Goal: Task Accomplishment & Management: Manage account settings

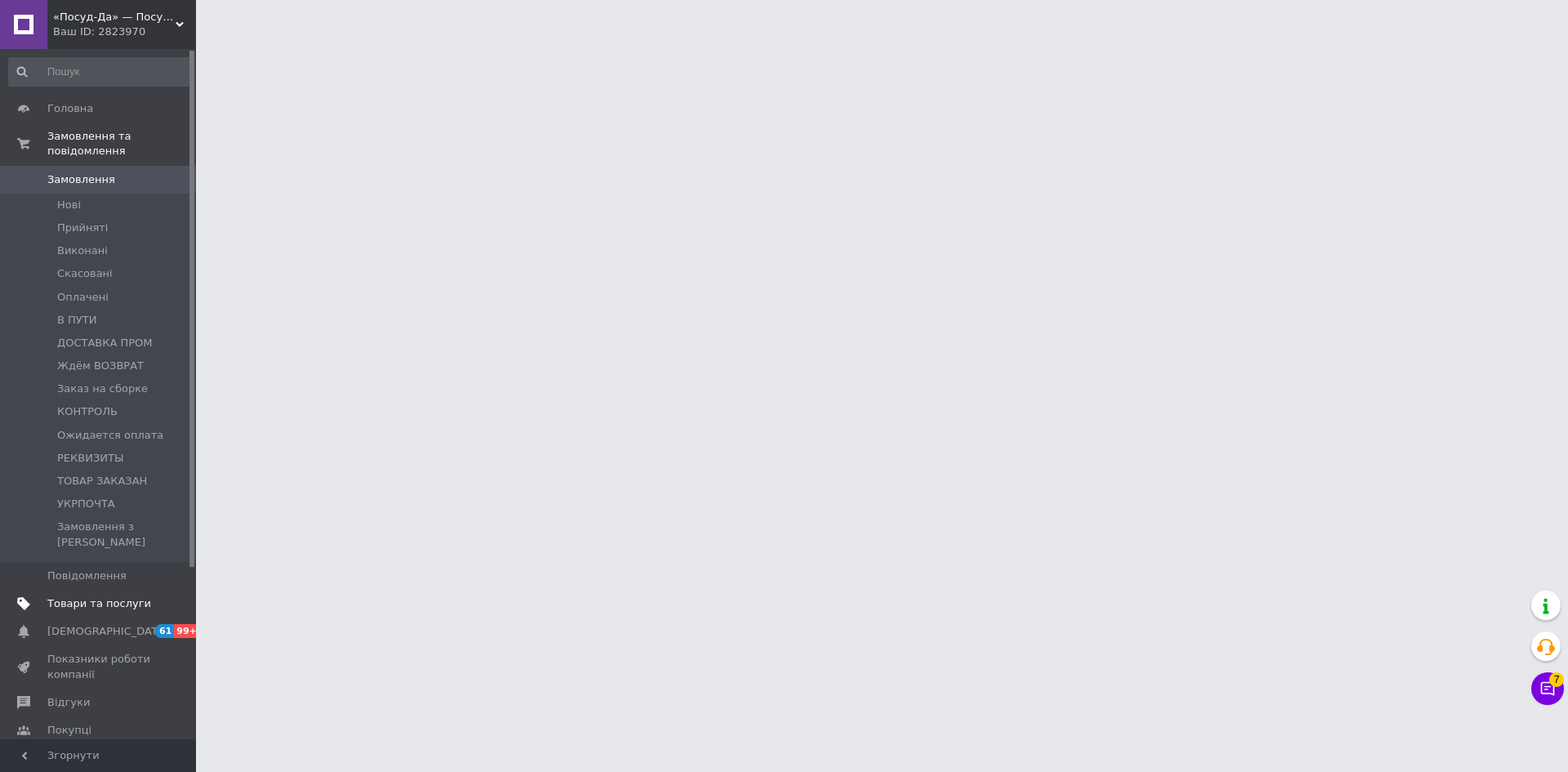
click at [95, 596] on span "Товари та послуги" at bounding box center [99, 604] width 103 height 15
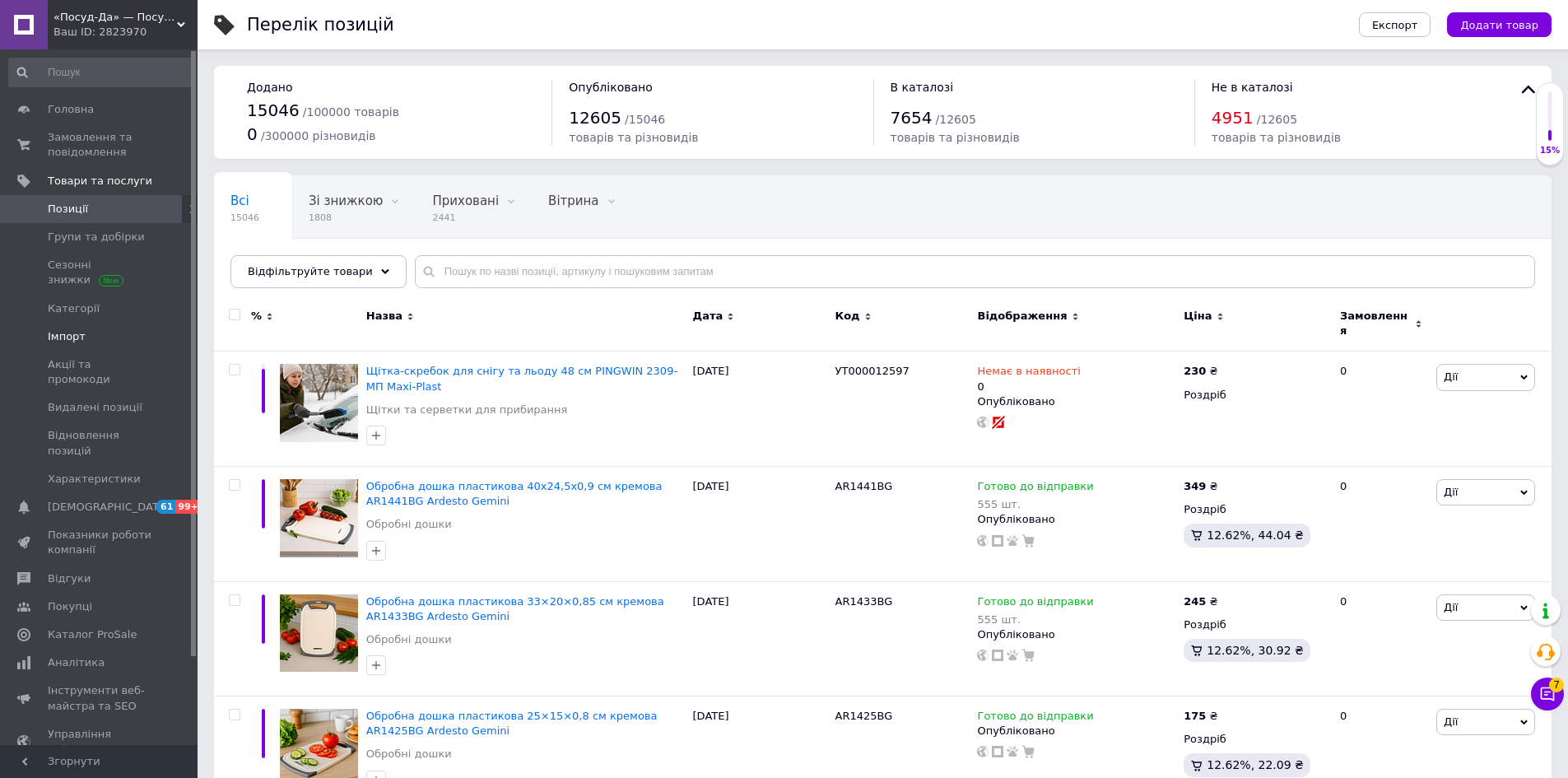
click at [60, 339] on span "Імпорт" at bounding box center [67, 336] width 38 height 15
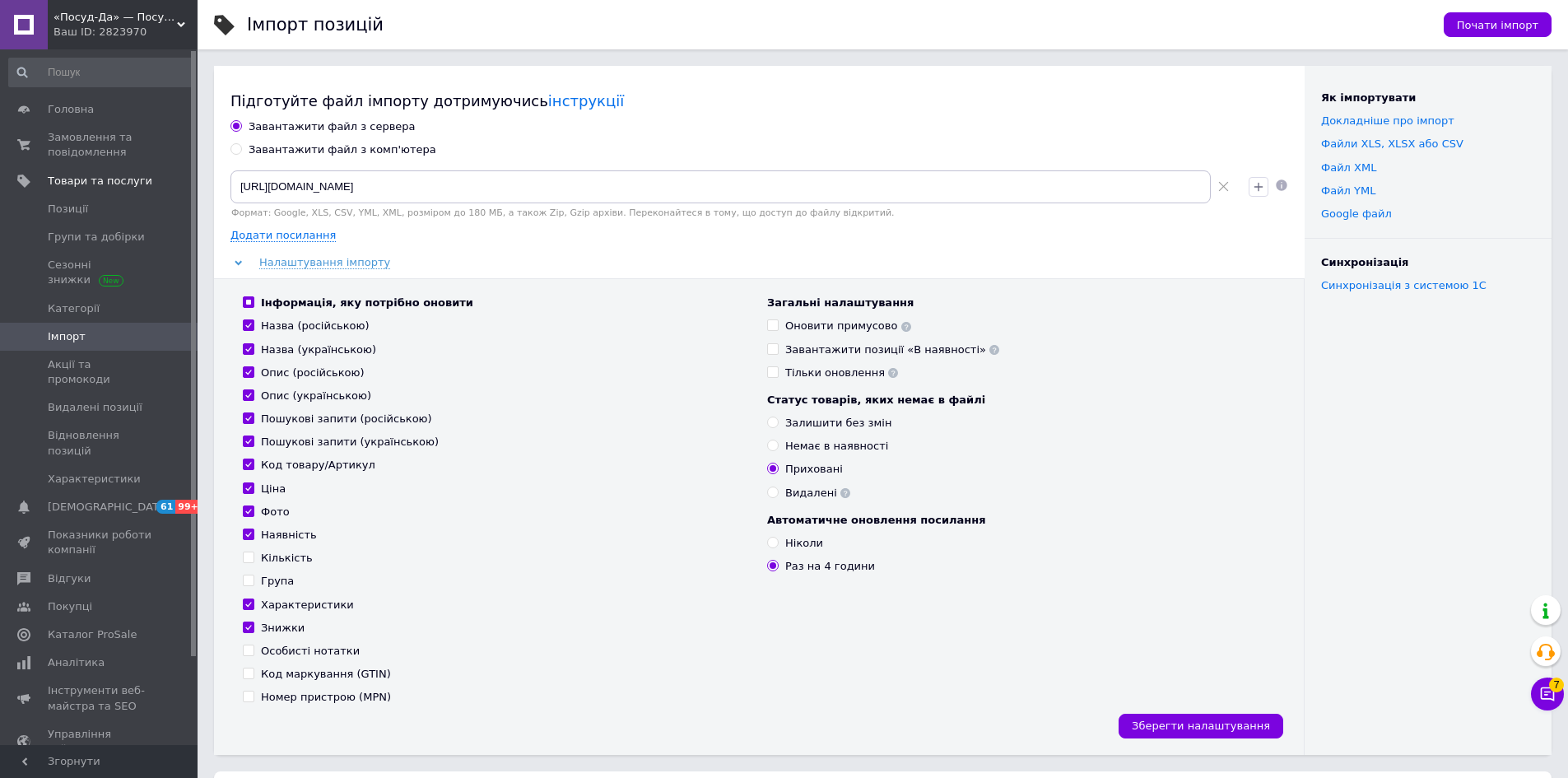
click at [844, 327] on div "Оновити примусово" at bounding box center [849, 326] width 126 height 15
click at [778, 327] on input "Оновити примусово" at bounding box center [772, 324] width 11 height 11
checkbox input "true"
click at [1499, 26] on span "Почати імпорт" at bounding box center [1498, 25] width 82 height 12
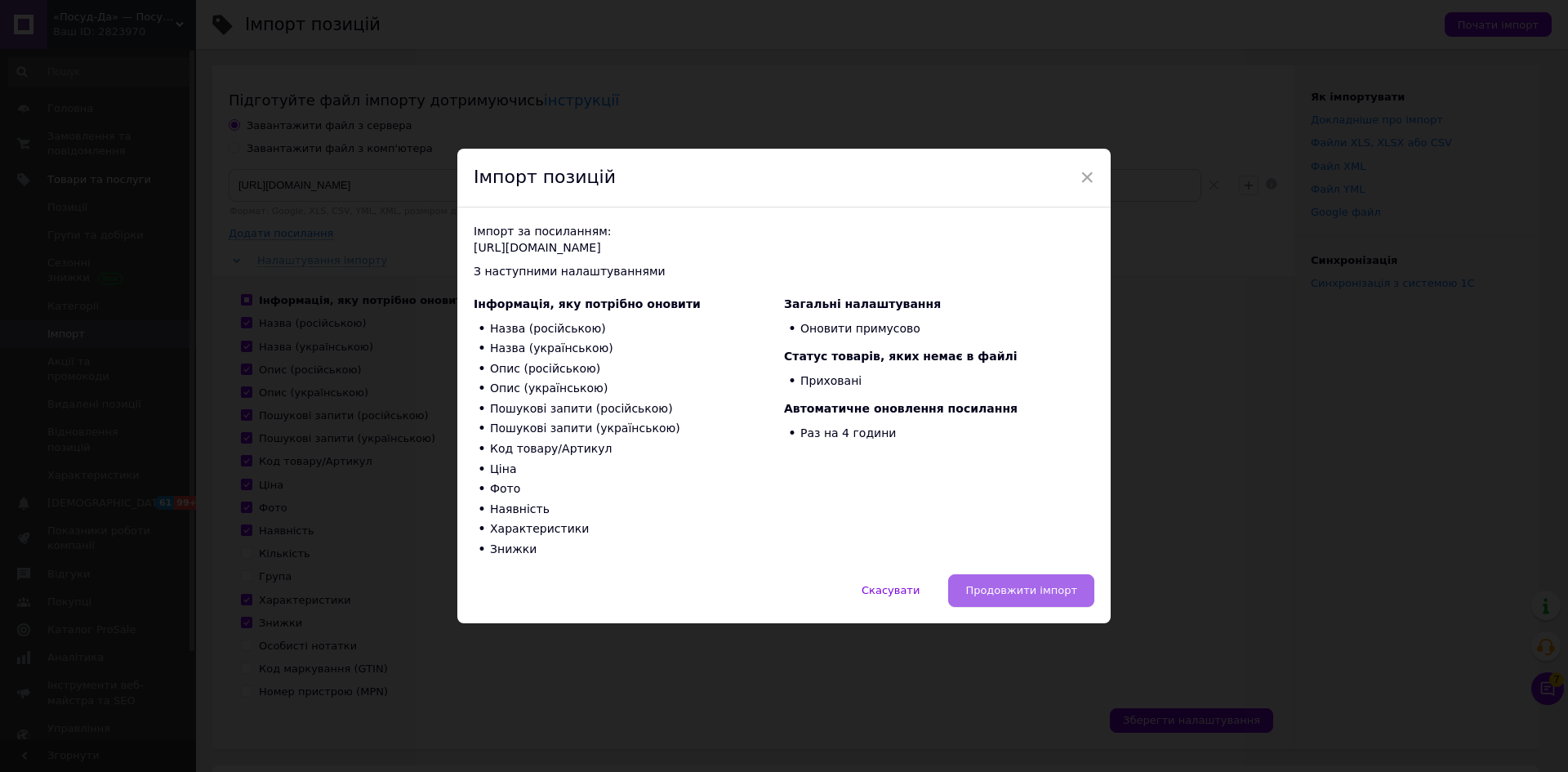
click at [1035, 592] on span "Продовжити імпорт" at bounding box center [1022, 590] width 112 height 12
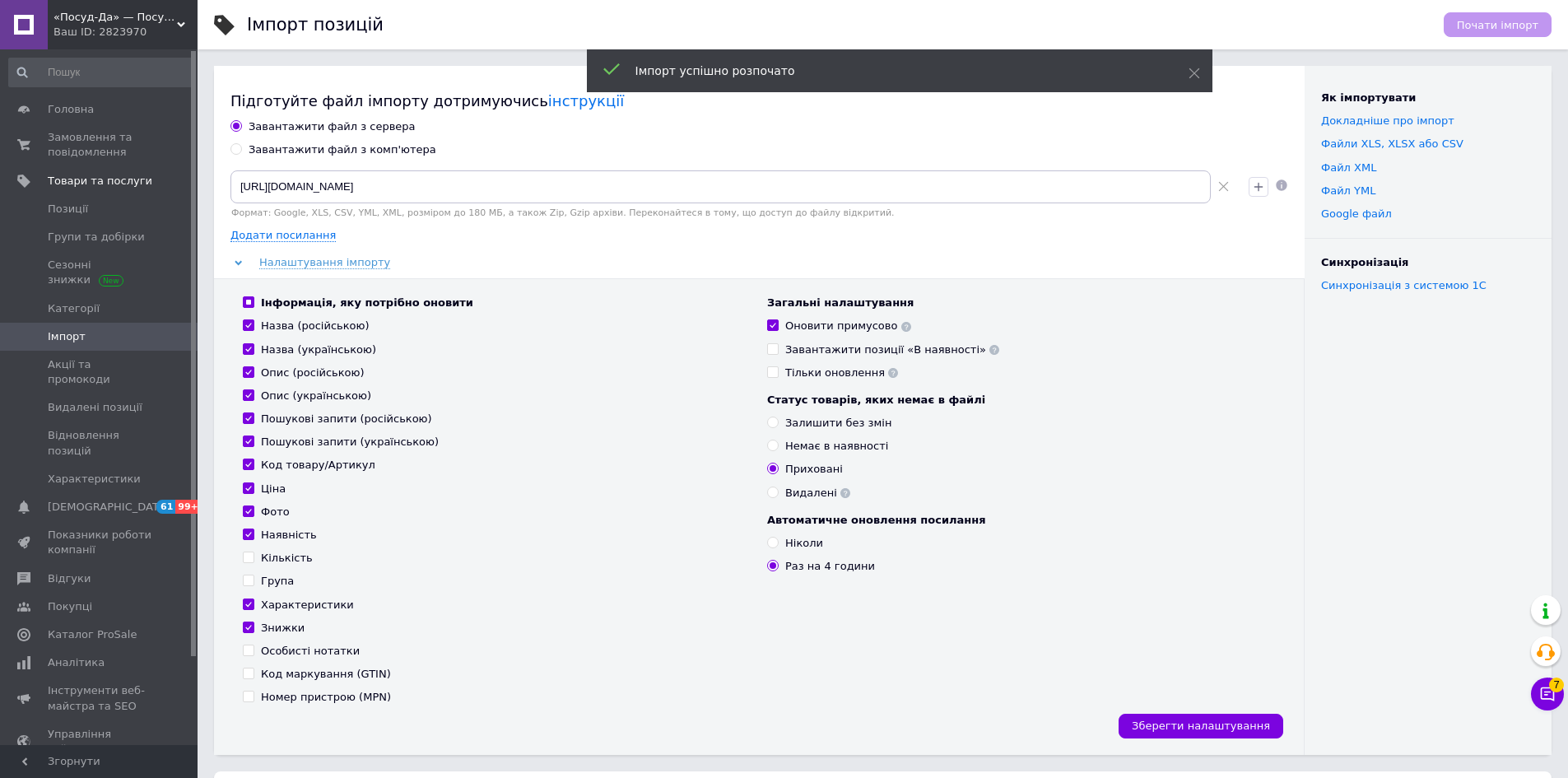
click at [93, 31] on div "Ваш ID: 2823970" at bounding box center [126, 32] width 144 height 15
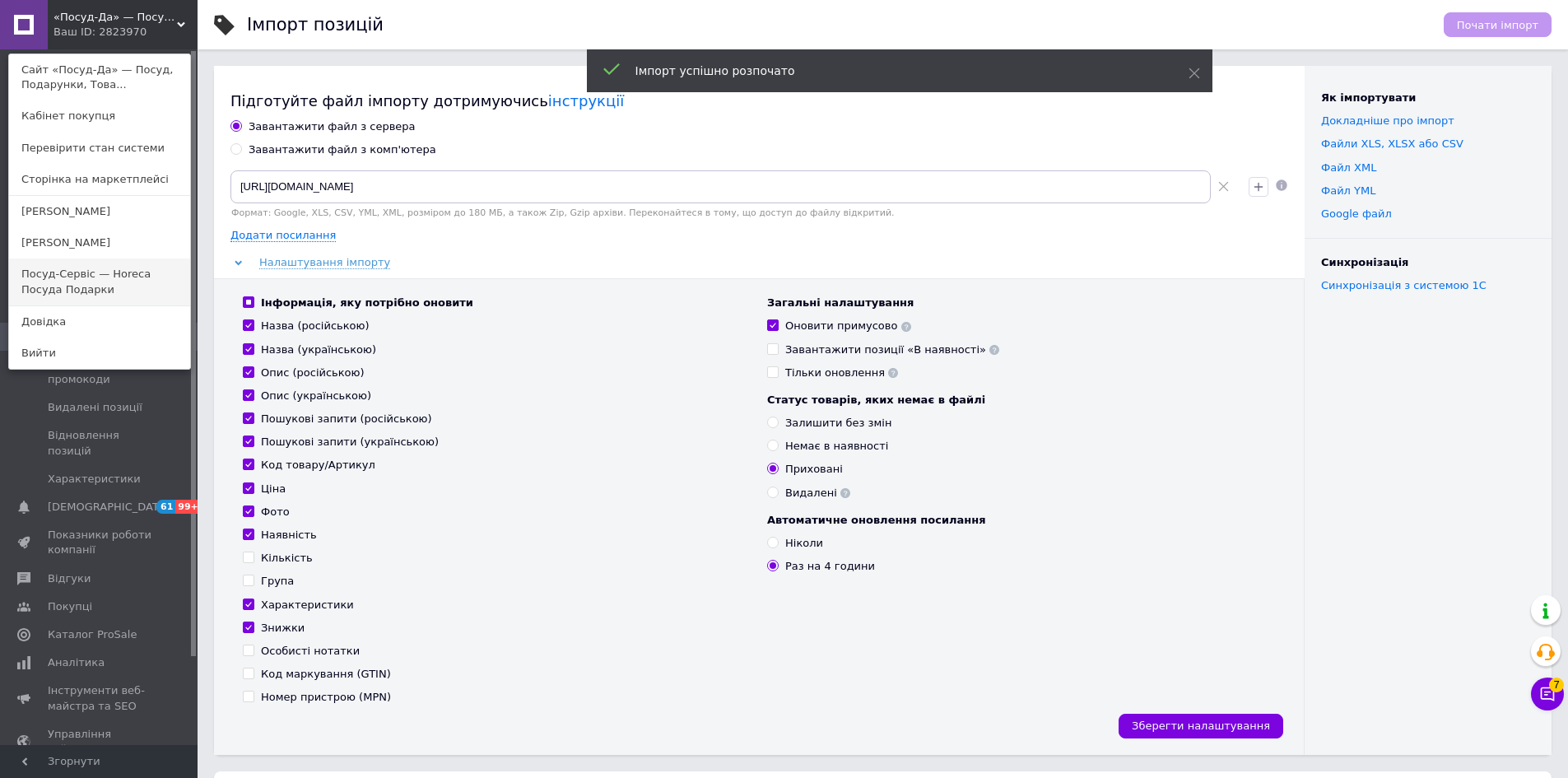
click at [155, 274] on link "Посуд-Сервіс — Horeca Посуда Подарки" at bounding box center [99, 282] width 181 height 46
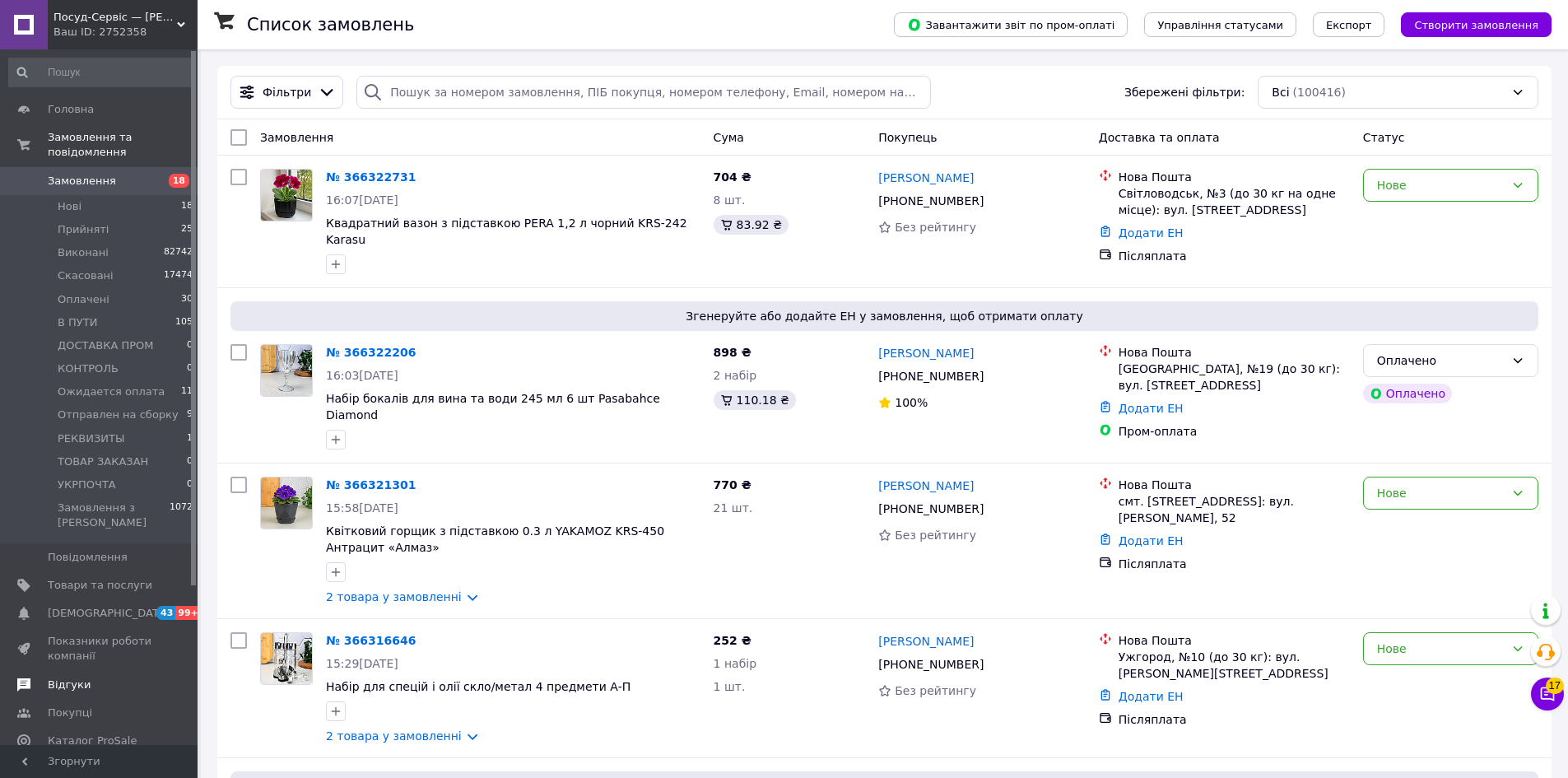
drag, startPoint x: 93, startPoint y: 558, endPoint x: 102, endPoint y: 557, distance: 9.1
click at [93, 578] on span "Товари та послуги" at bounding box center [100, 585] width 104 height 15
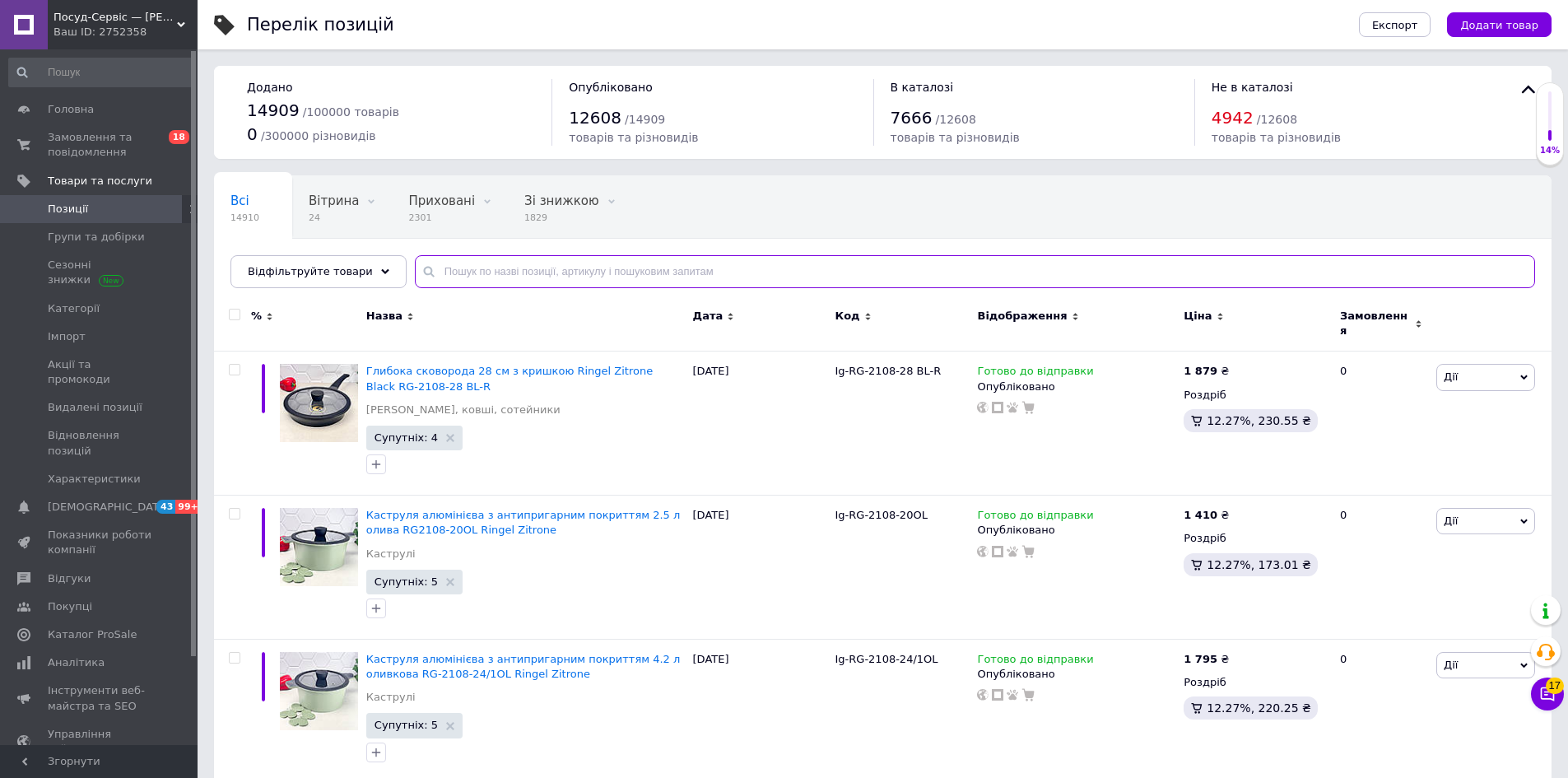
paste input "Скляний чайник 1 л для кип'ятіння з металевим фільтром"
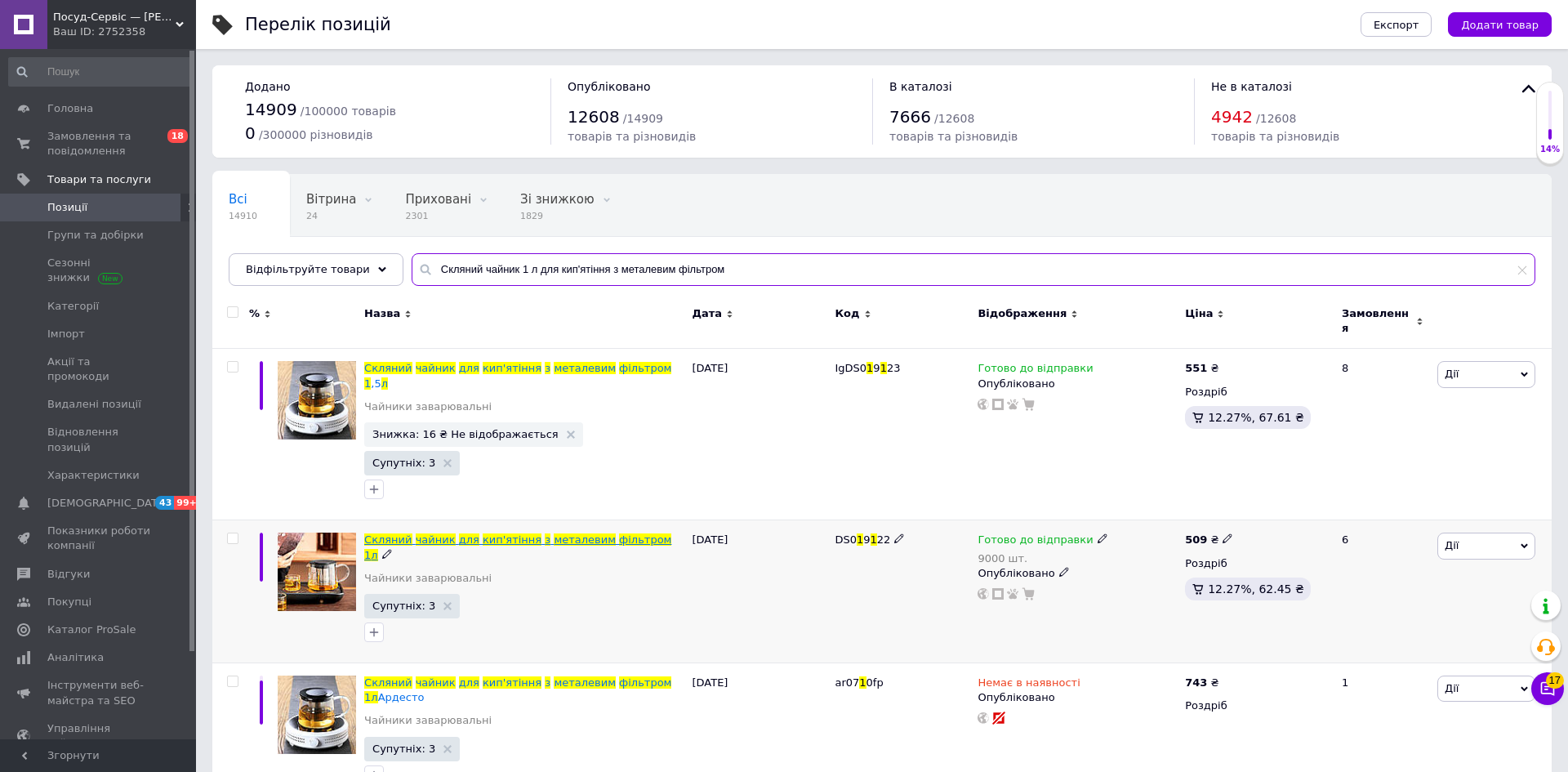
type input "Скляний чайник 1 л для кип'ятіння з металевим фільтром"
click at [554, 533] on span "металевим" at bounding box center [585, 539] width 62 height 12
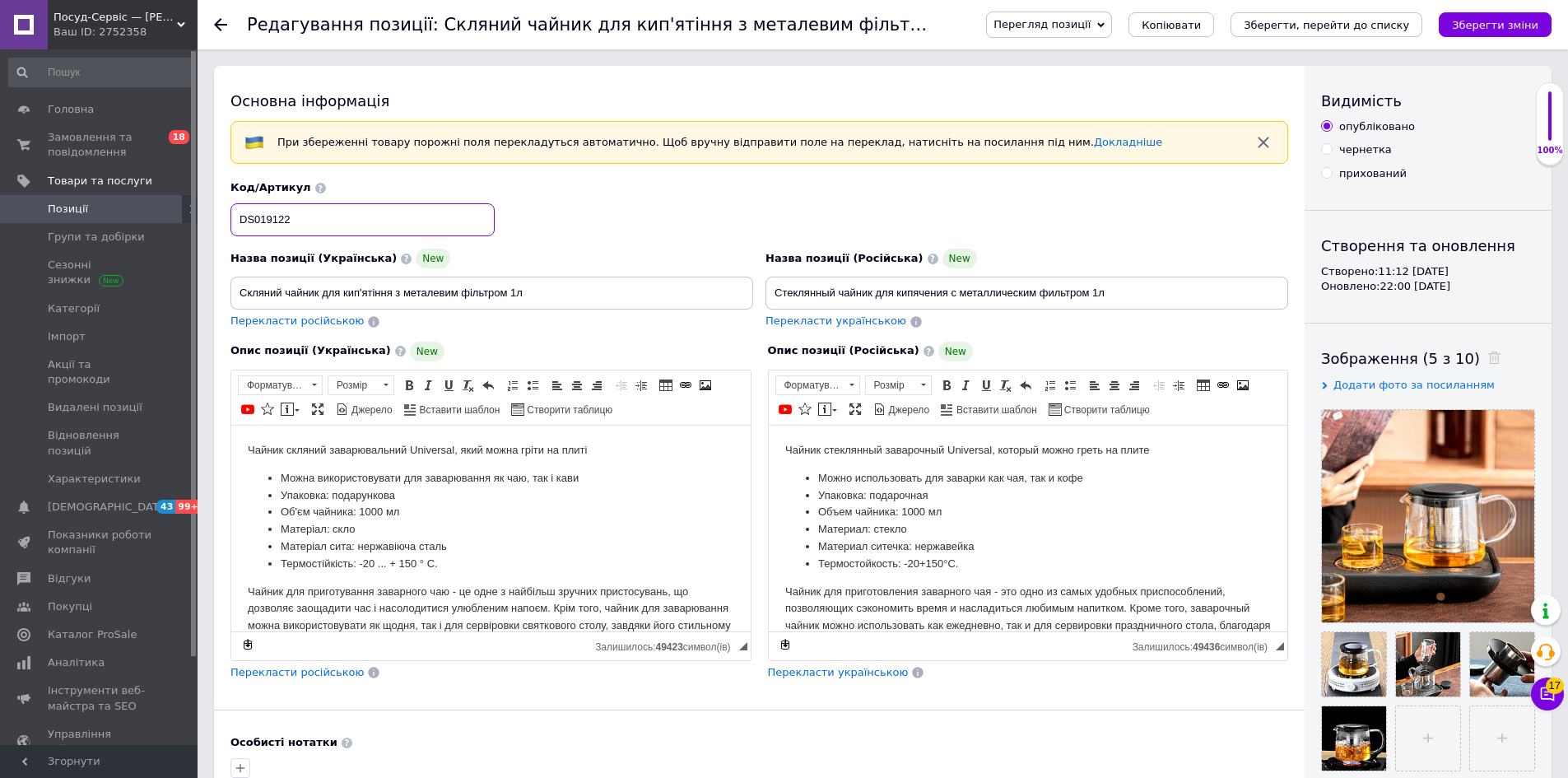
drag, startPoint x: 299, startPoint y: 214, endPoint x: 237, endPoint y: 217, distance: 62.1
click at [237, 217] on input "DS019122" at bounding box center [363, 220] width 265 height 33
click at [76, 208] on span "Позиції" at bounding box center [68, 209] width 41 height 15
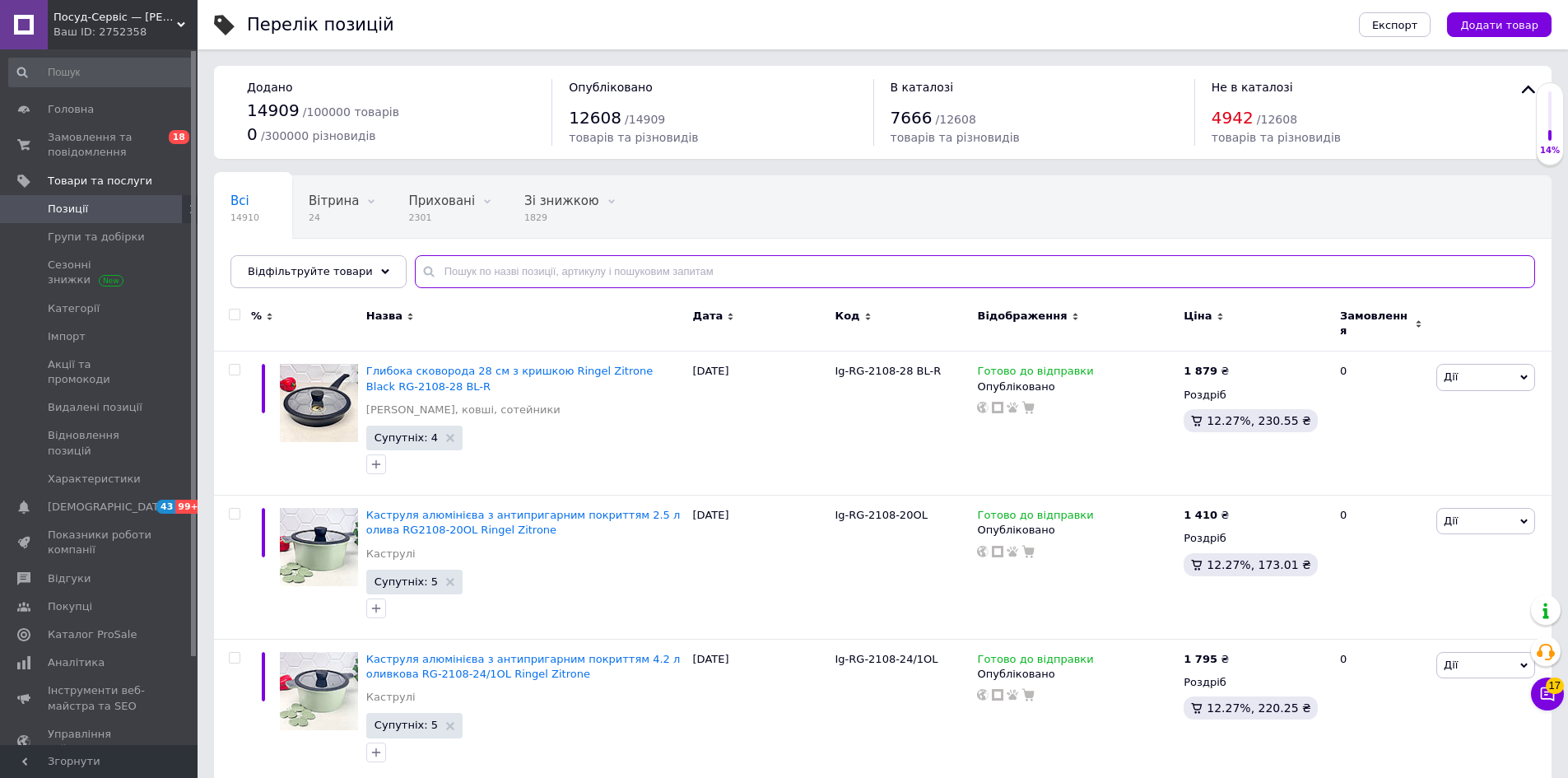
paste input "Скляний чайник для заварювання з дерев'яною кришкою 0.8 л Ardesto"
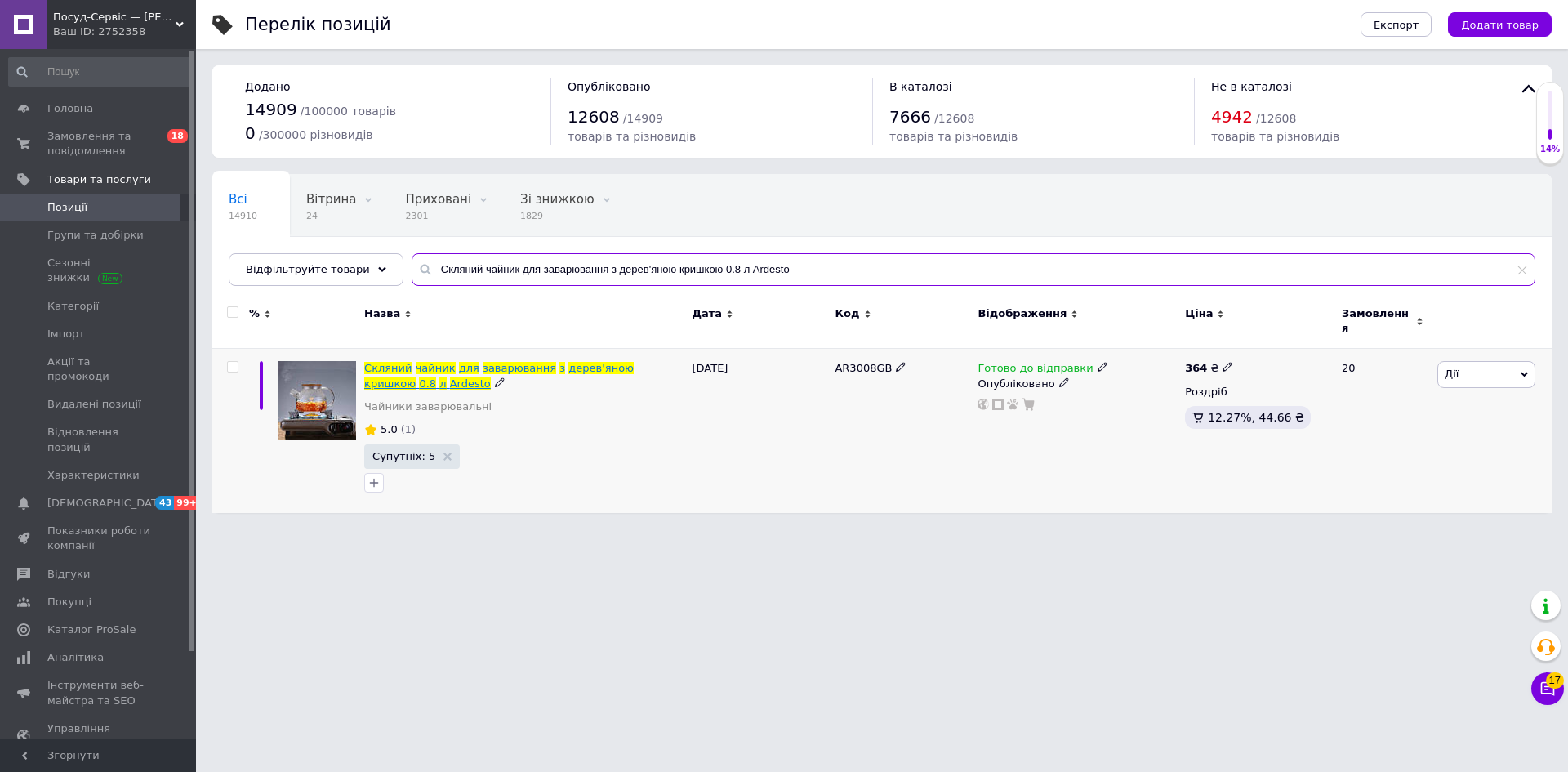
type input "Скляний чайник для заварювання з дерев'яною кришкою 0.8 л Ardesto"
click at [506, 362] on span "заварювання" at bounding box center [519, 368] width 74 height 12
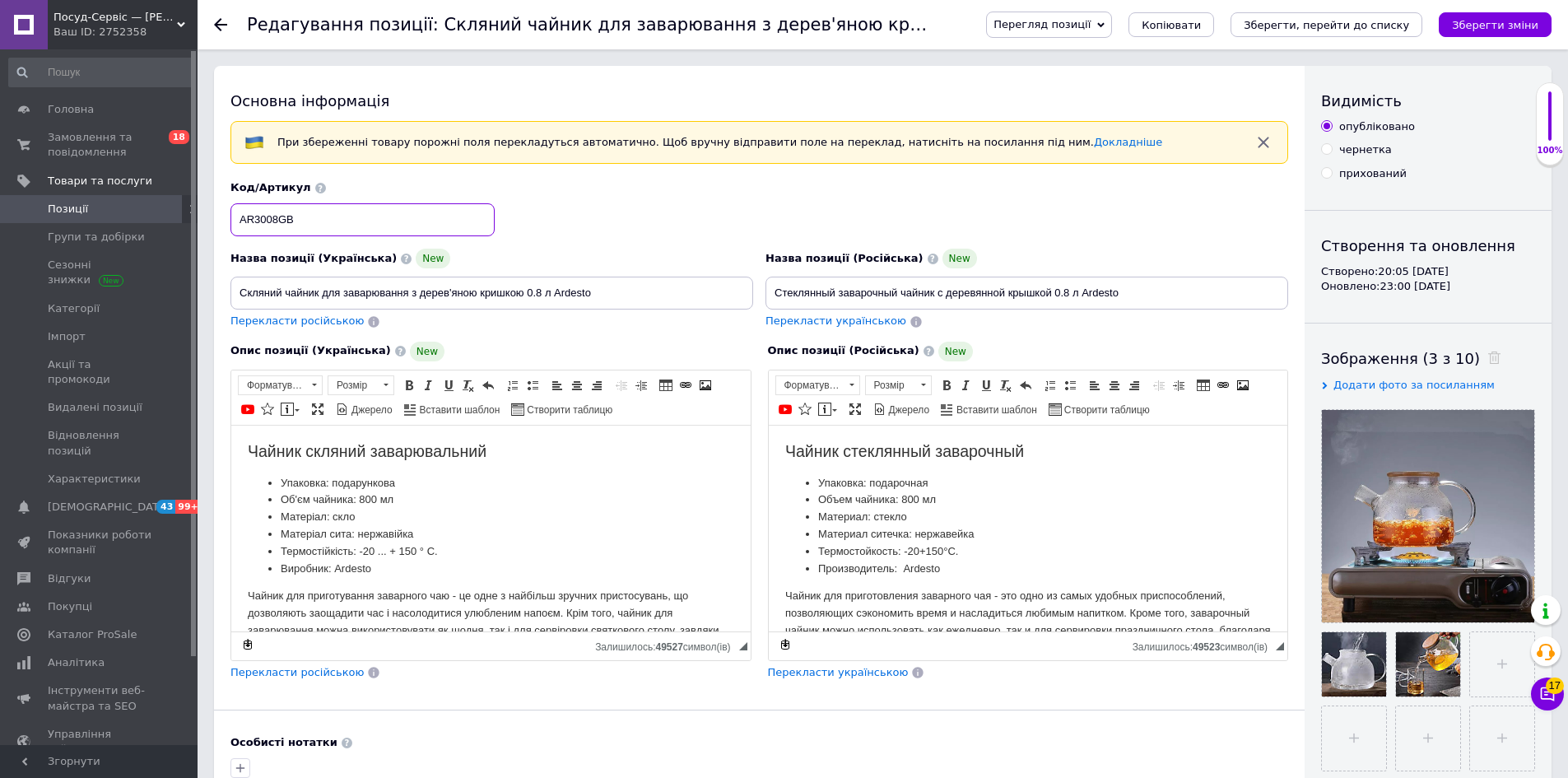
drag, startPoint x: 319, startPoint y: 222, endPoint x: 227, endPoint y: 220, distance: 92.0
click at [227, 220] on div "Код/Артикул AR3008GB" at bounding box center [760, 208] width 1070 height 69
click at [965, 515] on li "Материал: стекло" at bounding box center [1027, 516] width 421 height 17
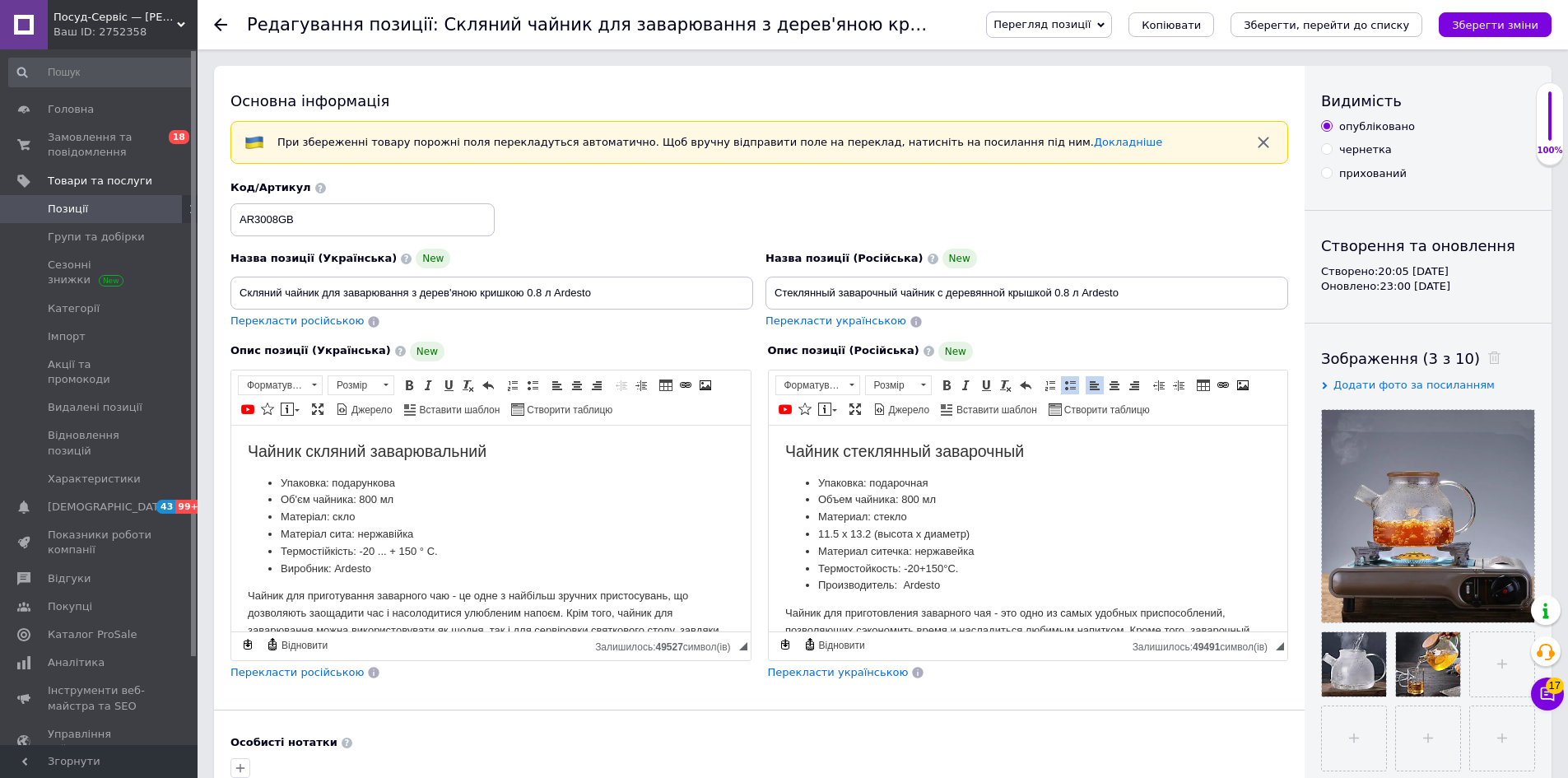
click at [815, 530] on ul "Упаковка: подарочная Объем чайника: 800 мл Материал: стекло 11.5 x 13.2 (высота…" at bounding box center [1028, 533] width 486 height 120
click at [377, 518] on li "Матеріал: скло" at bounding box center [490, 516] width 421 height 17
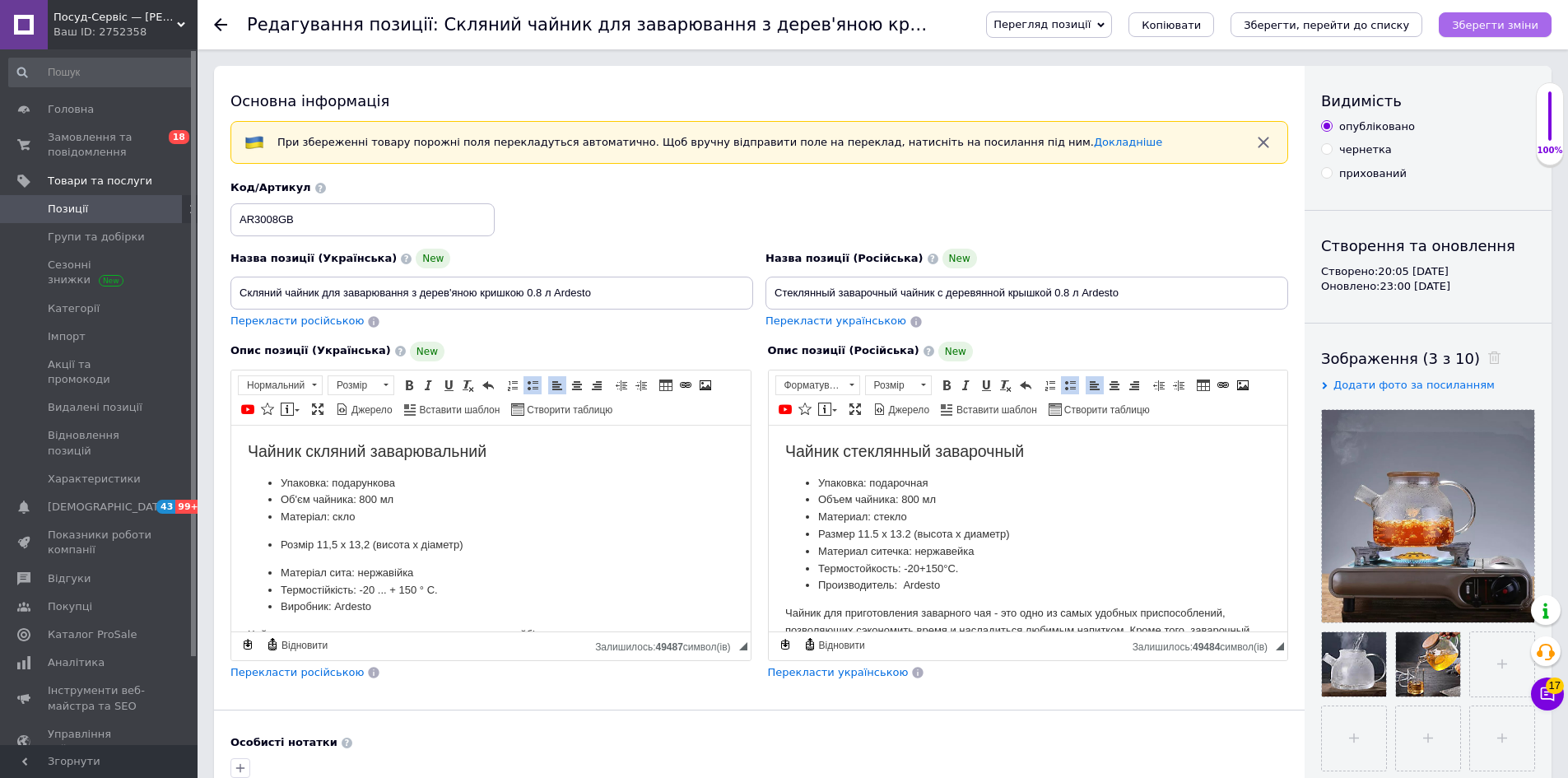
click at [1467, 31] on icon "Зберегти зміни" at bounding box center [1495, 25] width 87 height 12
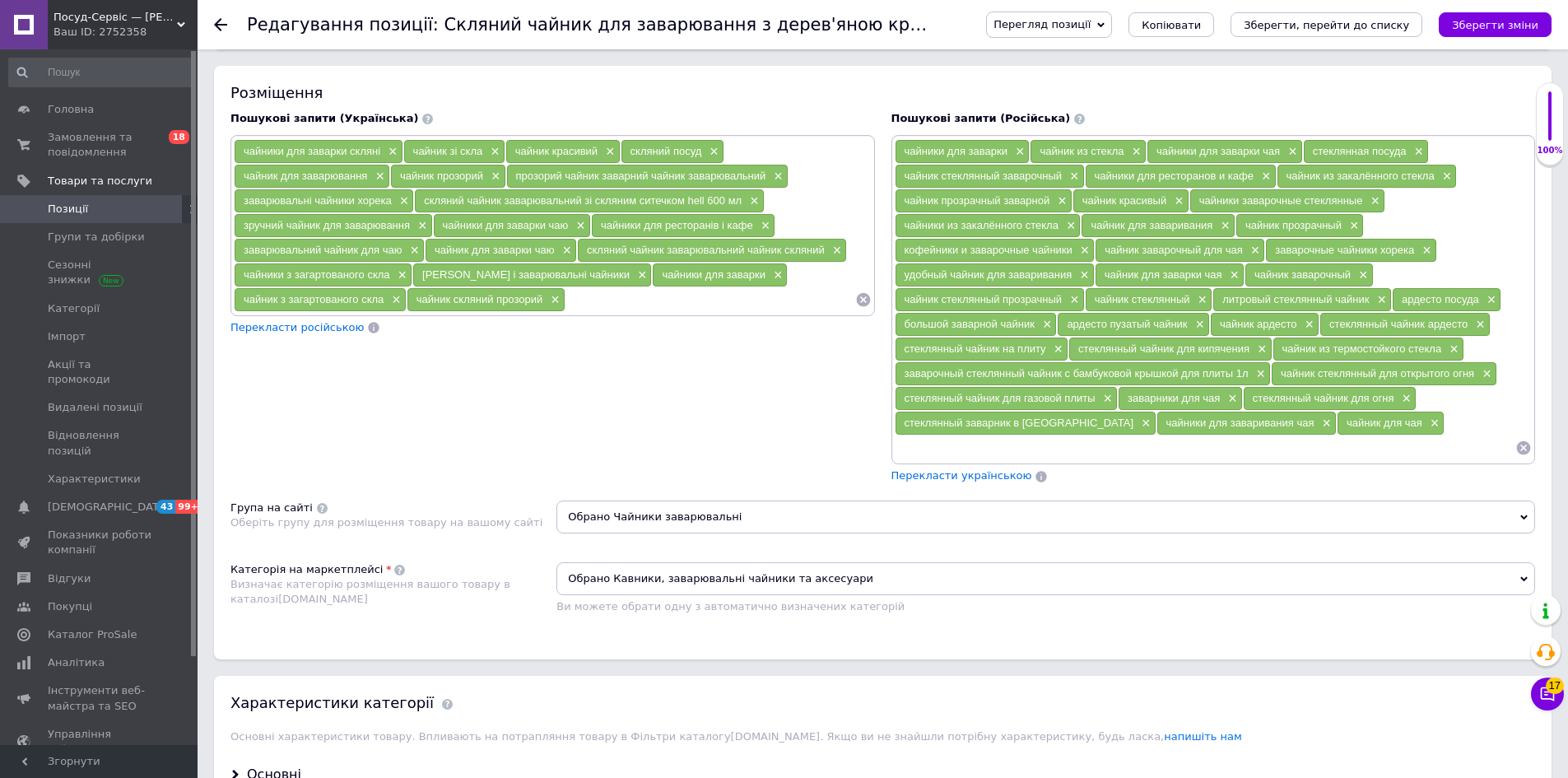
scroll to position [1234, 0]
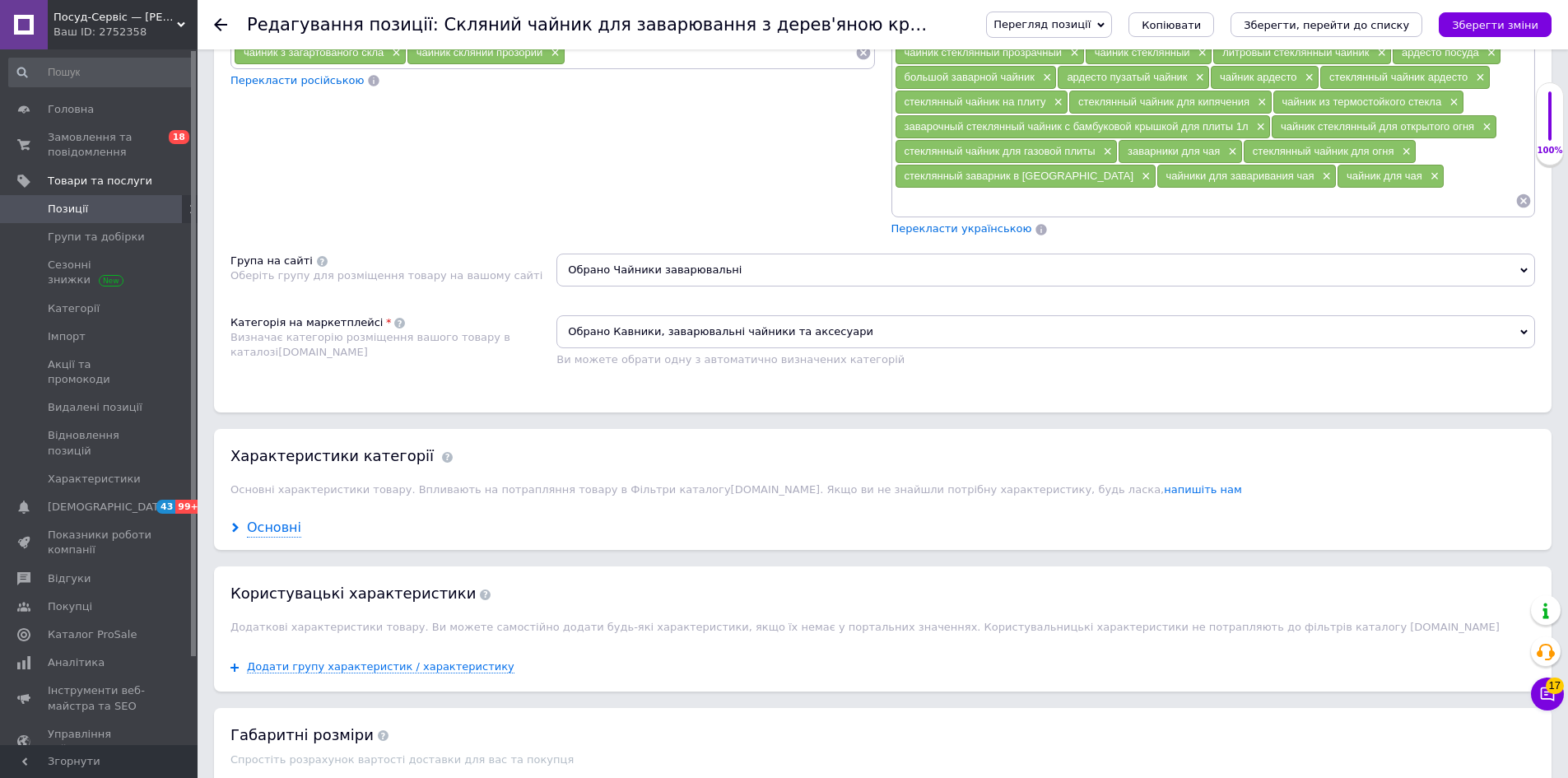
click at [275, 526] on div "Основні" at bounding box center [275, 527] width 55 height 19
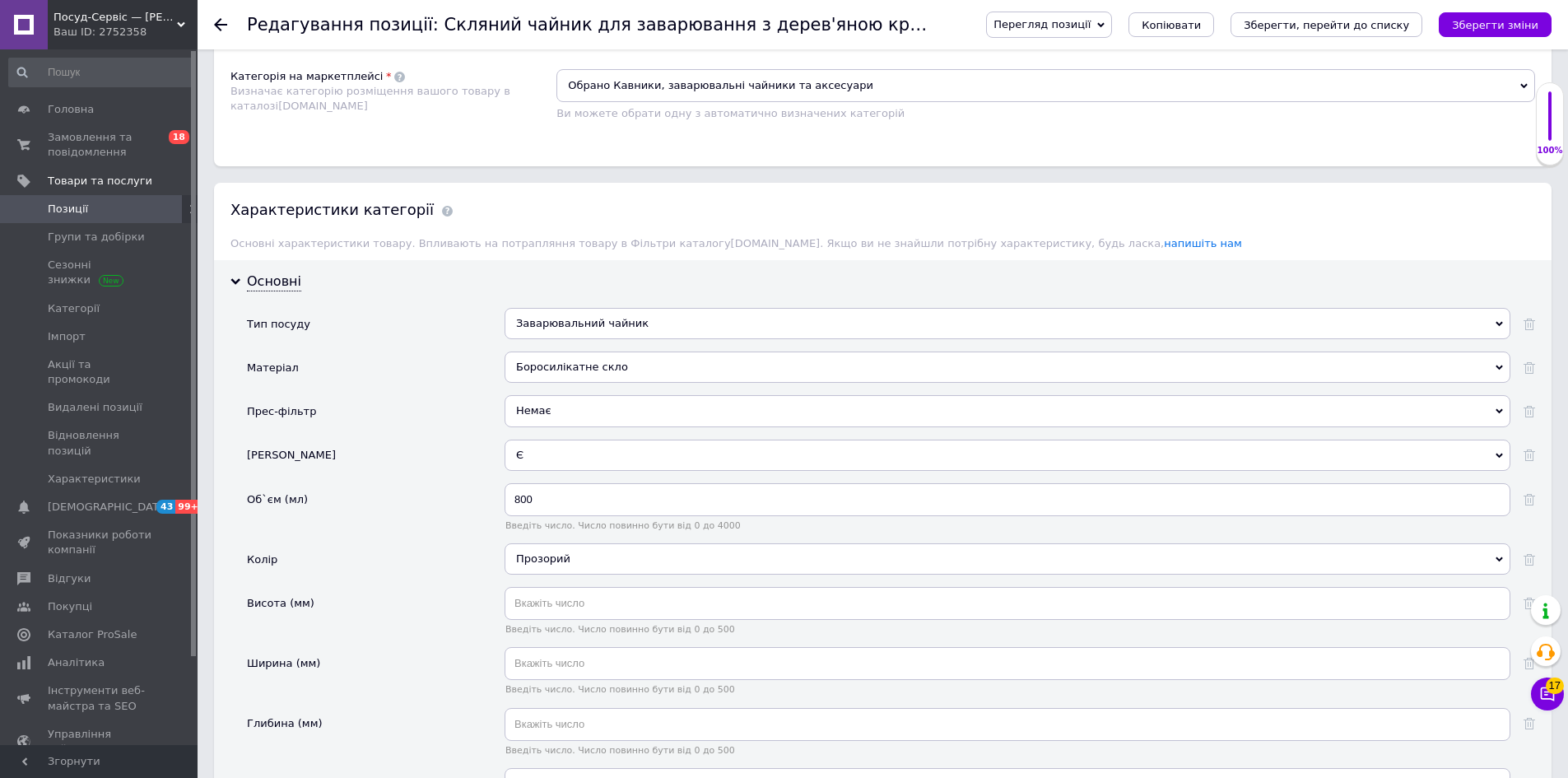
scroll to position [1482, 0]
click at [524, 602] on input "text" at bounding box center [1007, 603] width 1006 height 33
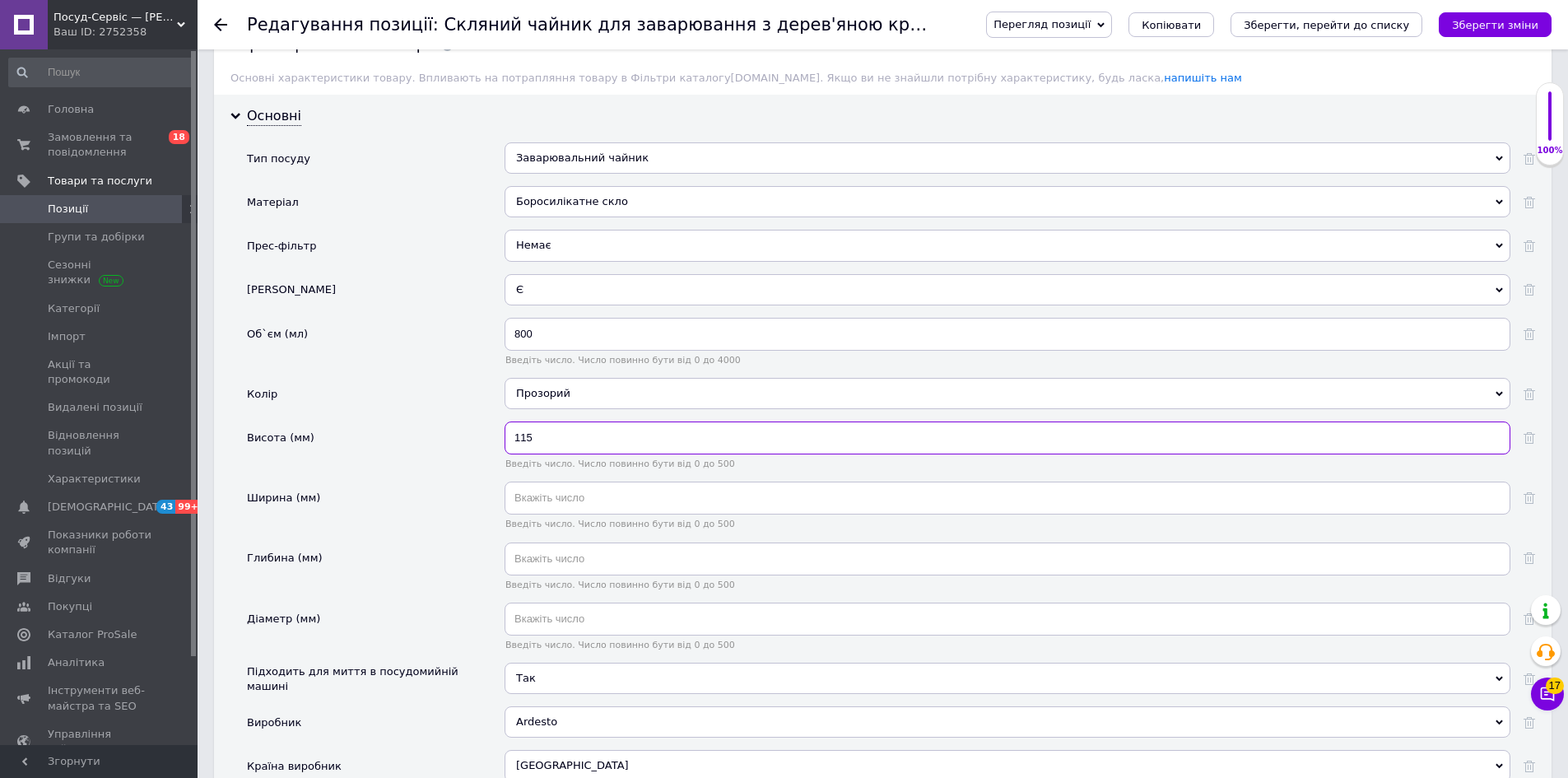
type input "115"
click at [536, 623] on input "text" at bounding box center [1007, 619] width 1006 height 33
type input "132"
click at [1484, 29] on icon "Зберегти зміни" at bounding box center [1495, 25] width 87 height 12
drag, startPoint x: 1464, startPoint y: 29, endPoint x: 886, endPoint y: 150, distance: 590.5
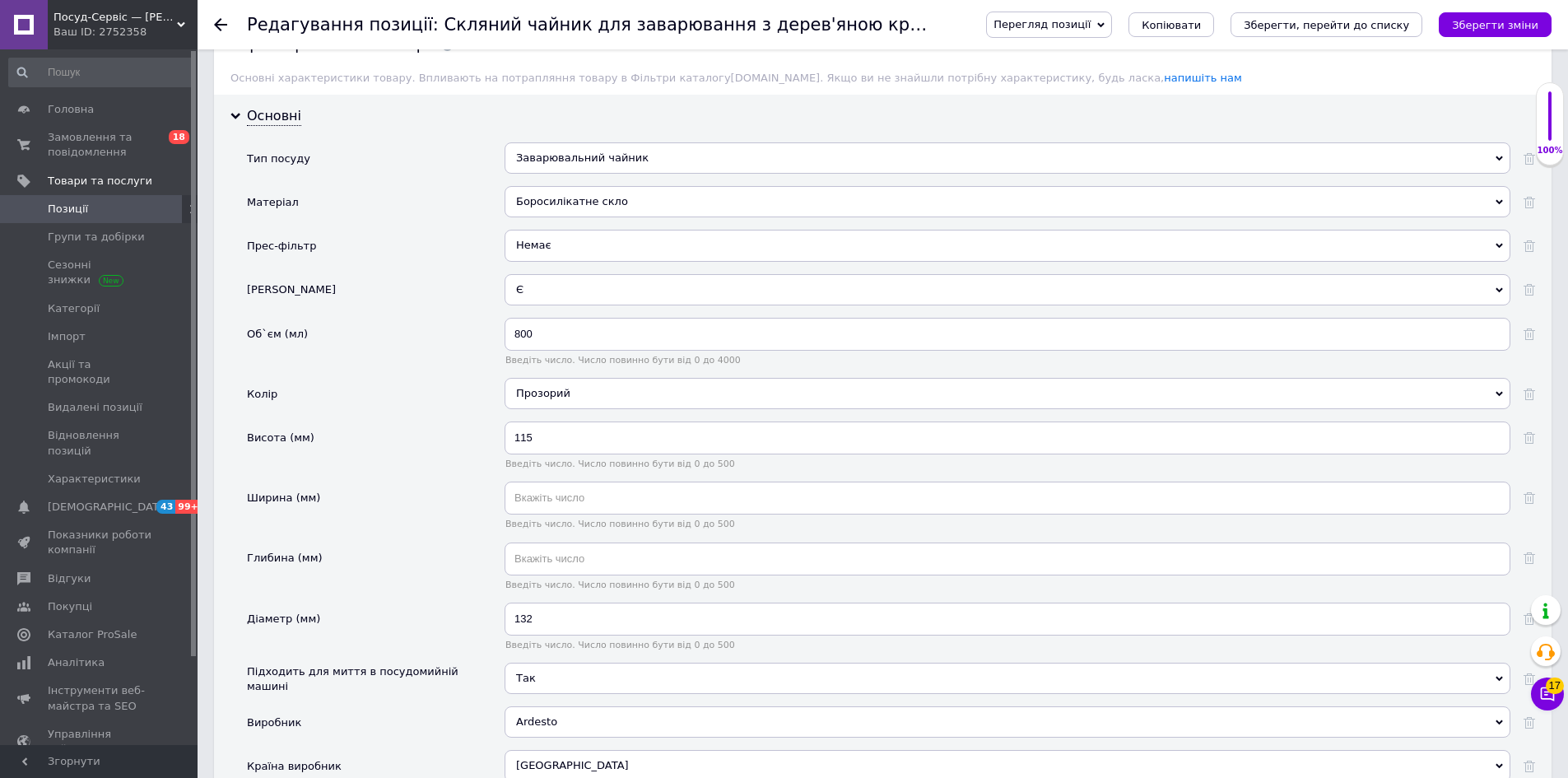
click at [1464, 30] on icon "Зберегти зміни" at bounding box center [1495, 25] width 87 height 12
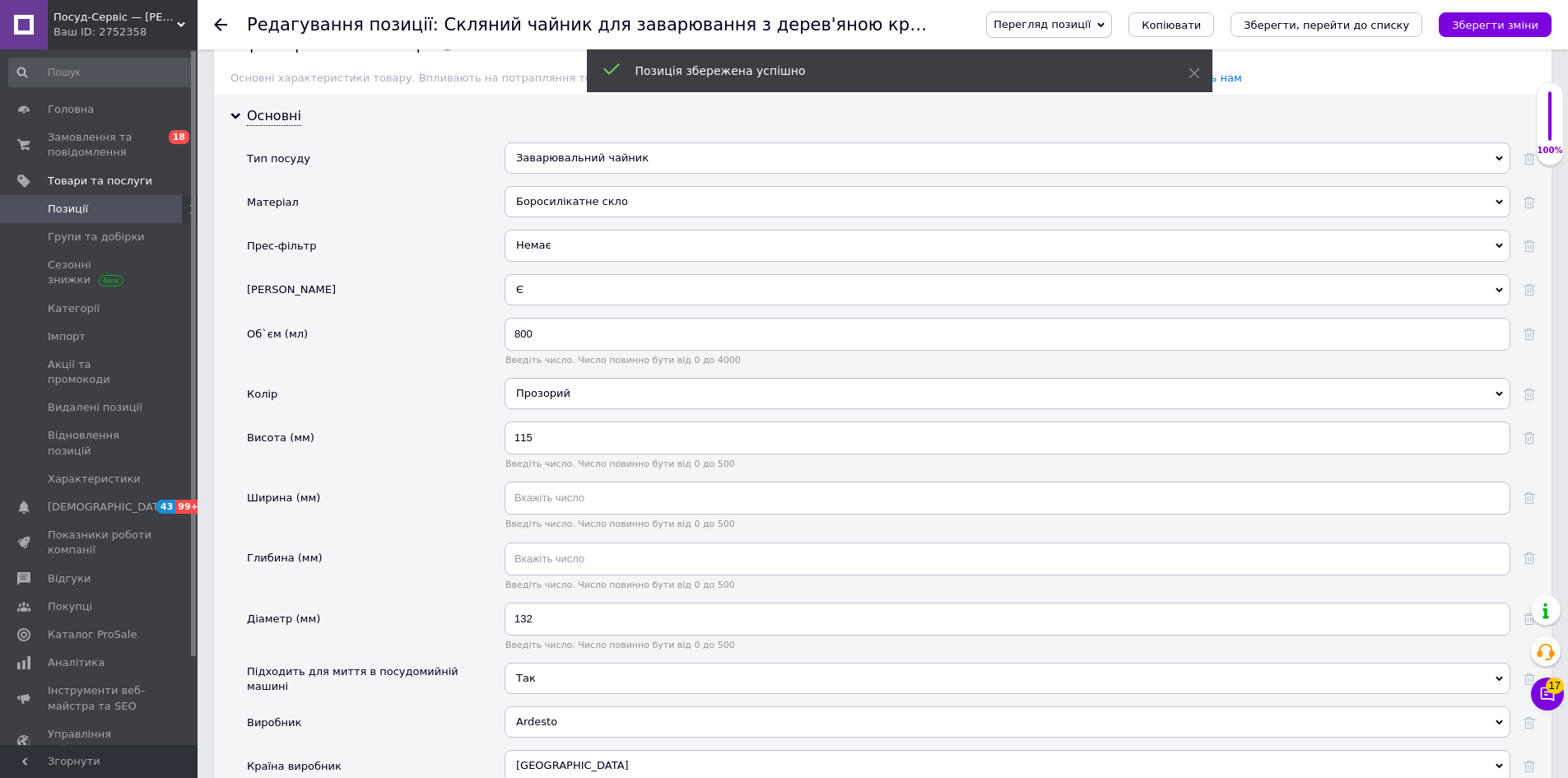
click at [79, 214] on span "Позиції" at bounding box center [68, 209] width 41 height 15
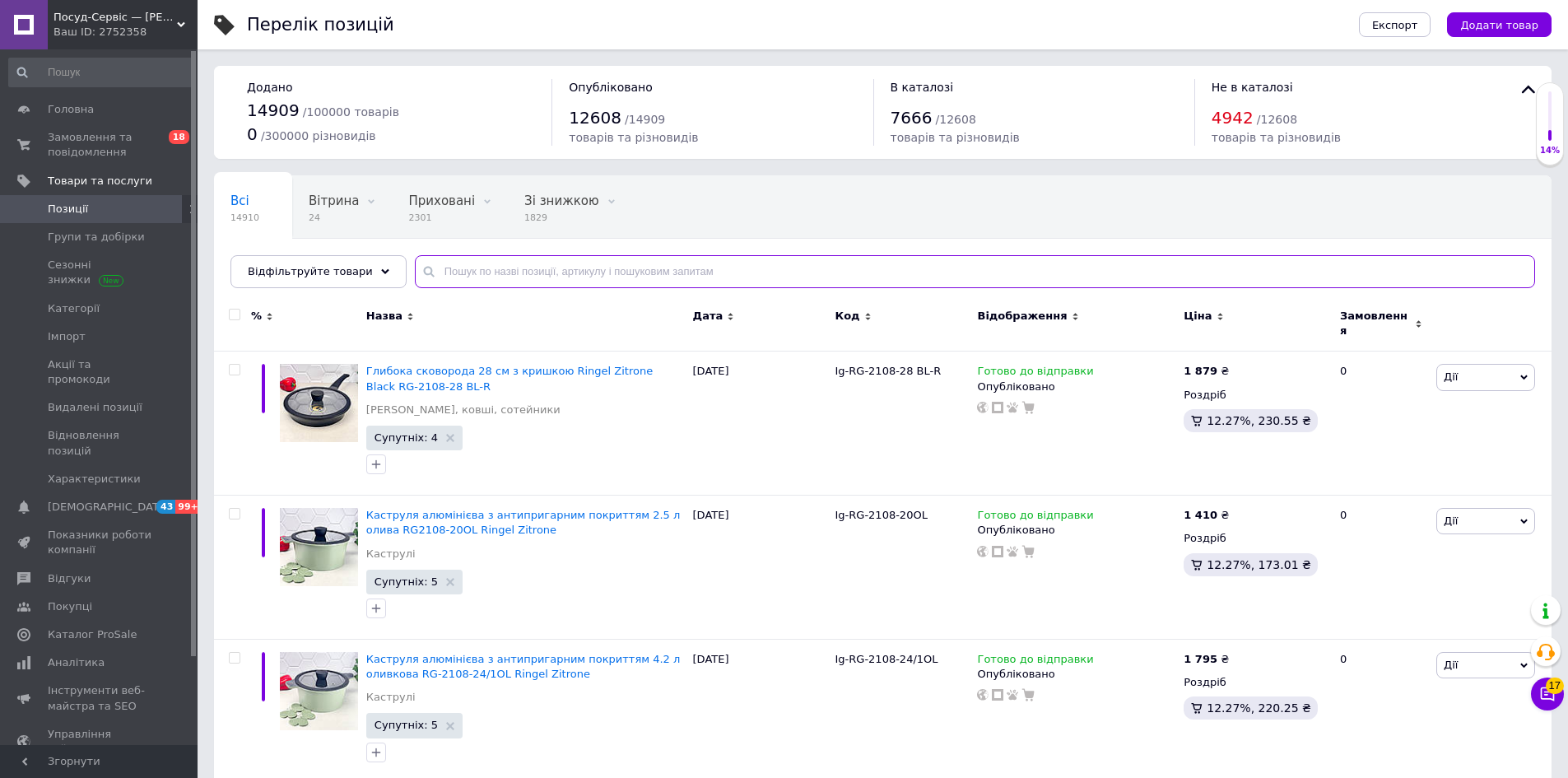
paste input "Прямокутне відро для сміття 25 л з плоскою кришкою Какао"
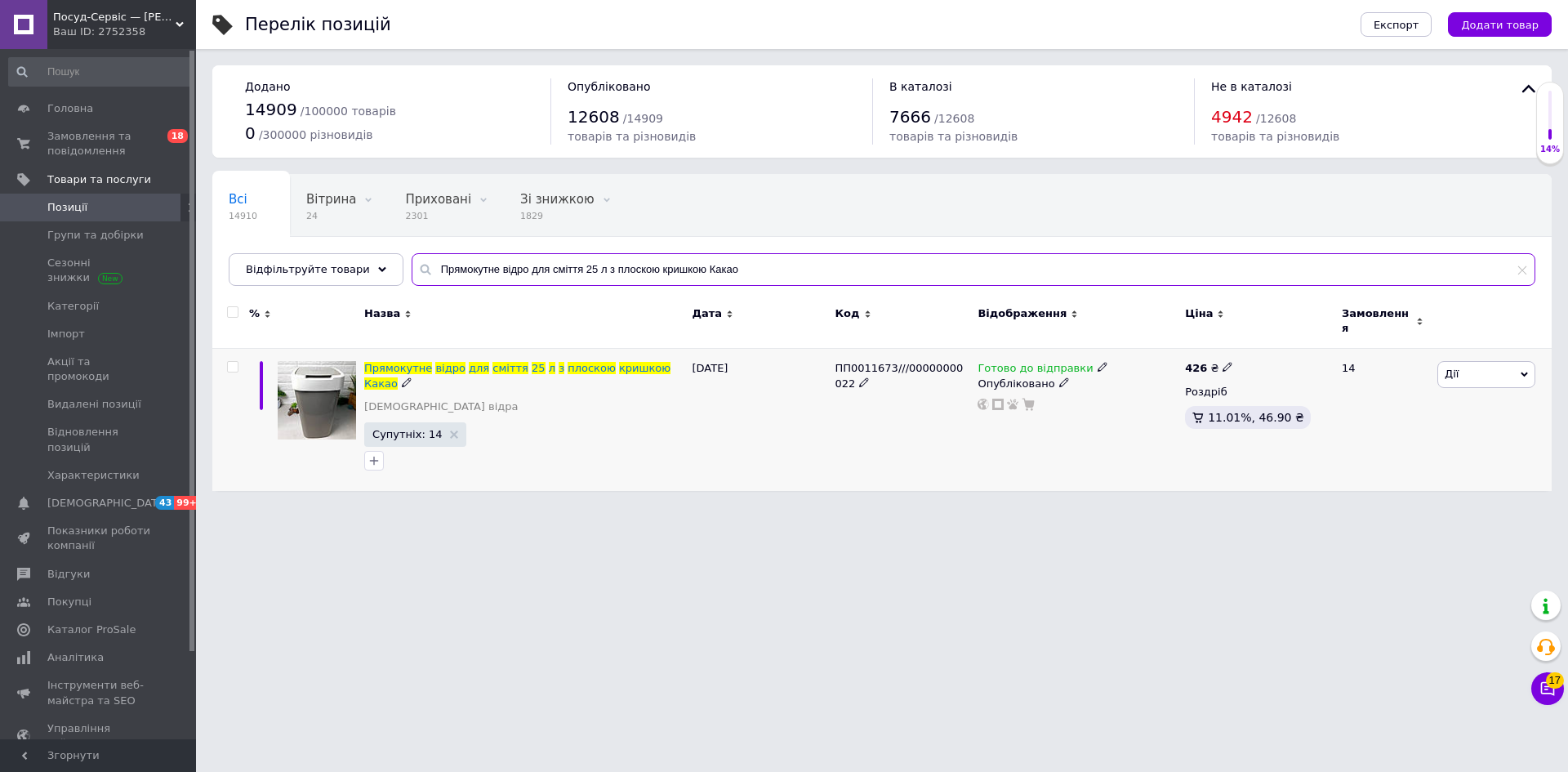
type input "Прямокутне відро для сміття 25 л з плоскою кришкою Какао"
click at [922, 362] on span "ПП0011673///00000000022" at bounding box center [898, 375] width 128 height 27
copy span "00000000022"
click at [619, 362] on span "кришкою" at bounding box center [644, 368] width 52 height 12
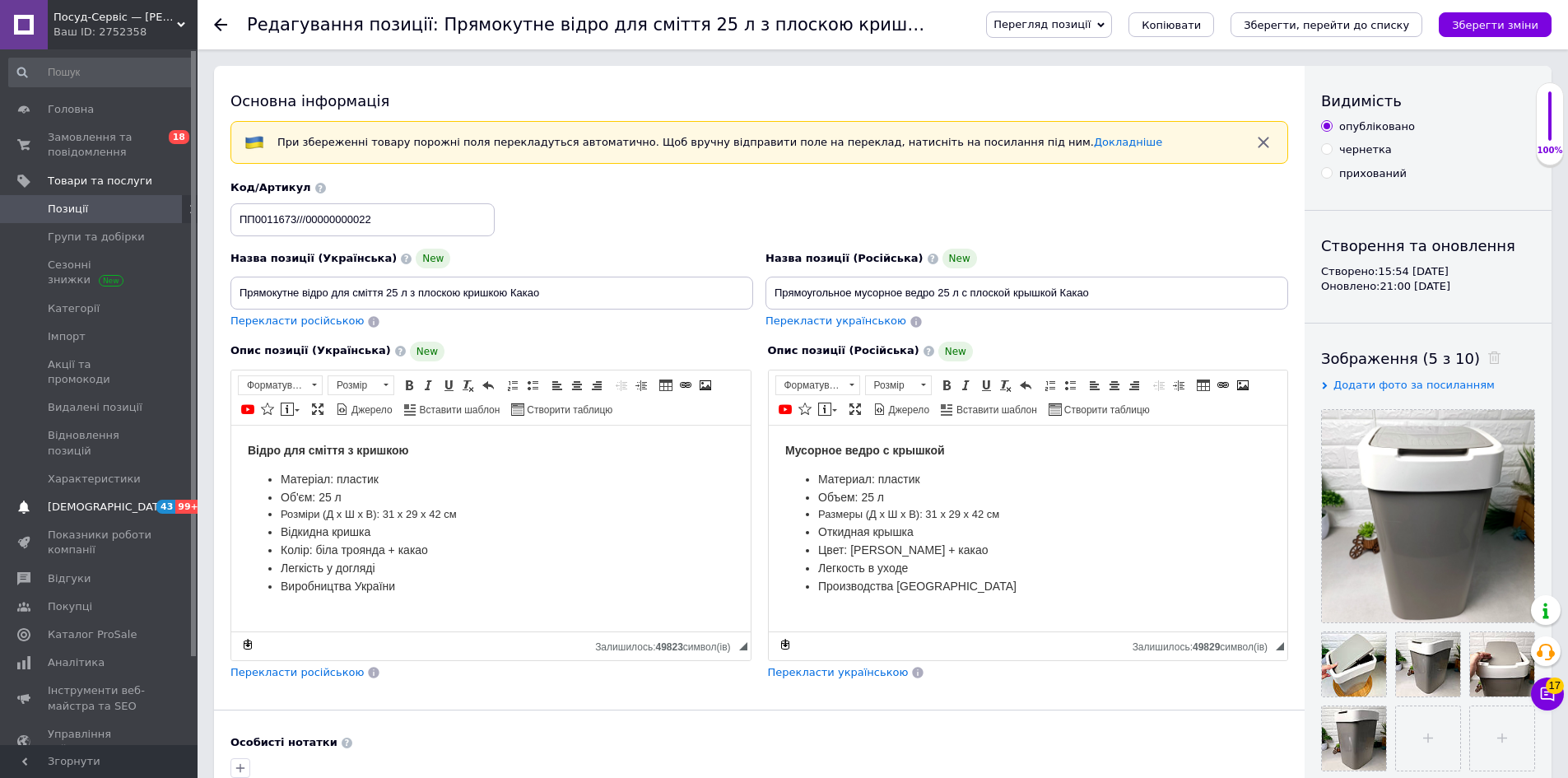
click at [72, 499] on span "[DEMOGRAPHIC_DATA]" at bounding box center [108, 507] width 122 height 15
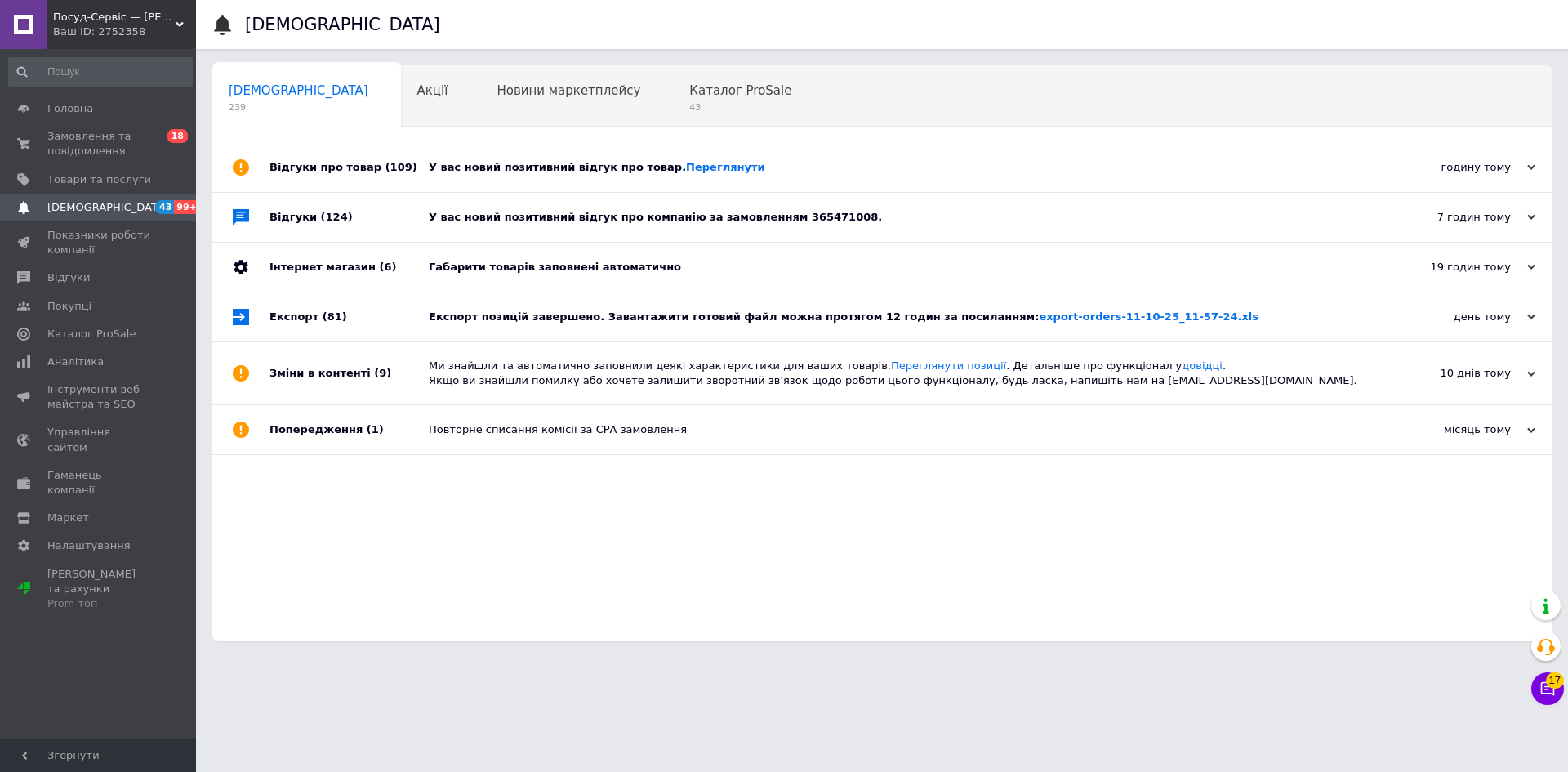
click at [75, 19] on span "Посуд-Сервіс — [PERSON_NAME]" at bounding box center [114, 17] width 122 height 15
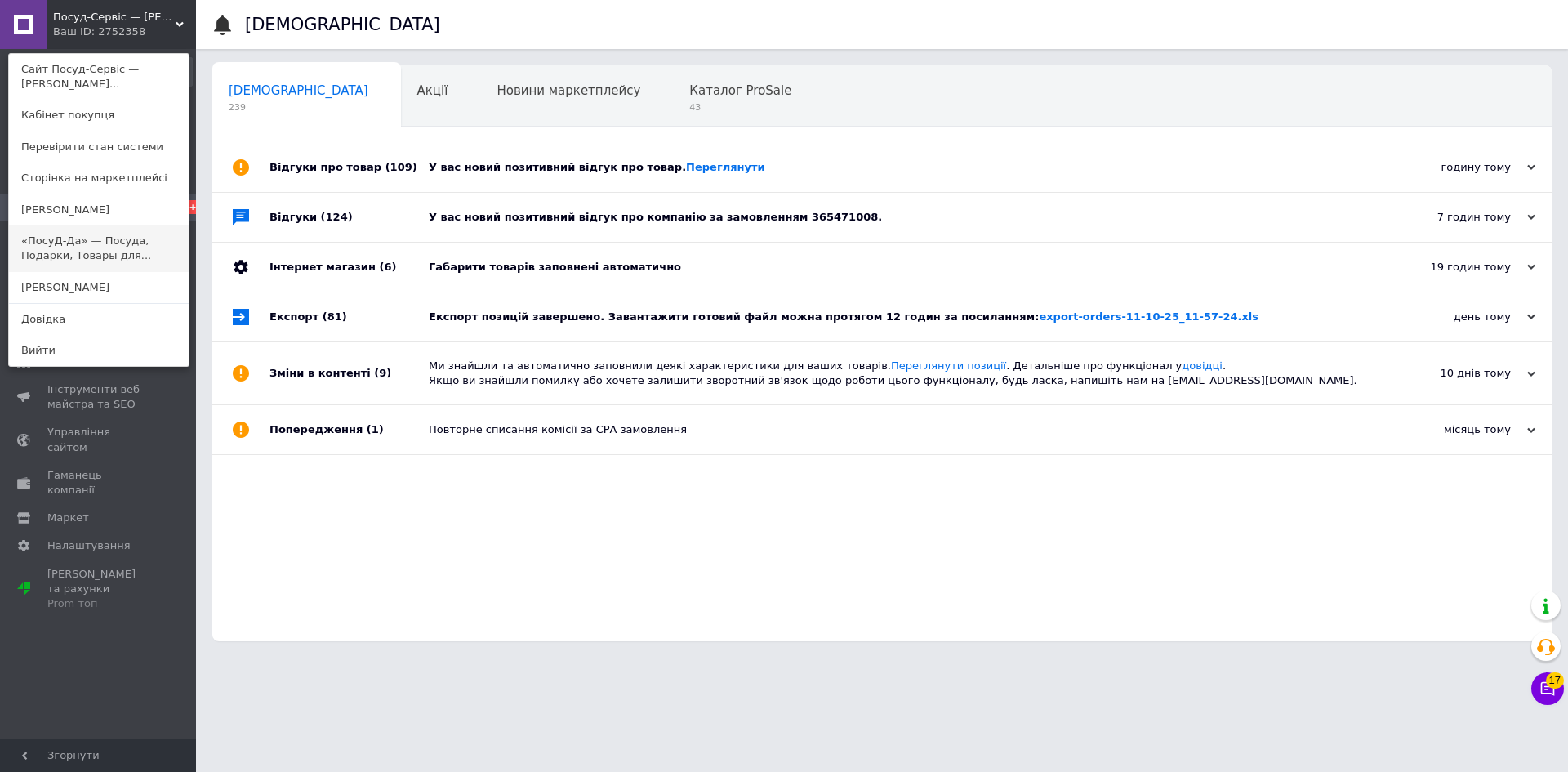
click at [129, 246] on link "«ПосуД-Да» — Посуда, Подарки, Товары для..." at bounding box center [98, 249] width 180 height 46
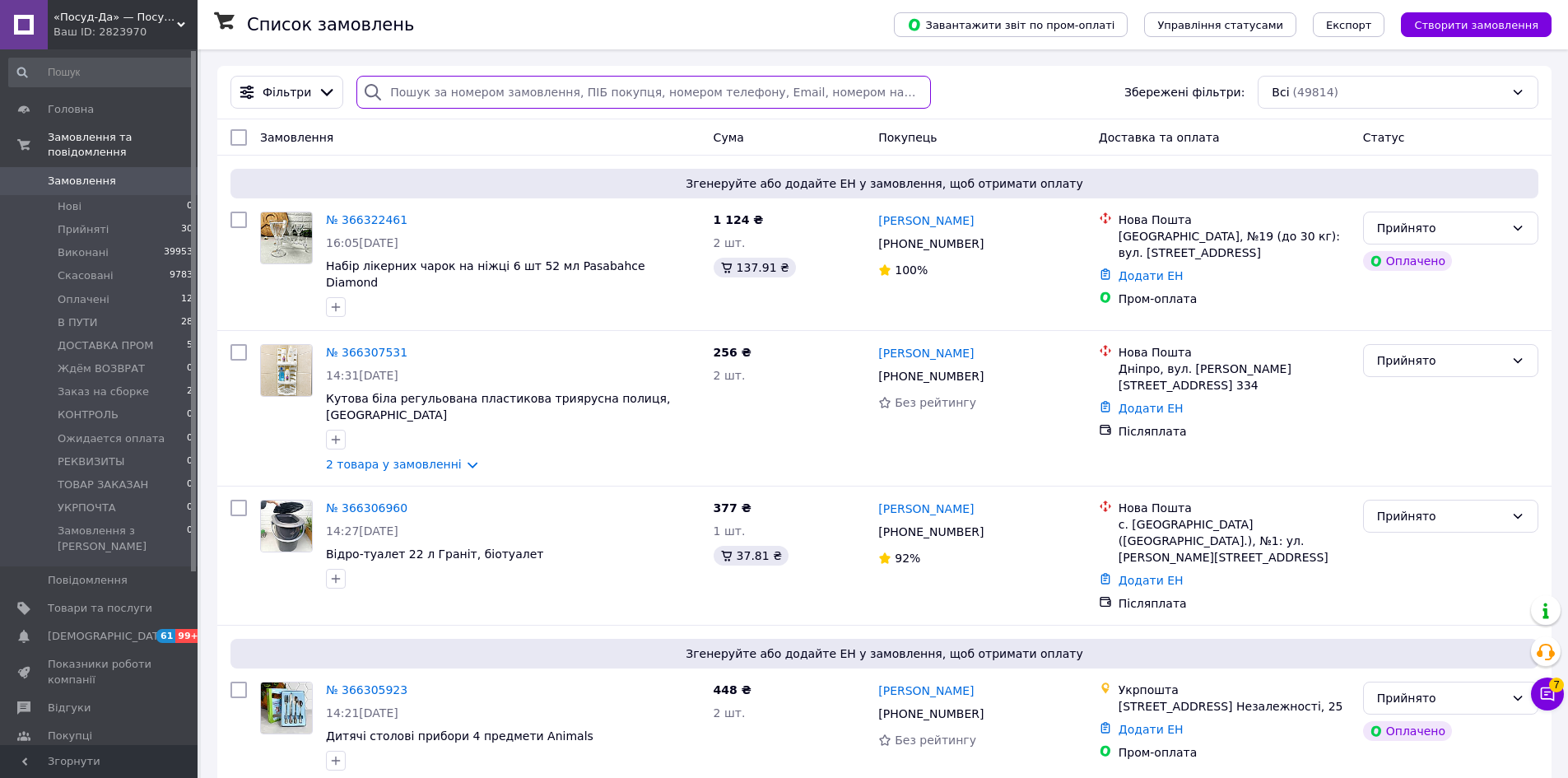
paste input "365181796"
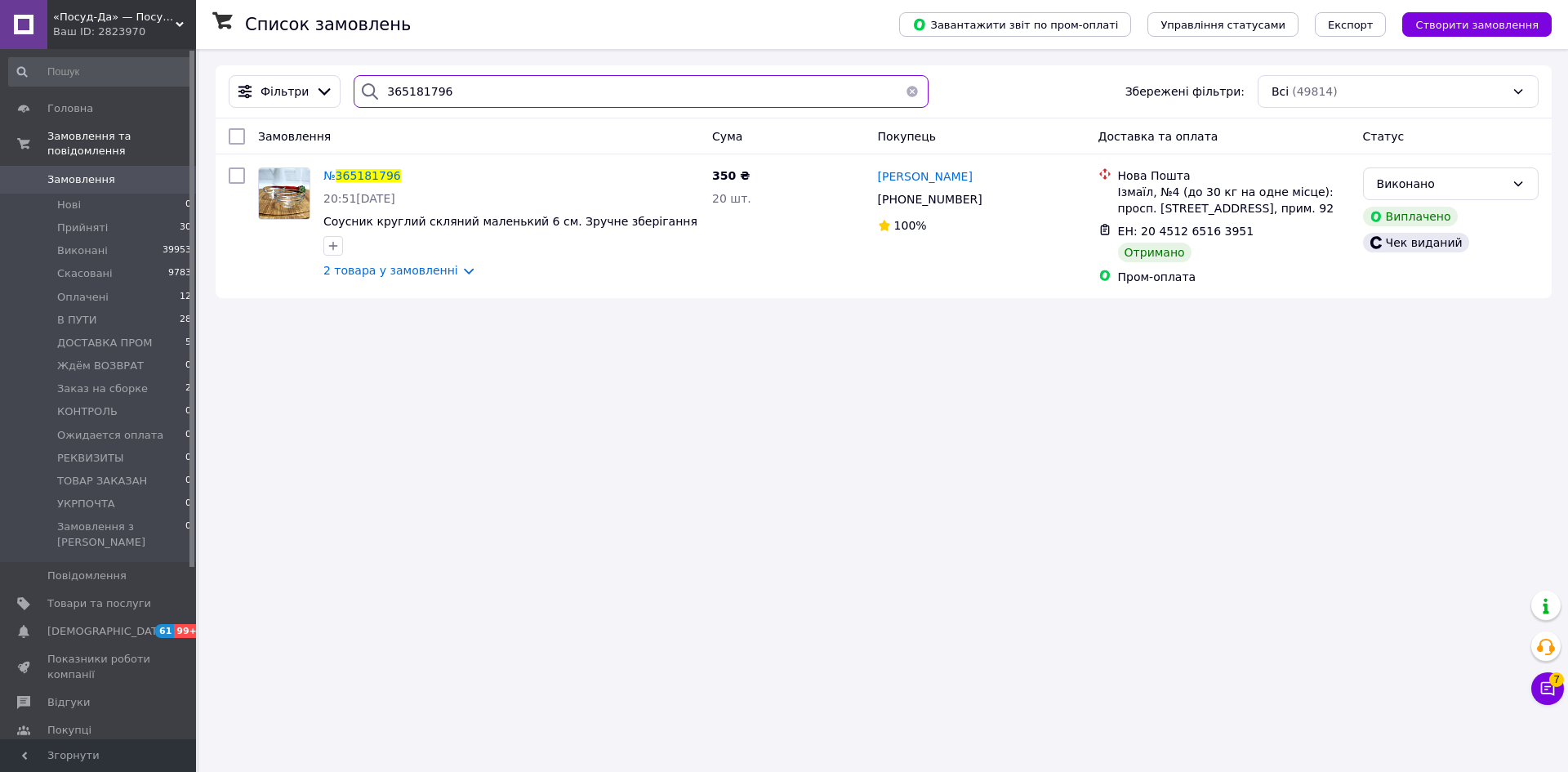
drag, startPoint x: 468, startPoint y: 89, endPoint x: 354, endPoint y: 88, distance: 114.0
click at [354, 88] on div "365181796" at bounding box center [641, 92] width 575 height 33
paste input "93137"
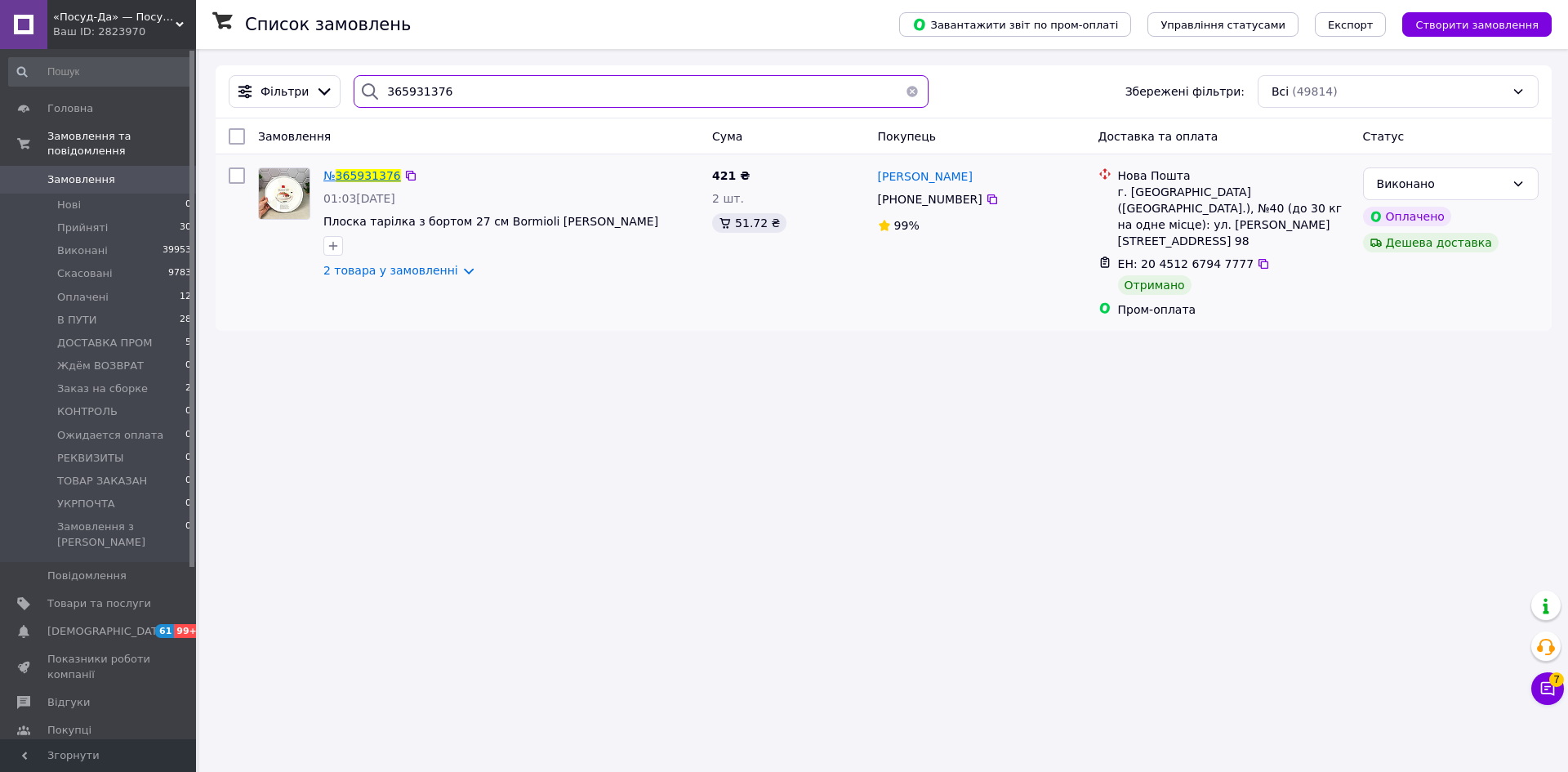
type input "365931376"
click at [354, 176] on span "365931376" at bounding box center [368, 176] width 66 height 13
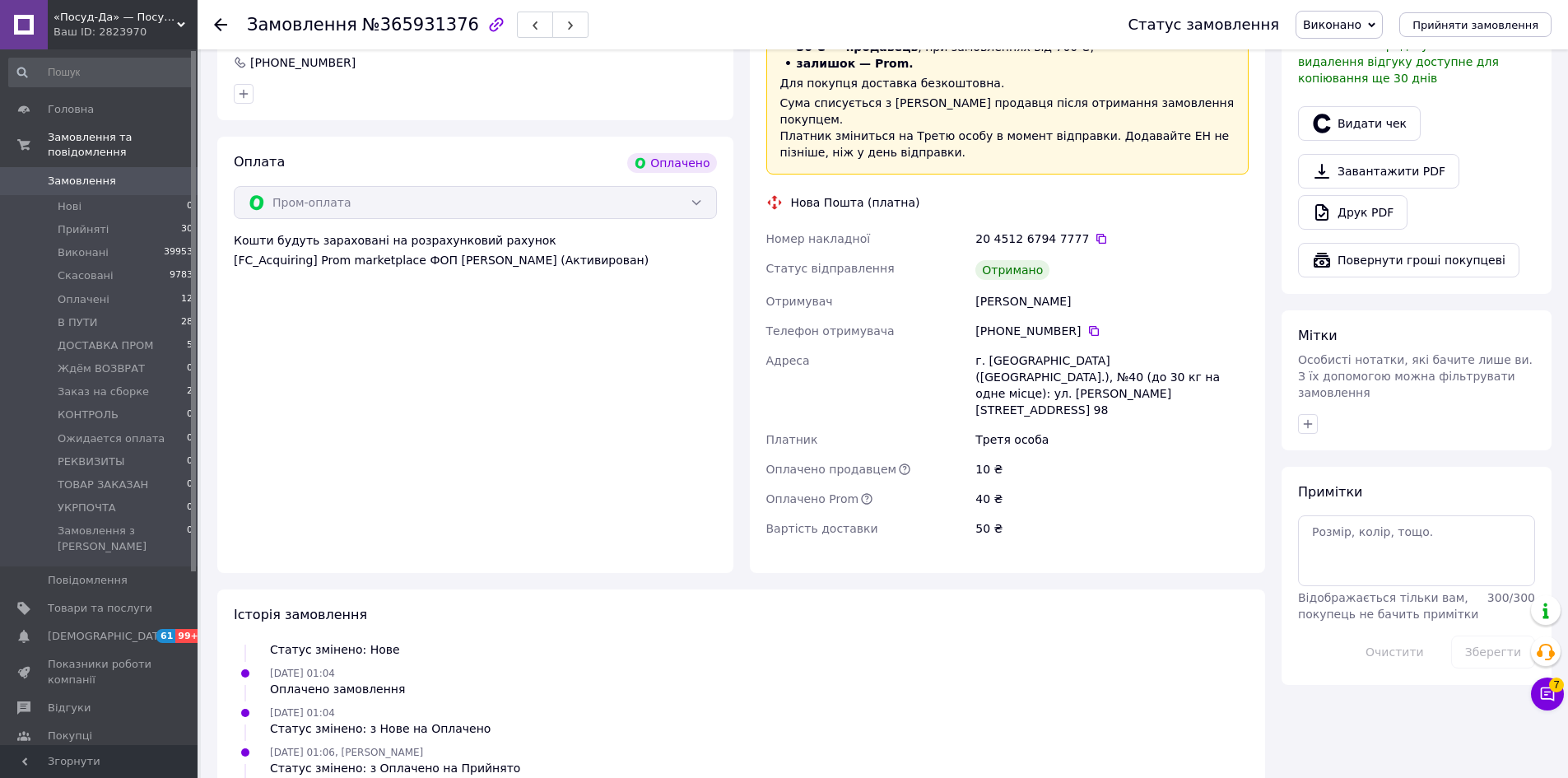
scroll to position [987, 0]
click at [96, 174] on span "Замовлення" at bounding box center [82, 181] width 69 height 15
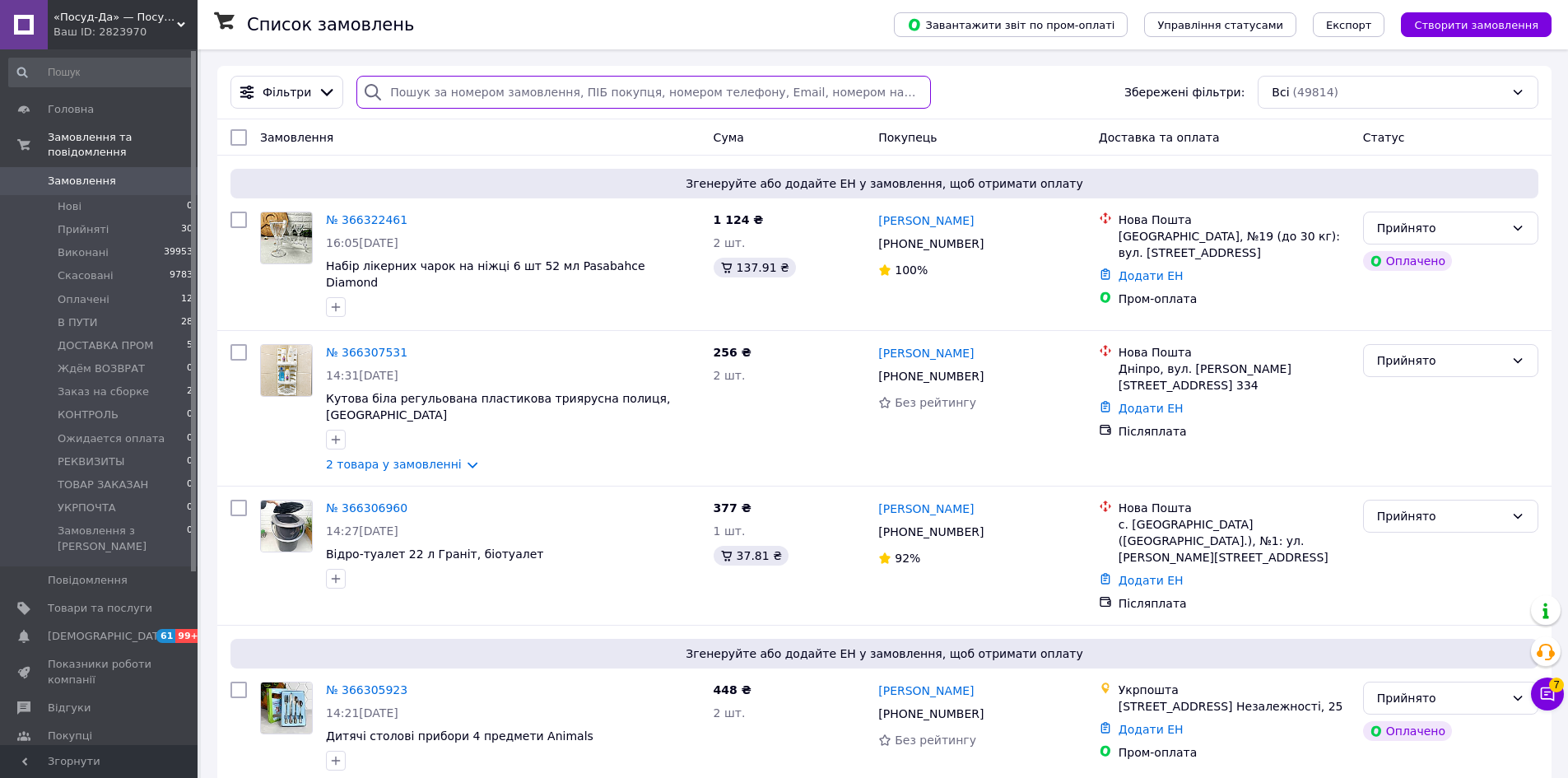
paste input "365520825"
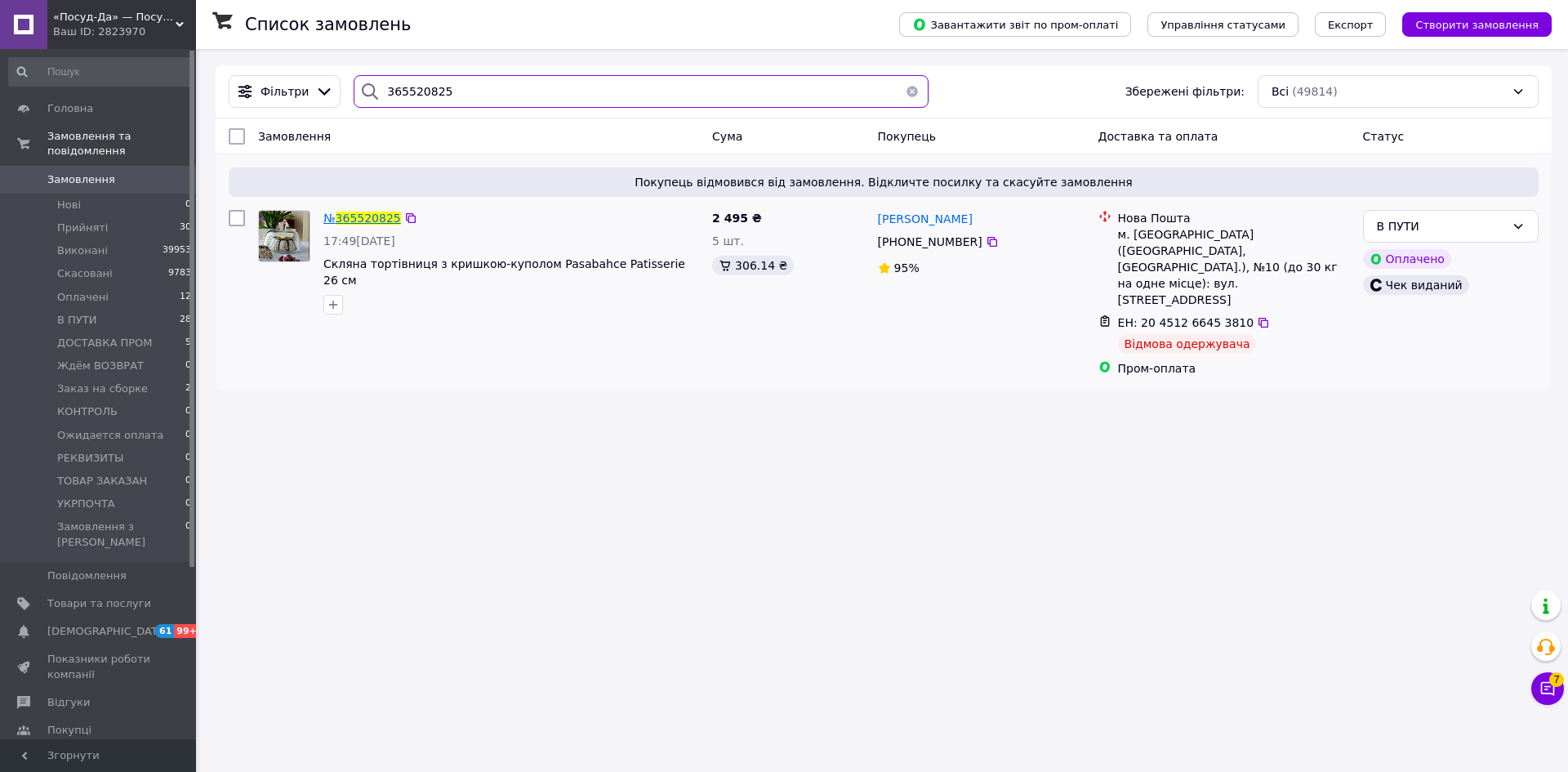
type input "365520825"
click at [371, 219] on span "365520825" at bounding box center [368, 218] width 66 height 13
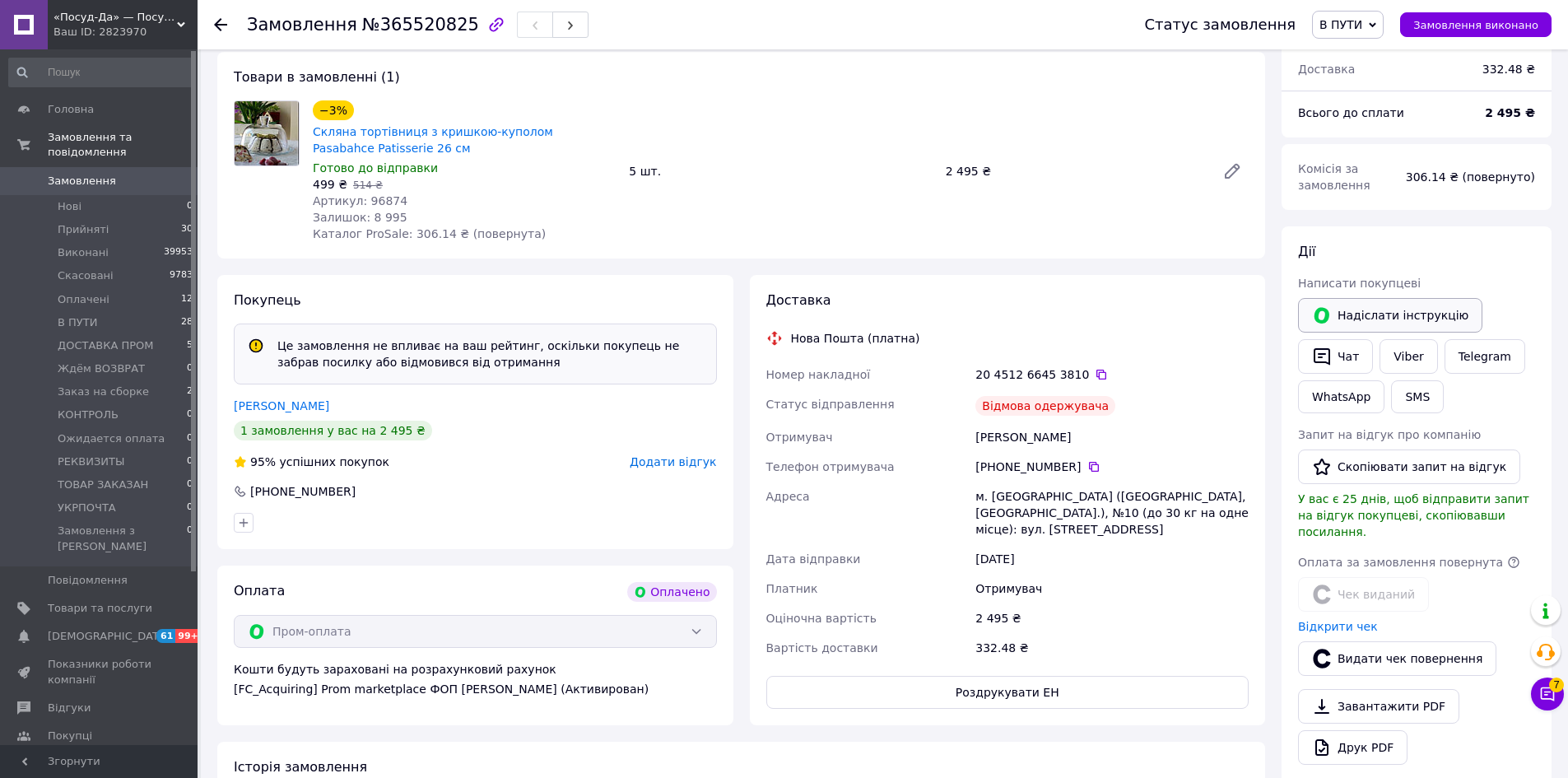
scroll to position [576, 0]
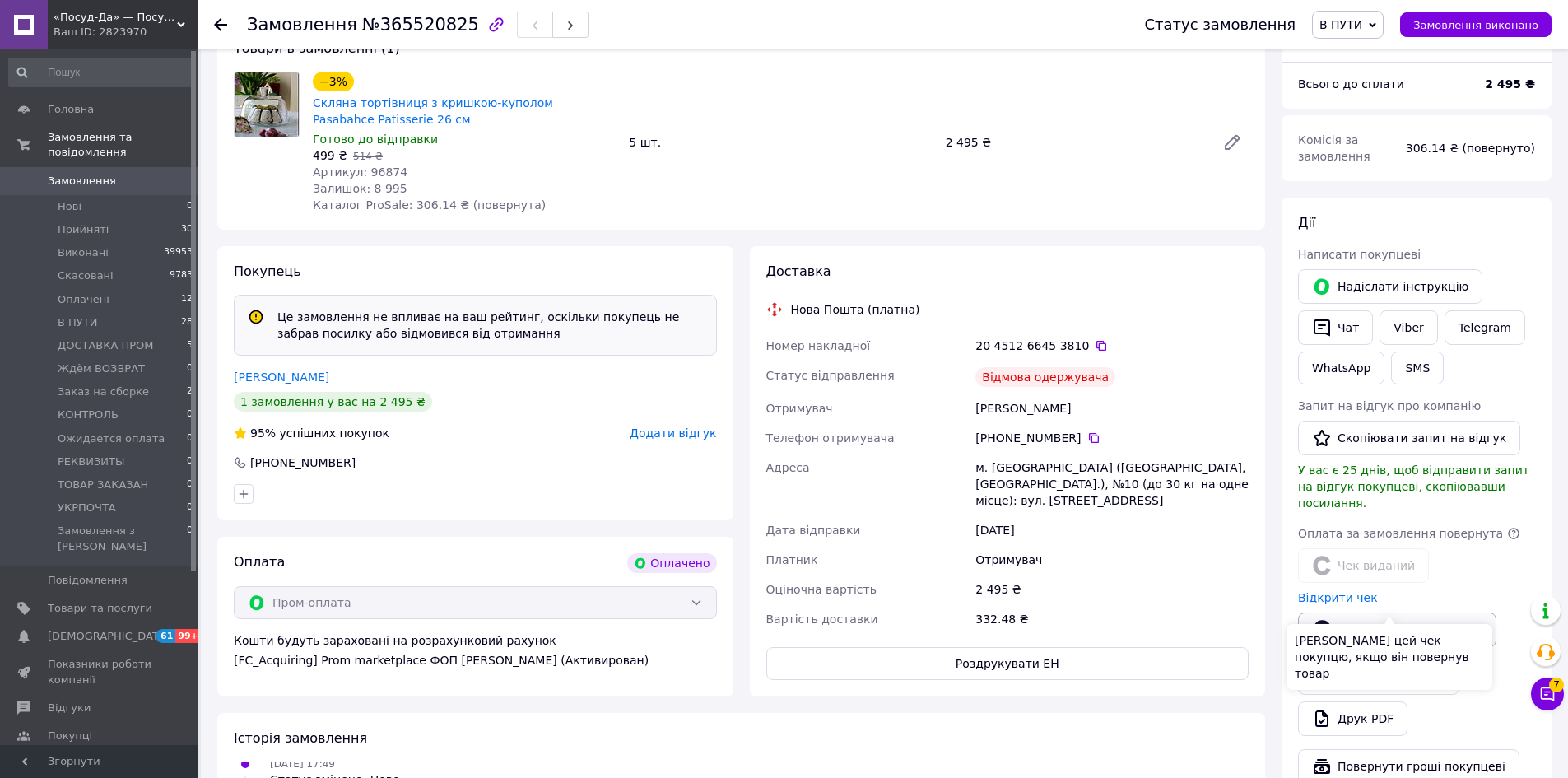
click at [1391, 613] on button "Видати чек повернення" at bounding box center [1398, 630] width 198 height 35
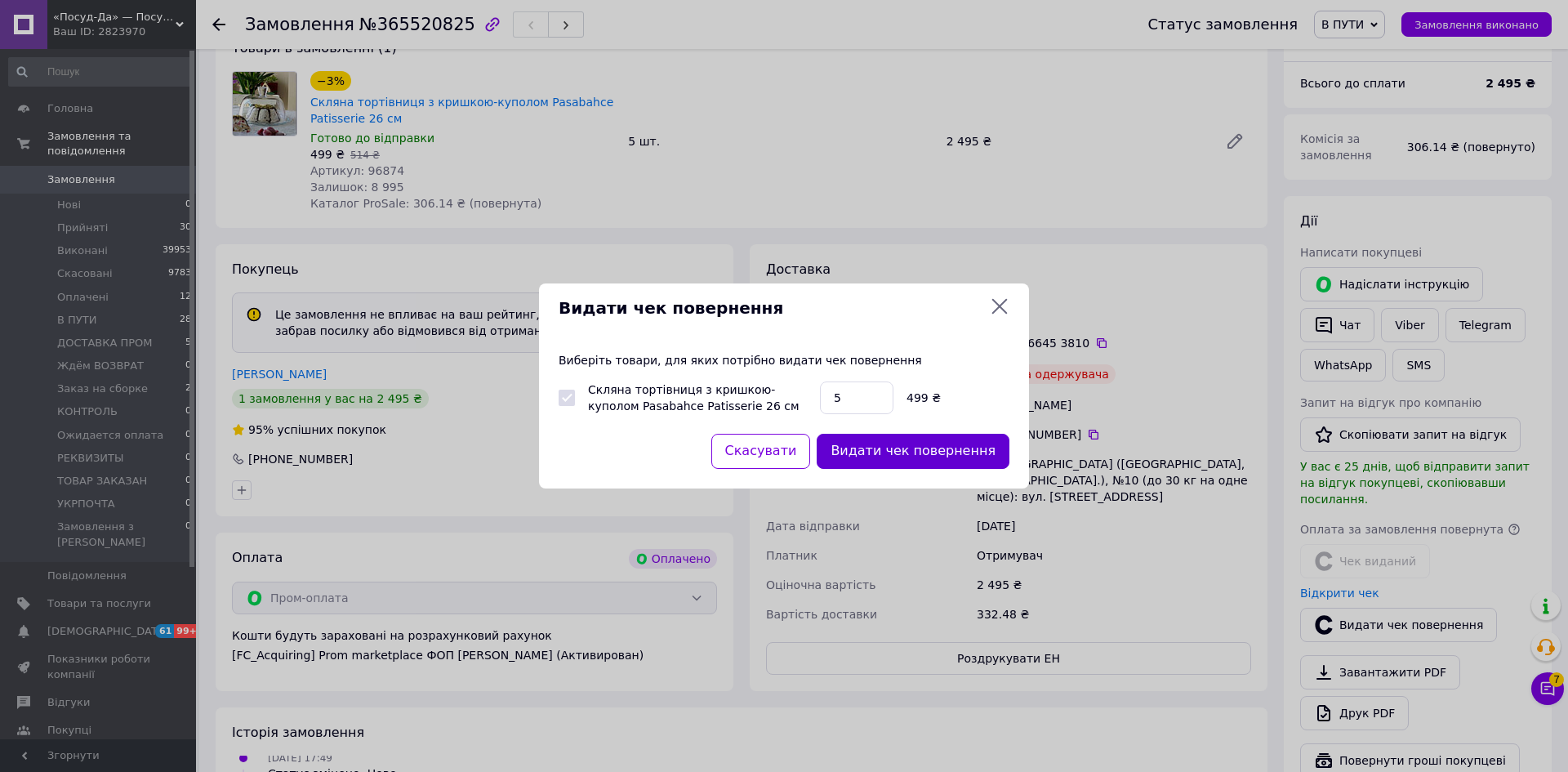
click at [945, 455] on button "Видати чек повернення" at bounding box center [912, 451] width 193 height 35
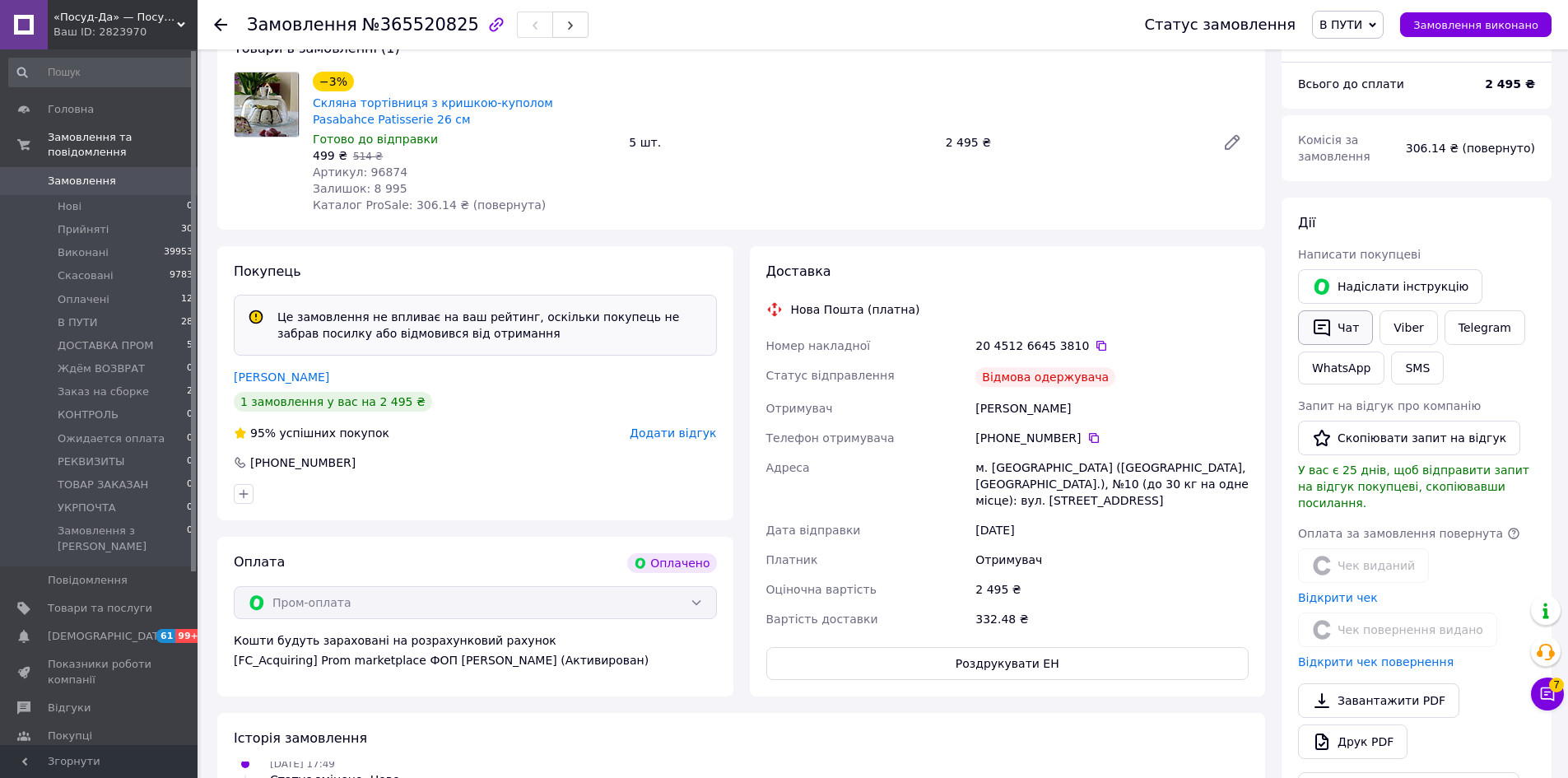
click at [1351, 312] on button "Чат" at bounding box center [1336, 327] width 75 height 35
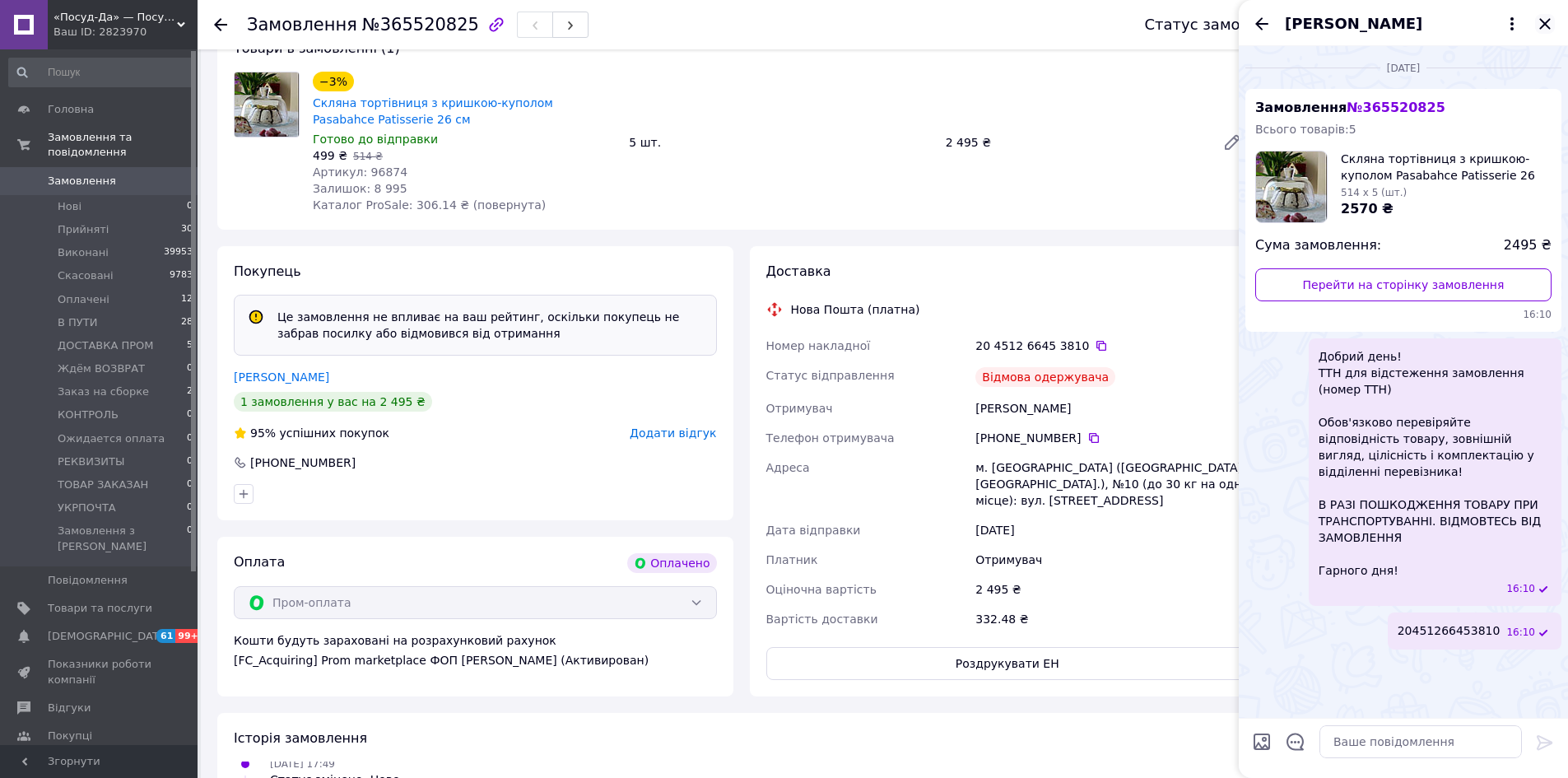
click at [1547, 27] on icon "Закрити" at bounding box center [1544, 23] width 11 height 11
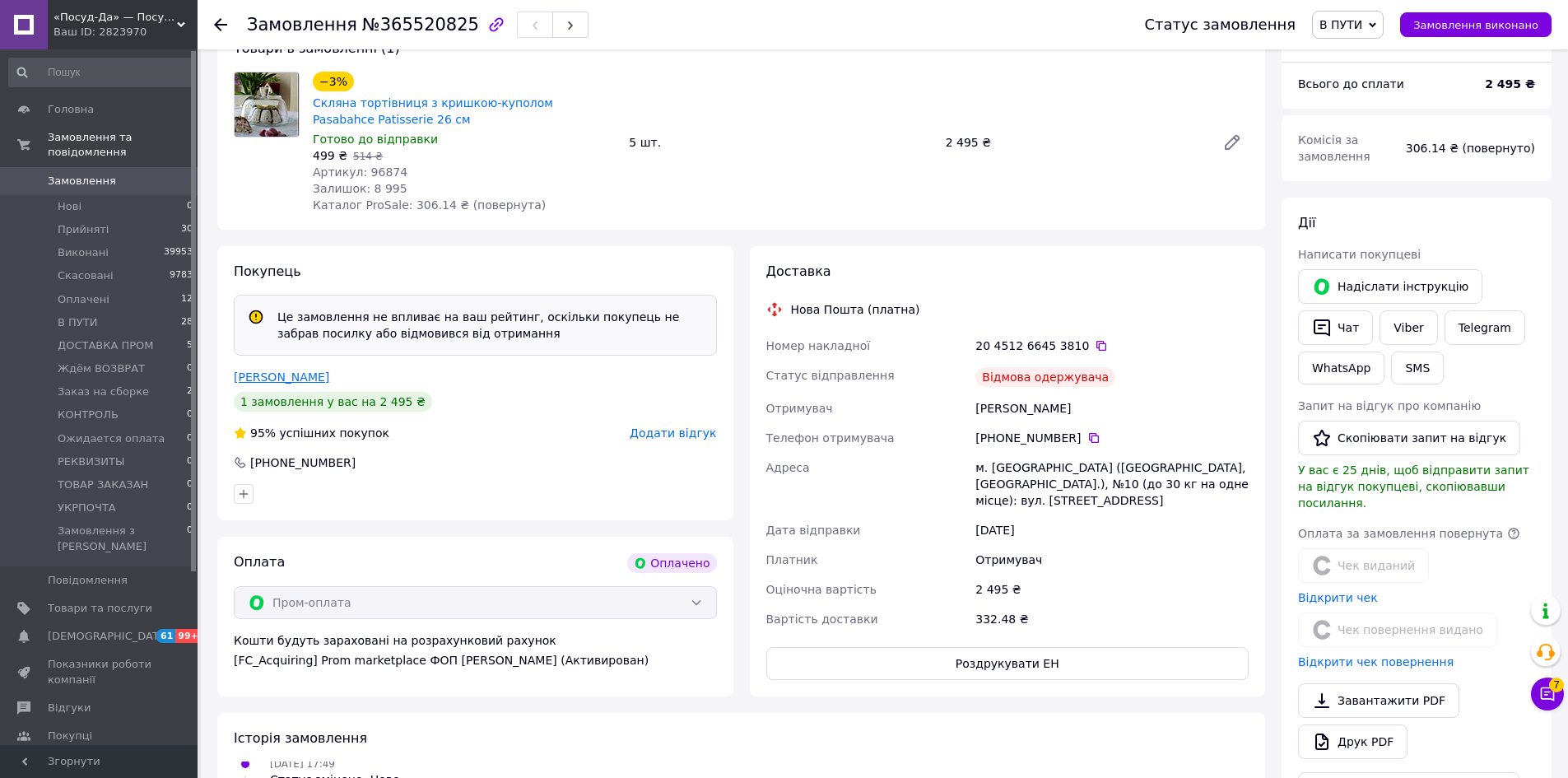
click at [283, 370] on link "Проценко Екатерина" at bounding box center [281, 377] width 95 height 13
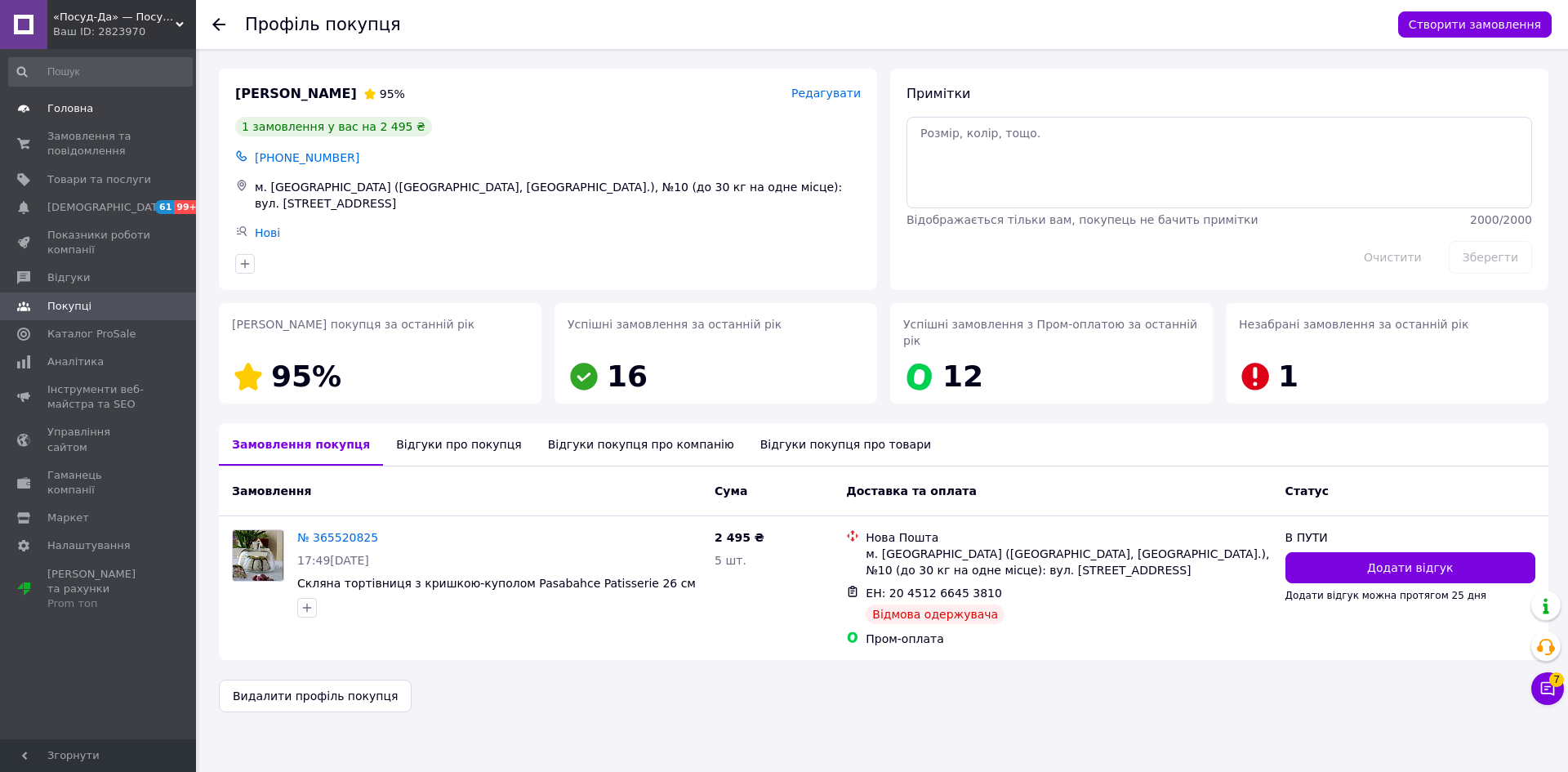
click at [83, 105] on span "Головна" at bounding box center [71, 108] width 46 height 15
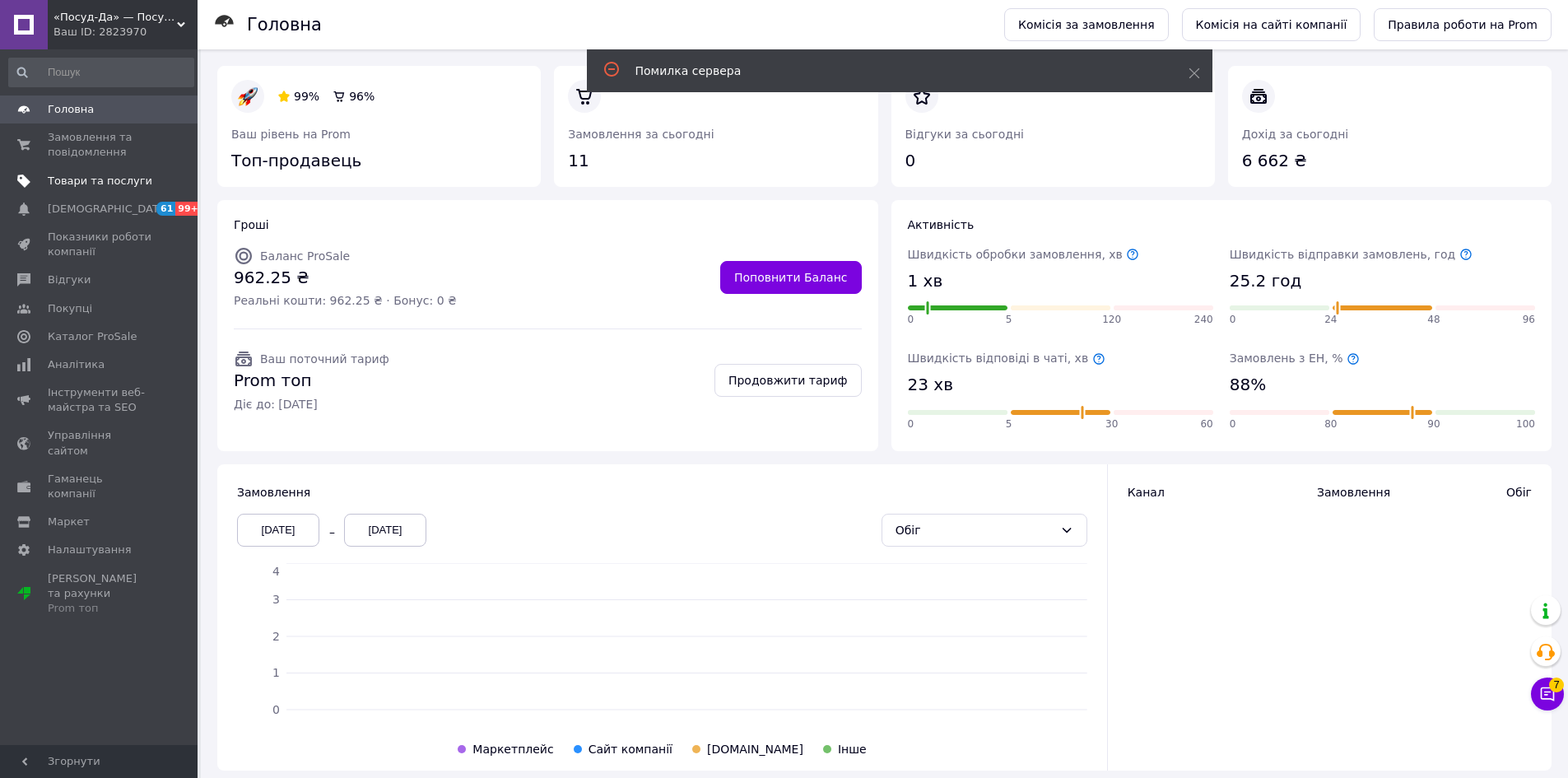
click at [69, 177] on span "Товари та послуги" at bounding box center [100, 181] width 104 height 15
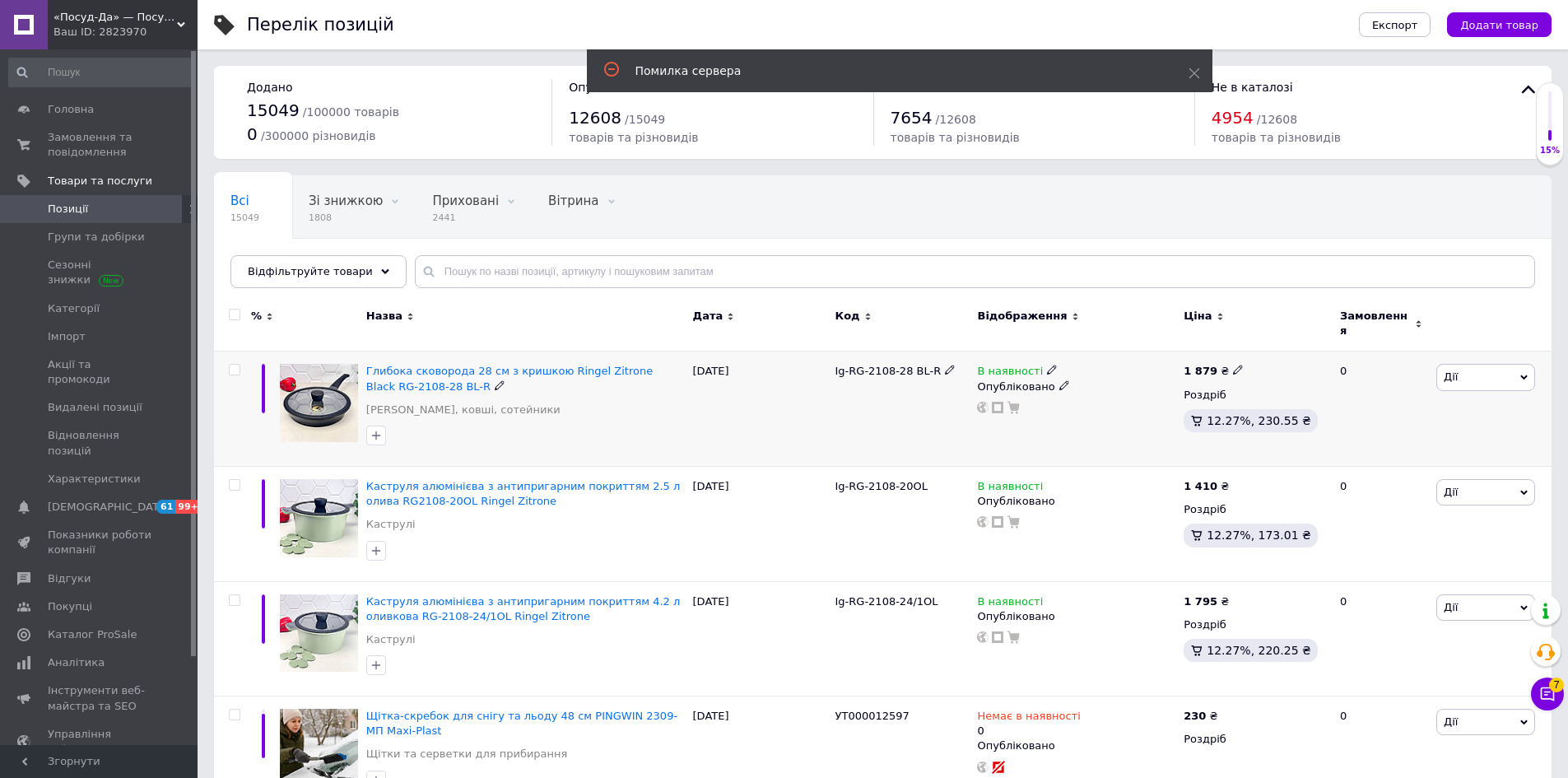
click at [1047, 365] on icon at bounding box center [1052, 370] width 10 height 10
drag, startPoint x: 1097, startPoint y: 423, endPoint x: 1102, endPoint y: 410, distance: 13.9
click at [1097, 422] on li "Готово до відправки" at bounding box center [1141, 430] width 156 height 23
click at [1106, 412] on input at bounding box center [1125, 428] width 125 height 33
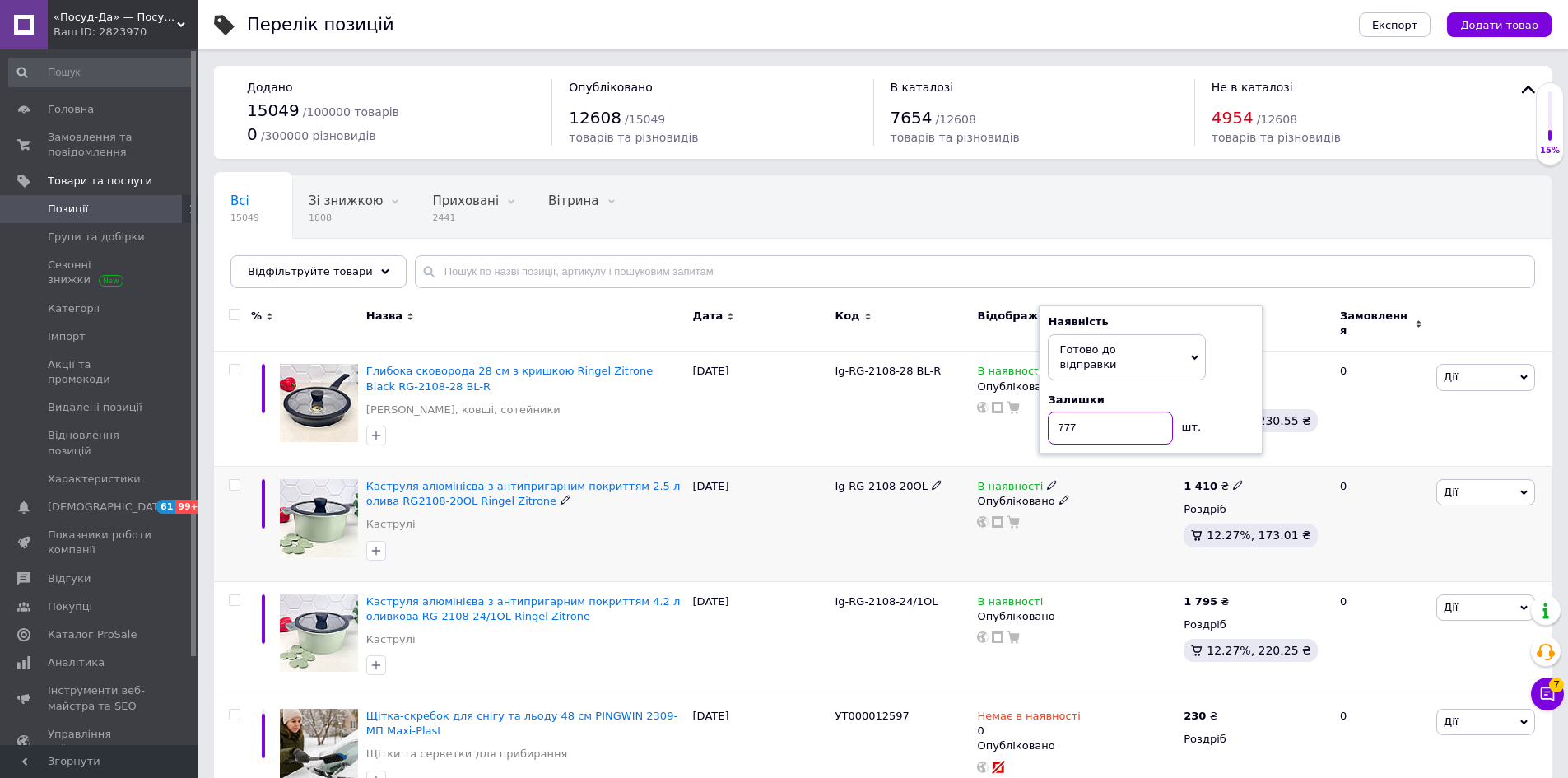
type input "777"
click at [1047, 480] on icon at bounding box center [1052, 484] width 10 height 10
click at [1100, 536] on li "Готово до відправки" at bounding box center [1141, 545] width 156 height 23
click at [1099, 531] on input at bounding box center [1125, 543] width 125 height 33
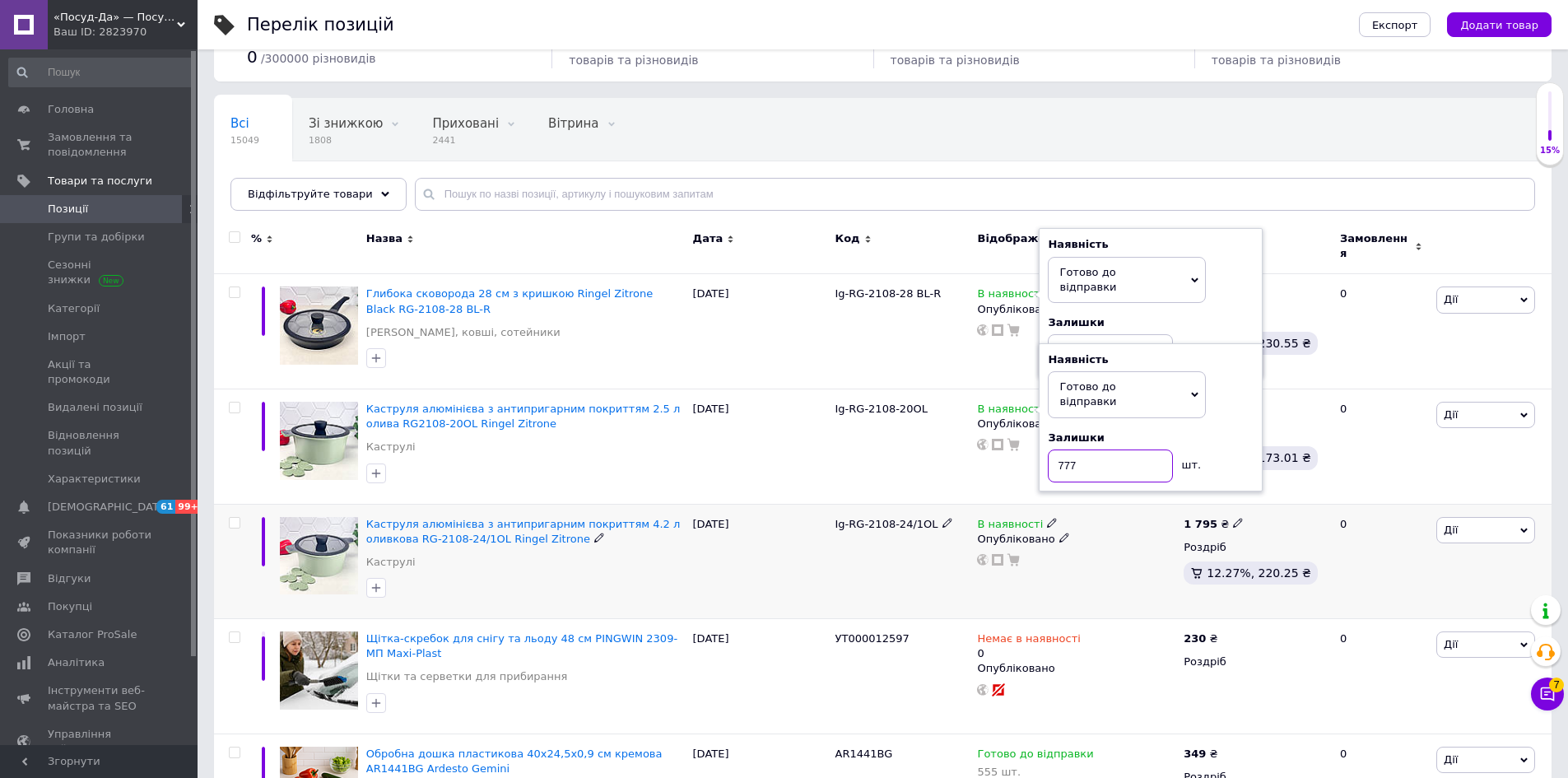
scroll to position [83, 0]
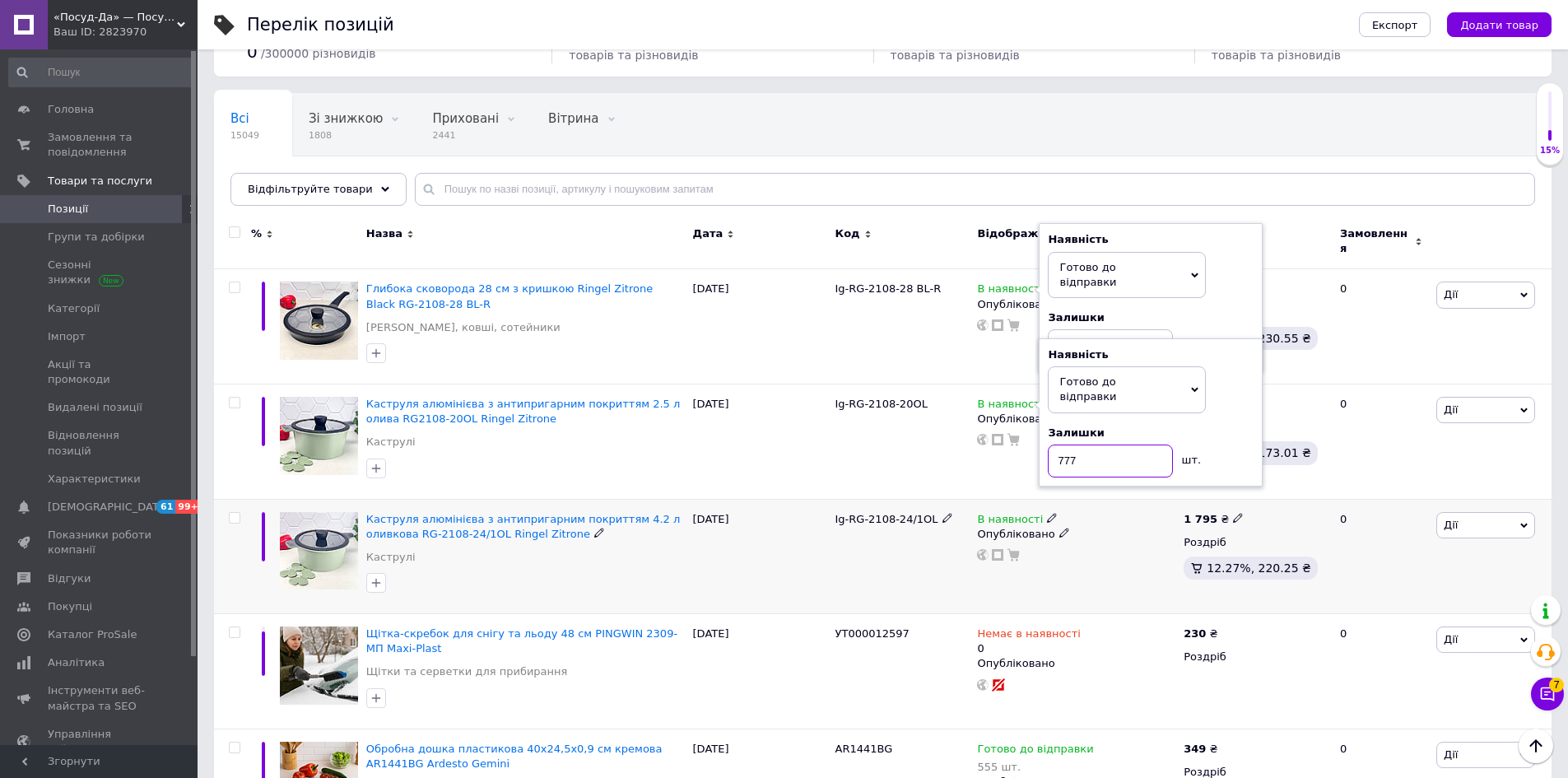
type input "777"
click at [1047, 513] on icon at bounding box center [1052, 518] width 10 height 10
click at [1083, 566] on li "Готово до відправки" at bounding box center [1141, 577] width 156 height 23
click at [1080, 561] on input at bounding box center [1125, 575] width 125 height 33
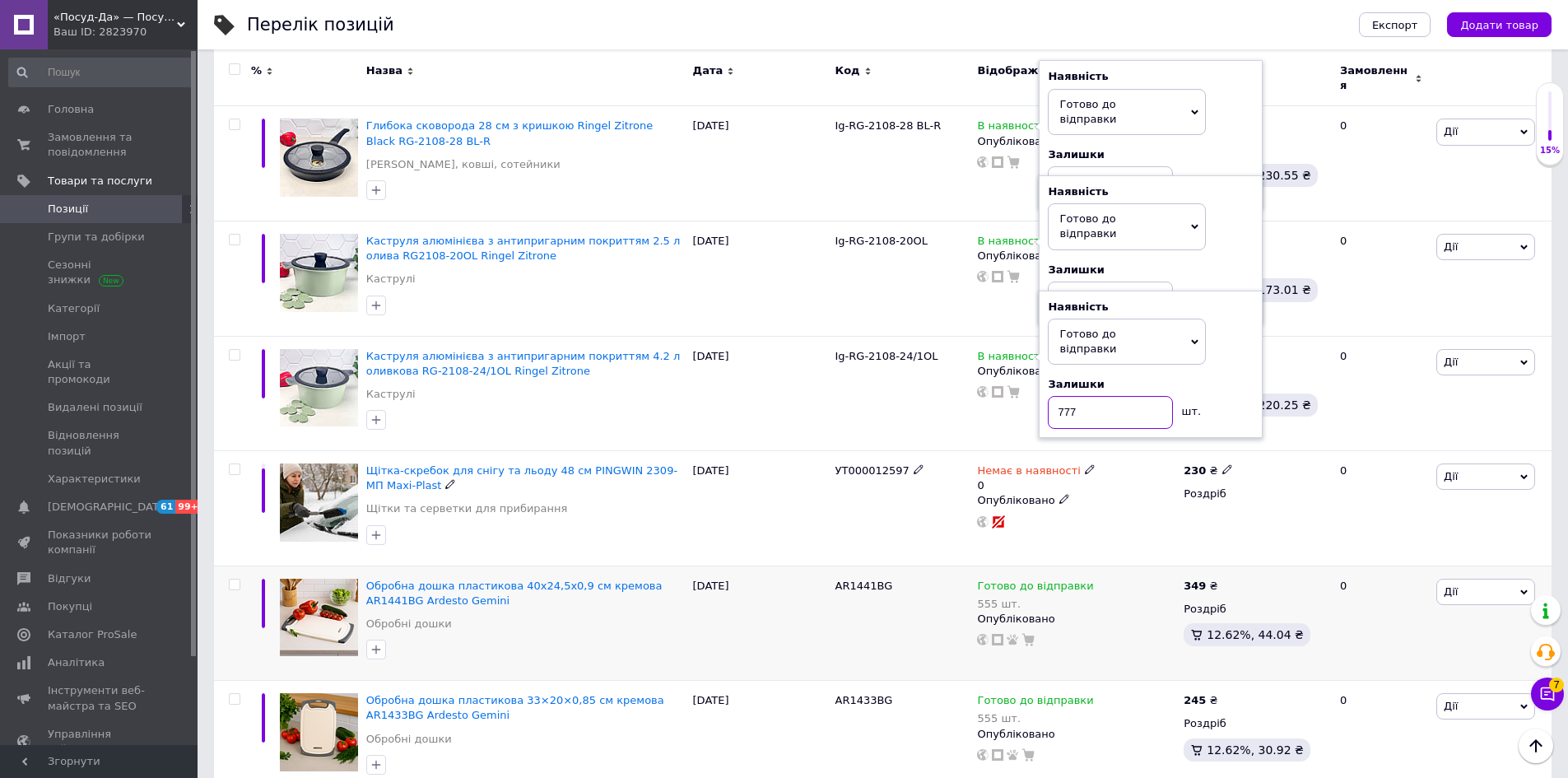
scroll to position [247, 0]
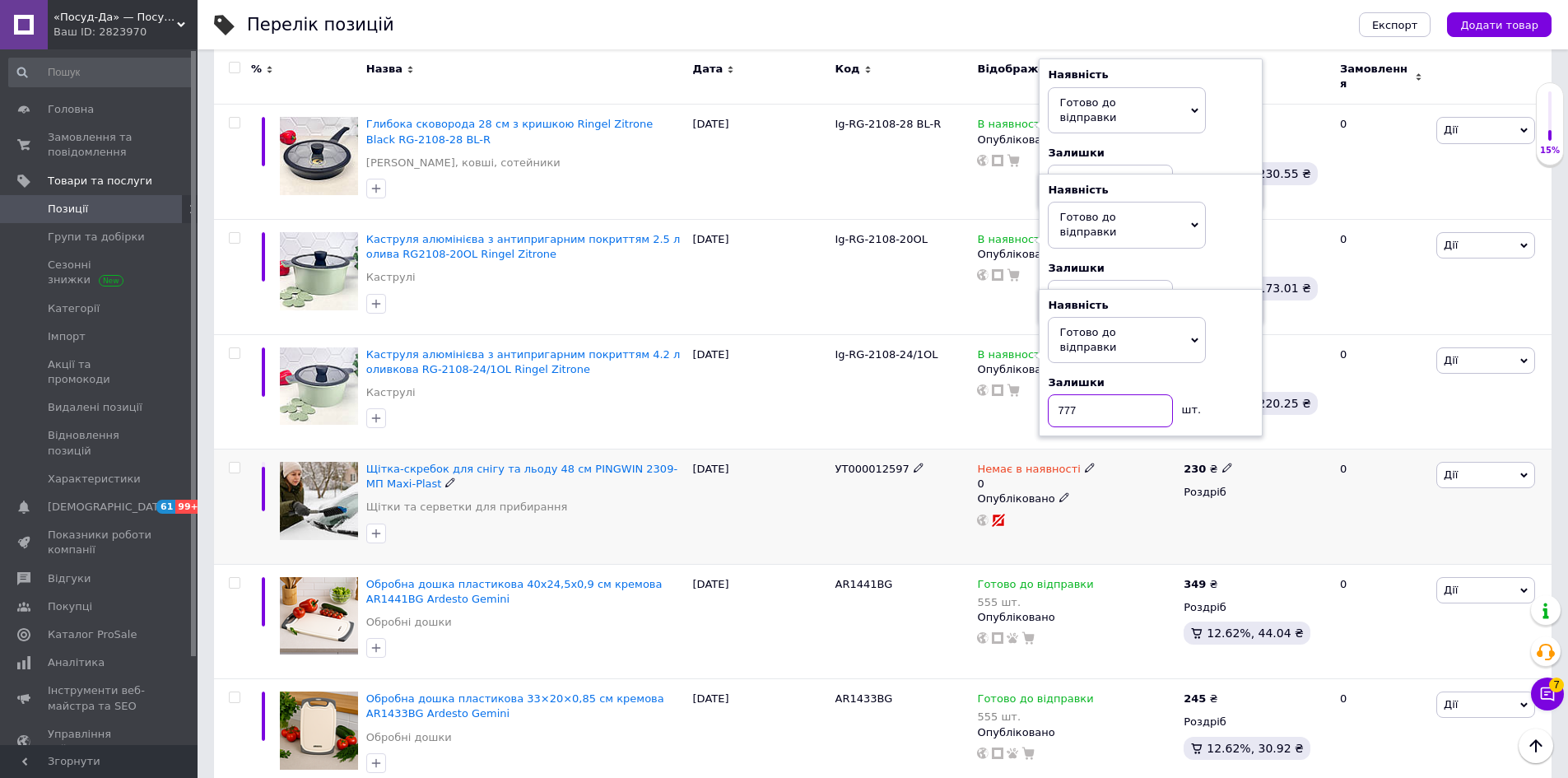
type input "777"
click at [937, 485] on div "УТ000012597" at bounding box center [902, 506] width 142 height 115
click at [918, 394] on div "Ig-RG-2108-24/1OL" at bounding box center [902, 391] width 142 height 115
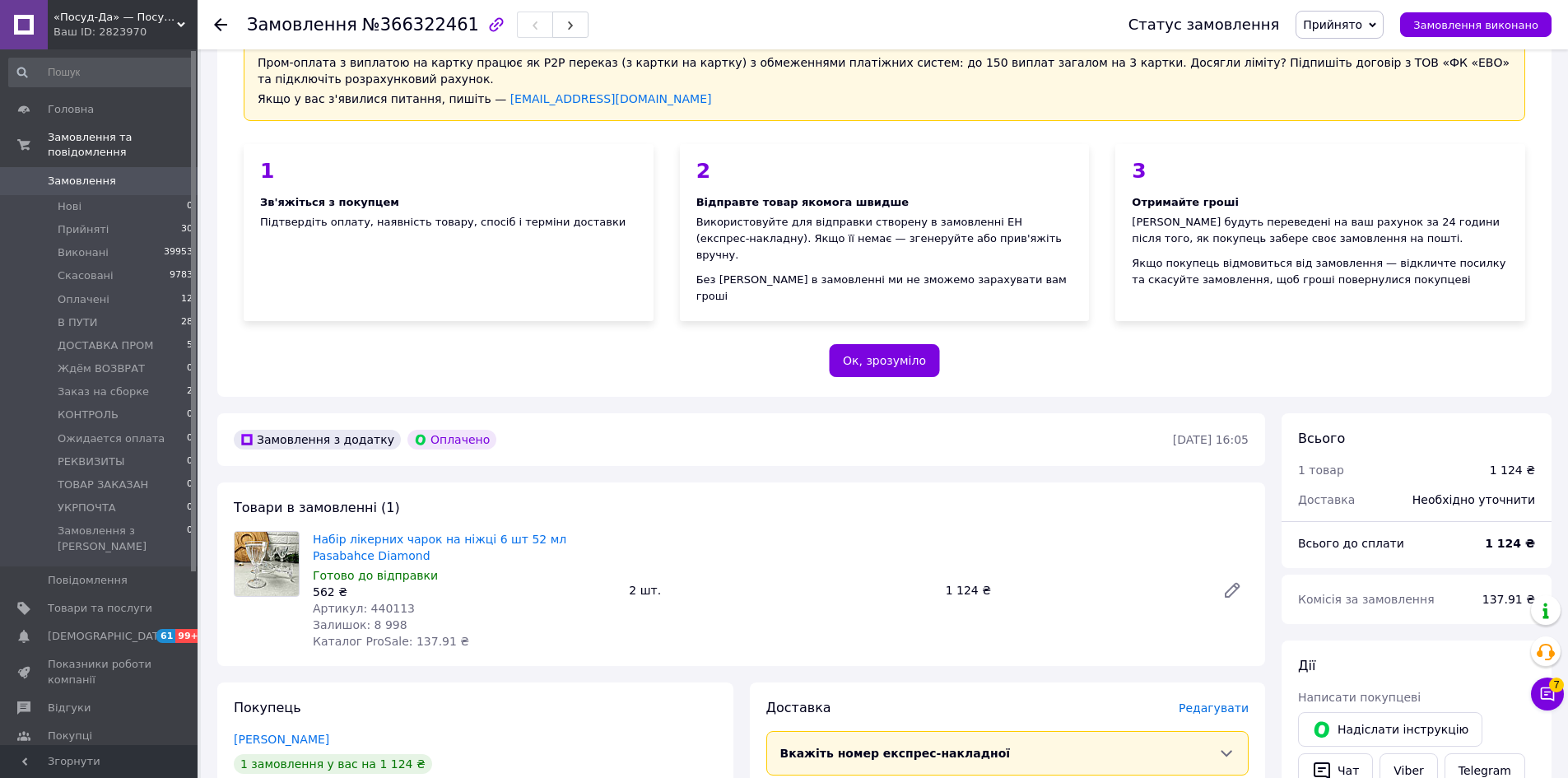
scroll to position [247, 0]
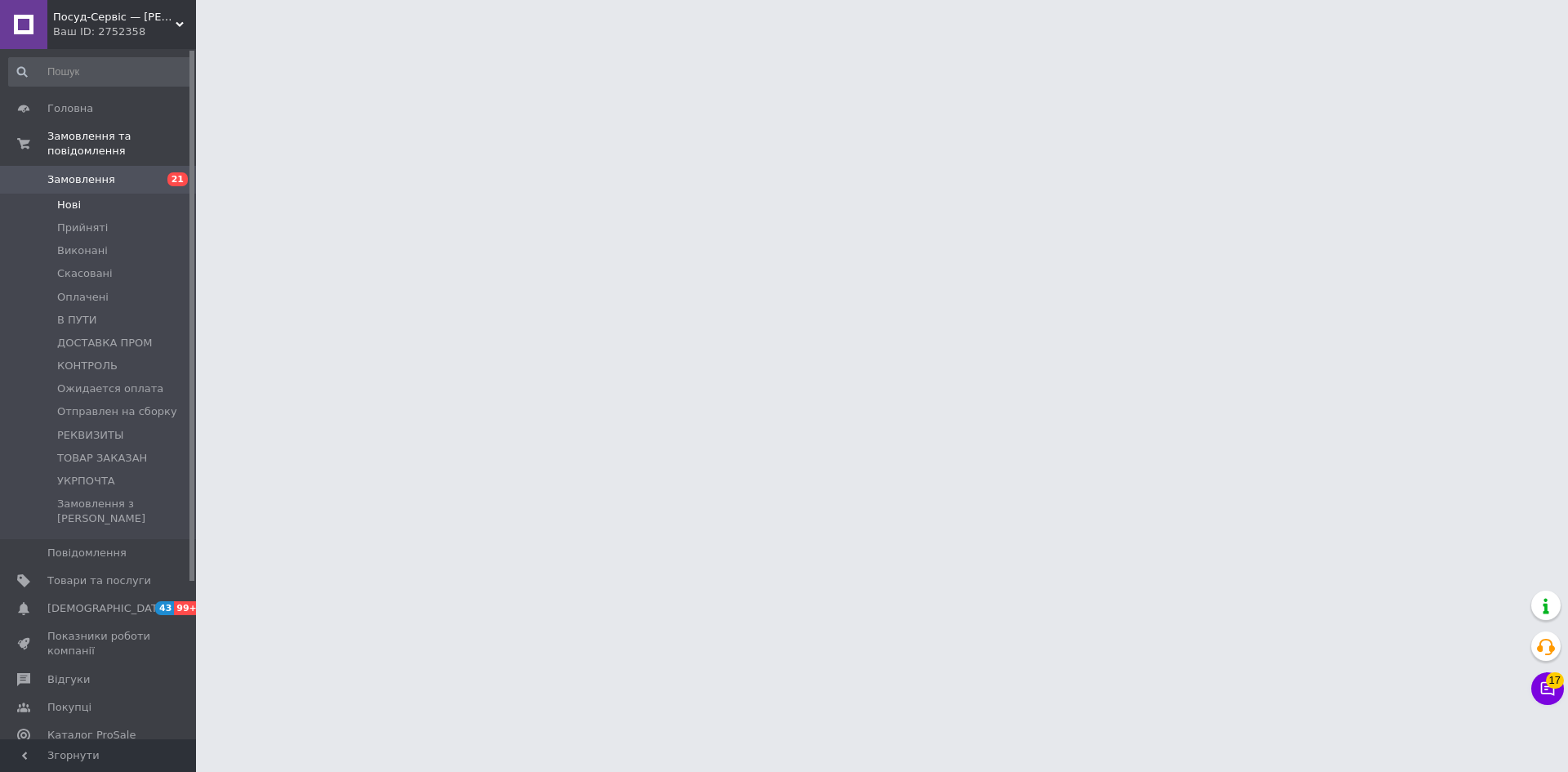
click at [71, 198] on span "Нові" at bounding box center [69, 205] width 24 height 15
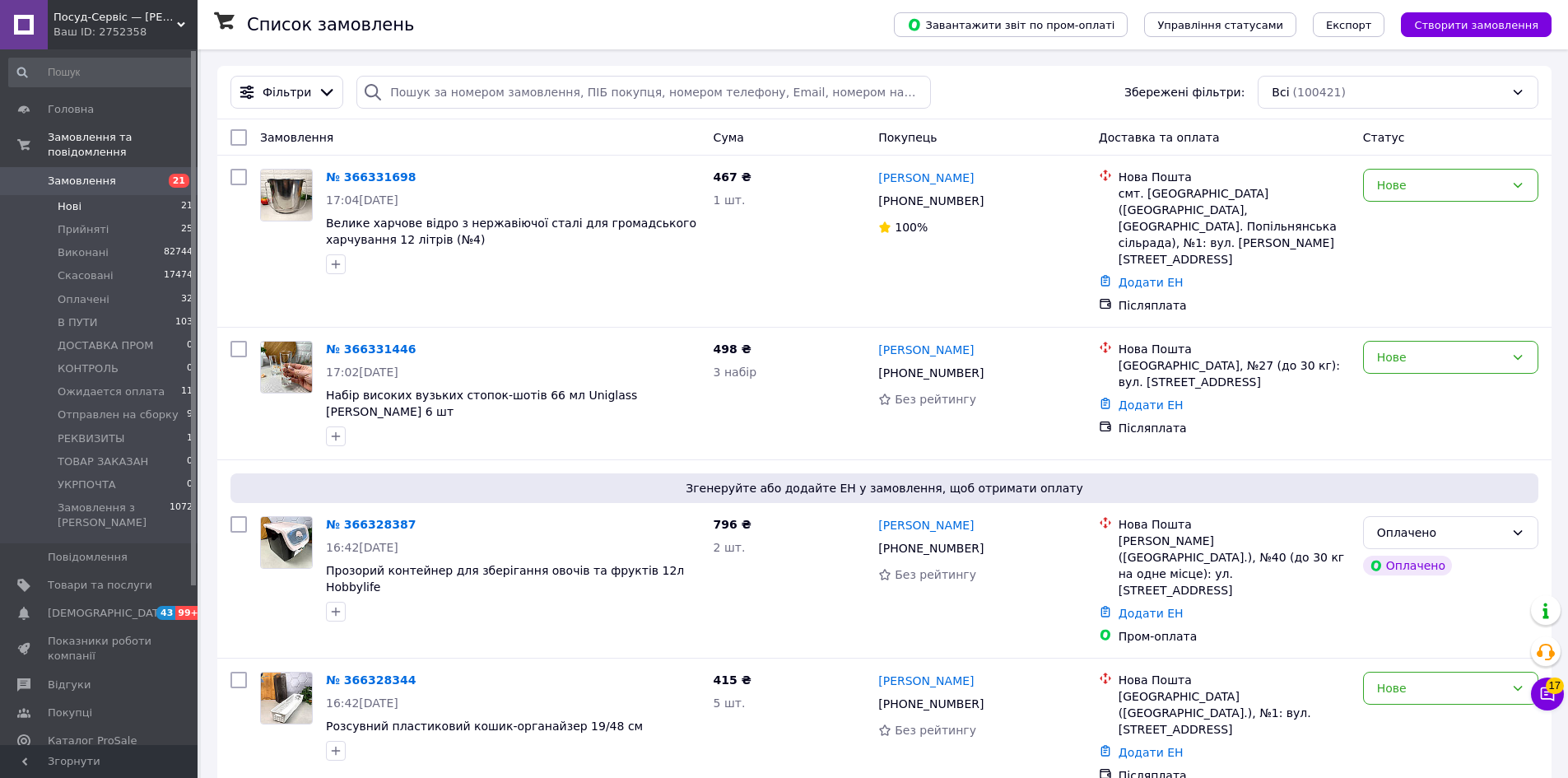
click at [69, 199] on span "Нові" at bounding box center [69, 207] width 24 height 15
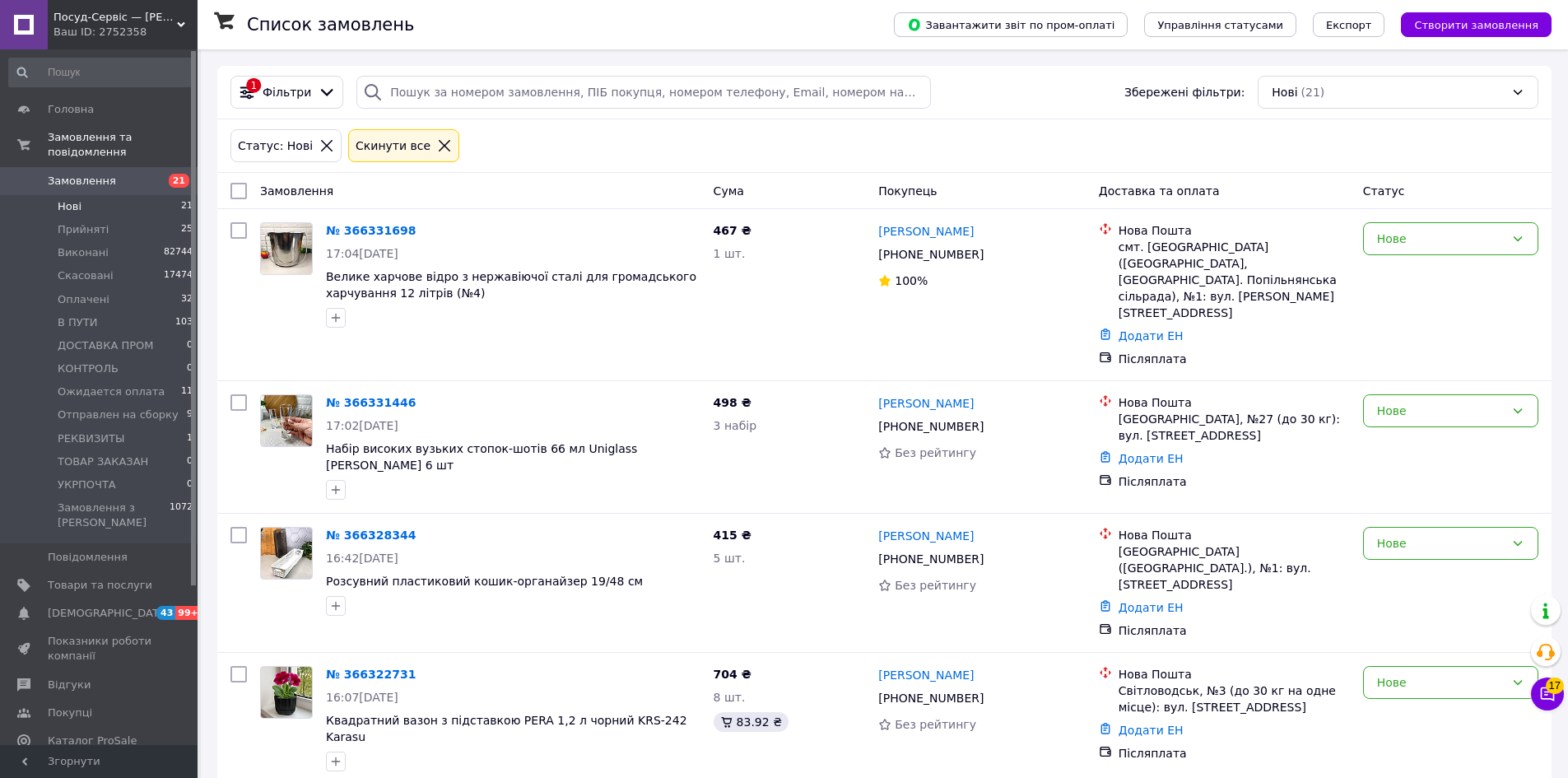
click at [239, 191] on input "checkbox" at bounding box center [239, 191] width 17 height 17
checkbox input "true"
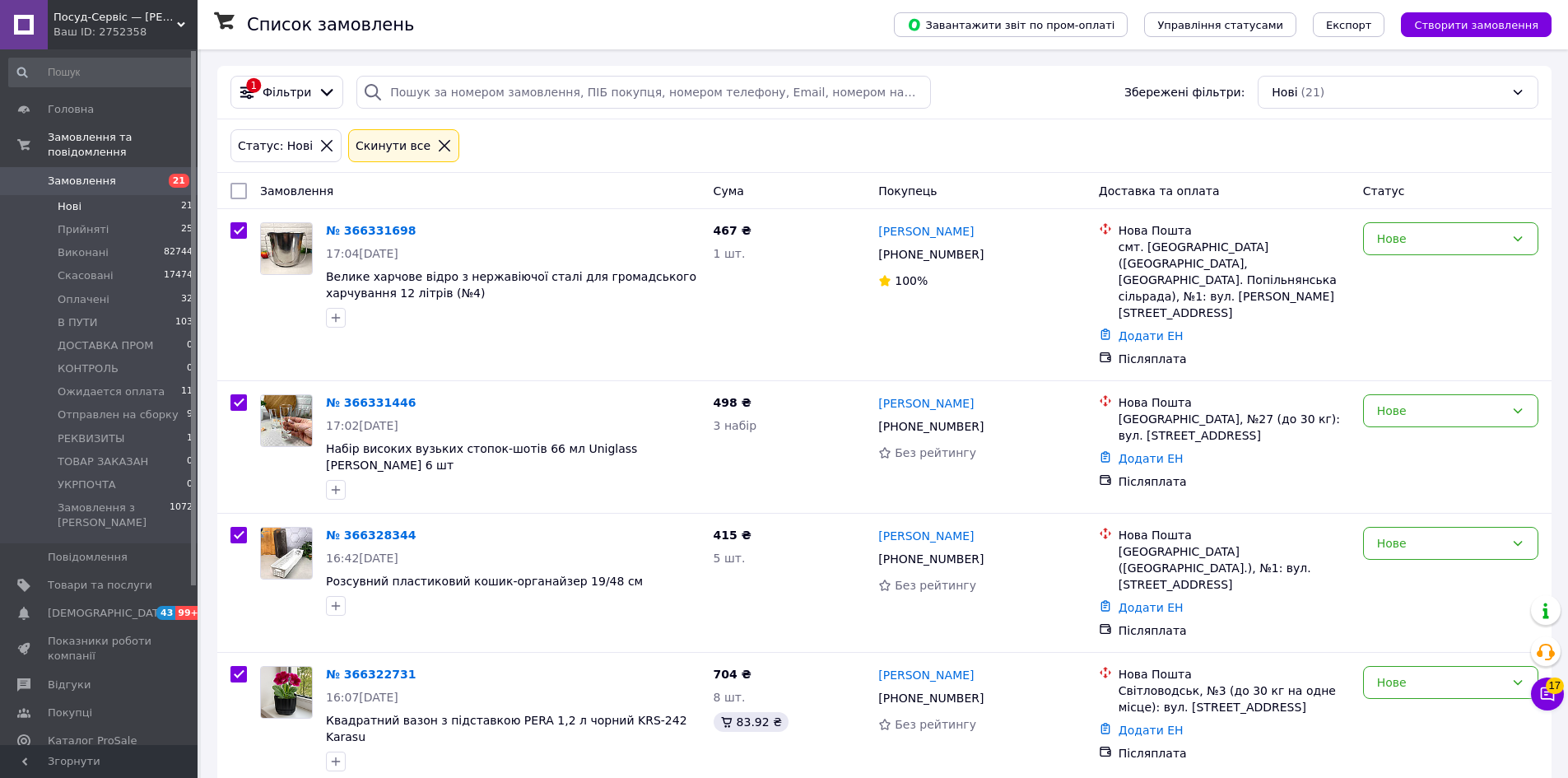
checkbox input "true"
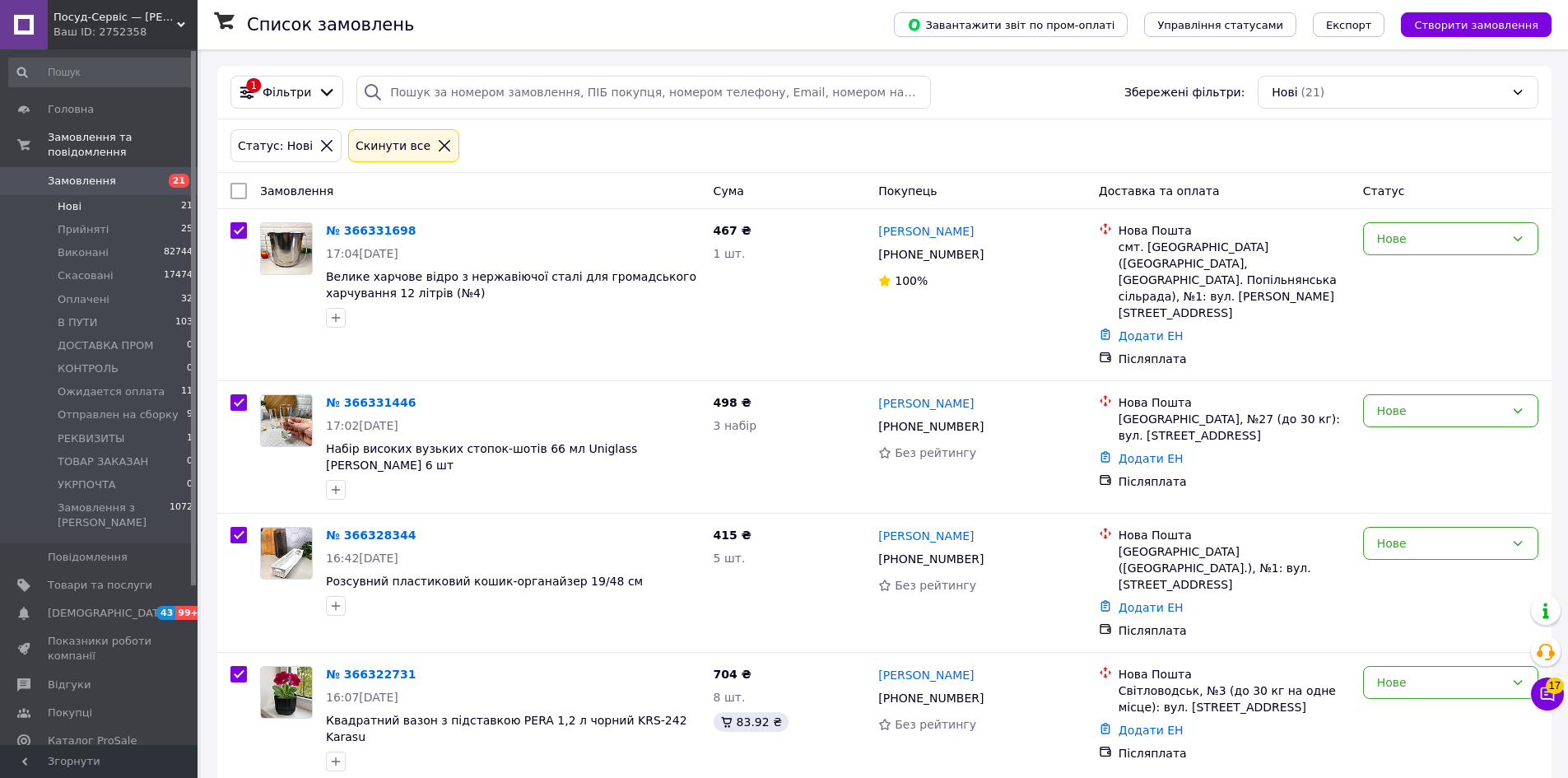
checkbox input "true"
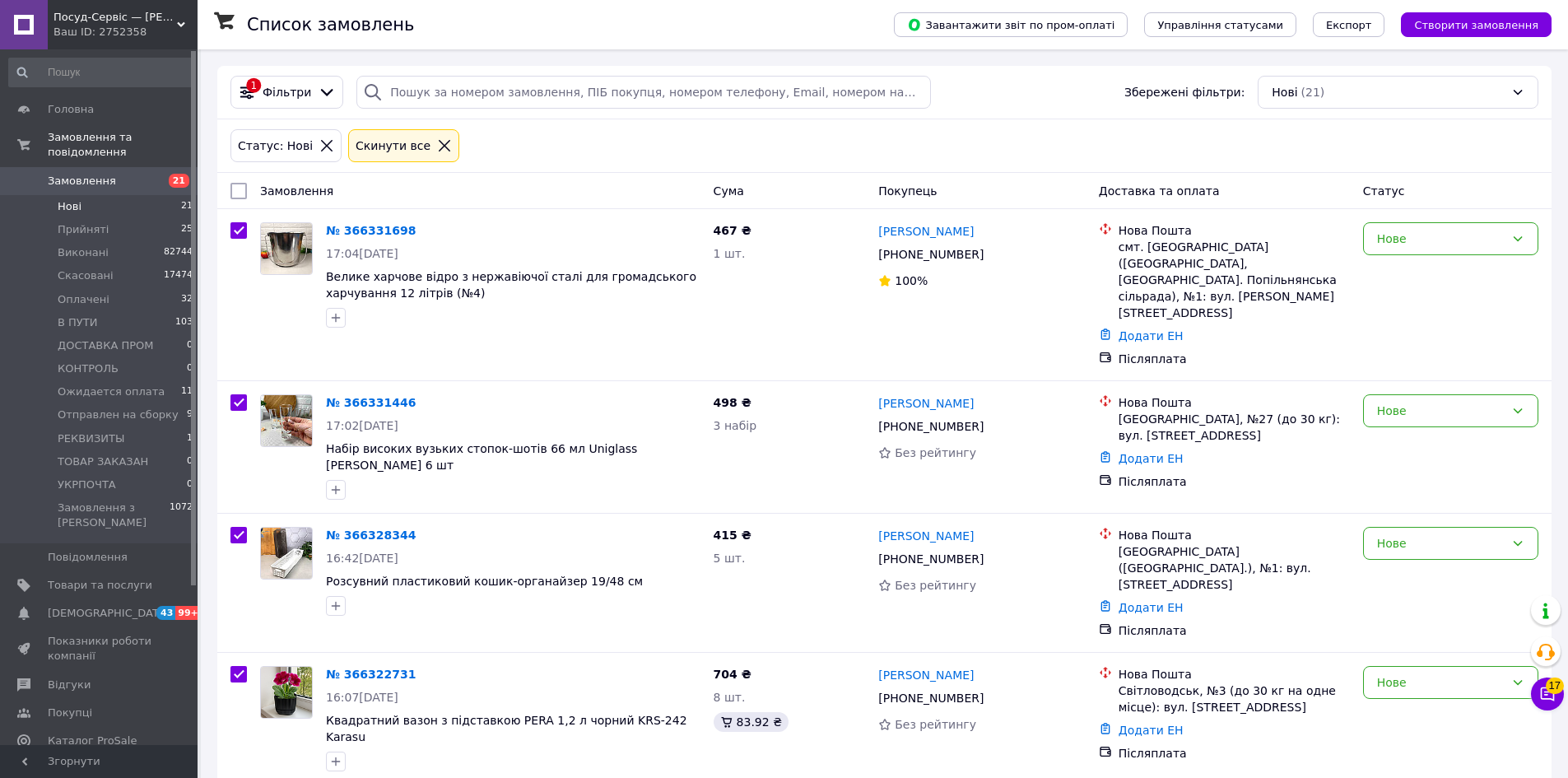
checkbox input "true"
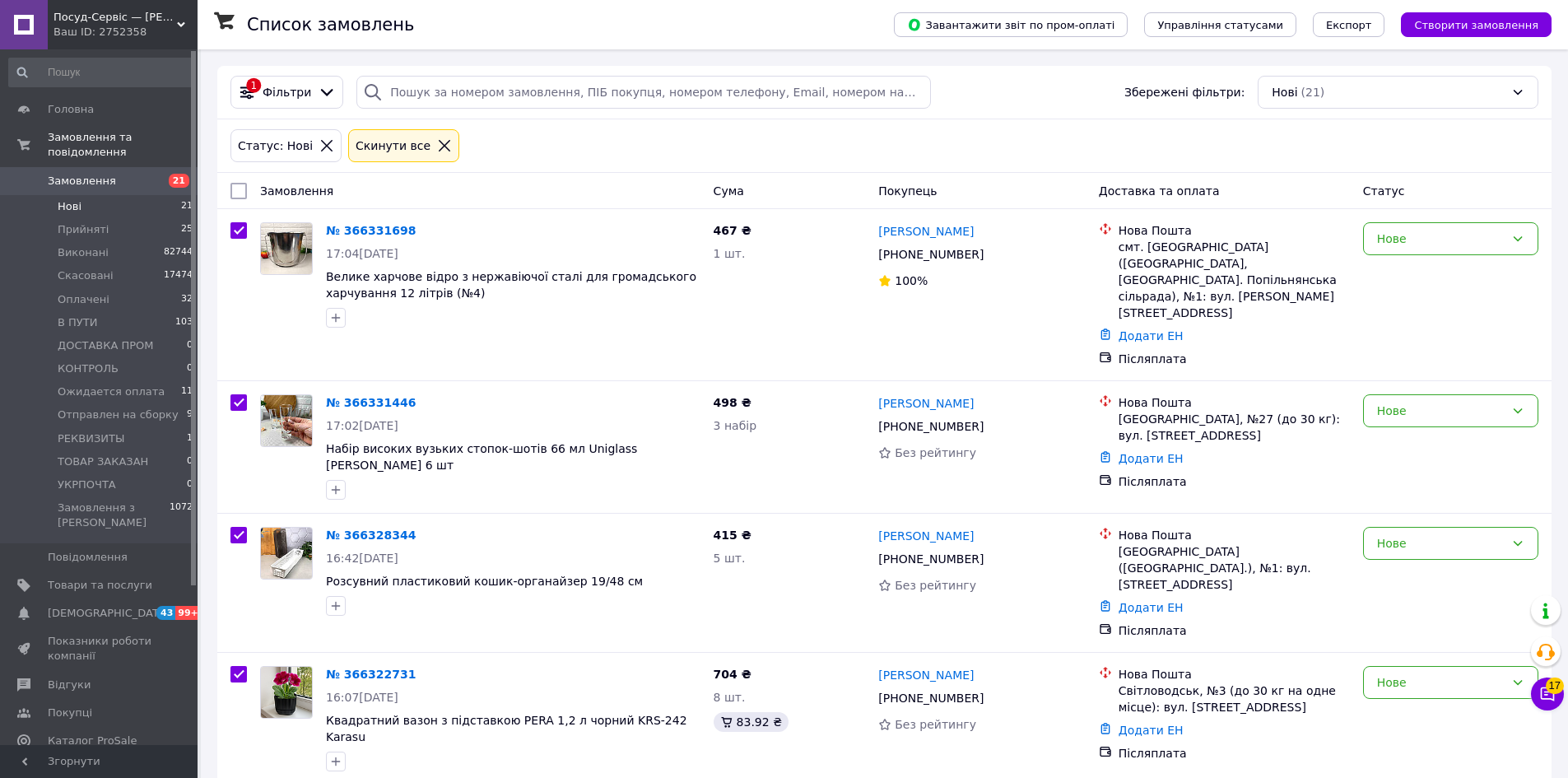
checkbox input "true"
click at [275, 187] on span "Дії для 21 замовлення" at bounding box center [315, 191] width 126 height 17
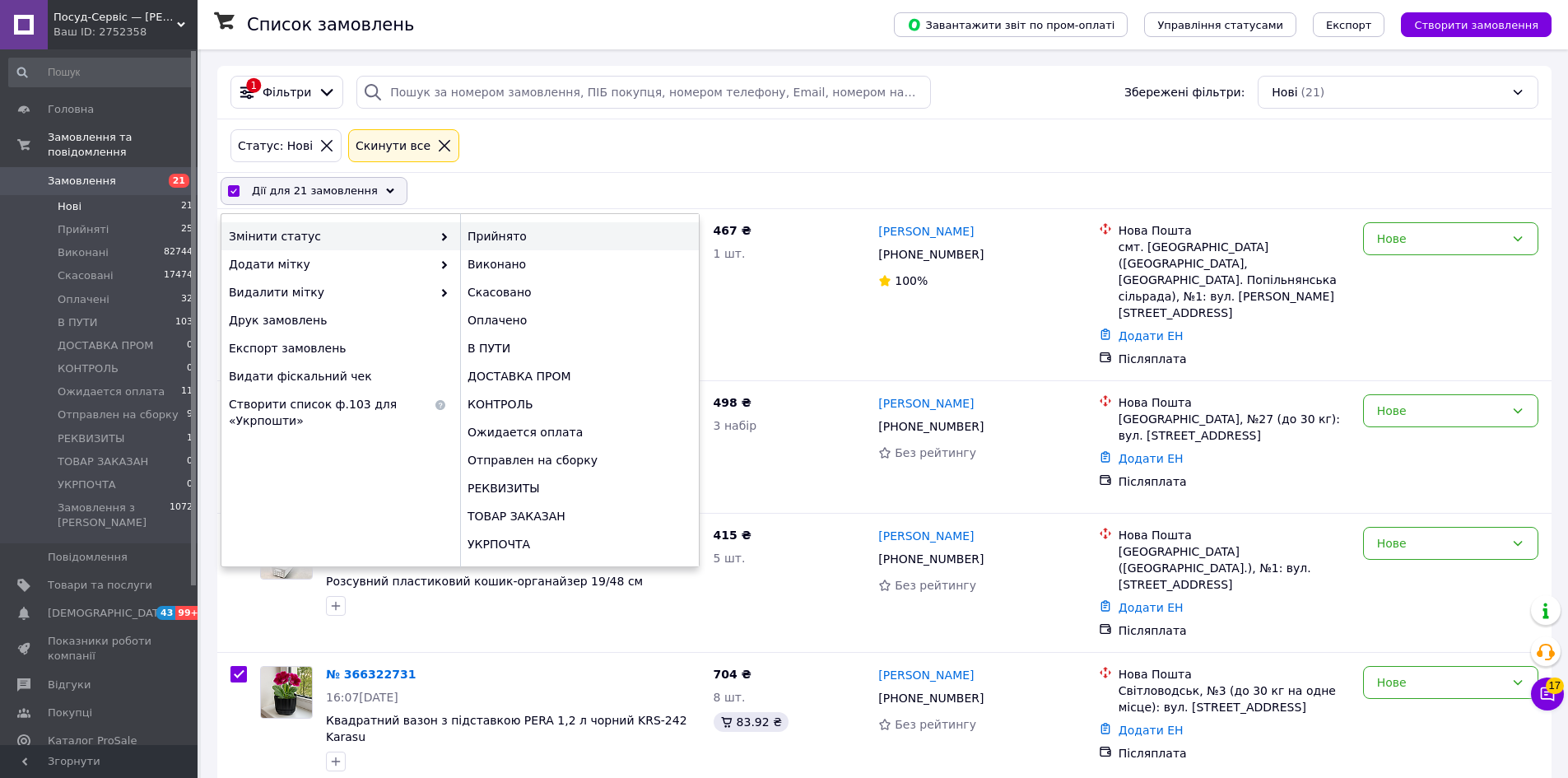
click at [497, 236] on div "Прийнято" at bounding box center [579, 236] width 239 height 28
checkbox input "false"
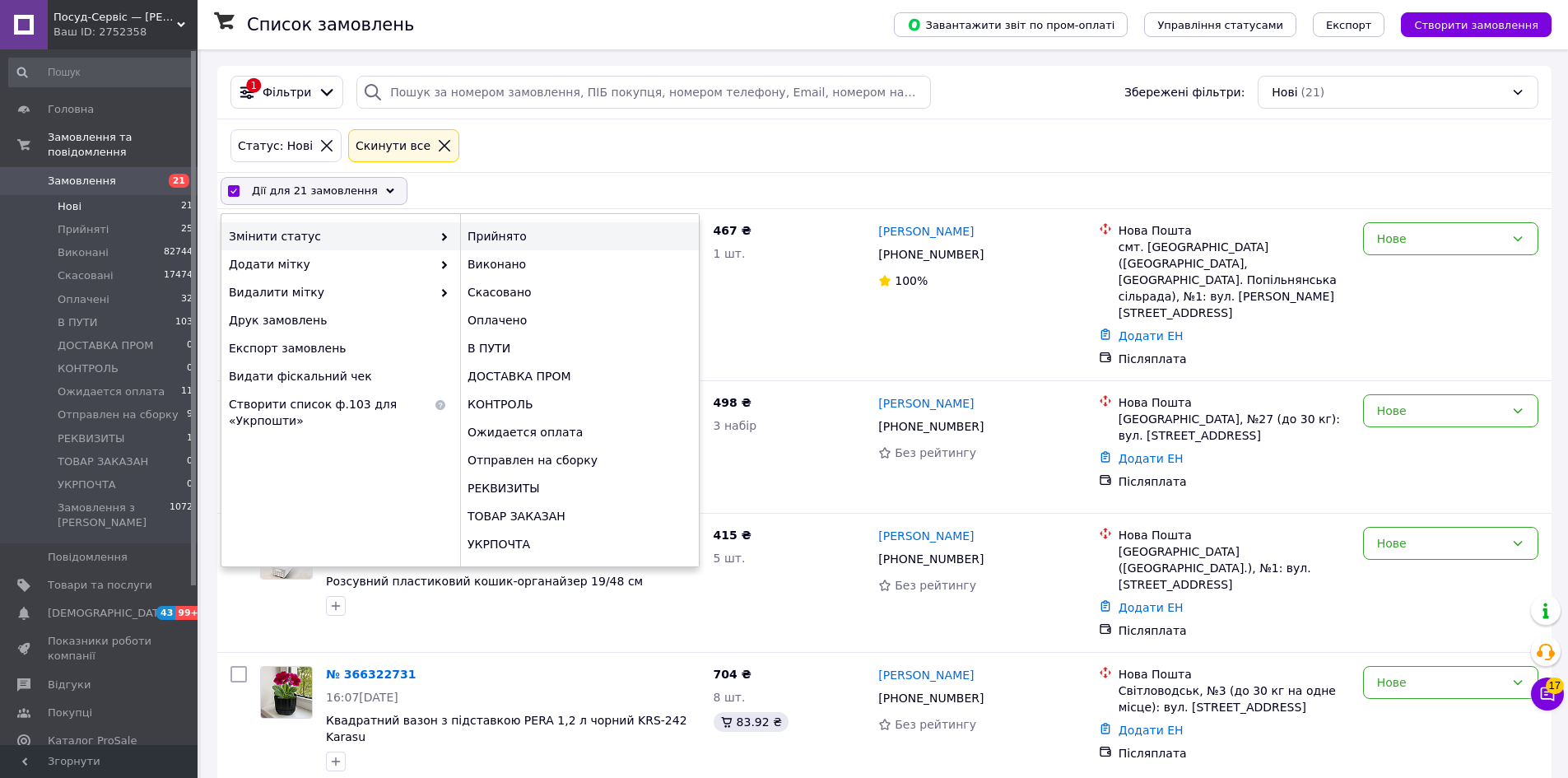
checkbox input "false"
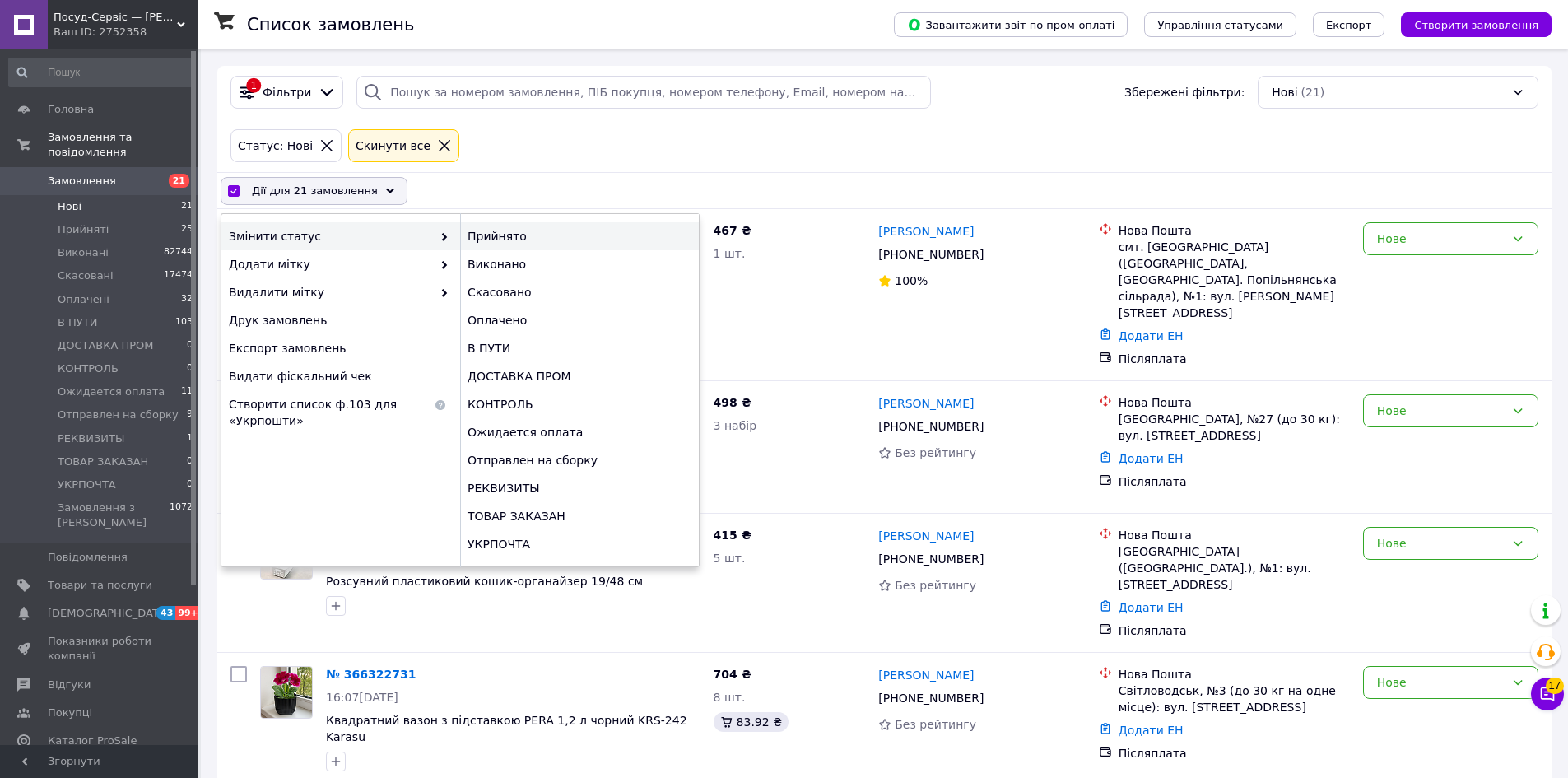
checkbox input "false"
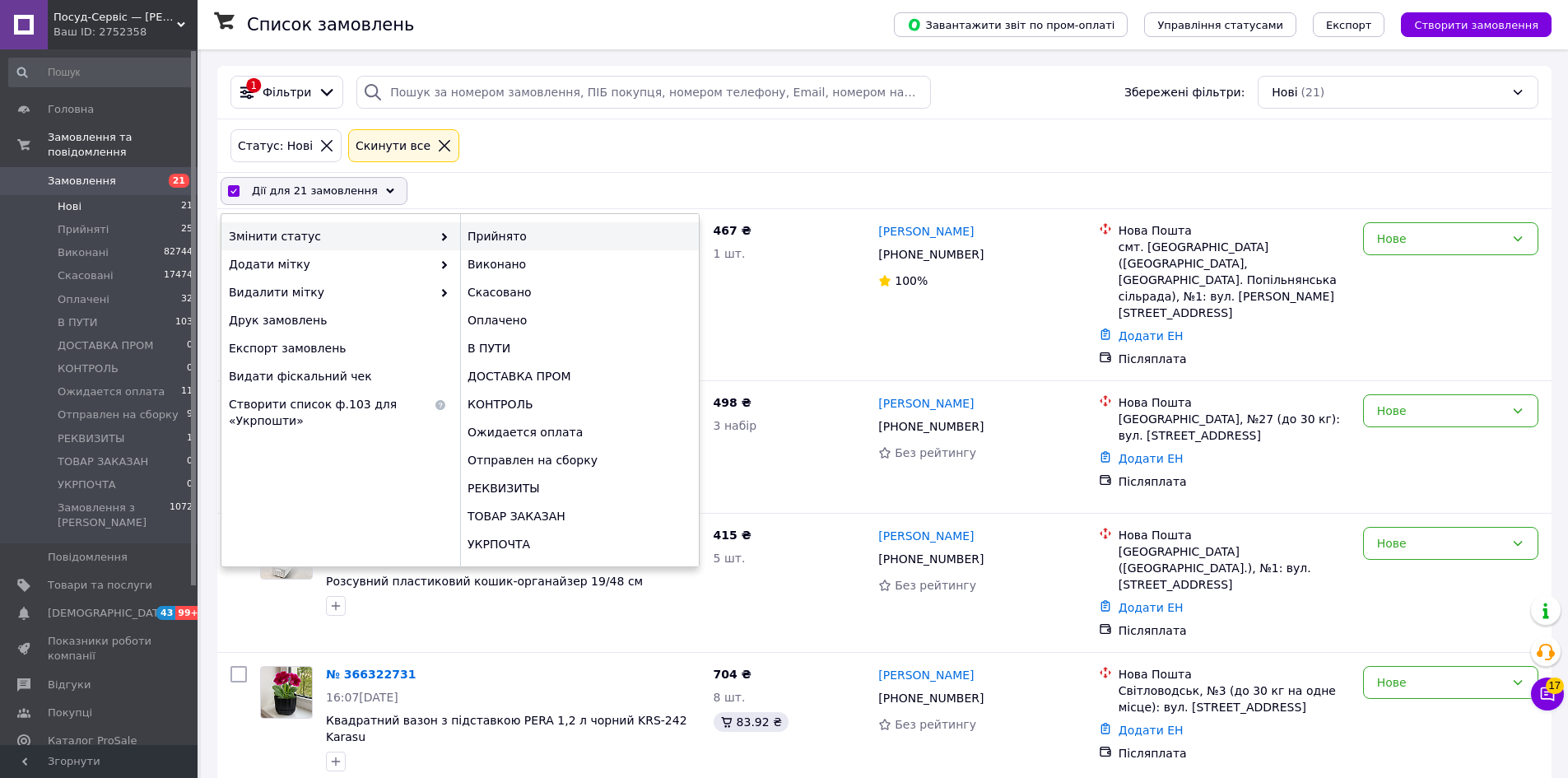
checkbox input "false"
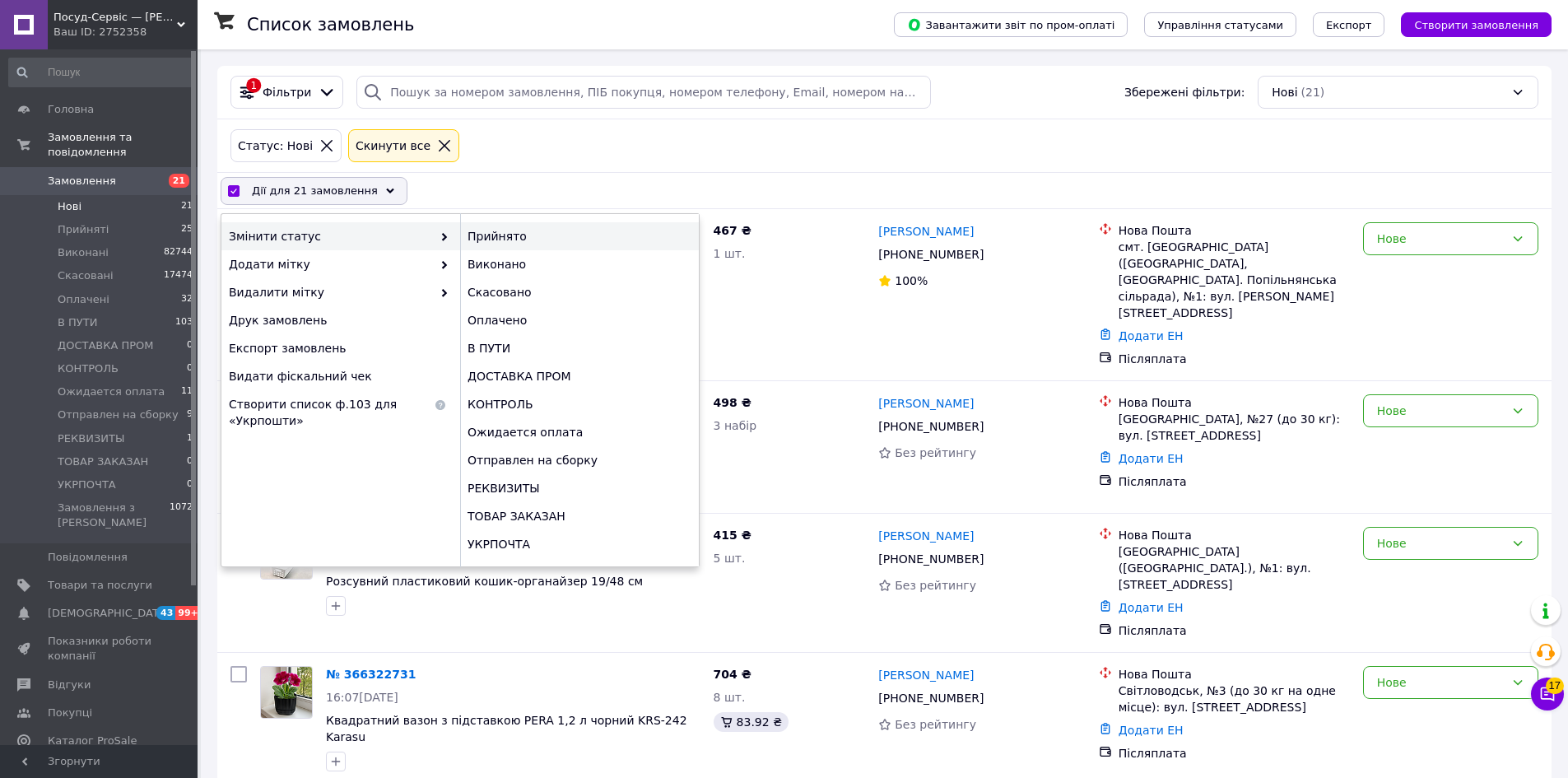
checkbox input "false"
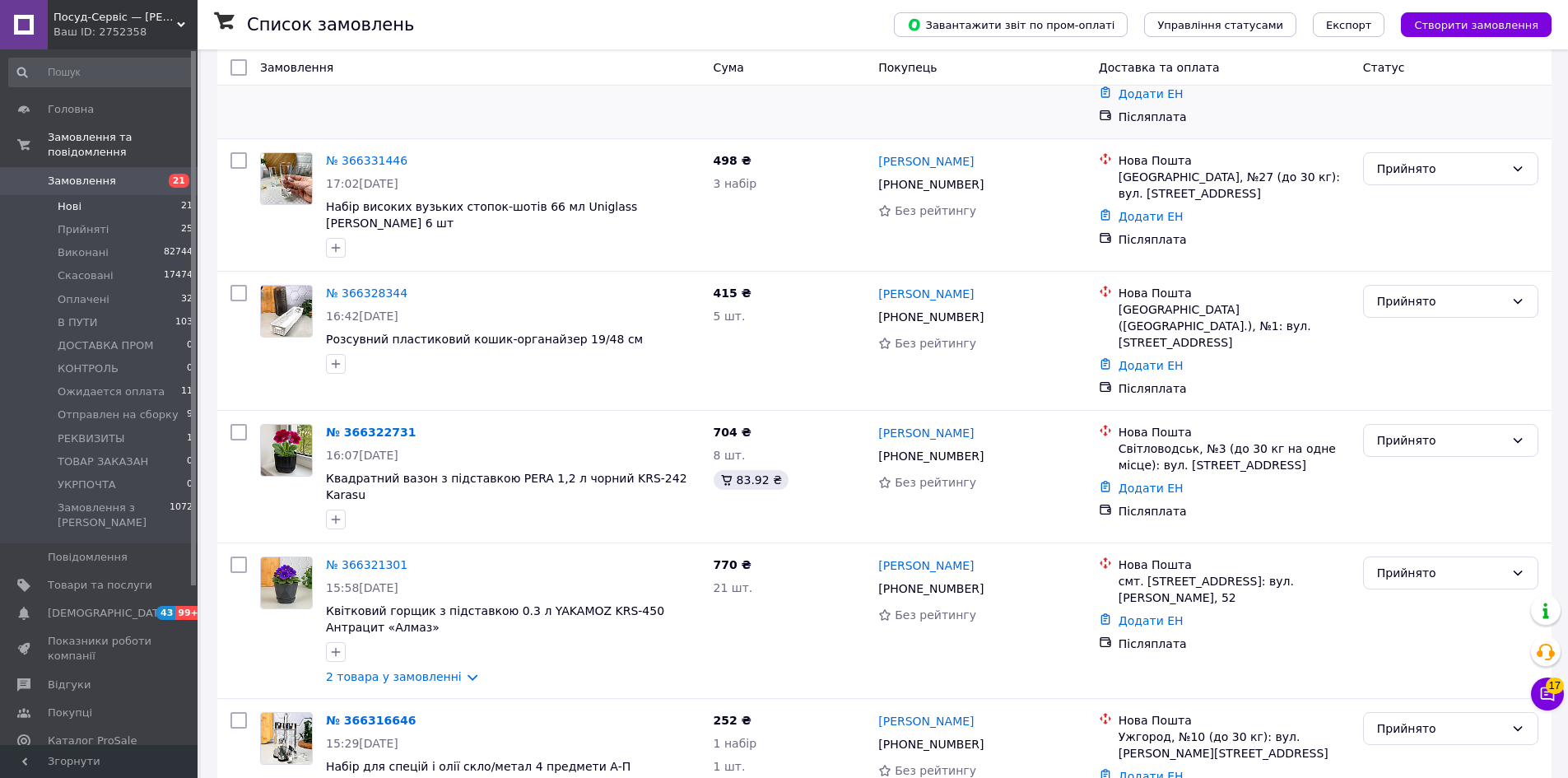
scroll to position [247, 0]
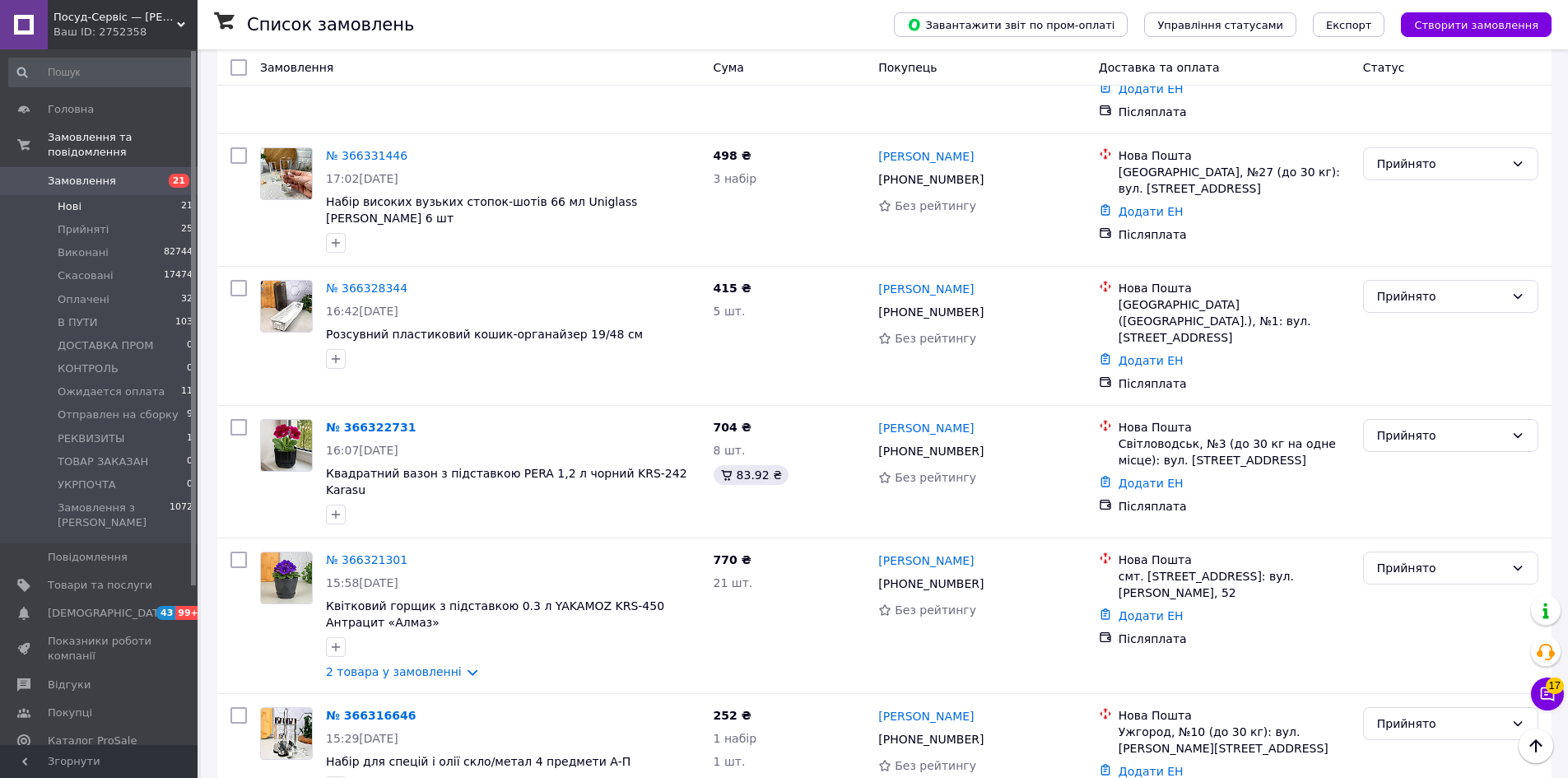
drag, startPoint x: 123, startPoint y: 552, endPoint x: 199, endPoint y: 556, distance: 76.1
click at [123, 578] on span "Товари та послуги" at bounding box center [100, 585] width 104 height 15
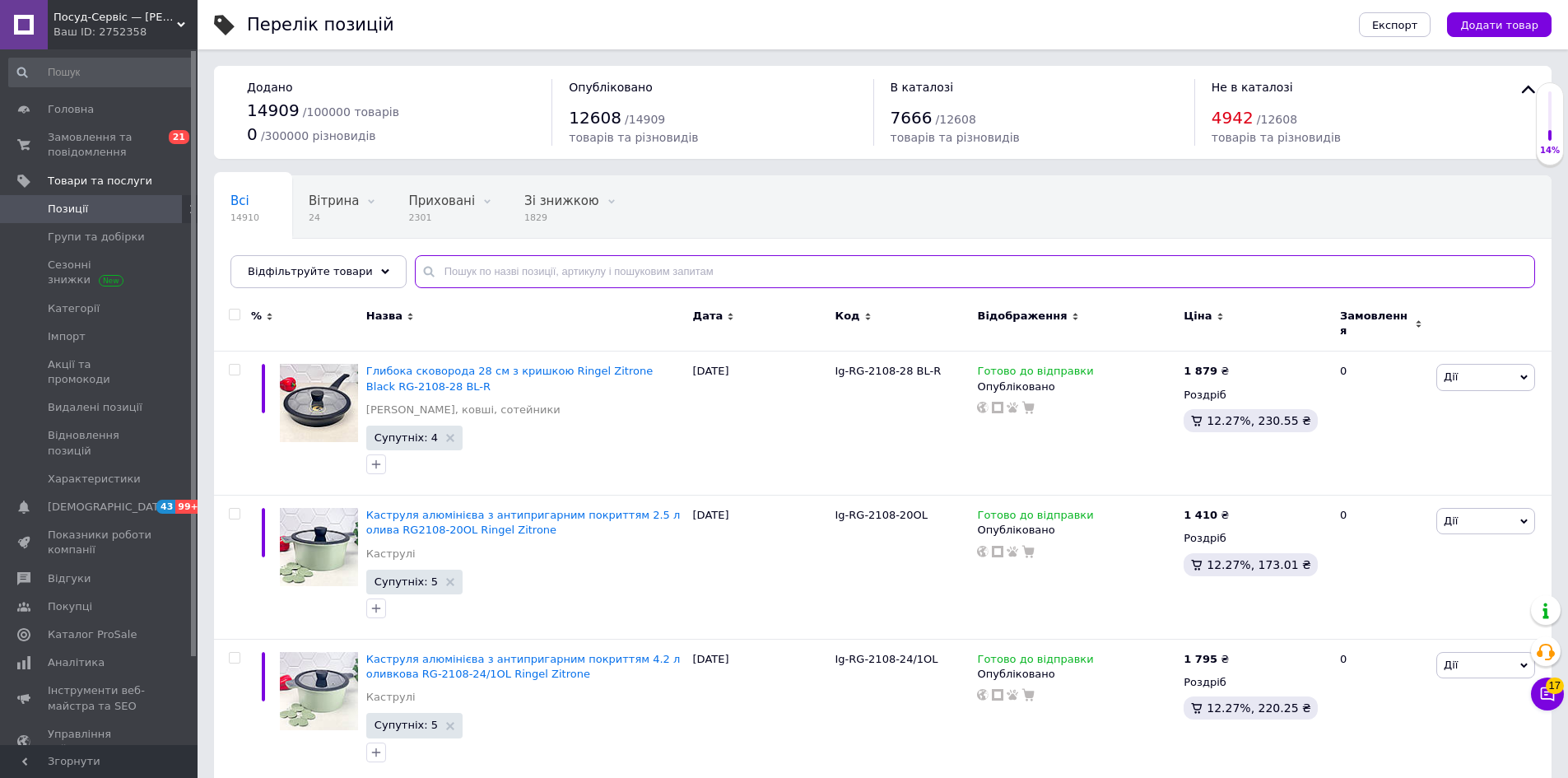
paste input "23426/037"
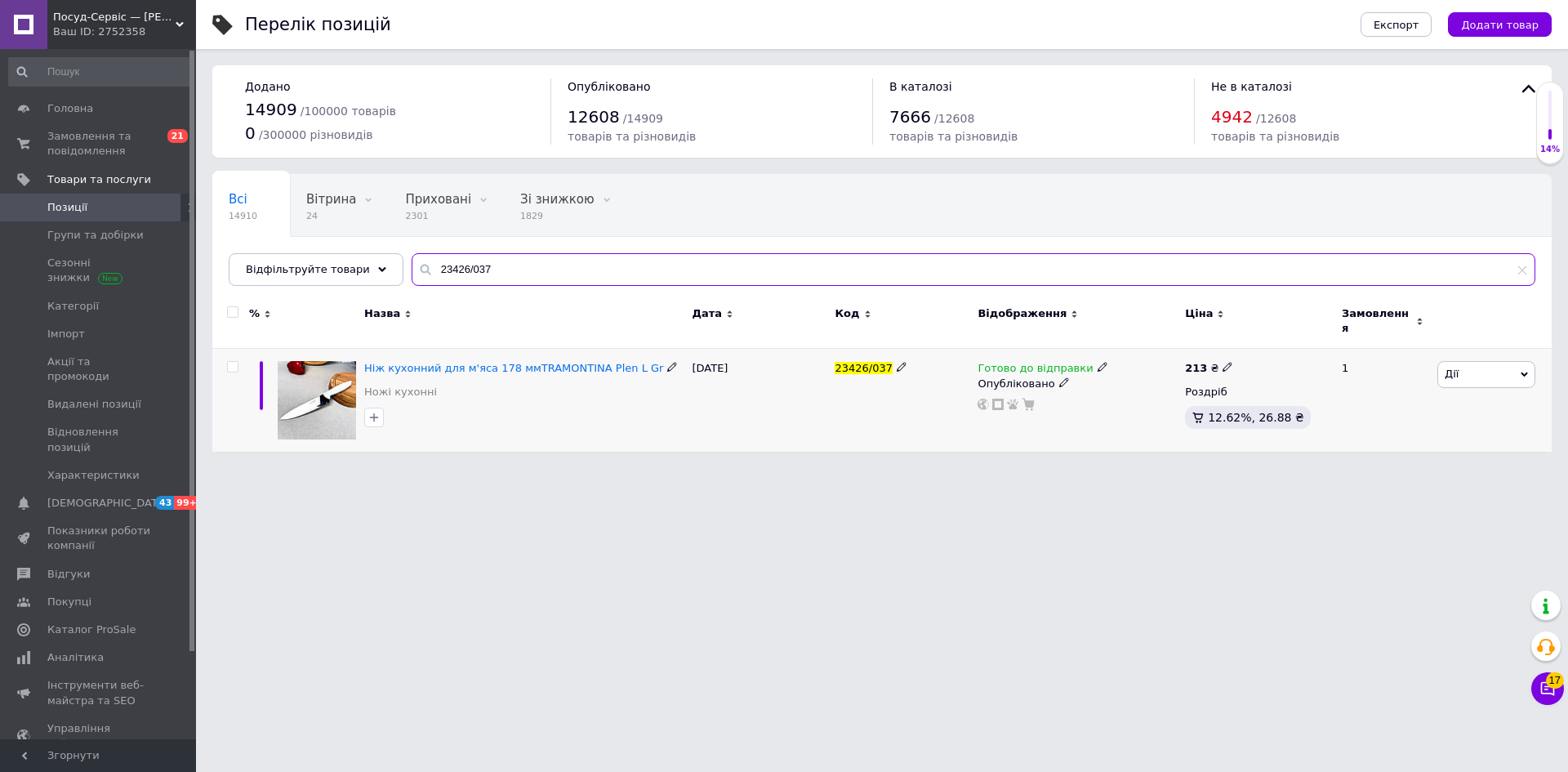
type input "23426/037"
click at [1223, 362] on icon at bounding box center [1227, 367] width 10 height 10
drag, startPoint x: 1266, startPoint y: 340, endPoint x: 1298, endPoint y: 342, distance: 32.1
click at [1291, 345] on input "213" at bounding box center [1303, 349] width 124 height 33
type input "214"
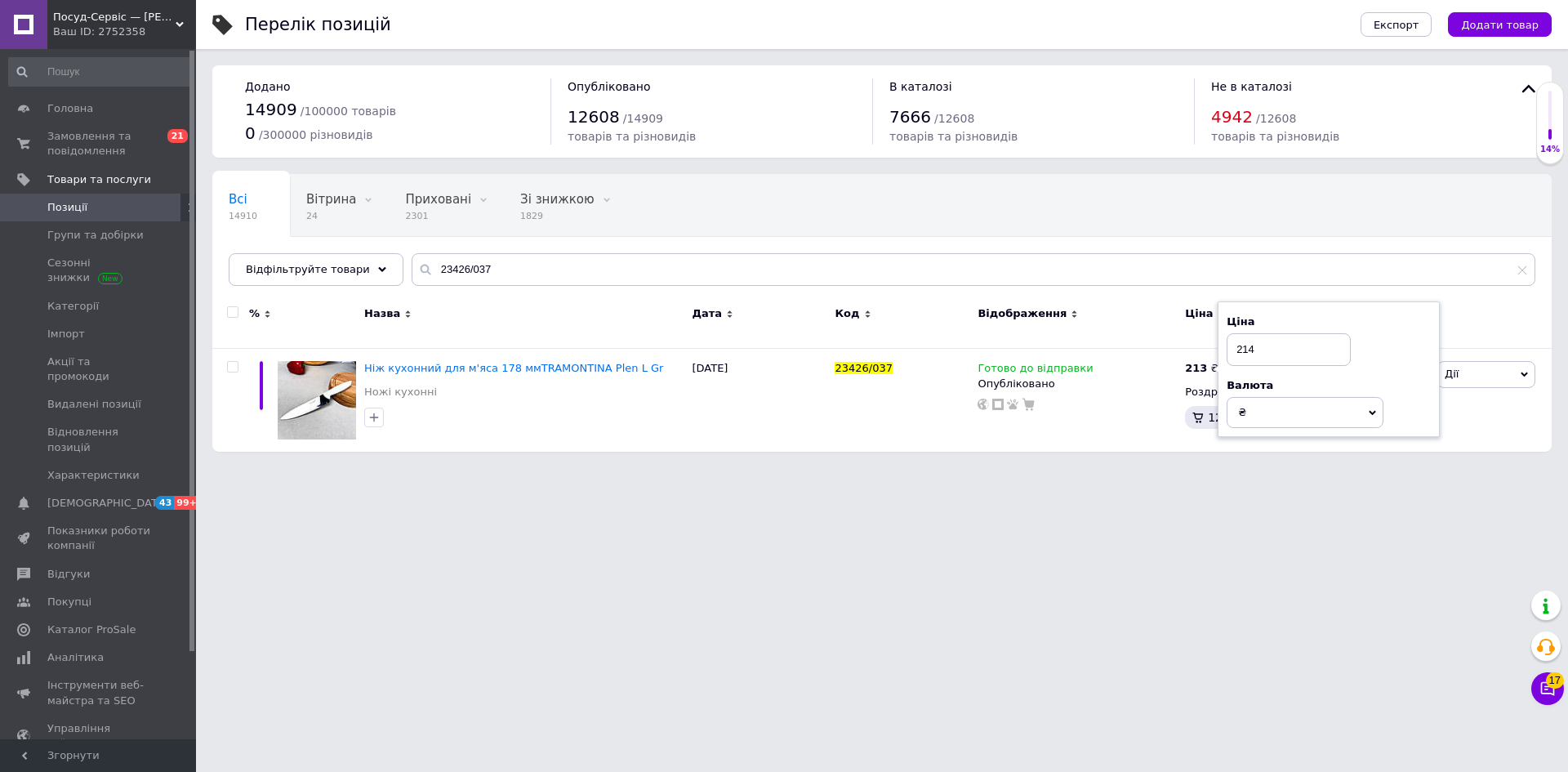
drag, startPoint x: 1198, startPoint y: 503, endPoint x: 1130, endPoint y: 618, distance: 133.6
click at [1191, 468] on html "Посуд-Сервіс — [PERSON_NAME] Ваш ID: 2752358 Сайт Посуд-Сервіс — [PERSON_NAME].…" at bounding box center [784, 234] width 1568 height 468
drag, startPoint x: 494, startPoint y: 263, endPoint x: 348, endPoint y: 251, distance: 146.5
click at [348, 251] on div "Всі 14910 Вітрина 24 Видалити Редагувати Приховані 2301 Видалити Редагувати Зі …" at bounding box center [882, 230] width 1339 height 112
paste input "9/036"
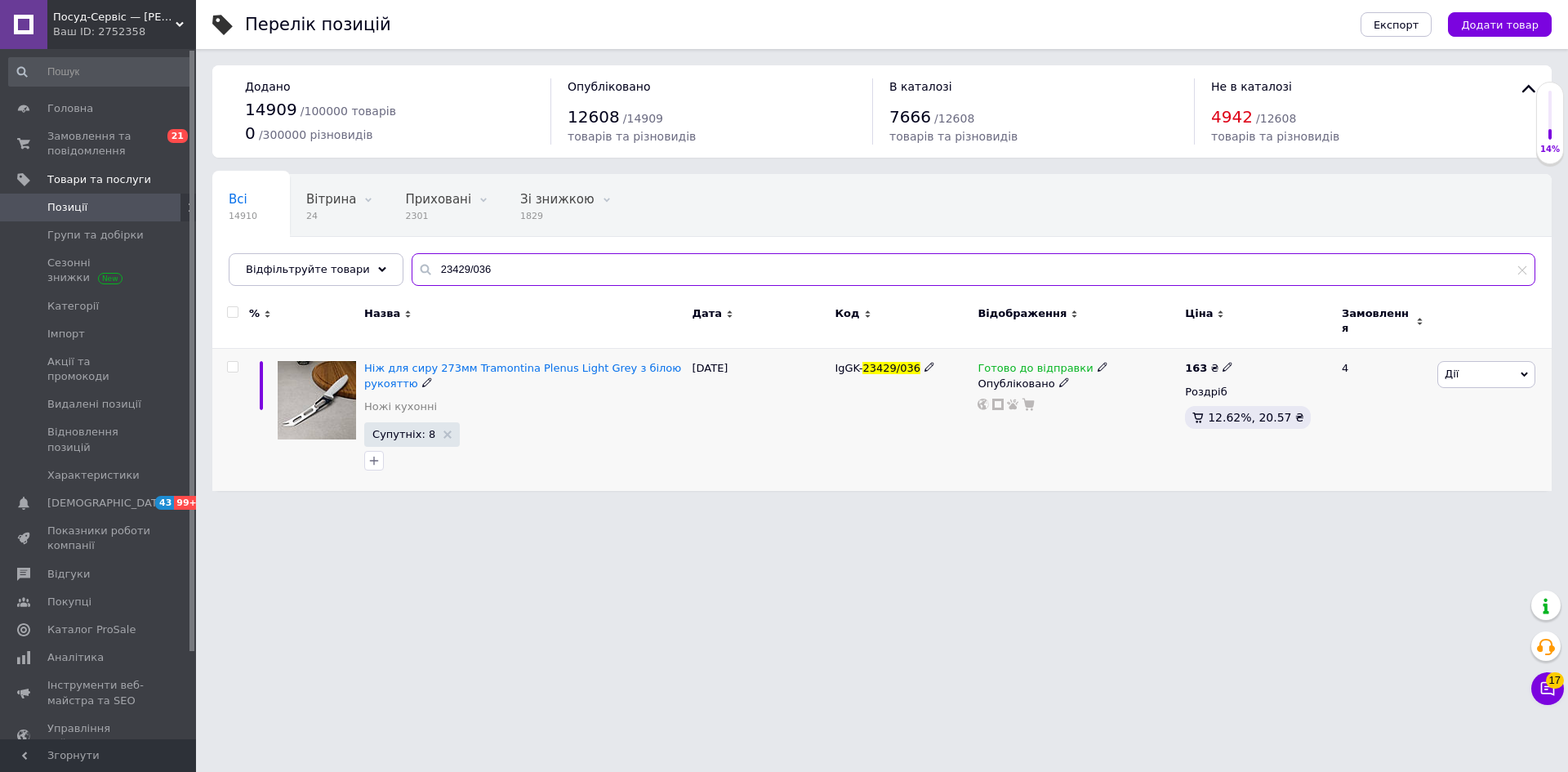
type input "23429/036"
click at [1223, 362] on icon at bounding box center [1227, 367] width 10 height 10
drag, startPoint x: 1264, startPoint y: 336, endPoint x: 1304, endPoint y: 330, distance: 40.4
click at [1298, 333] on input "163" at bounding box center [1303, 349] width 124 height 33
type input "162"
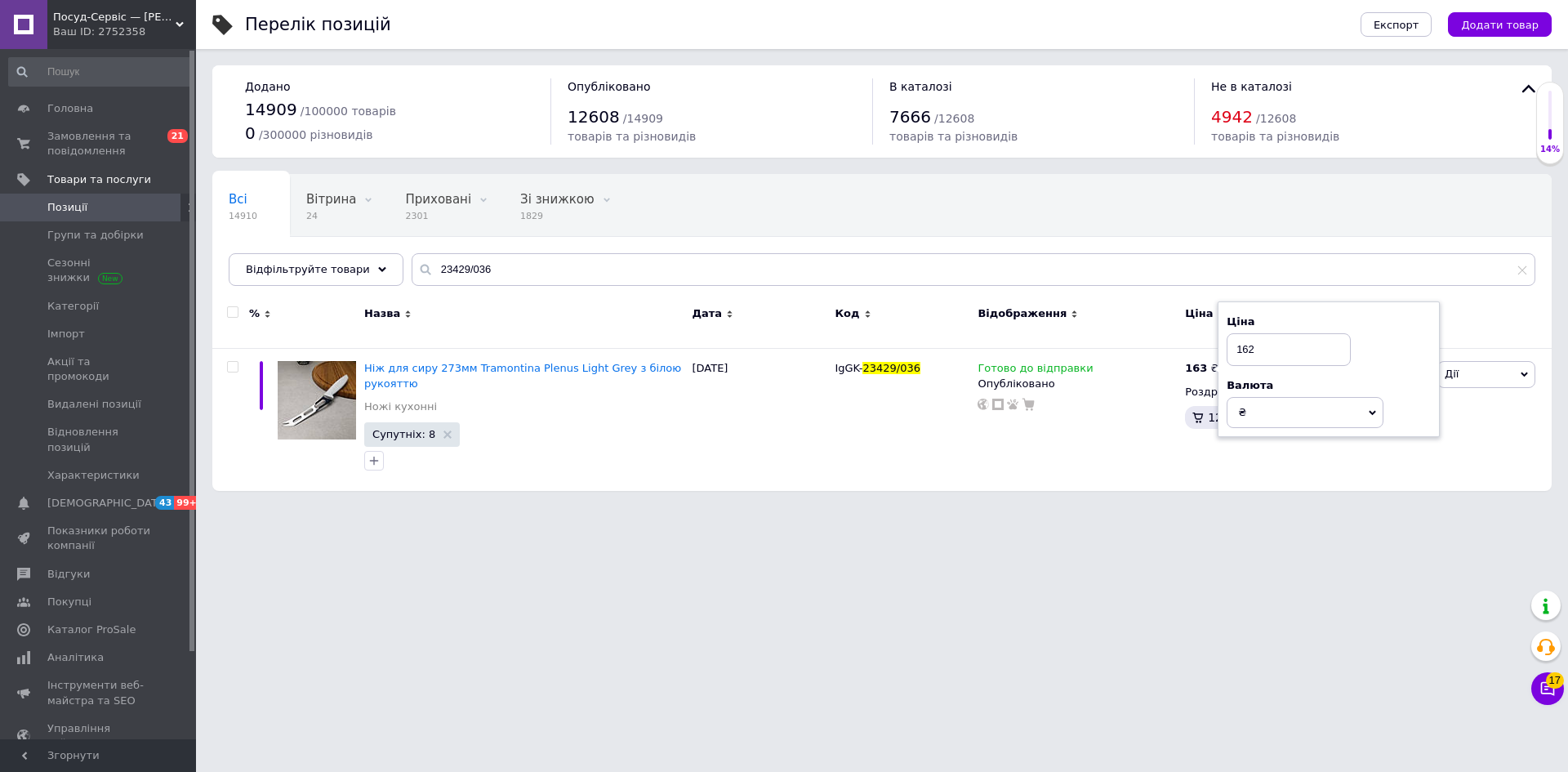
drag, startPoint x: 1202, startPoint y: 520, endPoint x: 1158, endPoint y: 578, distance: 72.8
click at [1191, 507] on html "Посуд-Сервіс — [PERSON_NAME] Ваш ID: 2752358 Сайт Посуд-Сервіс — [PERSON_NAME].…" at bounding box center [784, 254] width 1568 height 507
drag, startPoint x: 486, startPoint y: 260, endPoint x: 419, endPoint y: 260, distance: 67.0
click at [405, 250] on div "Всі 14910 Вітрина 24 Видалити Редагувати Приховані 2301 Видалити Редагувати Зі …" at bounding box center [882, 230] width 1339 height 112
click at [434, 265] on input "23429/036" at bounding box center [974, 270] width 1124 height 33
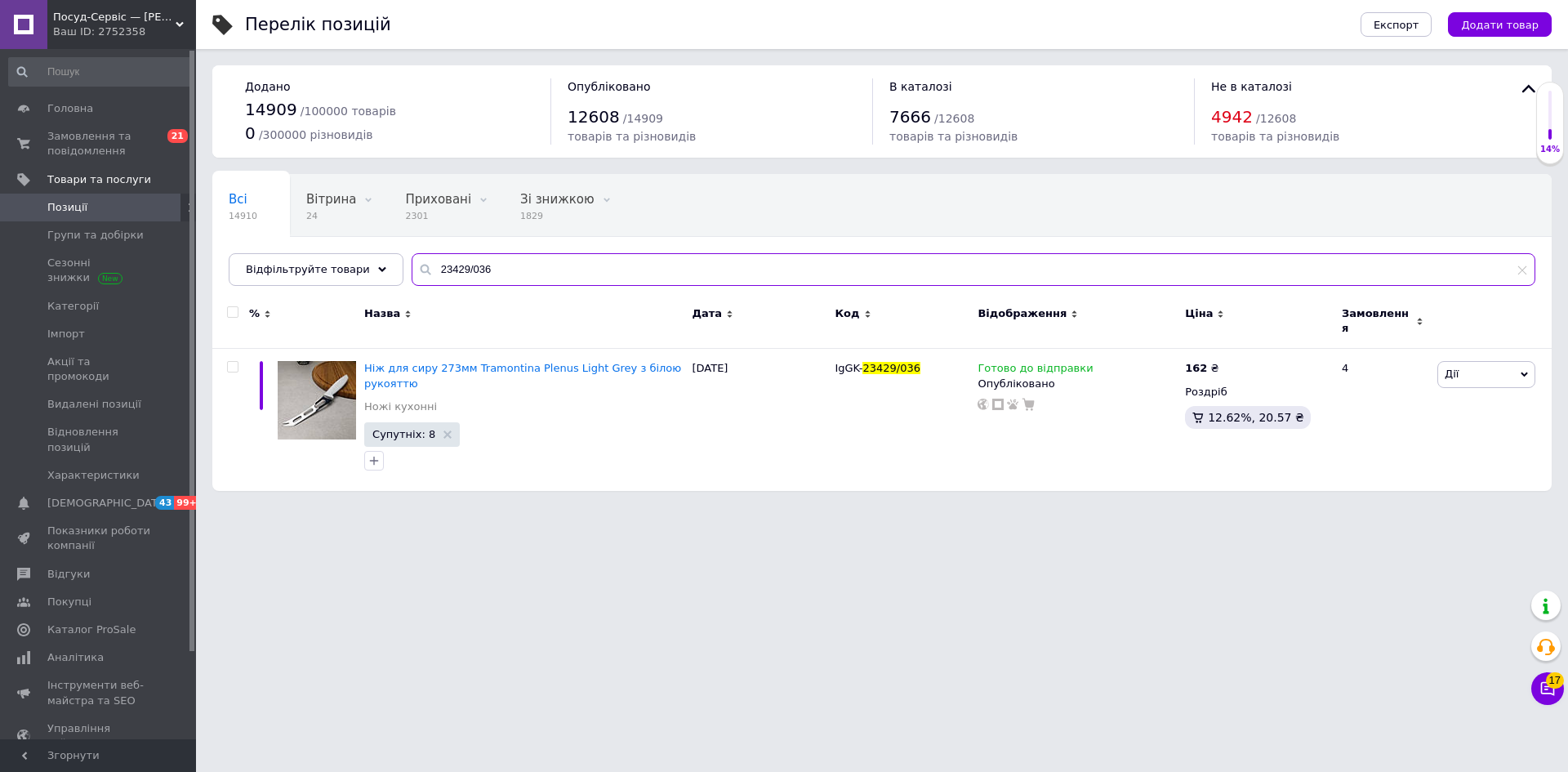
click at [434, 265] on input "23429/036" at bounding box center [974, 270] width 1124 height 33
drag, startPoint x: 434, startPoint y: 265, endPoint x: 487, endPoint y: 261, distance: 53.2
click at [487, 261] on input "23429/036" at bounding box center [974, 270] width 1124 height 33
drag, startPoint x: 461, startPoint y: 269, endPoint x: 439, endPoint y: 270, distance: 22.0
click at [412, 268] on div "23429/036" at bounding box center [974, 270] width 1124 height 33
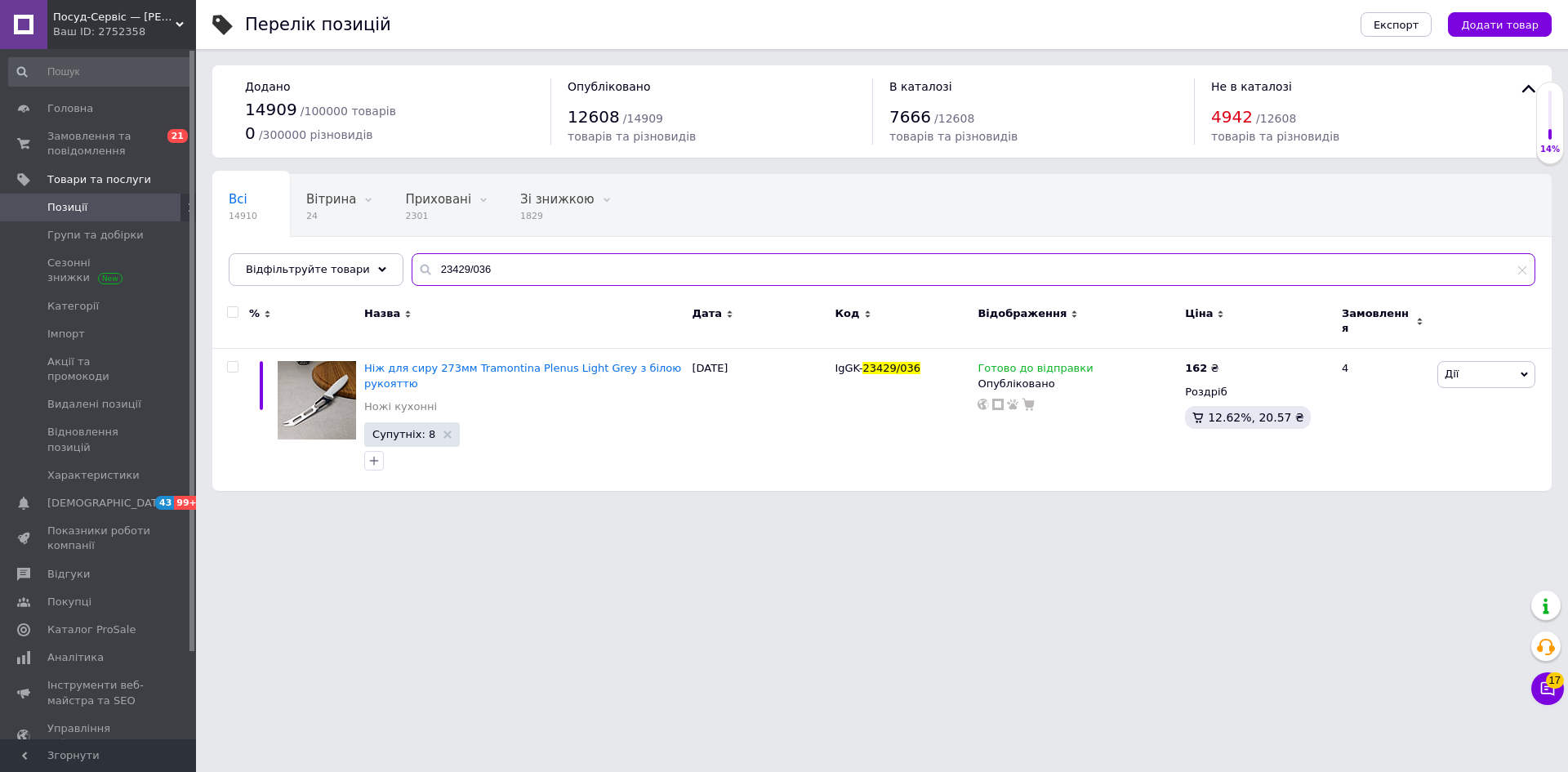
paste input "4652/085"
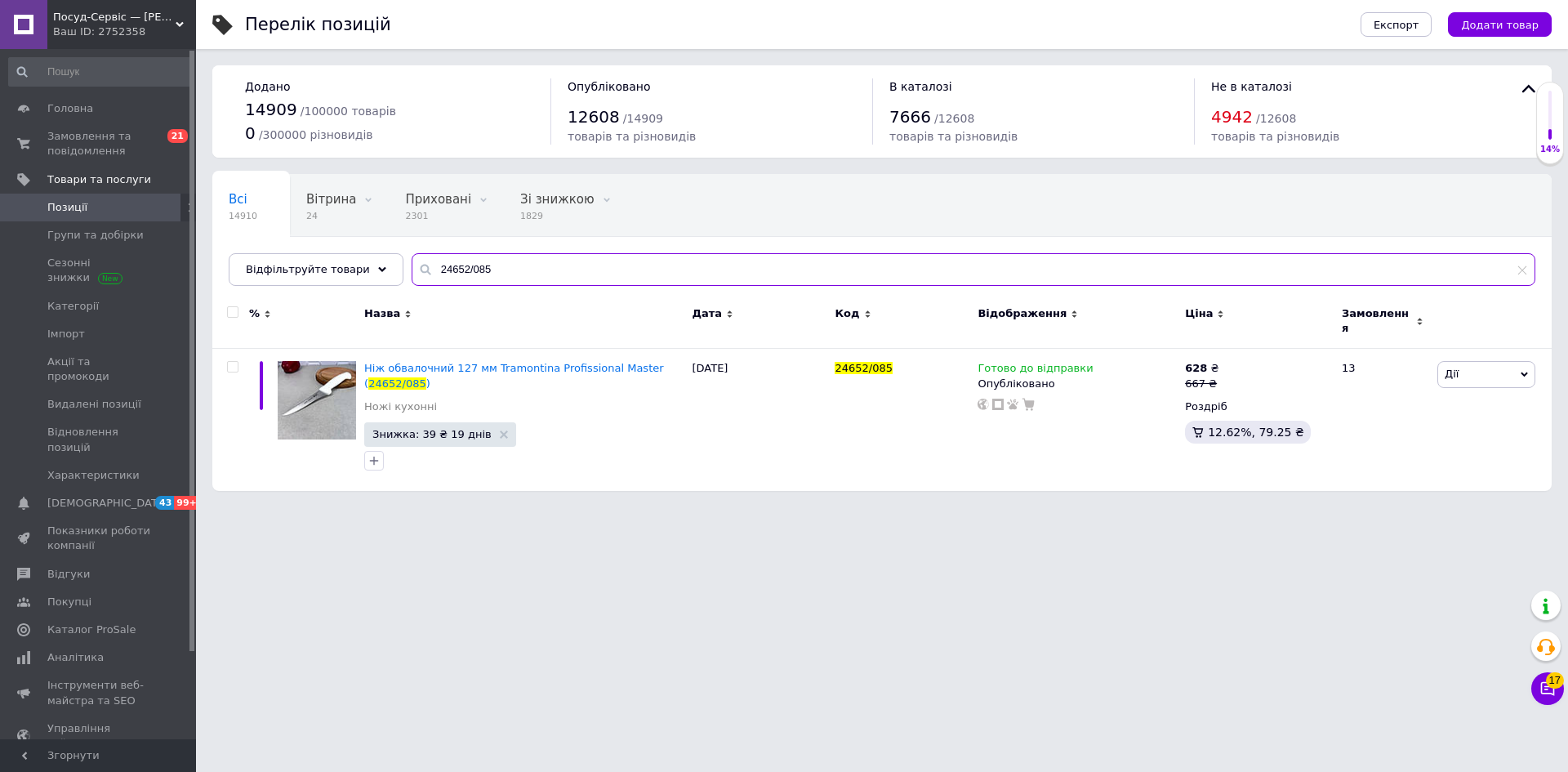
drag, startPoint x: 473, startPoint y: 271, endPoint x: 418, endPoint y: 267, distance: 55.1
click at [417, 267] on input "24652/085" at bounding box center [974, 270] width 1124 height 33
paste input "AR0911B"
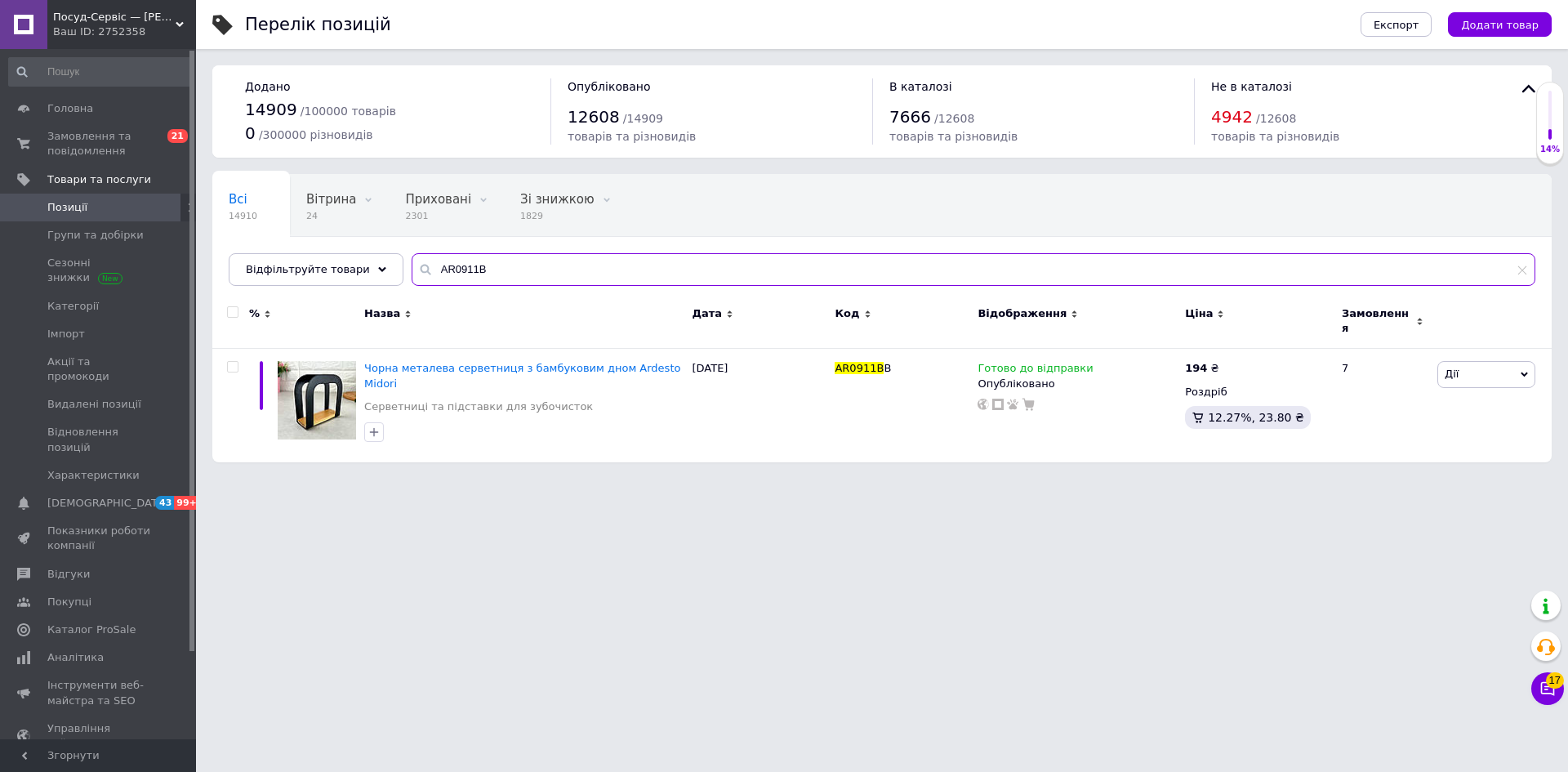
drag, startPoint x: 457, startPoint y: 255, endPoint x: 403, endPoint y: 257, distance: 54.0
click at [412, 257] on input "AR0911B" at bounding box center [974, 270] width 1124 height 33
paste input "1008BEF"
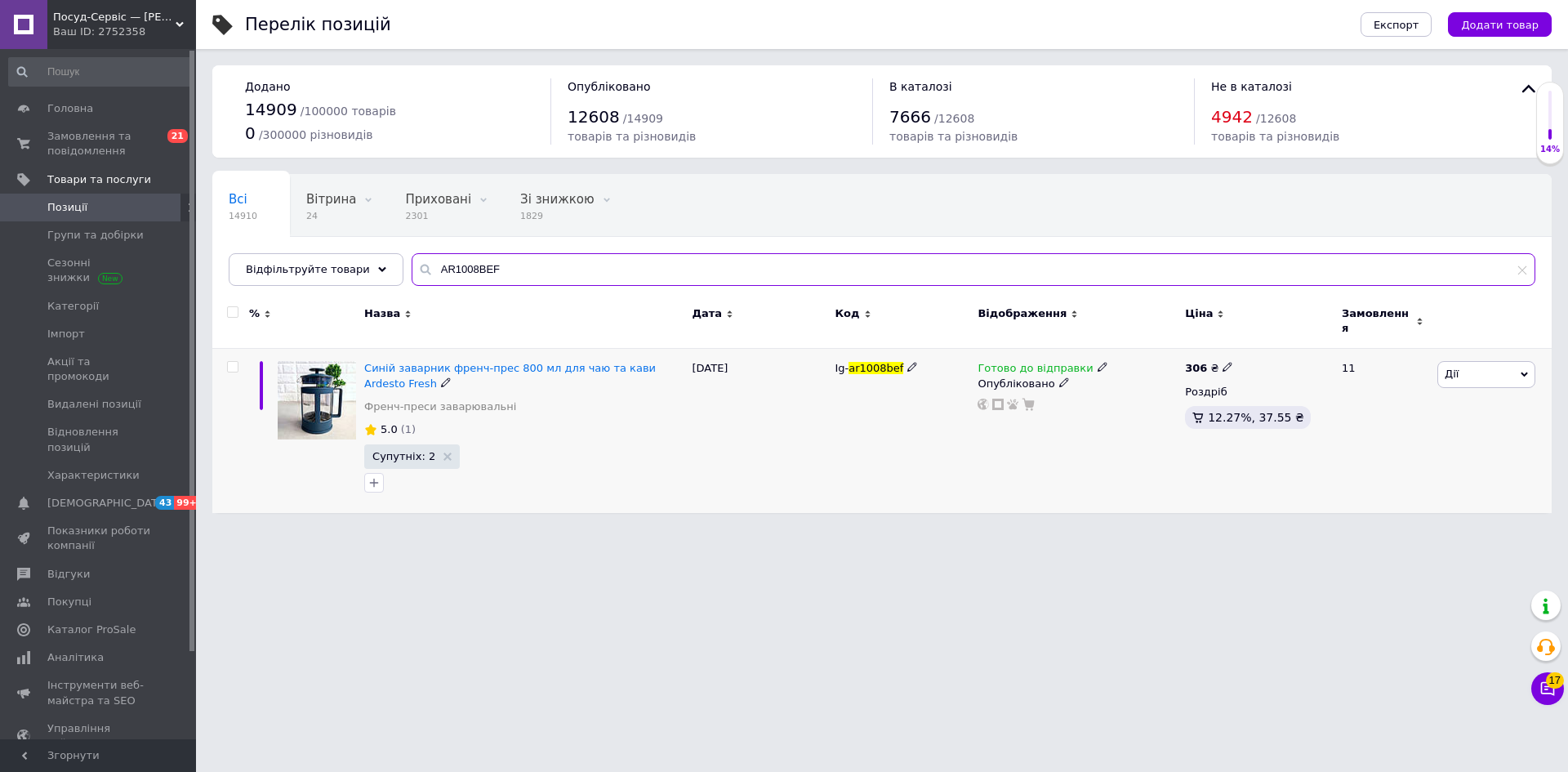
type input "AR1008BEF"
click at [1223, 363] on use at bounding box center [1227, 367] width 9 height 9
drag, startPoint x: 1262, startPoint y: 345, endPoint x: 1287, endPoint y: 351, distance: 25.7
click at [1284, 351] on input "306" at bounding box center [1303, 349] width 124 height 33
type input "304"
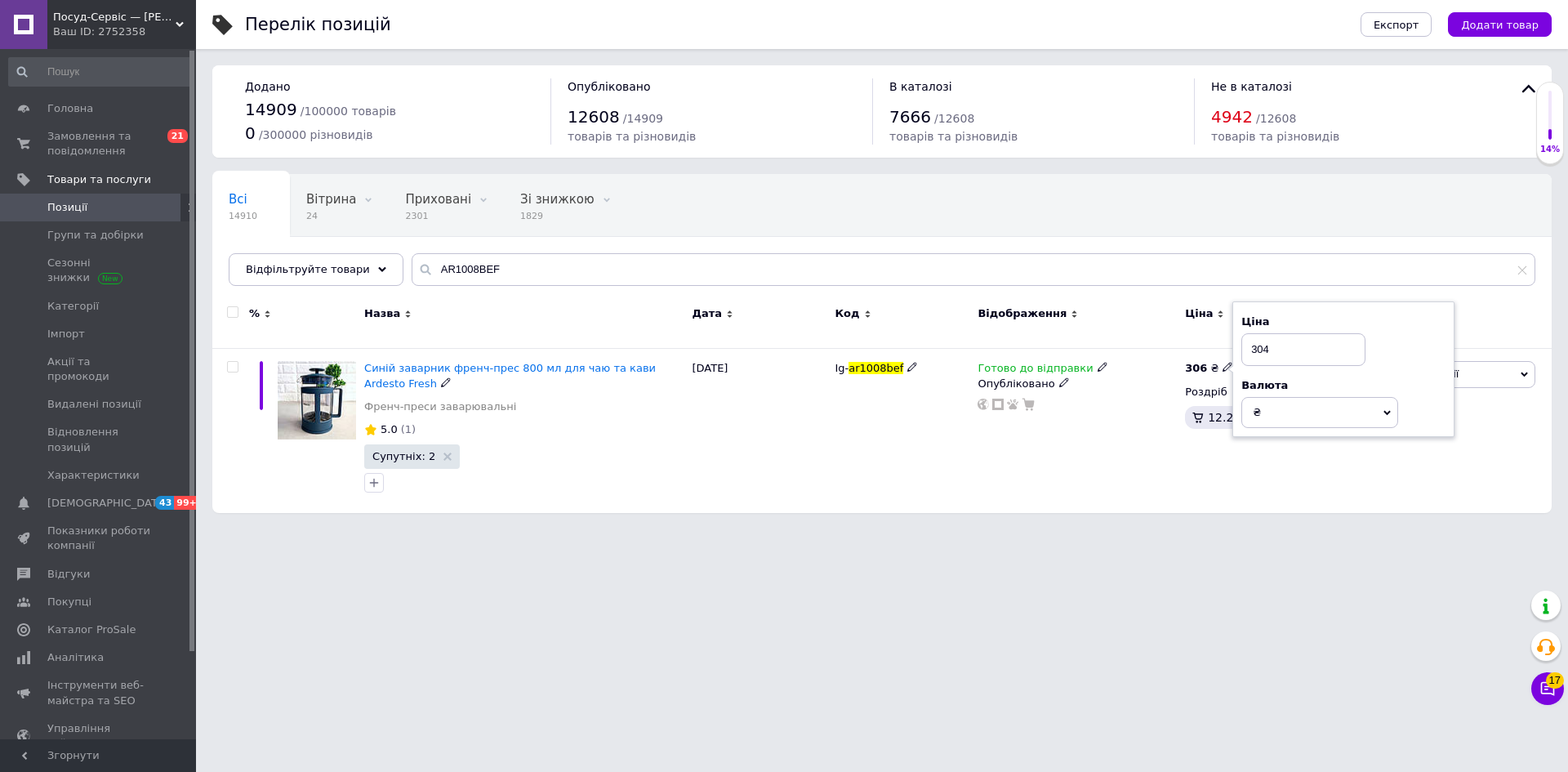
drag, startPoint x: 1214, startPoint y: 529, endPoint x: 1189, endPoint y: 548, distance: 31.4
click at [1214, 529] on html "Посуд-Сервіс — [PERSON_NAME] Ваш ID: 2752358 Сайт Посуд-Сервіс — [PERSON_NAME].…" at bounding box center [784, 264] width 1568 height 529
drag, startPoint x: 487, startPoint y: 265, endPoint x: 395, endPoint y: 262, distance: 92.0
click at [412, 262] on input "AR1008BEF" at bounding box center [974, 270] width 1124 height 33
paste input "2117PG"
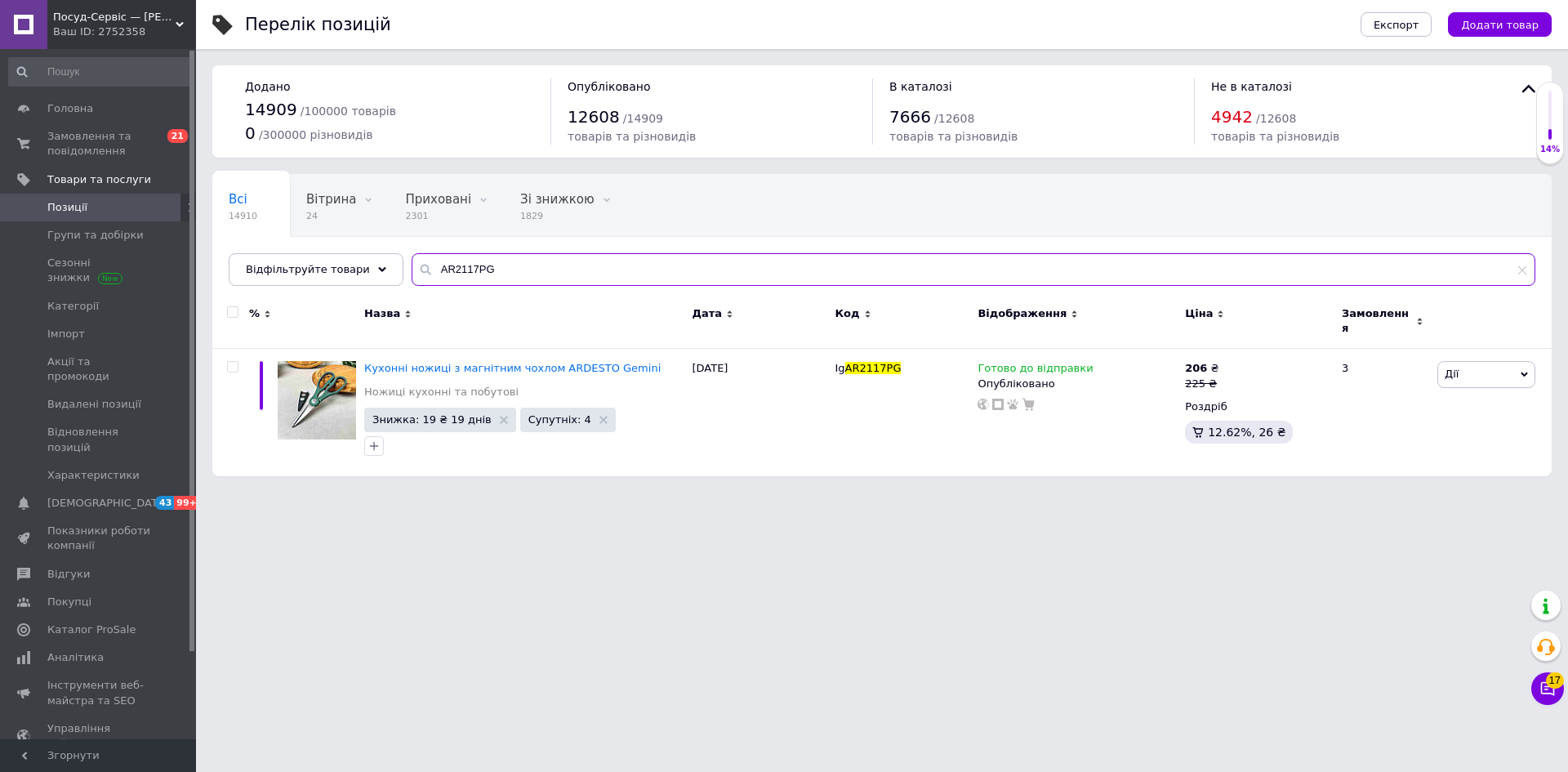
drag, startPoint x: 492, startPoint y: 272, endPoint x: 412, endPoint y: 267, distance: 80.2
click at [412, 265] on div "AR2117PG" at bounding box center [974, 270] width 1124 height 33
paste input "8C"
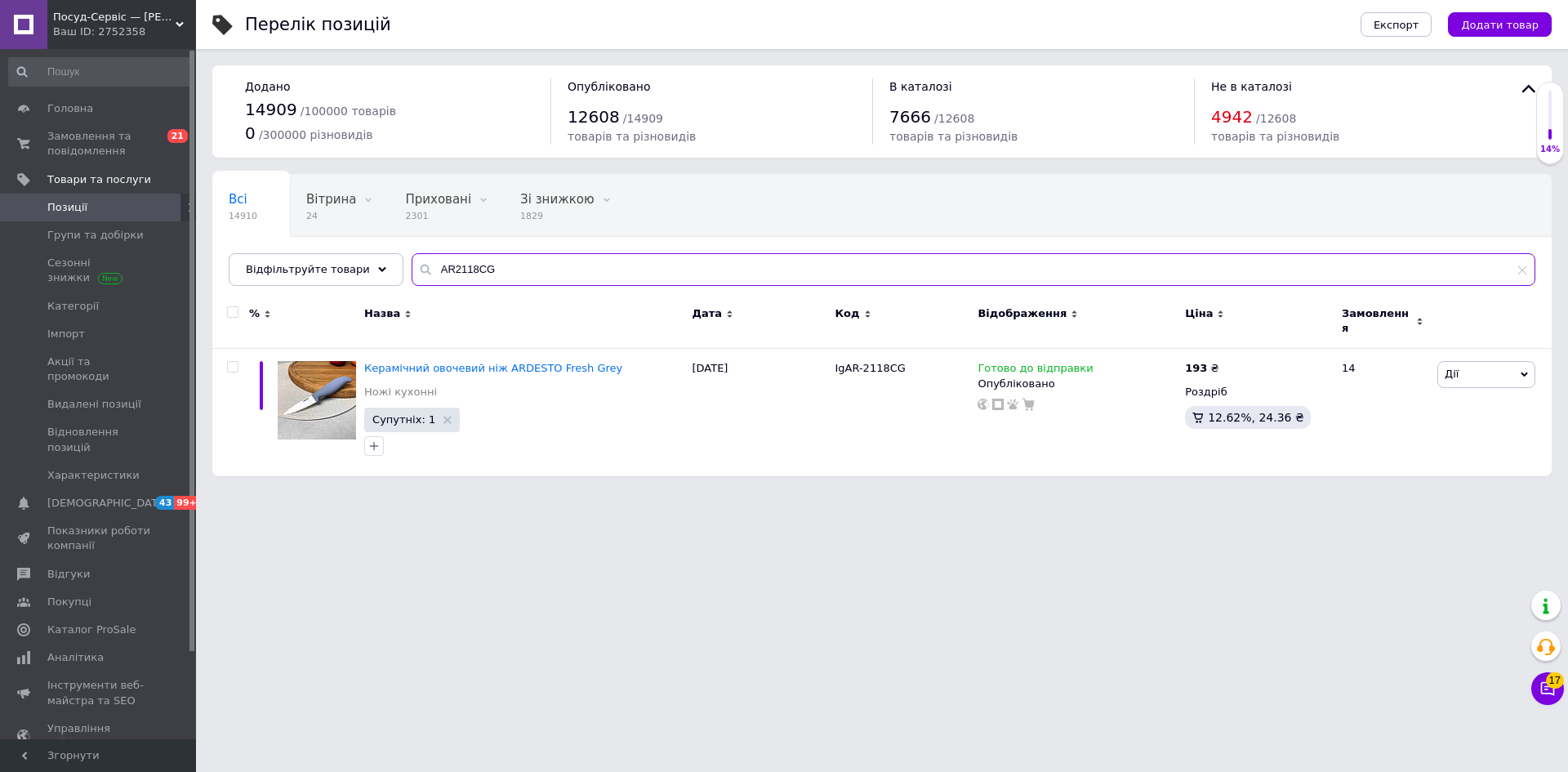
drag, startPoint x: 487, startPoint y: 276, endPoint x: 341, endPoint y: 239, distance: 150.6
click at [341, 239] on div "Всі 14910 Вітрина 24 Видалити Редагувати Приховані 2301 Видалити Редагувати Зі …" at bounding box center [882, 230] width 1339 height 112
paste input "33MH"
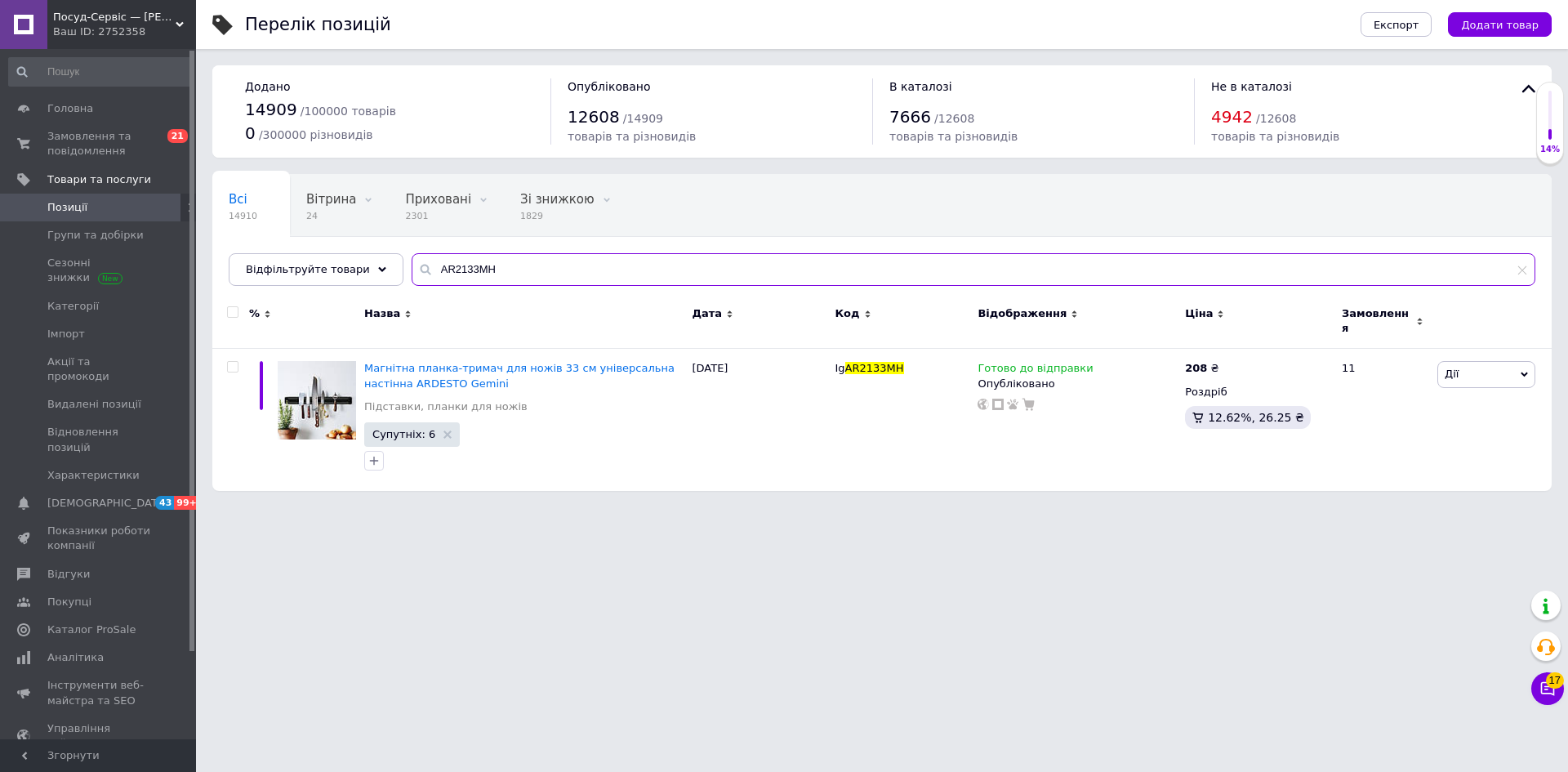
drag, startPoint x: 466, startPoint y: 264, endPoint x: 450, endPoint y: 280, distance: 22.6
click at [412, 270] on div "AR2133MH" at bounding box center [974, 270] width 1124 height 33
paste input "306T"
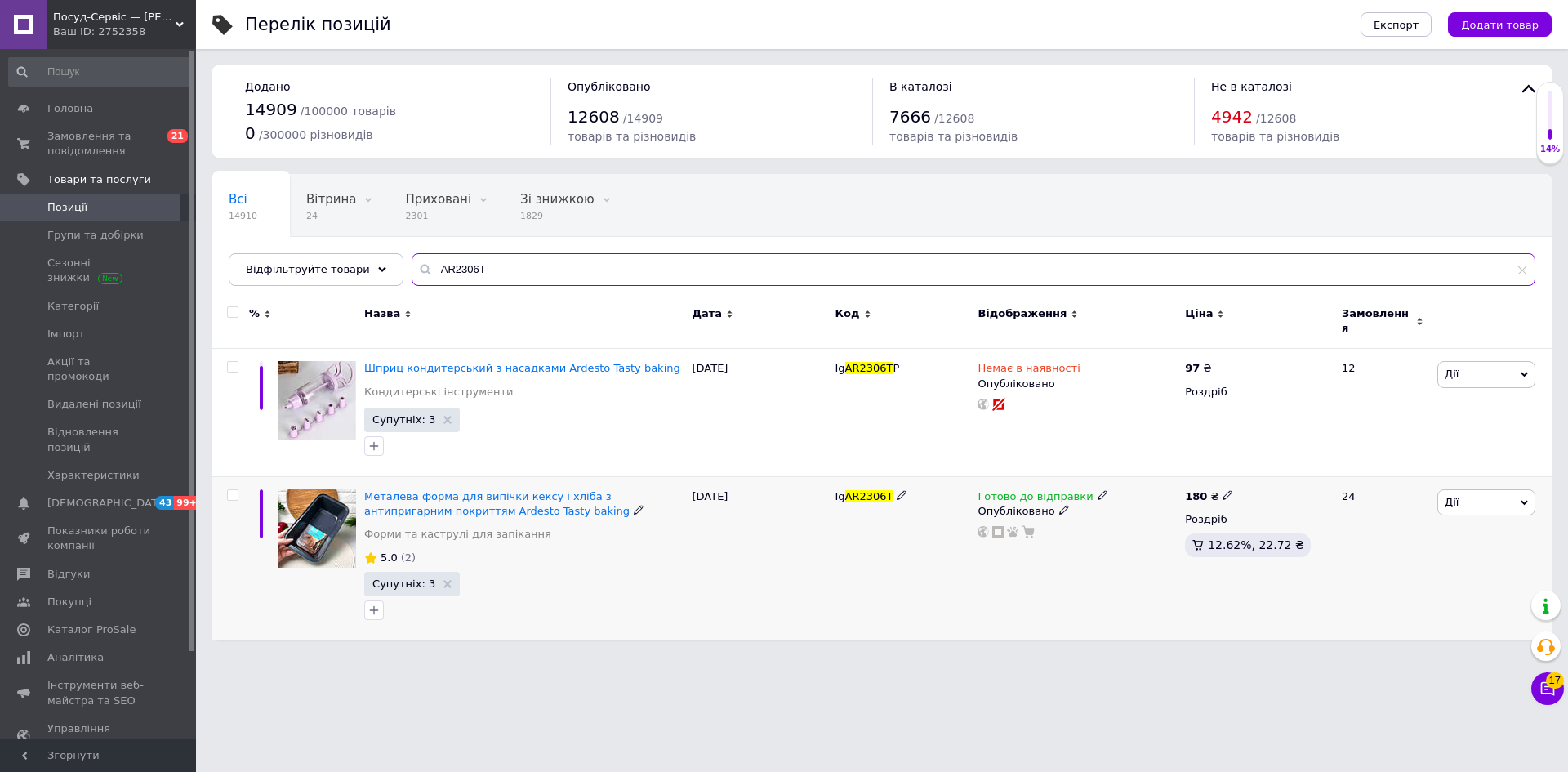
type input "AR2306T"
click at [1223, 490] on icon at bounding box center [1227, 495] width 10 height 10
drag, startPoint x: 1259, startPoint y: 466, endPoint x: 1325, endPoint y: 445, distance: 69.3
click at [1325, 445] on div "Ціна 180" at bounding box center [1343, 467] width 204 height 52
type input "178"
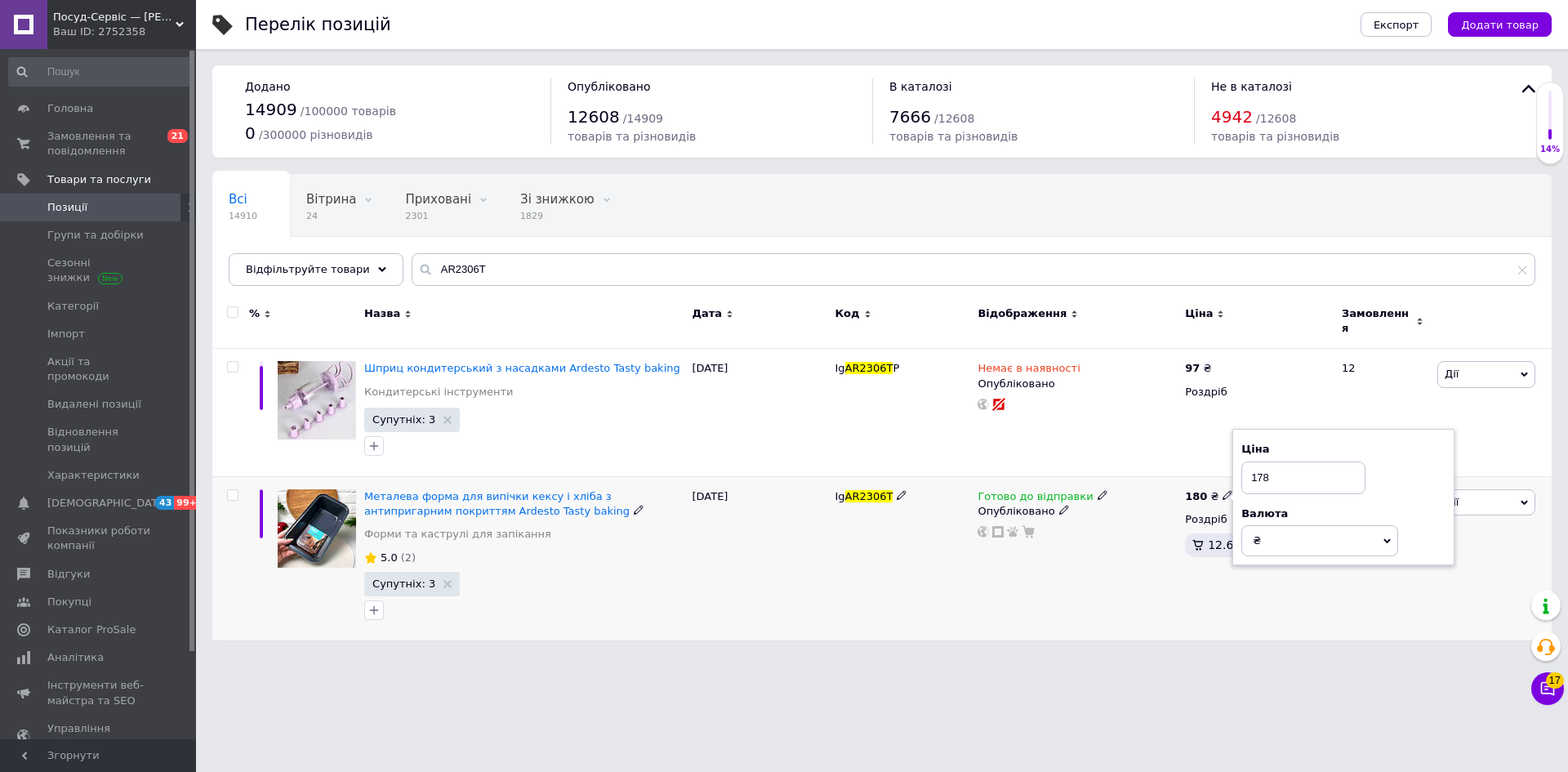
click at [1130, 625] on div "Готово до відправки Опубліковано" at bounding box center [1077, 558] width 208 height 164
drag, startPoint x: 467, startPoint y: 264, endPoint x: 392, endPoint y: 262, distance: 75.0
click at [412, 262] on input "AR2306T" at bounding box center [974, 270] width 1124 height 33
paste input "3110SS"
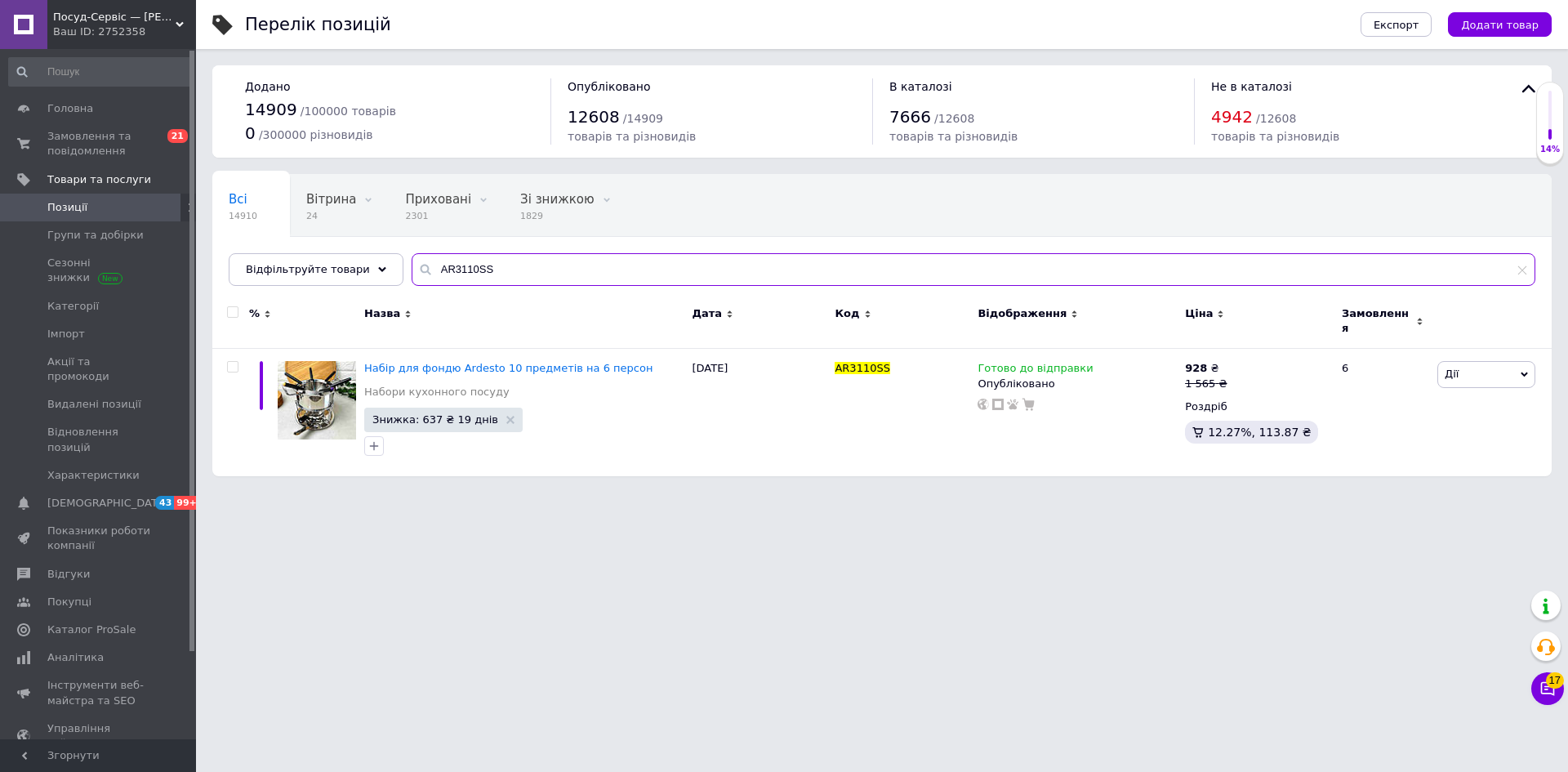
drag, startPoint x: 499, startPoint y: 268, endPoint x: 399, endPoint y: 267, distance: 100.0
click at [391, 265] on div "Всі 14910 Вітрина 24 Видалити Редагувати Приховані 2301 Видалити Редагувати Зі …" at bounding box center [882, 230] width 1339 height 112
paste input "BC-11000-1"
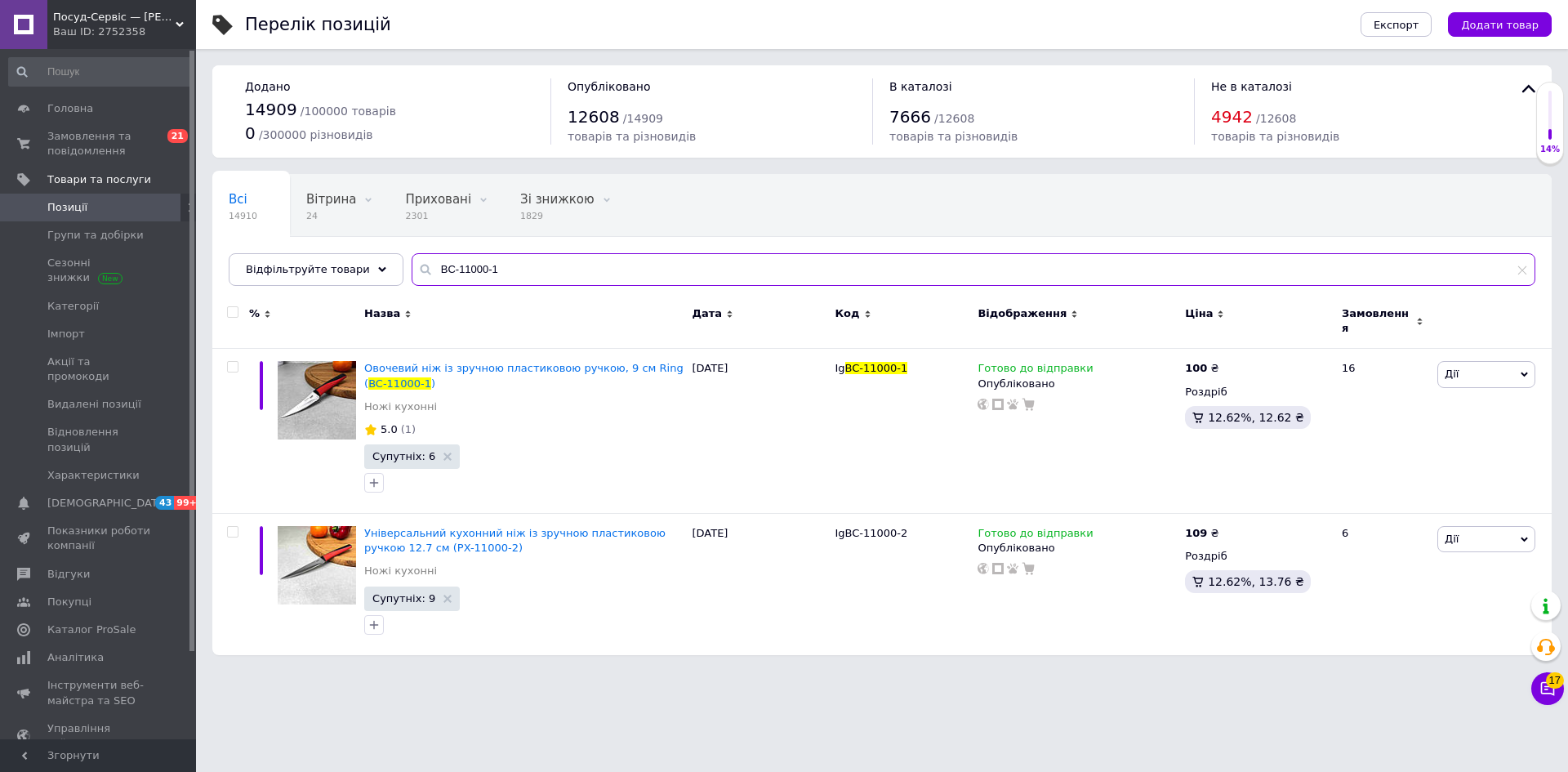
drag, startPoint x: 523, startPoint y: 263, endPoint x: 417, endPoint y: 263, distance: 106.0
click at [417, 263] on input "BC-11000-1" at bounding box center [974, 270] width 1124 height 33
paste input "2"
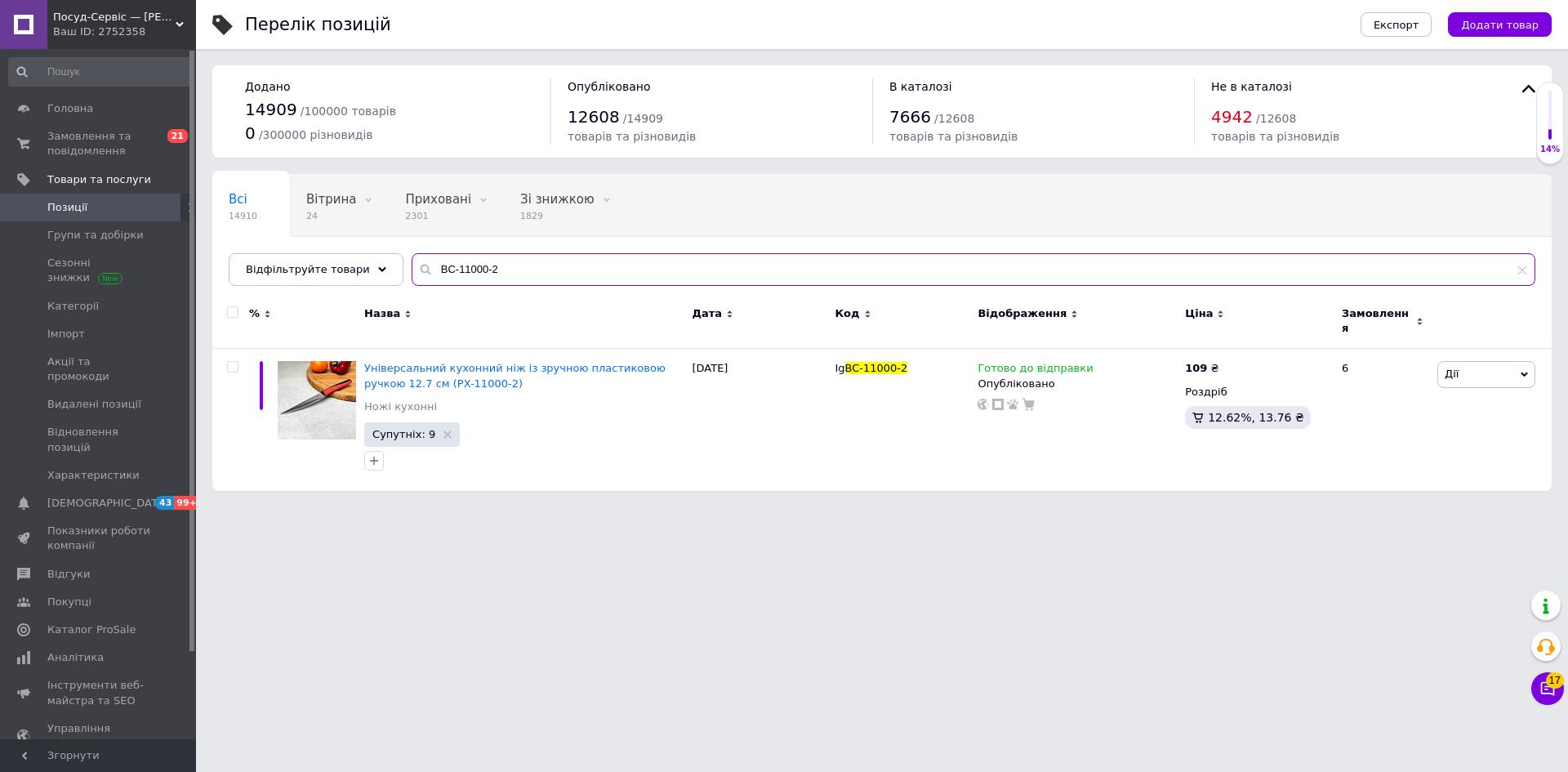
drag, startPoint x: 483, startPoint y: 271, endPoint x: 400, endPoint y: 276, distance: 83.2
click at [412, 274] on input "BC-11000-2" at bounding box center [974, 270] width 1124 height 33
paste input "4"
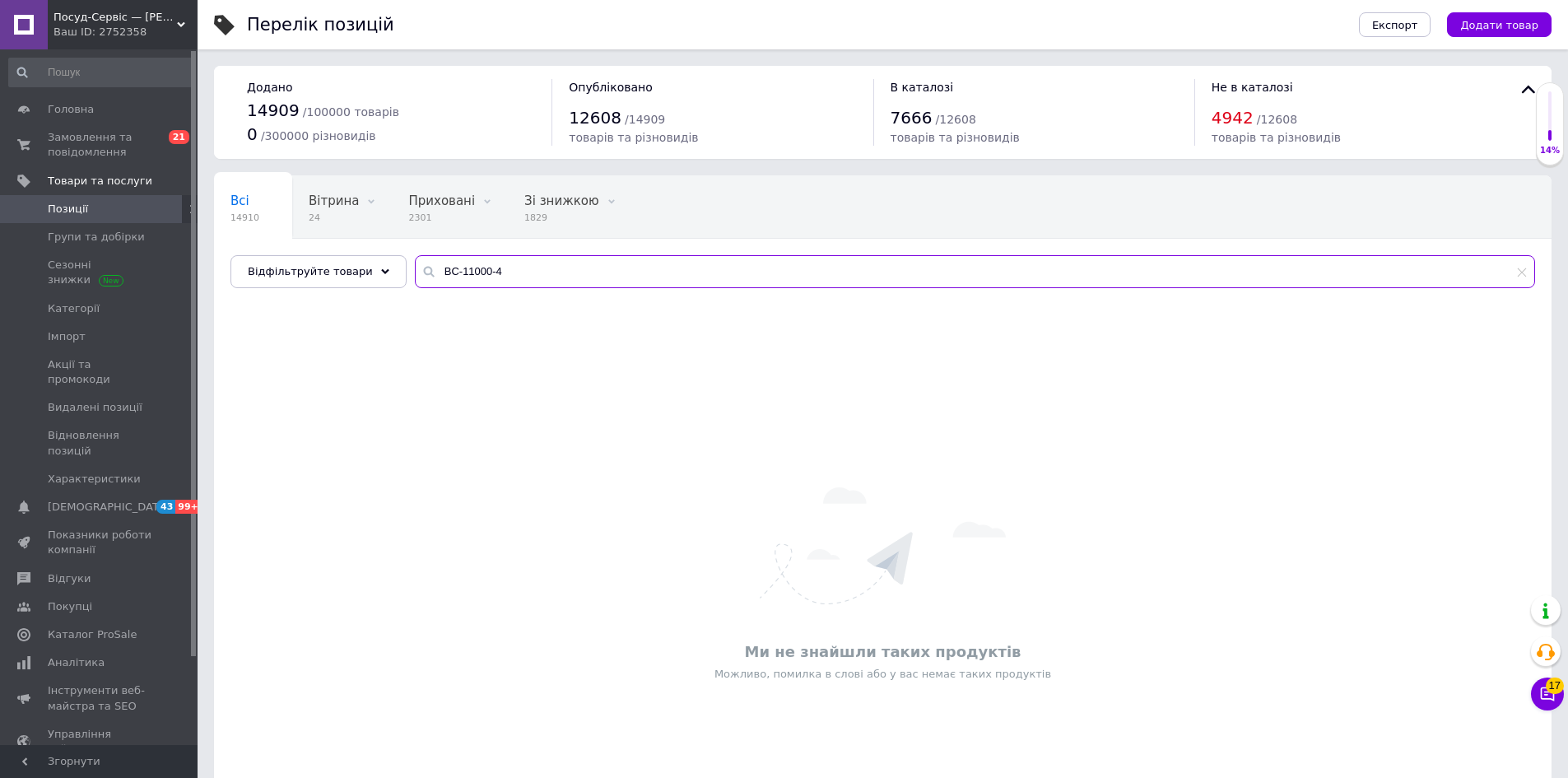
drag, startPoint x: 444, startPoint y: 270, endPoint x: 409, endPoint y: 267, distance: 35.1
click at [415, 267] on div "BC-11000-4" at bounding box center [975, 272] width 1121 height 33
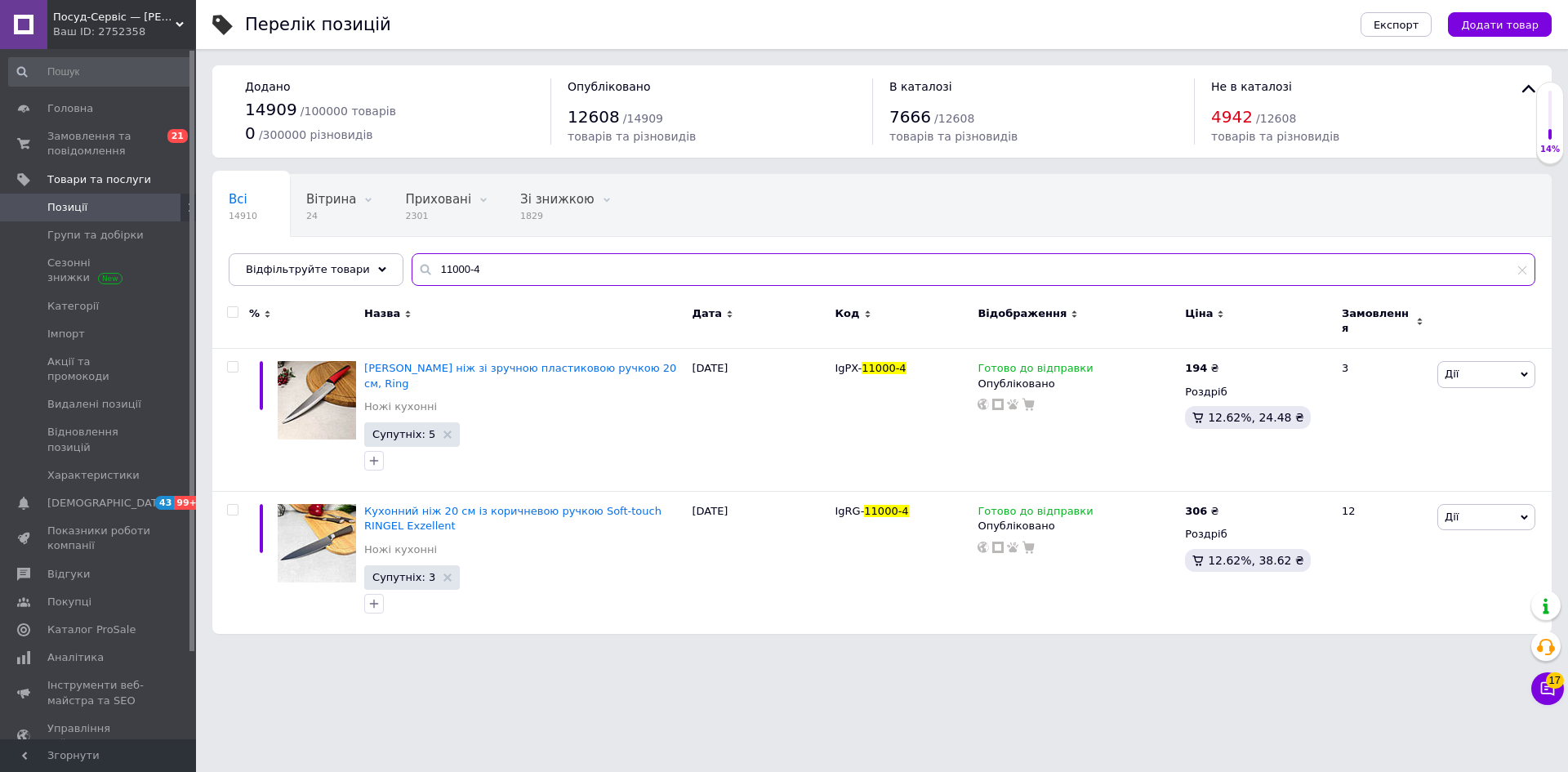
type input "11000-4"
click at [911, 362] on icon at bounding box center [916, 367] width 10 height 10
drag, startPoint x: 890, startPoint y: 359, endPoint x: 844, endPoint y: 354, distance: 46.3
click at [844, 356] on input "IgPX-11000-4" at bounding box center [895, 368] width 132 height 25
type input "IgBC-11000-4"
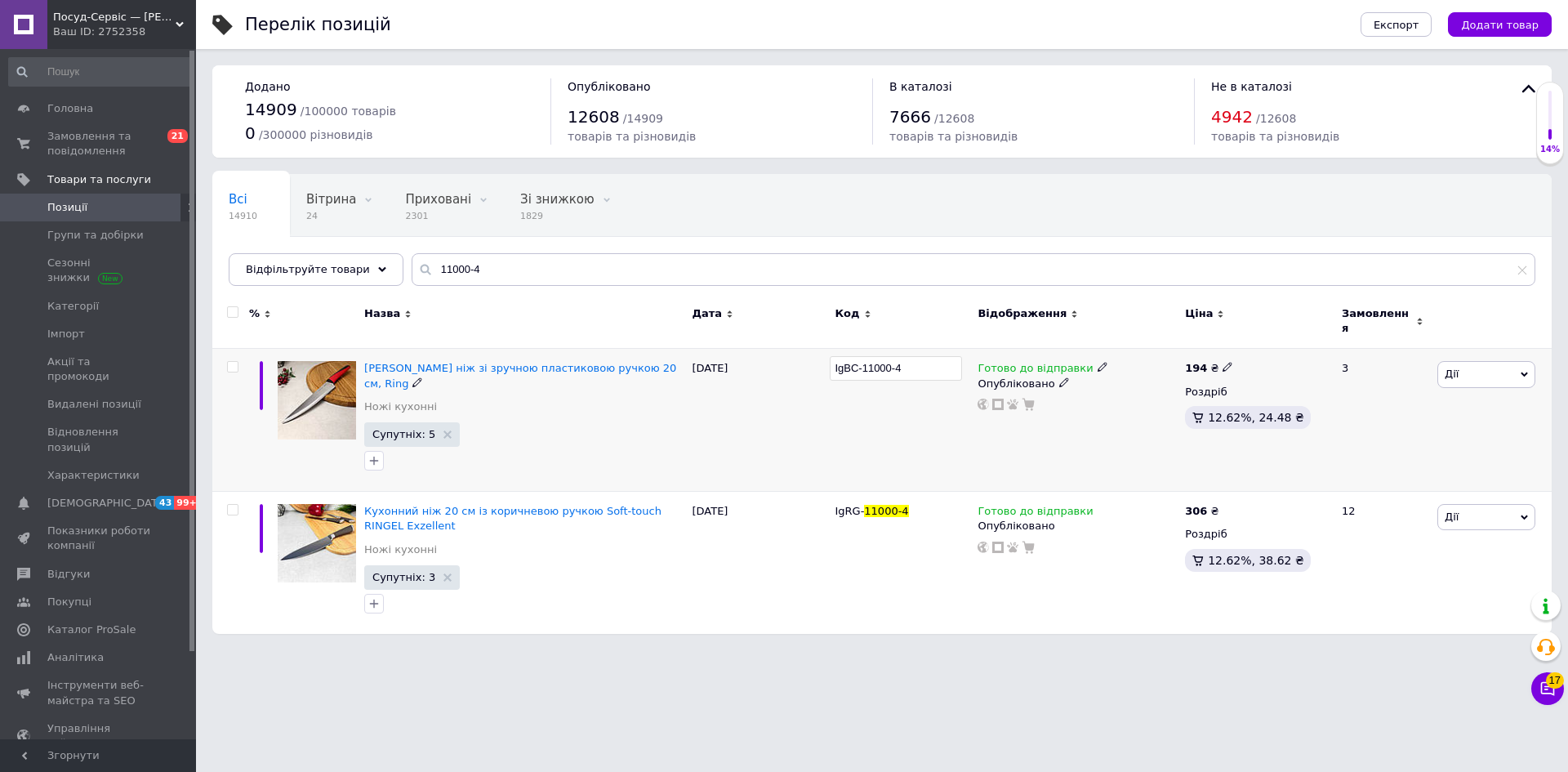
click at [864, 420] on div "IgBC-11000-4" at bounding box center [902, 420] width 143 height 143
drag, startPoint x: 900, startPoint y: 358, endPoint x: 832, endPoint y: 354, distance: 68.1
click at [832, 354] on div "IgBC- 11000-4" at bounding box center [902, 420] width 143 height 143
copy span "IgBC- 11000-4"
click at [412, 267] on input "11000-4" at bounding box center [974, 270] width 1124 height 33
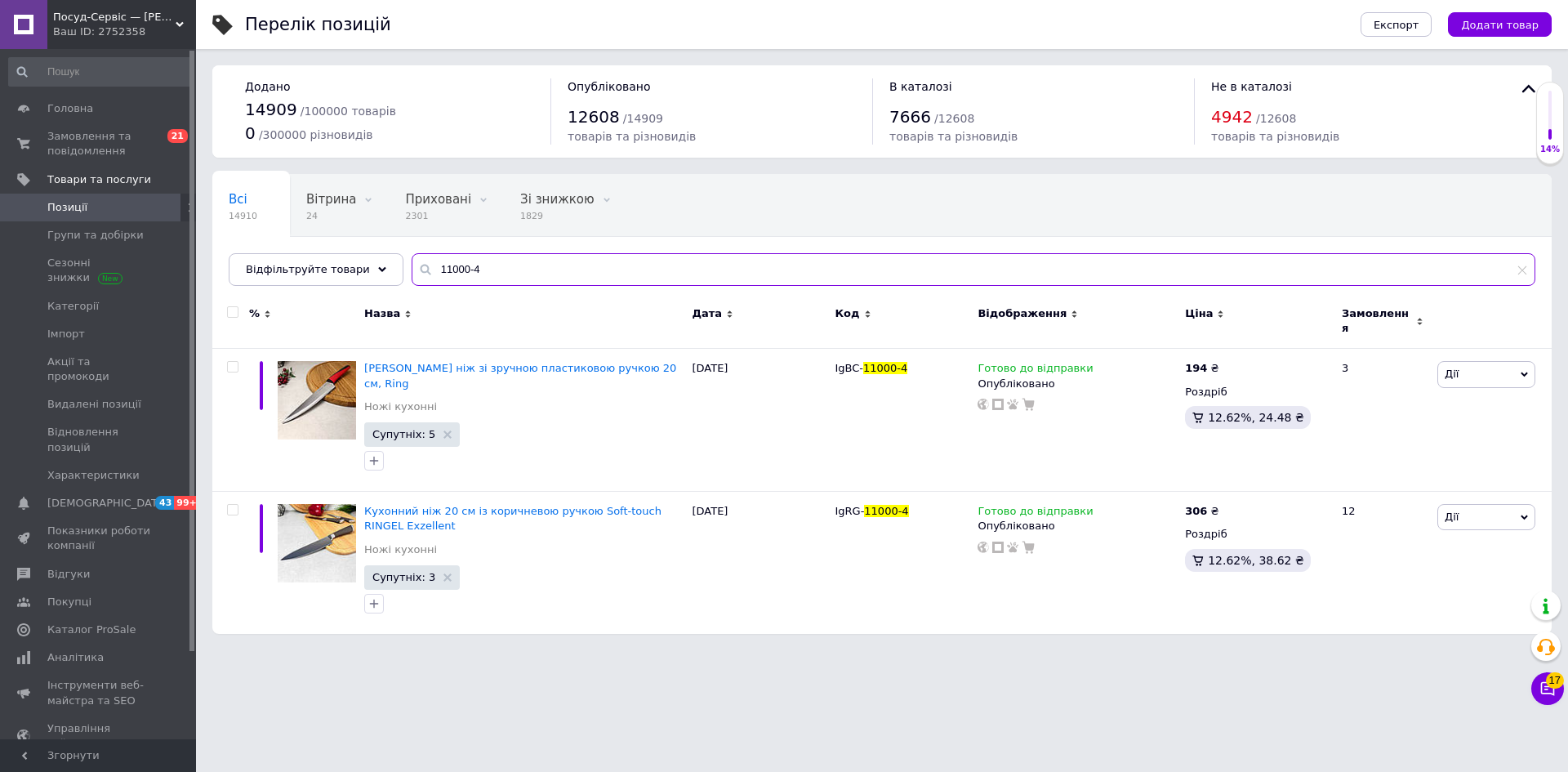
paste input "BC-5003"
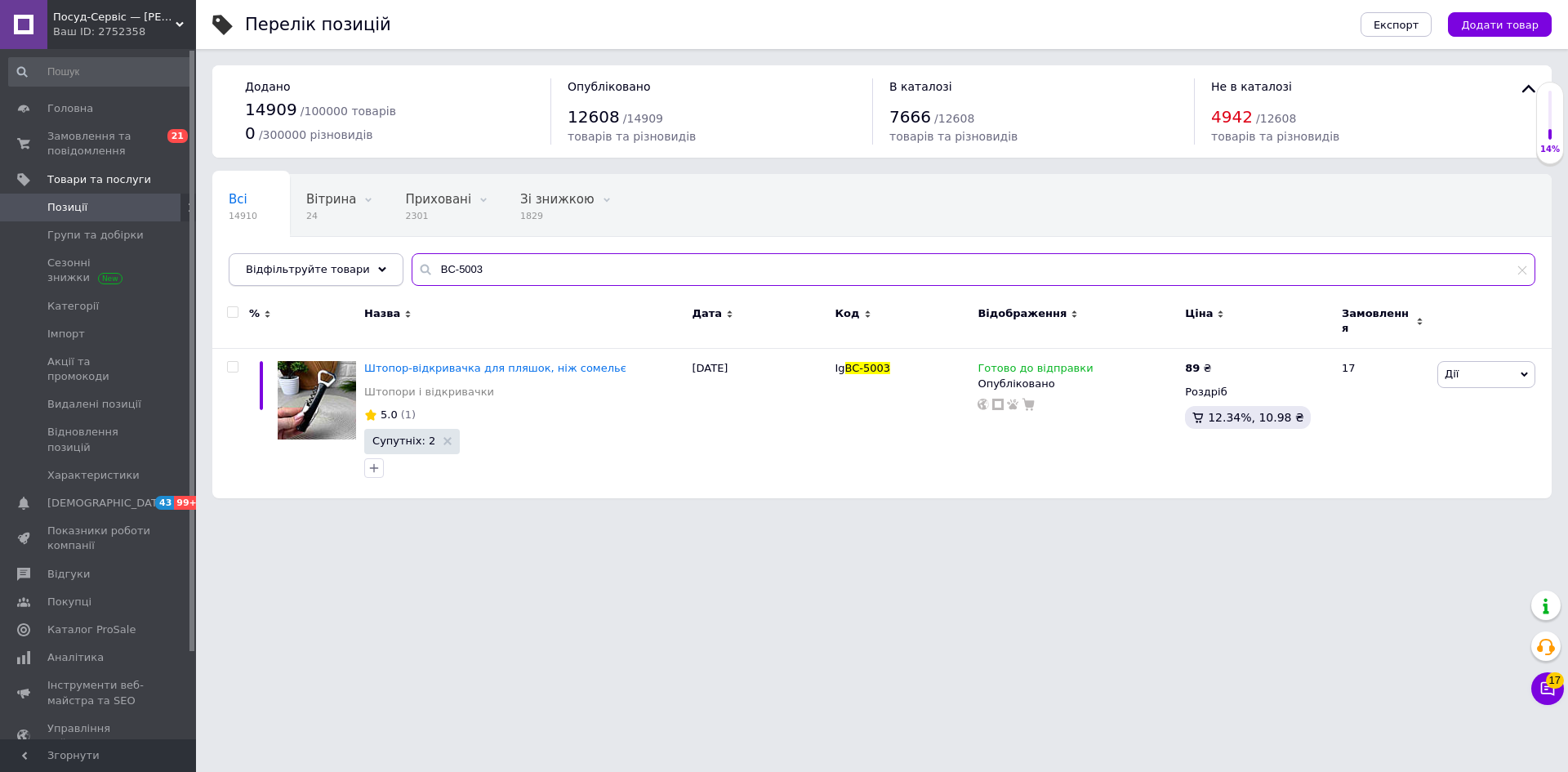
drag, startPoint x: 510, startPoint y: 281, endPoint x: 373, endPoint y: 278, distance: 137.0
click at [373, 278] on div "Відфільтруйте товари BC-5003" at bounding box center [882, 270] width 1307 height 33
paste input "DS012025"
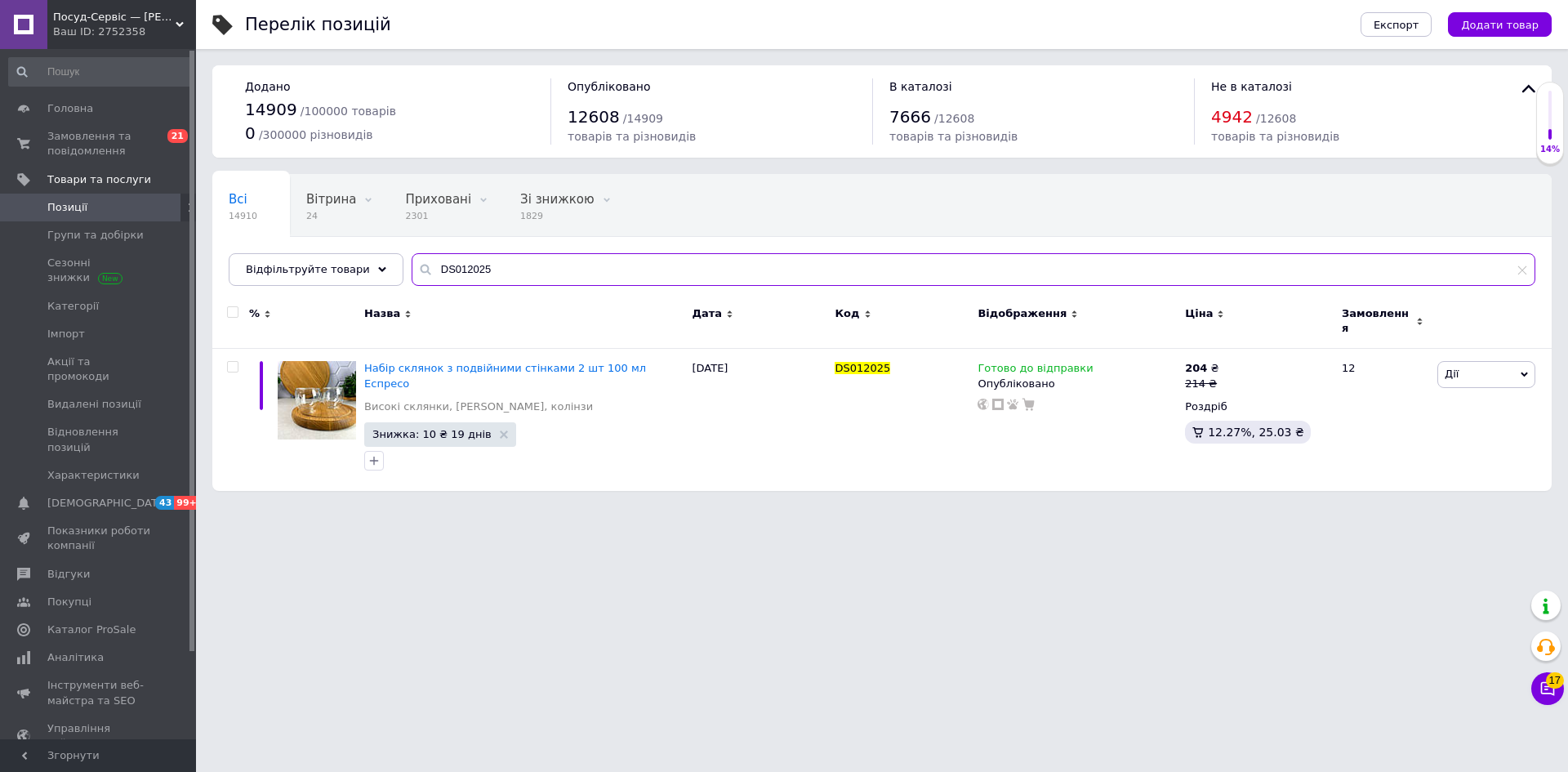
drag, startPoint x: 475, startPoint y: 271, endPoint x: 391, endPoint y: 270, distance: 84.0
click at [391, 270] on div "Всі 14910 Вітрина 24 Видалити Редагувати Приховані 2301 Видалити Редагувати Зі …" at bounding box center [882, 230] width 1339 height 112
paste input "32230"
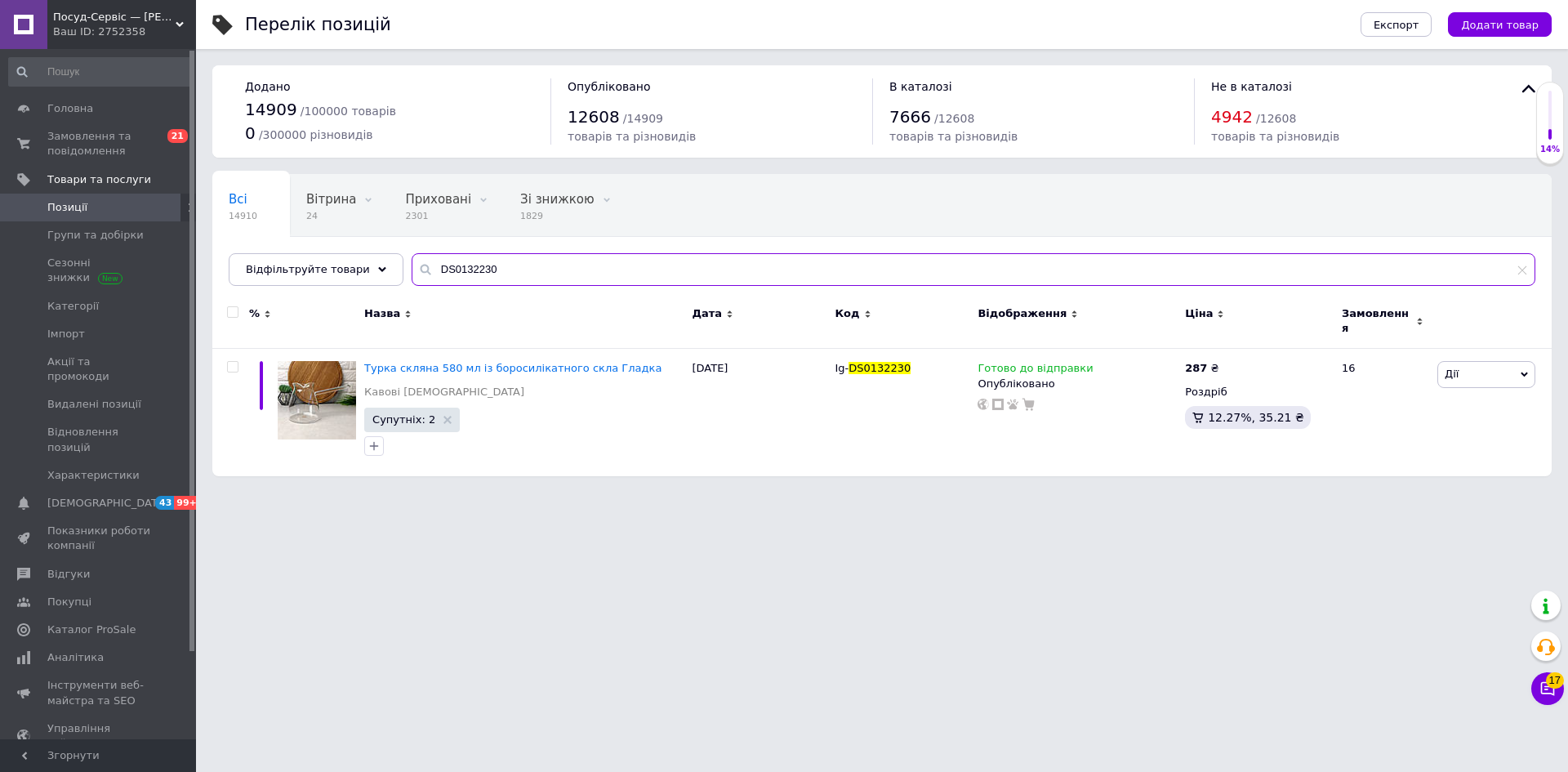
drag, startPoint x: 428, startPoint y: 266, endPoint x: 400, endPoint y: 282, distance: 32.2
click at [412, 280] on input "DS0132230" at bounding box center [974, 270] width 1124 height 33
paste input "42"
drag, startPoint x: 479, startPoint y: 268, endPoint x: 368, endPoint y: 274, distance: 111.2
click at [367, 272] on div "Відфільтруйте товари DS0132242" at bounding box center [882, 270] width 1307 height 33
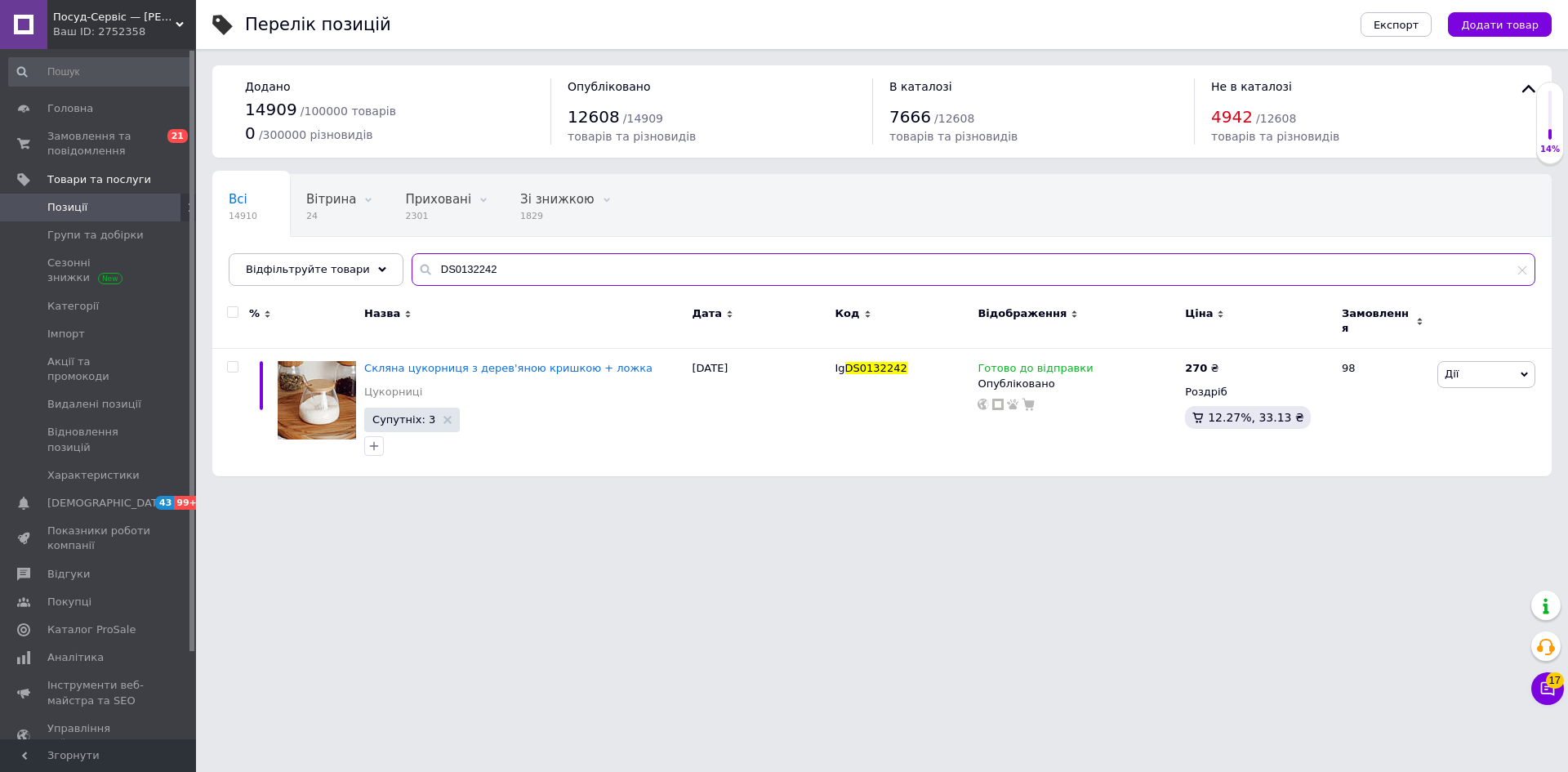
paste input "9123"
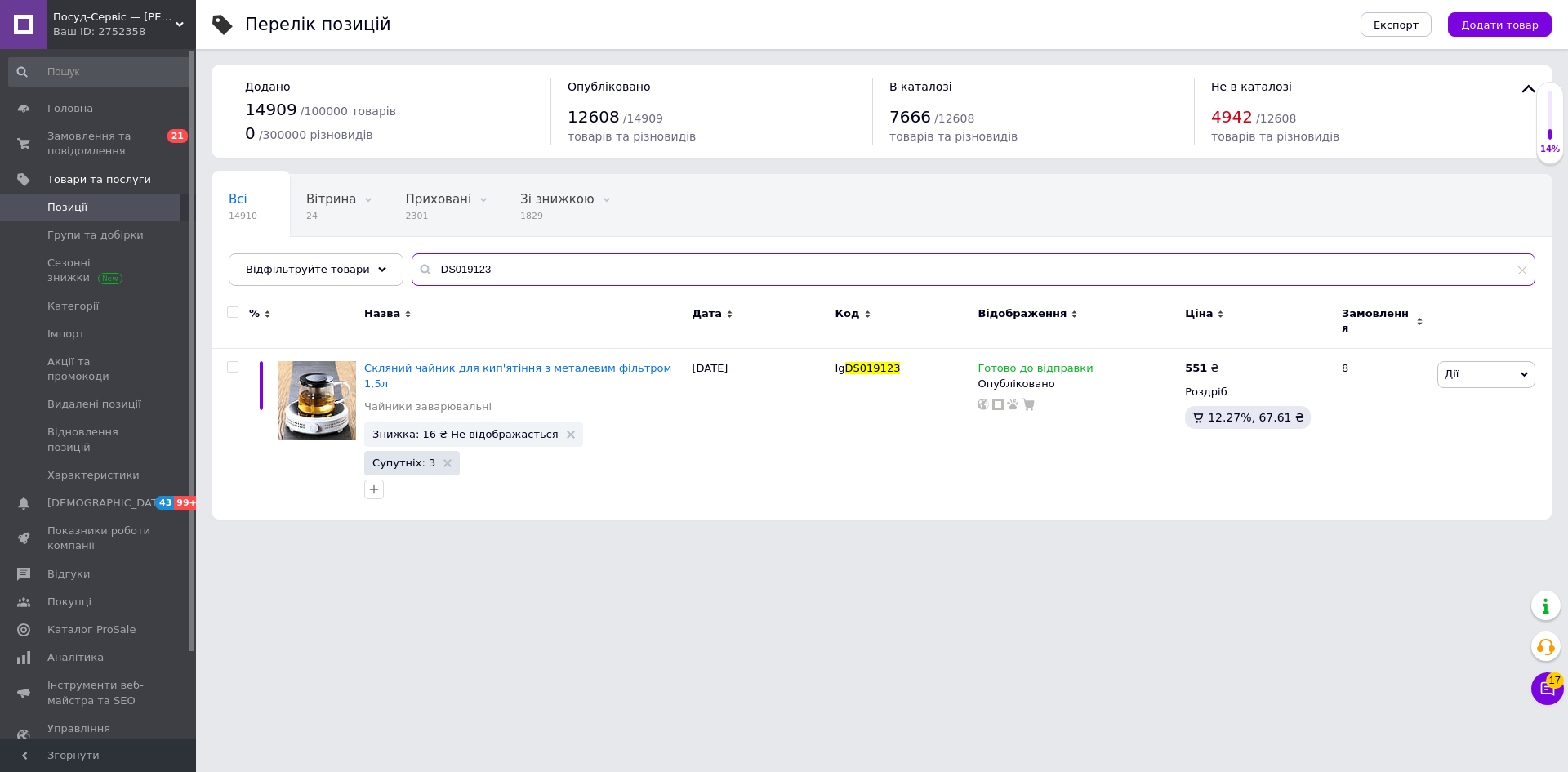
drag, startPoint x: 491, startPoint y: 273, endPoint x: 384, endPoint y: 270, distance: 107.0
click at [382, 267] on div "Відфільтруйте товари DS019123" at bounding box center [882, 270] width 1307 height 33
click at [434, 264] on input "DS019123" at bounding box center [974, 270] width 1124 height 33
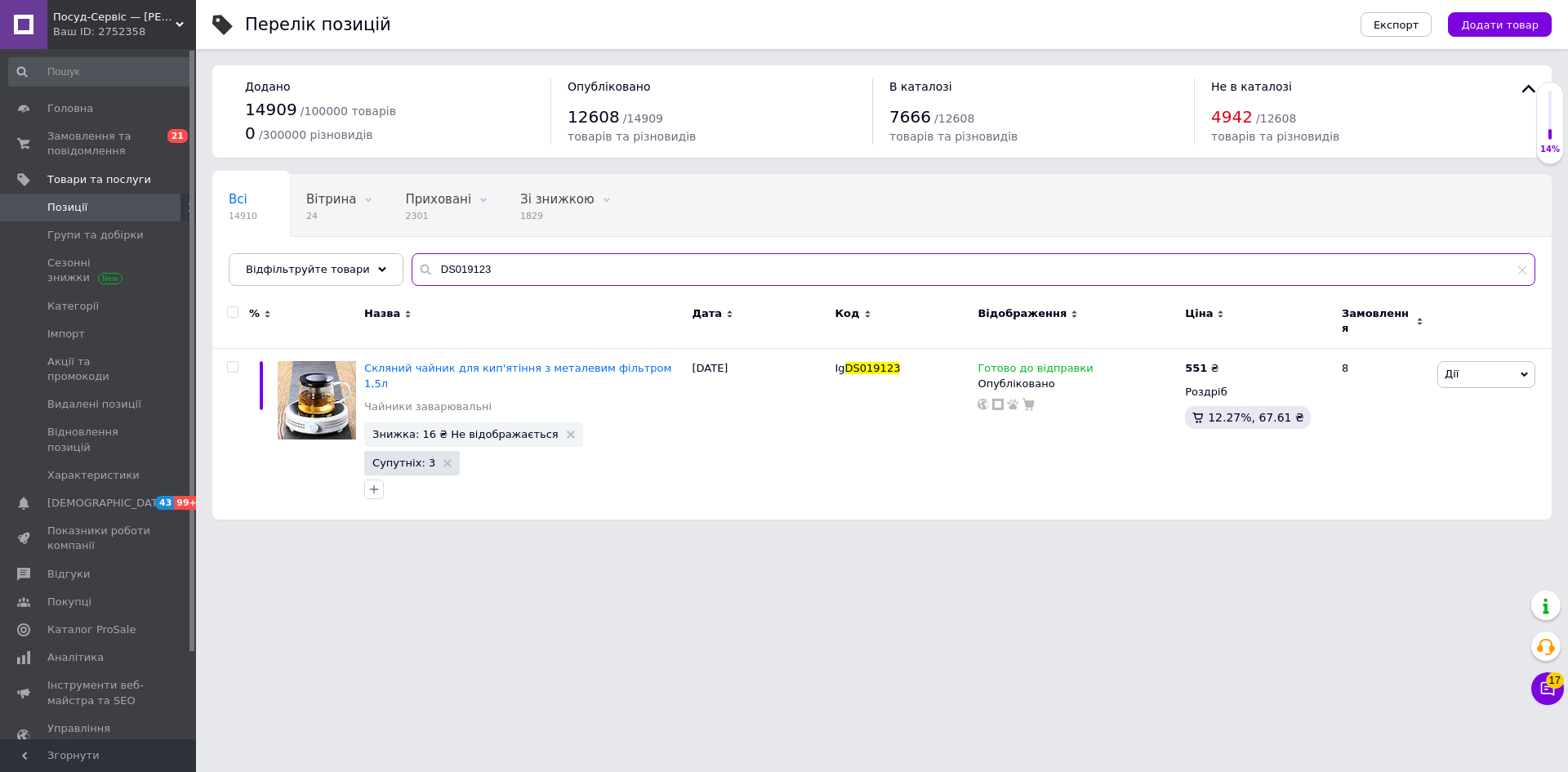
click at [434, 264] on input "DS019123" at bounding box center [974, 270] width 1124 height 33
paste input "GK-2028"
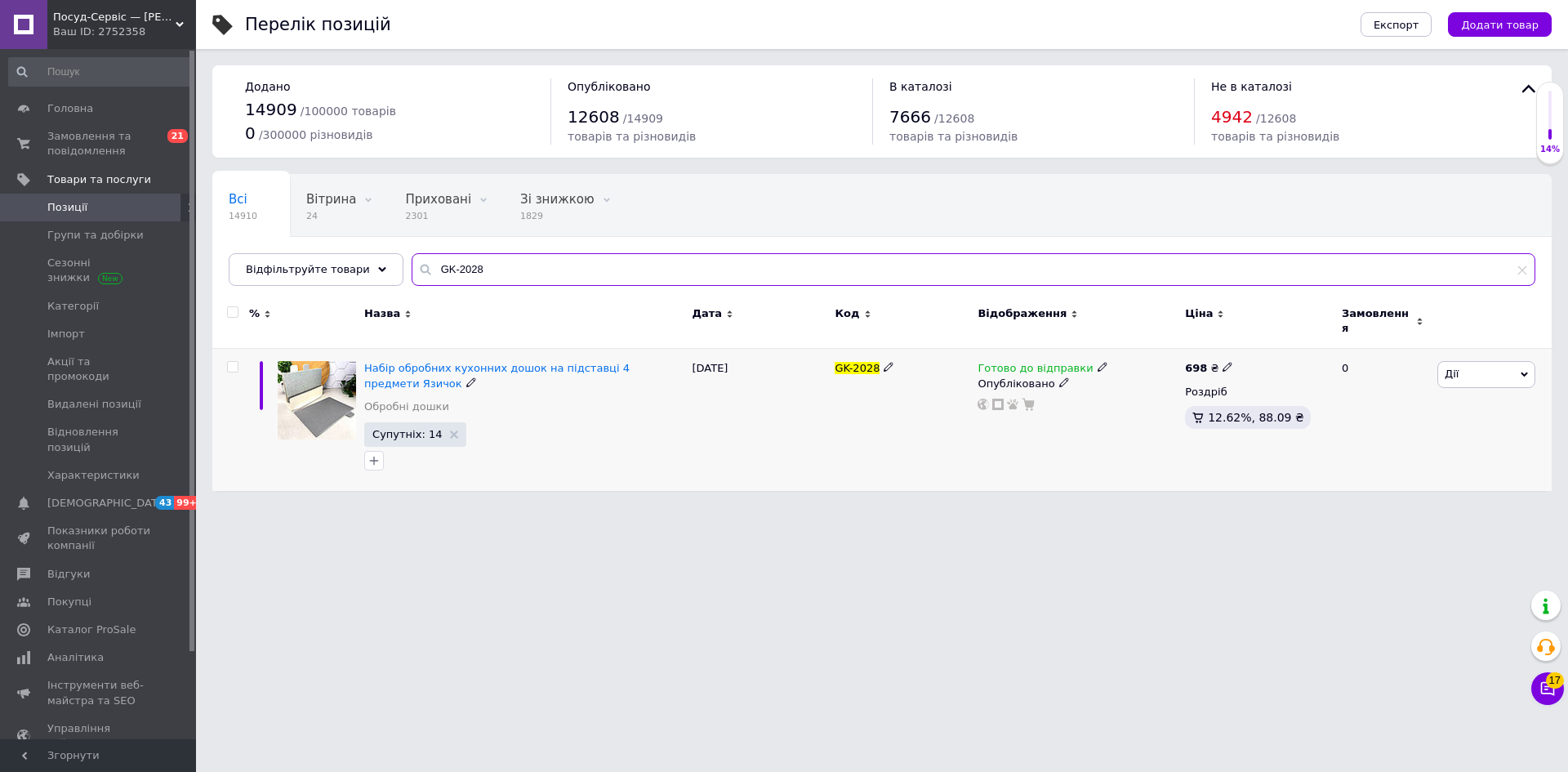
type input "GK-2028"
click at [1223, 363] on use at bounding box center [1227, 367] width 9 height 9
drag, startPoint x: 1257, startPoint y: 337, endPoint x: 1336, endPoint y: 309, distance: 83.8
click at [1329, 333] on input "698" at bounding box center [1303, 349] width 124 height 33
type input "689"
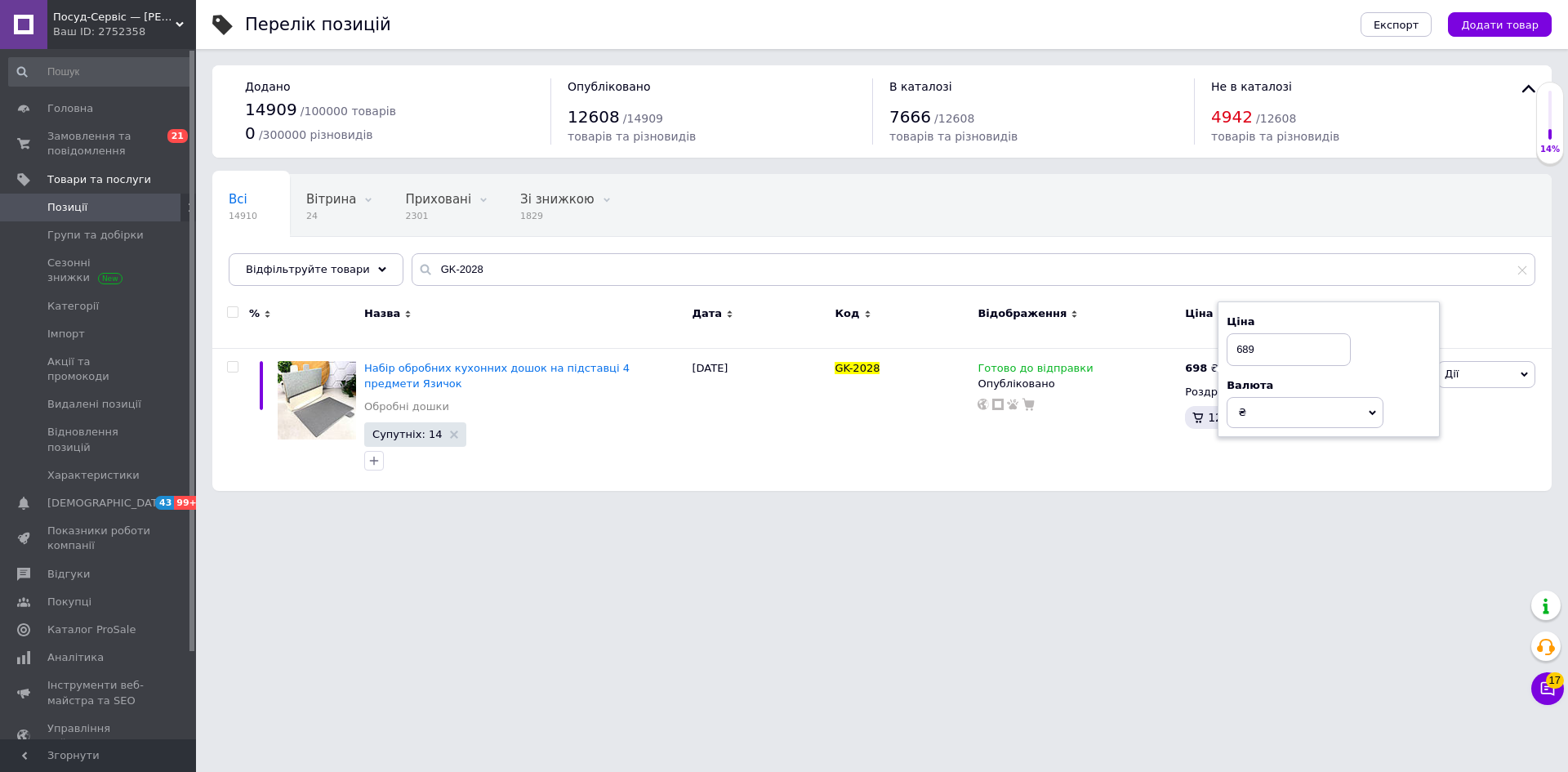
click at [1141, 507] on html "Посуд-Сервіс — [PERSON_NAME] Ваш ID: 2752358 Сайт Посуд-Сервіс — [PERSON_NAME].…" at bounding box center [784, 254] width 1568 height 507
drag, startPoint x: 469, startPoint y: 270, endPoint x: 401, endPoint y: 264, distance: 68.3
click at [412, 264] on div "GK-2028" at bounding box center [974, 270] width 1124 height 33
paste input "34"
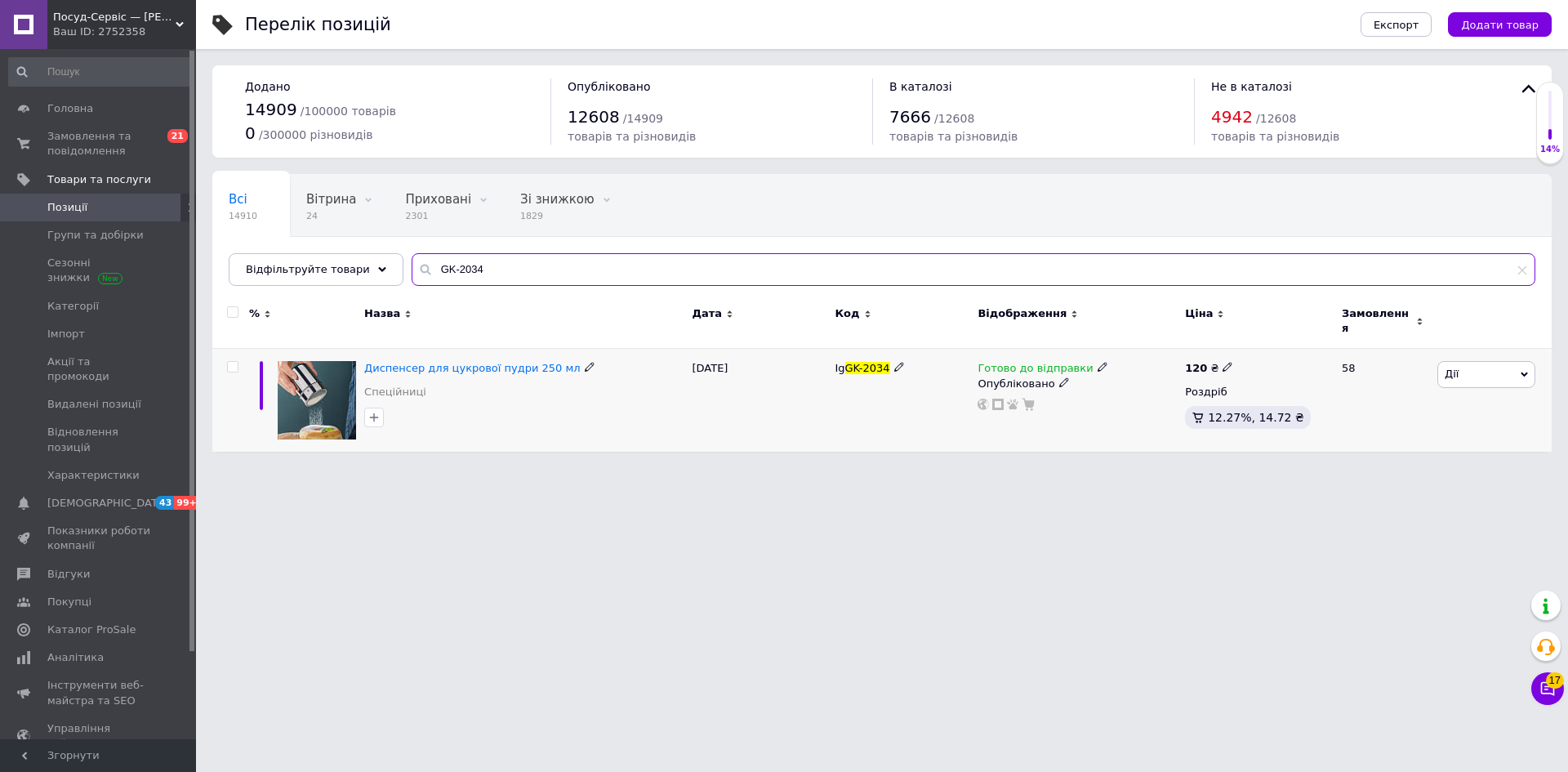
type input "GK-2034"
click at [1223, 362] on icon at bounding box center [1227, 367] width 10 height 10
drag, startPoint x: 1264, startPoint y: 334, endPoint x: 1316, endPoint y: 335, distance: 52.0
click at [1315, 336] on input "120" at bounding box center [1303, 349] width 124 height 33
type input "121"
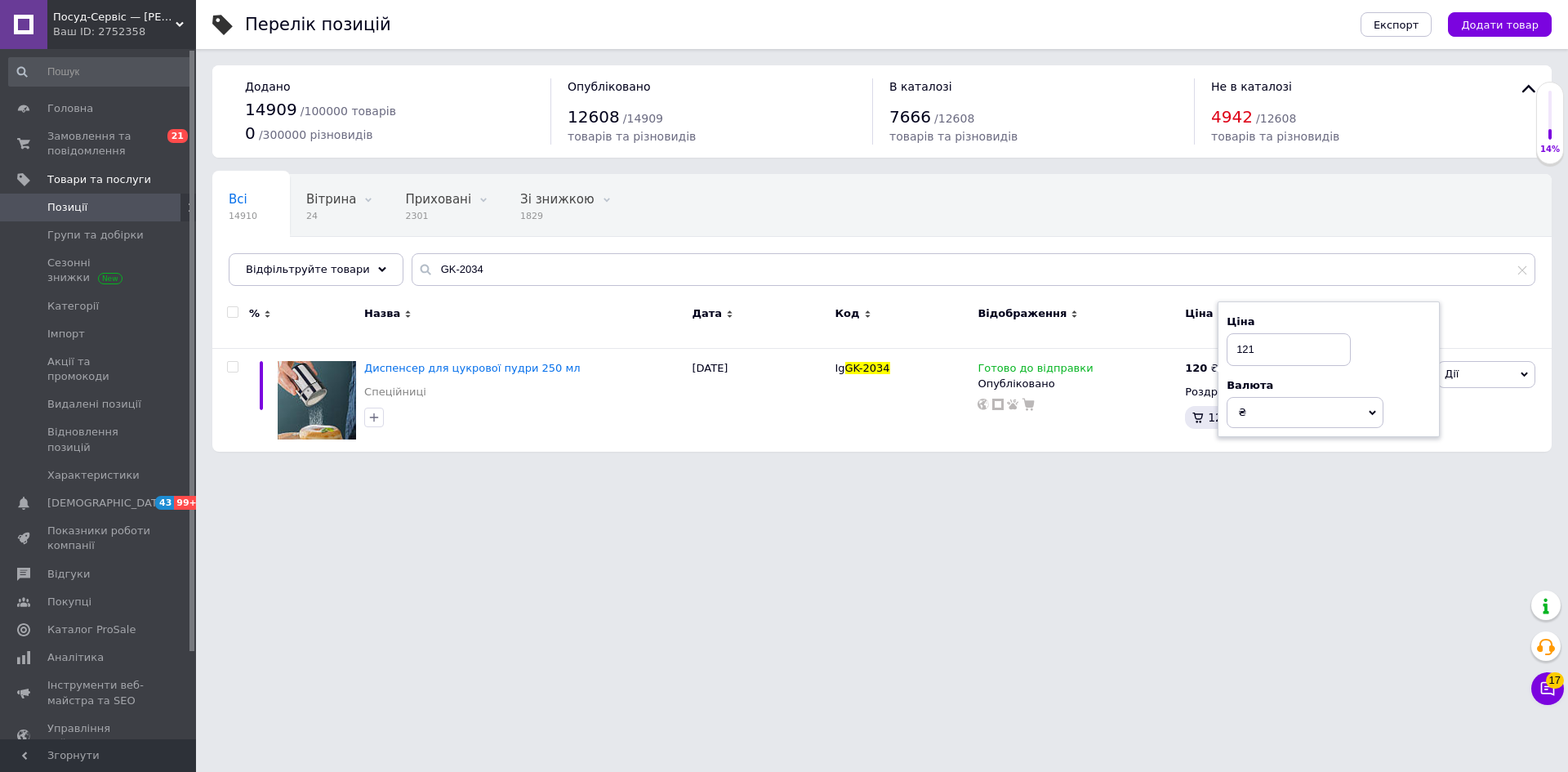
click at [1178, 468] on html "Посуд-Сервіс — [PERSON_NAME] Ваш ID: 2752358 Сайт Посуд-Сервіс — [PERSON_NAME].…" at bounding box center [784, 234] width 1568 height 468
drag, startPoint x: 469, startPoint y: 277, endPoint x: 448, endPoint y: 277, distance: 21.0
click at [412, 274] on input "GK-2034" at bounding box center [974, 270] width 1124 height 33
click at [441, 264] on input "GK-2034" at bounding box center [974, 270] width 1124 height 33
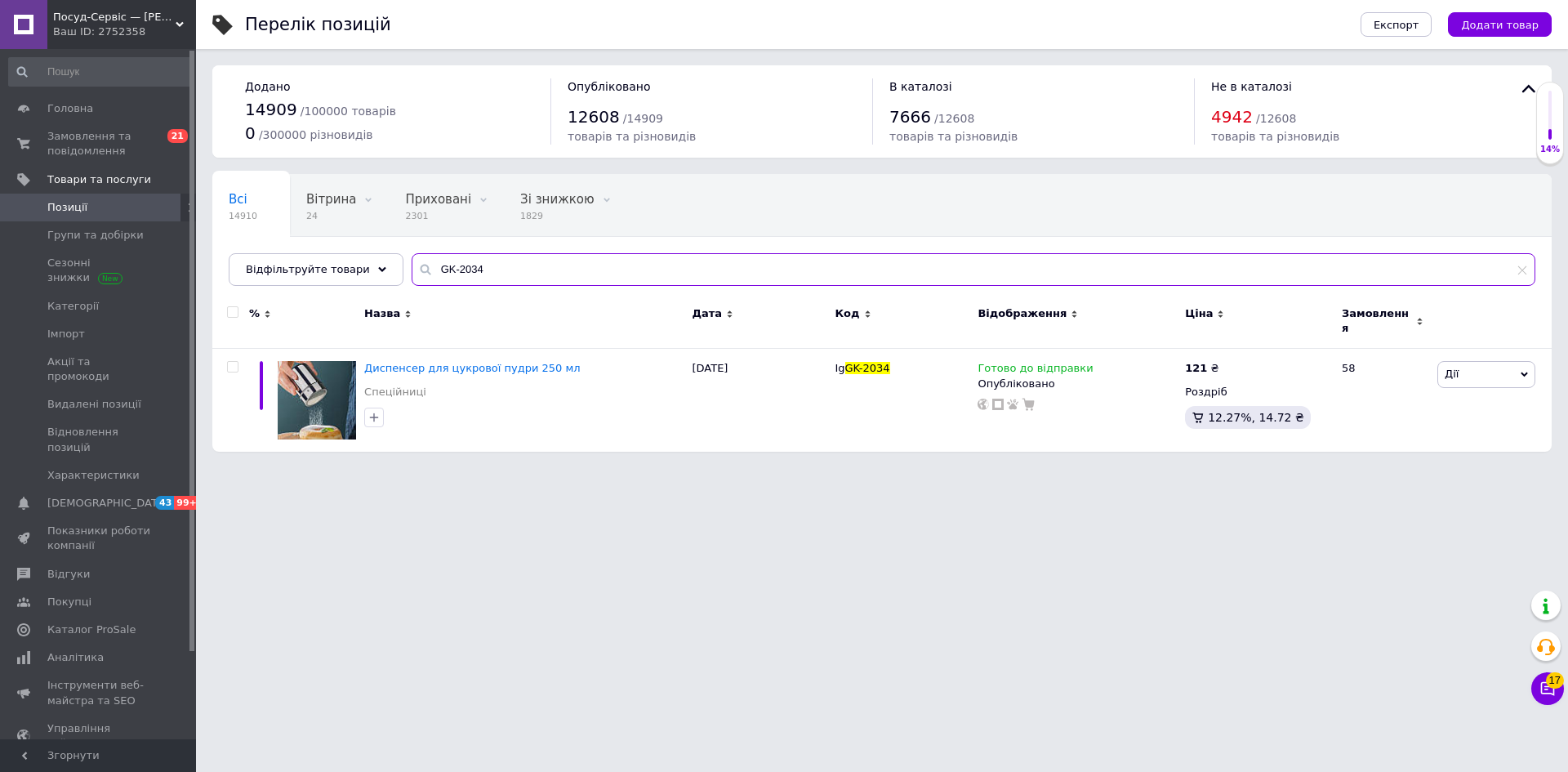
click at [493, 271] on input "GK-2034" at bounding box center [974, 270] width 1124 height 33
click at [483, 264] on input "GK-2034" at bounding box center [974, 270] width 1124 height 33
drag, startPoint x: 477, startPoint y: 268, endPoint x: 394, endPoint y: 262, distance: 83.2
click at [412, 258] on input "GK-2034" at bounding box center [974, 270] width 1124 height 33
paste input "40B"
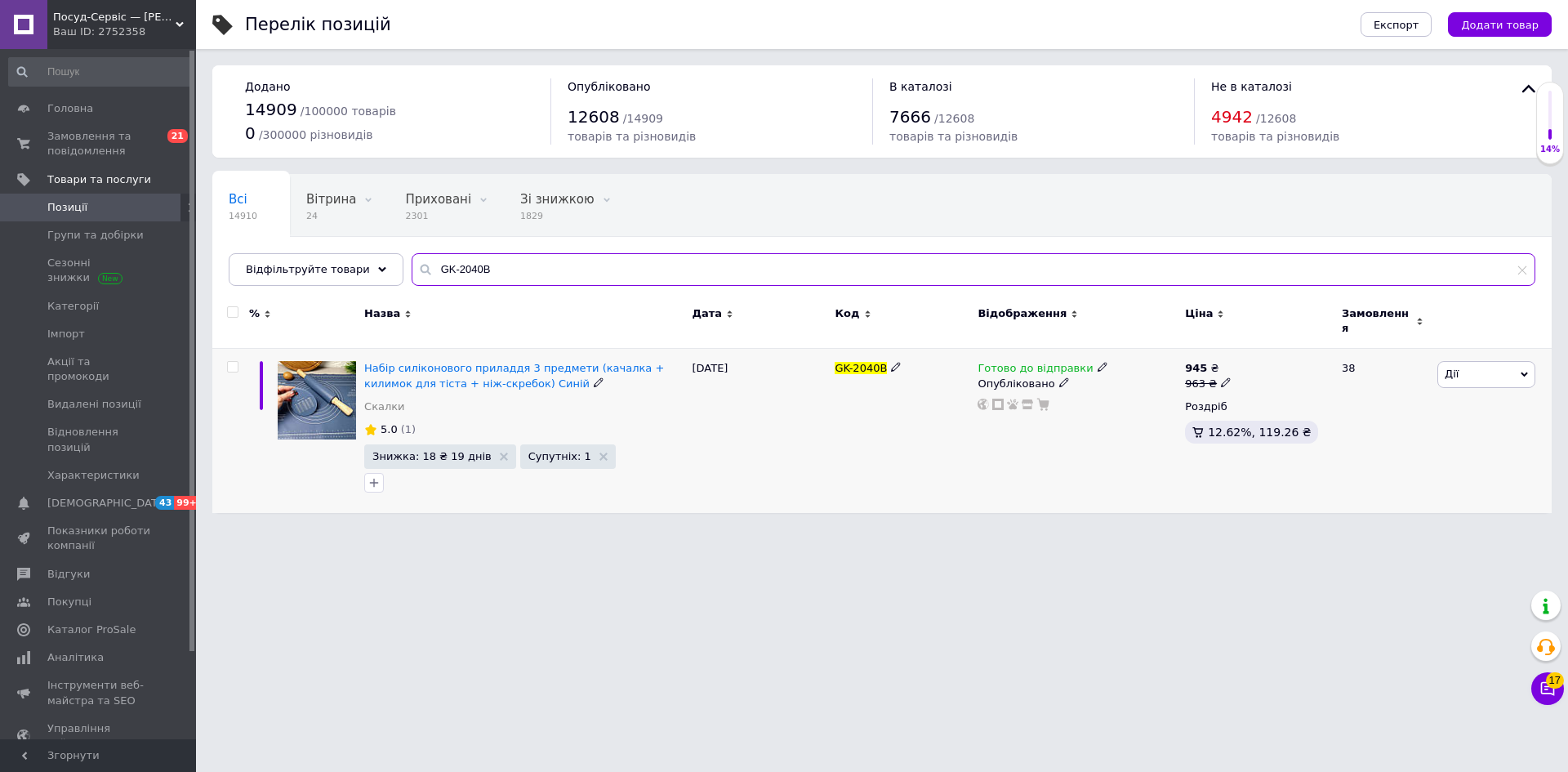
type input "GK-2040B"
drag, startPoint x: 1459, startPoint y: 367, endPoint x: 1476, endPoint y: 410, distance: 46.2
click at [1458, 367] on span "Дії" at bounding box center [1486, 374] width 98 height 26
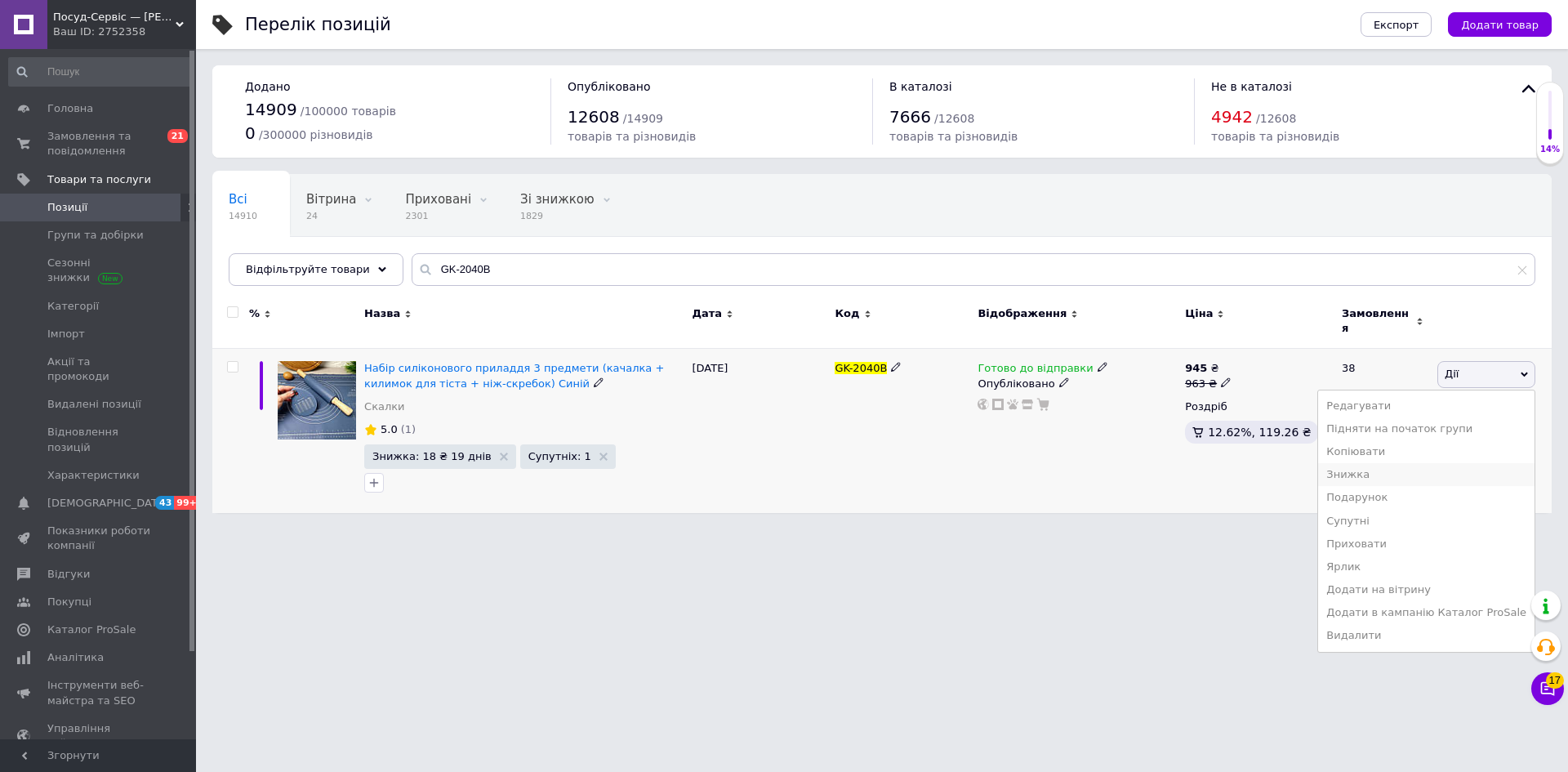
click at [1390, 467] on li "Знижка" at bounding box center [1427, 474] width 217 height 23
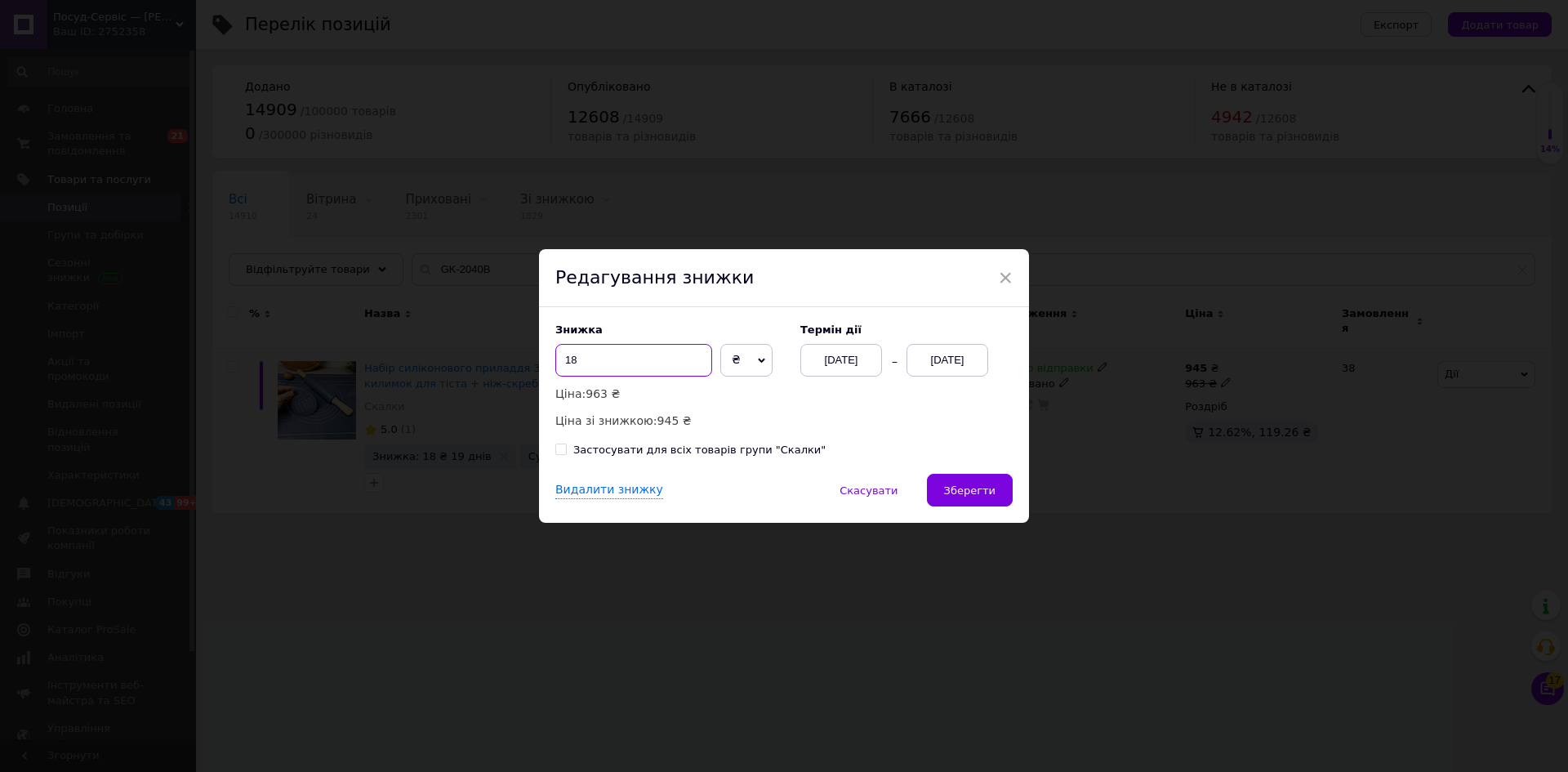
drag, startPoint x: 567, startPoint y: 363, endPoint x: 610, endPoint y: 374, distance: 44.4
click at [610, 375] on input "18" at bounding box center [633, 360] width 157 height 33
type input "14"
click at [967, 496] on span "Зберегти" at bounding box center [970, 490] width 52 height 12
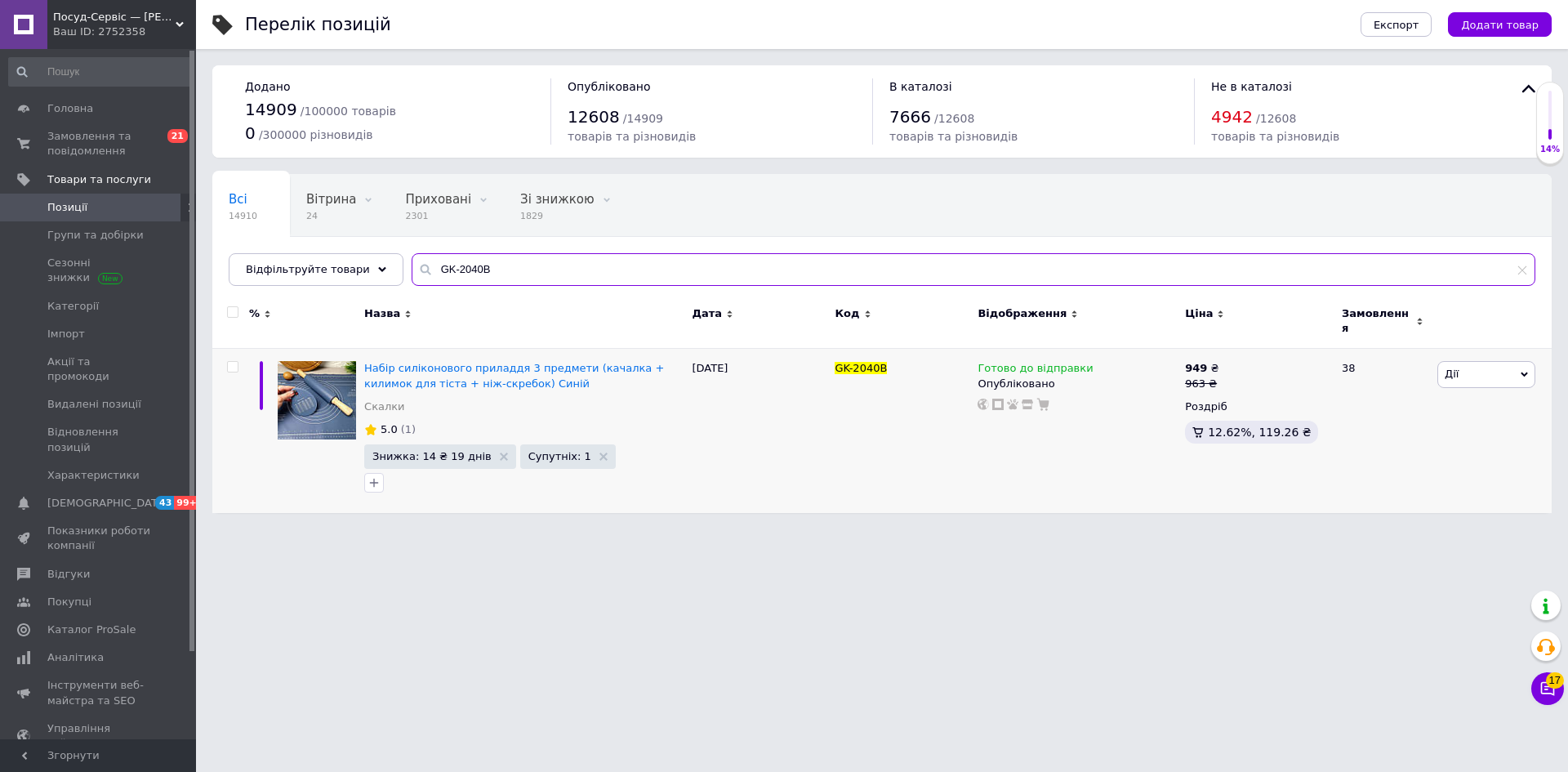
drag, startPoint x: 455, startPoint y: 276, endPoint x: 406, endPoint y: 276, distance: 49.0
click at [412, 276] on div "GK-2040B" at bounding box center [974, 270] width 1124 height 33
paste input "1G"
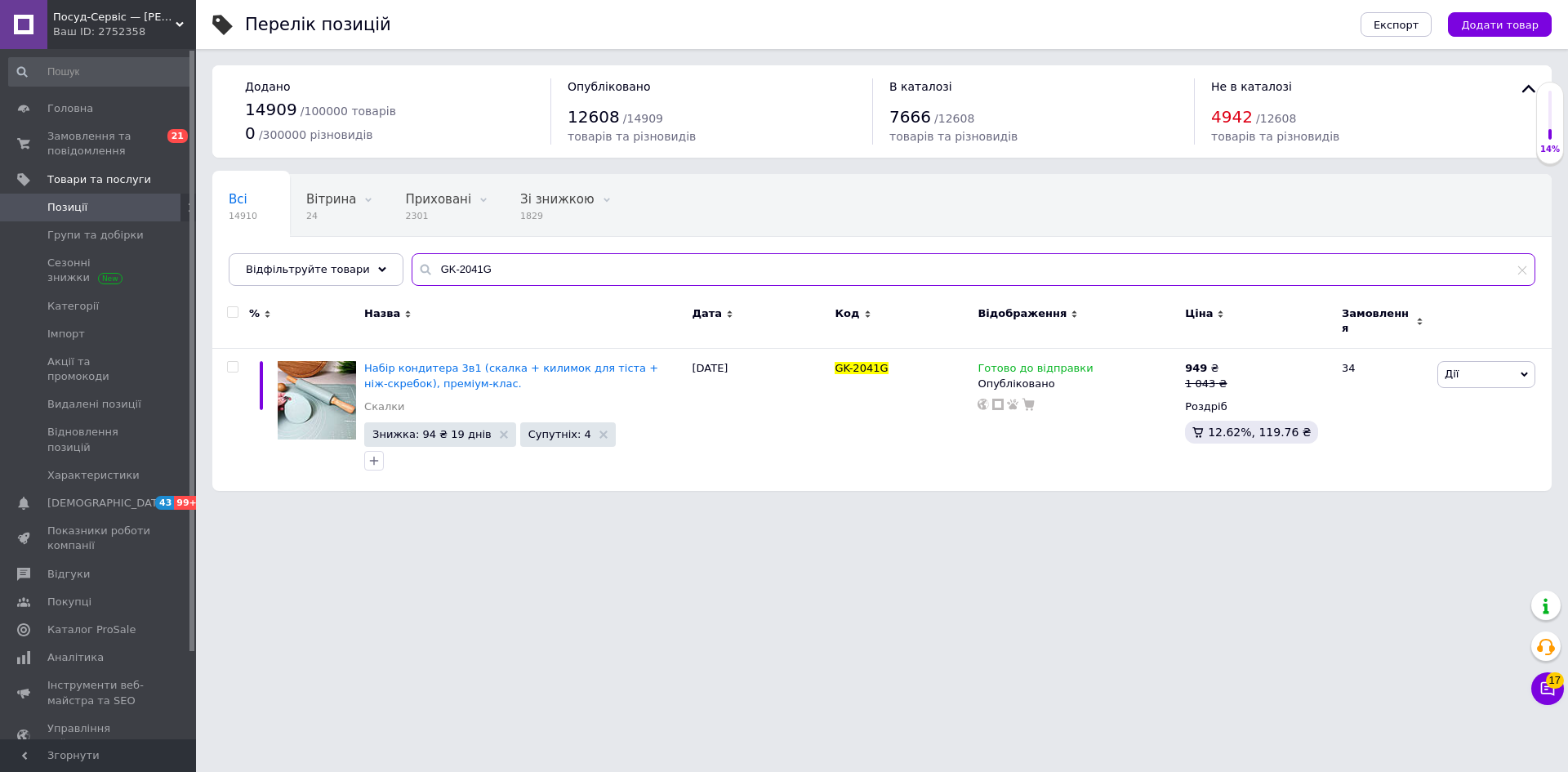
drag, startPoint x: 482, startPoint y: 267, endPoint x: 395, endPoint y: 271, distance: 87.1
click at [412, 269] on input "GK-2041G" at bounding box center [974, 270] width 1124 height 33
paste input "124"
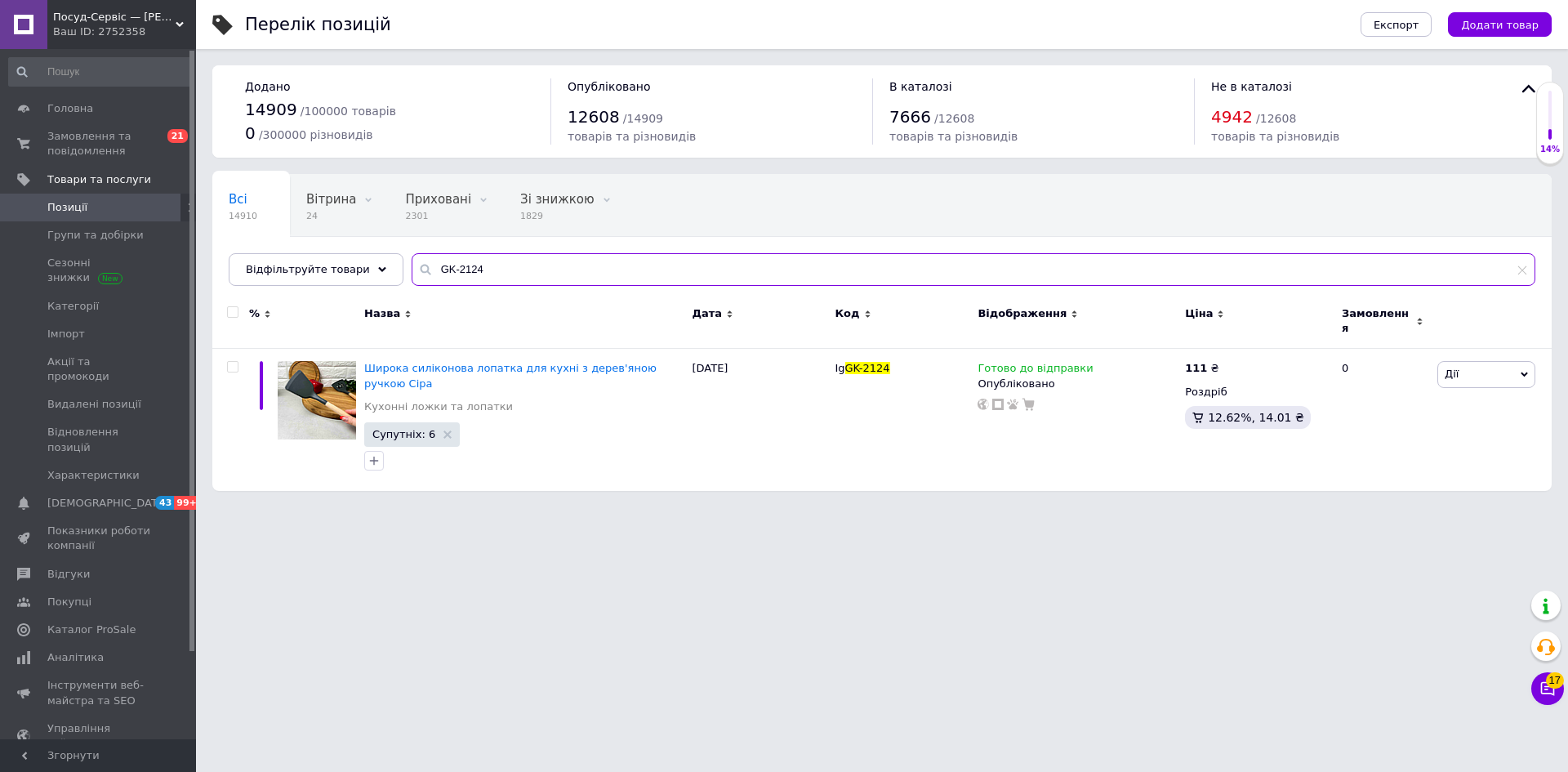
drag, startPoint x: 483, startPoint y: 276, endPoint x: 386, endPoint y: 275, distance: 97.0
click at [386, 275] on div "Всі 14910 Вітрина 24 Видалити Редагувати Приховані 2301 Видалити Редагувати Зі …" at bounding box center [882, 230] width 1339 height 112
paste input "5"
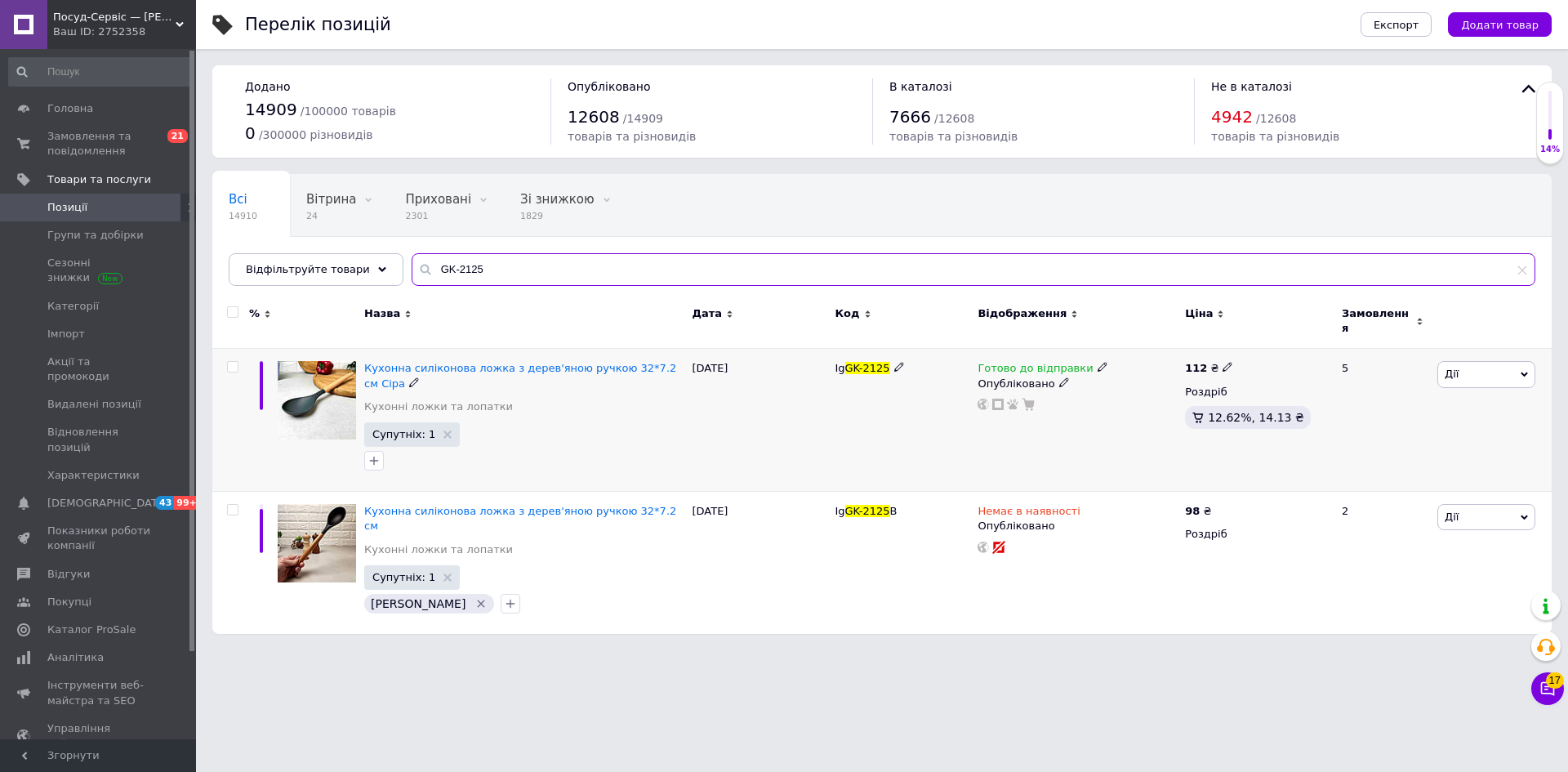
type input "GK-2125"
click at [1223, 363] on use at bounding box center [1227, 367] width 9 height 9
drag, startPoint x: 1261, startPoint y: 341, endPoint x: 1301, endPoint y: 345, distance: 40.2
click at [1301, 345] on input "112" at bounding box center [1303, 349] width 124 height 33
type input "111"
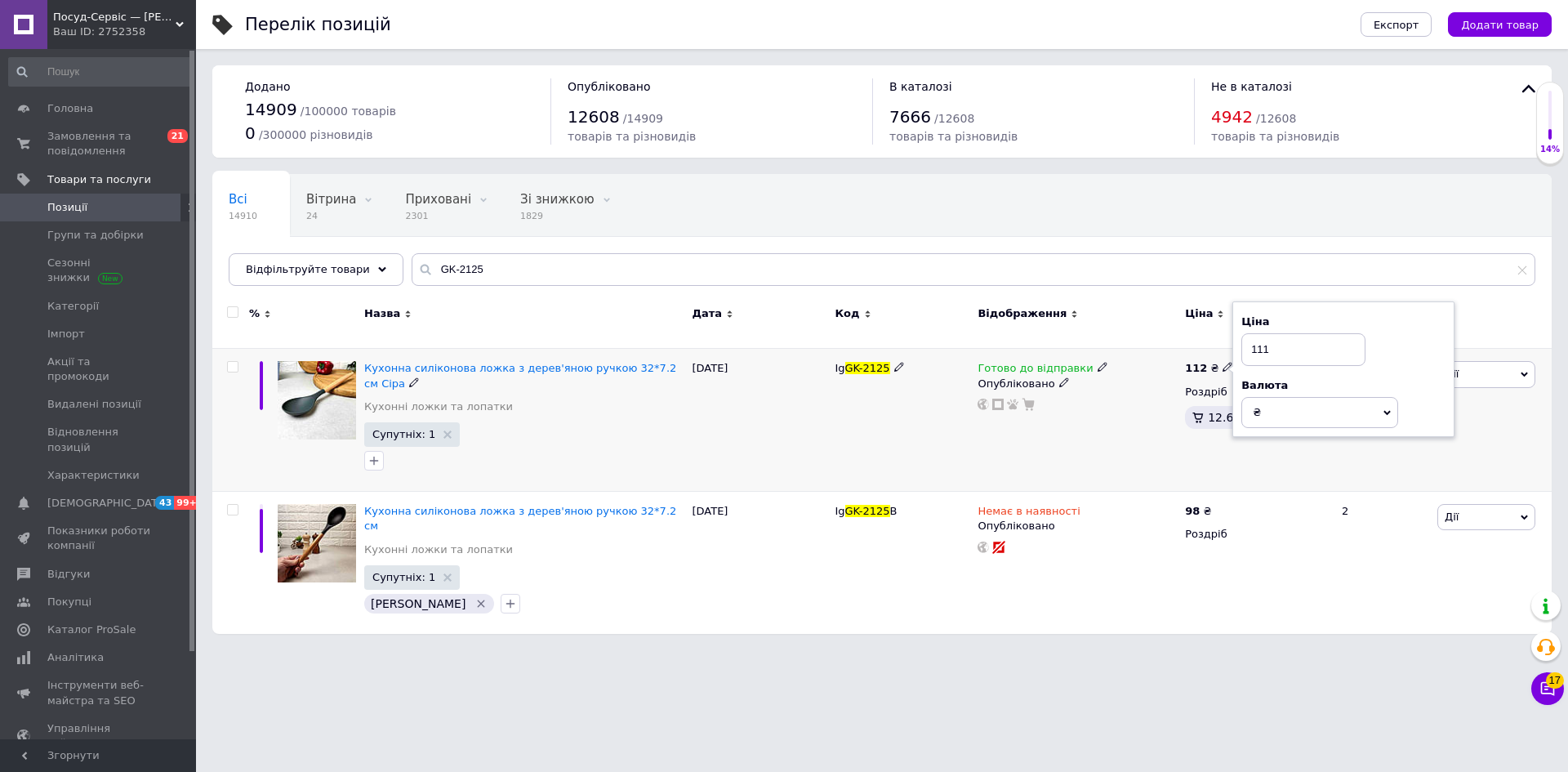
click at [1187, 477] on div "112 ₴ Ціна 111 Валюта ₴ $ EUR CHF GBP ¥ PLN ₸ MDL HUF KGS CNY TRY KRW lei Роздр…" at bounding box center [1256, 420] width 151 height 143
drag, startPoint x: 463, startPoint y: 272, endPoint x: 407, endPoint y: 268, distance: 56.1
click at [412, 267] on div "GK-2125" at bounding box center [974, 270] width 1124 height 33
click at [435, 265] on input "GK-2125" at bounding box center [974, 270] width 1124 height 33
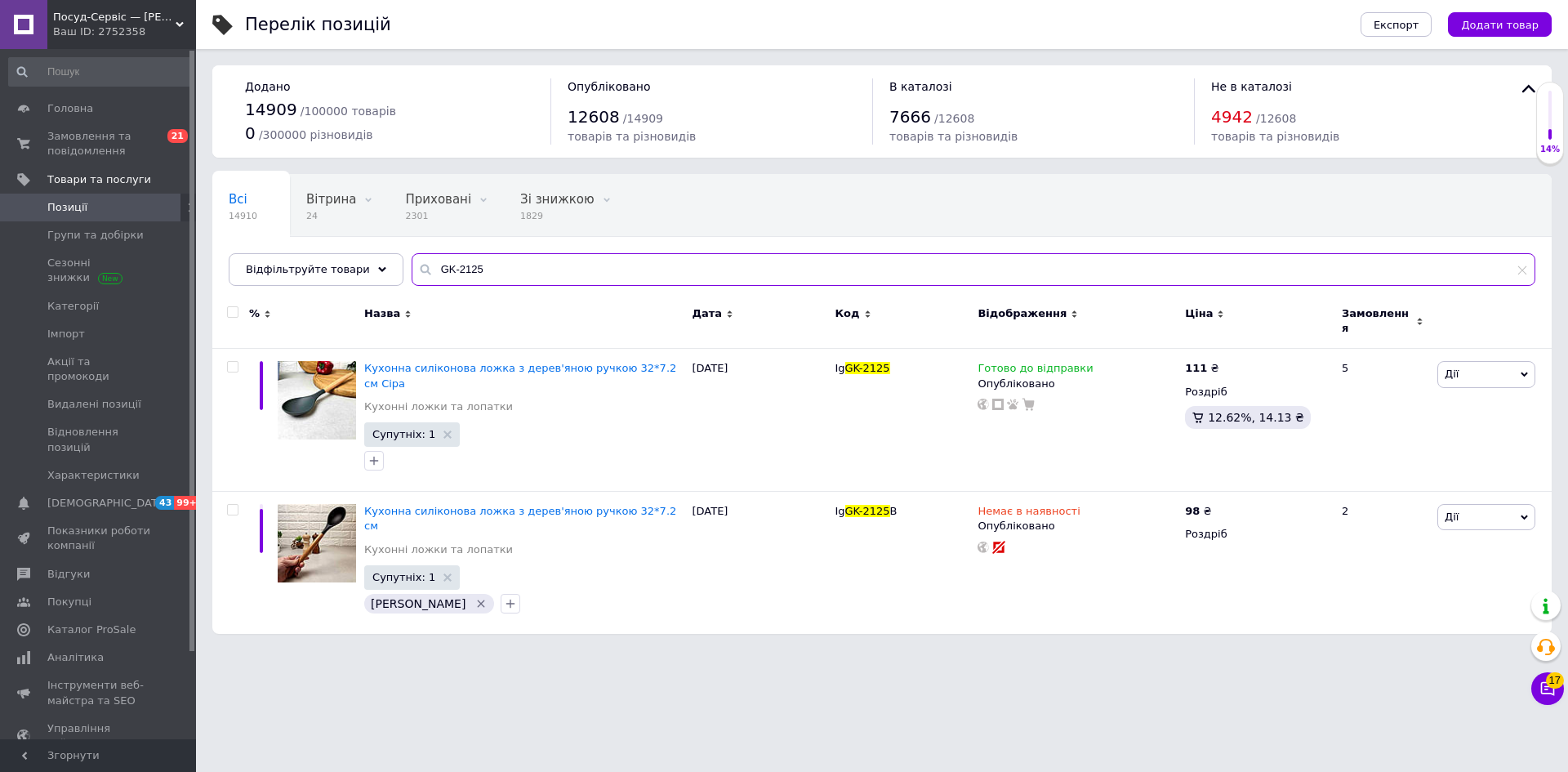
drag, startPoint x: 464, startPoint y: 264, endPoint x: 438, endPoint y: 274, distance: 27.9
click at [412, 275] on div "GK-2125" at bounding box center [974, 270] width 1124 height 33
paste input "8M"
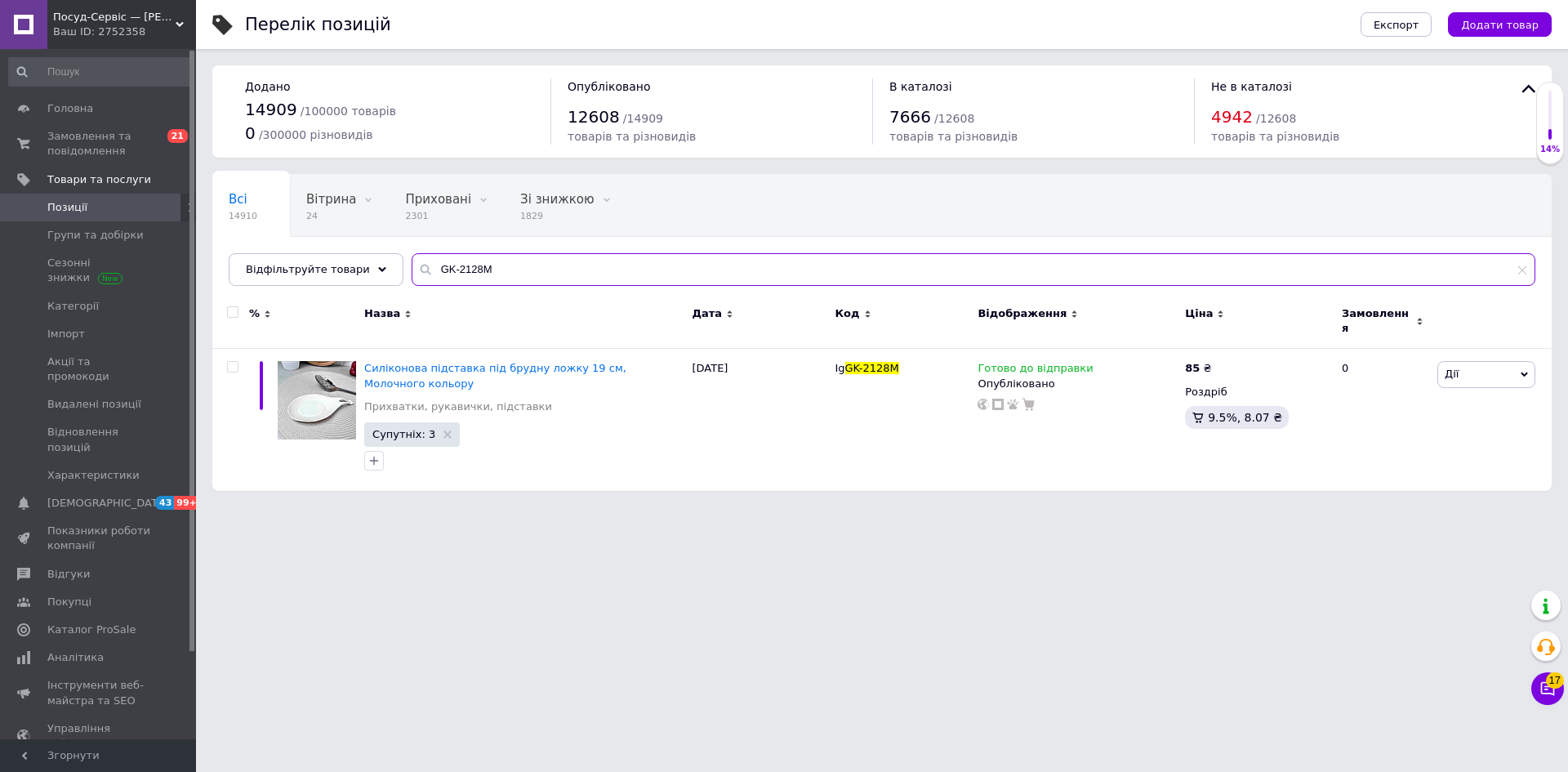
drag, startPoint x: 478, startPoint y: 270, endPoint x: 398, endPoint y: 272, distance: 80.0
click at [412, 270] on input "GK-2128M" at bounding box center [974, 270] width 1124 height 33
click at [451, 264] on input "GK-2128M" at bounding box center [974, 270] width 1124 height 33
click at [487, 264] on input "GK-2128M" at bounding box center [974, 270] width 1124 height 33
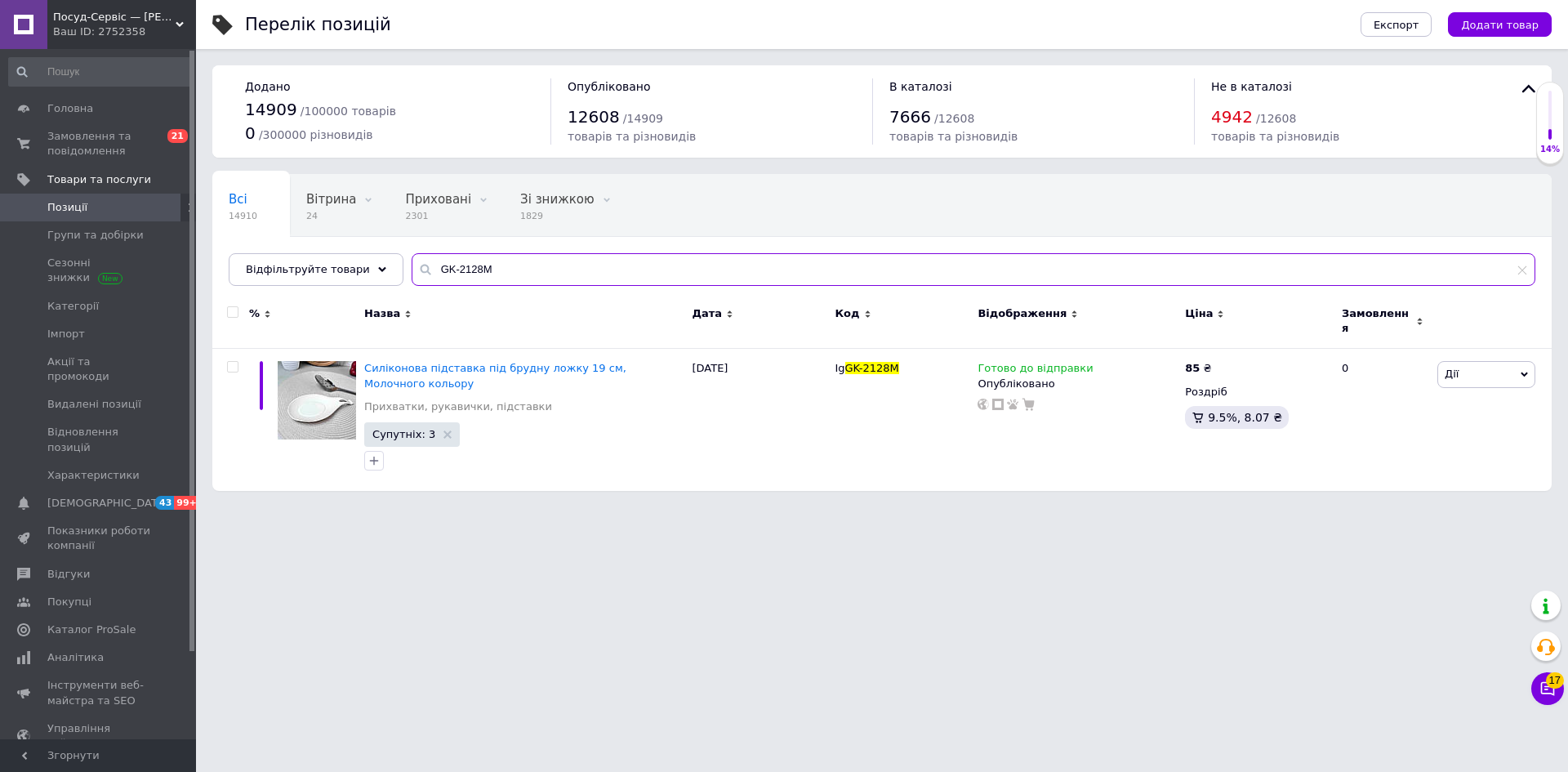
drag, startPoint x: 405, startPoint y: 268, endPoint x: 456, endPoint y: 267, distance: 51.0
click at [412, 271] on div "GK-2128M" at bounding box center [974, 270] width 1124 height 33
paste input "43Y"
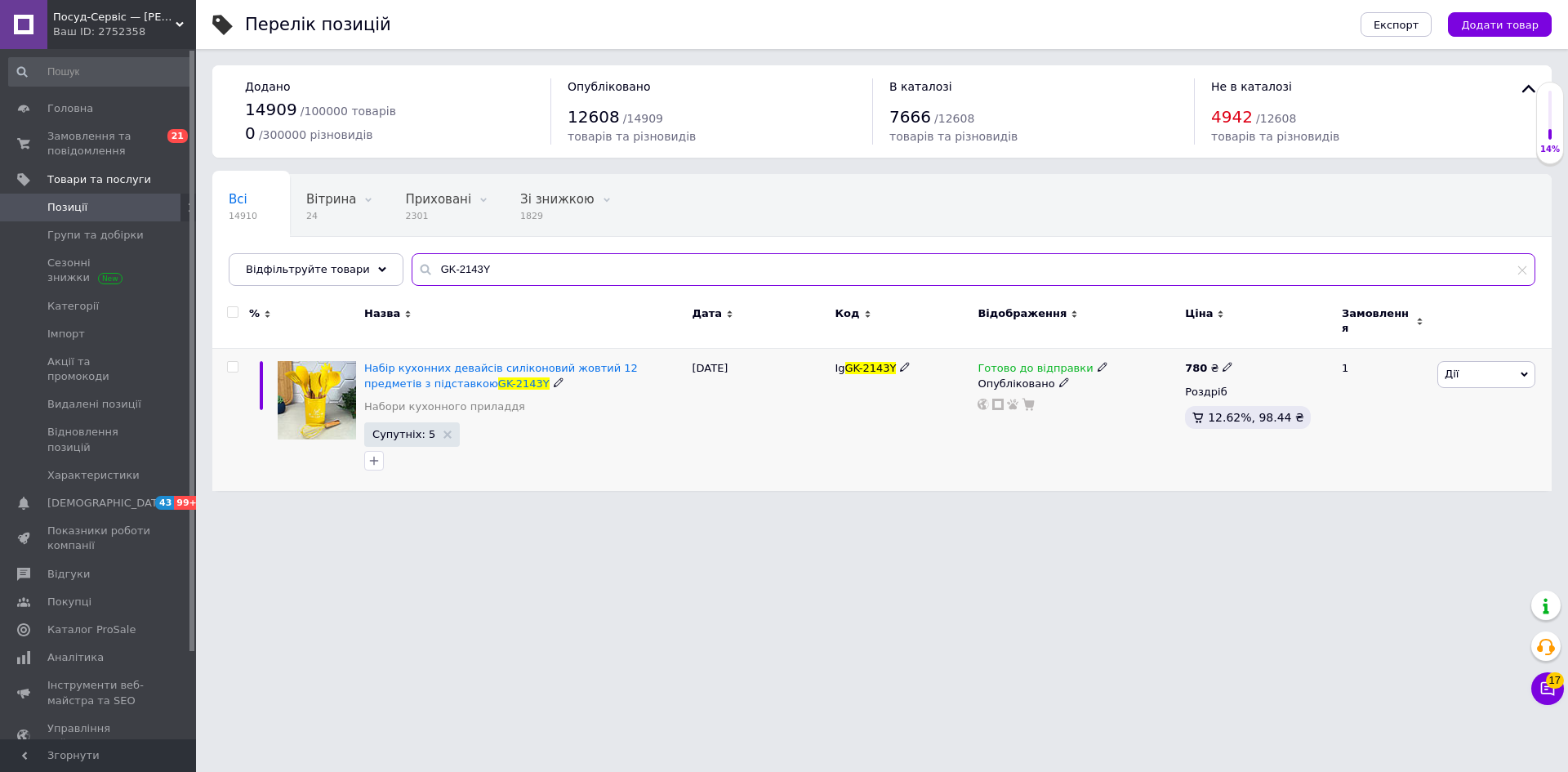
type input "GK-2143Y"
click at [1223, 362] on icon at bounding box center [1227, 367] width 10 height 10
drag, startPoint x: 1262, startPoint y: 335, endPoint x: 1309, endPoint y: 349, distance: 49.0
click at [1309, 349] on input "780" at bounding box center [1303, 349] width 124 height 33
type input "776"
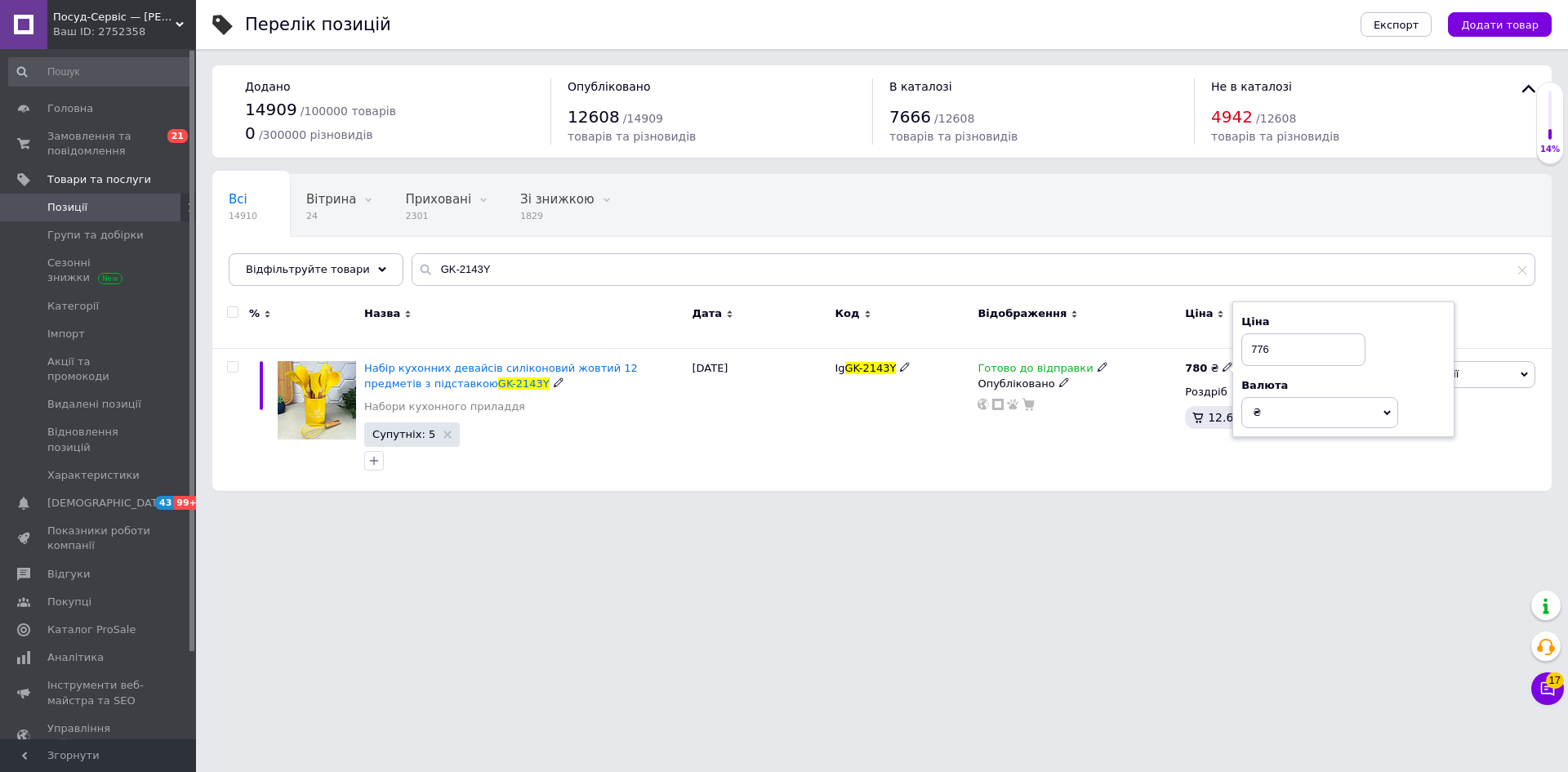
drag, startPoint x: 1236, startPoint y: 499, endPoint x: 1228, endPoint y: 509, distance: 12.8
click at [1233, 502] on html "Посуд-Сервіс — [PERSON_NAME] Ваш ID: 2752358 Сайт Посуд-Сервіс — [PERSON_NAME].…" at bounding box center [784, 254] width 1568 height 507
drag, startPoint x: 487, startPoint y: 269, endPoint x: 436, endPoint y: 270, distance: 51.0
click at [412, 270] on div "GK-2143Y" at bounding box center [974, 270] width 1124 height 33
paste input "4B"
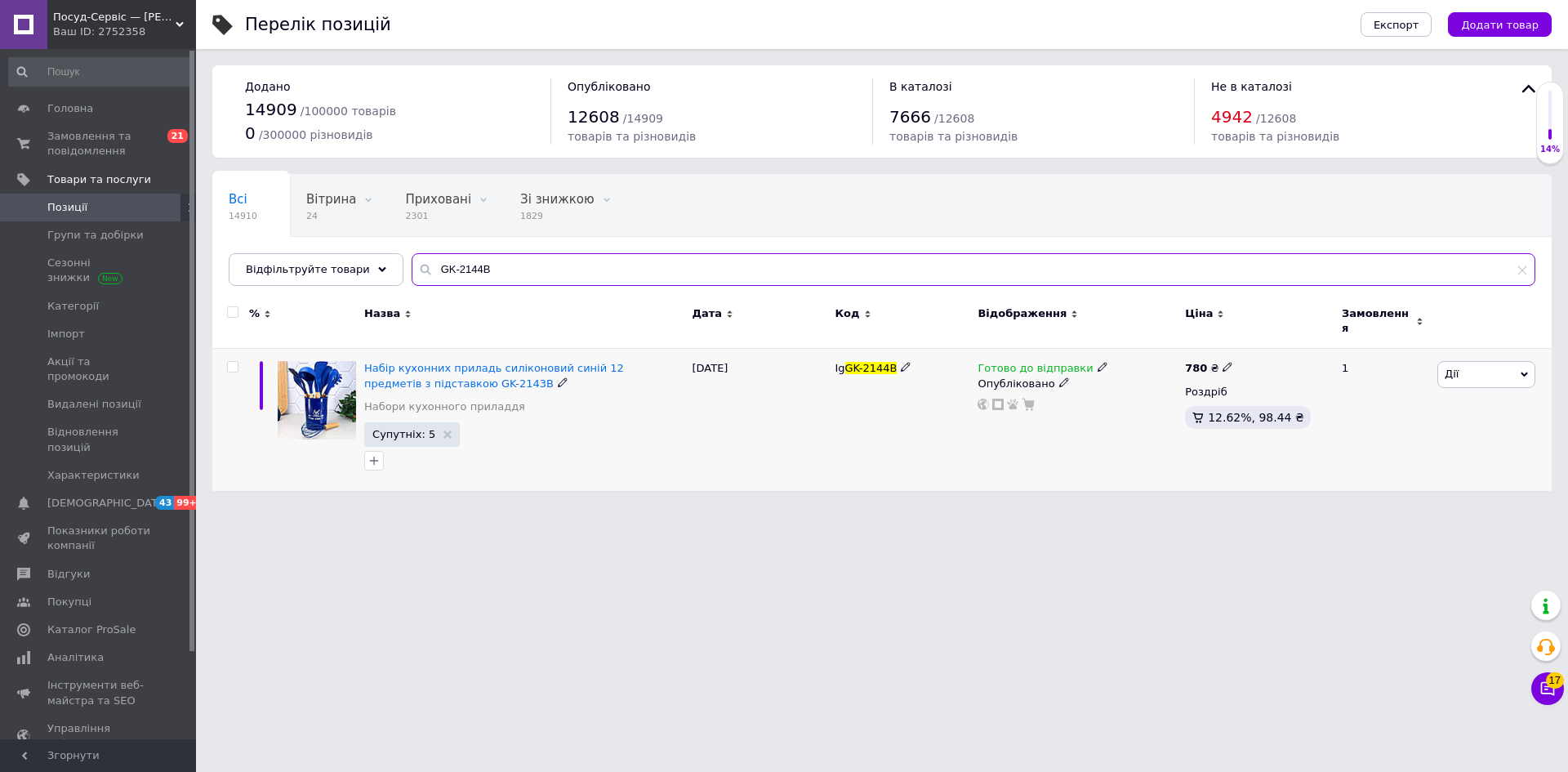
type input "GK-2144B"
click at [1223, 362] on icon at bounding box center [1227, 367] width 10 height 10
drag, startPoint x: 1258, startPoint y: 342, endPoint x: 1310, endPoint y: 336, distance: 52.3
click at [1309, 337] on input "780" at bounding box center [1303, 349] width 124 height 33
type input "776"
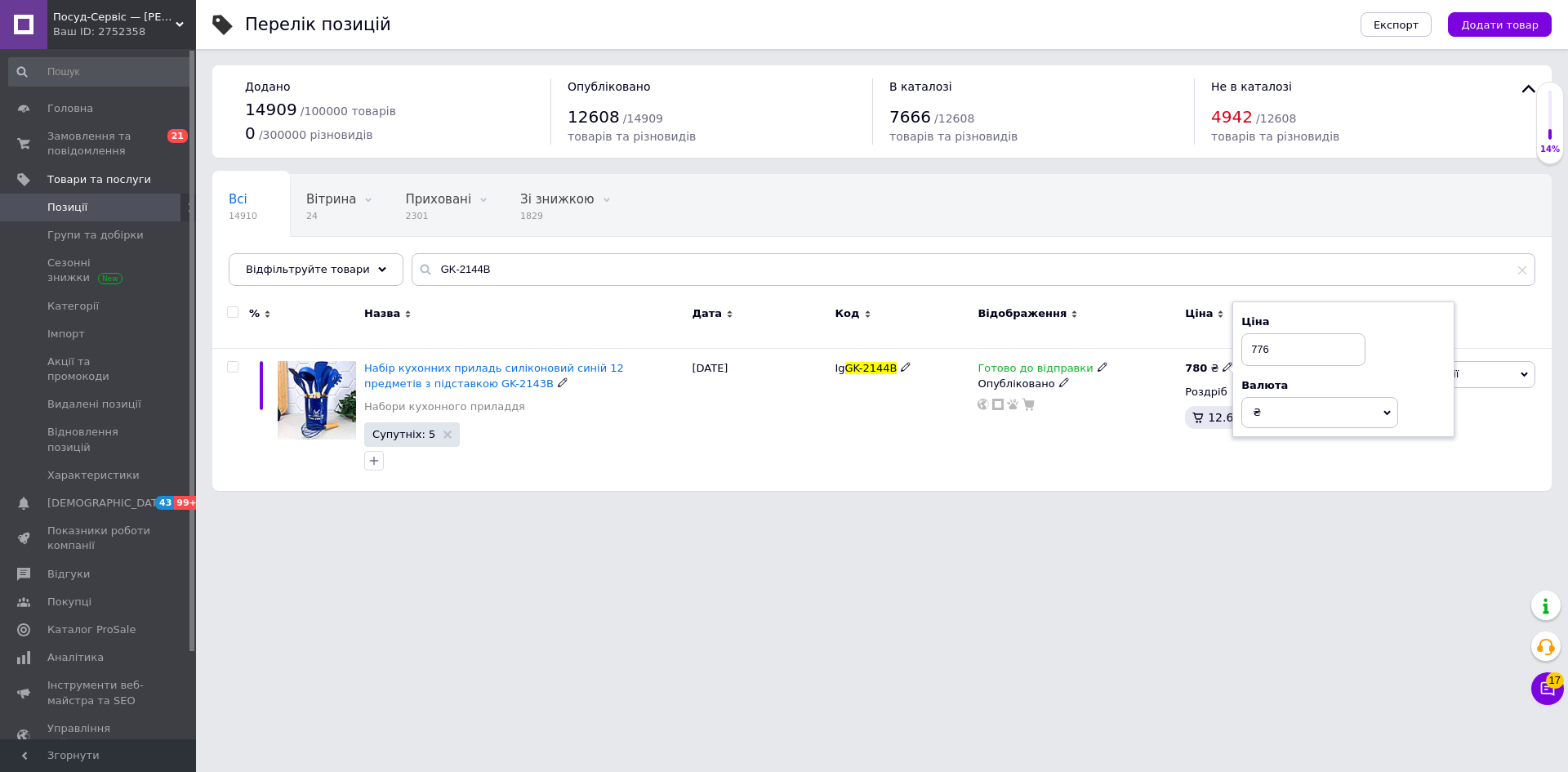
click at [1177, 491] on div "Перелік позицій Експорт Додати товар Додано 14909 / 100000 товарів 0 / 300000 р…" at bounding box center [882, 254] width 1372 height 507
drag, startPoint x: 486, startPoint y: 272, endPoint x: 432, endPoint y: 270, distance: 54.0
click at [412, 268] on div "GK-2144B" at bounding box center [974, 270] width 1124 height 33
paste input "53C"
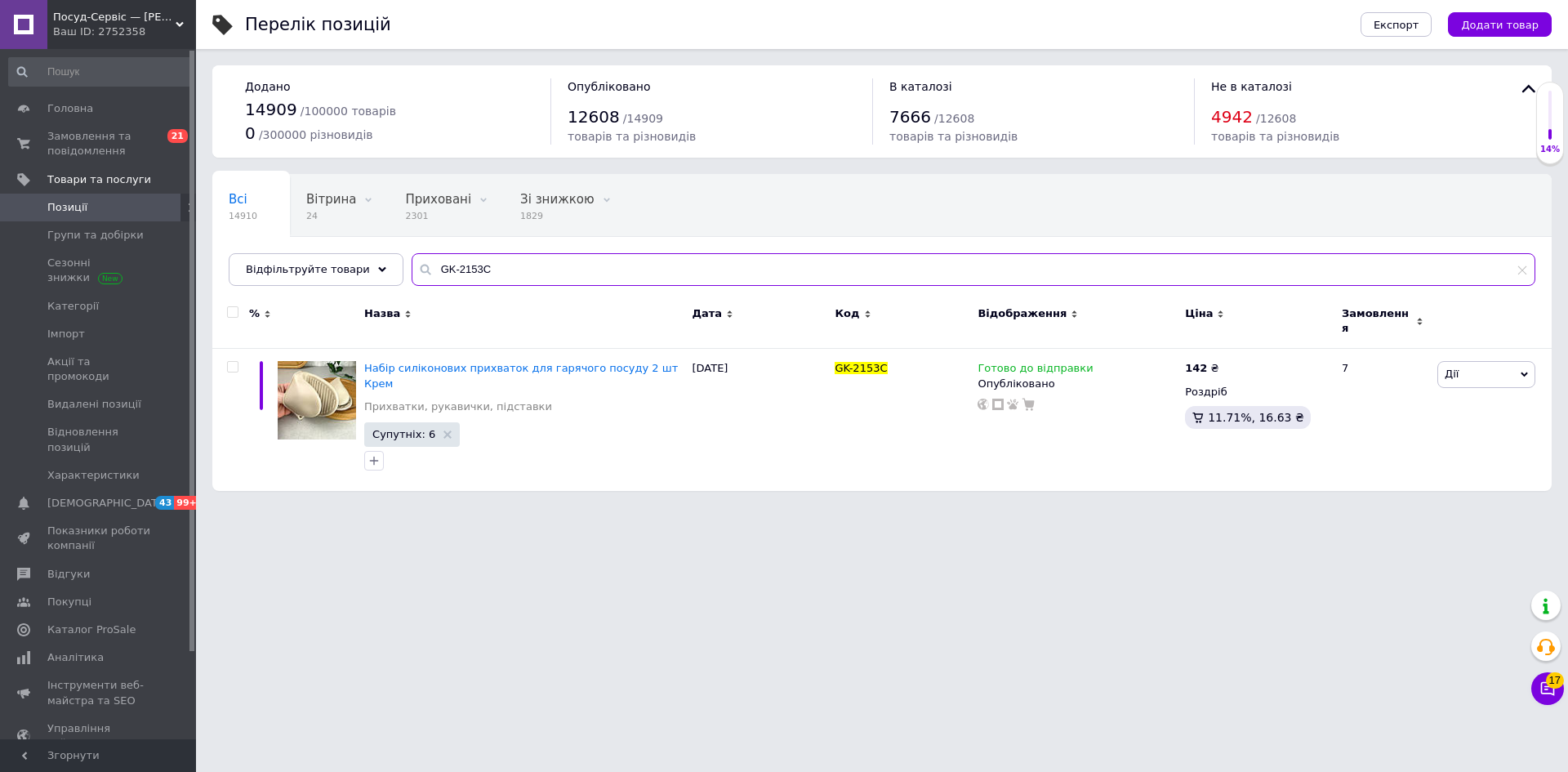
drag, startPoint x: 398, startPoint y: 267, endPoint x: 407, endPoint y: 280, distance: 15.8
click at [412, 272] on input "GK-2153C" at bounding box center [974, 270] width 1124 height 33
paste input "GR"
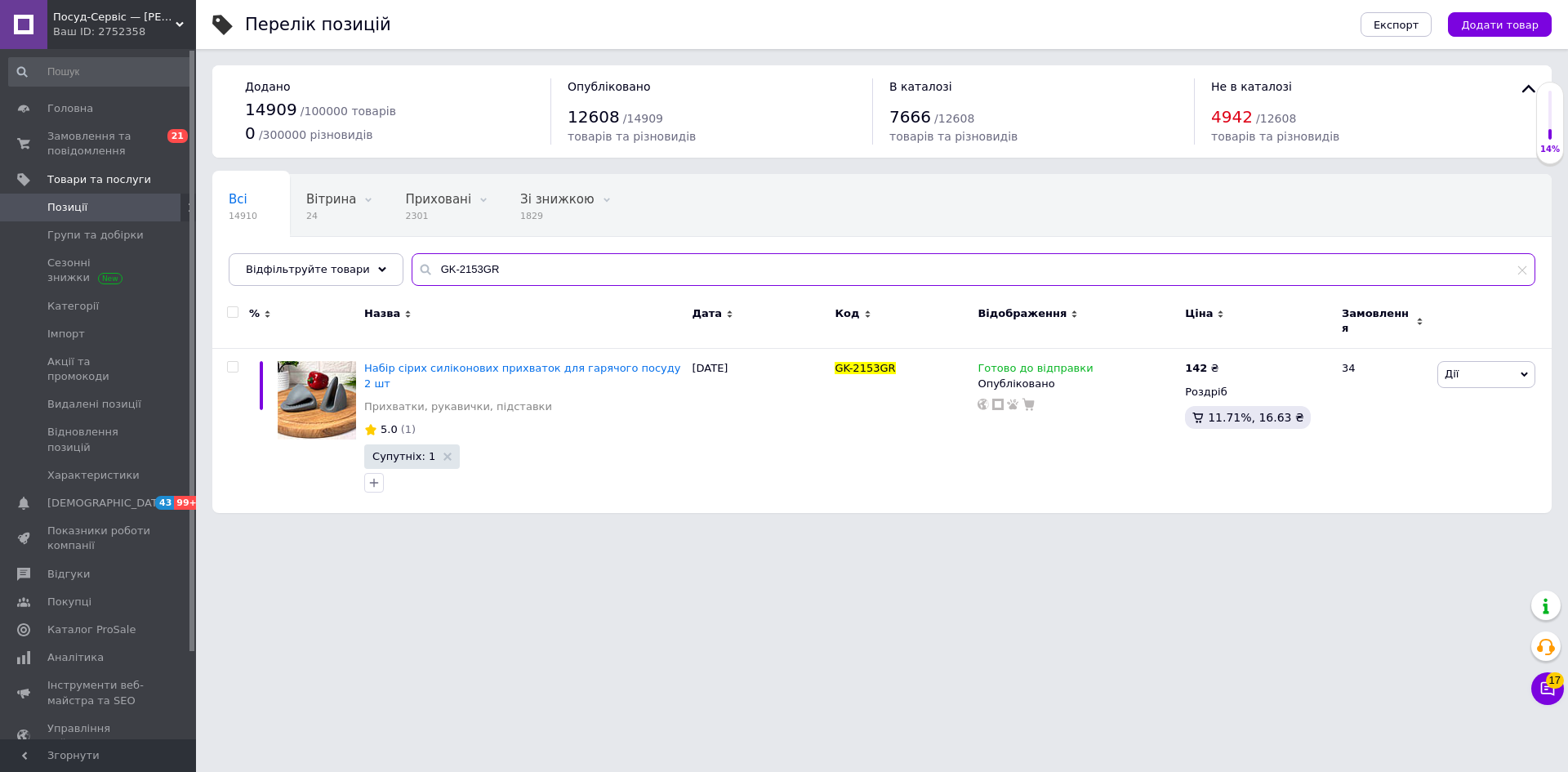
drag, startPoint x: 486, startPoint y: 264, endPoint x: 438, endPoint y: 273, distance: 48.8
click at [379, 272] on div "Відфільтруйте товари GK-2153GR" at bounding box center [882, 270] width 1307 height 33
paste input "68"
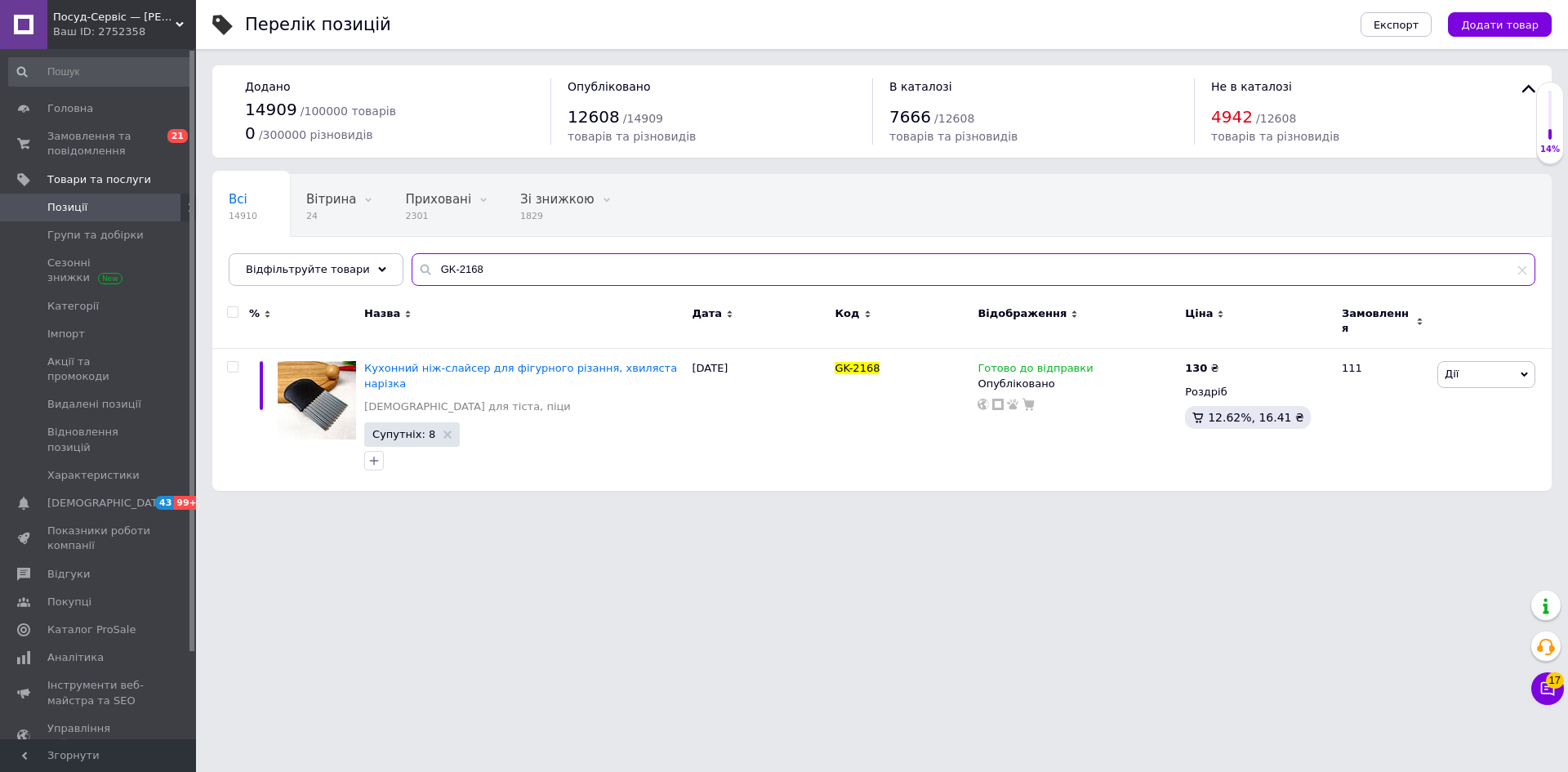
drag, startPoint x: 469, startPoint y: 269, endPoint x: 392, endPoint y: 271, distance: 77.0
click at [386, 268] on div "Всі 14910 Вітрина 24 Видалити Редагувати Приховані 2301 Видалити Редагувати Зі …" at bounding box center [882, 230] width 1339 height 112
paste input "83"
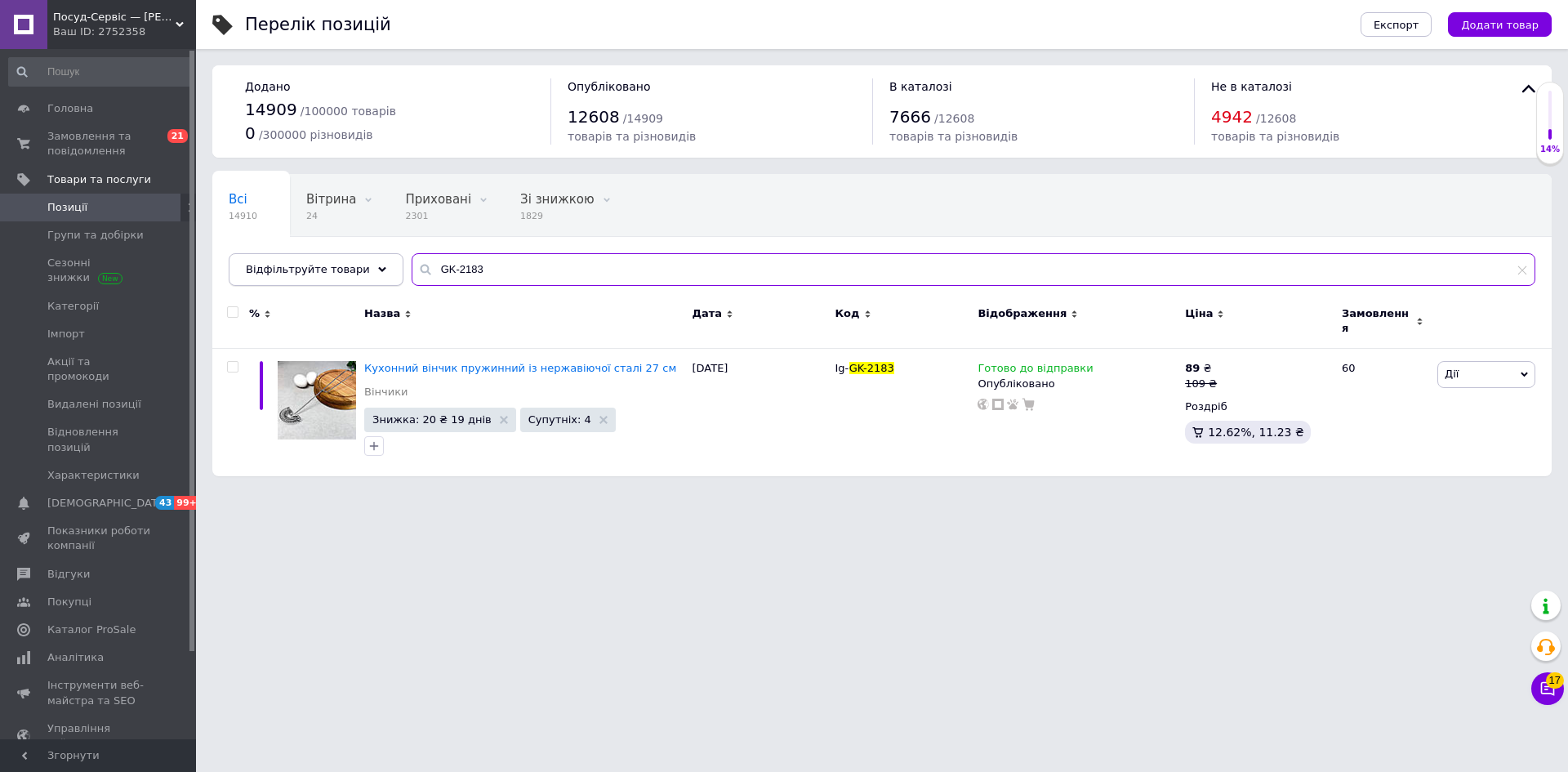
drag, startPoint x: 478, startPoint y: 264, endPoint x: 372, endPoint y: 270, distance: 106.2
click at [371, 268] on div "Відфільтруйте товари GK-2183" at bounding box center [882, 270] width 1307 height 33
paste input "90"
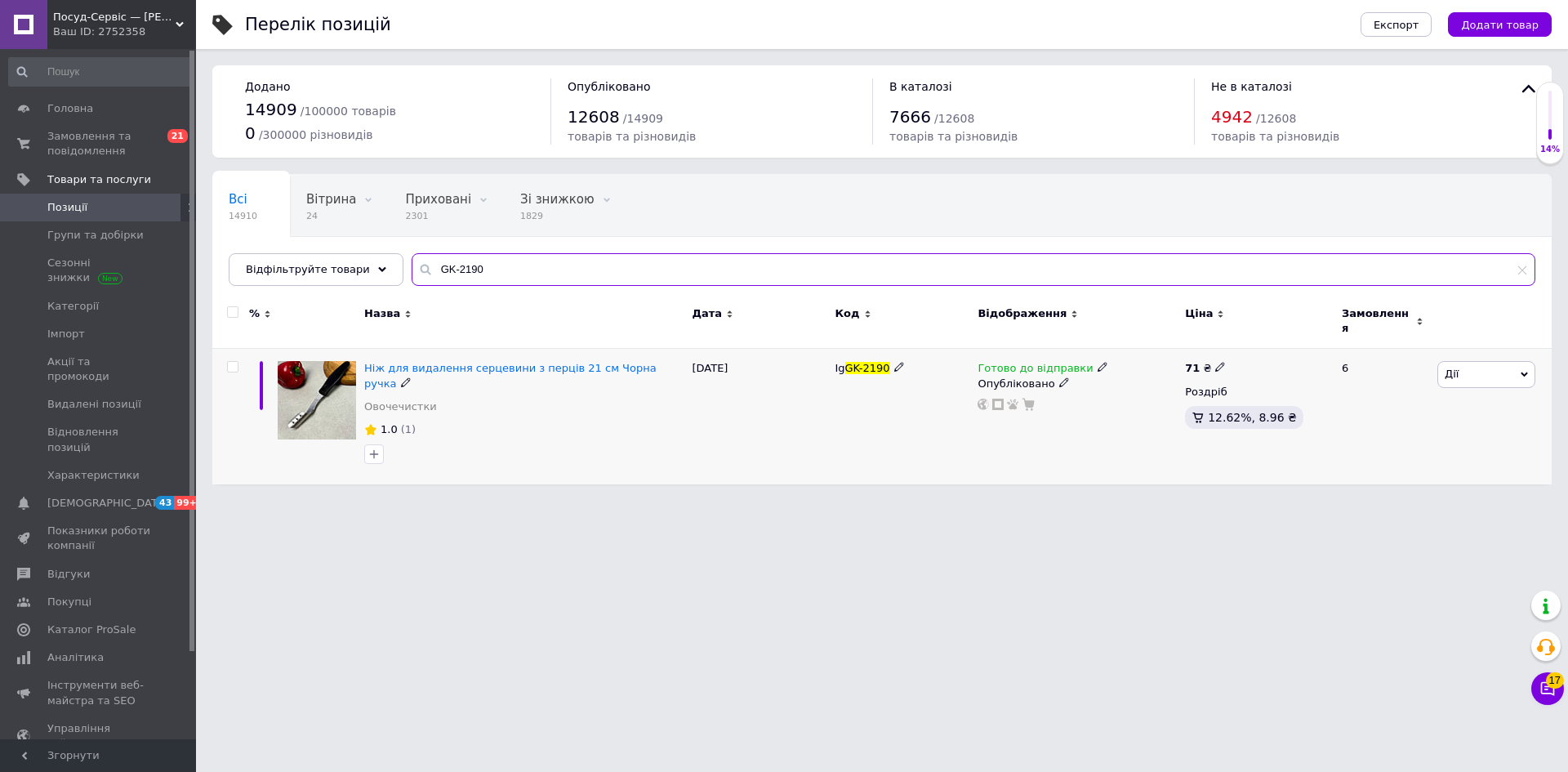
type input "GK-2190"
click at [1215, 362] on icon at bounding box center [1220, 367] width 10 height 10
drag, startPoint x: 1255, startPoint y: 343, endPoint x: 1273, endPoint y: 350, distance: 19.3
click at [1274, 350] on input "71" at bounding box center [1297, 349] width 124 height 33
type input "70"
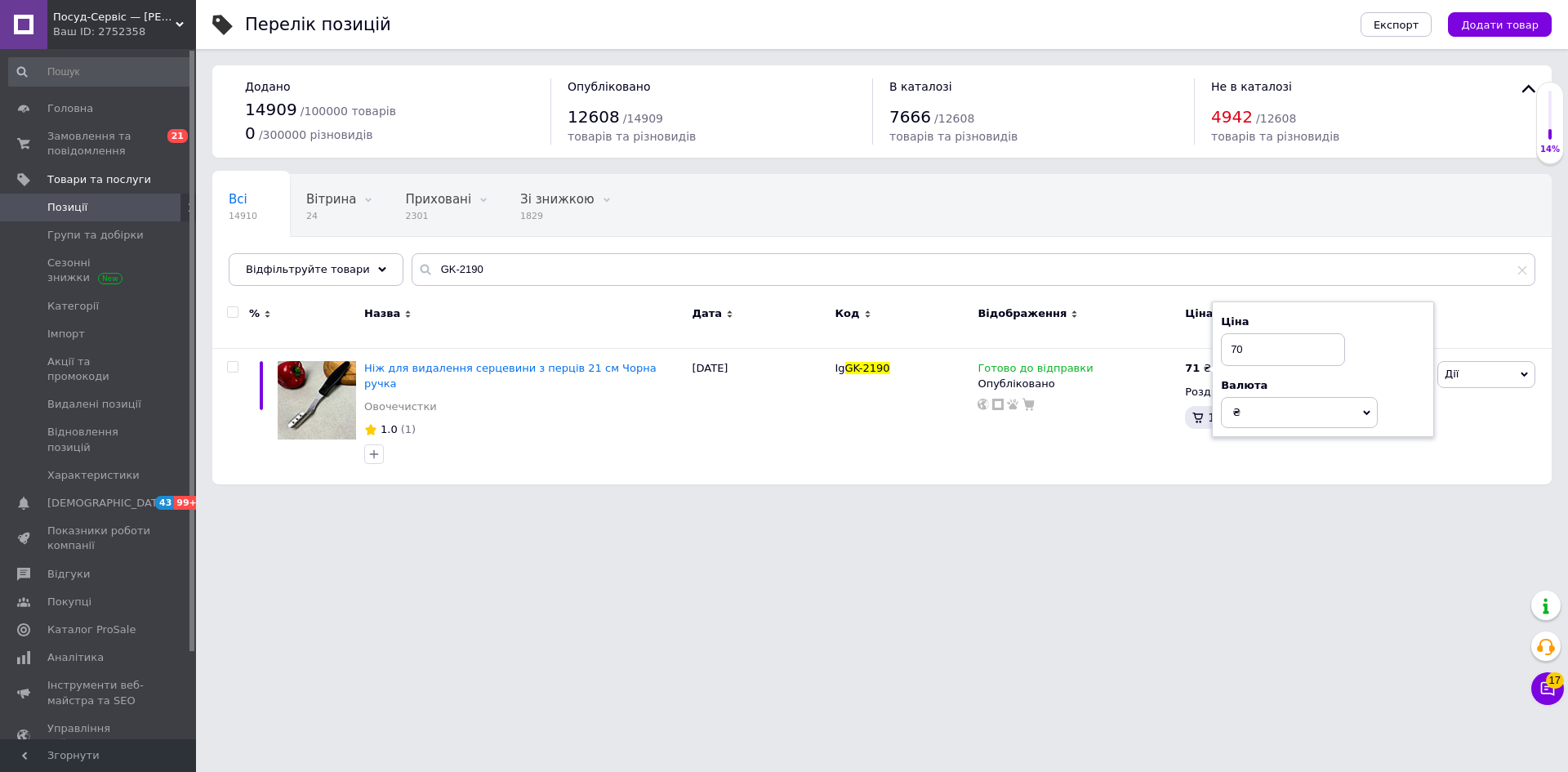
click at [1117, 500] on html "Посуд-Сервіс — [PERSON_NAME] Ваш ID: 2752358 Сайт Посуд-Сервіс — [PERSON_NAME].…" at bounding box center [784, 250] width 1568 height 500
drag, startPoint x: 459, startPoint y: 264, endPoint x: 416, endPoint y: 272, distance: 43.7
click at [412, 271] on div "GK-2190" at bounding box center [974, 270] width 1124 height 33
click at [440, 263] on input "GK-2190" at bounding box center [974, 270] width 1124 height 33
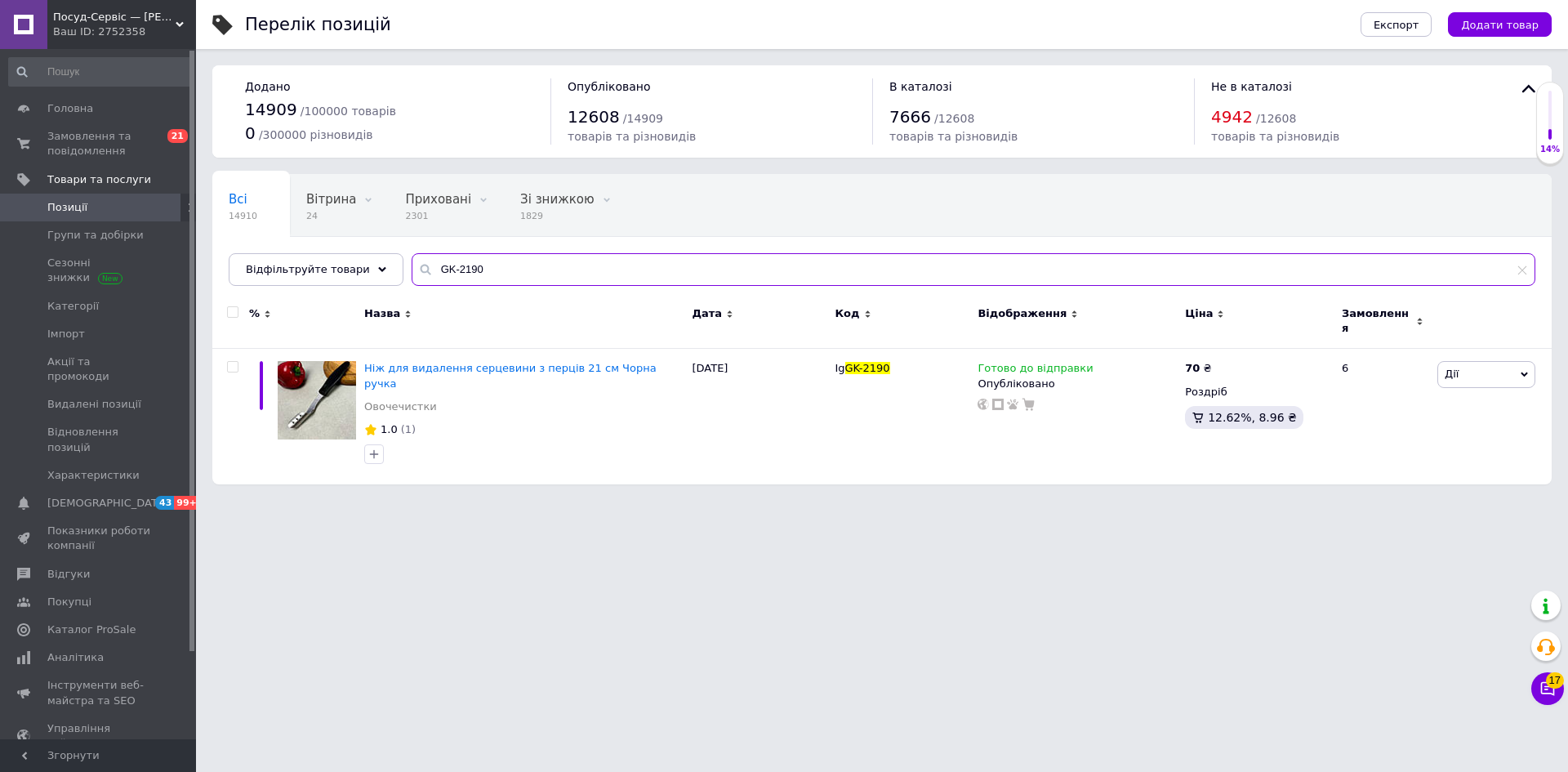
click at [459, 265] on input "GK-2190" at bounding box center [974, 270] width 1124 height 33
drag, startPoint x: 477, startPoint y: 267, endPoint x: 448, endPoint y: 268, distance: 29.0
click at [412, 267] on input "GK-2190" at bounding box center [974, 270] width 1124 height 33
paste input "2BL"
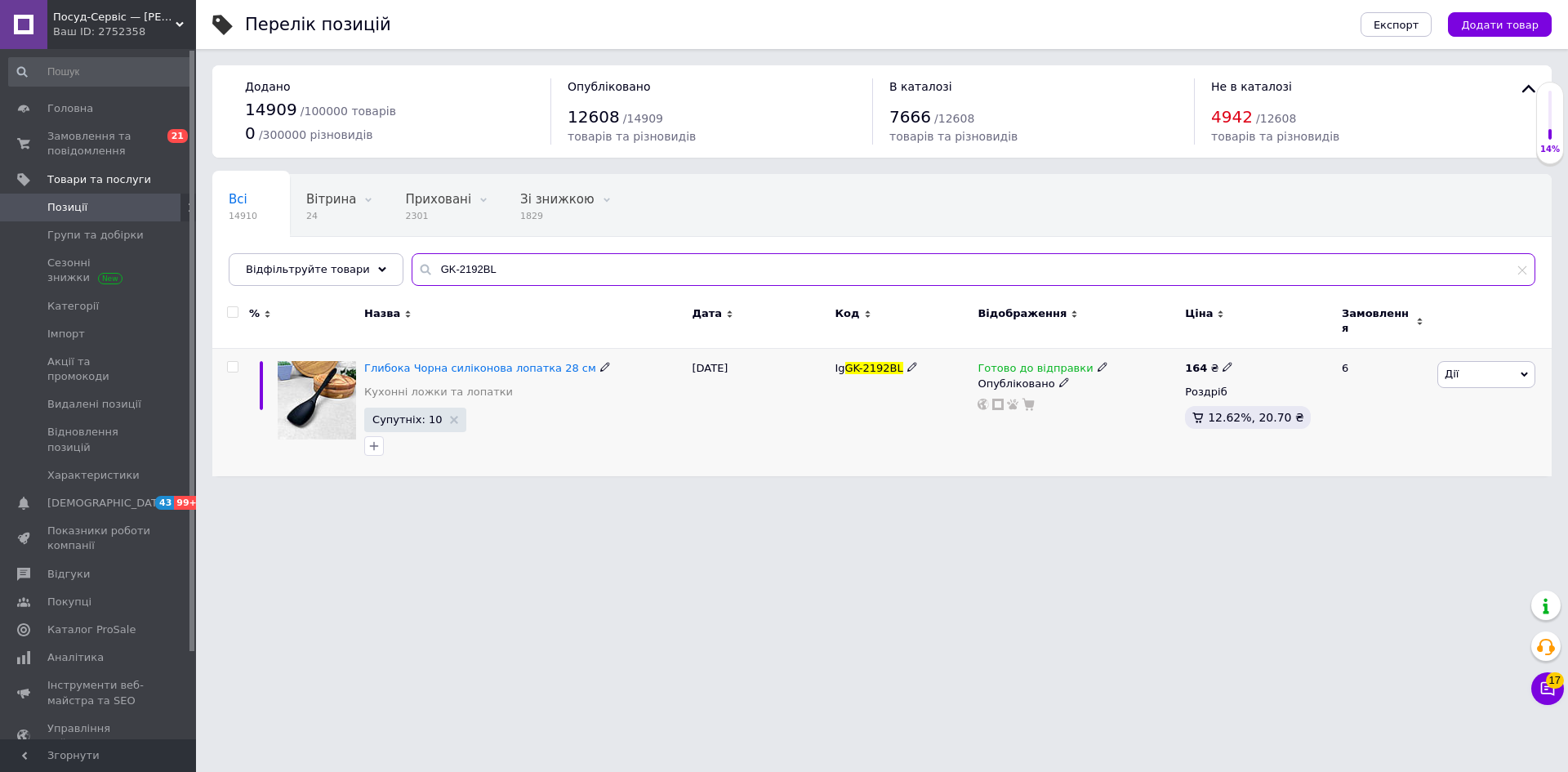
type input "GK-2192BL"
click at [1223, 361] on span at bounding box center [1227, 367] width 10 height 11
drag, startPoint x: 1261, startPoint y: 338, endPoint x: 1279, endPoint y: 344, distance: 19.0
click at [1279, 344] on input "164" at bounding box center [1303, 349] width 124 height 33
type input "162"
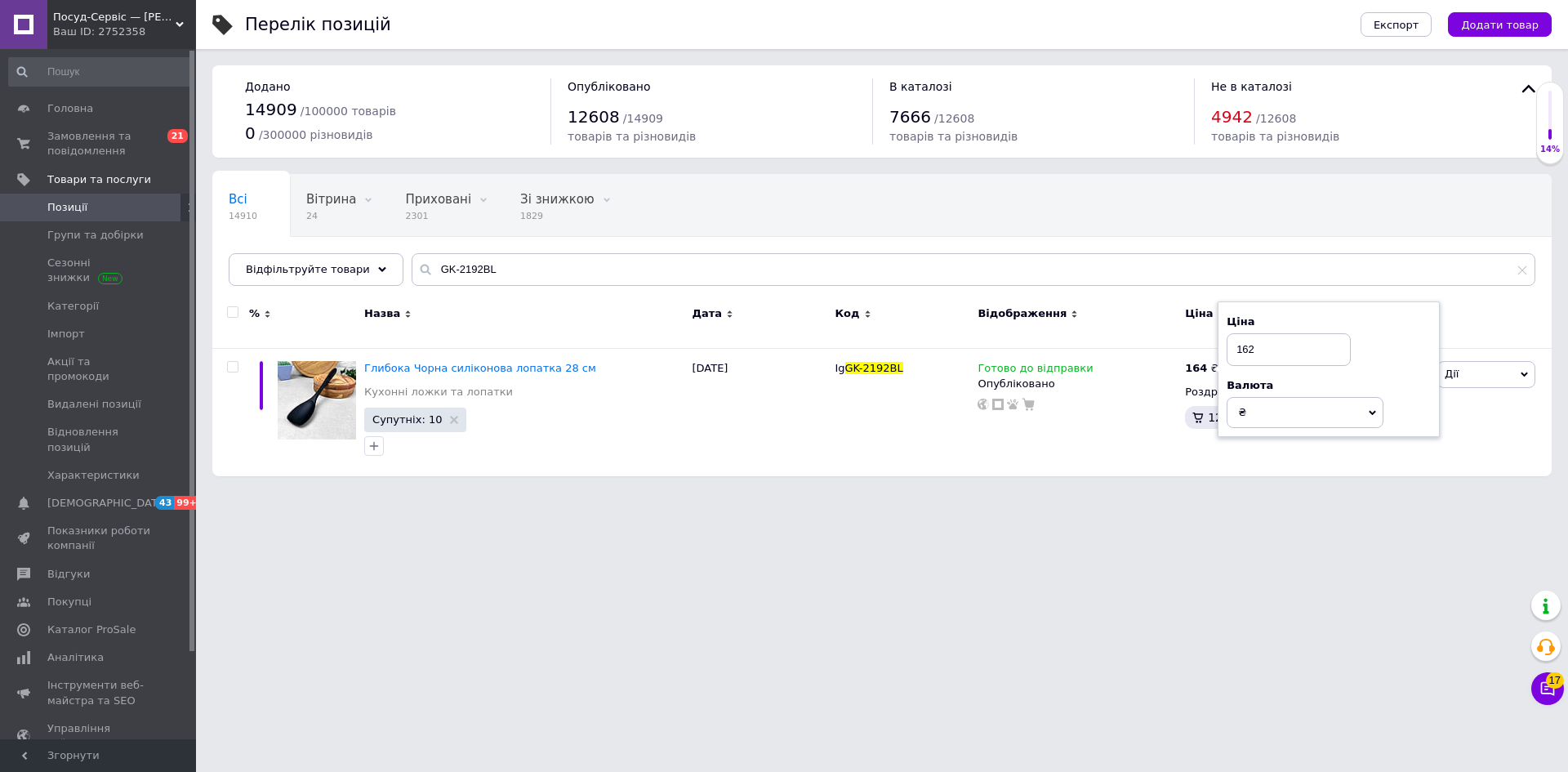
drag, startPoint x: 1186, startPoint y: 527, endPoint x: 1179, endPoint y: 537, distance: 12.2
click at [1186, 492] on html "Посуд-Сервіс — [PERSON_NAME] Ваш ID: 2752358 Сайт Посуд-Сервіс — [PERSON_NAME].…" at bounding box center [784, 246] width 1568 height 492
drag, startPoint x: 479, startPoint y: 274, endPoint x: 443, endPoint y: 276, distance: 36.1
click at [412, 267] on div "GK-2192BL" at bounding box center [974, 270] width 1124 height 33
paste input "216"
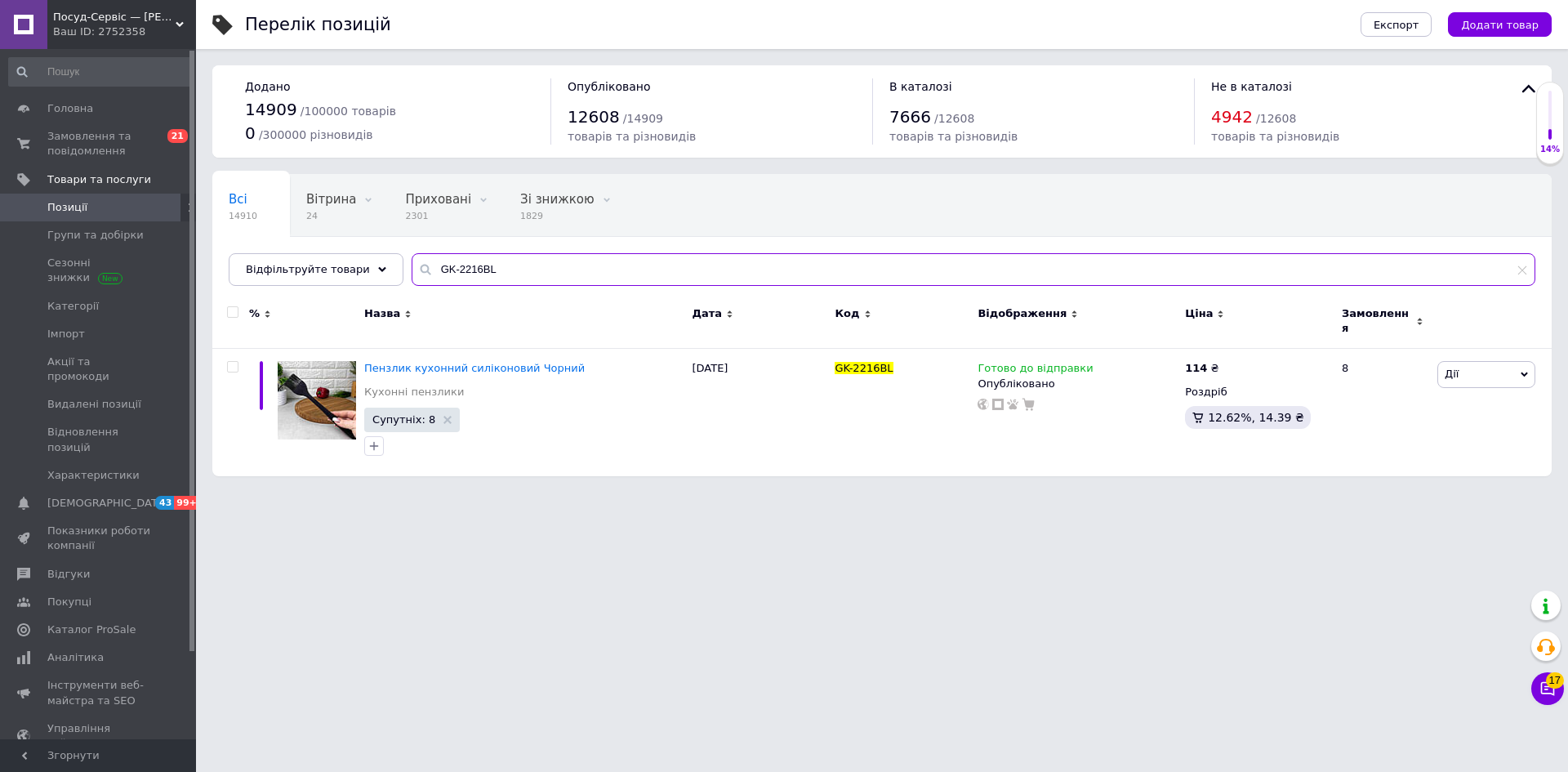
drag, startPoint x: 426, startPoint y: 265, endPoint x: 402, endPoint y: 262, distance: 24.2
click at [412, 262] on div "GK-2216BL" at bounding box center [974, 270] width 1124 height 33
paste input "27"
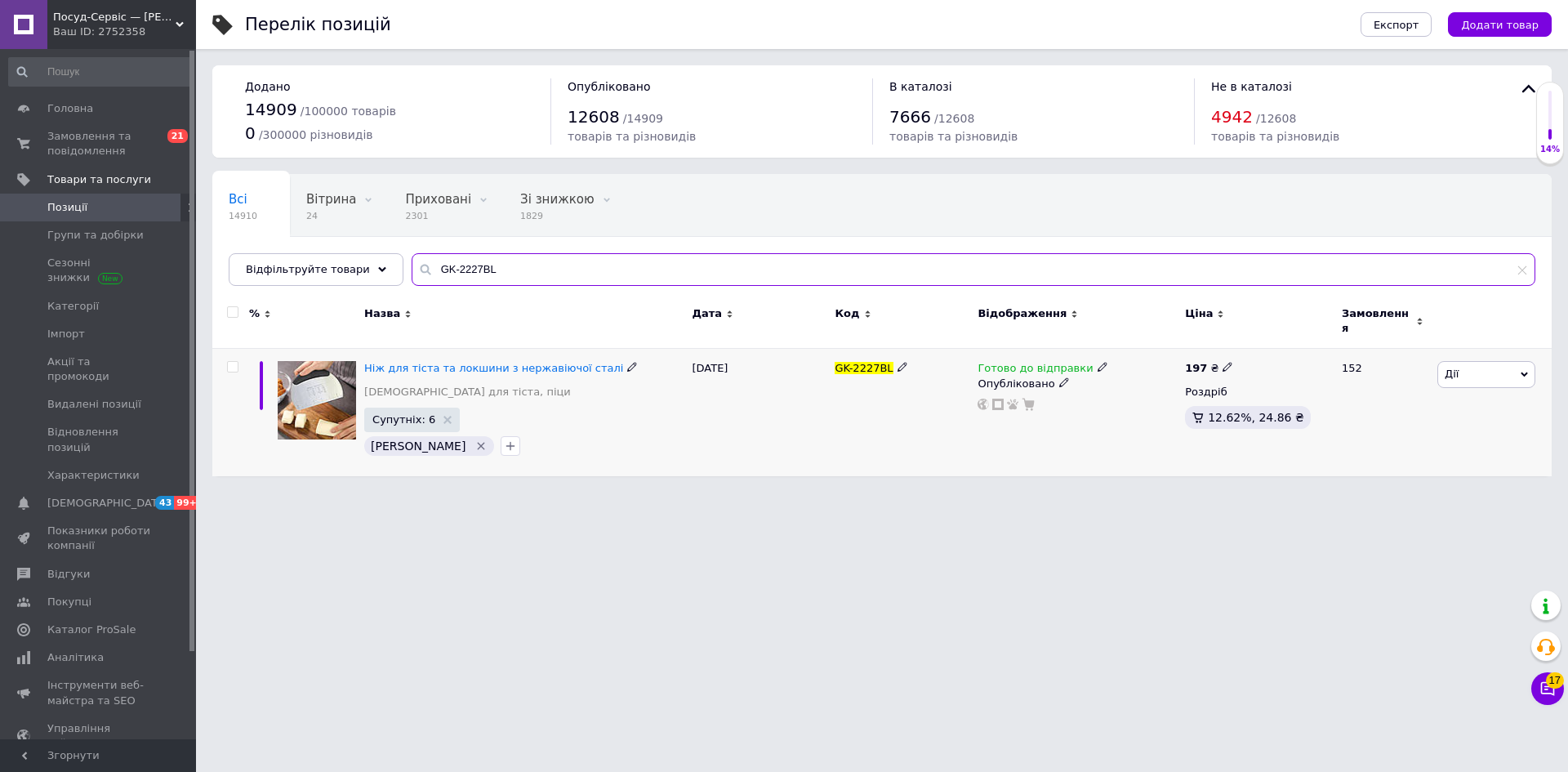
type input "GK-2227BL"
click at [1223, 362] on icon at bounding box center [1227, 367] width 10 height 10
drag, startPoint x: 1262, startPoint y: 336, endPoint x: 1319, endPoint y: 336, distance: 57.0
click at [1307, 339] on input "197" at bounding box center [1303, 349] width 124 height 33
type input "198"
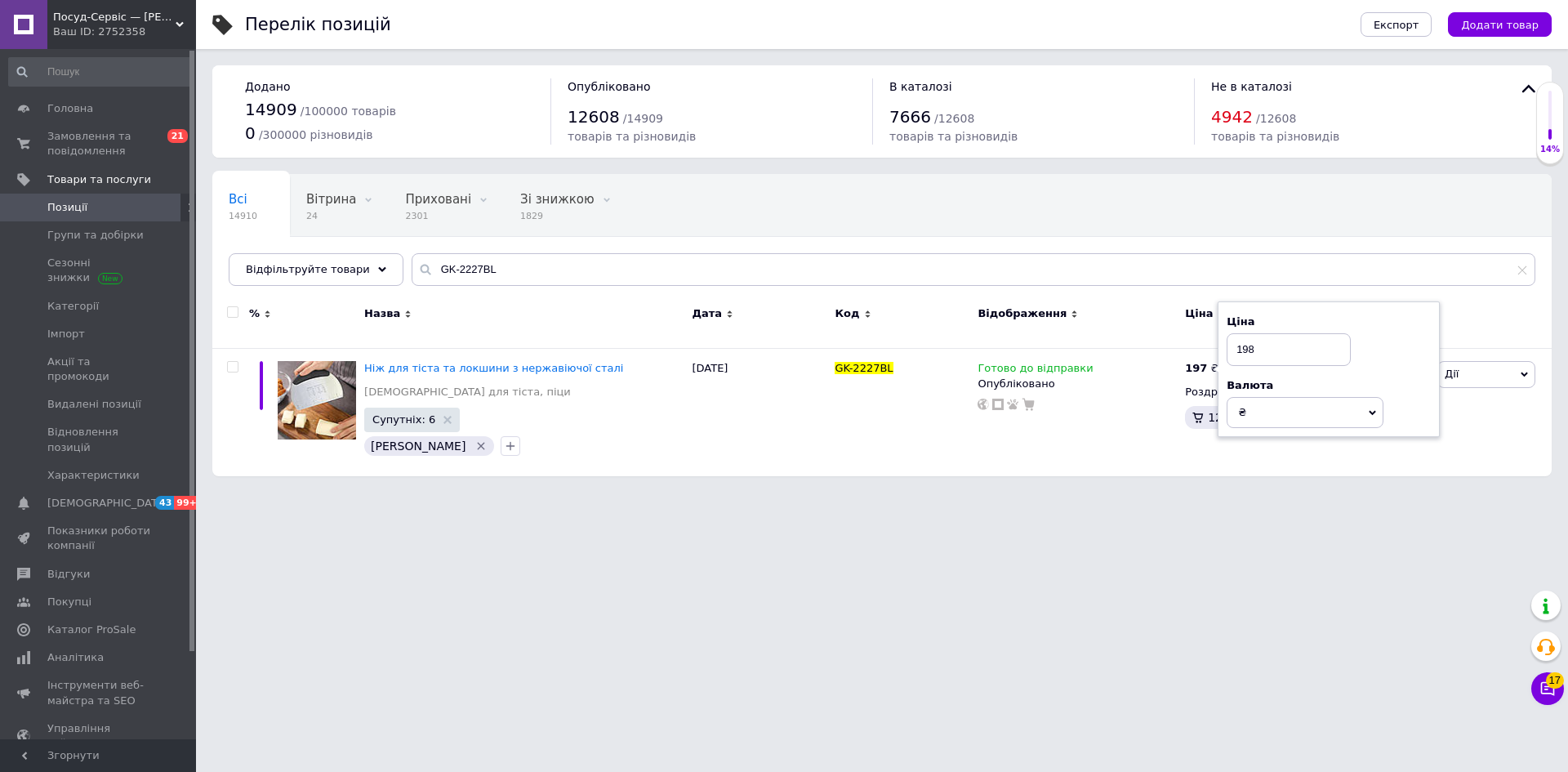
click at [1147, 492] on html "Посуд-Сервіс — [PERSON_NAME] Ваш ID: 2752358 Сайт Посуд-Сервіс — [PERSON_NAME].…" at bounding box center [784, 246] width 1568 height 492
drag, startPoint x: 480, startPoint y: 266, endPoint x: 440, endPoint y: 260, distance: 40.4
click at [412, 257] on input "GK-2227BL" at bounding box center [974, 270] width 1124 height 33
paste input "57"
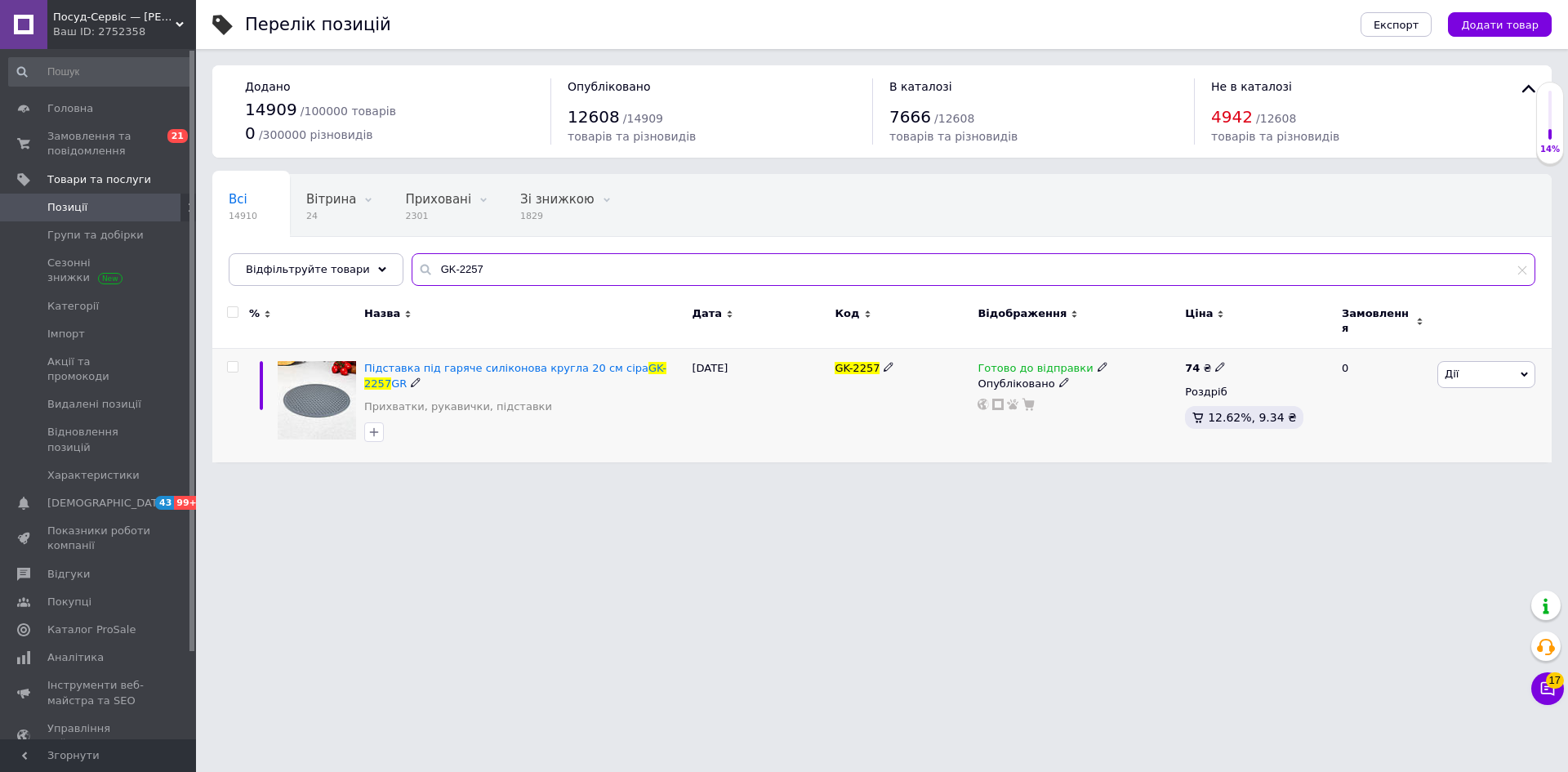
type input "GK-2257"
click at [1215, 362] on icon at bounding box center [1220, 367] width 10 height 10
drag, startPoint x: 1252, startPoint y: 344, endPoint x: 1293, endPoint y: 337, distance: 41.6
click at [1291, 338] on input "74" at bounding box center [1297, 349] width 124 height 33
type input "73"
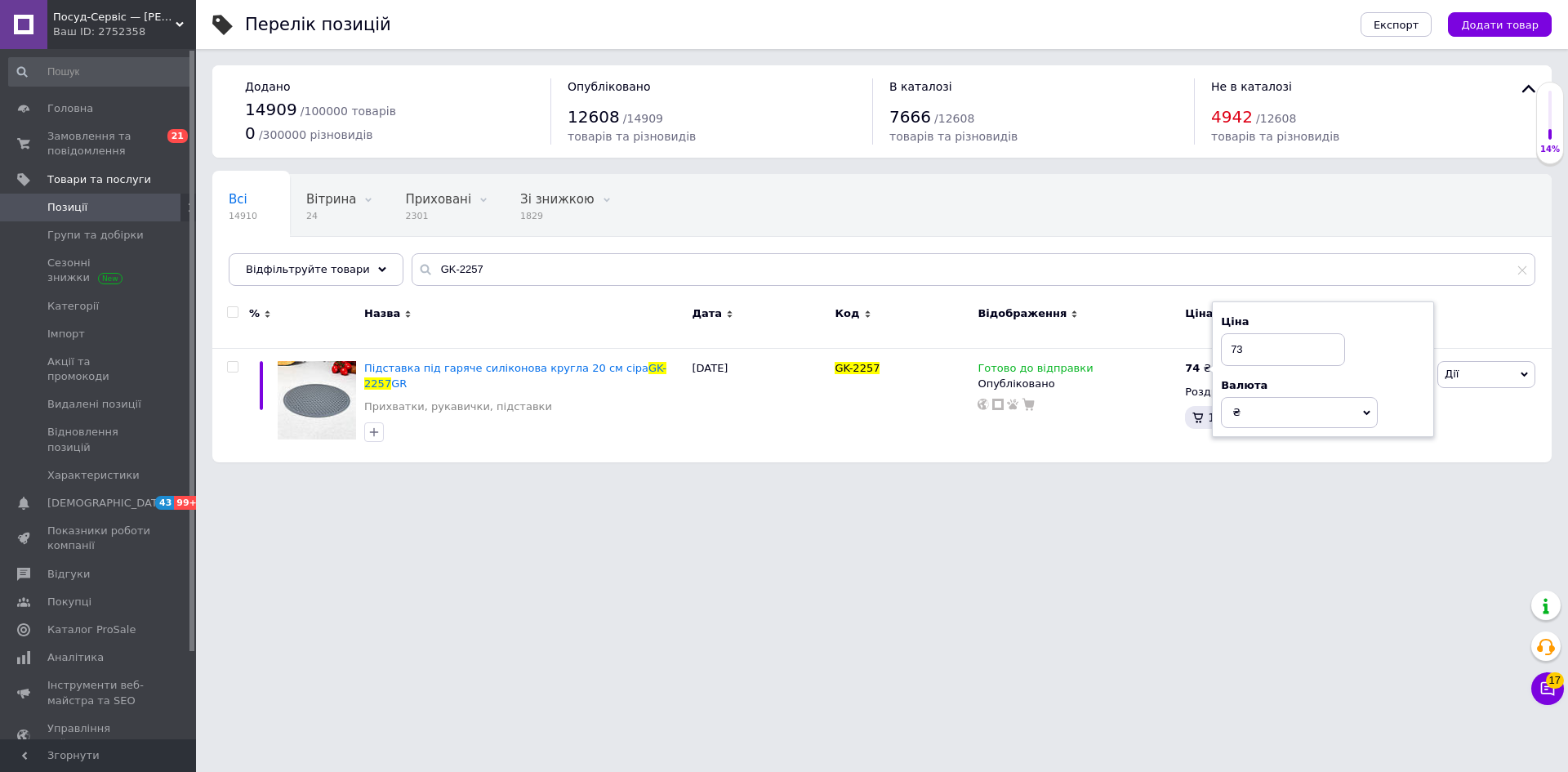
drag, startPoint x: 1200, startPoint y: 486, endPoint x: 1183, endPoint y: 514, distance: 32.8
click at [1199, 478] on html "Посуд-Сервіс — [PERSON_NAME] Ваш ID: 2752358 Сайт Посуд-Сервіс — [PERSON_NAME].…" at bounding box center [784, 239] width 1568 height 478
drag, startPoint x: 466, startPoint y: 272, endPoint x: 405, endPoint y: 267, distance: 61.2
click at [412, 264] on div "GK-2257" at bounding box center [974, 270] width 1124 height 33
paste input "8"
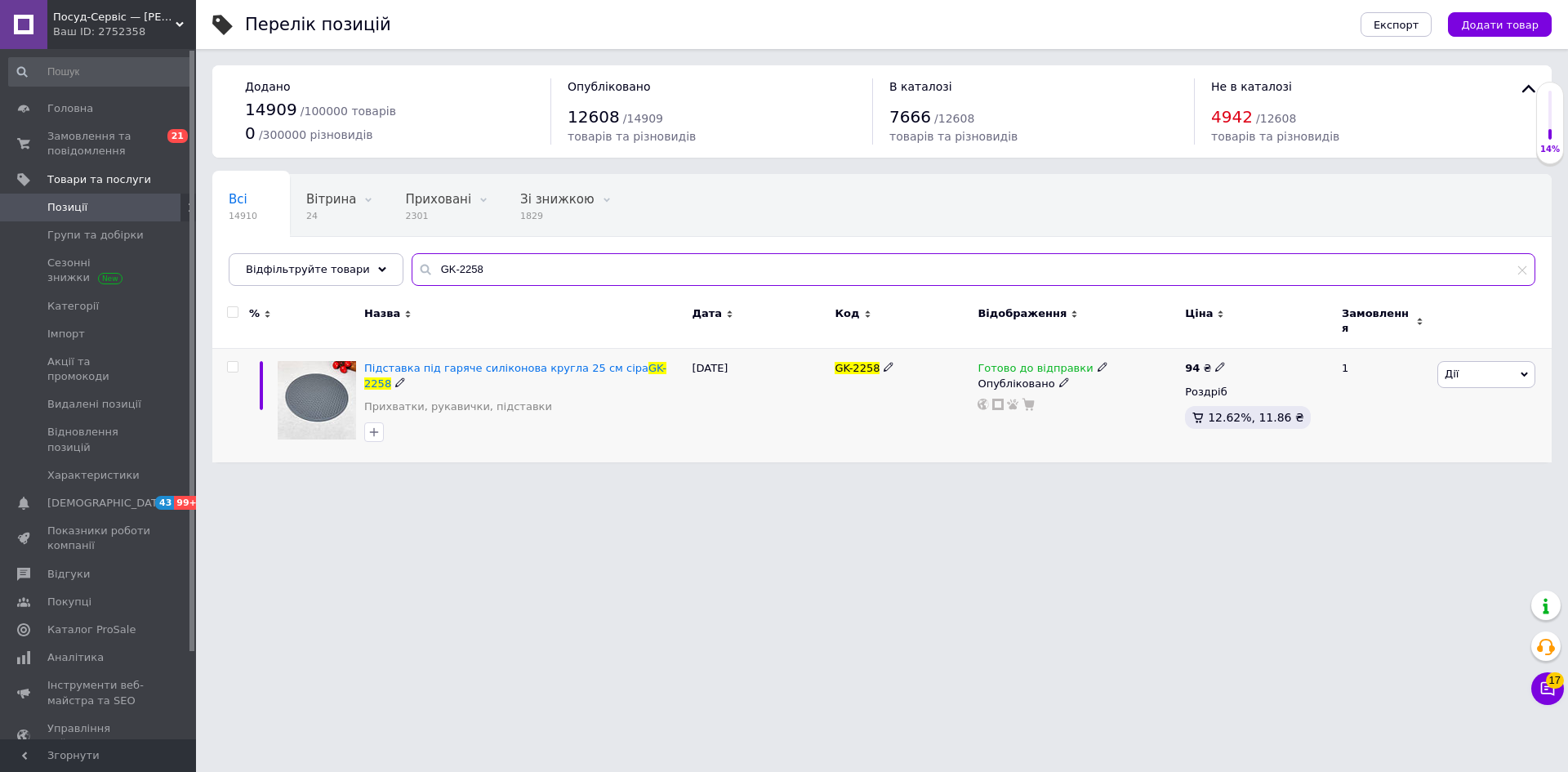
type input "GK-2258"
click at [1216, 363] on use at bounding box center [1219, 367] width 9 height 9
drag, startPoint x: 1255, startPoint y: 338, endPoint x: 1269, endPoint y: 337, distance: 14.0
click at [1267, 339] on input "94" at bounding box center [1297, 349] width 124 height 33
type input "93"
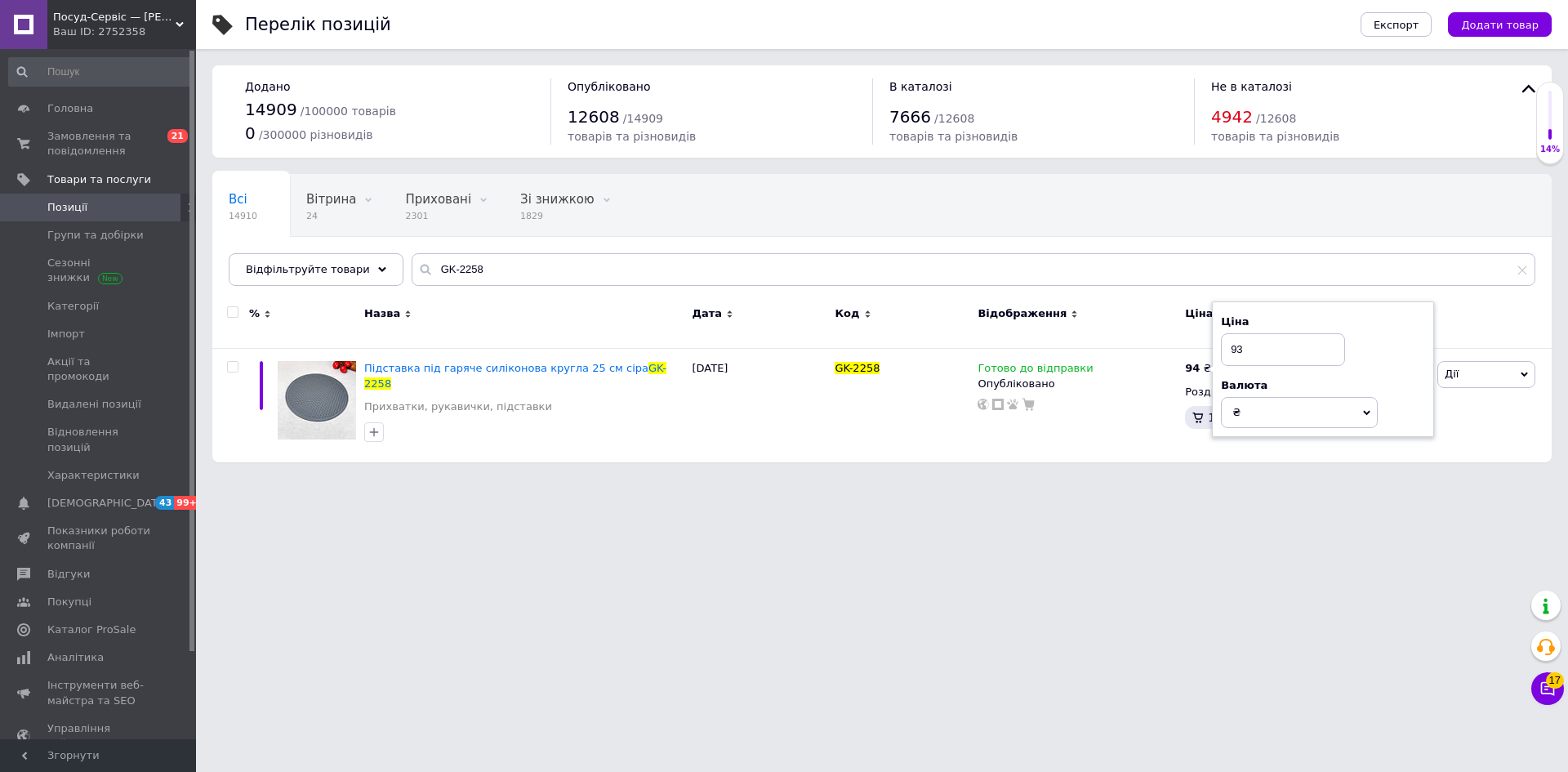
drag, startPoint x: 1141, startPoint y: 500, endPoint x: 1105, endPoint y: 589, distance: 96.0
click at [1137, 478] on html "Посуд-Сервіс — [PERSON_NAME] Ваш ID: 2752358 Сайт Посуд-Сервіс — [PERSON_NAME].…" at bounding box center [784, 239] width 1568 height 478
drag, startPoint x: 475, startPoint y: 263, endPoint x: 443, endPoint y: 268, distance: 32.4
click at [412, 269] on div "GK-2258" at bounding box center [974, 270] width 1124 height 33
paste input "66BL"
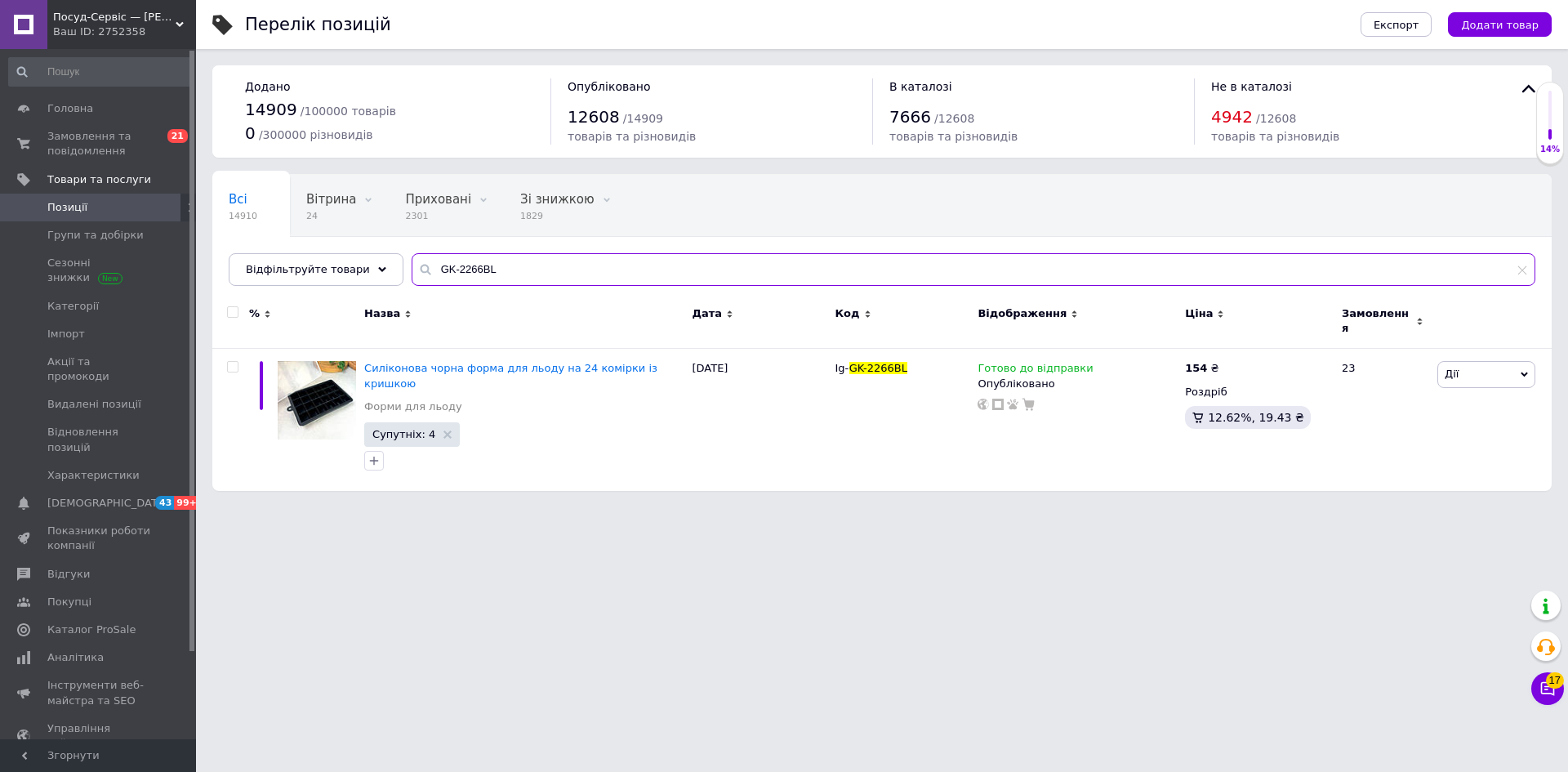
drag, startPoint x: 496, startPoint y: 258, endPoint x: 441, endPoint y: 264, distance: 55.3
click at [412, 258] on input "GK-2266BL" at bounding box center [974, 270] width 1124 height 33
click at [441, 264] on input "GK-2266BL" at bounding box center [974, 270] width 1124 height 33
click at [482, 262] on input "GK-2266BL" at bounding box center [974, 270] width 1124 height 33
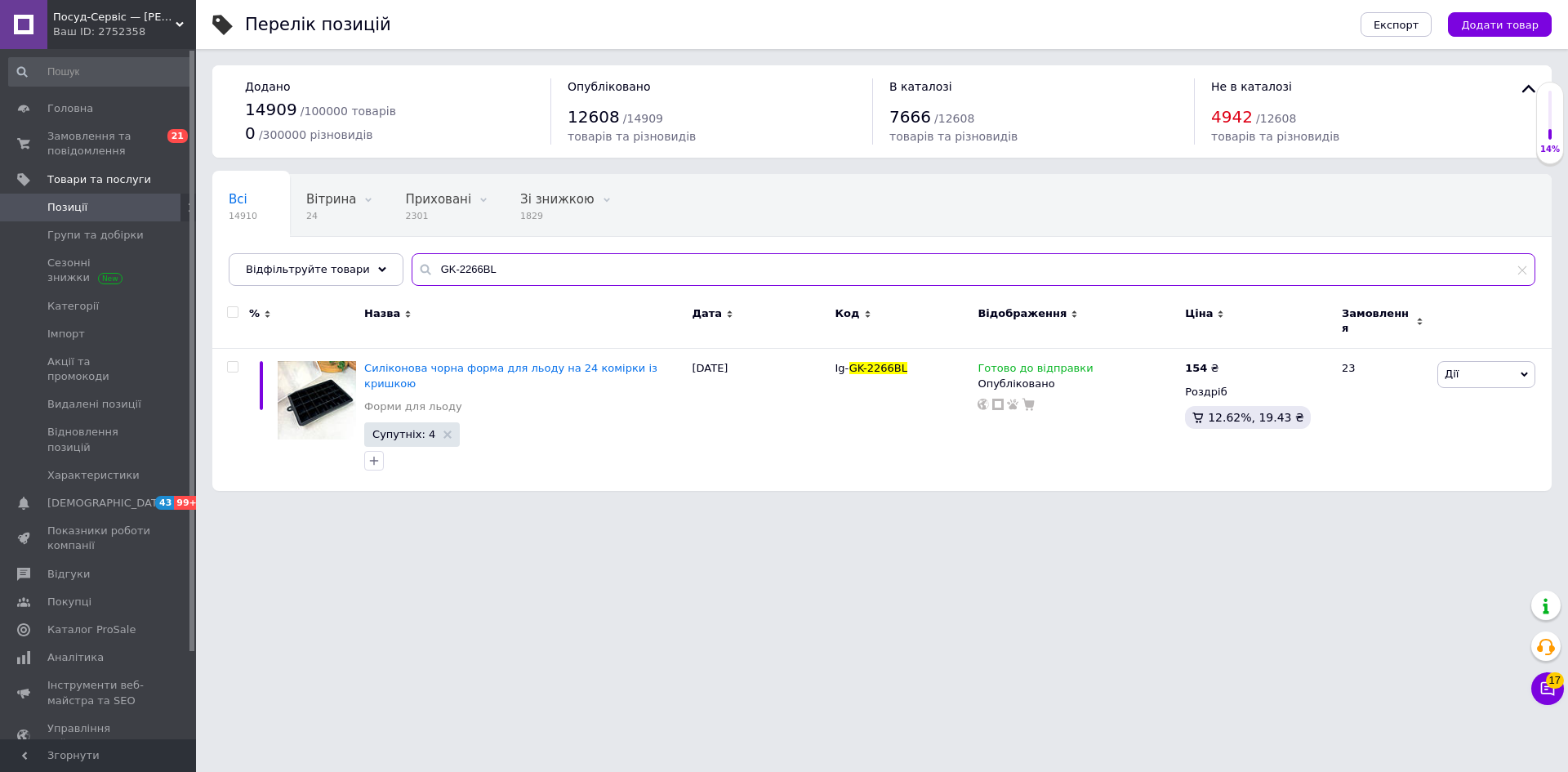
drag, startPoint x: 486, startPoint y: 267, endPoint x: 414, endPoint y: 269, distance: 72.0
click at [412, 266] on div "GK-2266BL" at bounding box center [974, 270] width 1124 height 33
paste input "7"
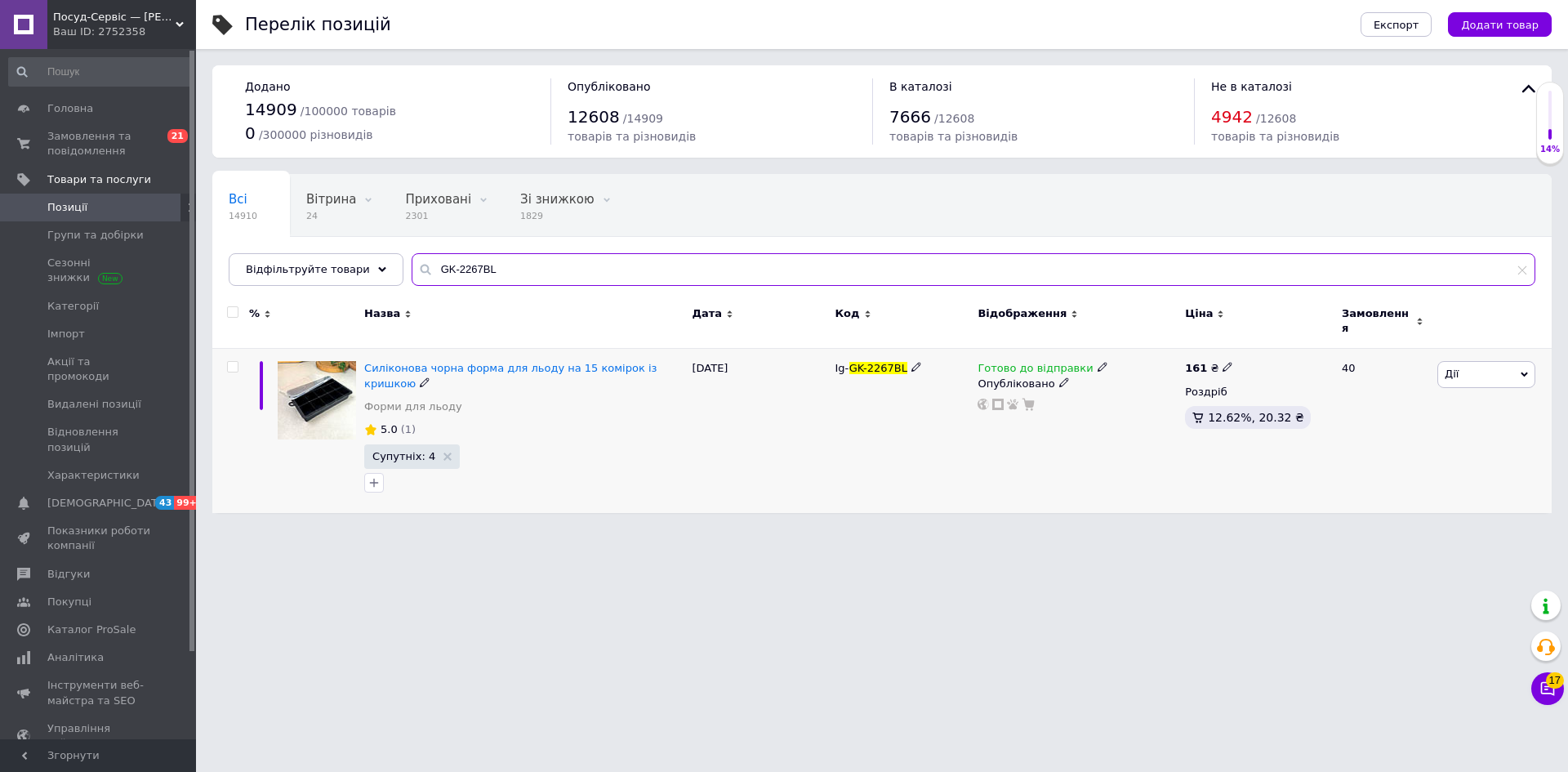
type input "GK-2267BL"
click at [1223, 362] on icon at bounding box center [1227, 367] width 10 height 10
drag, startPoint x: 1264, startPoint y: 339, endPoint x: 1327, endPoint y: 327, distance: 64.1
click at [1314, 333] on input "161" at bounding box center [1303, 349] width 124 height 33
type input "162"
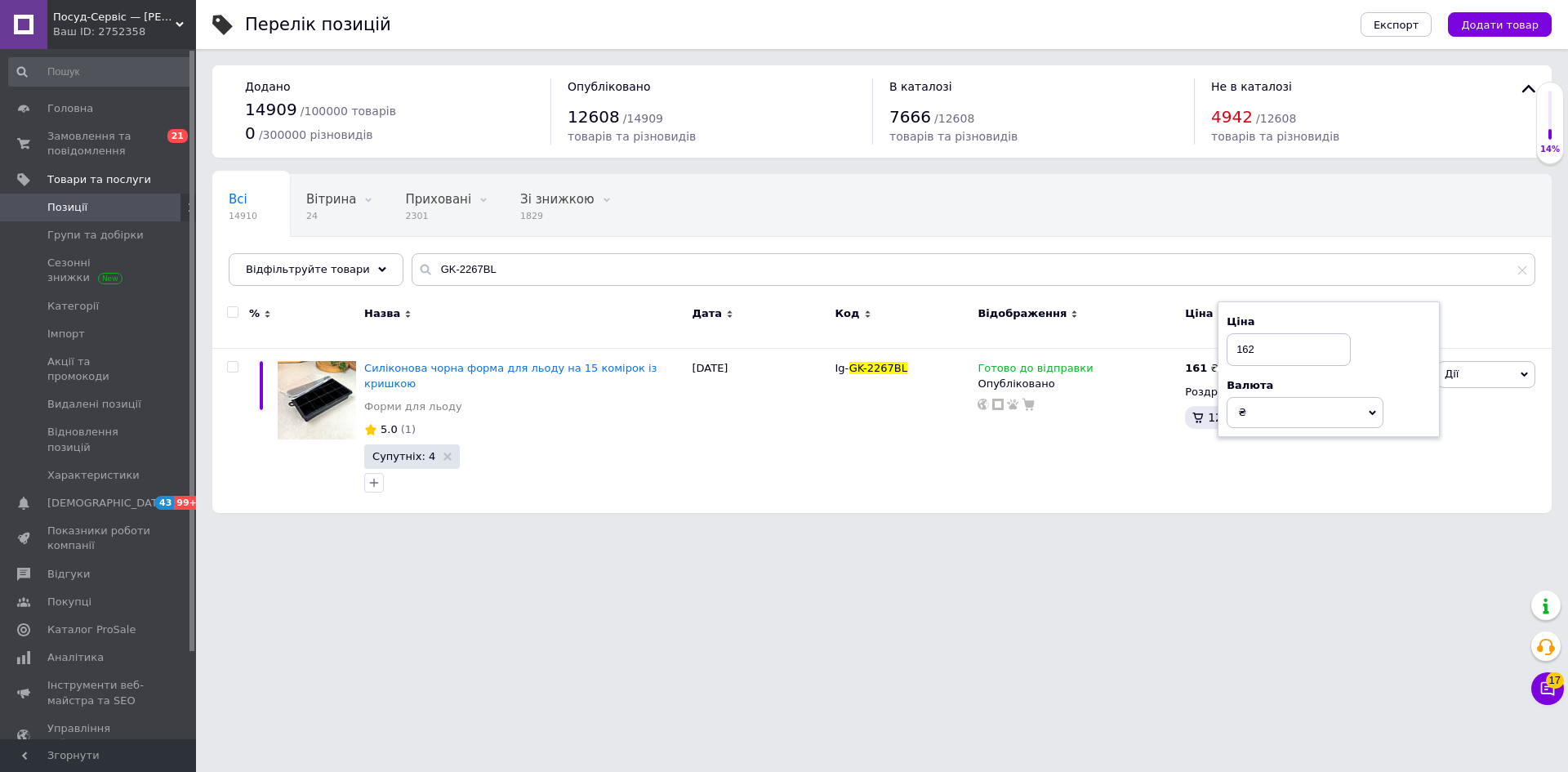
click at [1065, 529] on html "Посуд-Сервіс — [PERSON_NAME] Ваш ID: 2752358 Сайт Посуд-Сервіс — [PERSON_NAME].…" at bounding box center [784, 264] width 1568 height 529
drag, startPoint x: 499, startPoint y: 264, endPoint x: 400, endPoint y: 267, distance: 99.0
click at [412, 263] on input "GK-2267BL" at bounding box center [974, 270] width 1124 height 33
paste input "8"
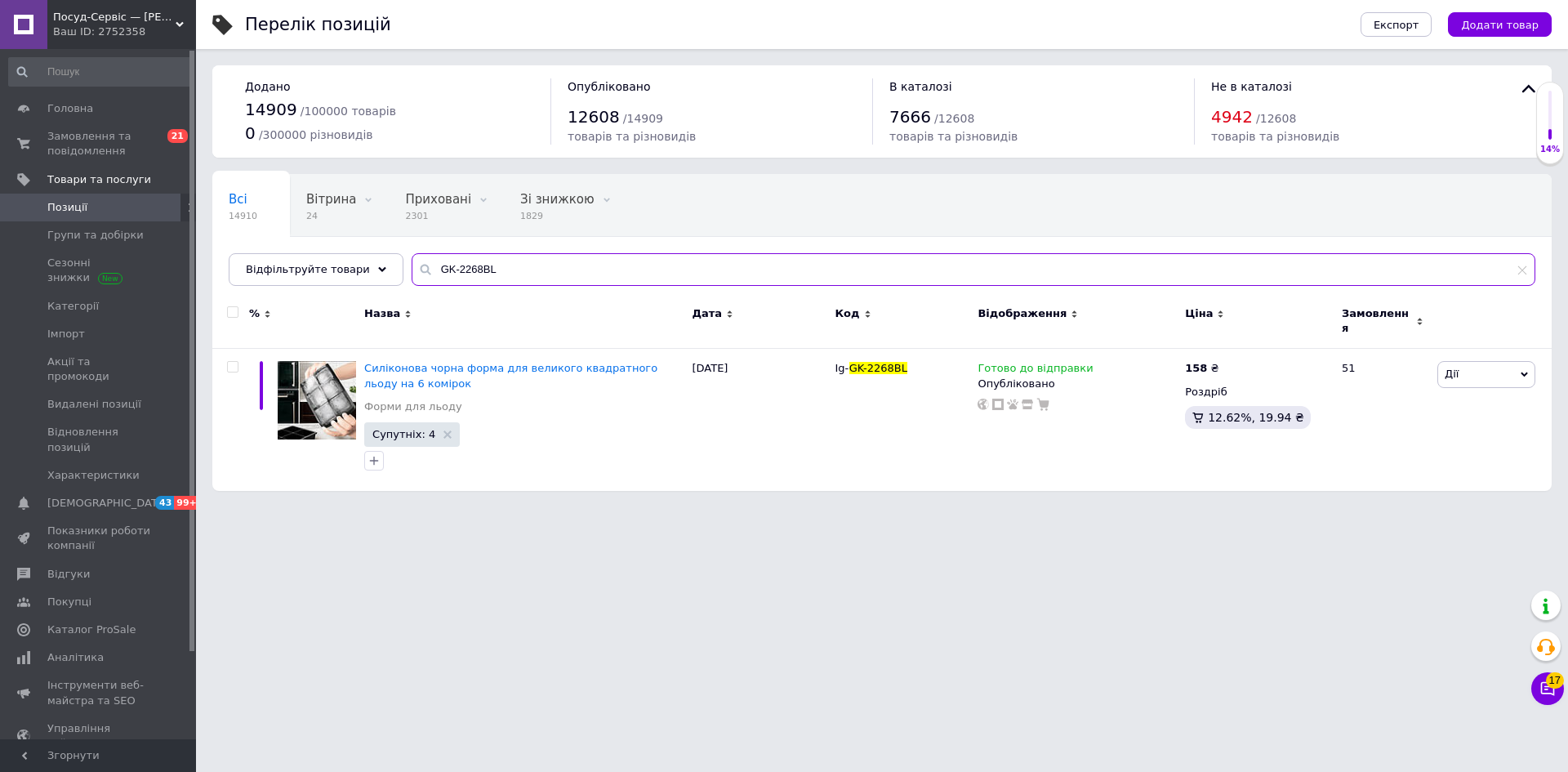
drag, startPoint x: 477, startPoint y: 273, endPoint x: 426, endPoint y: 284, distance: 52.2
click at [379, 276] on div "Відфільтруйте товари GK-2268BL" at bounding box center [882, 270] width 1307 height 33
paste input "71C"
drag, startPoint x: 468, startPoint y: 266, endPoint x: 403, endPoint y: 270, distance: 65.1
click at [412, 270] on div "GK-2271C" at bounding box center [974, 270] width 1124 height 33
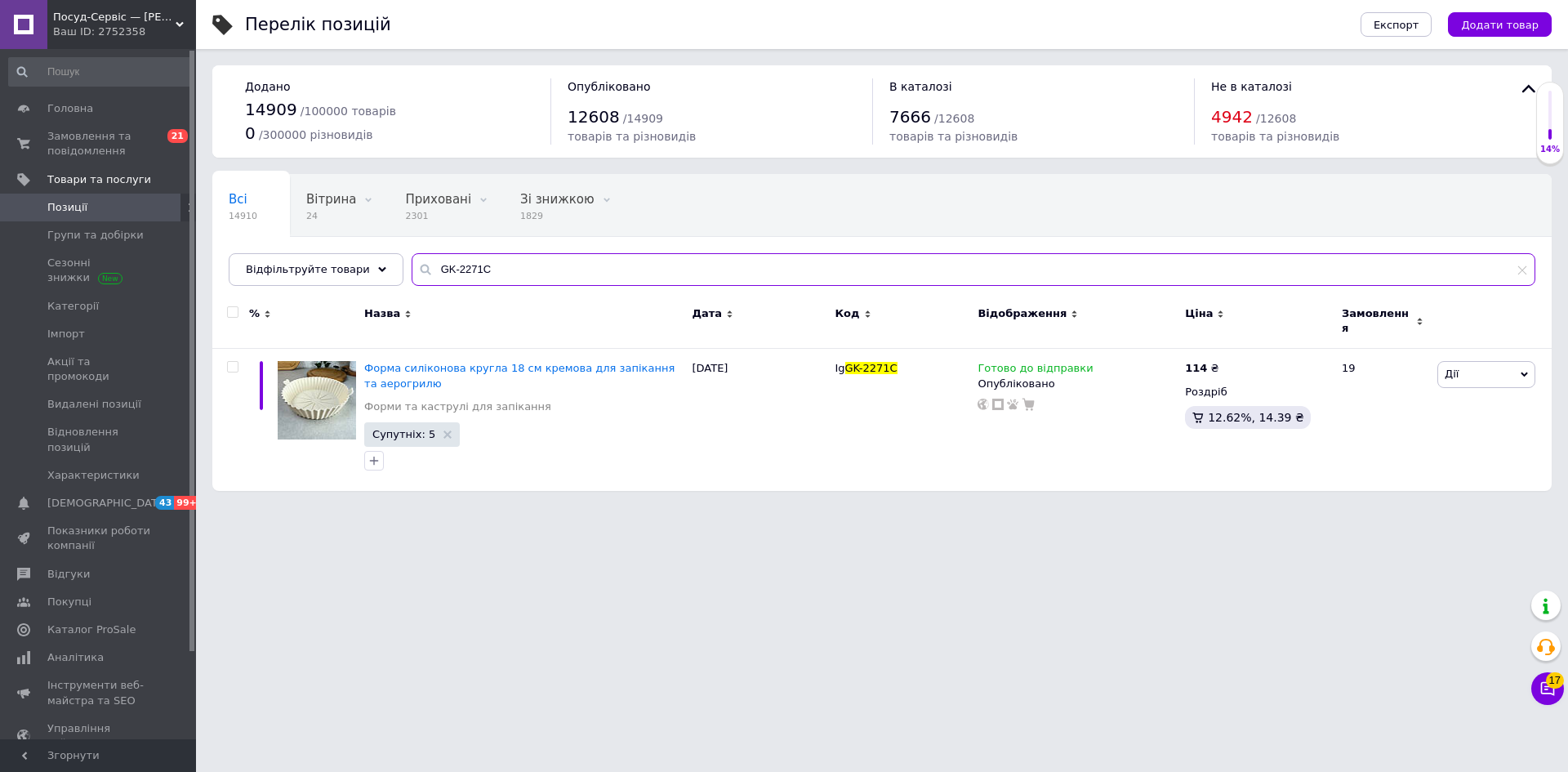
paste input "84"
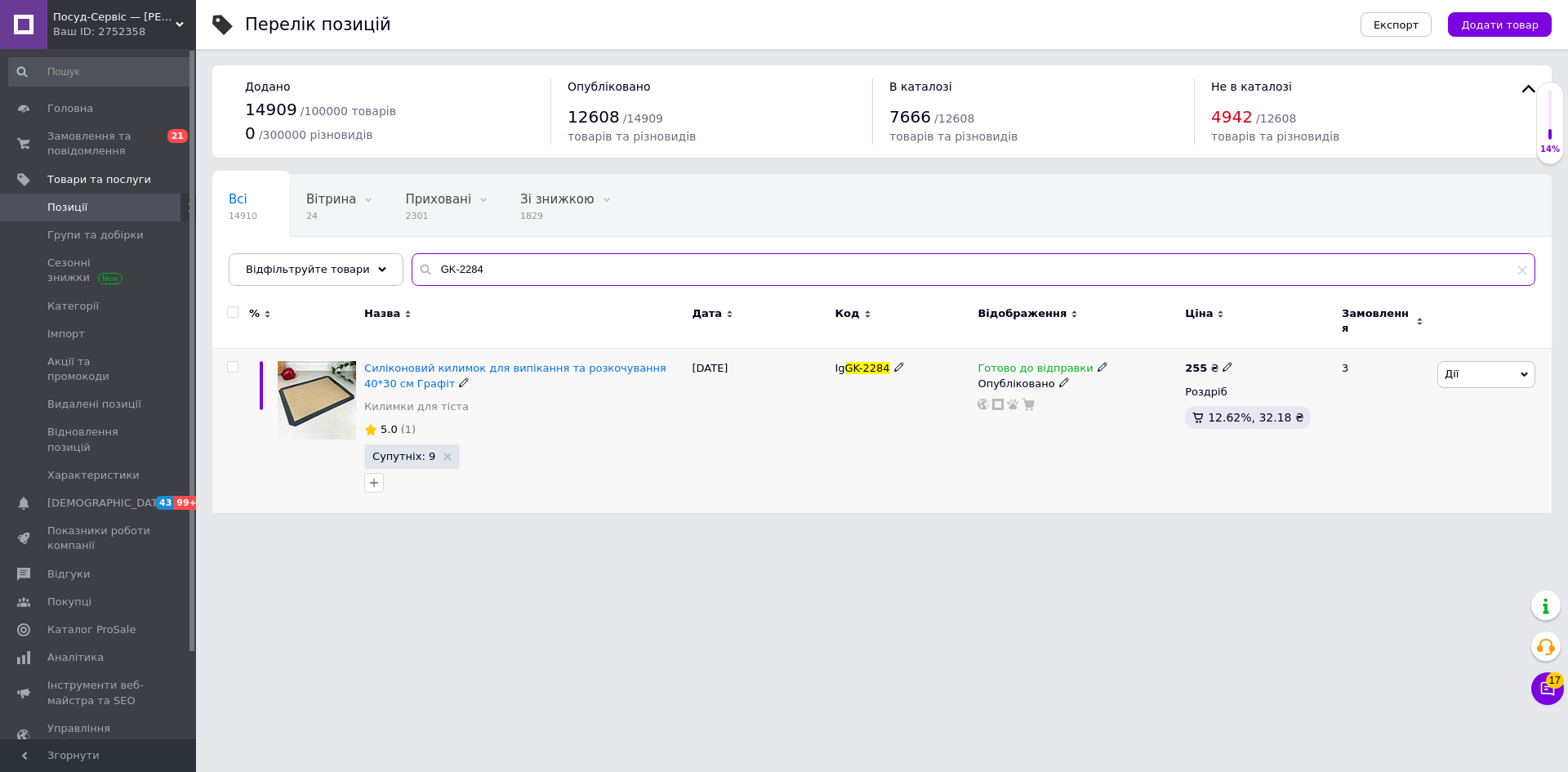
type input "GK-2284"
click at [1223, 362] on icon at bounding box center [1227, 367] width 10 height 10
drag, startPoint x: 1264, startPoint y: 339, endPoint x: 1305, endPoint y: 341, distance: 41.0
click at [1301, 345] on input "255" at bounding box center [1303, 349] width 124 height 33
type input "253"
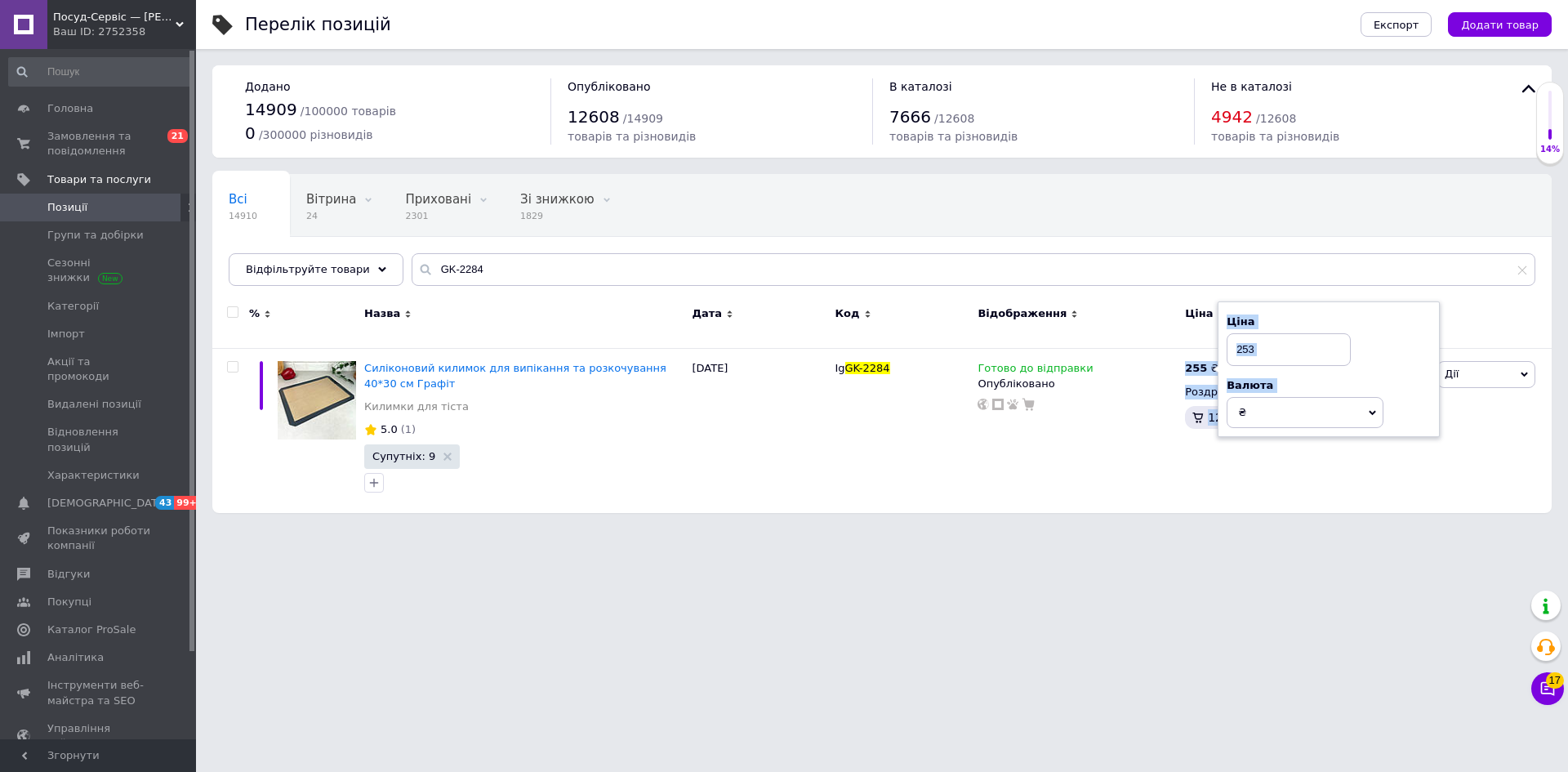
click at [1145, 504] on div "Перелік позицій Експорт Додати товар Додано 14909 / 100000 товарів 0 / 300000 р…" at bounding box center [882, 264] width 1372 height 529
drag, startPoint x: 473, startPoint y: 270, endPoint x: 403, endPoint y: 271, distance: 70.0
click at [412, 269] on input "GK-2284" at bounding box center [974, 270] width 1124 height 33
paste input "350"
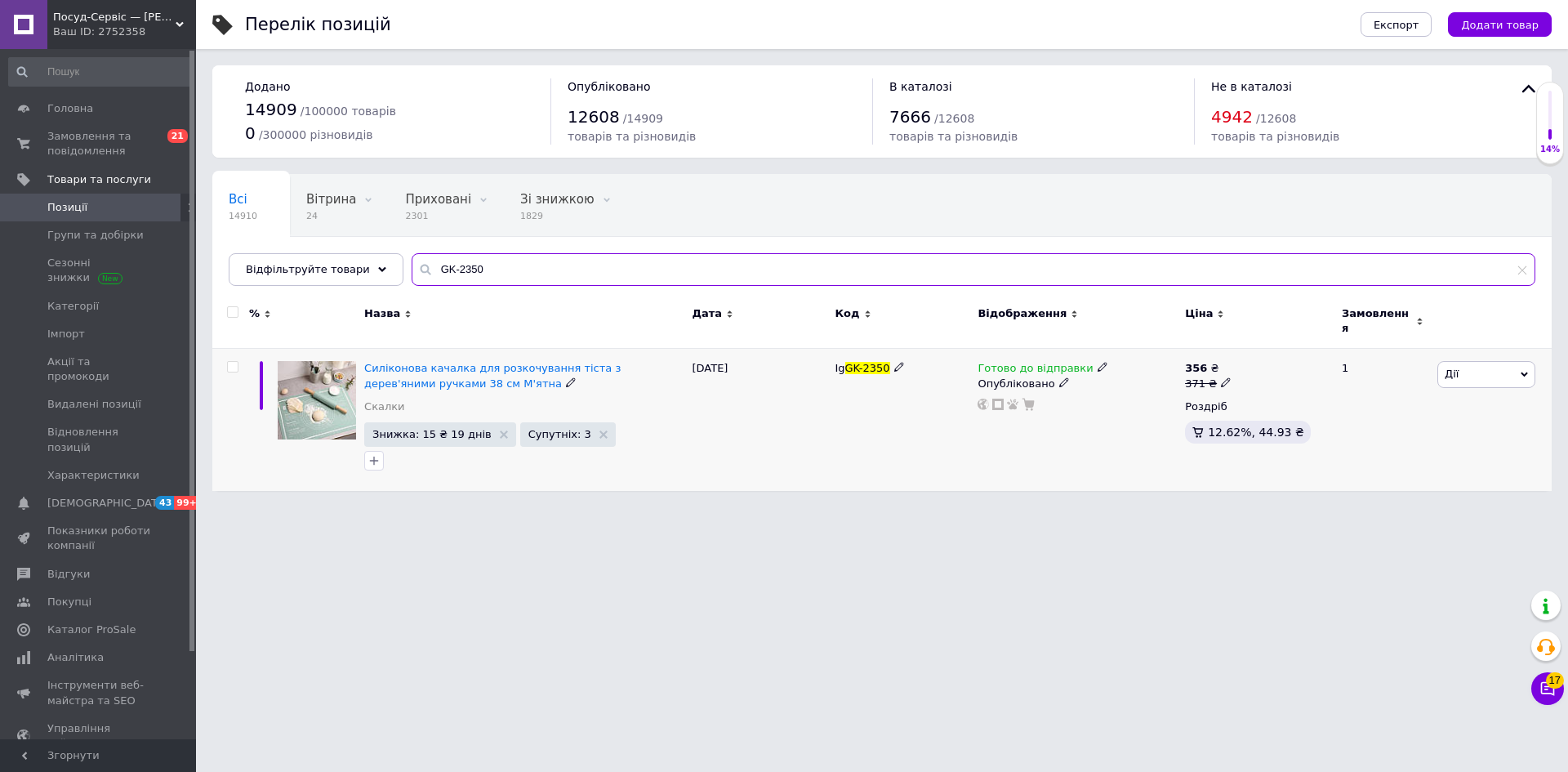
type input "GK-2350"
click at [1476, 361] on span "Дії" at bounding box center [1486, 374] width 98 height 26
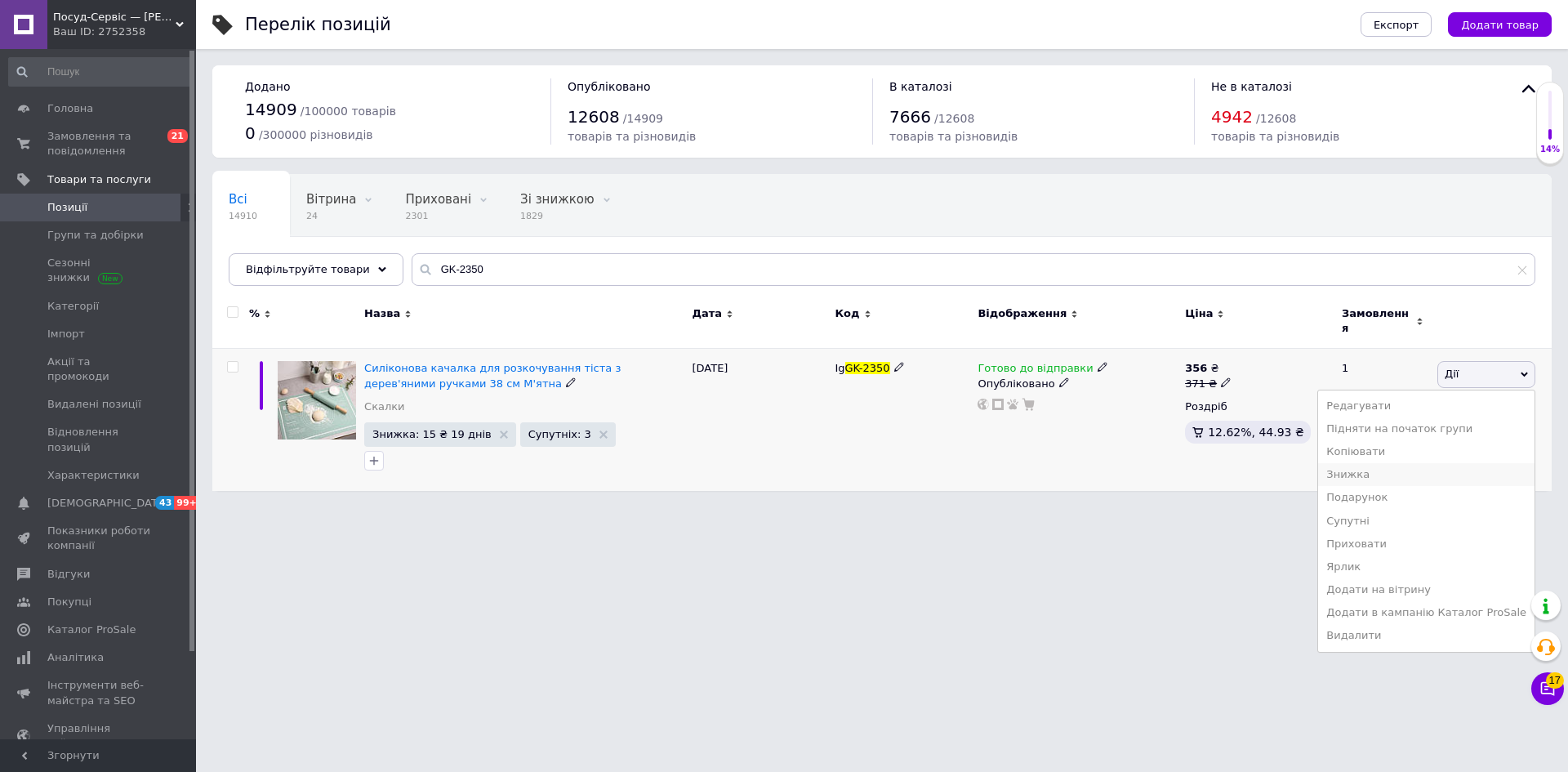
click at [1397, 463] on li "Знижка" at bounding box center [1427, 474] width 217 height 23
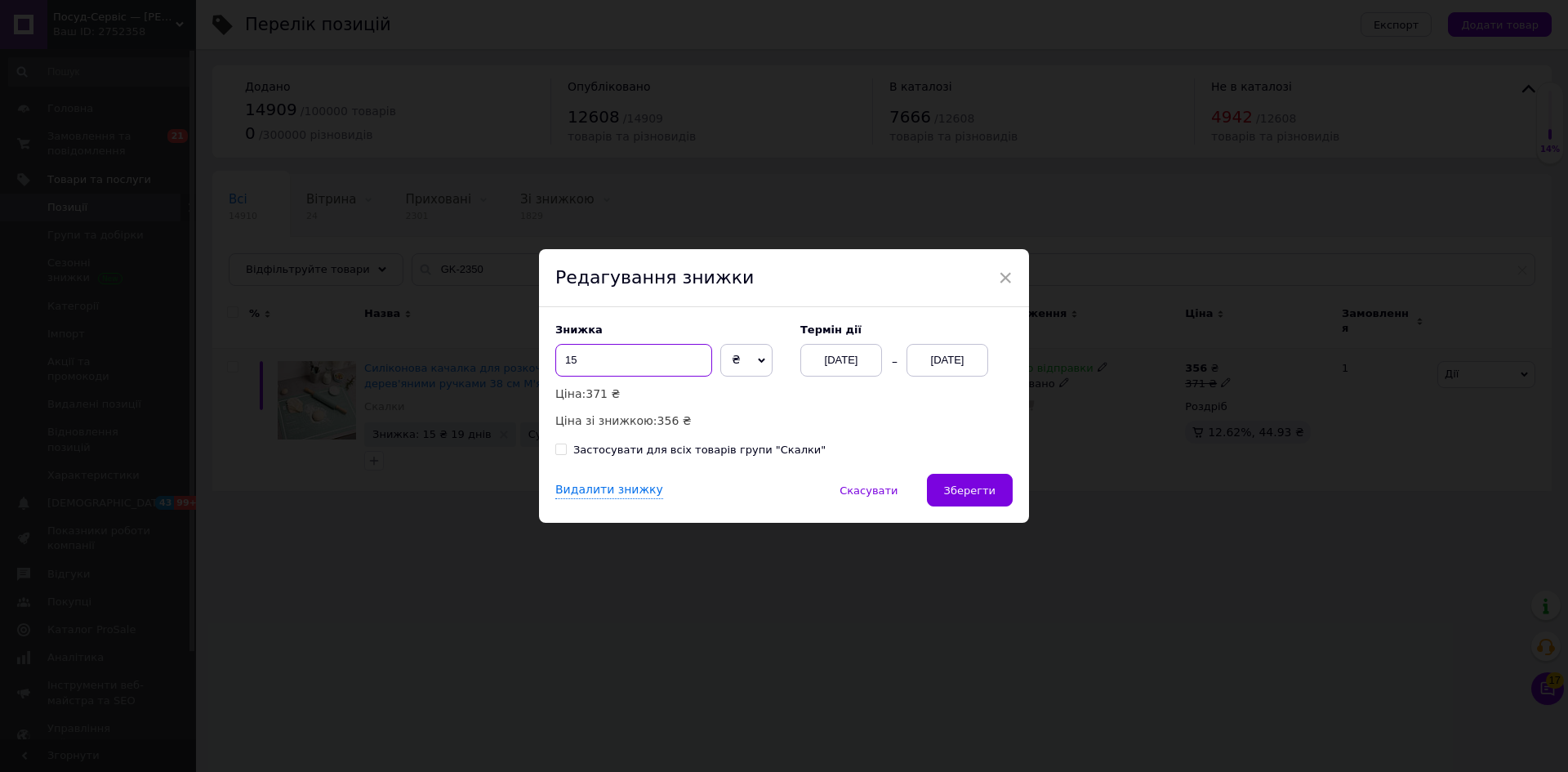
drag, startPoint x: 569, startPoint y: 361, endPoint x: 637, endPoint y: 361, distance: 68.0
click at [637, 361] on input "15" at bounding box center [633, 360] width 157 height 33
type input "19"
drag, startPoint x: 973, startPoint y: 481, endPoint x: 980, endPoint y: 511, distance: 30.8
click at [971, 481] on button "Зберегти" at bounding box center [970, 490] width 86 height 33
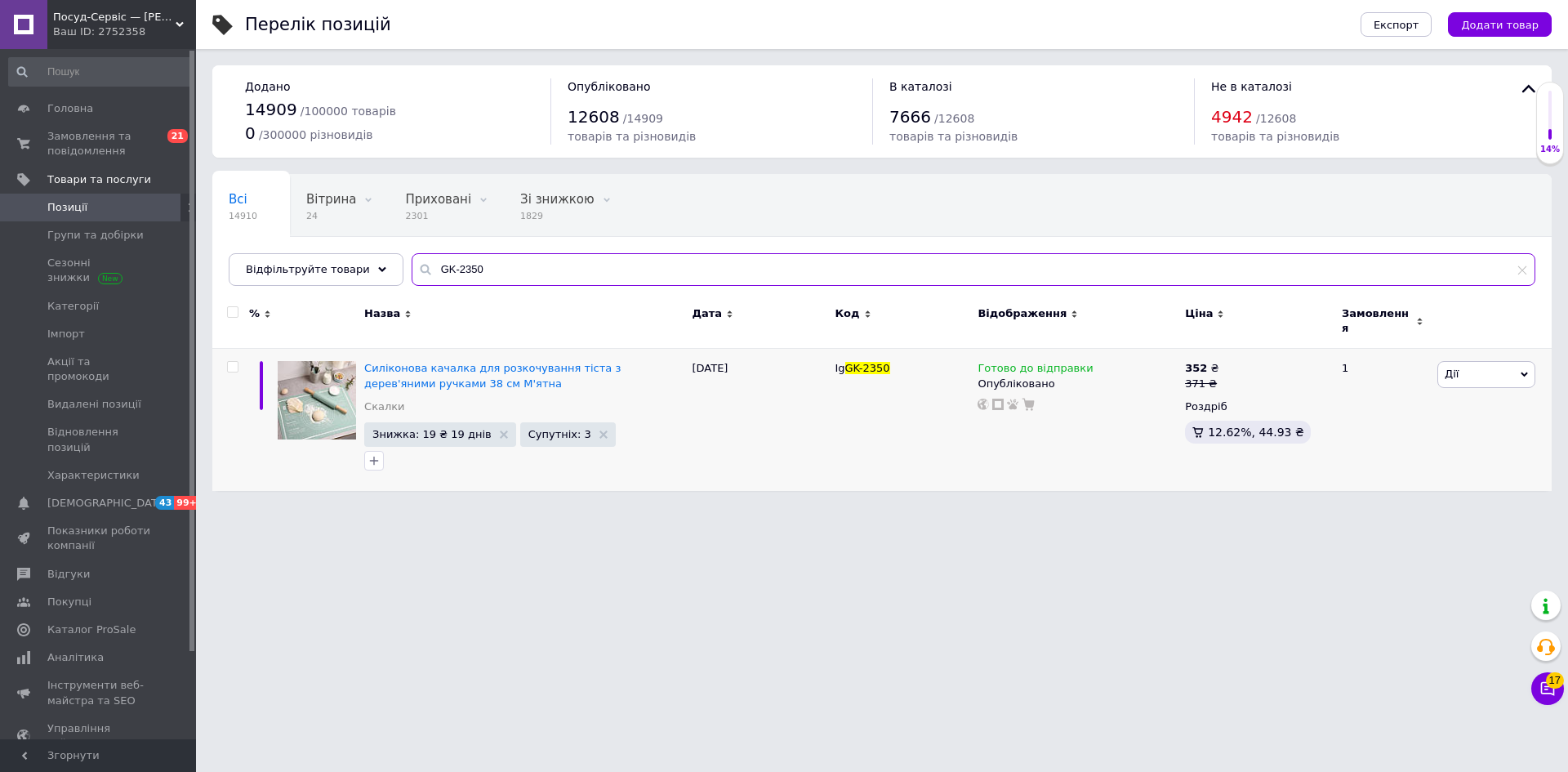
drag, startPoint x: 478, startPoint y: 265, endPoint x: 436, endPoint y: 266, distance: 42.0
click at [412, 254] on input "GK-2350" at bounding box center [974, 270] width 1124 height 33
paste input "444"
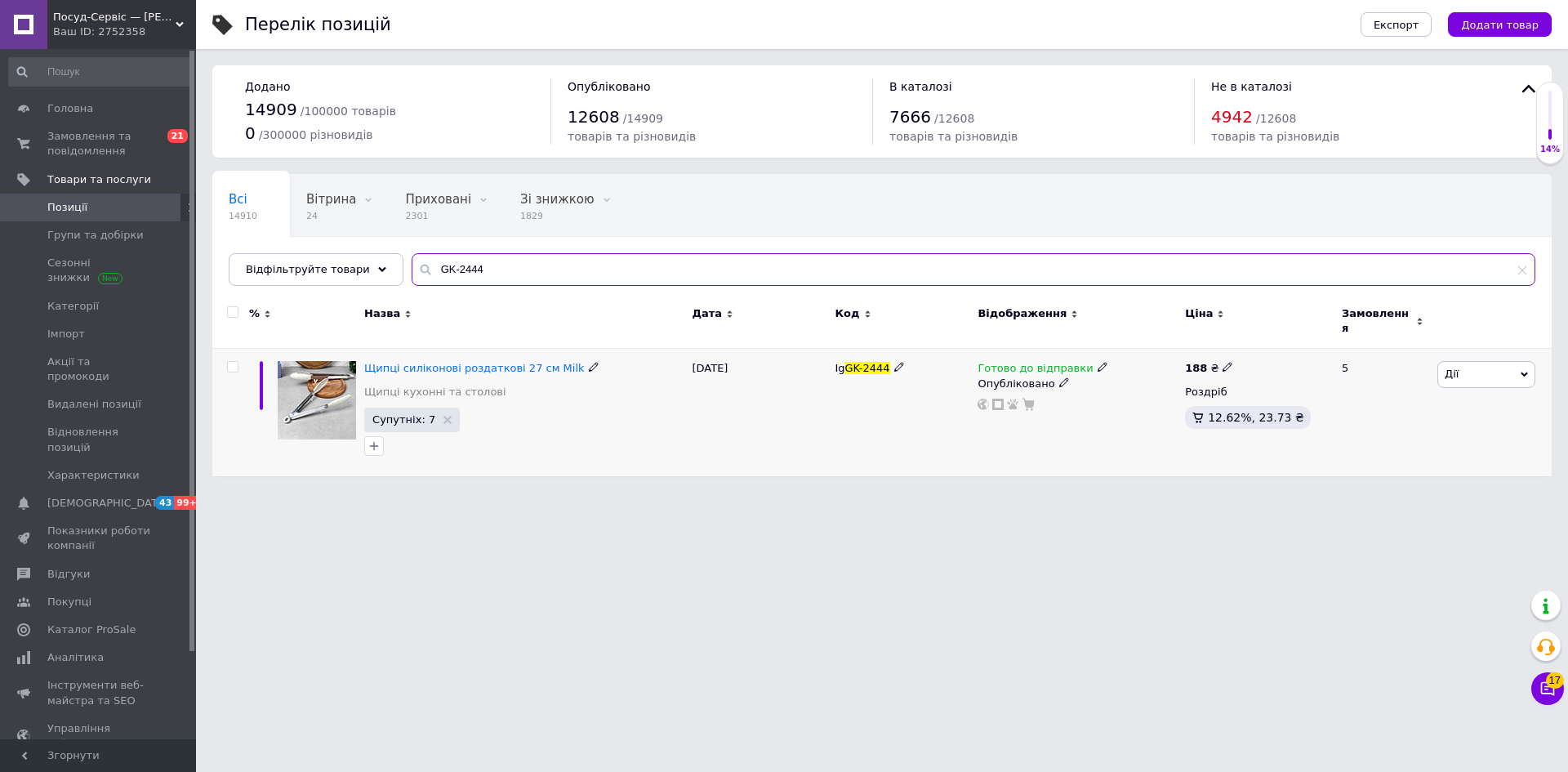
type input "GK-2444"
click at [1225, 362] on icon at bounding box center [1227, 367] width 10 height 10
drag, startPoint x: 1265, startPoint y: 340, endPoint x: 1282, endPoint y: 349, distance: 19.2
click at [1282, 349] on input "188" at bounding box center [1303, 349] width 124 height 33
type input "189"
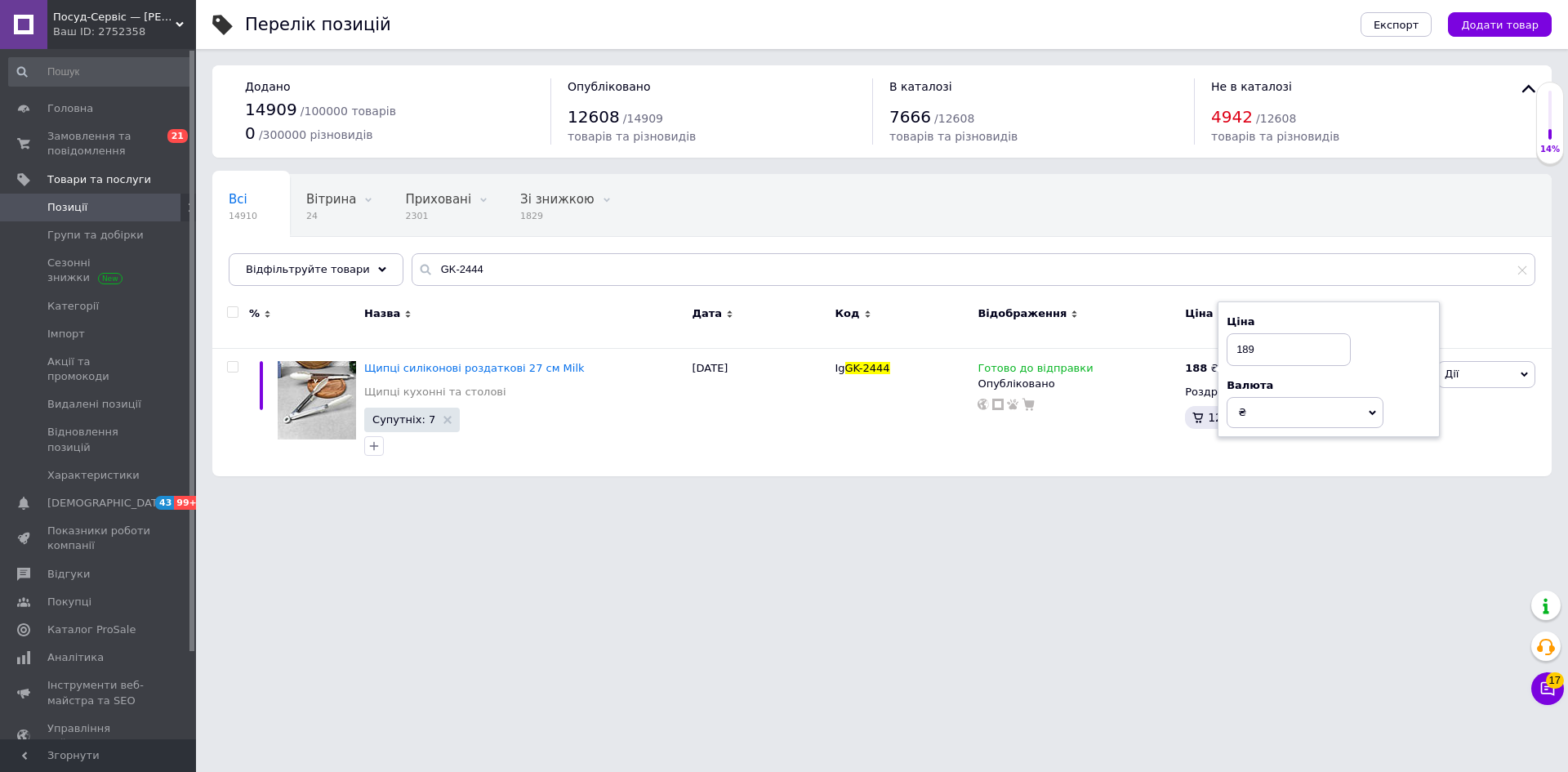
drag, startPoint x: 1156, startPoint y: 580, endPoint x: 1167, endPoint y: 592, distance: 16.3
click at [1163, 492] on html "Посуд-Сервіс — [PERSON_NAME] Ваш ID: 2752358 Сайт Посуд-Сервіс — [PERSON_NAME].…" at bounding box center [784, 246] width 1568 height 492
drag, startPoint x: 488, startPoint y: 263, endPoint x: 418, endPoint y: 269, distance: 70.3
click at [412, 269] on div "GK-2444" at bounding box center [974, 270] width 1124 height 33
paste input "551"
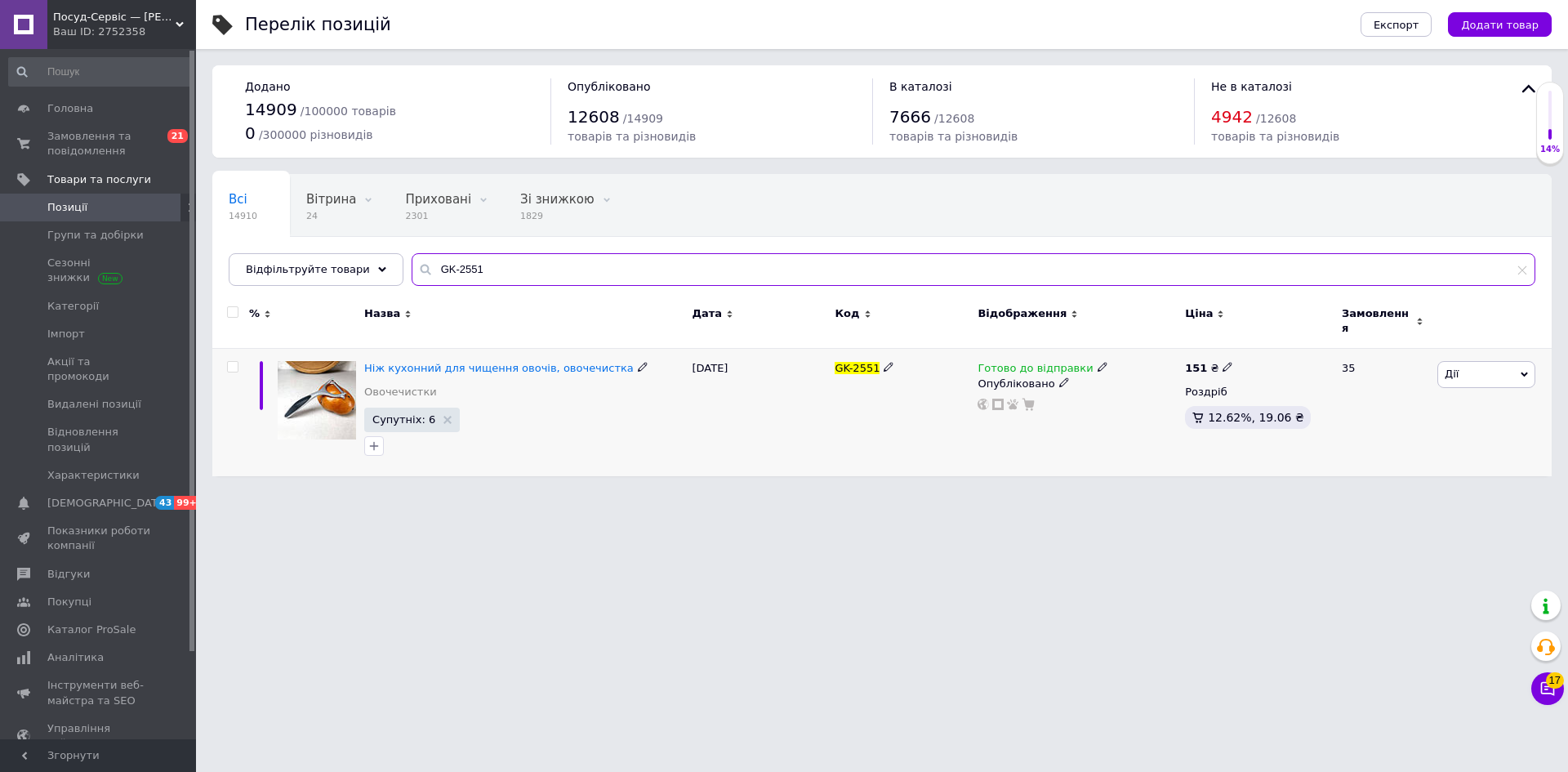
type input "GK-2551"
click at [1224, 362] on icon at bounding box center [1227, 367] width 10 height 10
drag, startPoint x: 1261, startPoint y: 342, endPoint x: 1303, endPoint y: 333, distance: 43.0
click at [1298, 336] on input "151" at bounding box center [1303, 349] width 124 height 33
type input "152"
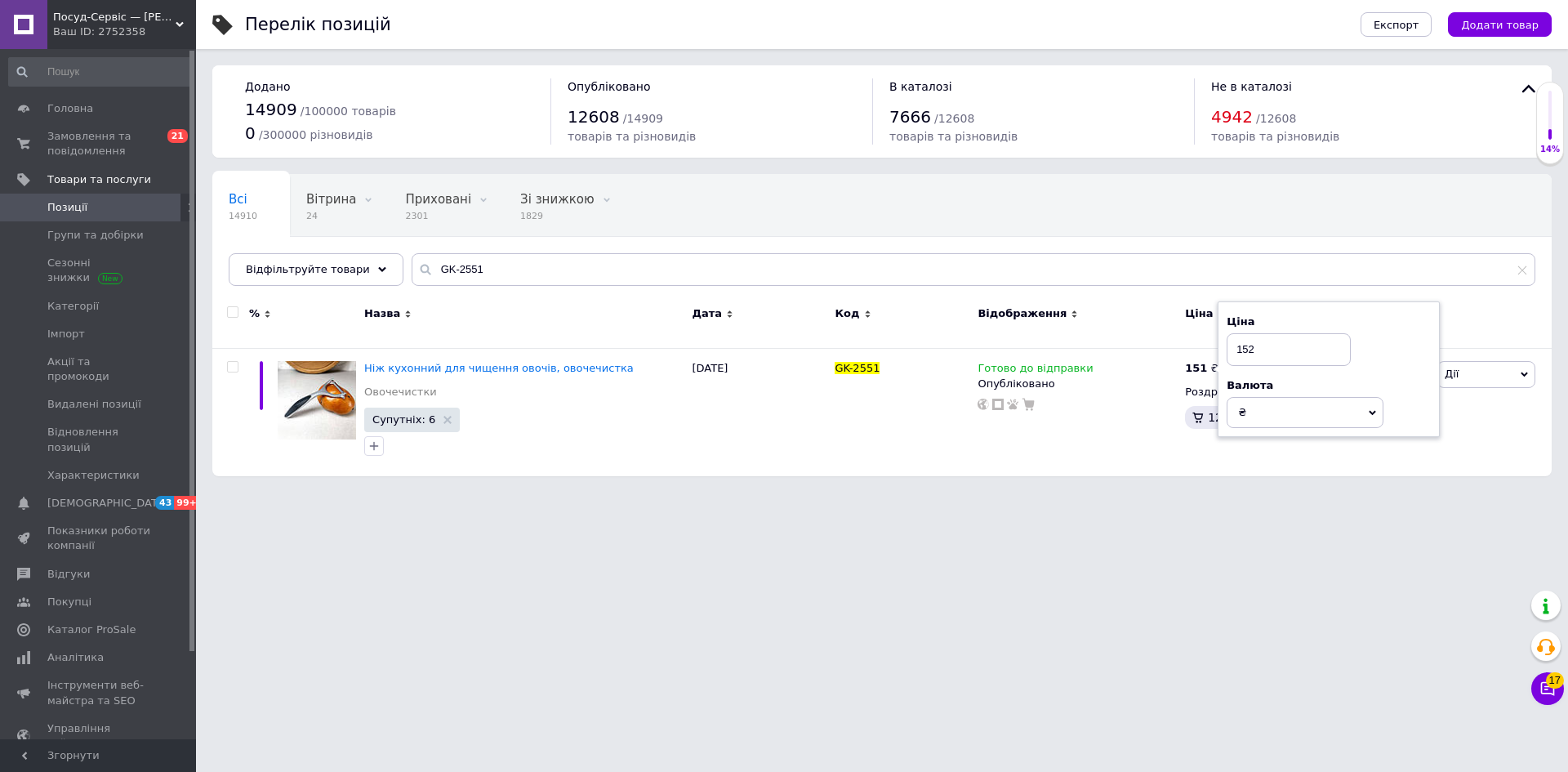
click at [1168, 491] on html "Посуд-Сервіс — [PERSON_NAME] Ваш ID: 2752358 Сайт Посуд-Сервіс — [PERSON_NAME].…" at bounding box center [784, 246] width 1568 height 492
drag, startPoint x: 476, startPoint y: 258, endPoint x: 466, endPoint y: 268, distance: 14.1
click at [412, 267] on div "GK-2551" at bounding box center [974, 270] width 1124 height 33
paste input "3"
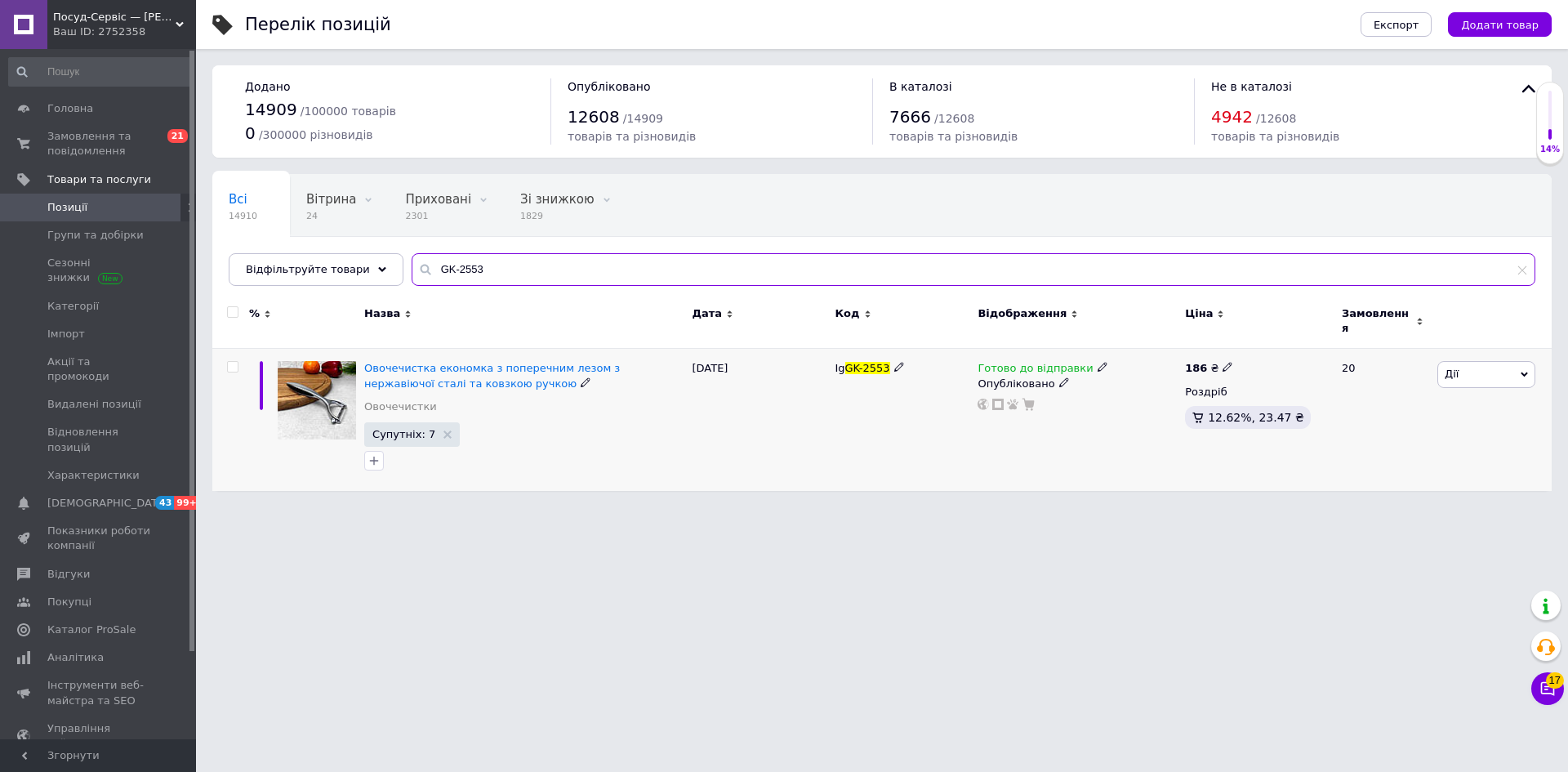
type input "GK-2553"
click at [1224, 363] on use at bounding box center [1227, 367] width 9 height 9
drag, startPoint x: 1264, startPoint y: 336, endPoint x: 1305, endPoint y: 332, distance: 41.2
click at [1305, 333] on input "186" at bounding box center [1303, 349] width 124 height 33
type input "183"
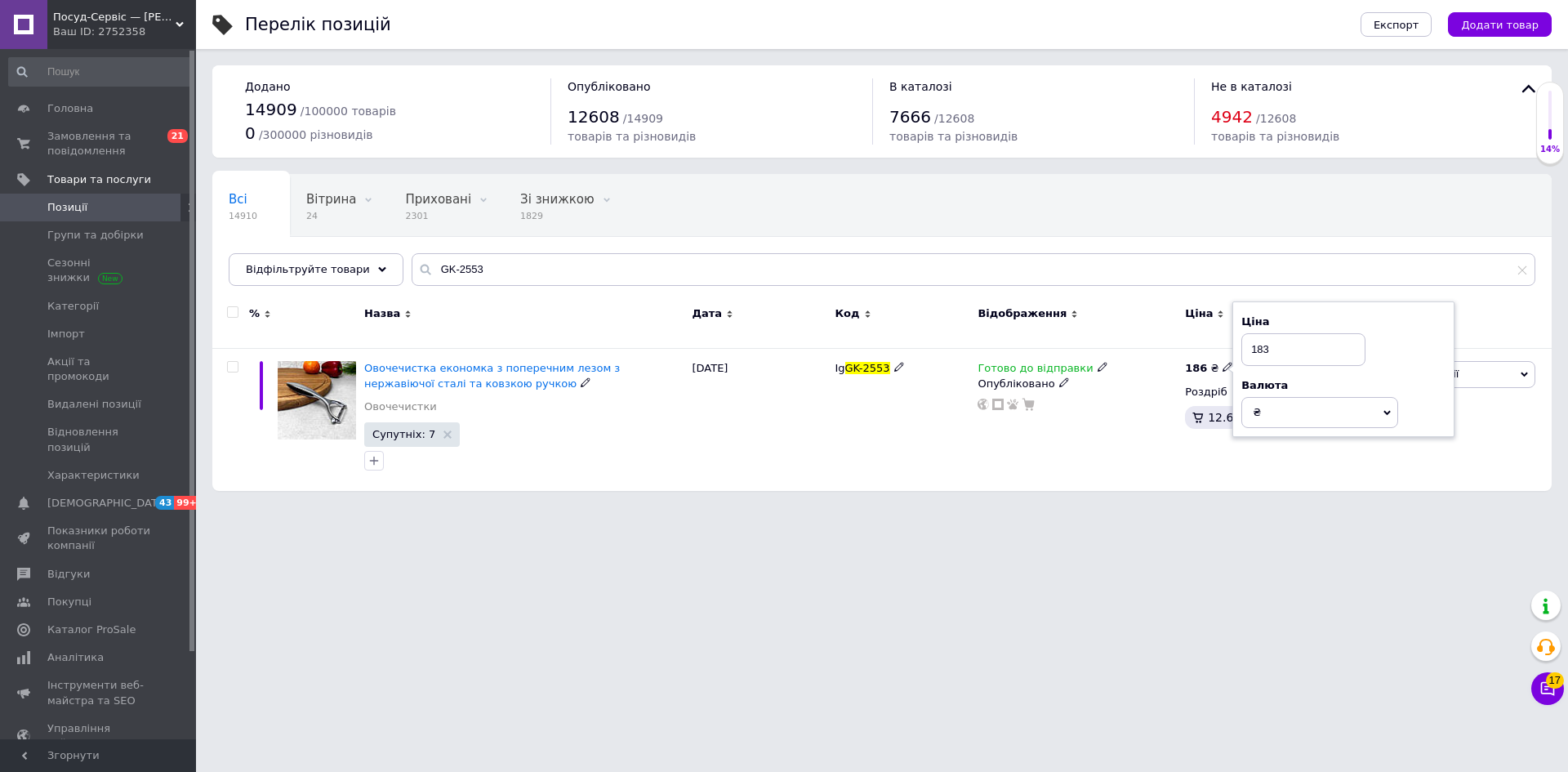
click at [1090, 507] on html "Посуд-Сервіс — [PERSON_NAME] Ваш ID: 2752358 Сайт Посуд-Сервіс — [PERSON_NAME].…" at bounding box center [784, 254] width 1568 height 507
drag, startPoint x: 514, startPoint y: 274, endPoint x: 383, endPoint y: 277, distance: 131.0
click at [375, 276] on div "Відфільтруйте товари GK-2553" at bounding box center [882, 270] width 1307 height 33
paste input "710"
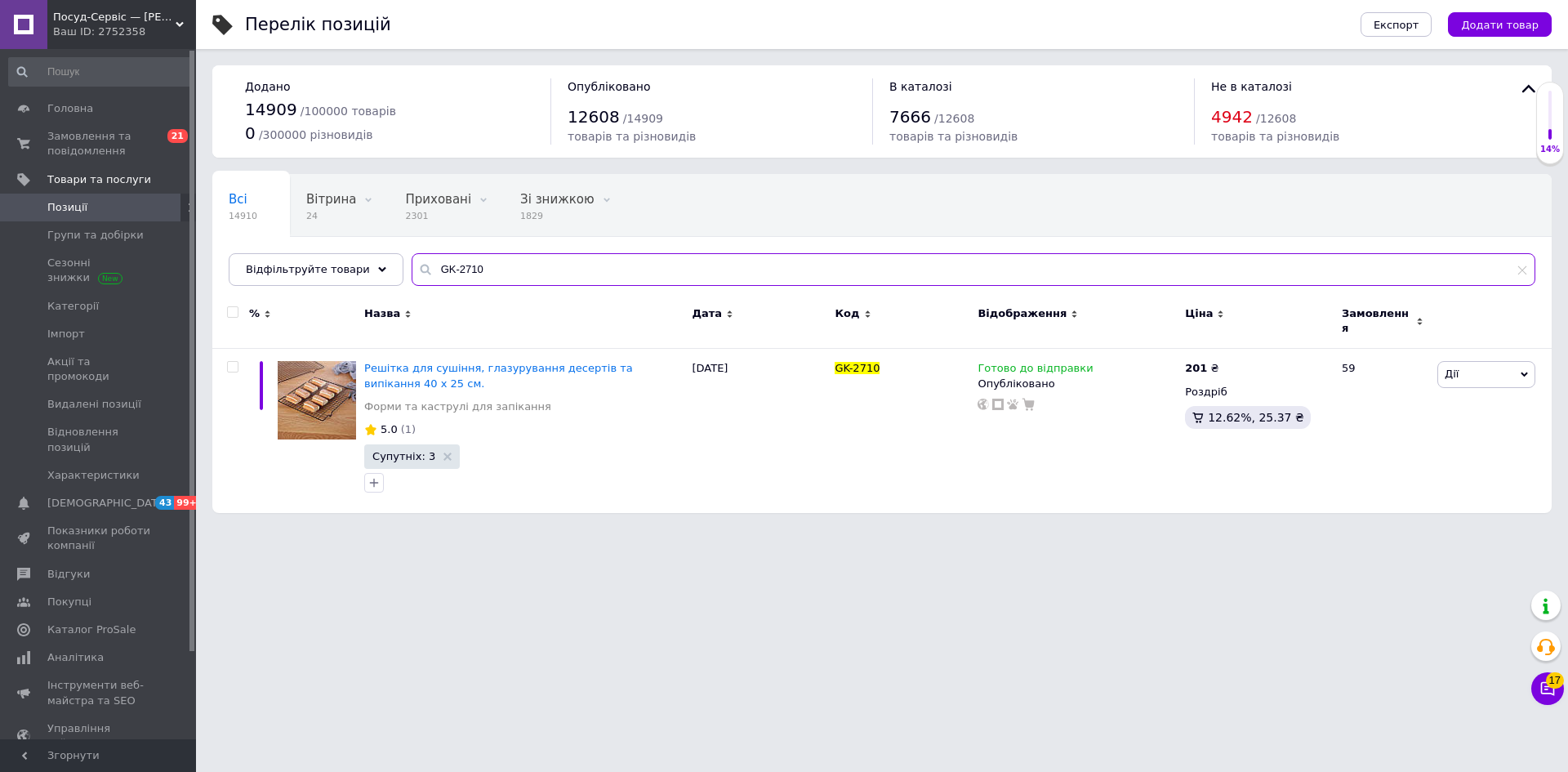
drag, startPoint x: 478, startPoint y: 269, endPoint x: 399, endPoint y: 264, distance: 79.2
click at [412, 264] on div "GK-2710" at bounding box center [974, 270] width 1124 height 33
paste input "3"
type input "GK-2730"
click at [1223, 362] on icon at bounding box center [1227, 367] width 10 height 10
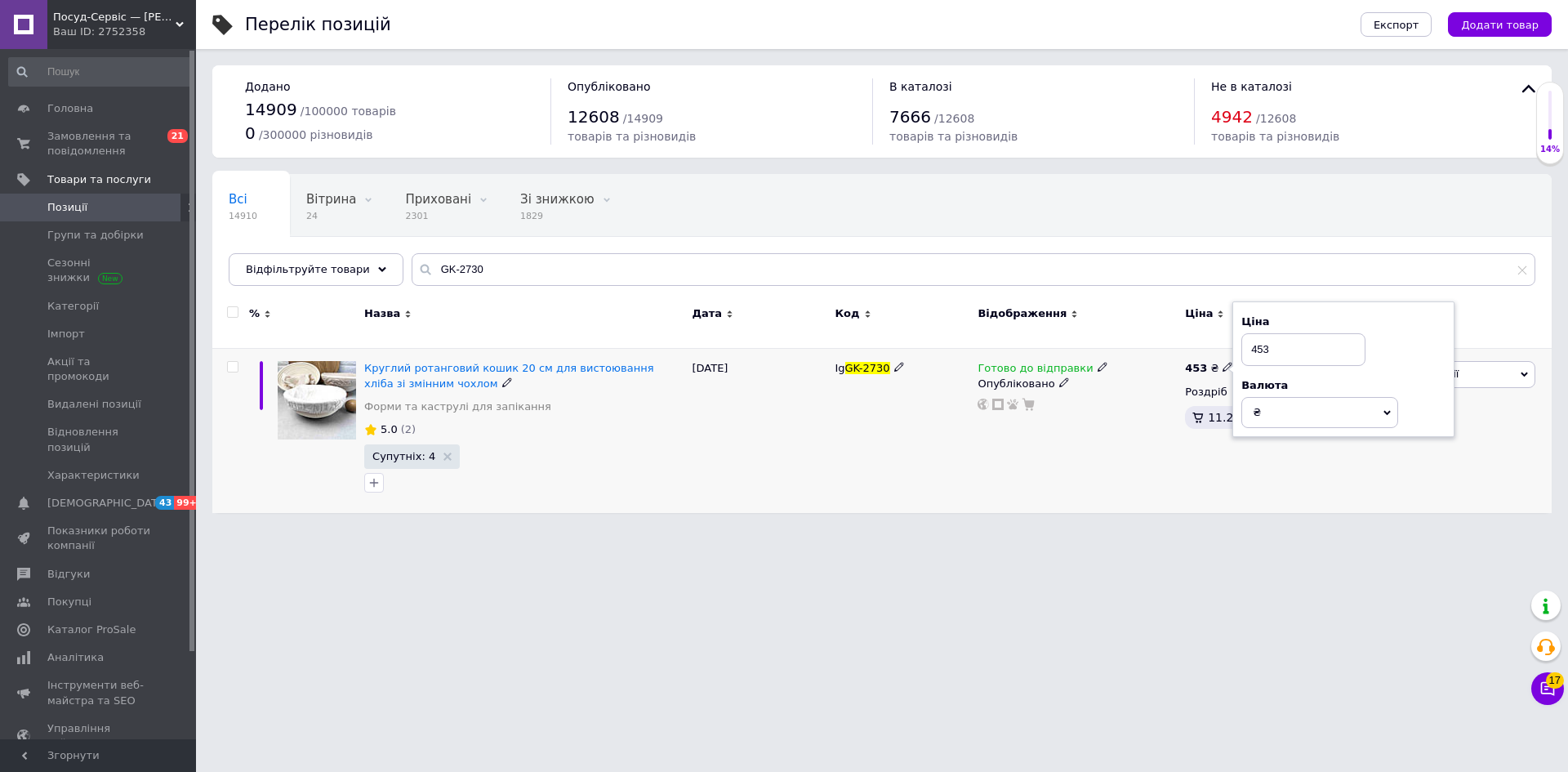
drag, startPoint x: 1263, startPoint y: 339, endPoint x: 1303, endPoint y: 336, distance: 40.1
click at [1302, 337] on input "453" at bounding box center [1303, 349] width 124 height 33
type input "454"
click at [862, 529] on html "Посуд-Сервіс — [PERSON_NAME] Ваш ID: 2752358 Сайт Посуд-Сервіс — [PERSON_NAME].…" at bounding box center [784, 264] width 1568 height 529
drag, startPoint x: 496, startPoint y: 254, endPoint x: 389, endPoint y: 258, distance: 107.1
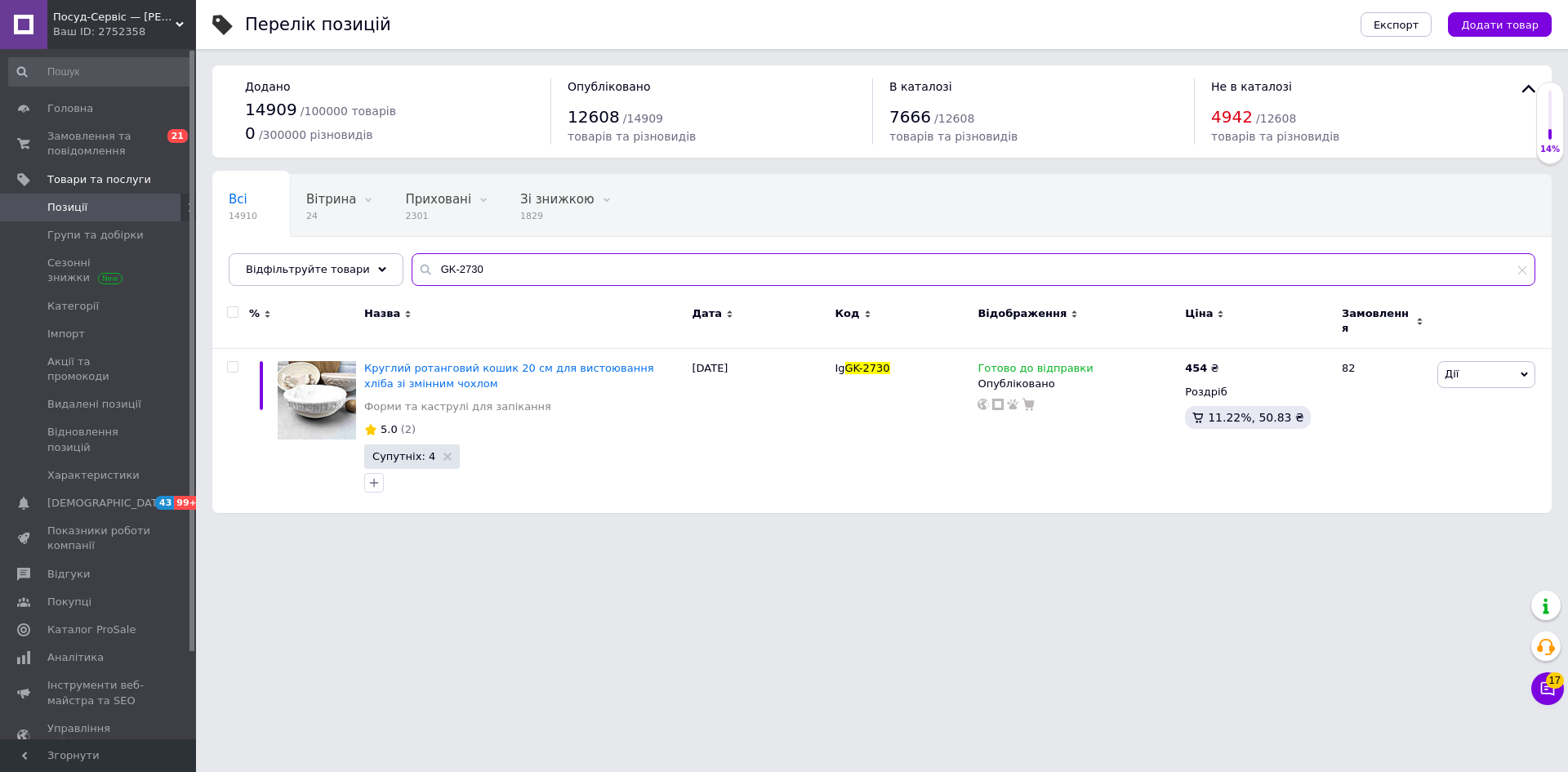
click at [389, 258] on div "Всі 14910 Вітрина 24 Видалити Редагувати Приховані 2301 Видалити Редагувати Зі …" at bounding box center [882, 230] width 1339 height 112
paste input "1"
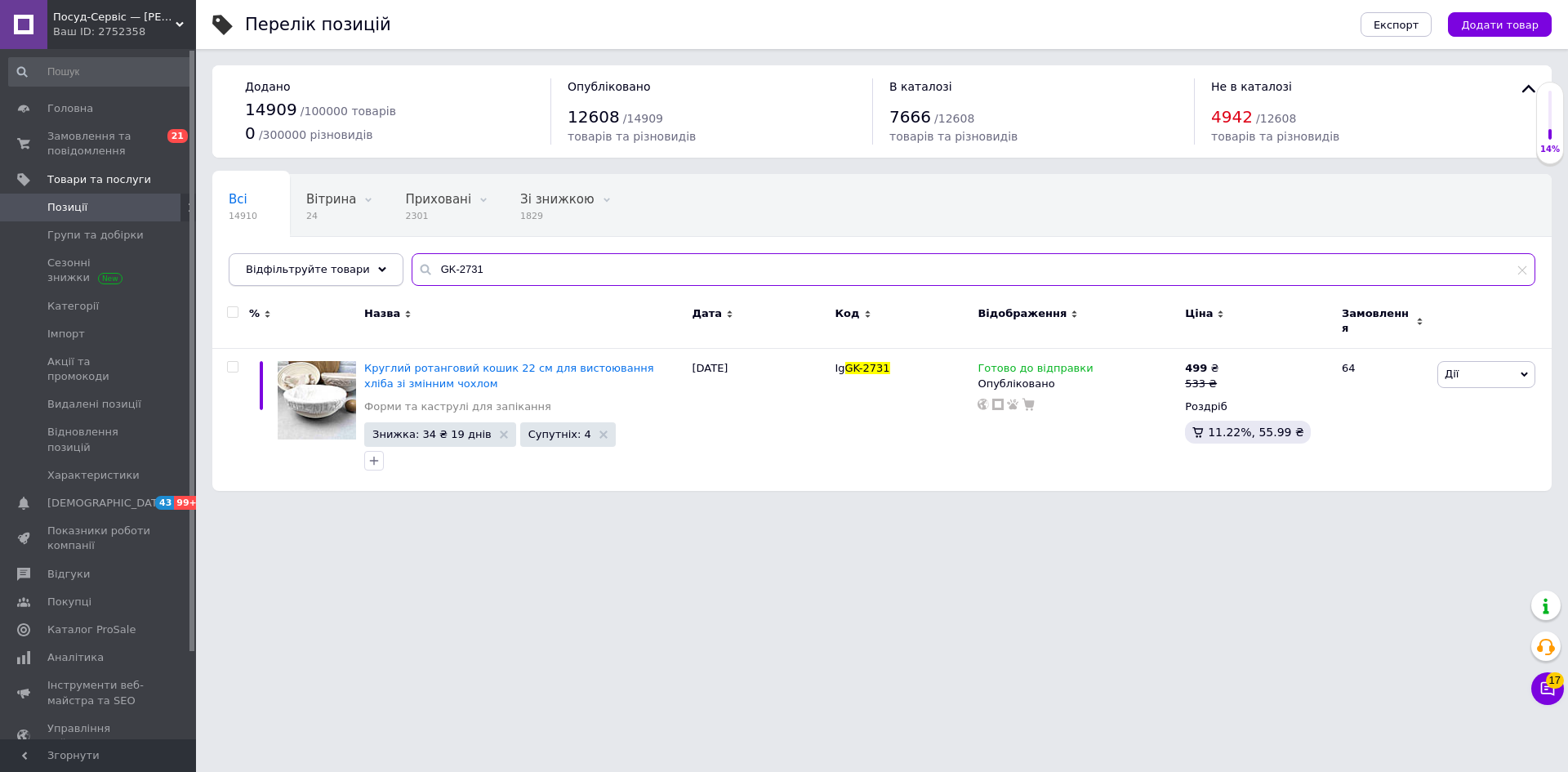
drag, startPoint x: 446, startPoint y: 261, endPoint x: 355, endPoint y: 262, distance: 91.0
click at [355, 262] on div "Відфільтруйте товари GK-2731" at bounding box center [882, 270] width 1307 height 33
paste input "3"
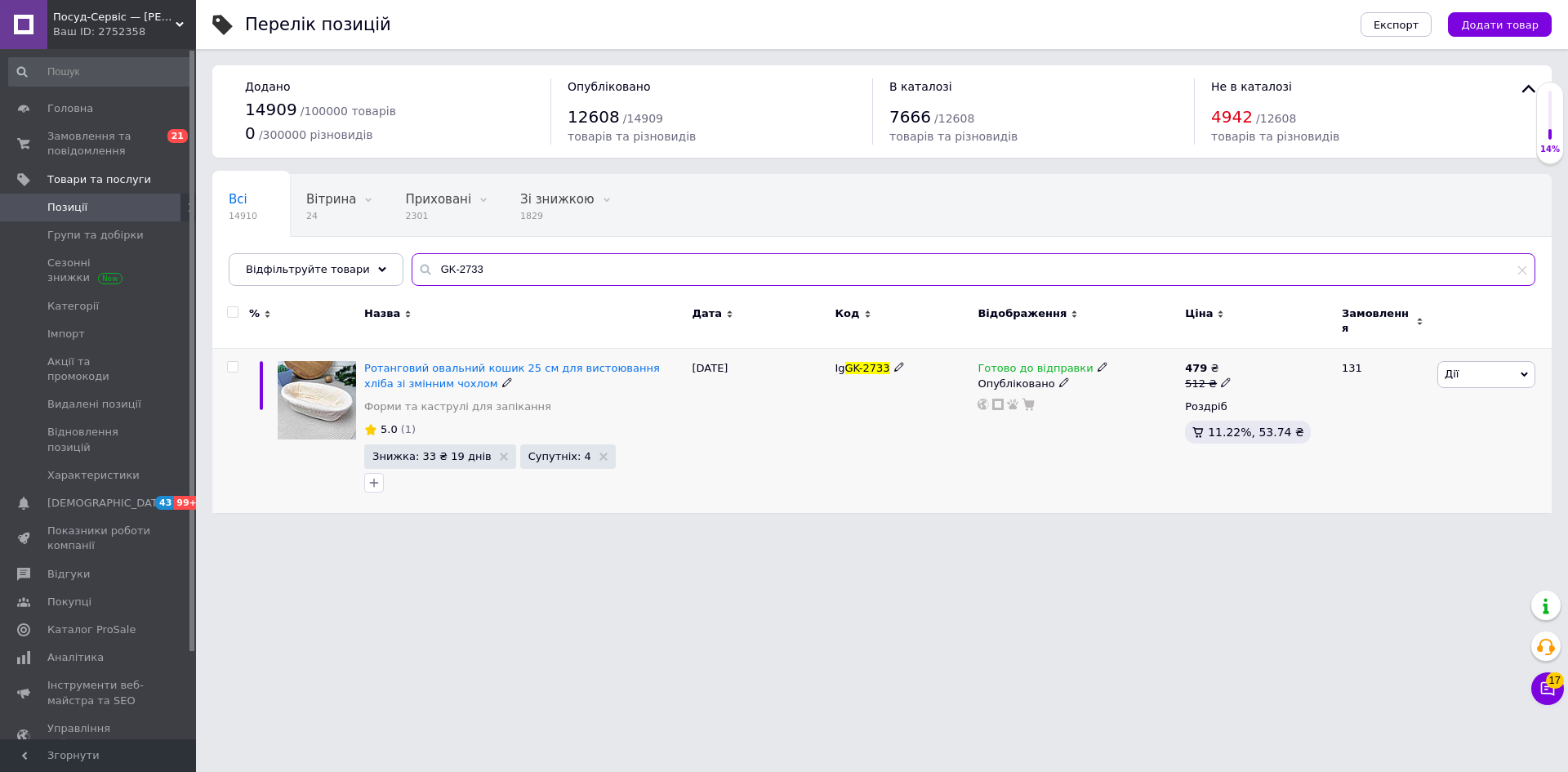
type input "GK-2733"
click at [1471, 366] on span "Дії" at bounding box center [1486, 374] width 98 height 26
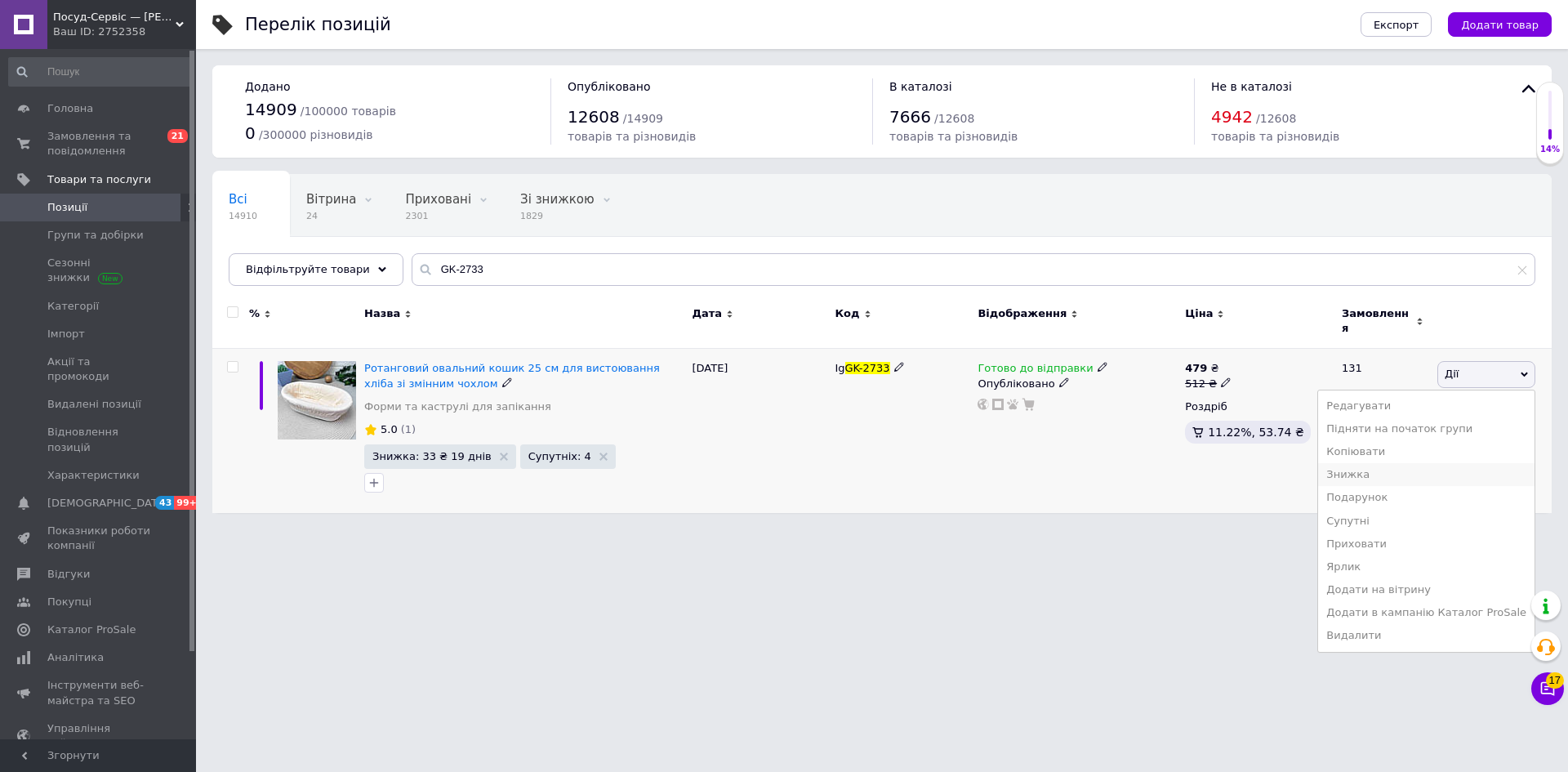
click at [1374, 465] on li "Знижка" at bounding box center [1427, 474] width 217 height 23
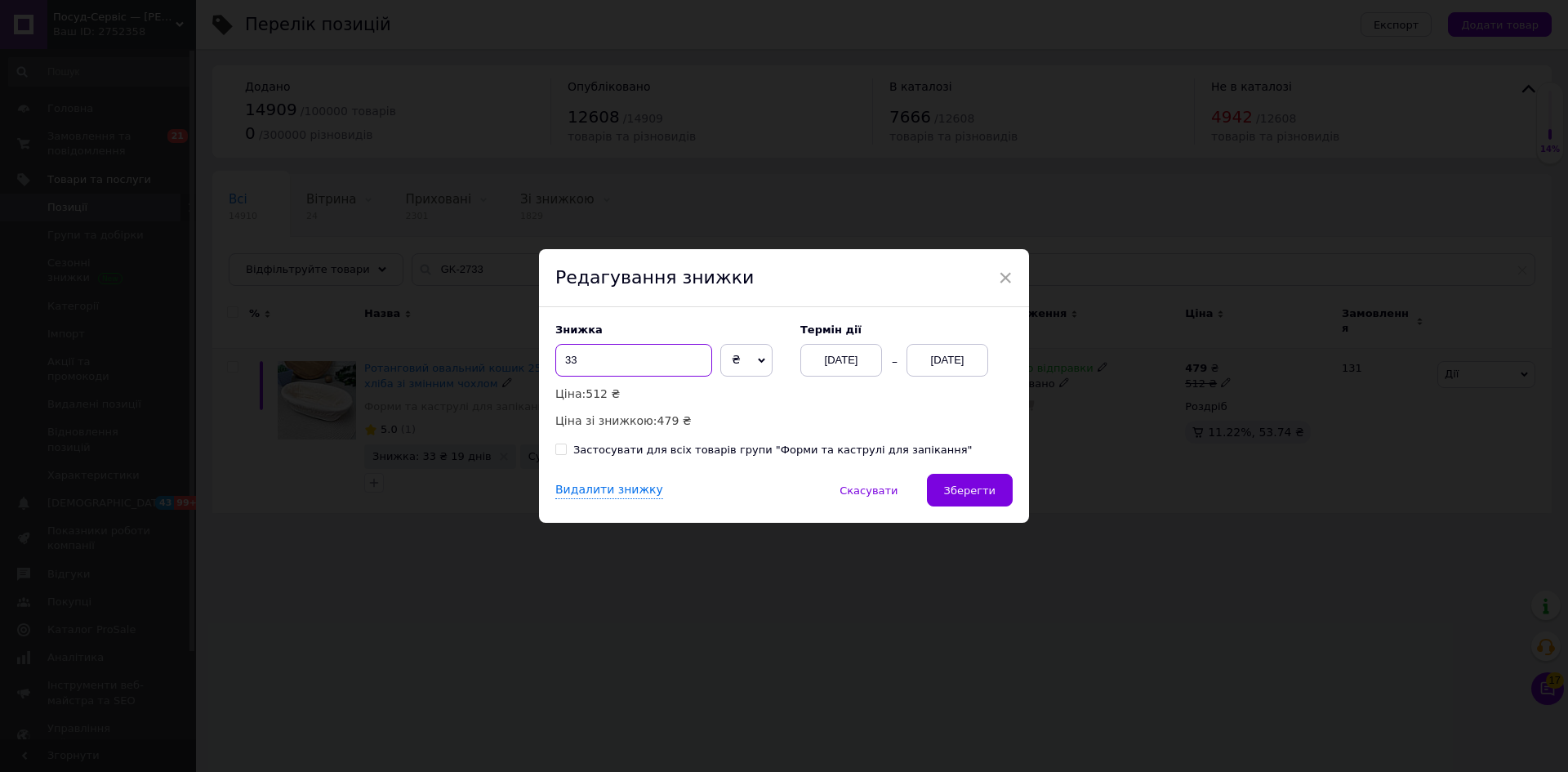
drag, startPoint x: 571, startPoint y: 364, endPoint x: 603, endPoint y: 361, distance: 32.1
click at [604, 363] on input "33" at bounding box center [633, 360] width 157 height 33
type input "31"
click at [967, 496] on span "Зберегти" at bounding box center [970, 490] width 52 height 12
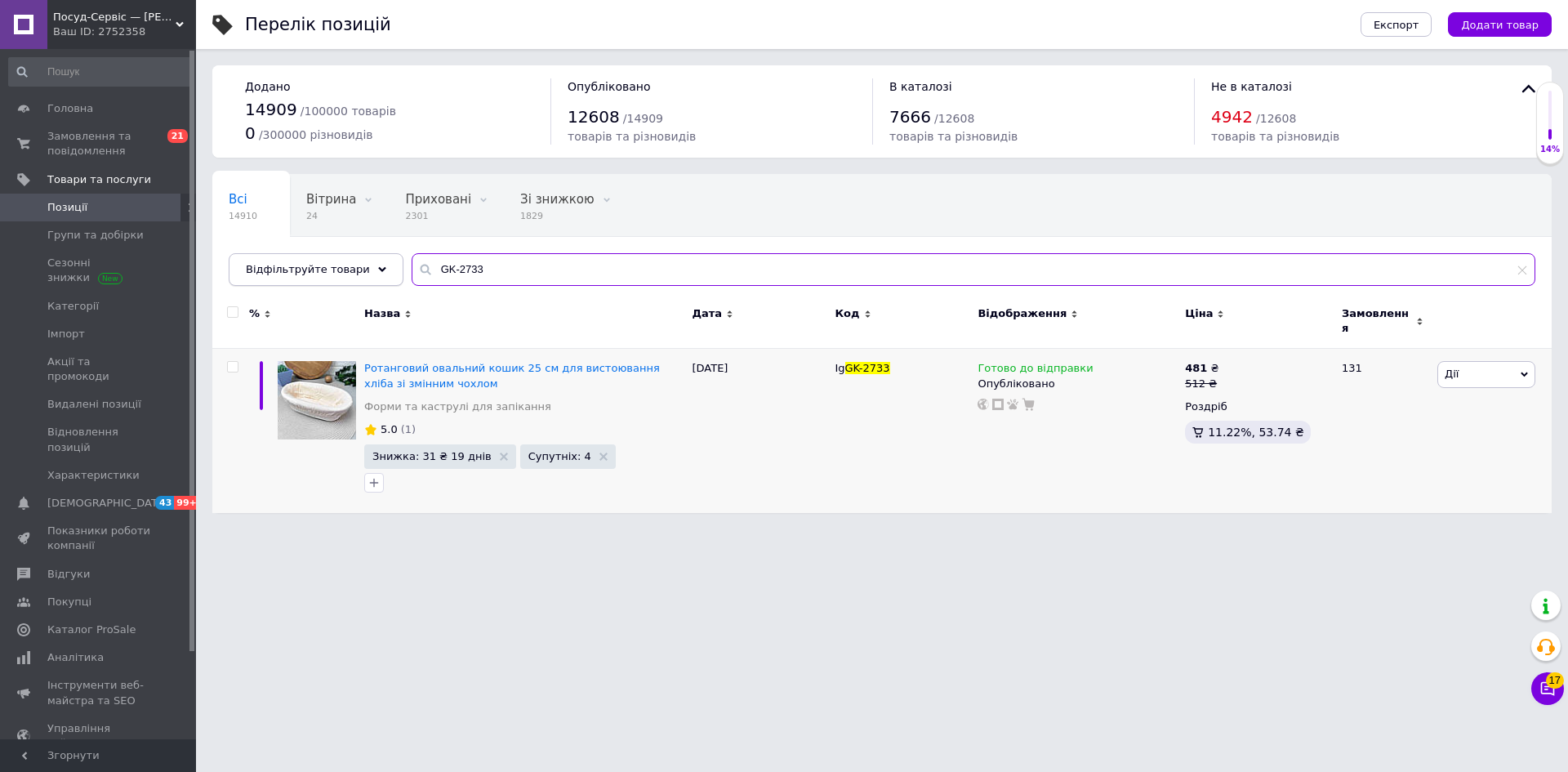
drag, startPoint x: 446, startPoint y: 277, endPoint x: 374, endPoint y: 276, distance: 72.0
click at [374, 276] on div "Відфільтруйте товари GK-2733" at bounding box center [882, 270] width 1307 height 33
paste input "5"
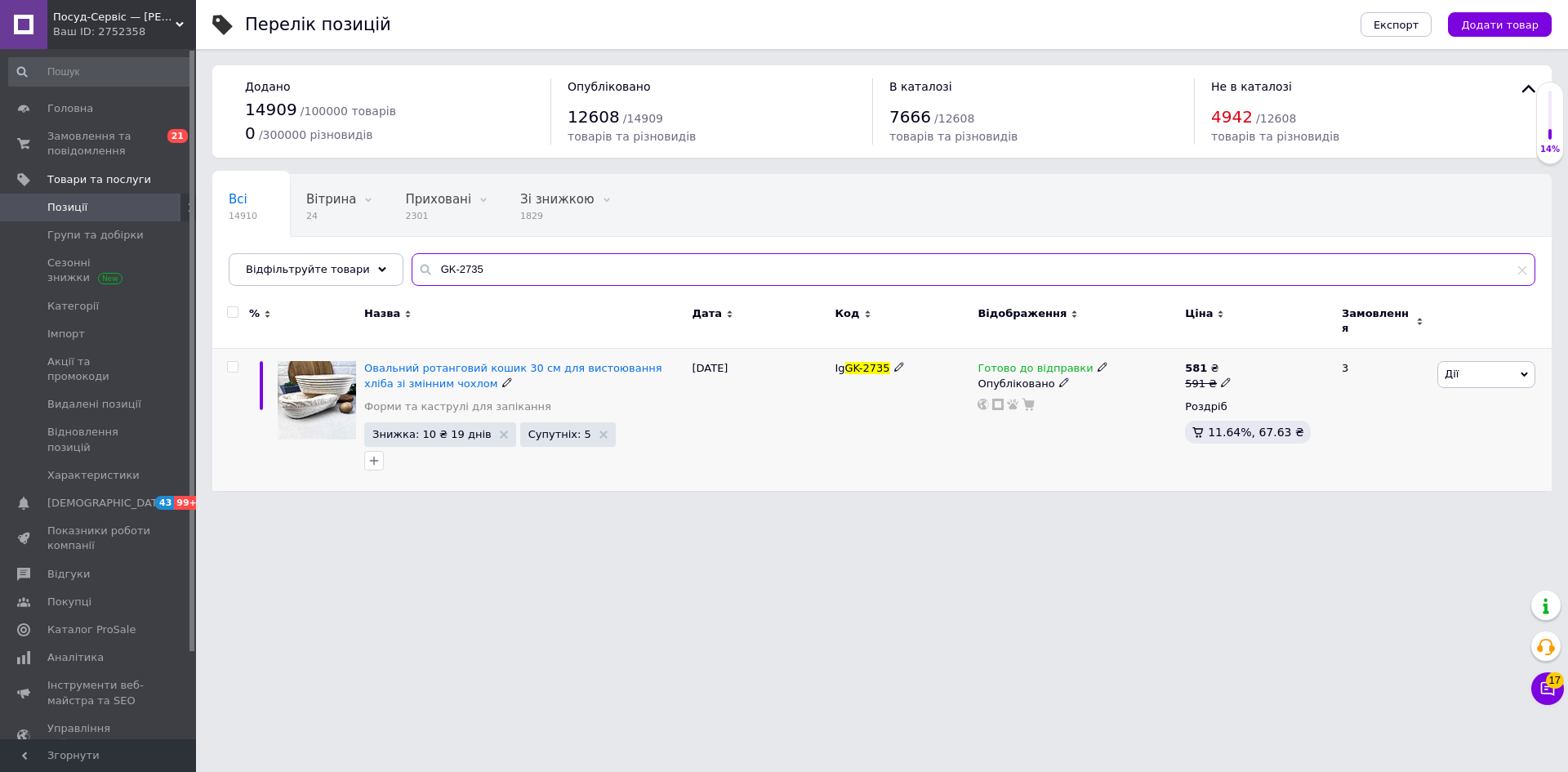
type input "GK-2735"
drag, startPoint x: 1466, startPoint y: 363, endPoint x: 1475, endPoint y: 401, distance: 39.1
click at [1465, 363] on span "Дії" at bounding box center [1486, 374] width 98 height 26
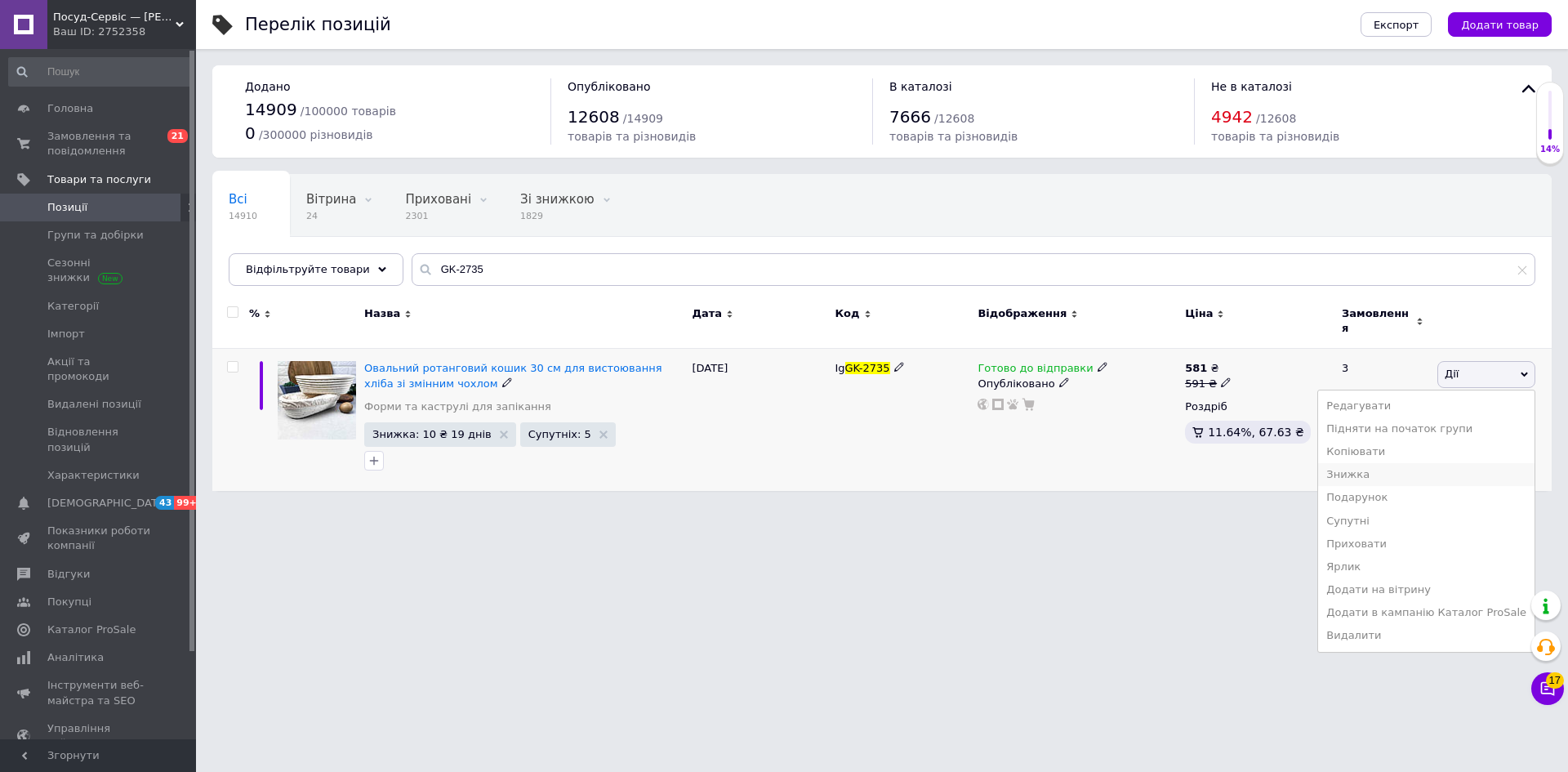
click at [1378, 463] on li "Знижка" at bounding box center [1427, 474] width 217 height 23
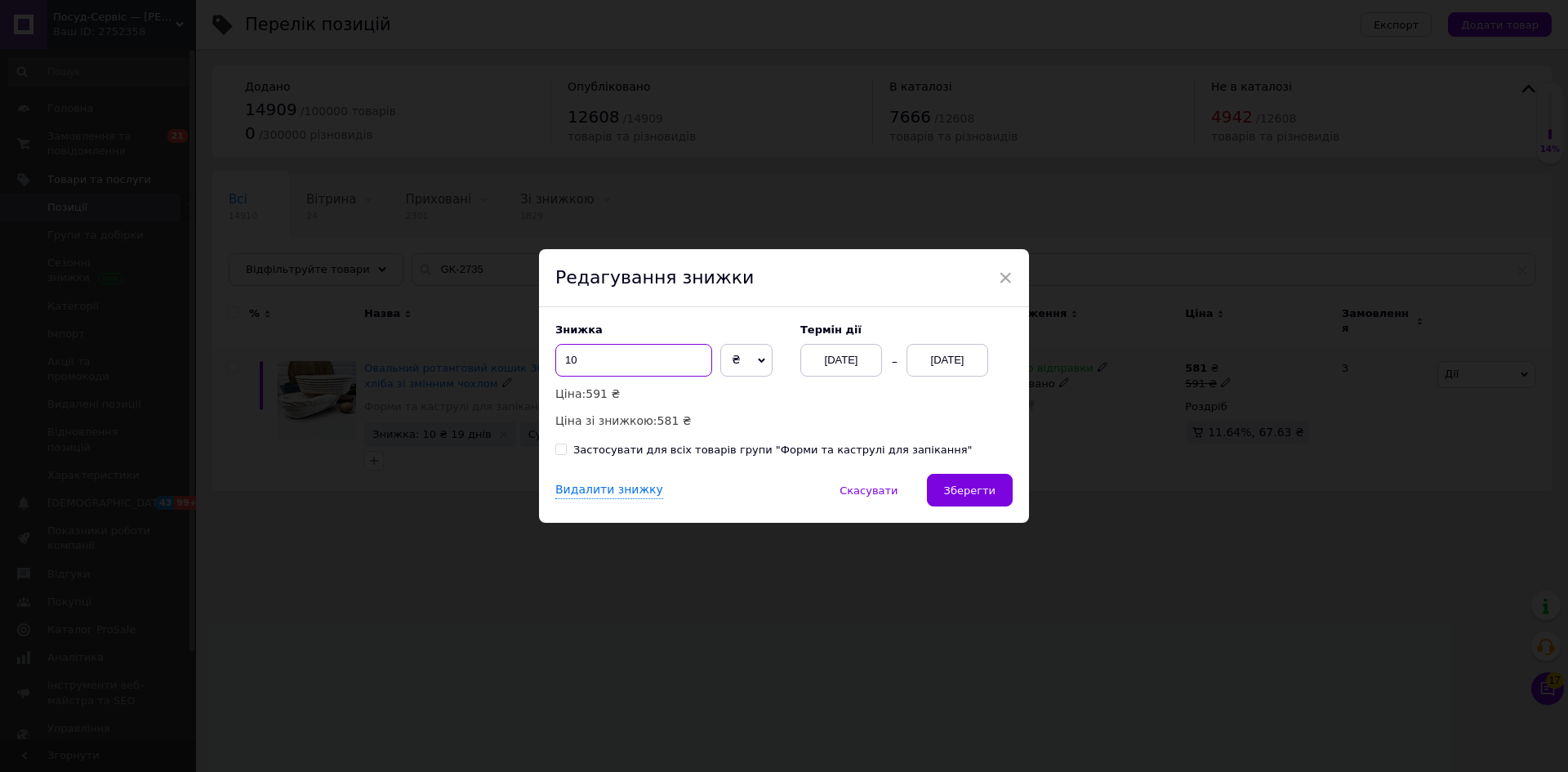
drag, startPoint x: 563, startPoint y: 356, endPoint x: 615, endPoint y: 355, distance: 52.0
click at [615, 357] on input "10" at bounding box center [633, 360] width 157 height 33
type input "7"
click at [963, 488] on span "Зберегти" at bounding box center [970, 490] width 52 height 12
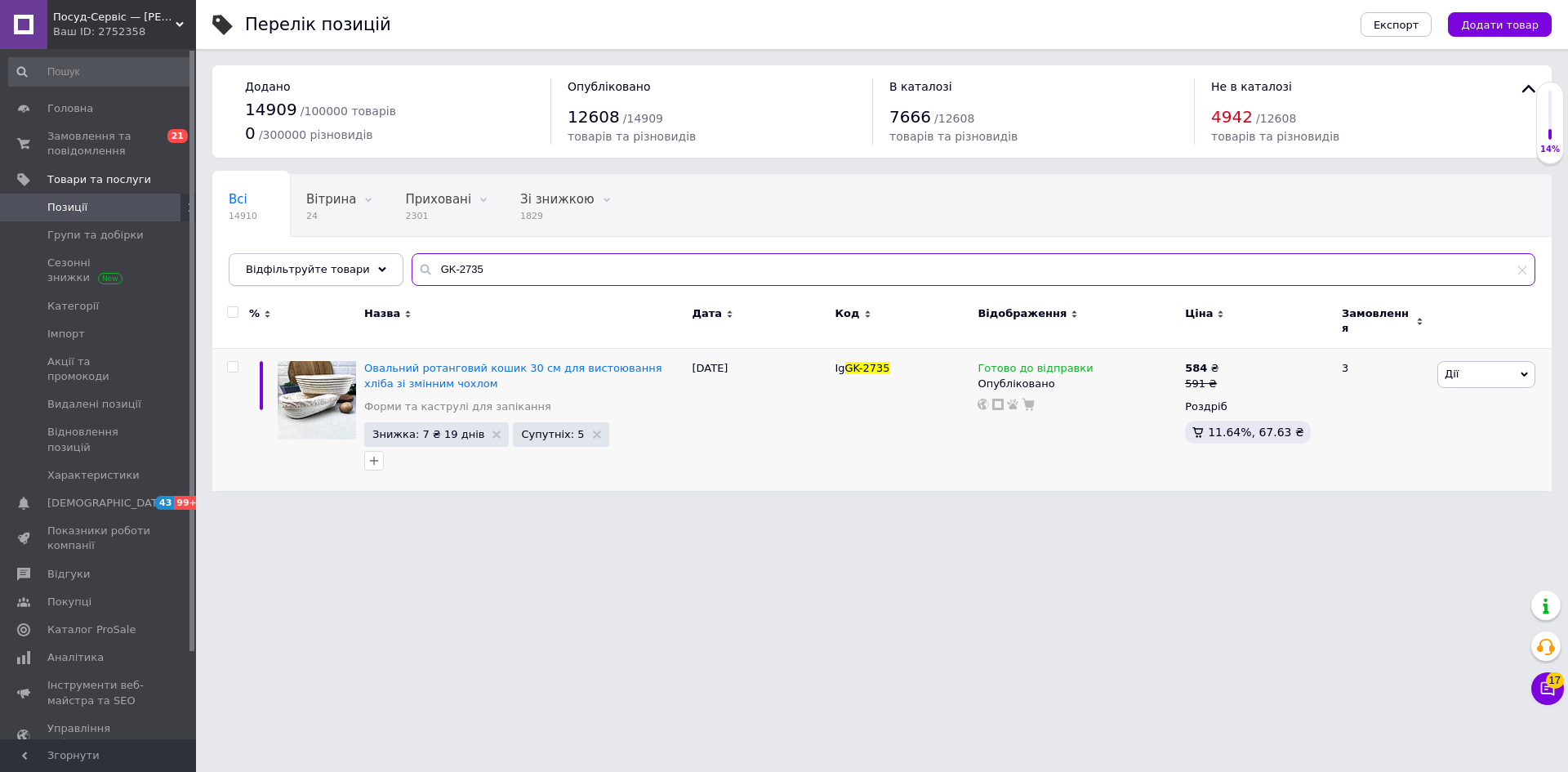
drag, startPoint x: 473, startPoint y: 272, endPoint x: 370, endPoint y: 263, distance: 103.4
click at [370, 263] on div "Відфільтруйте товари GK-2735" at bounding box center [882, 270] width 1307 height 33
paste input "40"
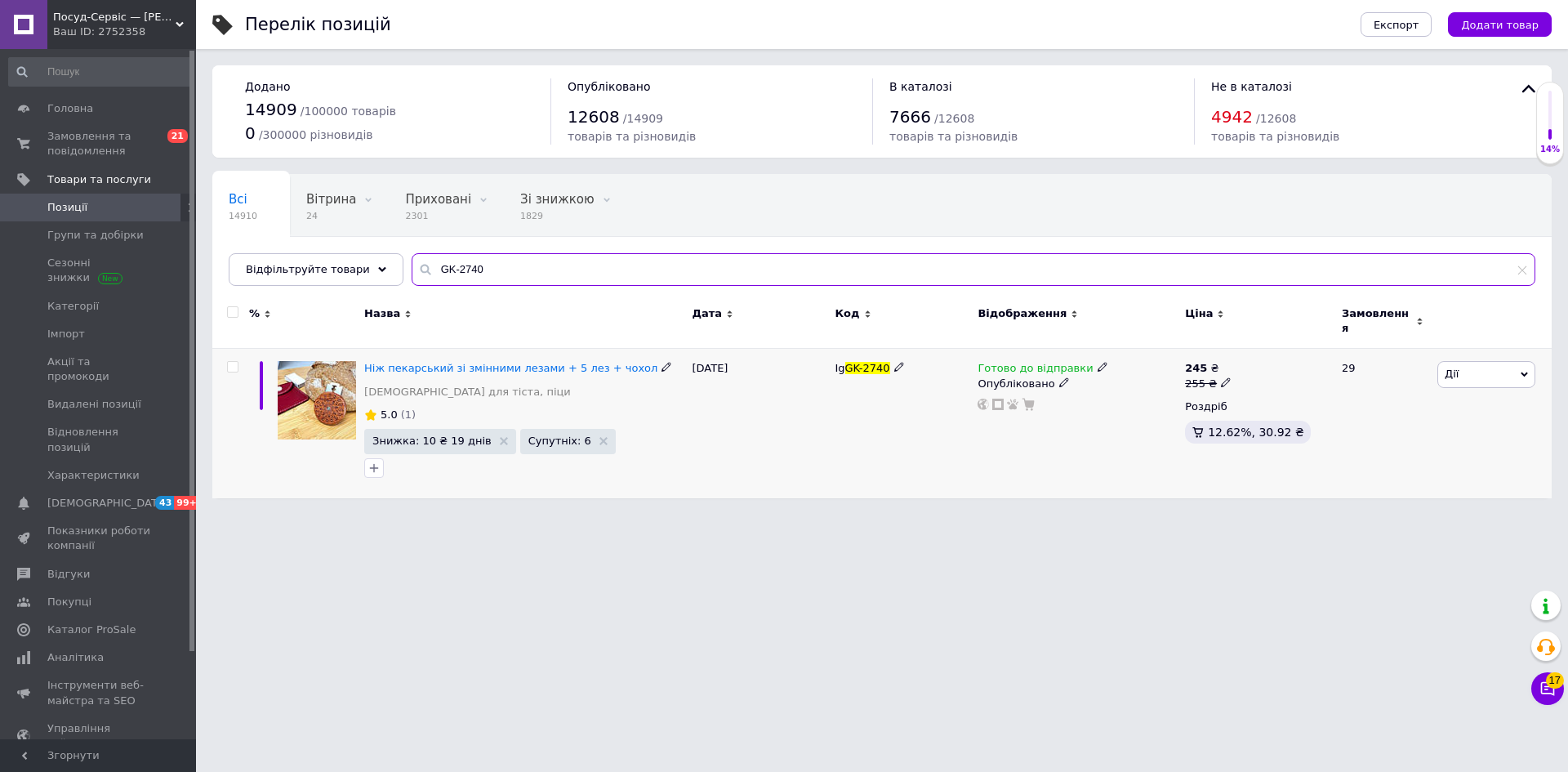
type input "GK-2740"
click at [1474, 365] on span "Дії" at bounding box center [1486, 374] width 98 height 26
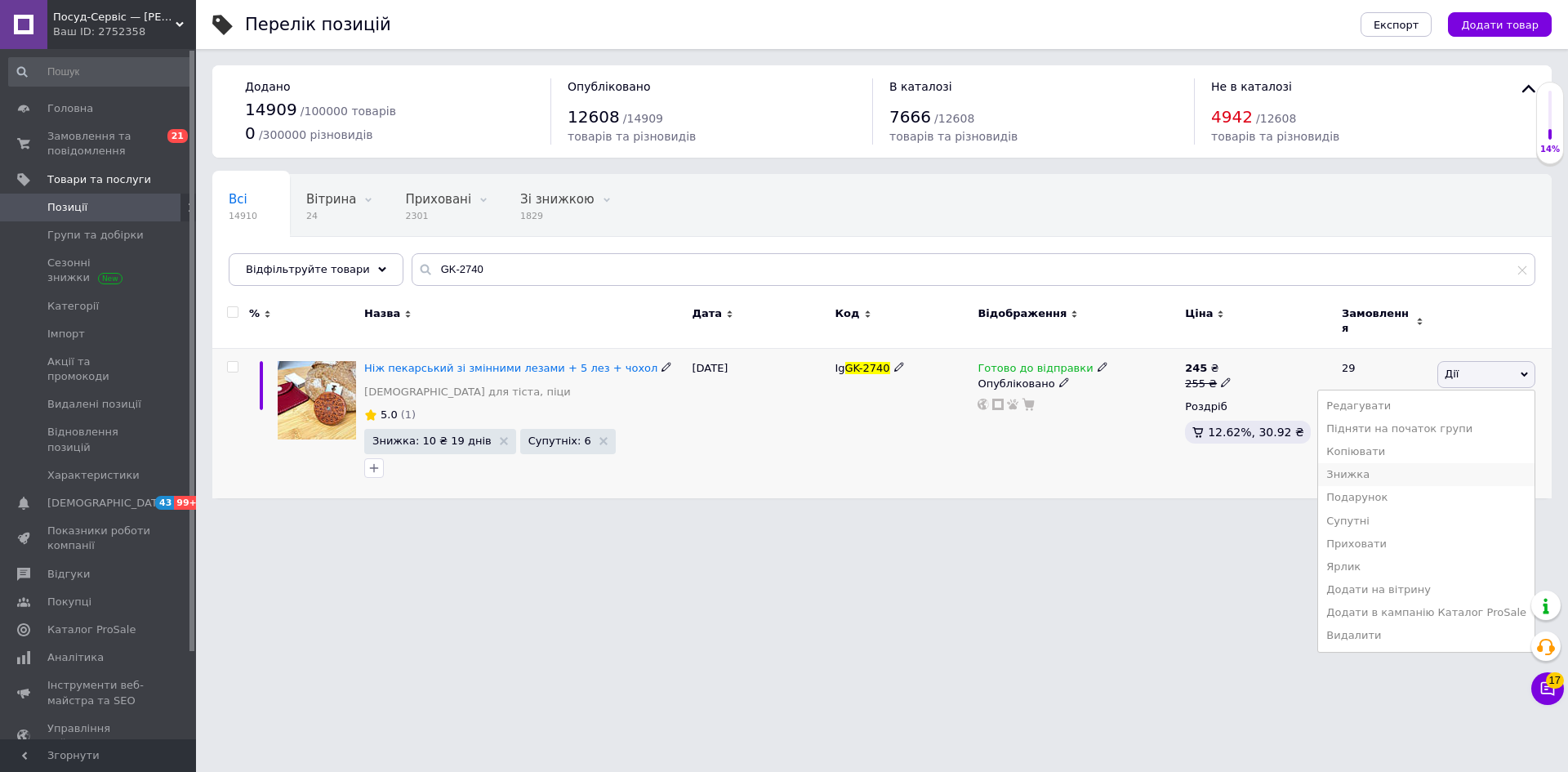
click at [1383, 463] on li "Знижка" at bounding box center [1427, 474] width 217 height 23
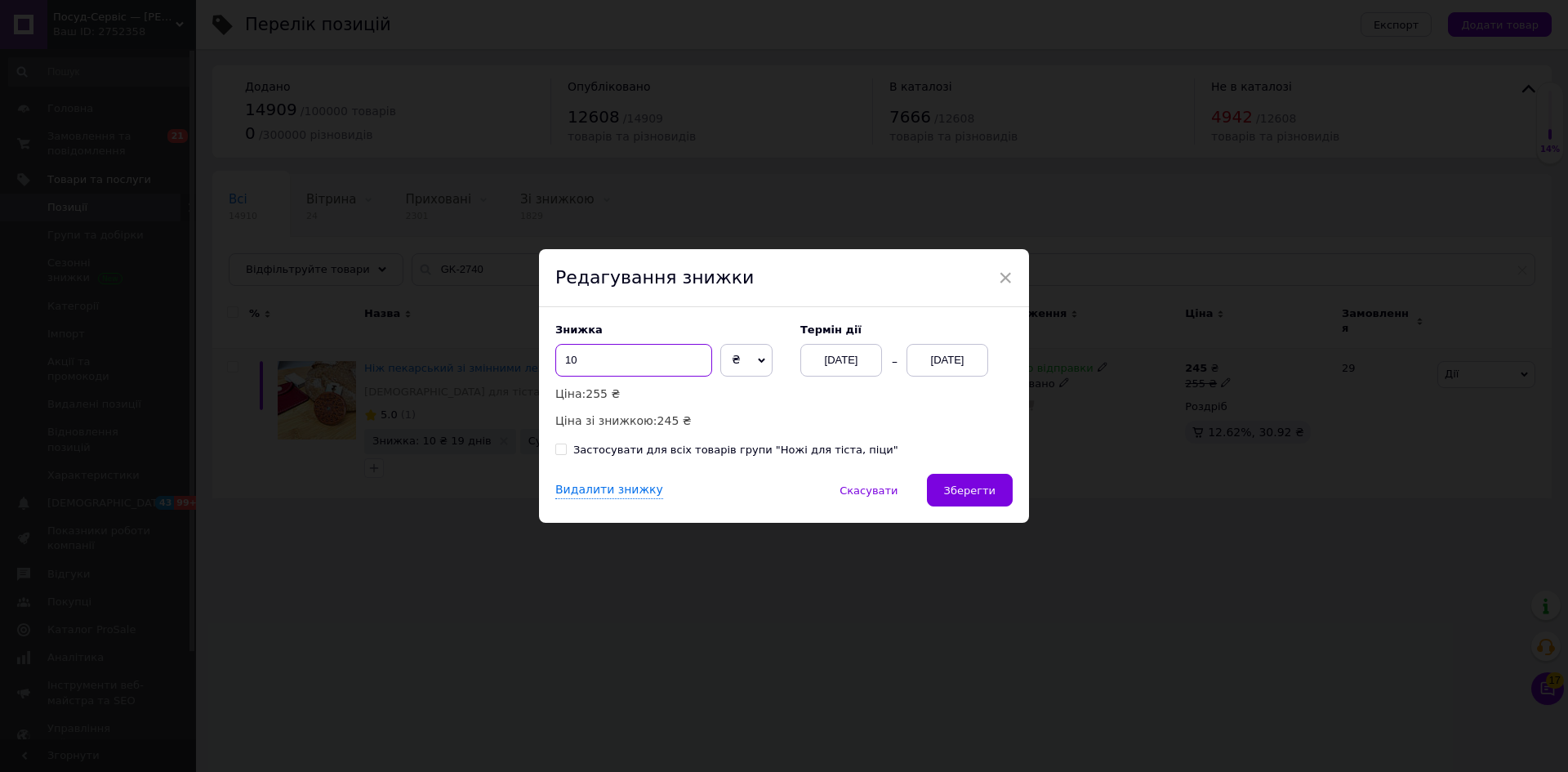
drag, startPoint x: 565, startPoint y: 361, endPoint x: 613, endPoint y: 342, distance: 51.6
click at [611, 346] on input "10" at bounding box center [633, 360] width 157 height 33
type input "9"
drag, startPoint x: 985, startPoint y: 491, endPoint x: 1033, endPoint y: 691, distance: 205.7
click at [984, 491] on span "Зберегти" at bounding box center [970, 490] width 52 height 12
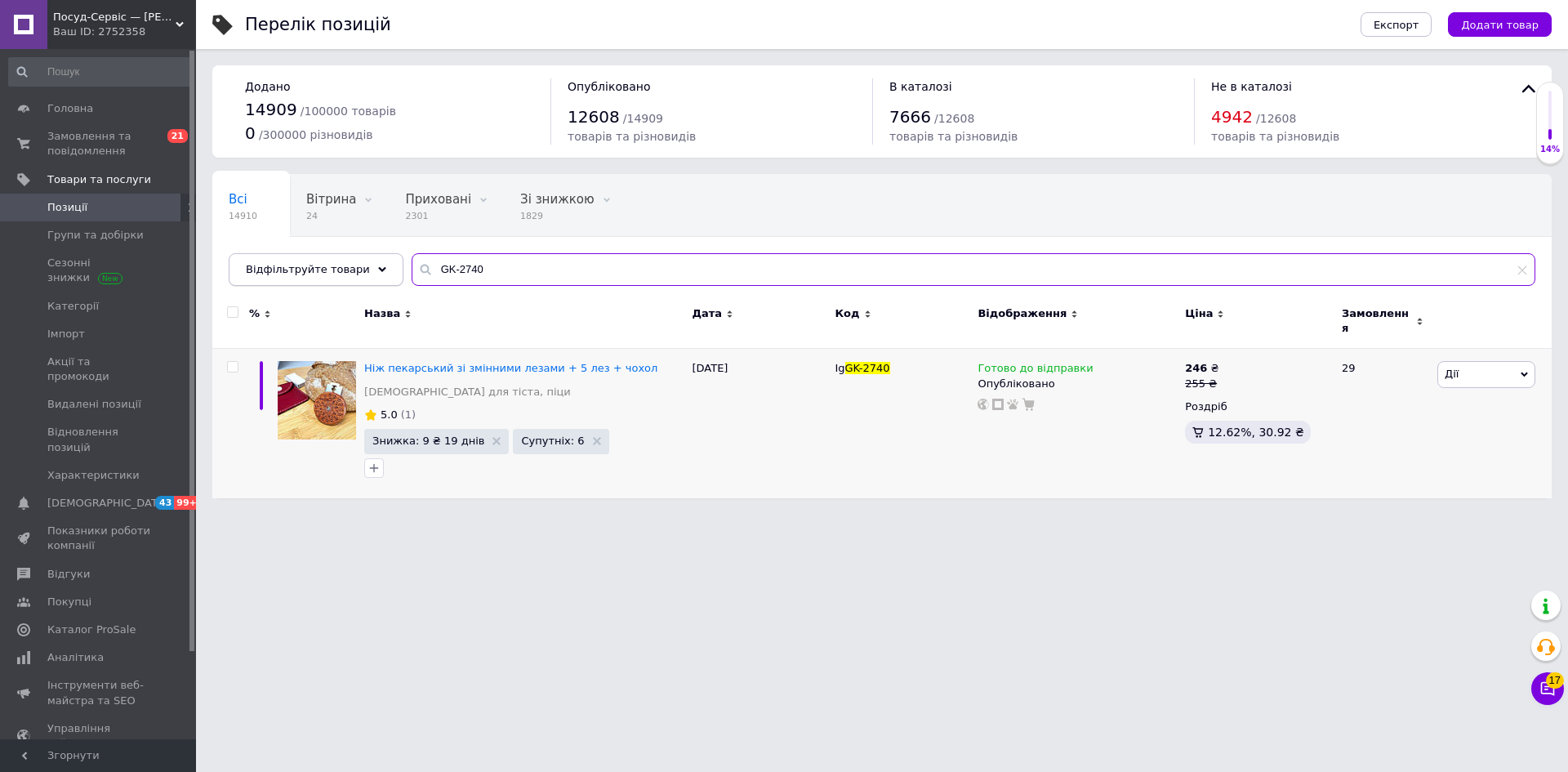
drag, startPoint x: 432, startPoint y: 262, endPoint x: 355, endPoint y: 263, distance: 77.0
click at [355, 263] on div "Відфільтруйте товари GK-2740" at bounding box center [882, 270] width 1307 height 33
paste input "5"
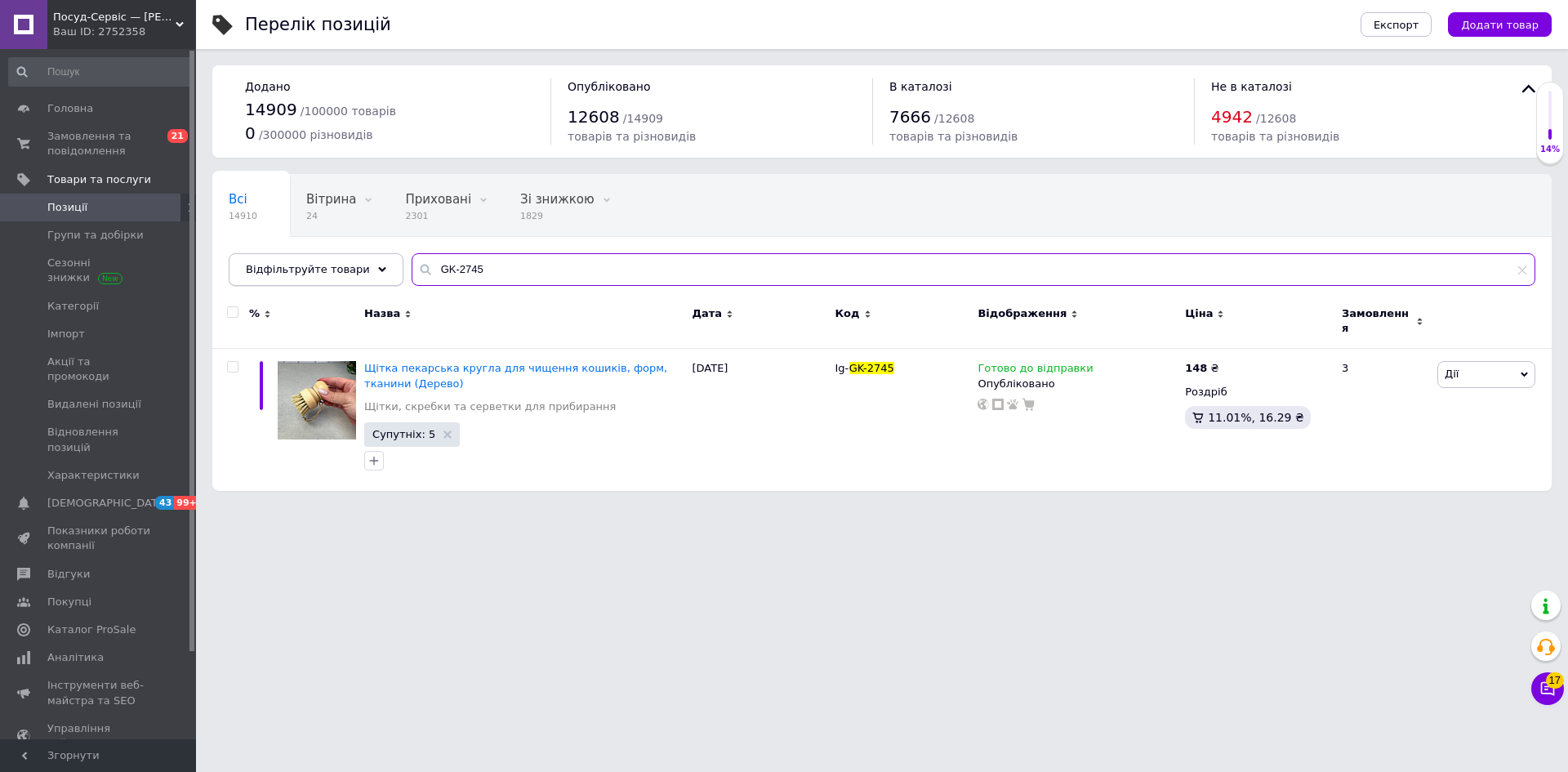
drag, startPoint x: 478, startPoint y: 267, endPoint x: 333, endPoint y: 270, distance: 145.0
click at [333, 270] on div "Відфільтруйте товари GK-2745" at bounding box center [882, 270] width 1307 height 33
paste input "50"
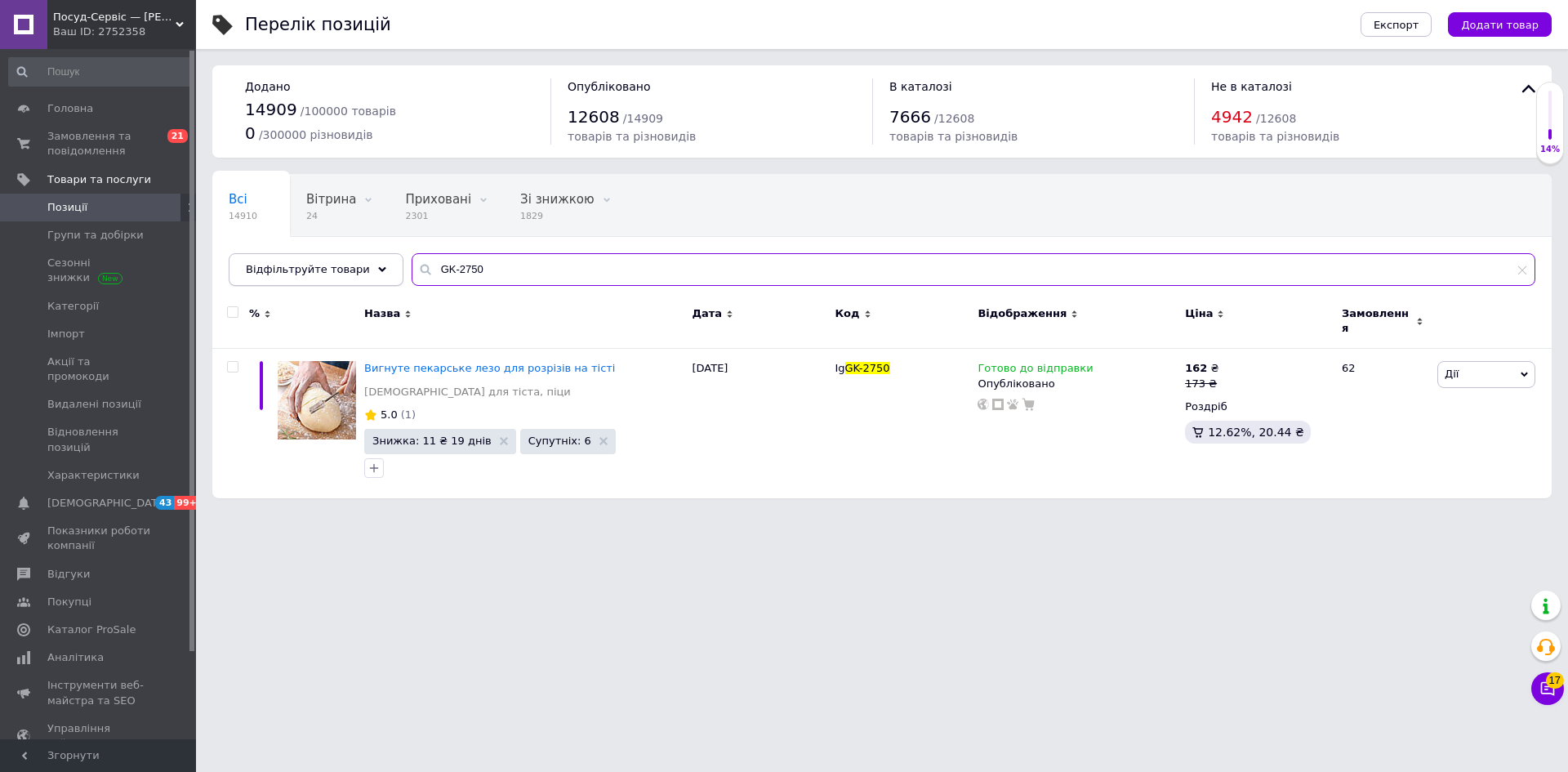
drag, startPoint x: 473, startPoint y: 268, endPoint x: 363, endPoint y: 263, distance: 110.1
click at [363, 263] on div "Відфільтруйте товари GK-2750" at bounding box center [882, 270] width 1307 height 33
paste input "4"
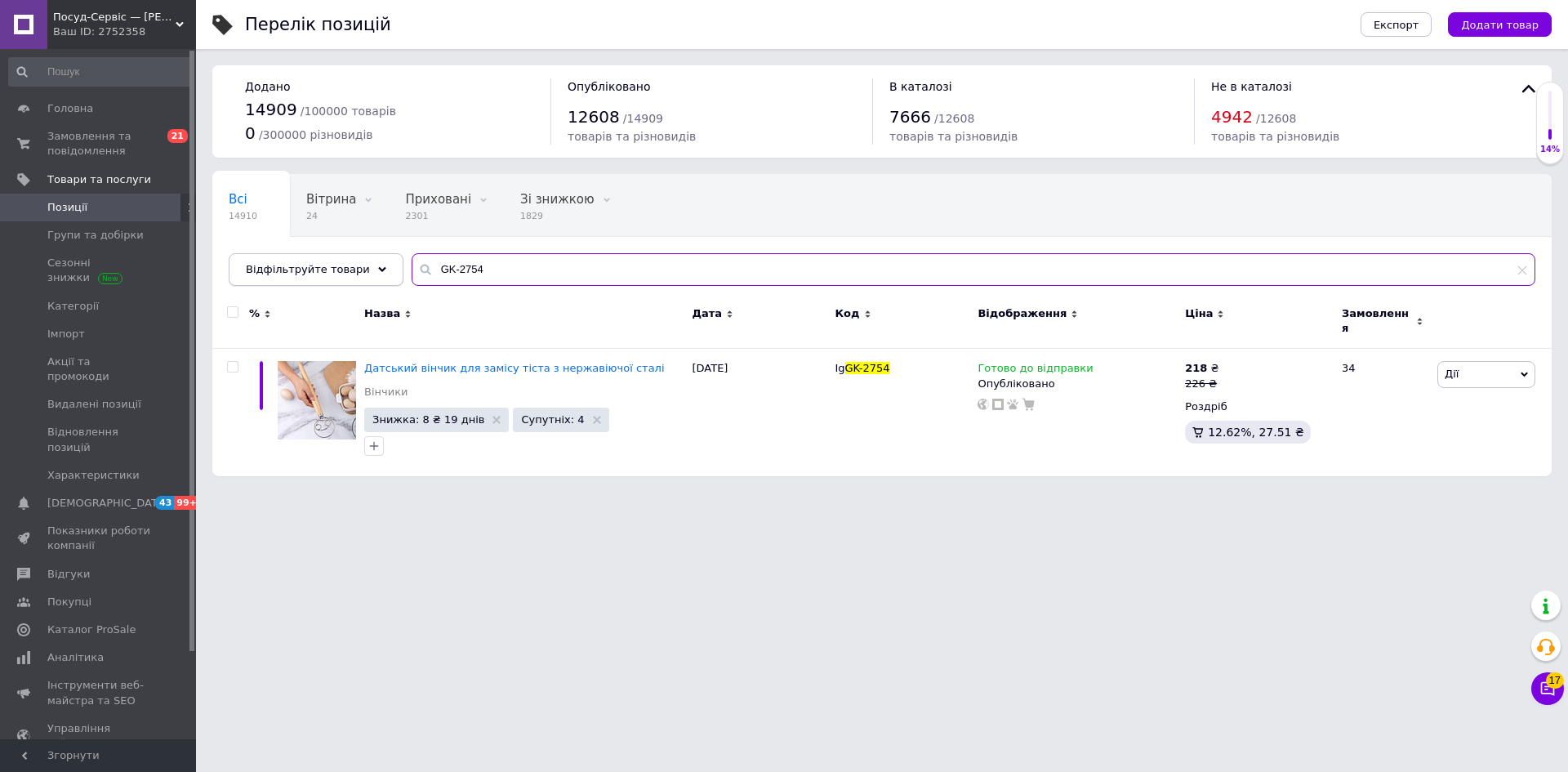
drag, startPoint x: 482, startPoint y: 259, endPoint x: 379, endPoint y: 259, distance: 103.0
click at [379, 259] on div "Відфільтруйте товари GK-2754" at bounding box center [882, 270] width 1307 height 33
paste input "60"
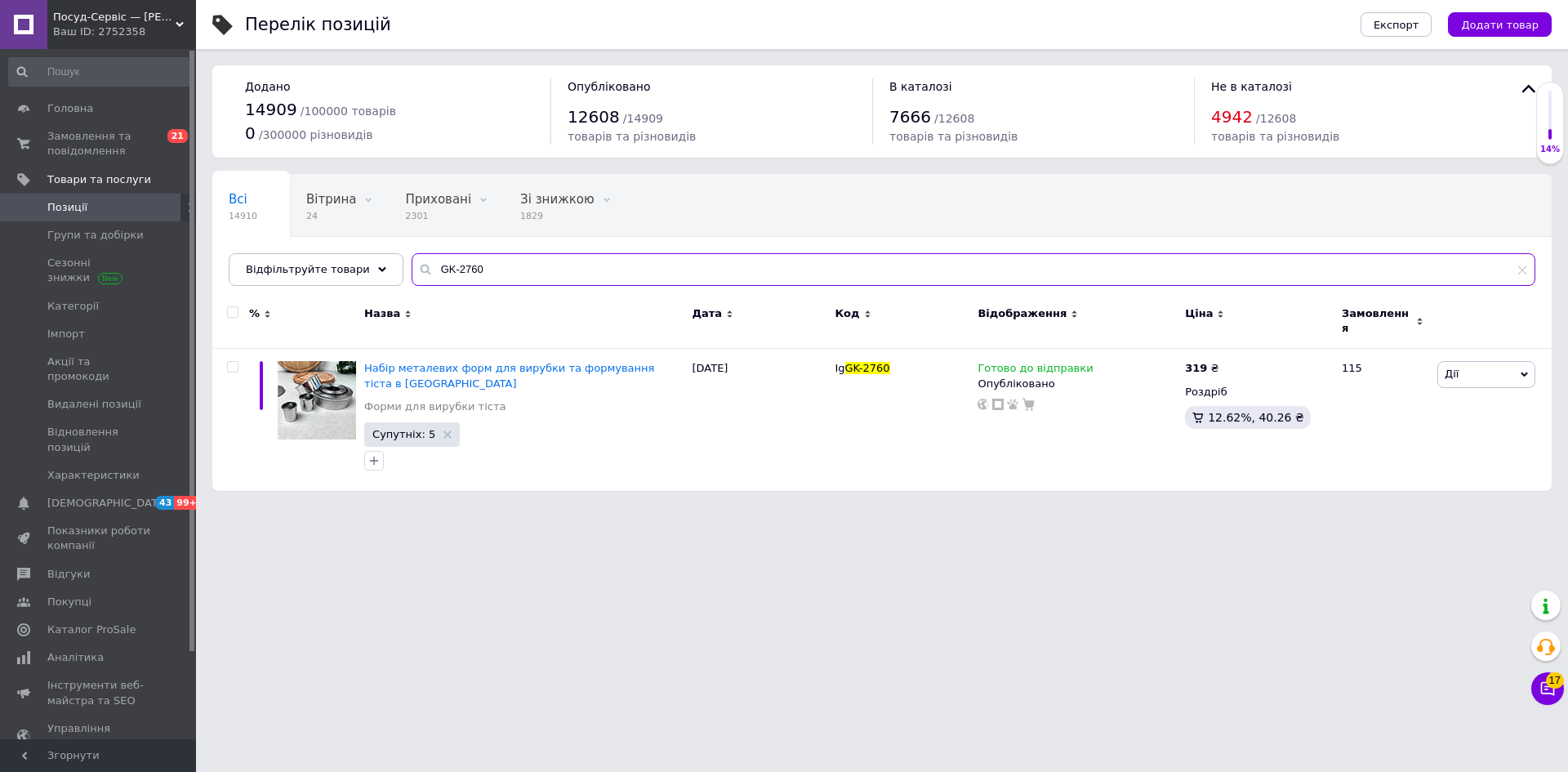
drag, startPoint x: 483, startPoint y: 269, endPoint x: 393, endPoint y: 263, distance: 90.2
click at [412, 263] on input "GK-2760" at bounding box center [974, 270] width 1124 height 33
paste input "7"
type input "GK-2770"
click at [1218, 362] on icon at bounding box center [1220, 367] width 10 height 10
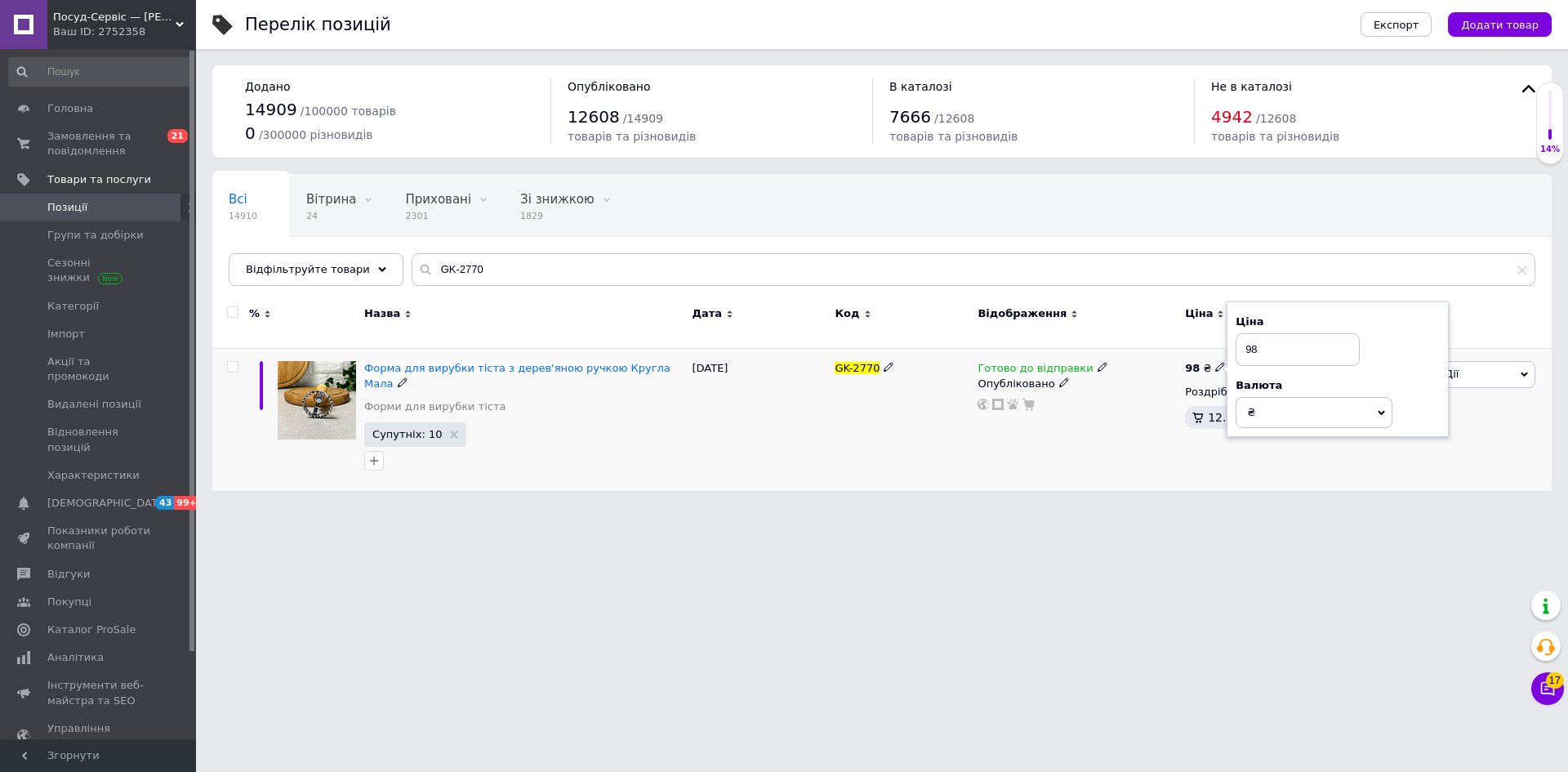
drag, startPoint x: 1250, startPoint y: 334, endPoint x: 1291, endPoint y: 311, distance: 47.0
click at [1278, 333] on input "98" at bounding box center [1297, 349] width 124 height 33
type input "99"
click at [1124, 507] on html "Посуд-Сервіс — [PERSON_NAME] Ваш ID: 2752358 Сайт Посуд-Сервіс — [PERSON_NAME].…" at bounding box center [784, 254] width 1568 height 507
drag, startPoint x: 478, startPoint y: 265, endPoint x: 379, endPoint y: 251, distance: 100.0
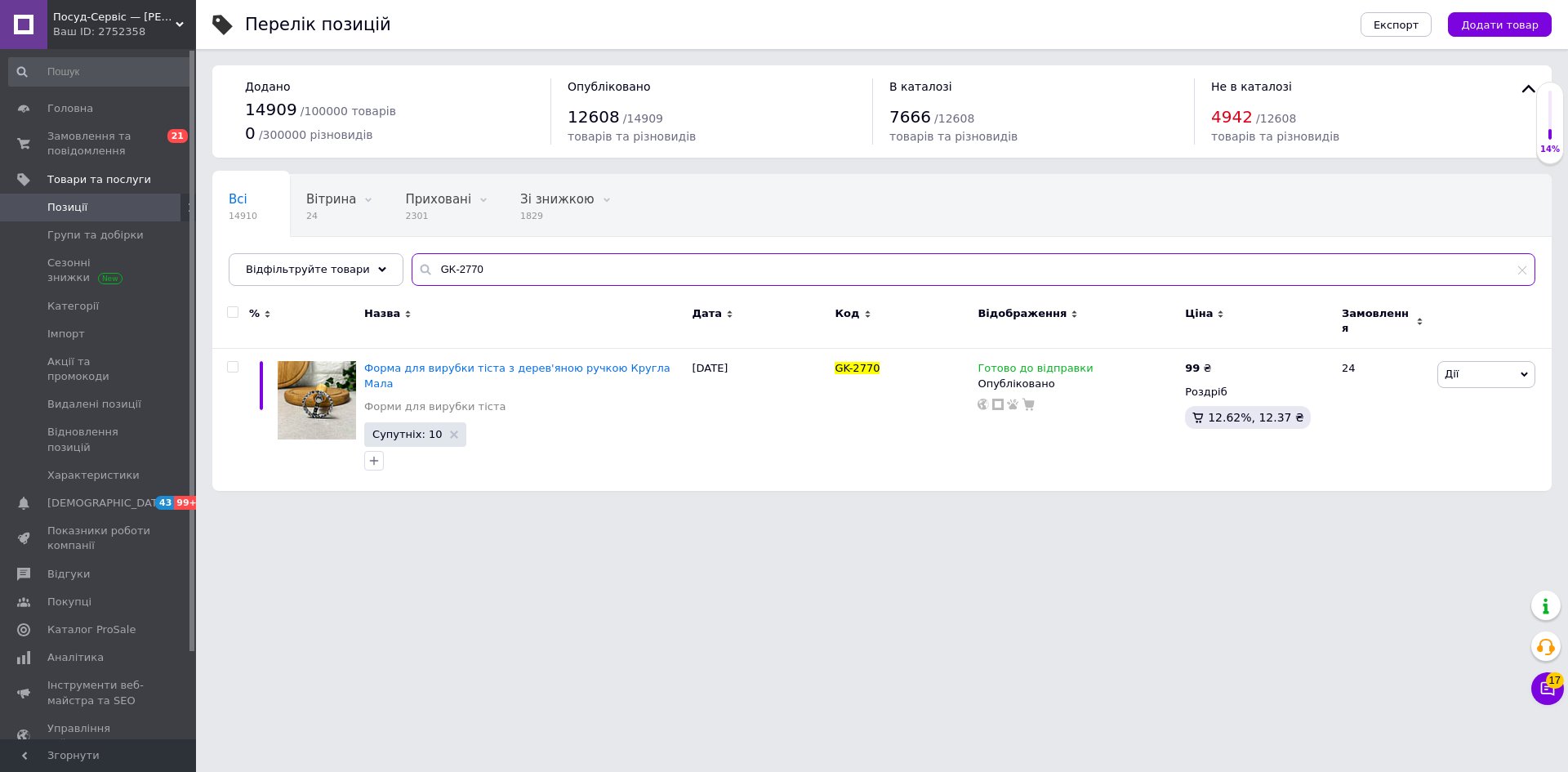
click at [379, 251] on div "Всі 14910 Вітрина 24 Видалити Редагувати Приховані 2301 Видалити Редагувати Зі …" at bounding box center [882, 230] width 1339 height 112
paste input "2"
type input "GK-2772"
click at [1220, 361] on span at bounding box center [1220, 366] width 11 height 11
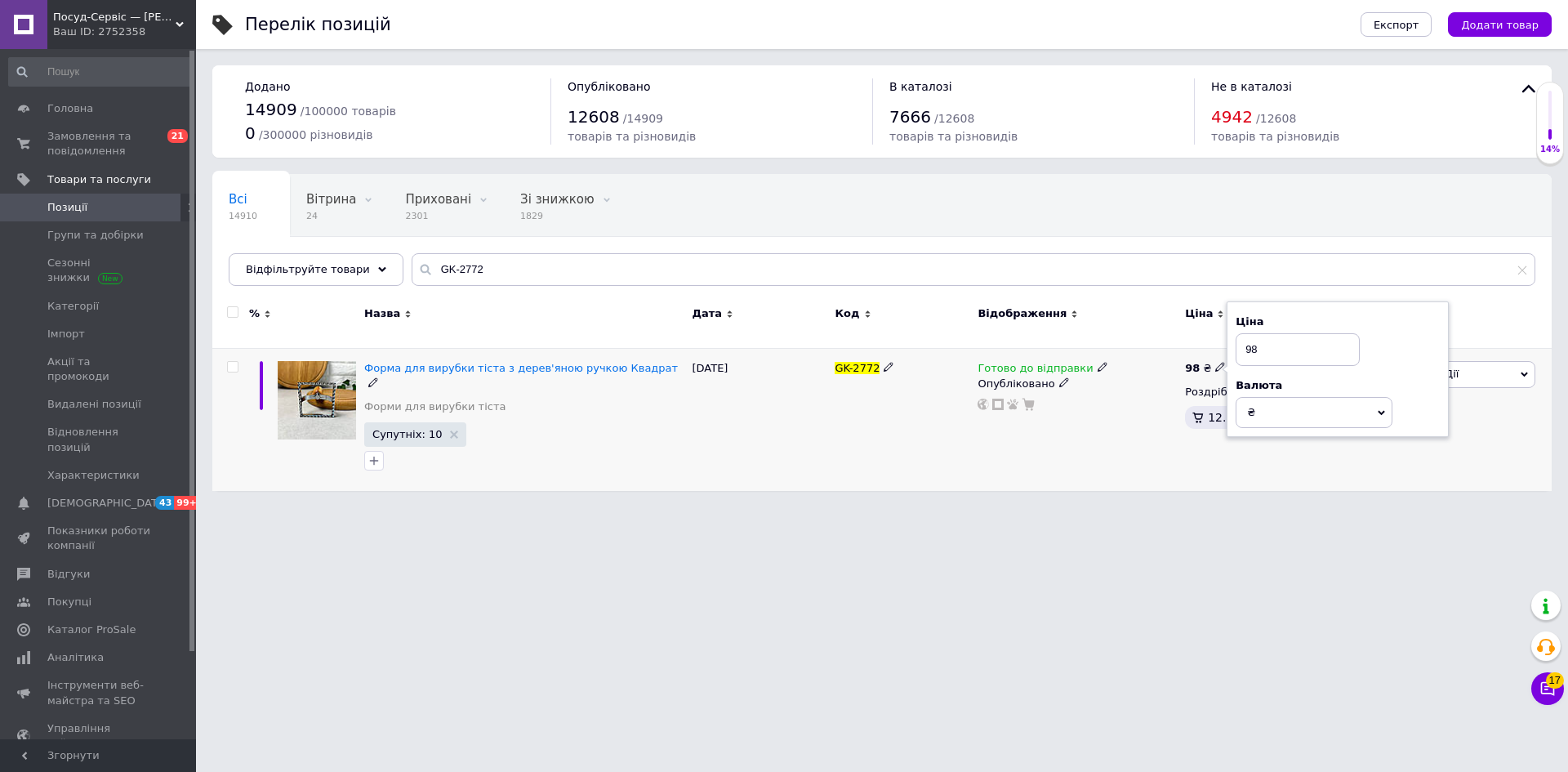
drag, startPoint x: 1252, startPoint y: 339, endPoint x: 1308, endPoint y: 309, distance: 63.5
click at [1296, 322] on div "Ціна 98" at bounding box center [1337, 340] width 204 height 52
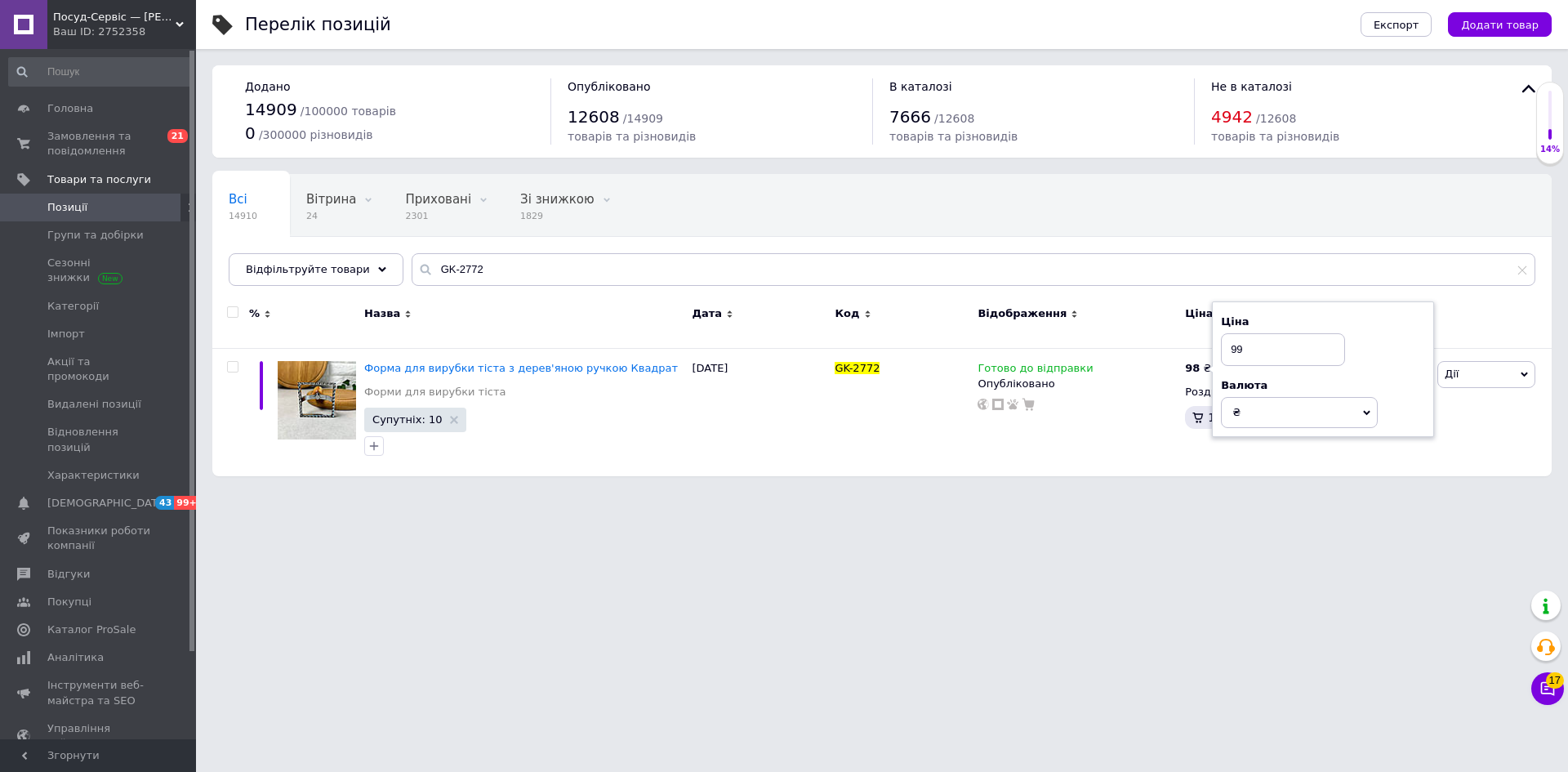
type input "99"
click at [798, 492] on html "Посуд-Сервіс — [PERSON_NAME] Ваш ID: 2752358 Сайт Посуд-Сервіс — [PERSON_NAME].…" at bounding box center [784, 246] width 1568 height 492
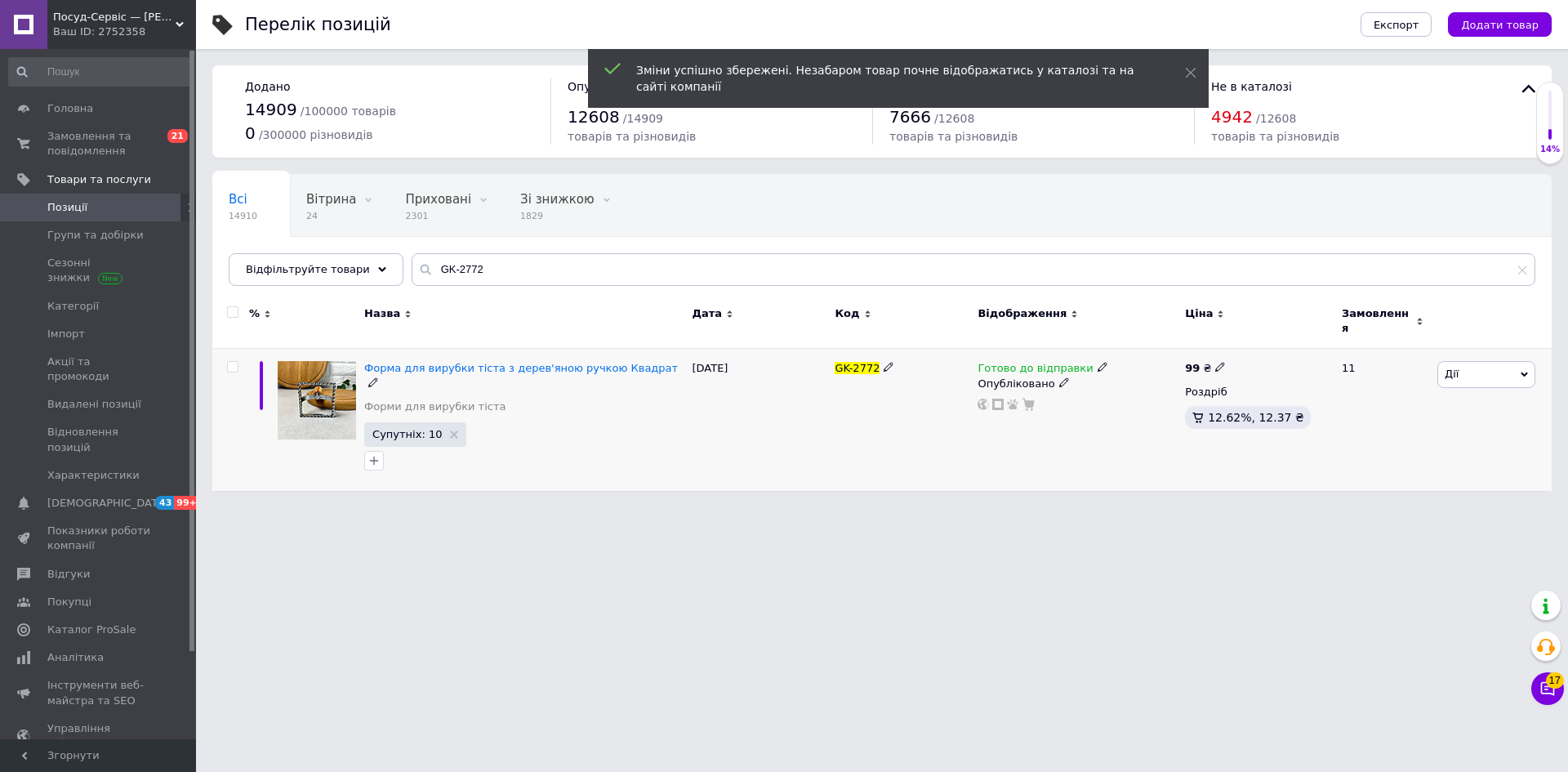
click at [378, 377] on icon at bounding box center [373, 382] width 10 height 10
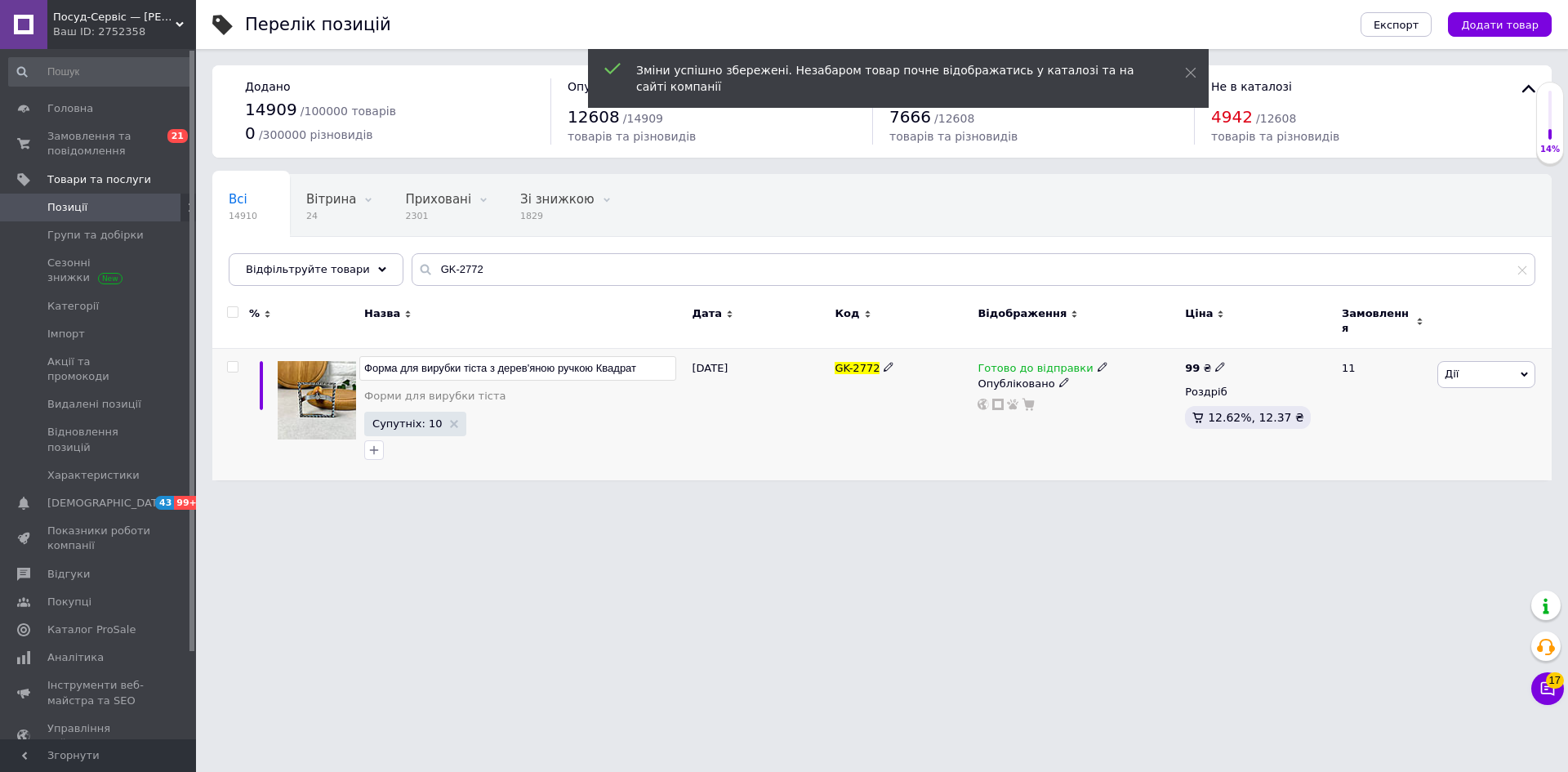
drag, startPoint x: 596, startPoint y: 357, endPoint x: 364, endPoint y: 355, distance: 232.0
click at [364, 356] on input "Форма для вирубки тіста з дерев'яною ручкою Квадрат" at bounding box center [518, 368] width 317 height 25
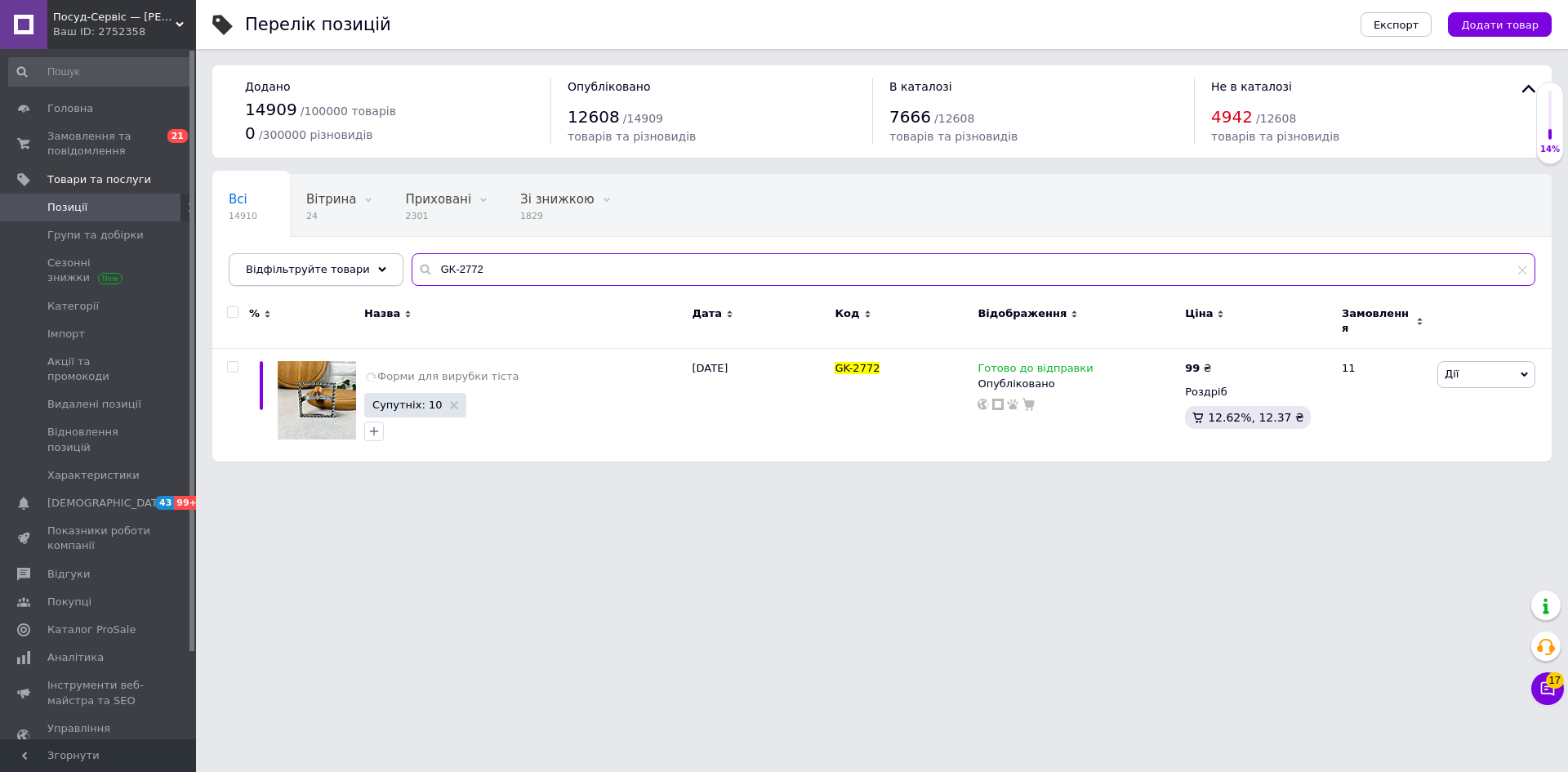
drag, startPoint x: 461, startPoint y: 272, endPoint x: 381, endPoint y: 271, distance: 80.0
click at [381, 271] on div "Відфільтруйте товари GK-2772" at bounding box center [882, 270] width 1307 height 33
paste input "Форма для вирубки тіста з дерев'яною ручкою"
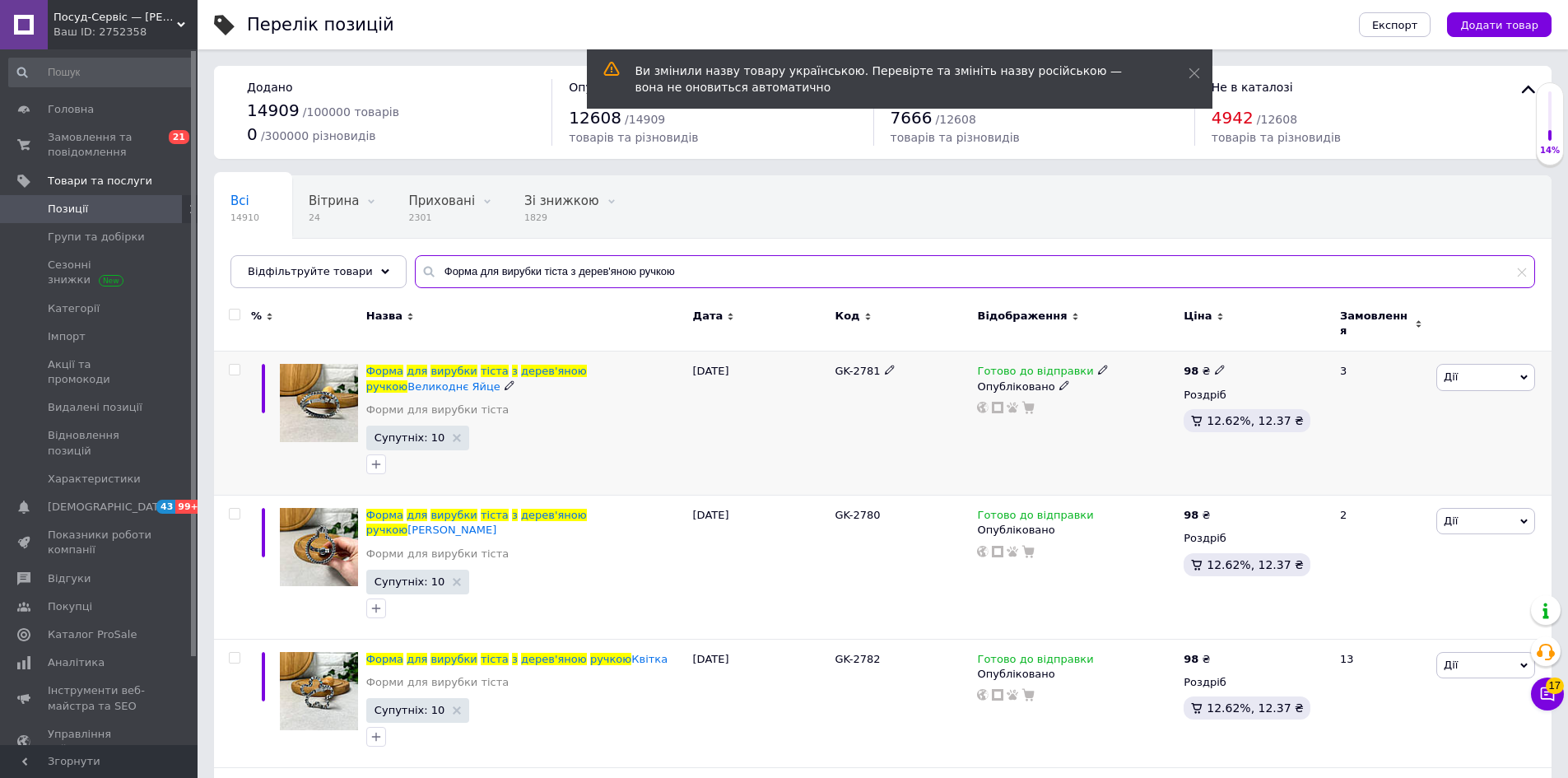
type input "Форма для вирубки тіста з дерев'яною ручкою"
click at [1217, 365] on use at bounding box center [1219, 370] width 9 height 9
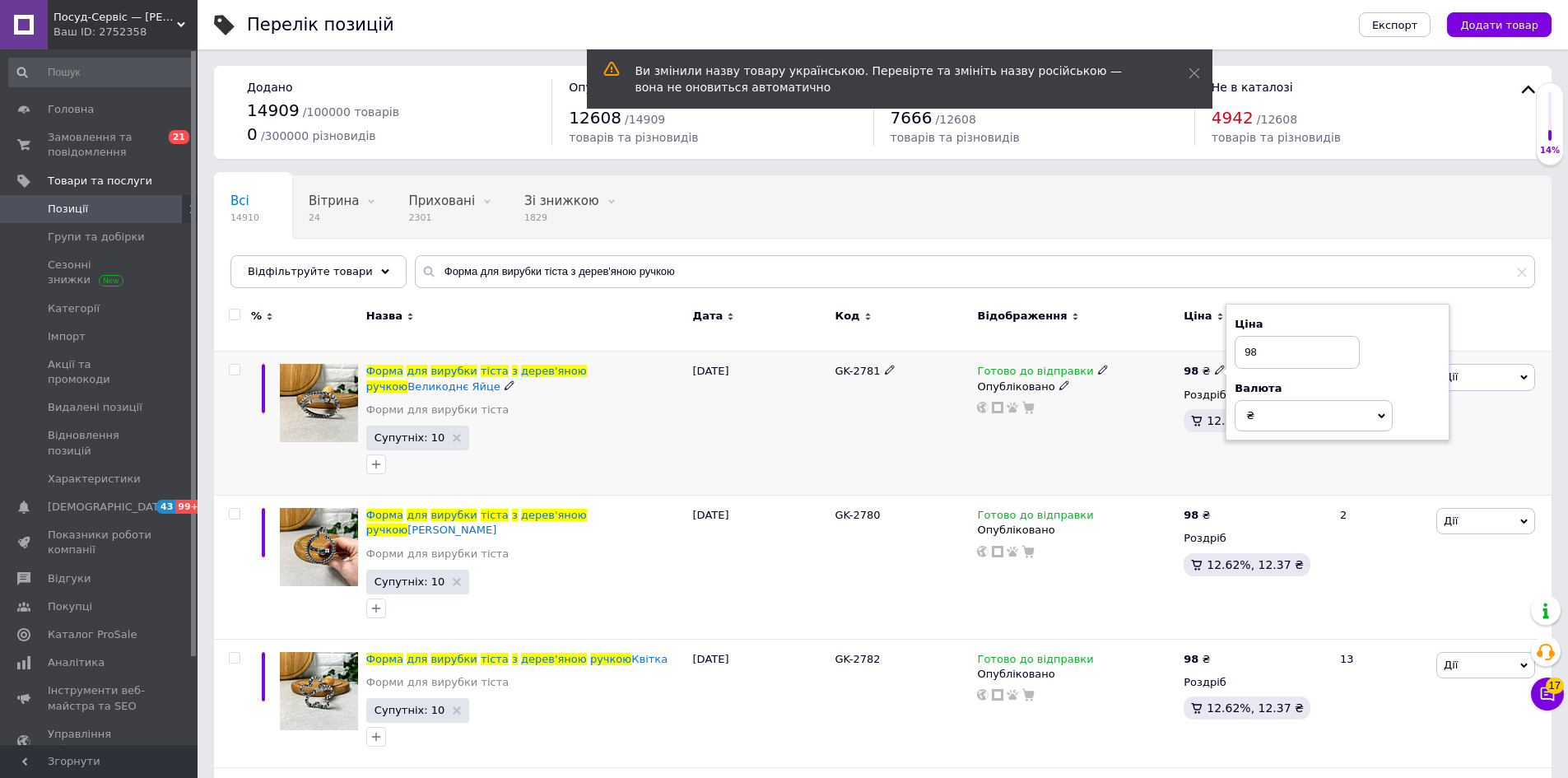
drag, startPoint x: 1252, startPoint y: 342, endPoint x: 1280, endPoint y: 342, distance: 28.0
click at [1279, 342] on input "98" at bounding box center [1297, 352] width 125 height 33
type input "99"
click at [1217, 508] on icon at bounding box center [1220, 513] width 10 height 10
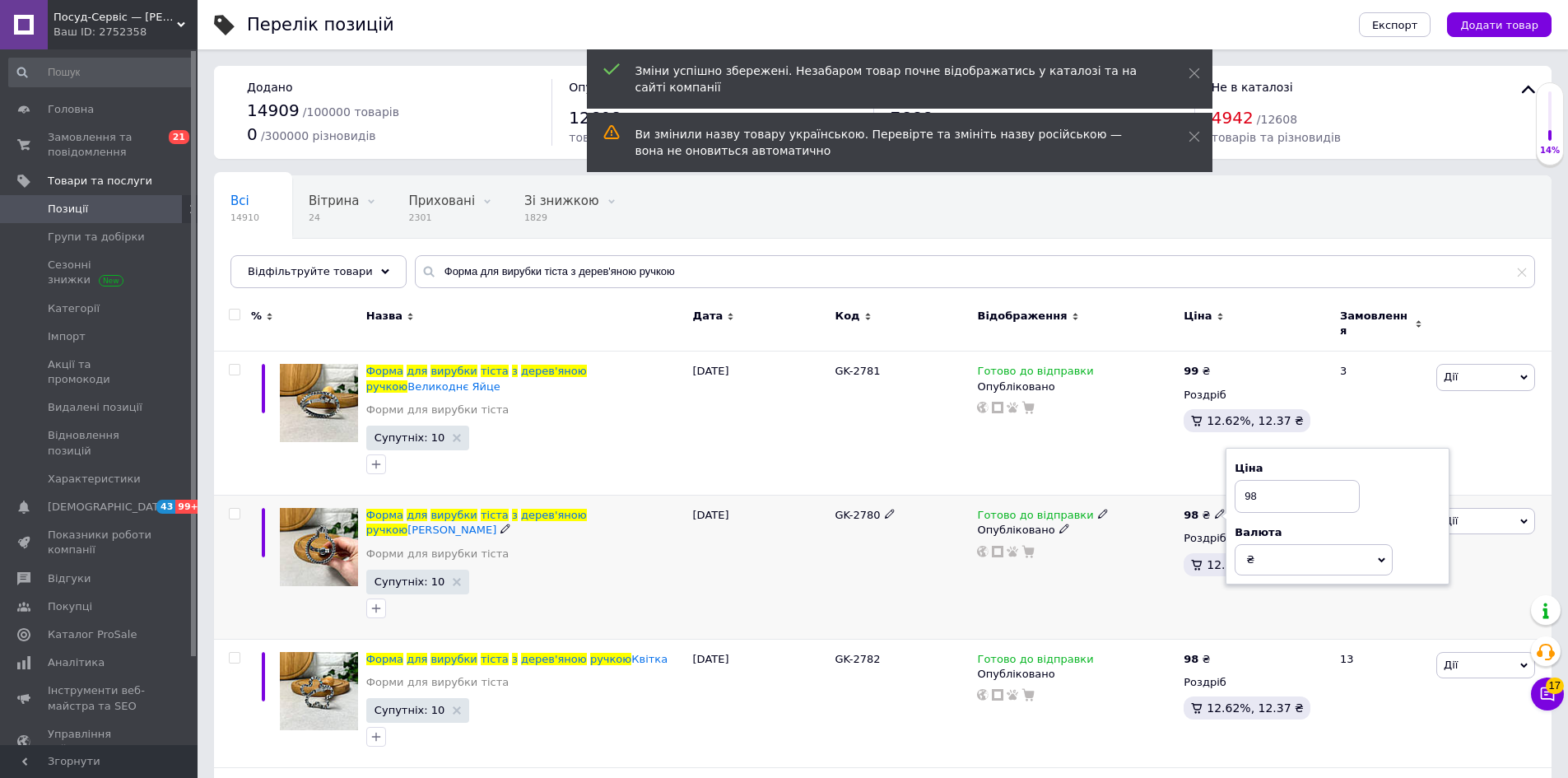
drag, startPoint x: 1252, startPoint y: 466, endPoint x: 1264, endPoint y: 471, distance: 13.0
click at [1260, 480] on input "98" at bounding box center [1297, 496] width 125 height 33
type input "99"
click at [1217, 652] on icon at bounding box center [1220, 657] width 10 height 10
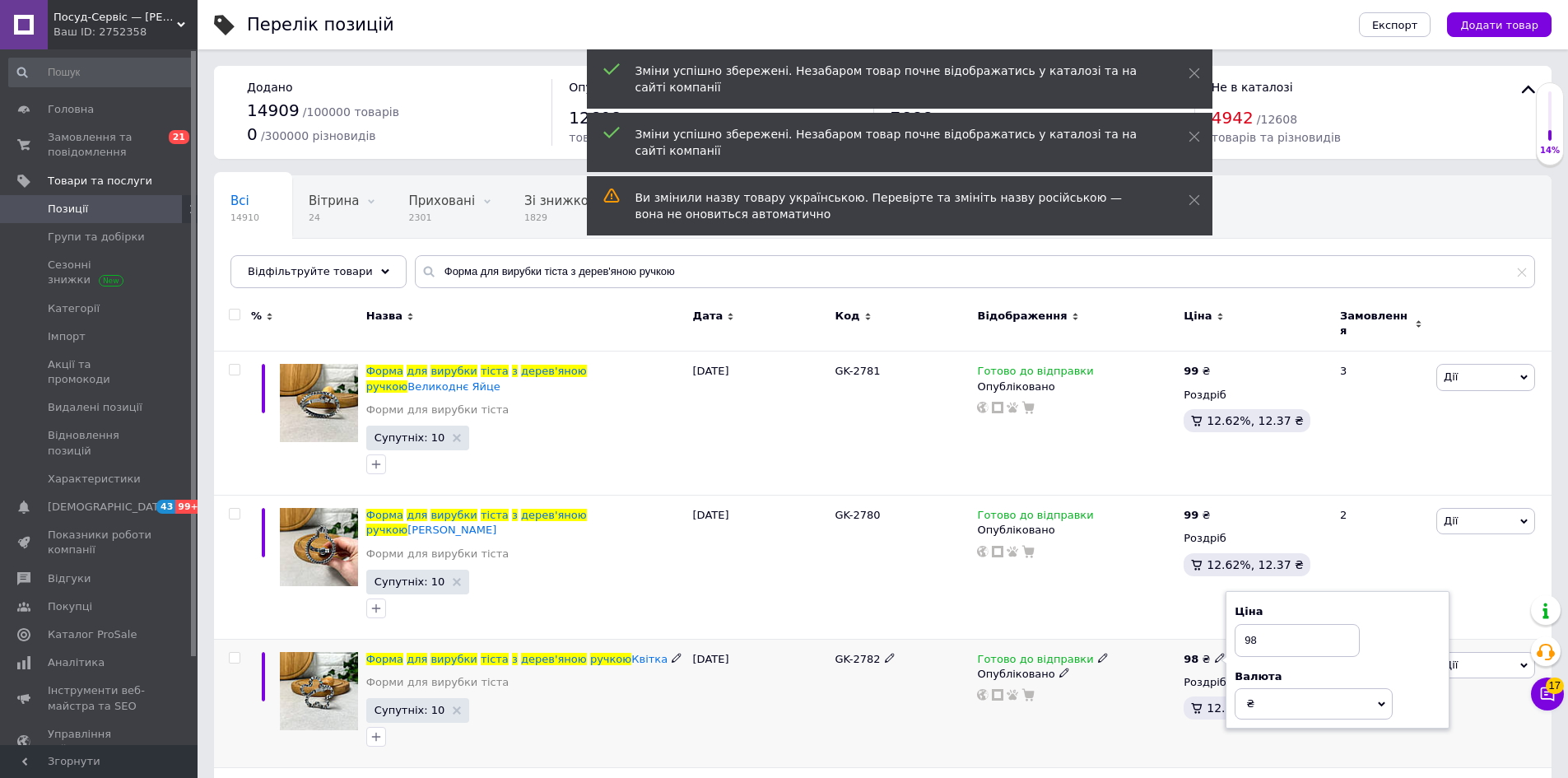
drag, startPoint x: 1251, startPoint y: 596, endPoint x: 1263, endPoint y: 600, distance: 12.6
click at [1261, 623] on input "98" at bounding box center [1297, 640] width 125 height 33
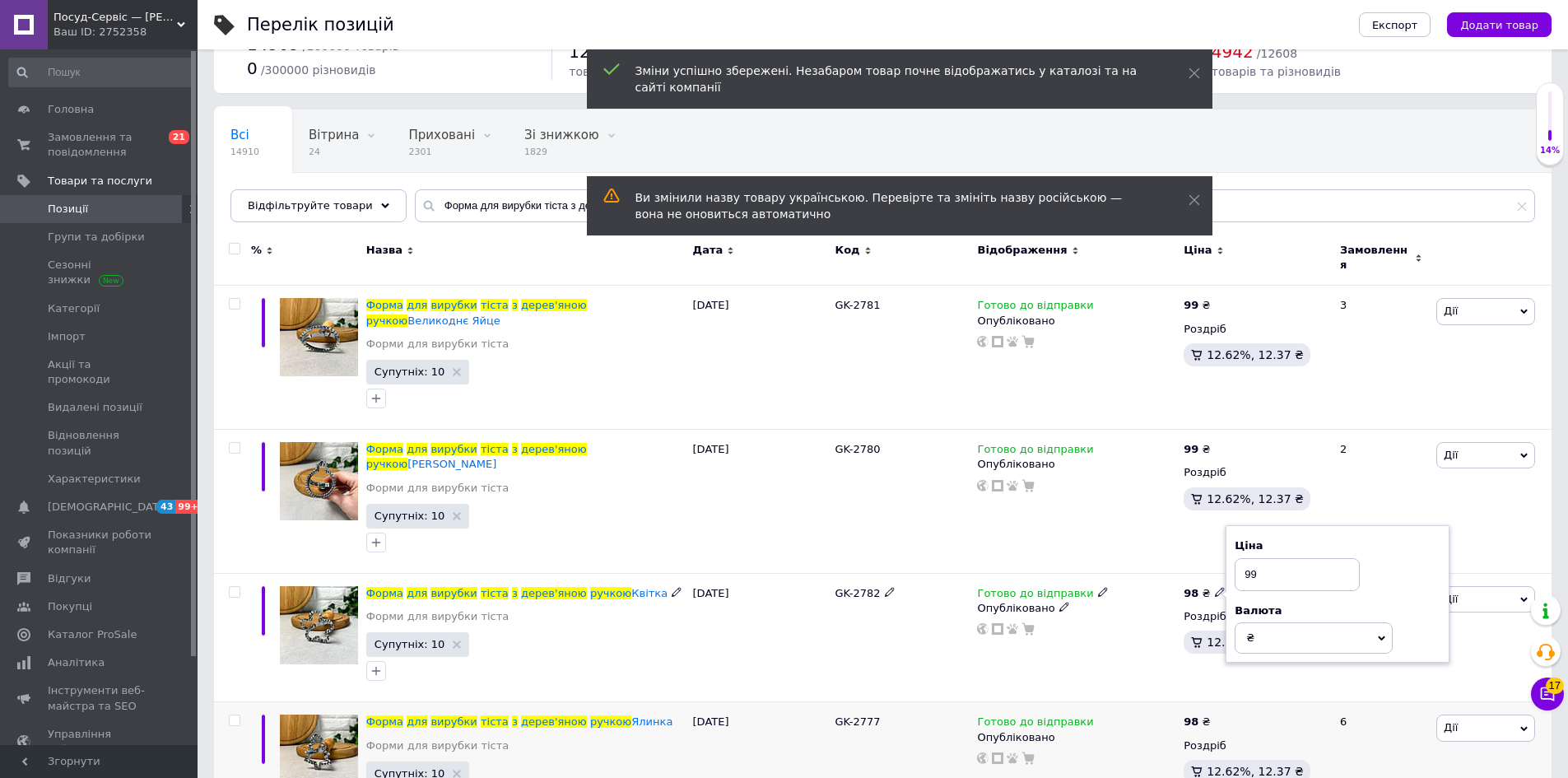
scroll to position [165, 0]
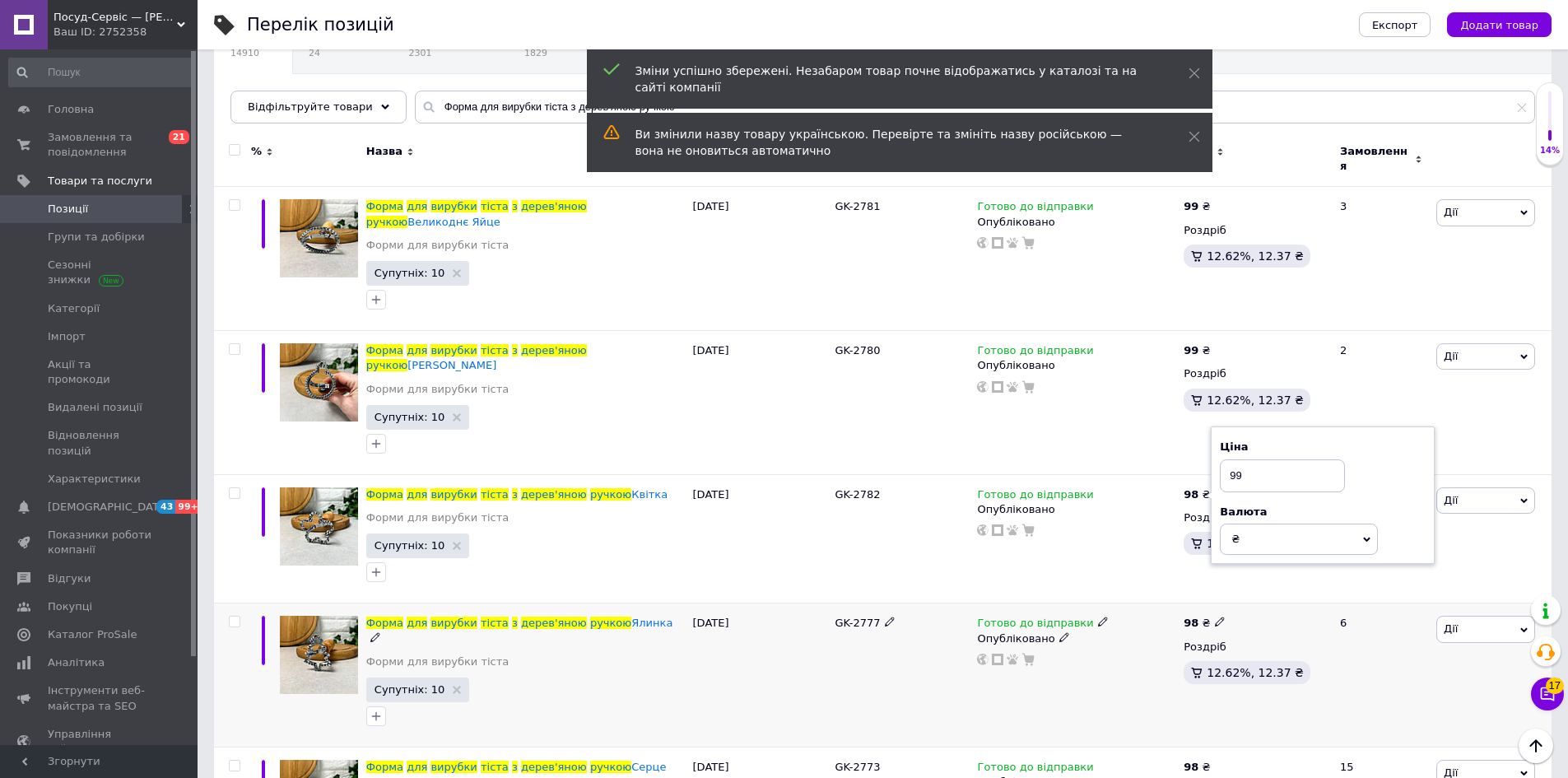
type input "99"
click at [1215, 617] on icon at bounding box center [1220, 622] width 10 height 10
drag, startPoint x: 1251, startPoint y: 556, endPoint x: 1282, endPoint y: 559, distance: 31.1
click at [1280, 588] on input "98" at bounding box center [1297, 604] width 125 height 33
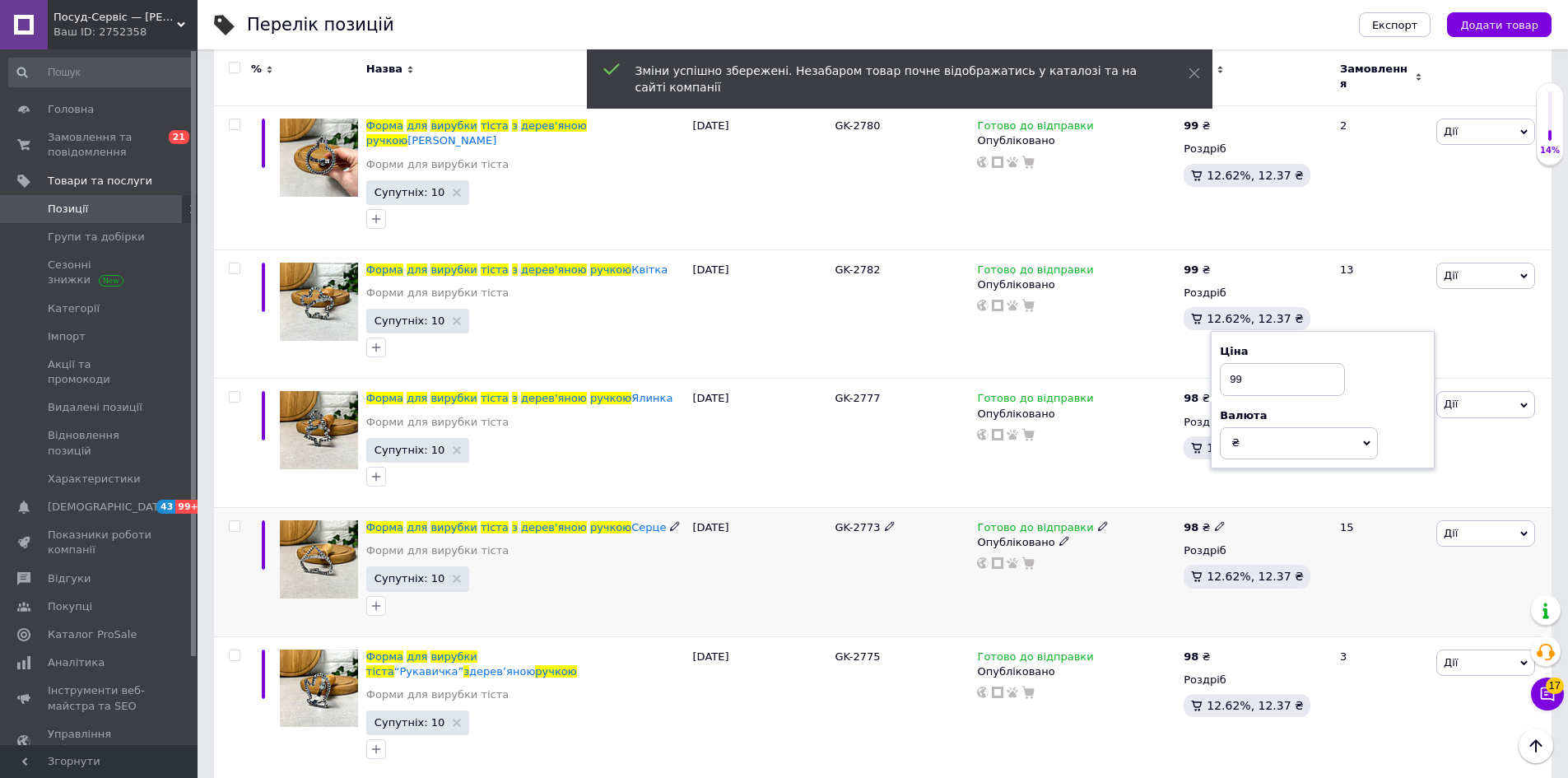
scroll to position [412, 0]
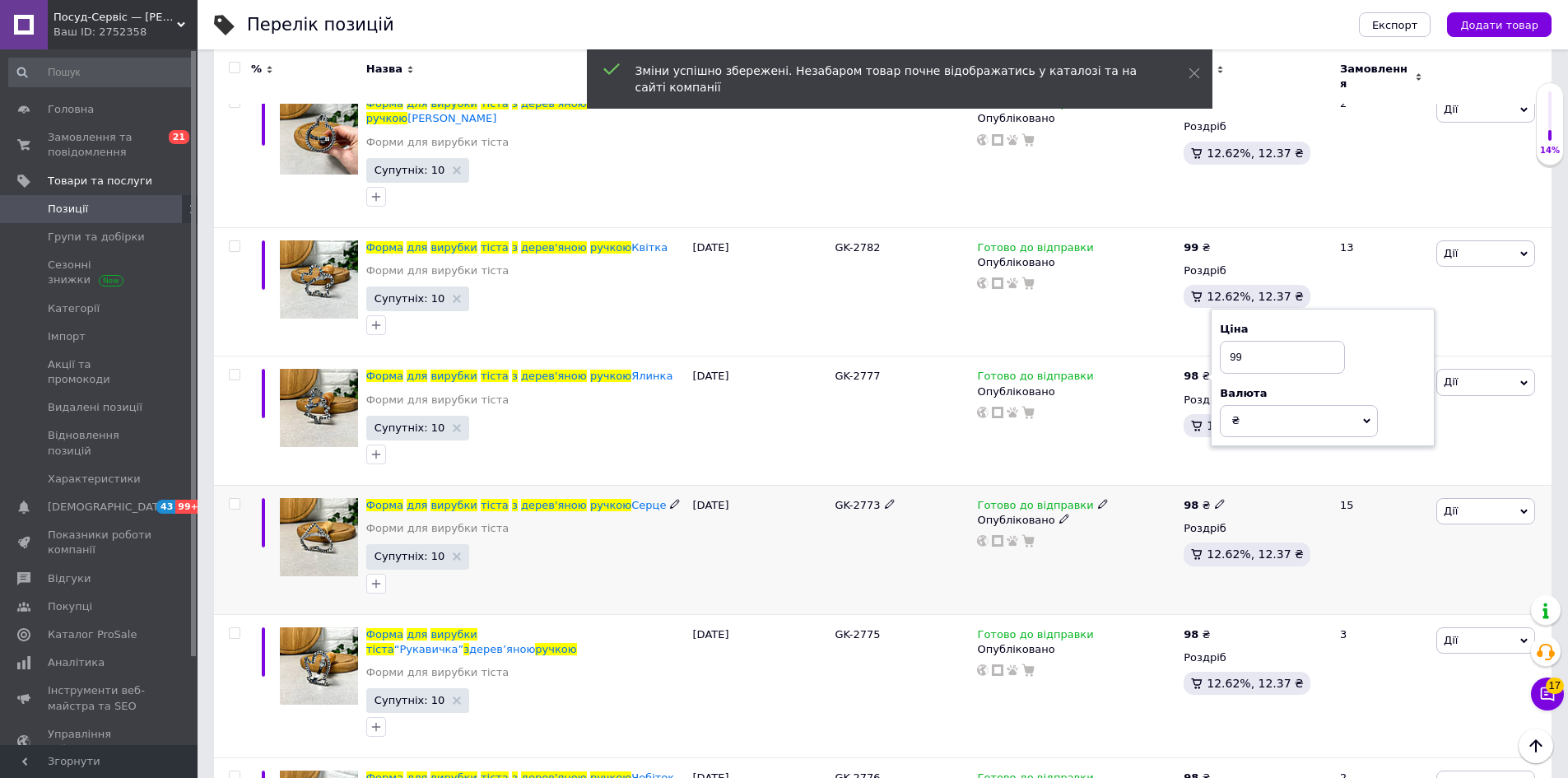
type input "99"
click at [1215, 499] on icon at bounding box center [1220, 504] width 10 height 10
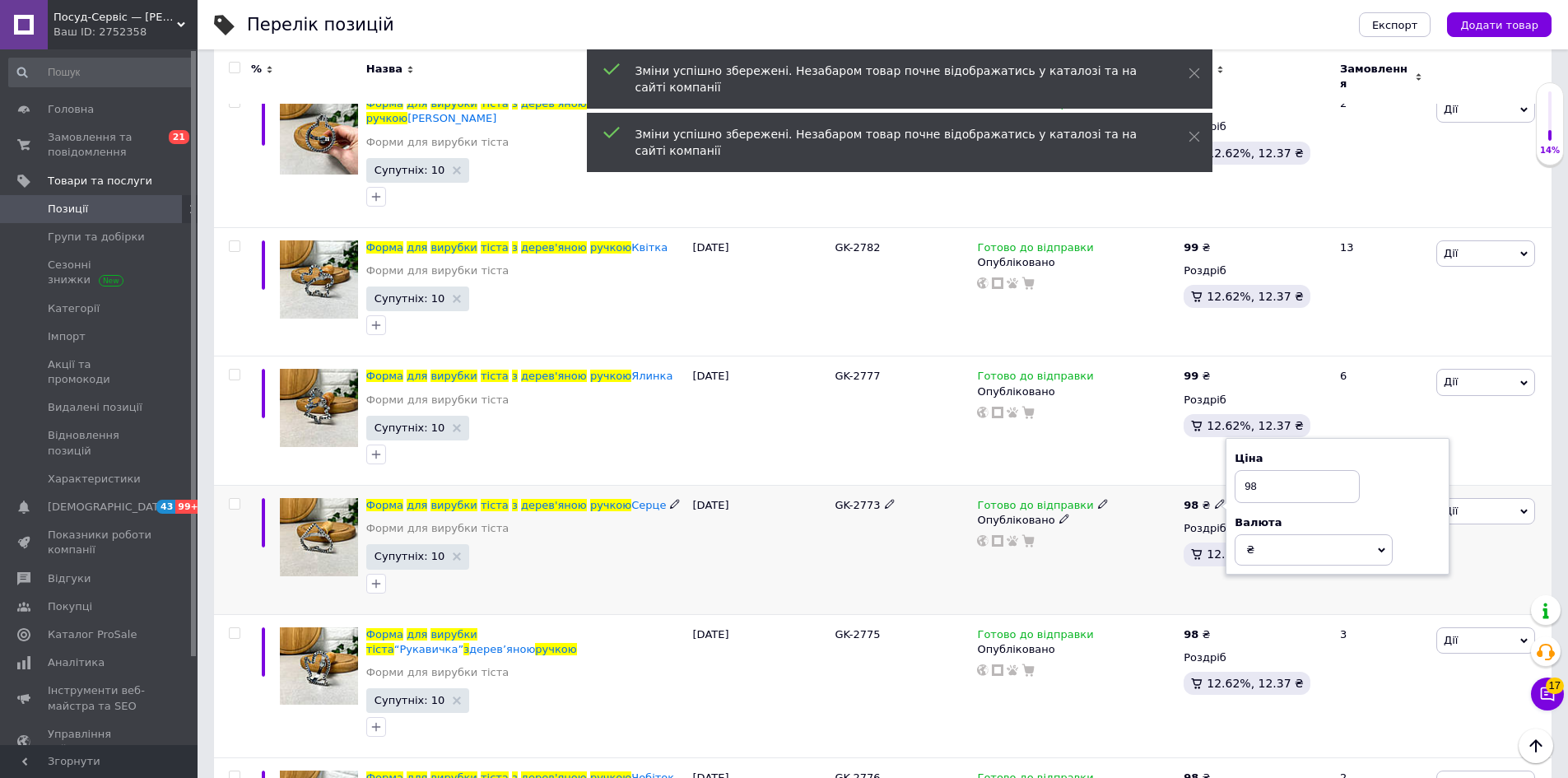
drag, startPoint x: 1251, startPoint y: 446, endPoint x: 1279, endPoint y: 451, distance: 28.4
click at [1275, 470] on input "98" at bounding box center [1297, 486] width 125 height 33
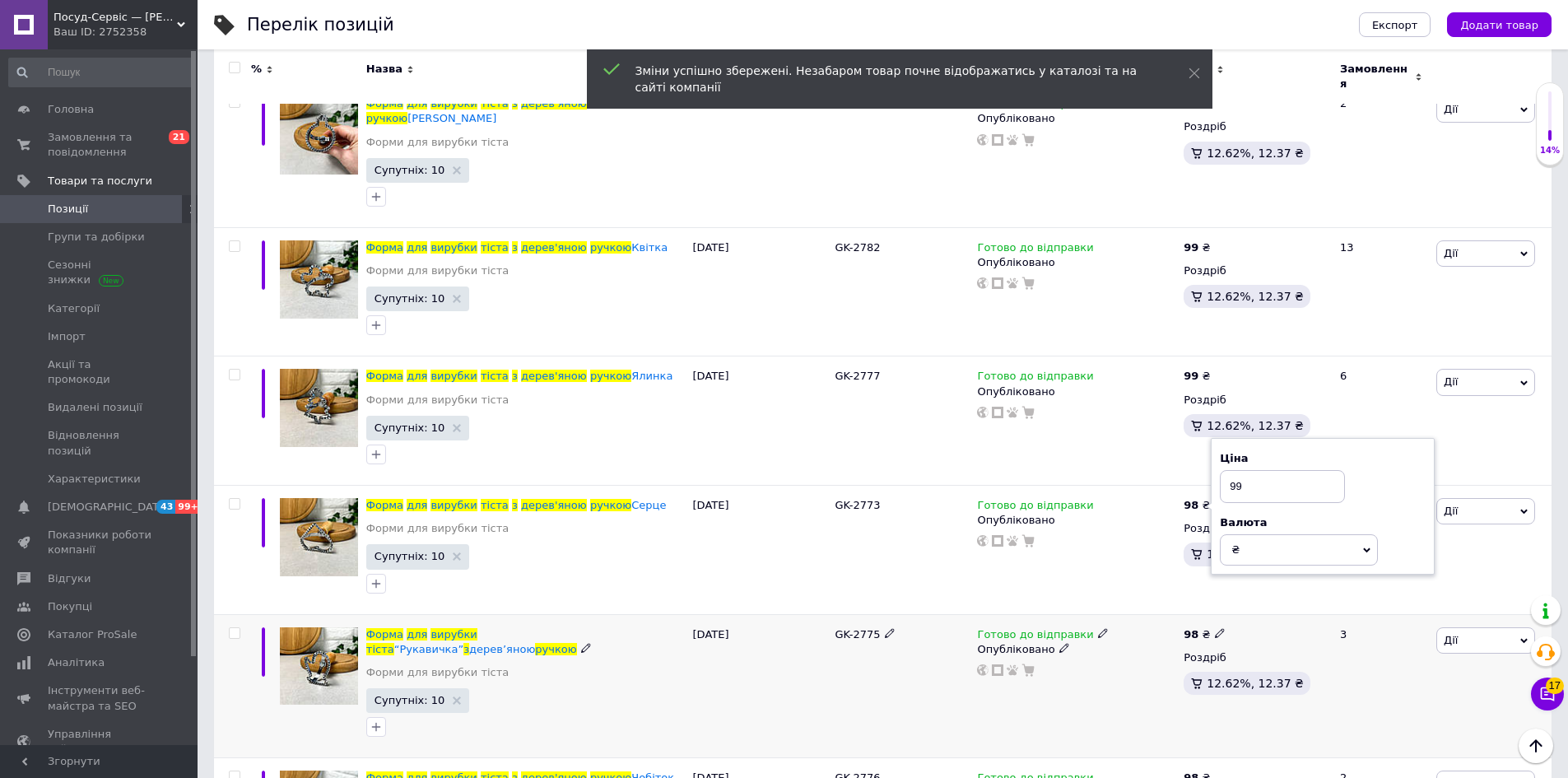
type input "99"
click at [1217, 626] on span at bounding box center [1220, 632] width 10 height 12
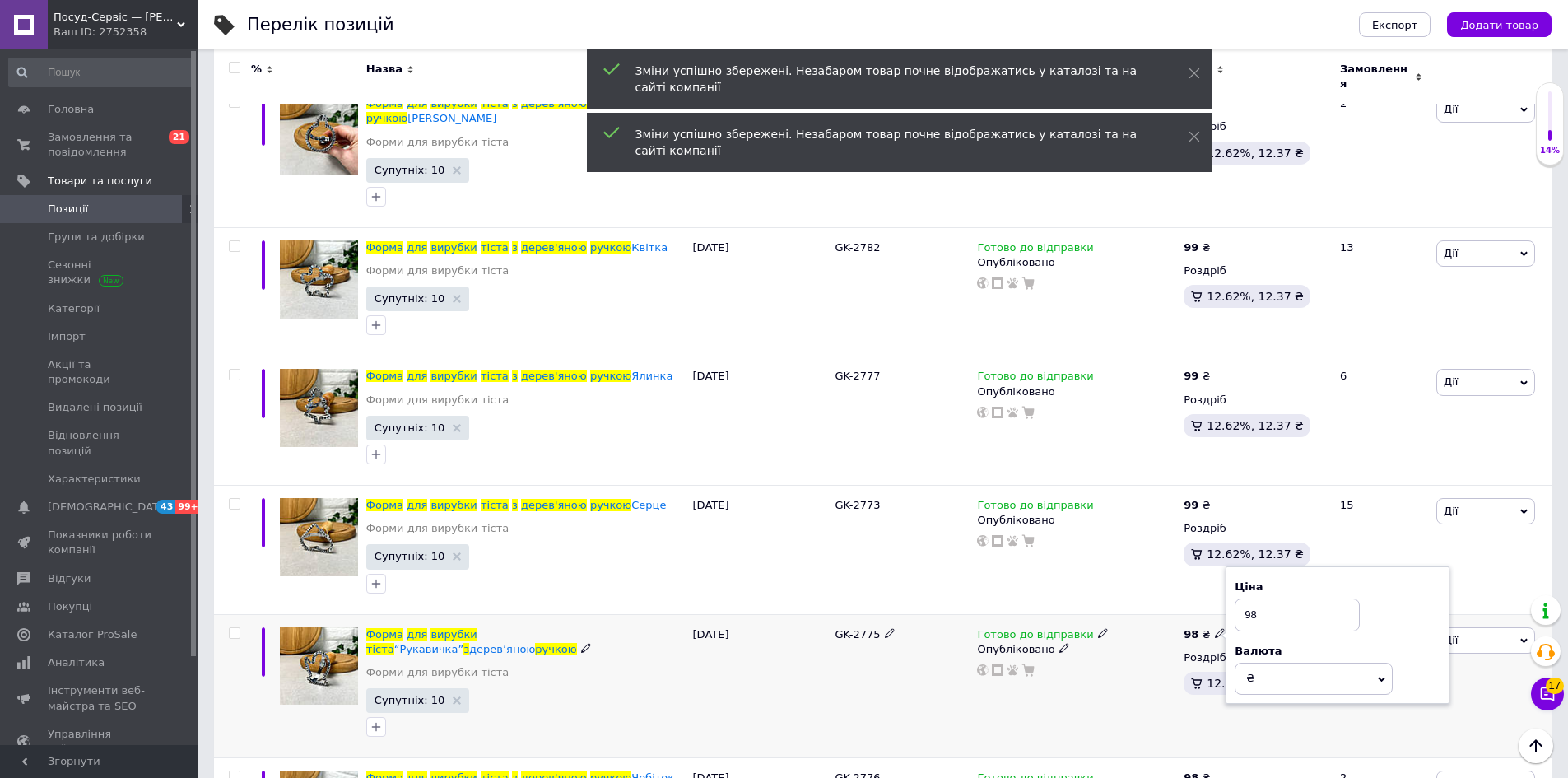
drag, startPoint x: 1249, startPoint y: 570, endPoint x: 1288, endPoint y: 570, distance: 39.0
click at [1283, 599] on input "98" at bounding box center [1297, 615] width 125 height 33
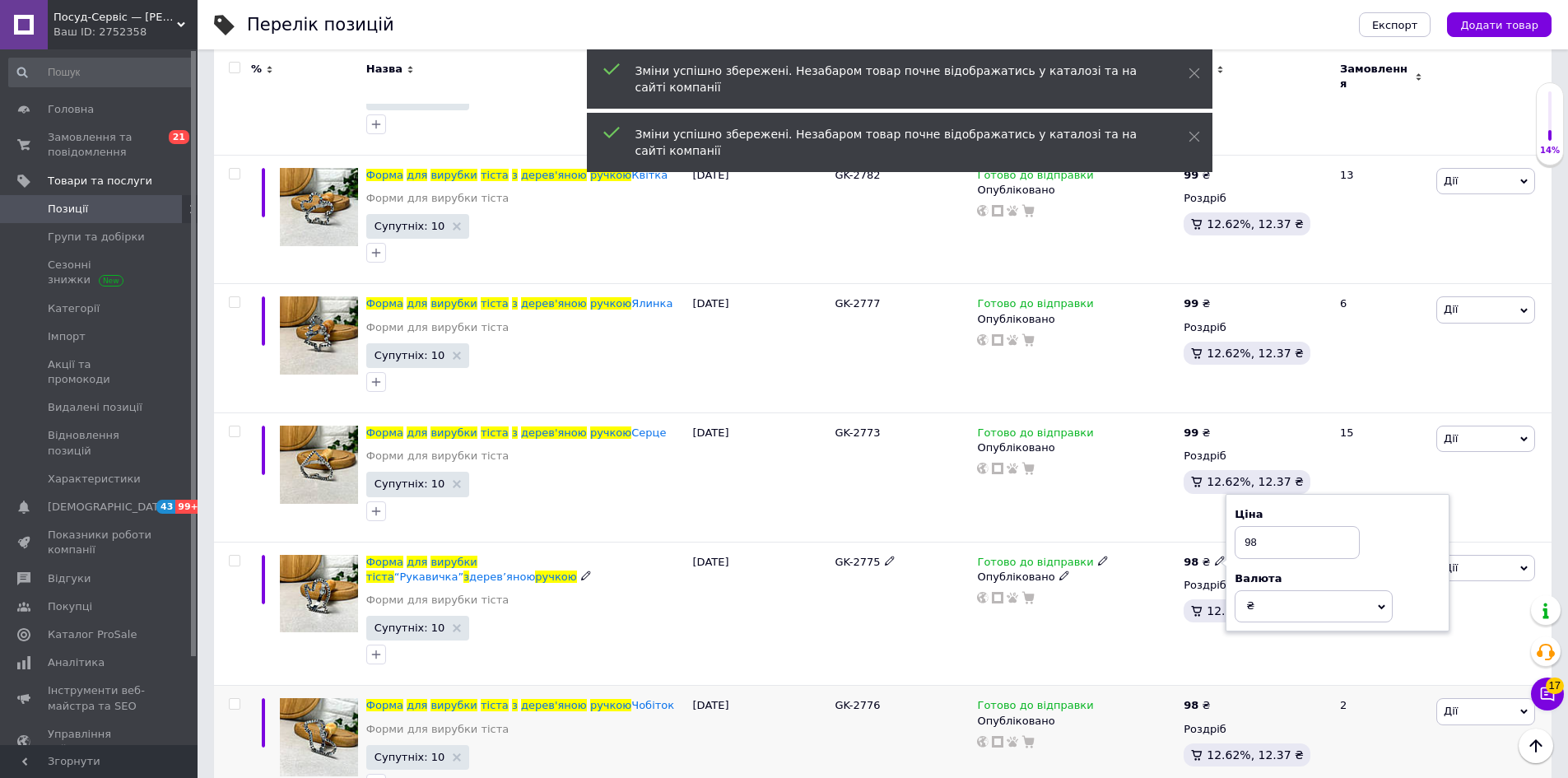
scroll to position [576, 0]
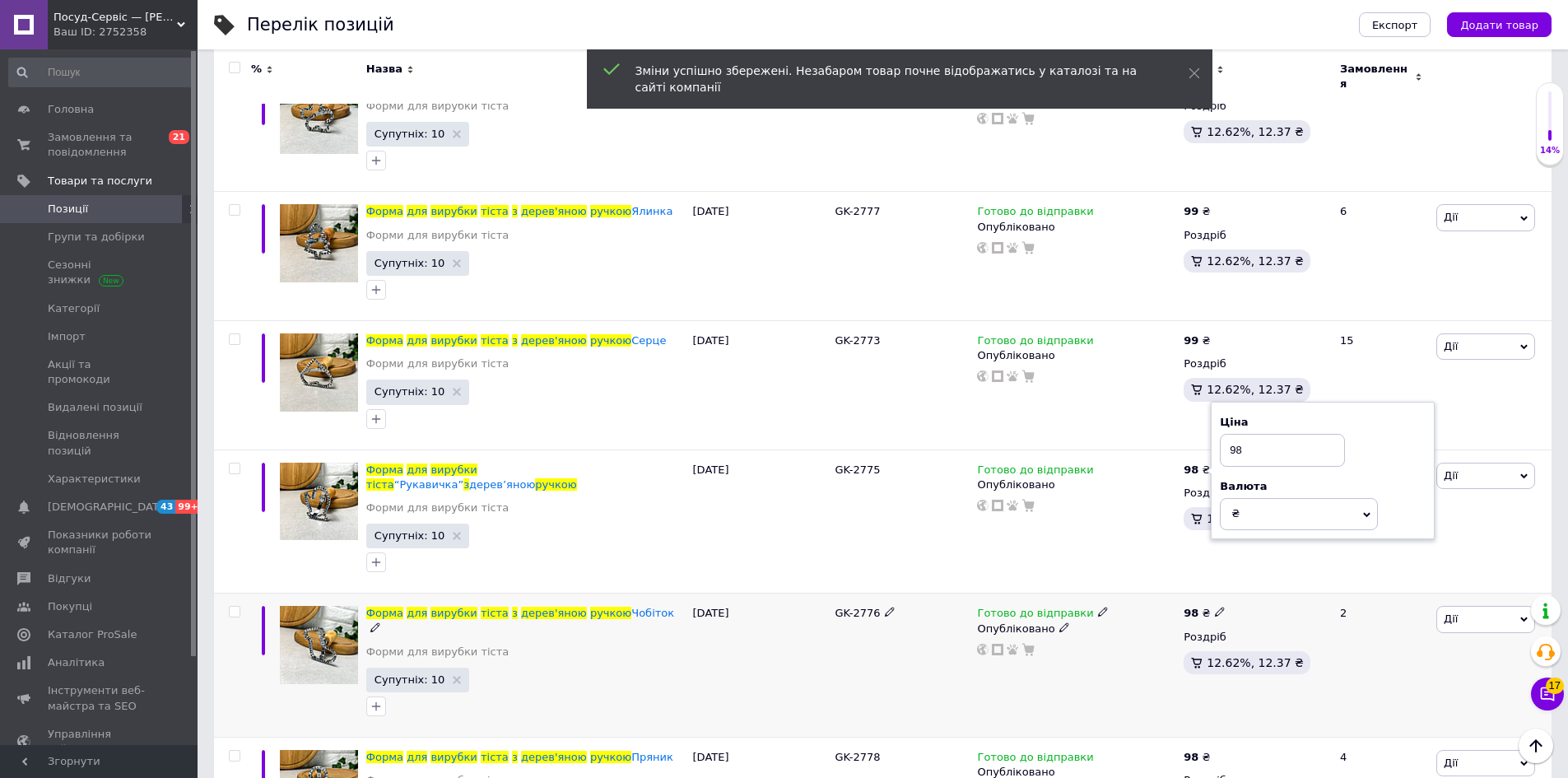
click at [1215, 607] on icon at bounding box center [1220, 612] width 10 height 10
drag, startPoint x: 1250, startPoint y: 539, endPoint x: 1280, endPoint y: 544, distance: 30.4
click at [1271, 578] on input "98" at bounding box center [1297, 594] width 125 height 33
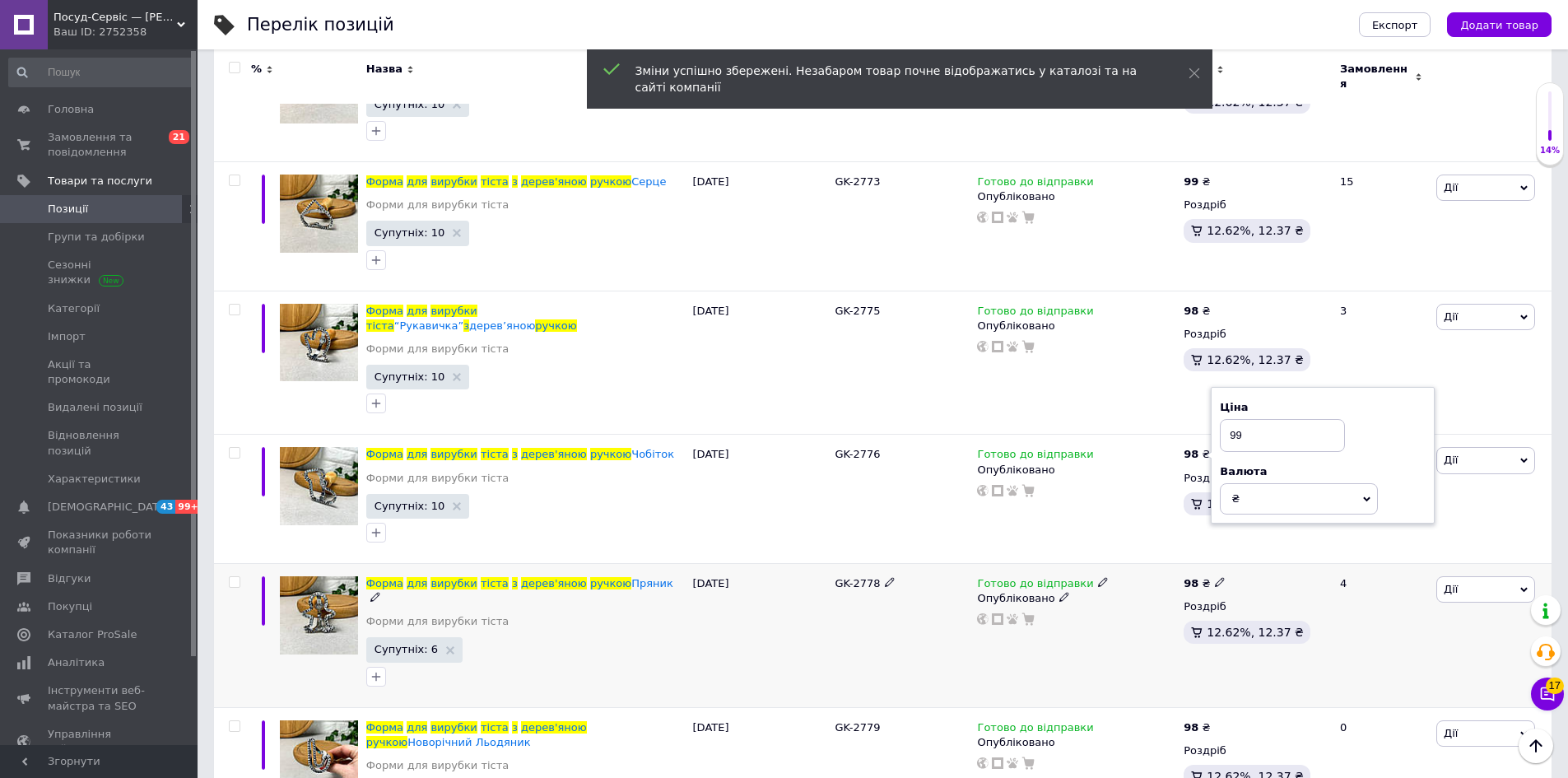
scroll to position [741, 0]
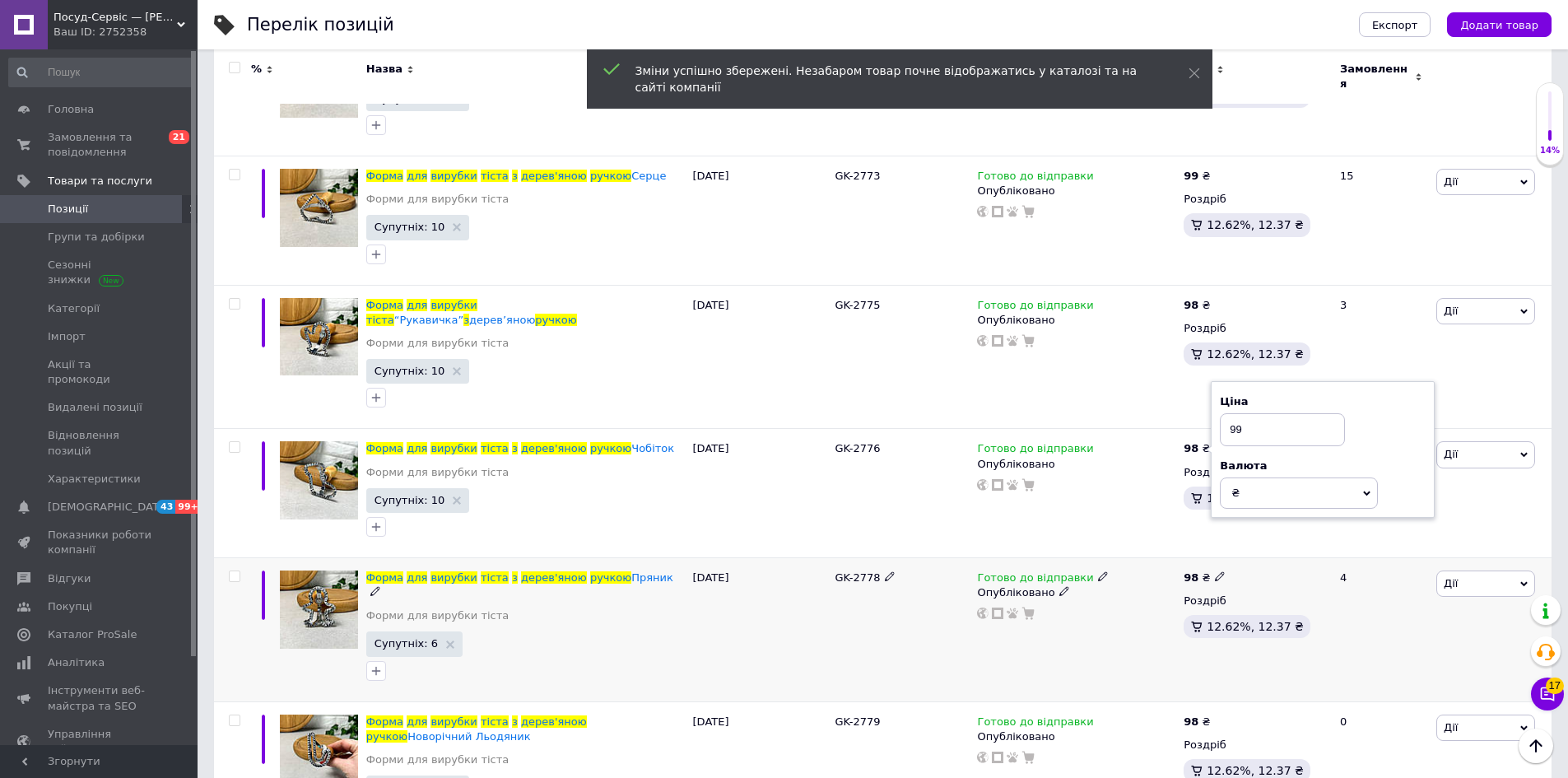
type input "99"
click at [1215, 571] on icon at bounding box center [1220, 576] width 10 height 10
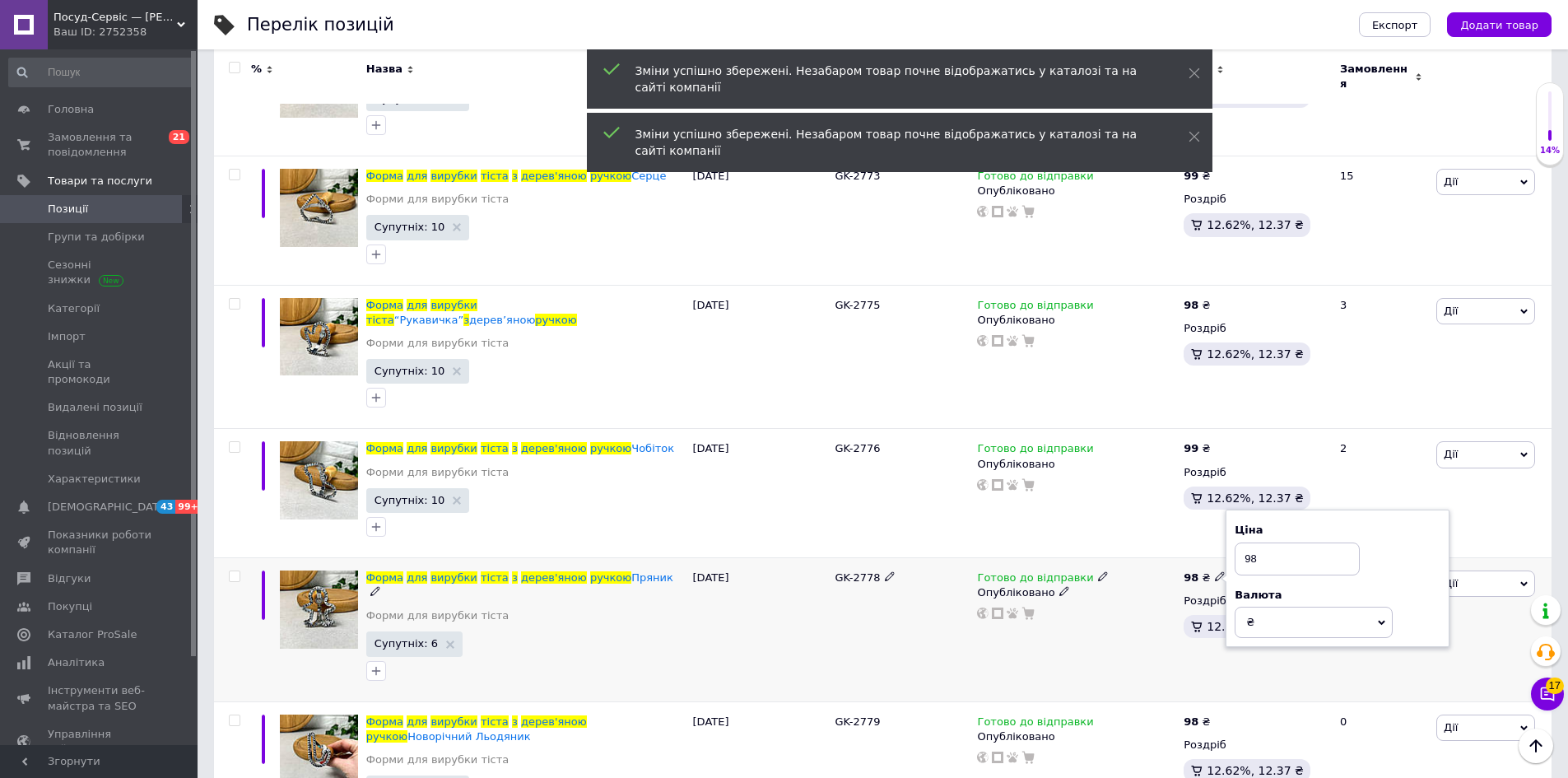
drag, startPoint x: 1250, startPoint y: 501, endPoint x: 1280, endPoint y: 505, distance: 30.3
click at [1270, 542] on input "98" at bounding box center [1297, 559] width 125 height 33
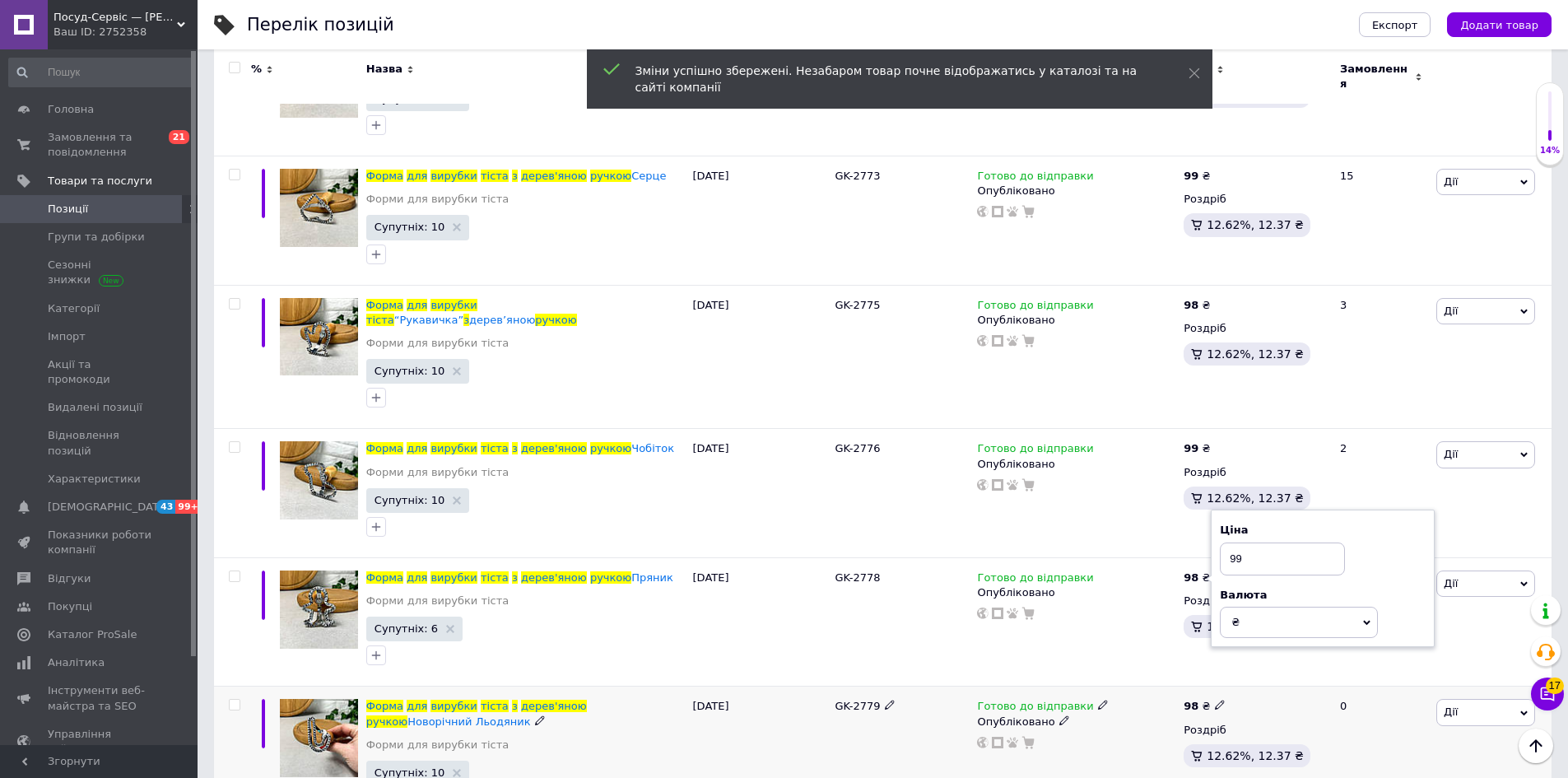
type input "99"
click at [1215, 699] on icon at bounding box center [1220, 704] width 10 height 10
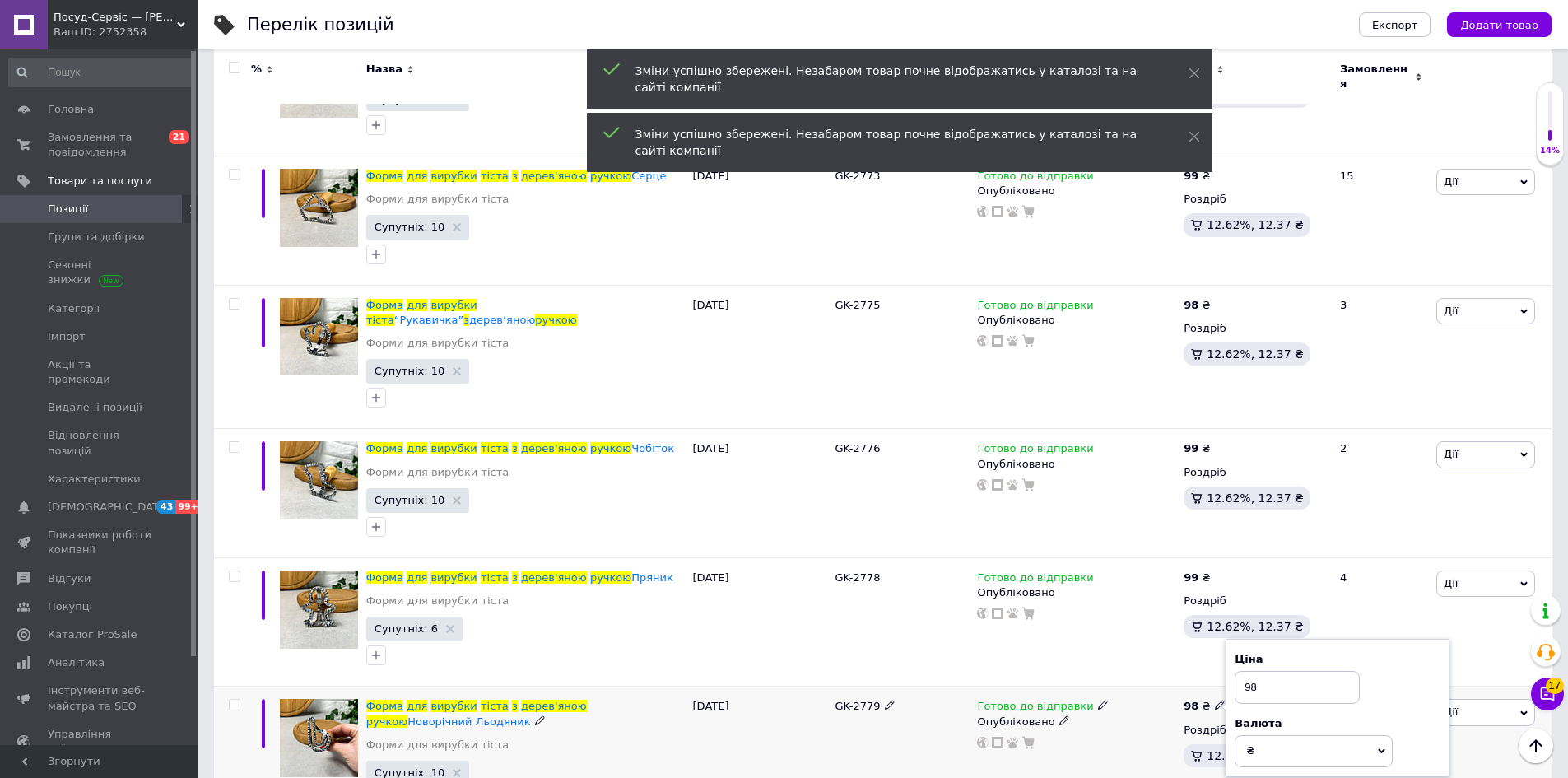
drag, startPoint x: 1250, startPoint y: 624, endPoint x: 1277, endPoint y: 624, distance: 27.0
click at [1265, 671] on input "98" at bounding box center [1297, 687] width 125 height 33
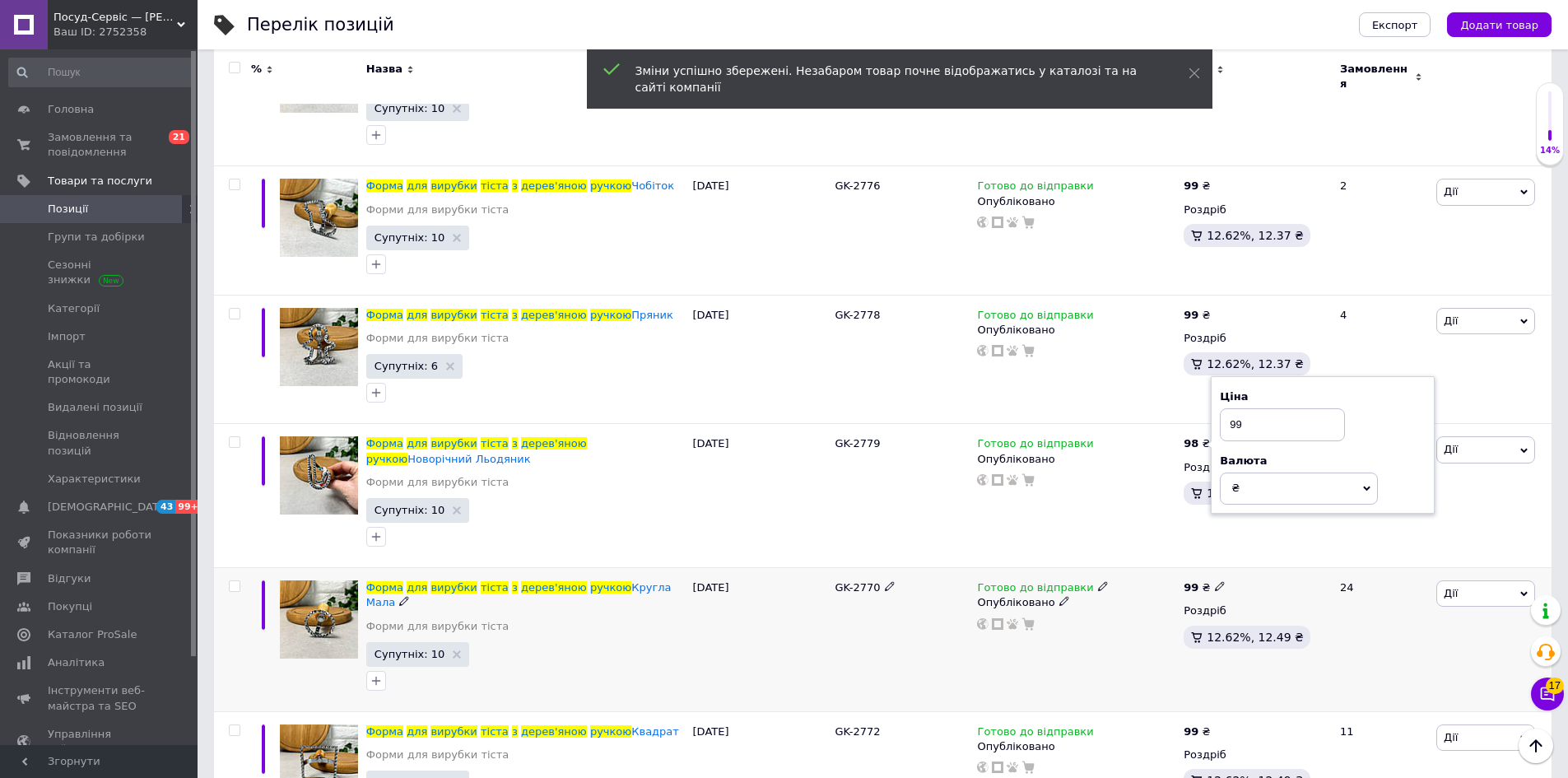
scroll to position [1012, 0]
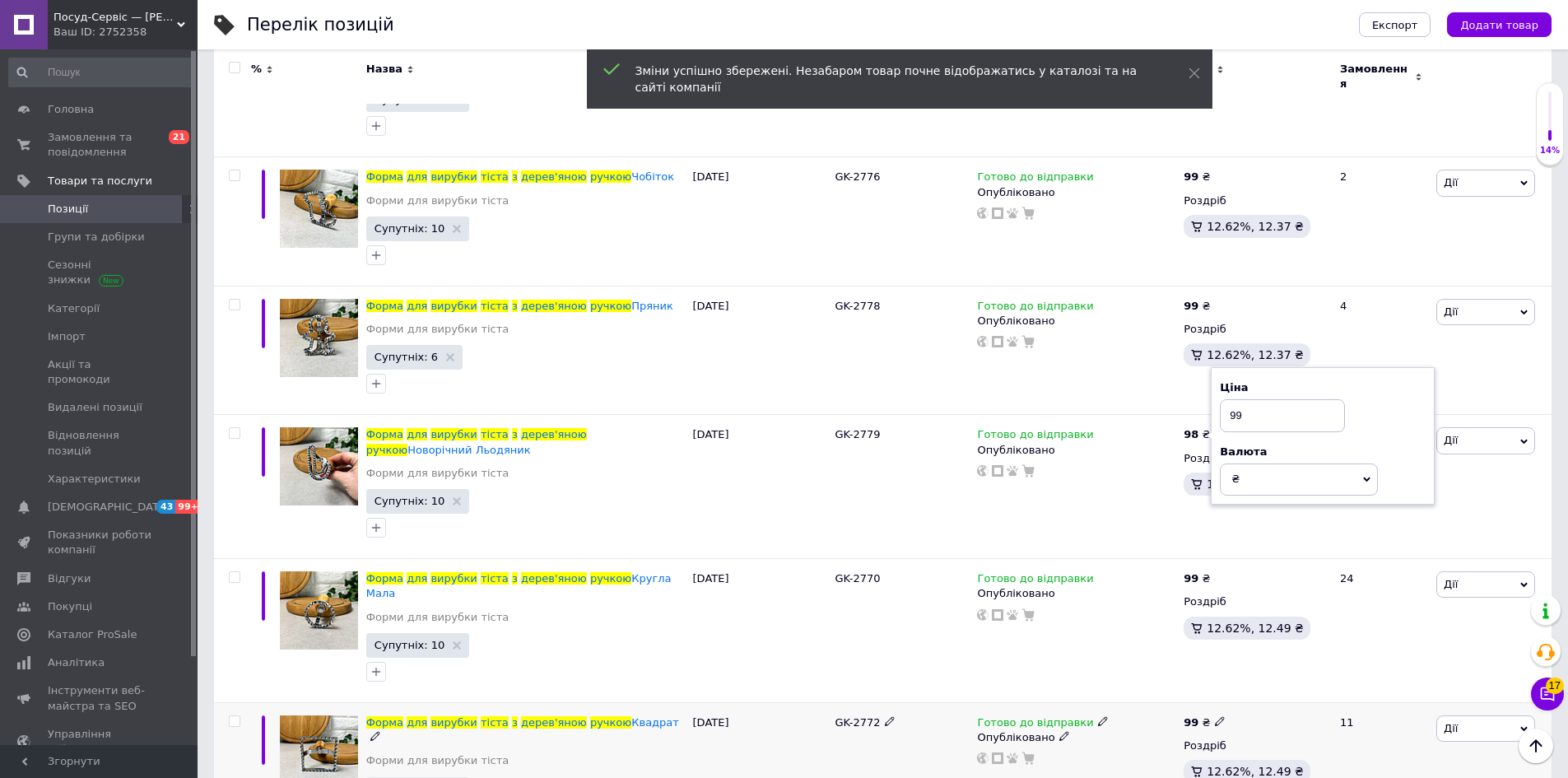
type input "99"
click at [1150, 715] on div "Готово до відправки" at bounding box center [1077, 723] width 198 height 15
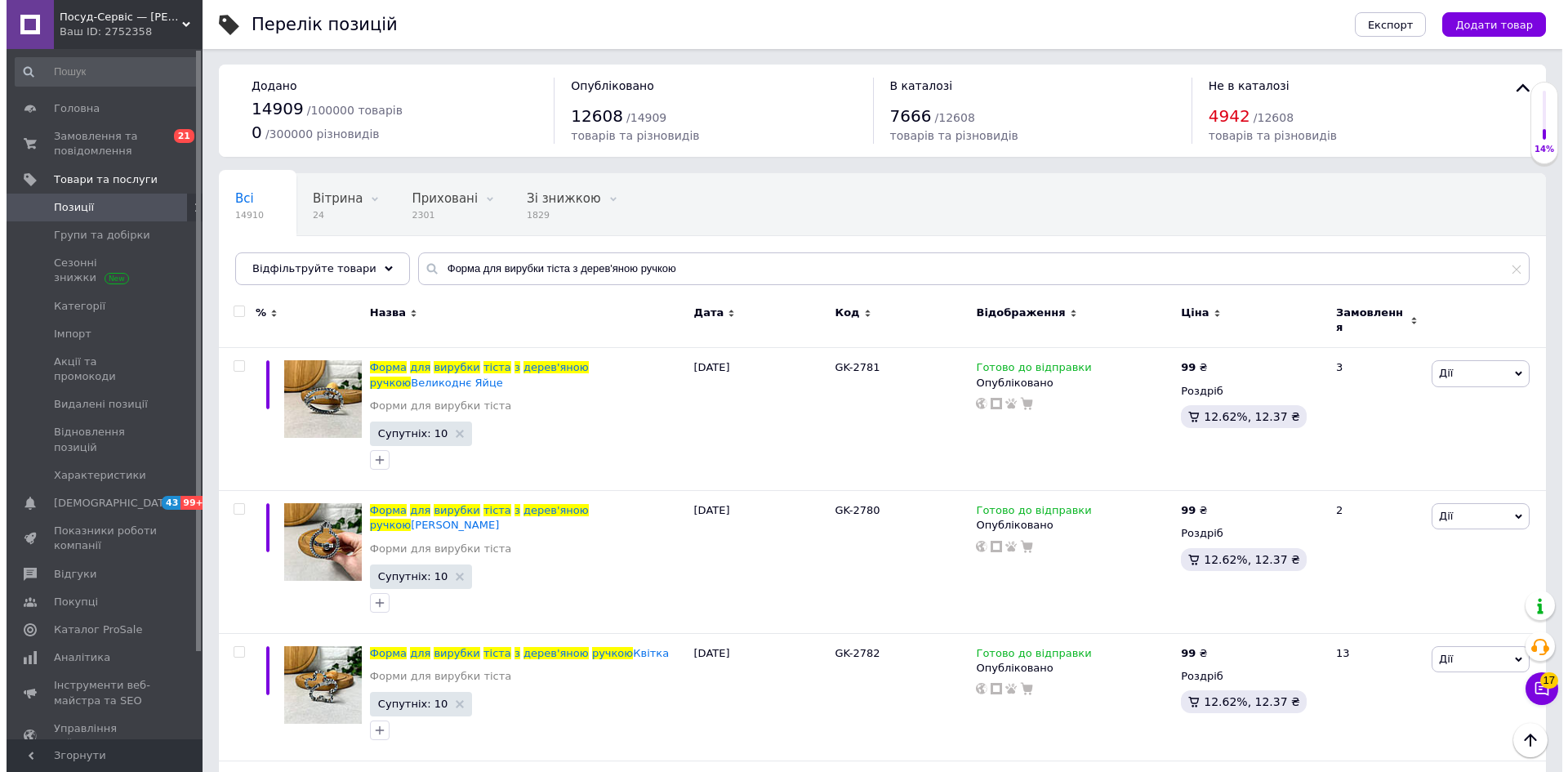
scroll to position [0, 0]
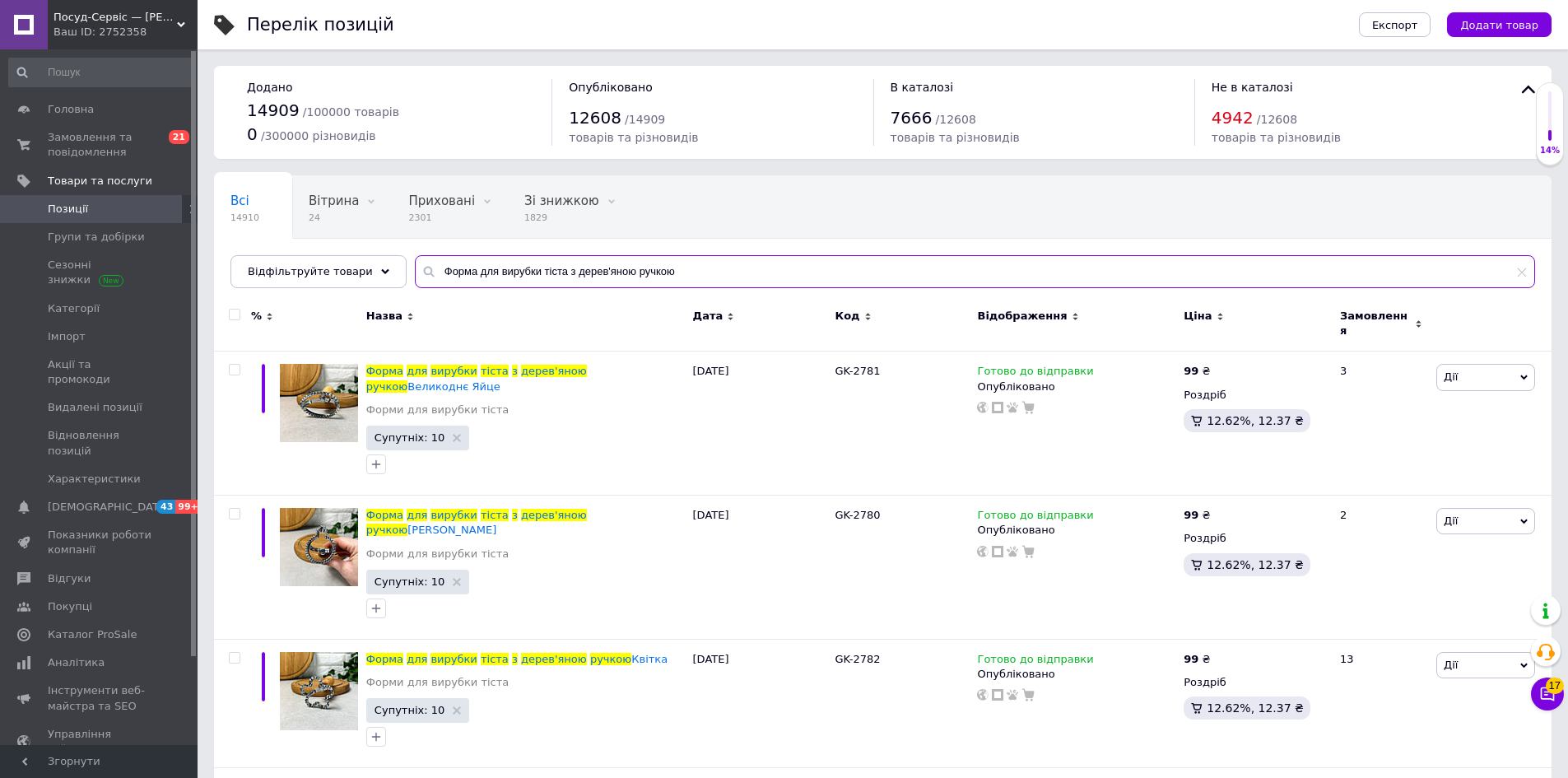
drag, startPoint x: 659, startPoint y: 271, endPoint x: 390, endPoint y: 260, distance: 269.2
click at [385, 255] on div "Всі 14910 Вітрина 24 Видалити Редагувати Приховані 2301 Видалити Редагувати Зі …" at bounding box center [882, 231] width 1337 height 112
paste input "GK-2800"
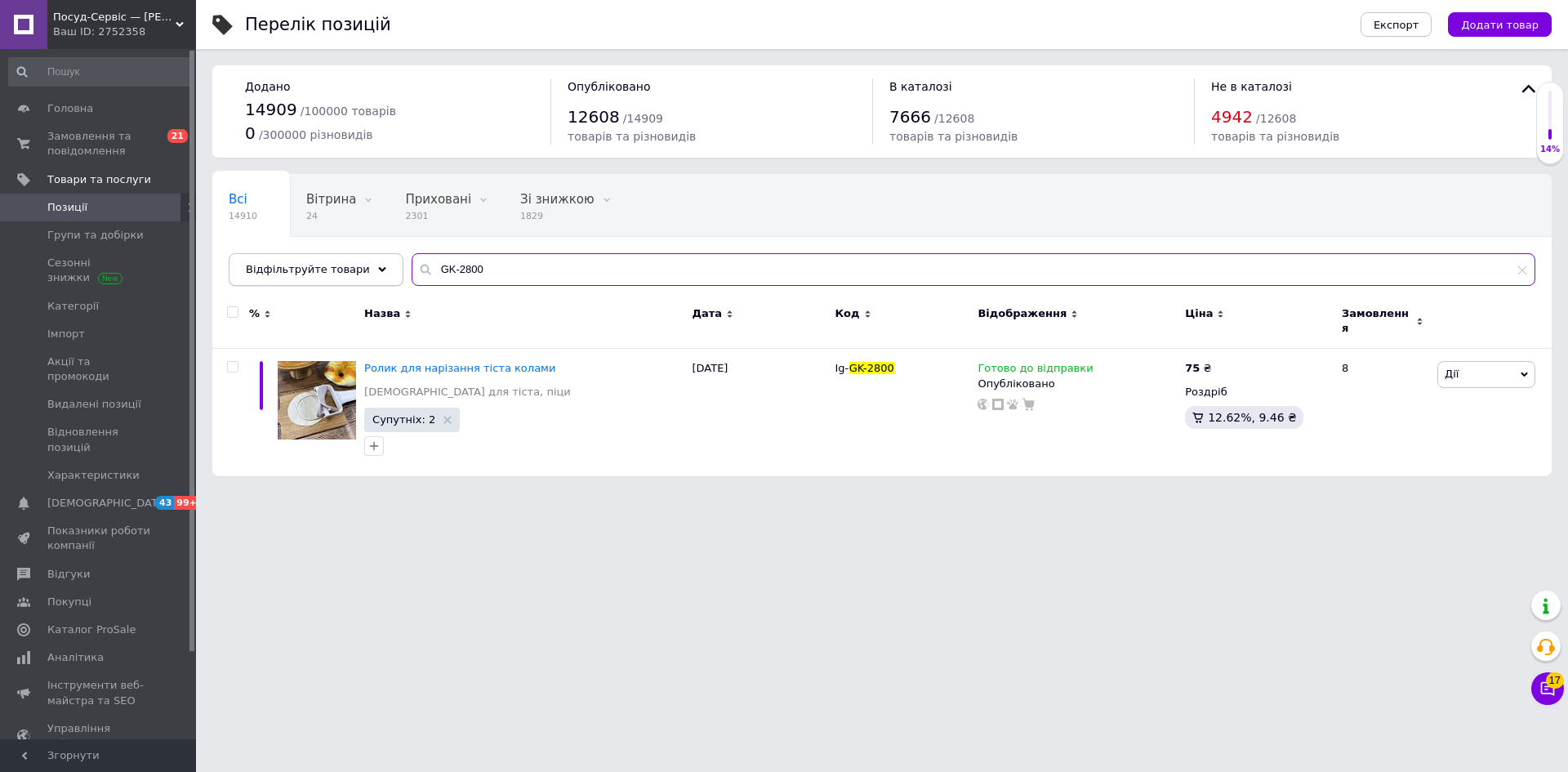
drag, startPoint x: 382, startPoint y: 271, endPoint x: 362, endPoint y: 271, distance: 20.0
click at [362, 271] on div "Відфільтруйте товари GK-2800" at bounding box center [882, 270] width 1307 height 33
paste input "1"
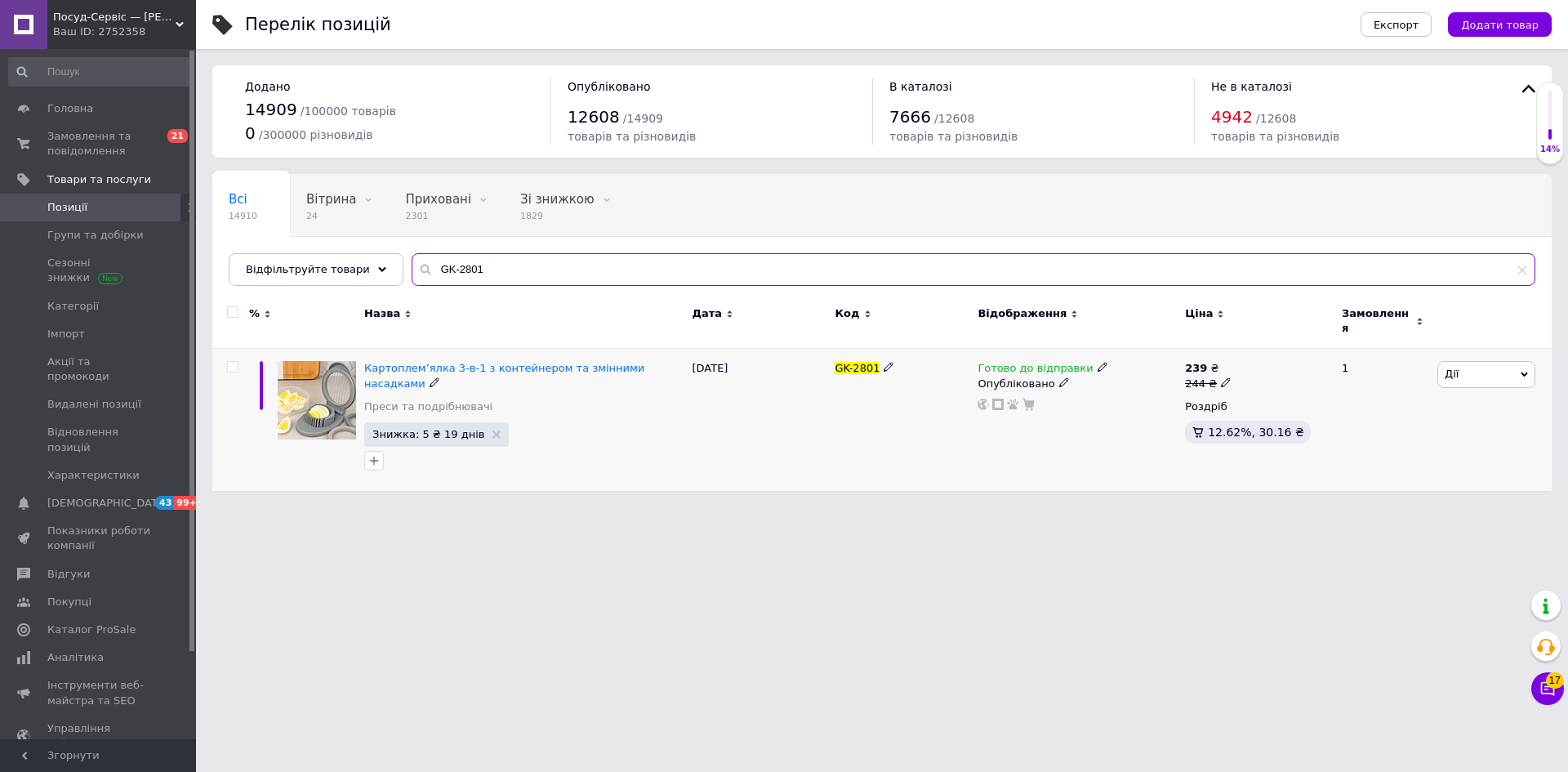
type input "GK-2801"
click at [1476, 368] on span "Дії" at bounding box center [1486, 374] width 98 height 26
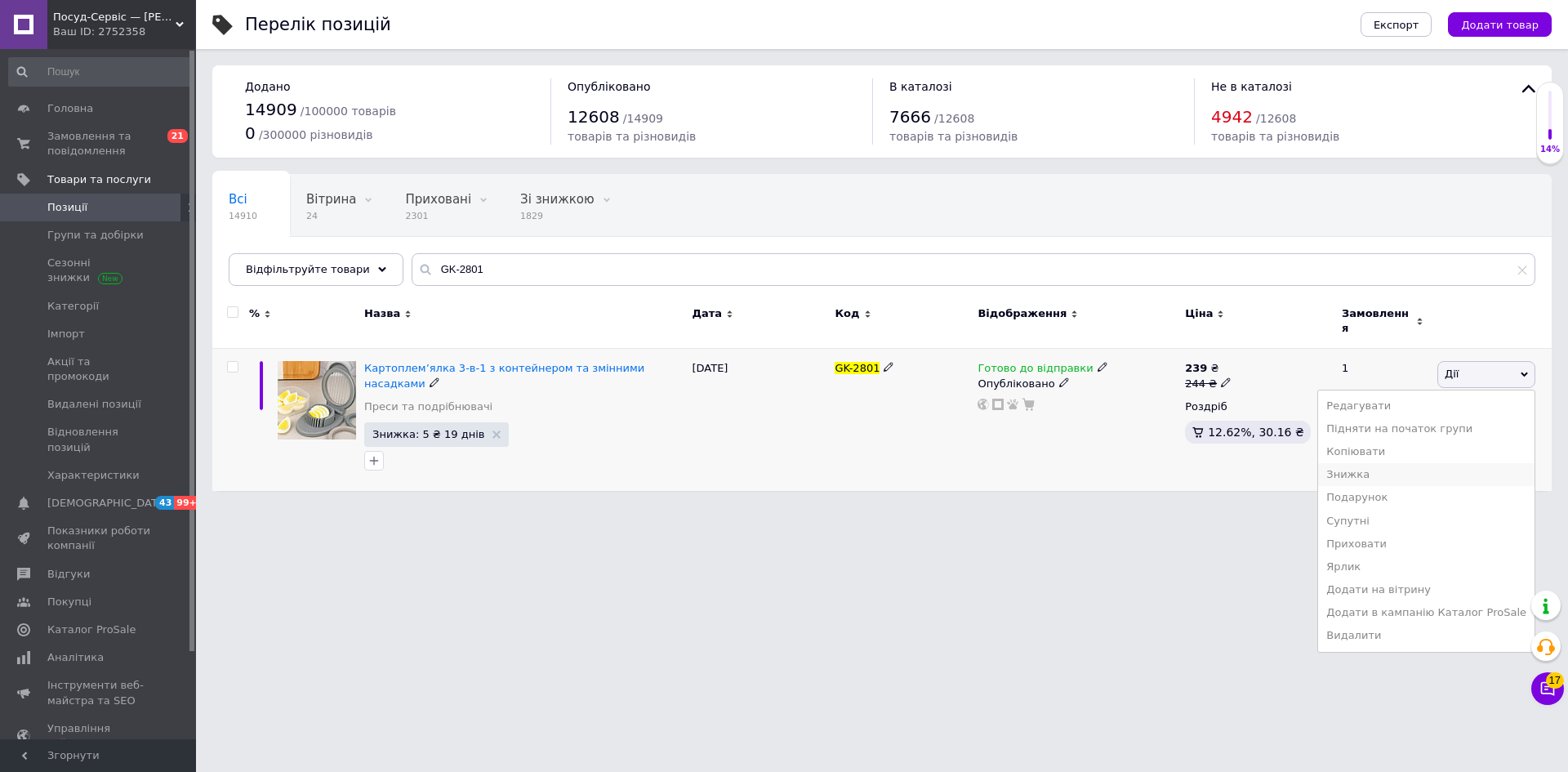
click at [1387, 466] on li "Знижка" at bounding box center [1427, 474] width 217 height 23
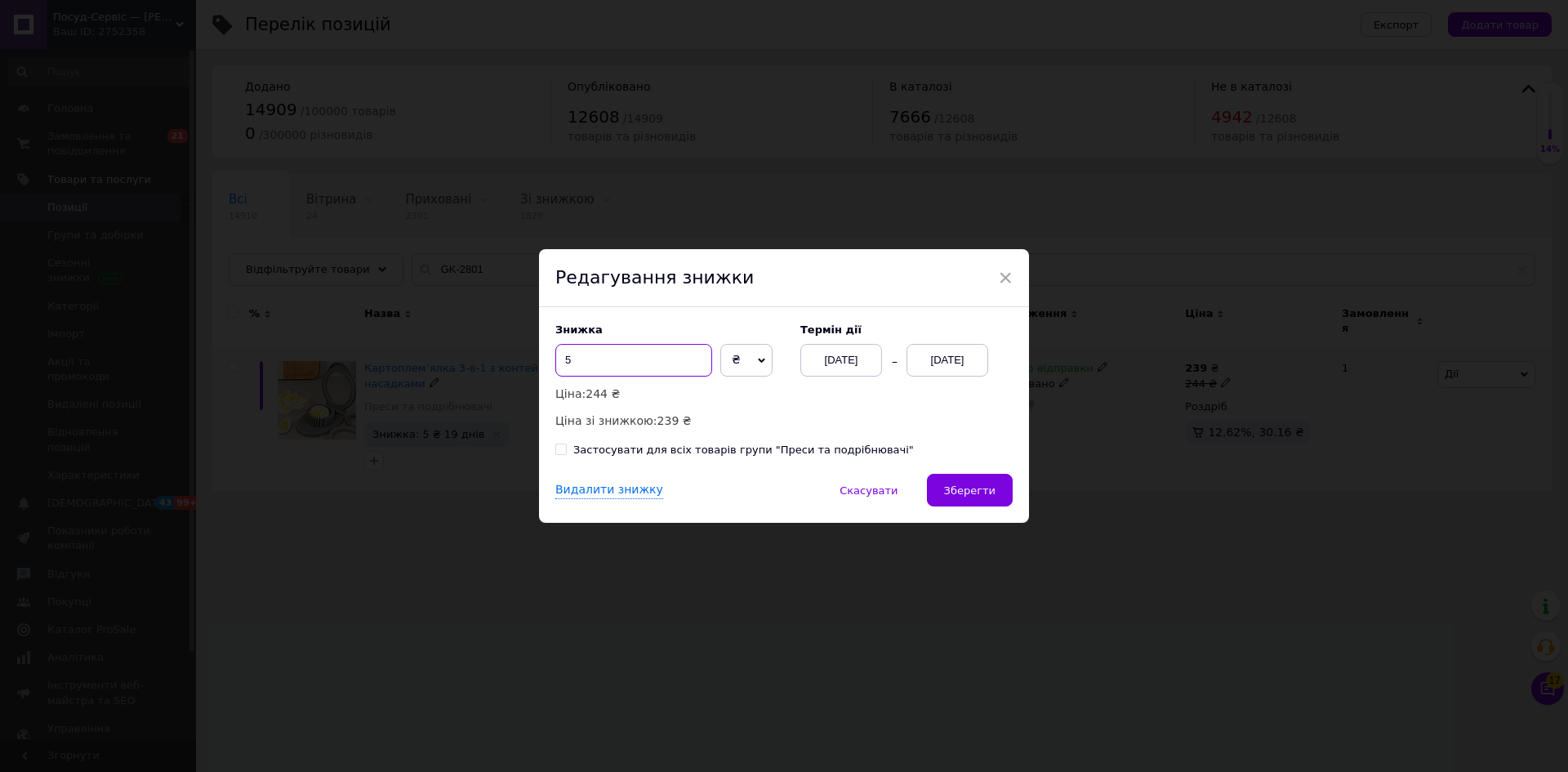
drag, startPoint x: 561, startPoint y: 354, endPoint x: 634, endPoint y: 352, distance: 73.0
click at [634, 352] on input "5" at bounding box center [633, 360] width 157 height 33
type input "4"
drag, startPoint x: 993, startPoint y: 496, endPoint x: 1008, endPoint y: 641, distance: 145.8
click at [992, 496] on button "Зберегти" at bounding box center [970, 490] width 86 height 33
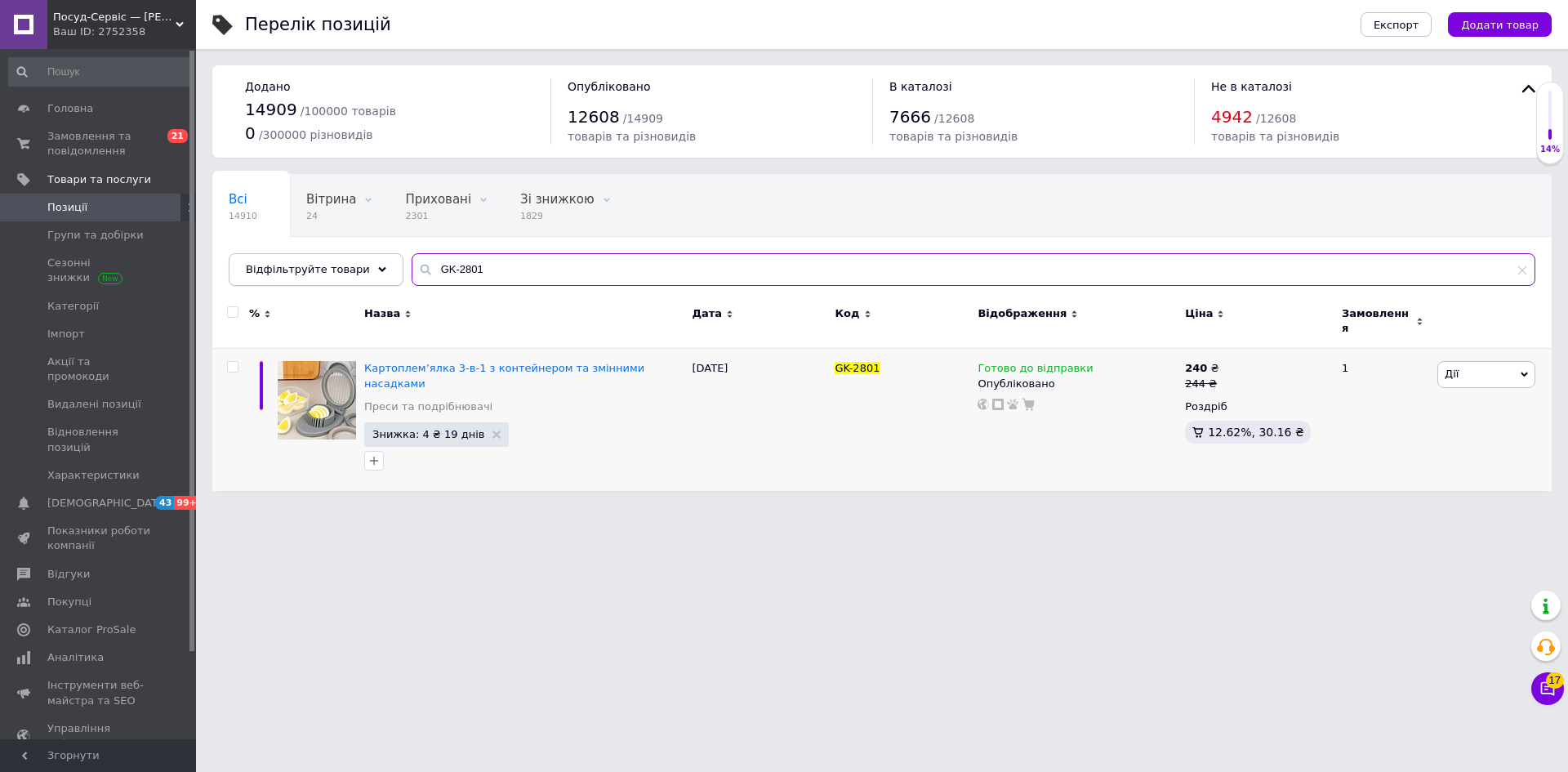
drag, startPoint x: 463, startPoint y: 266, endPoint x: 363, endPoint y: 261, distance: 100.1
click at [363, 261] on div "Відфільтруйте товари GK-2801" at bounding box center [882, 270] width 1307 height 33
paste input "2"
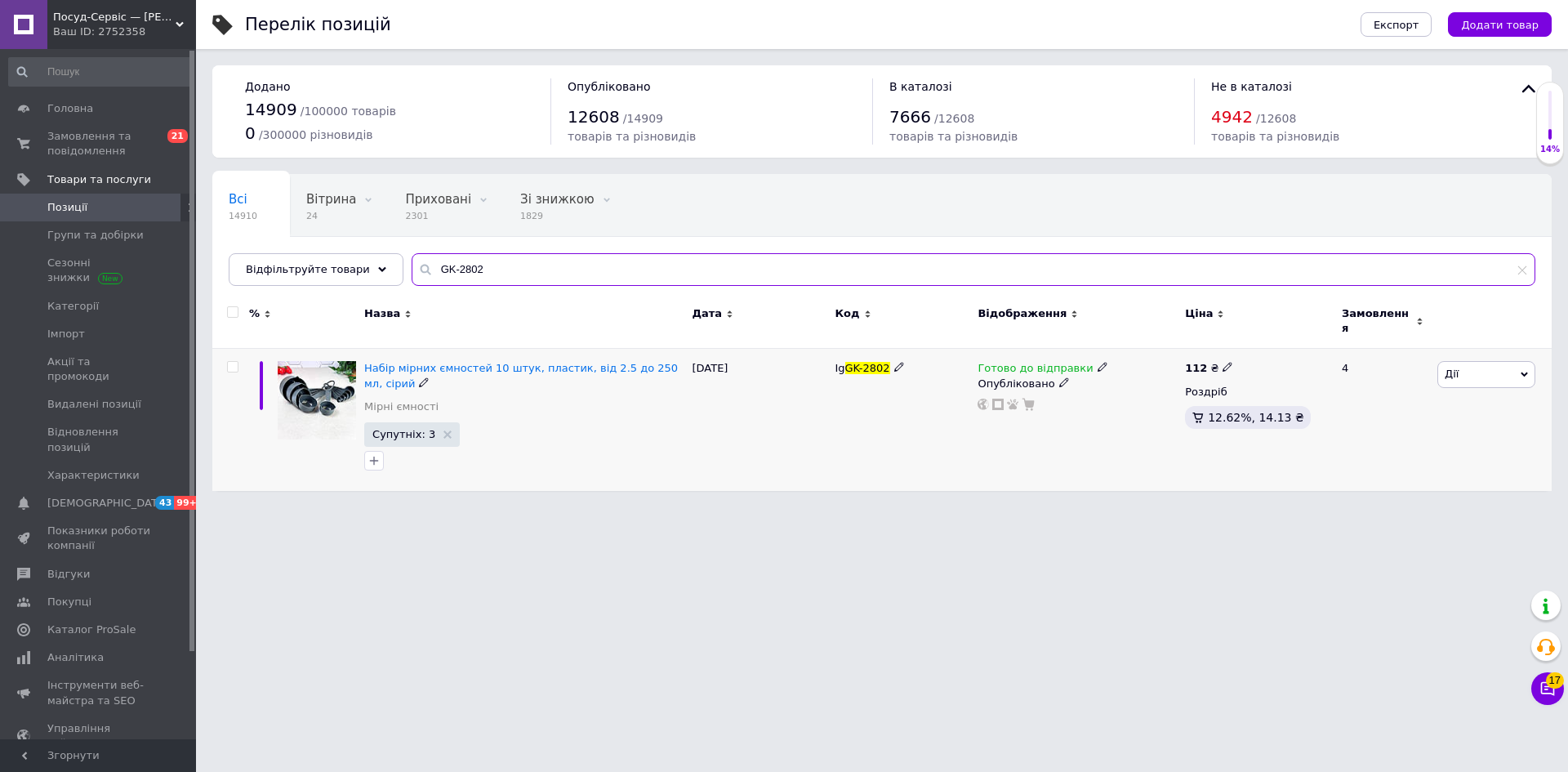
type input "GK-2802"
click at [1223, 362] on icon at bounding box center [1227, 367] width 10 height 10
drag, startPoint x: 1262, startPoint y: 340, endPoint x: 1278, endPoint y: 348, distance: 17.9
click at [1278, 348] on input "112" at bounding box center [1303, 349] width 124 height 33
type input "113"
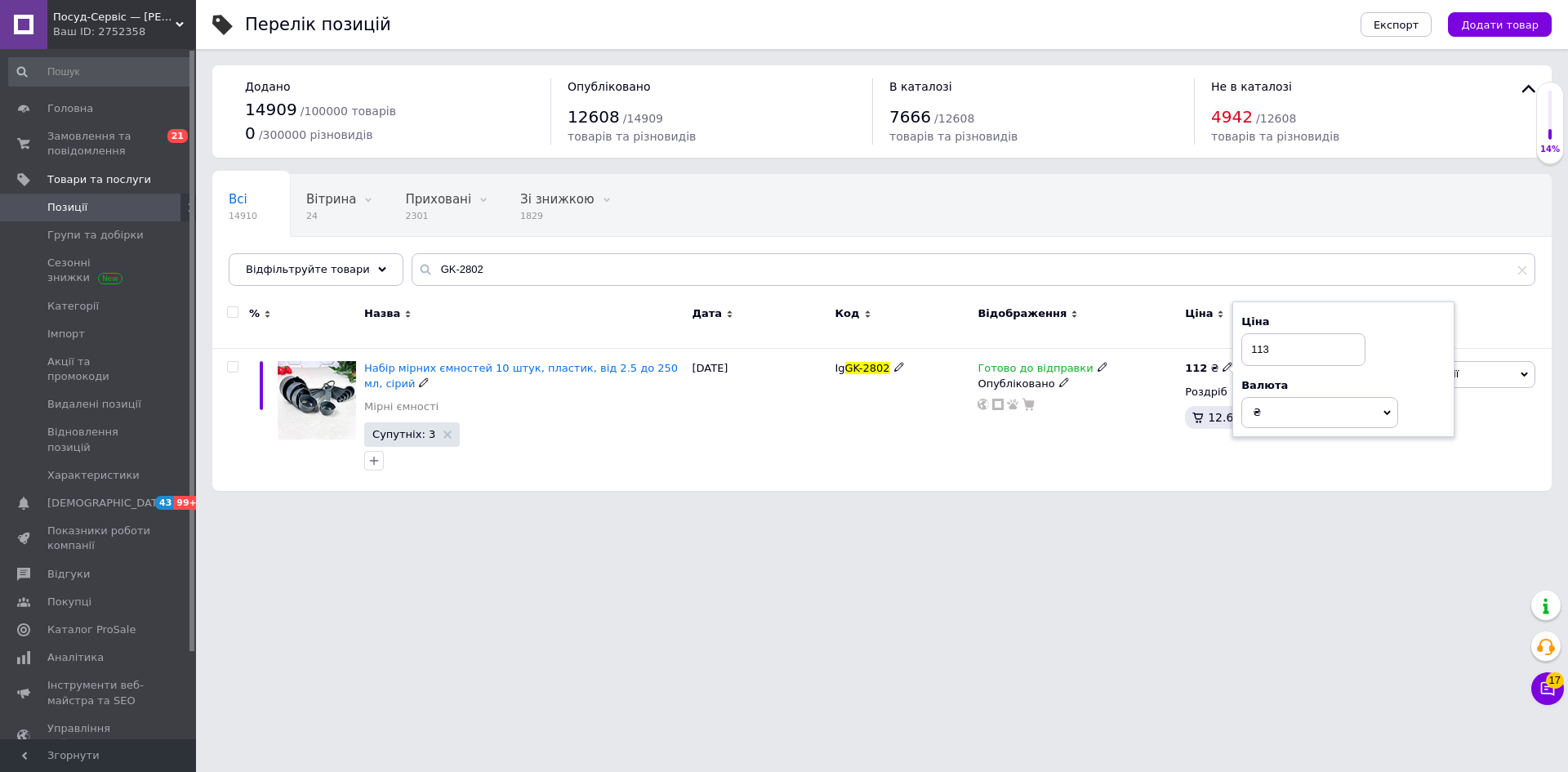
click at [1165, 507] on html "Посуд-Сервіс — [PERSON_NAME] Ваш ID: 2752358 Сайт Посуд-Сервіс — [PERSON_NAME].…" at bounding box center [784, 254] width 1568 height 507
drag, startPoint x: 482, startPoint y: 266, endPoint x: 386, endPoint y: 266, distance: 96.0
click at [386, 266] on div "Всі 14910 Вітрина 24 Видалити Редагувати Приховані 2301 Видалити Редагувати Зі …" at bounding box center [882, 230] width 1339 height 112
paste input "3001"
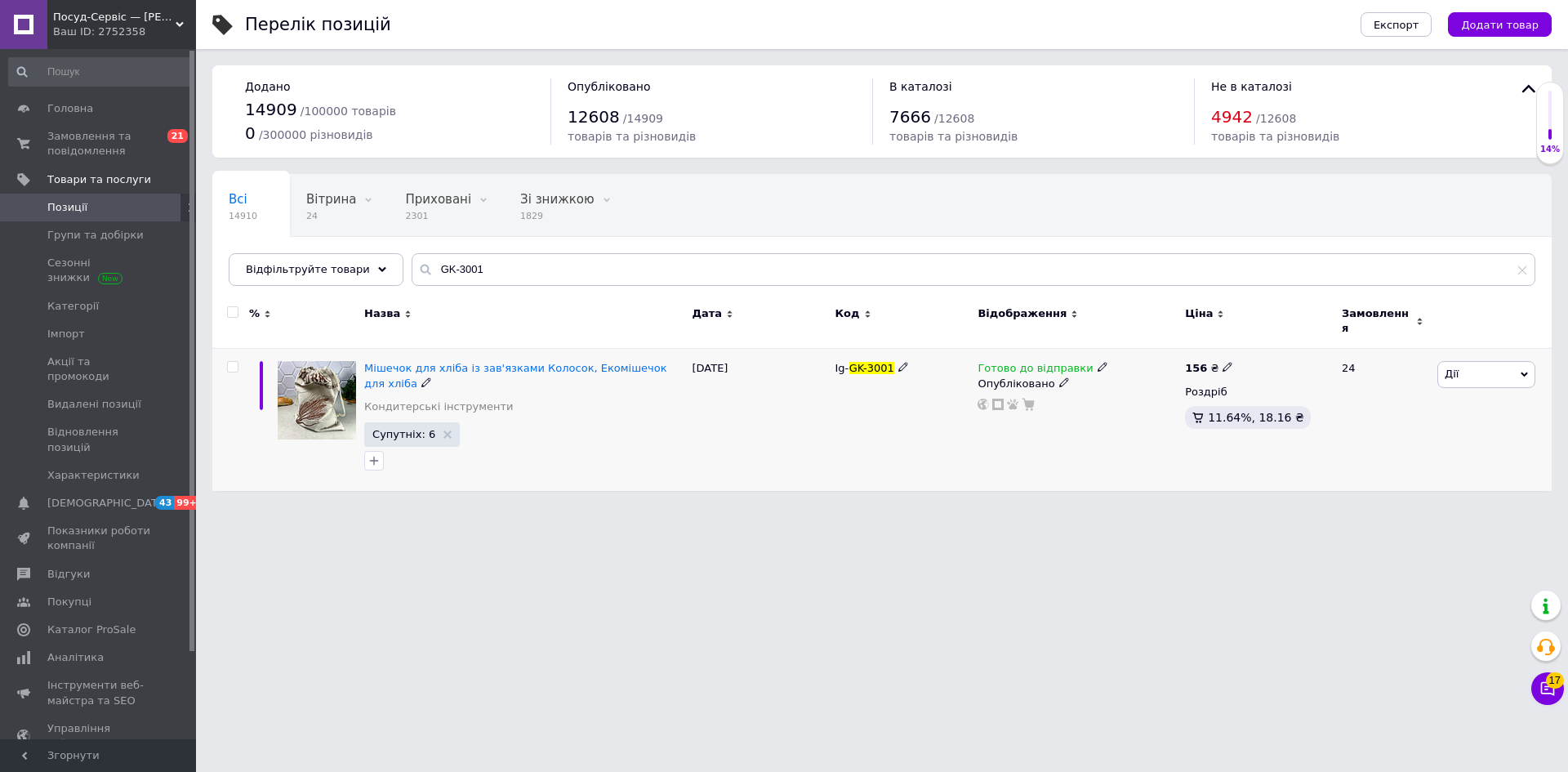
click at [422, 377] on use at bounding box center [426, 381] width 9 height 9
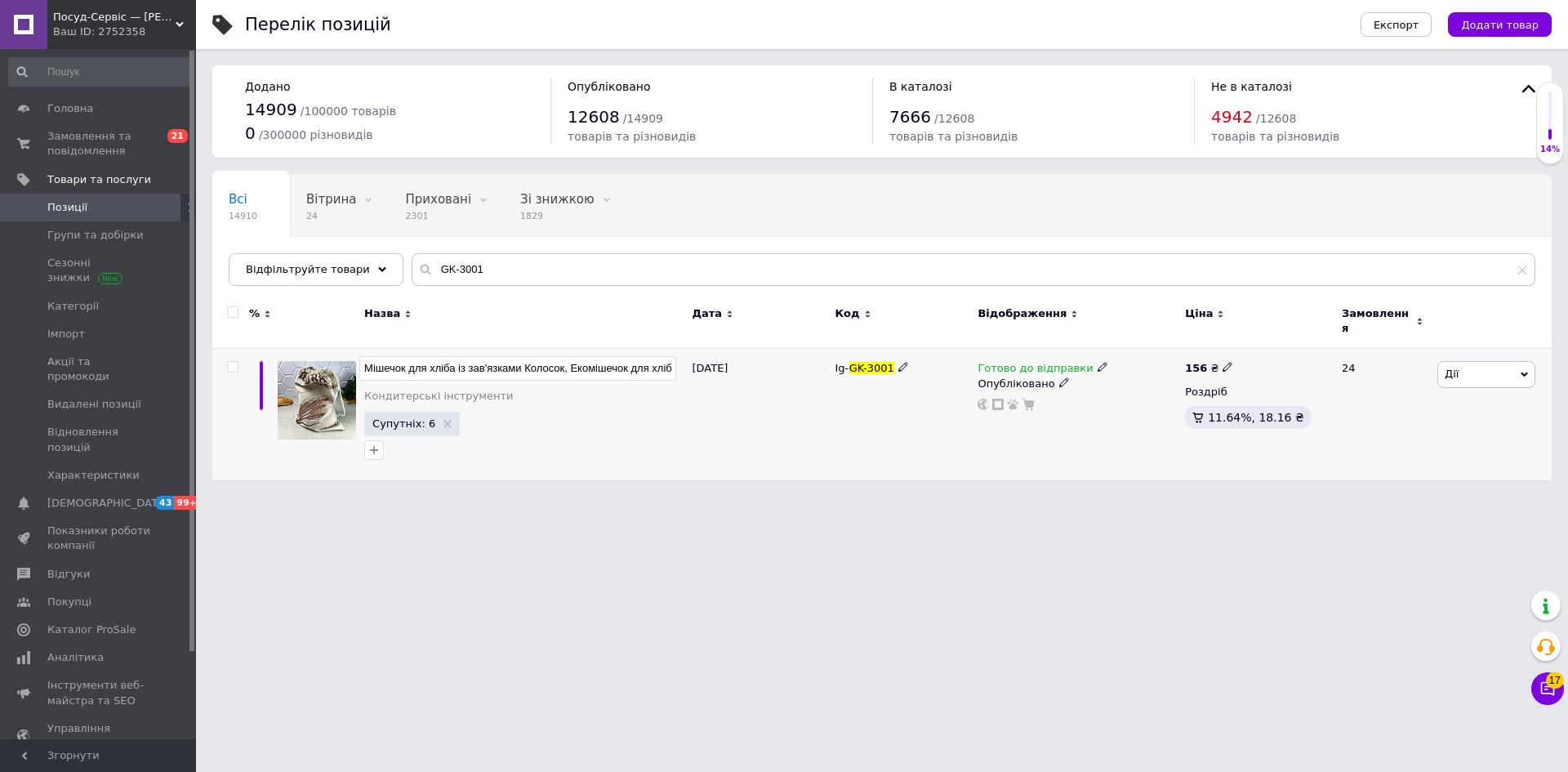
drag, startPoint x: 514, startPoint y: 360, endPoint x: 358, endPoint y: 356, distance: 156.1
click at [358, 356] on div "Мішечок для хліба із зав'язками Колосок, Екомішечок для хліба Кондитерські інст…" at bounding box center [882, 414] width 1339 height 131
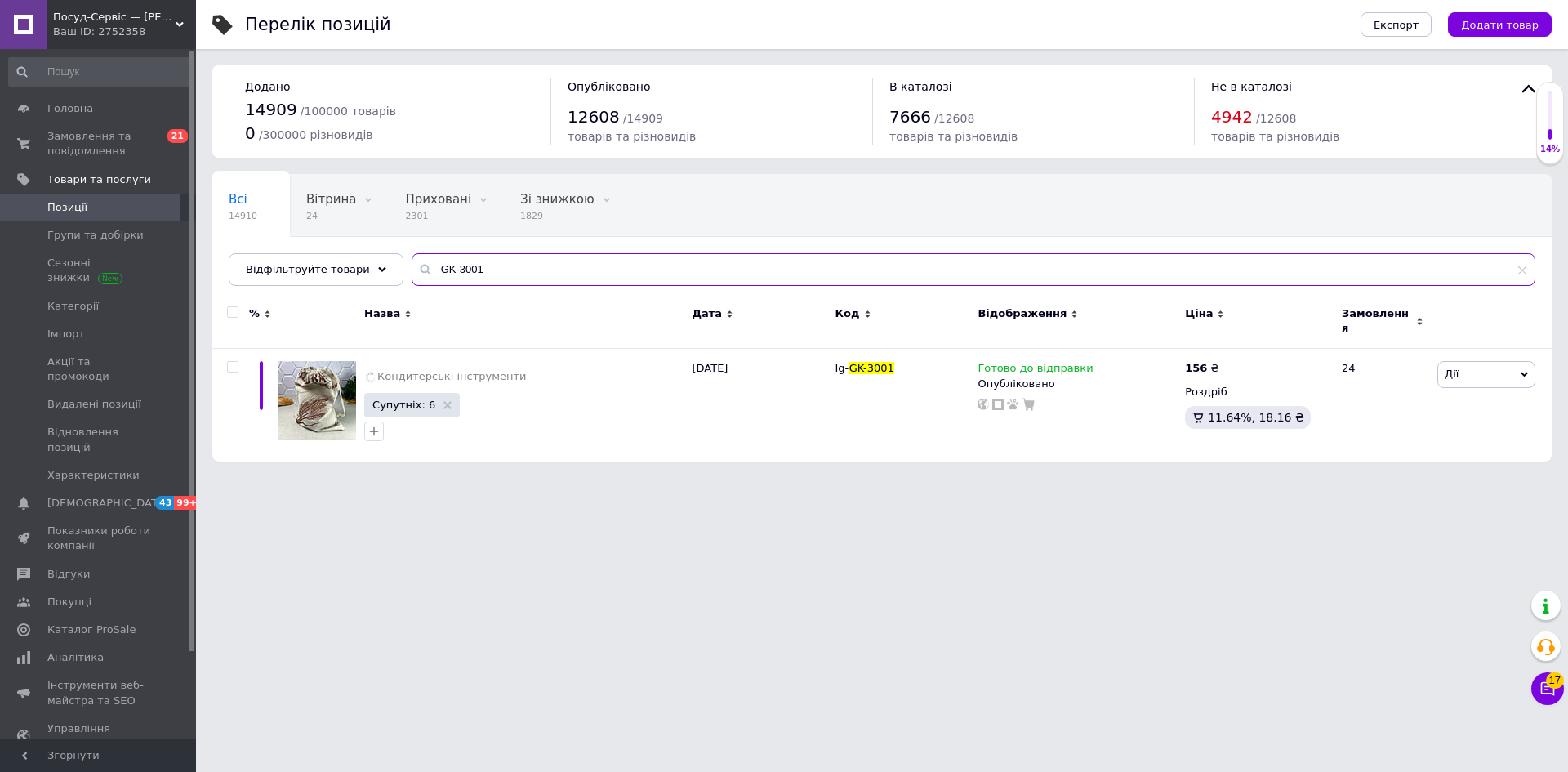
click at [385, 265] on div "Всі 14910 Вітрина 24 Видалити Редагувати Приховані 2301 Видалити Редагувати Зі …" at bounding box center [882, 230] width 1339 height 112
paste input "Мішечок для хліба із зав'язками"
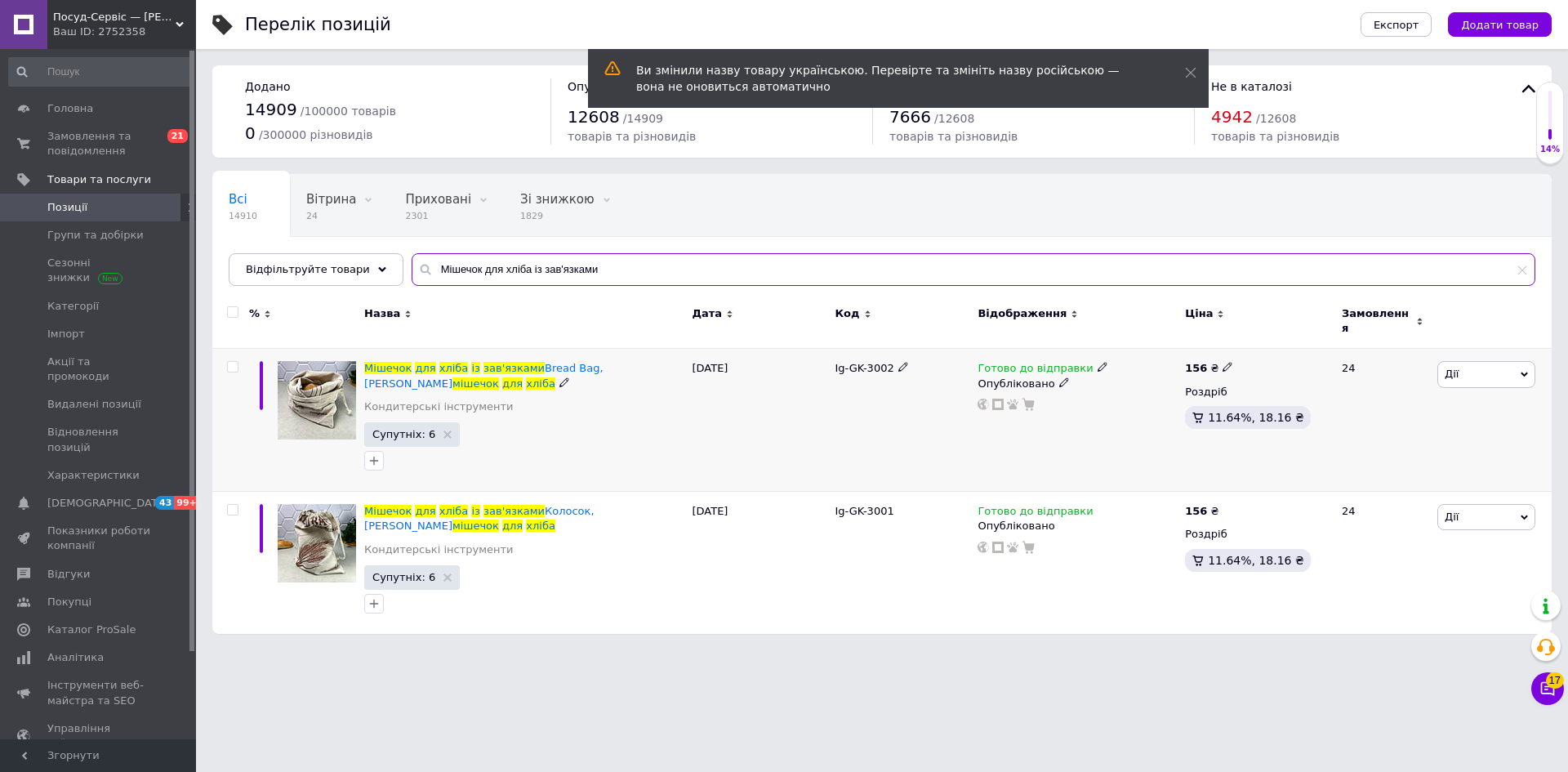
type input "Мішечок для хліба із зав'язками"
click at [1223, 362] on icon at bounding box center [1227, 367] width 10 height 10
drag, startPoint x: 1270, startPoint y: 343, endPoint x: 1306, endPoint y: 338, distance: 36.3
click at [1296, 340] on input "156" at bounding box center [1303, 349] width 124 height 33
type input "154"
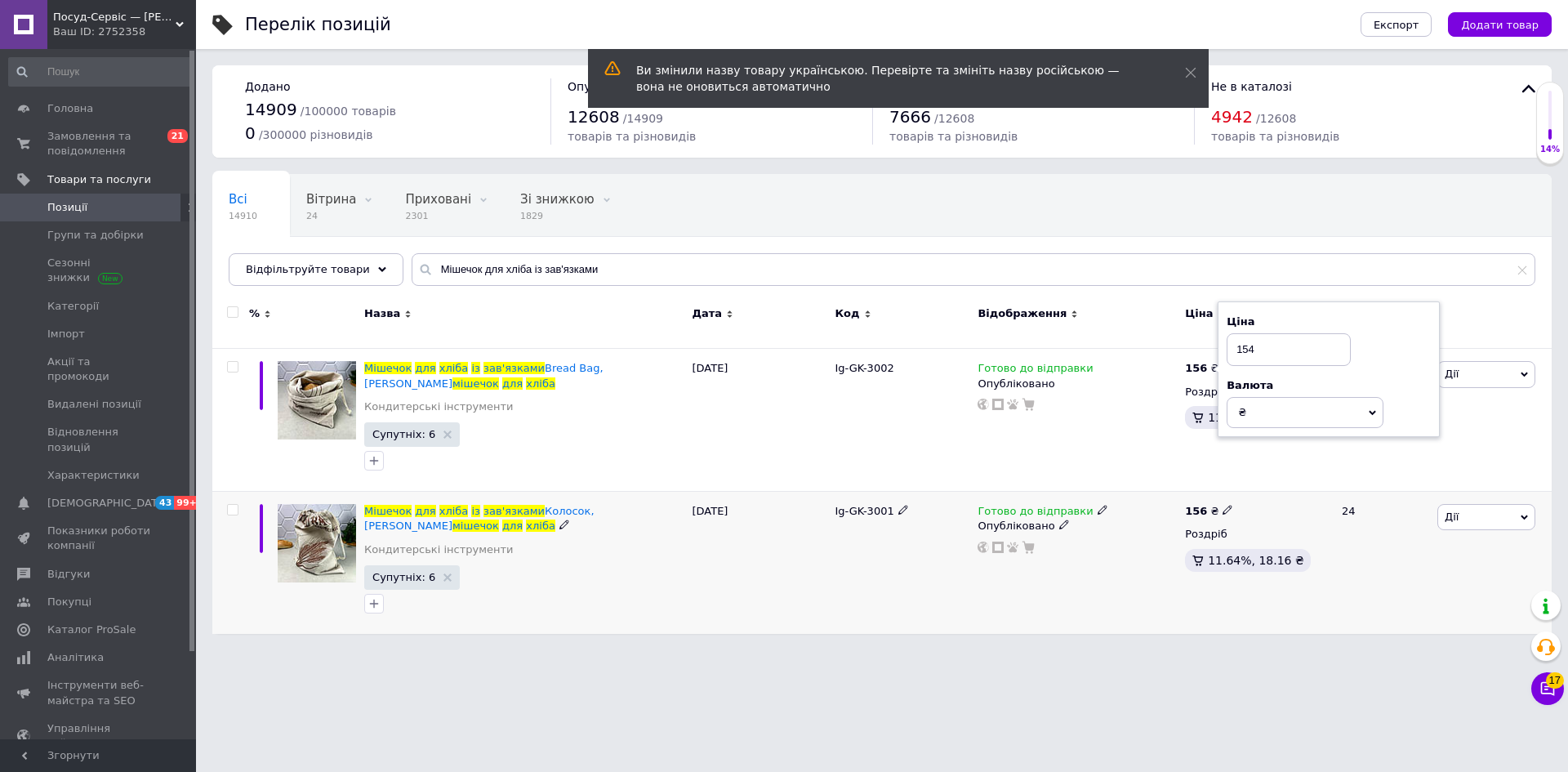
click at [1225, 504] on span at bounding box center [1227, 509] width 10 height 11
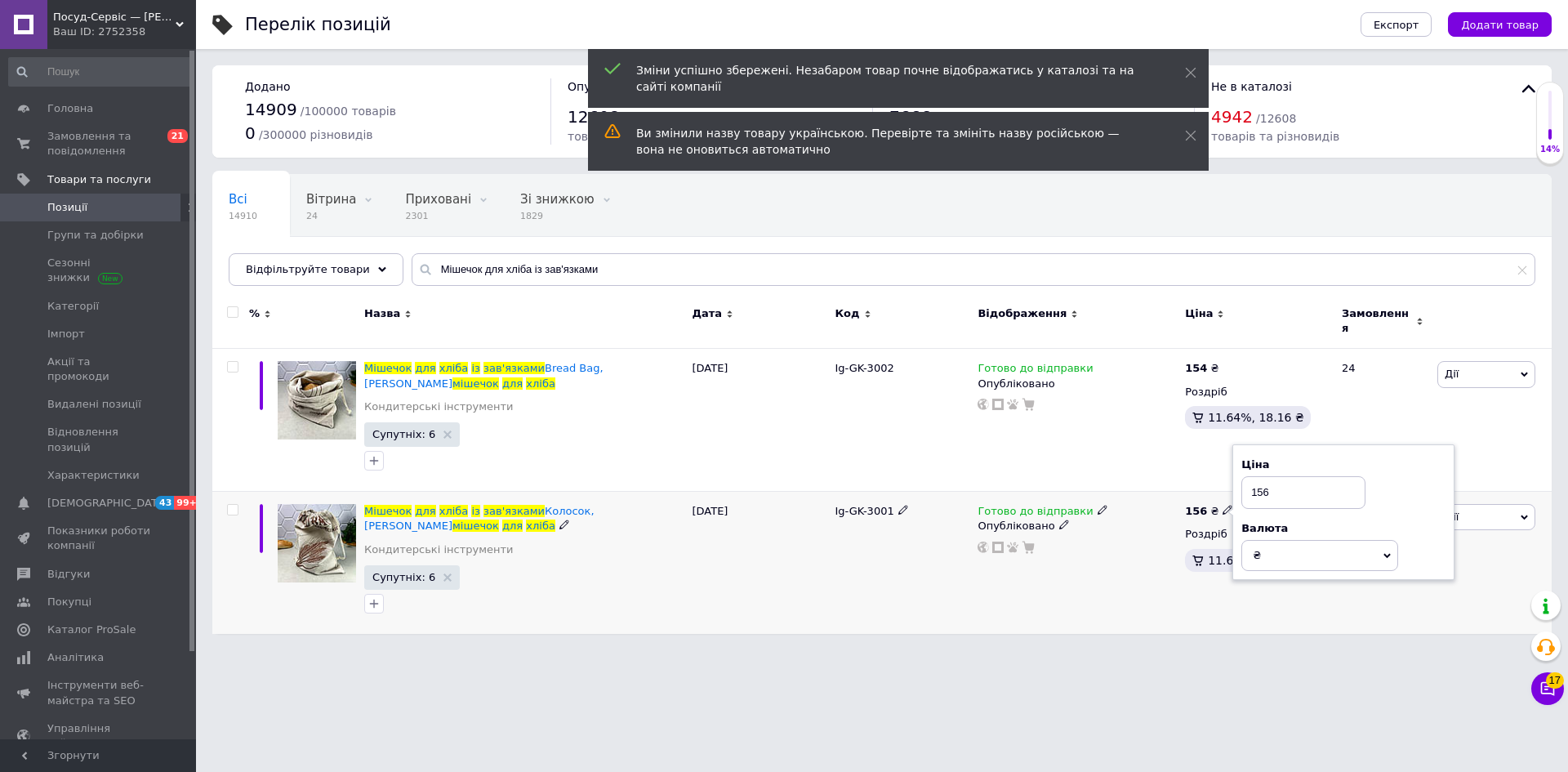
drag, startPoint x: 1264, startPoint y: 467, endPoint x: 1278, endPoint y: 476, distance: 16.6
click at [1278, 476] on input "156" at bounding box center [1303, 492] width 124 height 33
type input "154"
click at [1184, 605] on div "156 ₴ Ціна 154 Валюта ₴ $ EUR CHF GBP ¥ PLN ₸ MDL HUF KGS CNY TRY KRW lei Роздр…" at bounding box center [1256, 562] width 151 height 142
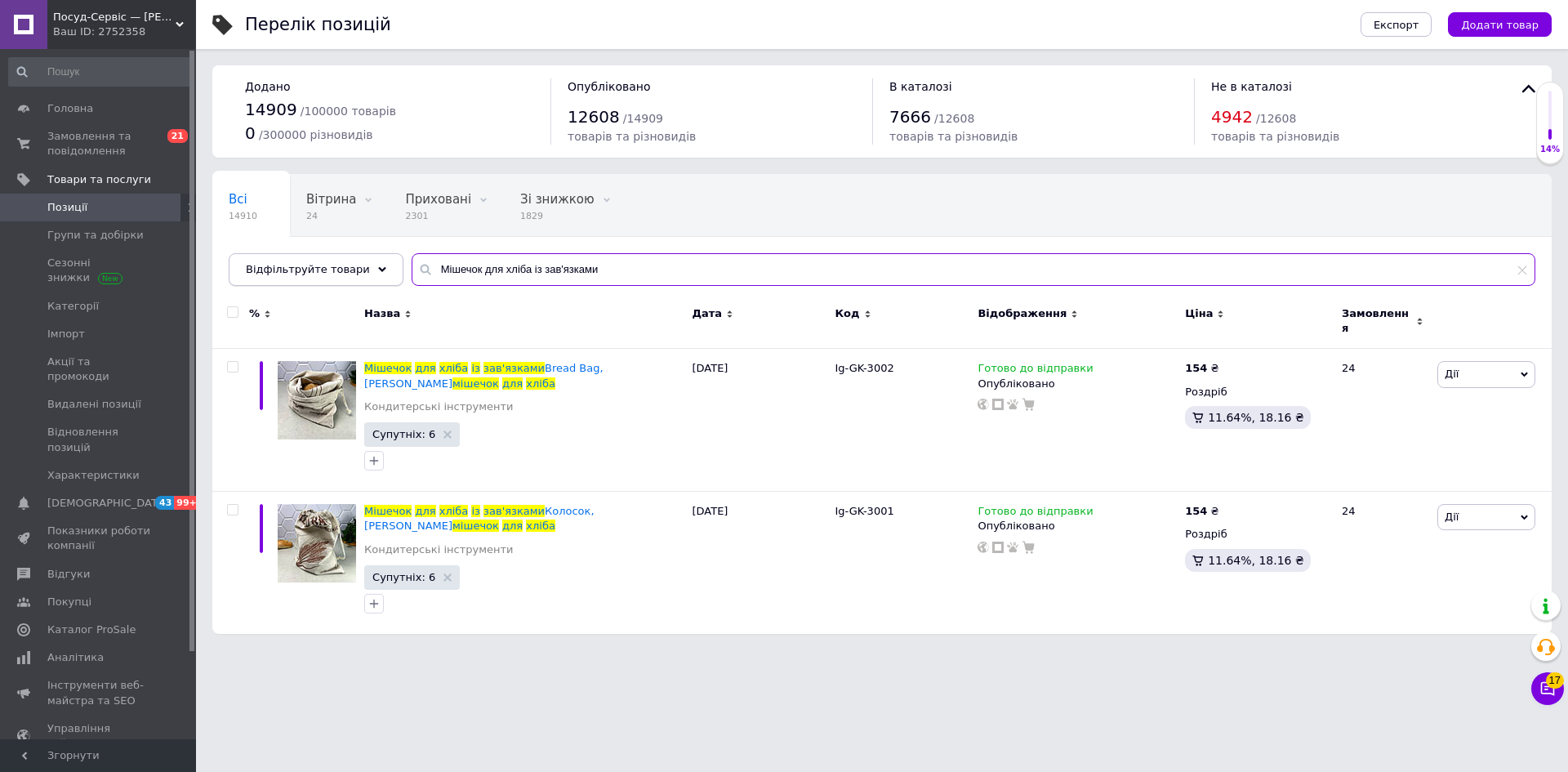
drag, startPoint x: 593, startPoint y: 274, endPoint x: 344, endPoint y: 282, distance: 249.1
click at [341, 276] on div "Відфільтруйте товари Мішечок для хліба із зав'язками" at bounding box center [882, 270] width 1307 height 33
paste input "GK-4010"
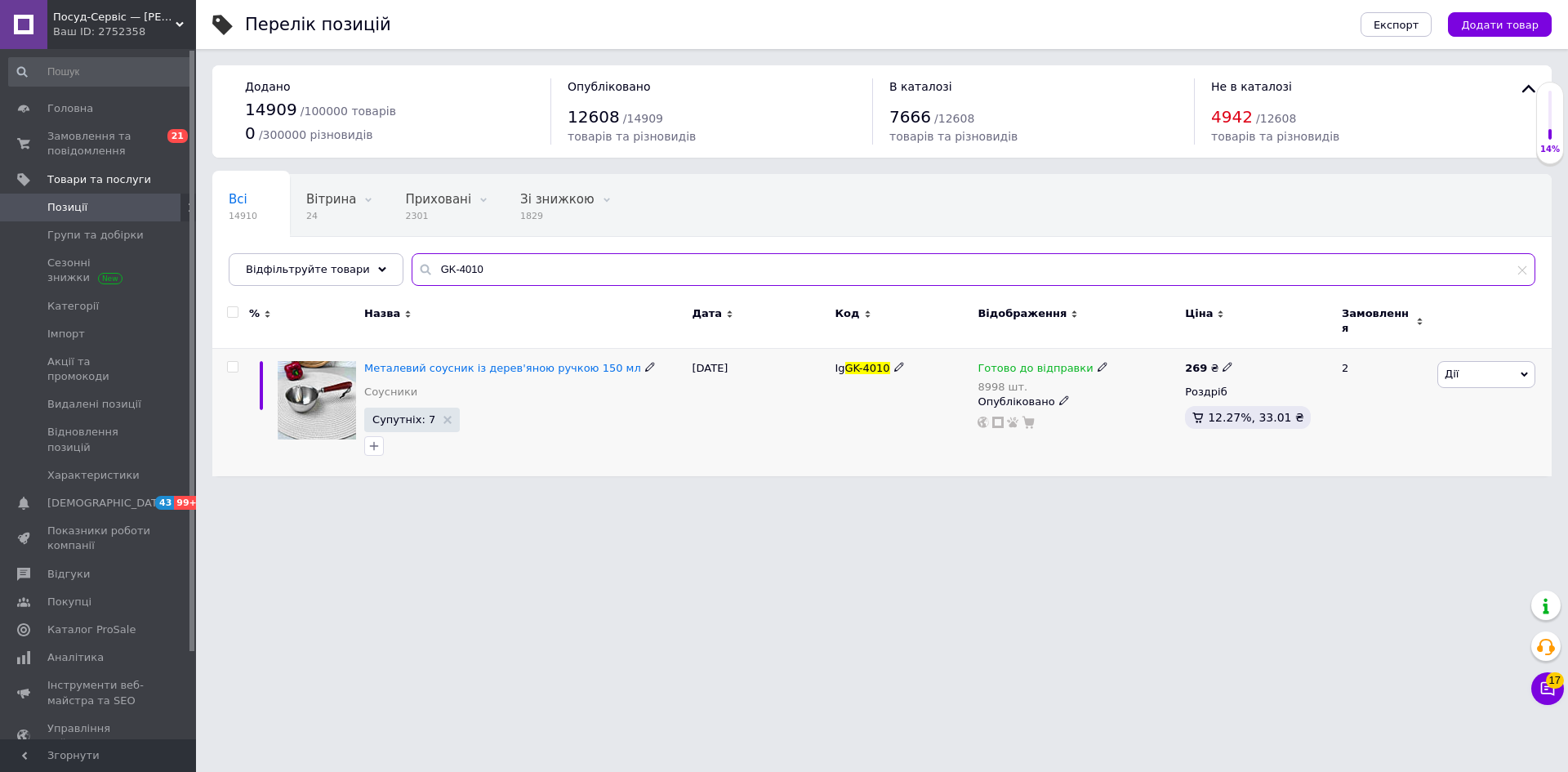
type input "GK-4010"
click at [1223, 362] on icon at bounding box center [1227, 367] width 10 height 10
drag, startPoint x: 1244, startPoint y: 342, endPoint x: 1305, endPoint y: 343, distance: 61.0
click at [1305, 343] on input "269" at bounding box center [1303, 349] width 124 height 33
type input "300"
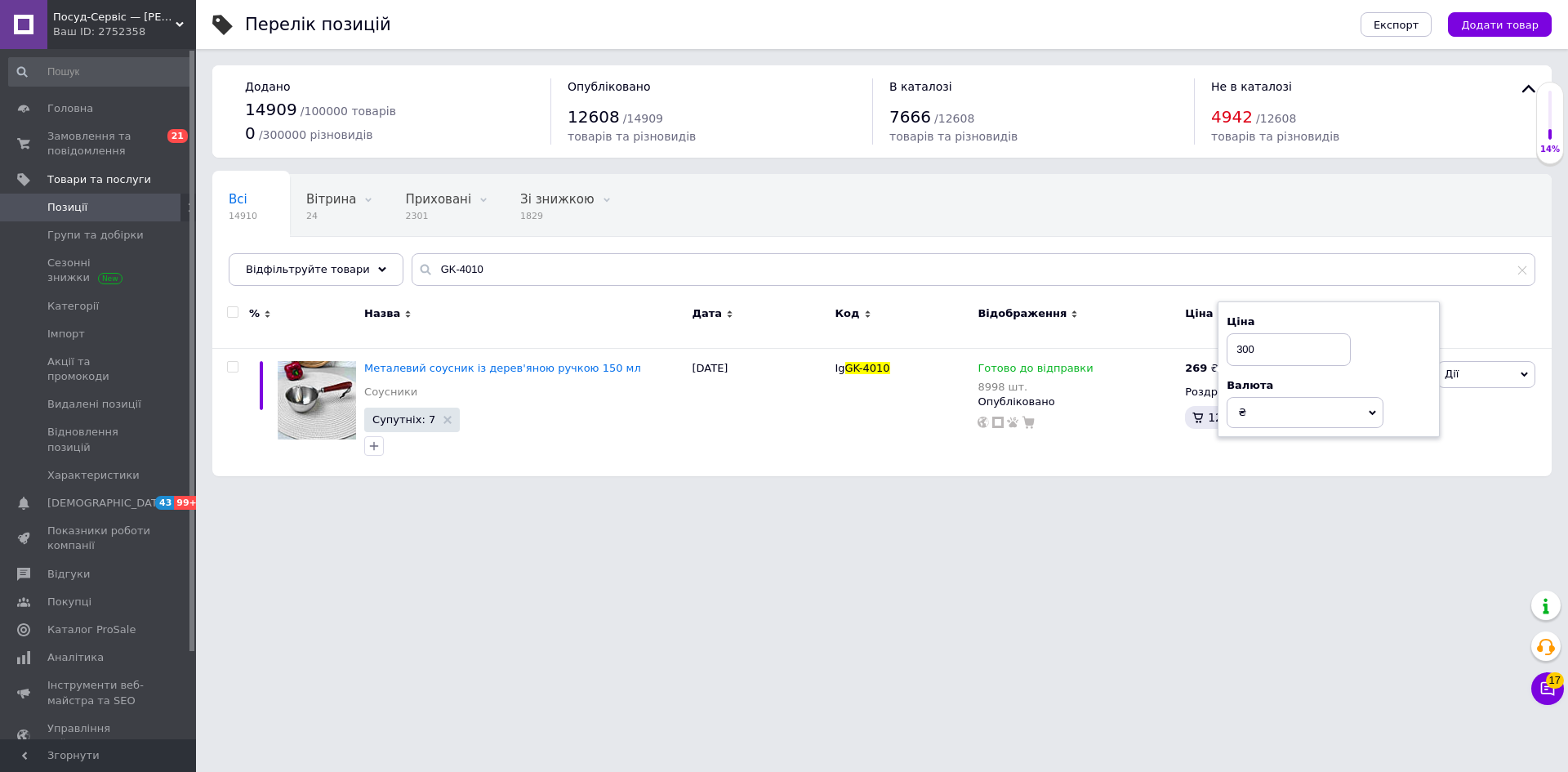
drag, startPoint x: 1152, startPoint y: 511, endPoint x: 1075, endPoint y: 537, distance: 81.3
click at [1150, 492] on html "Посуд-Сервіс — [PERSON_NAME] Ваш ID: 2752358 Сайт Посуд-Сервіс — [PERSON_NAME].…" at bounding box center [784, 246] width 1568 height 492
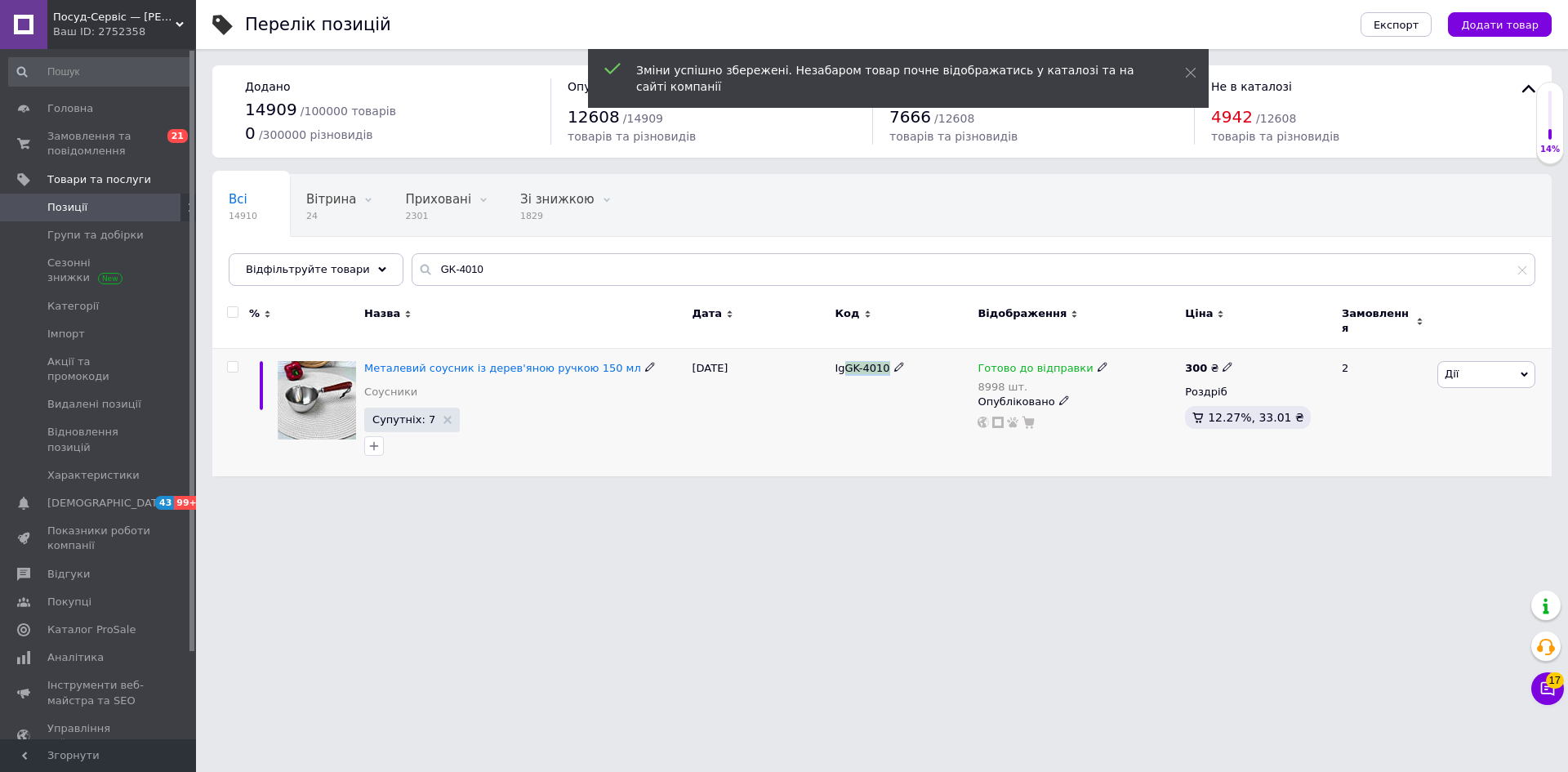
drag, startPoint x: 885, startPoint y: 359, endPoint x: 845, endPoint y: 359, distance: 40.0
click at [845, 362] on span "Ig GK-4010" at bounding box center [862, 368] width 55 height 12
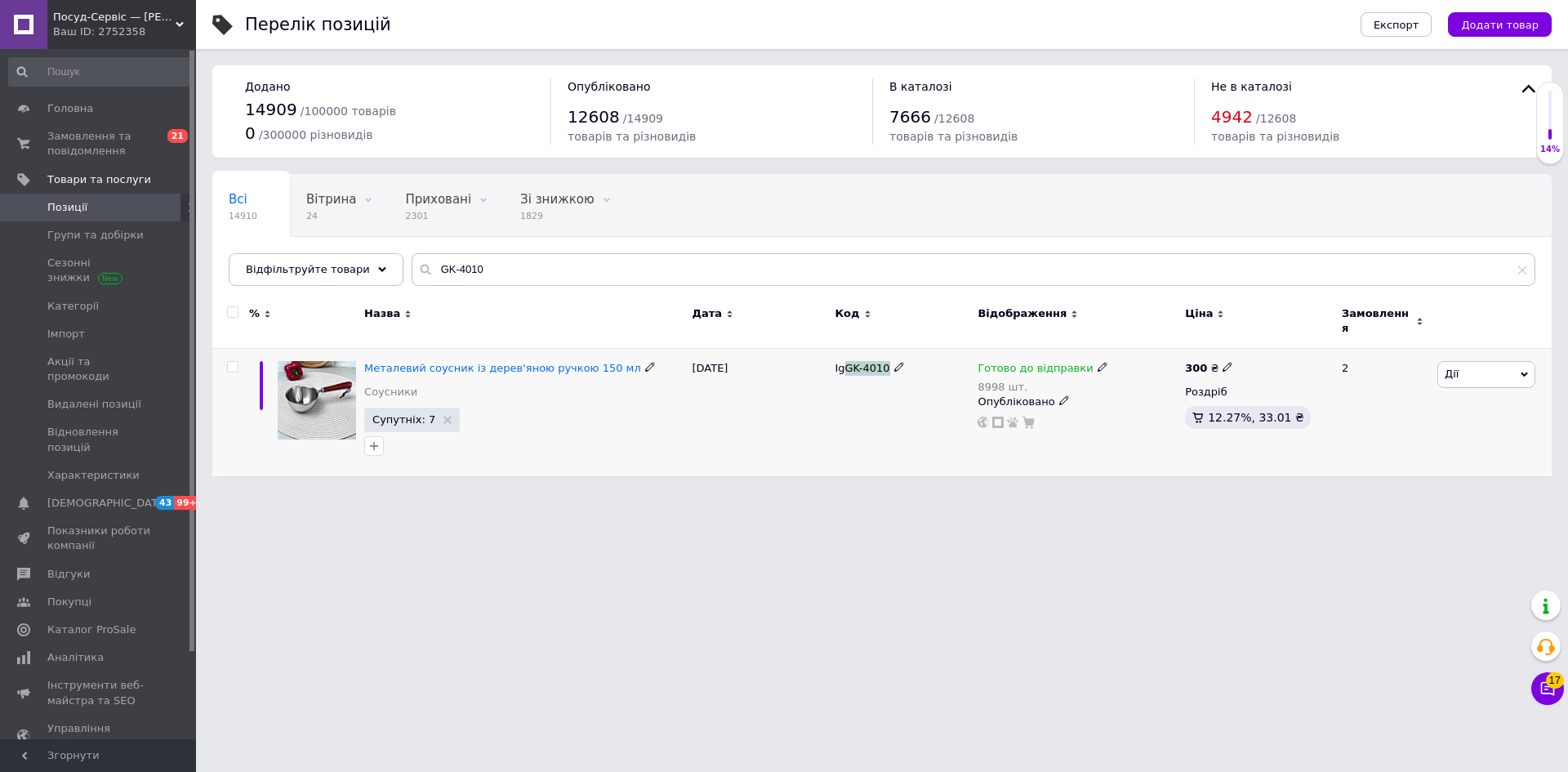
copy span "GK-4010"
drag, startPoint x: 473, startPoint y: 272, endPoint x: 400, endPoint y: 277, distance: 73.2
click at [385, 271] on div "Всі 14910 Вітрина 24 Видалити Редагувати Приховані 2301 Видалити Редагувати Зі …" at bounding box center [882, 230] width 1339 height 112
paste input "1"
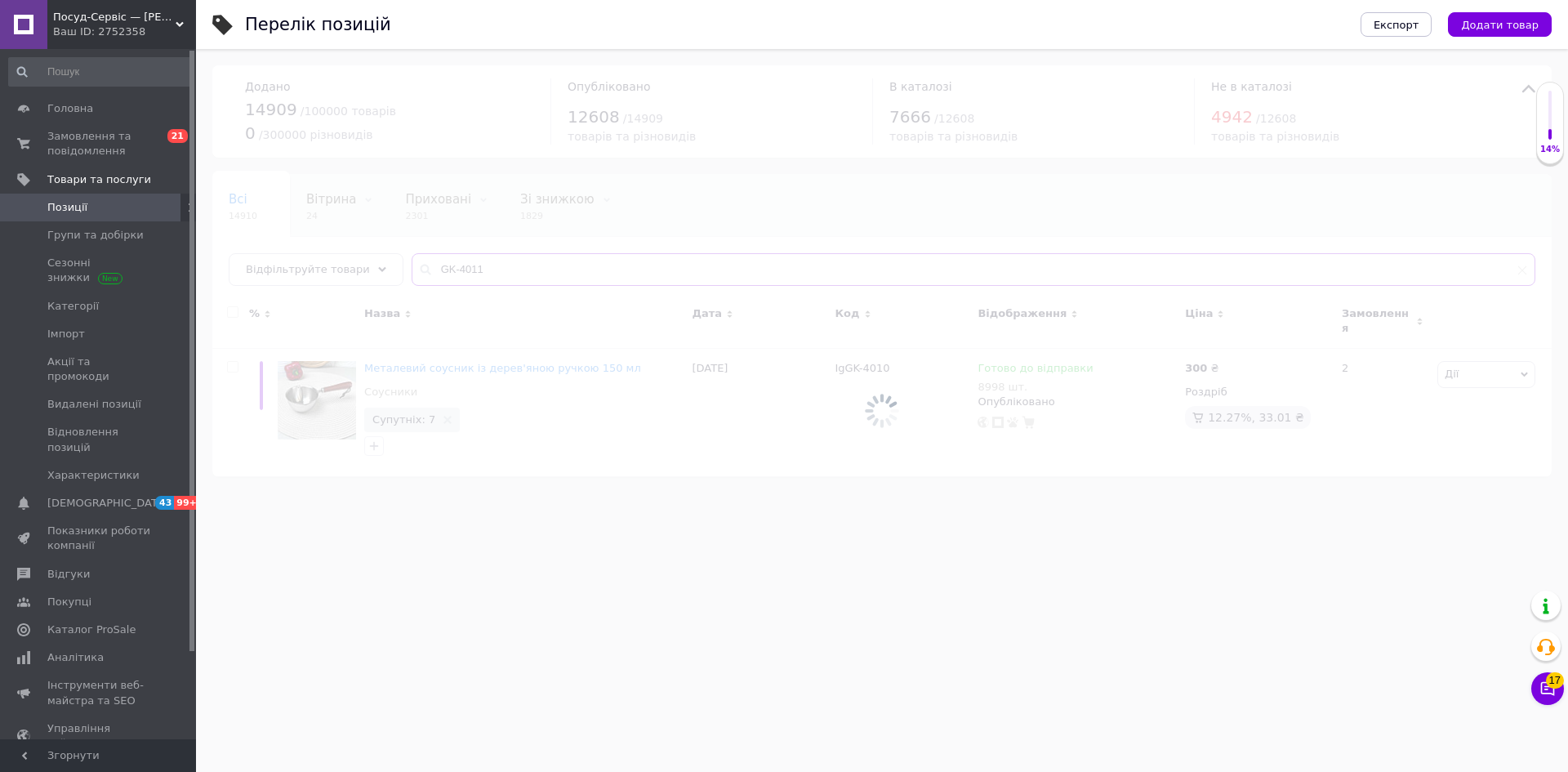
type input "GK-4011"
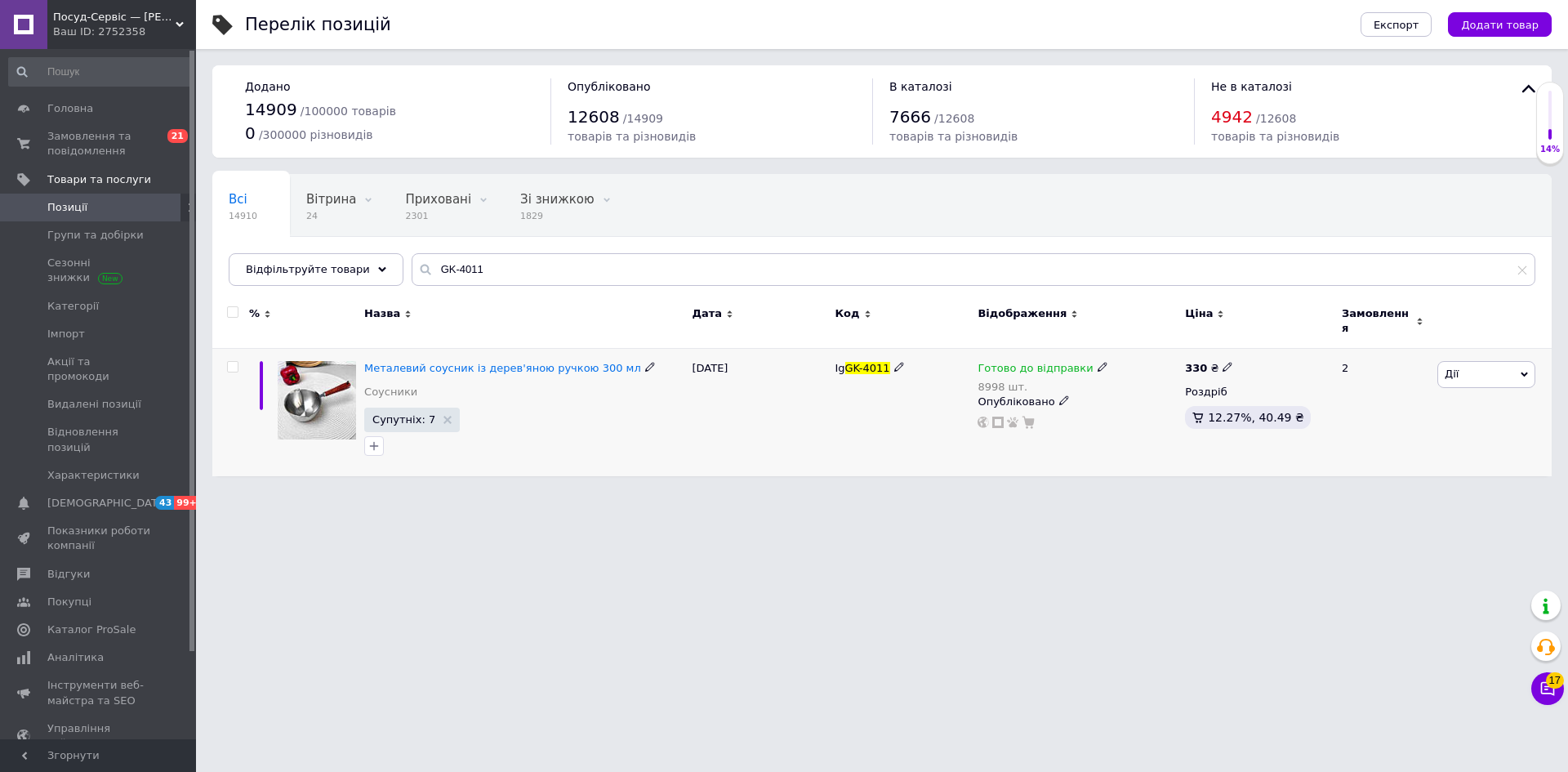
click at [1223, 362] on icon at bounding box center [1227, 367] width 10 height 10
click at [1258, 341] on input "330" at bounding box center [1303, 349] width 124 height 33
type input "370"
click at [1175, 491] on html "Посуд-Сервіс — [PERSON_NAME] Ваш ID: 2752358 Сайт Посуд-Сервіс — [PERSON_NAME].…" at bounding box center [784, 246] width 1568 height 492
drag, startPoint x: 496, startPoint y: 263, endPoint x: 382, endPoint y: 267, distance: 114.1
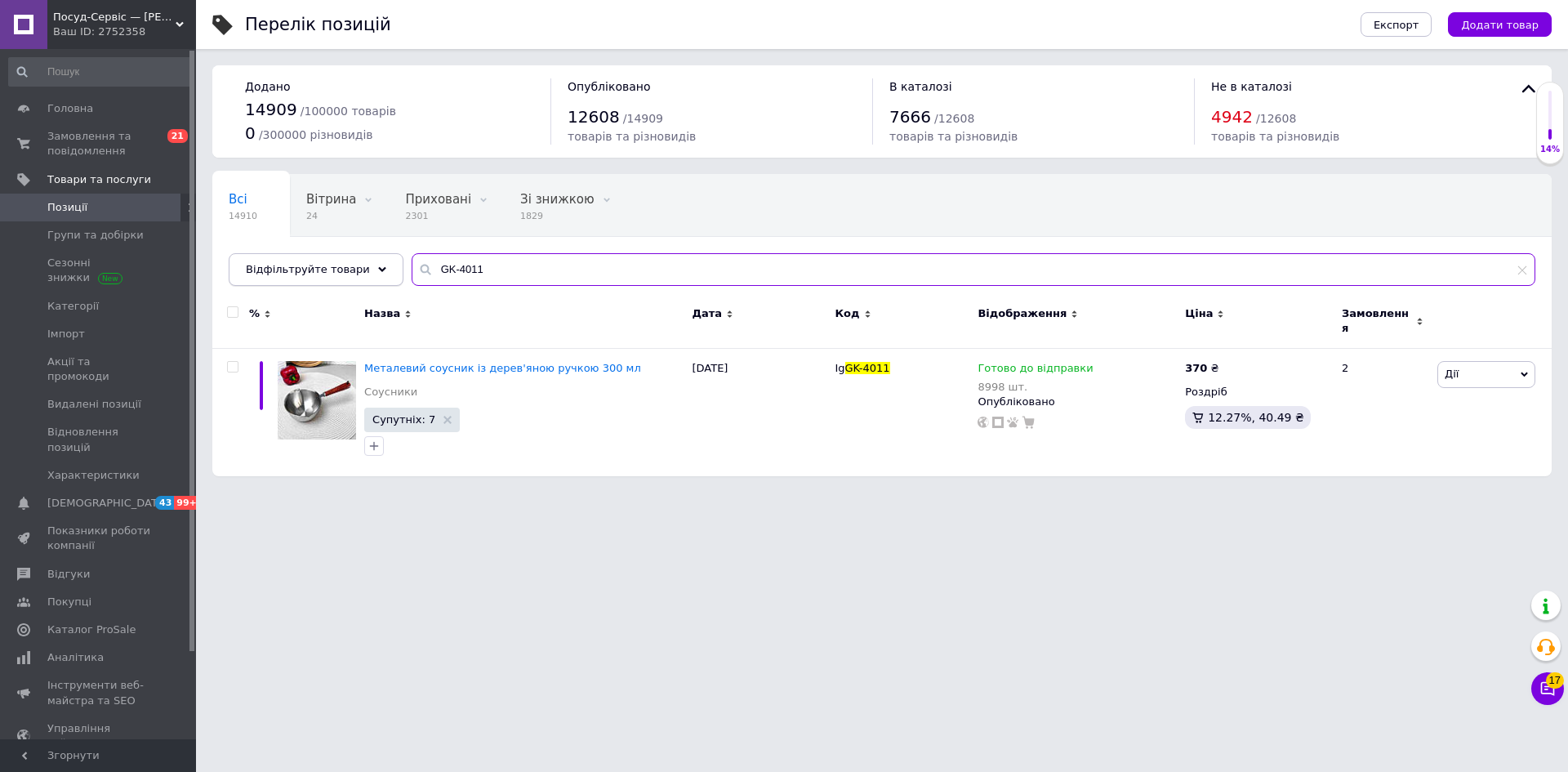
click at [382, 267] on div "Відфільтруйте товари GK-4011" at bounding box center [882, 270] width 1307 height 33
paste input "20G"
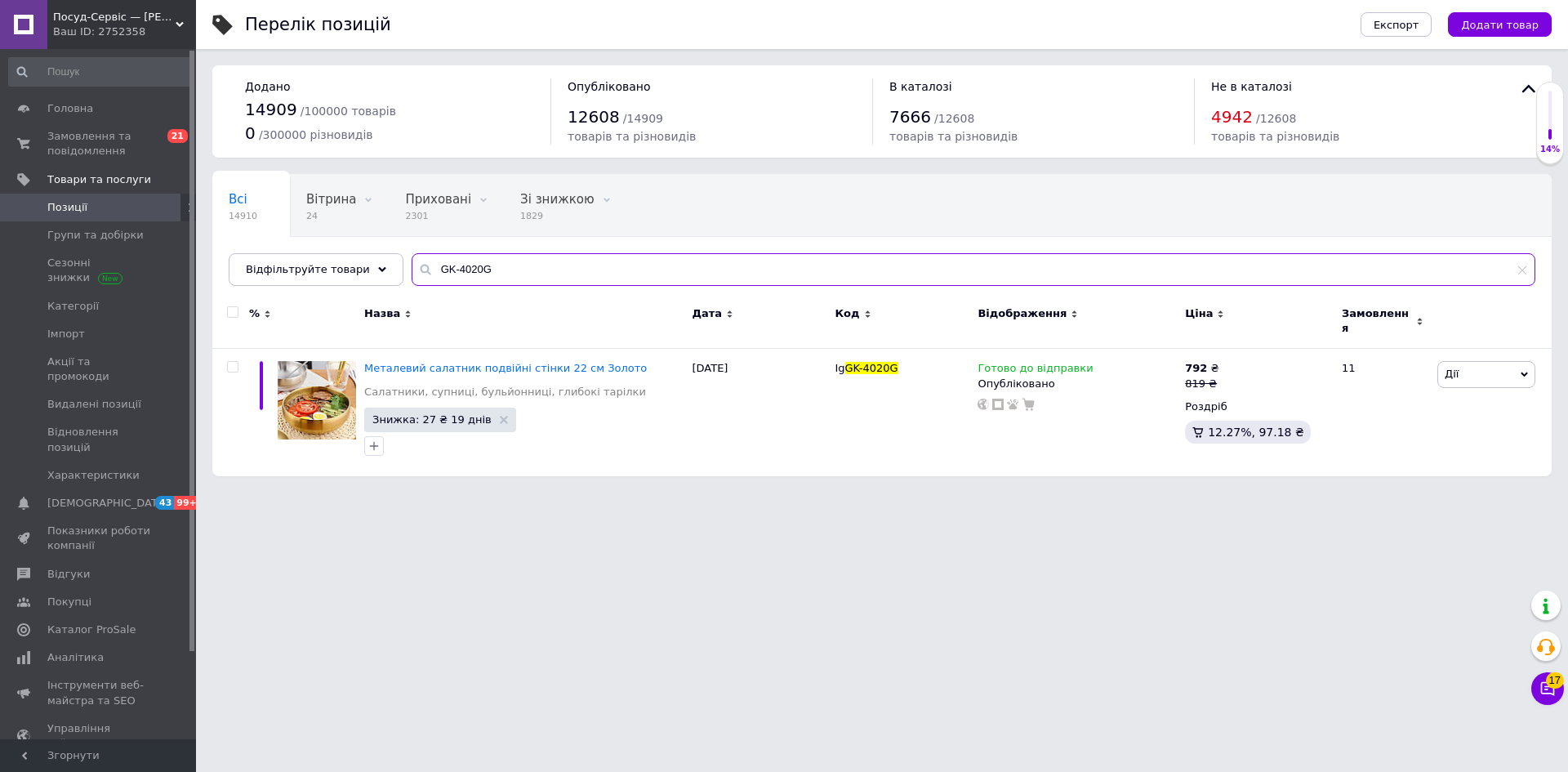
drag, startPoint x: 454, startPoint y: 260, endPoint x: 400, endPoint y: 258, distance: 54.0
click at [412, 258] on input "GK-4020G" at bounding box center [974, 270] width 1124 height 33
paste input "7"
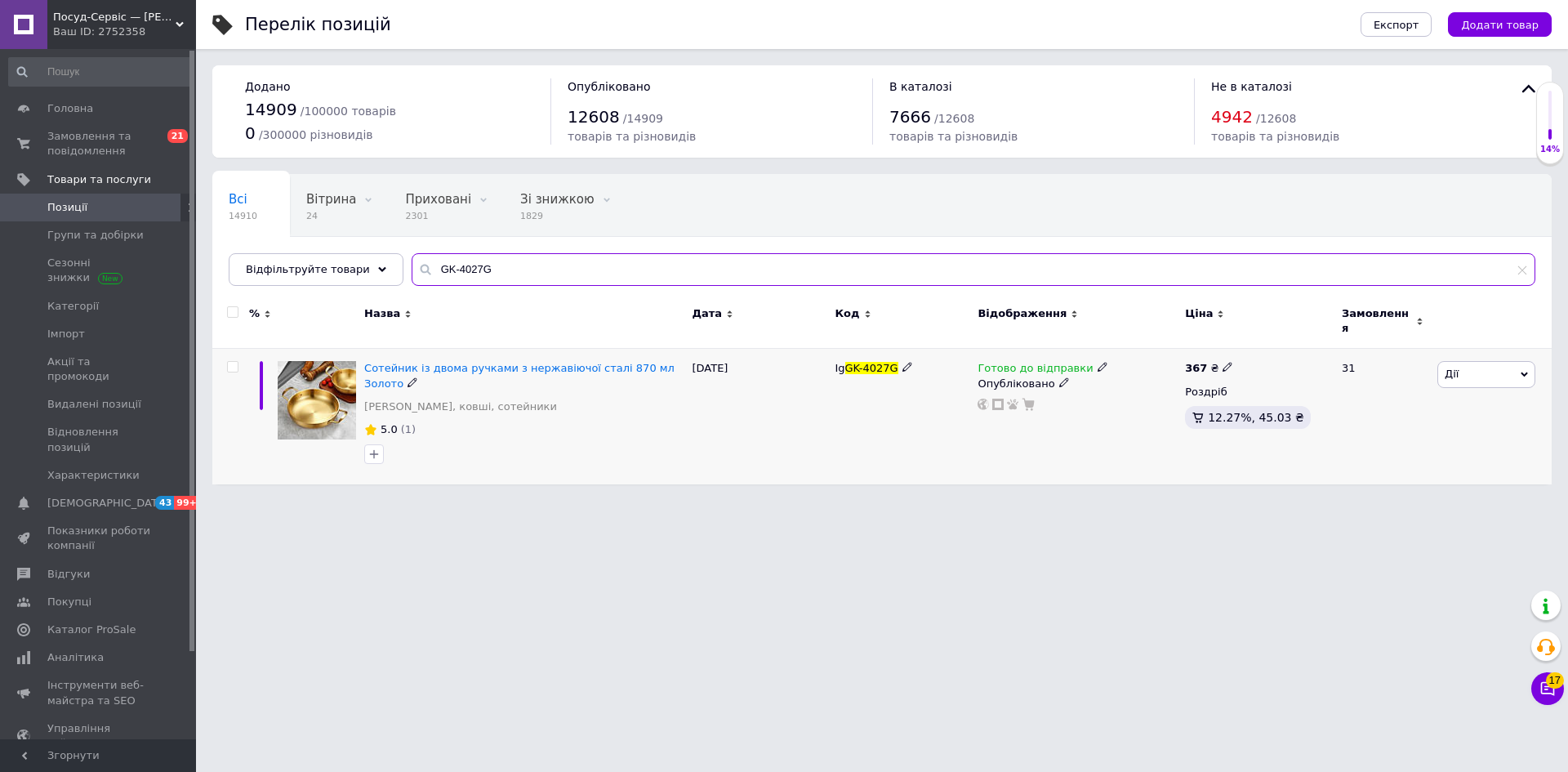
type input "GK-4027G"
click at [1223, 363] on use at bounding box center [1227, 367] width 9 height 9
drag, startPoint x: 1264, startPoint y: 337, endPoint x: 1280, endPoint y: 328, distance: 18.4
click at [1287, 340] on input "367" at bounding box center [1303, 349] width 124 height 33
type input "368"
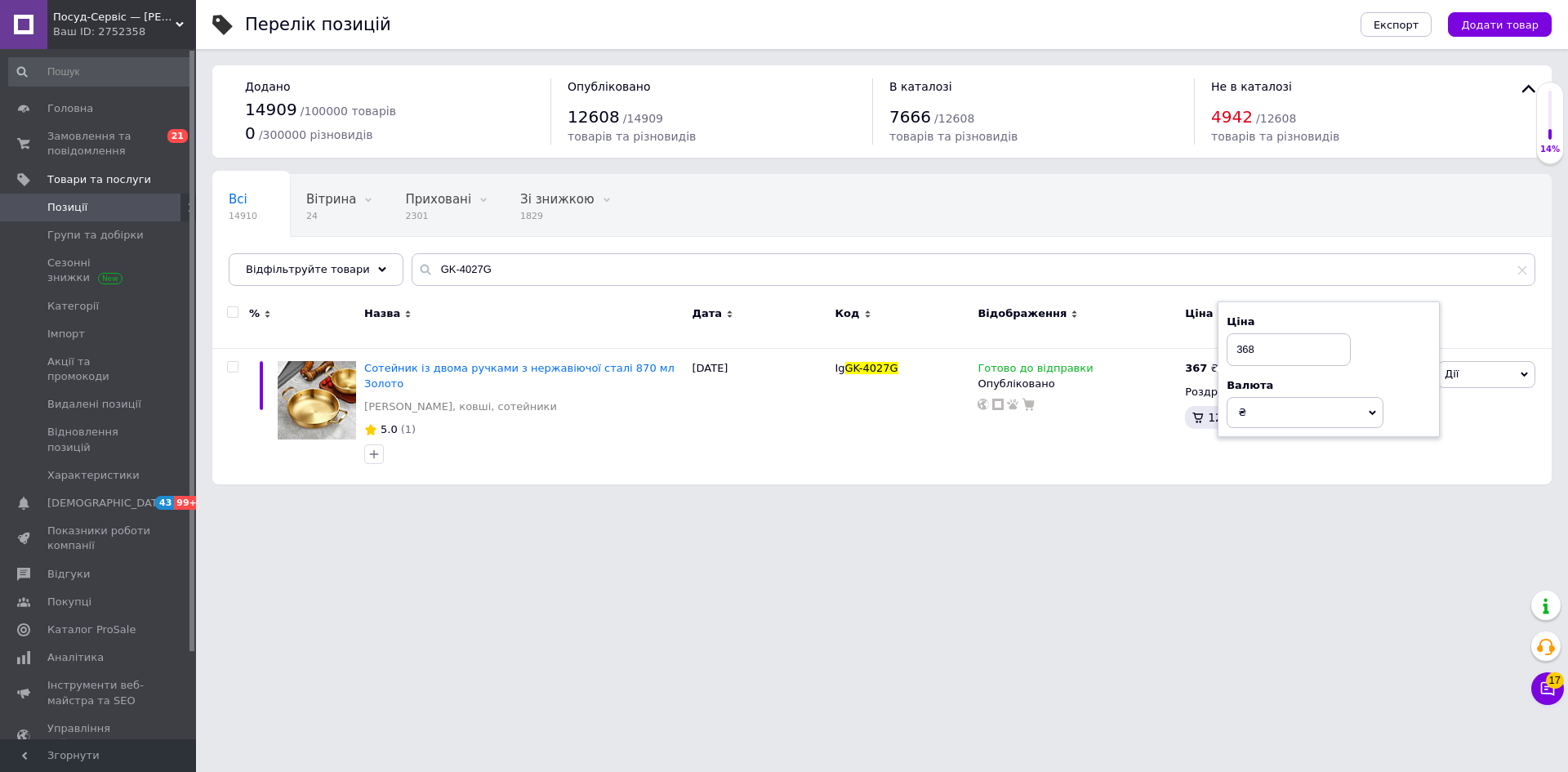
drag, startPoint x: 1072, startPoint y: 527, endPoint x: 1063, endPoint y: 630, distance: 103.4
click at [1071, 500] on html "Посуд-Сервіс — [PERSON_NAME] Ваш ID: 2752358 Сайт Посуд-Сервіс — [PERSON_NAME].…" at bounding box center [784, 250] width 1568 height 500
drag, startPoint x: 515, startPoint y: 271, endPoint x: 372, endPoint y: 258, distance: 143.6
click at [372, 258] on div "Відфільтруйте товари GK-4027G" at bounding box center [882, 270] width 1307 height 33
paste input "35S"
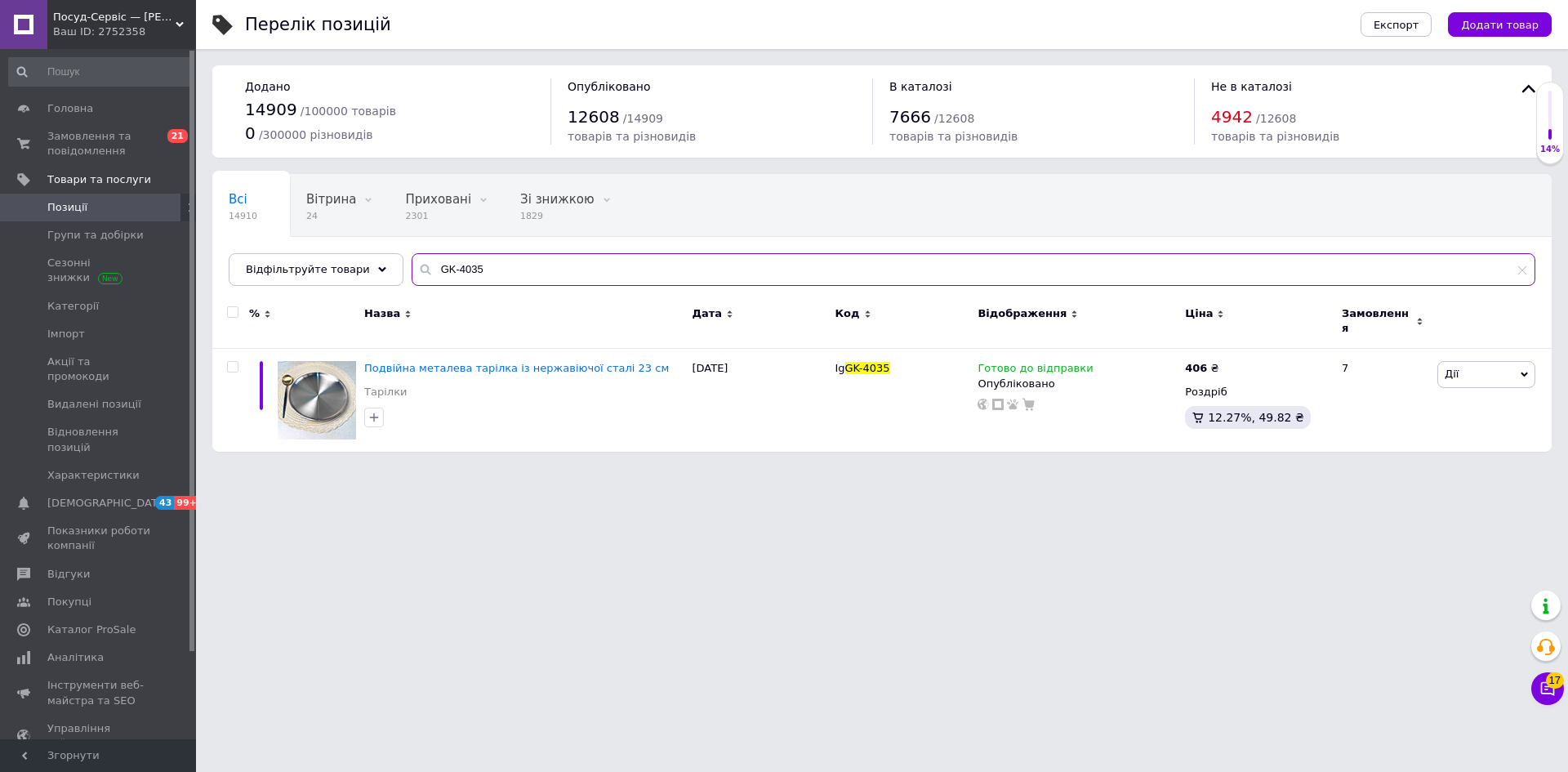
type input "GK-4035"
click at [894, 363] on use at bounding box center [898, 367] width 9 height 9
drag, startPoint x: 899, startPoint y: 356, endPoint x: 799, endPoint y: 353, distance: 100.0
click at [799, 353] on div "Подвійна металева тарілка із нержавіючої сталі 23 см Тарілки [DATE] IgGK-4035 Г…" at bounding box center [882, 400] width 1339 height 103
type input "GK-4035S"
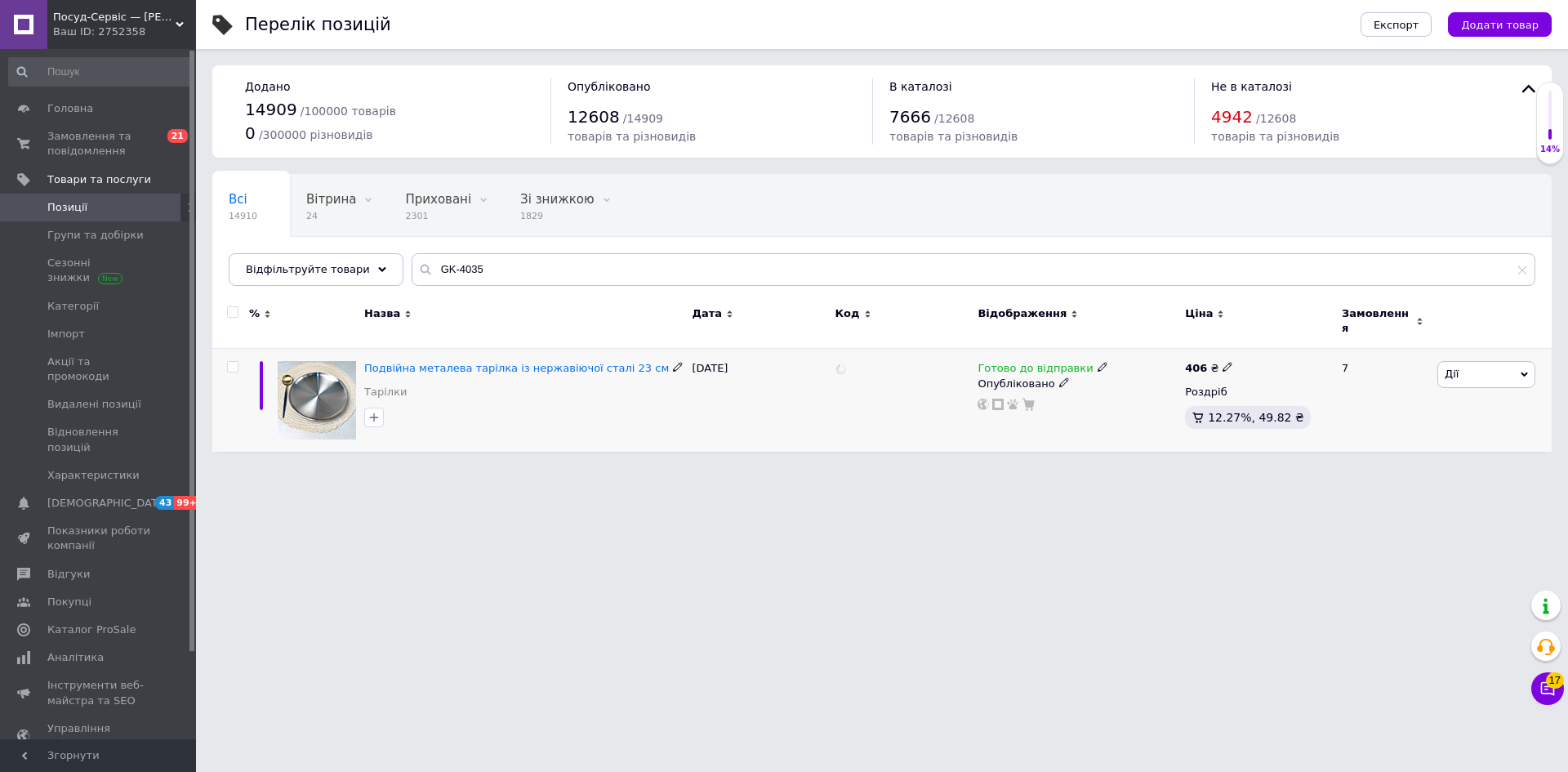
click at [837, 412] on div at bounding box center [902, 400] width 143 height 103
click at [837, 362] on span "GK-4035" at bounding box center [857, 368] width 45 height 12
click at [894, 362] on icon at bounding box center [896, 367] width 10 height 10
drag, startPoint x: 888, startPoint y: 355, endPoint x: 789, endPoint y: 358, distance: 99.0
click at [788, 355] on div "Подвійна металева тарілка із нержавіючої сталі 23 см Тарілки [DATE] GK-4035S Го…" at bounding box center [882, 400] width 1339 height 103
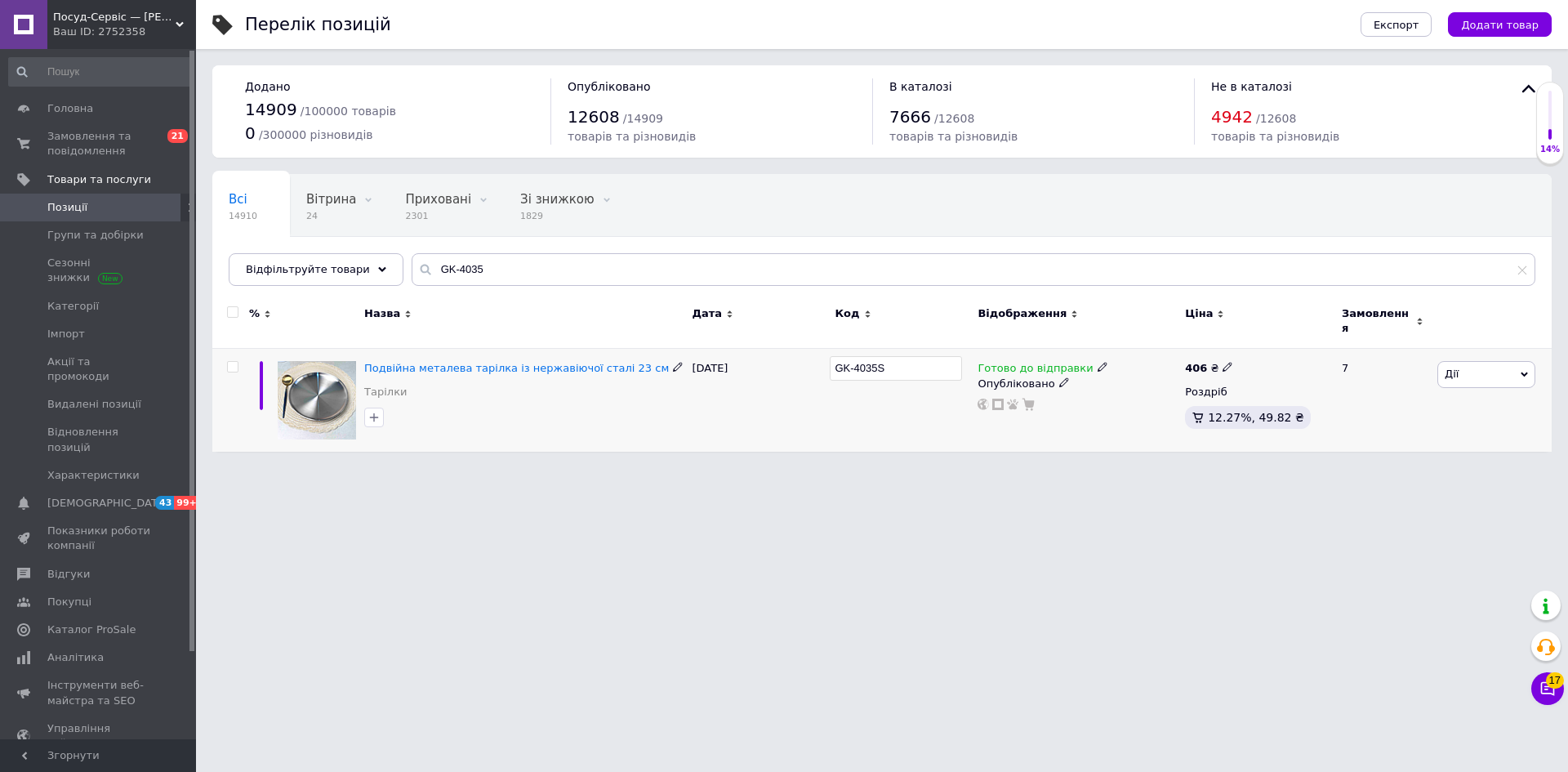
type input "IgGK-4035S"
click at [853, 427] on div at bounding box center [902, 400] width 143 height 103
drag, startPoint x: 500, startPoint y: 278, endPoint x: 356, endPoint y: 276, distance: 144.0
click at [356, 273] on div "Відфільтруйте товари GK-4035" at bounding box center [882, 270] width 1307 height 33
paste input "40G"
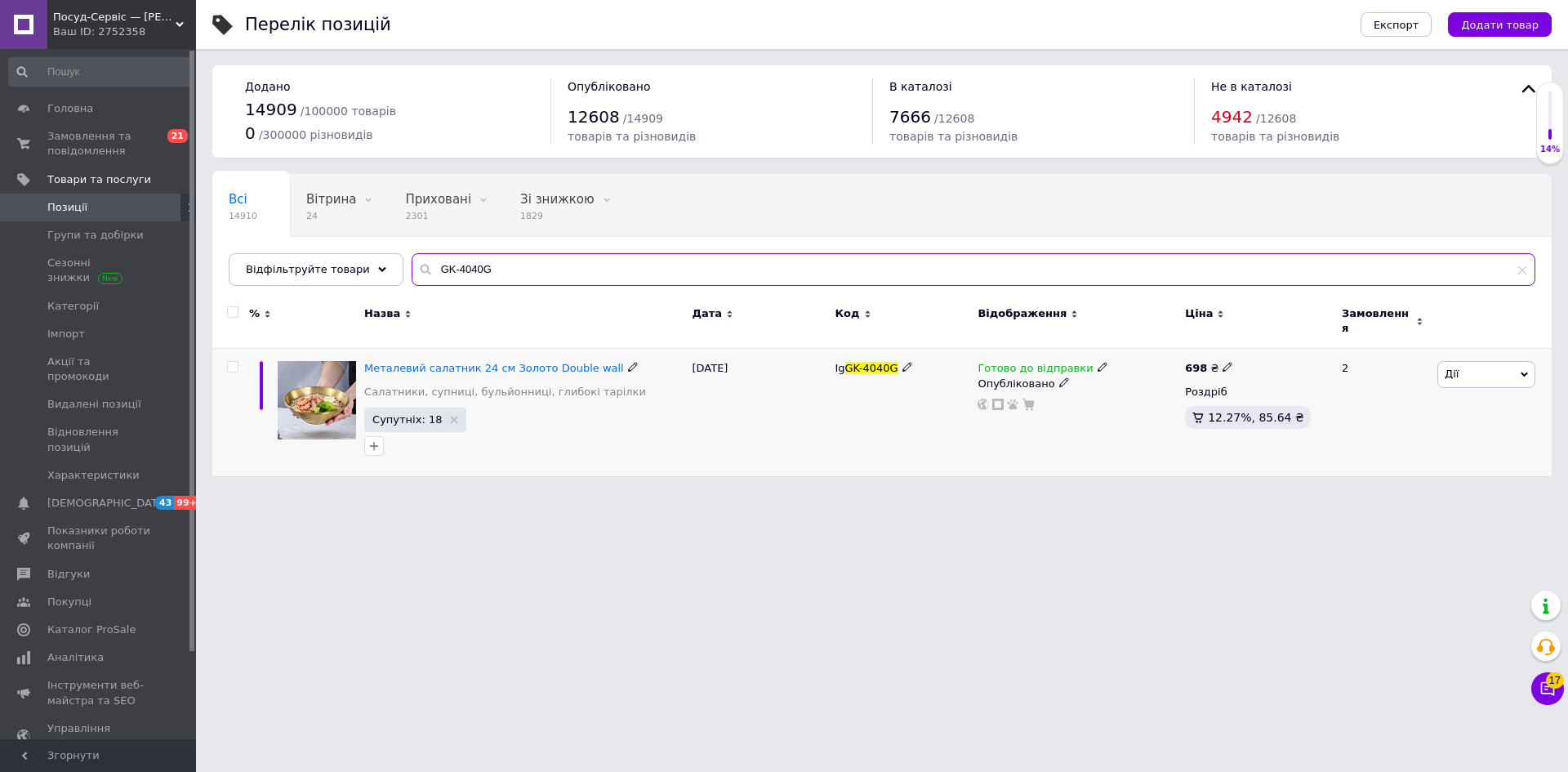
type input "GK-4040G"
click at [1223, 362] on icon at bounding box center [1227, 367] width 10 height 10
drag, startPoint x: 1265, startPoint y: 338, endPoint x: 1278, endPoint y: 339, distance: 13.0
click at [1282, 340] on input "698" at bounding box center [1303, 349] width 124 height 33
type input "693"
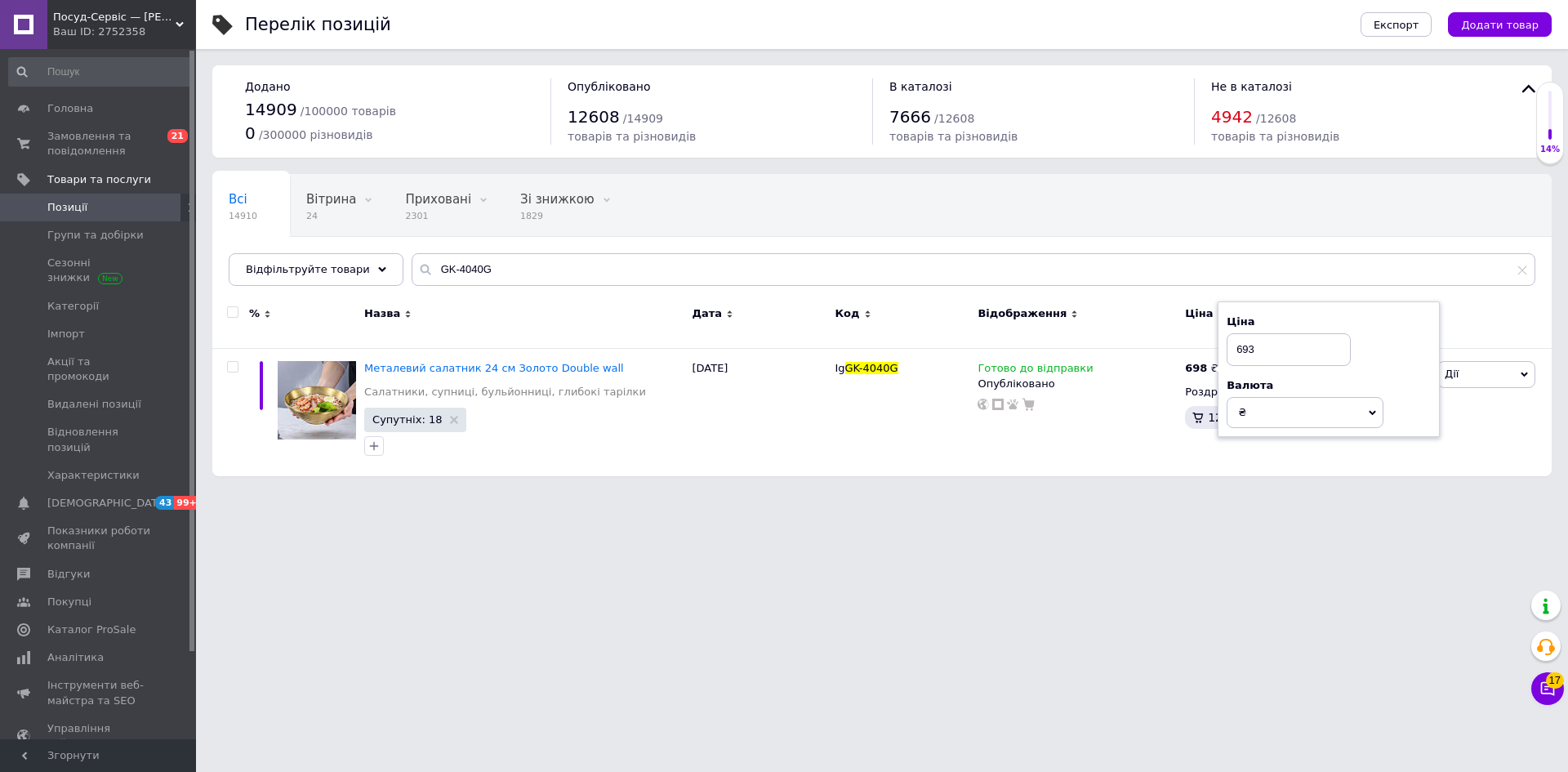
click at [903, 492] on html "Посуд-Сервіс — [PERSON_NAME] Ваш ID: 2752358 Сайт Посуд-Сервіс — [PERSON_NAME].…" at bounding box center [784, 246] width 1568 height 492
drag, startPoint x: 451, startPoint y: 272, endPoint x: 390, endPoint y: 264, distance: 61.5
click at [390, 264] on div "Всі 14910 Вітрина 24 Видалити Редагувати Приховані 2301 Видалити Редагувати Зі …" at bounding box center [882, 230] width 1339 height 112
paste input "62"
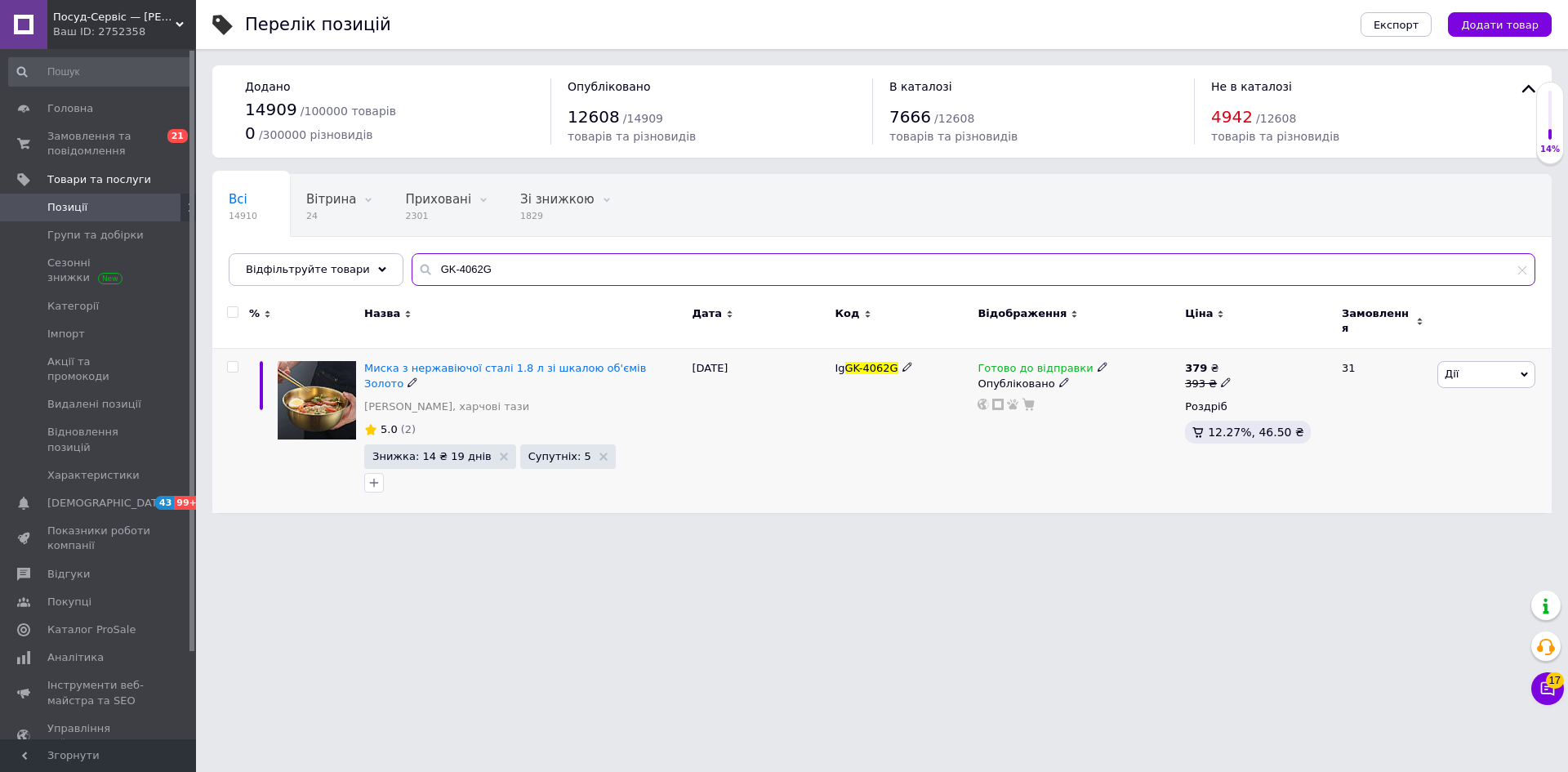
type input "GK-4062G"
drag, startPoint x: 1456, startPoint y: 367, endPoint x: 1467, endPoint y: 376, distance: 14.2
click at [1456, 368] on span "Дії" at bounding box center [1451, 373] width 14 height 12
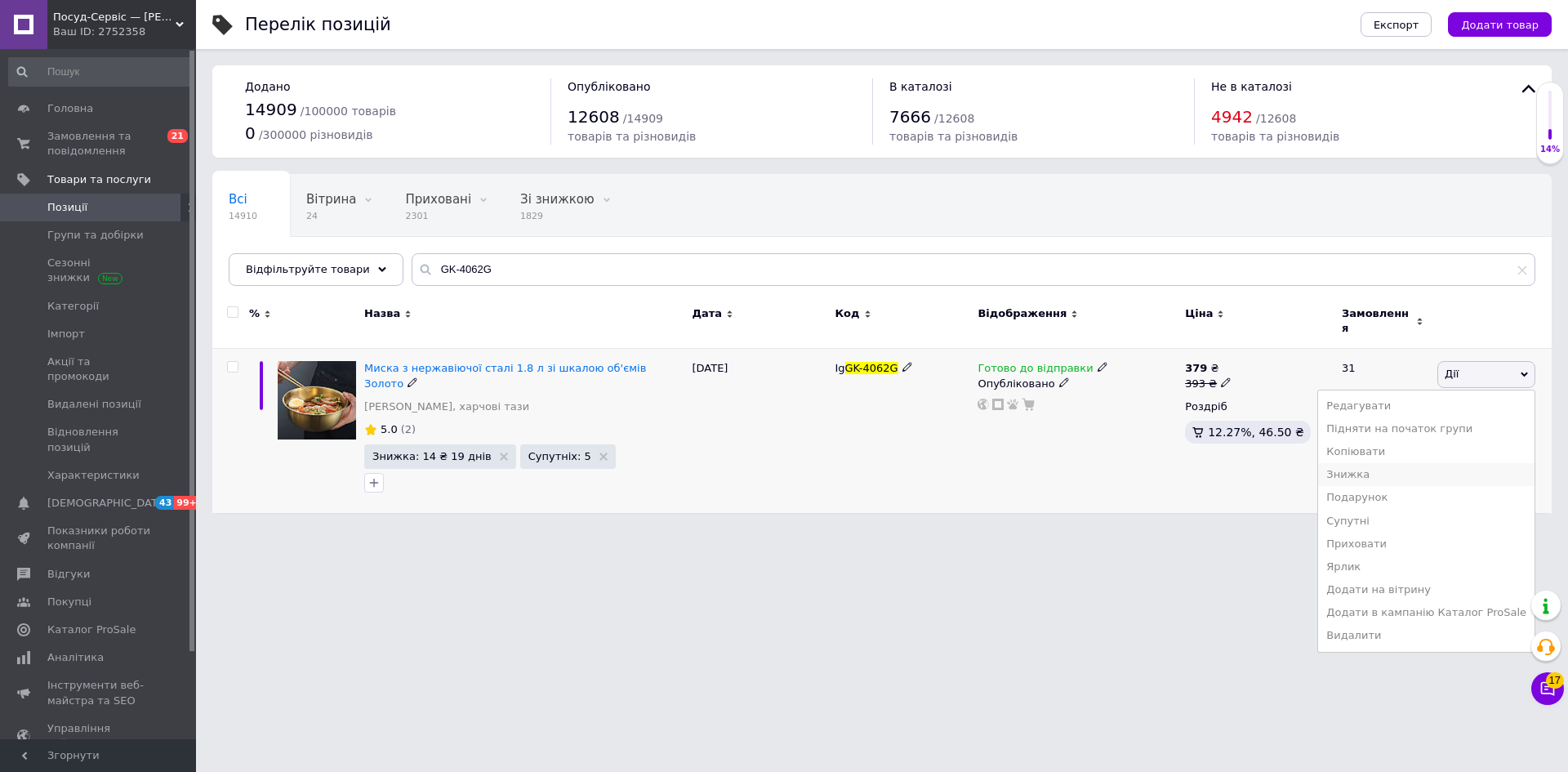
click at [1383, 463] on li "Знижка" at bounding box center [1427, 474] width 217 height 23
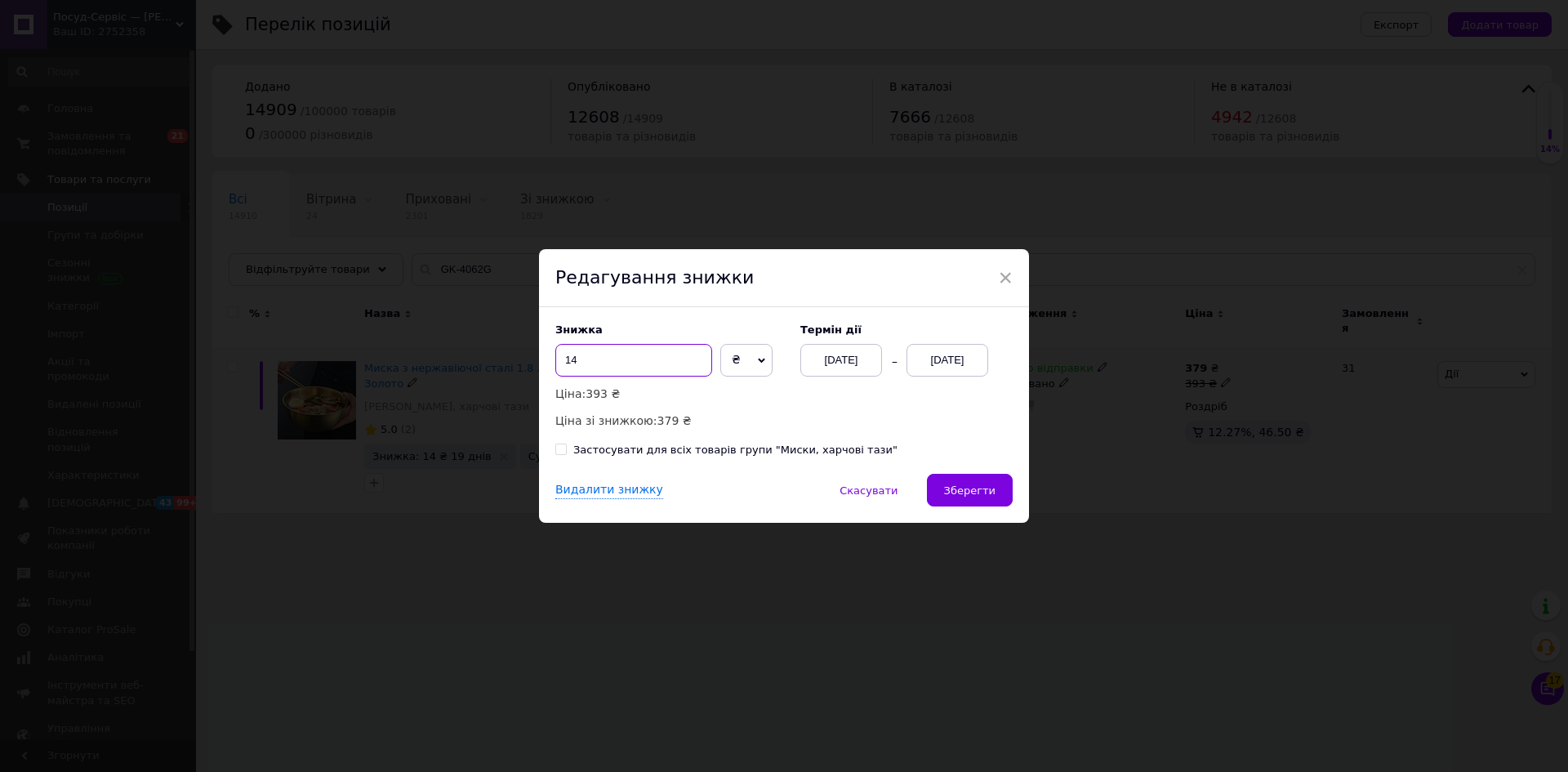
drag, startPoint x: 570, startPoint y: 364, endPoint x: 590, endPoint y: 368, distance: 20.4
click at [587, 372] on input "14" at bounding box center [633, 360] width 157 height 33
type input "13"
drag, startPoint x: 957, startPoint y: 482, endPoint x: 979, endPoint y: 518, distance: 42.2
click at [957, 484] on button "Зберегти" at bounding box center [970, 490] width 86 height 33
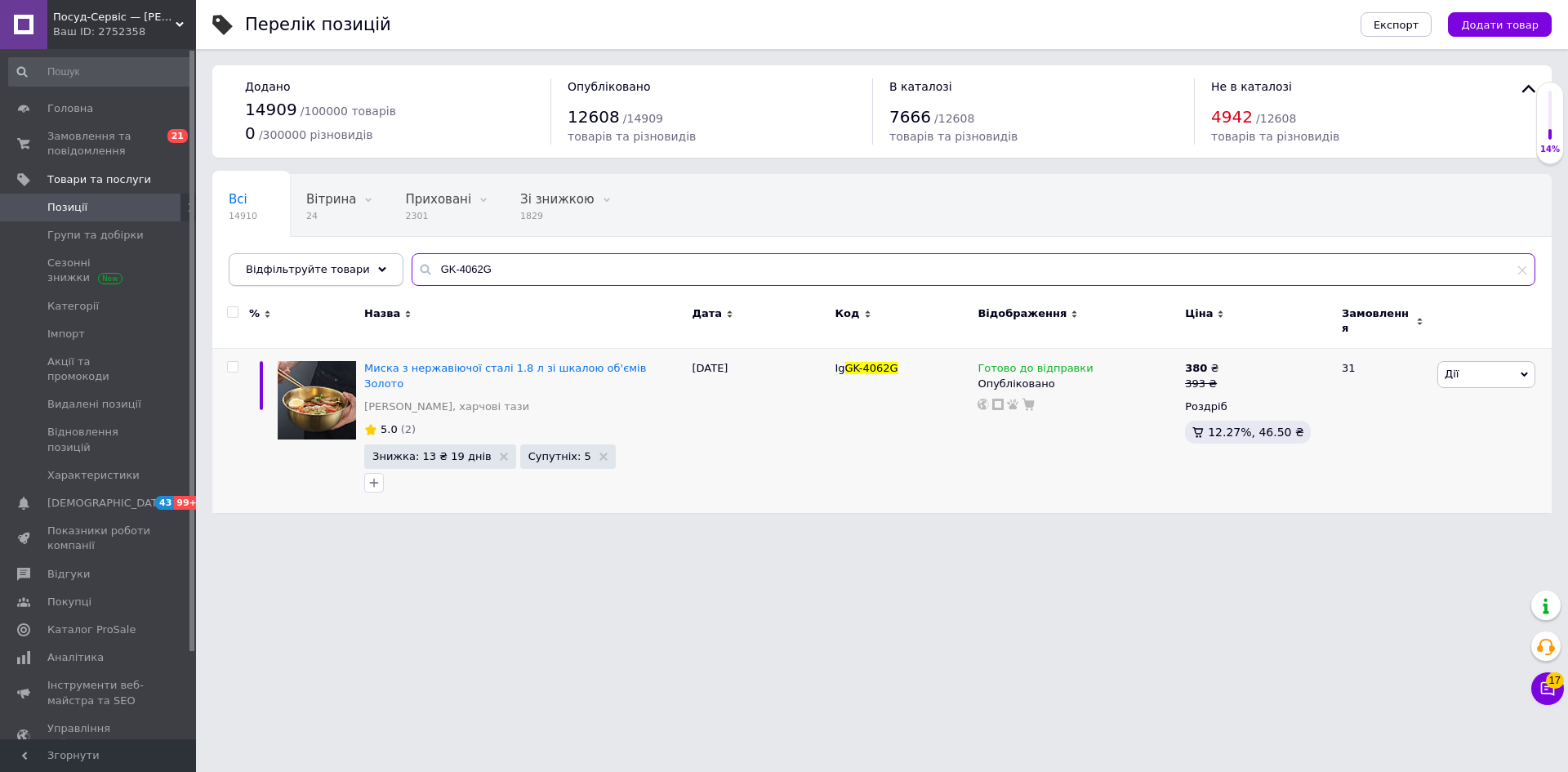
drag, startPoint x: 483, startPoint y: 258, endPoint x: 361, endPoint y: 267, distance: 122.3
click at [361, 267] on div "Відфільтруйте товари GK-4062G" at bounding box center [882, 270] width 1307 height 33
paste input "3"
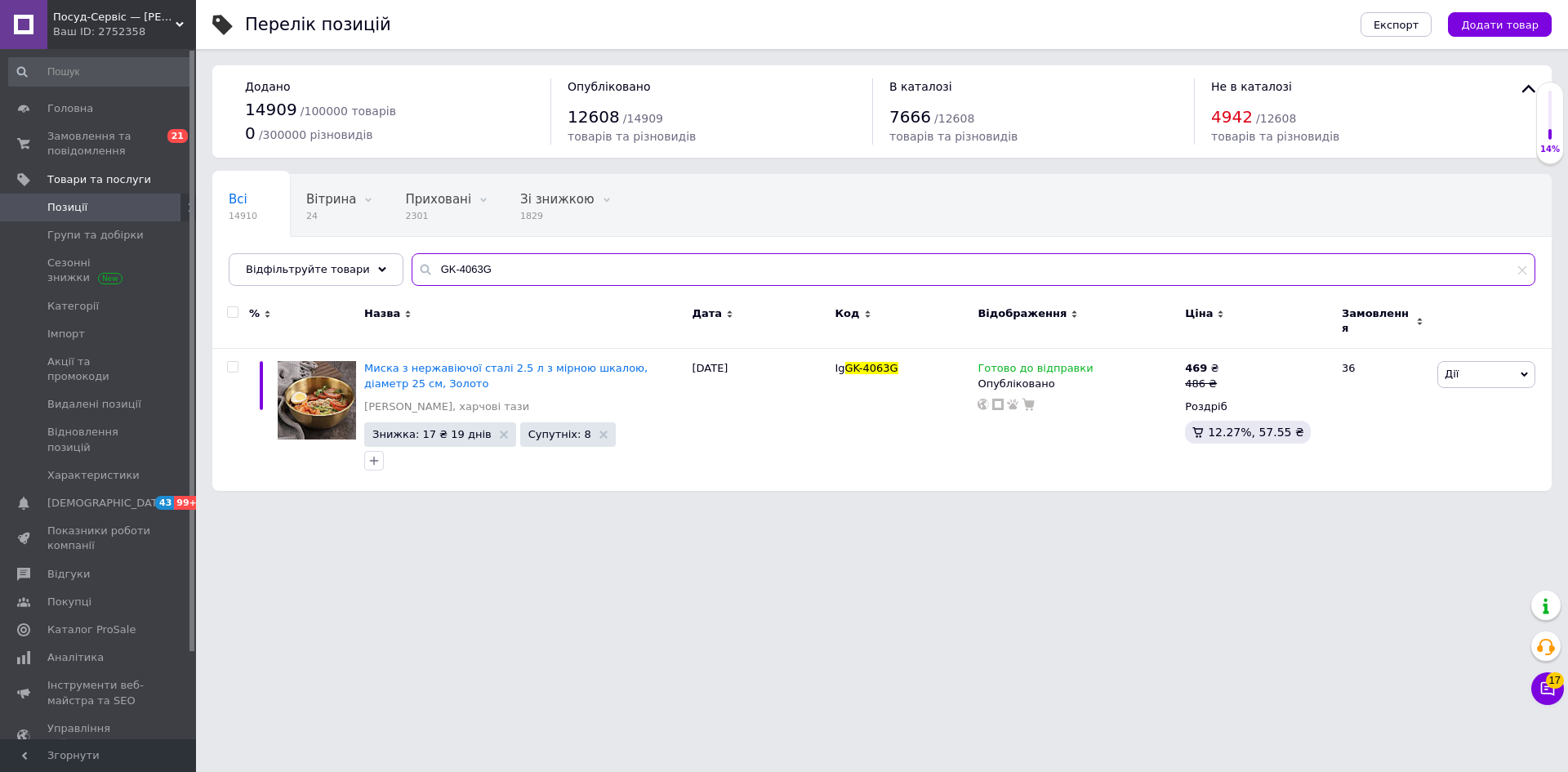
drag, startPoint x: 462, startPoint y: 267, endPoint x: 394, endPoint y: 263, distance: 68.1
click at [412, 263] on input "GK-4063G" at bounding box center [974, 270] width 1124 height 33
paste input "4"
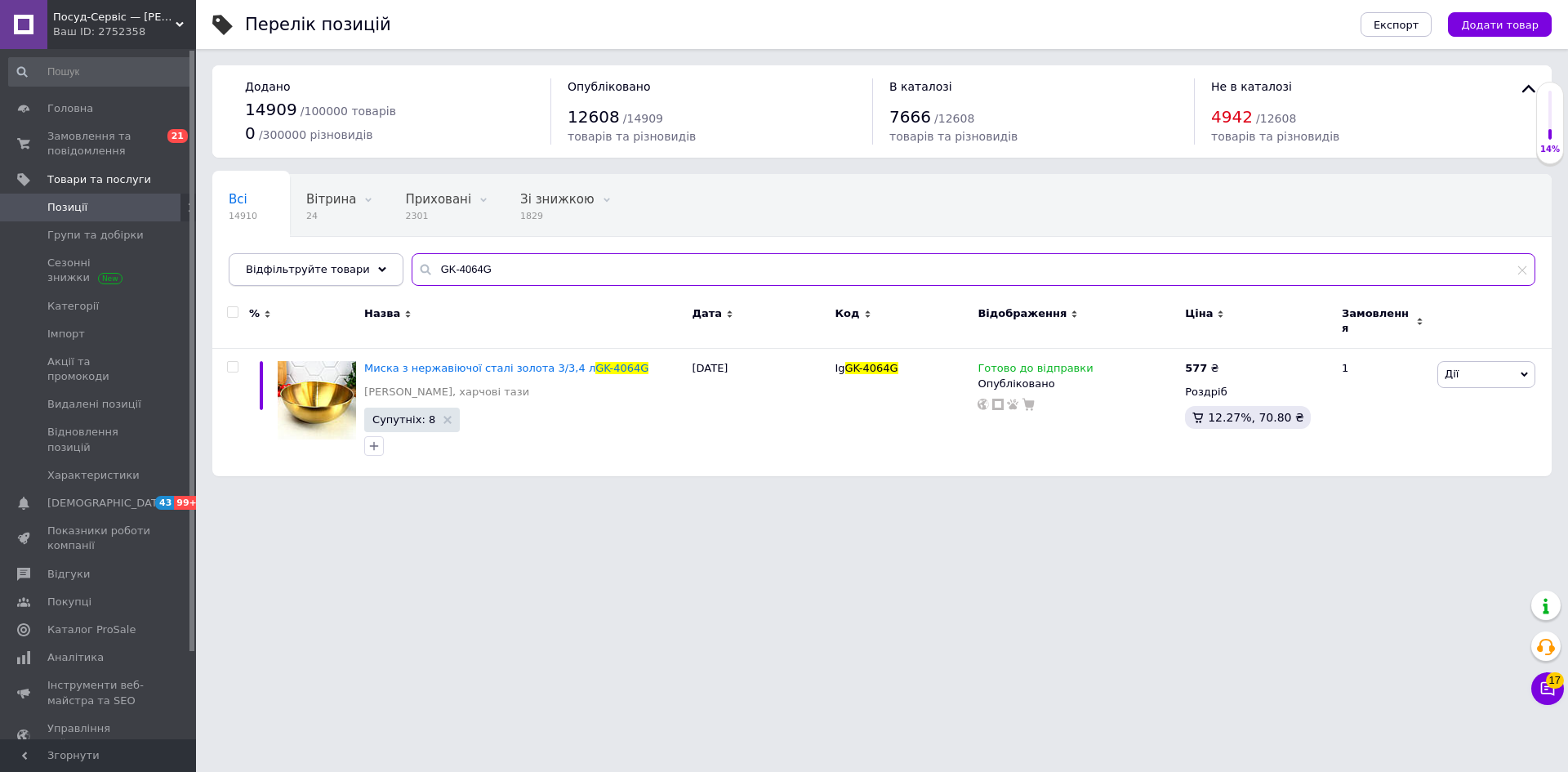
drag, startPoint x: 528, startPoint y: 274, endPoint x: 366, endPoint y: 271, distance: 162.0
click at [366, 271] on div "Відфільтруйте товари GK-4064G" at bounding box center [882, 270] width 1307 height 33
click at [440, 268] on input "GK-4064G" at bounding box center [974, 270] width 1124 height 33
click at [501, 263] on input "GK-4064G" at bounding box center [974, 270] width 1124 height 33
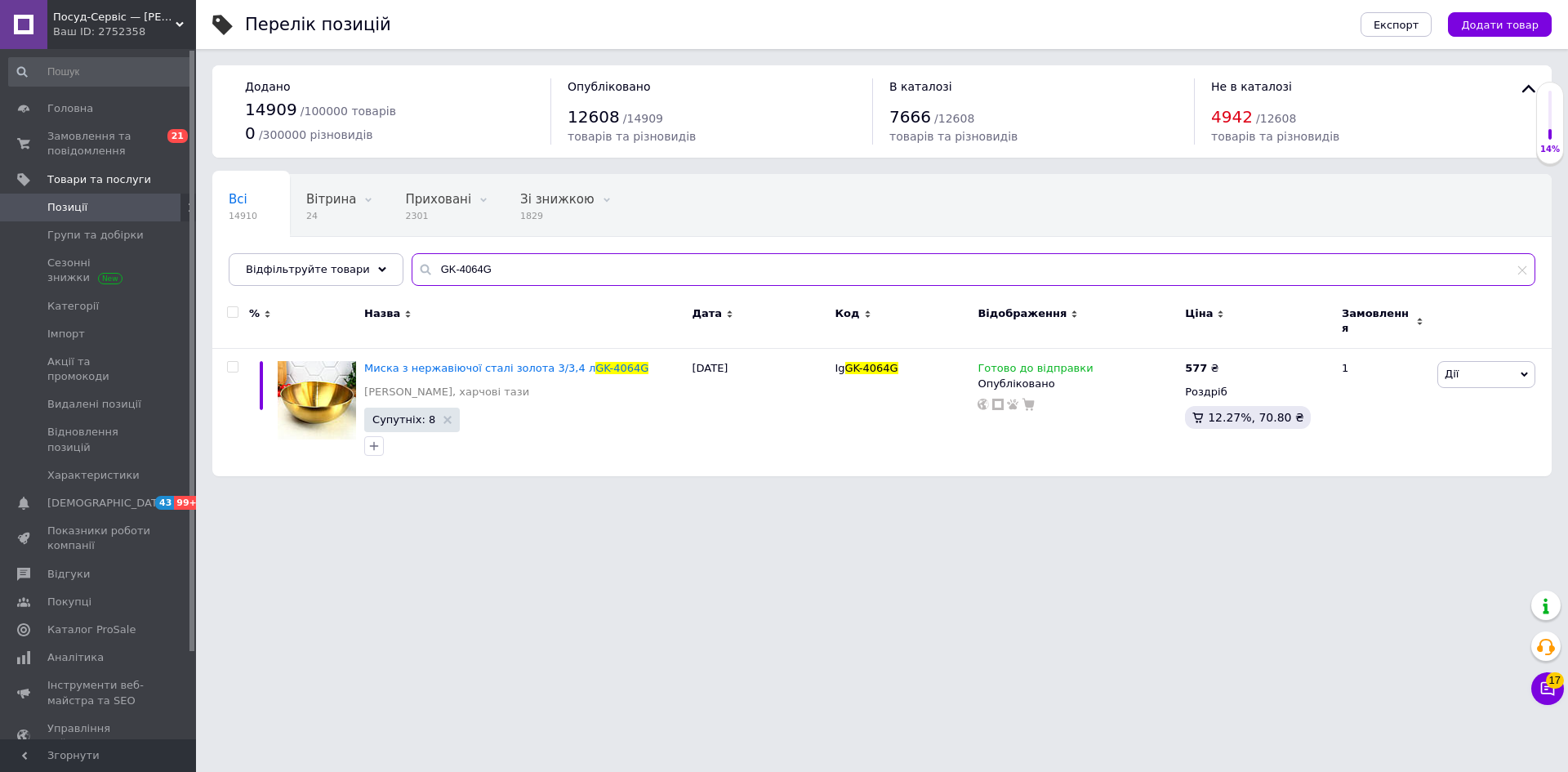
drag, startPoint x: 502, startPoint y: 274, endPoint x: 386, endPoint y: 267, distance: 116.2
click at [386, 264] on div "Всі 14910 Вітрина 24 Видалити Редагувати Приховані 2301 Видалити Редагувати Зі …" at bounding box center [882, 230] width 1339 height 112
paste input "6"
type input "GK-4066G"
click at [1223, 362] on icon at bounding box center [1227, 367] width 10 height 10
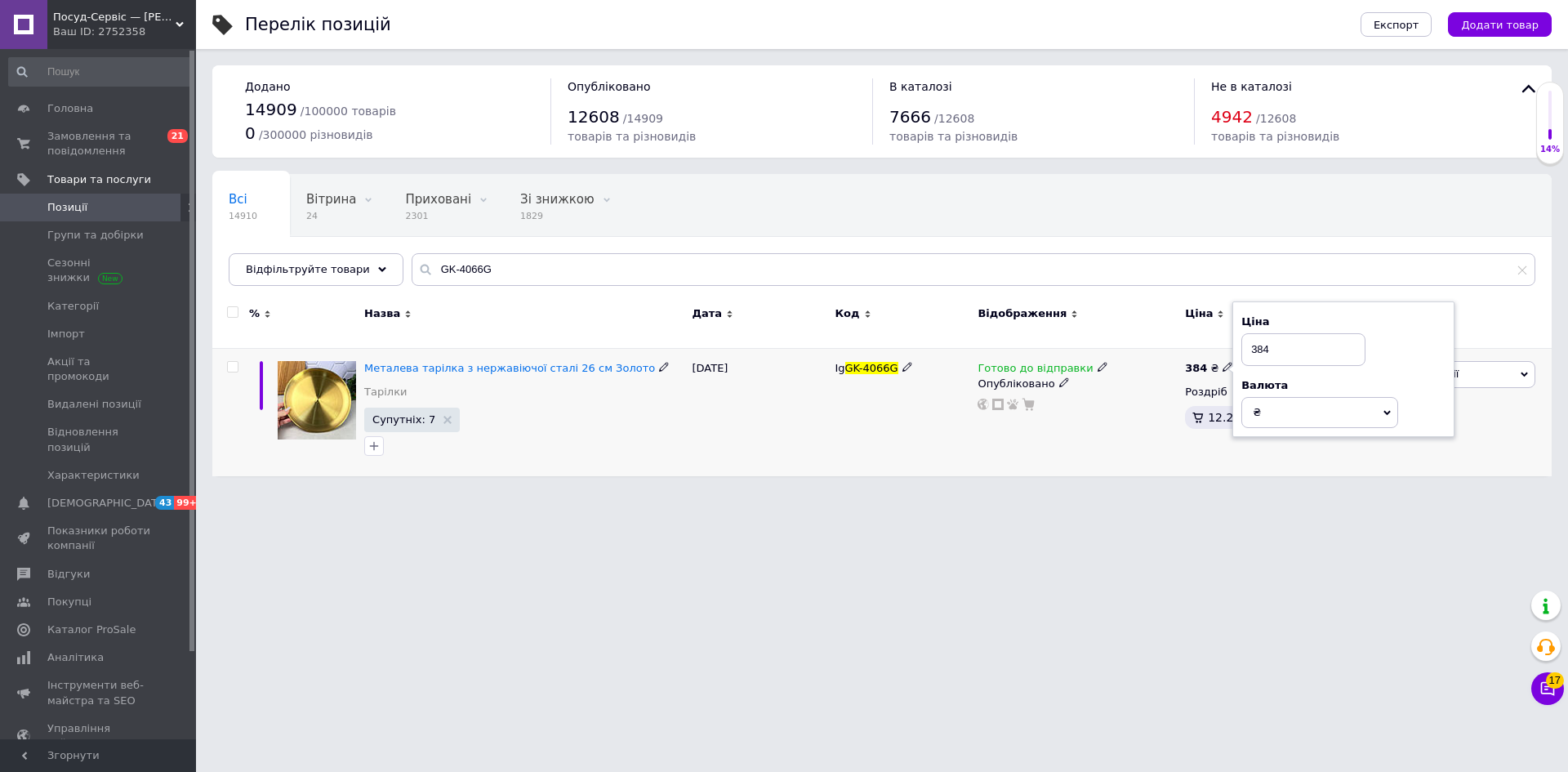
drag, startPoint x: 1261, startPoint y: 338, endPoint x: 1284, endPoint y: 345, distance: 24.0
click at [1284, 345] on input "384" at bounding box center [1303, 349] width 124 height 33
type input "380"
click at [1148, 492] on html "Посуд-Сервіс — [PERSON_NAME] Ваш ID: 2752358 Сайт Посуд-Сервіс — [PERSON_NAME].…" at bounding box center [784, 246] width 1568 height 492
drag, startPoint x: 481, startPoint y: 271, endPoint x: 358, endPoint y: 264, distance: 123.2
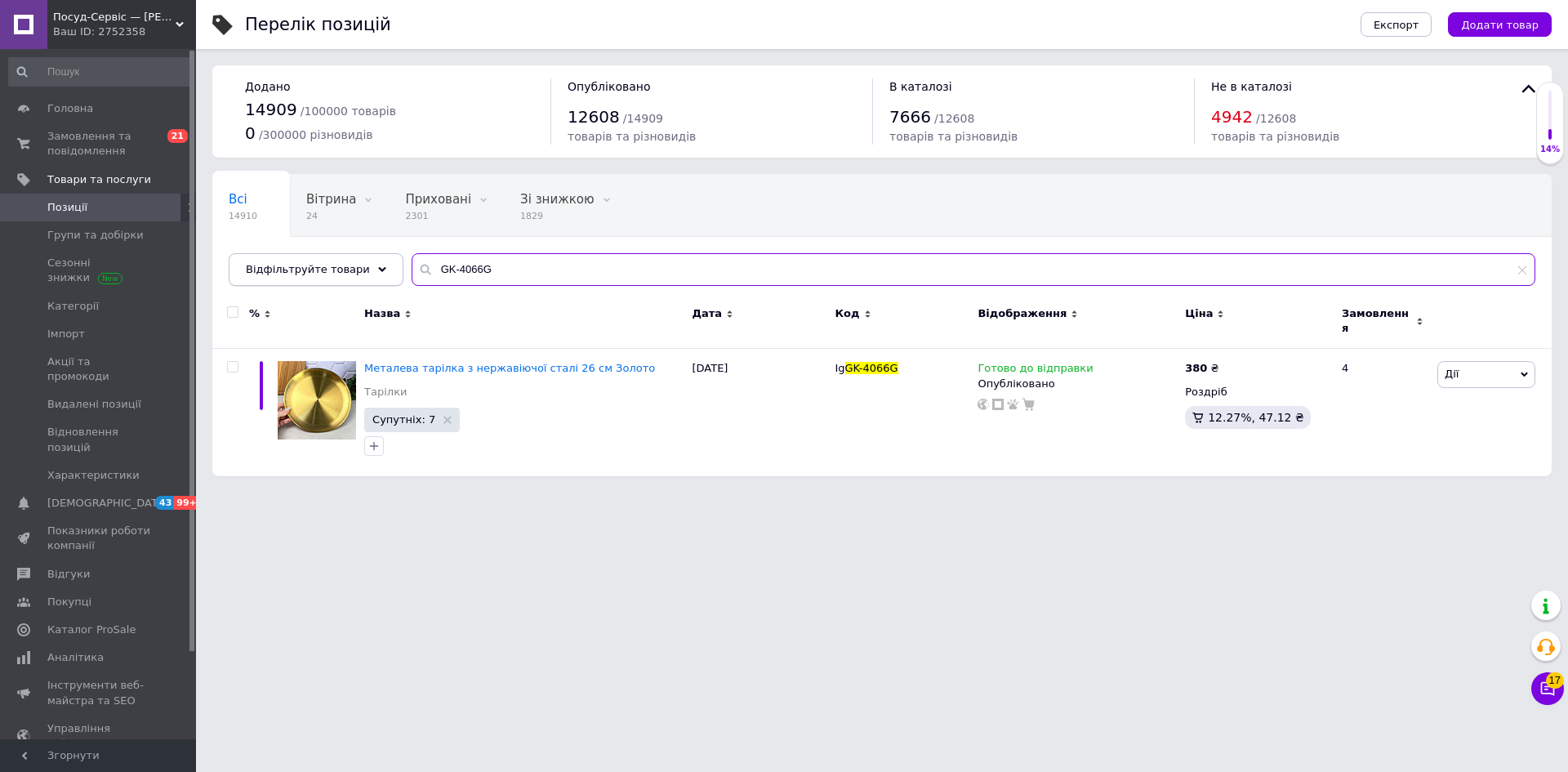
click at [358, 264] on div "Відфільтруйте товари GK-4066G" at bounding box center [882, 270] width 1307 height 33
paste input "8"
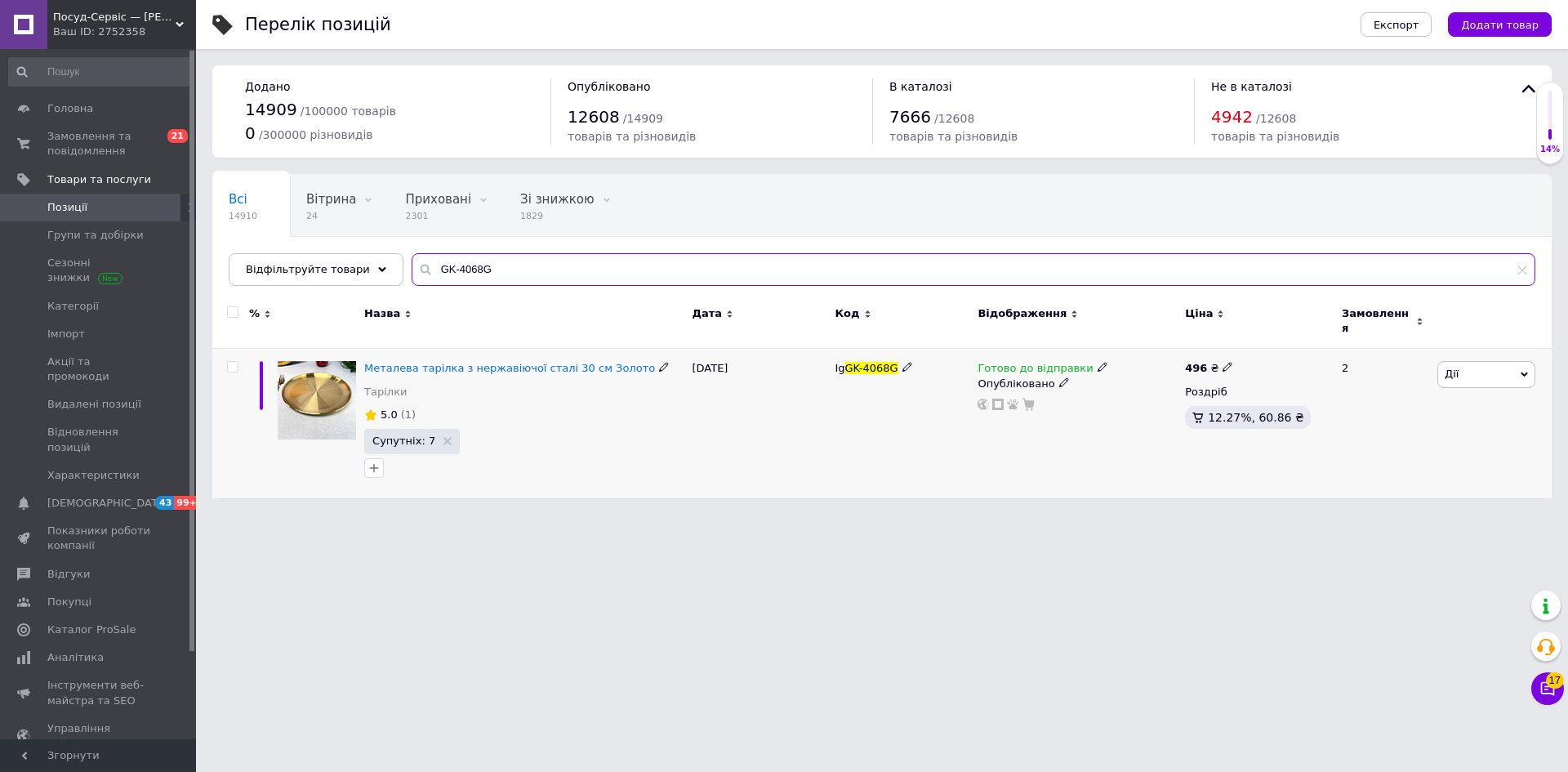
type input "GK-4068G"
click at [1223, 363] on use at bounding box center [1227, 367] width 9 height 9
drag, startPoint x: 1259, startPoint y: 332, endPoint x: 1303, endPoint y: 310, distance: 49.2
click at [1302, 321] on div "Ціна 496" at bounding box center [1343, 340] width 204 height 52
type input "489"
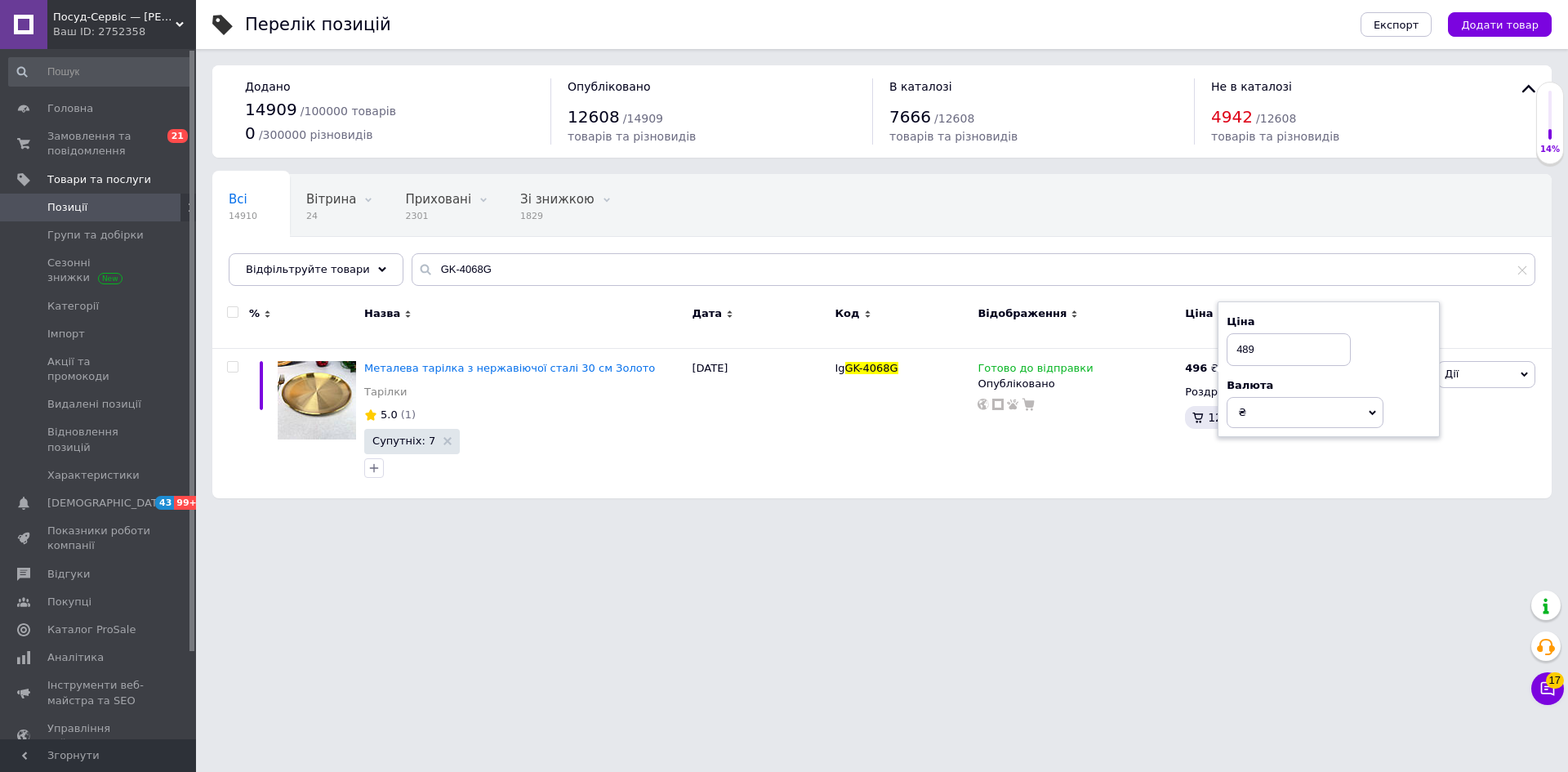
drag, startPoint x: 981, startPoint y: 572, endPoint x: 1007, endPoint y: 713, distance: 143.4
click at [981, 514] on html "Посуд-Сервіс — [PERSON_NAME] Ваш ID: 2752358 Сайт Посуд-Сервіс — [PERSON_NAME].…" at bounding box center [784, 257] width 1568 height 514
drag, startPoint x: 482, startPoint y: 264, endPoint x: 385, endPoint y: 260, distance: 97.1
click at [385, 260] on div "Всі 14910 Вітрина 24 Видалити Редагувати Приховані 2301 Видалити Редагувати Зі …" at bounding box center [882, 230] width 1339 height 112
paste input "101"
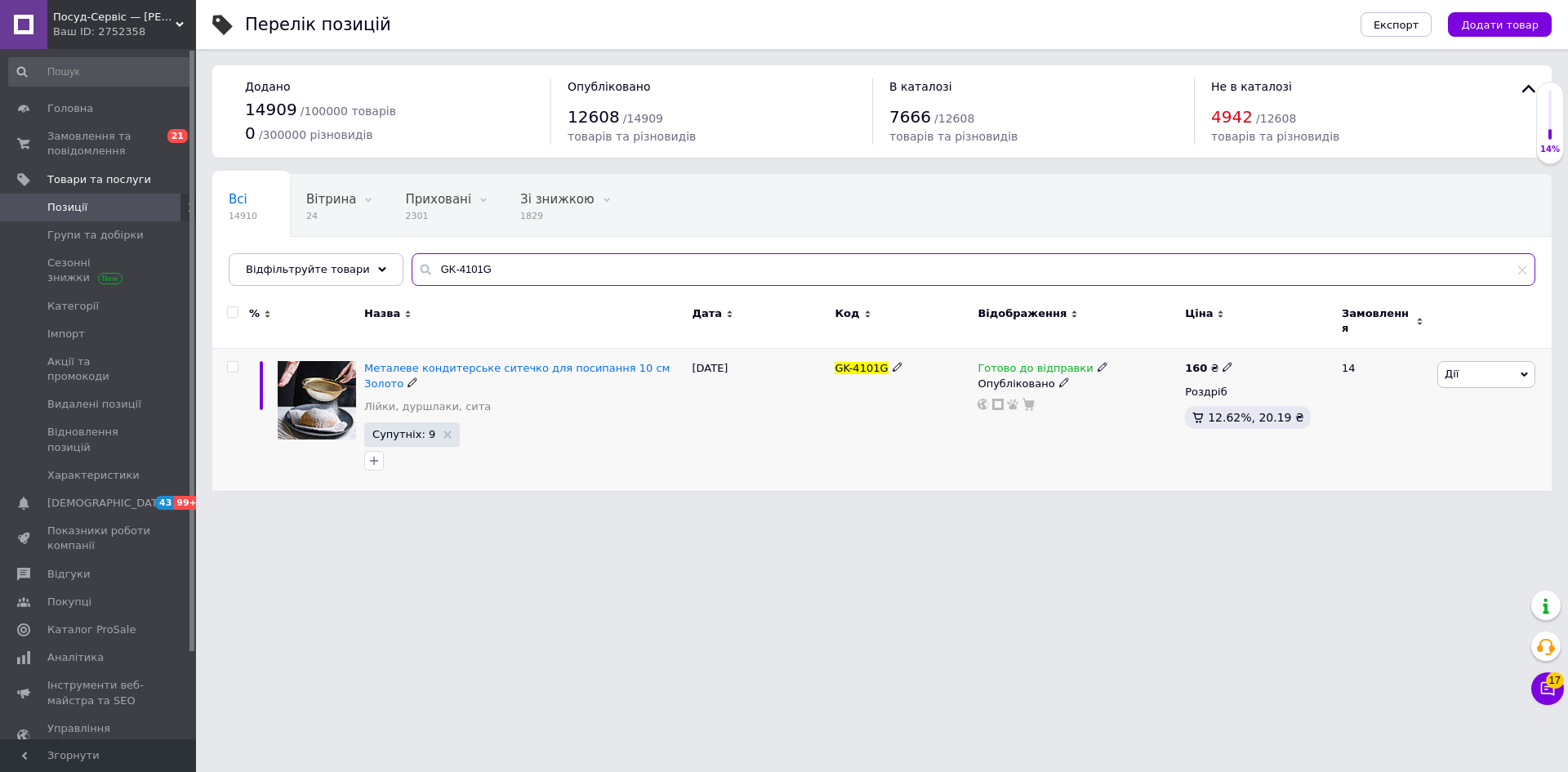
type input "GK-4101G"
click at [1223, 362] on icon at bounding box center [1227, 367] width 10 height 10
drag, startPoint x: 1273, startPoint y: 344, endPoint x: 1291, endPoint y: 342, distance: 18.1
click at [1292, 344] on input "160" at bounding box center [1303, 349] width 124 height 33
type input "161"
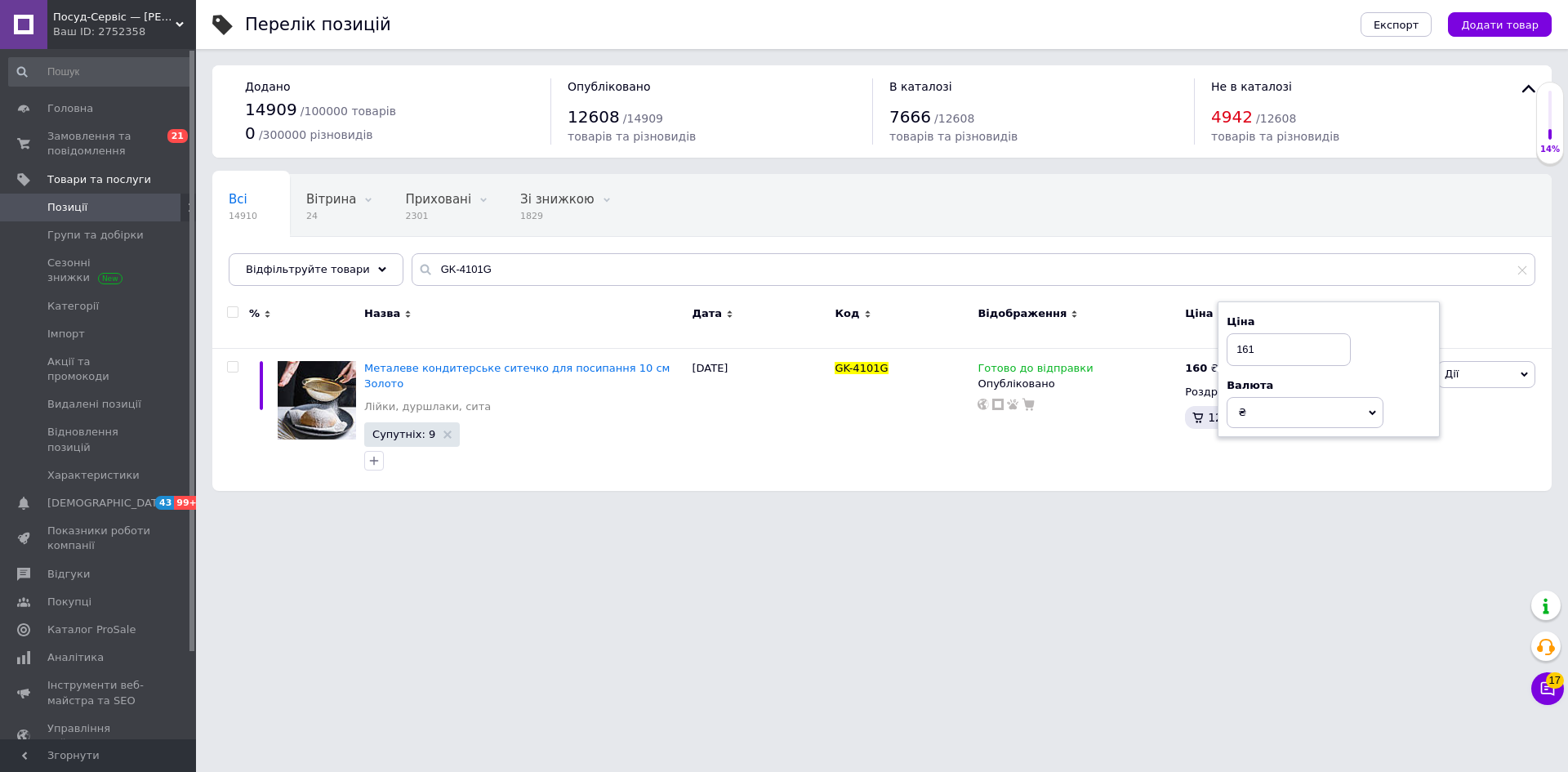
drag, startPoint x: 986, startPoint y: 537, endPoint x: 1011, endPoint y: 632, distance: 98.2
click at [986, 507] on html "Посуд-Сервіс — [PERSON_NAME] Ваш ID: 2752358 Сайт Посуд-Сервіс — [PERSON_NAME].…" at bounding box center [784, 254] width 1568 height 507
drag, startPoint x: 464, startPoint y: 270, endPoint x: 400, endPoint y: 267, distance: 64.1
click at [412, 267] on div "GK-4101G" at bounding box center [974, 270] width 1124 height 33
paste input "32"
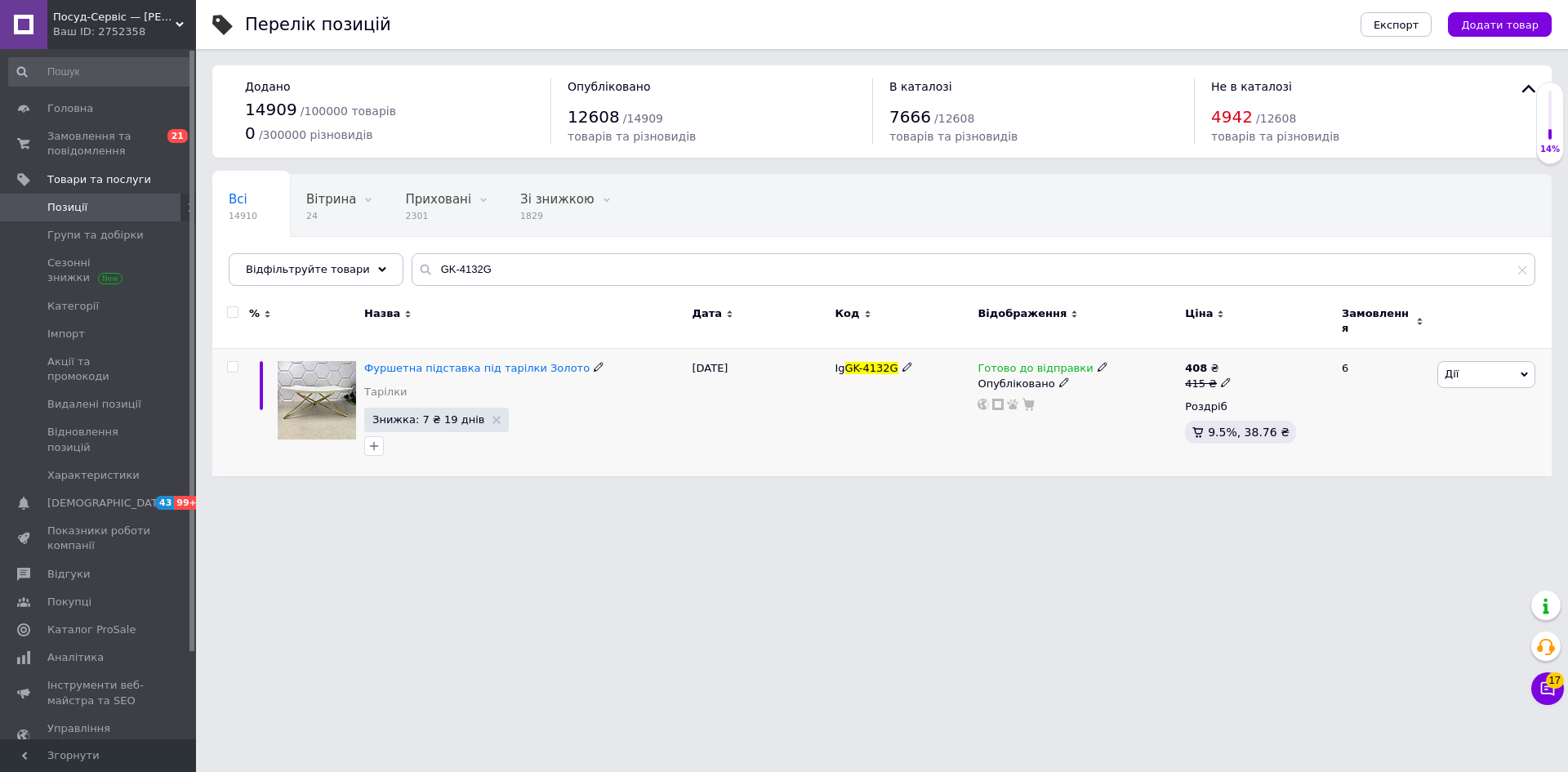
click at [594, 362] on icon at bounding box center [599, 367] width 10 height 10
drag, startPoint x: 464, startPoint y: 359, endPoint x: 366, endPoint y: 359, distance: 98.0
click at [366, 359] on input "Фуршетна підставка під тарілки Золото" at bounding box center [518, 368] width 317 height 25
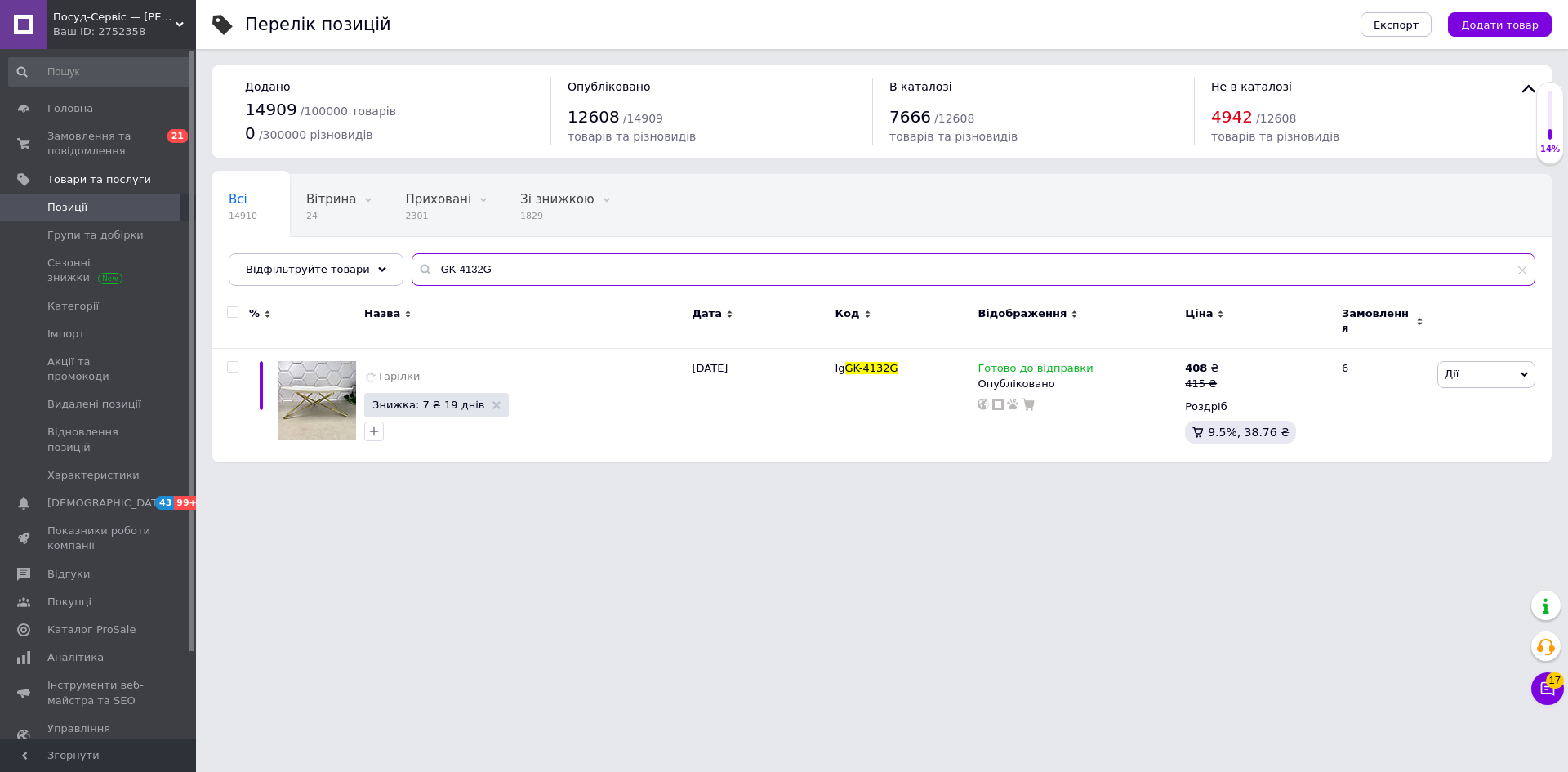
drag, startPoint x: 481, startPoint y: 268, endPoint x: 432, endPoint y: 270, distance: 49.0
click at [386, 270] on div "Всі 14910 Вітрина 24 Видалити Редагувати Приховані 2301 Видалити Редагувати Зі …" at bounding box center [882, 230] width 1339 height 112
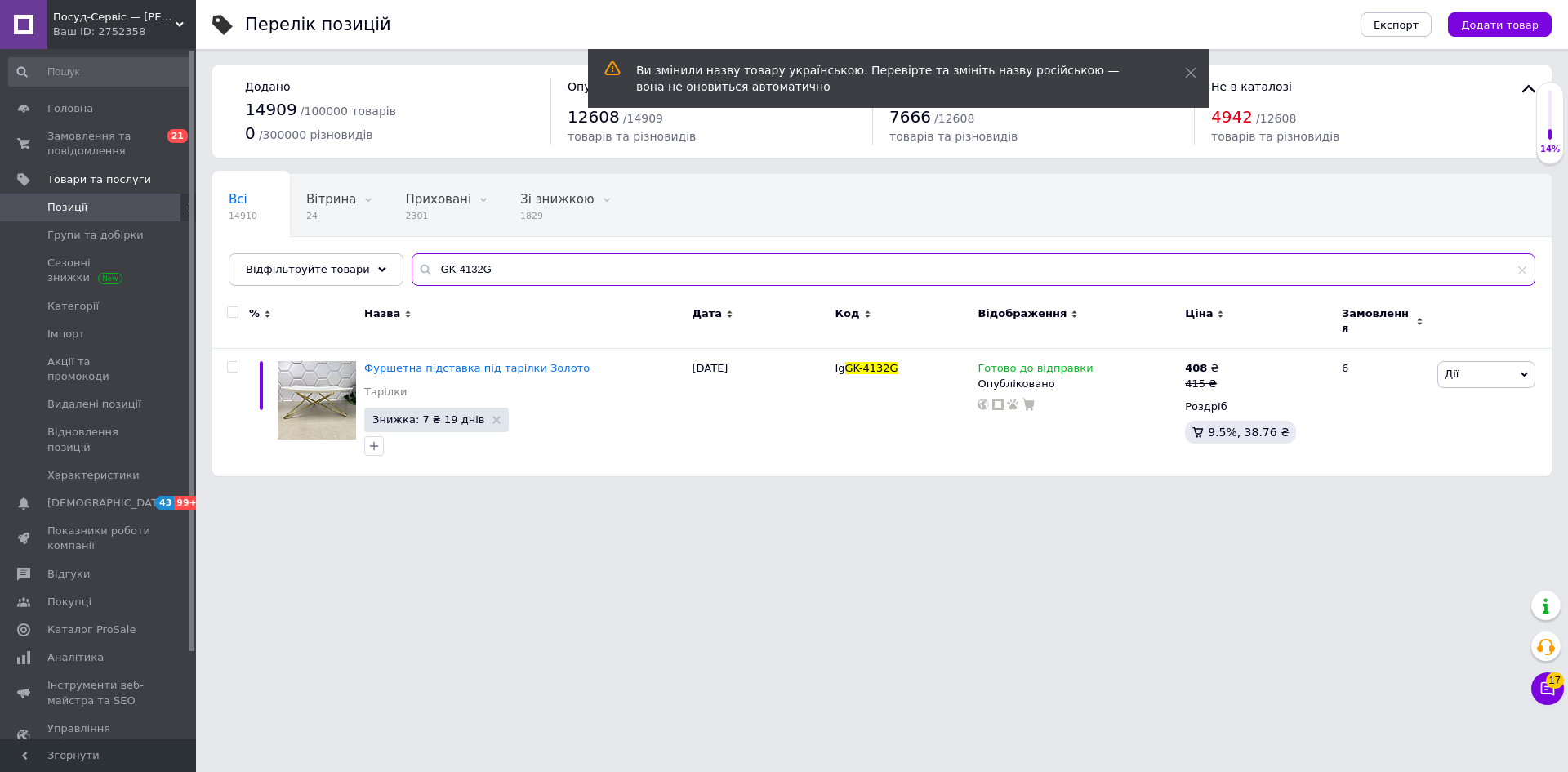
paste input "Фуршетна підставка"
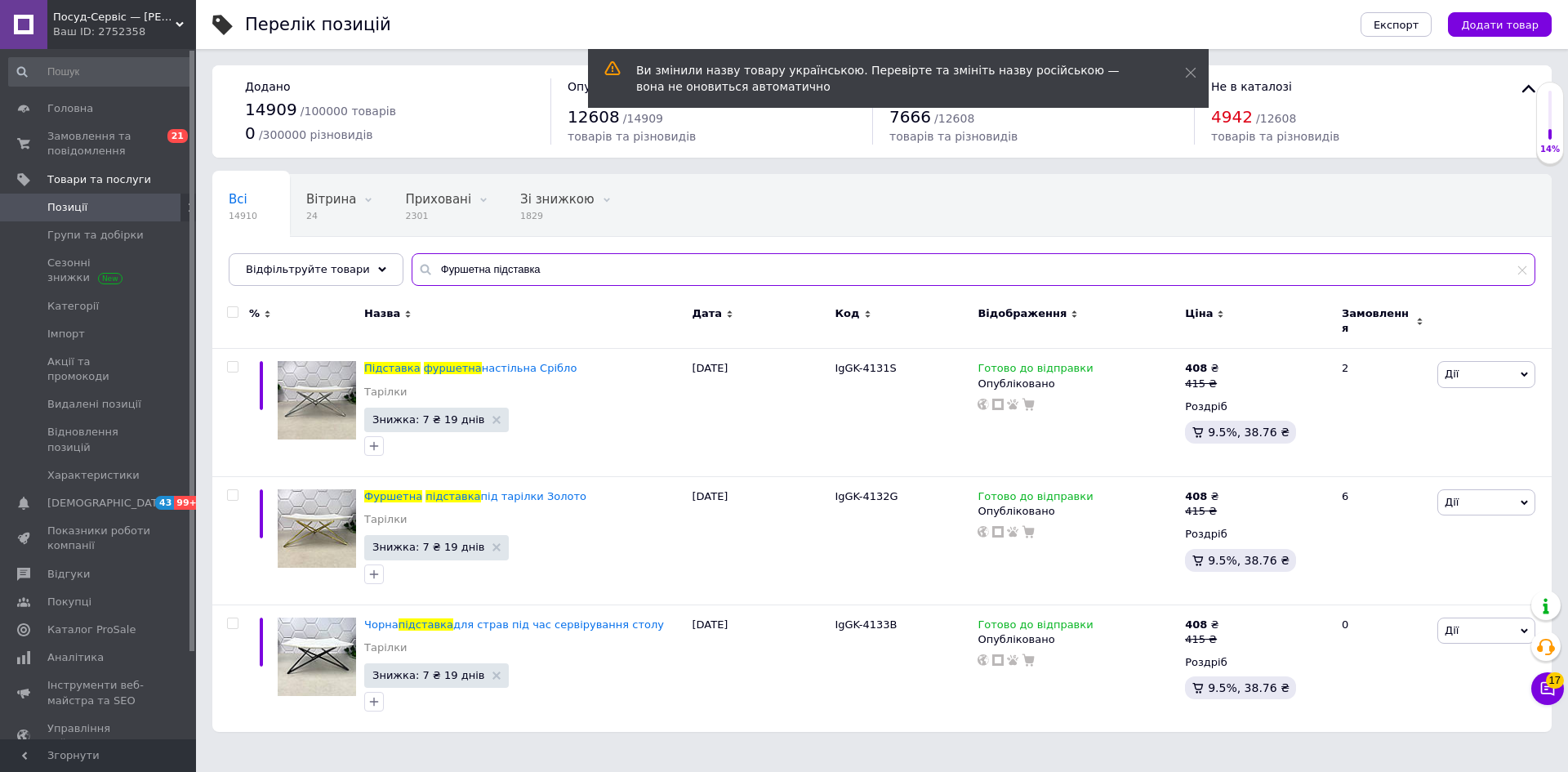
type input "Фуршетна підставка"
click at [231, 311] on input "checkbox" at bounding box center [232, 312] width 11 height 11
checkbox input "true"
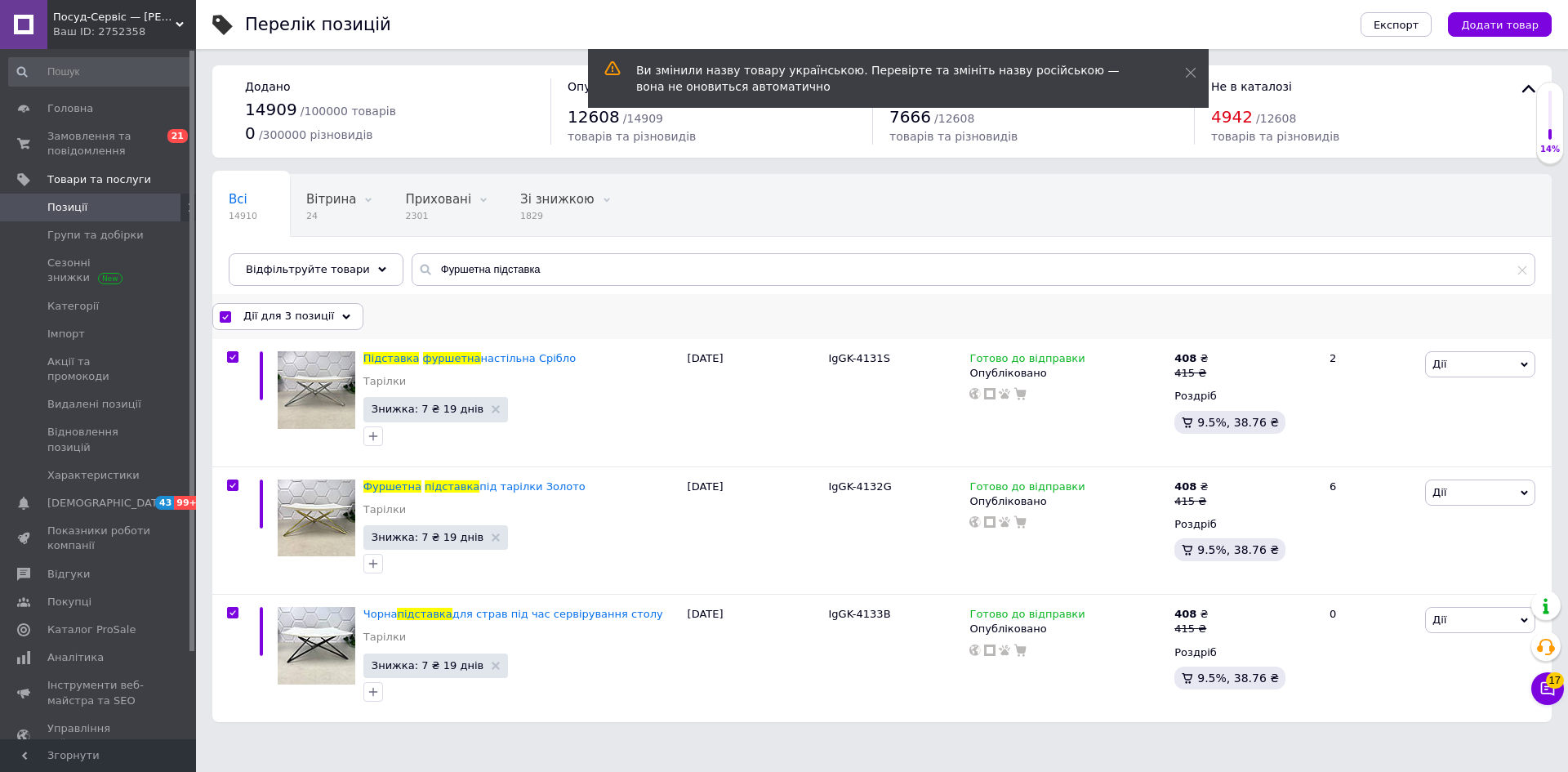
click at [267, 314] on span "Дії для 3 позиції" at bounding box center [289, 316] width 90 height 15
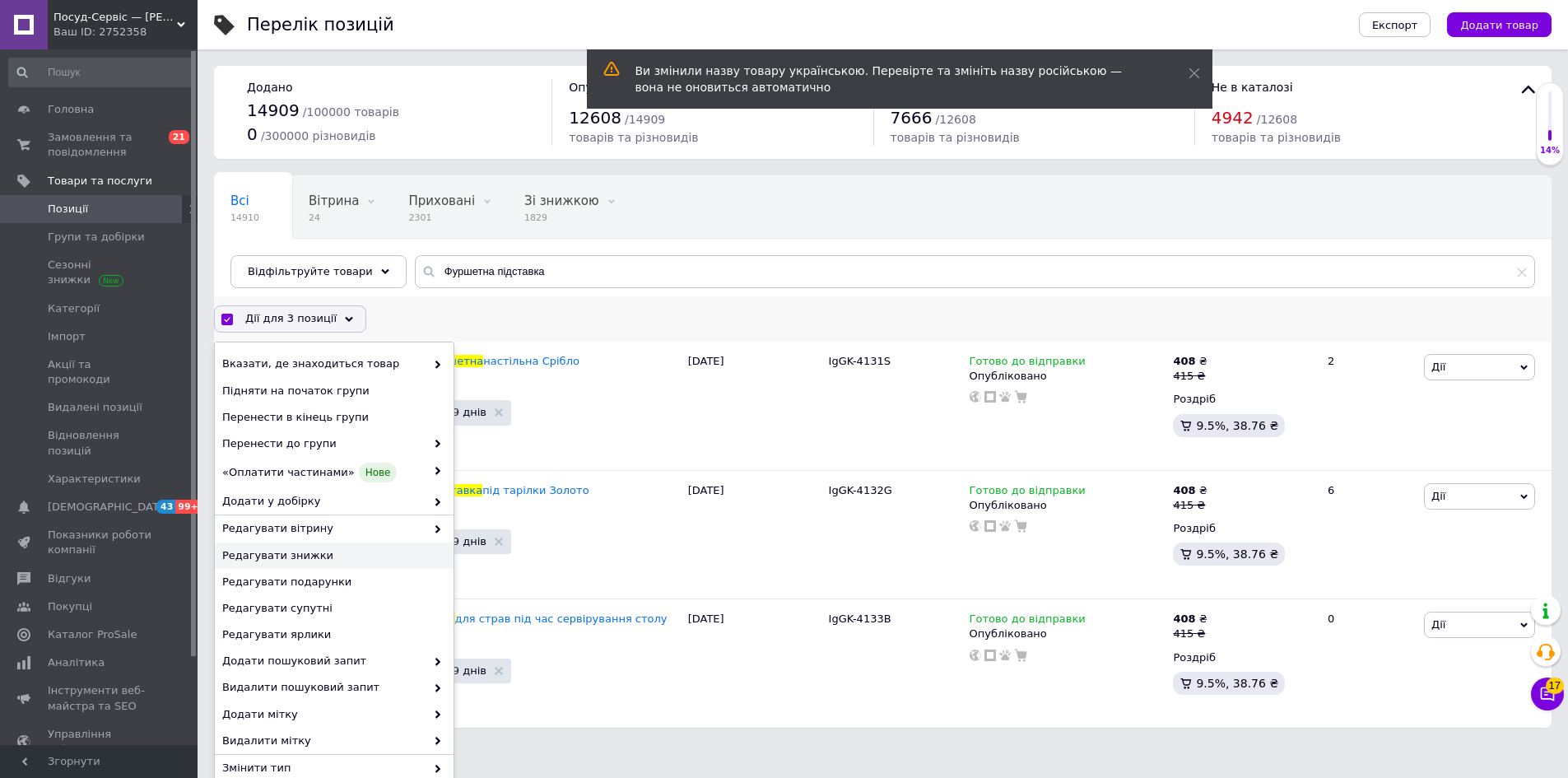
click at [304, 551] on span "Редагувати знижки" at bounding box center [332, 556] width 220 height 15
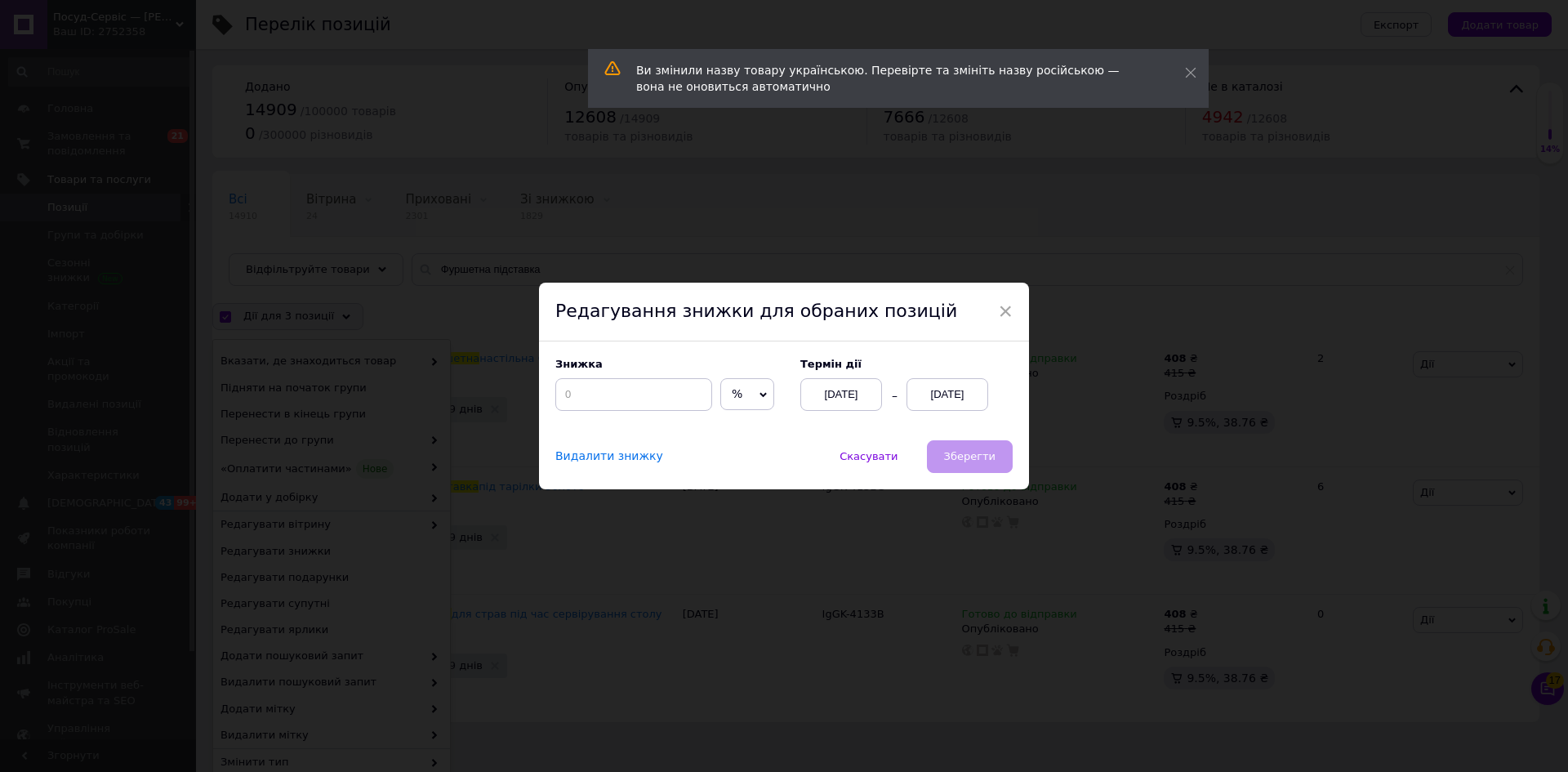
click at [755, 395] on span "%" at bounding box center [747, 395] width 54 height 33
click at [727, 432] on li "₴" at bounding box center [747, 428] width 53 height 23
click at [616, 394] on input at bounding box center [633, 395] width 157 height 33
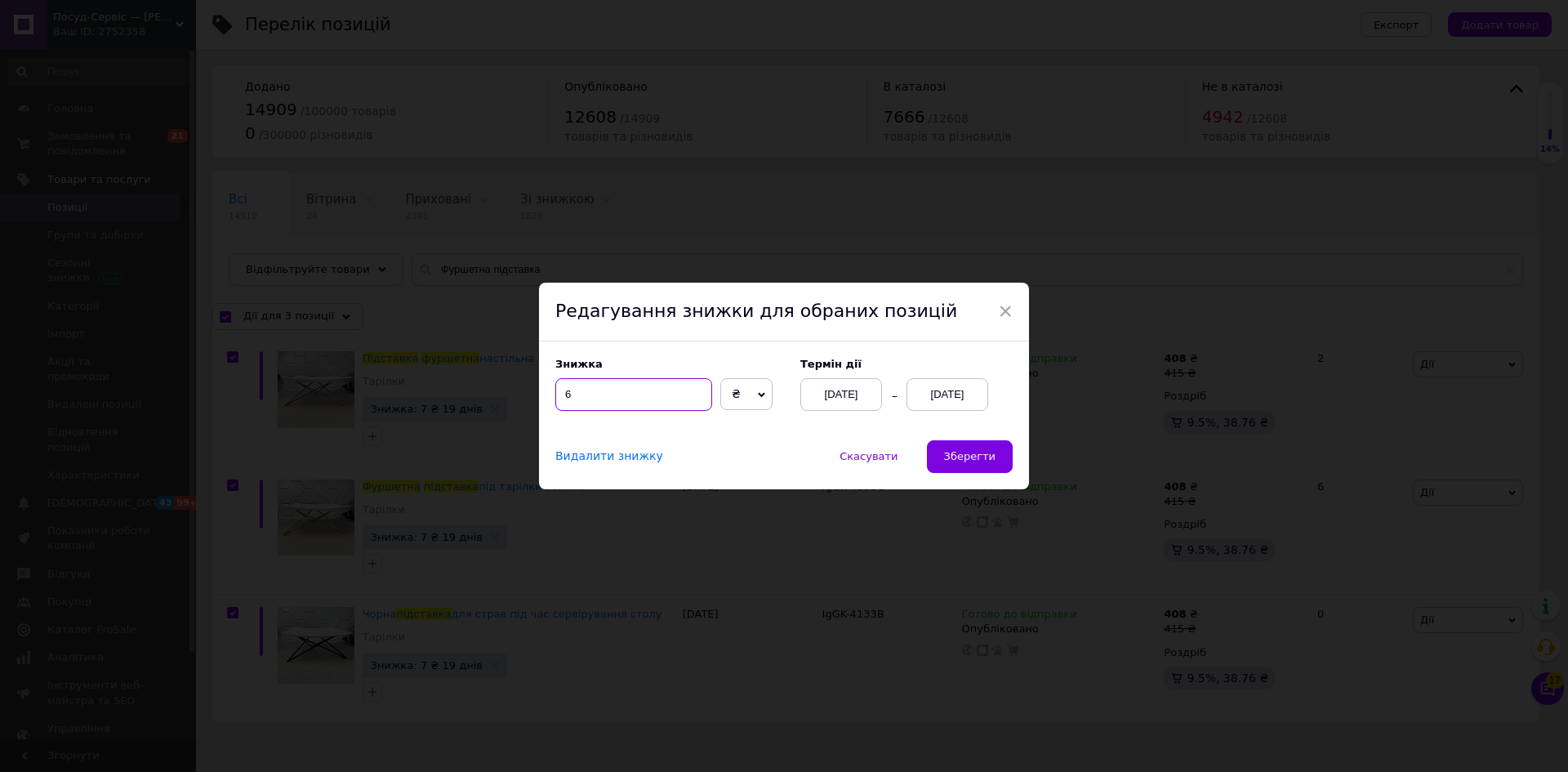
type input "6"
click at [825, 395] on div "[DATE]" at bounding box center [841, 395] width 82 height 33
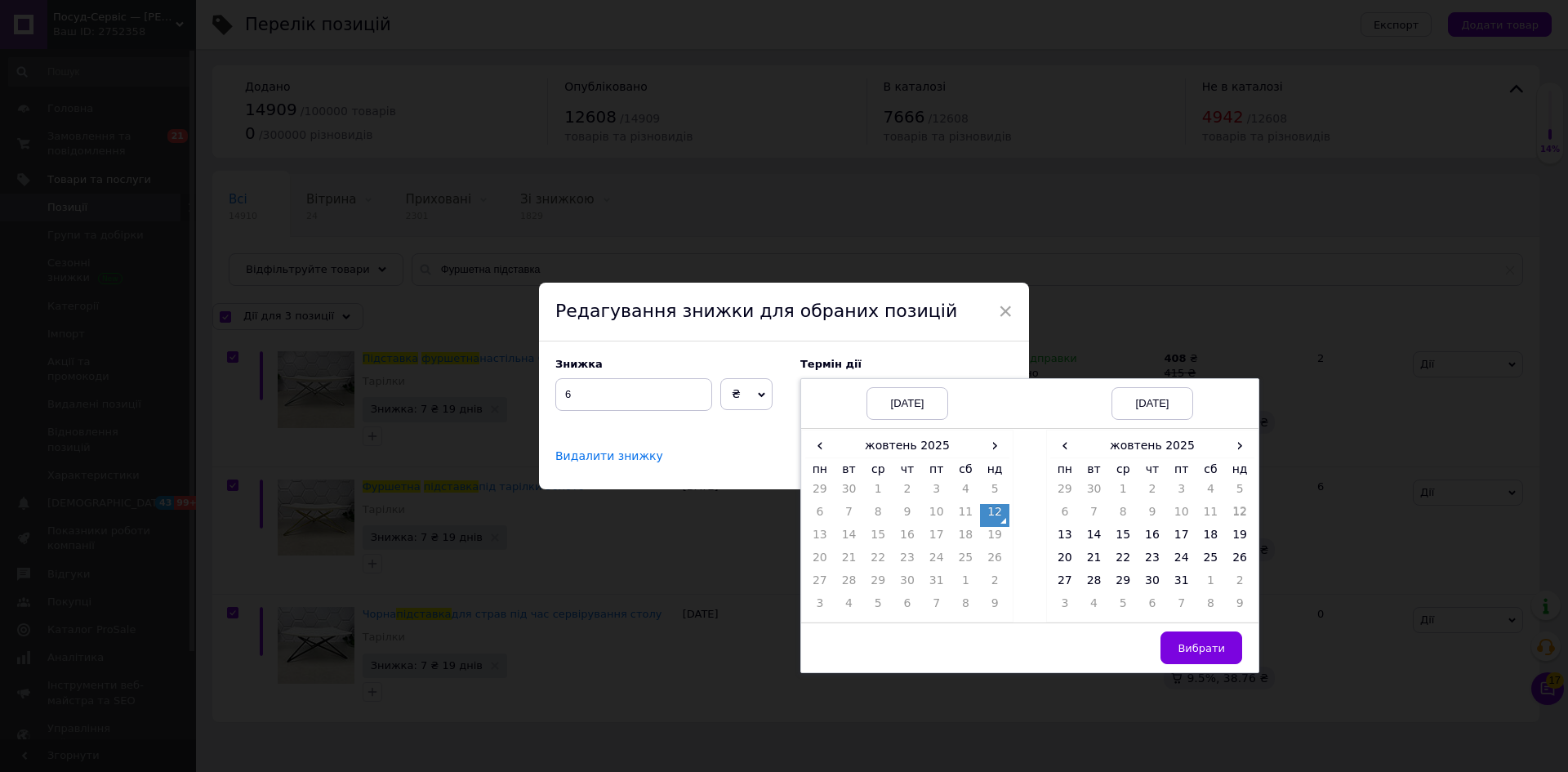
click at [991, 517] on td "12" at bounding box center [994, 515] width 30 height 23
drag, startPoint x: 1183, startPoint y: 582, endPoint x: 1184, endPoint y: 600, distance: 18.0
click at [1182, 582] on td "31" at bounding box center [1182, 584] width 30 height 23
click at [1199, 643] on span "Вибрати" at bounding box center [1201, 647] width 48 height 12
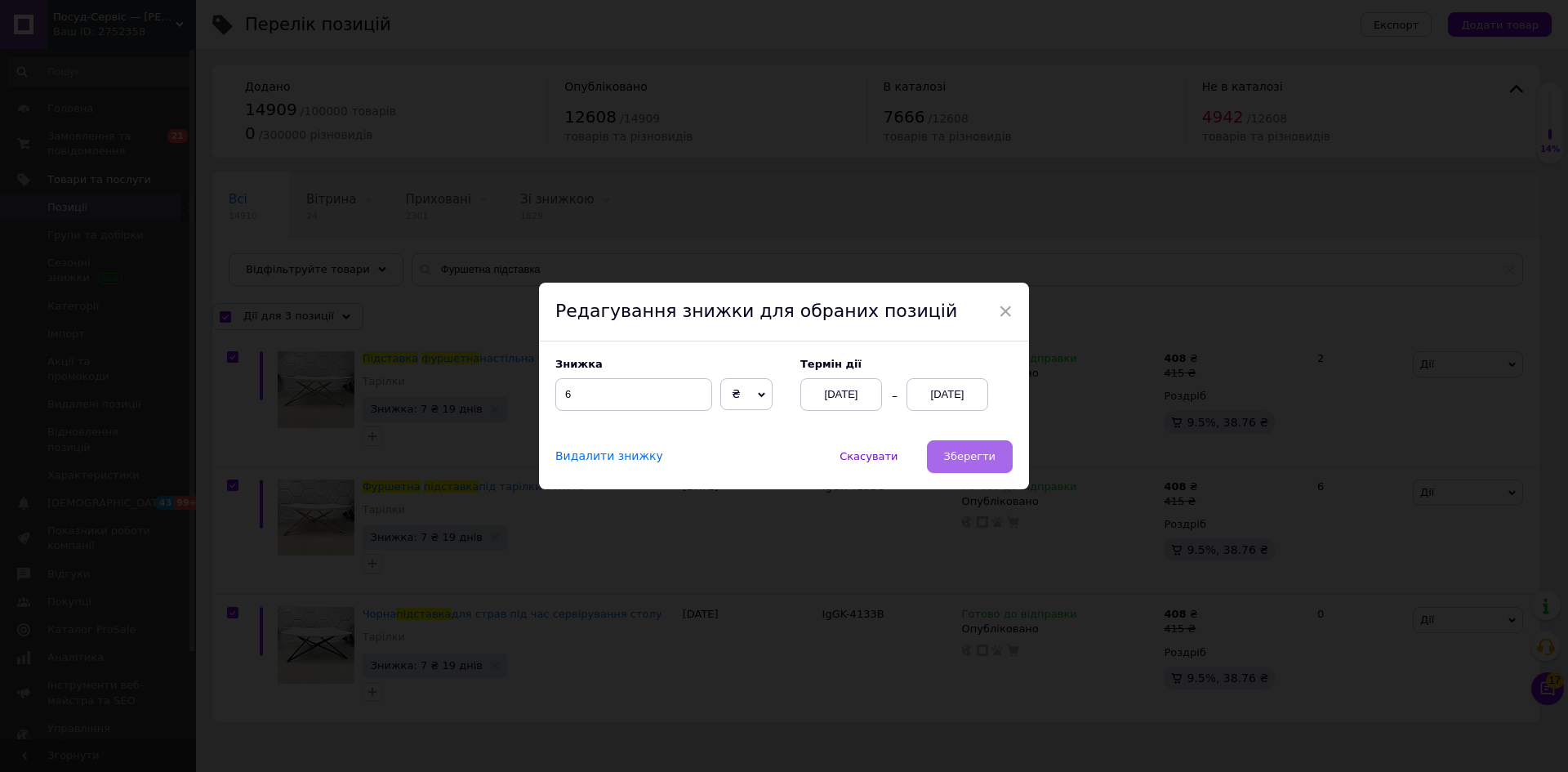
click at [971, 458] on span "Зберегти" at bounding box center [970, 455] width 52 height 12
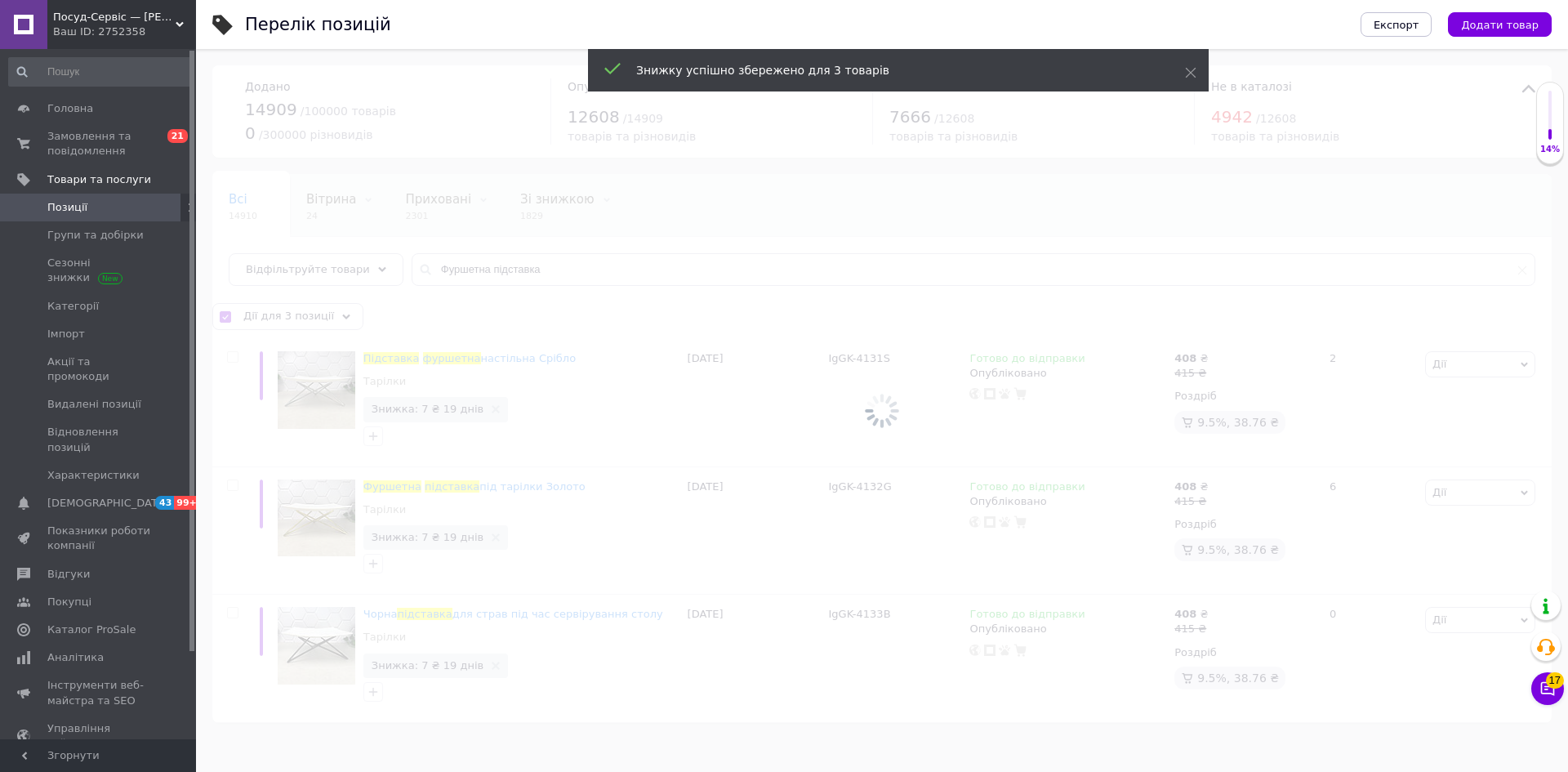
checkbox input "false"
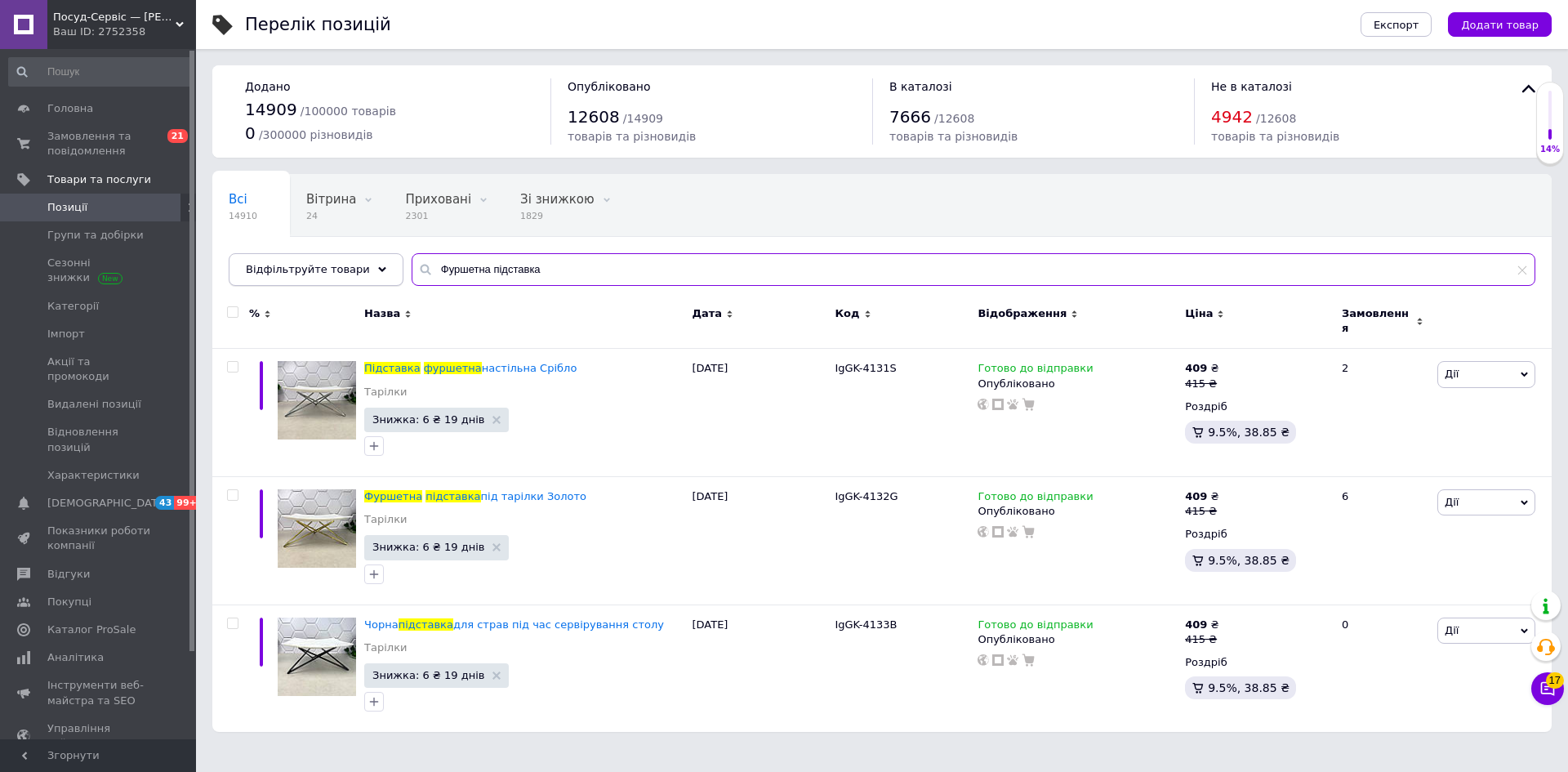
drag, startPoint x: 522, startPoint y: 263, endPoint x: 339, endPoint y: 272, distance: 183.2
click at [339, 272] on div "Відфільтруйте товари [PERSON_NAME] підставка" at bounding box center [882, 270] width 1307 height 33
paste input "GK-4148"
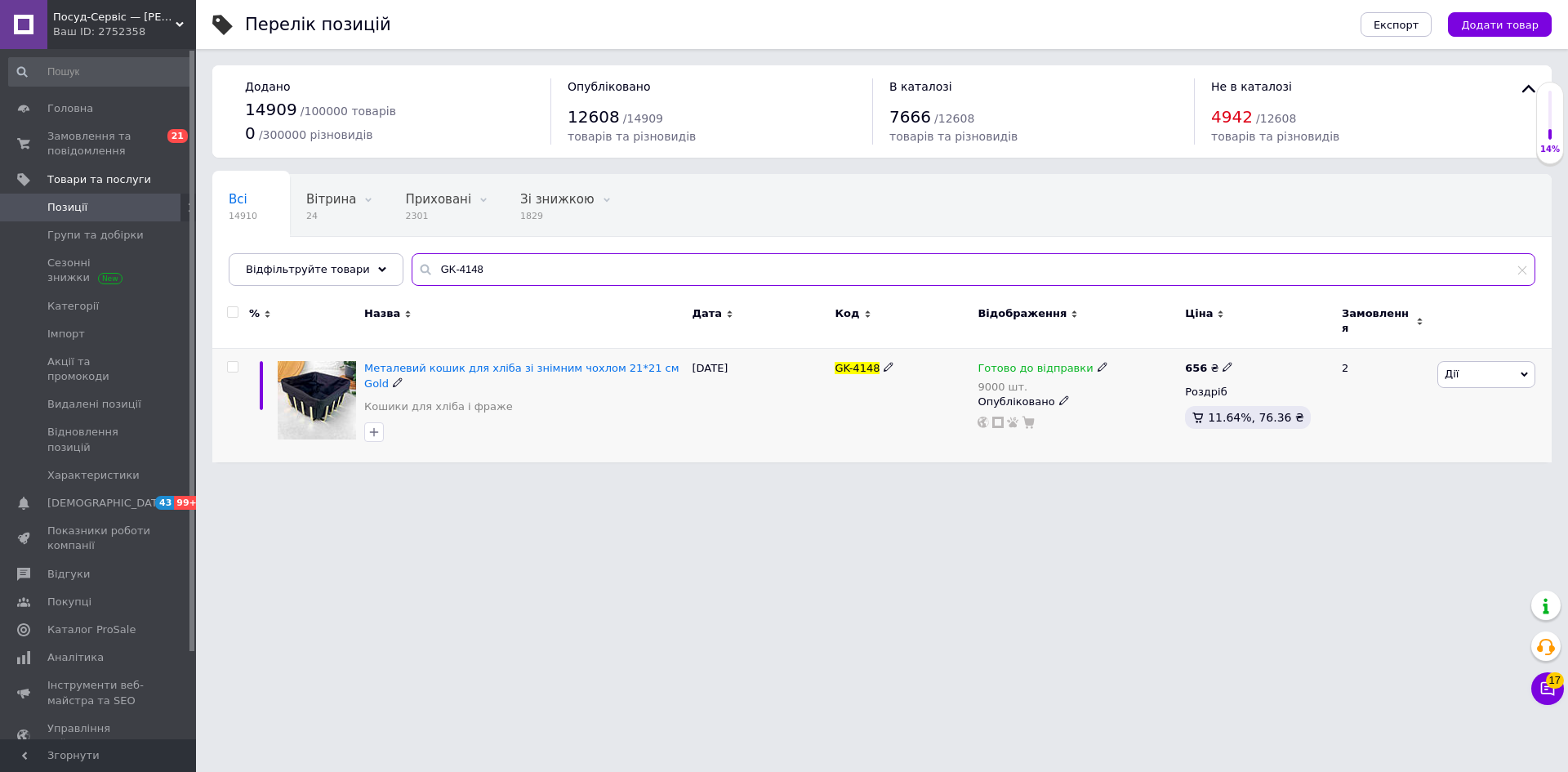
type input "GK-4148"
click at [1223, 362] on icon at bounding box center [1227, 367] width 10 height 10
drag, startPoint x: 1256, startPoint y: 336, endPoint x: 1305, endPoint y: 340, distance: 49.2
click at [1305, 340] on input "656" at bounding box center [1303, 349] width 124 height 33
type input "664"
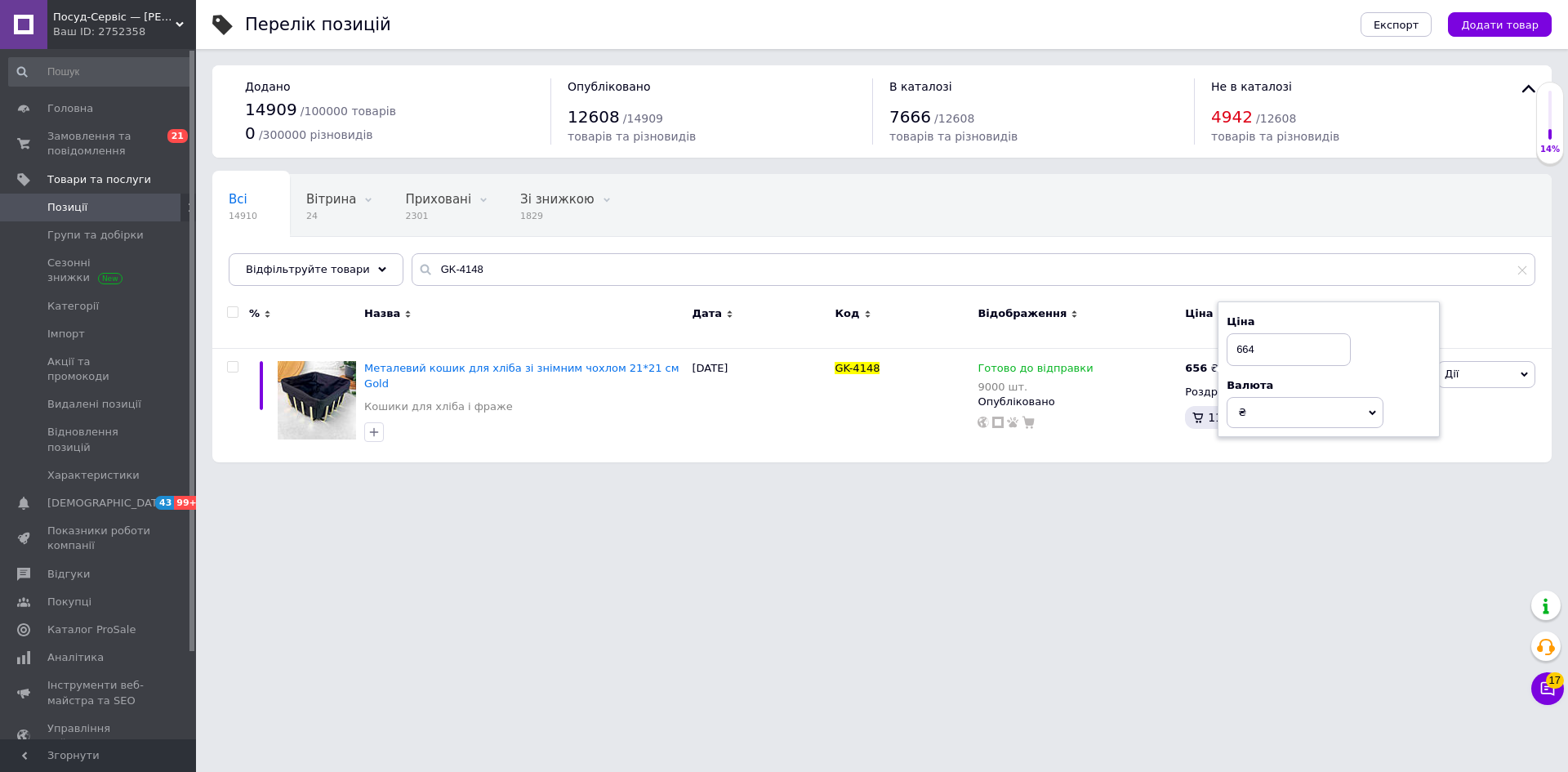
click at [1036, 478] on html "Посуд-Сервіс — [PERSON_NAME] Ваш ID: 2752358 Сайт Посуд-Сервіс — [PERSON_NAME].…" at bounding box center [784, 239] width 1568 height 478
drag, startPoint x: 478, startPoint y: 264, endPoint x: 388, endPoint y: 257, distance: 90.3
click at [388, 257] on div "Всі 14910 Вітрина 24 Видалити Редагувати Приховані 2301 Видалити Редагувати Зі …" at bounding box center [882, 230] width 1339 height 112
paste input "70"
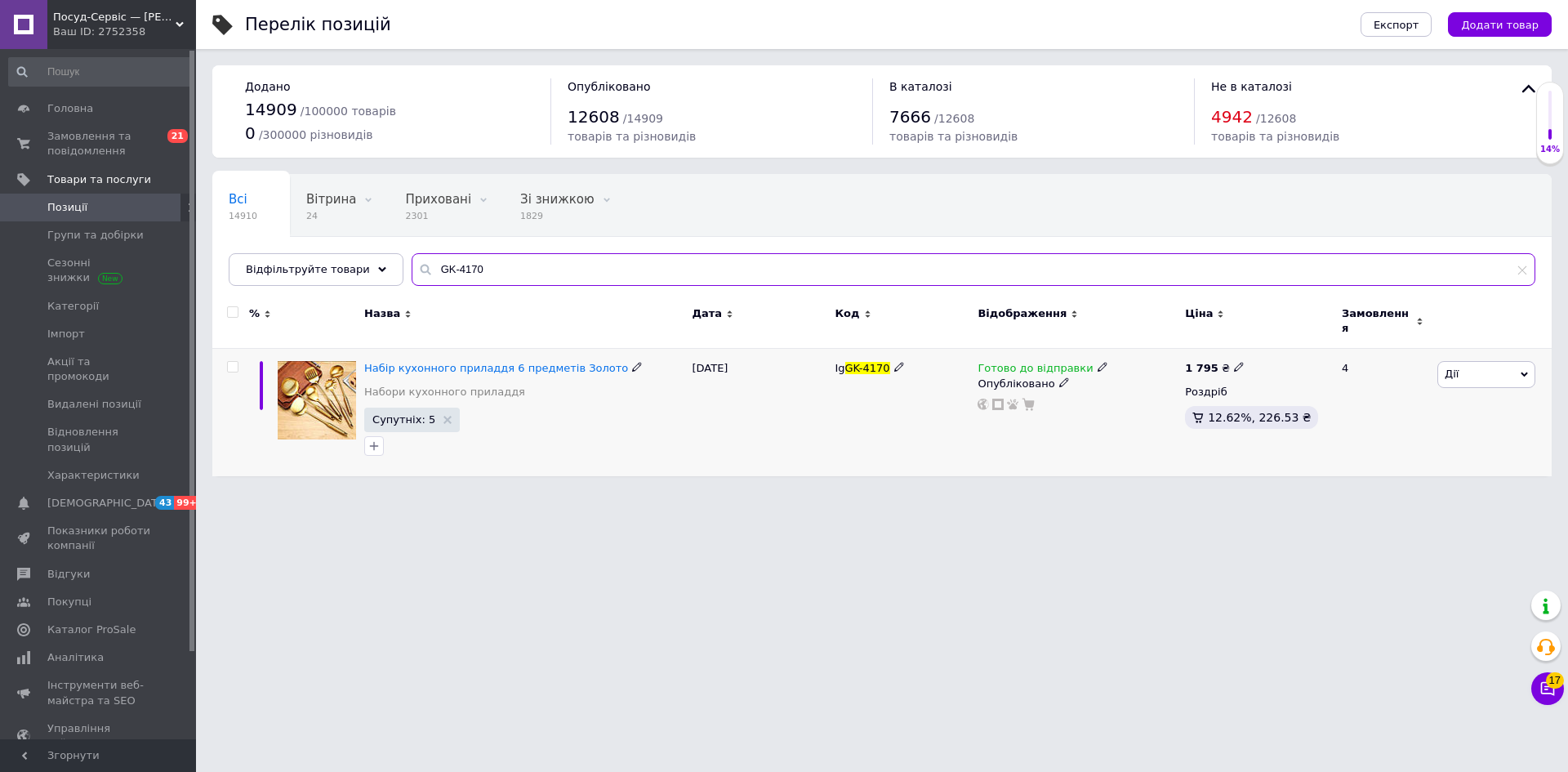
type input "GK-4170"
drag, startPoint x: 1466, startPoint y: 369, endPoint x: 1492, endPoint y: 401, distance: 41.2
click at [1465, 369] on span "Дії" at bounding box center [1486, 374] width 98 height 26
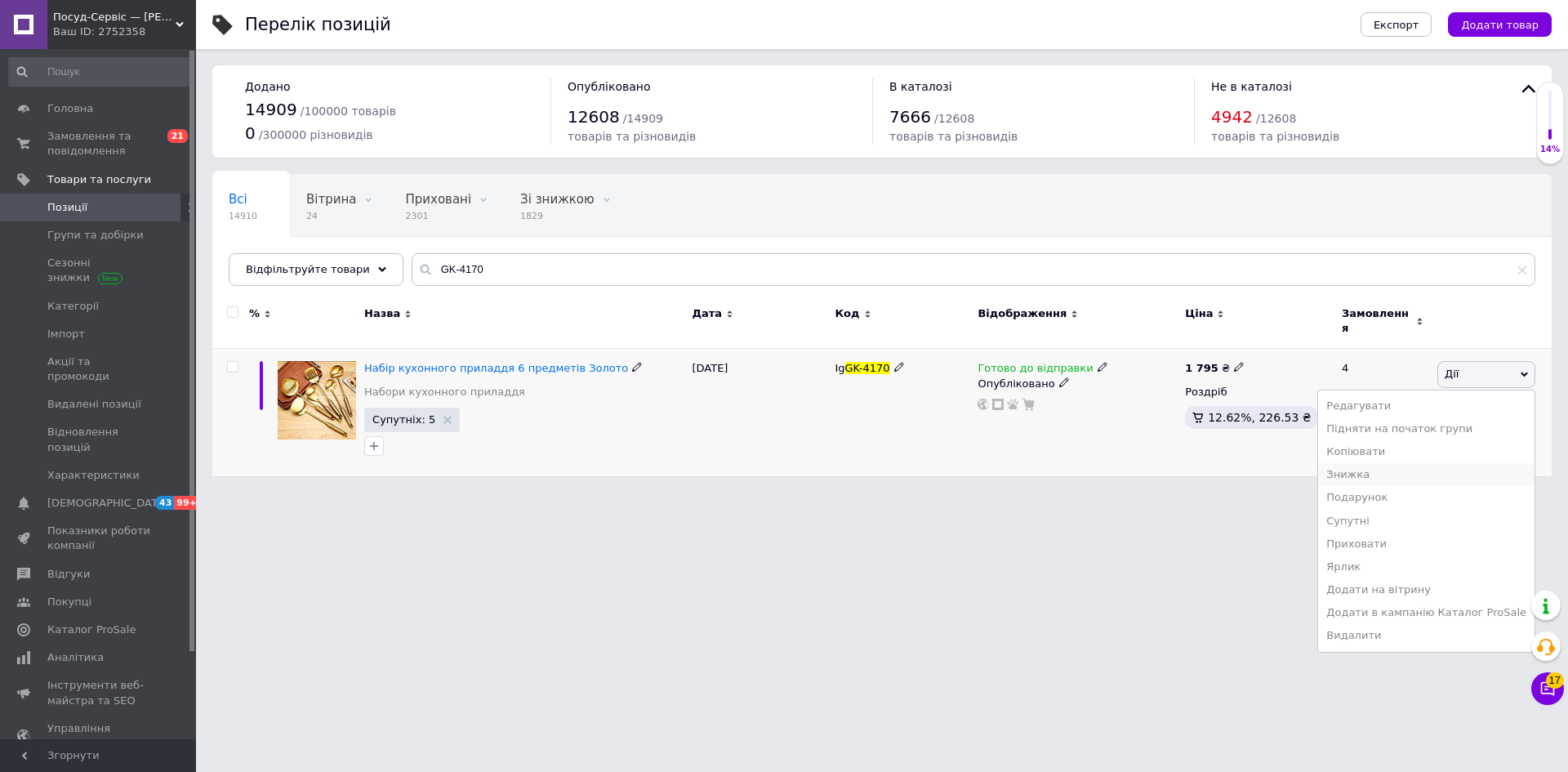
click at [1382, 469] on li "Знижка" at bounding box center [1427, 474] width 217 height 23
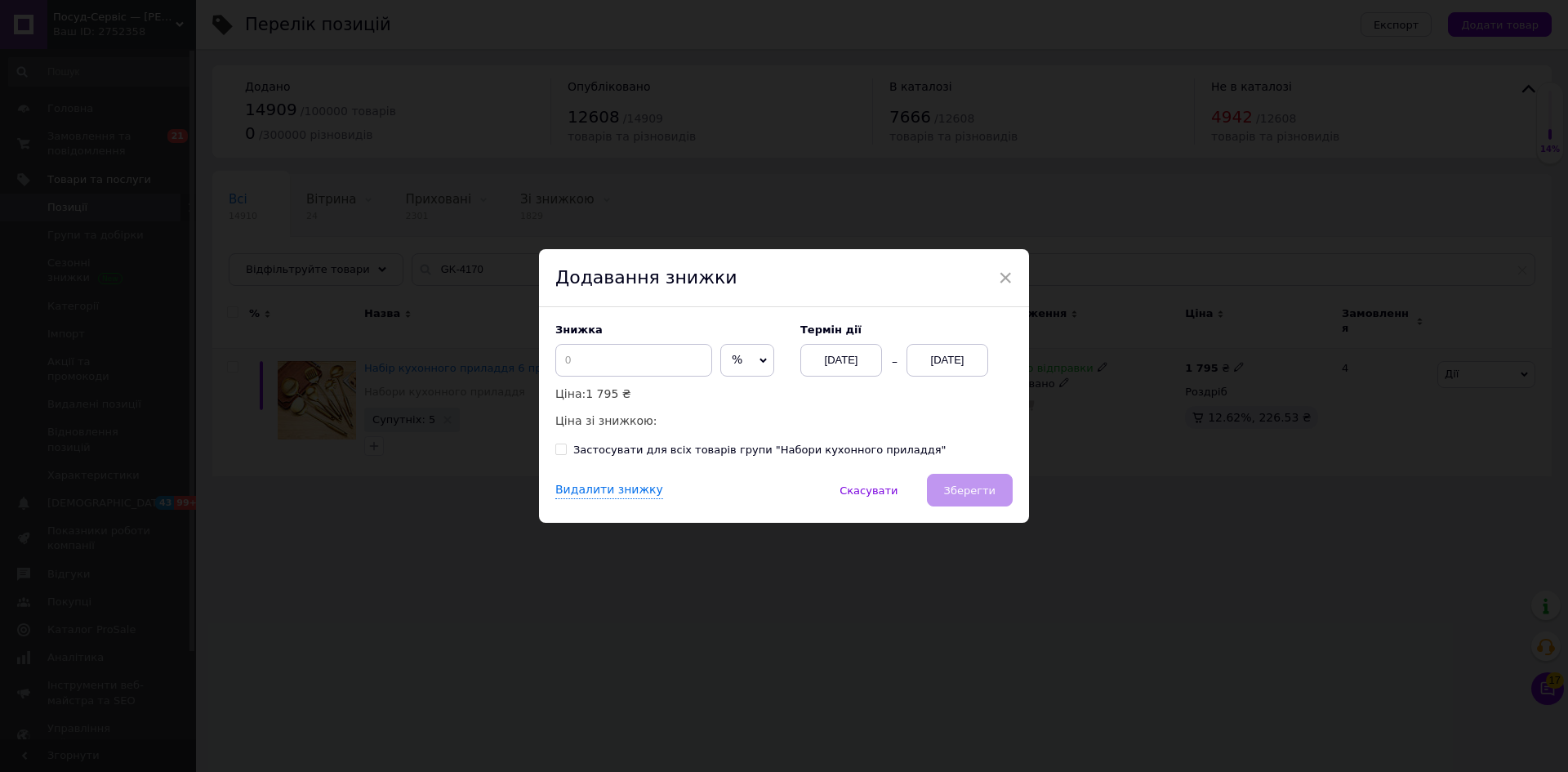
click at [738, 365] on span "%" at bounding box center [737, 359] width 11 height 13
drag, startPoint x: 734, startPoint y: 401, endPoint x: 723, endPoint y: 397, distance: 11.7
click at [734, 401] on li "₴" at bounding box center [747, 395] width 53 height 23
click at [626, 353] on input at bounding box center [633, 360] width 157 height 33
type input "21"
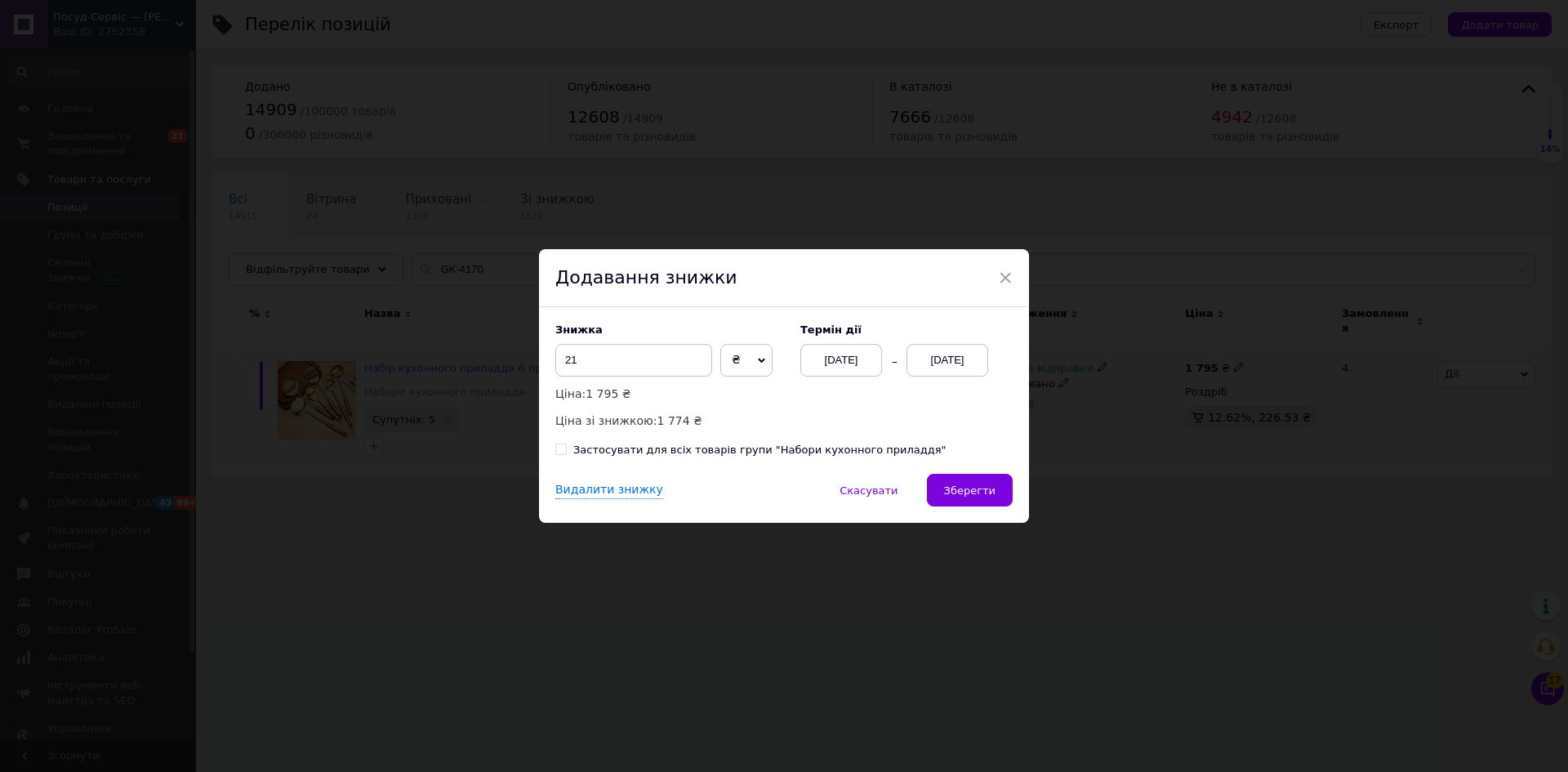
click at [837, 370] on div "[DATE]" at bounding box center [841, 360] width 82 height 33
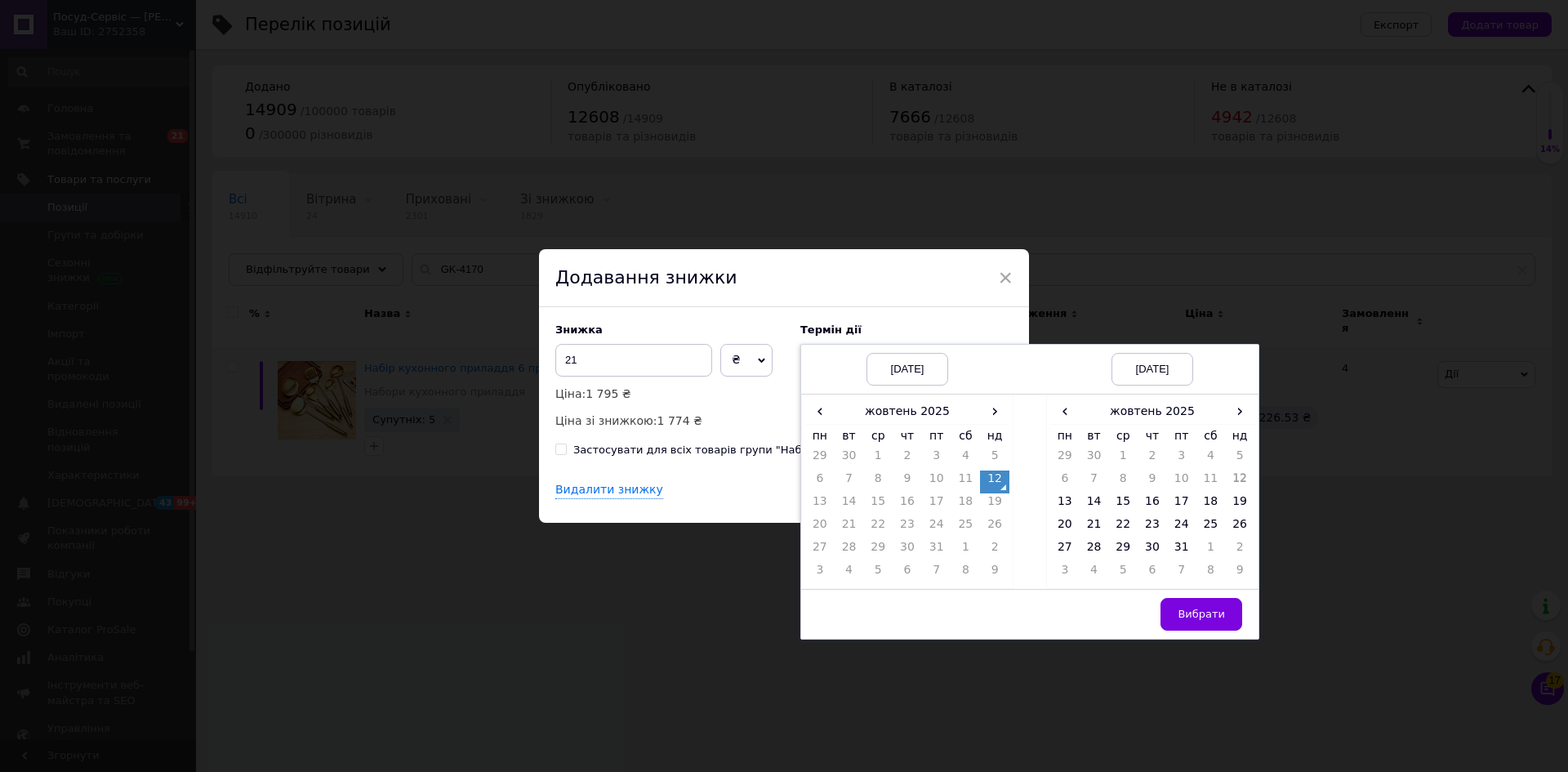
click at [991, 478] on td "12" at bounding box center [994, 482] width 30 height 23
click at [1187, 543] on td "31" at bounding box center [1182, 550] width 30 height 23
drag, startPoint x: 1209, startPoint y: 611, endPoint x: 1079, endPoint y: 614, distance: 130.0
click at [1209, 611] on span "Вибрати" at bounding box center [1201, 614] width 48 height 12
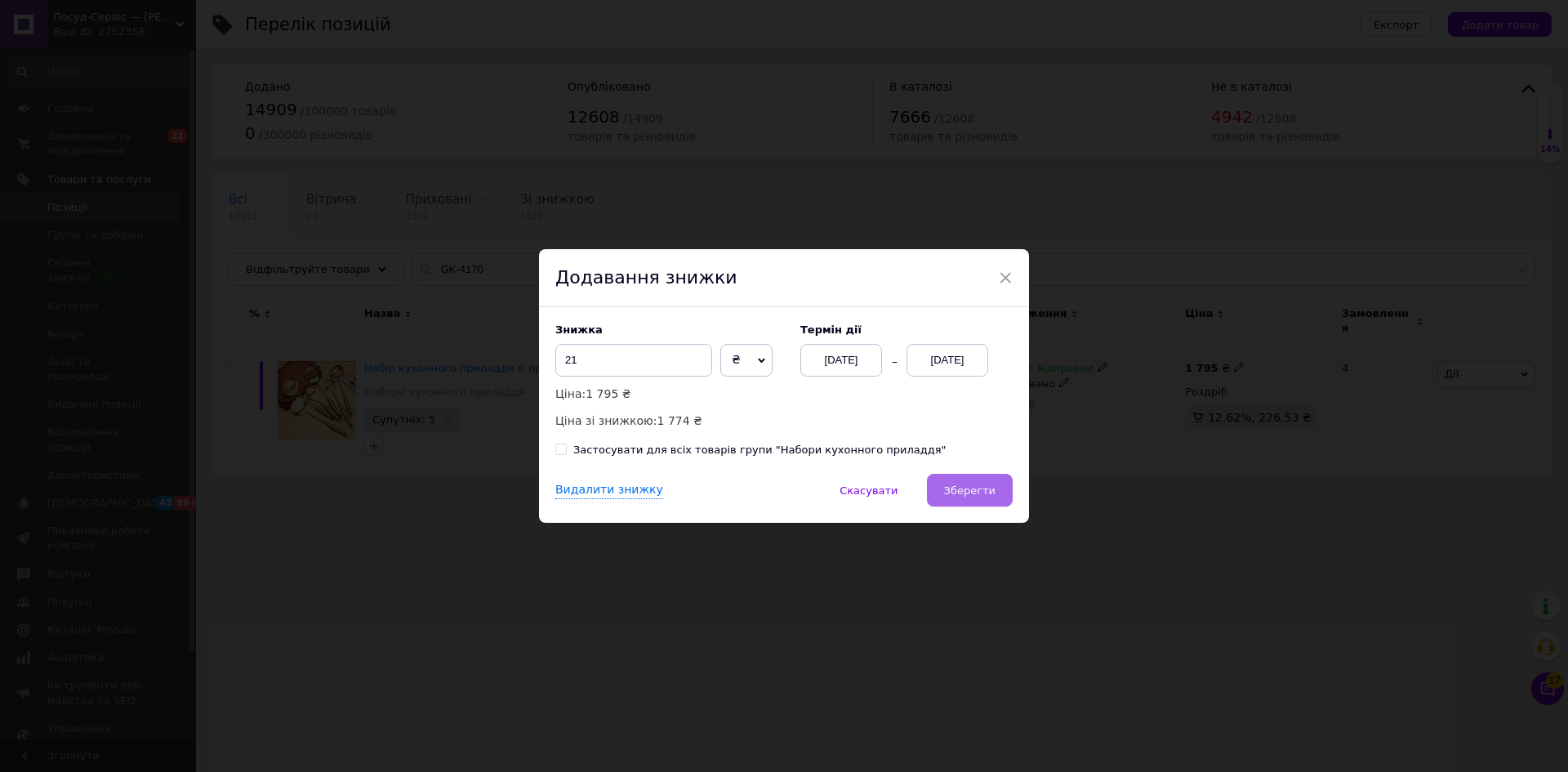
click at [954, 500] on button "Зберегти" at bounding box center [970, 490] width 86 height 33
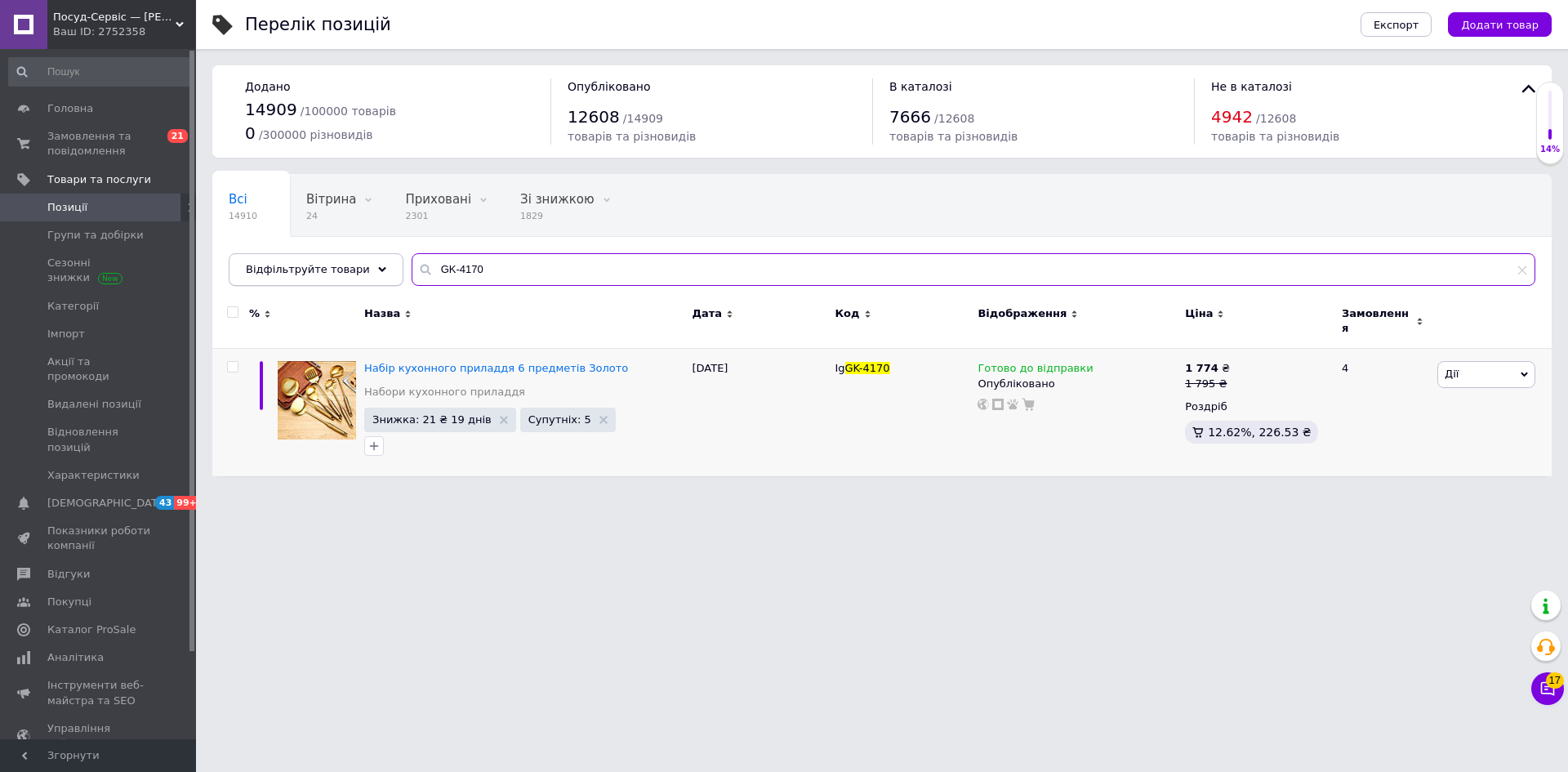
drag, startPoint x: 501, startPoint y: 268, endPoint x: 347, endPoint y: 254, distance: 154.6
click at [347, 254] on div "Відфільтруйте товари GK-4170" at bounding box center [882, 270] width 1307 height 33
paste input "2"
type input "GK-4172"
drag, startPoint x: 1461, startPoint y: 369, endPoint x: 1479, endPoint y: 416, distance: 50.3
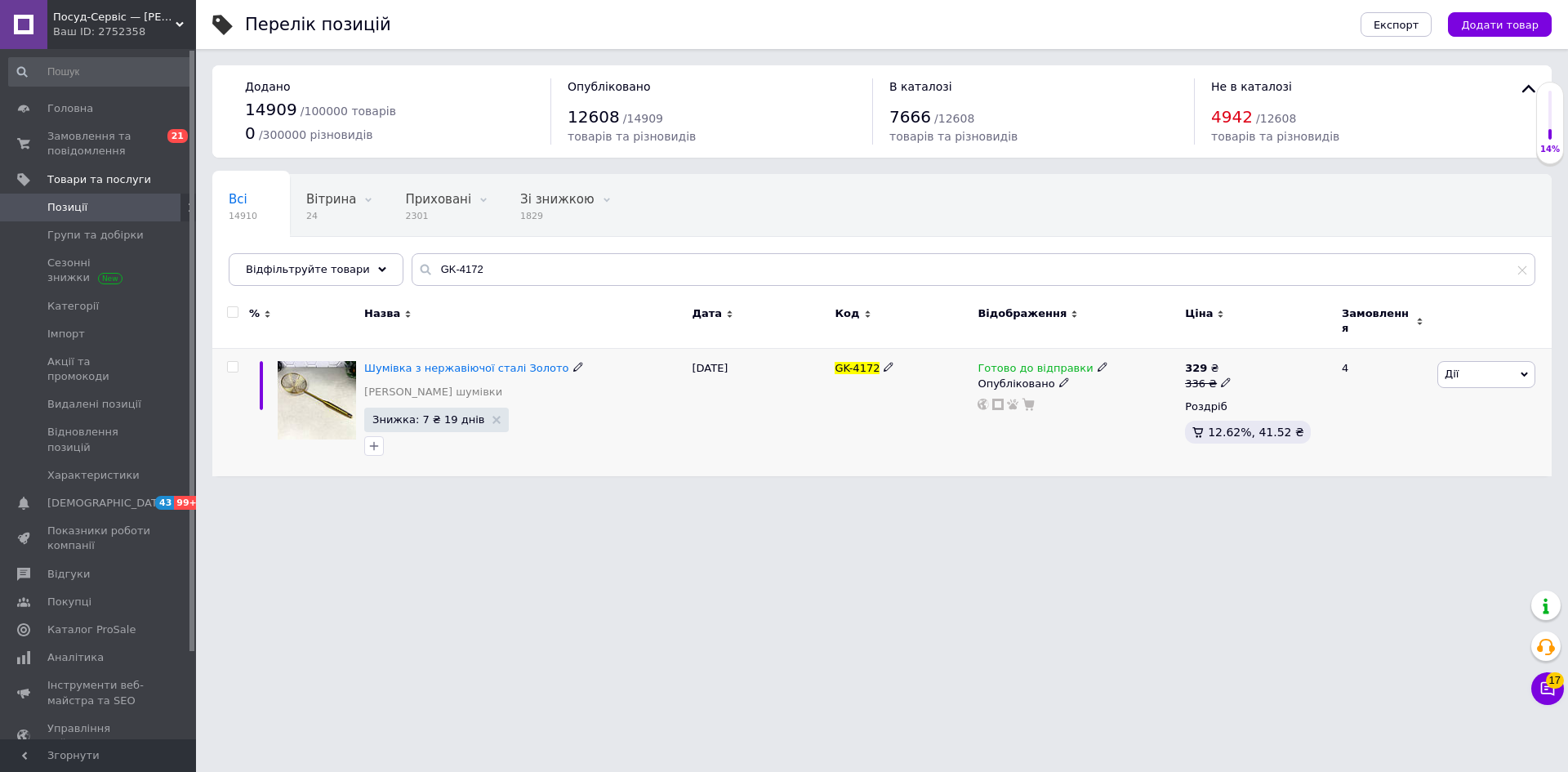
click at [1461, 368] on span "Дії" at bounding box center [1486, 374] width 98 height 26
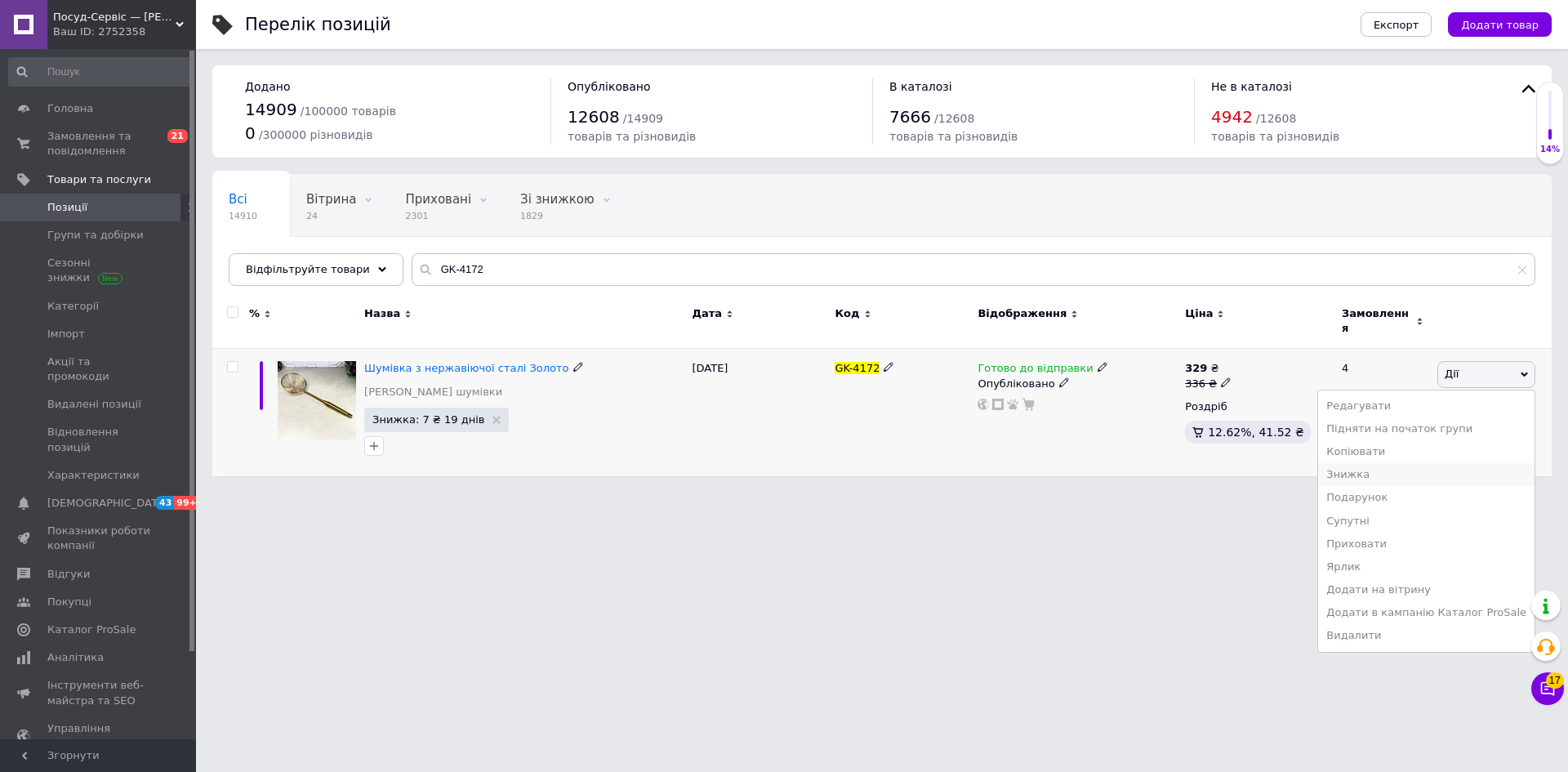
click at [1375, 464] on li "Знижка" at bounding box center [1427, 474] width 217 height 23
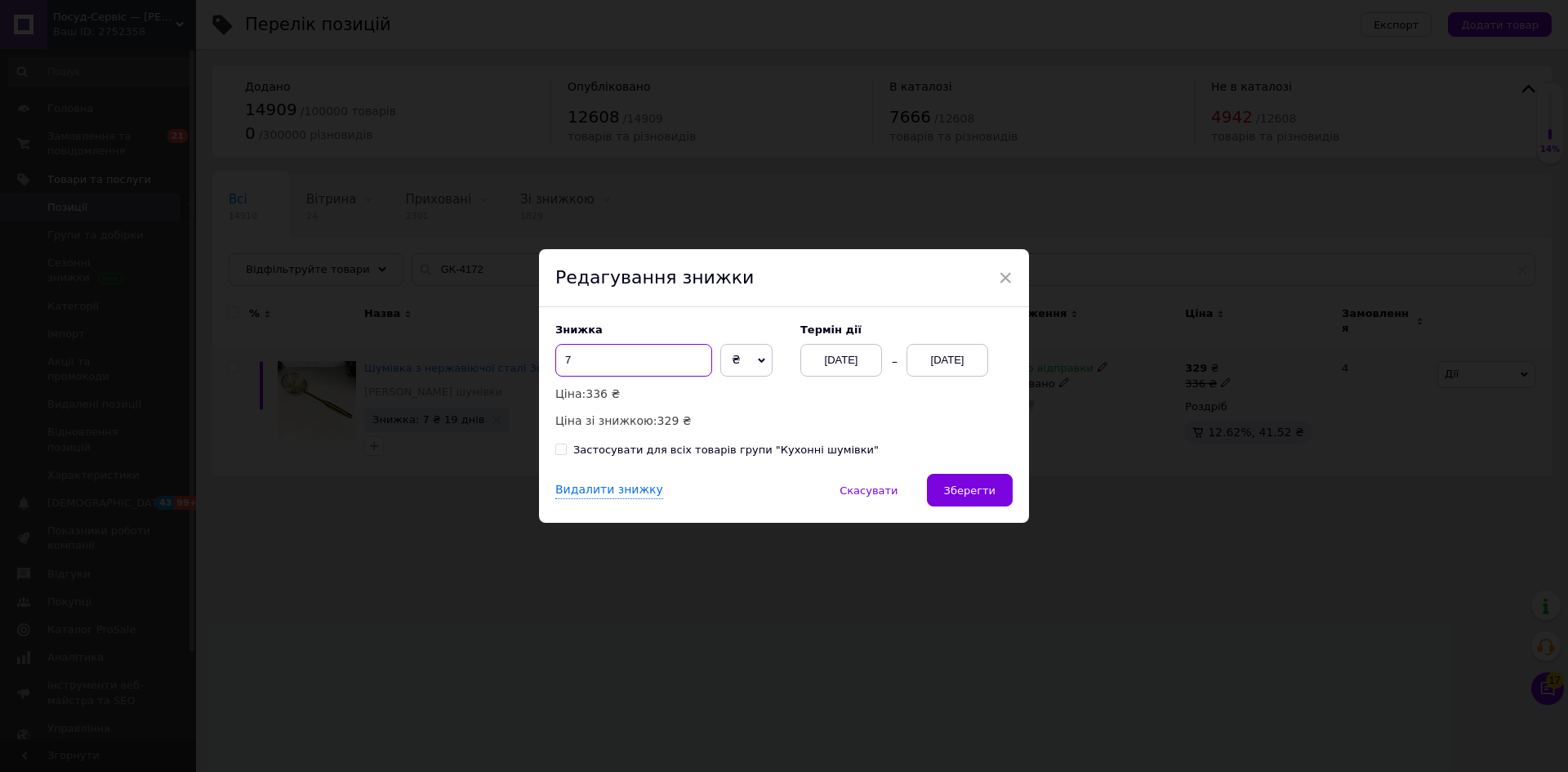
drag, startPoint x: 555, startPoint y: 362, endPoint x: 634, endPoint y: 350, distance: 79.9
click at [630, 356] on input "7" at bounding box center [633, 360] width 157 height 33
type input "5"
click at [967, 484] on span "Зберегти" at bounding box center [970, 490] width 52 height 12
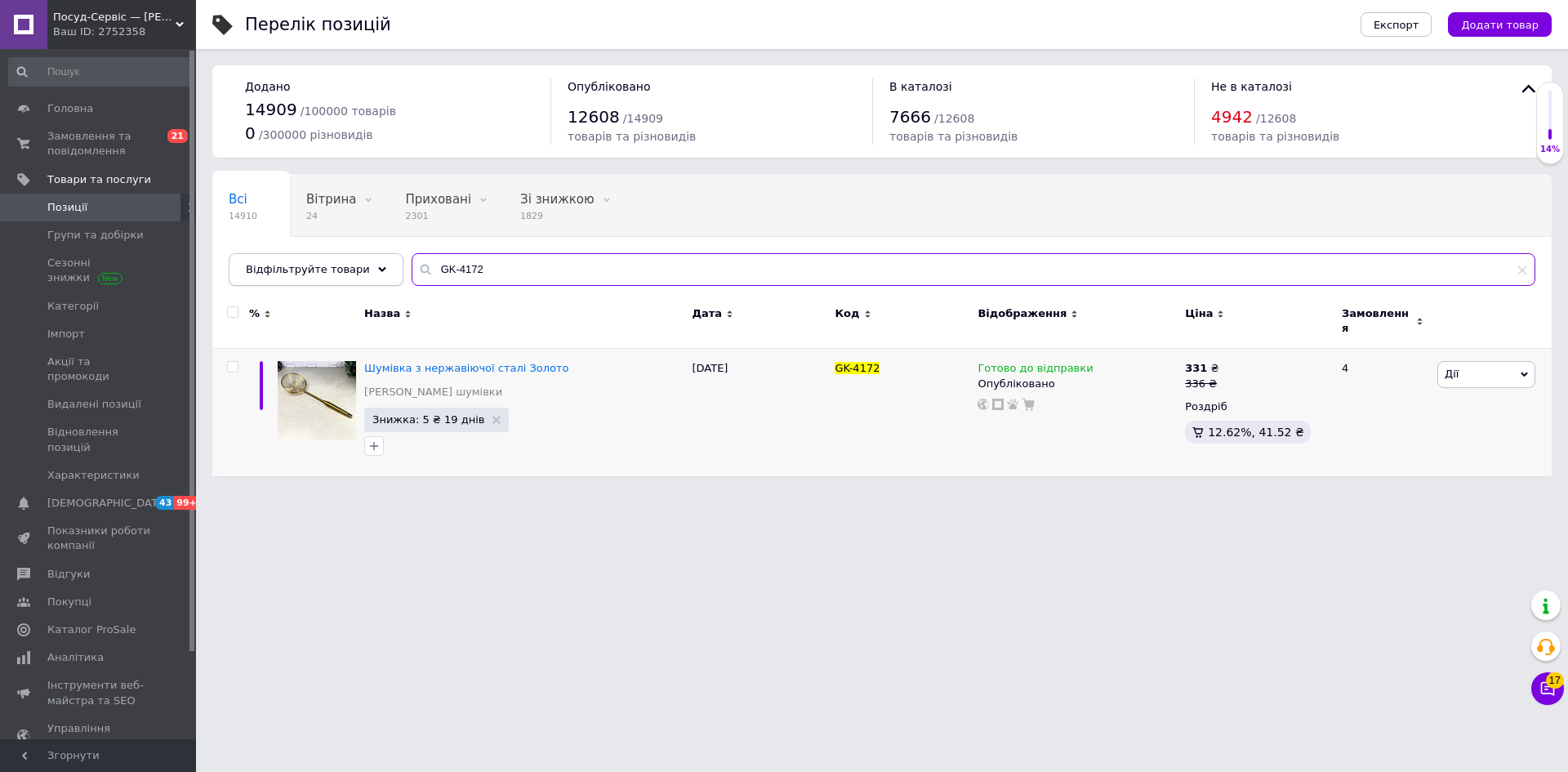
drag, startPoint x: 484, startPoint y: 274, endPoint x: 364, endPoint y: 271, distance: 120.0
click at [364, 271] on div "Відфільтруйте товари GK-4172" at bounding box center [882, 270] width 1307 height 33
paste input "3"
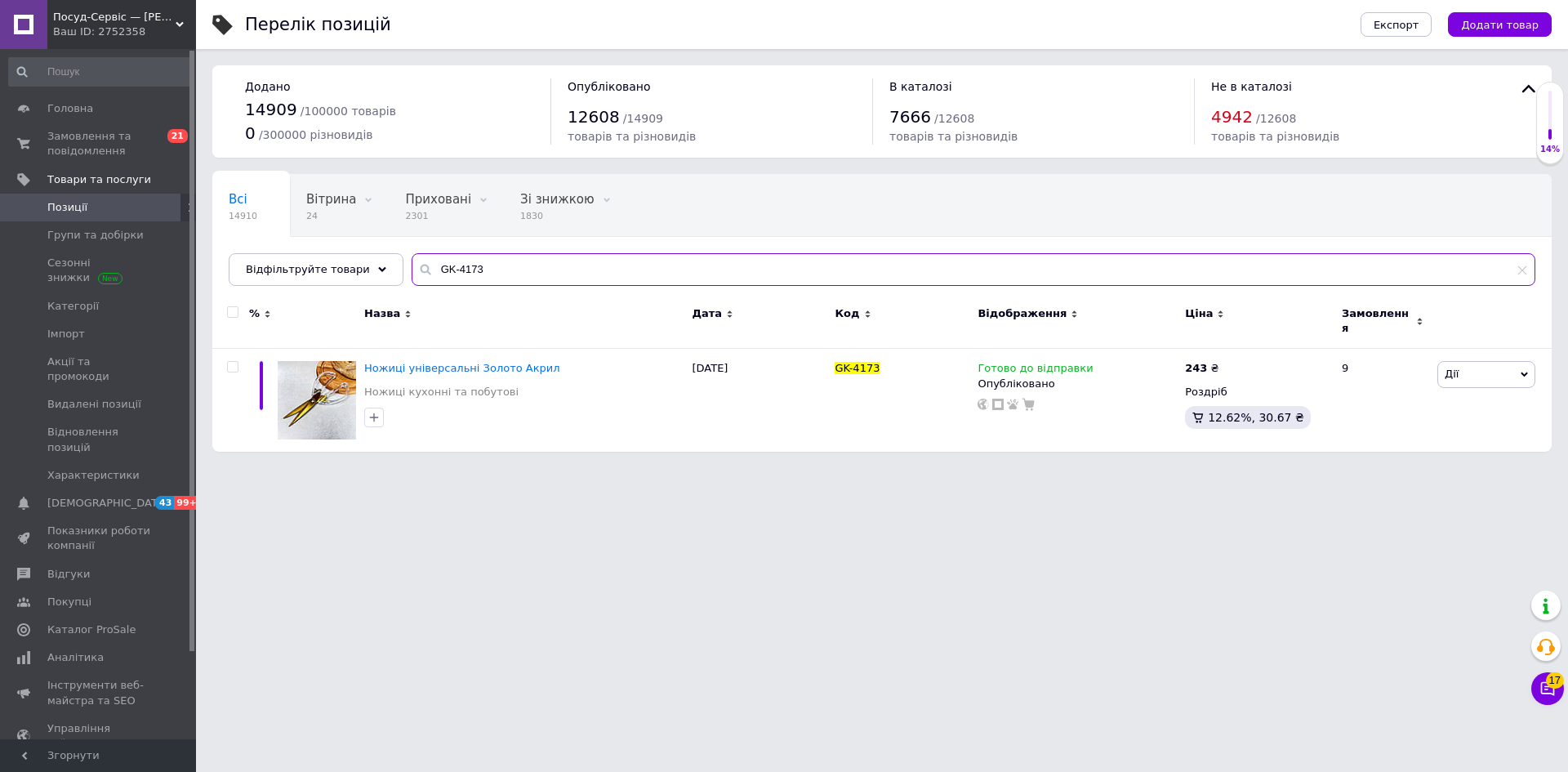
drag, startPoint x: 489, startPoint y: 275, endPoint x: 387, endPoint y: 260, distance: 103.1
click at [387, 260] on div "Всі 14910 Вітрина 24 Видалити Редагувати Приховані 2301 Видалити Редагувати Зі …" at bounding box center [882, 230] width 1339 height 112
paste input "87"
drag, startPoint x: 491, startPoint y: 269, endPoint x: 368, endPoint y: 268, distance: 123.0
click at [368, 268] on div "Відфільтруйте товари GK-4187" at bounding box center [882, 270] width 1307 height 33
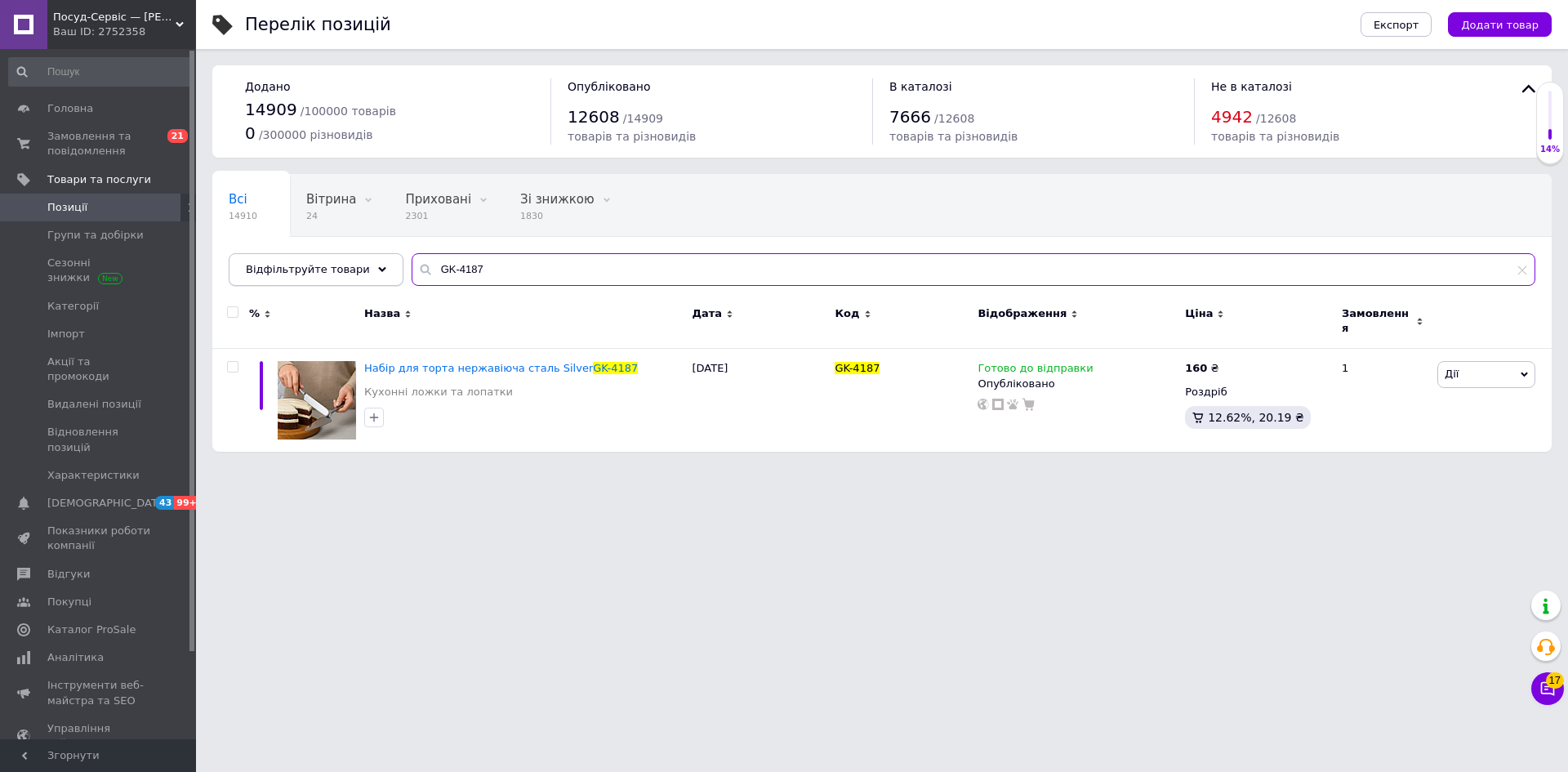
paste input "201"
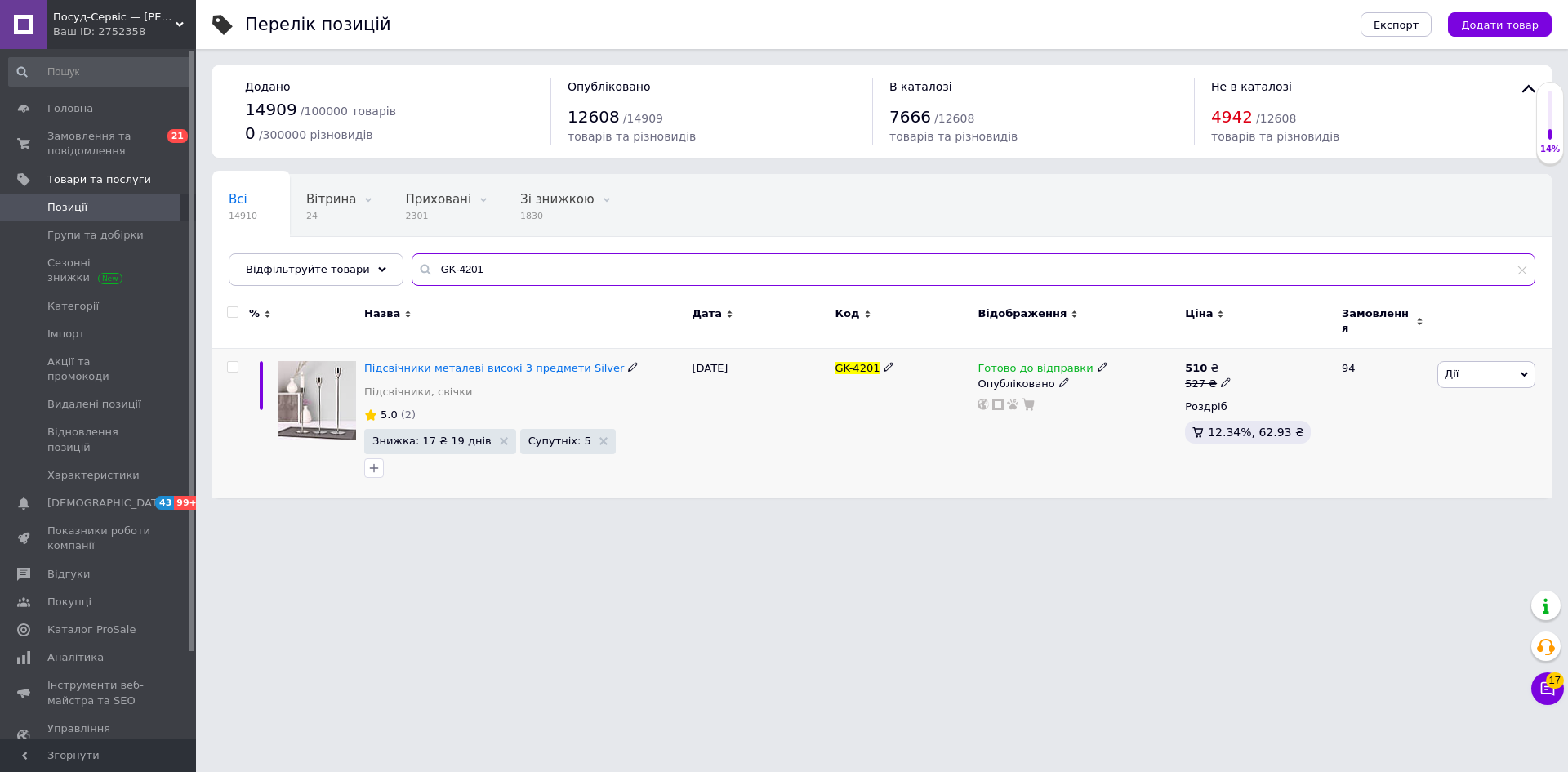
type input "GK-4201"
click at [1453, 368] on span "Дії" at bounding box center [1451, 373] width 14 height 12
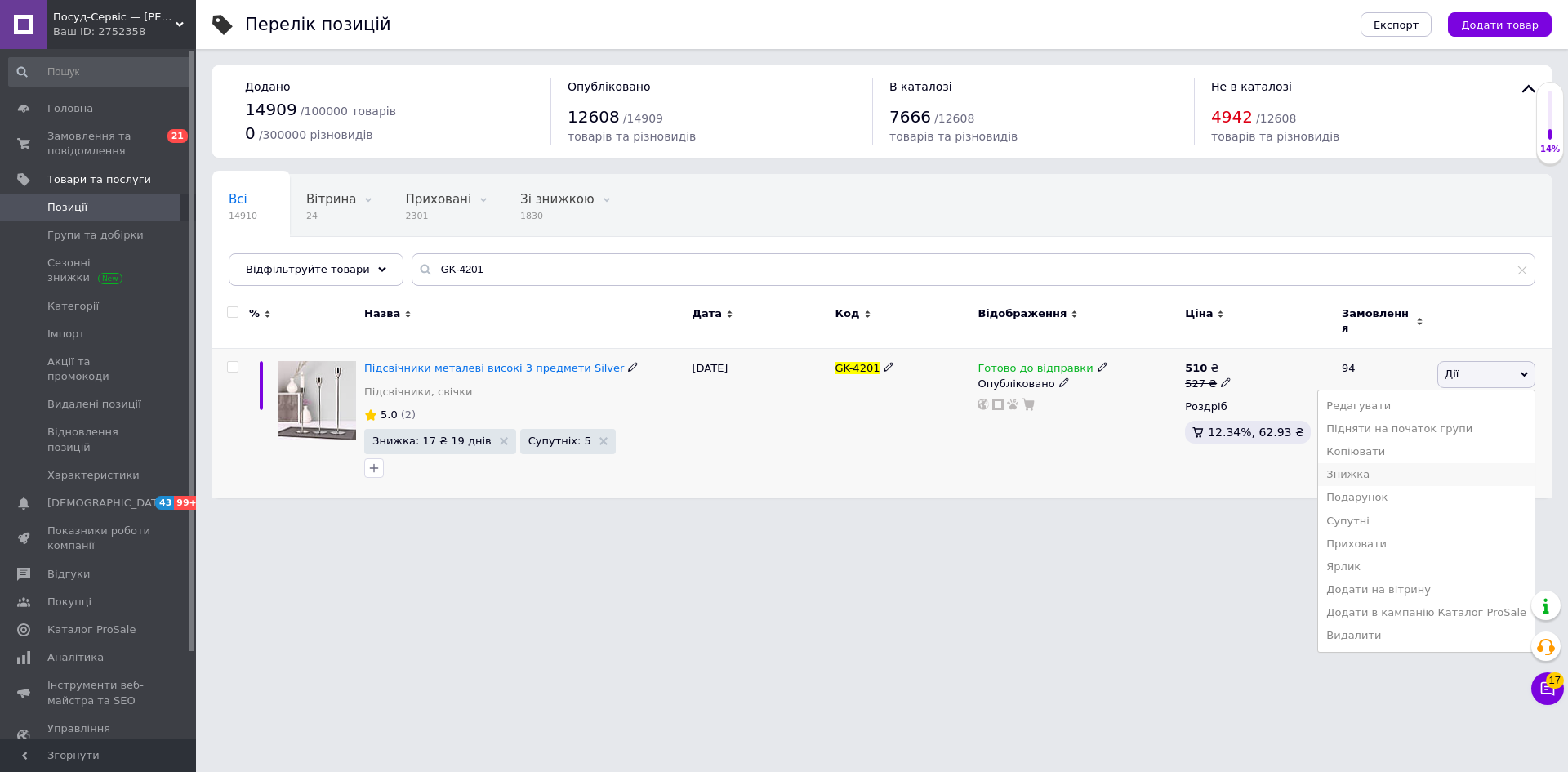
click at [1358, 468] on li "Знижка" at bounding box center [1427, 474] width 217 height 23
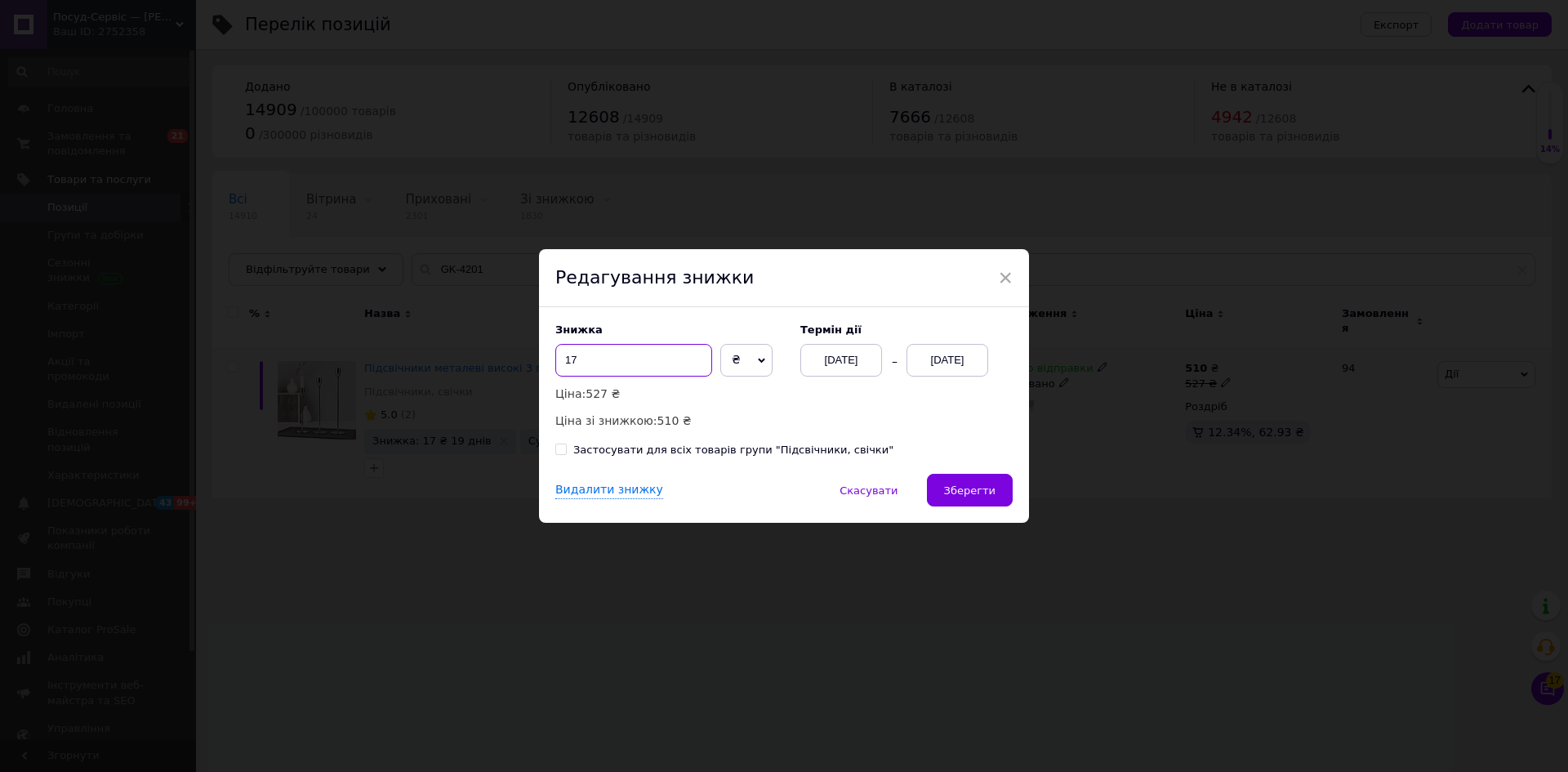
drag, startPoint x: 570, startPoint y: 354, endPoint x: 617, endPoint y: 363, distance: 47.9
click at [616, 364] on input "17" at bounding box center [633, 360] width 157 height 33
type input "15"
click at [949, 491] on button "Зберегти" at bounding box center [970, 490] width 86 height 33
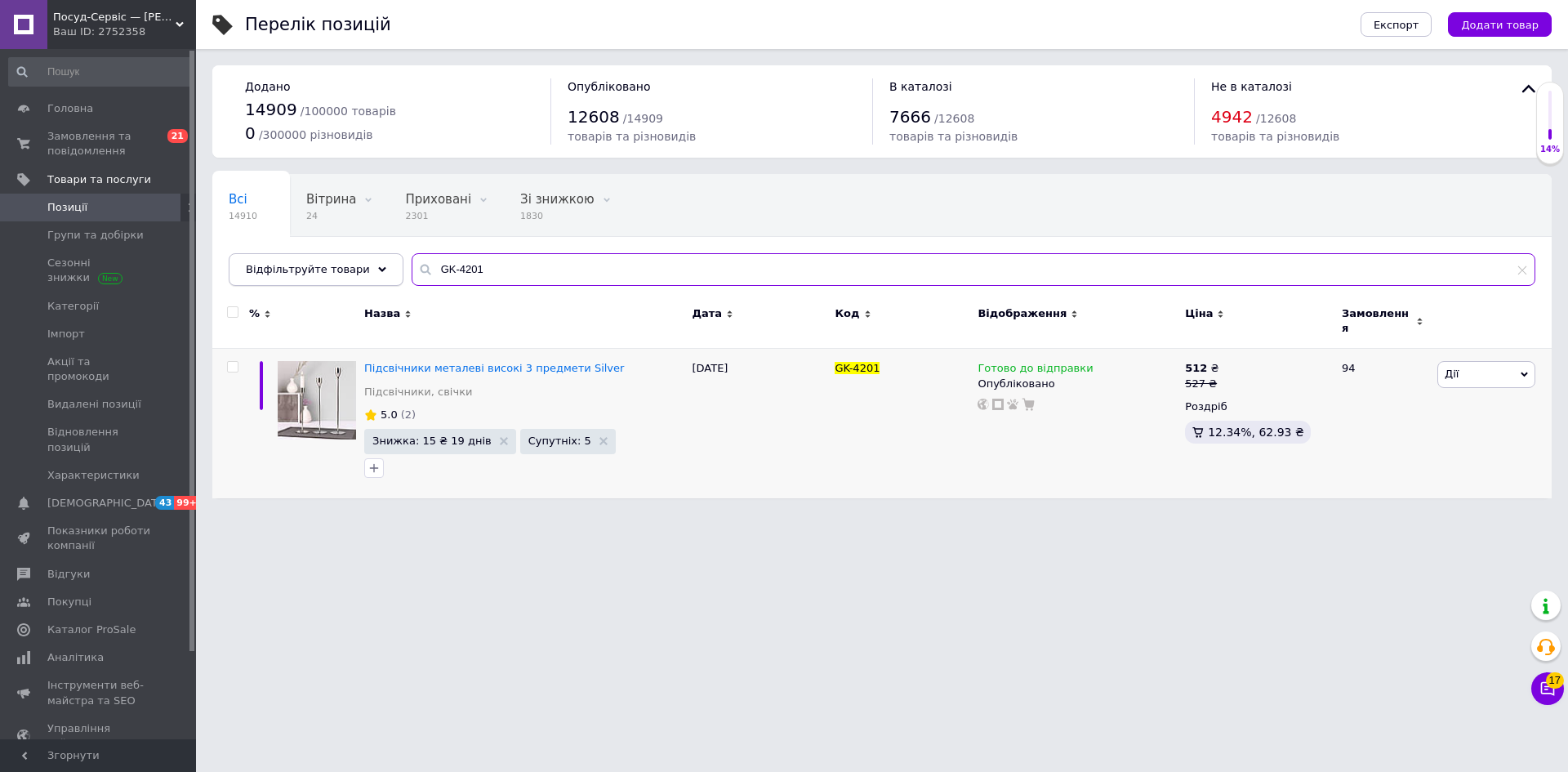
drag, startPoint x: 424, startPoint y: 270, endPoint x: 373, endPoint y: 265, distance: 51.2
click at [373, 265] on div "Відфільтруйте товари GK-4201" at bounding box center [882, 270] width 1307 height 33
paste input "2"
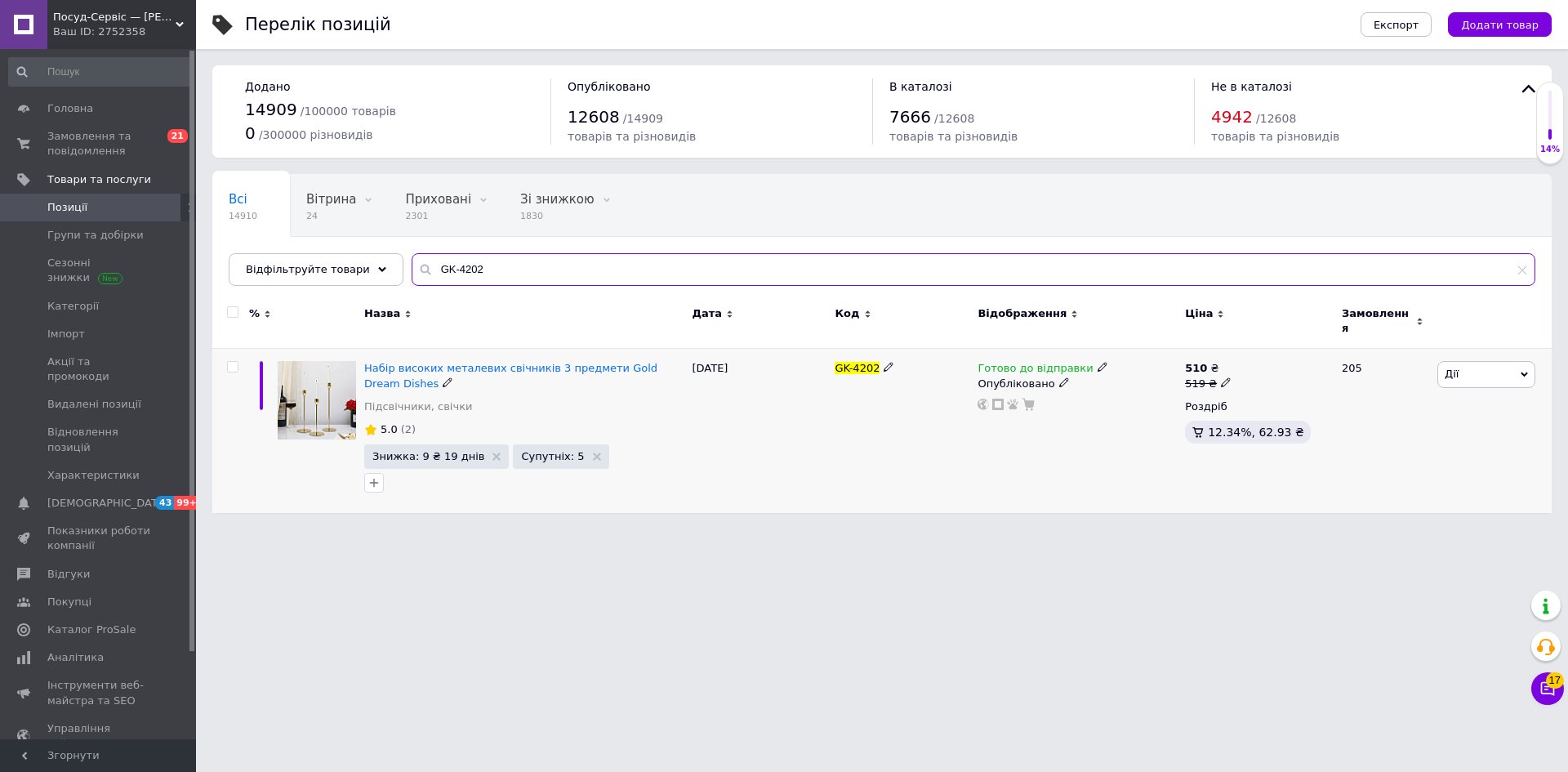
type input "GK-4202"
click at [1472, 361] on span "Дії" at bounding box center [1486, 374] width 98 height 26
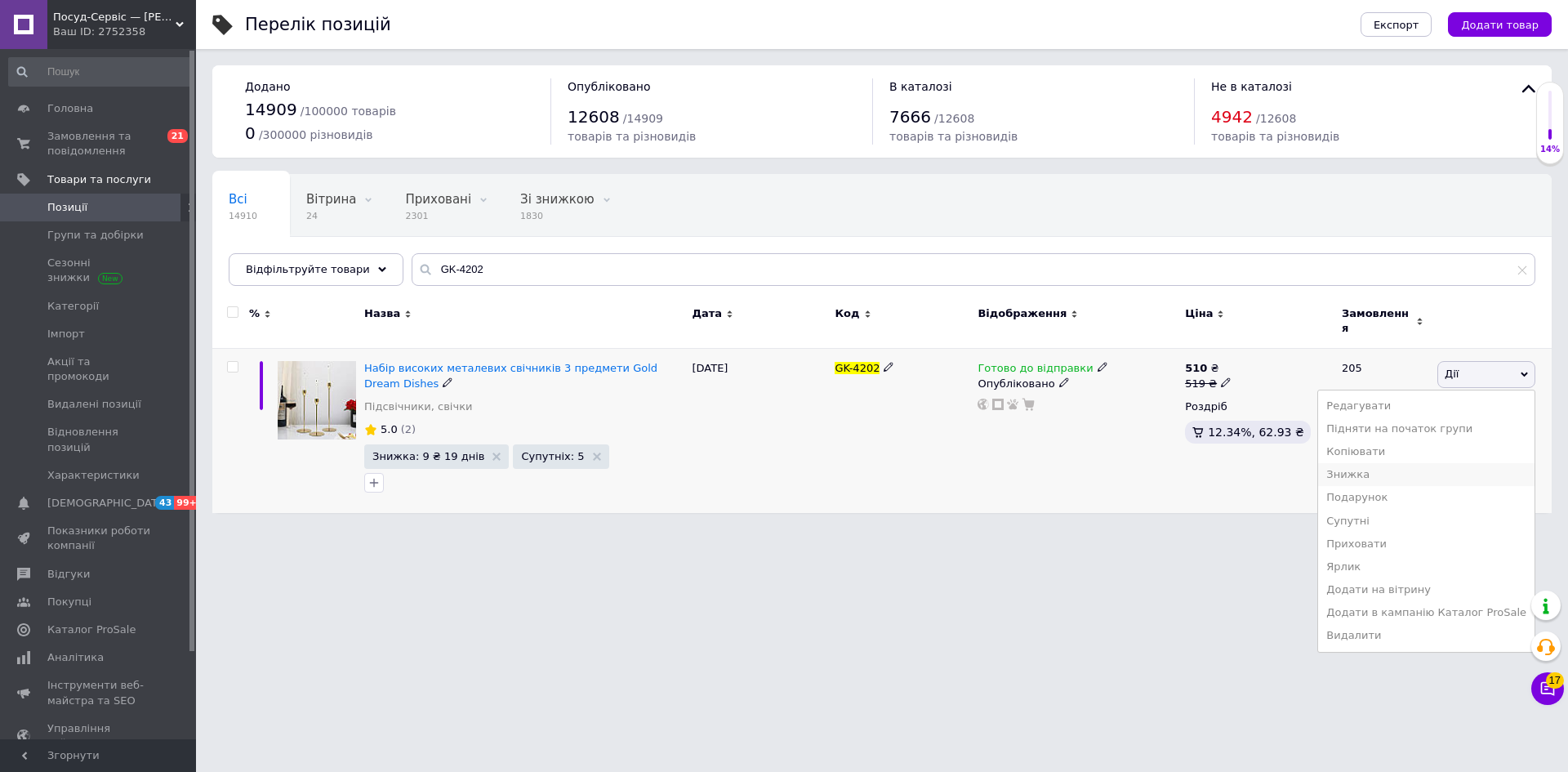
click at [1378, 464] on li "Знижка" at bounding box center [1427, 474] width 217 height 23
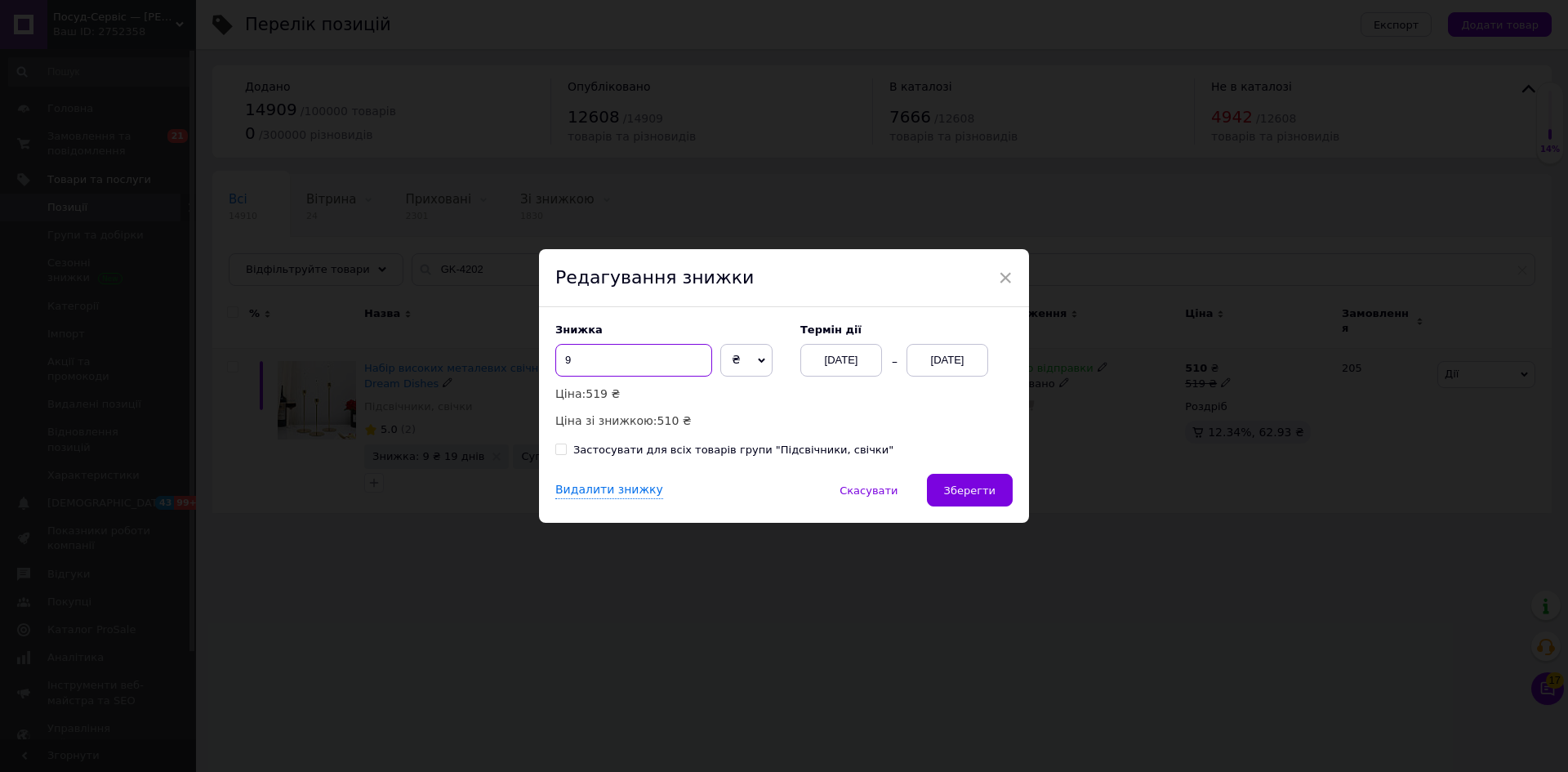
drag, startPoint x: 561, startPoint y: 361, endPoint x: 624, endPoint y: 359, distance: 63.0
click at [627, 363] on input "9" at bounding box center [633, 360] width 157 height 33
type input "7"
drag, startPoint x: 976, startPoint y: 496, endPoint x: 1106, endPoint y: 724, distance: 262.5
click at [975, 496] on span "Зберегти" at bounding box center [970, 490] width 52 height 12
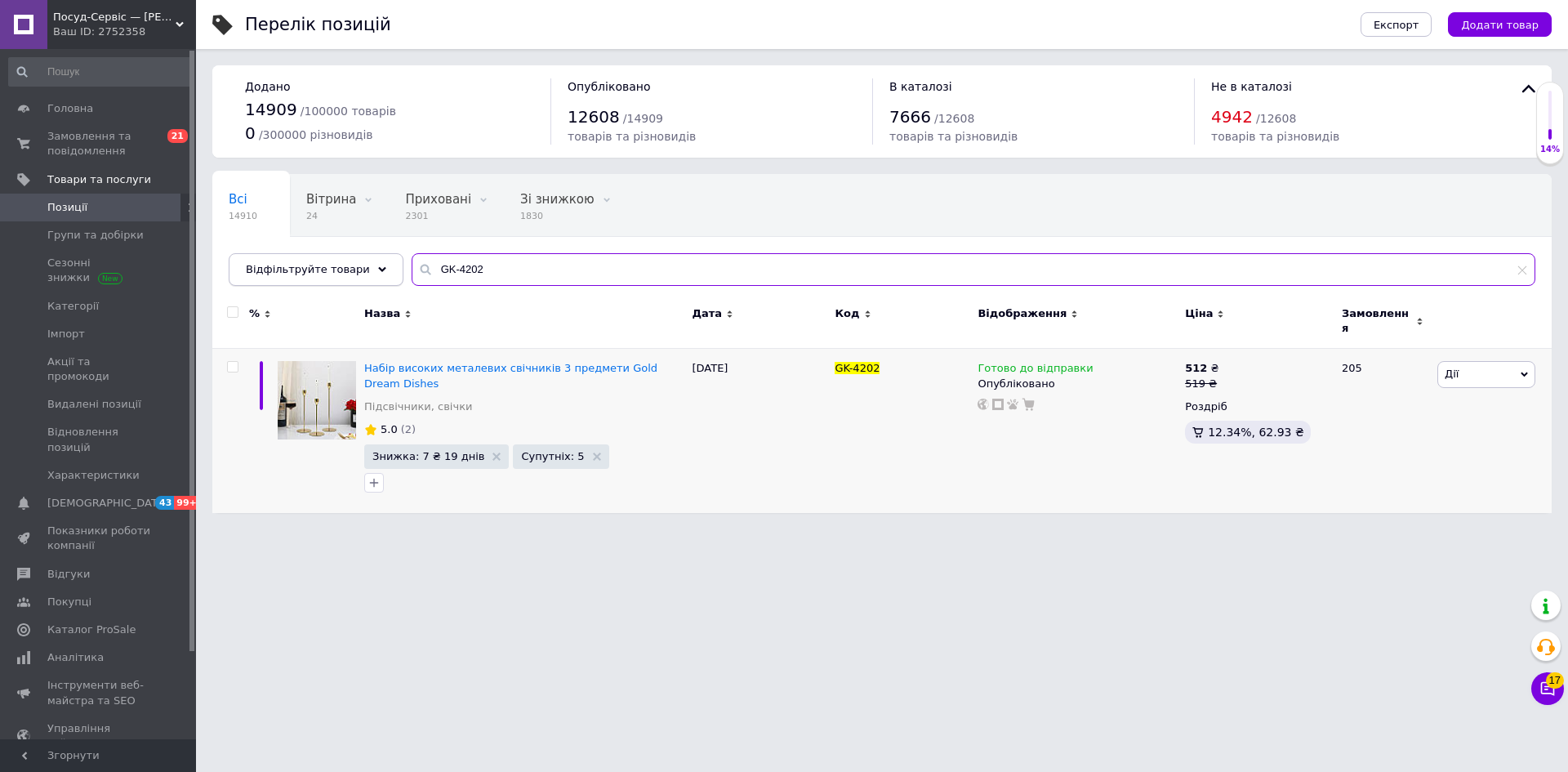
drag, startPoint x: 473, startPoint y: 263, endPoint x: 378, endPoint y: 262, distance: 95.0
click at [378, 262] on div "Відфільтруйте товари GK-4202" at bounding box center [882, 270] width 1307 height 33
paste input "3"
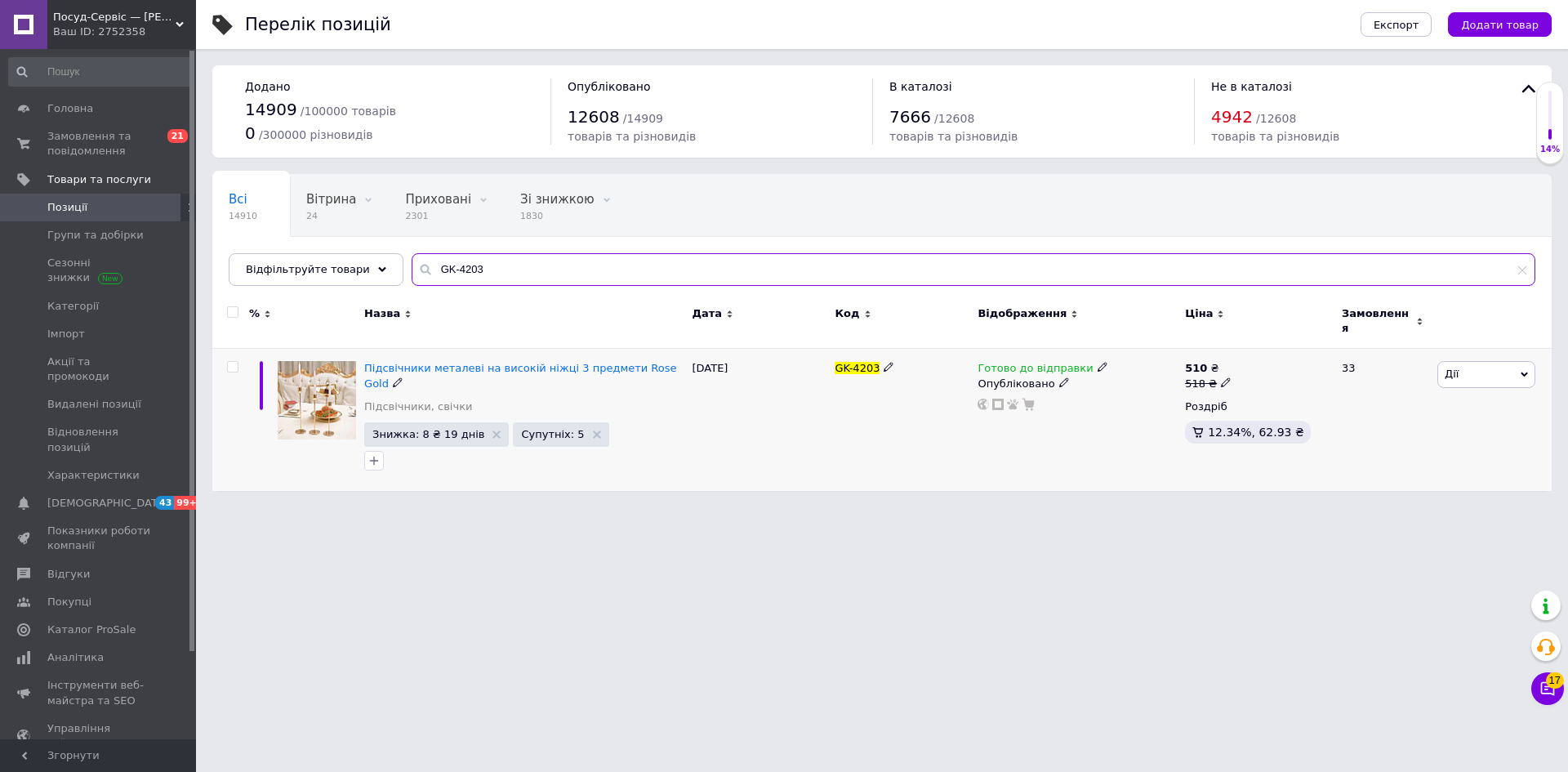
type input "GK-4203"
click at [1464, 368] on span "Дії" at bounding box center [1486, 374] width 98 height 26
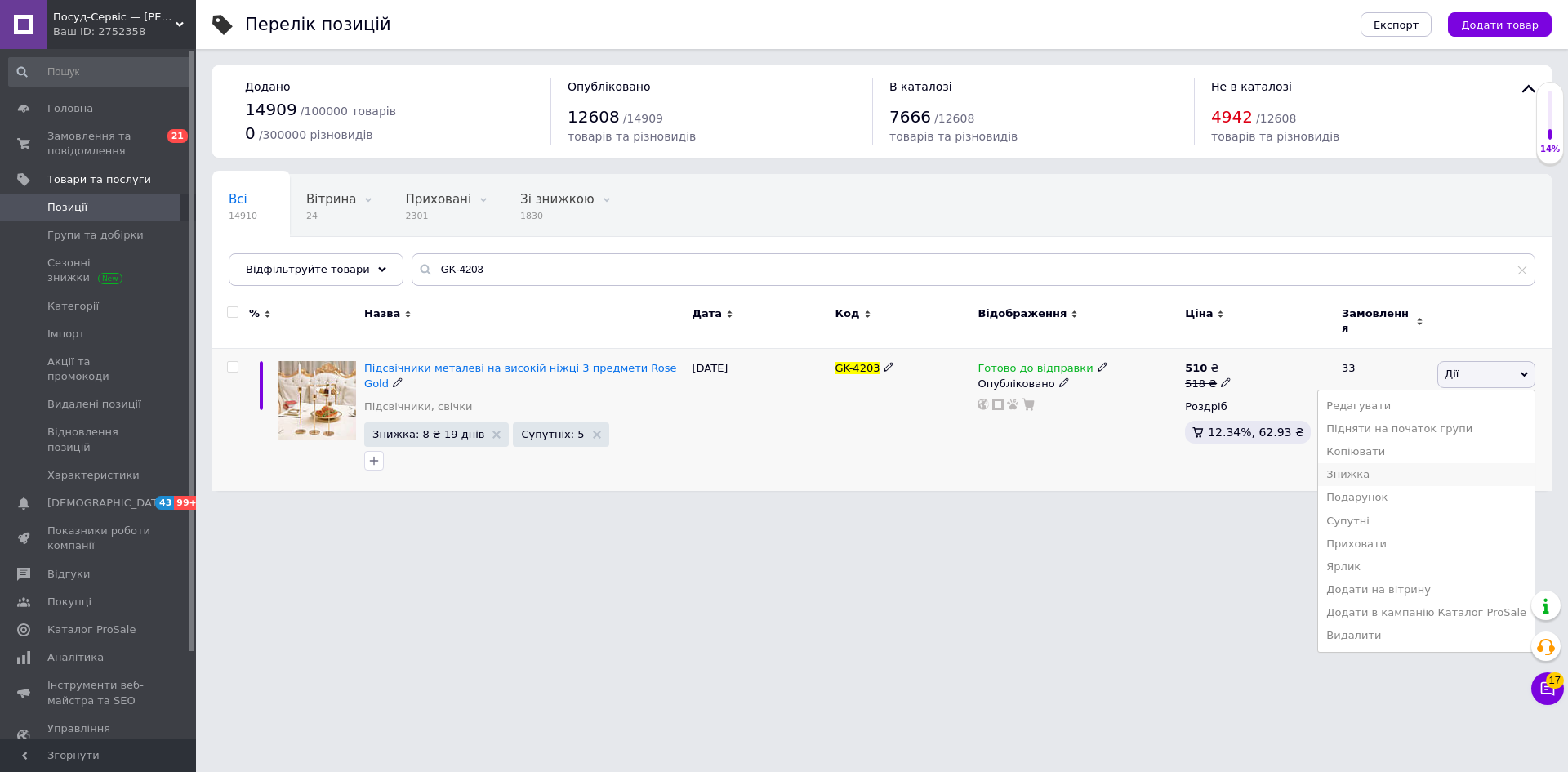
click at [1370, 465] on li "Знижка" at bounding box center [1427, 474] width 217 height 23
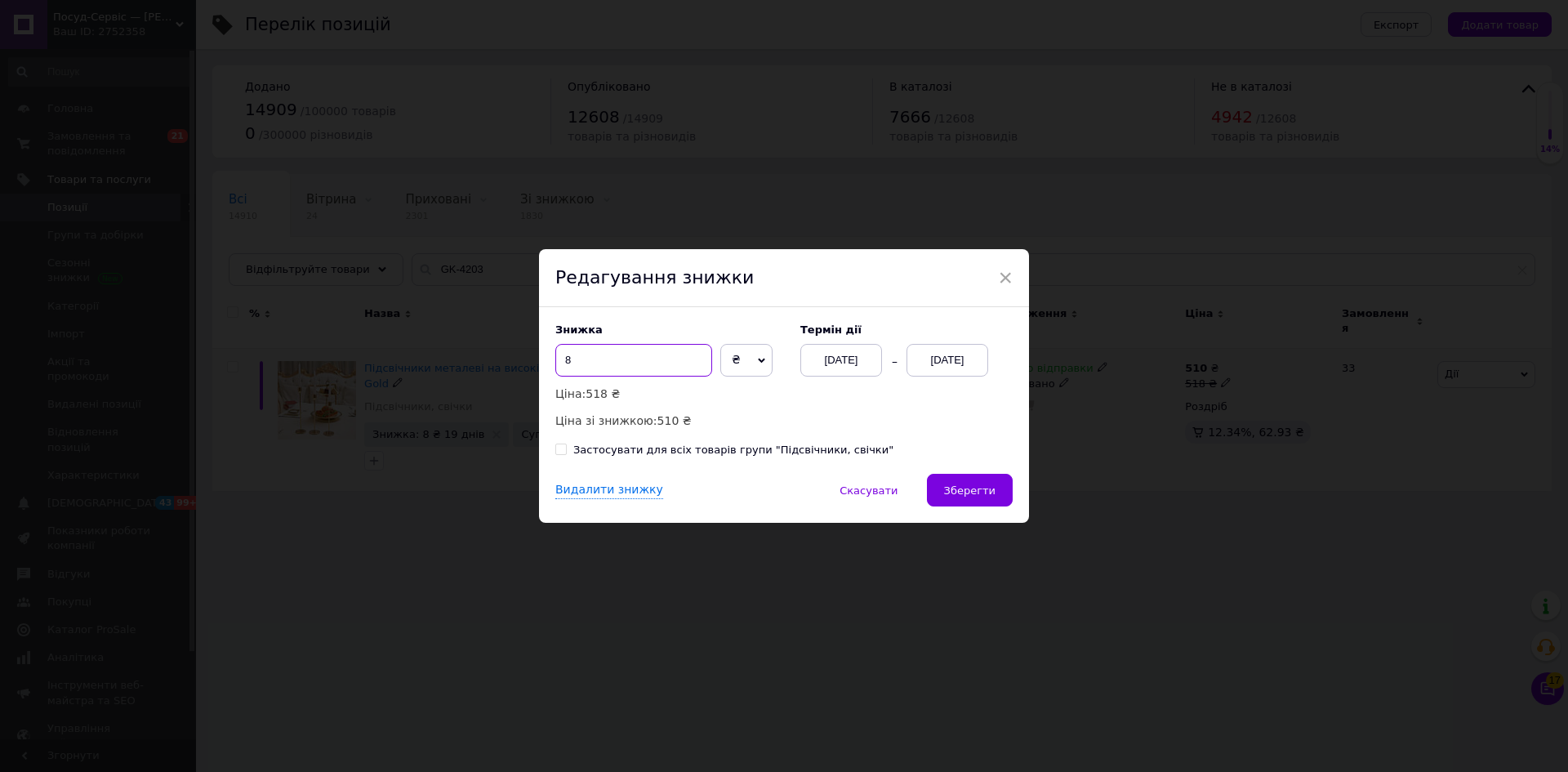
drag, startPoint x: 565, startPoint y: 357, endPoint x: 620, endPoint y: 341, distance: 57.3
click at [608, 354] on input "8" at bounding box center [633, 360] width 157 height 33
type input "6"
click at [958, 496] on span "Зберегти" at bounding box center [970, 490] width 52 height 12
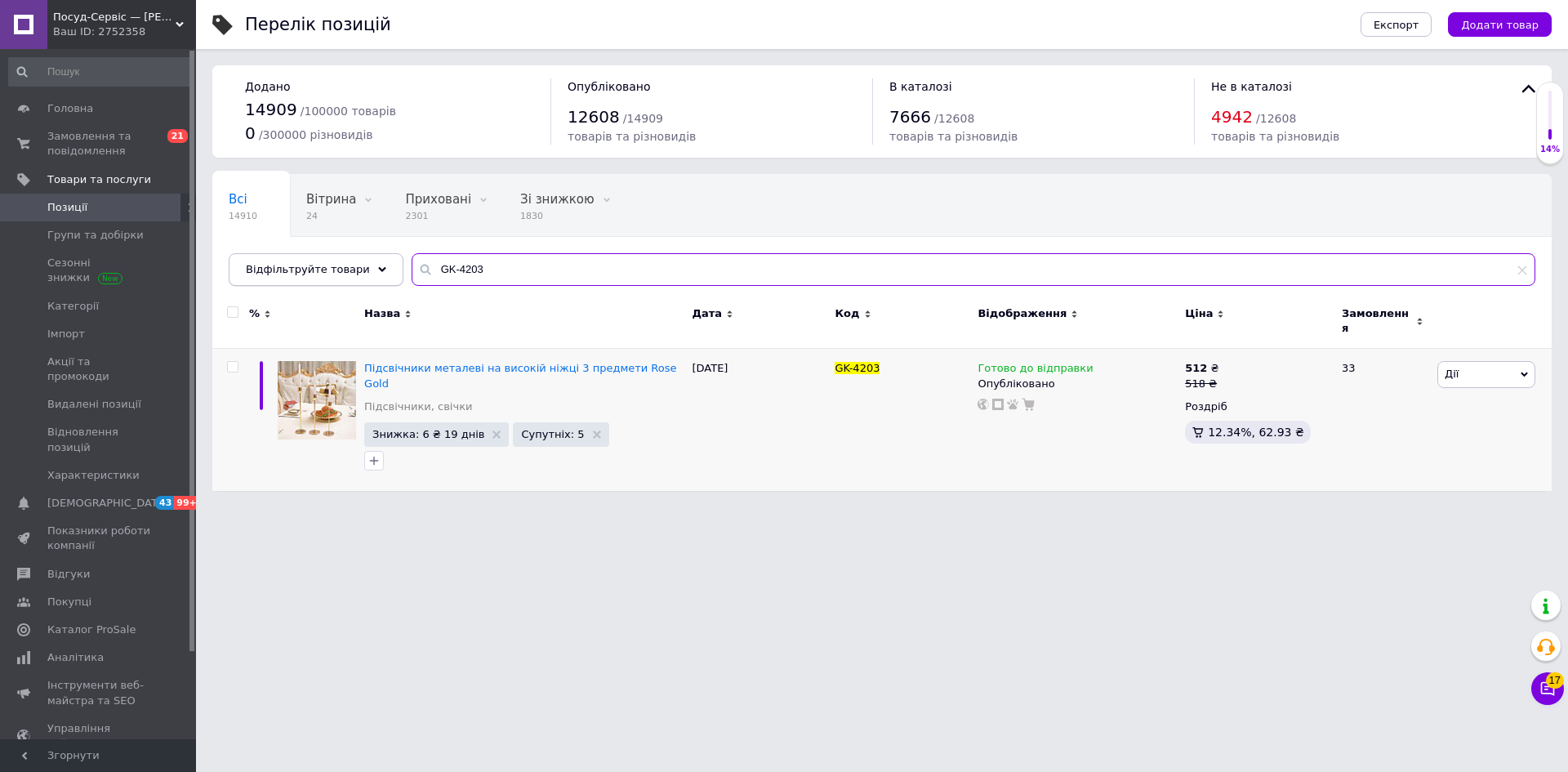
drag, startPoint x: 431, startPoint y: 264, endPoint x: 377, endPoint y: 264, distance: 54.0
click at [377, 264] on div "Відфільтруйте товари GK-4203" at bounding box center [882, 270] width 1307 height 33
paste input "4"
type input "GK-4204"
drag, startPoint x: 1463, startPoint y: 356, endPoint x: 1447, endPoint y: 393, distance: 40.3
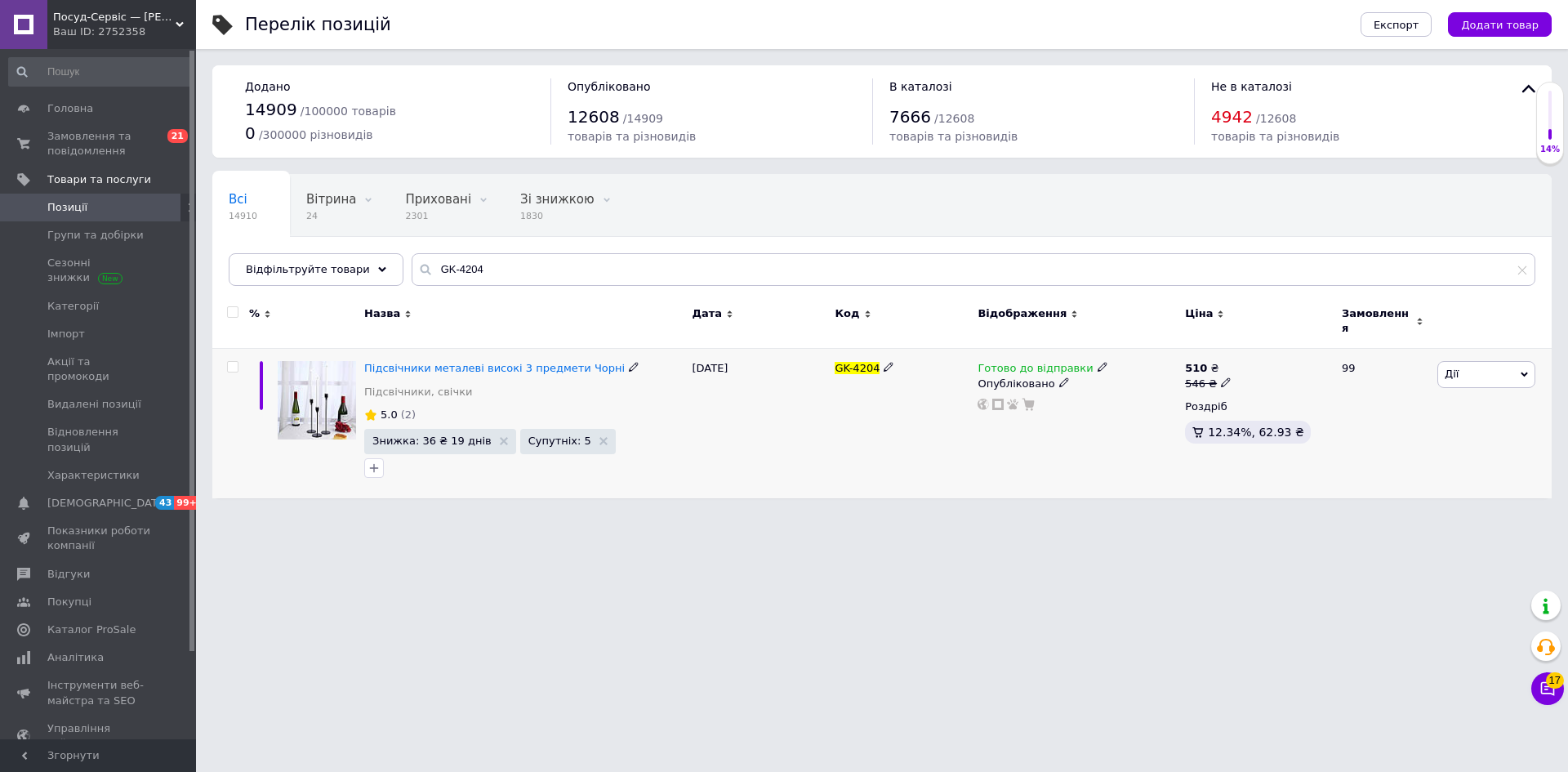
click at [1459, 361] on span "Дії" at bounding box center [1486, 374] width 98 height 26
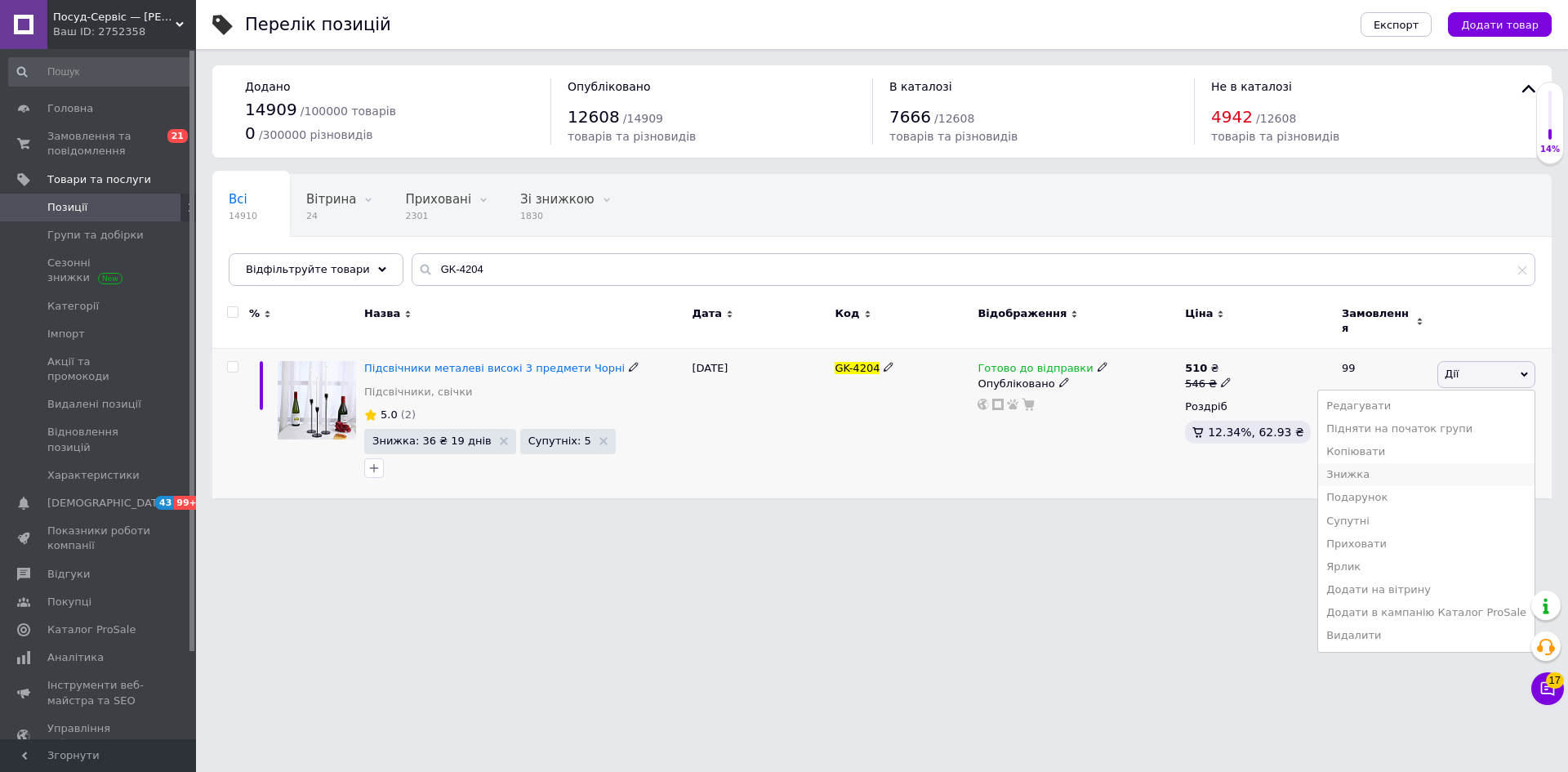
click at [1384, 463] on li "Знижка" at bounding box center [1427, 474] width 217 height 23
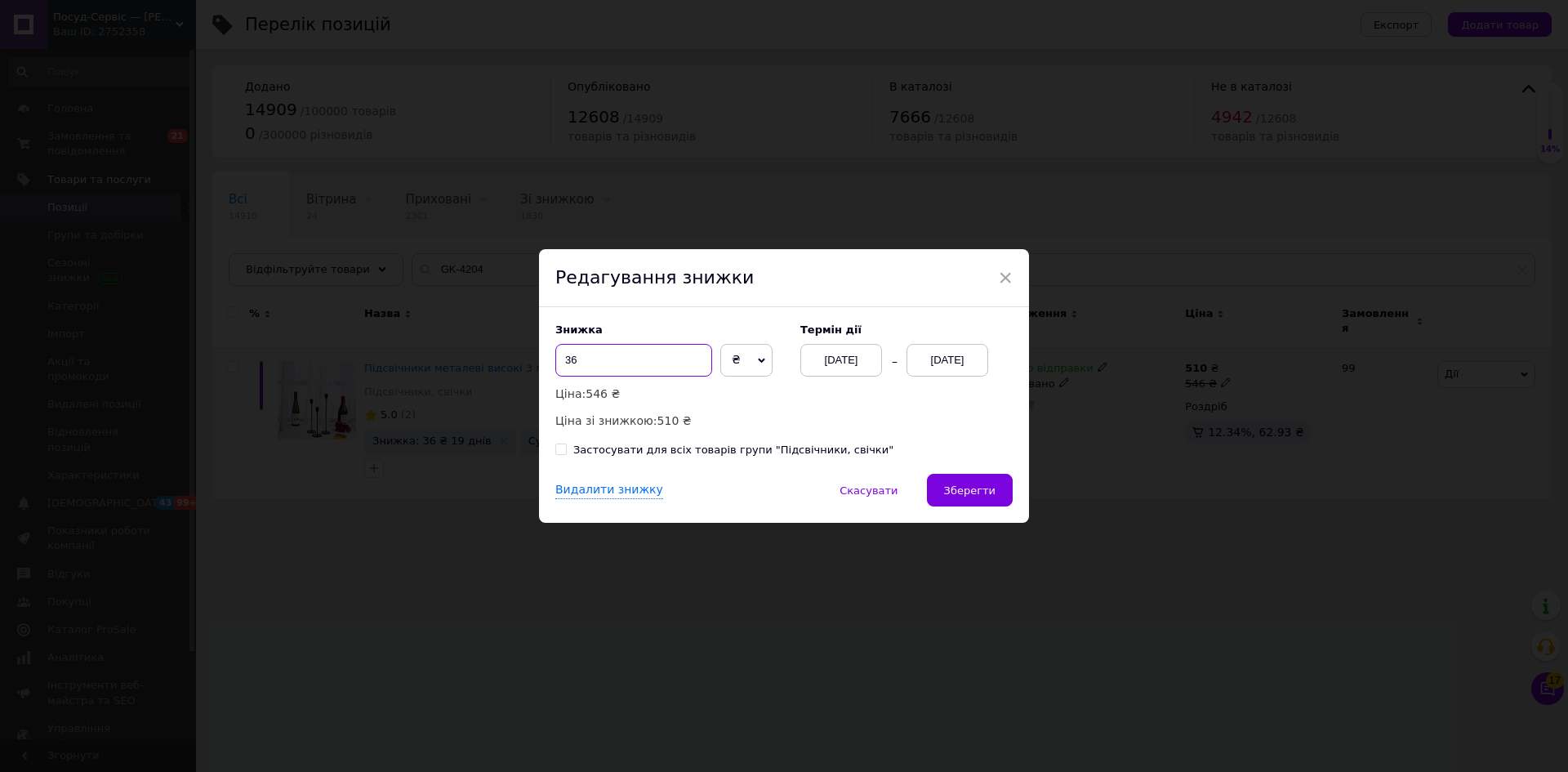
drag, startPoint x: 571, startPoint y: 357, endPoint x: 590, endPoint y: 365, distance: 20.6
click at [590, 365] on input "36" at bounding box center [633, 360] width 157 height 33
type input "34"
click at [977, 486] on span "Зберегти" at bounding box center [970, 490] width 52 height 12
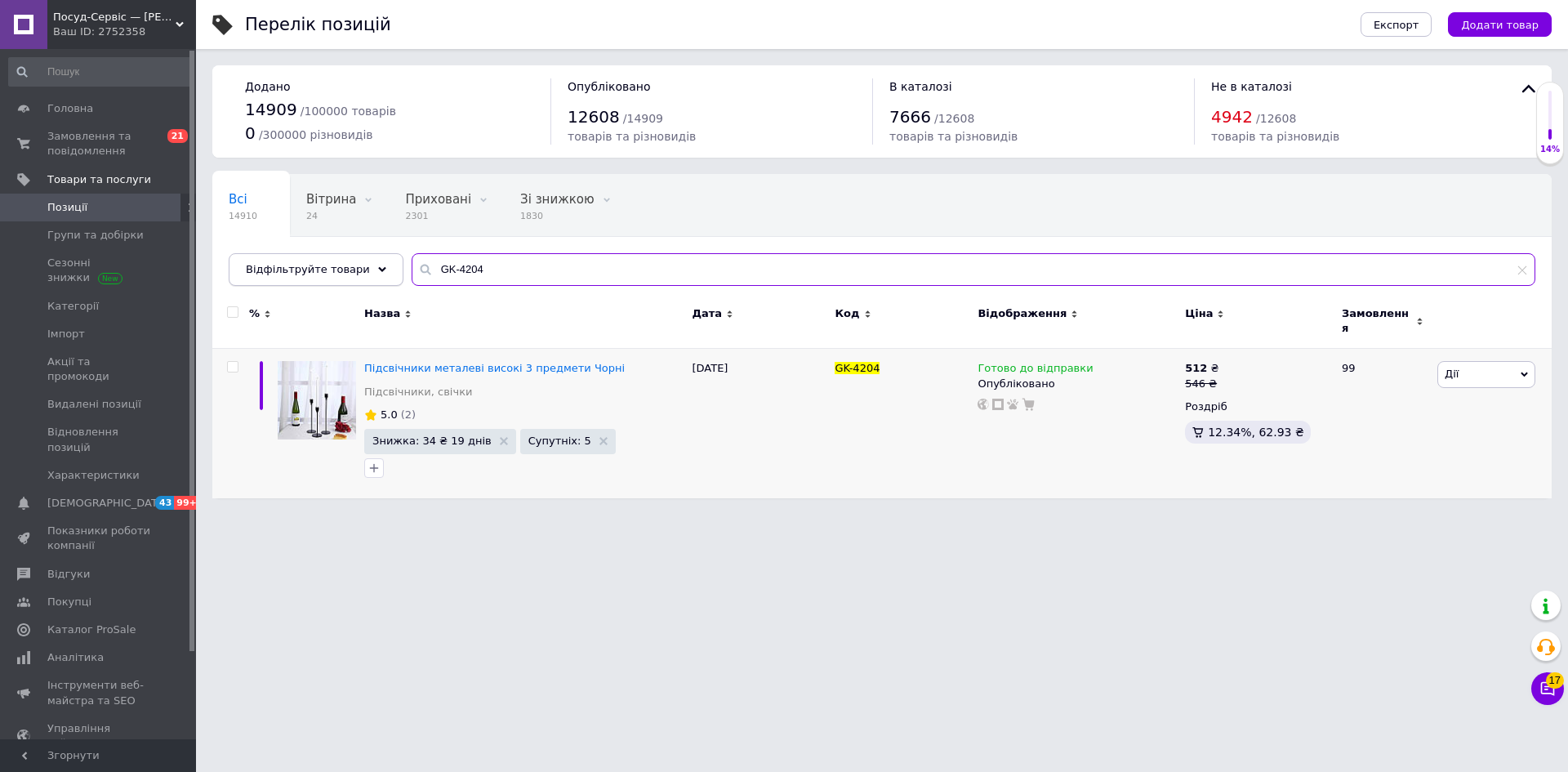
drag, startPoint x: 499, startPoint y: 271, endPoint x: 352, endPoint y: 265, distance: 147.1
click at [352, 265] on div "Відфільтруйте товари GK-4204" at bounding box center [882, 270] width 1307 height 33
paste input "6"
type input "GK-4206"
drag, startPoint x: 1469, startPoint y: 359, endPoint x: 1461, endPoint y: 403, distance: 44.7
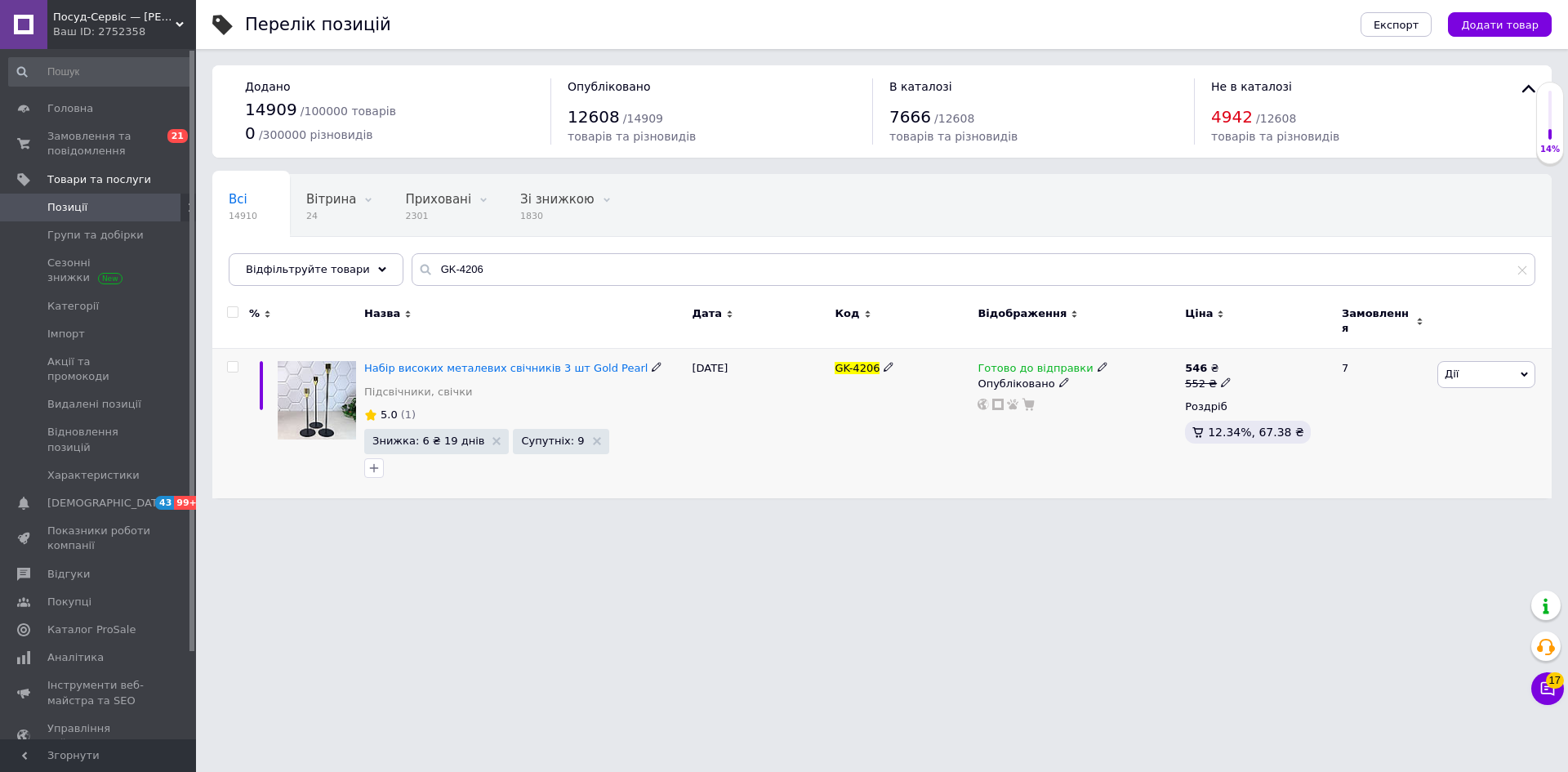
click at [1469, 361] on span "Дії" at bounding box center [1486, 374] width 98 height 26
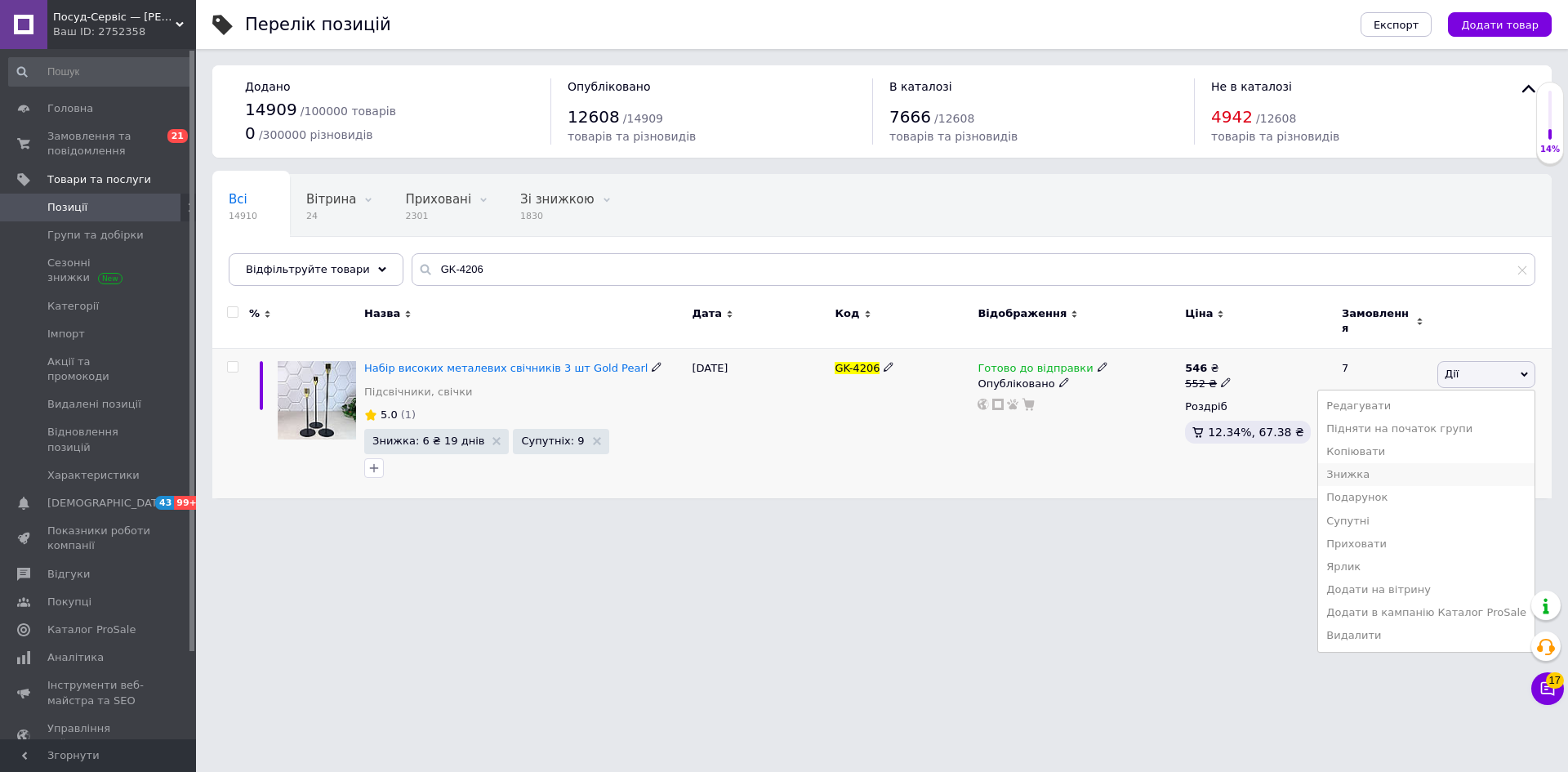
click at [1369, 464] on li "Знижка" at bounding box center [1427, 474] width 217 height 23
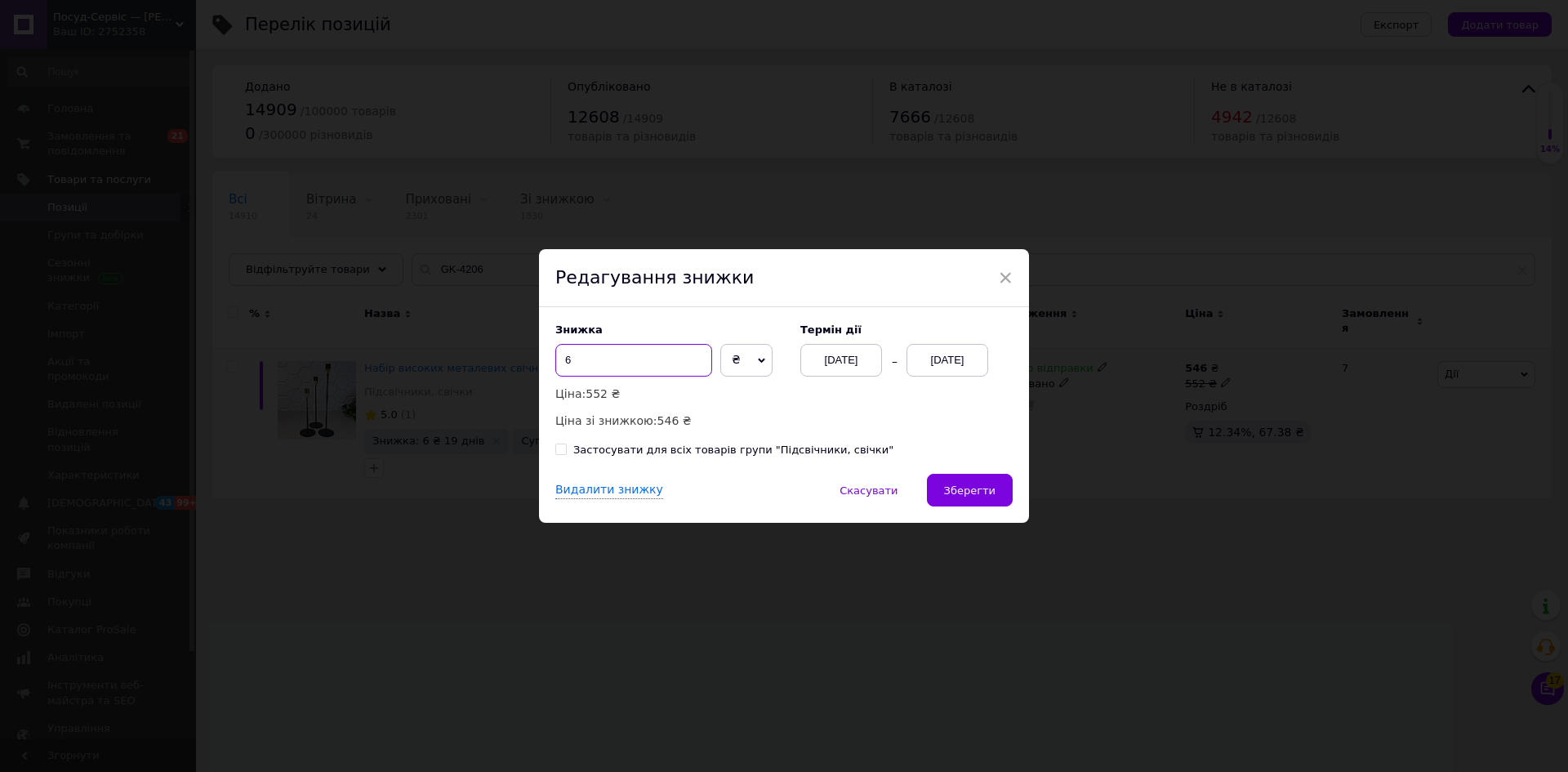
drag, startPoint x: 563, startPoint y: 360, endPoint x: 605, endPoint y: 367, distance: 42.6
click at [598, 368] on input "6" at bounding box center [633, 360] width 157 height 33
type input "5"
click at [954, 490] on span "Зберегти" at bounding box center [970, 490] width 52 height 12
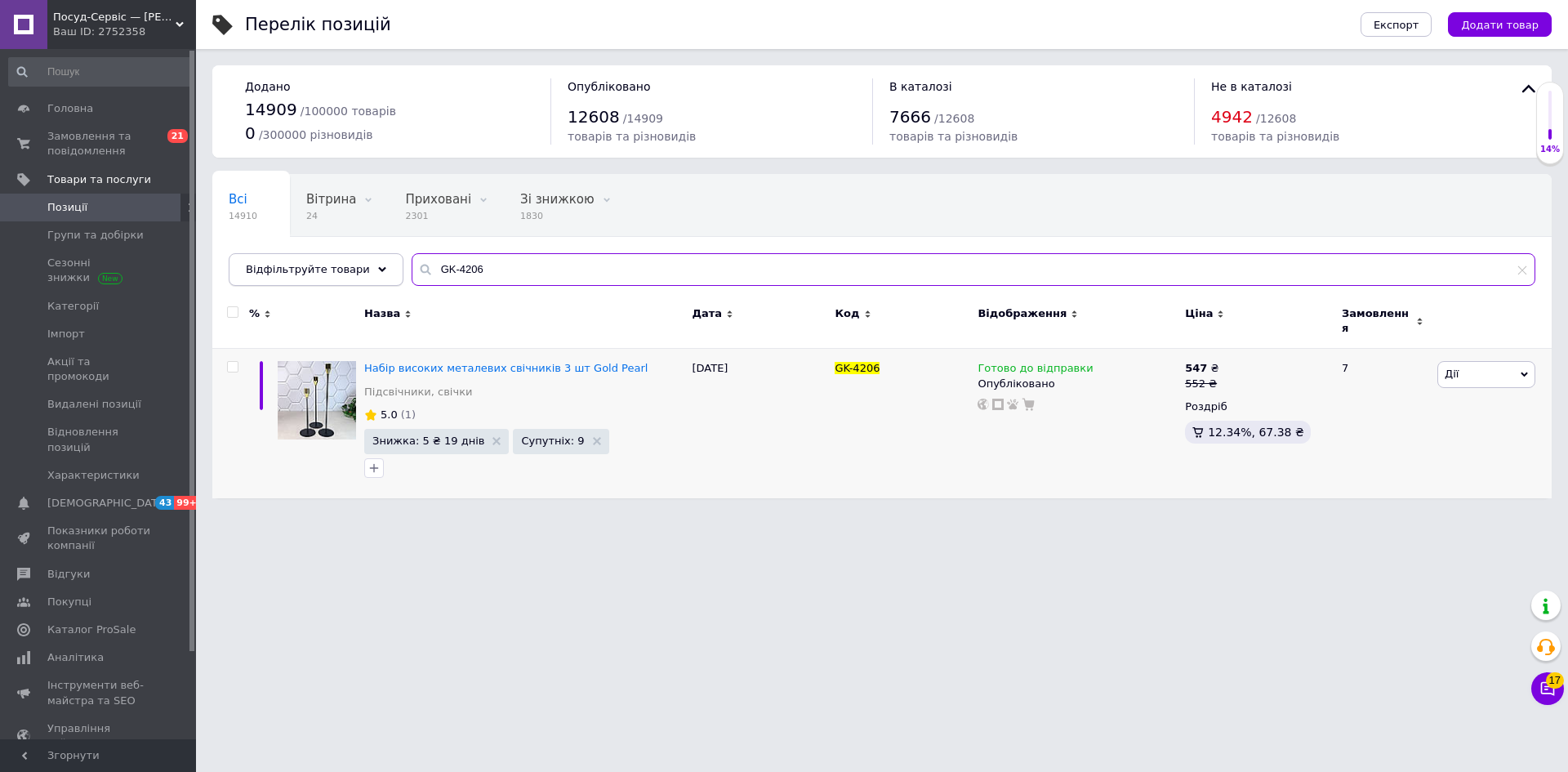
drag, startPoint x: 437, startPoint y: 270, endPoint x: 244, endPoint y: 268, distance: 193.0
click at [247, 268] on div "Відфільтруйте товари GK-4206" at bounding box center [882, 270] width 1307 height 33
paste input "1"
type input "GK-4216"
click at [1457, 368] on span "Дії" at bounding box center [1451, 373] width 14 height 12
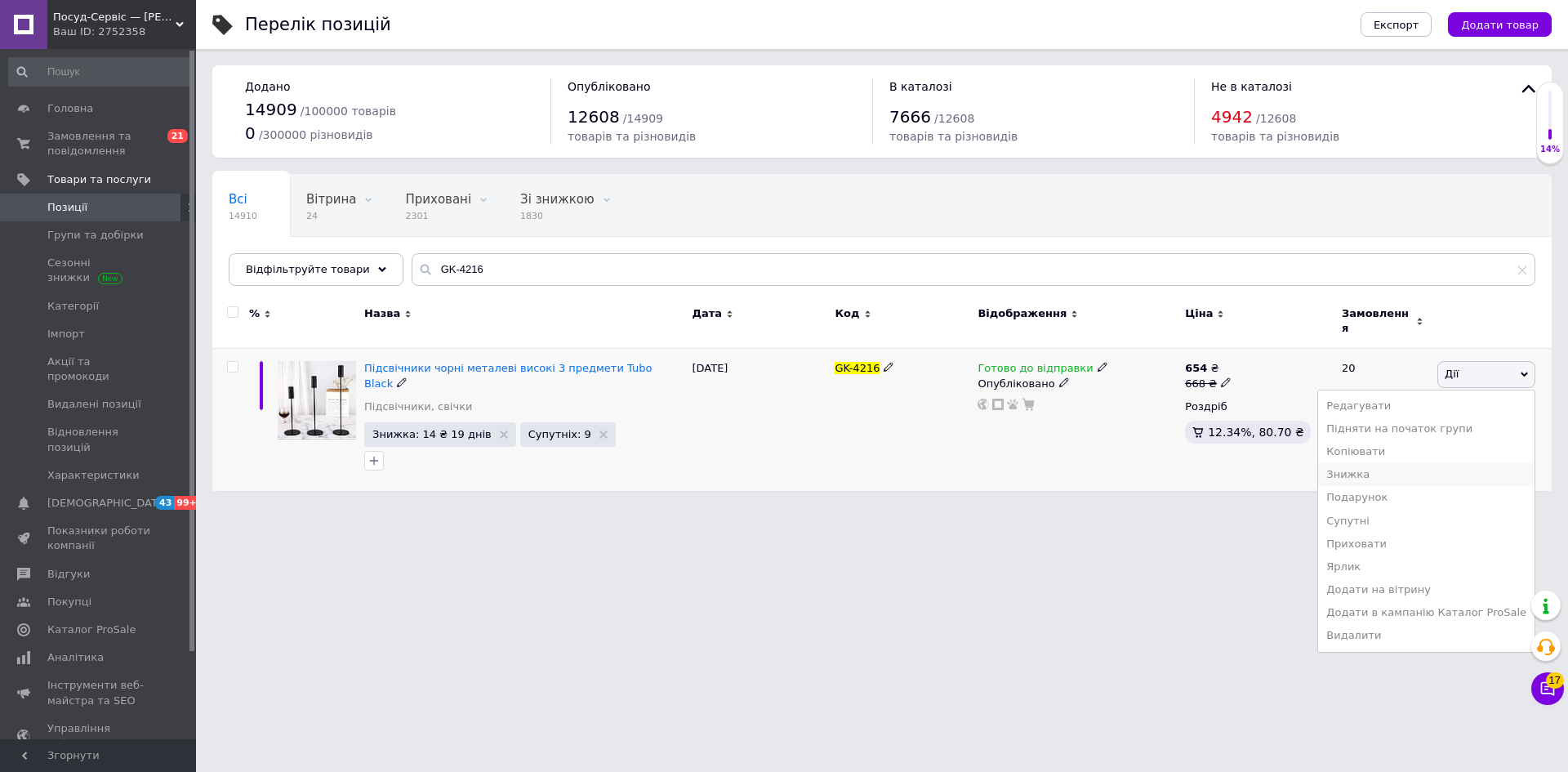
click at [1388, 466] on li "Знижка" at bounding box center [1427, 474] width 217 height 23
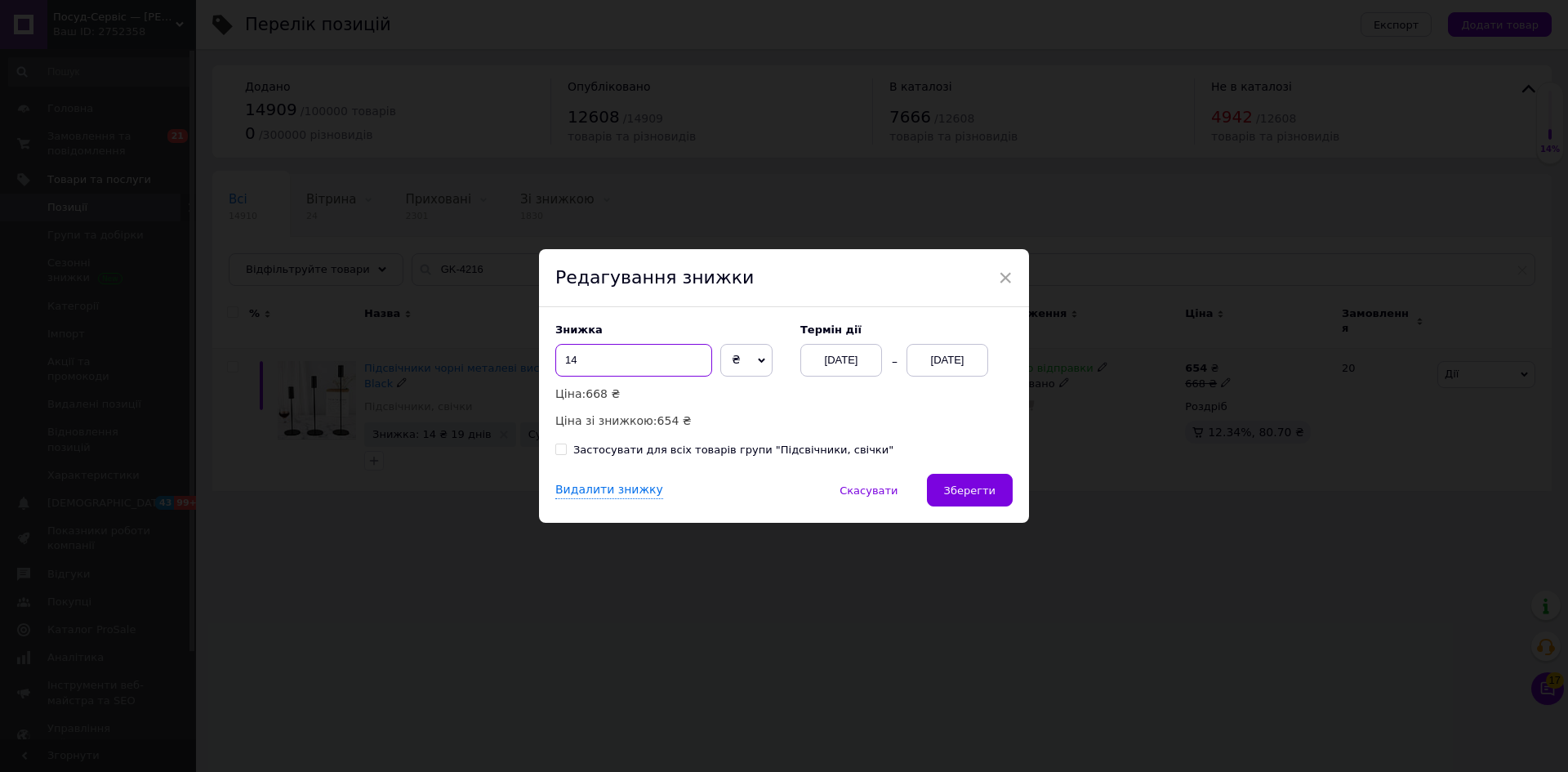
click at [559, 358] on input "14" at bounding box center [633, 360] width 157 height 33
drag, startPoint x: 569, startPoint y: 362, endPoint x: 610, endPoint y: 359, distance: 41.1
click at [606, 360] on input "14" at bounding box center [633, 360] width 157 height 33
type input "19"
click at [970, 492] on span "Зберегти" at bounding box center [970, 490] width 52 height 12
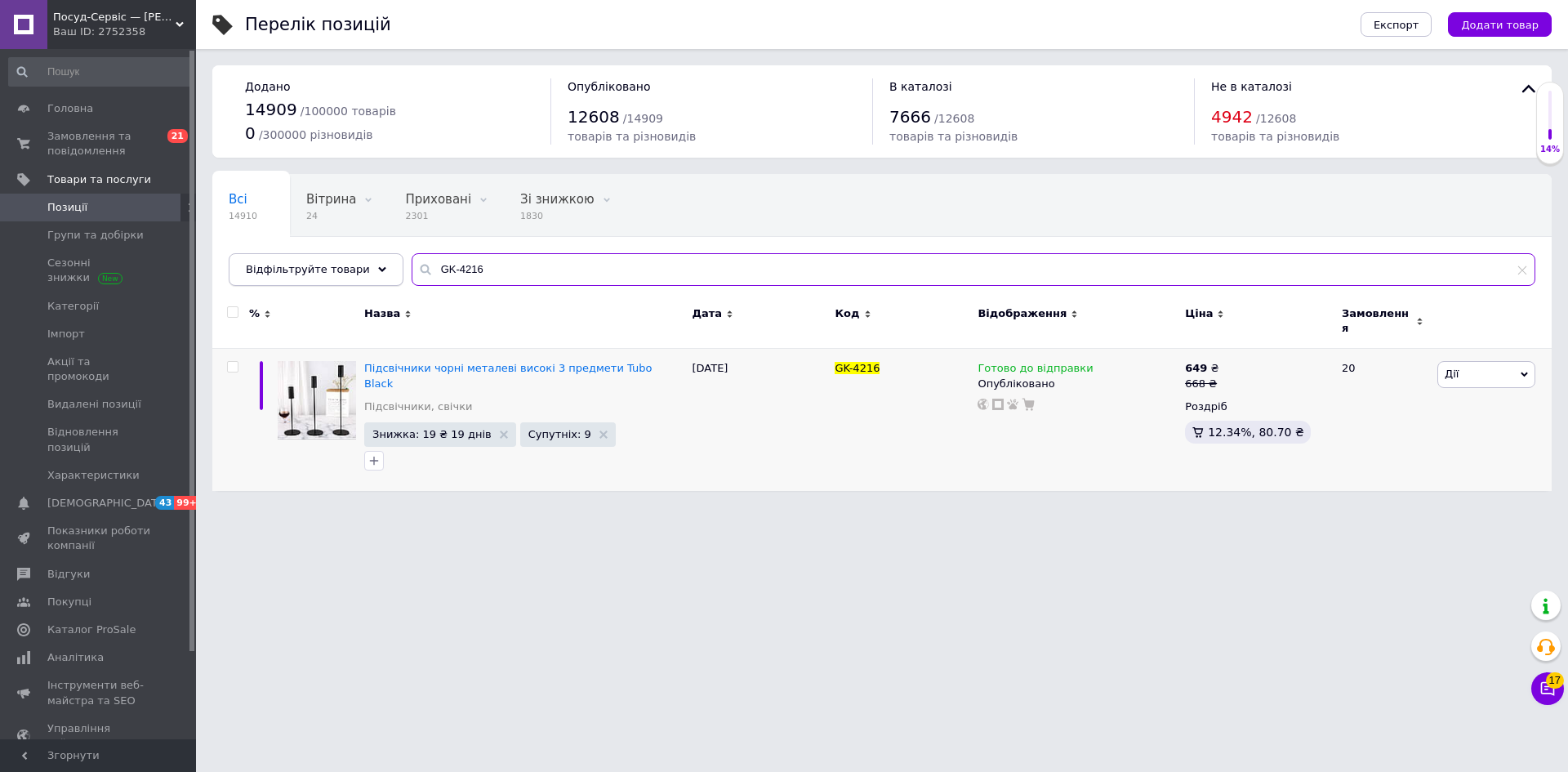
drag, startPoint x: 477, startPoint y: 267, endPoint x: 327, endPoint y: 263, distance: 150.1
click at [327, 263] on div "Відфільтруйте товари GK-4216" at bounding box center [882, 270] width 1307 height 33
click at [504, 264] on input "GK-4216" at bounding box center [974, 270] width 1124 height 33
paste input "301"
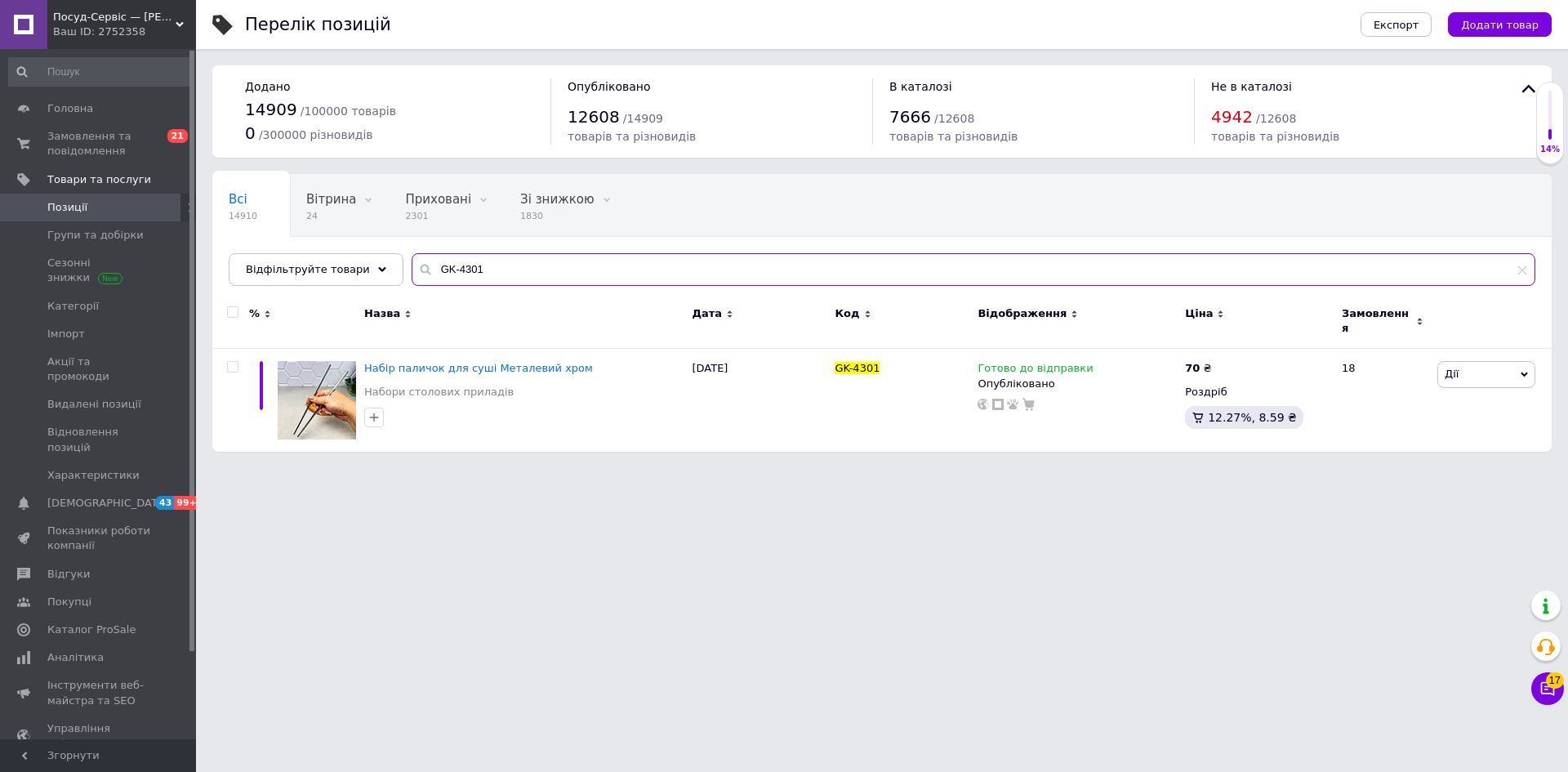
drag, startPoint x: 421, startPoint y: 265, endPoint x: 391, endPoint y: 264, distance: 30.0
click at [412, 264] on input "GK-4301" at bounding box center [974, 270] width 1124 height 33
paste input "2"
type input "GK-4302"
click at [1217, 362] on icon at bounding box center [1220, 367] width 10 height 10
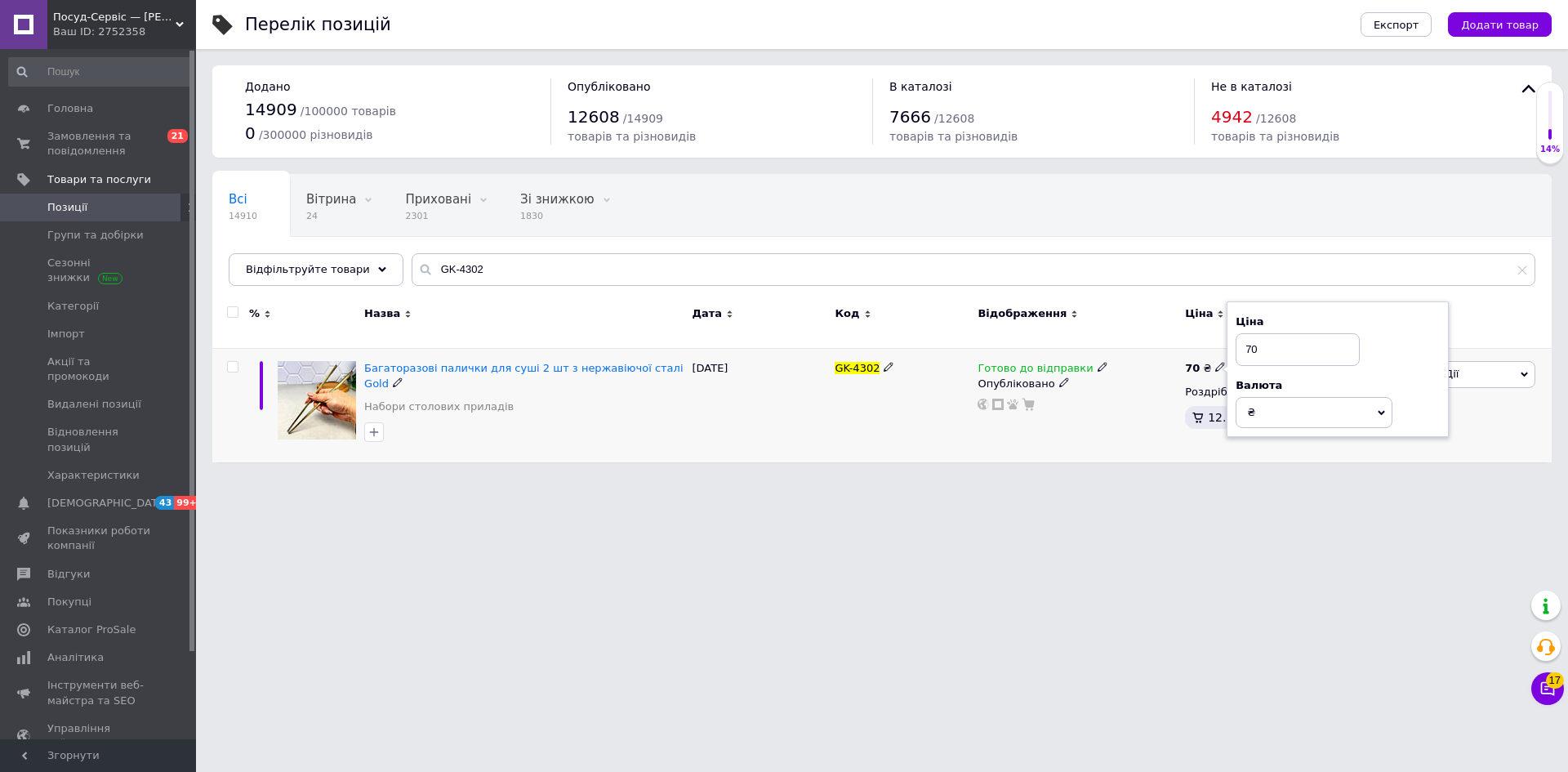
drag, startPoint x: 1250, startPoint y: 340, endPoint x: 1271, endPoint y: 346, distance: 21.8
click at [1271, 346] on input "70" at bounding box center [1297, 349] width 124 height 33
type input "71"
drag, startPoint x: 1140, startPoint y: 509, endPoint x: 1065, endPoint y: 568, distance: 95.4
click at [1131, 478] on html "Посуд-Сервіс — [PERSON_NAME] Ваш ID: 2752358 Сайт Посуд-Сервіс — [PERSON_NAME].…" at bounding box center [784, 239] width 1568 height 478
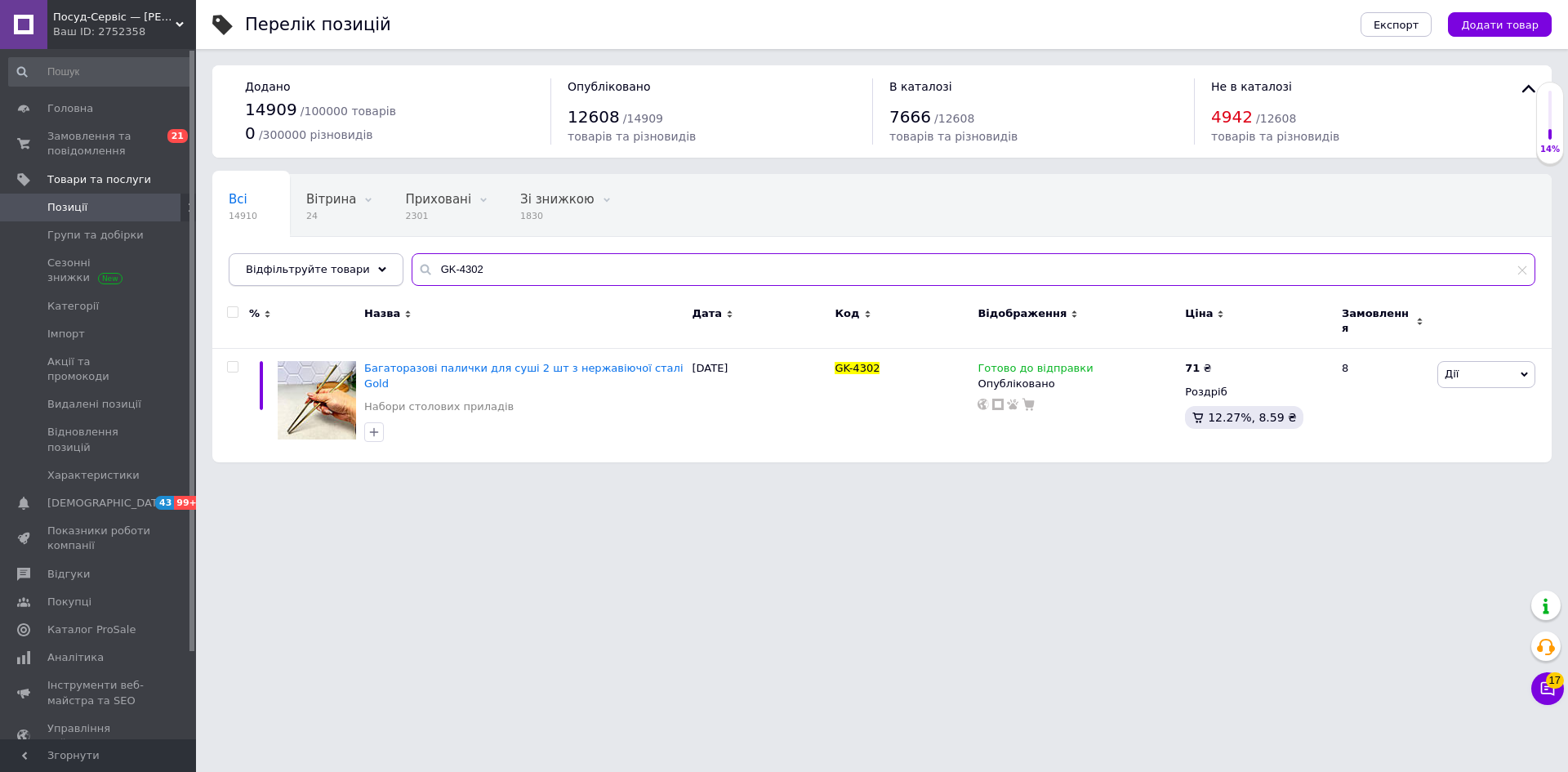
drag, startPoint x: 483, startPoint y: 271, endPoint x: 352, endPoint y: 271, distance: 131.0
click at [352, 271] on div "Відфільтруйте товари GK-4302" at bounding box center [882, 270] width 1307 height 33
paste input "61G"
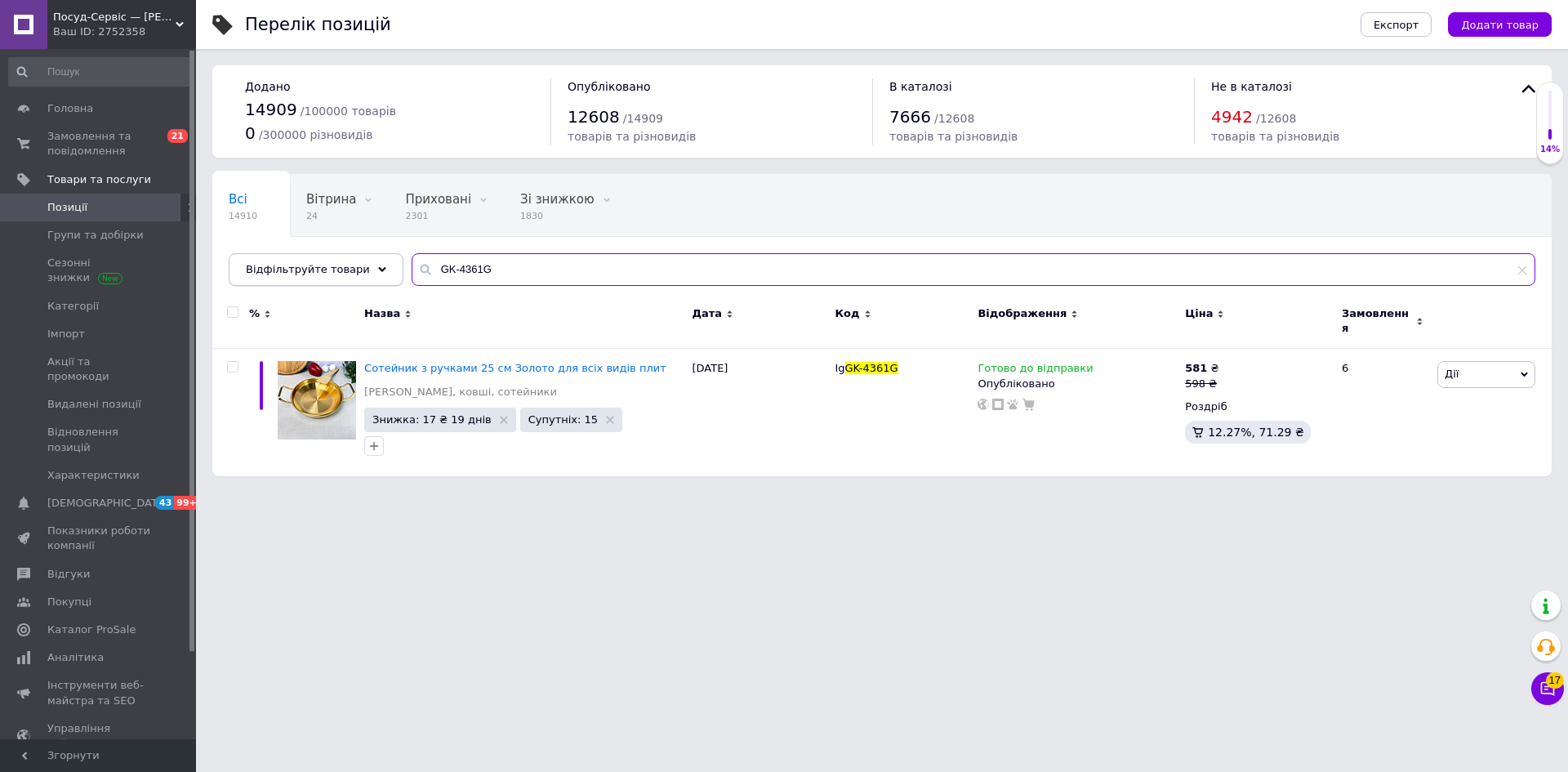
drag, startPoint x: 432, startPoint y: 268, endPoint x: 371, endPoint y: 268, distance: 61.0
click at [371, 268] on div "Відфільтруйте товари GK-4361G" at bounding box center [882, 270] width 1307 height 33
click at [524, 272] on input "GK-4361G" at bounding box center [974, 270] width 1124 height 33
drag, startPoint x: 391, startPoint y: 270, endPoint x: 378, endPoint y: 280, distance: 16.4
click at [364, 270] on div "Відфільтруйте товари GK-4361G" at bounding box center [882, 270] width 1307 height 33
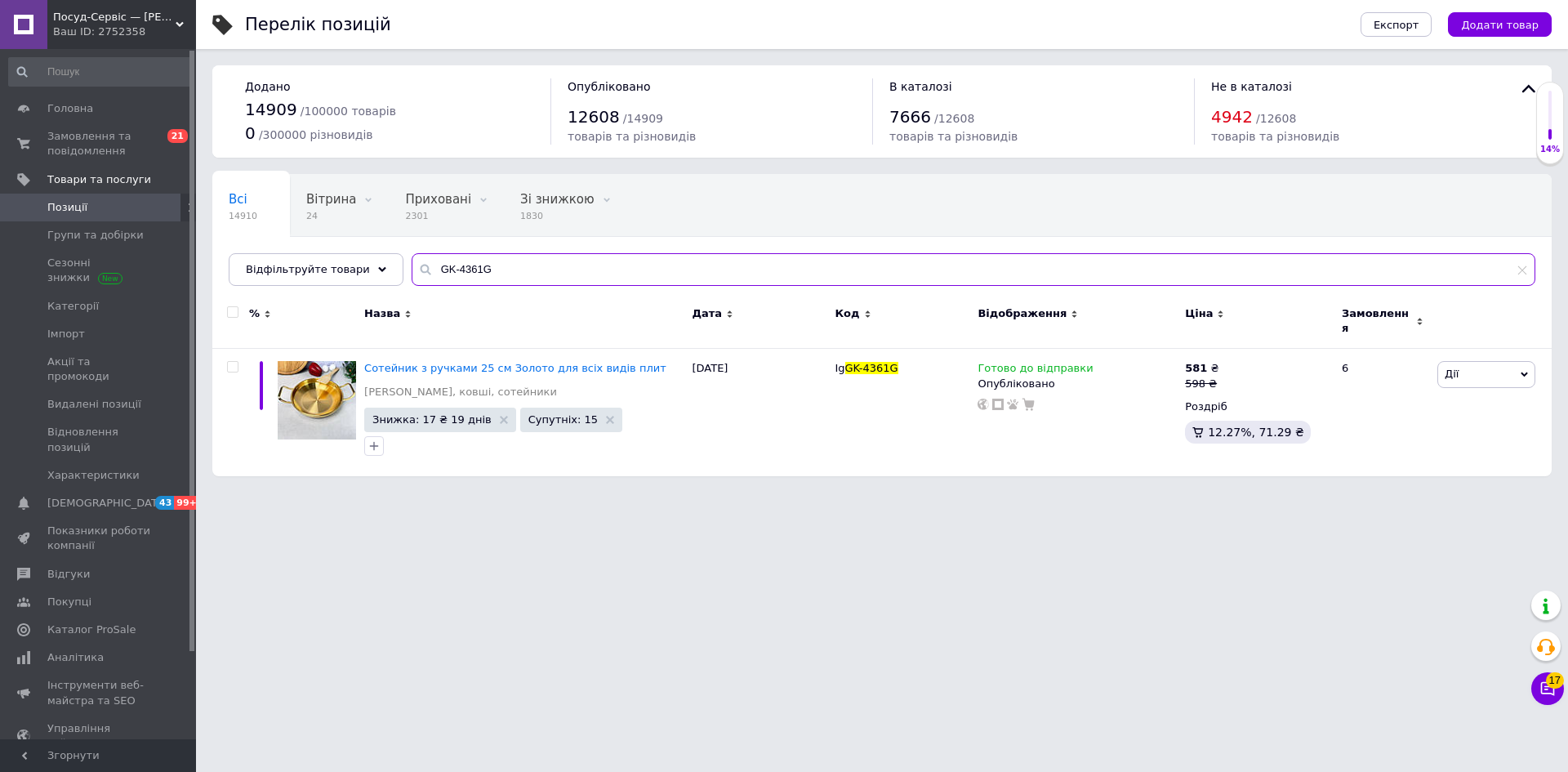
paste input "501"
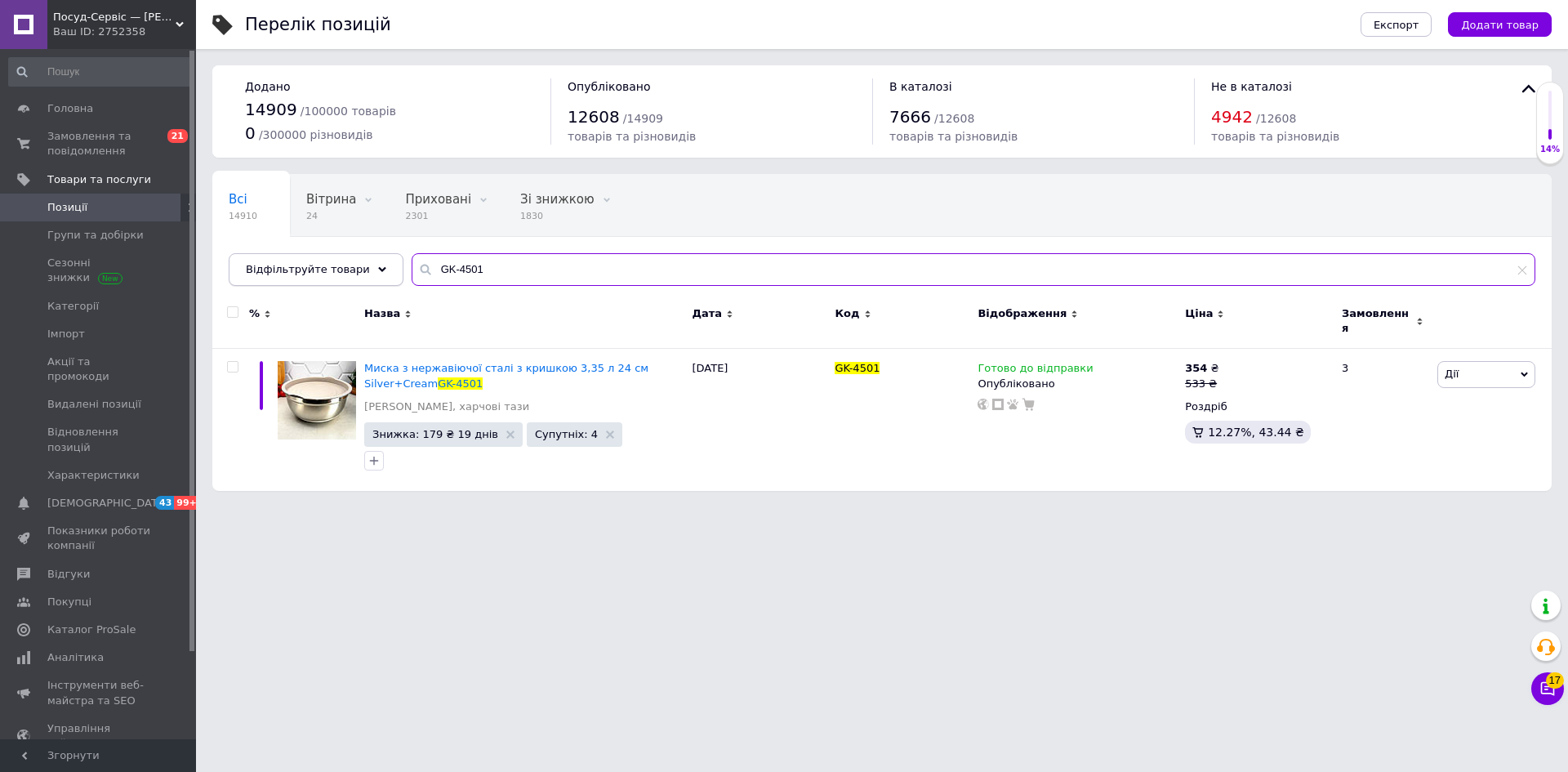
drag, startPoint x: 466, startPoint y: 275, endPoint x: 361, endPoint y: 281, distance: 105.2
click at [360, 275] on div "Відфільтруйте товари GK-4501" at bounding box center [882, 270] width 1307 height 33
paste input "5135"
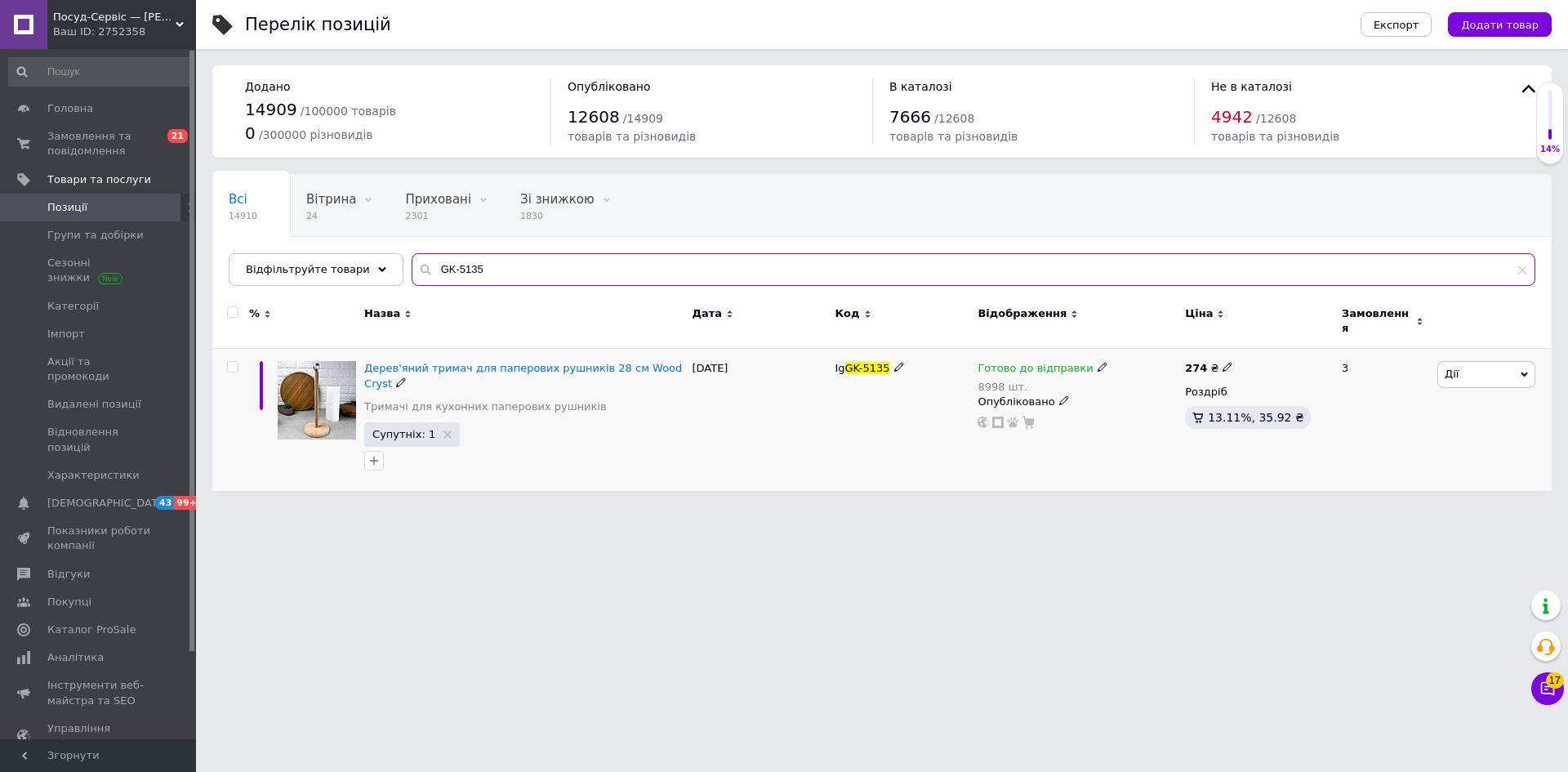
type input "GK-5135"
click at [1223, 362] on icon at bounding box center [1227, 367] width 10 height 10
drag, startPoint x: 1265, startPoint y: 339, endPoint x: 1289, endPoint y: 334, distance: 24.5
click at [1286, 338] on input "274" at bounding box center [1303, 349] width 124 height 33
type input "278"
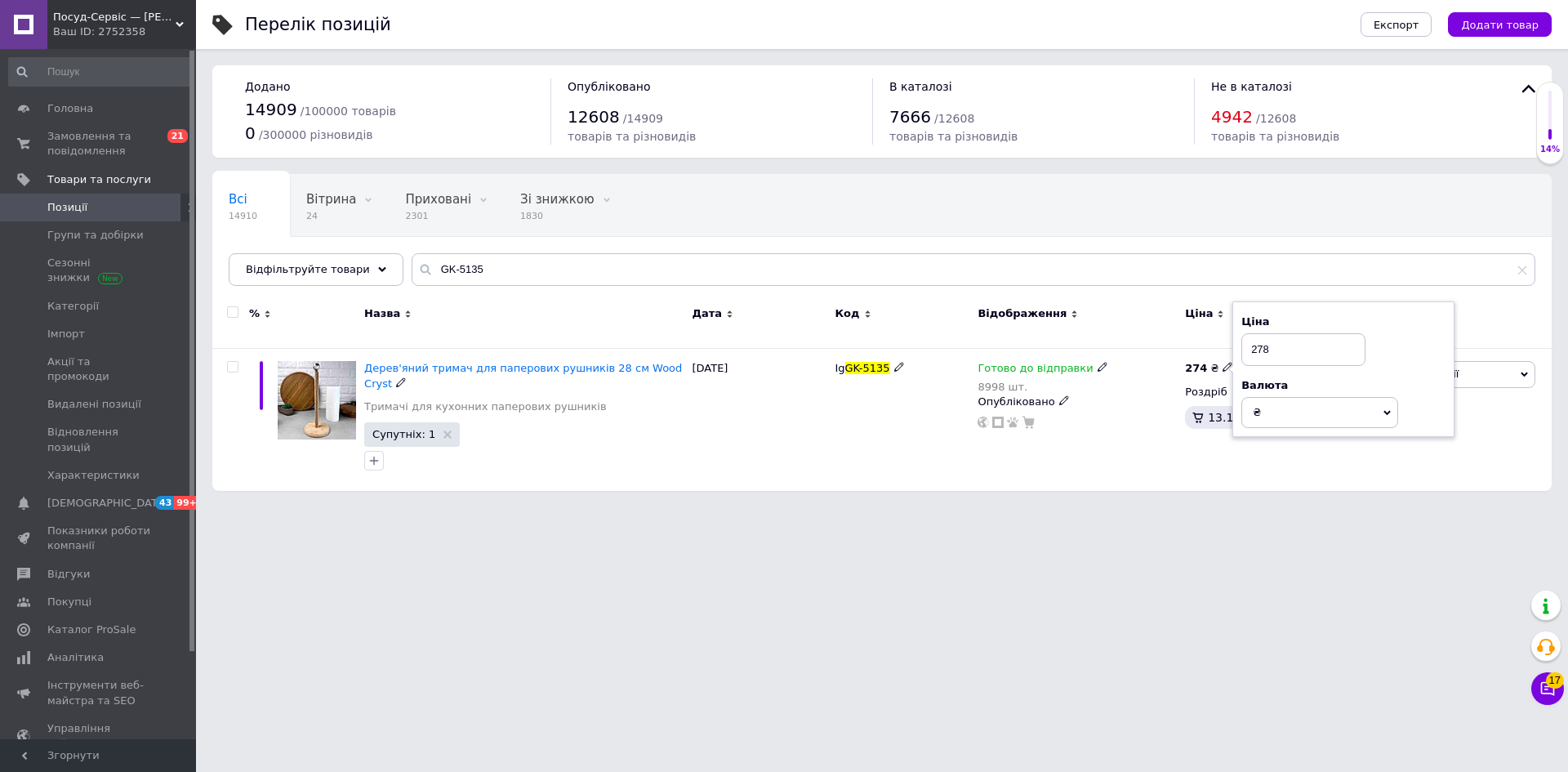
click at [1173, 499] on html "Посуд-Сервіс — [PERSON_NAME] Ваш ID: 2752358 Сайт Посуд-Сервіс — [PERSON_NAME].…" at bounding box center [784, 254] width 1568 height 507
drag, startPoint x: 476, startPoint y: 259, endPoint x: 345, endPoint y: 251, distance: 131.2
click at [345, 251] on div "Всі 14910 Вітрина 24 Видалити Редагувати Приховані 2301 Видалити Редагувати Зі …" at bounding box center [882, 230] width 1339 height 112
paste input "52"
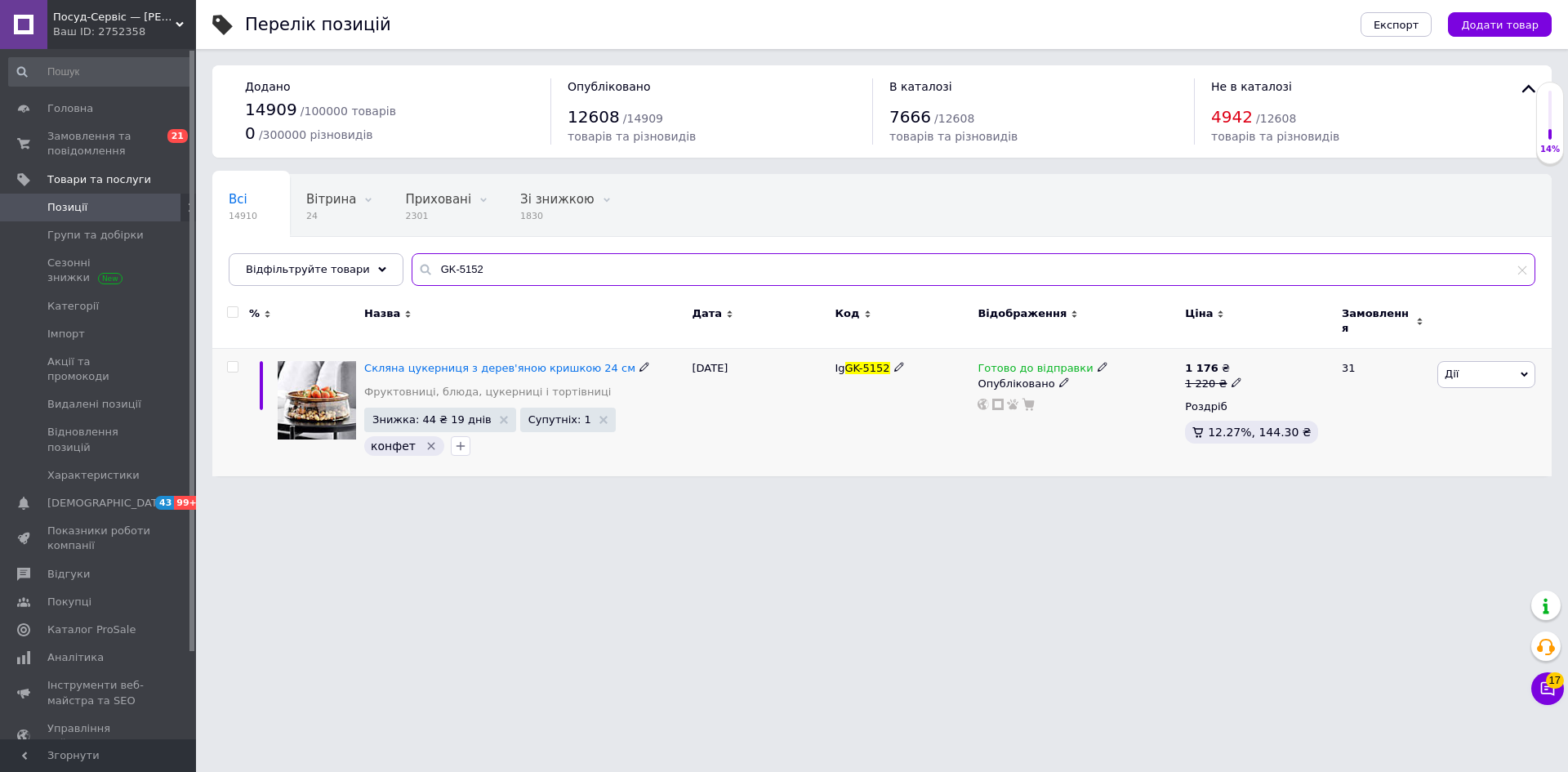
type input "GK-5152"
drag, startPoint x: 1455, startPoint y: 367, endPoint x: 1454, endPoint y: 430, distance: 63.0
click at [1454, 368] on span "Дії" at bounding box center [1451, 373] width 14 height 12
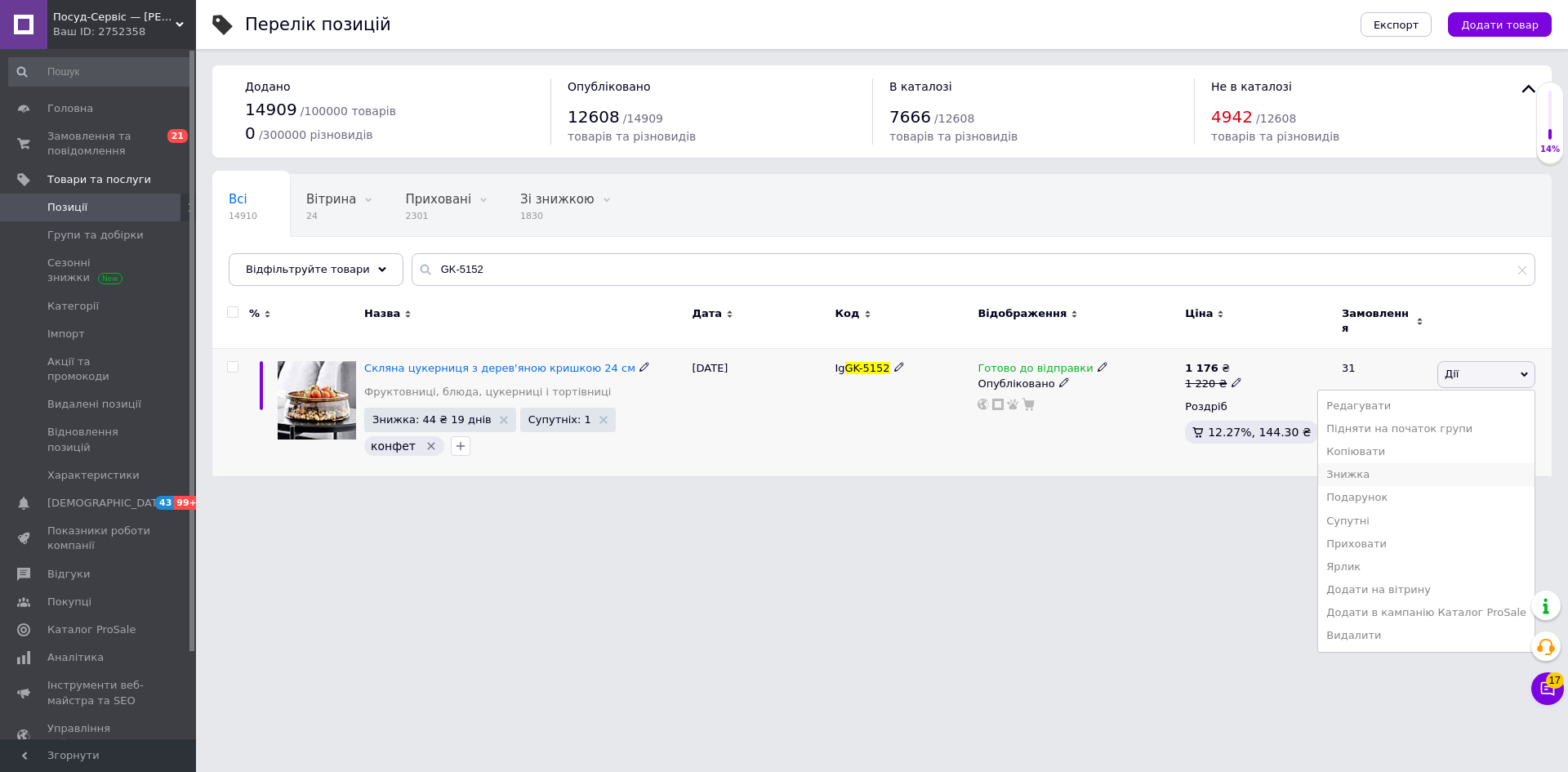
click at [1374, 463] on li "Знижка" at bounding box center [1427, 474] width 217 height 23
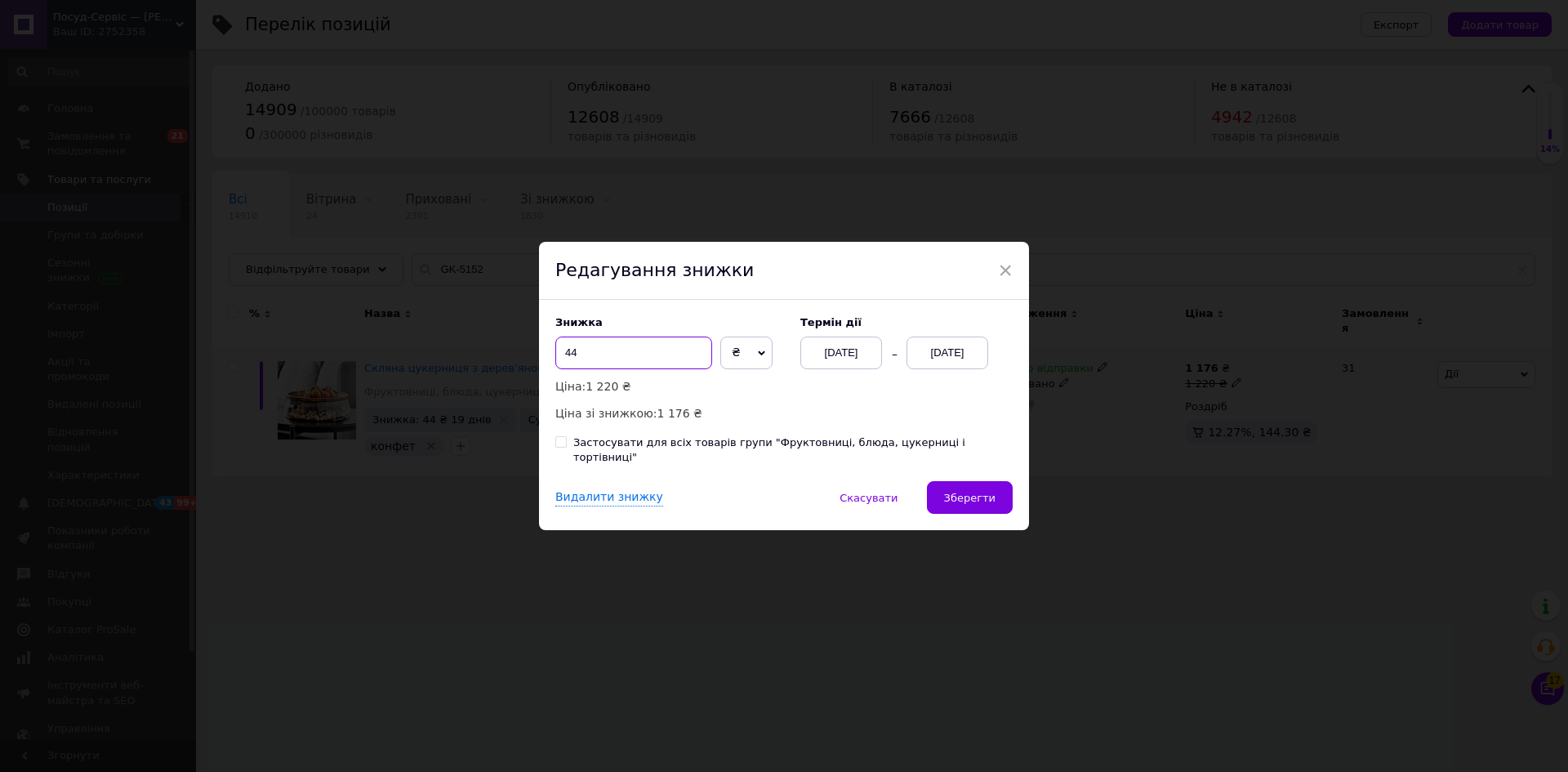
drag, startPoint x: 568, startPoint y: 360, endPoint x: 547, endPoint y: 349, distance: 23.7
click at [547, 349] on div "Знижка 44 ₴ % Ціна: 1 220 ₴ Ціна зі знижкою: 1 176 ₴ Термін дії [DATE] [DATE] З…" at bounding box center [784, 390] width 490 height 181
type input "34"
click at [961, 491] on span "Зберегти" at bounding box center [970, 497] width 52 height 12
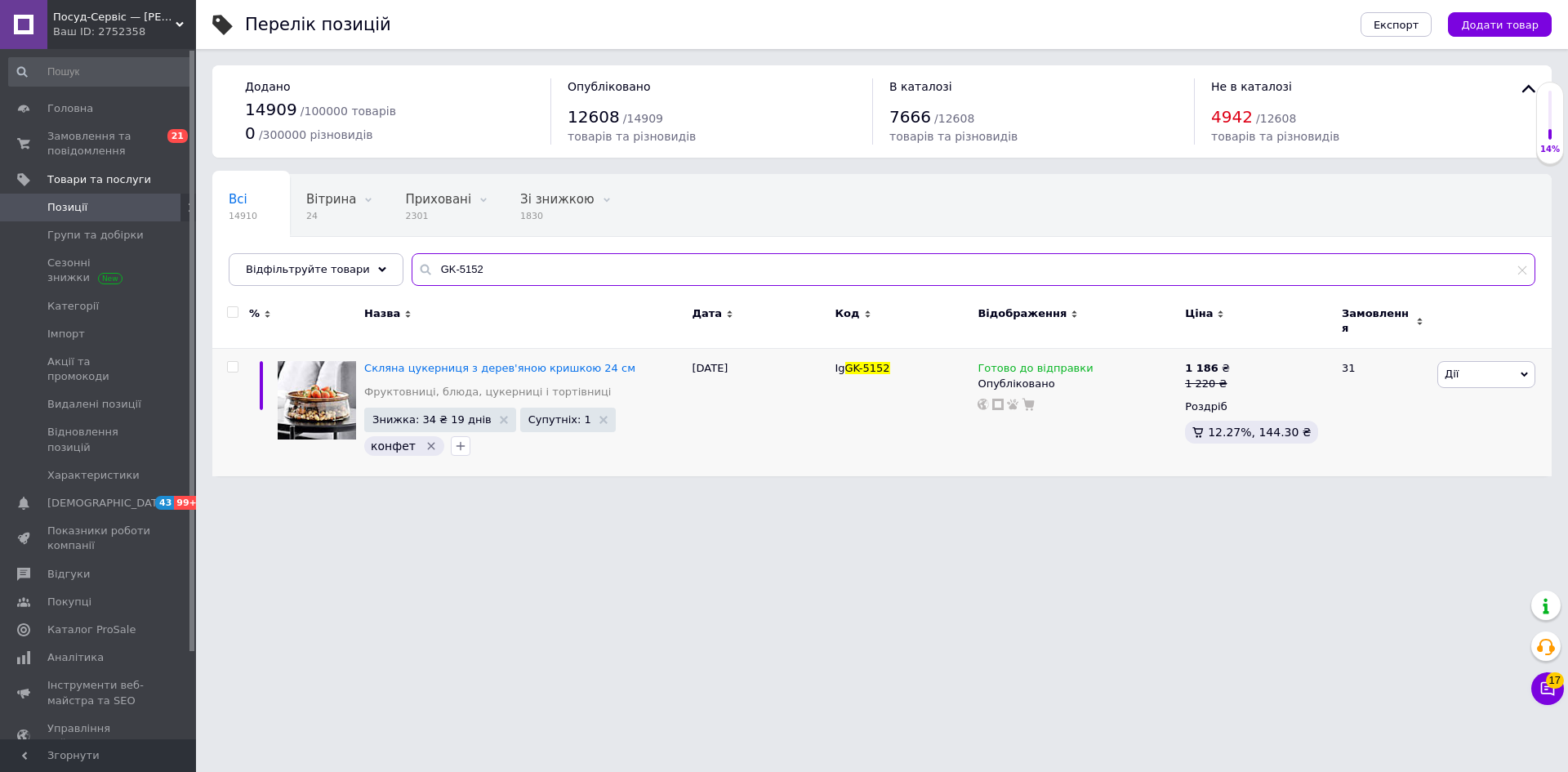
drag, startPoint x: 494, startPoint y: 263, endPoint x: 397, endPoint y: 254, distance: 97.4
click at [412, 254] on input "GK-5152" at bounding box center [974, 270] width 1124 height 33
paste input "60"
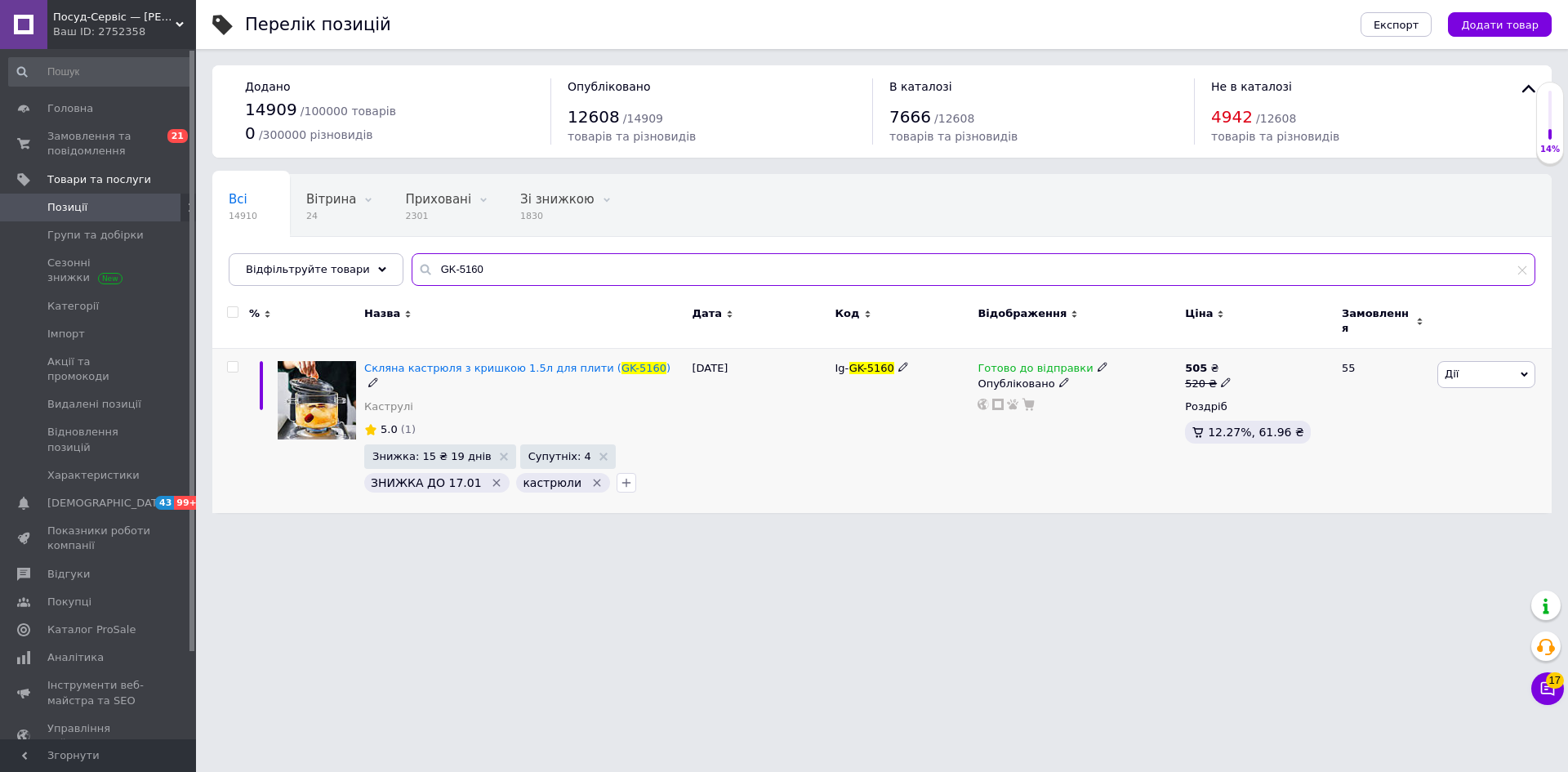
type input "GK-5160"
drag, startPoint x: 1453, startPoint y: 354, endPoint x: 1398, endPoint y: 443, distance: 104.6
click at [1452, 361] on span "Дії" at bounding box center [1486, 374] width 98 height 26
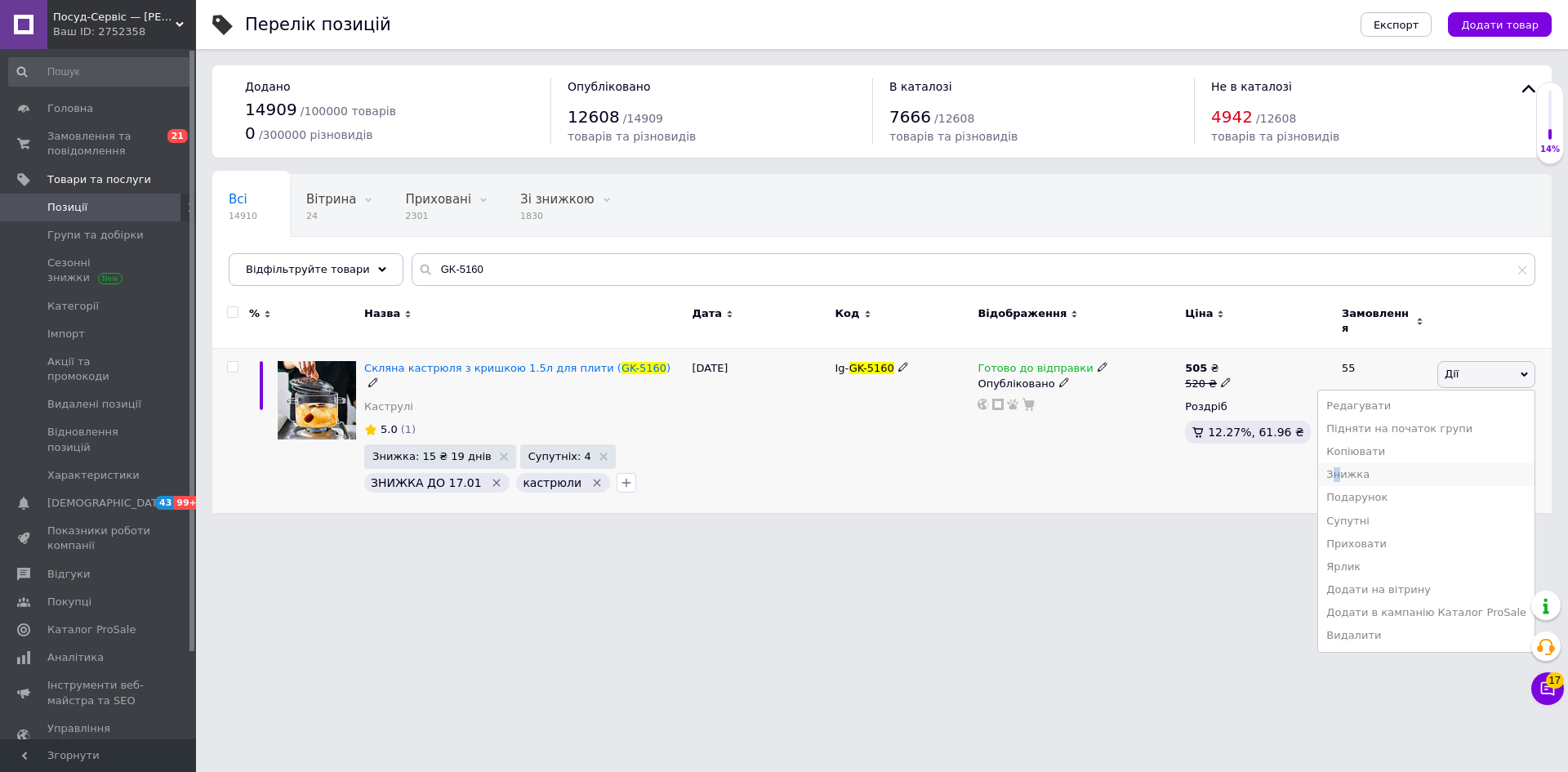
drag, startPoint x: 1364, startPoint y: 468, endPoint x: 1353, endPoint y: 458, distance: 14.9
click at [1353, 463] on li "Знижка" at bounding box center [1427, 474] width 217 height 23
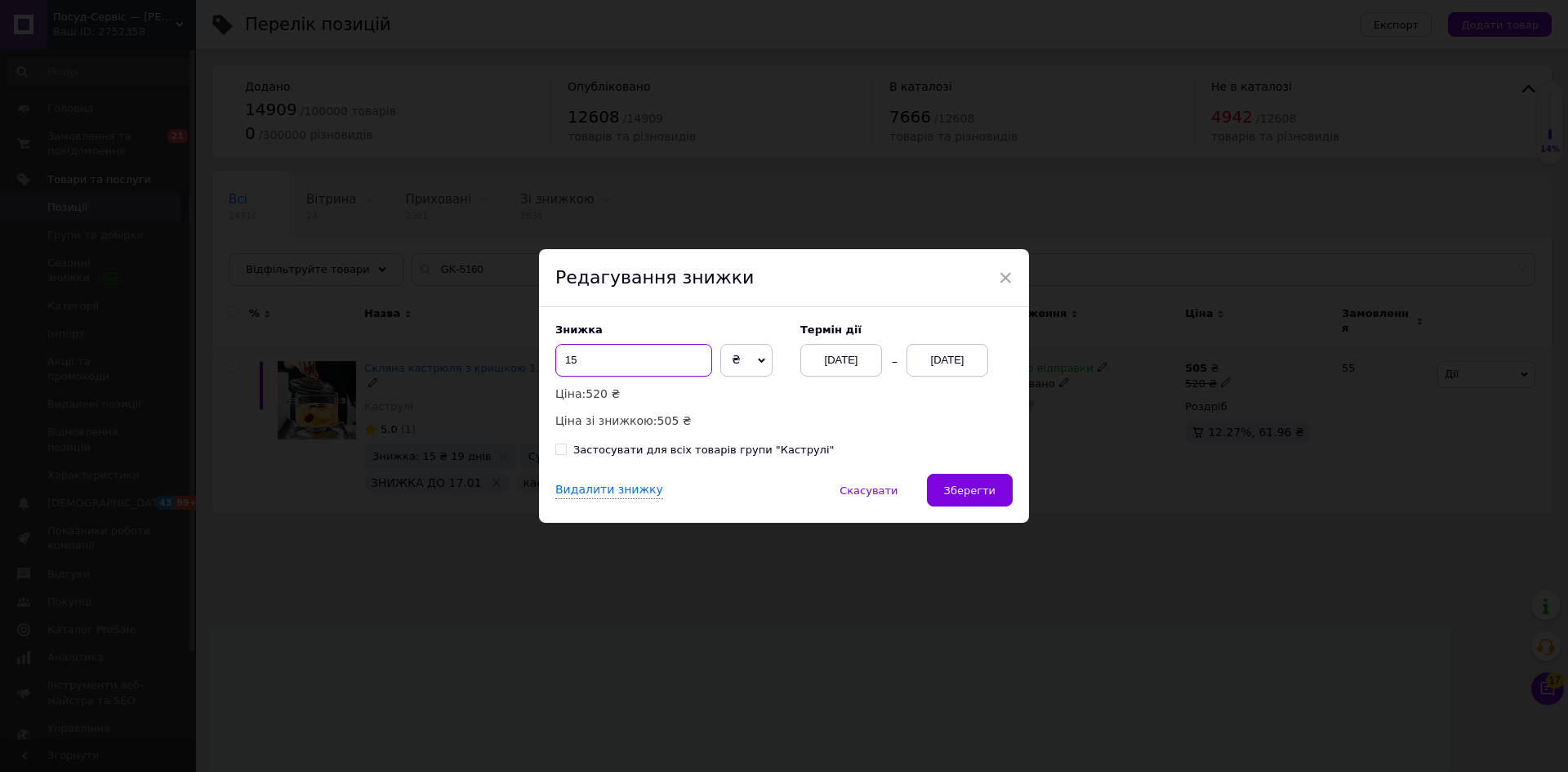
drag, startPoint x: 570, startPoint y: 359, endPoint x: 606, endPoint y: 358, distance: 36.0
click at [606, 358] on input "15" at bounding box center [633, 360] width 157 height 33
type input "14"
click at [958, 486] on span "Зберегти" at bounding box center [970, 490] width 52 height 12
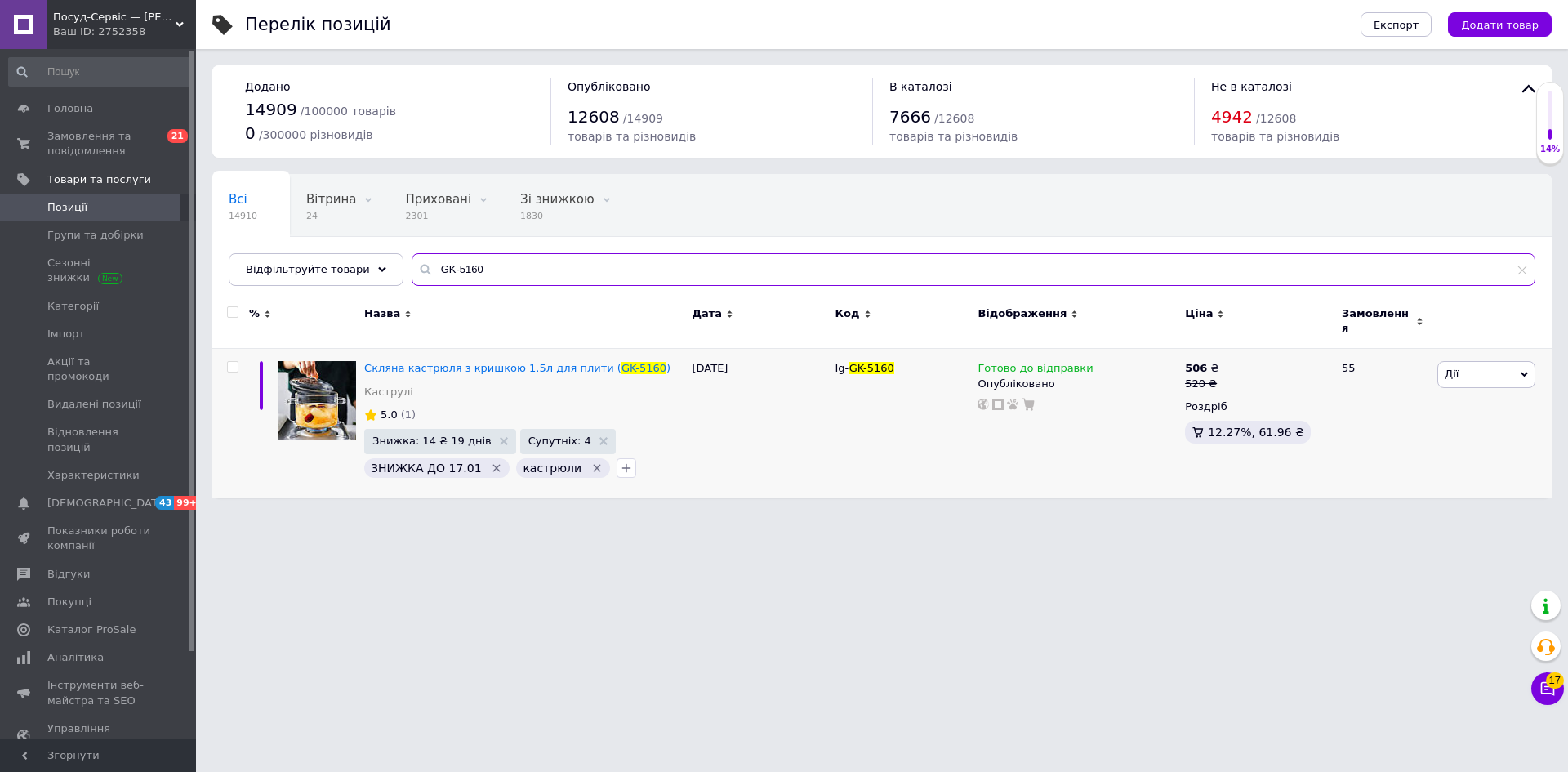
drag, startPoint x: 505, startPoint y: 270, endPoint x: 445, endPoint y: 269, distance: 60.0
click at [368, 261] on div "Відфільтруйте товари GK-5160" at bounding box center [882, 270] width 1307 height 33
click at [472, 268] on input "GK-5160" at bounding box center [974, 270] width 1124 height 33
click at [470, 272] on input "GK-5160" at bounding box center [974, 270] width 1124 height 33
drag, startPoint x: 469, startPoint y: 273, endPoint x: 350, endPoint y: 250, distance: 121.2
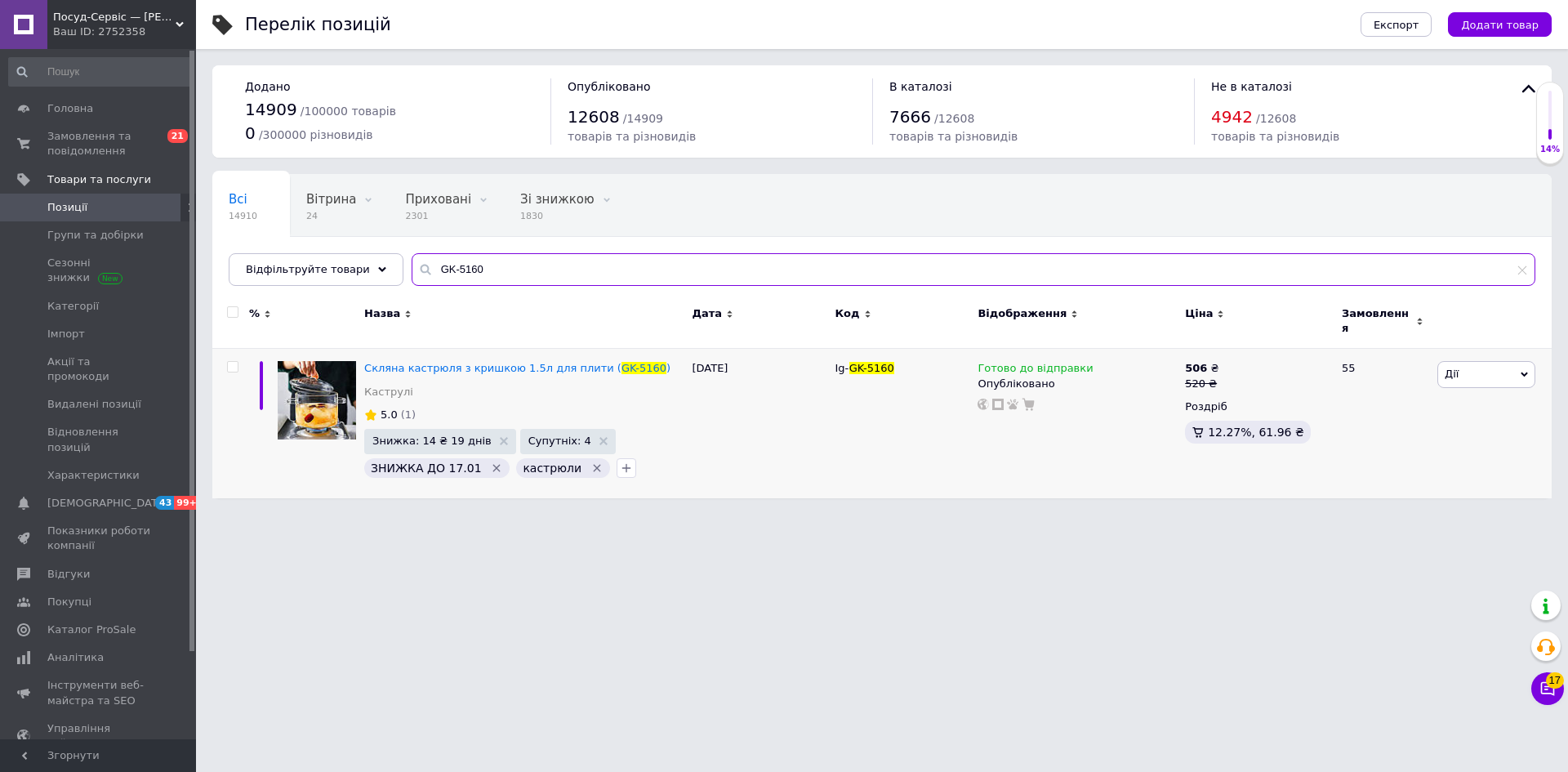
click at [350, 249] on div "Всі 14910 Вітрина 24 Видалити Редагувати Приховані 2301 Видалити Редагувати Зі …" at bounding box center [882, 230] width 1339 height 112
paste input "1"
drag, startPoint x: 470, startPoint y: 272, endPoint x: 382, endPoint y: 261, distance: 88.7
click at [382, 261] on div "Відфільтруйте товари GK-5161" at bounding box center [882, 270] width 1307 height 33
paste input "72"
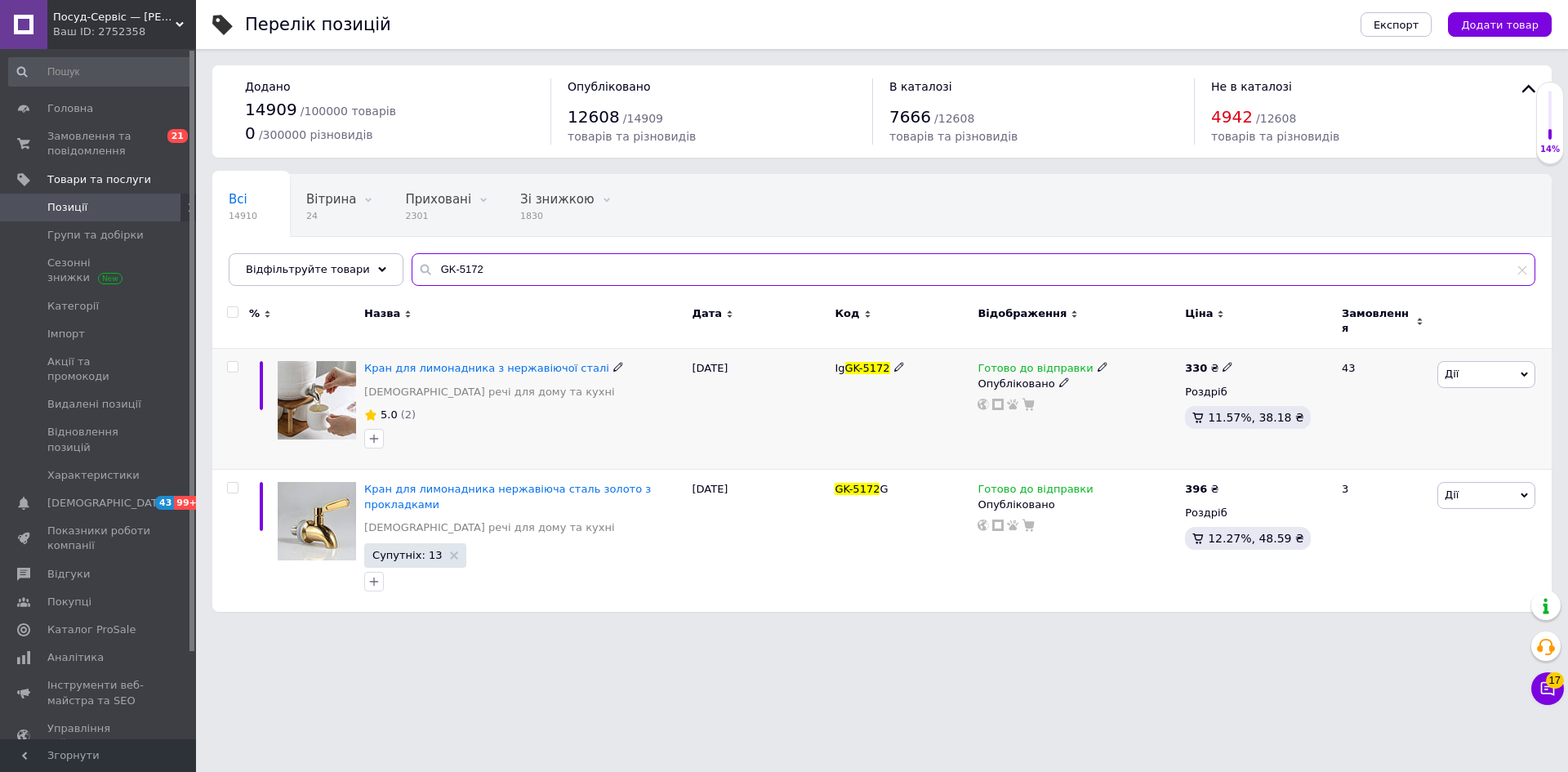
type input "GK-5172"
click at [1223, 362] on icon at bounding box center [1227, 367] width 10 height 10
drag, startPoint x: 1283, startPoint y: 345, endPoint x: 1291, endPoint y: 342, distance: 8.5
click at [1291, 342] on input "330" at bounding box center [1303, 349] width 124 height 33
type input "331"
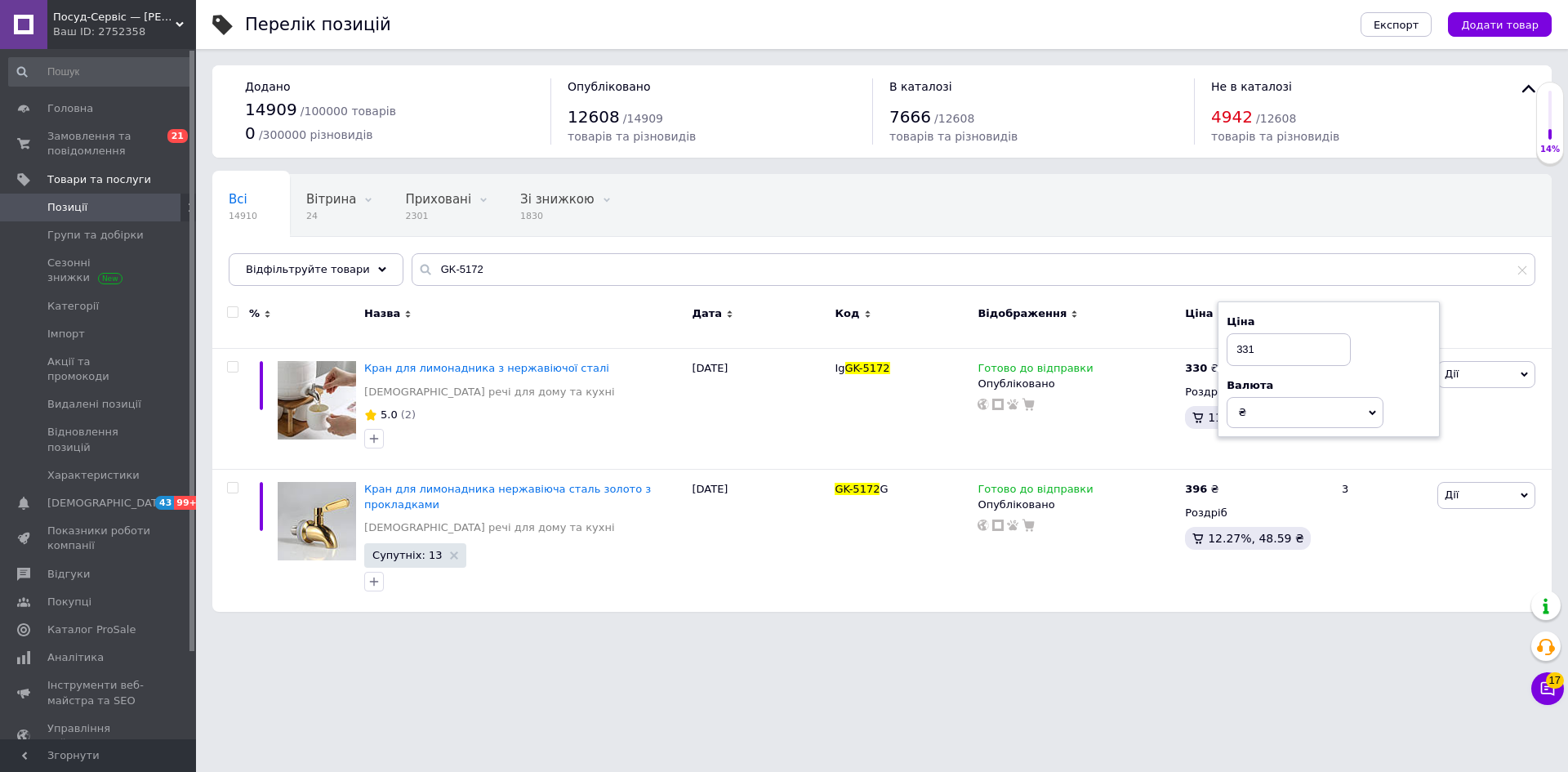
click at [878, 628] on html "Посуд-Сервіс — [PERSON_NAME] Ваш ID: 2752358 Сайт Посуд-Сервіс — [PERSON_NAME].…" at bounding box center [784, 313] width 1568 height 628
drag, startPoint x: 474, startPoint y: 266, endPoint x: 382, endPoint y: 259, distance: 92.3
click at [382, 259] on div "Відфільтруйте товари GK-5172" at bounding box center [882, 270] width 1307 height 33
click at [469, 265] on input "GK-5172" at bounding box center [974, 270] width 1124 height 33
drag, startPoint x: 469, startPoint y: 269, endPoint x: 373, endPoint y: 260, distance: 96.4
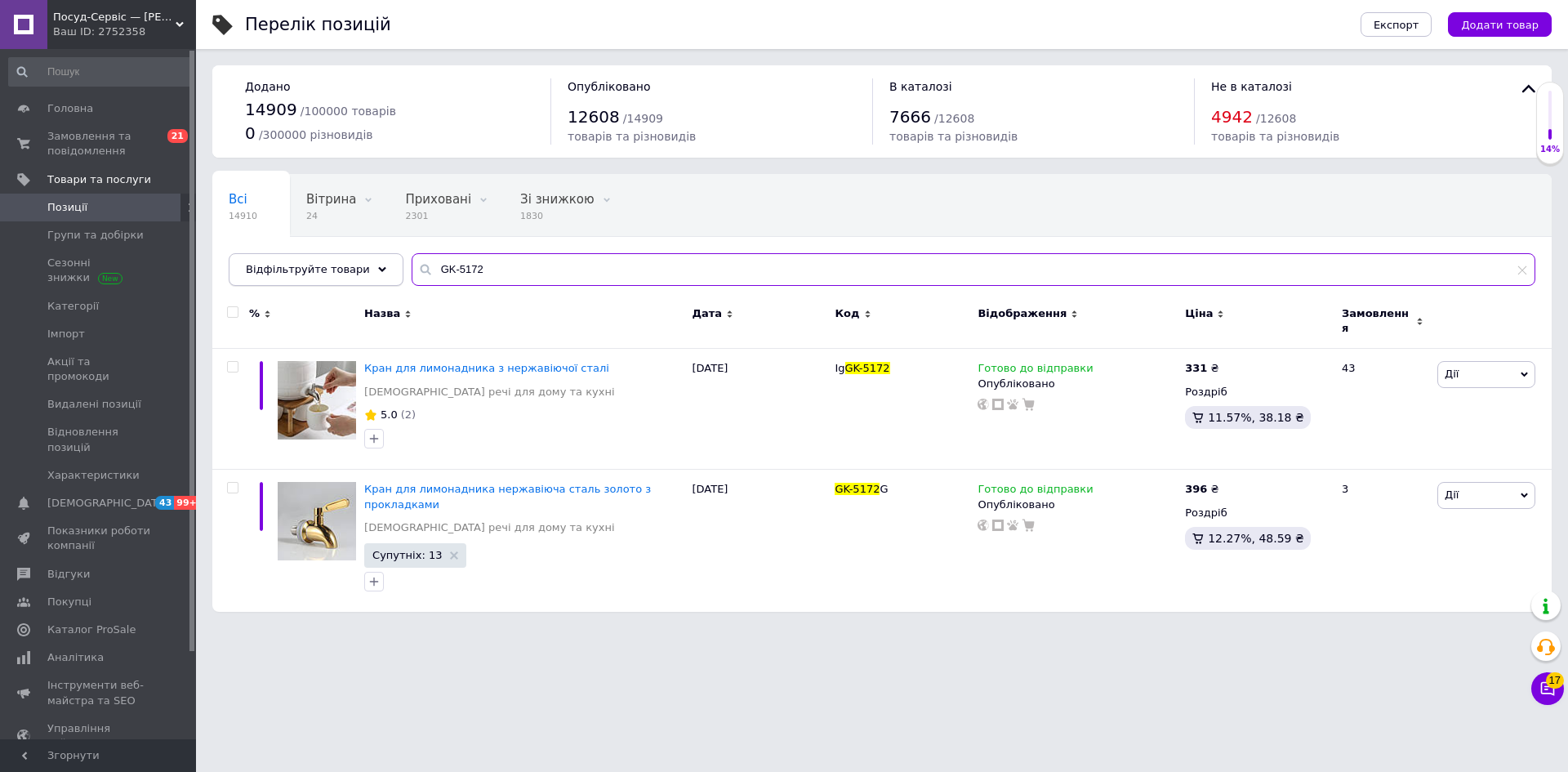
click at [373, 260] on div "Відфільтруйте товари GK-5172" at bounding box center [882, 270] width 1307 height 33
paste input "200"
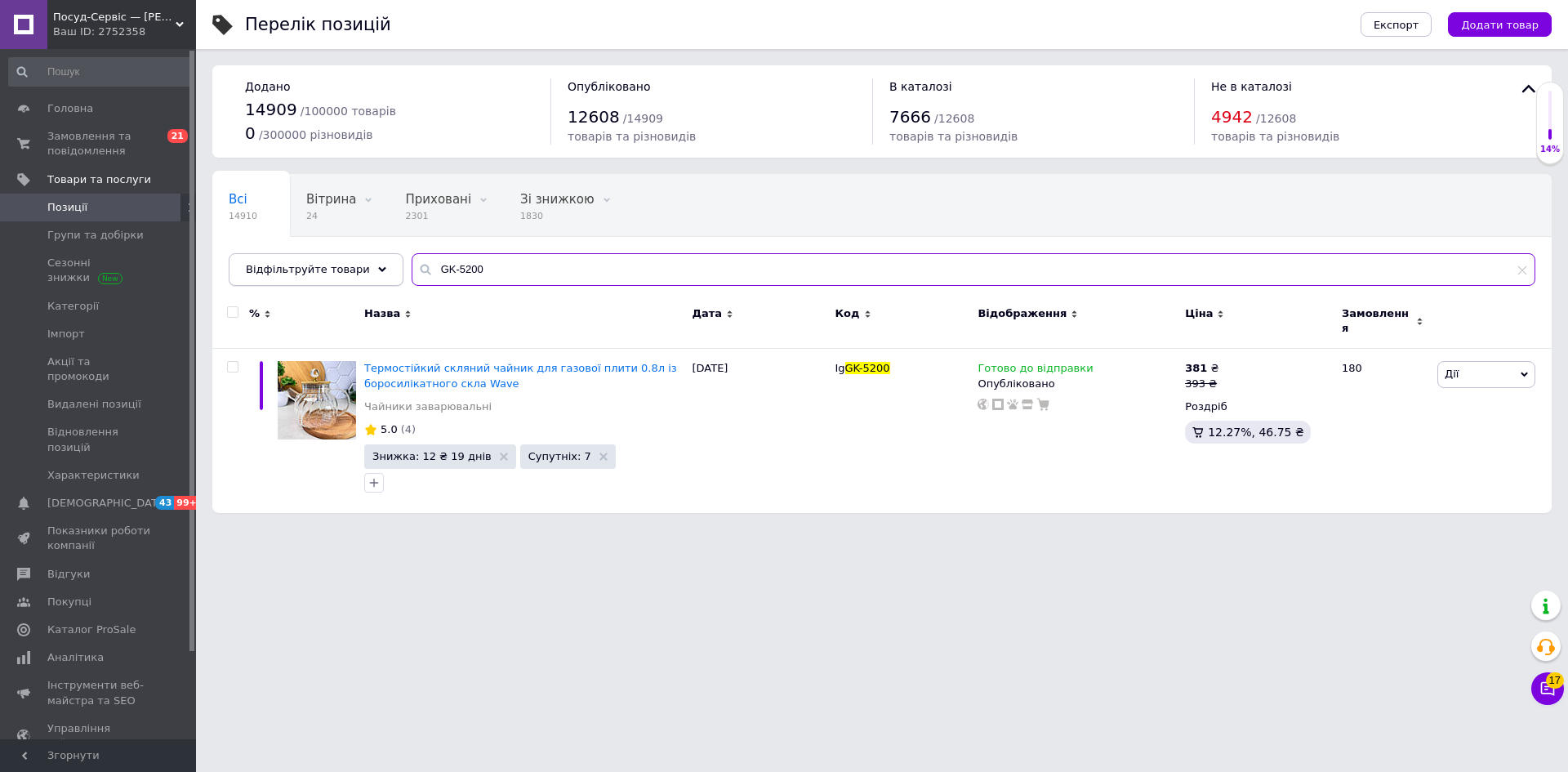
drag, startPoint x: 493, startPoint y: 272, endPoint x: 376, endPoint y: 267, distance: 117.1
click at [376, 267] on div "Відфільтруйте товари GK-5200" at bounding box center [882, 270] width 1307 height 33
paste input "5"
drag, startPoint x: 470, startPoint y: 268, endPoint x: 400, endPoint y: 264, distance: 70.1
click at [412, 264] on div "GK-5205" at bounding box center [974, 270] width 1124 height 33
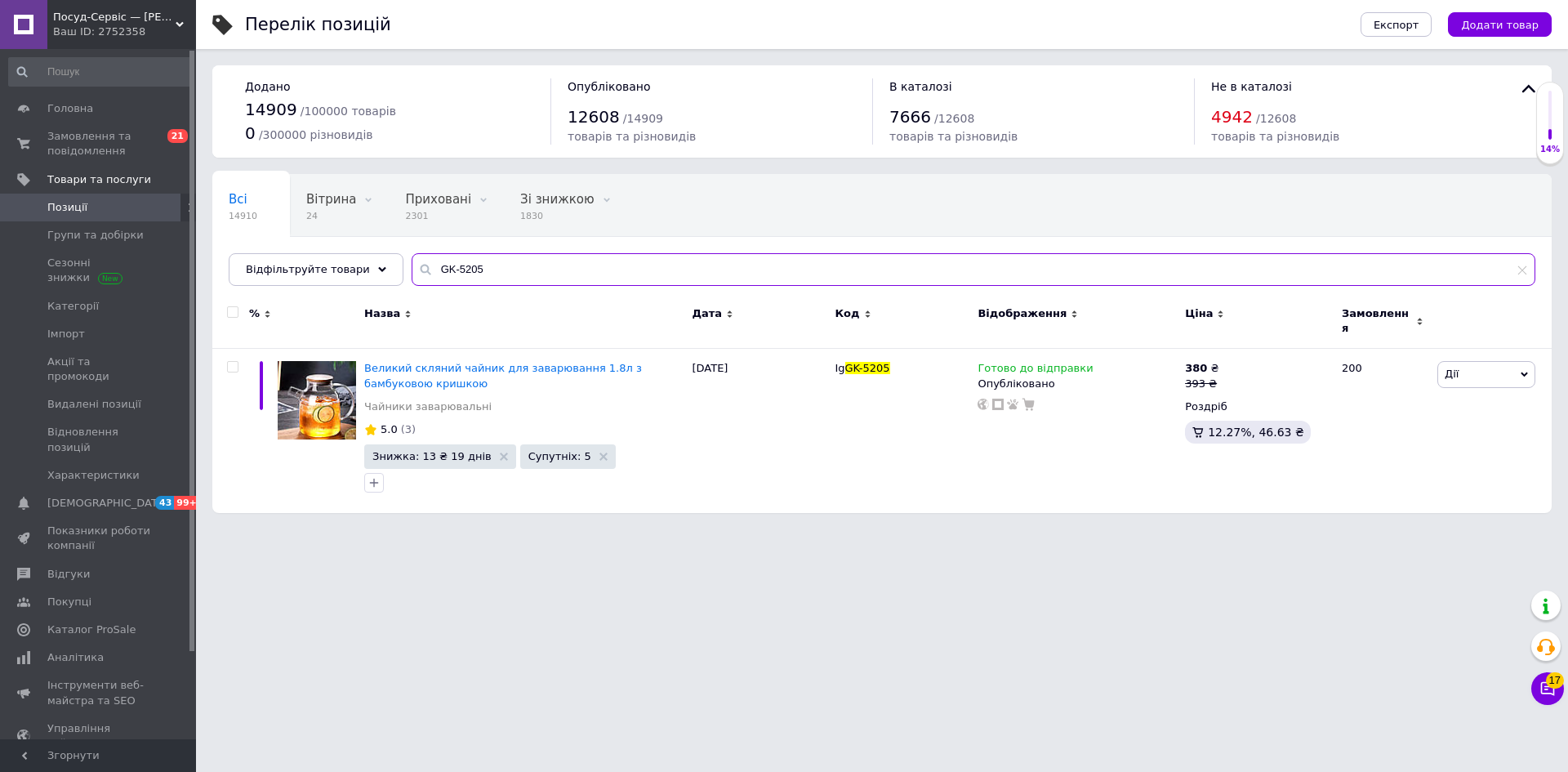
paste
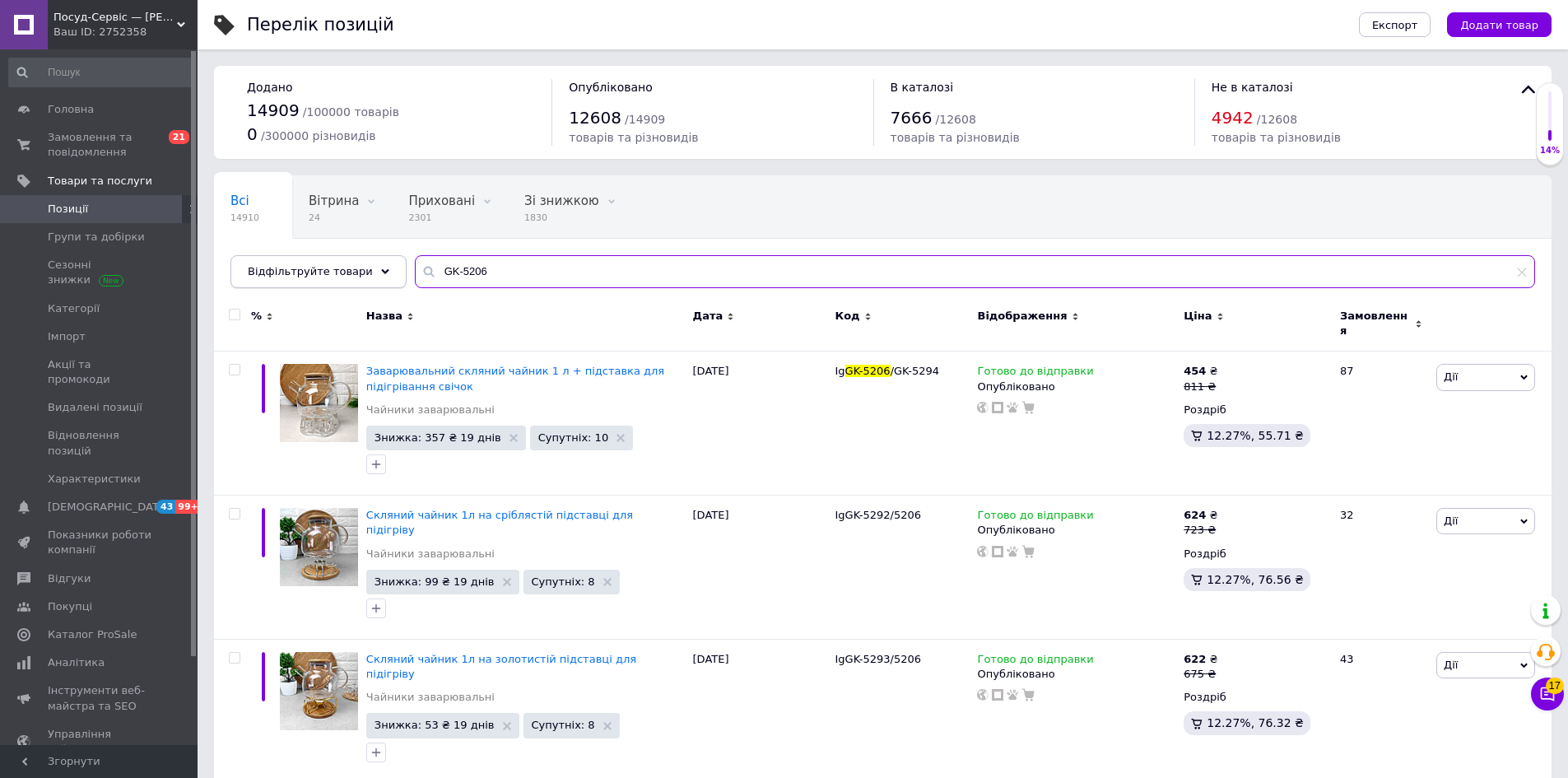
drag, startPoint x: 406, startPoint y: 270, endPoint x: 357, endPoint y: 270, distance: 49.0
click at [357, 270] on div "Відфільтруйте товари GK-5206" at bounding box center [883, 272] width 1305 height 33
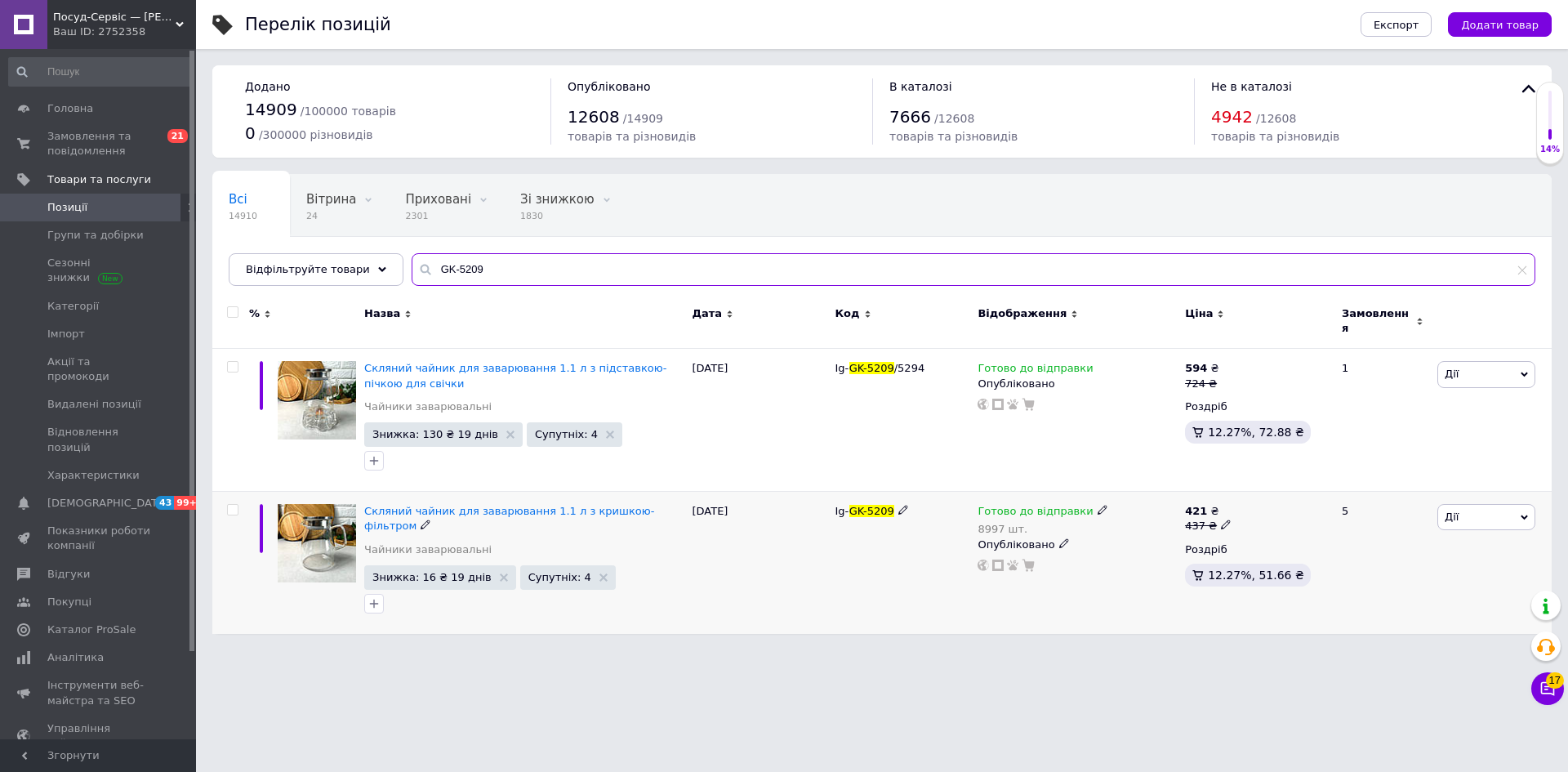
type input "GK-5209"
click at [1452, 510] on span "Дії" at bounding box center [1451, 516] width 14 height 12
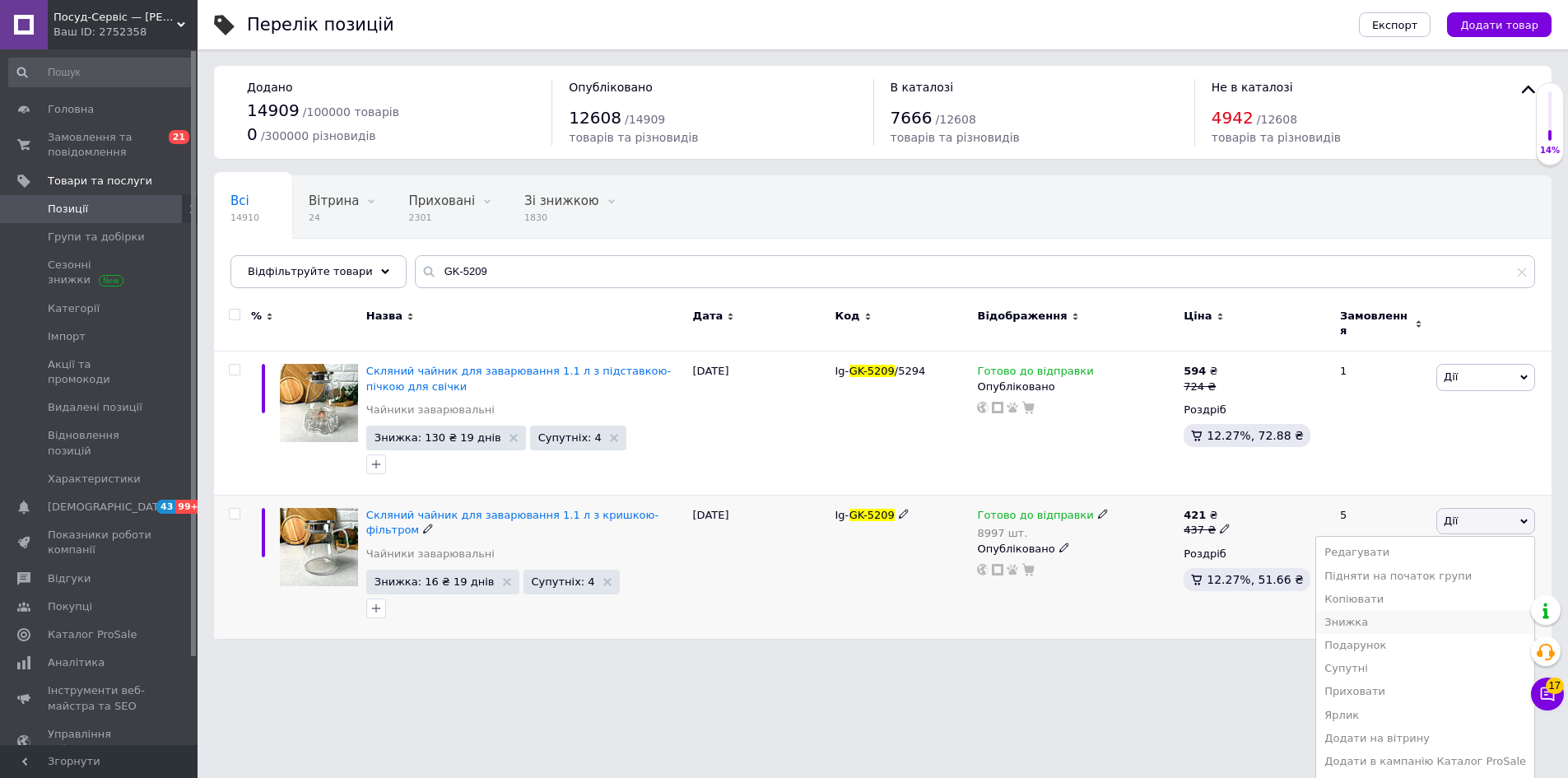
click at [1388, 613] on li "Знижка" at bounding box center [1426, 623] width 218 height 23
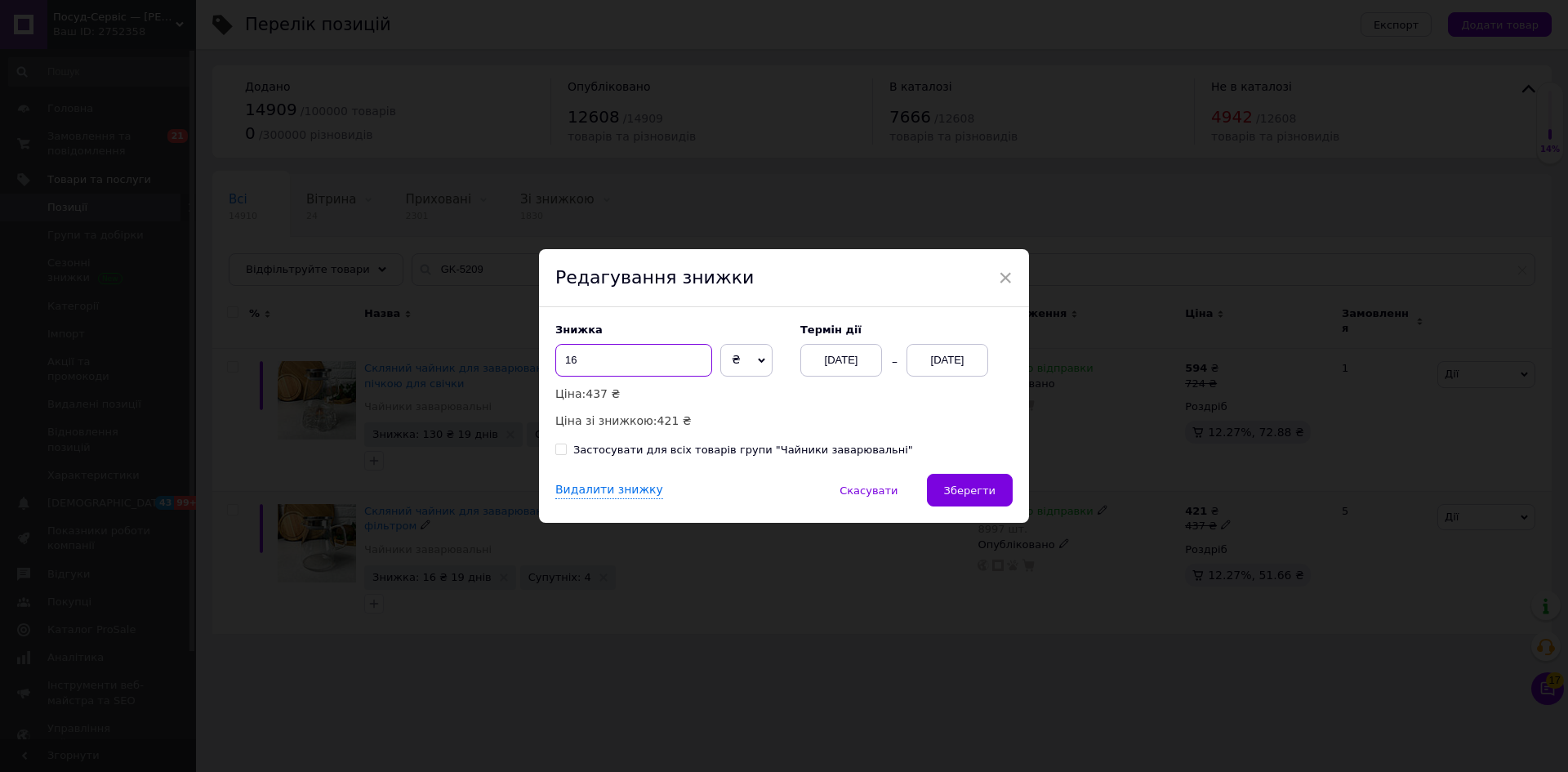
drag, startPoint x: 569, startPoint y: 354, endPoint x: 626, endPoint y: 337, distance: 59.5
click at [617, 354] on input "16" at bounding box center [633, 360] width 157 height 33
type input "15"
click at [966, 489] on span "Зберегти" at bounding box center [970, 490] width 52 height 12
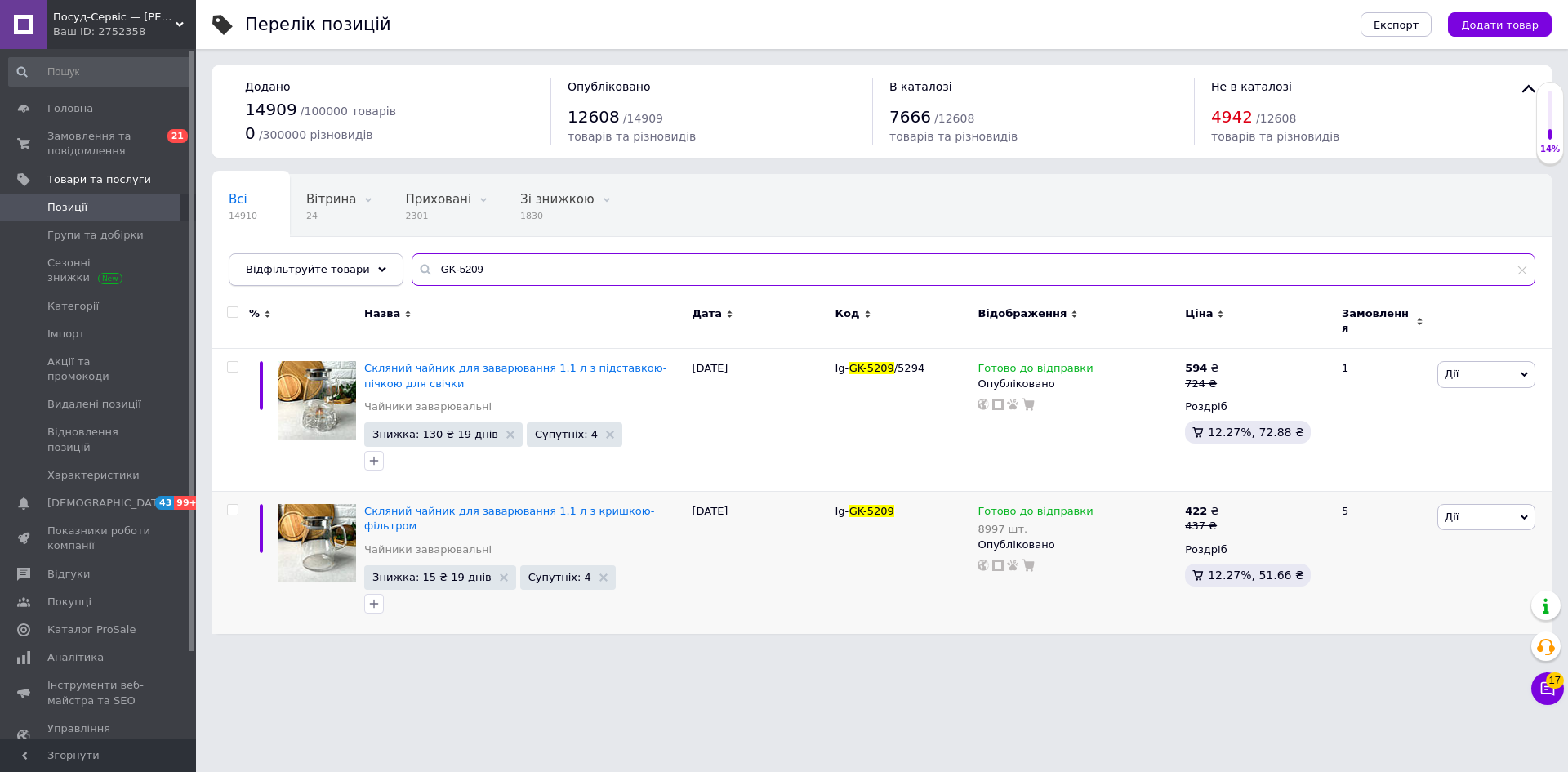
drag, startPoint x: 488, startPoint y: 267, endPoint x: 375, endPoint y: 267, distance: 113.0
click at [375, 267] on div "Відфільтруйте товари GK-5209" at bounding box center [882, 270] width 1307 height 33
drag, startPoint x: 454, startPoint y: 263, endPoint x: 473, endPoint y: 272, distance: 21.0
click at [455, 263] on input "GK-5209" at bounding box center [974, 270] width 1124 height 33
click at [473, 272] on input "GK-5209" at bounding box center [974, 270] width 1124 height 33
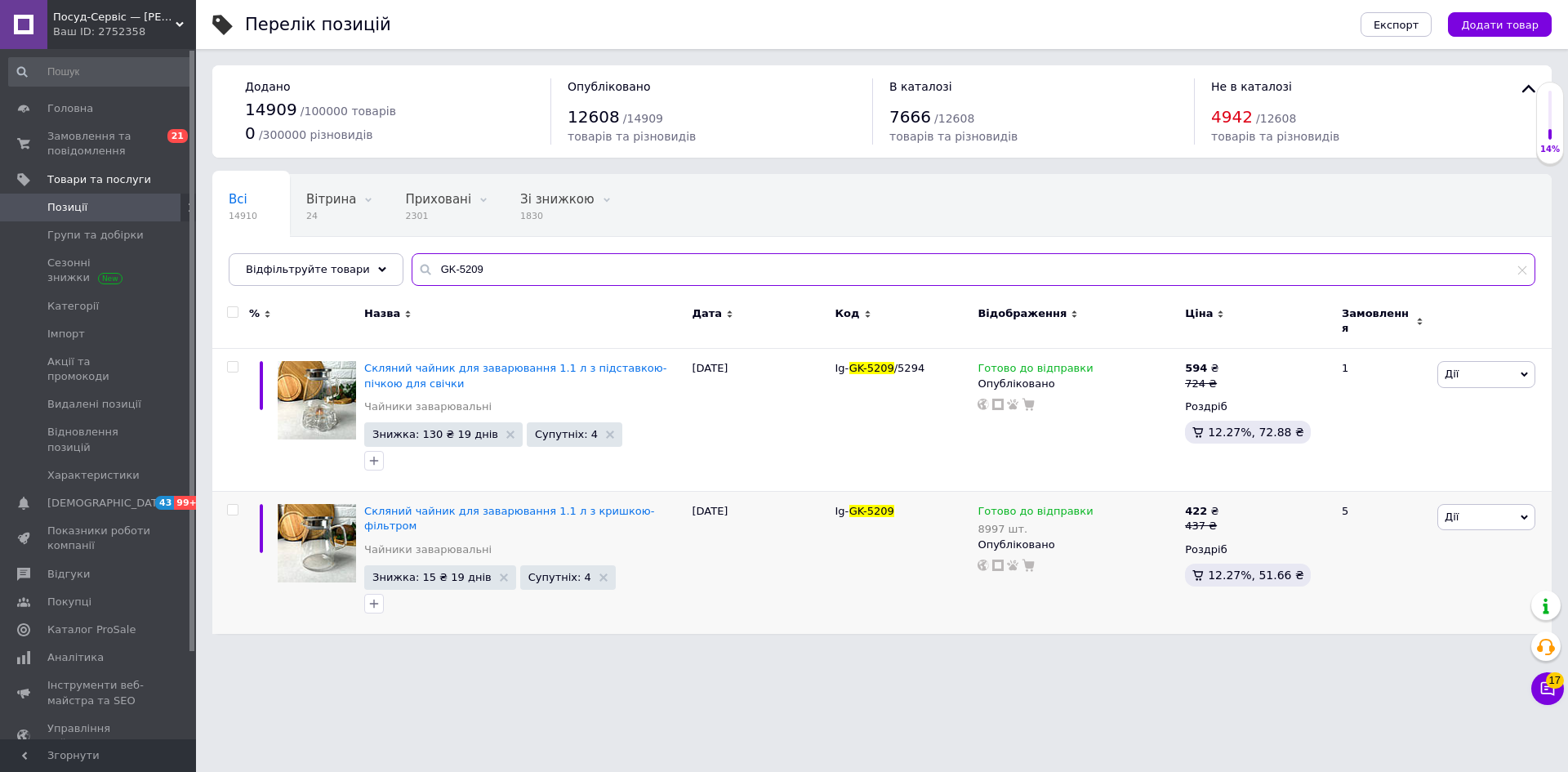
drag, startPoint x: 473, startPoint y: 272, endPoint x: 399, endPoint y: 264, distance: 74.4
click at [412, 264] on div "GK-5209" at bounding box center [974, 270] width 1124 height 33
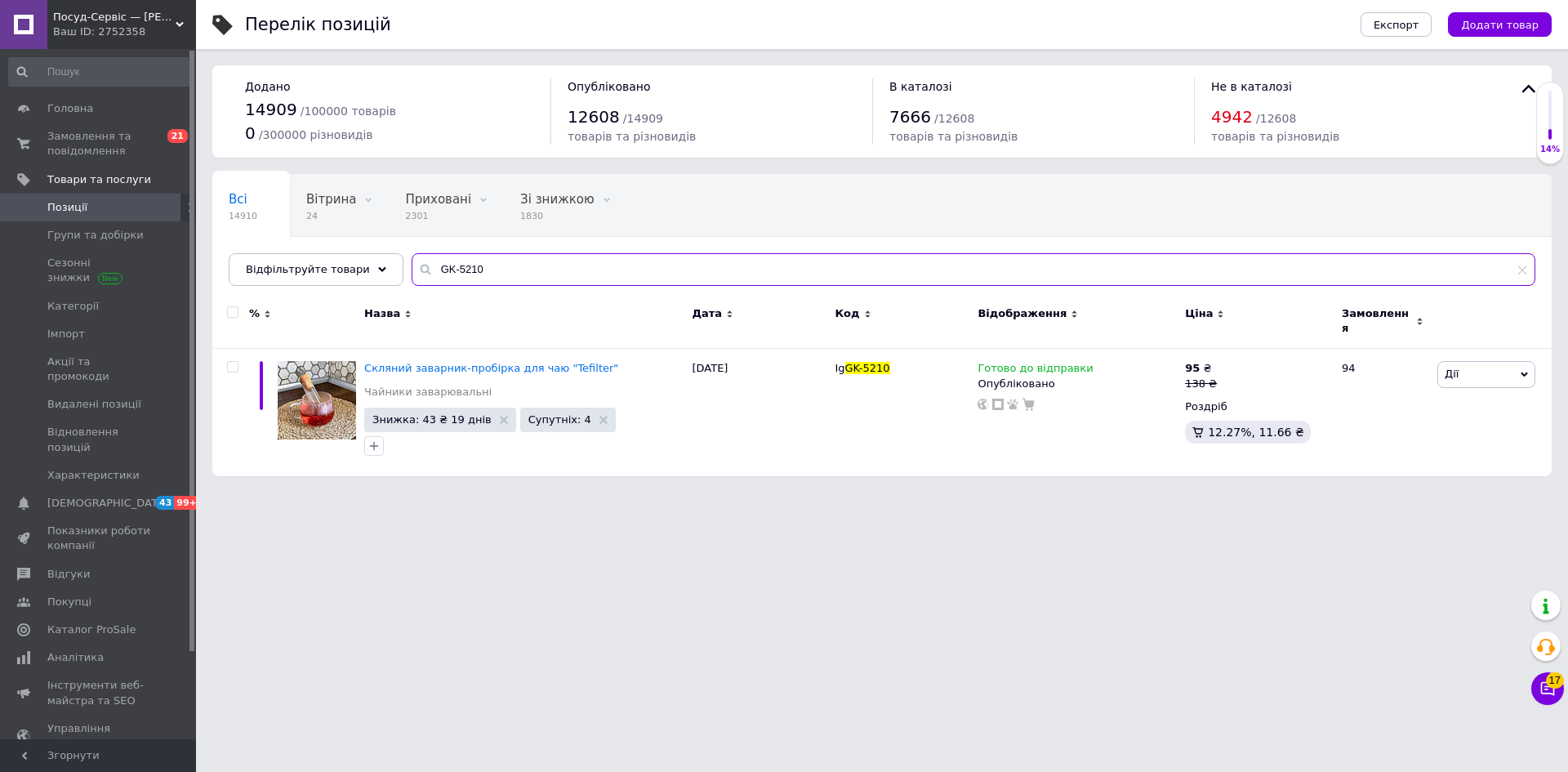
drag, startPoint x: 483, startPoint y: 267, endPoint x: 383, endPoint y: 258, distance: 100.4
click at [383, 258] on div "Всі 14910 Вітрина 24 Видалити Редагувати Приховані 2301 Видалити Редагувати Зі …" at bounding box center [882, 230] width 1339 height 112
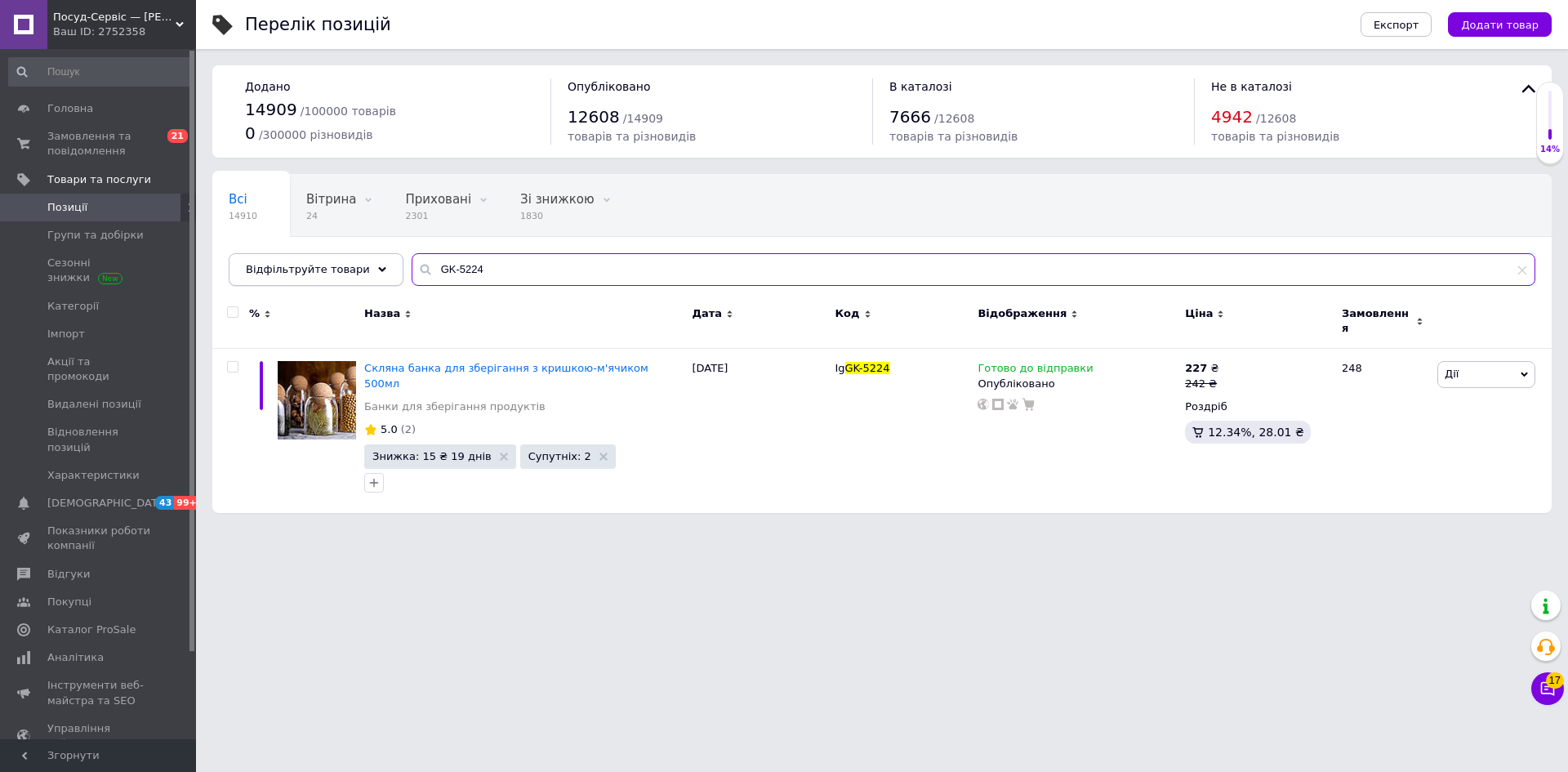
drag, startPoint x: 476, startPoint y: 262, endPoint x: 378, endPoint y: 263, distance: 98.0
click at [378, 263] on div "Відфільтруйте товари GK-5224" at bounding box center [882, 270] width 1307 height 33
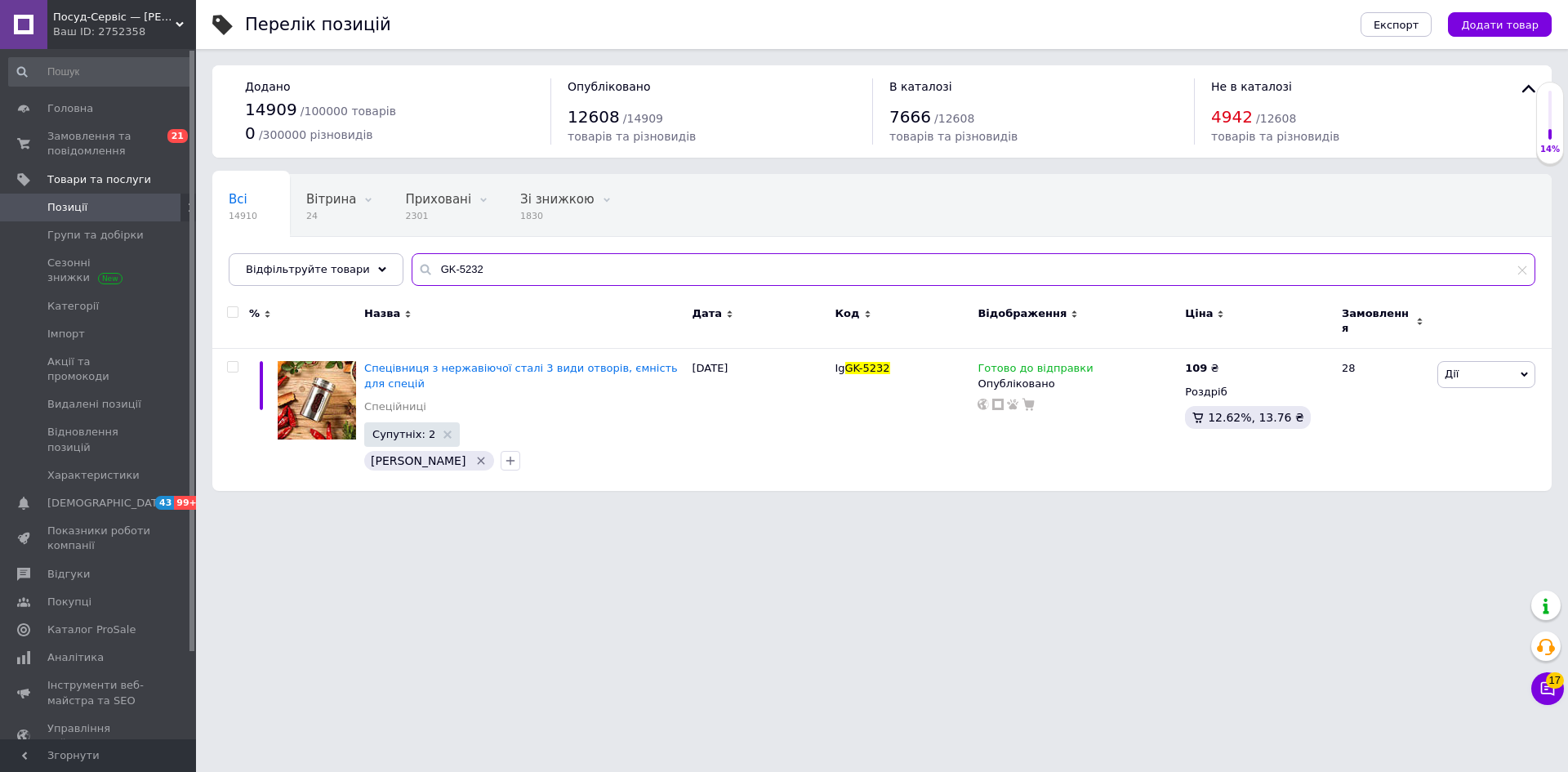
drag, startPoint x: 475, startPoint y: 272, endPoint x: 383, endPoint y: 258, distance: 93.1
click at [383, 258] on div "Всі 14910 Вітрина 24 Видалити Редагувати Приховані 2301 Видалити Редагувати Зі …" at bounding box center [882, 230] width 1339 height 112
type input "GK-5239"
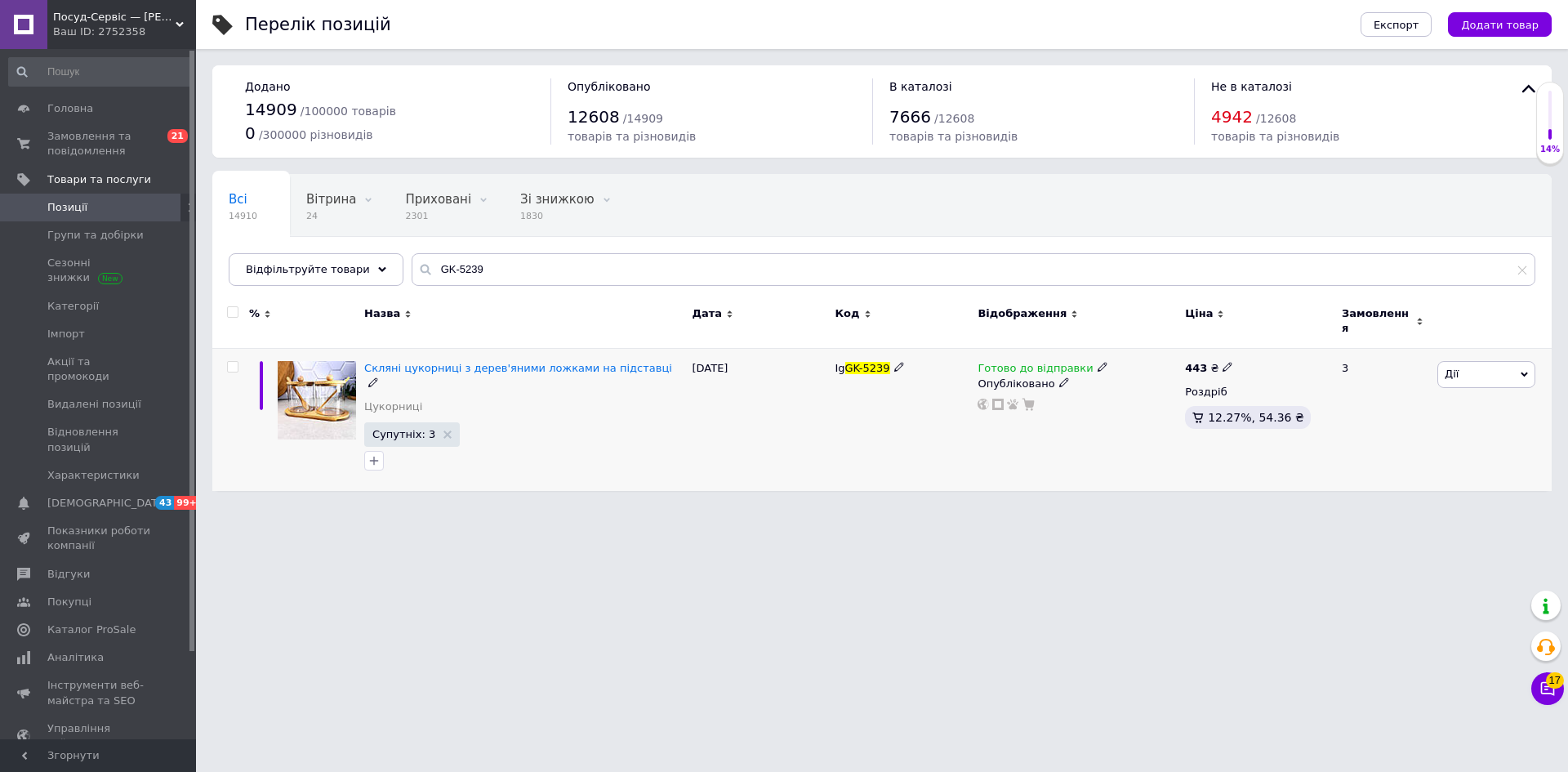
click at [1223, 362] on icon at bounding box center [1227, 367] width 10 height 10
drag, startPoint x: 1259, startPoint y: 340, endPoint x: 1317, endPoint y: 327, distance: 59.4
click at [1314, 333] on input "443" at bounding box center [1303, 349] width 124 height 33
click at [1487, 373] on span "Дії" at bounding box center [1486, 374] width 98 height 26
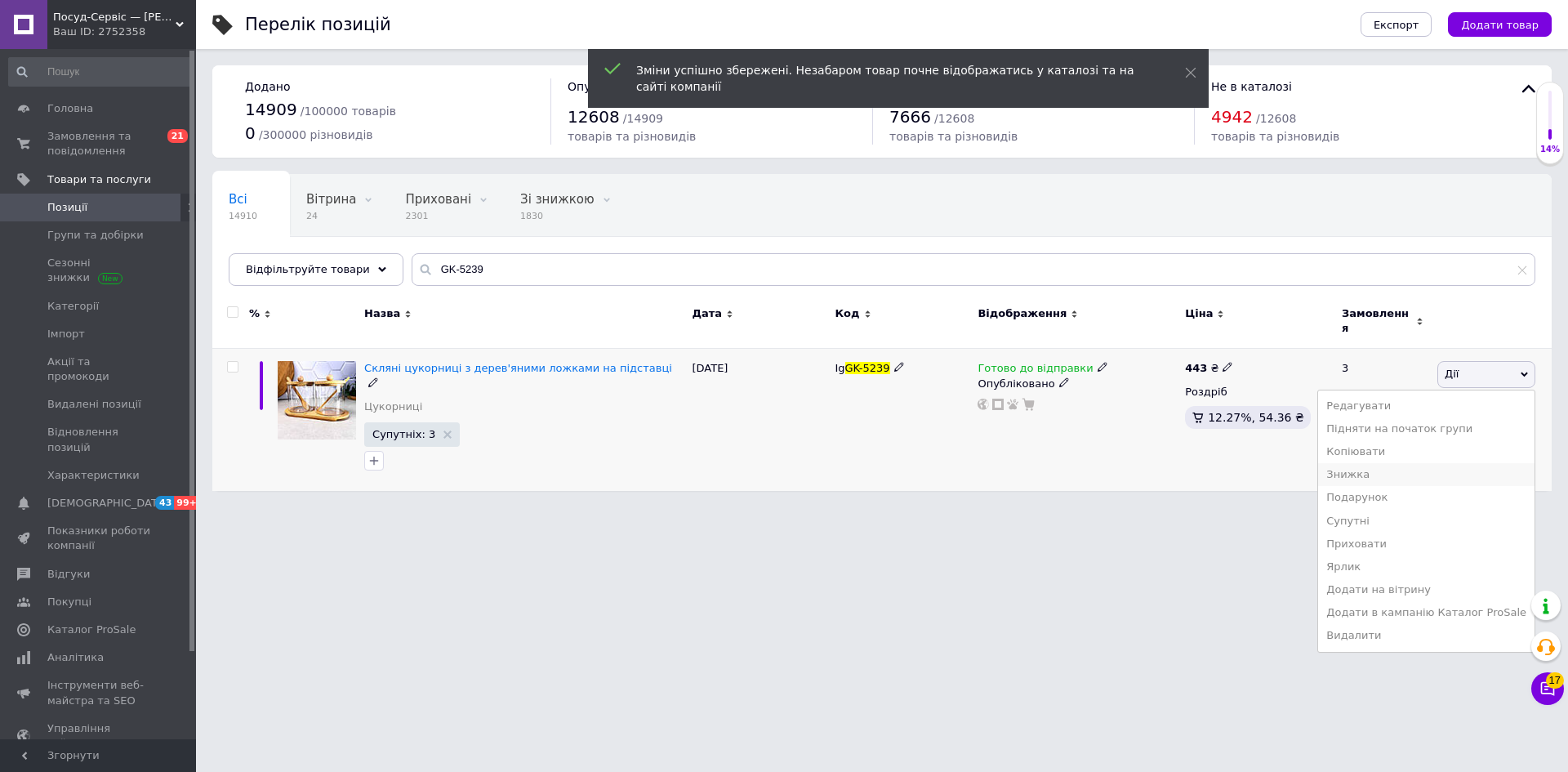
click at [1383, 464] on li "Знижка" at bounding box center [1427, 474] width 217 height 23
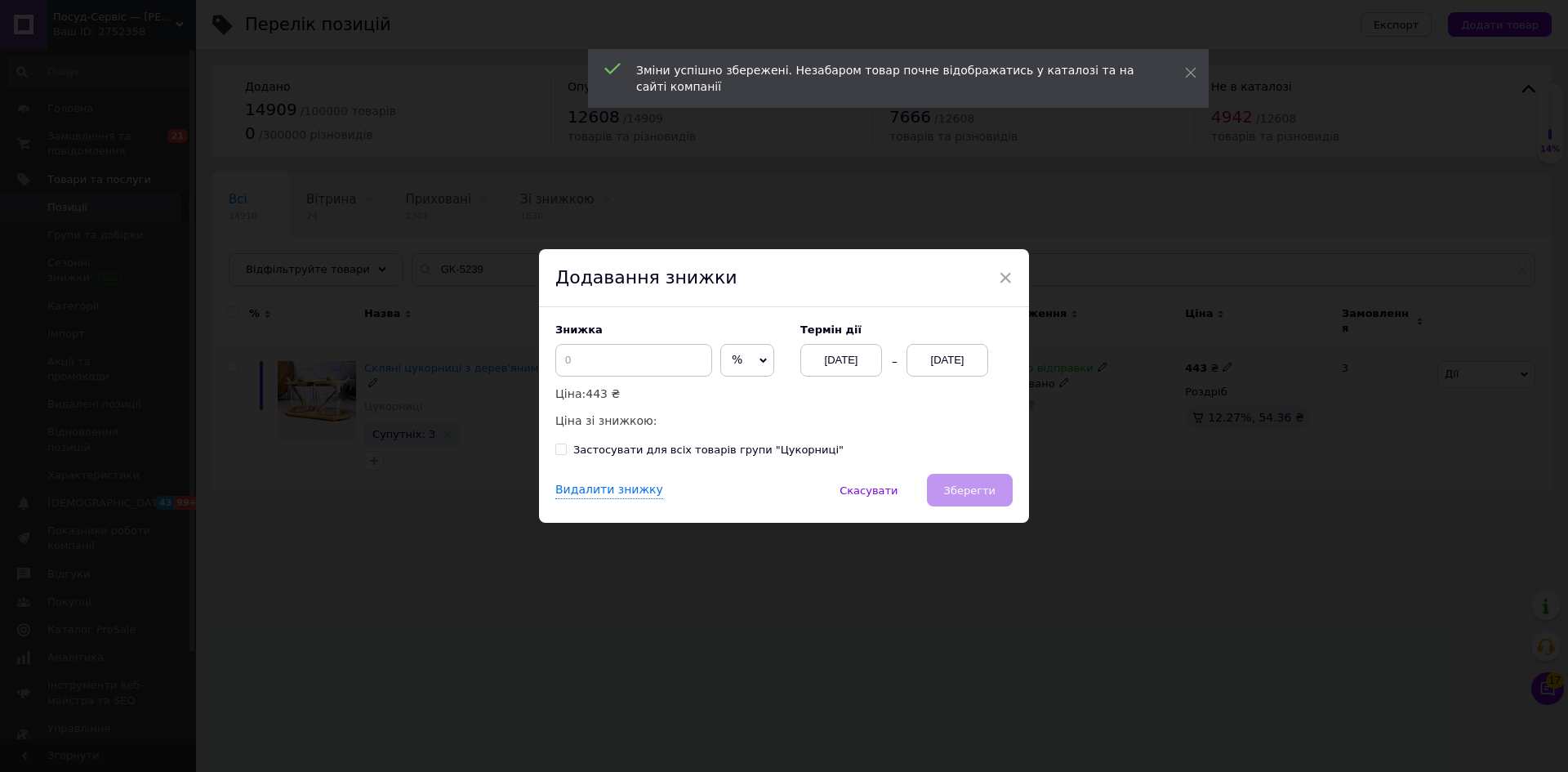
click at [744, 367] on span "%" at bounding box center [747, 360] width 54 height 33
drag, startPoint x: 739, startPoint y: 398, endPoint x: 669, endPoint y: 368, distance: 76.2
click at [734, 396] on li "₴" at bounding box center [747, 395] width 53 height 23
click at [665, 362] on input at bounding box center [633, 360] width 157 height 33
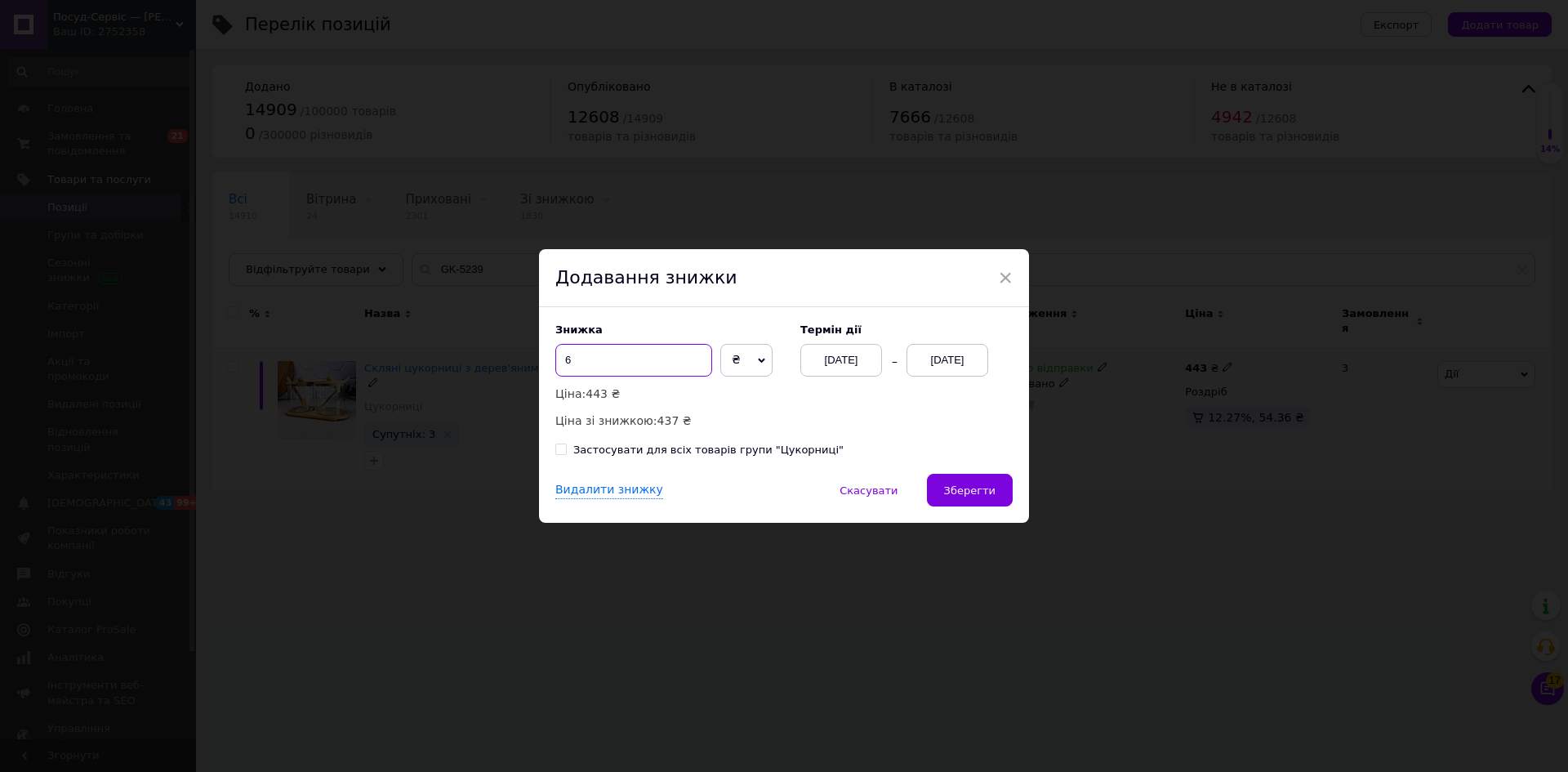
type input "6"
click at [838, 359] on div "[DATE]" at bounding box center [841, 360] width 82 height 33
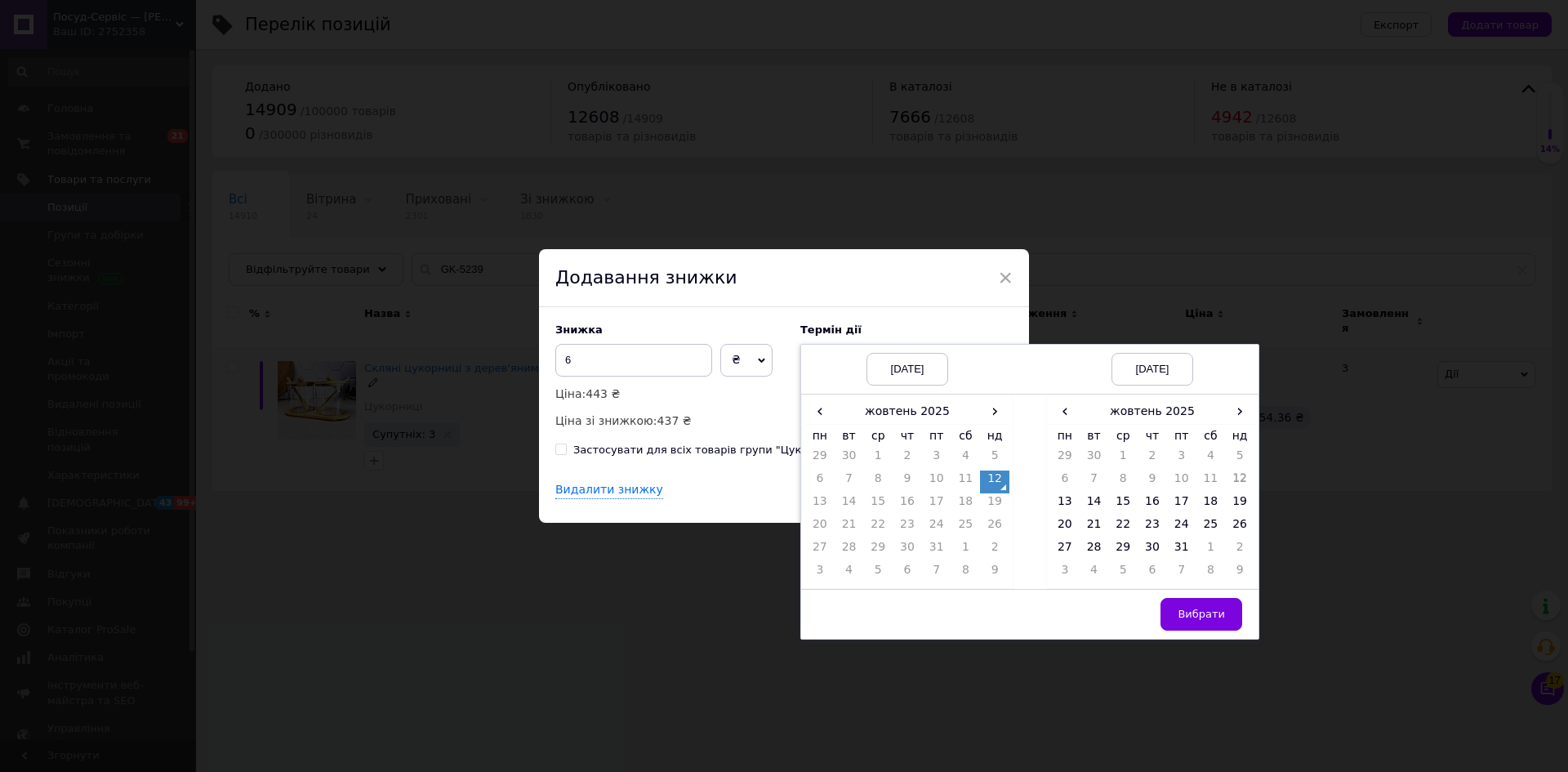
click at [993, 476] on td "12" at bounding box center [994, 482] width 30 height 23
drag, startPoint x: 1173, startPoint y: 545, endPoint x: 1218, endPoint y: 608, distance: 77.4
click at [1176, 547] on td "31" at bounding box center [1182, 550] width 30 height 23
click at [1218, 608] on span "Вибрати" at bounding box center [1201, 614] width 48 height 12
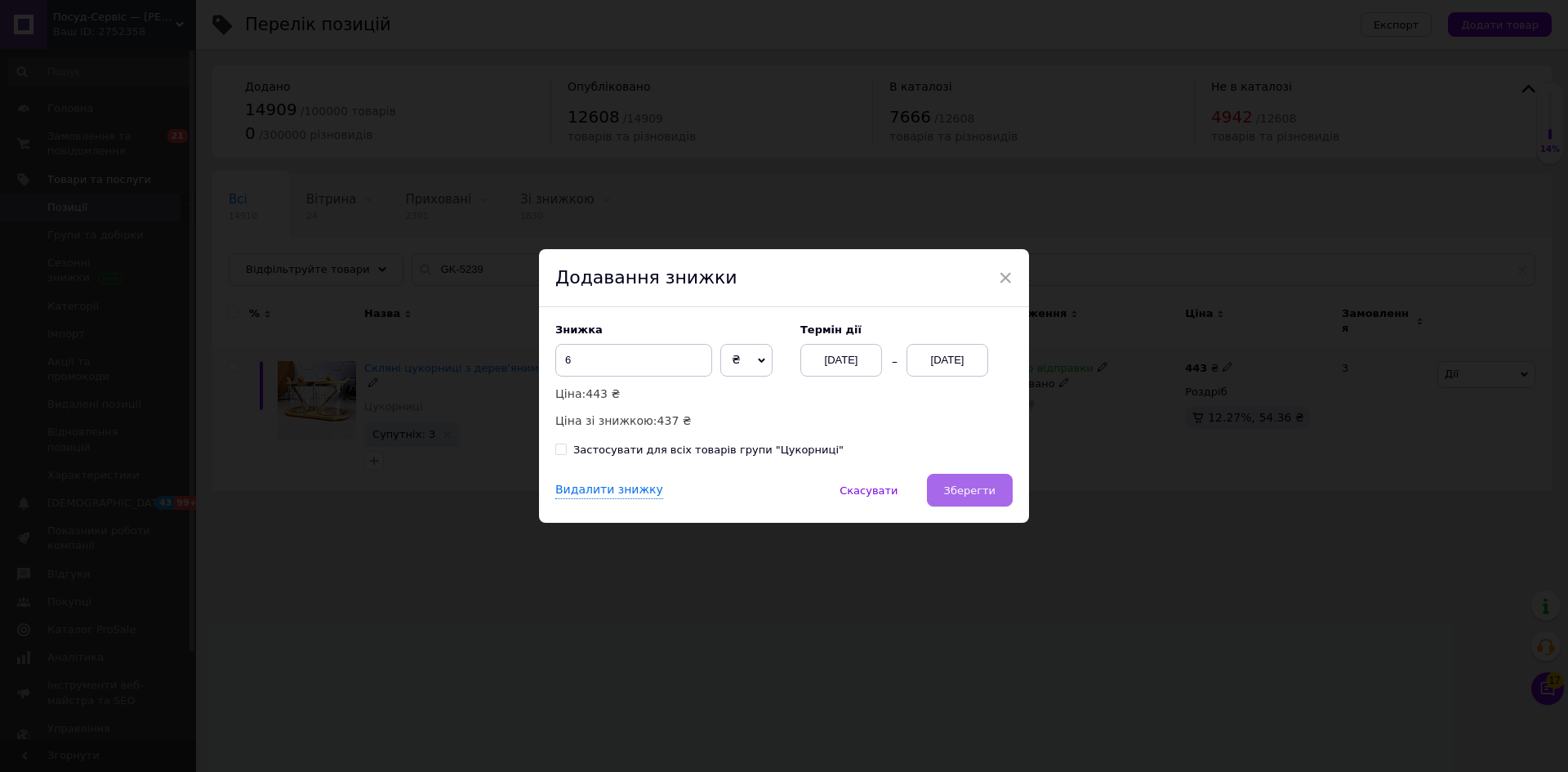
click at [971, 491] on span "Зберегти" at bounding box center [970, 490] width 52 height 12
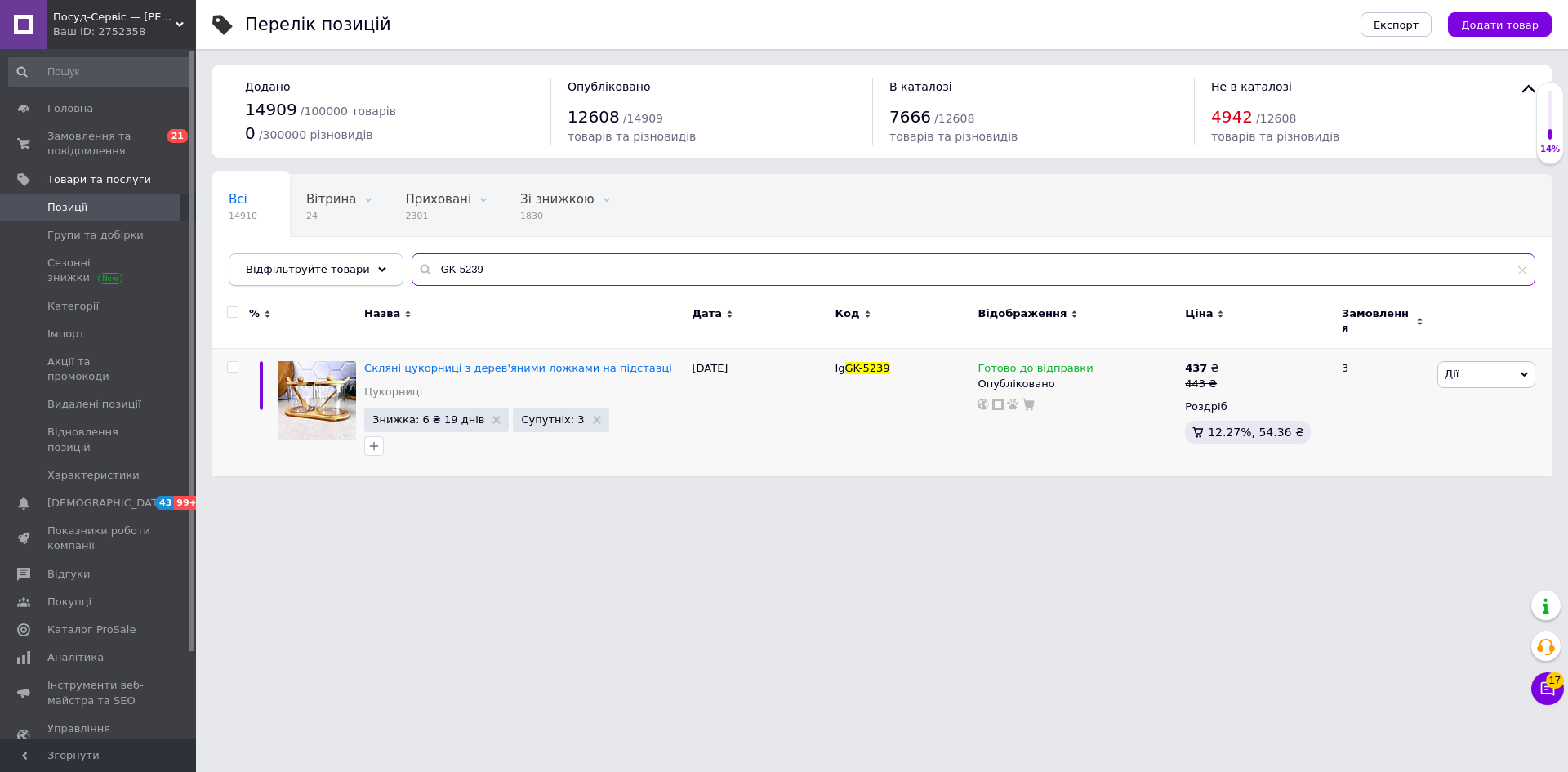
drag, startPoint x: 475, startPoint y: 269, endPoint x: 373, endPoint y: 263, distance: 102.2
click at [373, 263] on div "Відфільтруйте товари GK-5239" at bounding box center [882, 270] width 1307 height 33
drag, startPoint x: 478, startPoint y: 265, endPoint x: 398, endPoint y: 263, distance: 80.0
click at [412, 263] on div "GK-5240" at bounding box center [974, 270] width 1124 height 33
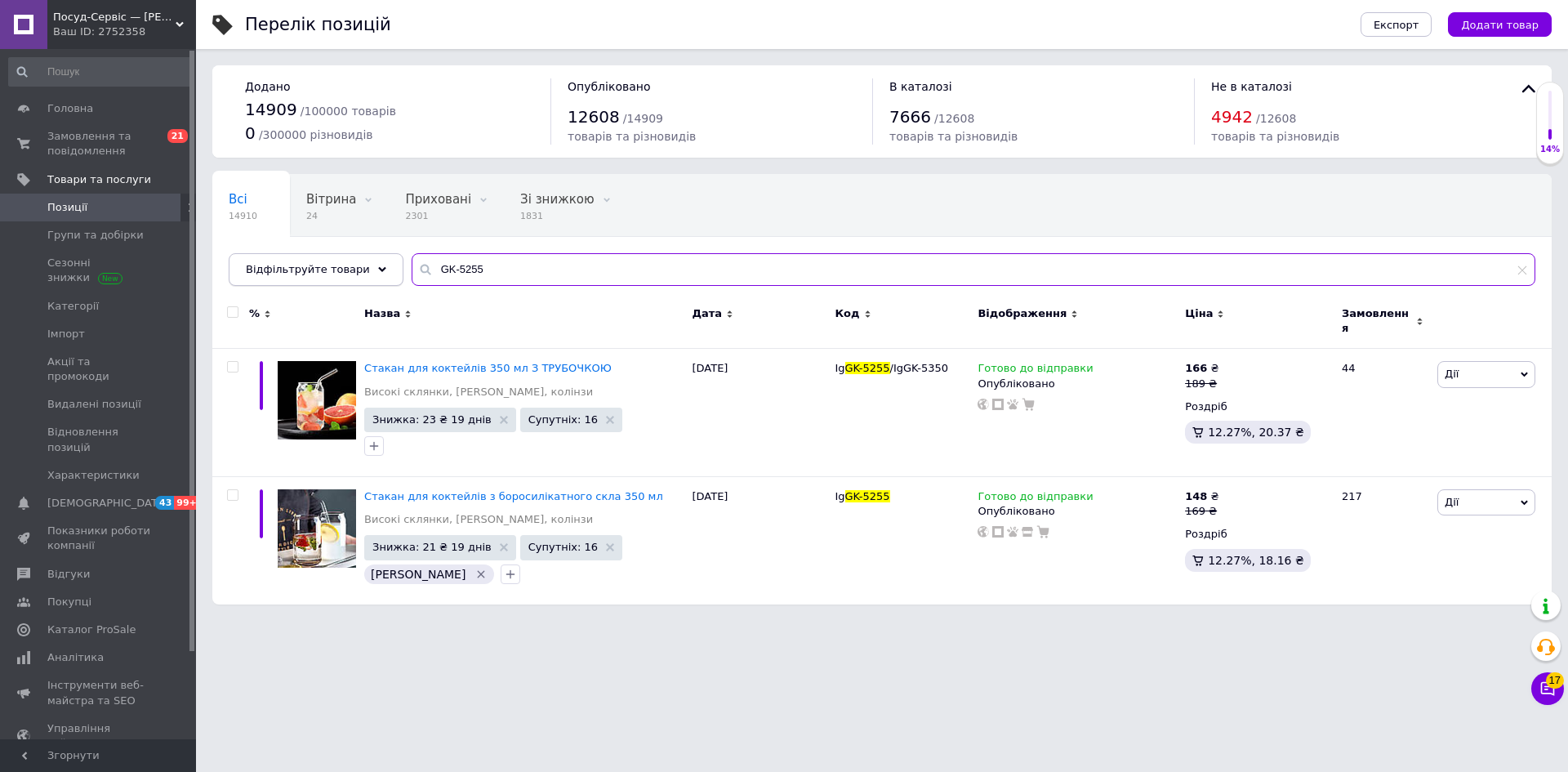
drag, startPoint x: 497, startPoint y: 266, endPoint x: 373, endPoint y: 258, distance: 124.3
click at [373, 258] on div "Відфільтруйте товари GK-5255" at bounding box center [882, 270] width 1307 height 33
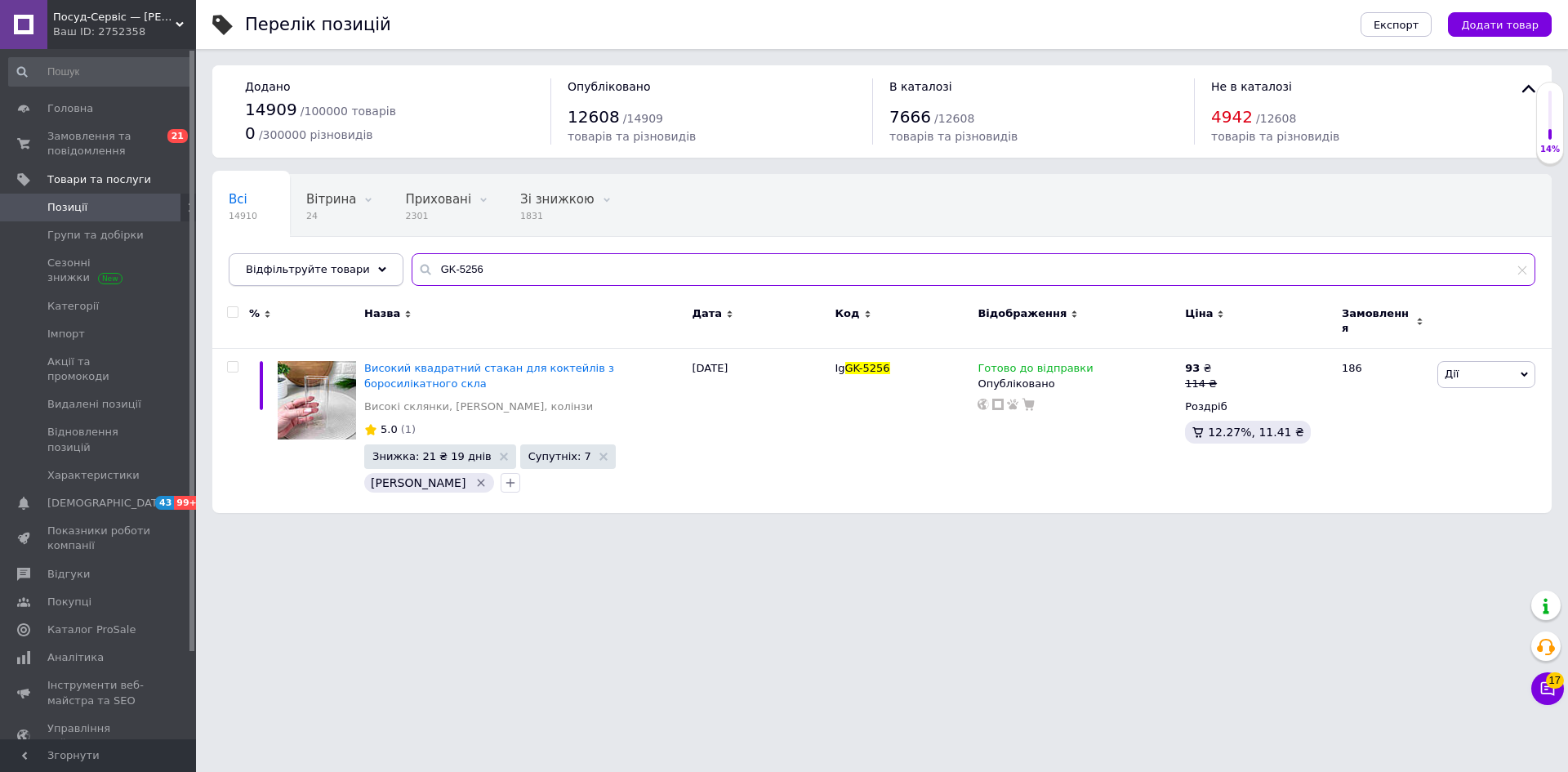
drag, startPoint x: 464, startPoint y: 267, endPoint x: 382, endPoint y: 259, distance: 82.4
click at [382, 259] on div "Відфільтруйте товари GK-5256" at bounding box center [882, 270] width 1307 height 33
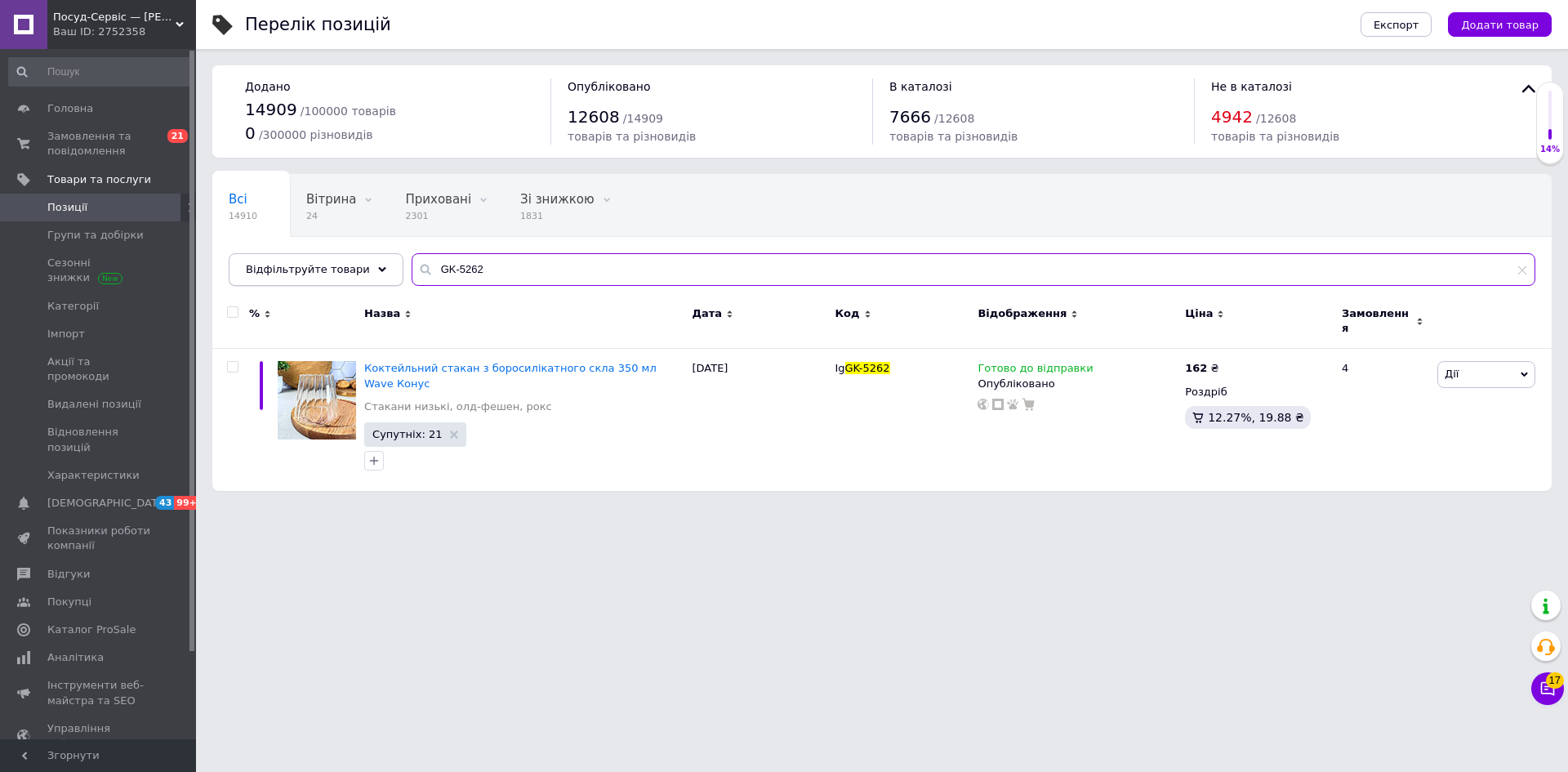
drag, startPoint x: 461, startPoint y: 269, endPoint x: 374, endPoint y: 267, distance: 87.0
click at [374, 267] on div "Відфільтруйте товари GK-5262" at bounding box center [882, 270] width 1307 height 33
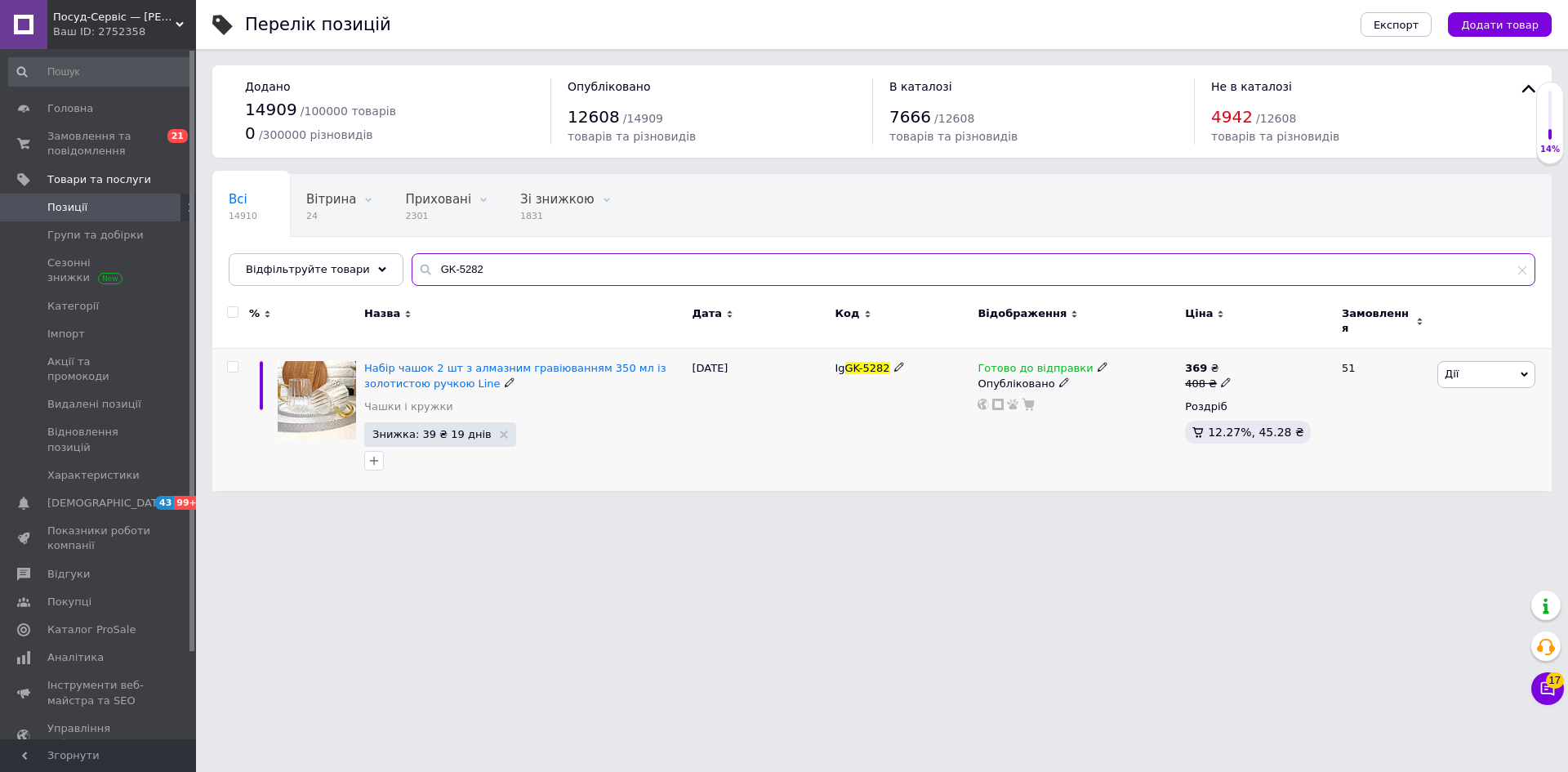
type input "GK-5282"
click at [1446, 368] on span "Дії" at bounding box center [1451, 373] width 14 height 12
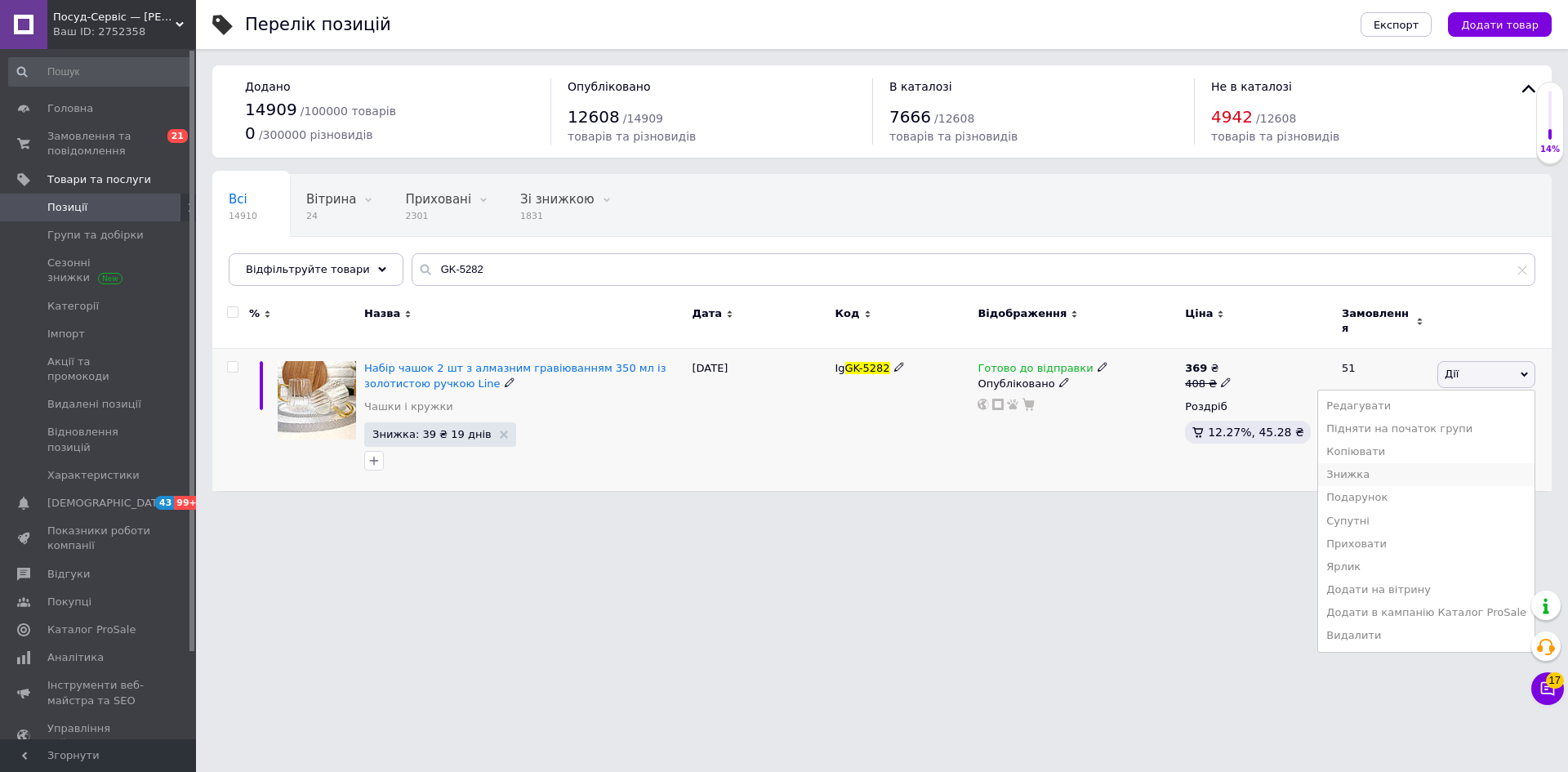
click at [1383, 469] on li "Знижка" at bounding box center [1427, 474] width 217 height 23
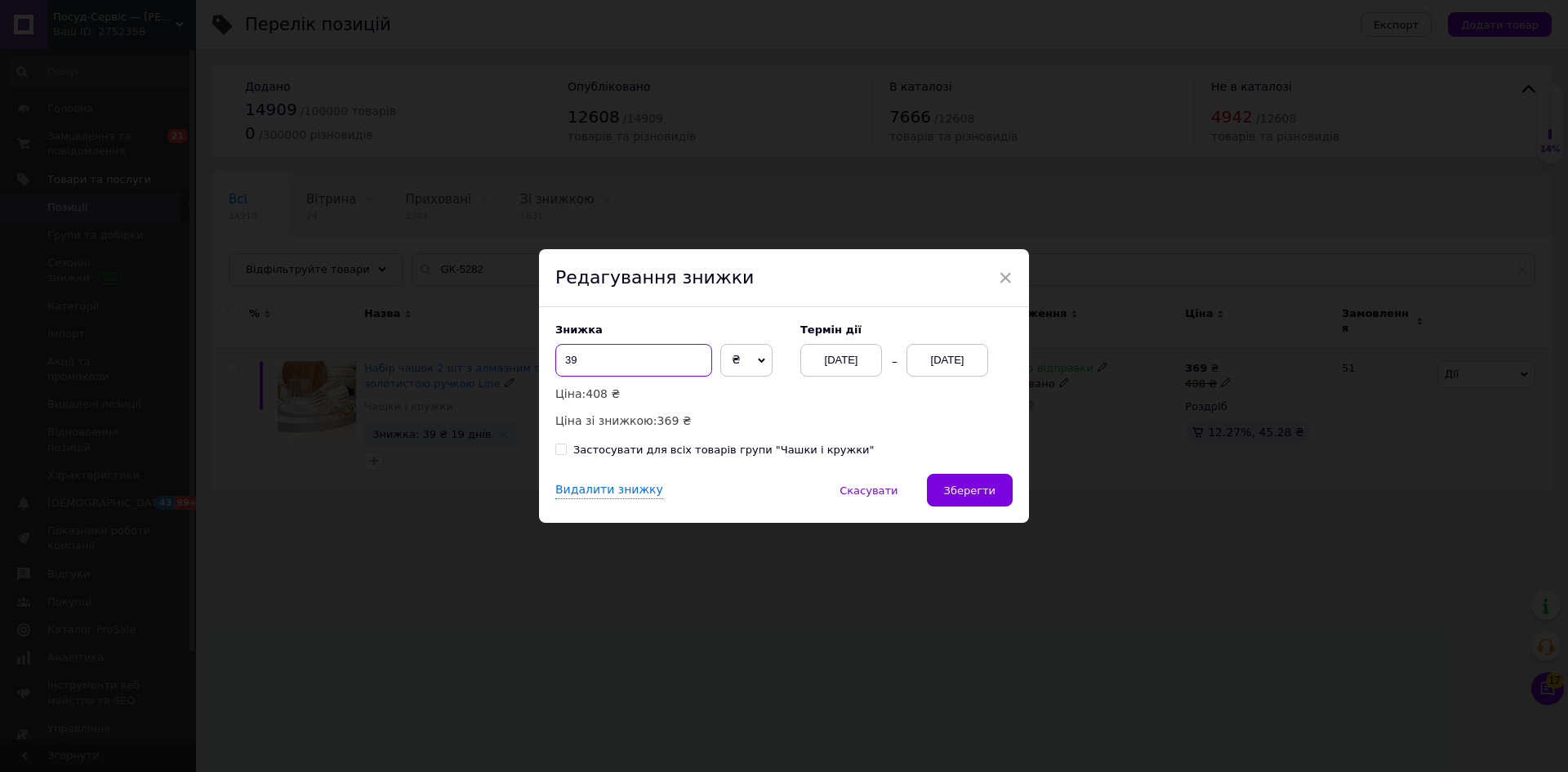
drag, startPoint x: 565, startPoint y: 359, endPoint x: 695, endPoint y: 341, distance: 131.2
click at [695, 341] on div "Знижка 39 ₴ % Ціна: 408 ₴ Ціна зі знижкою: 369 ₴" at bounding box center [670, 376] width 229 height 106
type input "42"
click at [966, 500] on button "Зберегти" at bounding box center [970, 490] width 86 height 33
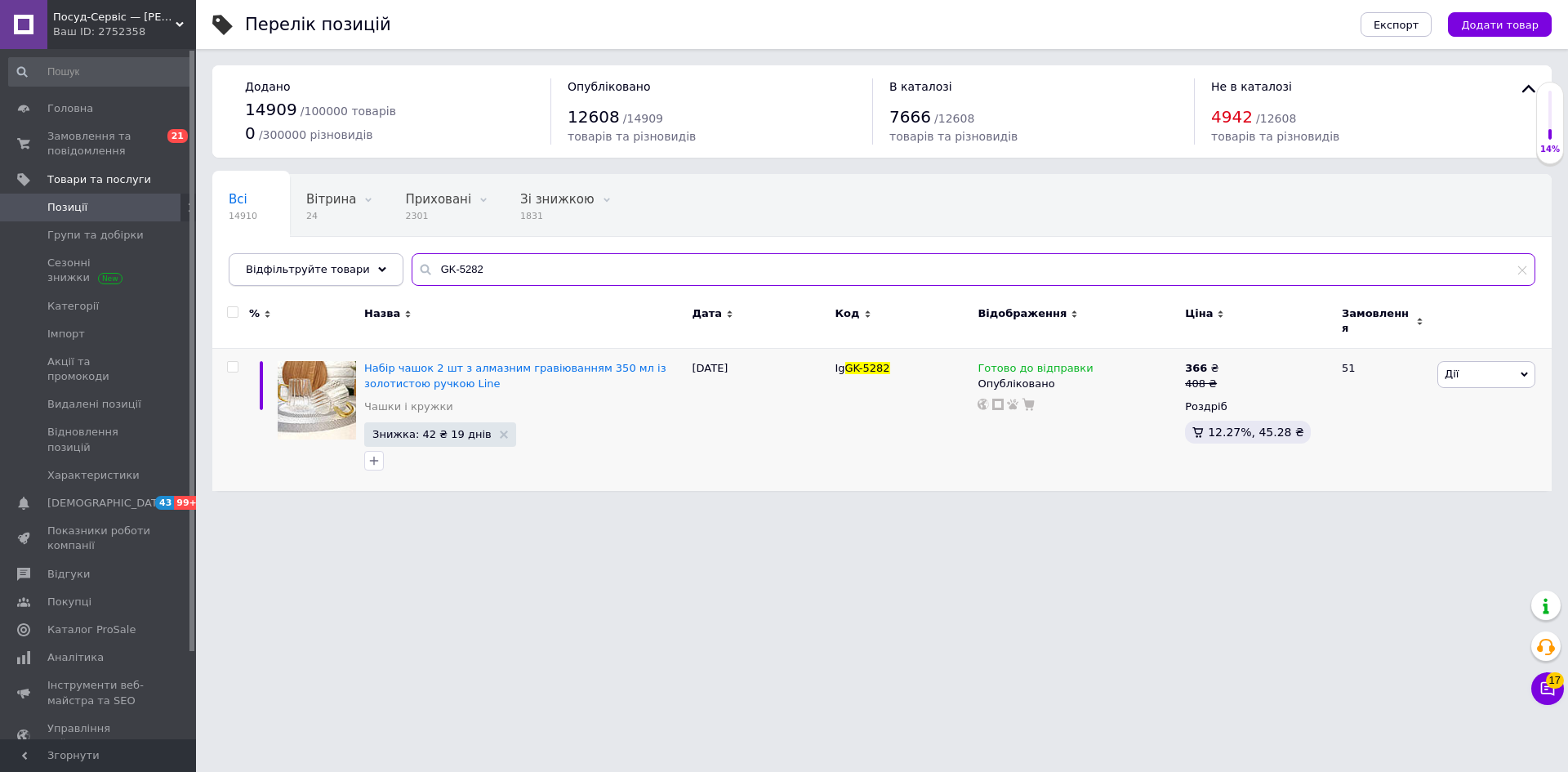
drag, startPoint x: 507, startPoint y: 264, endPoint x: 358, endPoint y: 263, distance: 149.0
click at [358, 263] on div "Відфільтруйте товари GK-5282" at bounding box center [882, 270] width 1307 height 33
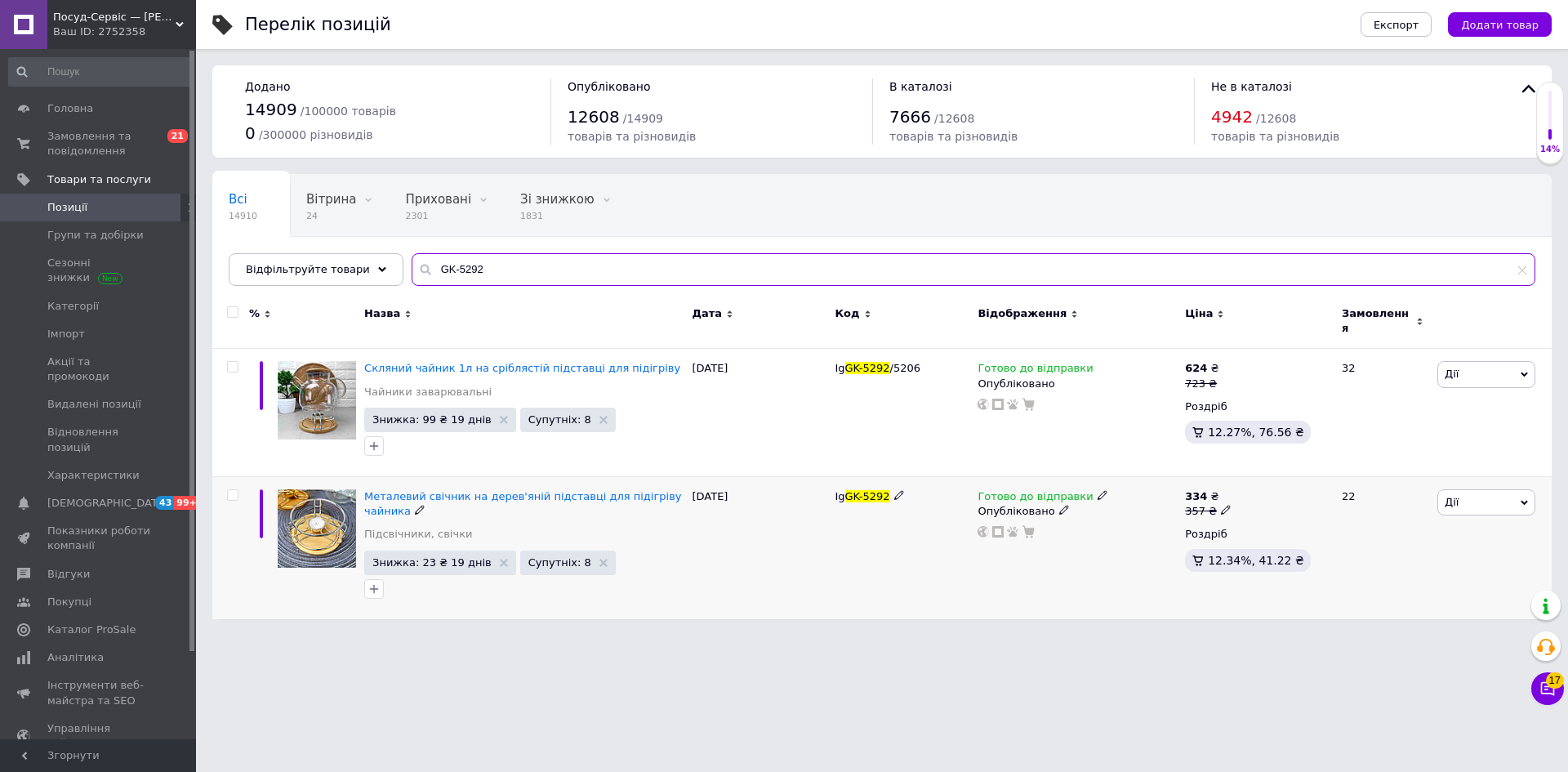
type input "GK-5292"
click at [1441, 497] on span "Дії" at bounding box center [1486, 502] width 98 height 26
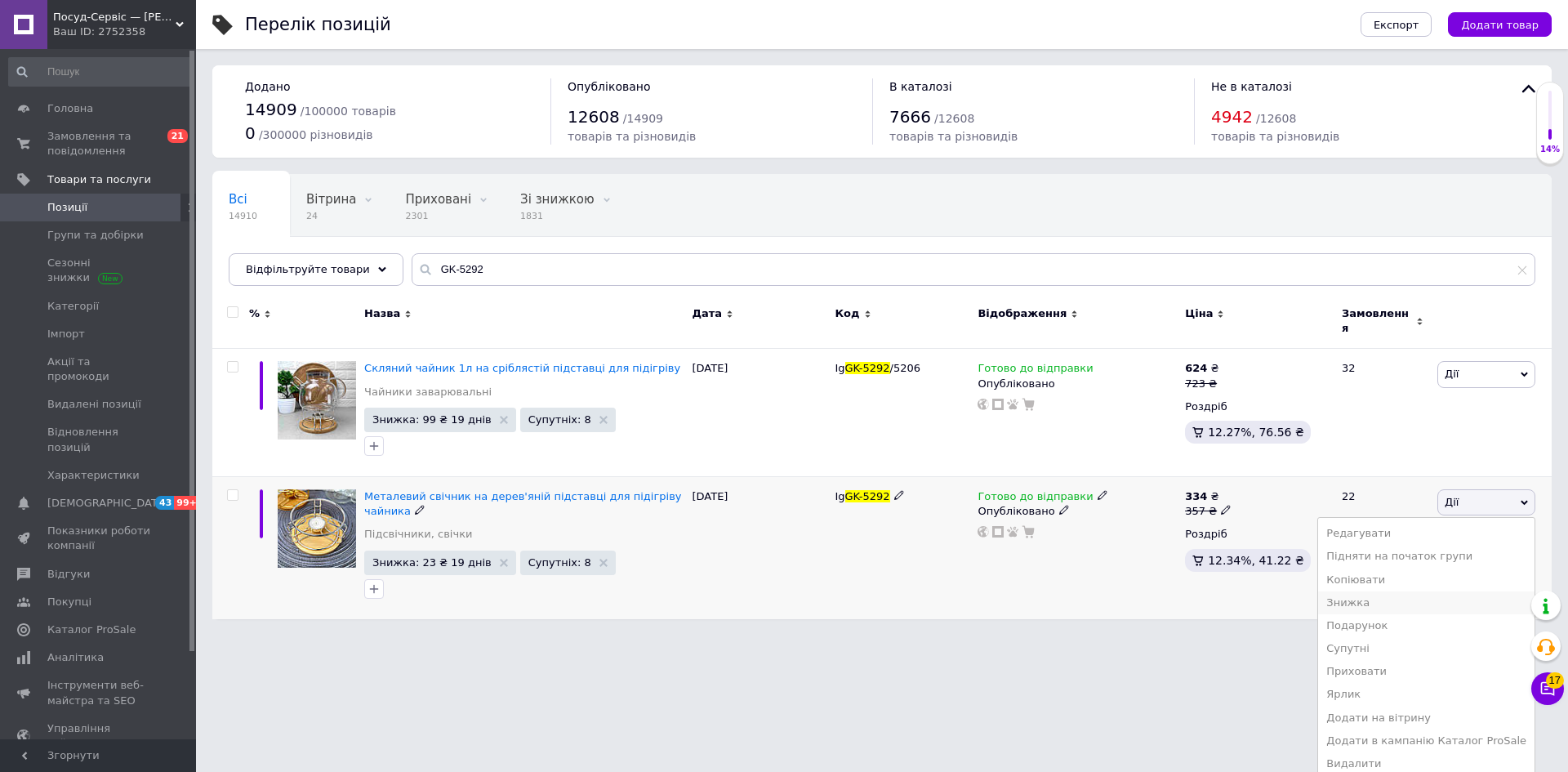
click at [1382, 600] on li "Знижка" at bounding box center [1427, 603] width 217 height 23
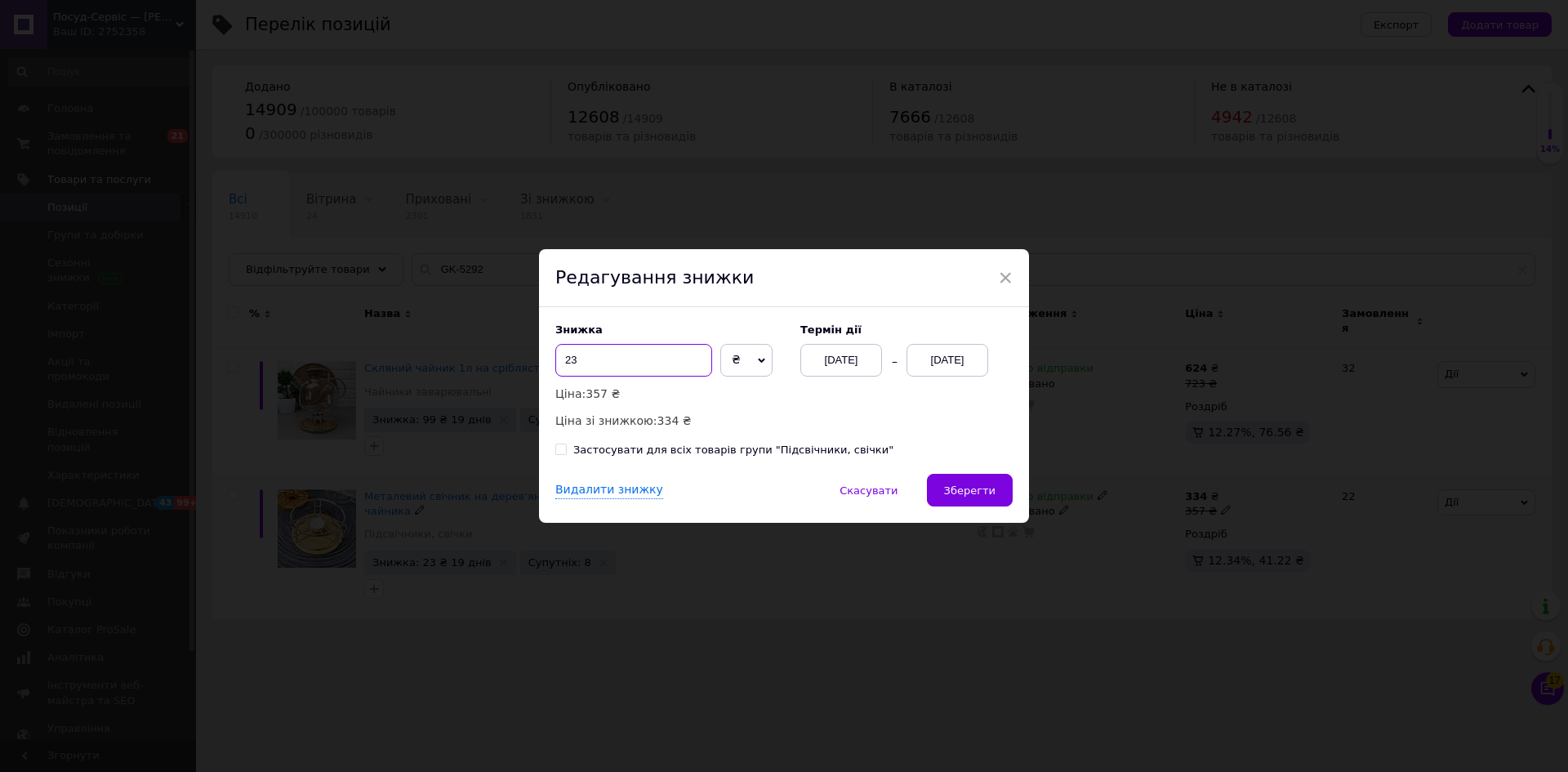
drag, startPoint x: 569, startPoint y: 361, endPoint x: 593, endPoint y: 359, distance: 24.1
click at [593, 359] on input "23" at bounding box center [633, 360] width 157 height 33
type input "22"
click at [957, 499] on button "Зберегти" at bounding box center [970, 490] width 86 height 33
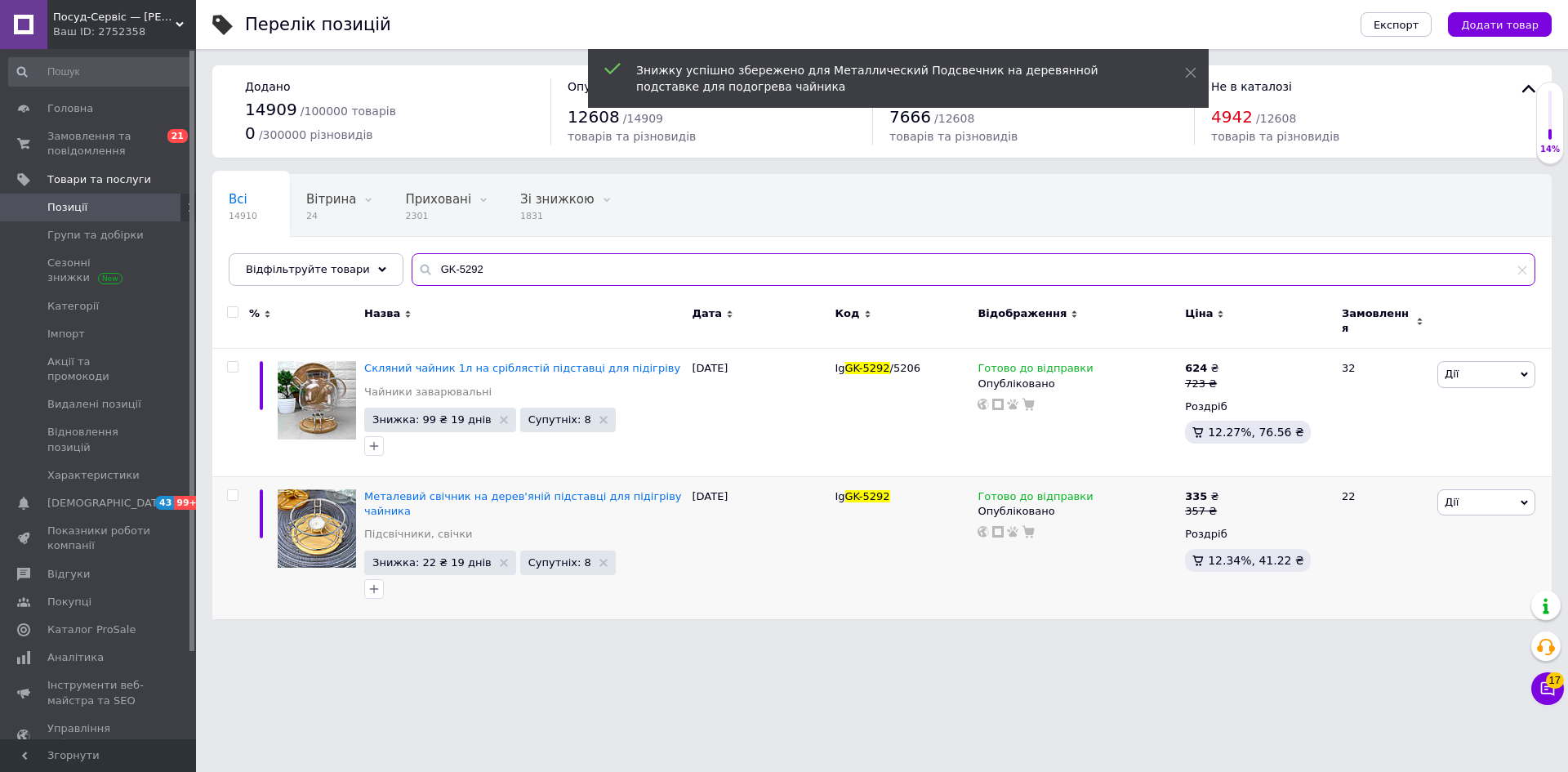
drag, startPoint x: 458, startPoint y: 261, endPoint x: 487, endPoint y: 270, distance: 30.4
click at [487, 270] on input "GK-5292" at bounding box center [974, 270] width 1124 height 33
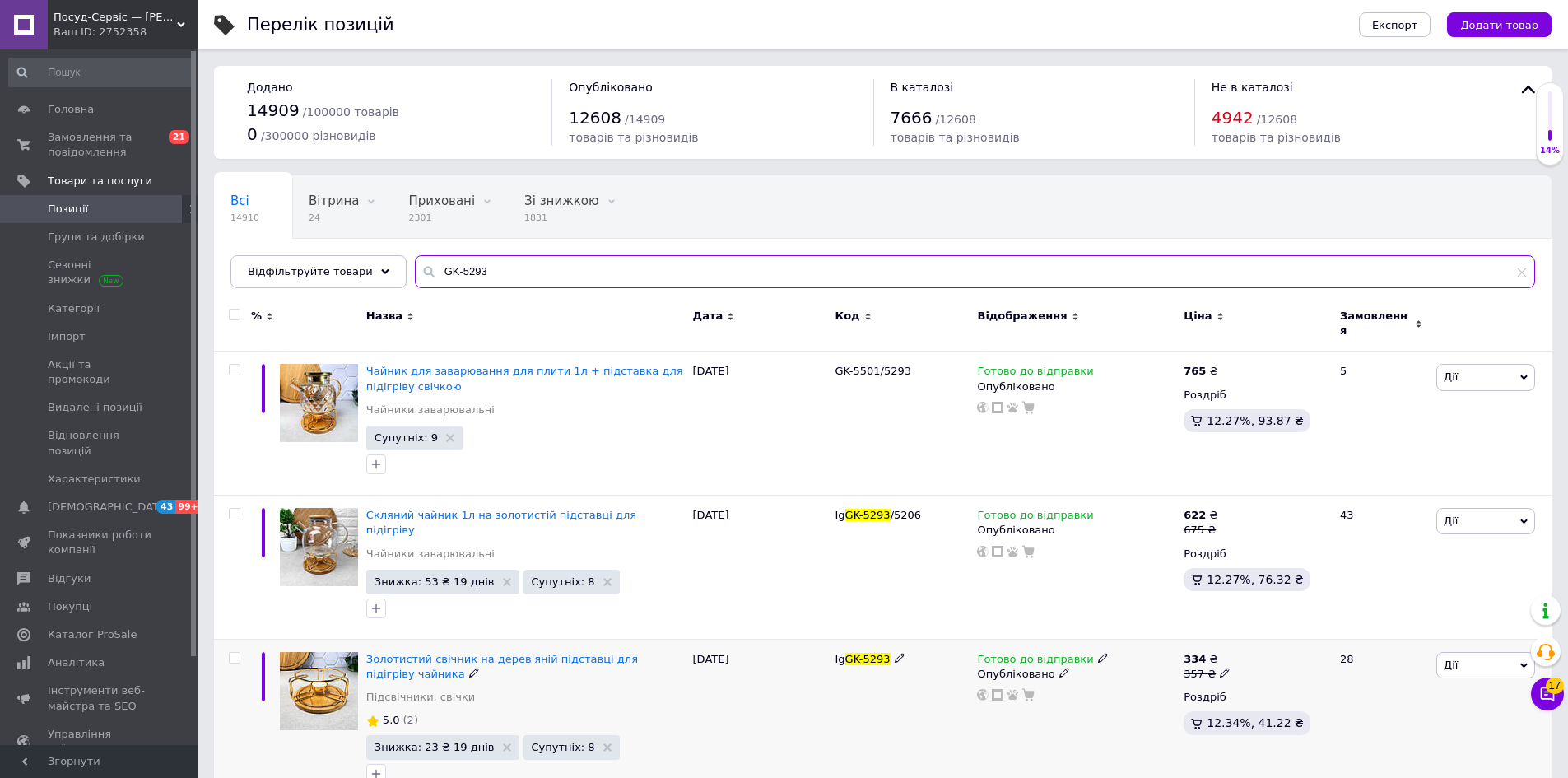
type input "GK-5293"
drag, startPoint x: 1478, startPoint y: 644, endPoint x: 1466, endPoint y: 682, distance: 39.8
click at [1476, 652] on span "Дії" at bounding box center [1485, 665] width 98 height 26
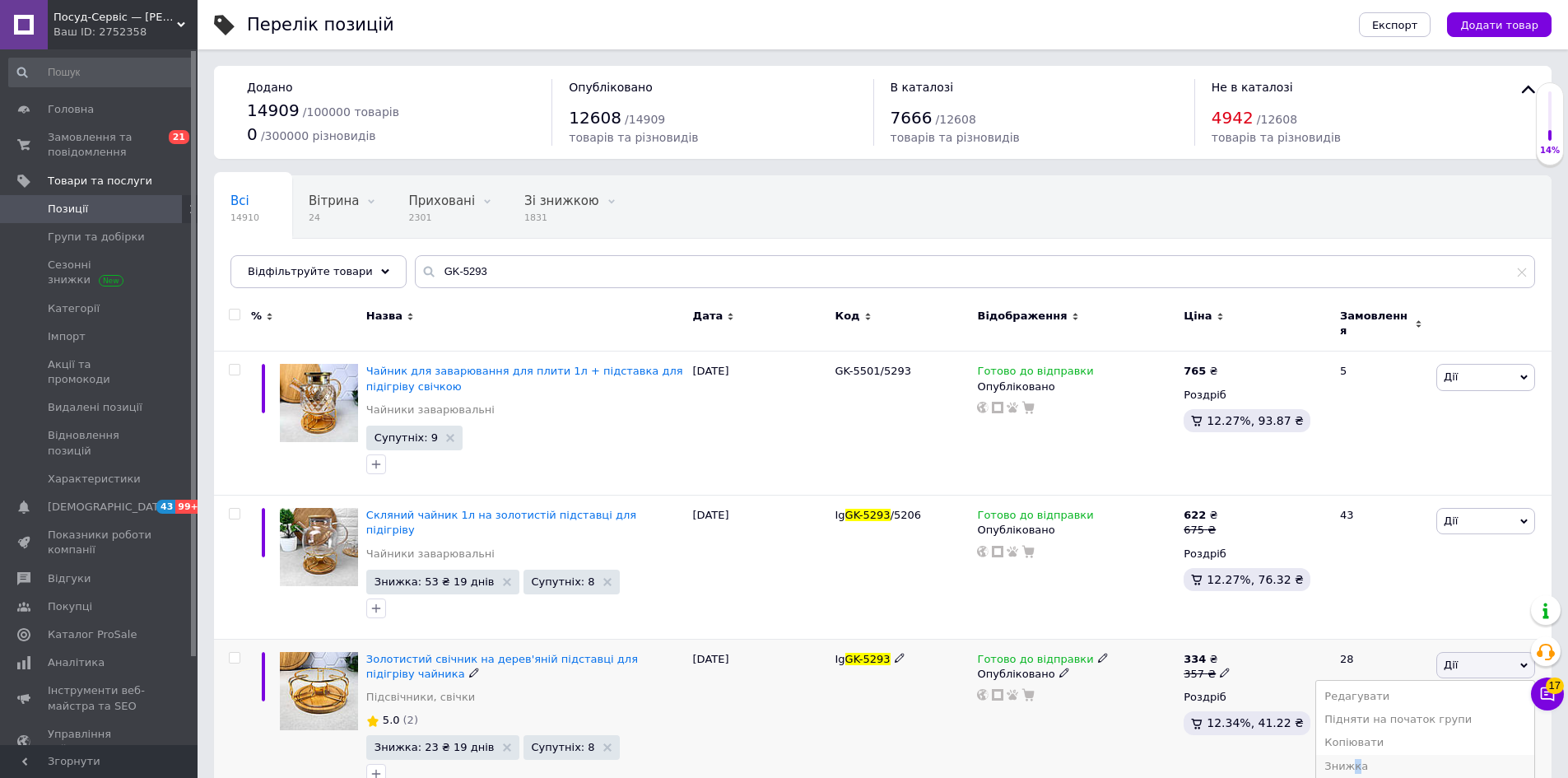
click at [1379, 755] on li "Знижка" at bounding box center [1426, 766] width 218 height 23
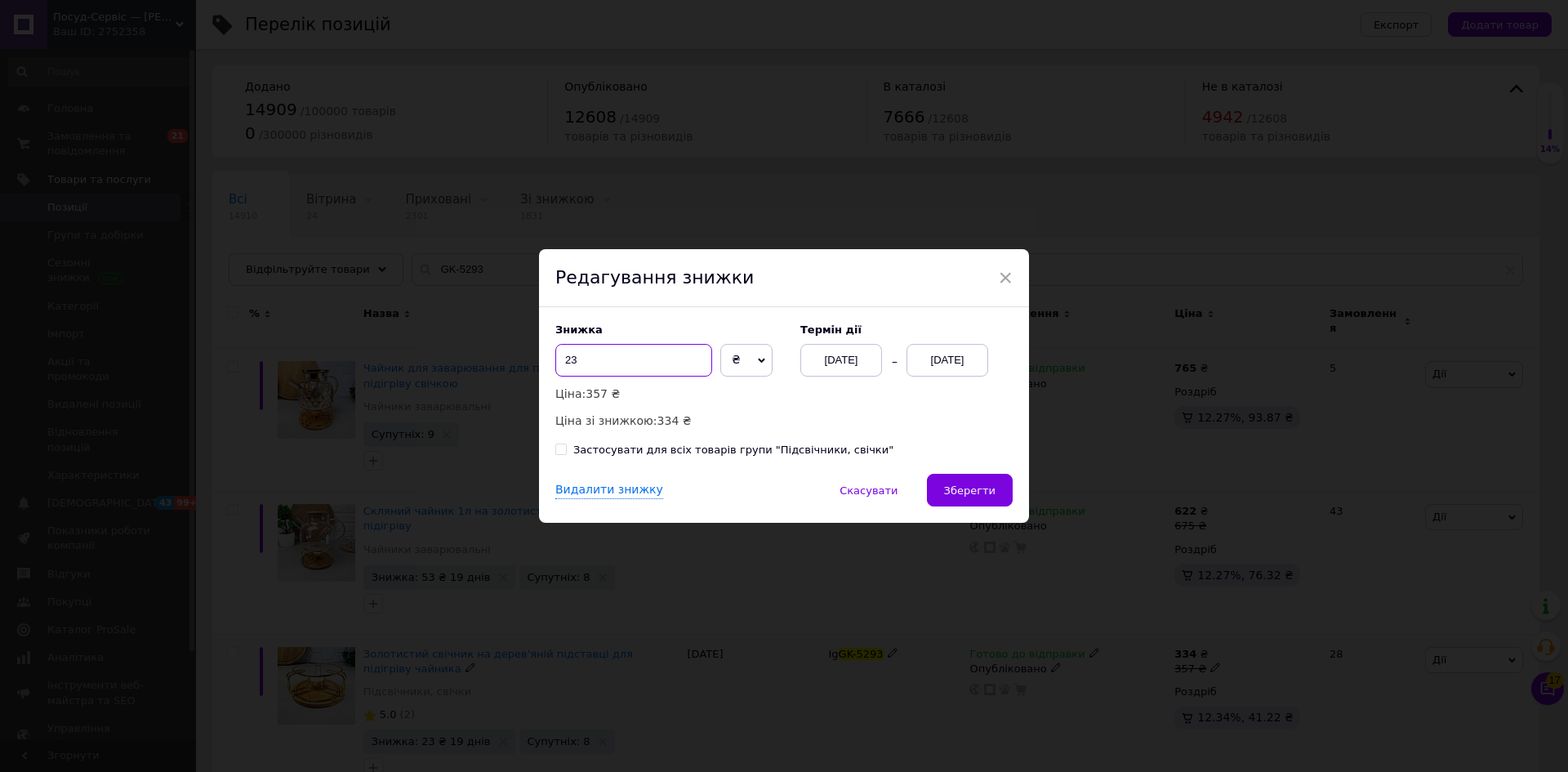
drag, startPoint x: 569, startPoint y: 351, endPoint x: 635, endPoint y: 351, distance: 66.0
click at [635, 354] on input "23" at bounding box center [633, 360] width 157 height 33
type input "22"
drag, startPoint x: 985, startPoint y: 489, endPoint x: 988, endPoint y: 509, distance: 20.2
click at [985, 496] on span "Зберегти" at bounding box center [970, 490] width 52 height 12
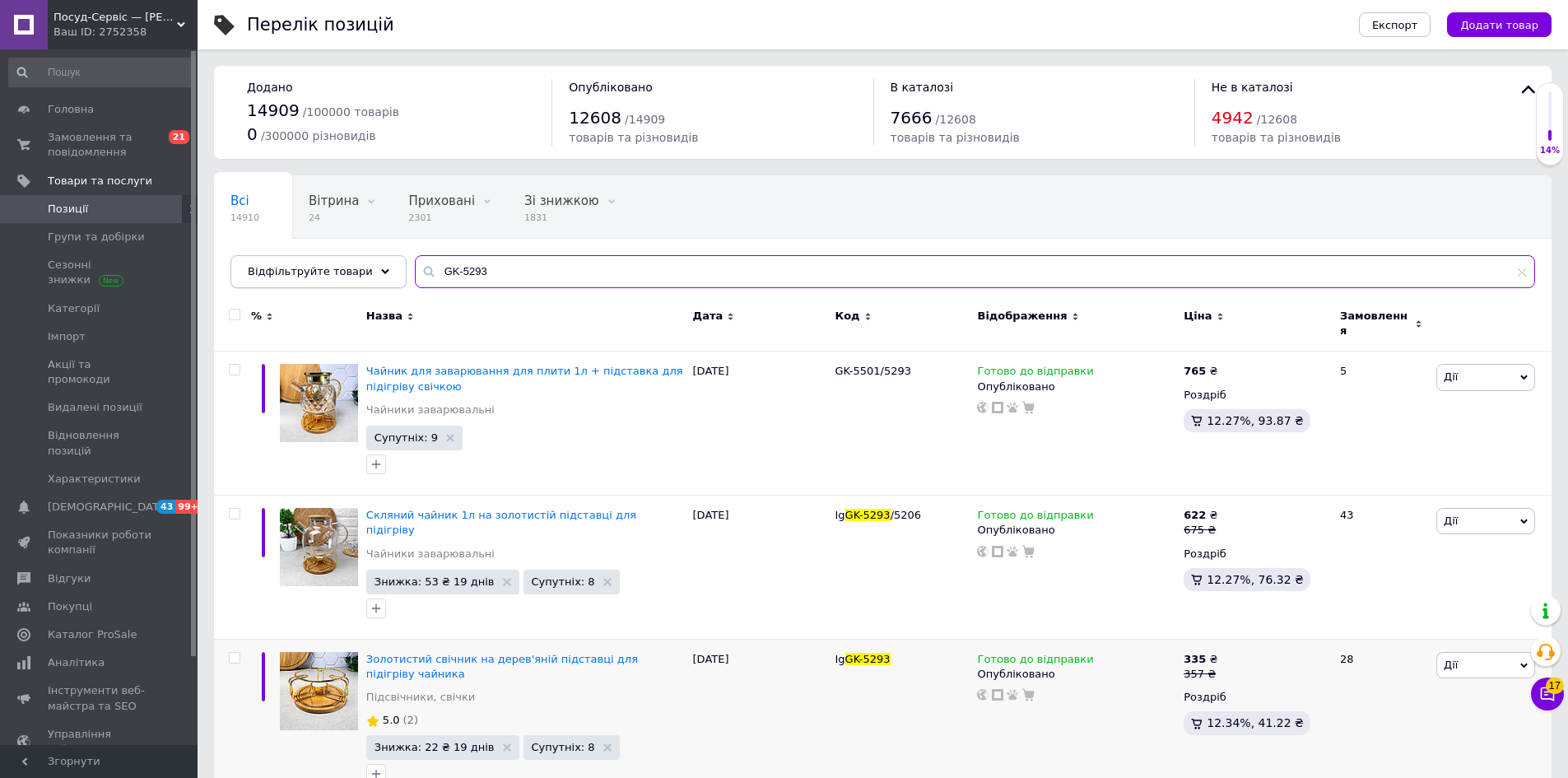
drag, startPoint x: 491, startPoint y: 272, endPoint x: 369, endPoint y: 273, distance: 122.0
click at [369, 273] on div "Відфільтруйте товари GK-5293" at bounding box center [883, 272] width 1305 height 33
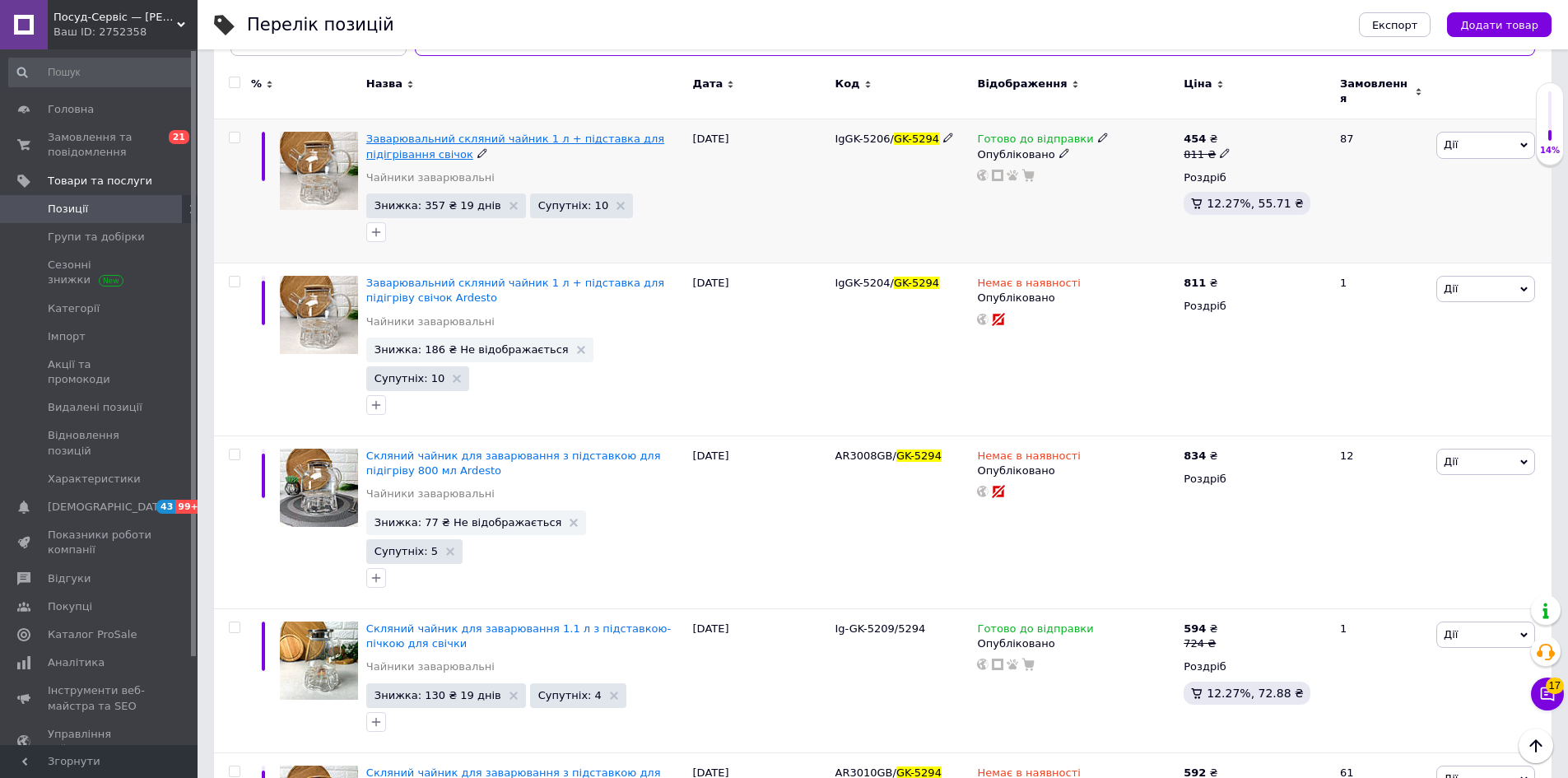
scroll to position [83, 0]
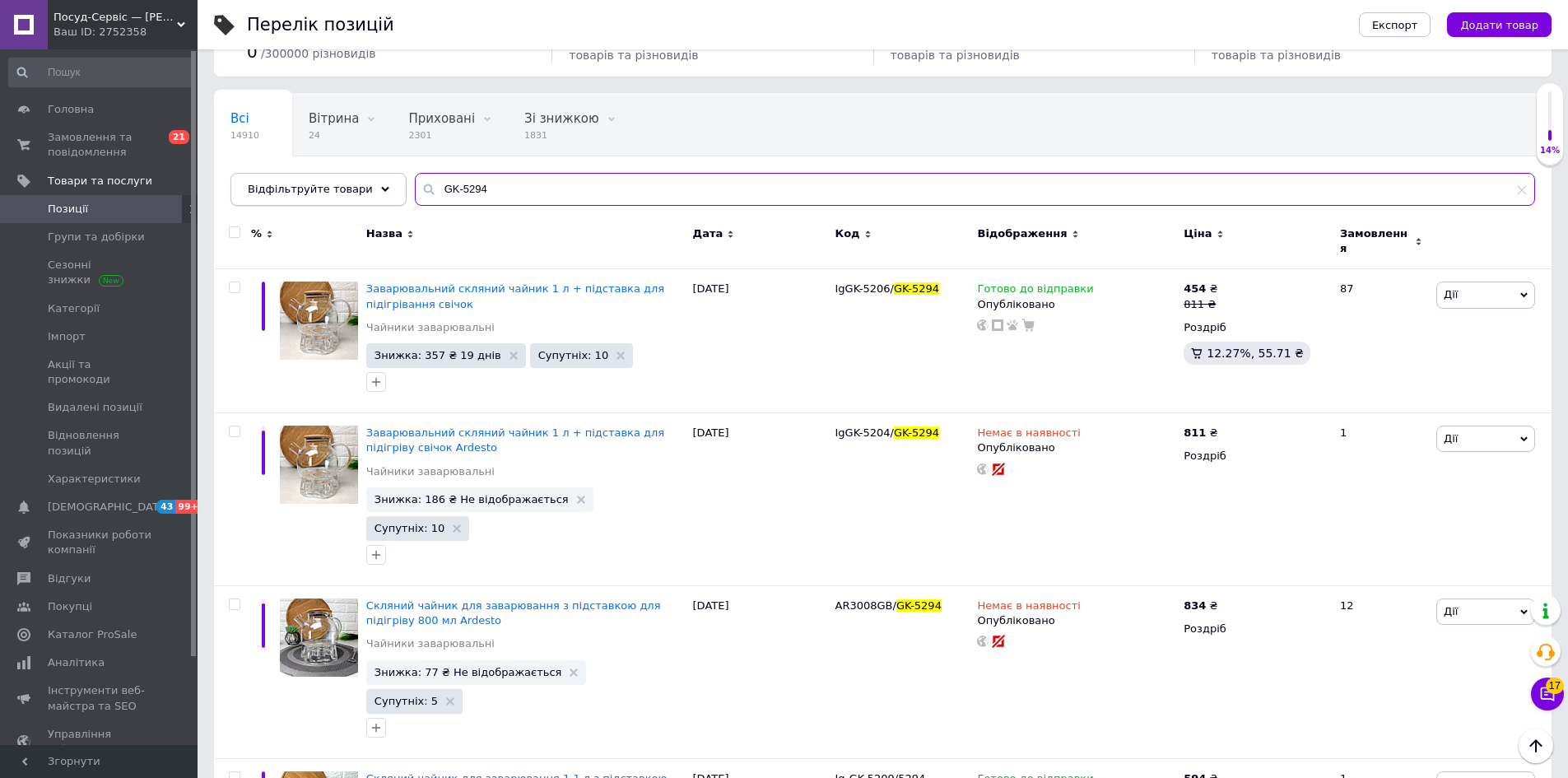
drag, startPoint x: 479, startPoint y: 183, endPoint x: 348, endPoint y: 187, distance: 131.1
click at [348, 187] on div "Відфільтруйте товари GK-5294" at bounding box center [883, 189] width 1305 height 33
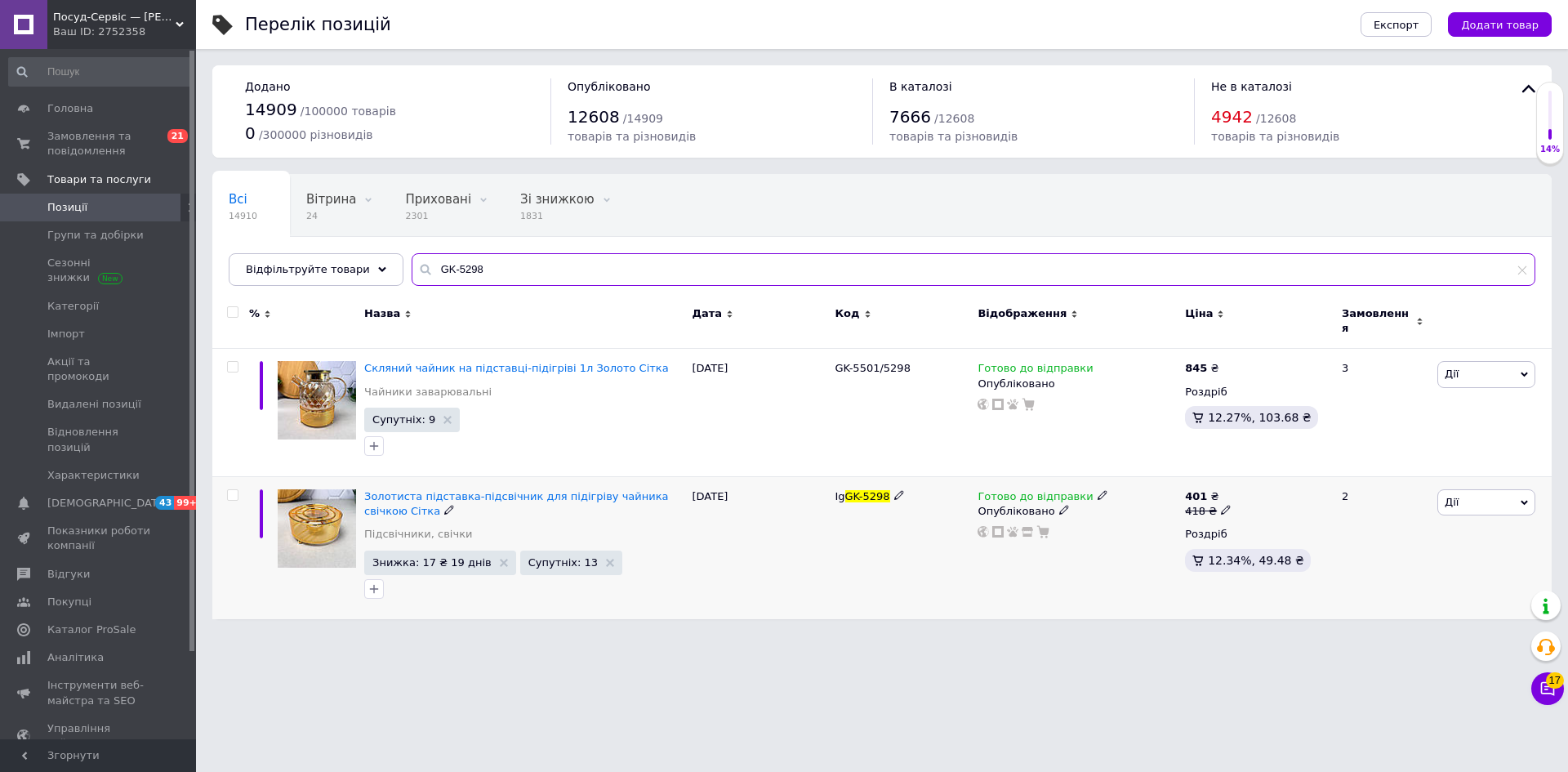
type input "GK-5298"
click at [1469, 489] on span "Дії" at bounding box center [1486, 502] width 98 height 26
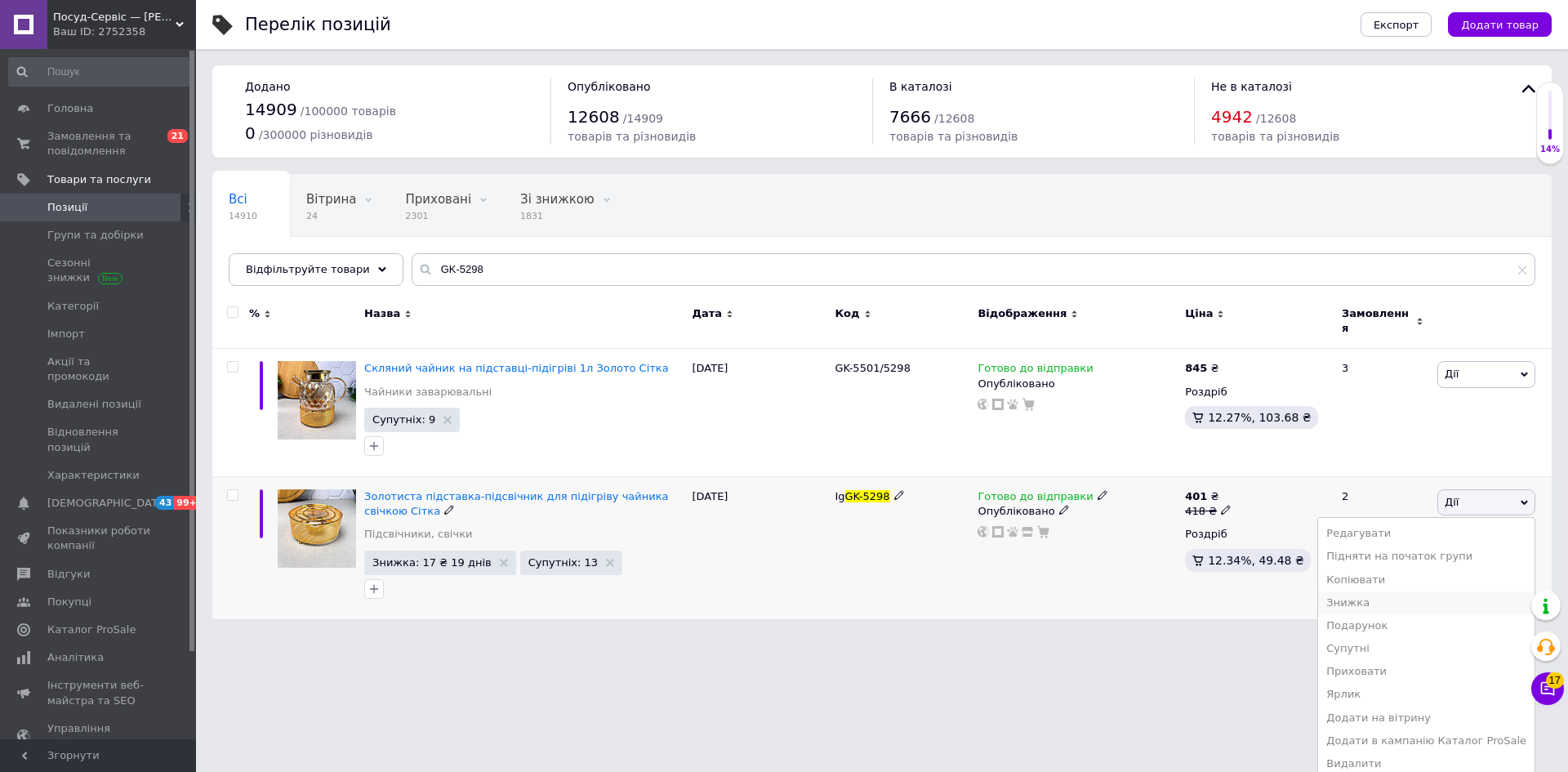
click at [1395, 596] on li "Знижка" at bounding box center [1427, 603] width 217 height 23
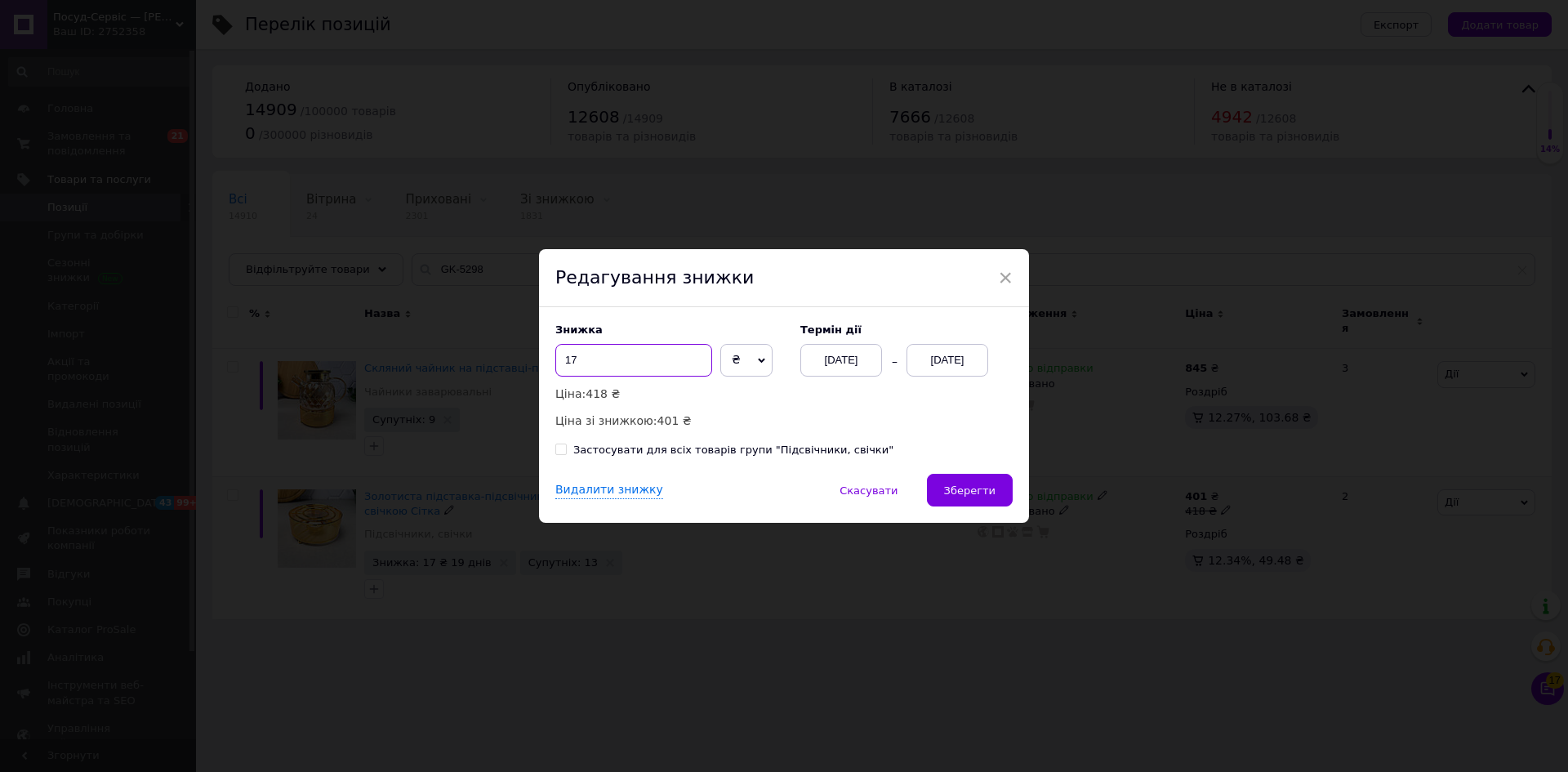
drag, startPoint x: 558, startPoint y: 363, endPoint x: 661, endPoint y: 360, distance: 103.0
click at [661, 360] on input "17" at bounding box center [633, 360] width 157 height 33
type input "23"
click at [967, 490] on span "Зберегти" at bounding box center [970, 490] width 52 height 12
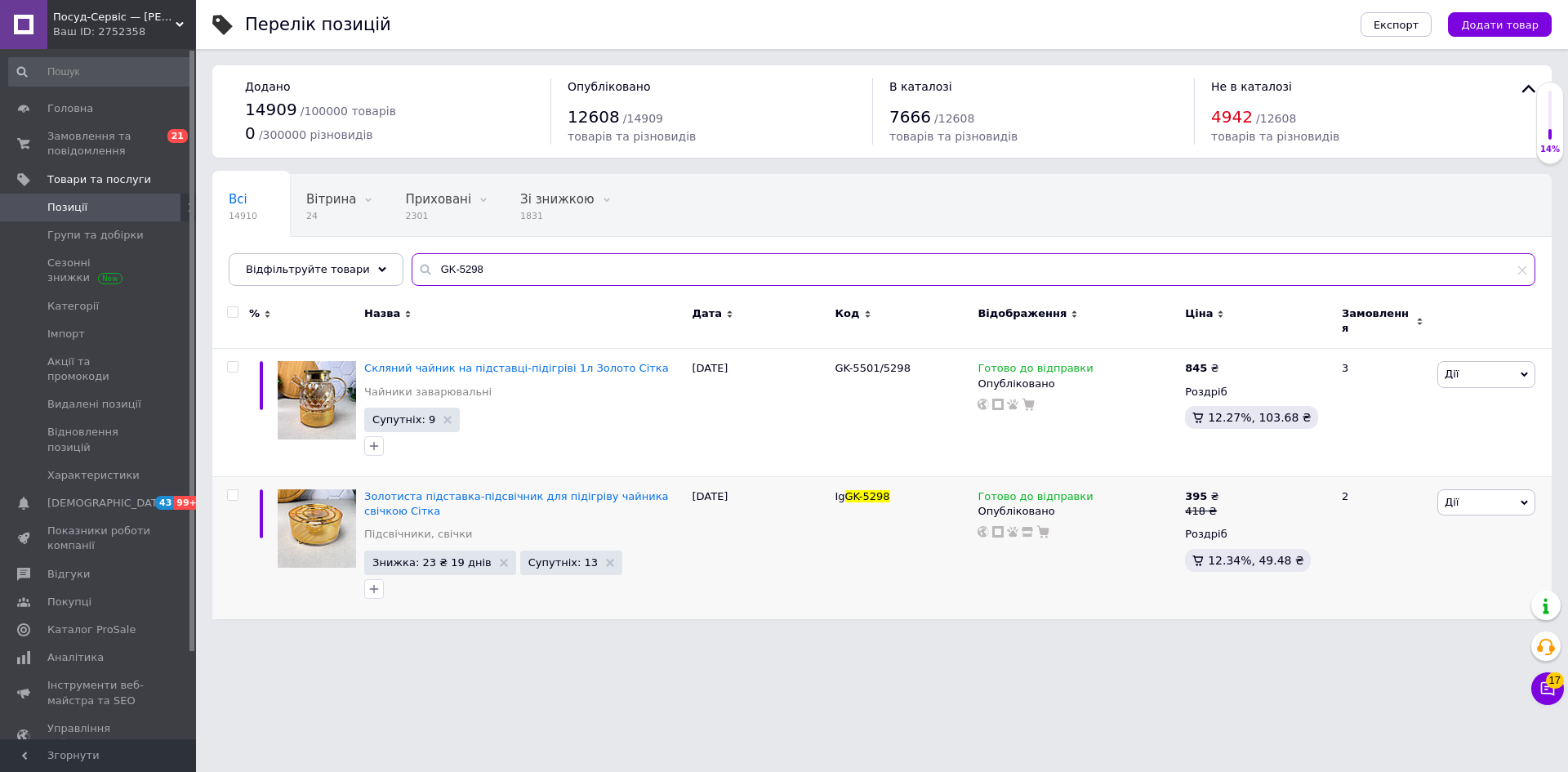
drag, startPoint x: 482, startPoint y: 266, endPoint x: 386, endPoint y: 270, distance: 96.1
click at [386, 270] on div "Всі 14910 Вітрина 24 Видалити Редагувати Приховані 2301 Видалити Редагувати Зі …" at bounding box center [882, 230] width 1339 height 112
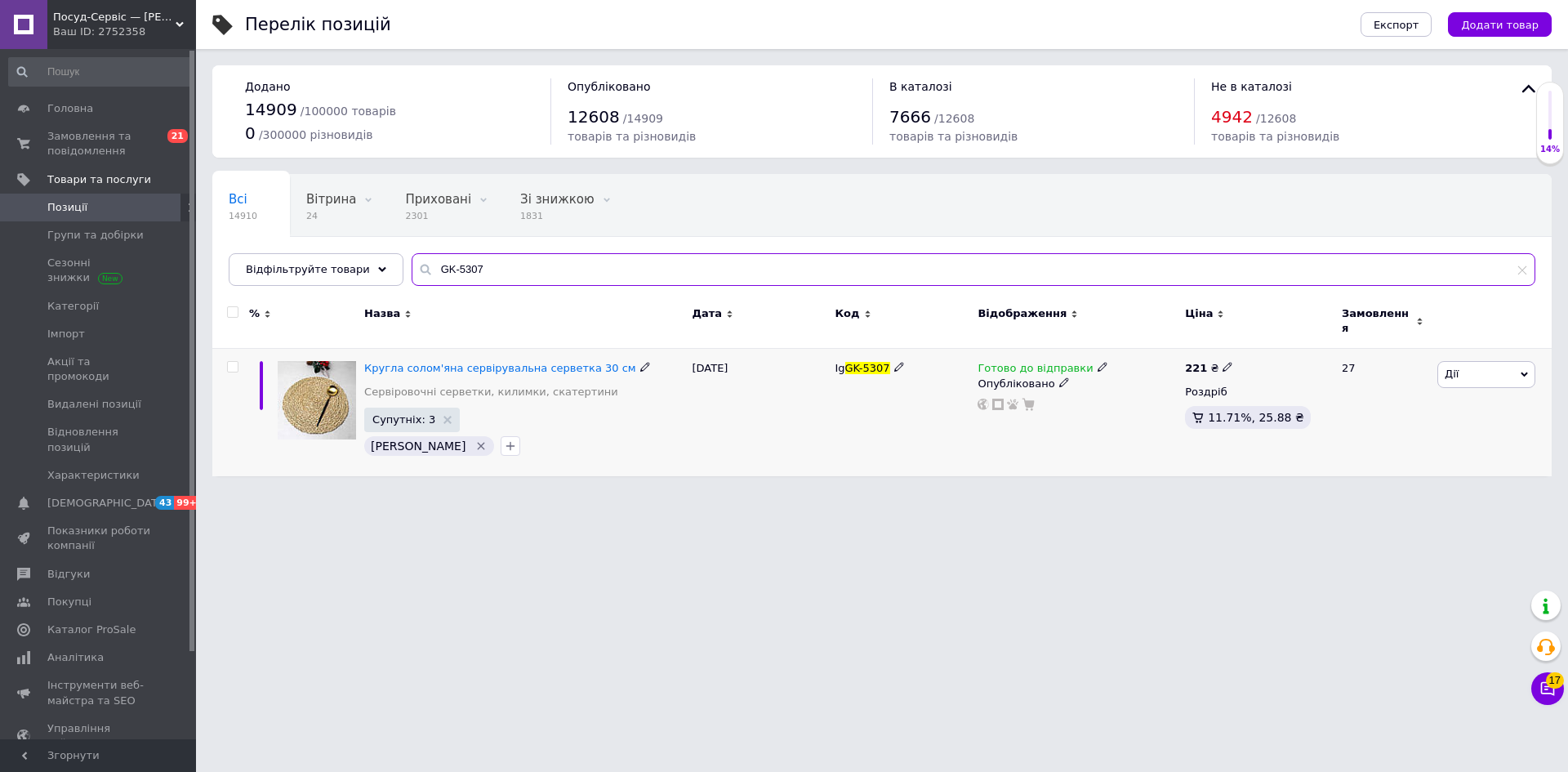
type input "GK-5307"
click at [1225, 363] on use at bounding box center [1227, 367] width 9 height 9
drag, startPoint x: 1257, startPoint y: 341, endPoint x: 1278, endPoint y: 351, distance: 23.3
click at [1284, 349] on input "221" at bounding box center [1303, 349] width 124 height 33
type input "219"
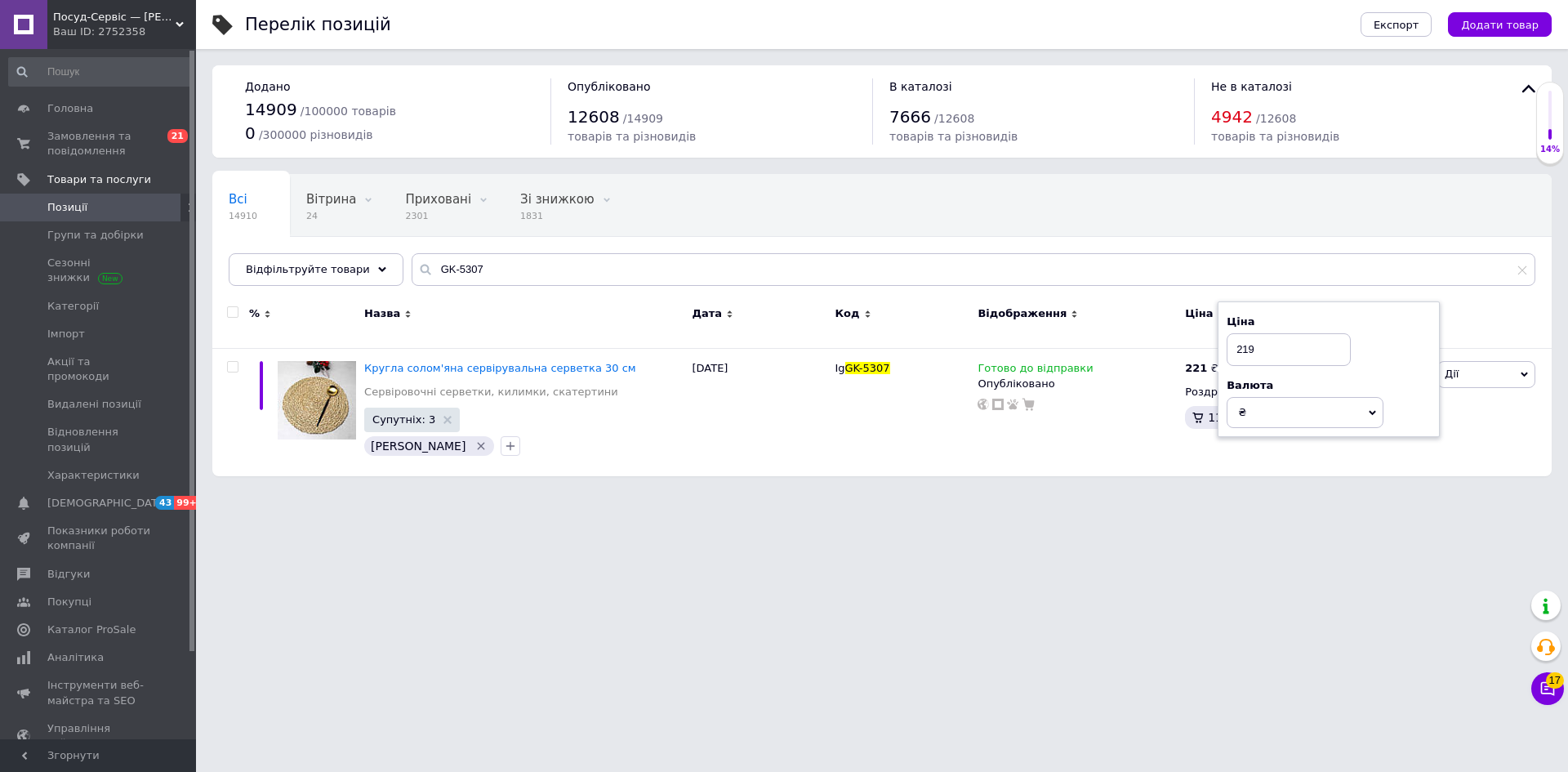
click at [1113, 492] on html "Посуд-Сервіс — [PERSON_NAME] Ваш ID: 2752358 Сайт Посуд-Сервіс — [PERSON_NAME].…" at bounding box center [784, 246] width 1568 height 492
drag, startPoint x: 478, startPoint y: 258, endPoint x: 401, endPoint y: 265, distance: 77.3
click at [412, 265] on div "GK-5307" at bounding box center [974, 270] width 1124 height 33
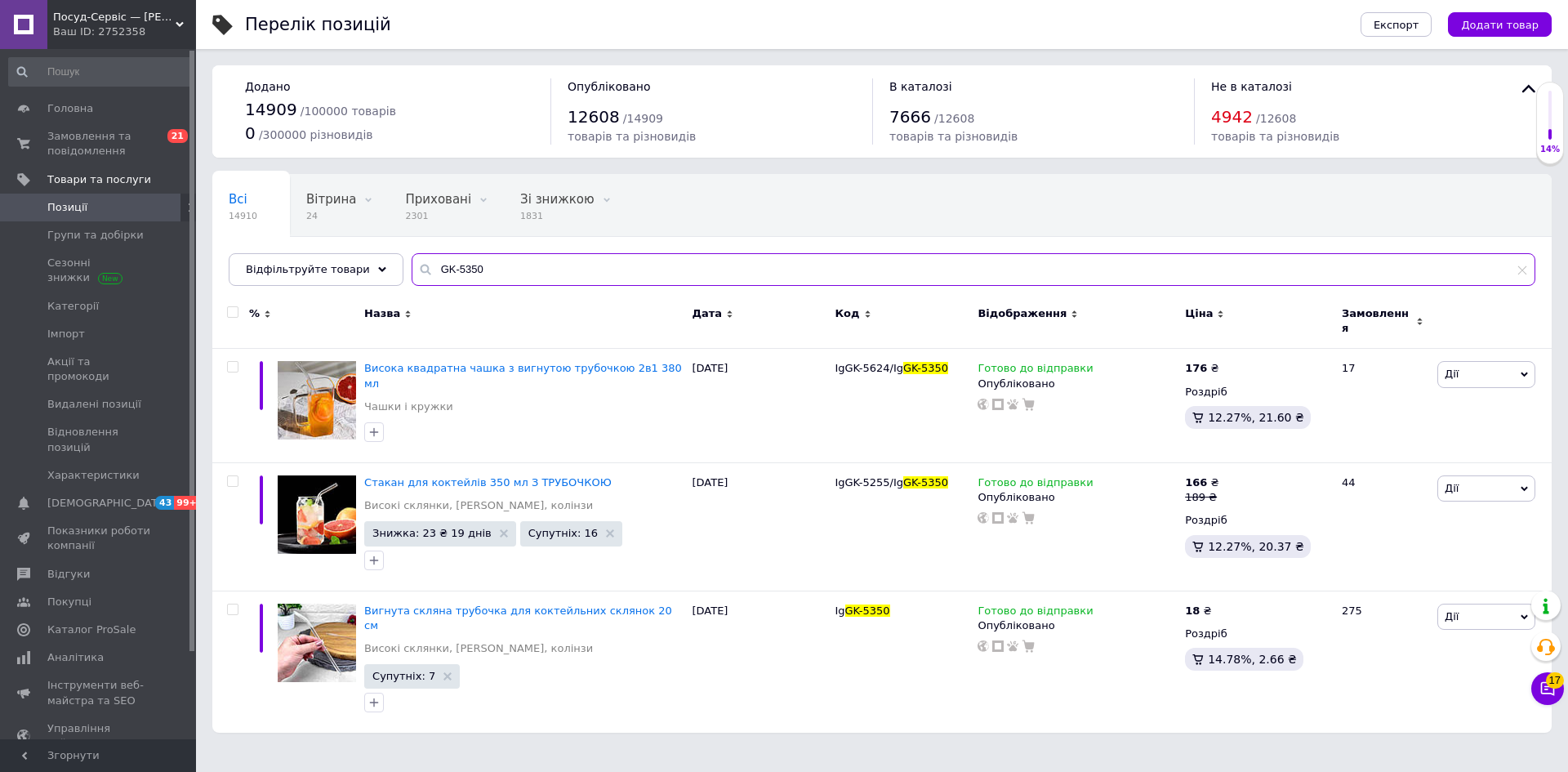
drag, startPoint x: 463, startPoint y: 267, endPoint x: 400, endPoint y: 261, distance: 63.3
click at [412, 256] on input "GK-5350" at bounding box center [974, 270] width 1124 height 33
click at [432, 265] on input "GK-5350" at bounding box center [974, 270] width 1124 height 33
click at [486, 264] on input "GK-5350" at bounding box center [974, 270] width 1124 height 33
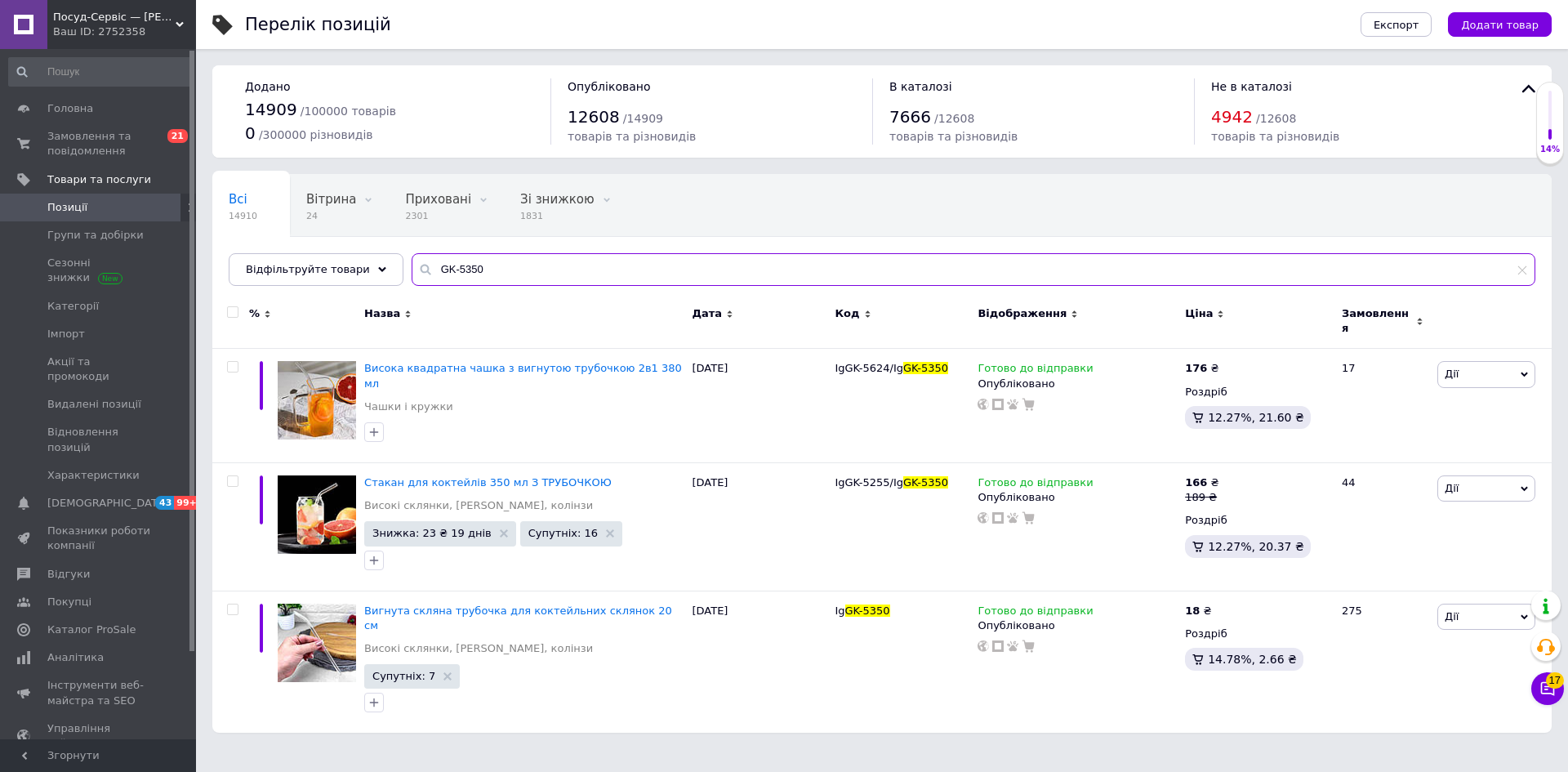
click at [486, 264] on input "GK-5350" at bounding box center [974, 270] width 1124 height 33
click at [483, 266] on input "GK-5350" at bounding box center [974, 270] width 1124 height 33
drag, startPoint x: 476, startPoint y: 266, endPoint x: 384, endPoint y: 263, distance: 92.0
click at [384, 263] on div "Всі 14910 Вітрина 24 Видалити Редагувати Приховані 2301 Видалити Редагувати Зі …" at bounding box center [882, 230] width 1339 height 112
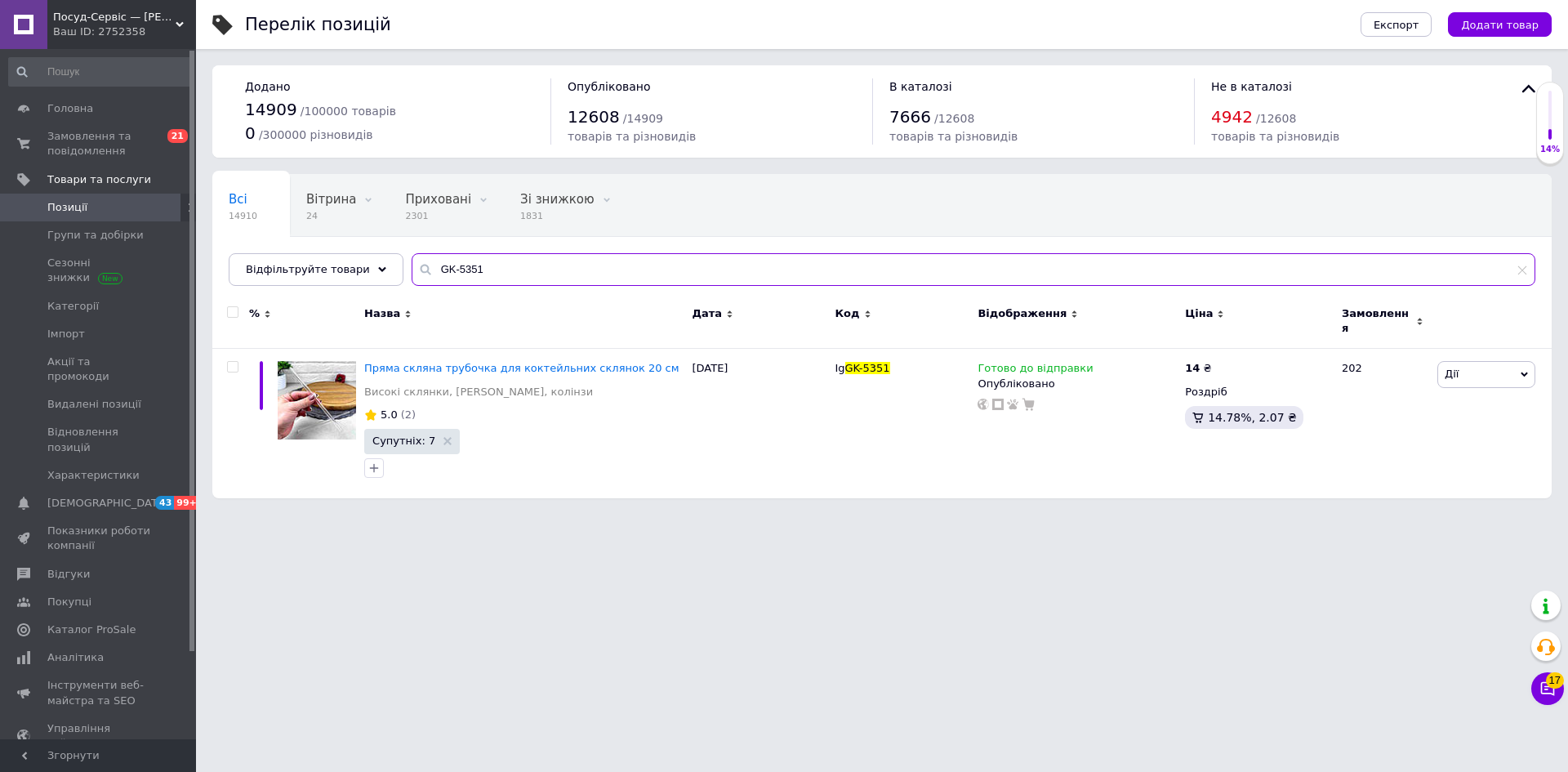
drag, startPoint x: 473, startPoint y: 264, endPoint x: 408, endPoint y: 268, distance: 65.1
click at [412, 268] on div "GK-5351" at bounding box center [974, 270] width 1124 height 33
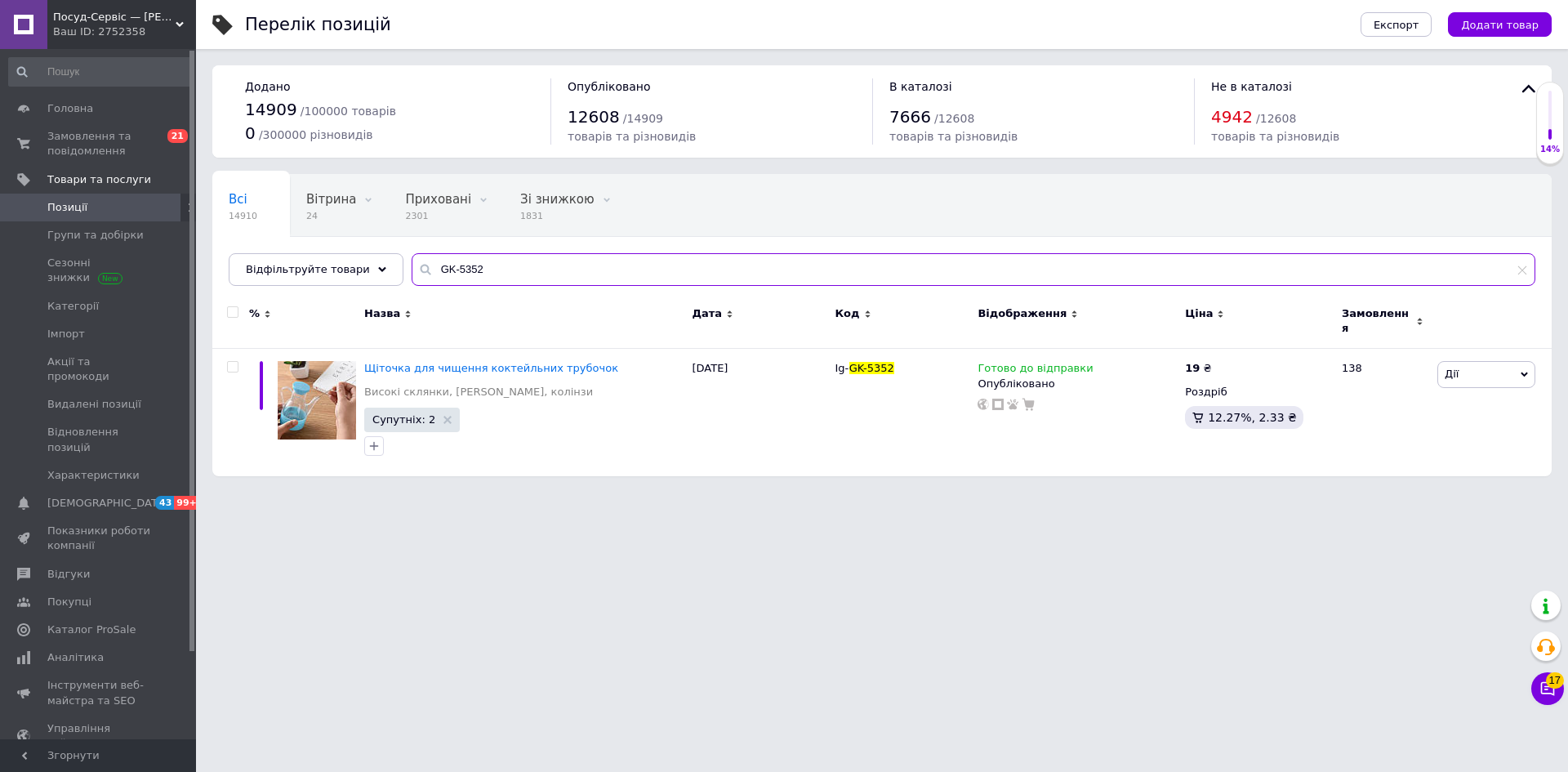
drag, startPoint x: 464, startPoint y: 267, endPoint x: 394, endPoint y: 264, distance: 70.1
click at [412, 260] on input "GK-5352" at bounding box center [974, 270] width 1124 height 33
click at [469, 263] on input "GK-5352" at bounding box center [974, 270] width 1124 height 33
click at [468, 270] on input "GK-5352" at bounding box center [974, 270] width 1124 height 33
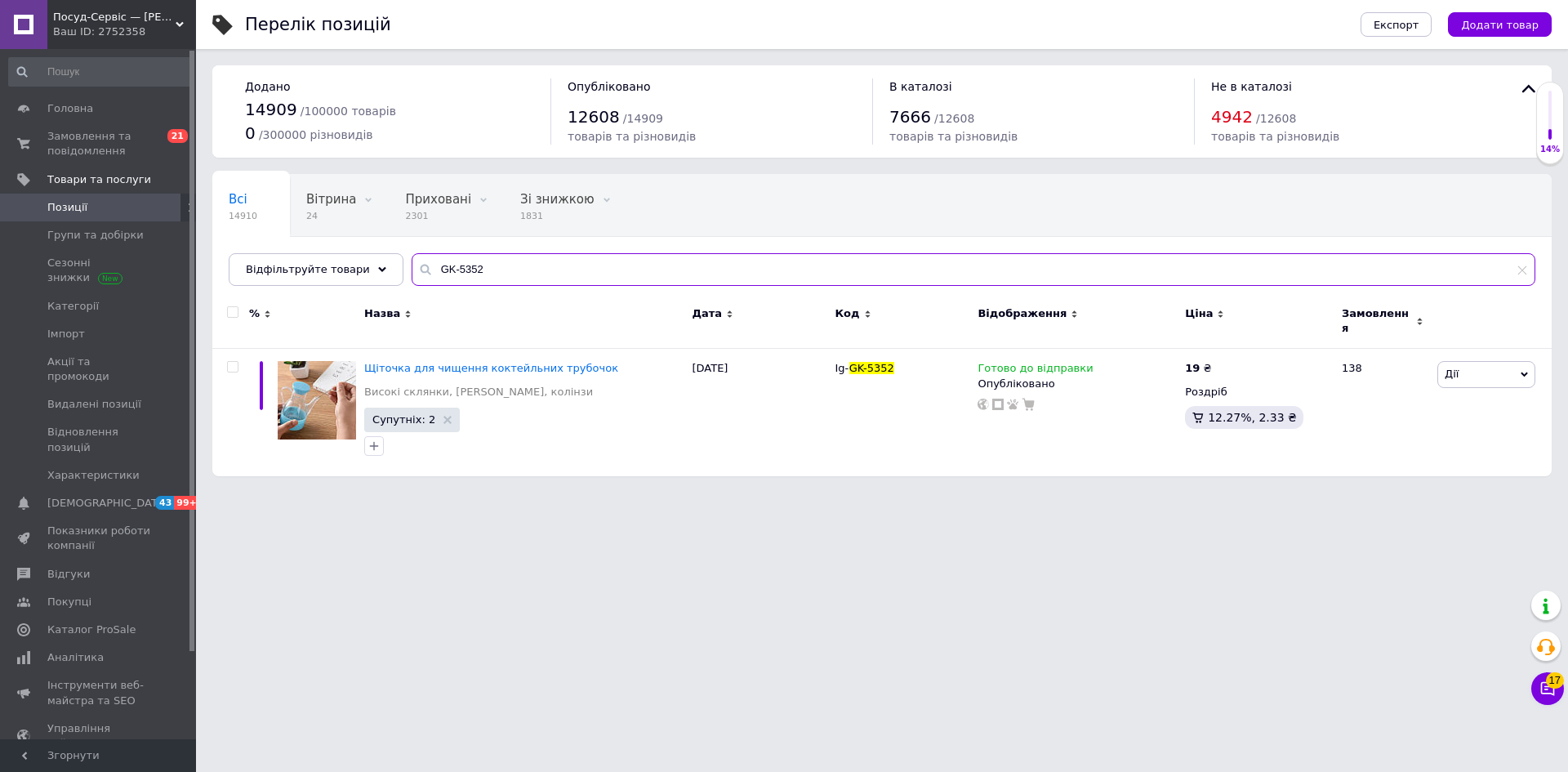
click at [470, 270] on input "GK-5352" at bounding box center [974, 270] width 1124 height 33
type input "GK-5370"
click at [1223, 362] on icon at bounding box center [1227, 367] width 10 height 10
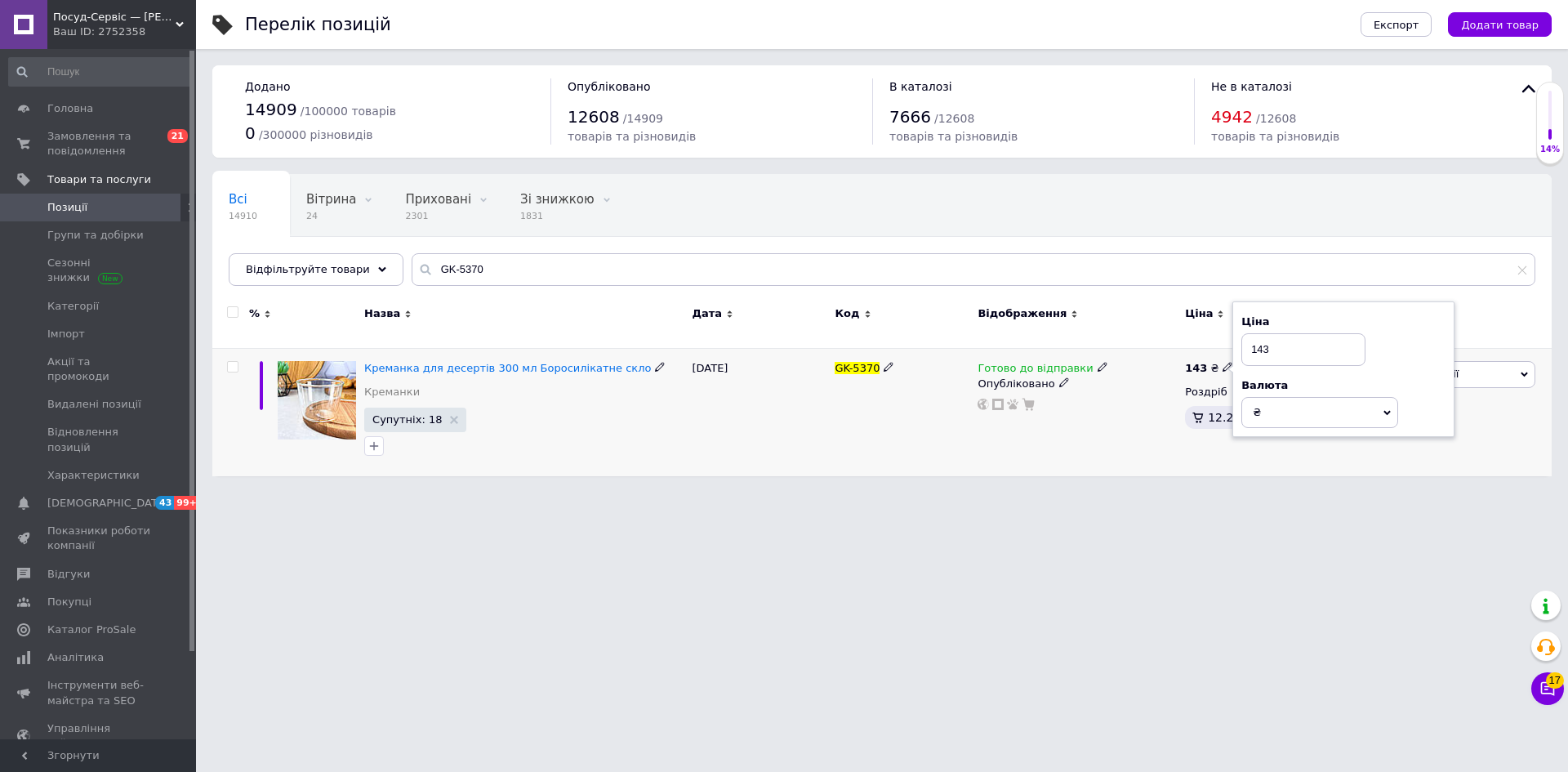
drag, startPoint x: 1271, startPoint y: 341, endPoint x: 1308, endPoint y: 351, distance: 38.3
click at [1285, 343] on input "143" at bounding box center [1303, 349] width 124 height 33
type input "141"
click at [1085, 492] on html "Посуд-Сервіс — [PERSON_NAME] Ваш ID: 2752358 Сайт Посуд-Сервіс — [PERSON_NAME].…" at bounding box center [784, 246] width 1568 height 492
drag, startPoint x: 478, startPoint y: 263, endPoint x: 391, endPoint y: 267, distance: 87.1
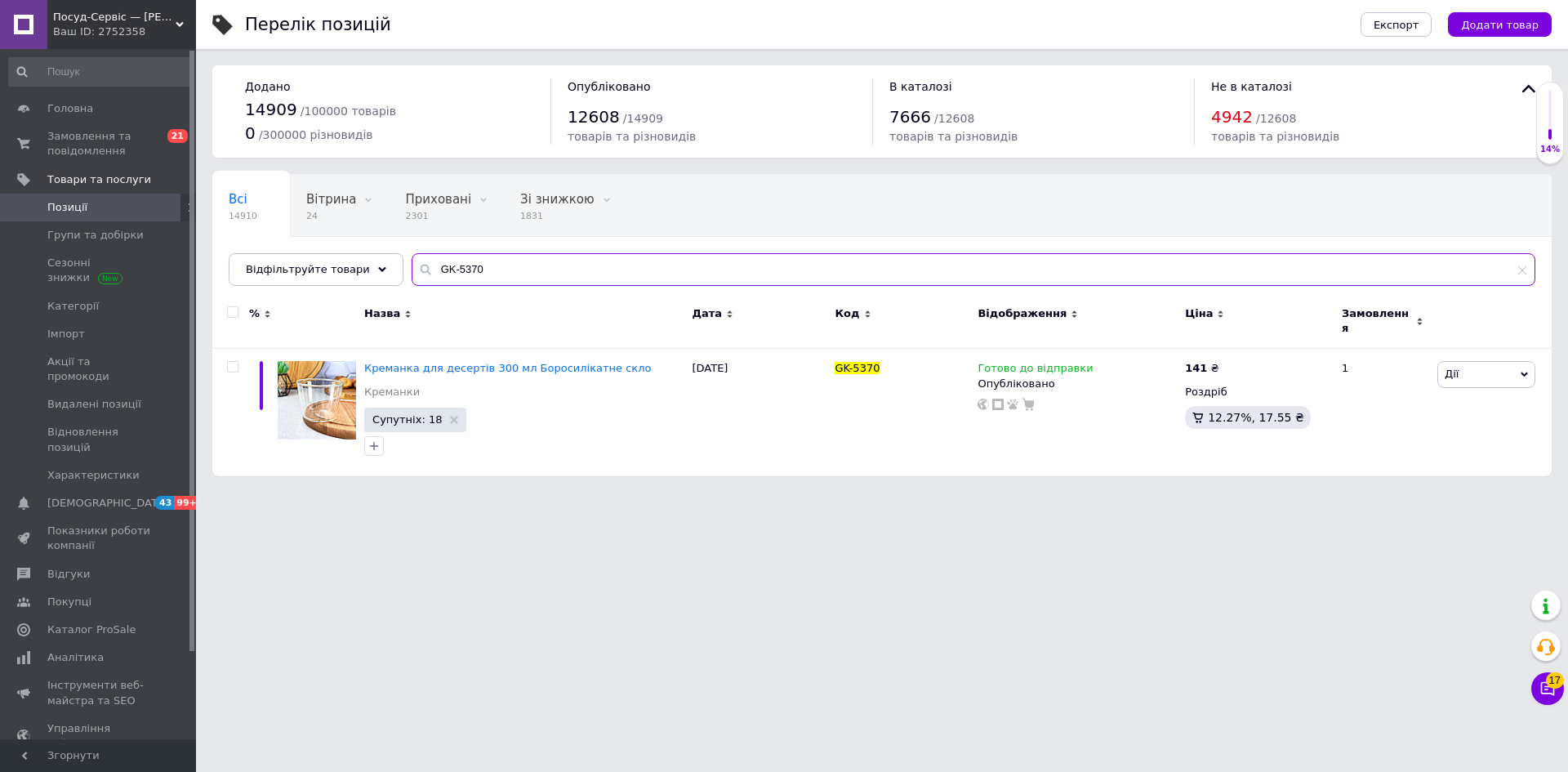
click at [391, 267] on div "Всі 14910 Вітрина 24 Видалити Редагувати Приховані 2301 Видалити Редагувати Зі …" at bounding box center [882, 230] width 1339 height 112
type input "GK-5412"
drag, startPoint x: 1456, startPoint y: 371, endPoint x: 1472, endPoint y: 406, distance: 38.5
click at [1455, 370] on span "Дії" at bounding box center [1451, 373] width 14 height 12
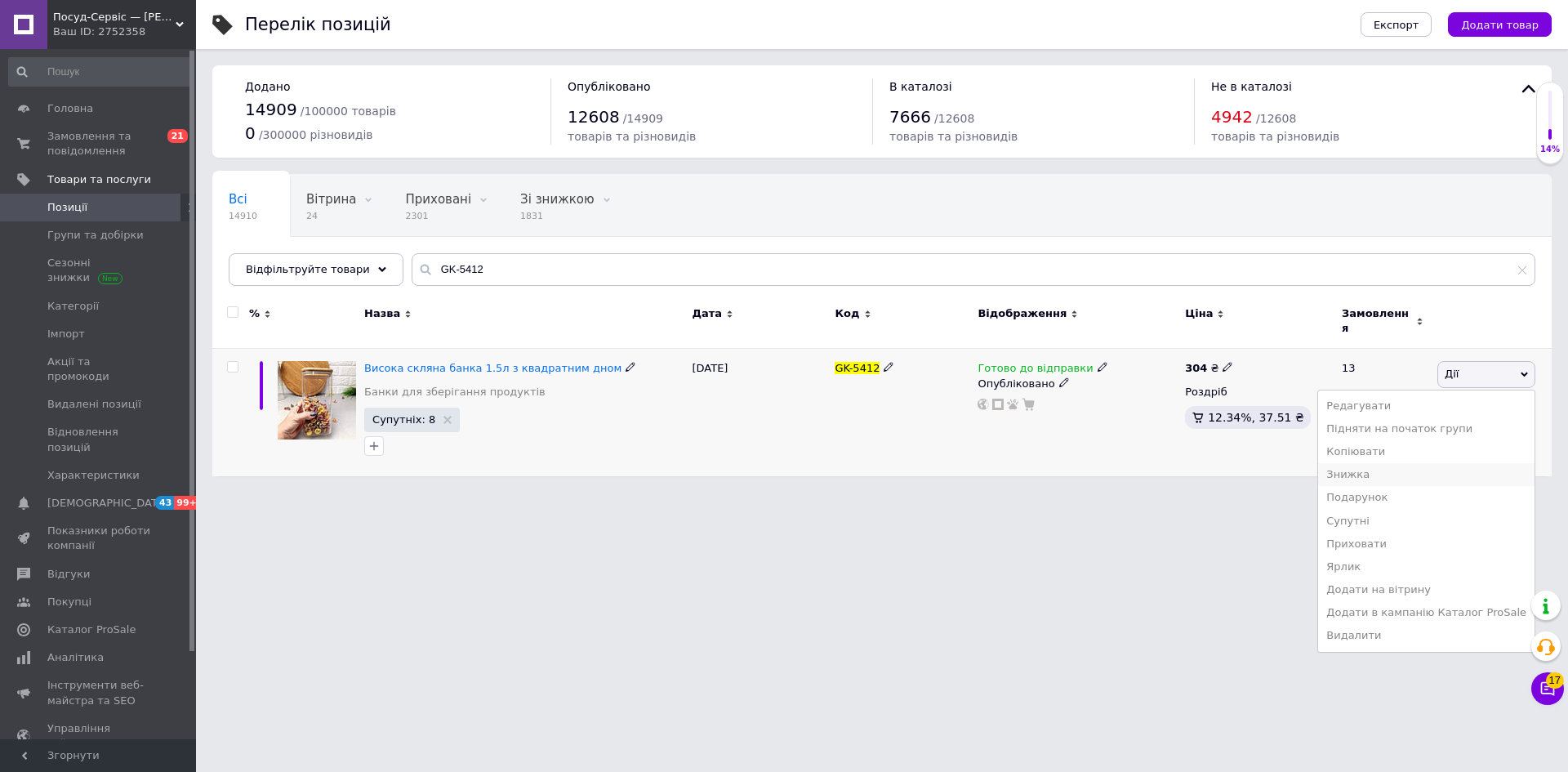
click at [1383, 468] on li "Знижка" at bounding box center [1427, 474] width 217 height 23
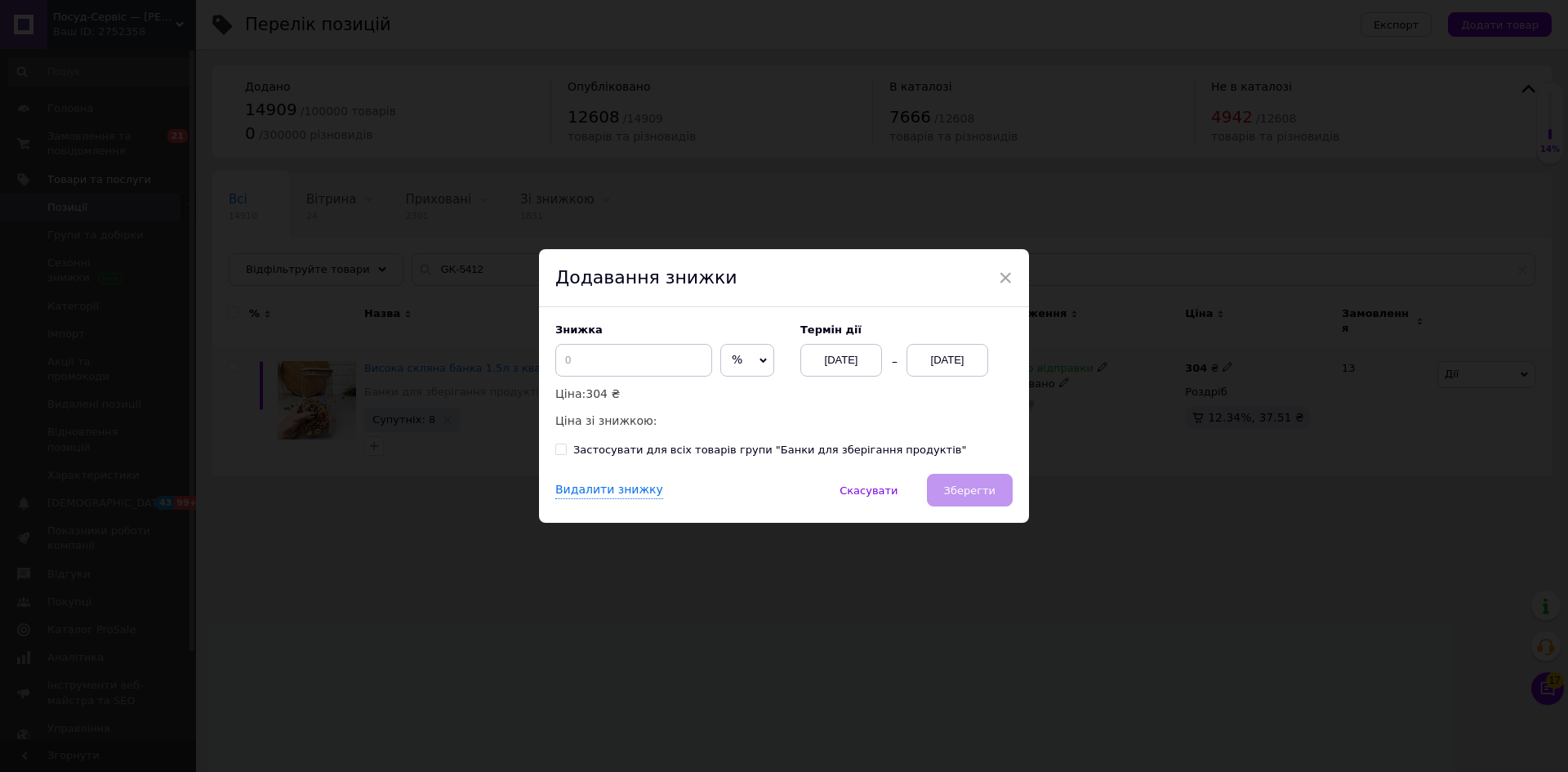
click at [752, 365] on span "%" at bounding box center [747, 360] width 54 height 33
click at [730, 400] on li "₴" at bounding box center [747, 395] width 53 height 23
click at [640, 363] on input at bounding box center [633, 360] width 157 height 33
type input "5"
click at [820, 360] on div "[DATE]" at bounding box center [841, 360] width 82 height 33
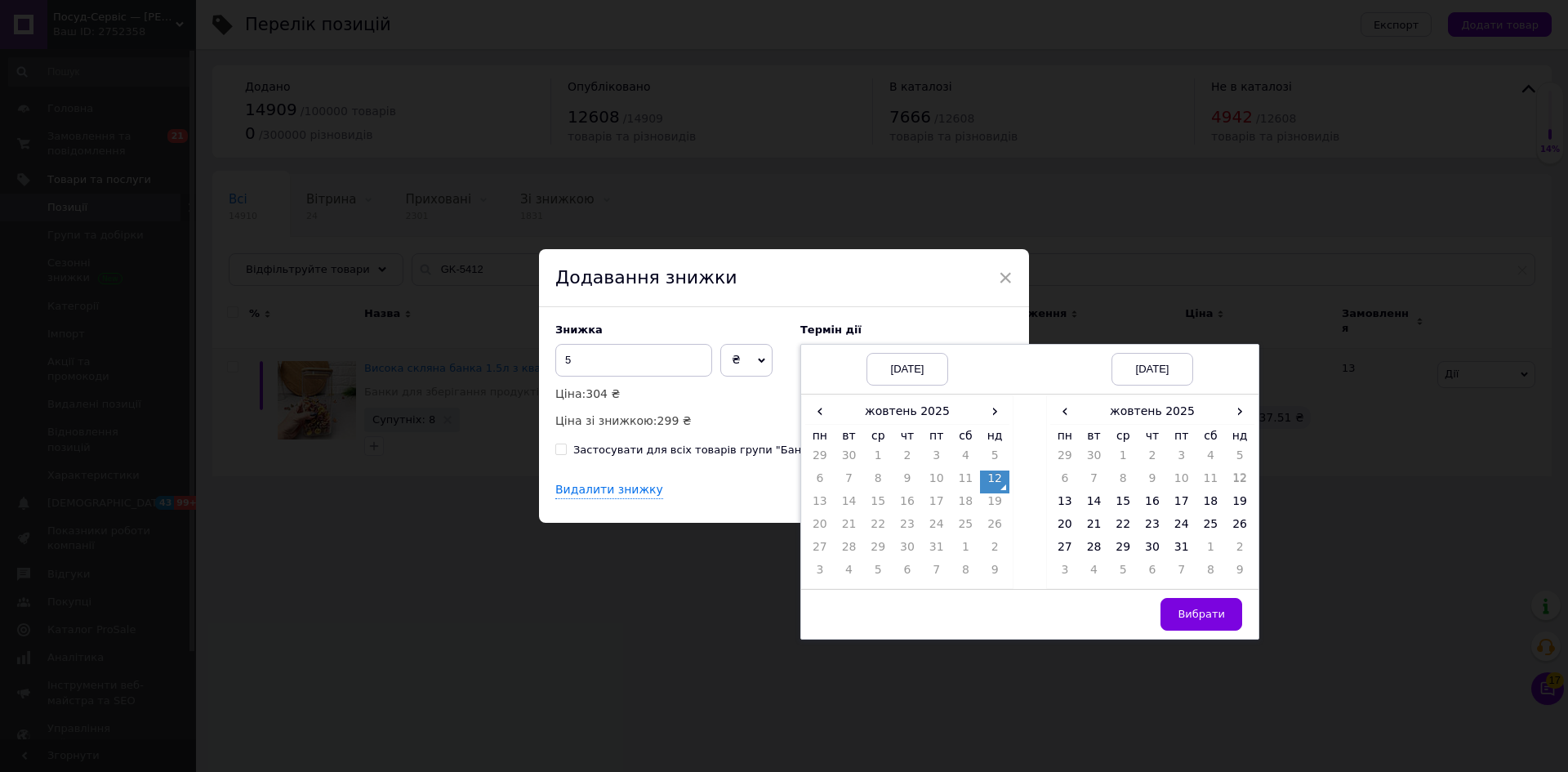
drag, startPoint x: 989, startPoint y: 476, endPoint x: 1003, endPoint y: 539, distance: 64.5
click at [988, 474] on td "12" at bounding box center [994, 482] width 30 height 23
drag, startPoint x: 1186, startPoint y: 544, endPoint x: 1182, endPoint y: 588, distance: 44.2
click at [1186, 545] on td "31" at bounding box center [1182, 550] width 30 height 23
drag, startPoint x: 1191, startPoint y: 610, endPoint x: 1182, endPoint y: 616, distance: 10.8
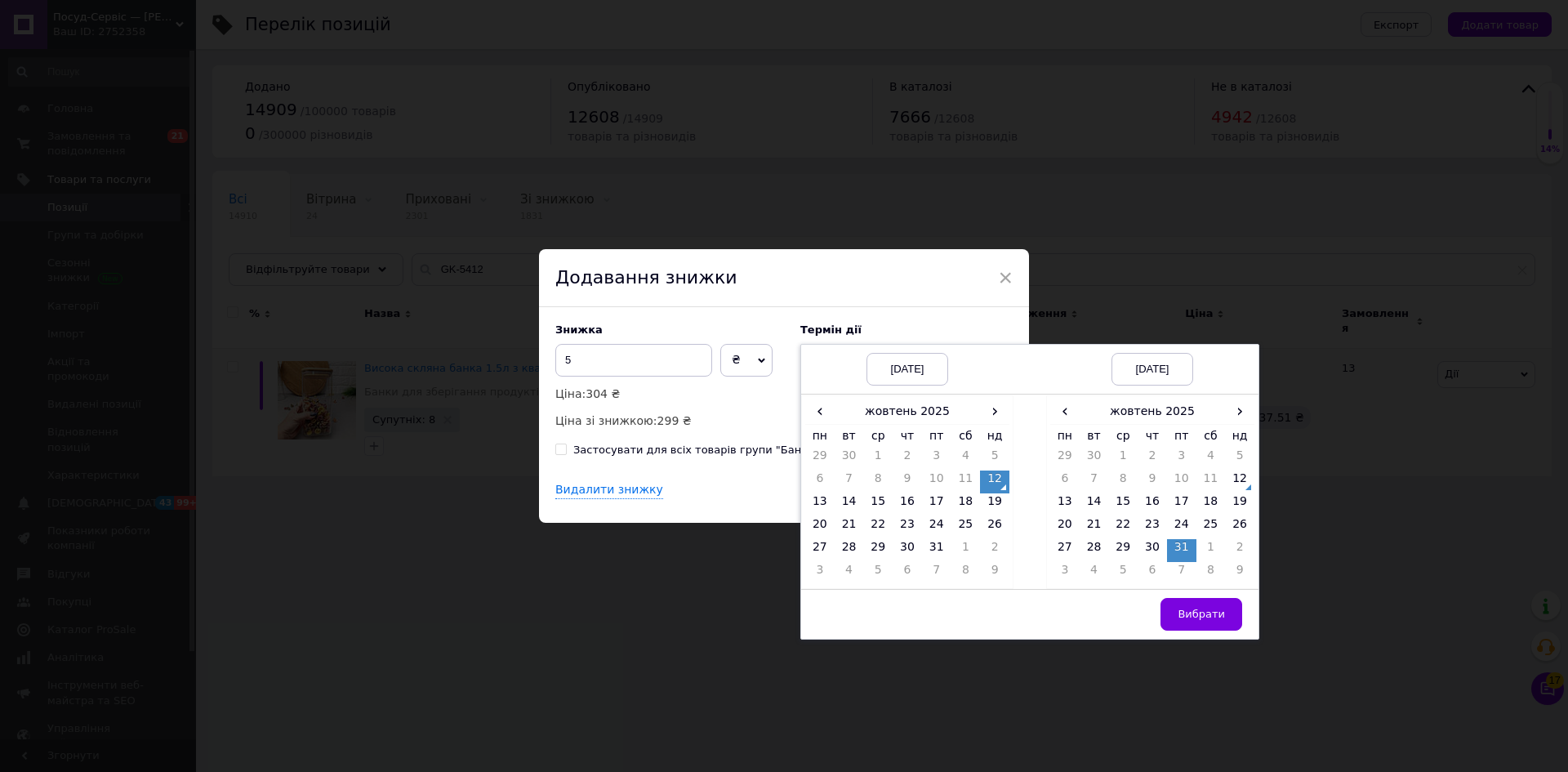
click at [1187, 613] on span "Вибрати" at bounding box center [1201, 614] width 48 height 12
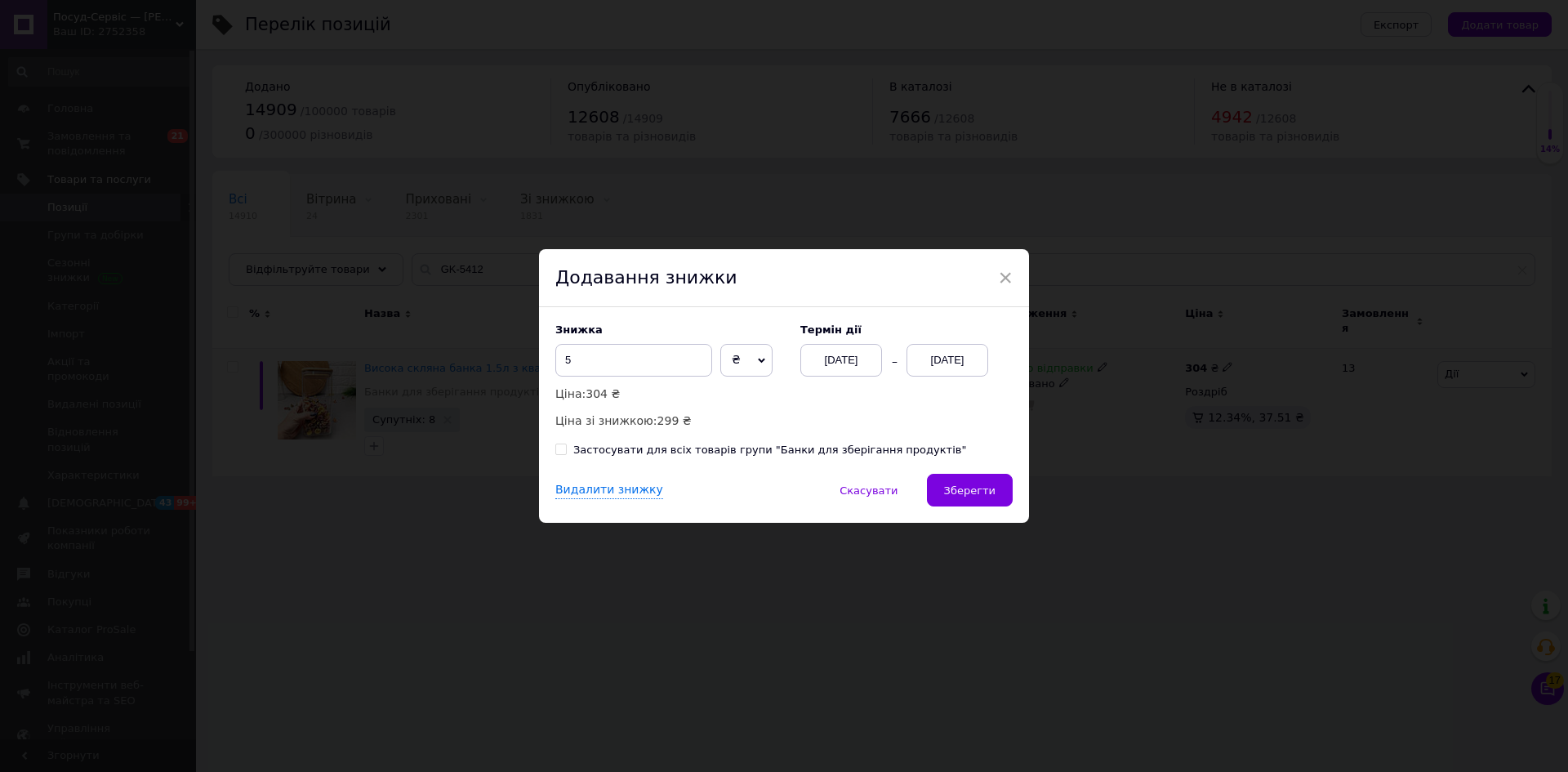
click at [976, 496] on span "Зберегти" at bounding box center [970, 490] width 52 height 12
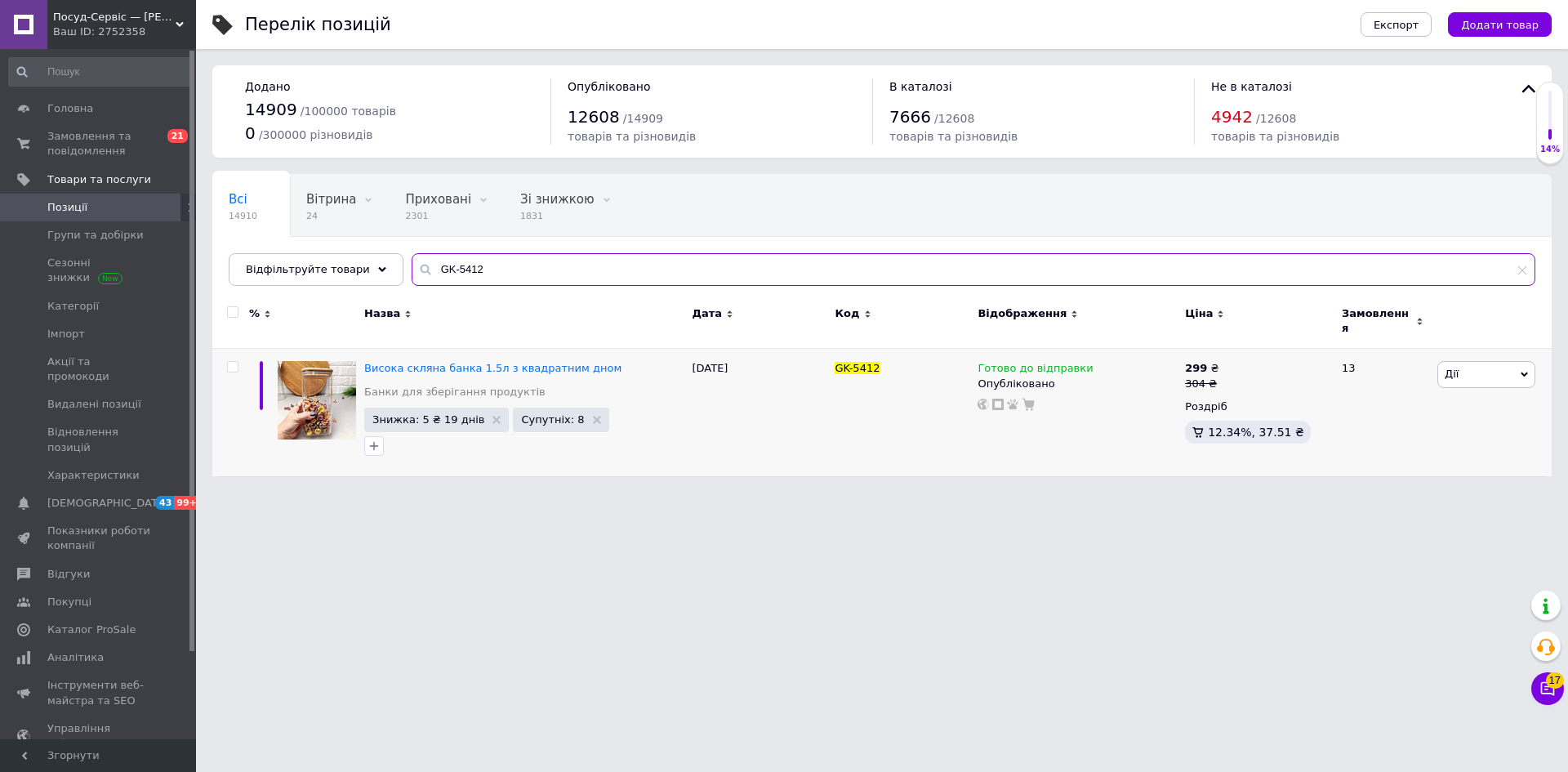
drag, startPoint x: 465, startPoint y: 267, endPoint x: 402, endPoint y: 264, distance: 63.1
click at [412, 264] on div "GK-5412" at bounding box center [974, 270] width 1124 height 33
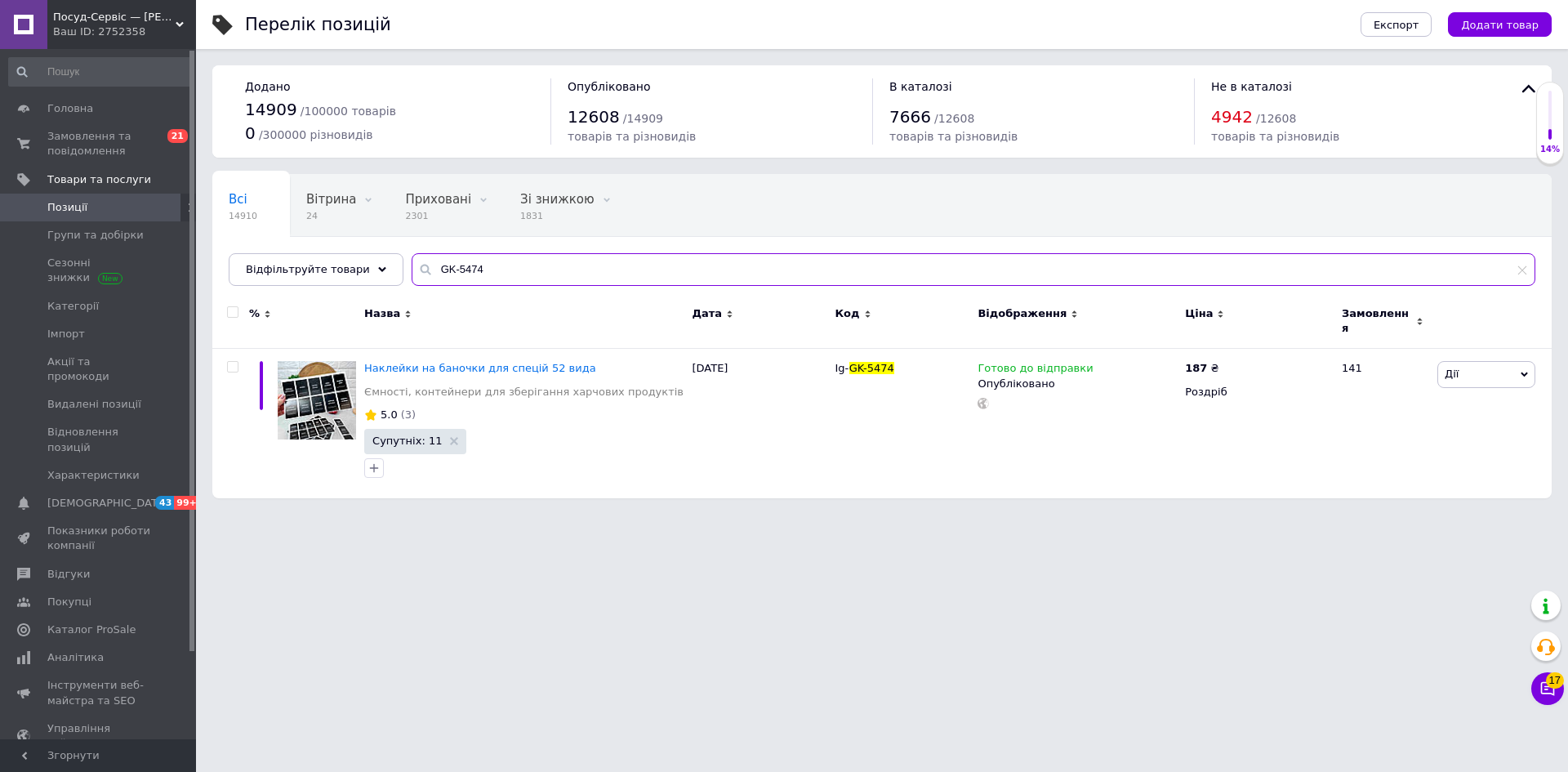
drag, startPoint x: 469, startPoint y: 269, endPoint x: 393, endPoint y: 272, distance: 76.1
click at [385, 265] on div "Всі 14910 Вітрина 24 Видалити Редагувати Приховані 2301 Видалити Редагувати Зі …" at bounding box center [882, 230] width 1339 height 112
click at [421, 266] on input "GK-5474" at bounding box center [974, 270] width 1124 height 33
click at [470, 272] on input "GK-5474" at bounding box center [974, 270] width 1124 height 33
click at [477, 272] on input "GK-5474" at bounding box center [974, 270] width 1124 height 33
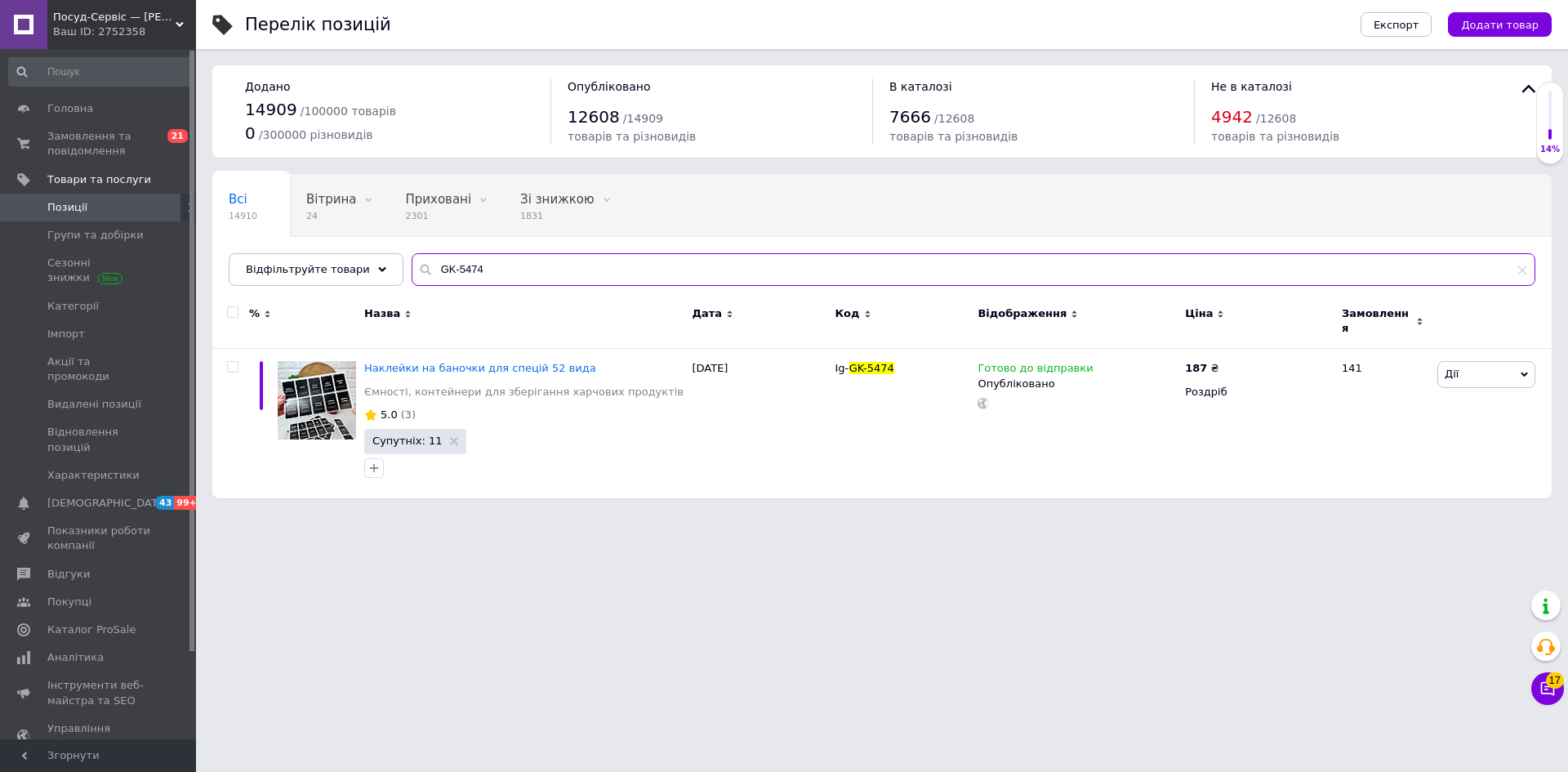
drag, startPoint x: 496, startPoint y: 271, endPoint x: 420, endPoint y: 271, distance: 76.0
click at [412, 269] on div "GK-5474" at bounding box center [974, 270] width 1124 height 33
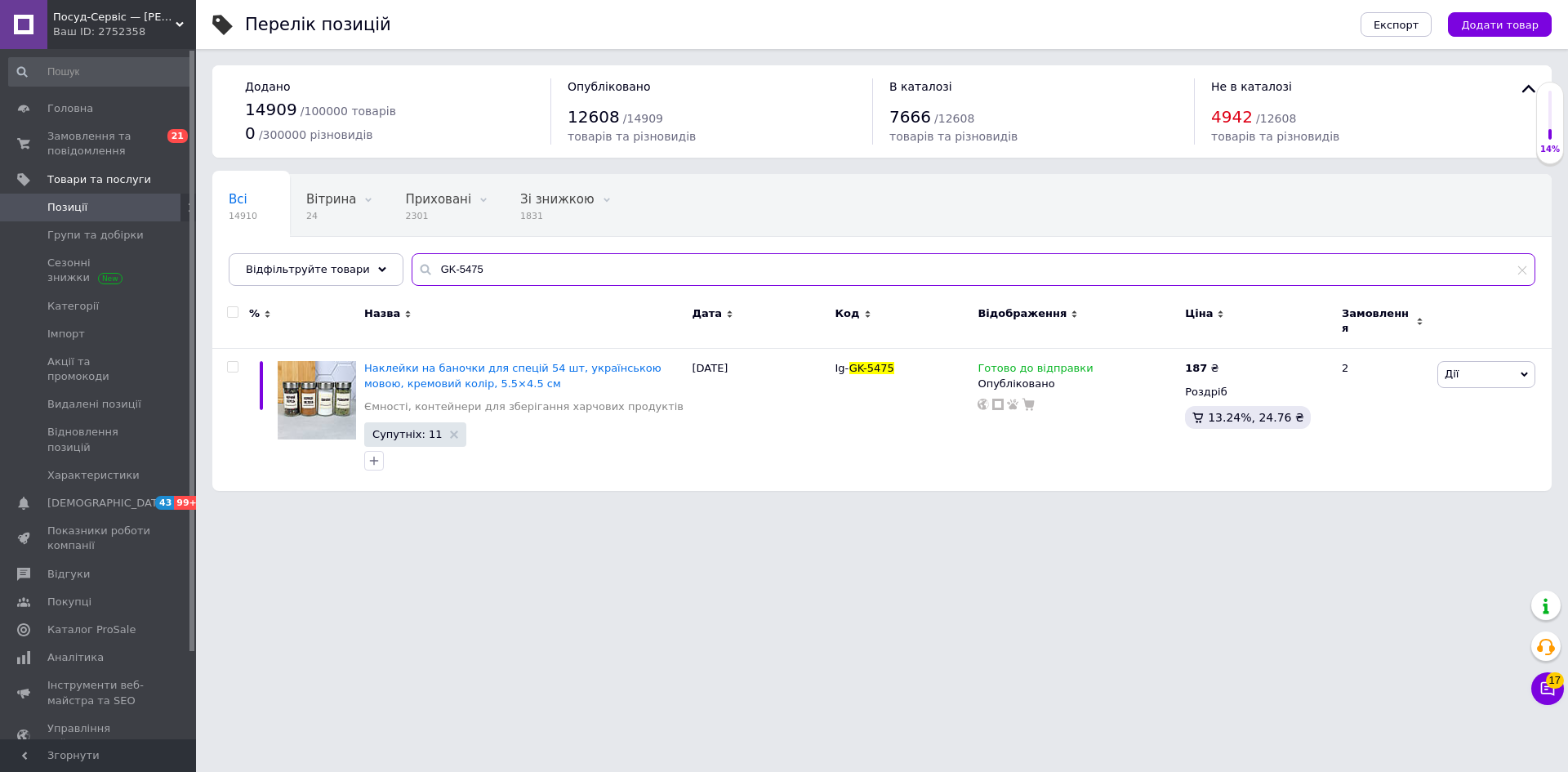
drag, startPoint x: 459, startPoint y: 264, endPoint x: 395, endPoint y: 260, distance: 64.1
click at [412, 255] on input "GK-5475" at bounding box center [974, 270] width 1124 height 33
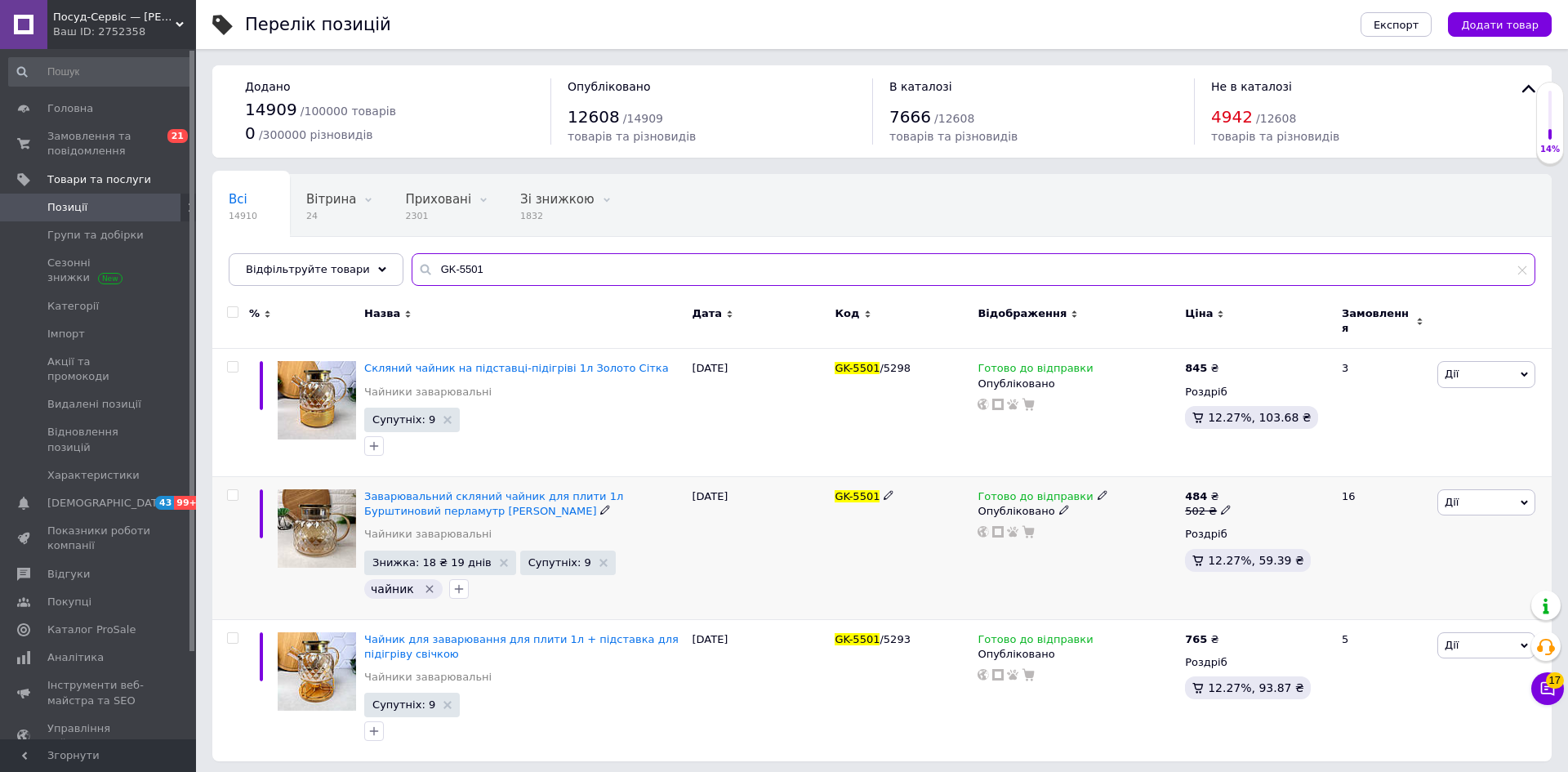
type input "GK-5501"
click at [1462, 489] on span "Дії" at bounding box center [1486, 502] width 98 height 26
click at [1382, 595] on li "Знижка" at bounding box center [1427, 603] width 217 height 23
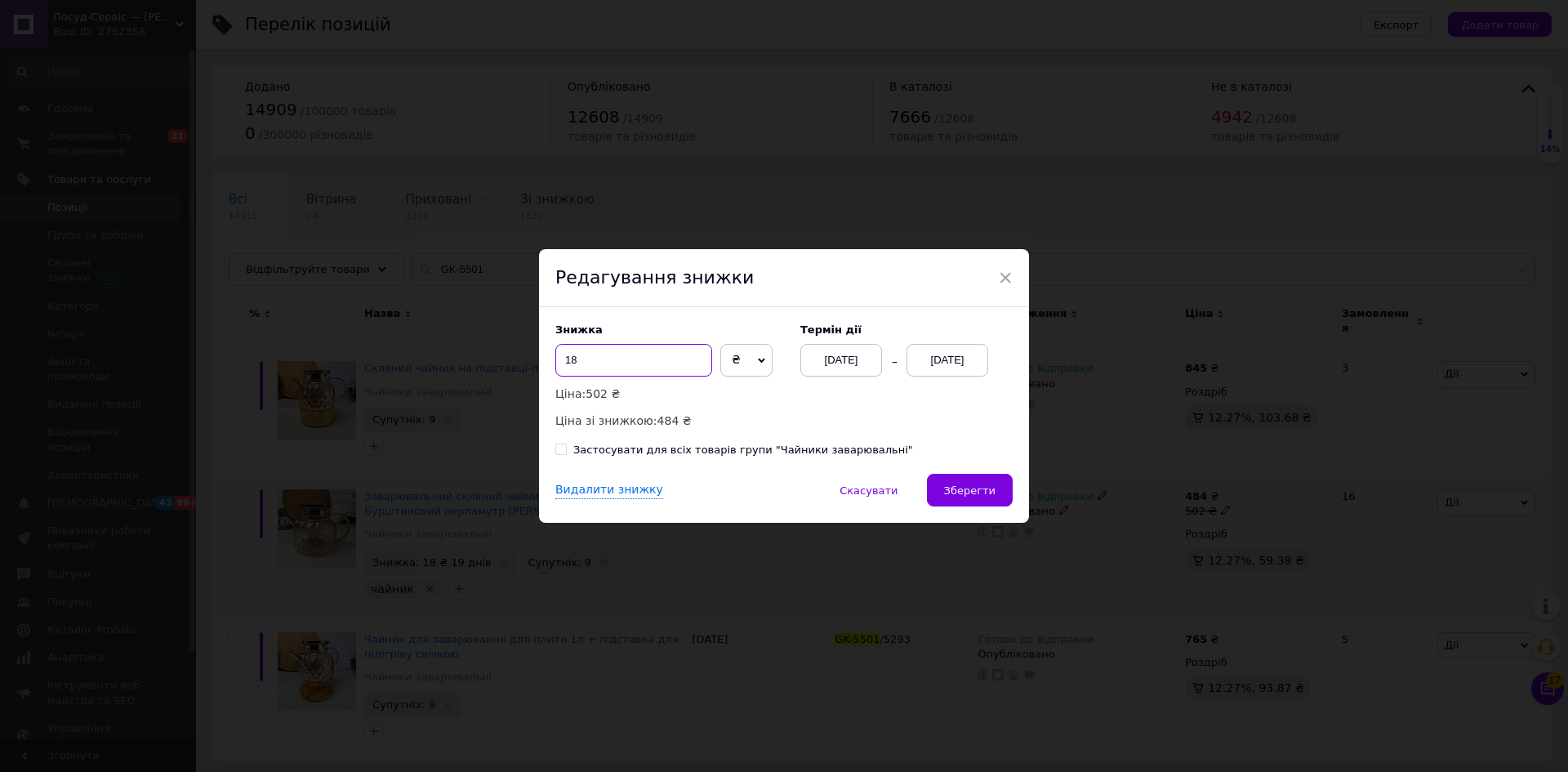
drag, startPoint x: 569, startPoint y: 354, endPoint x: 594, endPoint y: 362, distance: 26.2
click at [594, 362] on input "18" at bounding box center [633, 360] width 157 height 33
type input "15"
click at [980, 482] on button "Зберегти" at bounding box center [970, 490] width 86 height 33
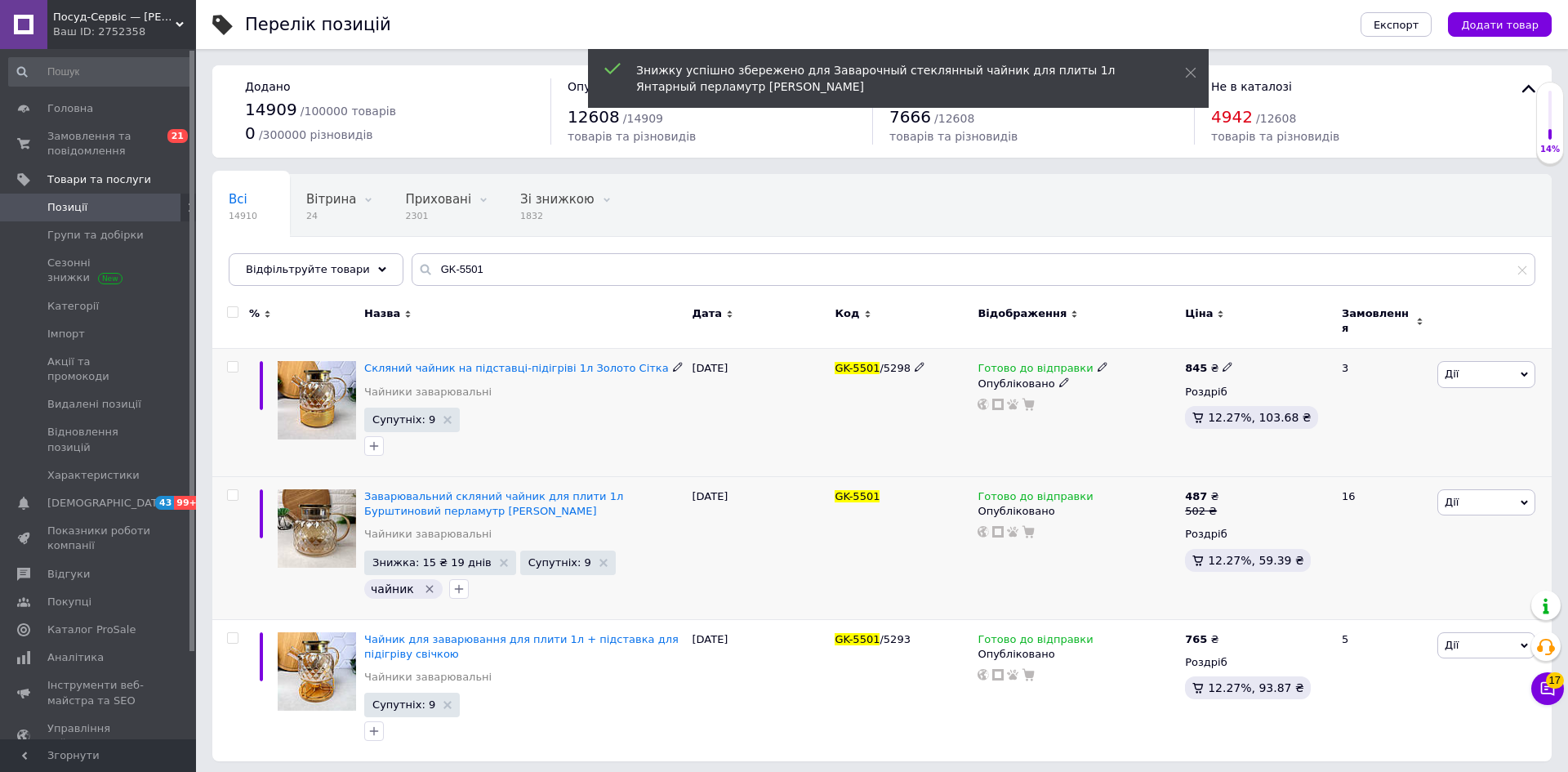
drag, startPoint x: 1462, startPoint y: 360, endPoint x: 1461, endPoint y: 437, distance: 77.0
click at [1462, 361] on span "Дії" at bounding box center [1486, 374] width 98 height 26
click at [1223, 363] on use at bounding box center [1227, 367] width 9 height 9
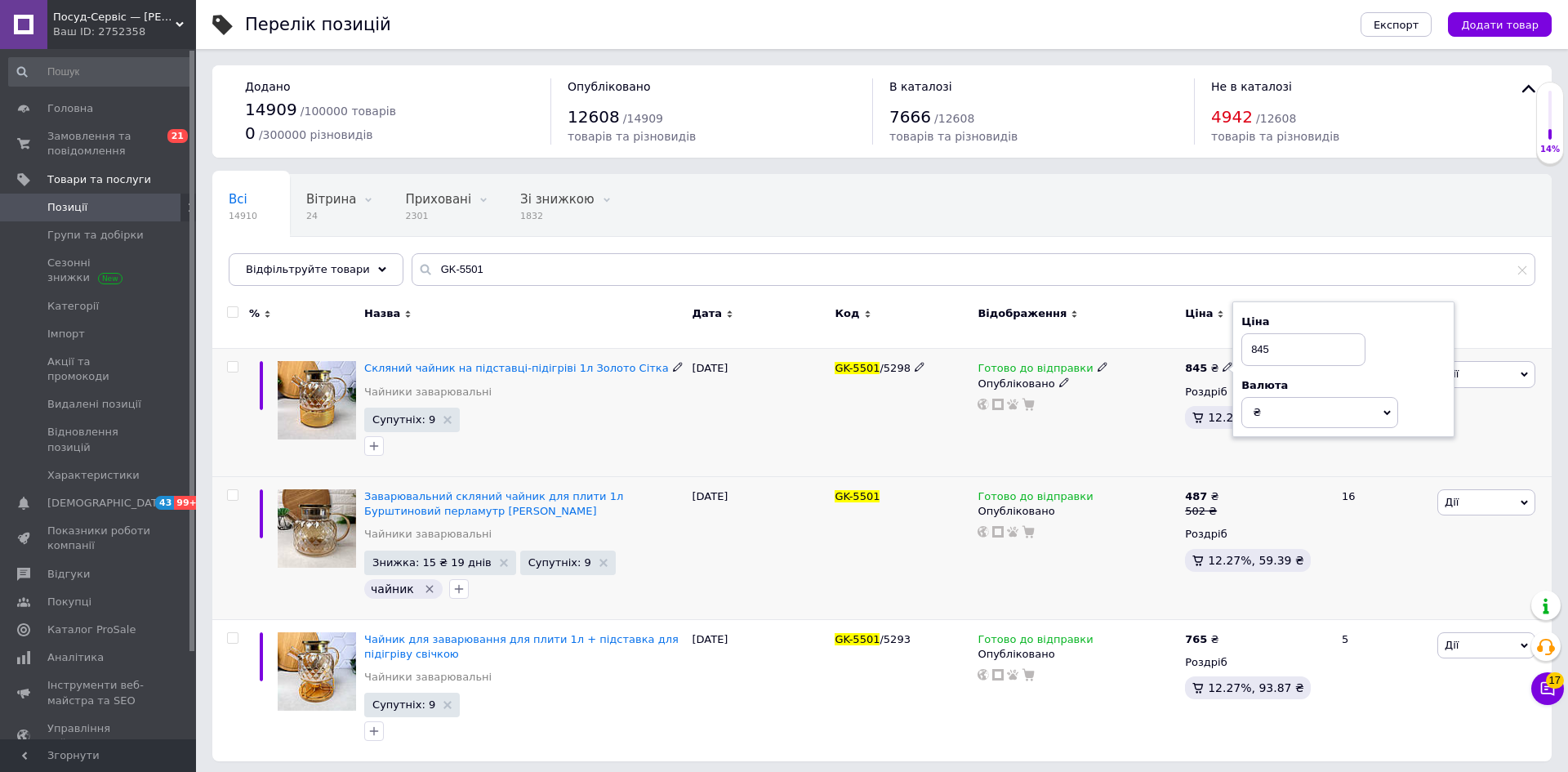
drag, startPoint x: 1263, startPoint y: 338, endPoint x: 1291, endPoint y: 332, distance: 28.6
click at [1291, 333] on input "845" at bounding box center [1303, 349] width 124 height 33
type input "848"
drag, startPoint x: 1168, startPoint y: 399, endPoint x: 1153, endPoint y: 424, distance: 29.2
click at [1168, 400] on div at bounding box center [1077, 404] width 203 height 13
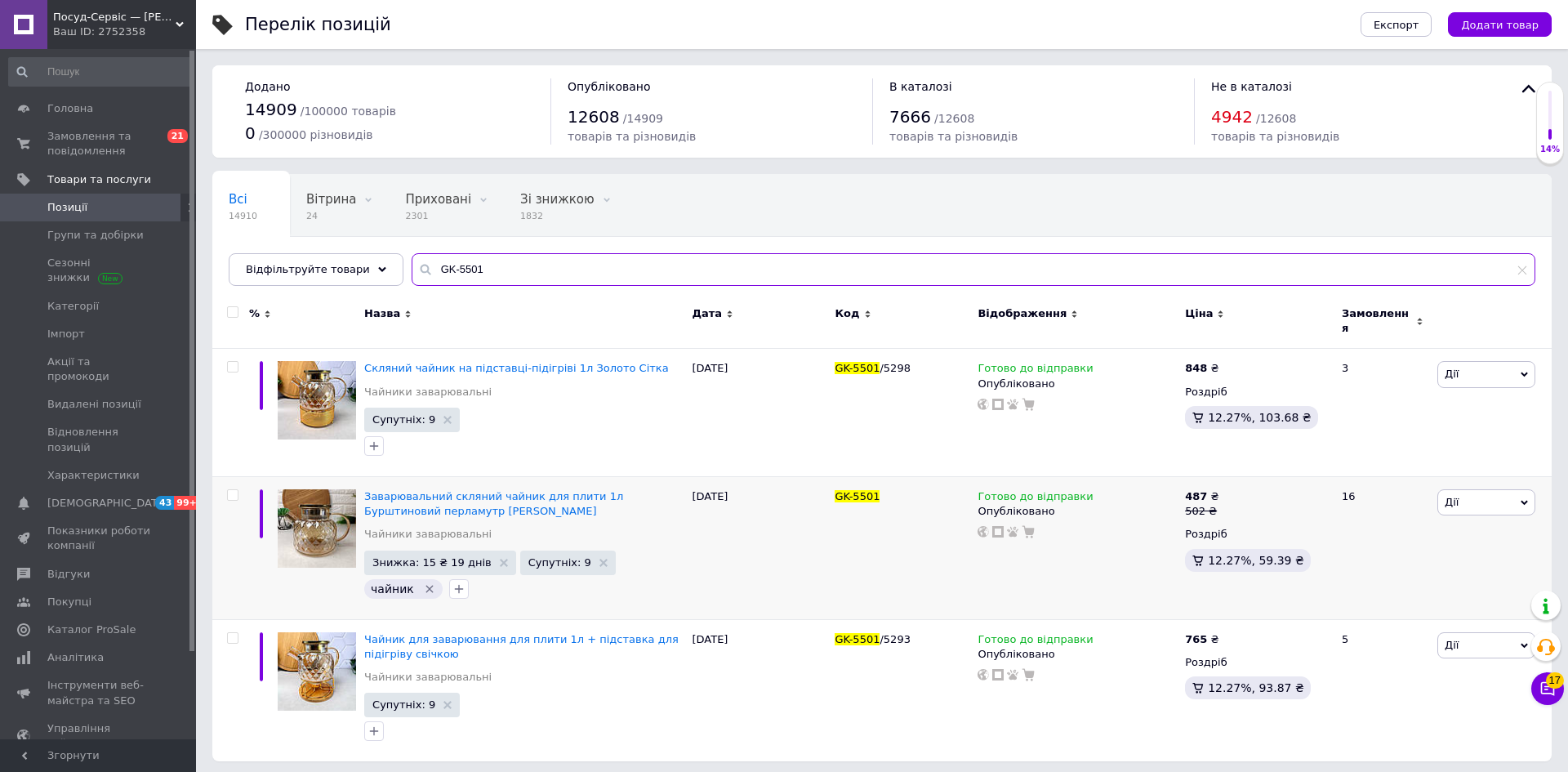
drag, startPoint x: 471, startPoint y: 263, endPoint x: 409, endPoint y: 270, distance: 62.4
click at [412, 266] on div "GK-5501" at bounding box center [974, 270] width 1124 height 33
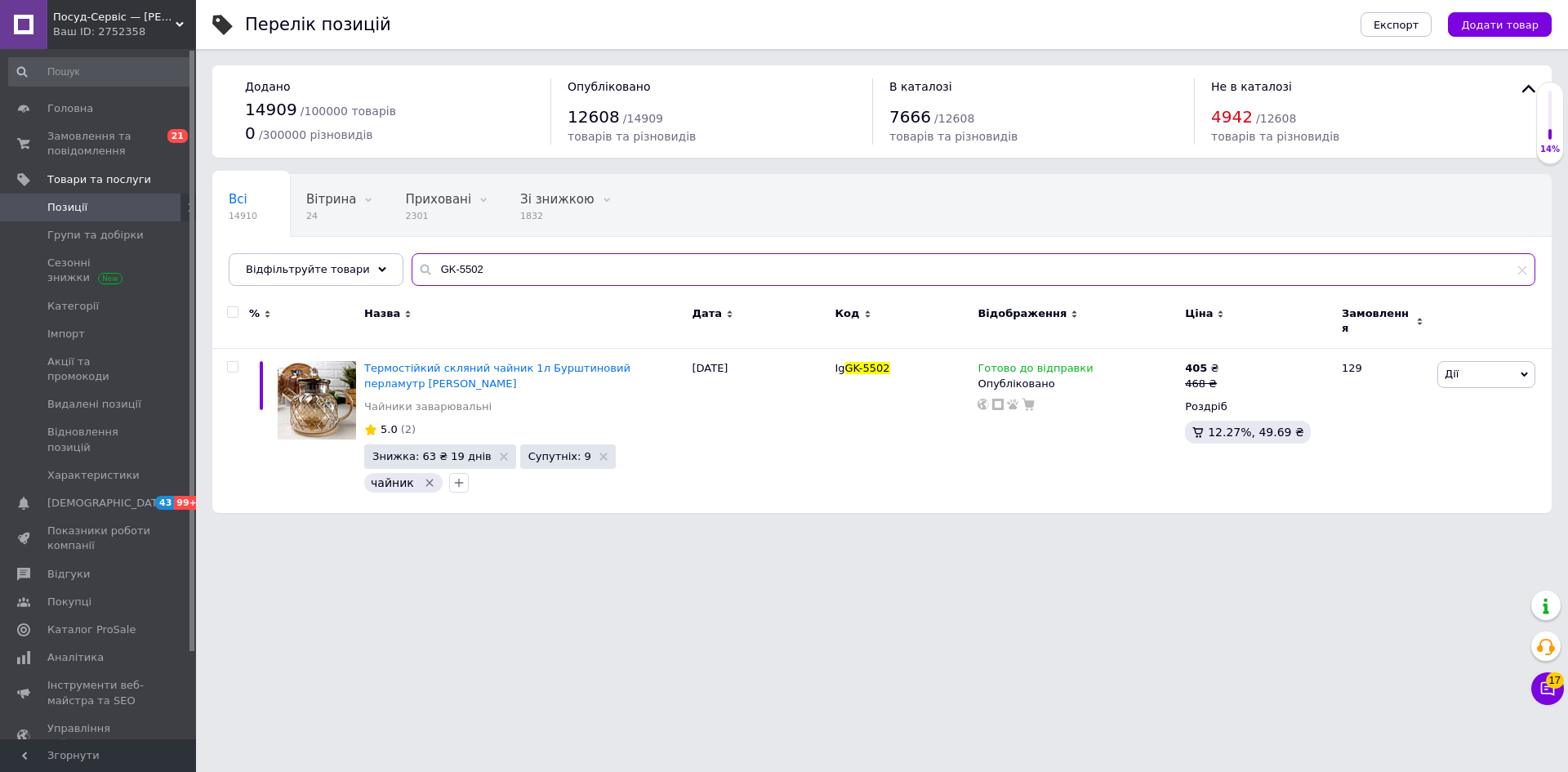
drag, startPoint x: 412, startPoint y: 271, endPoint x: 448, endPoint y: 263, distance: 36.9
click at [381, 272] on div "Відфільтруйте товари GK-5502" at bounding box center [882, 270] width 1307 height 33
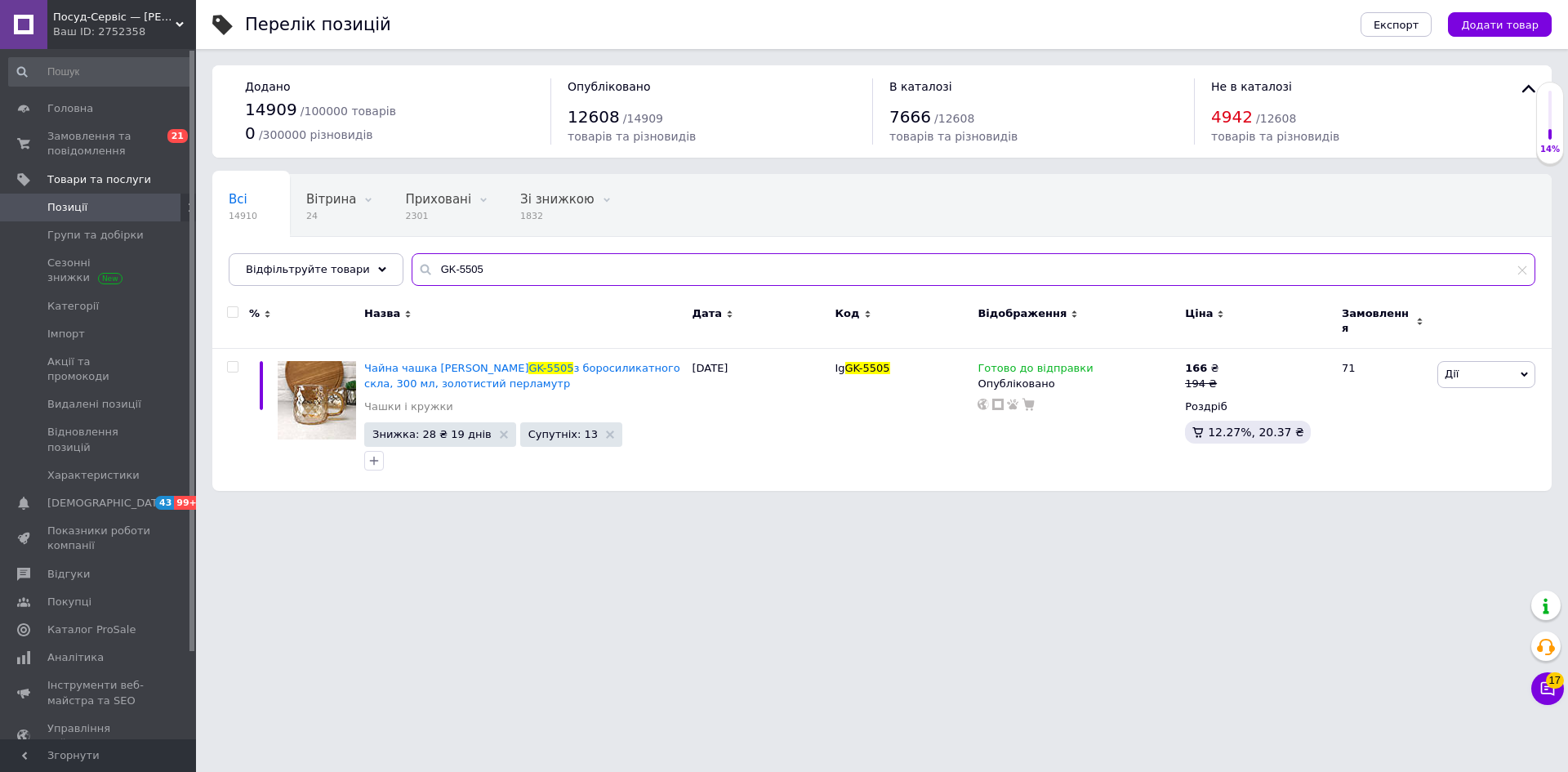
drag, startPoint x: 473, startPoint y: 267, endPoint x: 437, endPoint y: 271, distance: 36.2
click at [412, 272] on div "GK-5505" at bounding box center [974, 270] width 1124 height 33
type input "GK-5510"
click at [1464, 368] on span "Дії" at bounding box center [1486, 374] width 98 height 26
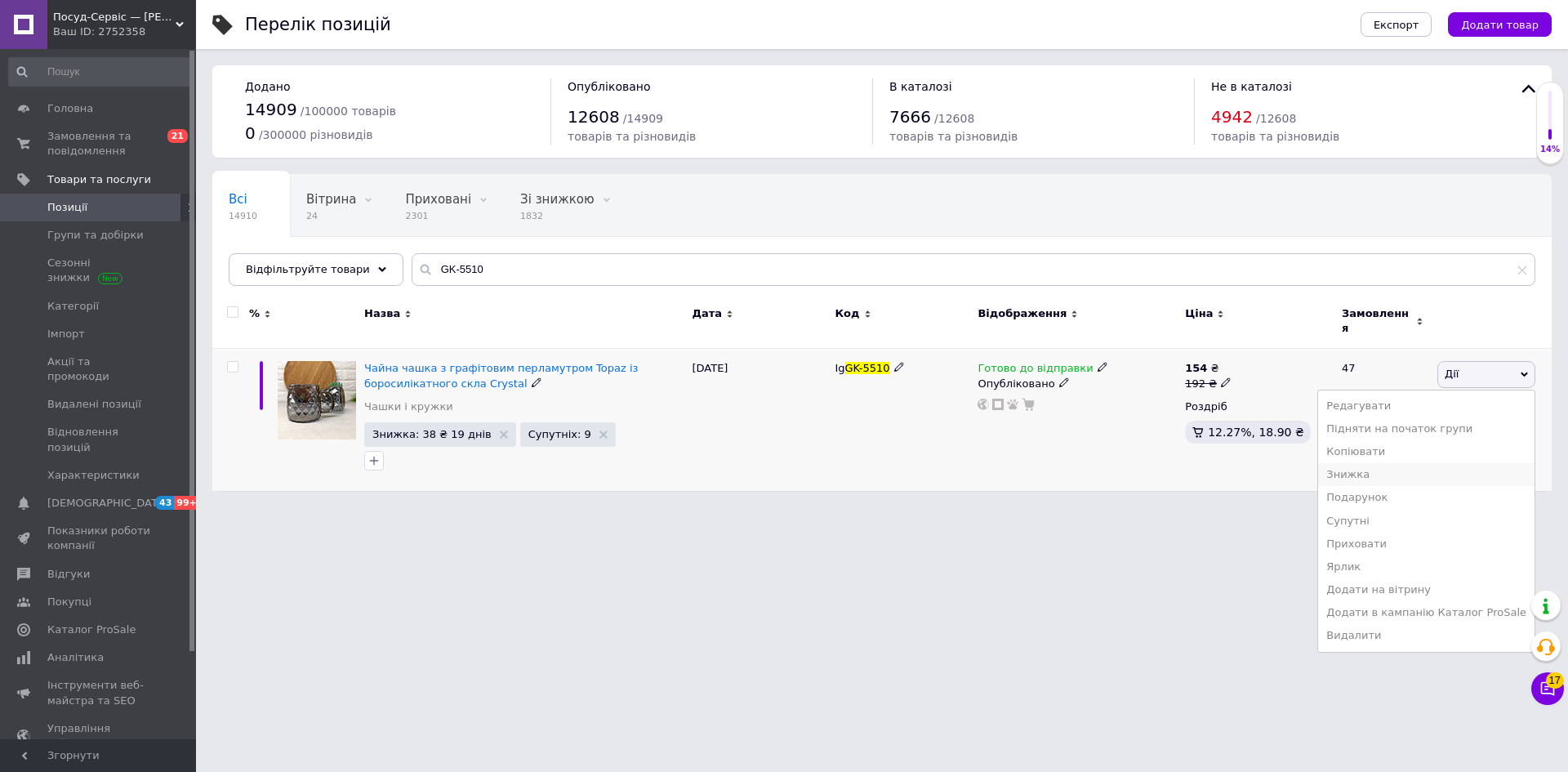
click at [1371, 470] on li "Знижка" at bounding box center [1427, 474] width 217 height 23
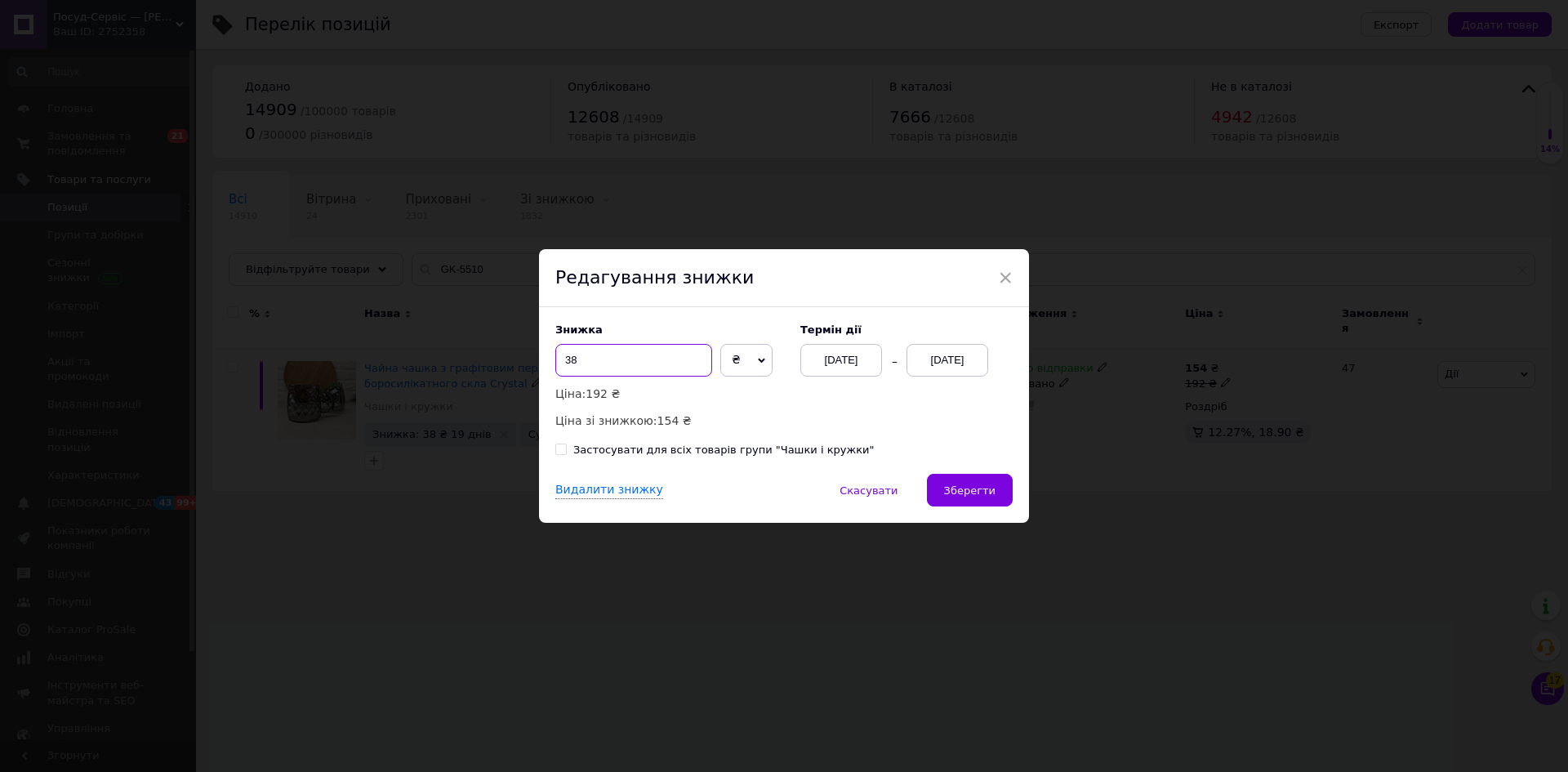
drag, startPoint x: 567, startPoint y: 359, endPoint x: 611, endPoint y: 367, distance: 44.7
click at [605, 368] on input "38" at bounding box center [633, 360] width 157 height 33
type input "37"
drag, startPoint x: 1005, startPoint y: 472, endPoint x: 998, endPoint y: 483, distance: 13.0
click at [1003, 472] on div "Знижка 37 ₴ % Ціна: 192 ₴ Ціна зі знижкою: 155 ₴ Термін дії [DATE] [DATE] Засто…" at bounding box center [784, 390] width 490 height 167
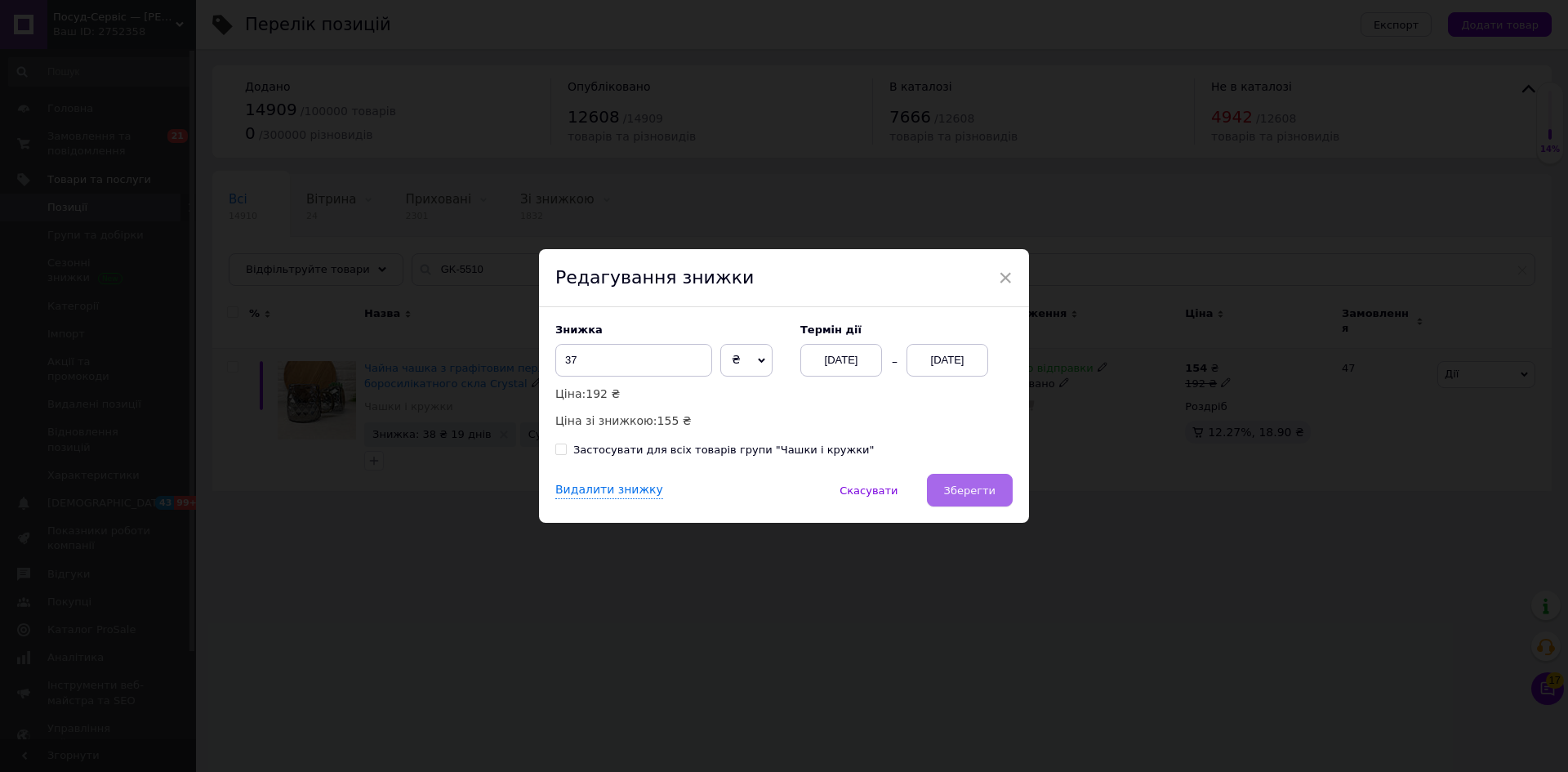
click at [976, 496] on span "Зберегти" at bounding box center [970, 490] width 52 height 12
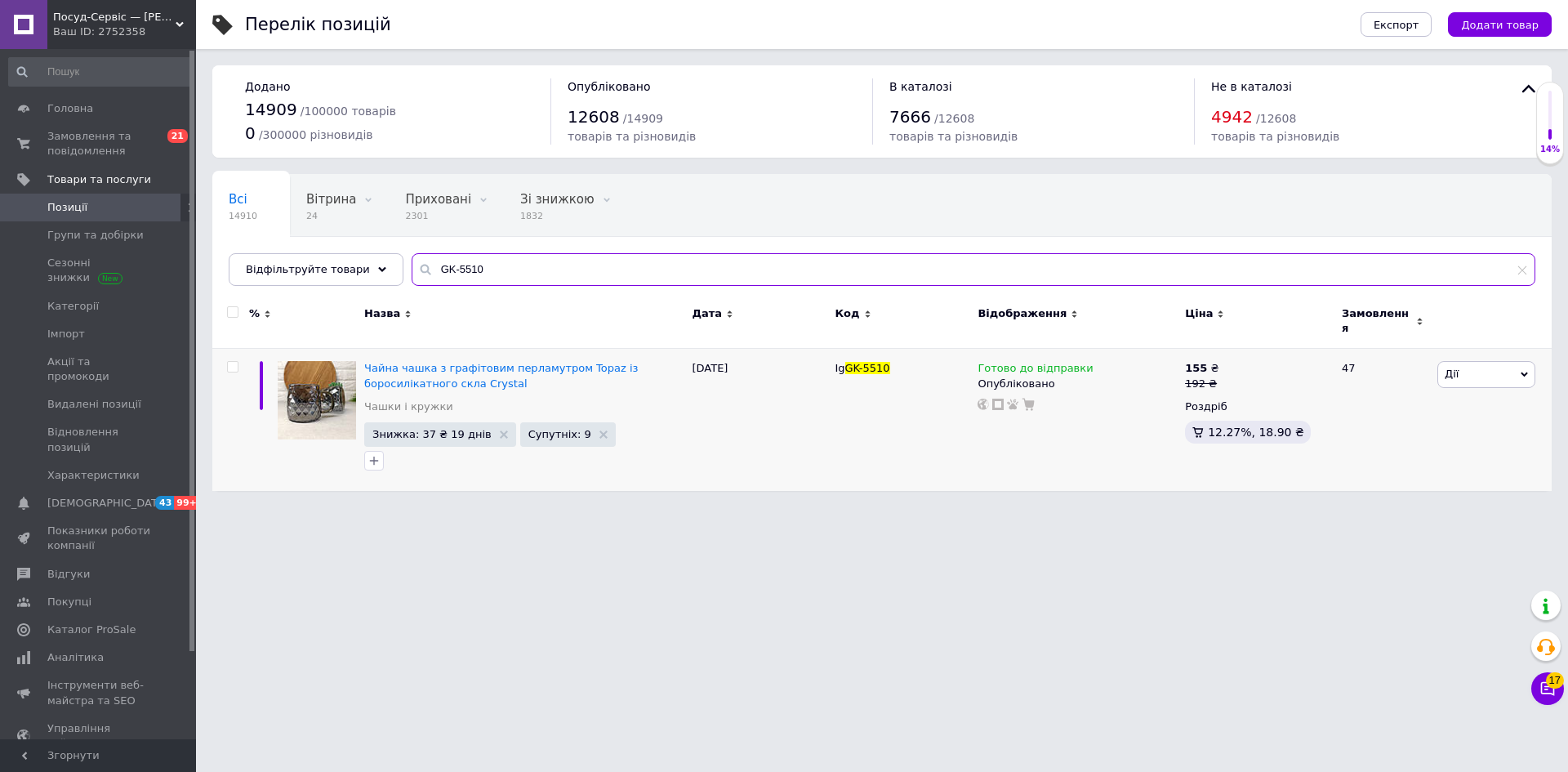
drag, startPoint x: 451, startPoint y: 265, endPoint x: 402, endPoint y: 265, distance: 49.0
click at [412, 265] on div "GK-5510" at bounding box center [974, 270] width 1124 height 33
type input "GK-5511"
click at [1471, 364] on span "Дії" at bounding box center [1486, 374] width 98 height 26
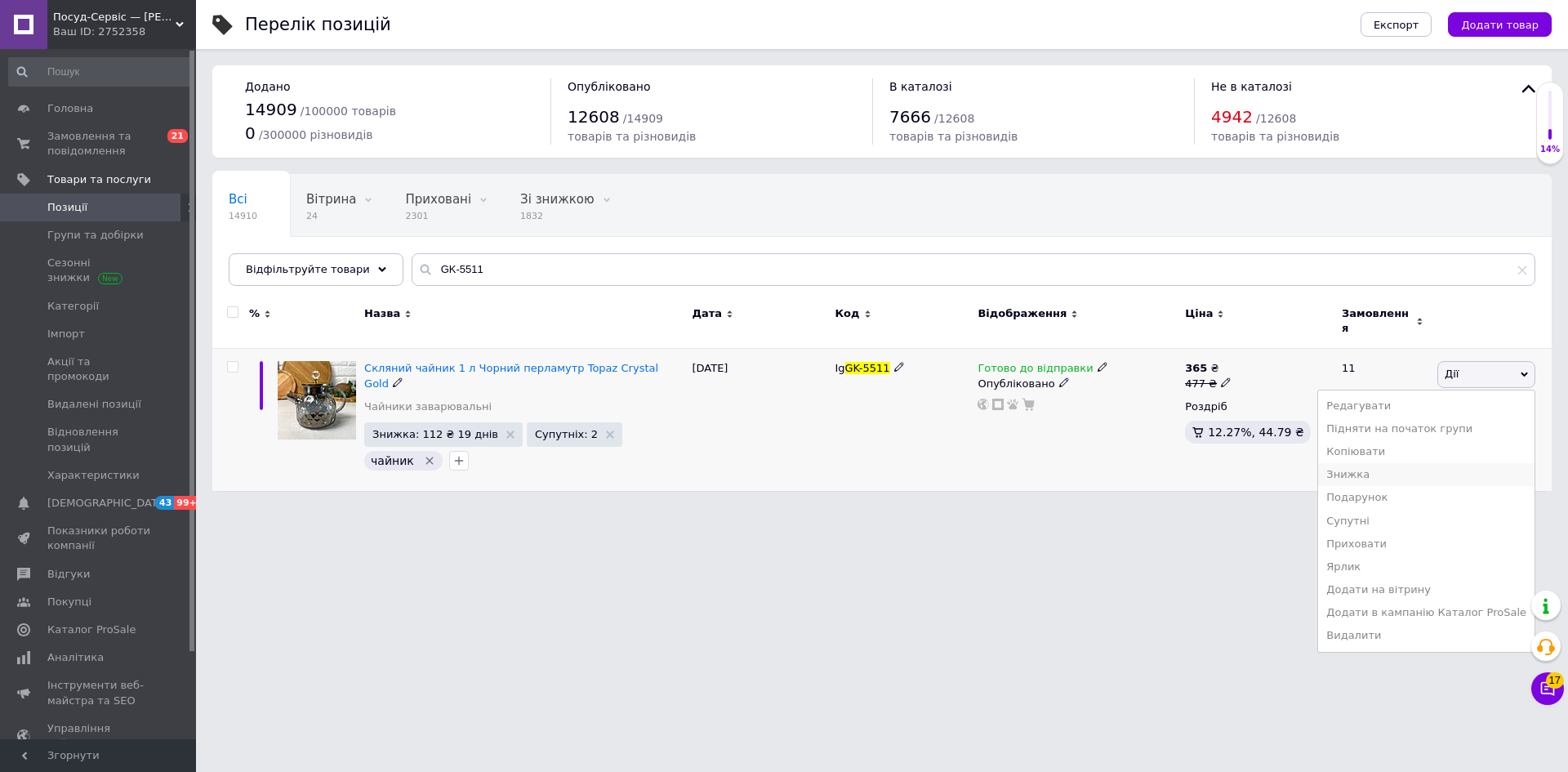
click at [1389, 464] on li "Знижка" at bounding box center [1427, 474] width 217 height 23
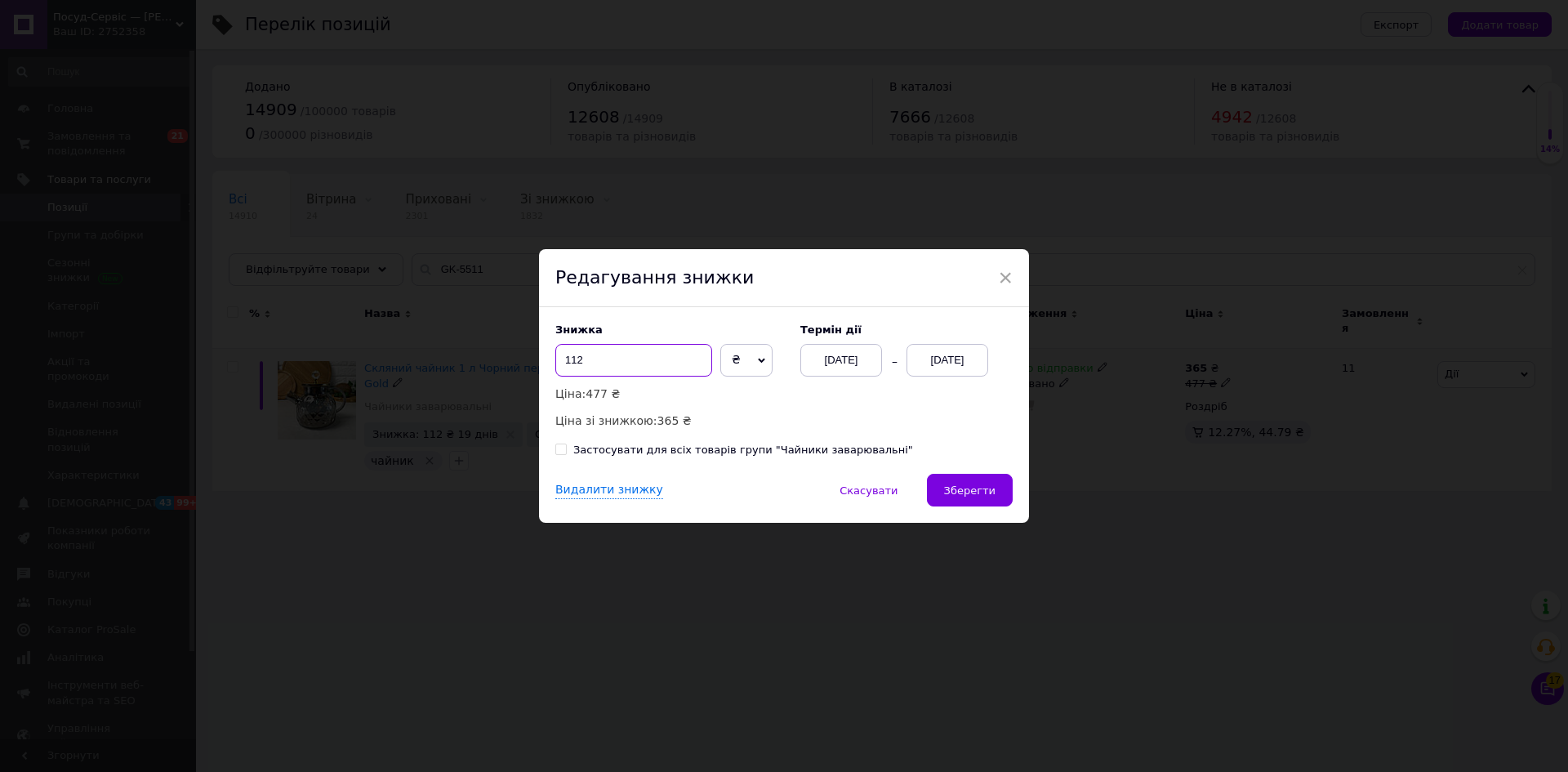
drag, startPoint x: 574, startPoint y: 366, endPoint x: 632, endPoint y: 381, distance: 59.9
click at [619, 381] on div "Знижка 112 ₴ % Ціна: 477 ₴ Ціна зі знижкою: 365 ₴" at bounding box center [670, 376] width 229 height 106
type input "110"
click at [970, 492] on span "Зберегти" at bounding box center [970, 490] width 52 height 12
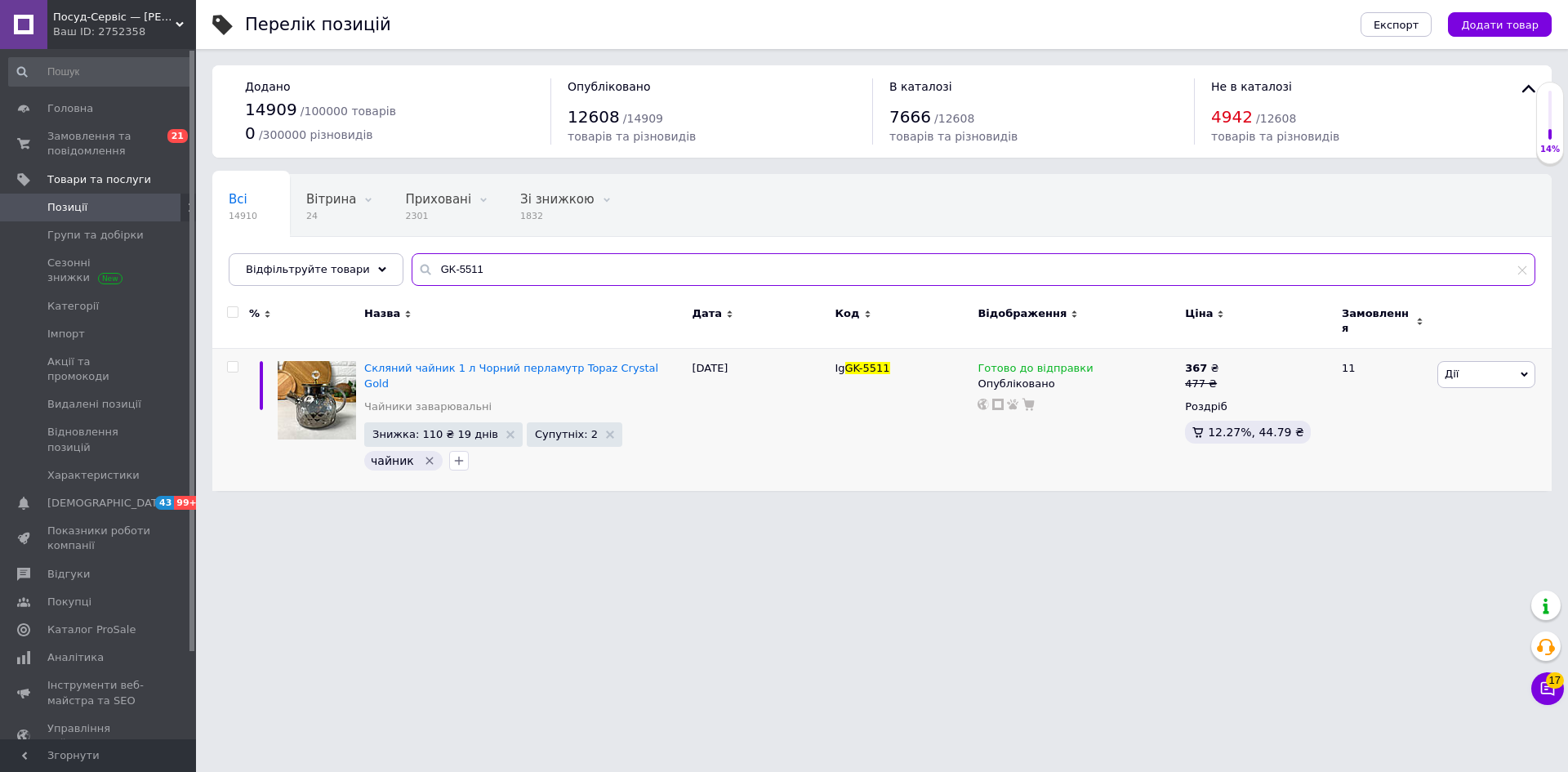
drag, startPoint x: 466, startPoint y: 276, endPoint x: 384, endPoint y: 272, distance: 82.1
click at [382, 272] on div "Відфільтруйте товари GK-5511" at bounding box center [882, 270] width 1307 height 33
drag, startPoint x: 467, startPoint y: 273, endPoint x: 386, endPoint y: 264, distance: 81.5
click at [386, 264] on div "Всі 14910 Вітрина 24 Видалити Редагувати Приховані 2301 Видалити Редагувати Зі …" at bounding box center [882, 230] width 1339 height 112
click at [474, 260] on input "GK-5516" at bounding box center [974, 270] width 1124 height 33
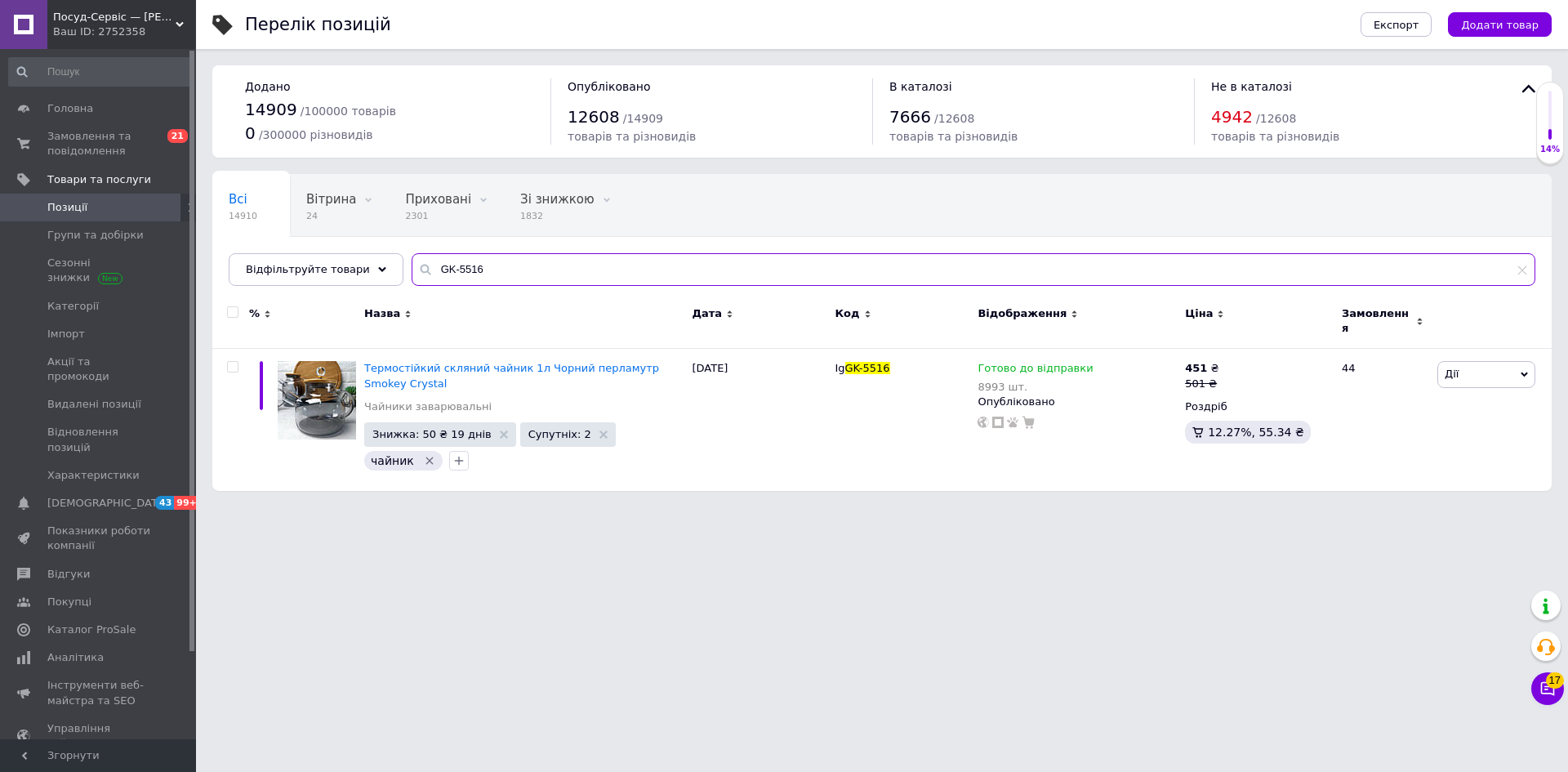
drag, startPoint x: 473, startPoint y: 272, endPoint x: 409, endPoint y: 263, distance: 64.6
click at [412, 263] on div "GK-5516" at bounding box center [974, 270] width 1124 height 33
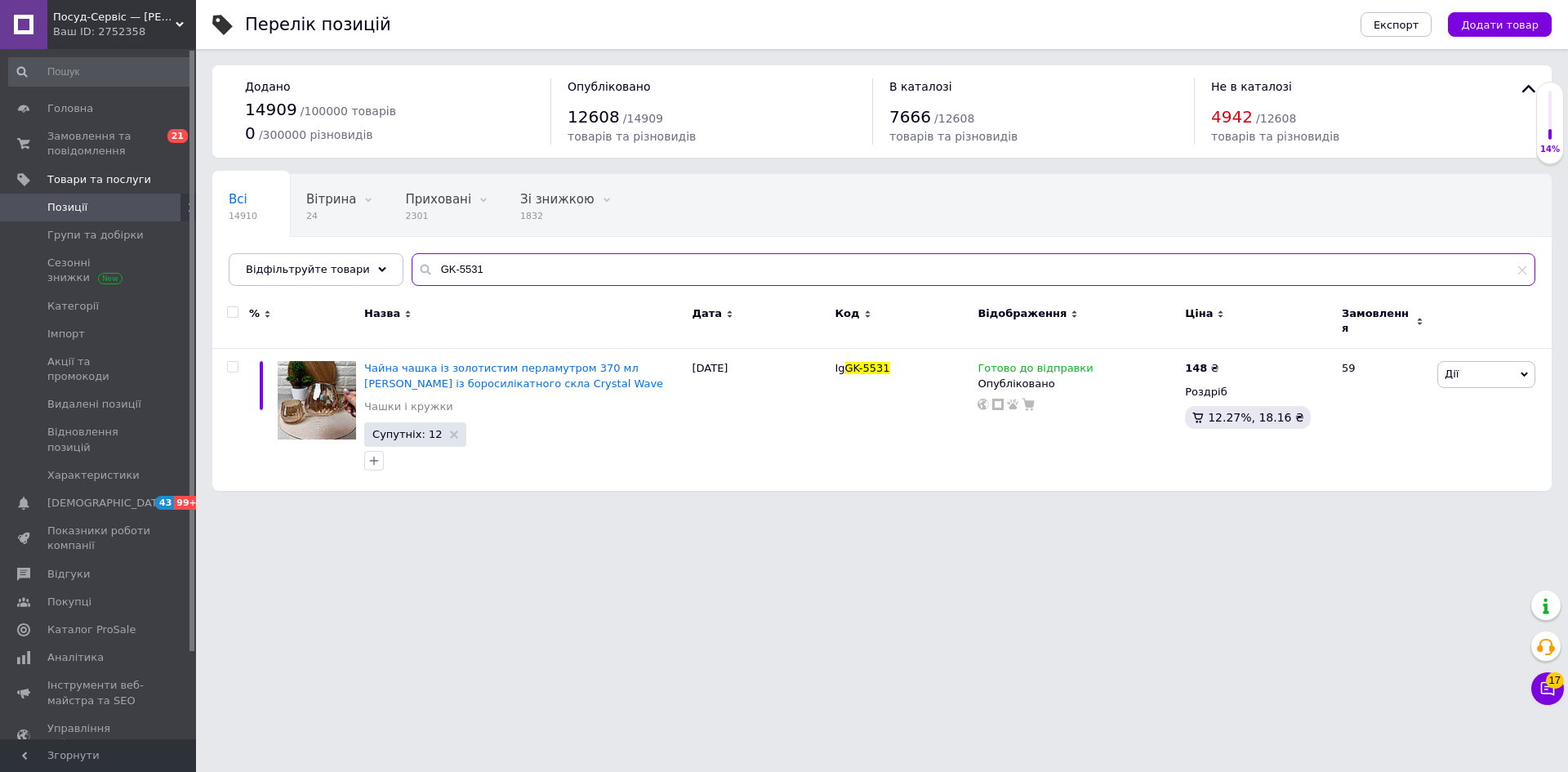
drag, startPoint x: 444, startPoint y: 266, endPoint x: 400, endPoint y: 267, distance: 44.0
click at [412, 264] on input "GK-5531" at bounding box center [974, 270] width 1124 height 33
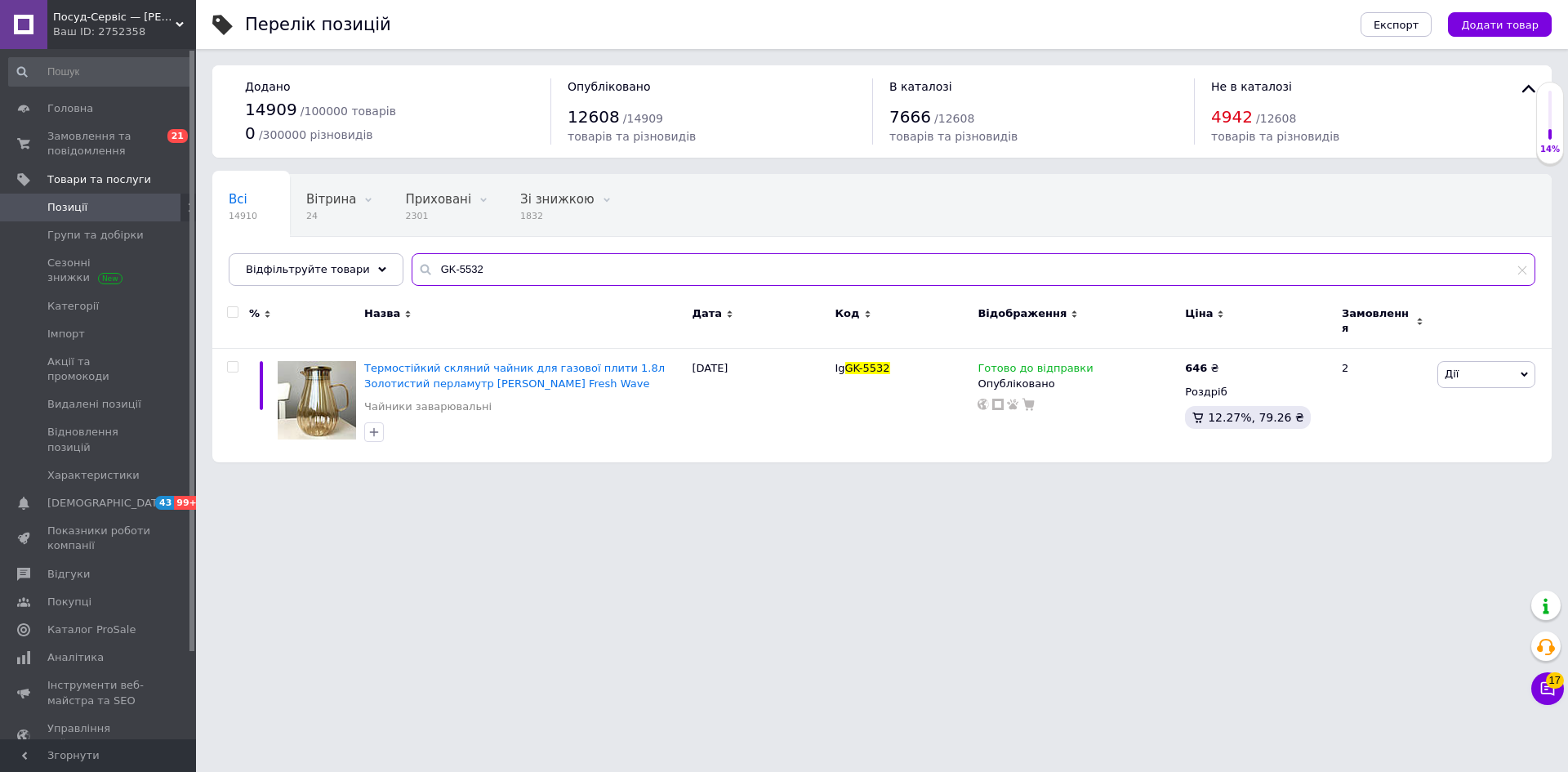
drag, startPoint x: 422, startPoint y: 264, endPoint x: 400, endPoint y: 276, distance: 25.1
click at [382, 265] on div "Відфільтруйте товари GK-5532" at bounding box center [882, 270] width 1307 height 33
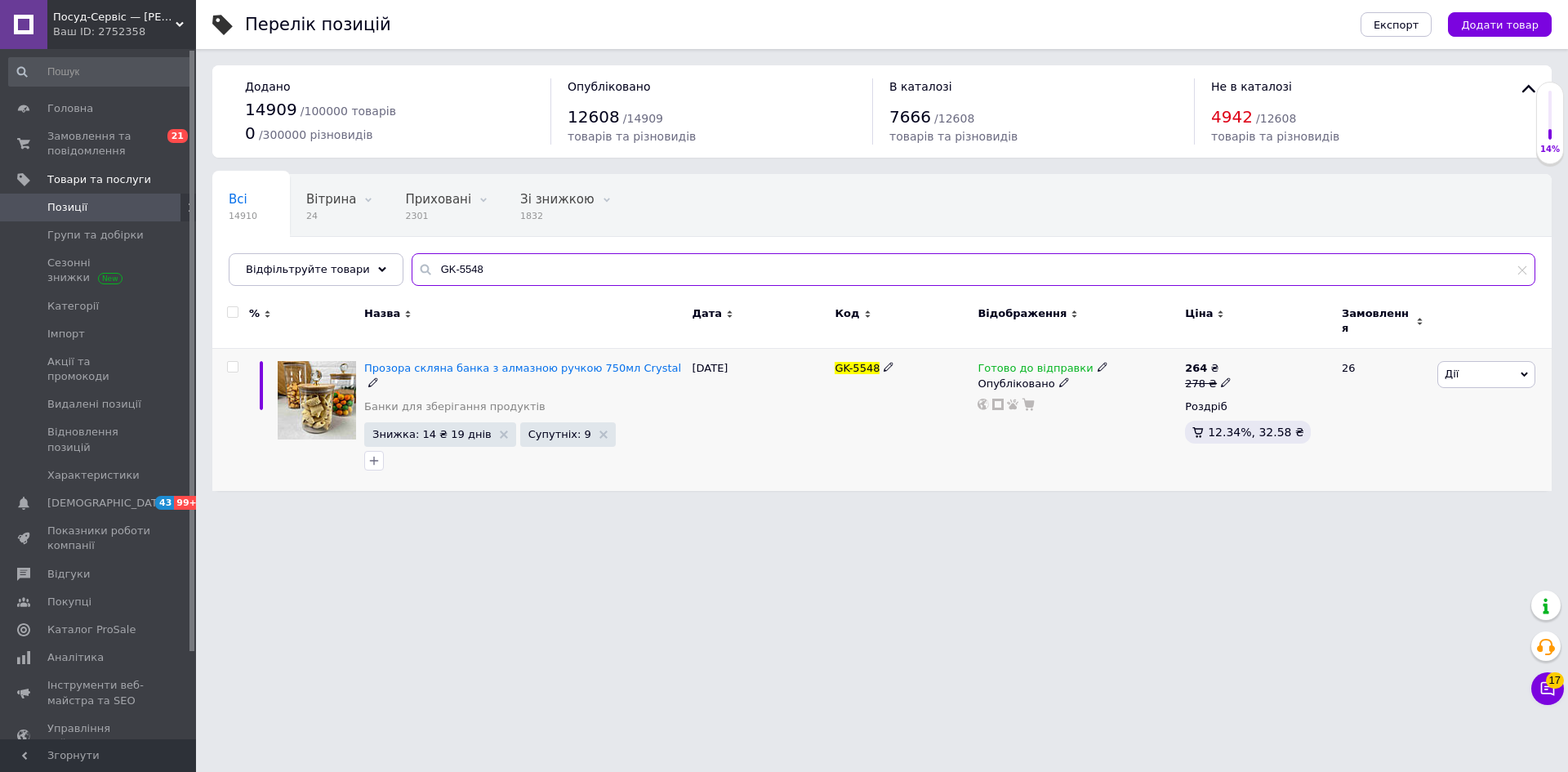
type input "GK-5548"
click at [1452, 368] on span "Дії" at bounding box center [1451, 373] width 14 height 12
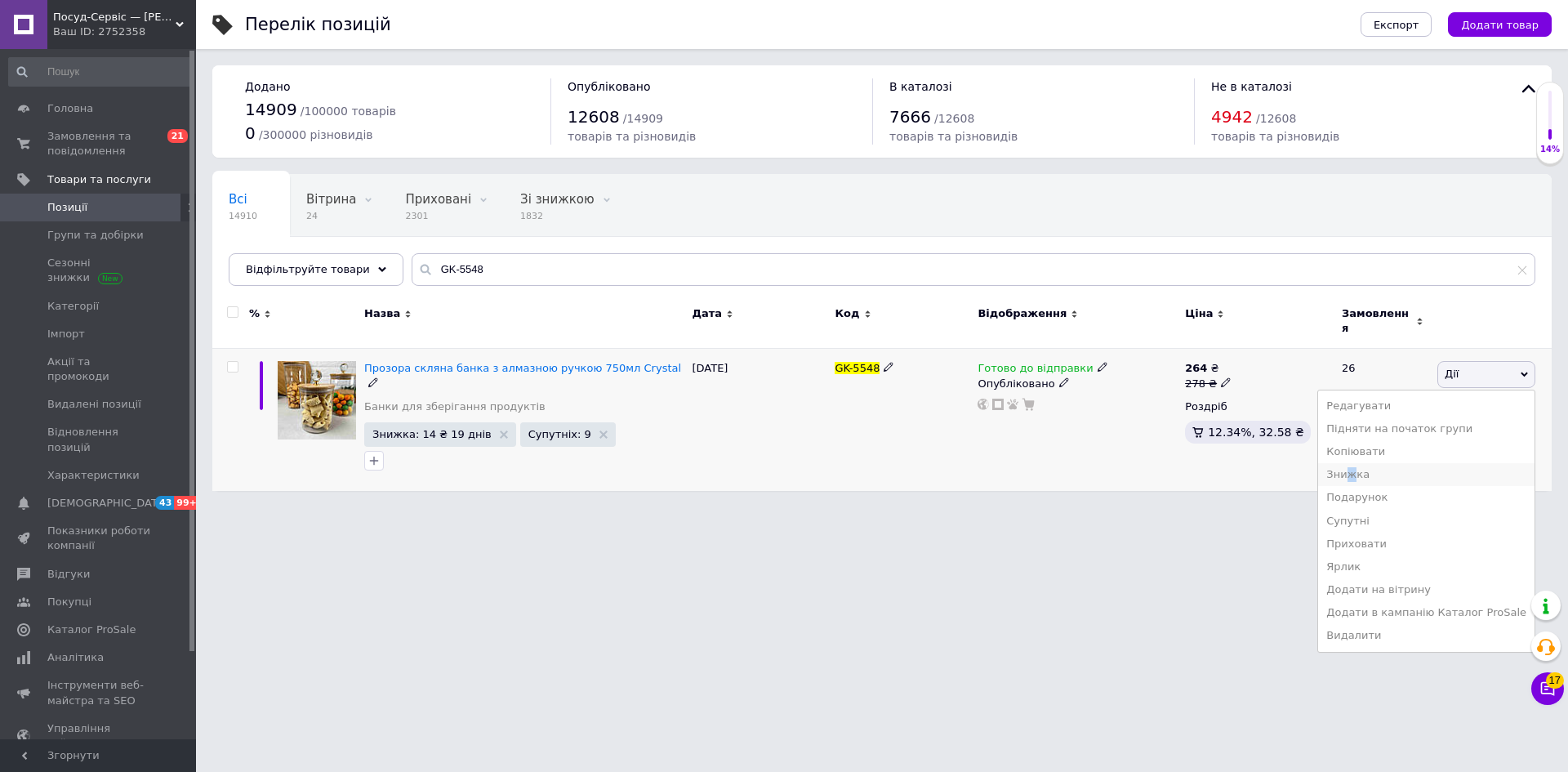
click at [1372, 465] on li "Знижка" at bounding box center [1427, 474] width 217 height 23
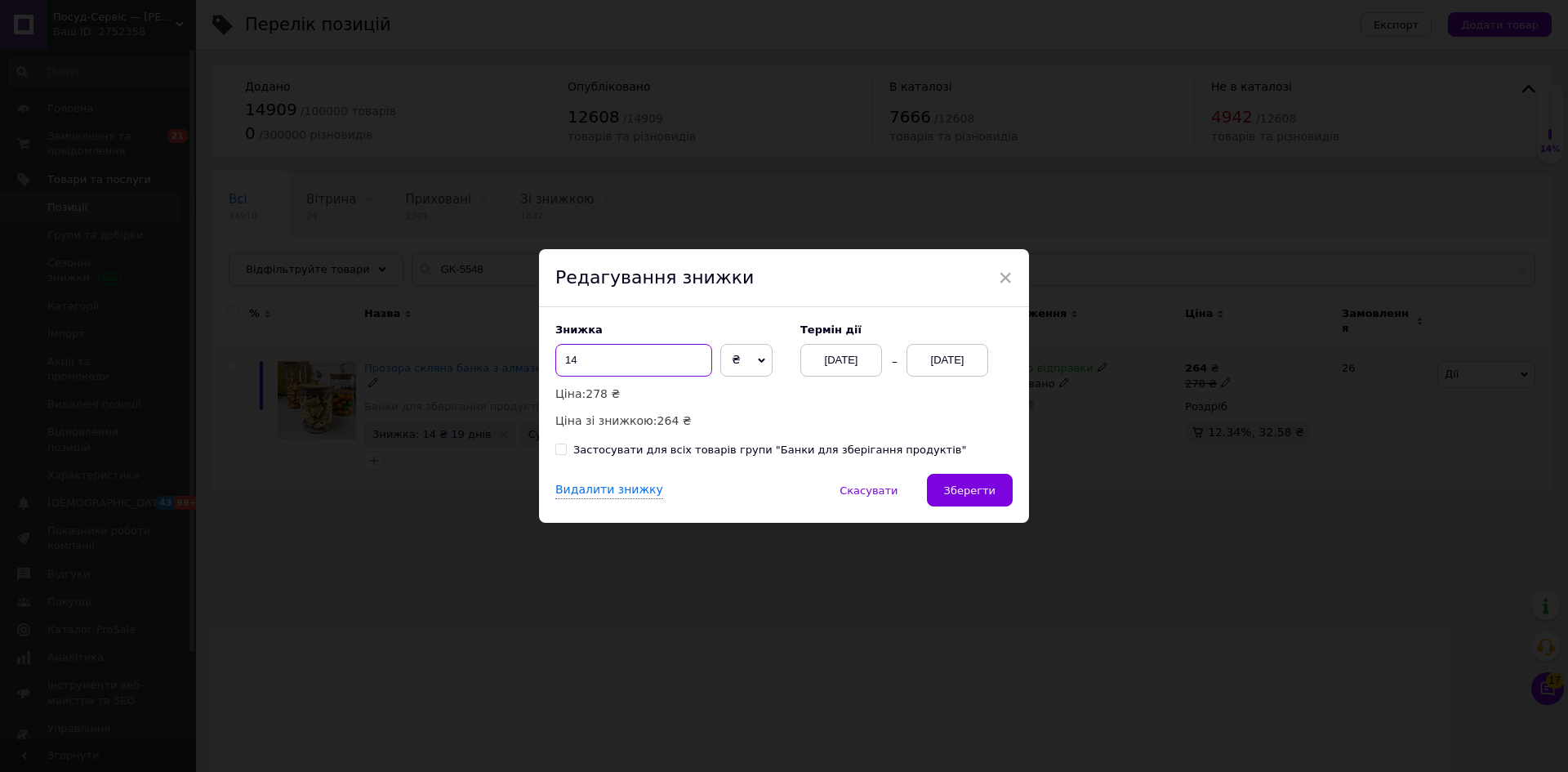
drag, startPoint x: 565, startPoint y: 358, endPoint x: 602, endPoint y: 381, distance: 43.6
click at [601, 381] on div "Знижка 14 ₴ % Ціна: 278 ₴ Ціна зі знижкою: 264 ₴" at bounding box center [670, 376] width 229 height 106
type input "17"
drag, startPoint x: 960, startPoint y: 501, endPoint x: 979, endPoint y: 532, distance: 36.4
click at [958, 501] on button "Зберегти" at bounding box center [970, 490] width 86 height 33
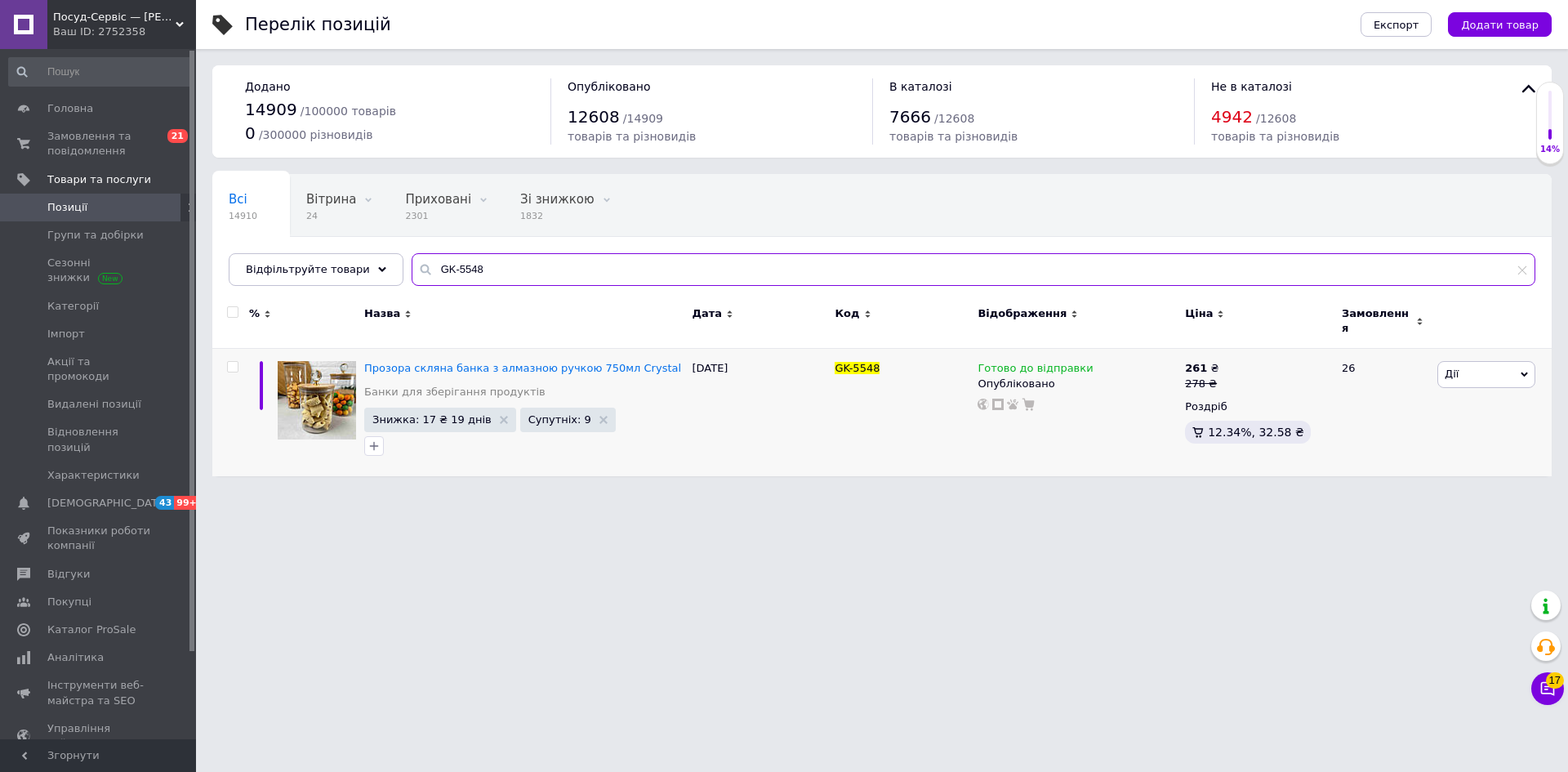
drag, startPoint x: 478, startPoint y: 260, endPoint x: 400, endPoint y: 265, distance: 78.2
click at [412, 265] on div "GK-5548" at bounding box center [974, 270] width 1124 height 33
click at [472, 264] on input "GK-5548" at bounding box center [974, 270] width 1124 height 33
drag, startPoint x: 421, startPoint y: 263, endPoint x: 408, endPoint y: 273, distance: 16.4
click at [412, 272] on div "GK-5548" at bounding box center [974, 270] width 1124 height 33
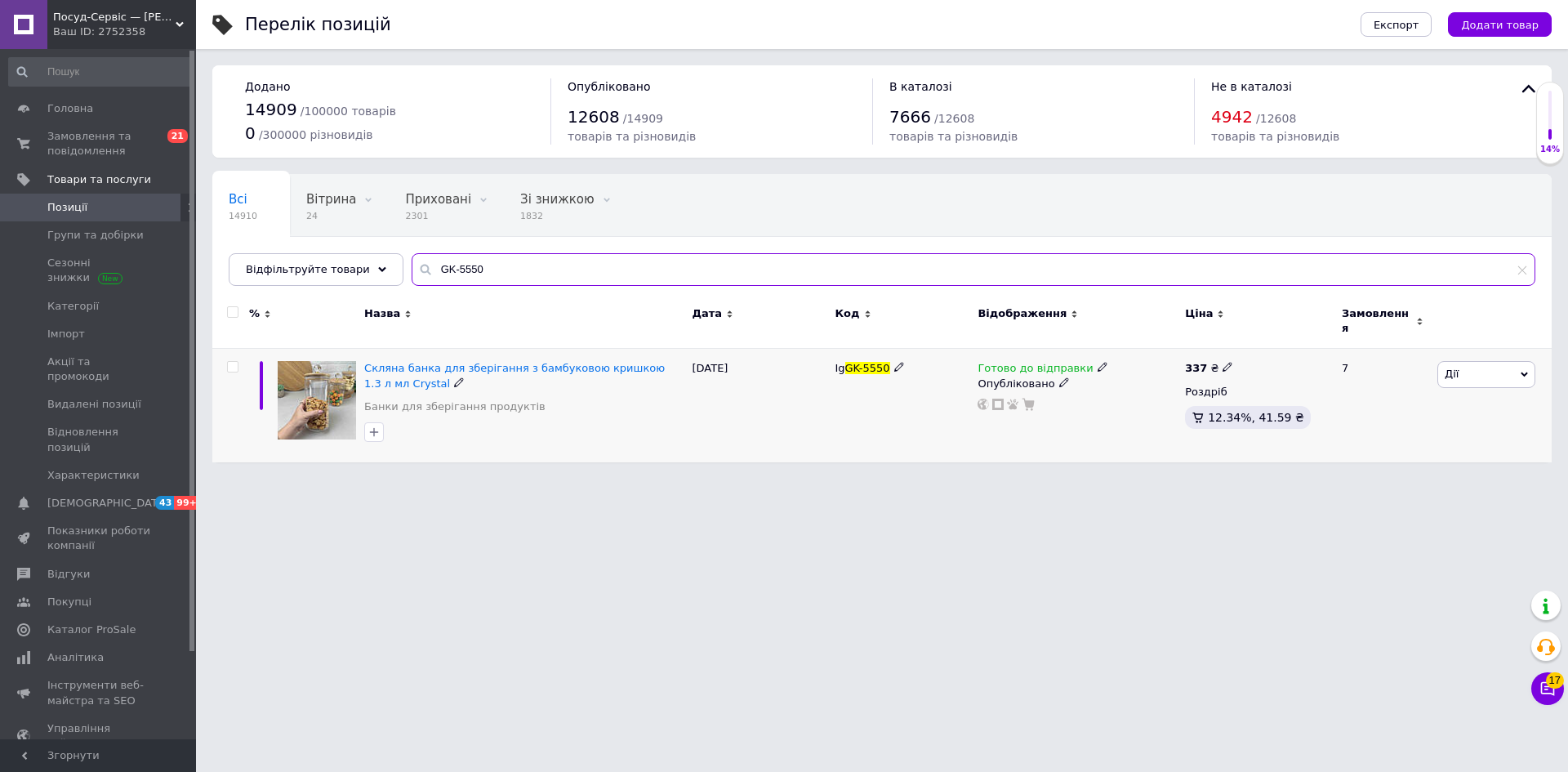
type input "GK-5550"
click at [1223, 362] on icon at bounding box center [1227, 367] width 10 height 10
drag, startPoint x: 1263, startPoint y: 336, endPoint x: 1280, endPoint y: 338, distance: 17.1
click at [1280, 339] on input "337" at bounding box center [1303, 349] width 124 height 33
type input "335"
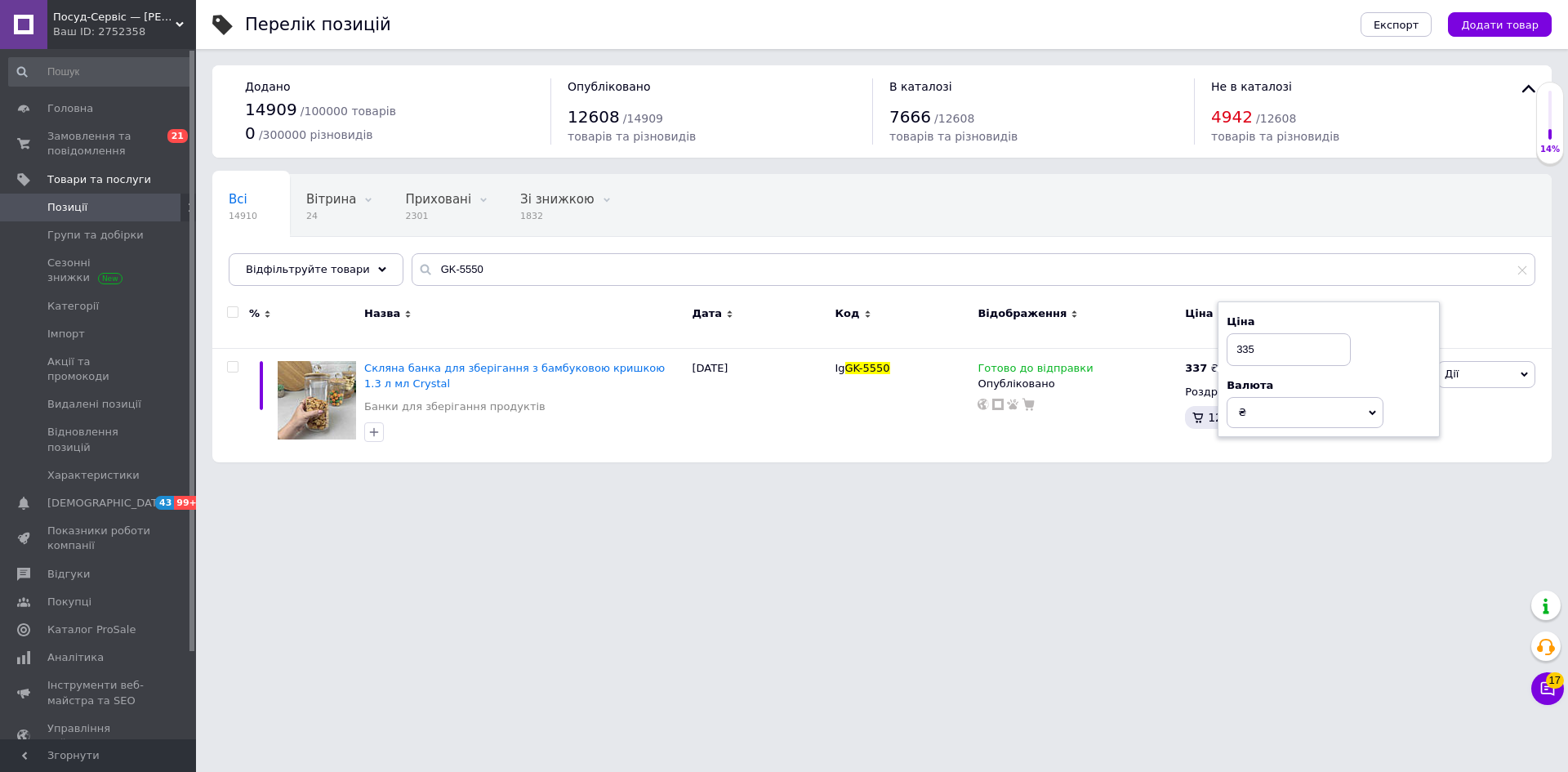
click at [1084, 478] on html "Посуд-Сервіс — [PERSON_NAME] Ваш ID: 2752358 Сайт Посуд-Сервіс — [PERSON_NAME].…" at bounding box center [784, 239] width 1568 height 478
drag, startPoint x: 442, startPoint y: 263, endPoint x: 406, endPoint y: 263, distance: 36.0
click at [412, 256] on input "GK-5550" at bounding box center [974, 270] width 1124 height 33
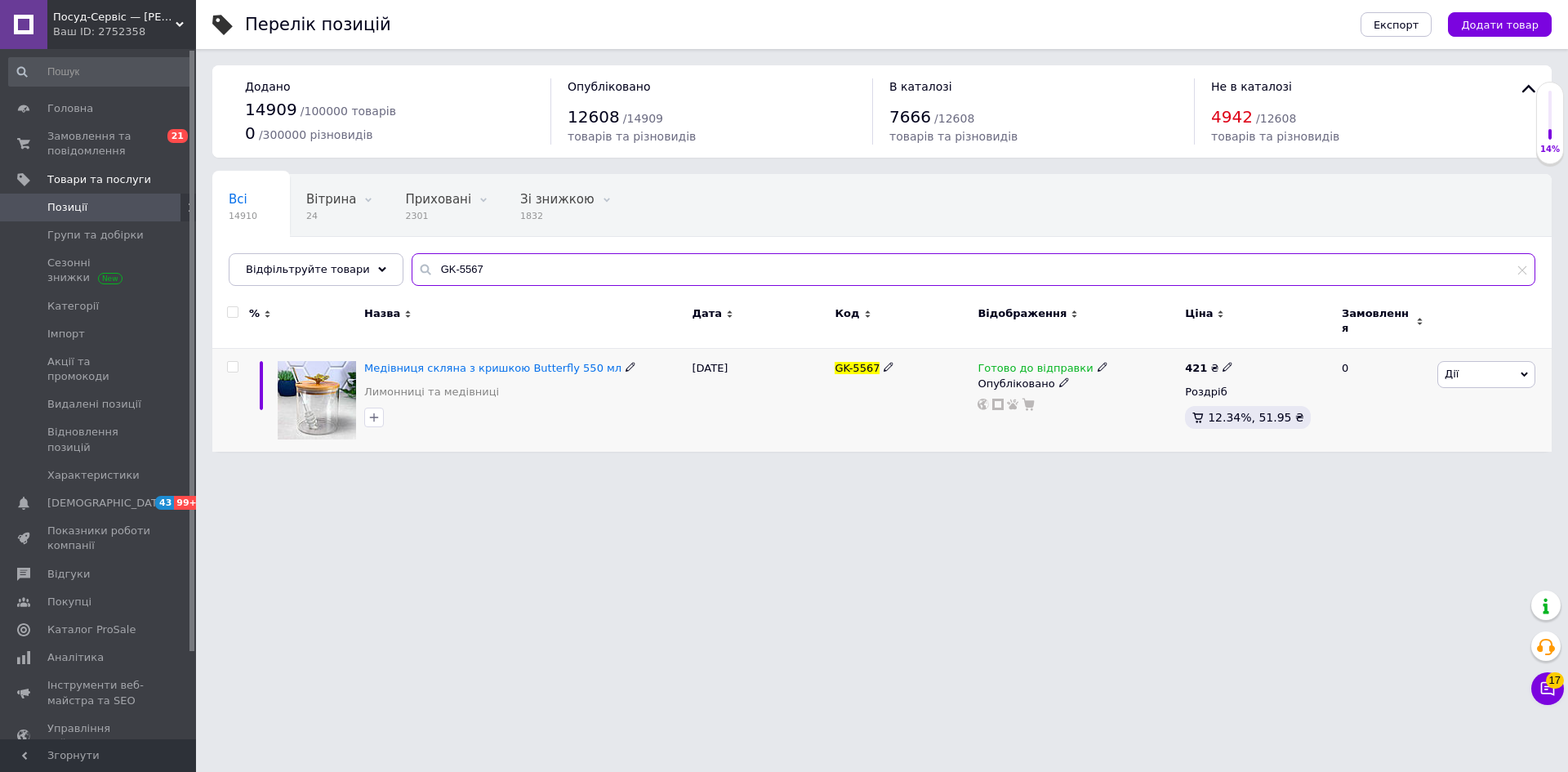
type input "GK-5567"
drag, startPoint x: 1477, startPoint y: 365, endPoint x: 1461, endPoint y: 396, distance: 34.9
click at [1476, 364] on span "Дії" at bounding box center [1486, 374] width 98 height 26
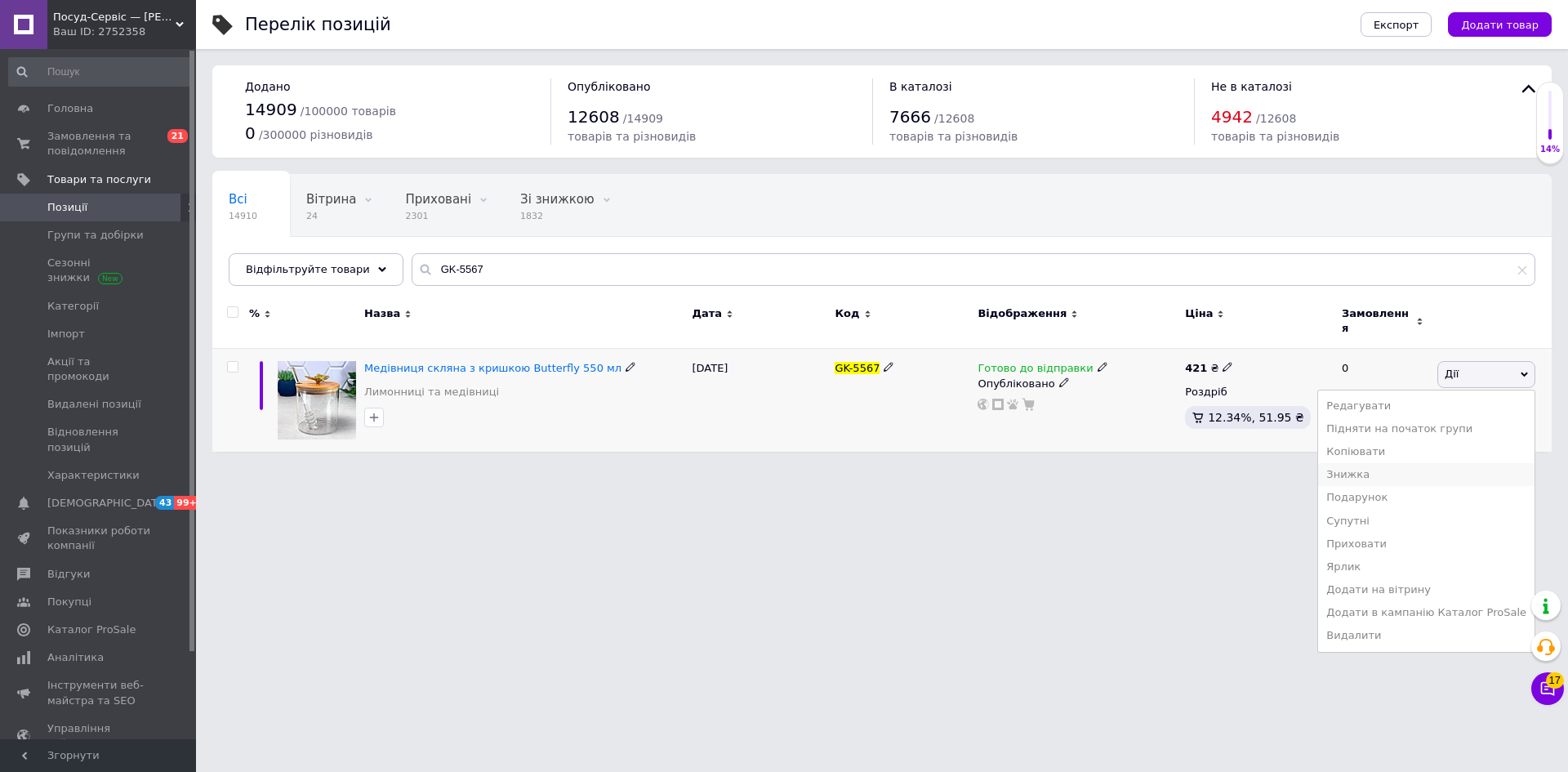
click at [1387, 464] on li "Знижка" at bounding box center [1427, 474] width 217 height 23
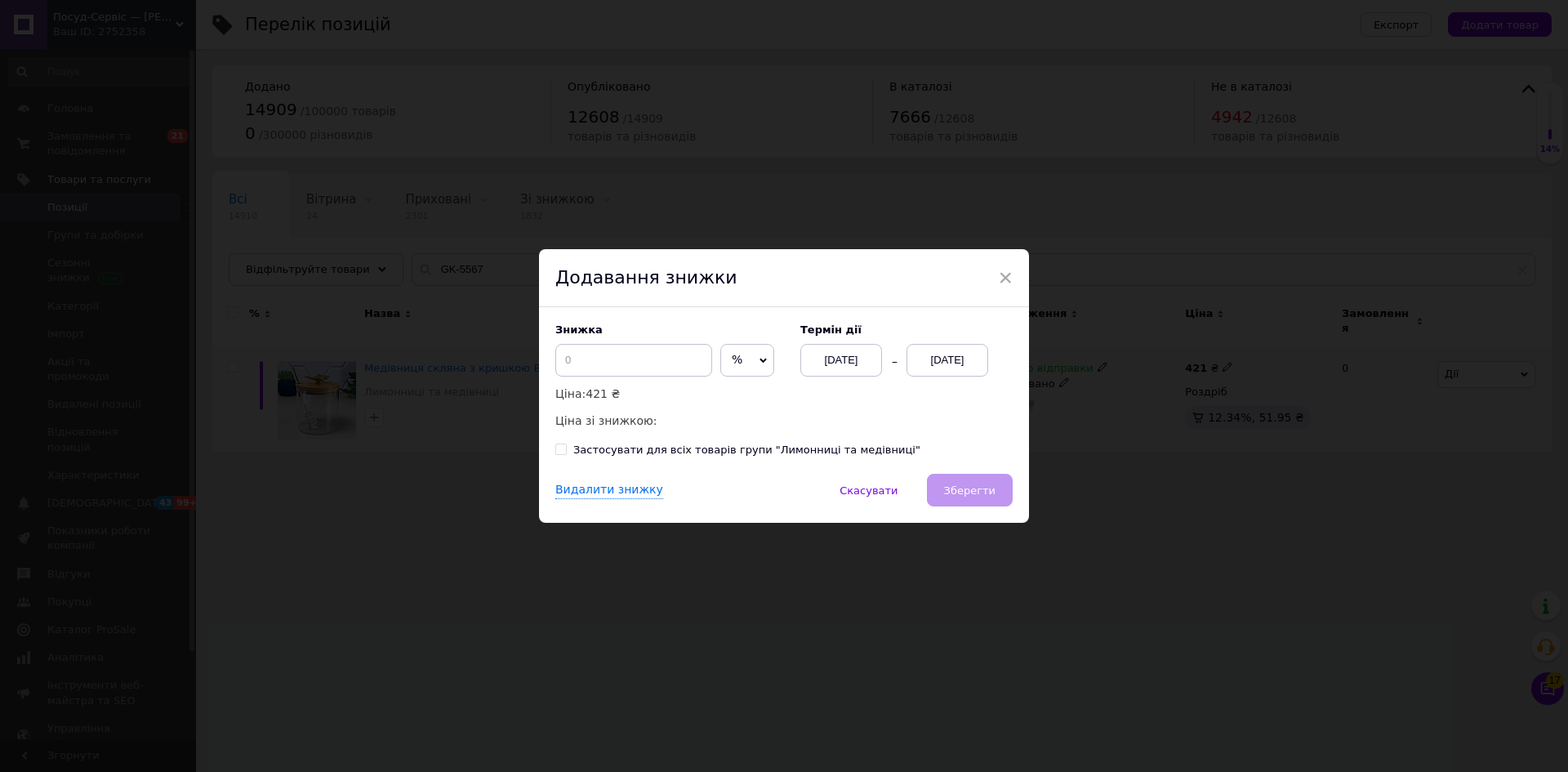
click at [751, 360] on span "%" at bounding box center [747, 360] width 54 height 33
drag, startPoint x: 733, startPoint y: 395, endPoint x: 647, endPoint y: 368, distance: 90.1
click at [722, 389] on li "₴" at bounding box center [747, 395] width 53 height 23
click at [645, 367] on input at bounding box center [633, 360] width 157 height 33
type input "6"
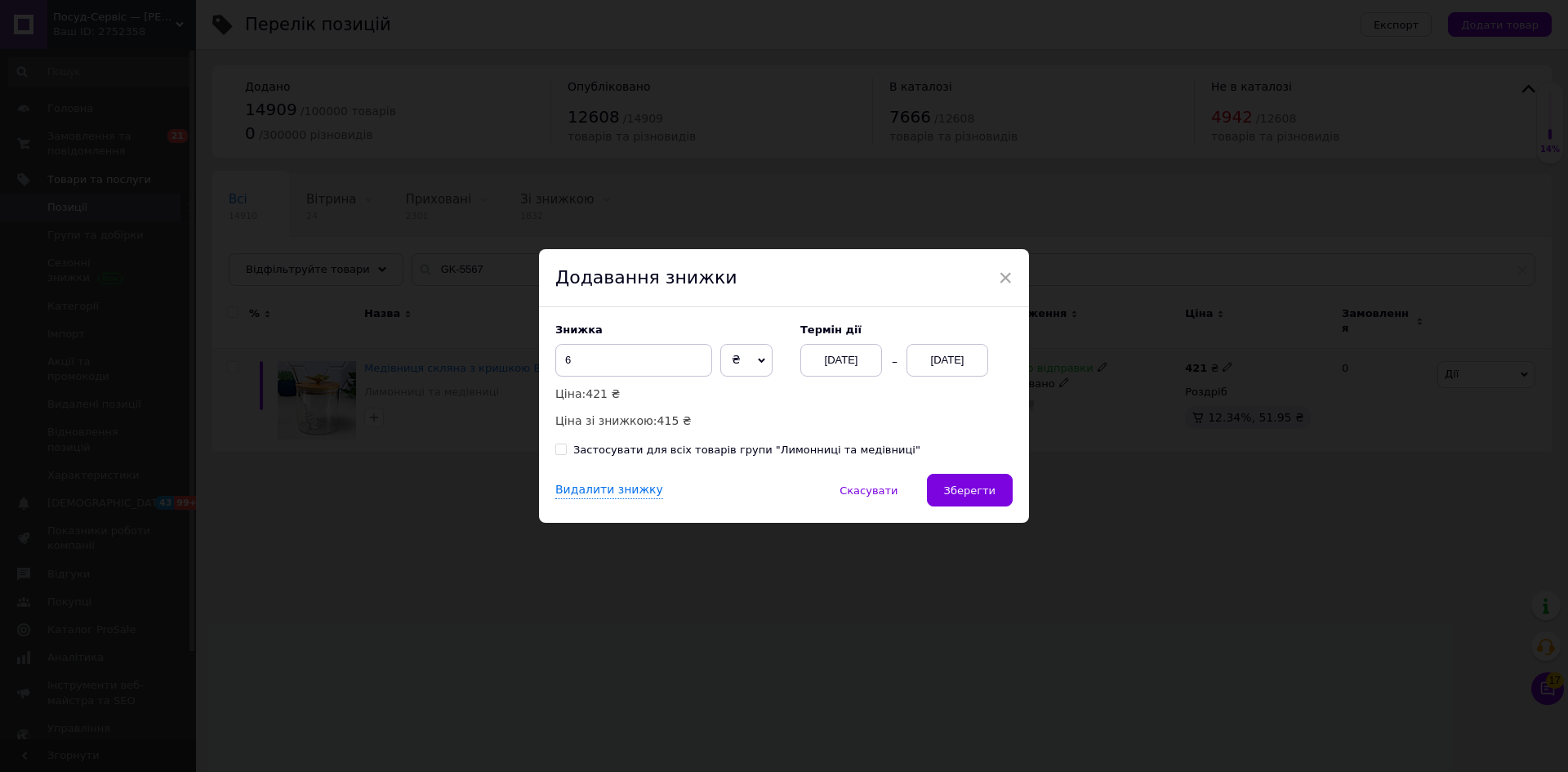
click at [821, 350] on div "[DATE]" at bounding box center [841, 360] width 82 height 33
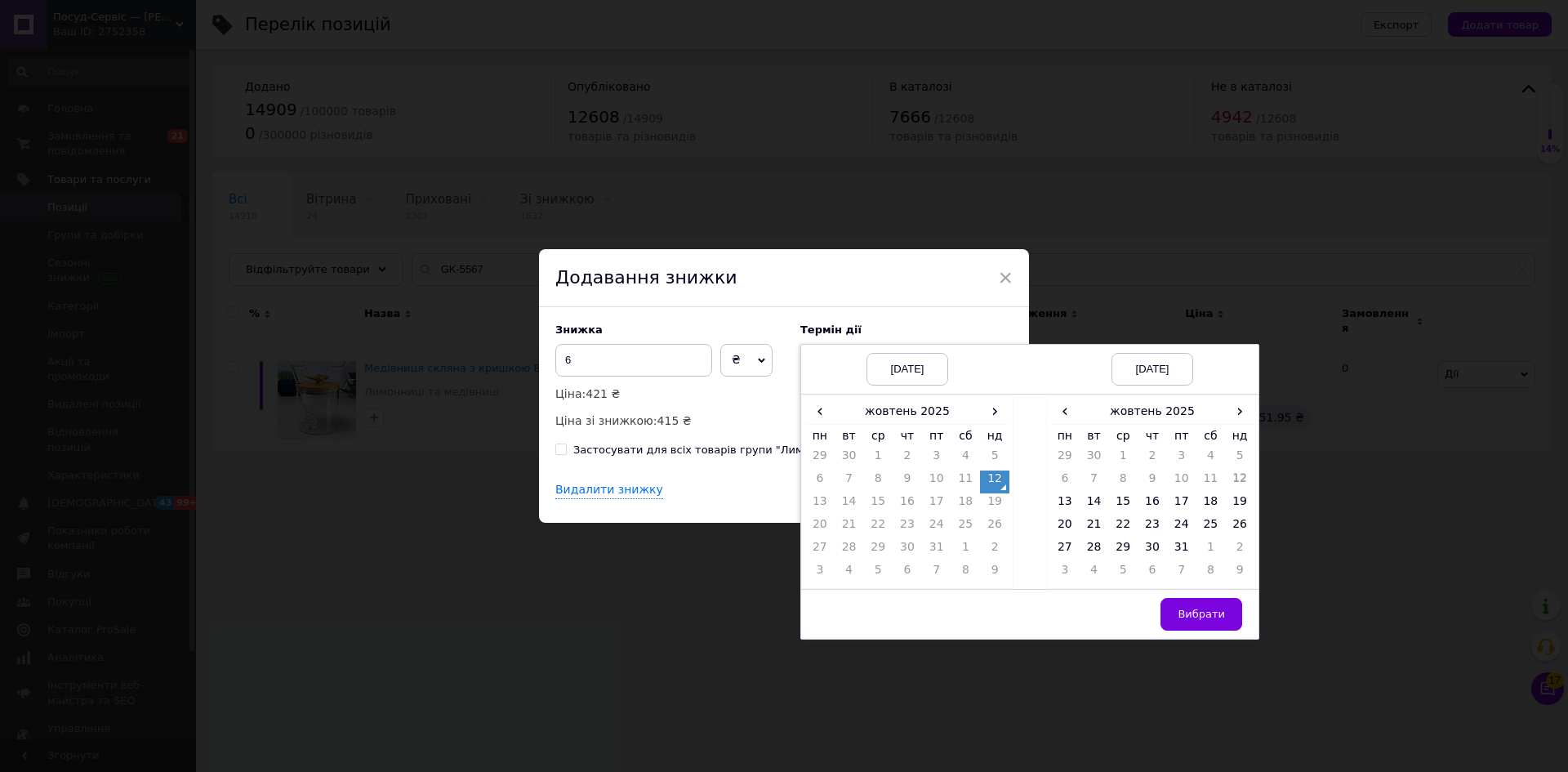
drag, startPoint x: 993, startPoint y: 481, endPoint x: 1027, endPoint y: 545, distance: 72.5
click at [993, 479] on td "12" at bounding box center [994, 482] width 30 height 23
drag, startPoint x: 1180, startPoint y: 547, endPoint x: 1194, endPoint y: 596, distance: 51.0
click at [1181, 548] on td "31" at bounding box center [1182, 550] width 30 height 23
click at [1197, 608] on span "Вибрати" at bounding box center [1201, 614] width 48 height 12
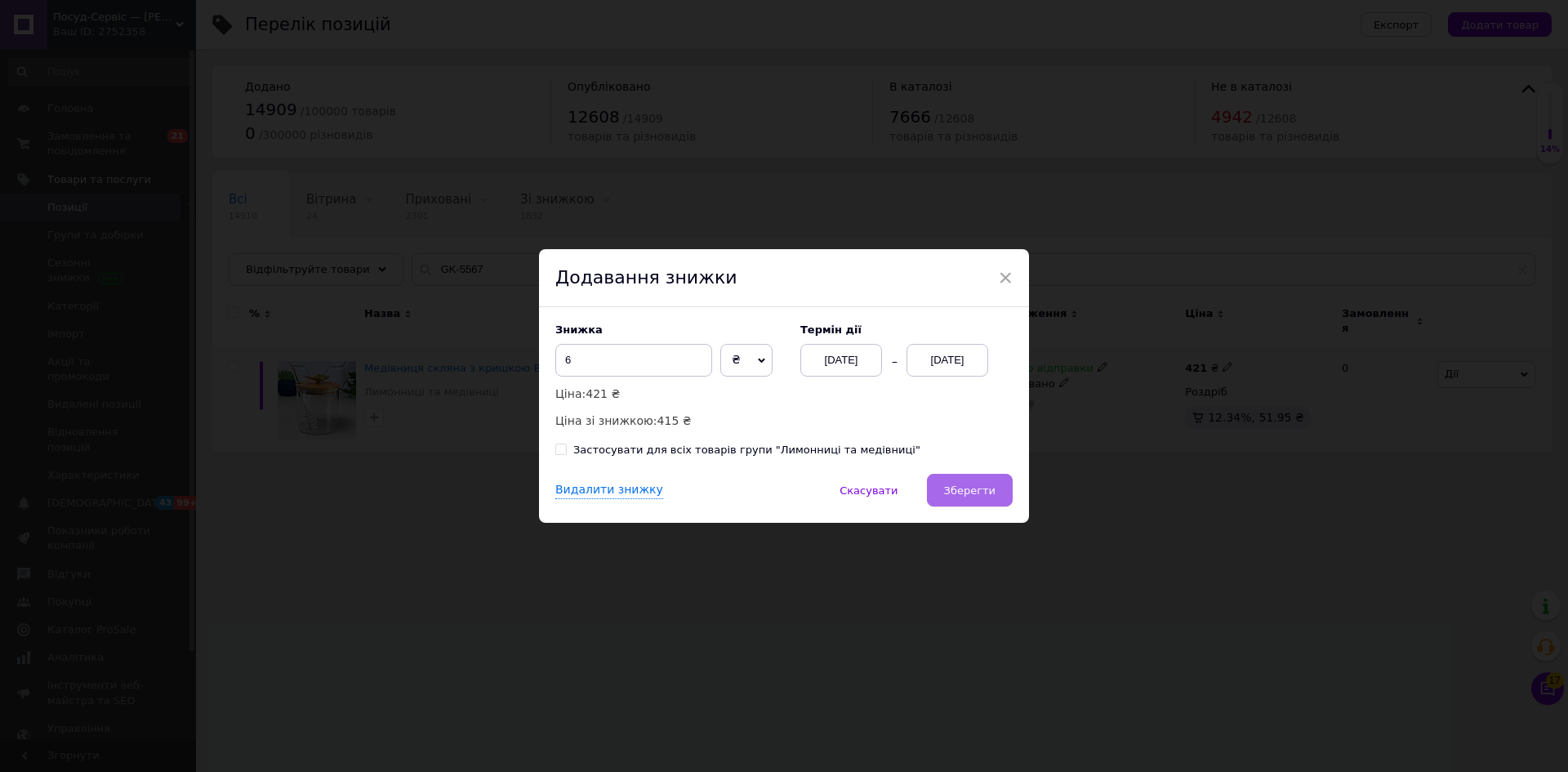
drag, startPoint x: 967, startPoint y: 488, endPoint x: 1007, endPoint y: 648, distance: 164.9
click at [967, 490] on span "Зберегти" at bounding box center [970, 490] width 52 height 12
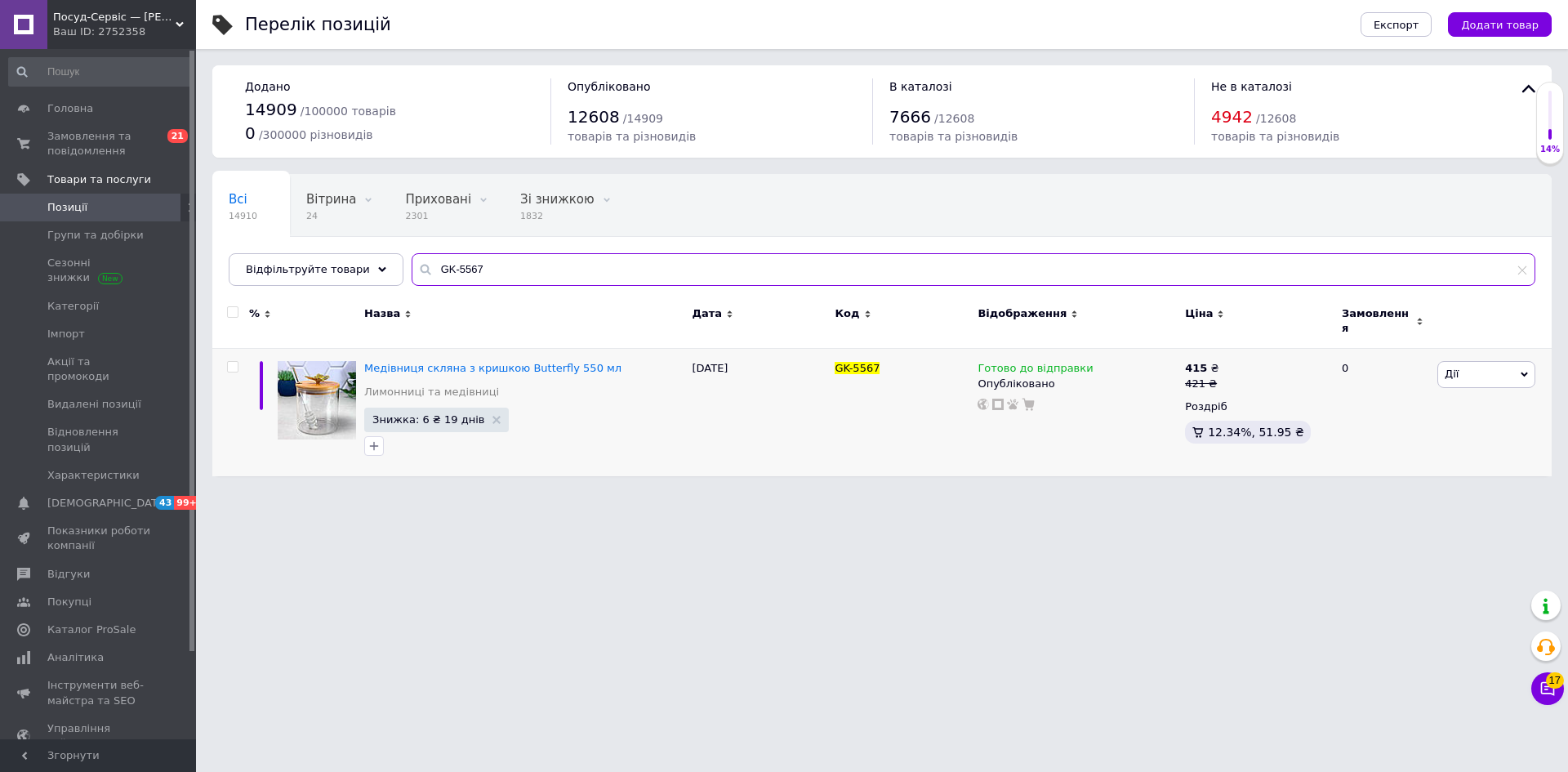
drag, startPoint x: 479, startPoint y: 268, endPoint x: 408, endPoint y: 267, distance: 71.0
click at [412, 266] on div "GK-5567" at bounding box center [974, 270] width 1124 height 33
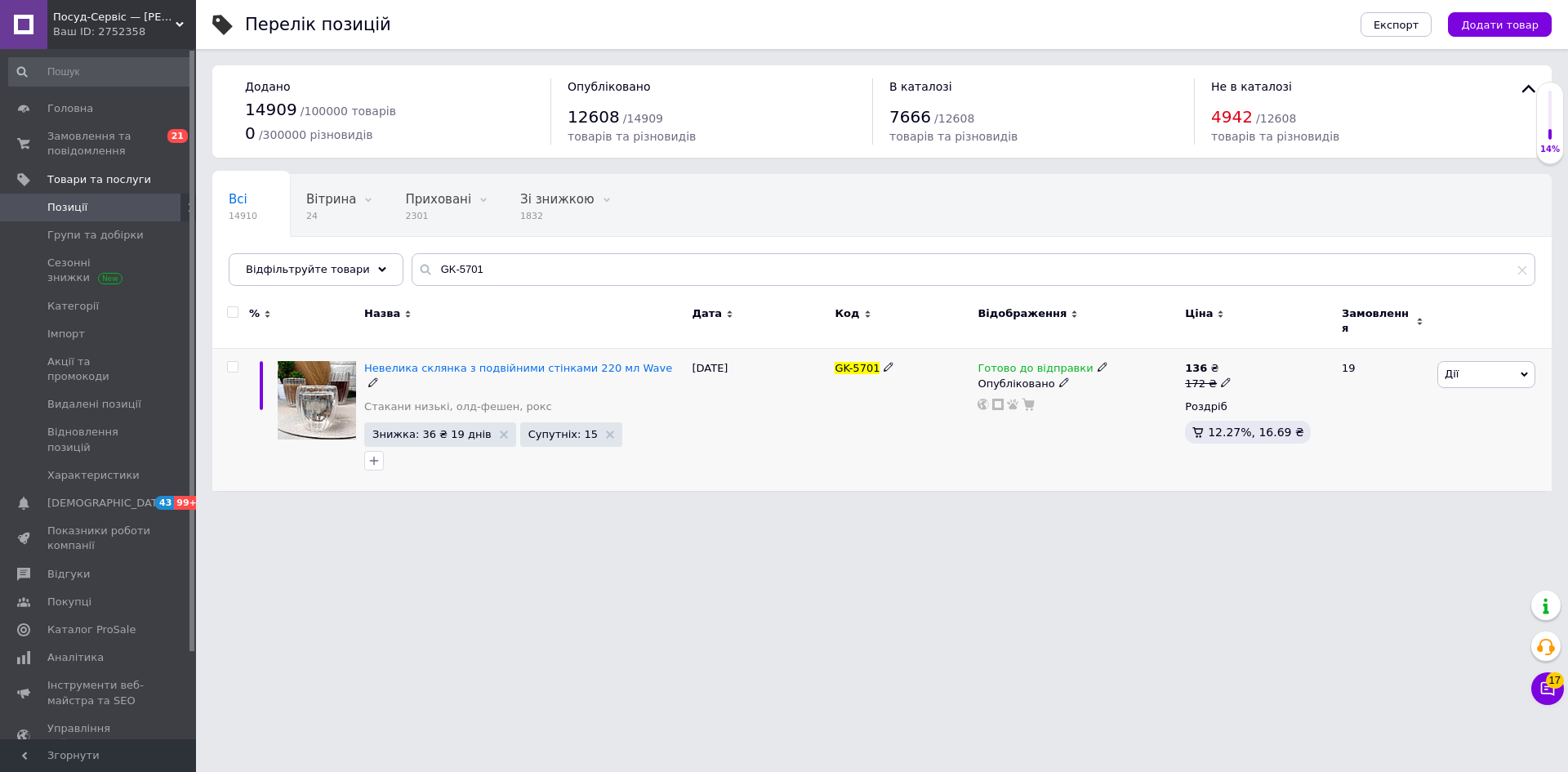
drag, startPoint x: 1468, startPoint y: 354, endPoint x: 1479, endPoint y: 423, distance: 69.9
click at [1468, 361] on span "Дії" at bounding box center [1486, 374] width 98 height 26
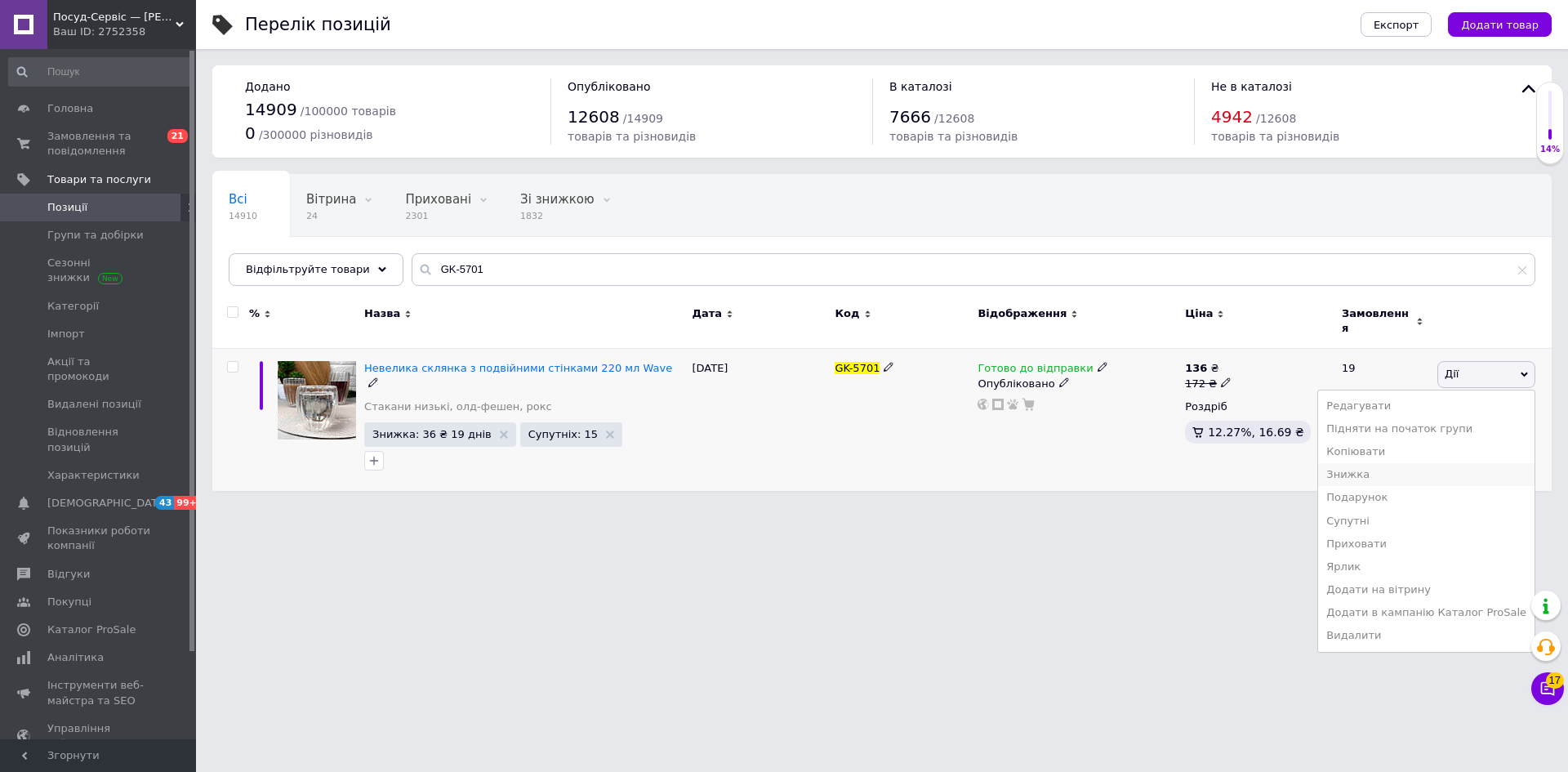
click at [1404, 463] on li "Знижка" at bounding box center [1427, 474] width 217 height 23
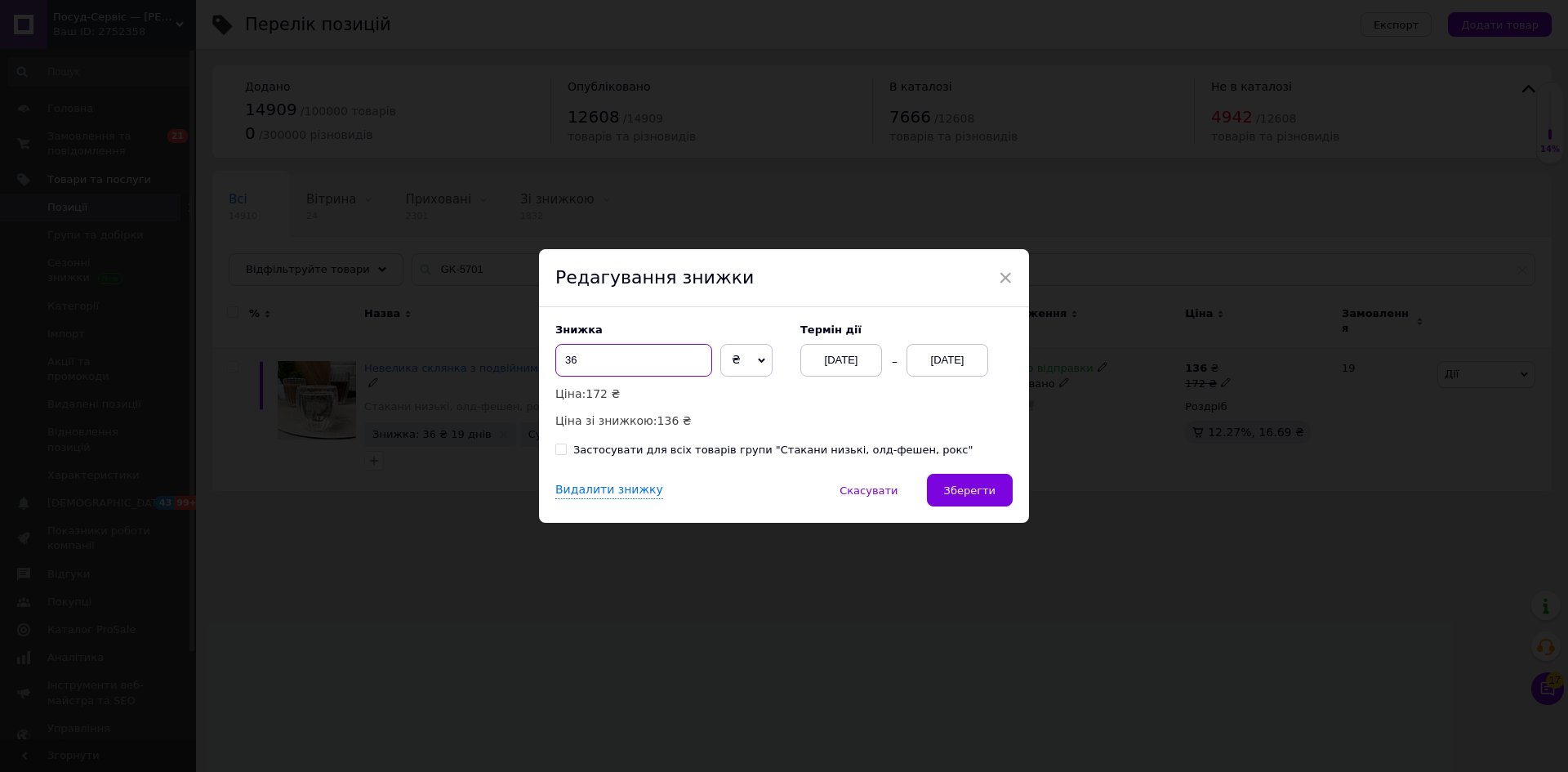
drag, startPoint x: 569, startPoint y: 354, endPoint x: 601, endPoint y: 360, distance: 32.6
click at [601, 360] on input "36" at bounding box center [633, 360] width 157 height 33
drag, startPoint x: 966, startPoint y: 499, endPoint x: 981, endPoint y: 540, distance: 43.7
click at [965, 499] on button "Зберегти" at bounding box center [970, 490] width 86 height 33
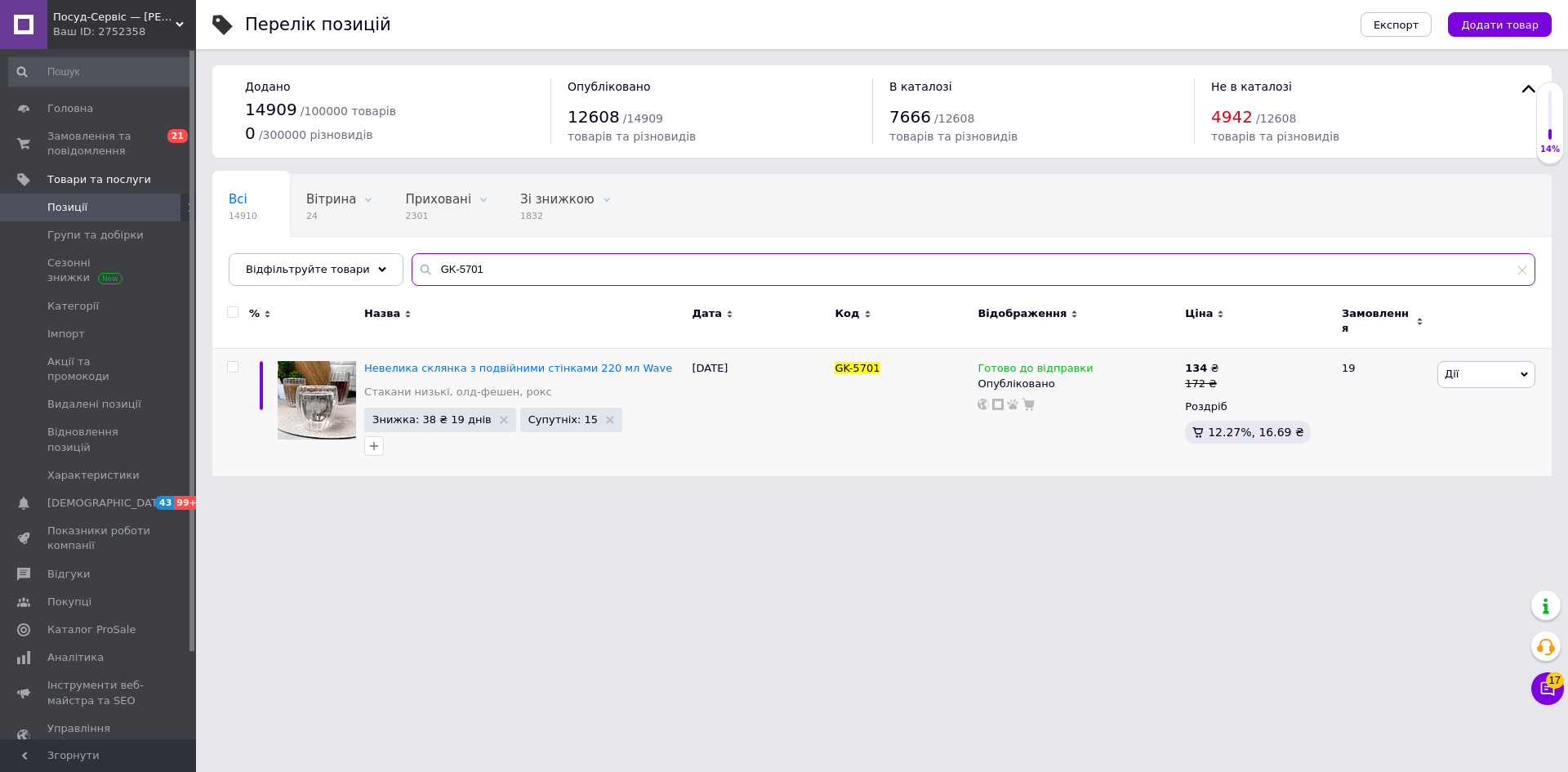
drag, startPoint x: 489, startPoint y: 270, endPoint x: 394, endPoint y: 267, distance: 95.0
click at [412, 267] on input "GK-5701" at bounding box center [974, 270] width 1124 height 33
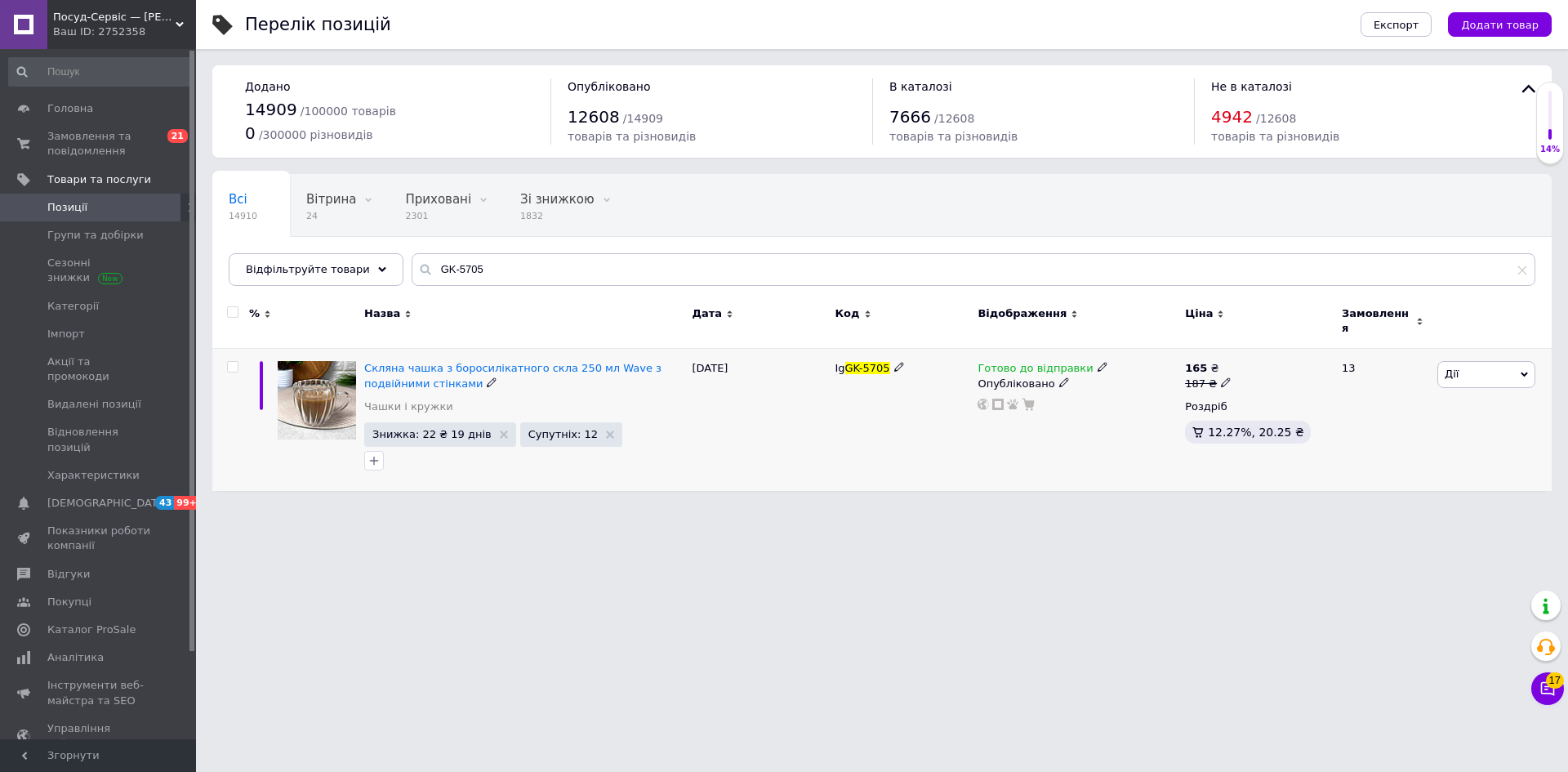
click at [1478, 368] on span "Дії" at bounding box center [1486, 374] width 98 height 26
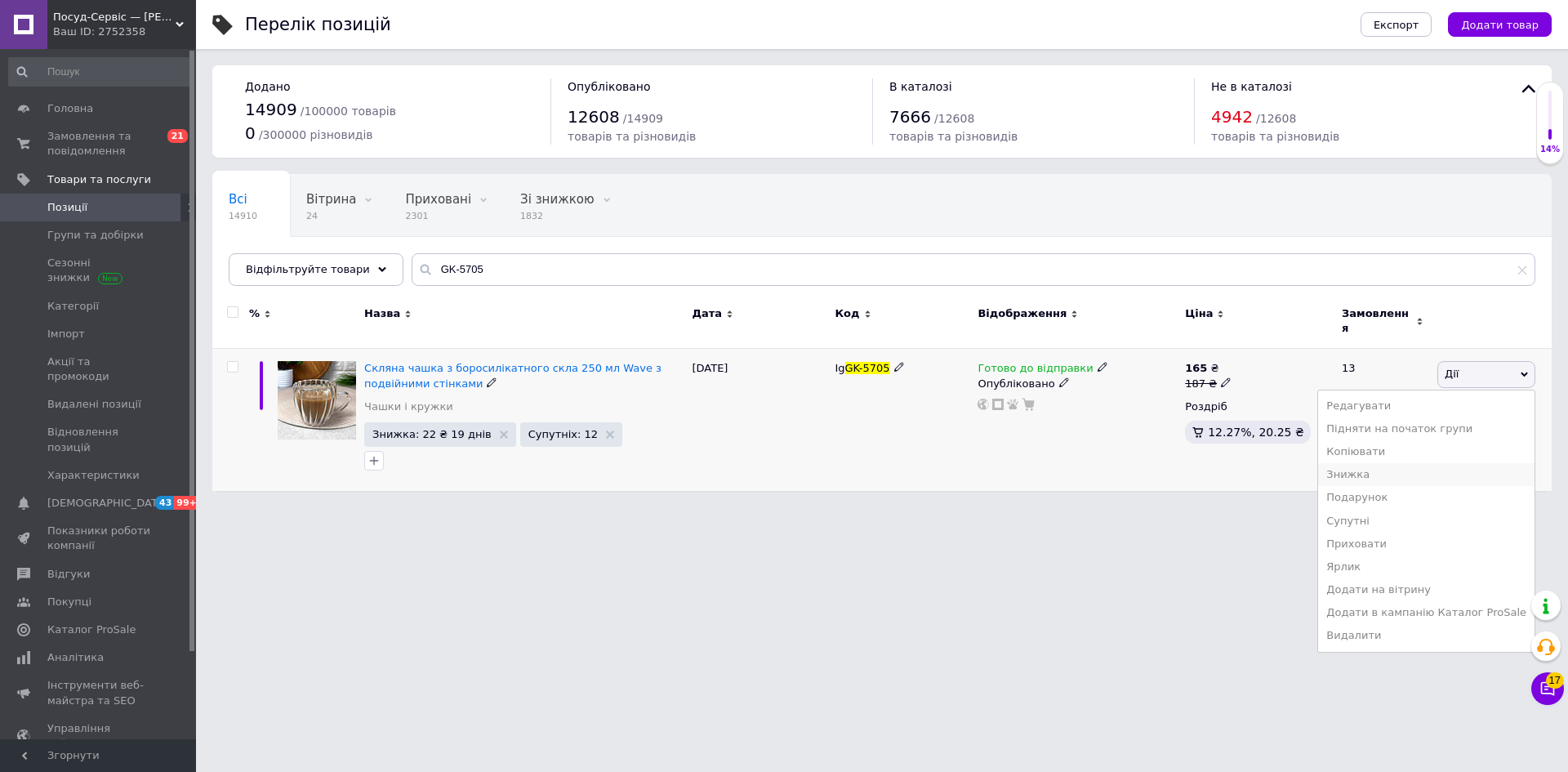
click at [1387, 467] on li "Знижка" at bounding box center [1427, 474] width 217 height 23
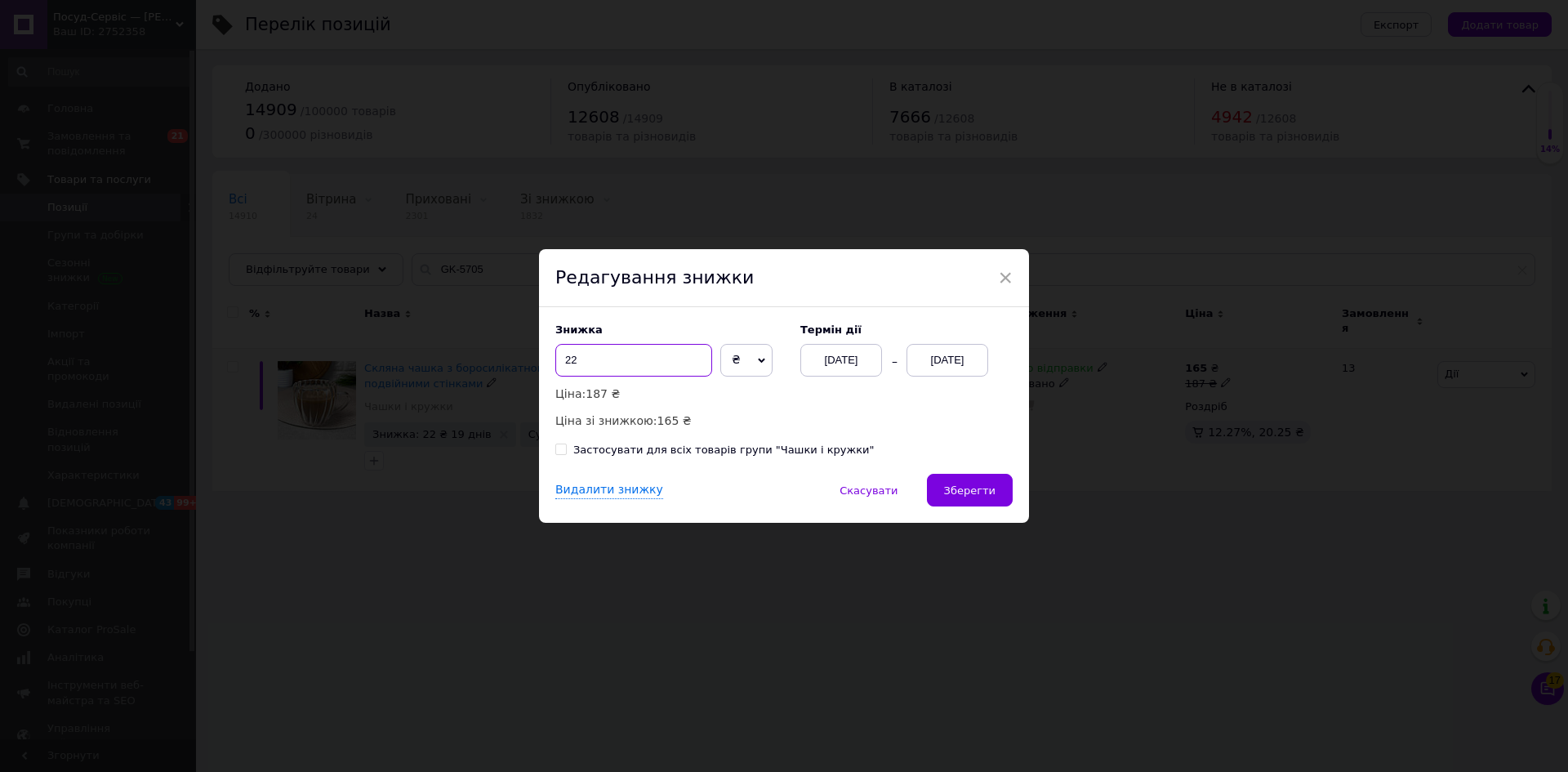
drag, startPoint x: 569, startPoint y: 355, endPoint x: 625, endPoint y: 354, distance: 56.0
click at [619, 357] on input "22" at bounding box center [633, 360] width 157 height 33
click at [961, 496] on span "Зберегти" at bounding box center [970, 490] width 52 height 12
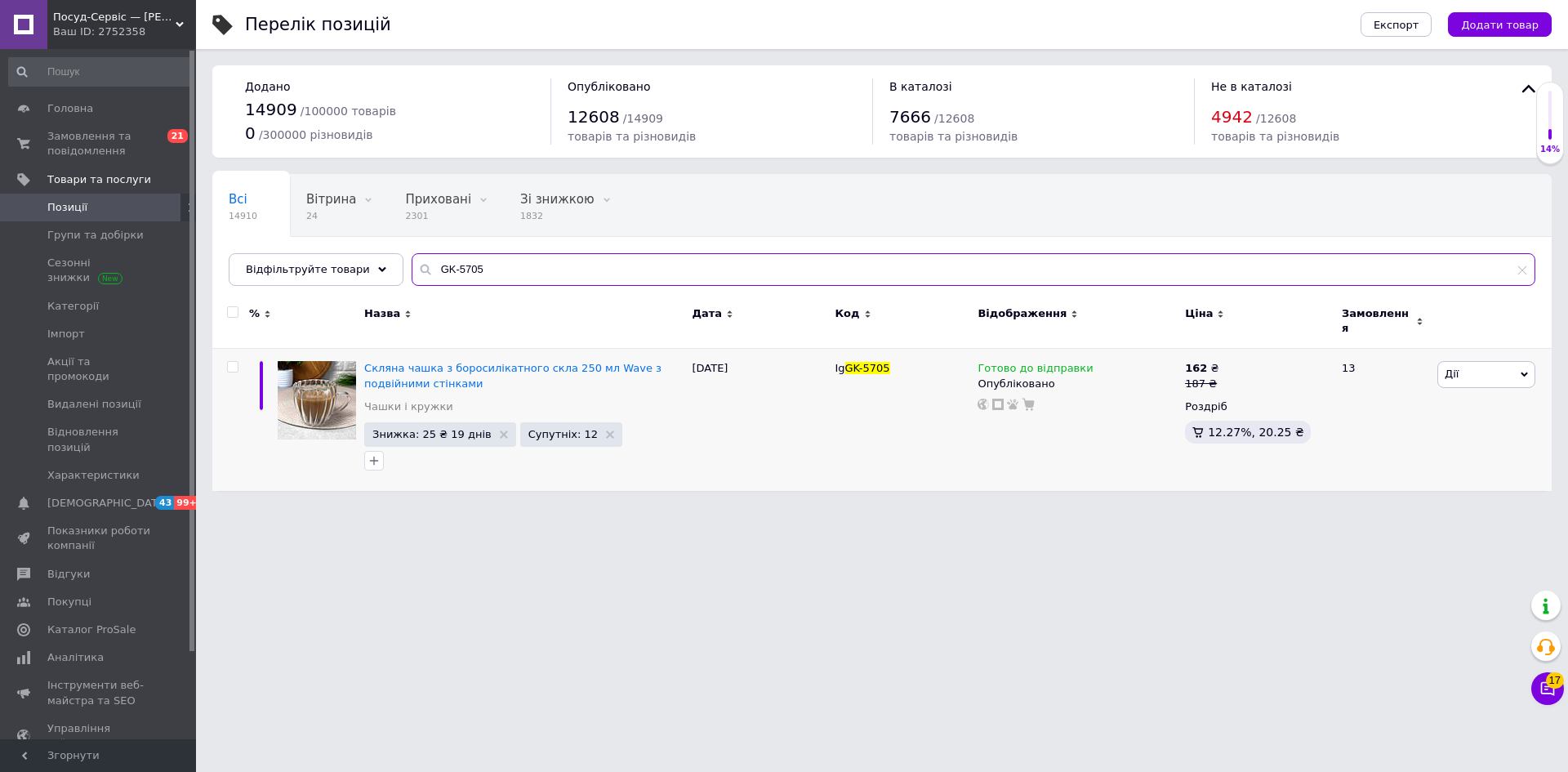
drag, startPoint x: 409, startPoint y: 264, endPoint x: 437, endPoint y: 265, distance: 28.0
click at [412, 271] on div "GK-5705" at bounding box center [974, 270] width 1124 height 33
click at [1447, 374] on span "Дії" at bounding box center [1486, 374] width 98 height 26
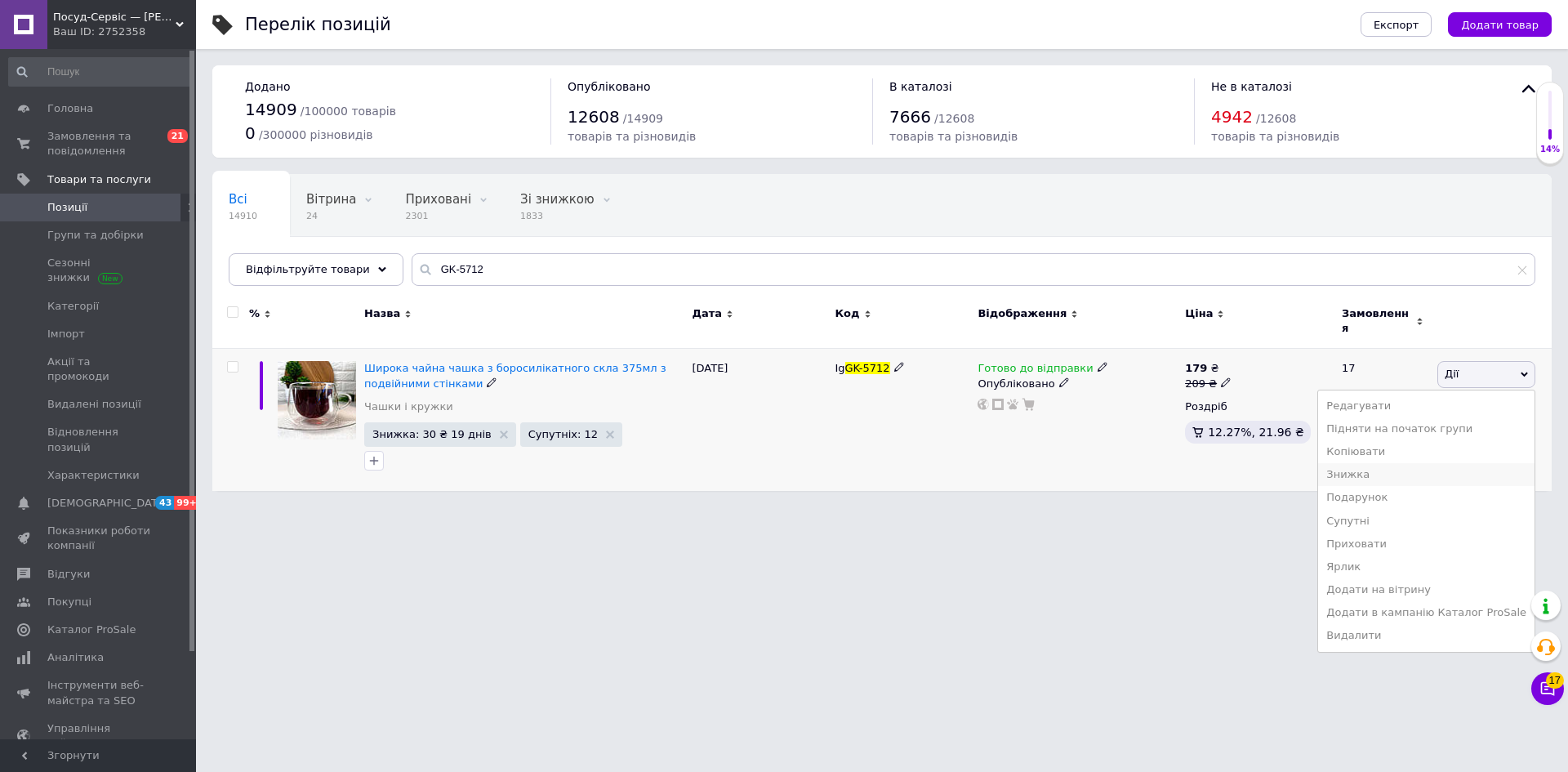
click at [1387, 463] on li "Знижка" at bounding box center [1427, 474] width 217 height 23
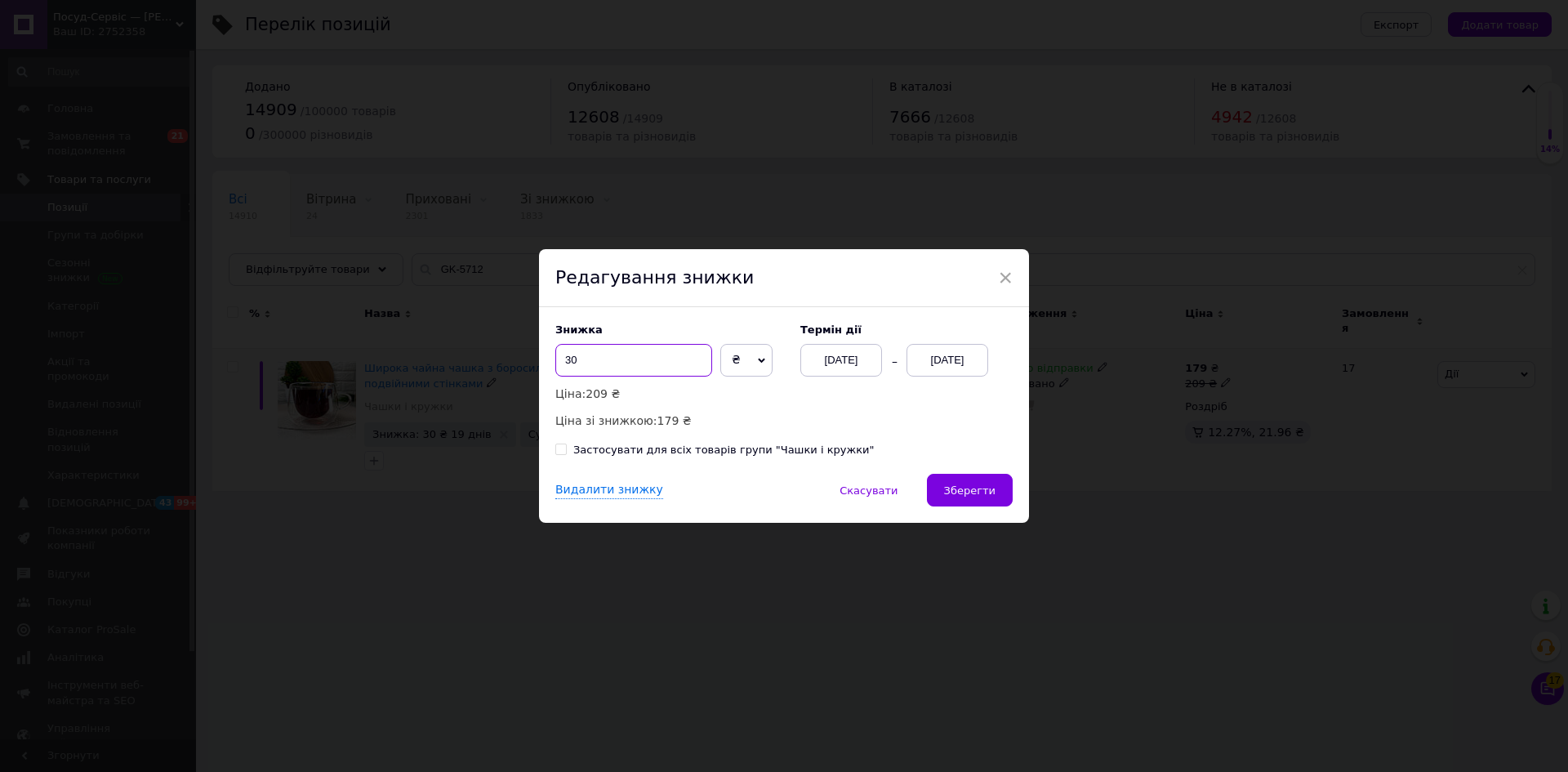
drag, startPoint x: 576, startPoint y: 363, endPoint x: 601, endPoint y: 365, distance: 25.1
click at [597, 365] on input "30" at bounding box center [633, 360] width 157 height 33
drag, startPoint x: 975, startPoint y: 490, endPoint x: 979, endPoint y: 498, distance: 8.9
click at [975, 491] on span "Зберегти" at bounding box center [970, 490] width 52 height 12
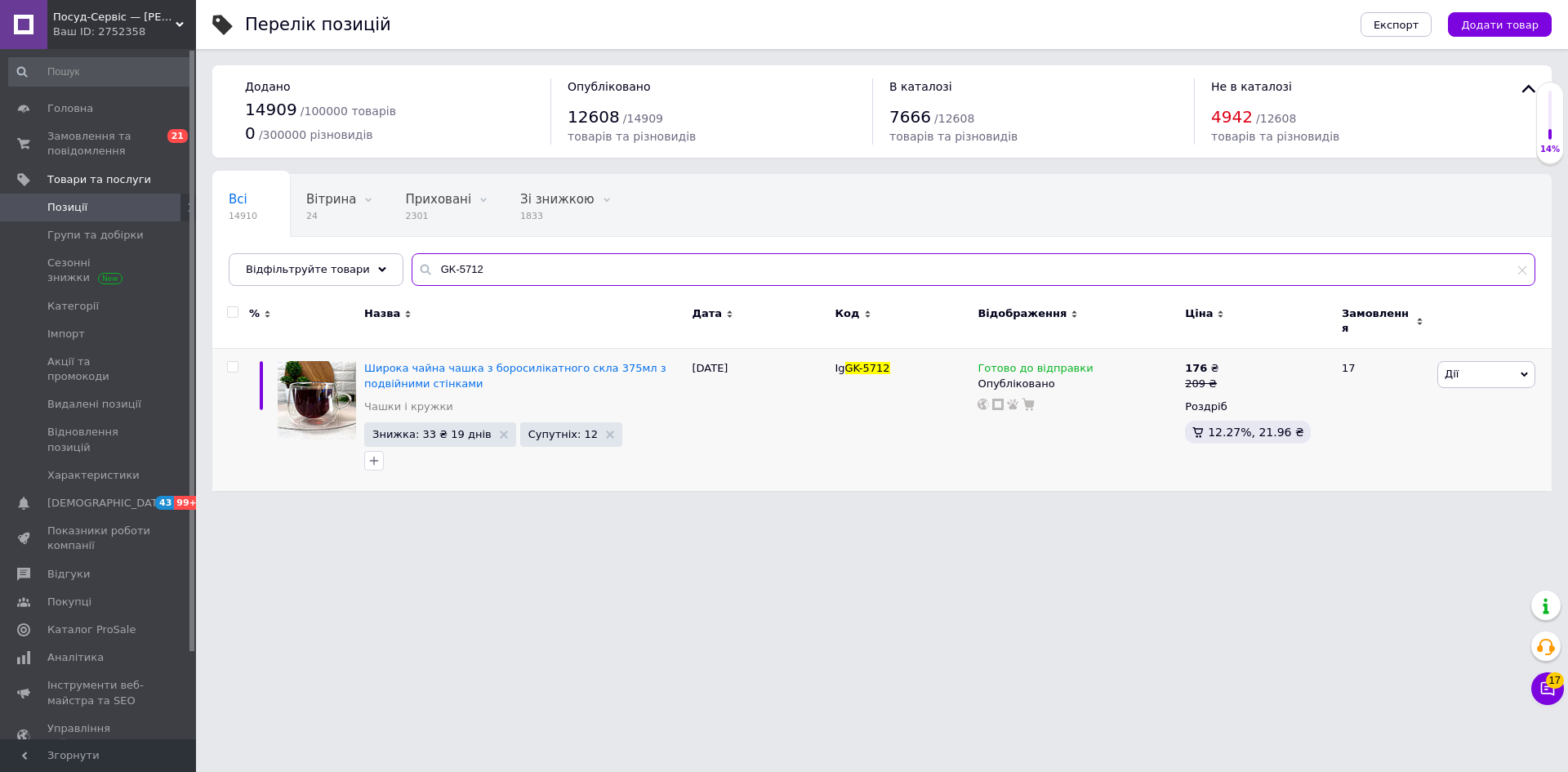
drag, startPoint x: 485, startPoint y: 264, endPoint x: 400, endPoint y: 262, distance: 85.0
click at [412, 261] on input "GK-5712" at bounding box center [974, 270] width 1124 height 33
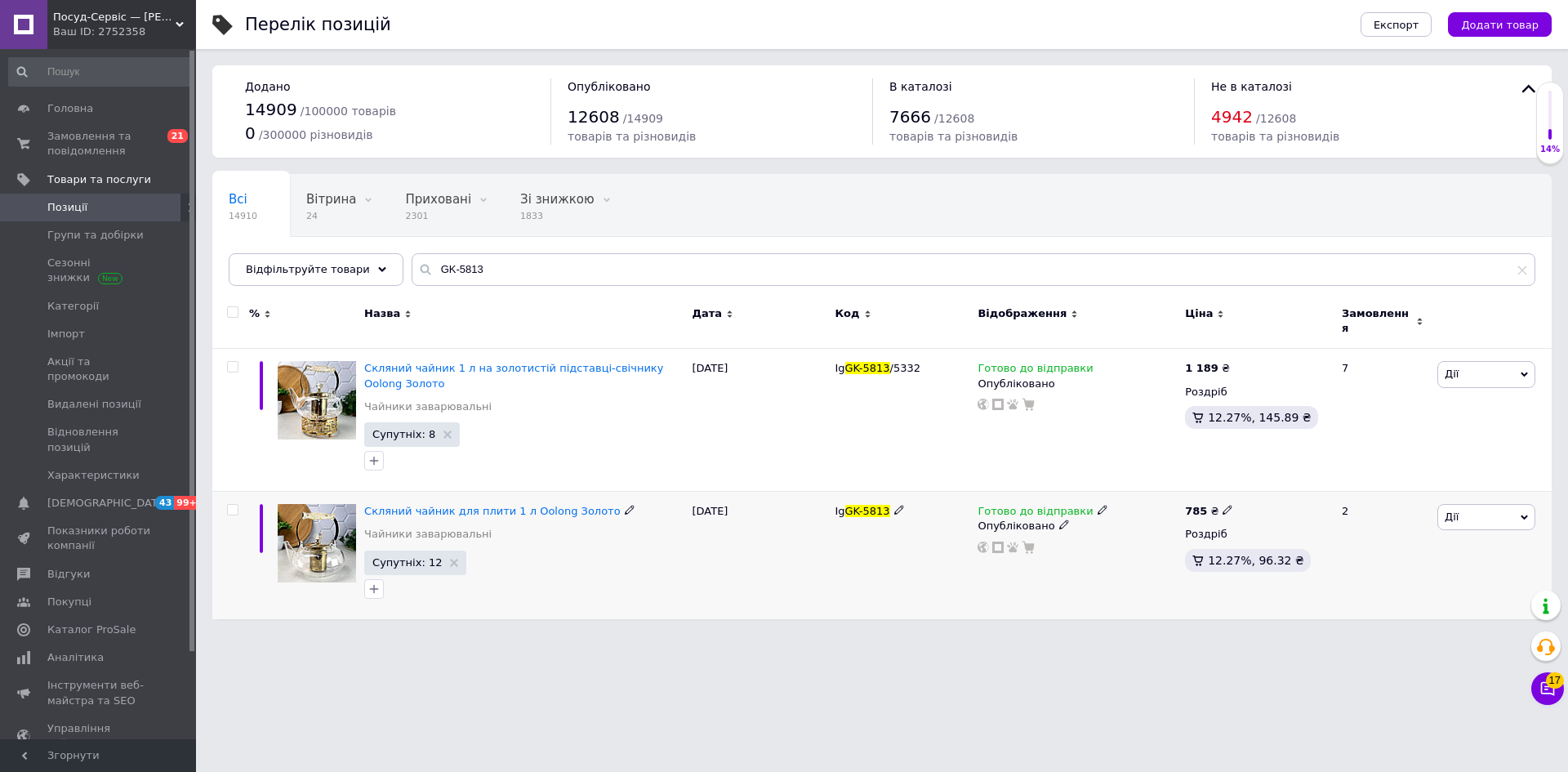
click at [1223, 505] on use at bounding box center [1227, 509] width 9 height 9
drag, startPoint x: 1264, startPoint y: 481, endPoint x: 1295, endPoint y: 473, distance: 32.0
click at [1295, 476] on input "785" at bounding box center [1303, 492] width 124 height 33
click at [1042, 635] on html "Посуд-Сервіс — [PERSON_NAME] Ваш ID: 2752358 Сайт Посуд-Сервіс — [PERSON_NAME].…" at bounding box center [784, 317] width 1568 height 635
drag, startPoint x: 441, startPoint y: 265, endPoint x: 394, endPoint y: 264, distance: 47.0
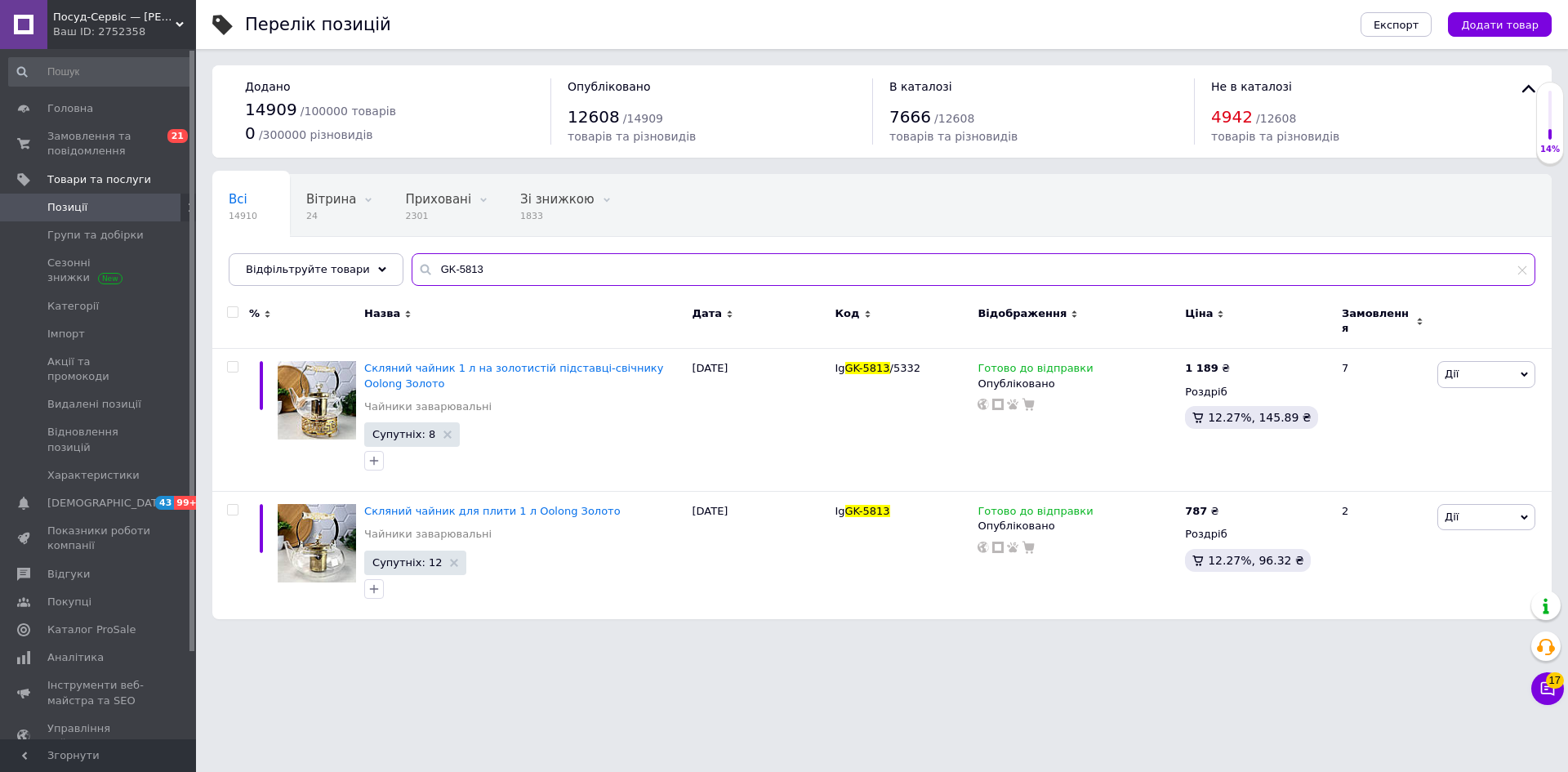
click at [412, 264] on input "GK-5813" at bounding box center [974, 270] width 1124 height 33
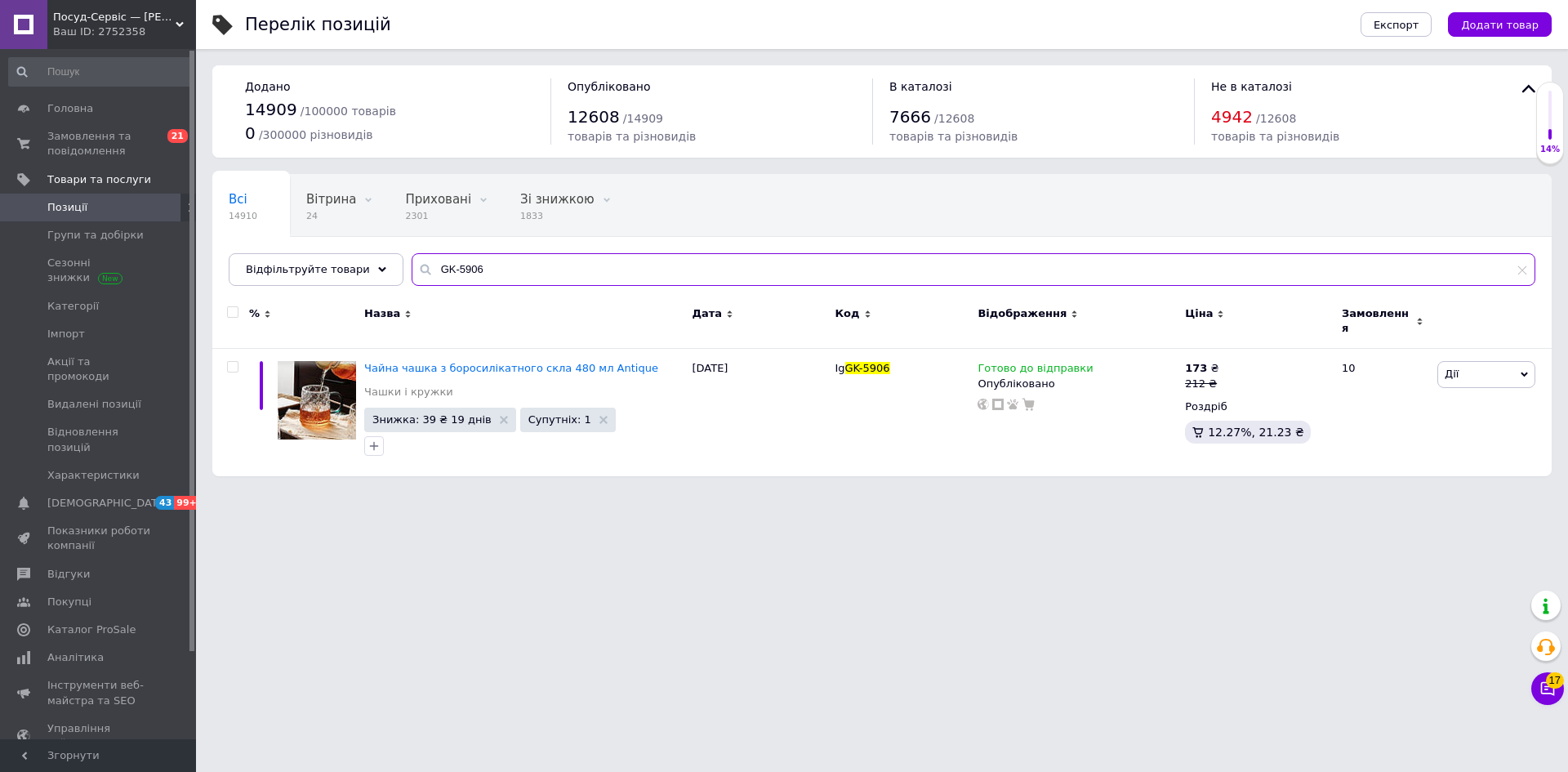
drag, startPoint x: 530, startPoint y: 259, endPoint x: 406, endPoint y: 263, distance: 124.1
click at [384, 261] on div "Всі 14910 Вітрина 24 Видалити Редагувати Приховані 2301 Видалити Редагувати Зі …" at bounding box center [882, 230] width 1339 height 112
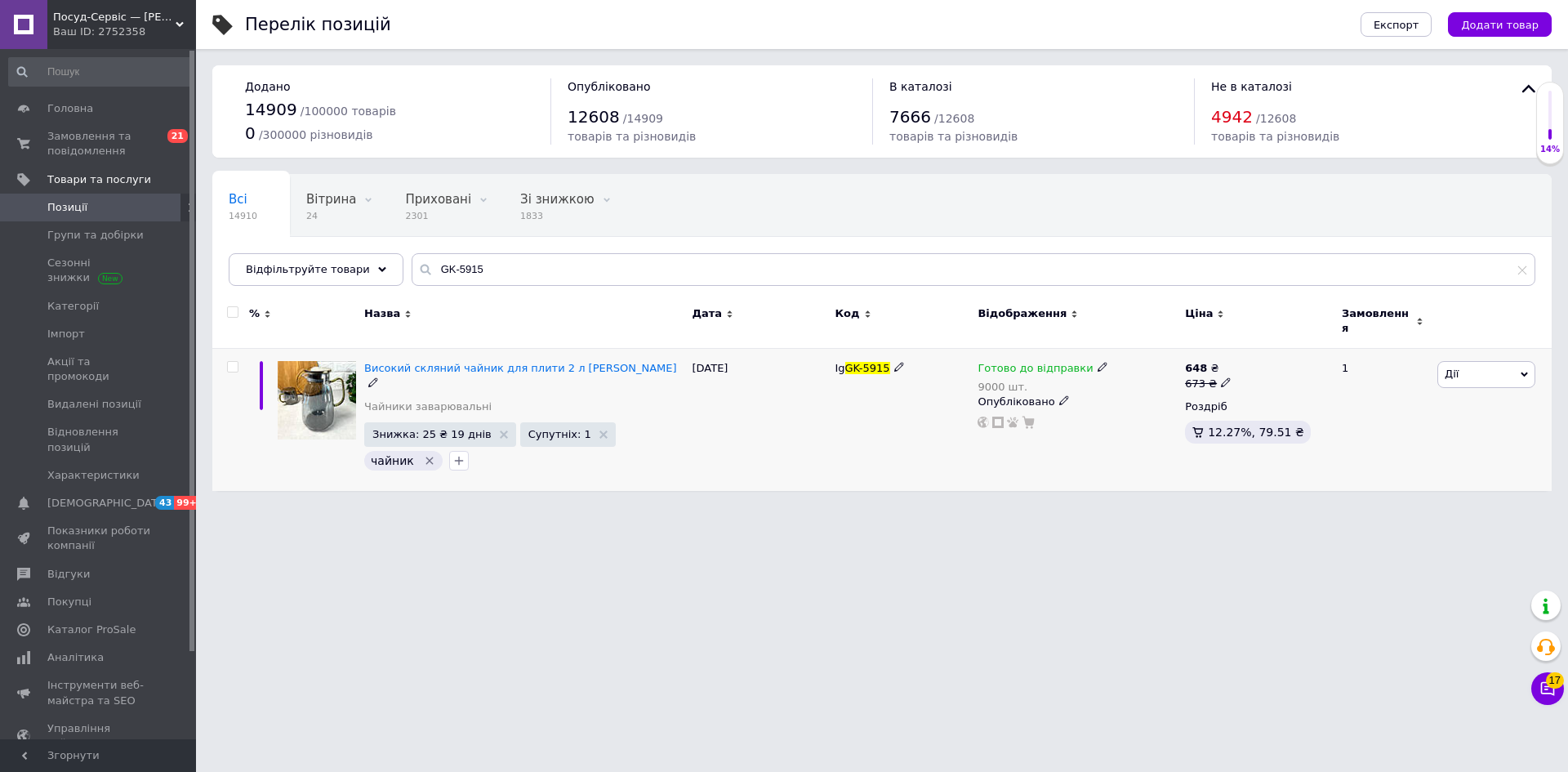
click at [1459, 364] on span "Дії" at bounding box center [1486, 374] width 98 height 26
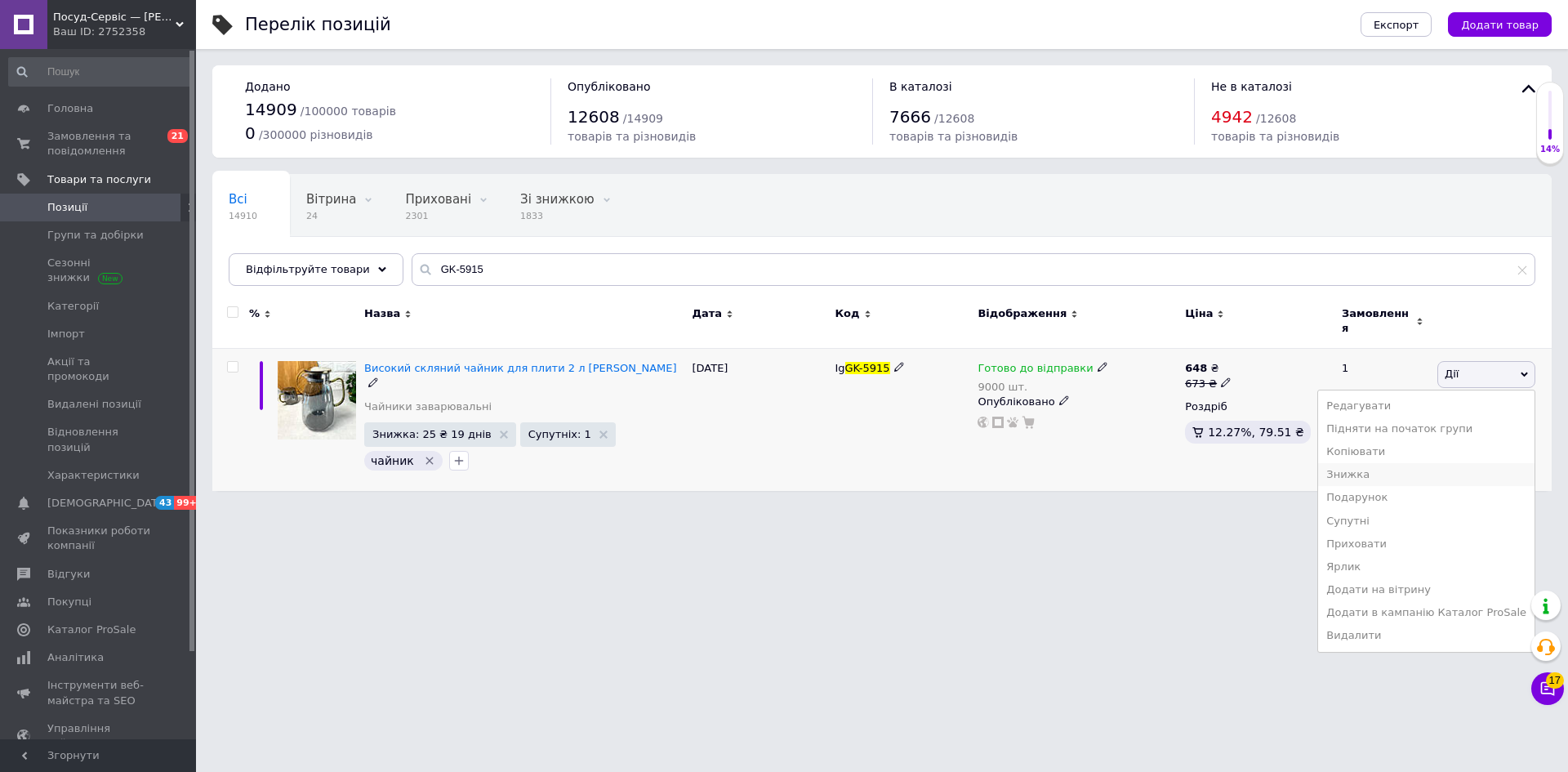
click at [1385, 466] on li "Знижка" at bounding box center [1427, 474] width 217 height 23
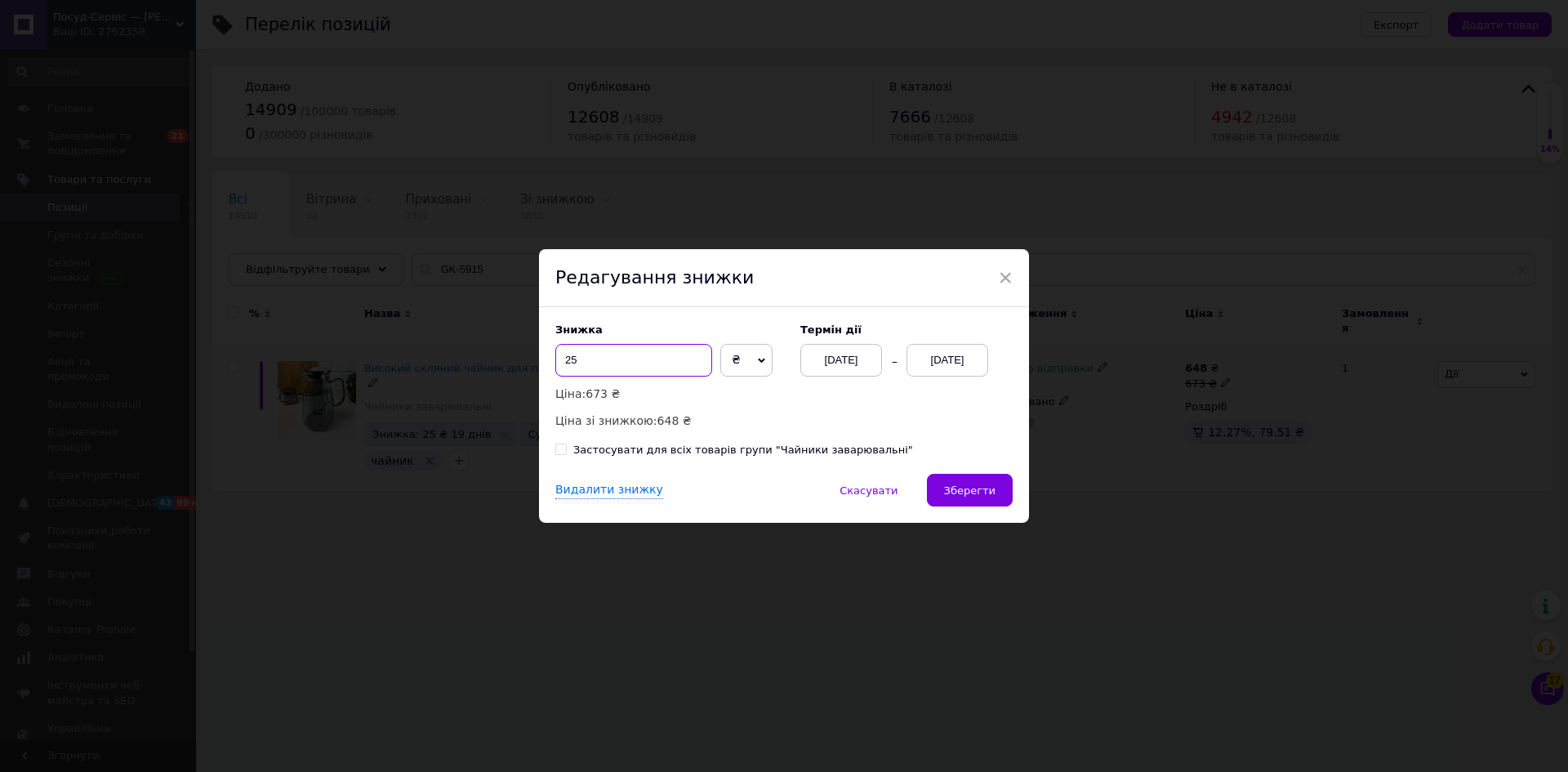
click at [560, 359] on input "25" at bounding box center [633, 360] width 157 height 33
click at [969, 493] on span "Зберегти" at bounding box center [970, 490] width 52 height 12
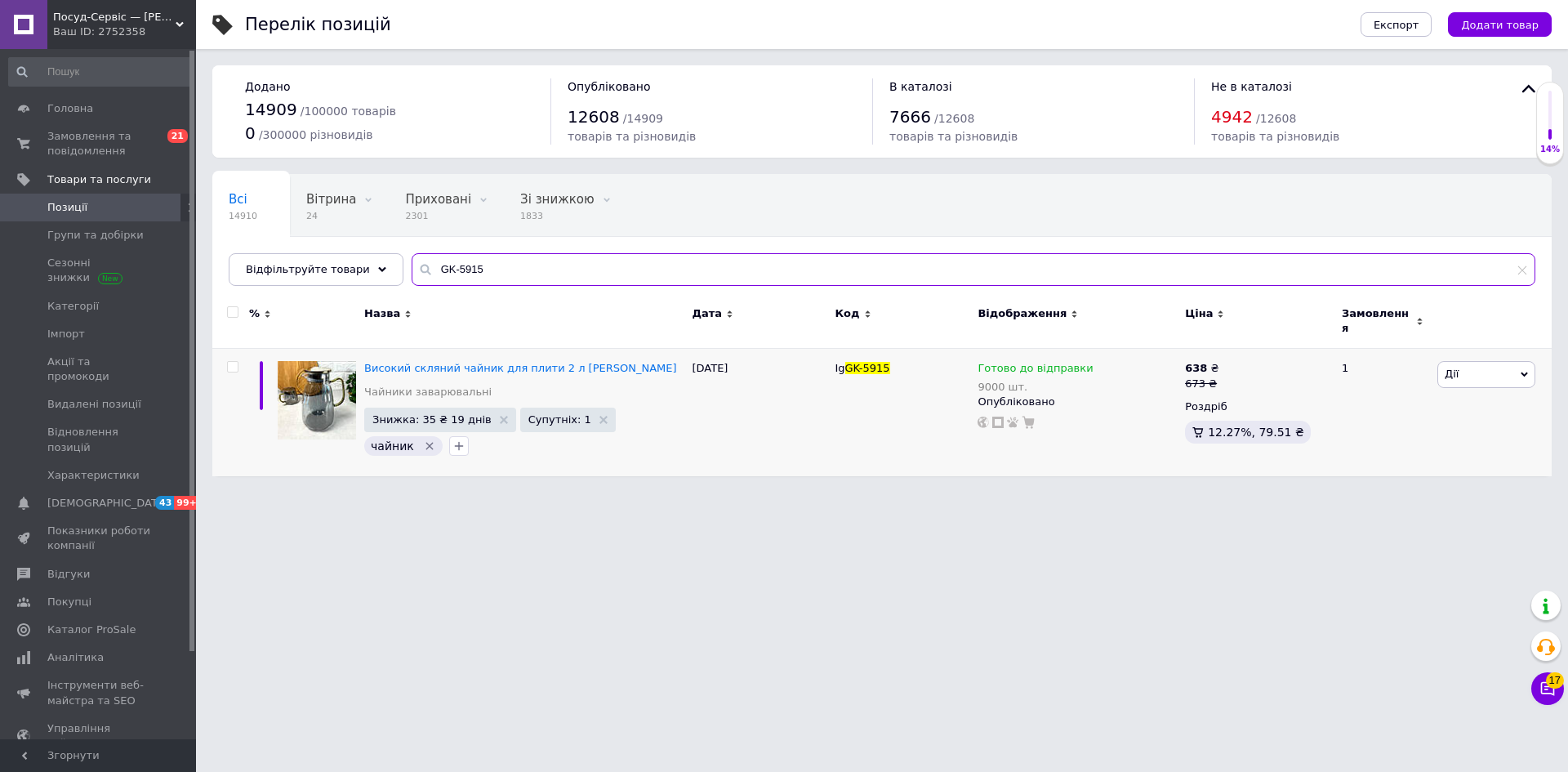
drag, startPoint x: 469, startPoint y: 273, endPoint x: 421, endPoint y: 280, distance: 48.5
click at [385, 270] on div "Всі 14910 Вітрина 24 Видалити Редагувати Приховані 2301 Видалити Редагувати Зі …" at bounding box center [882, 230] width 1339 height 112
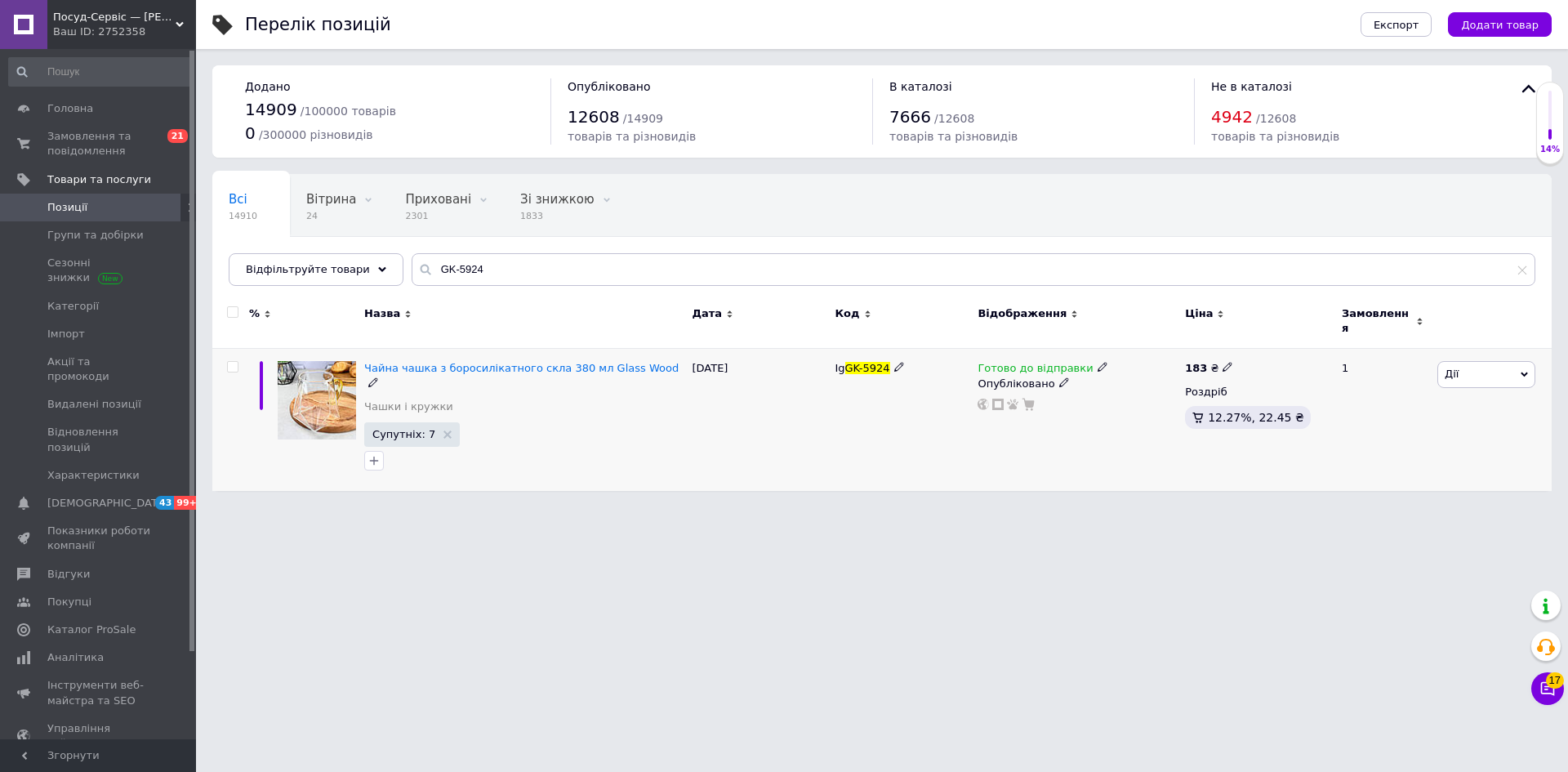
click at [1223, 363] on use at bounding box center [1227, 367] width 9 height 9
drag, startPoint x: 1263, startPoint y: 339, endPoint x: 1291, endPoint y: 340, distance: 28.0
click at [1285, 343] on input "183" at bounding box center [1303, 349] width 124 height 33
click at [1133, 507] on html "Посуд-Сервіс — [PERSON_NAME] Ваш ID: 2752358 Сайт Посуд-Сервіс — [PERSON_NAME].…" at bounding box center [784, 254] width 1568 height 507
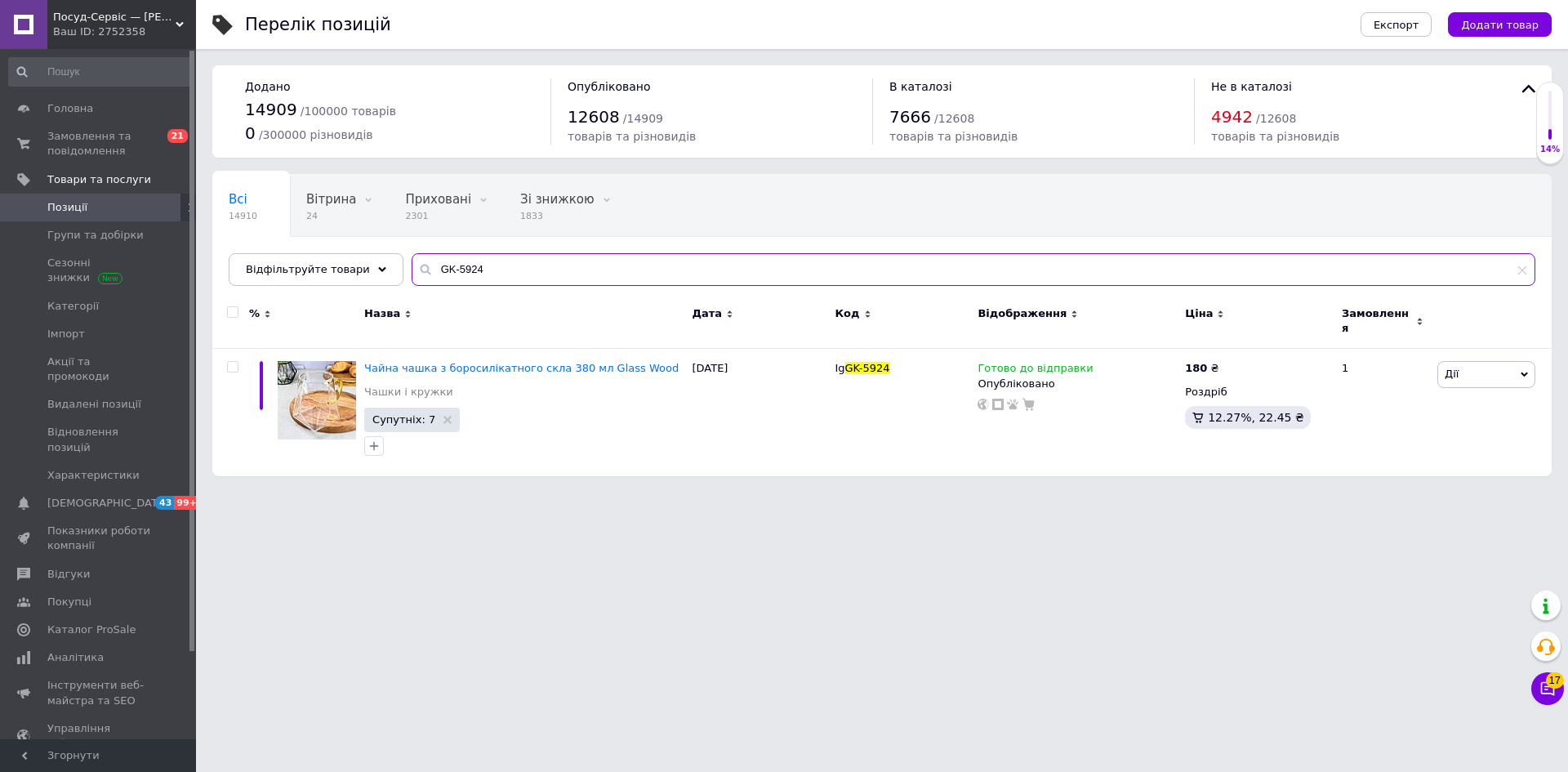
drag, startPoint x: 477, startPoint y: 264, endPoint x: 446, endPoint y: 279, distance: 34.4
click at [412, 275] on input "GK-5924" at bounding box center [974, 270] width 1124 height 33
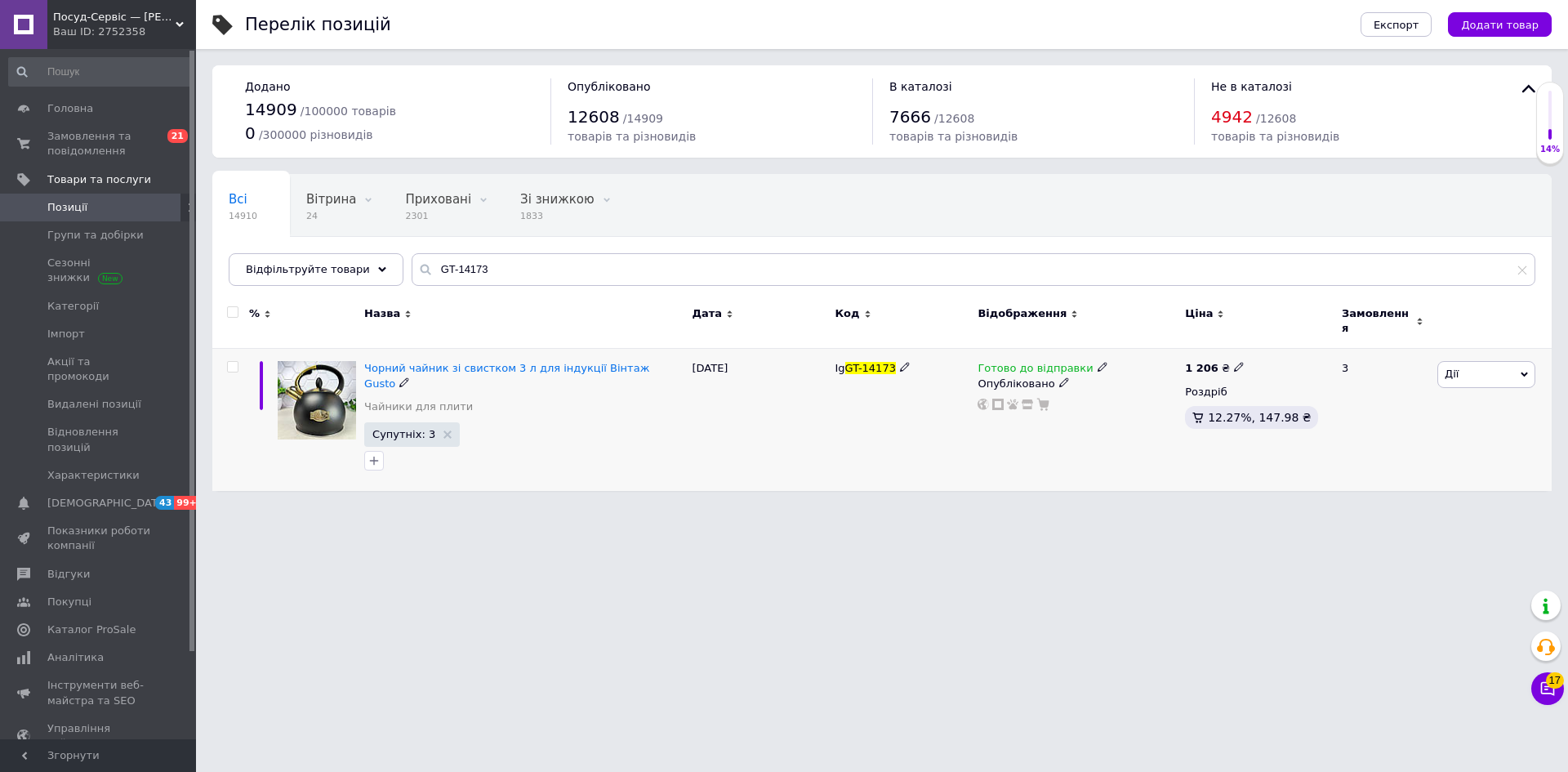
click at [1464, 361] on span "Дії" at bounding box center [1486, 374] width 98 height 26
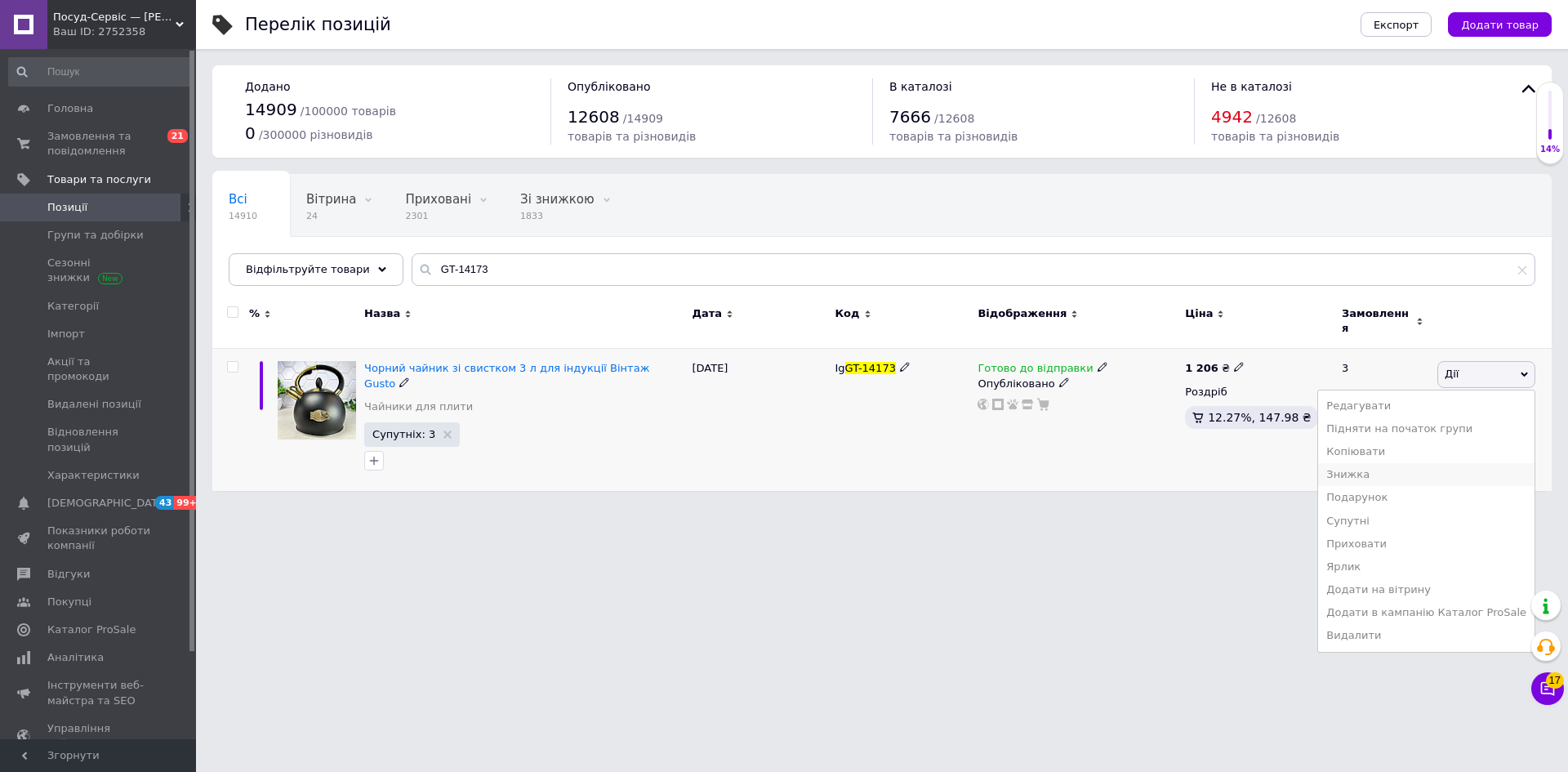
click at [1376, 468] on li "Знижка" at bounding box center [1427, 474] width 217 height 23
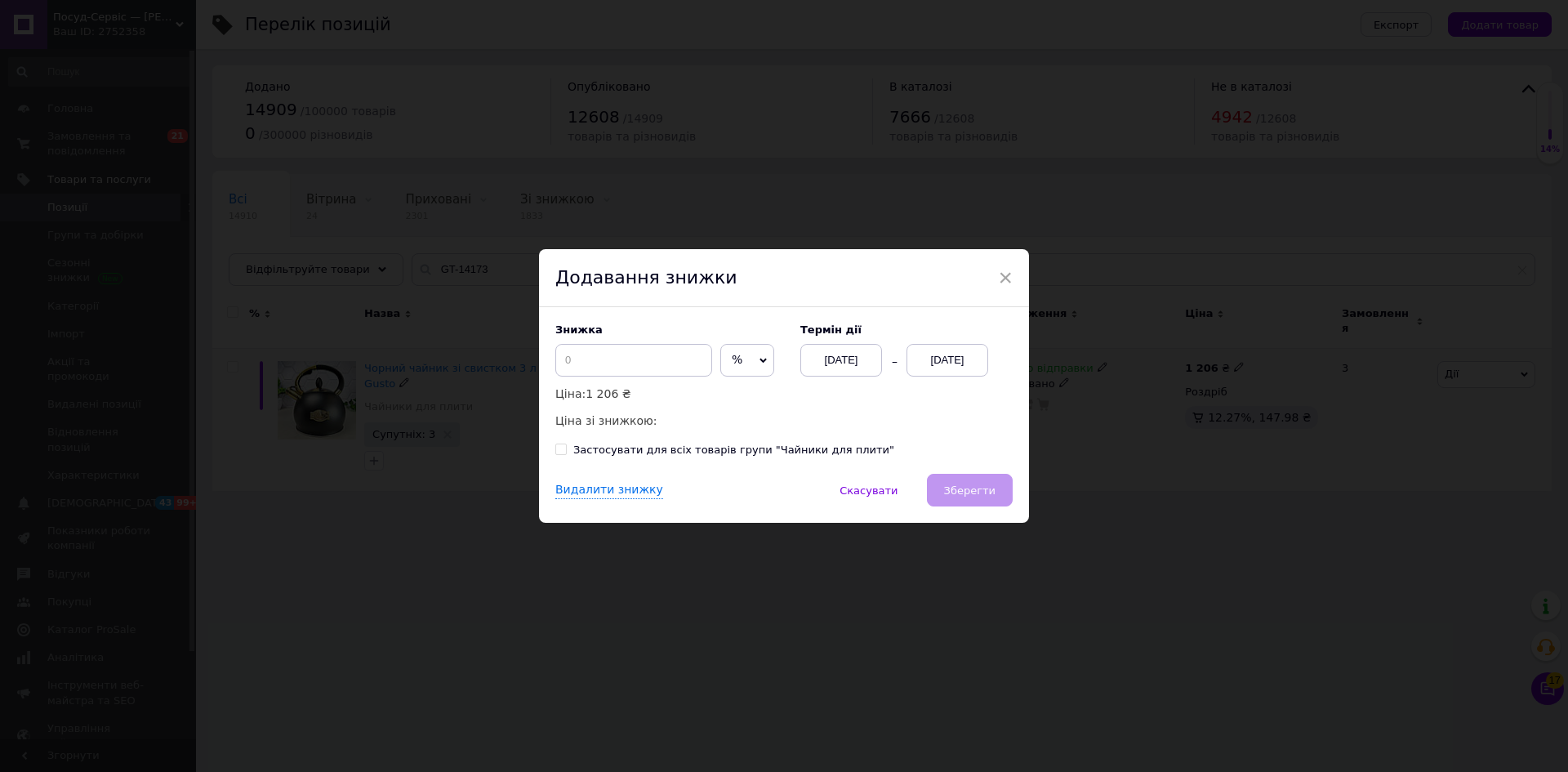
click at [739, 370] on span "%" at bounding box center [747, 360] width 54 height 33
drag, startPoint x: 745, startPoint y: 403, endPoint x: 685, endPoint y: 390, distance: 61.4
click at [743, 402] on li "₴" at bounding box center [747, 395] width 53 height 23
click at [642, 360] on input at bounding box center [633, 360] width 157 height 33
click at [813, 357] on div "[DATE]" at bounding box center [841, 360] width 82 height 33
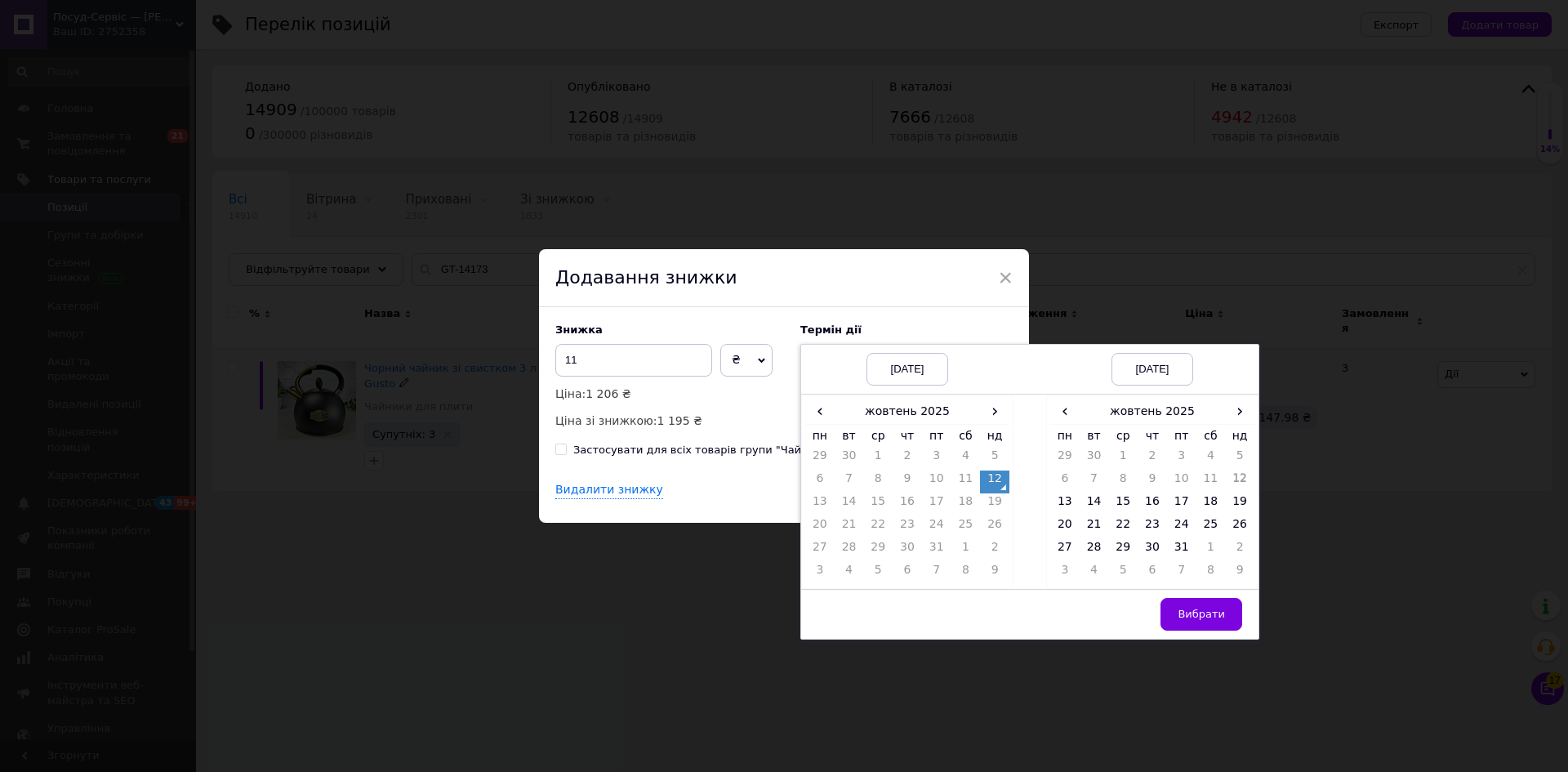
click at [990, 476] on td "12" at bounding box center [994, 482] width 30 height 23
click at [1178, 551] on td "31" at bounding box center [1182, 550] width 30 height 23
drag, startPoint x: 1206, startPoint y: 614, endPoint x: 1081, endPoint y: 564, distance: 134.6
click at [1205, 614] on span "Вибрати" at bounding box center [1201, 614] width 48 height 12
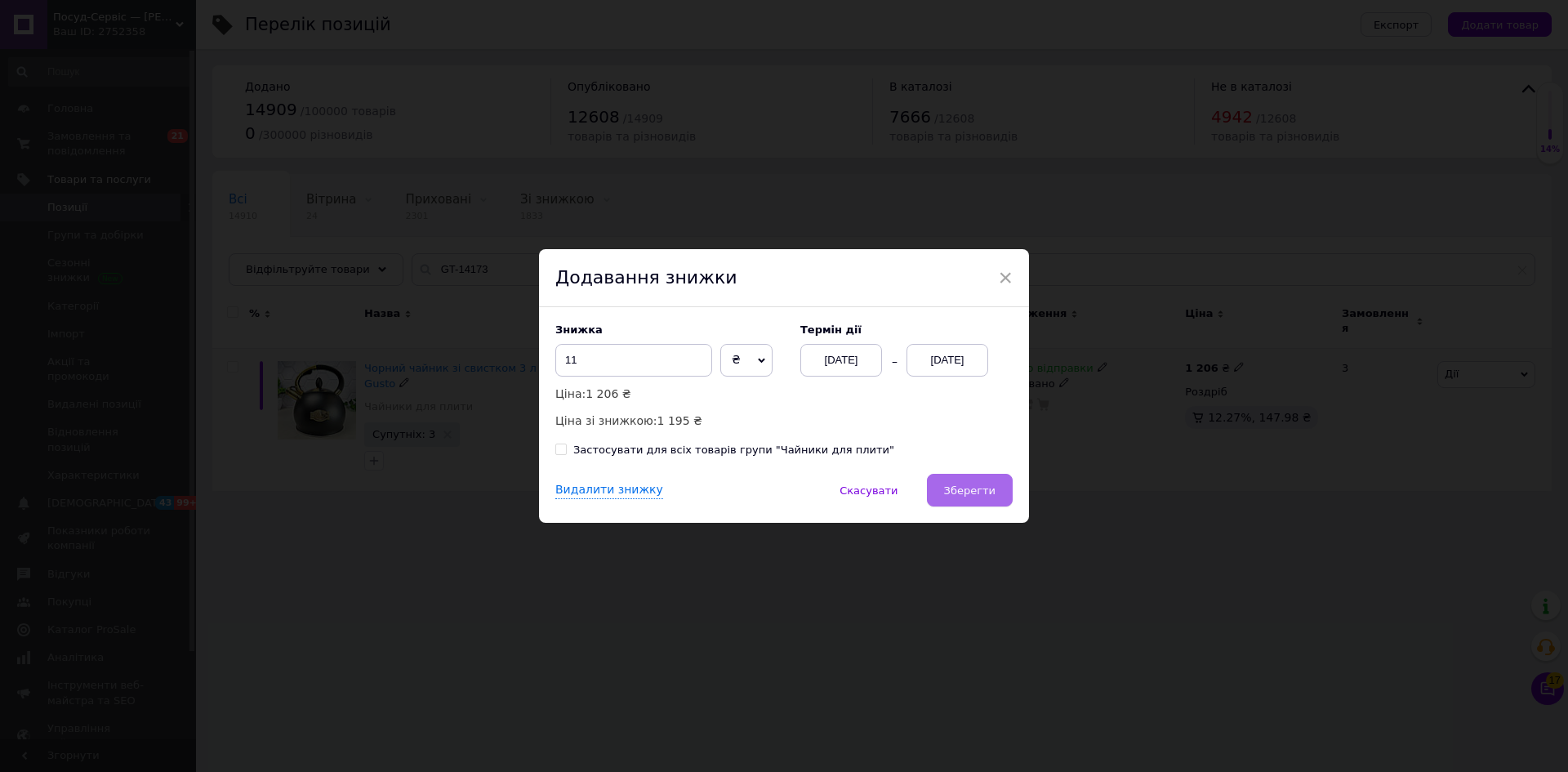
click at [984, 492] on span "Зберегти" at bounding box center [970, 490] width 52 height 12
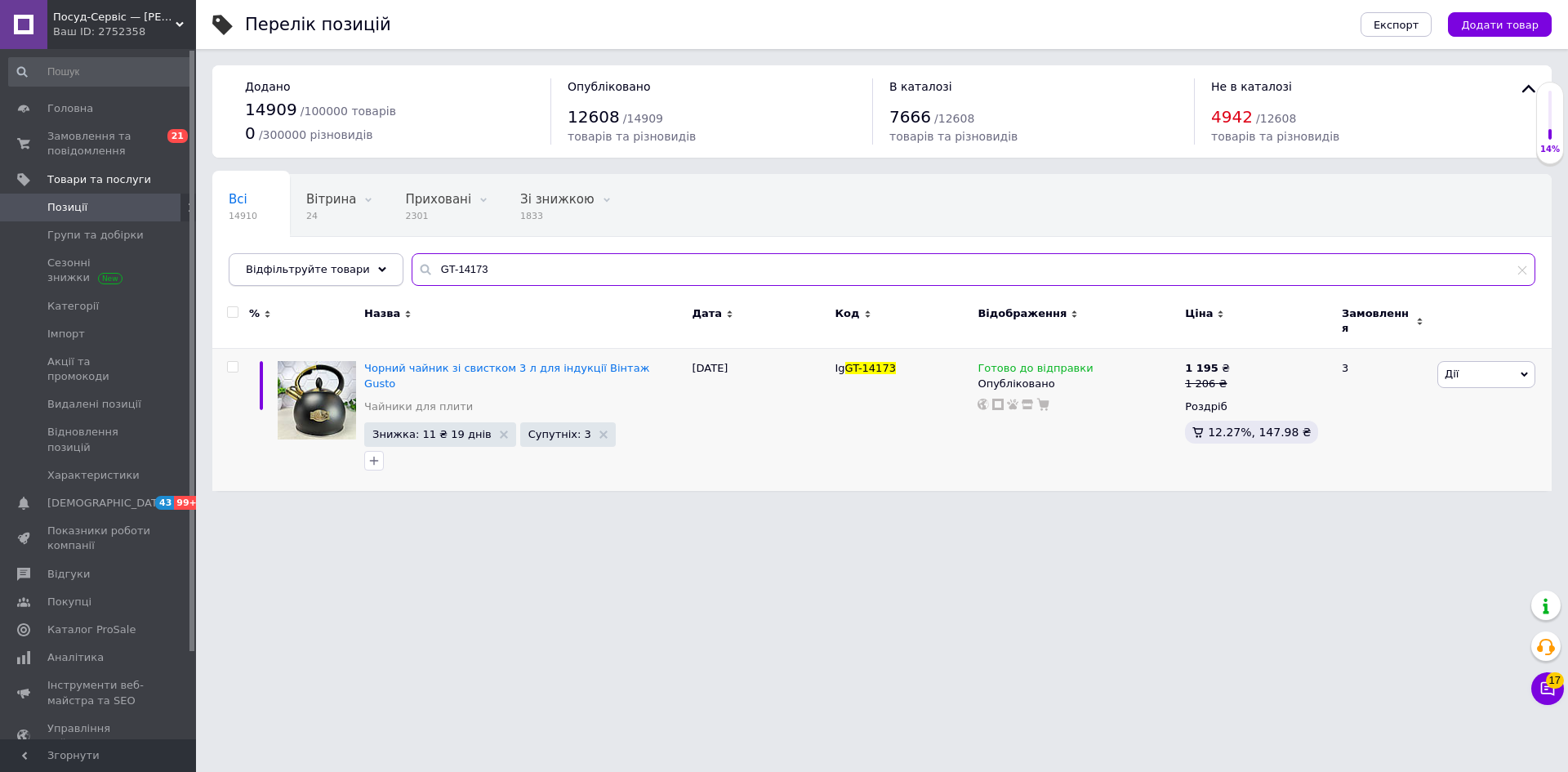
drag, startPoint x: 469, startPoint y: 264, endPoint x: 368, endPoint y: 263, distance: 101.0
click at [368, 263] on div "Відфільтруйте товари GT-14173" at bounding box center [882, 270] width 1307 height 33
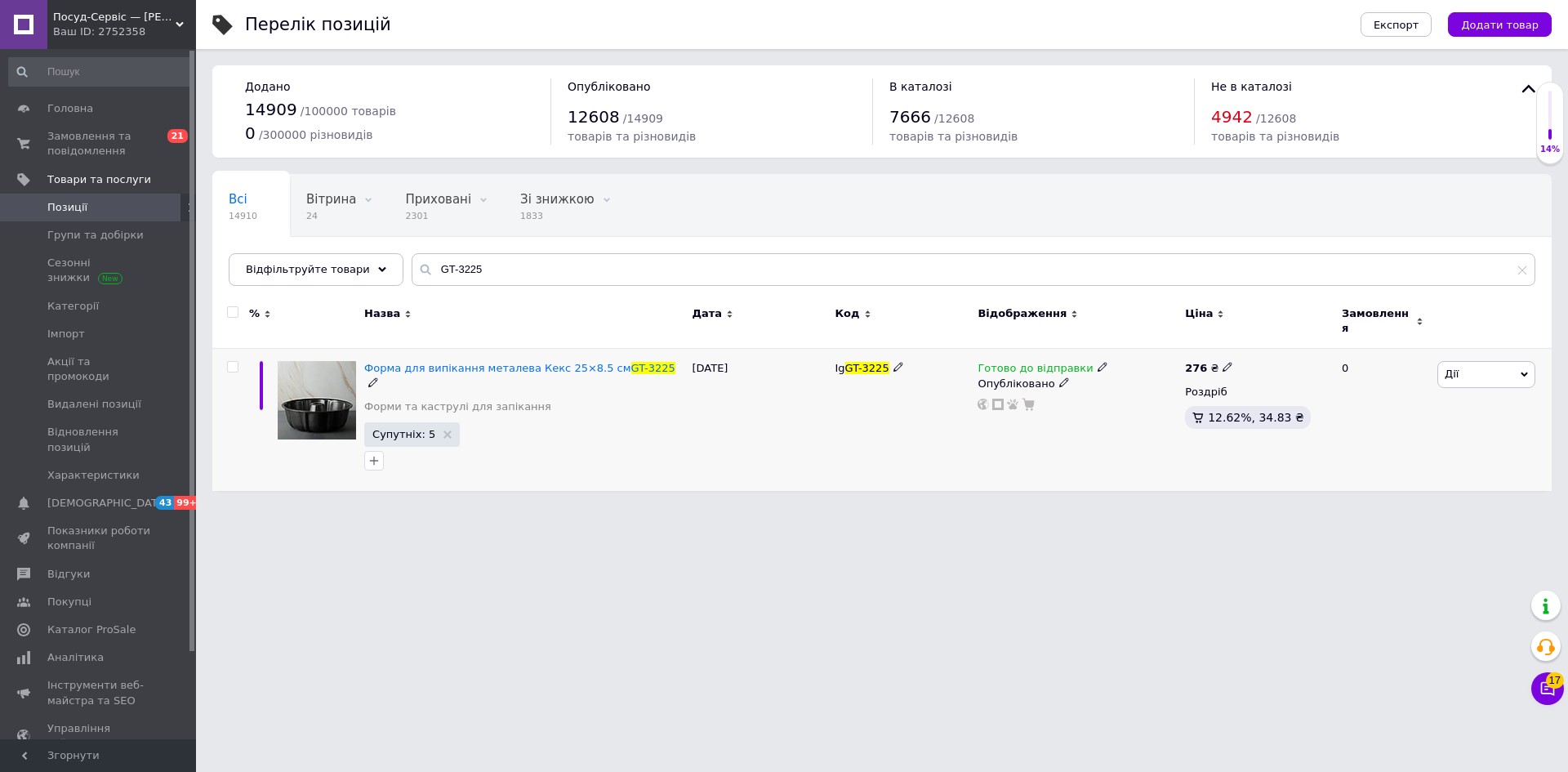
click at [1225, 363] on use at bounding box center [1227, 367] width 9 height 9
drag, startPoint x: 1264, startPoint y: 340, endPoint x: 1290, endPoint y: 354, distance: 29.5
click at [1290, 354] on input "276" at bounding box center [1303, 349] width 124 height 33
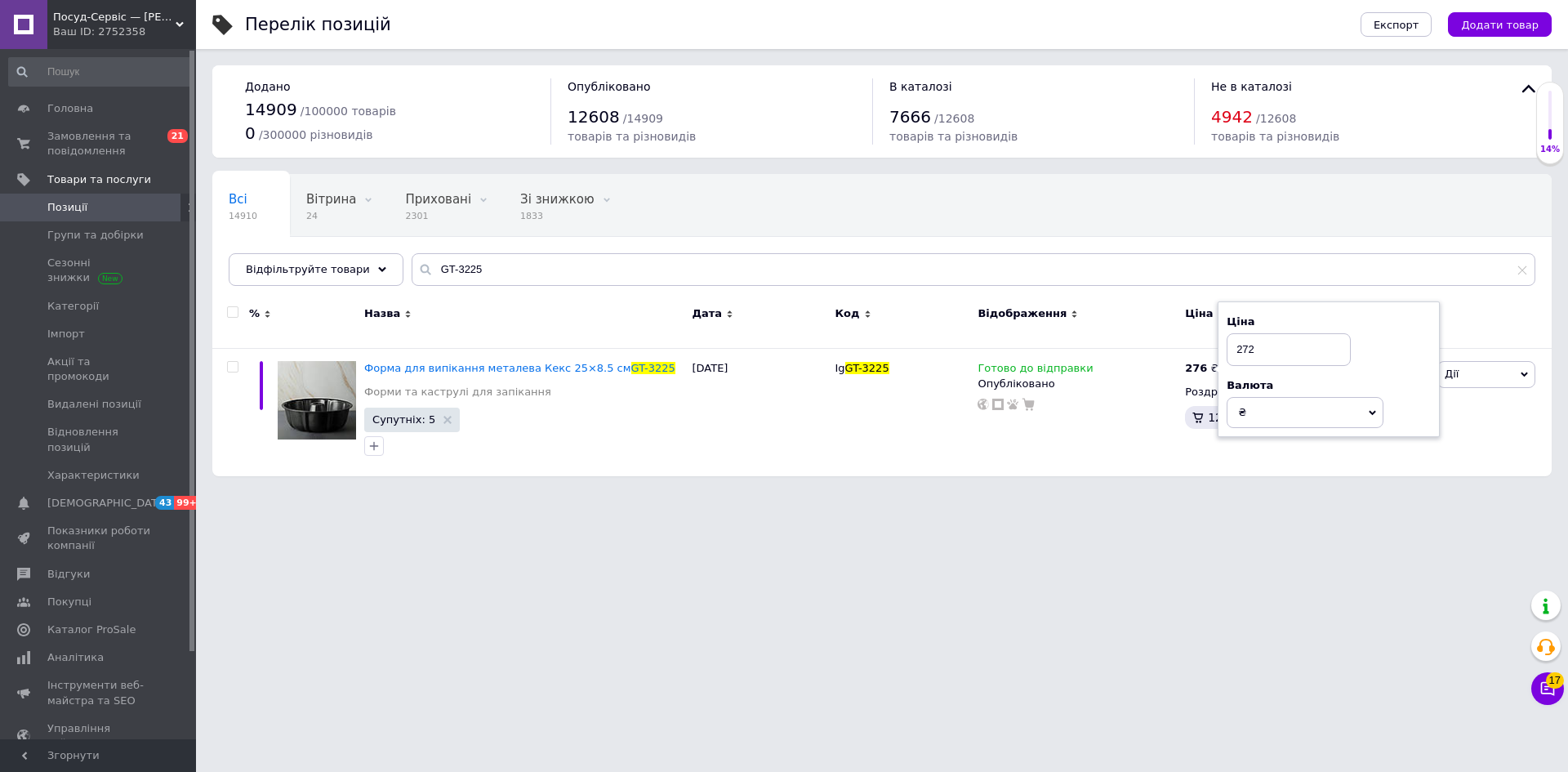
drag, startPoint x: 1107, startPoint y: 603, endPoint x: 1081, endPoint y: 616, distance: 29.1
click at [1104, 492] on html "Посуд-Сервіс — [PERSON_NAME] Ваш ID: 2752358 Сайт Посуд-Сервіс — [PERSON_NAME].…" at bounding box center [784, 246] width 1568 height 492
drag, startPoint x: 472, startPoint y: 268, endPoint x: 345, endPoint y: 264, distance: 127.1
click at [345, 264] on div "Відфільтруйте товари GT-3225" at bounding box center [882, 270] width 1307 height 33
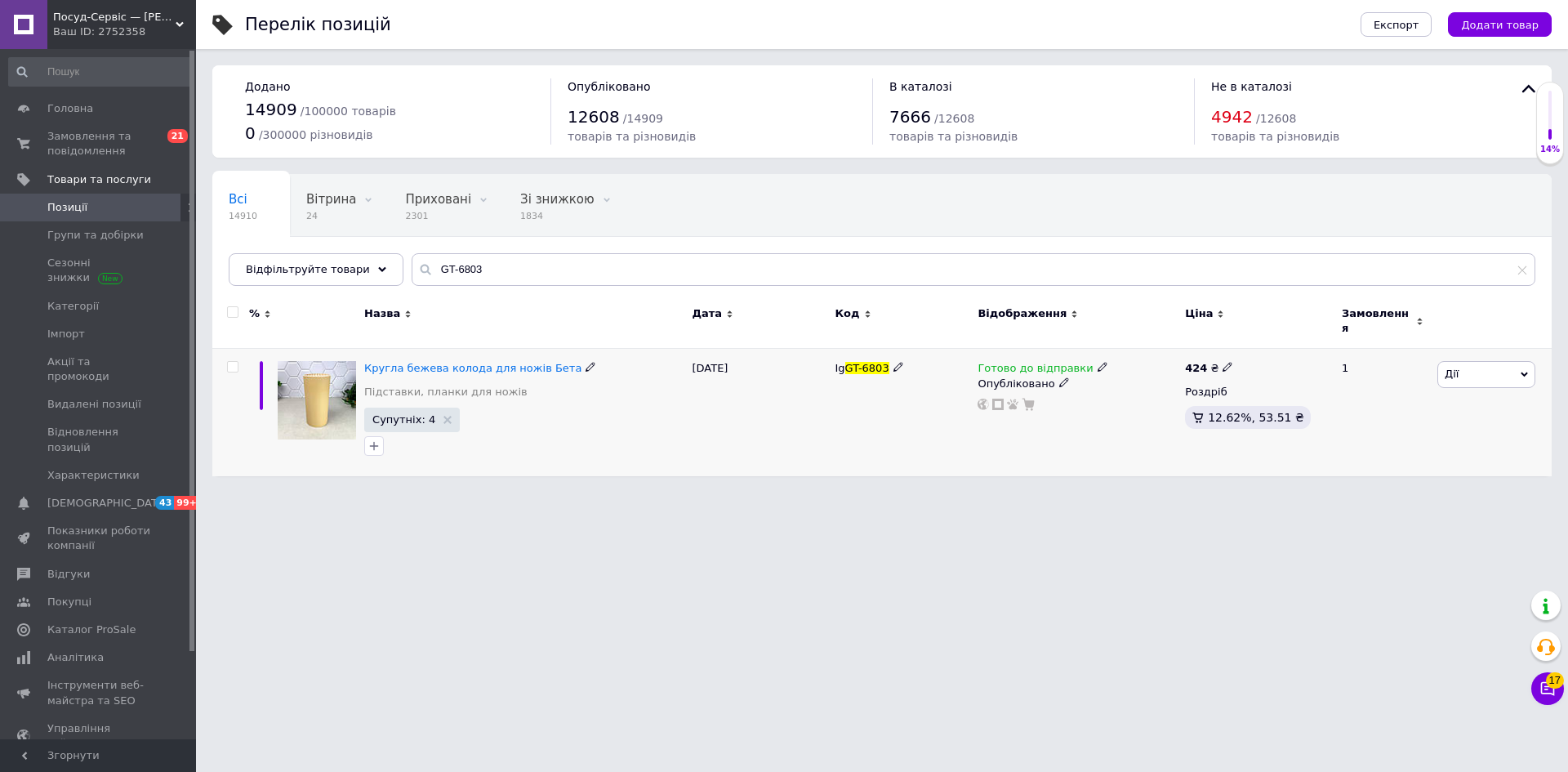
click at [1223, 362] on icon at bounding box center [1227, 367] width 10 height 10
drag, startPoint x: 1264, startPoint y: 340, endPoint x: 1303, endPoint y: 331, distance: 40.0
click at [1305, 333] on input "424" at bounding box center [1303, 349] width 124 height 33
drag, startPoint x: 1030, startPoint y: 533, endPoint x: 971, endPoint y: 576, distance: 73.0
click at [1028, 492] on html "Посуд-Сервіс — [PERSON_NAME] Ваш ID: 2752358 Сайт Посуд-Сервіс — [PERSON_NAME].…" at bounding box center [784, 246] width 1568 height 492
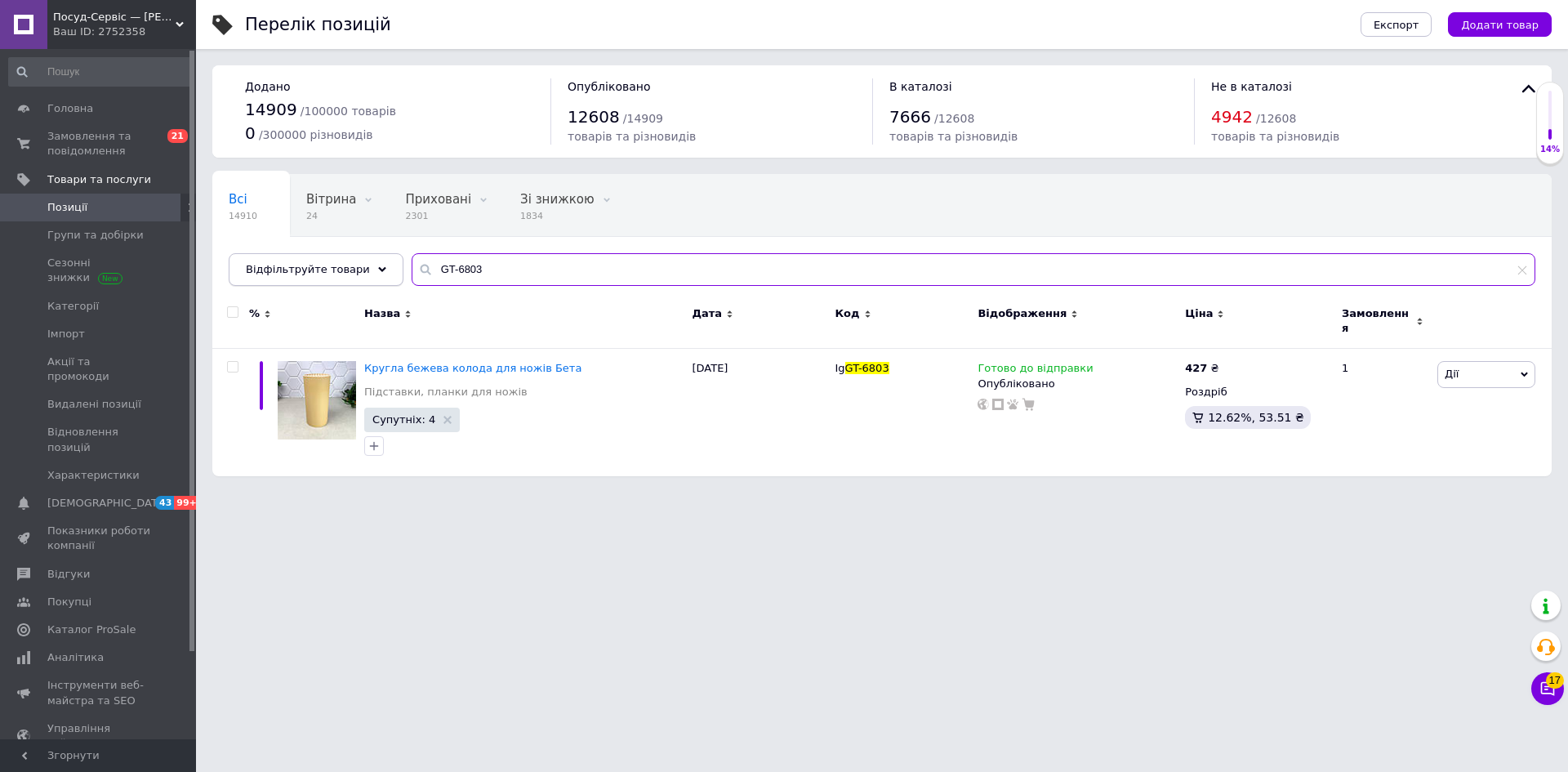
drag, startPoint x: 481, startPoint y: 271, endPoint x: 367, endPoint y: 258, distance: 114.7
click at [367, 258] on div "Відфільтруйте товари GT-6803" at bounding box center [882, 270] width 1307 height 33
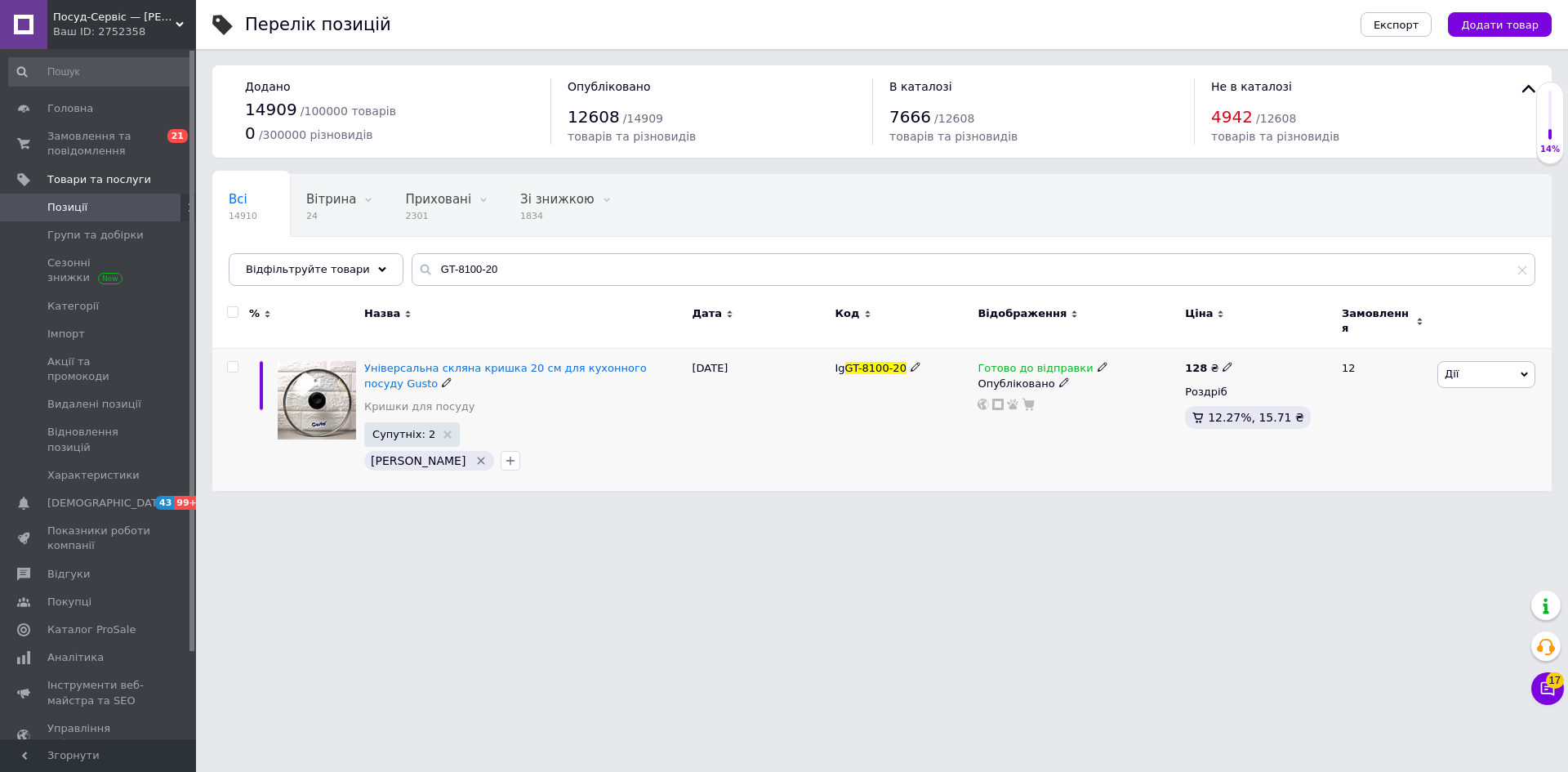
click at [1223, 362] on icon at bounding box center [1227, 367] width 10 height 10
drag, startPoint x: 1263, startPoint y: 337, endPoint x: 1295, endPoint y: 336, distance: 32.0
click at [1301, 336] on input "128" at bounding box center [1303, 349] width 124 height 33
click at [1105, 507] on html "Посуд-Сервіс — [PERSON_NAME] Ваш ID: 2752358 Сайт Посуд-Сервіс — [PERSON_NAME].…" at bounding box center [784, 254] width 1568 height 507
drag, startPoint x: 500, startPoint y: 273, endPoint x: 366, endPoint y: 255, distance: 135.2
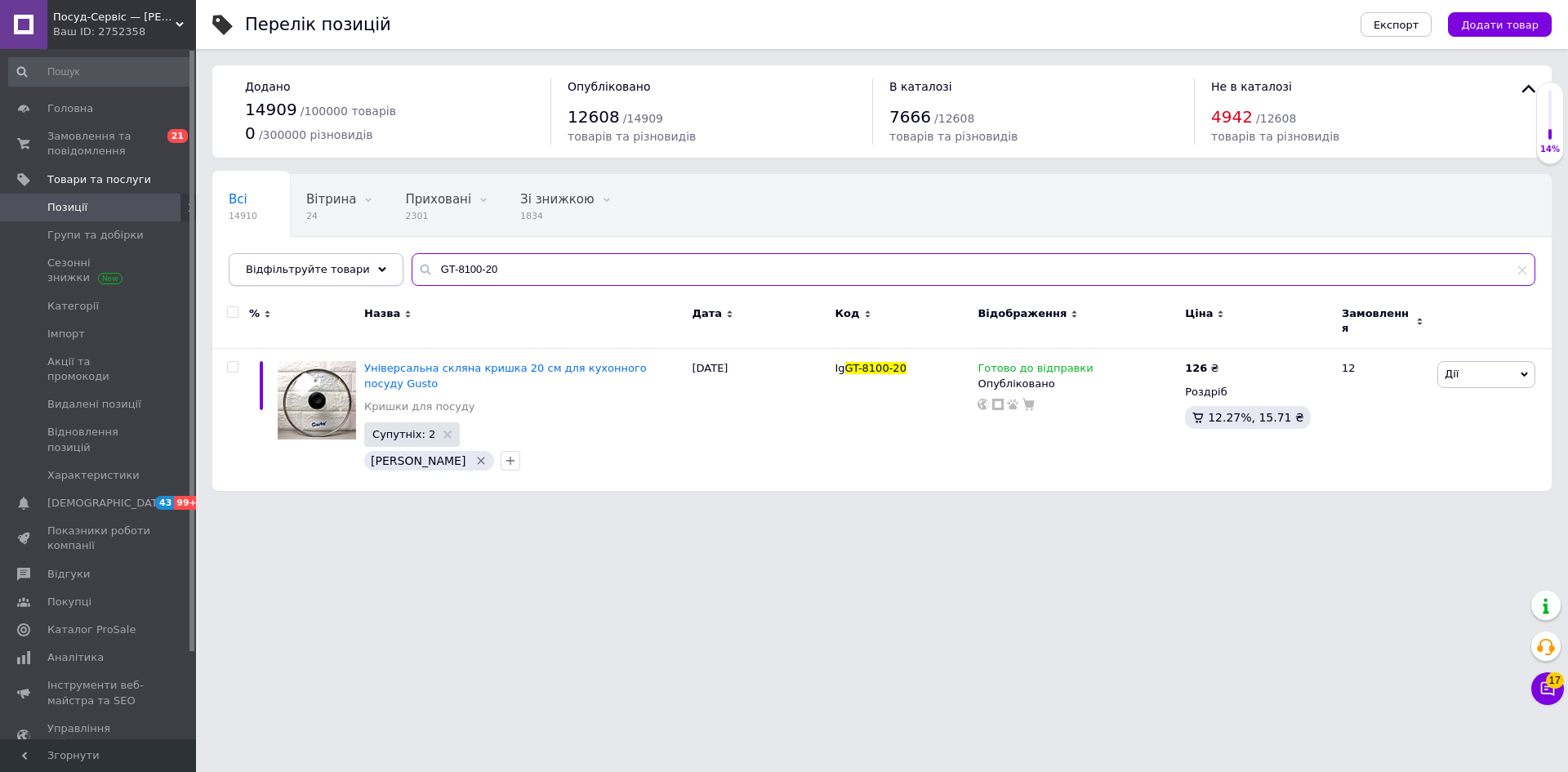
click at [366, 255] on div "Відфільтруйте товари GT-8100-20" at bounding box center [882, 270] width 1307 height 33
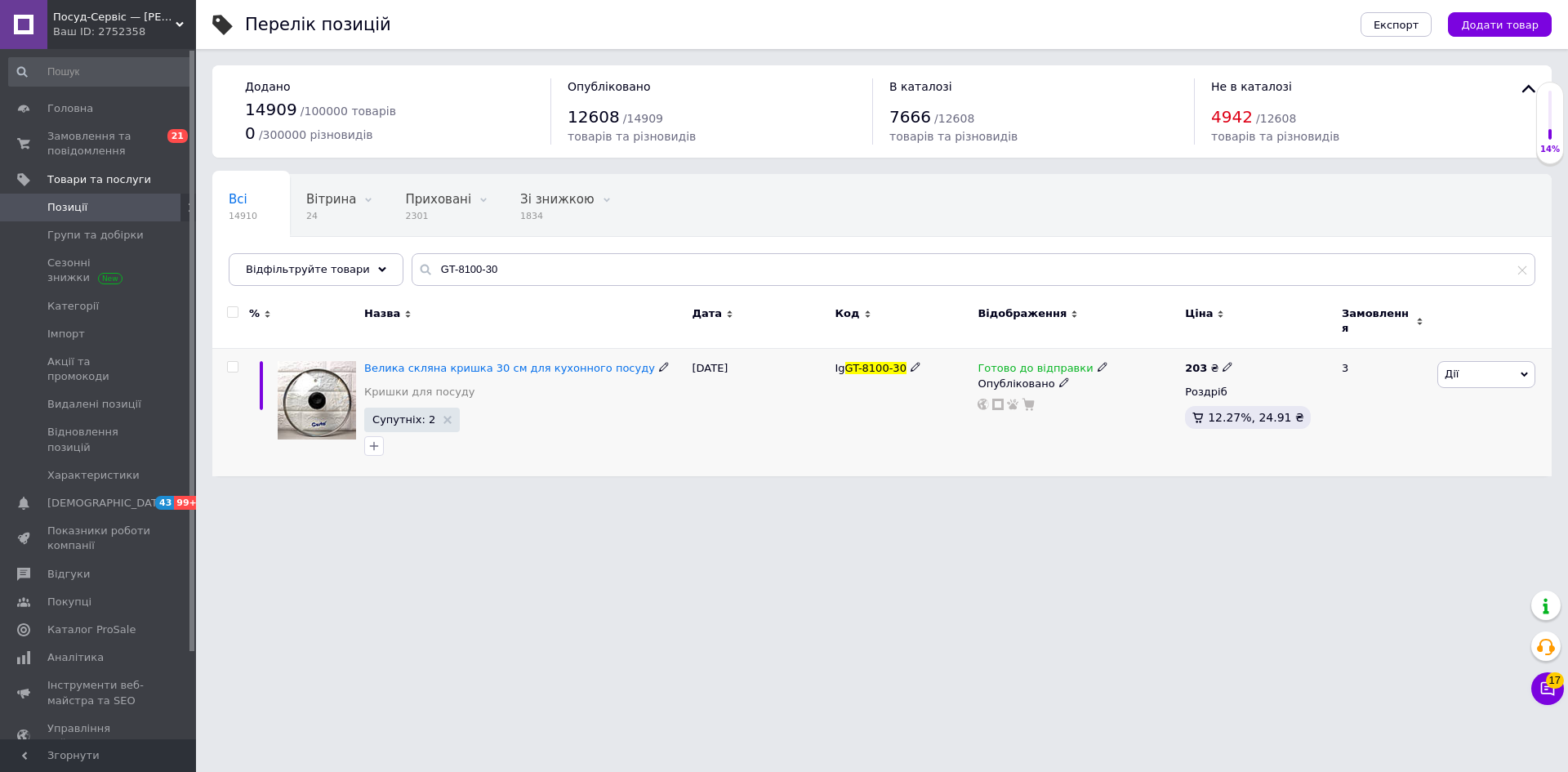
click at [1223, 363] on use at bounding box center [1227, 367] width 9 height 9
click at [1281, 333] on input "203" at bounding box center [1303, 349] width 124 height 33
drag, startPoint x: 1019, startPoint y: 539, endPoint x: 1018, endPoint y: 620, distance: 81.0
click at [1019, 492] on html "Посуд-Сервіс — [PERSON_NAME] Ваш ID: 2752358 Сайт Посуд-Сервіс — [PERSON_NAME].…" at bounding box center [784, 246] width 1568 height 492
drag, startPoint x: 493, startPoint y: 269, endPoint x: 359, endPoint y: 265, distance: 134.1
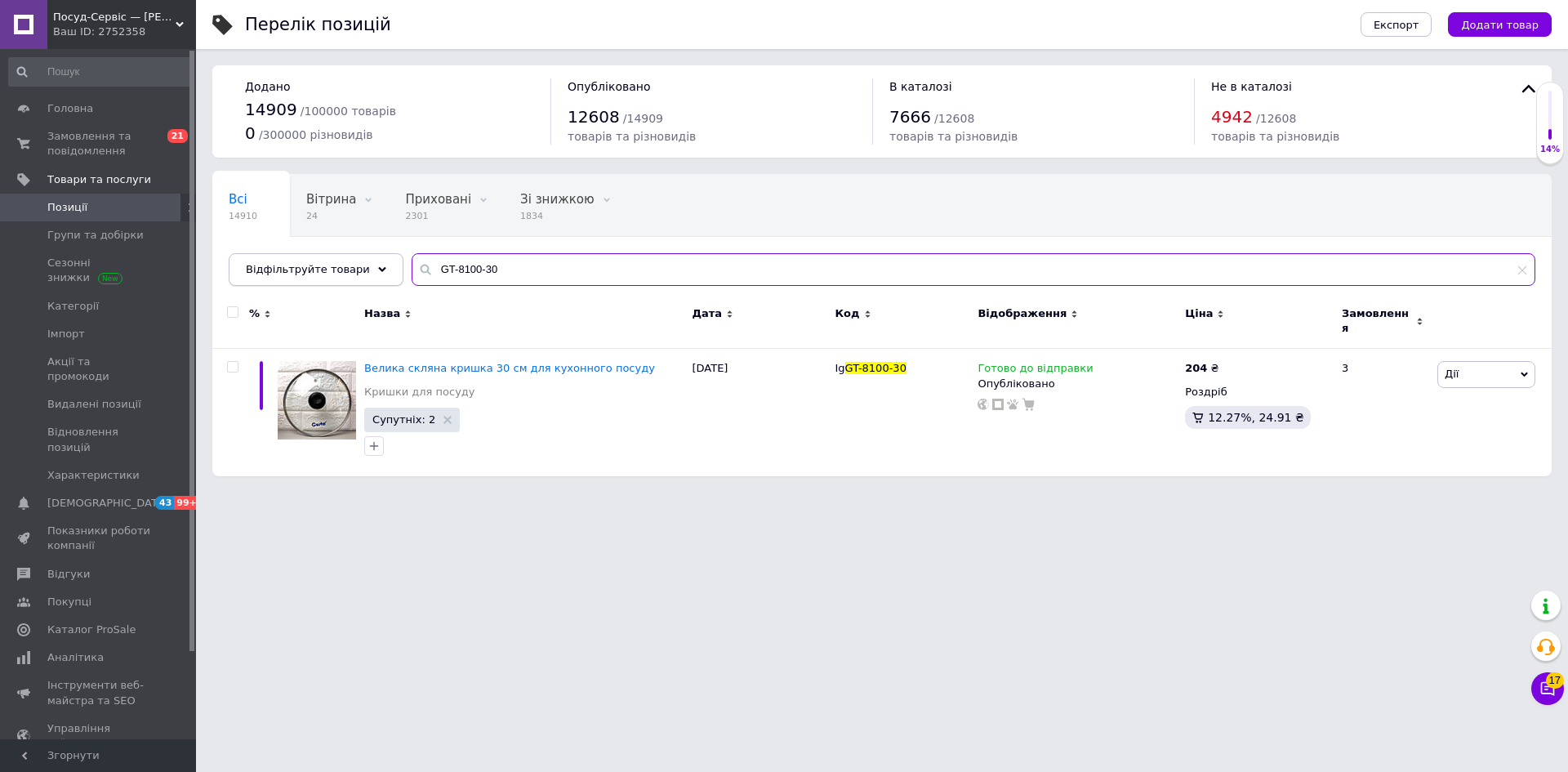
click at [359, 265] on div "Відфільтруйте товари GT-8100-30" at bounding box center [882, 270] width 1307 height 33
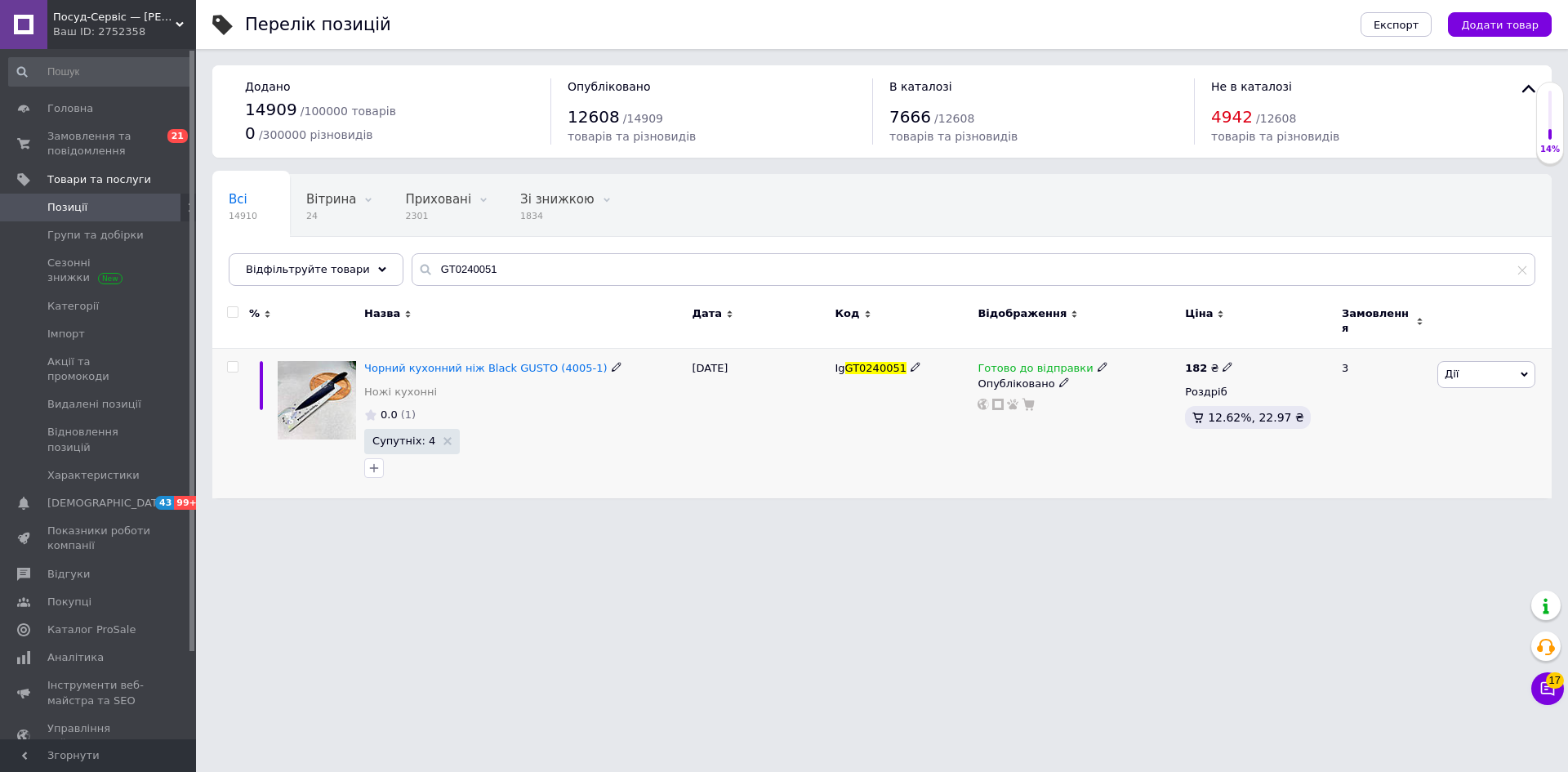
click at [1223, 362] on icon at bounding box center [1227, 367] width 10 height 10
drag, startPoint x: 1258, startPoint y: 337, endPoint x: 1308, endPoint y: 322, distance: 52.2
click at [1307, 333] on input "182" at bounding box center [1303, 349] width 124 height 33
drag, startPoint x: 1077, startPoint y: 565, endPoint x: 1064, endPoint y: 589, distance: 27.3
click at [1077, 514] on html "Посуд-Сервіс — [PERSON_NAME] Ваш ID: 2752358 Сайт Посуд-Сервіс — [PERSON_NAME].…" at bounding box center [784, 257] width 1568 height 514
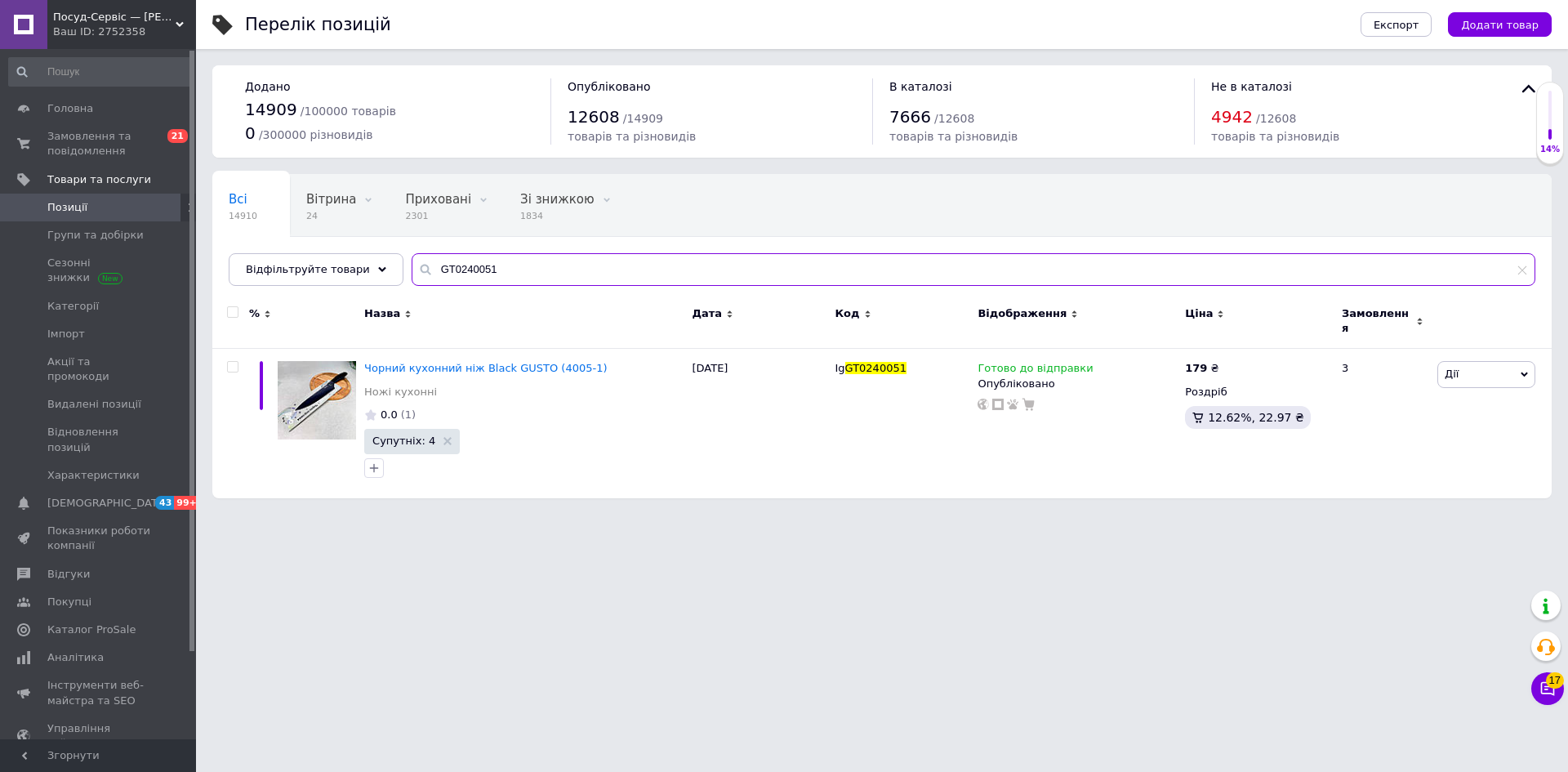
drag, startPoint x: 513, startPoint y: 270, endPoint x: 387, endPoint y: 261, distance: 126.3
click at [387, 261] on div "Всі 14910 Вітрина 24 Видалити Редагувати Приховані 2301 Видалити Редагувати Зі …" at bounding box center [882, 230] width 1339 height 112
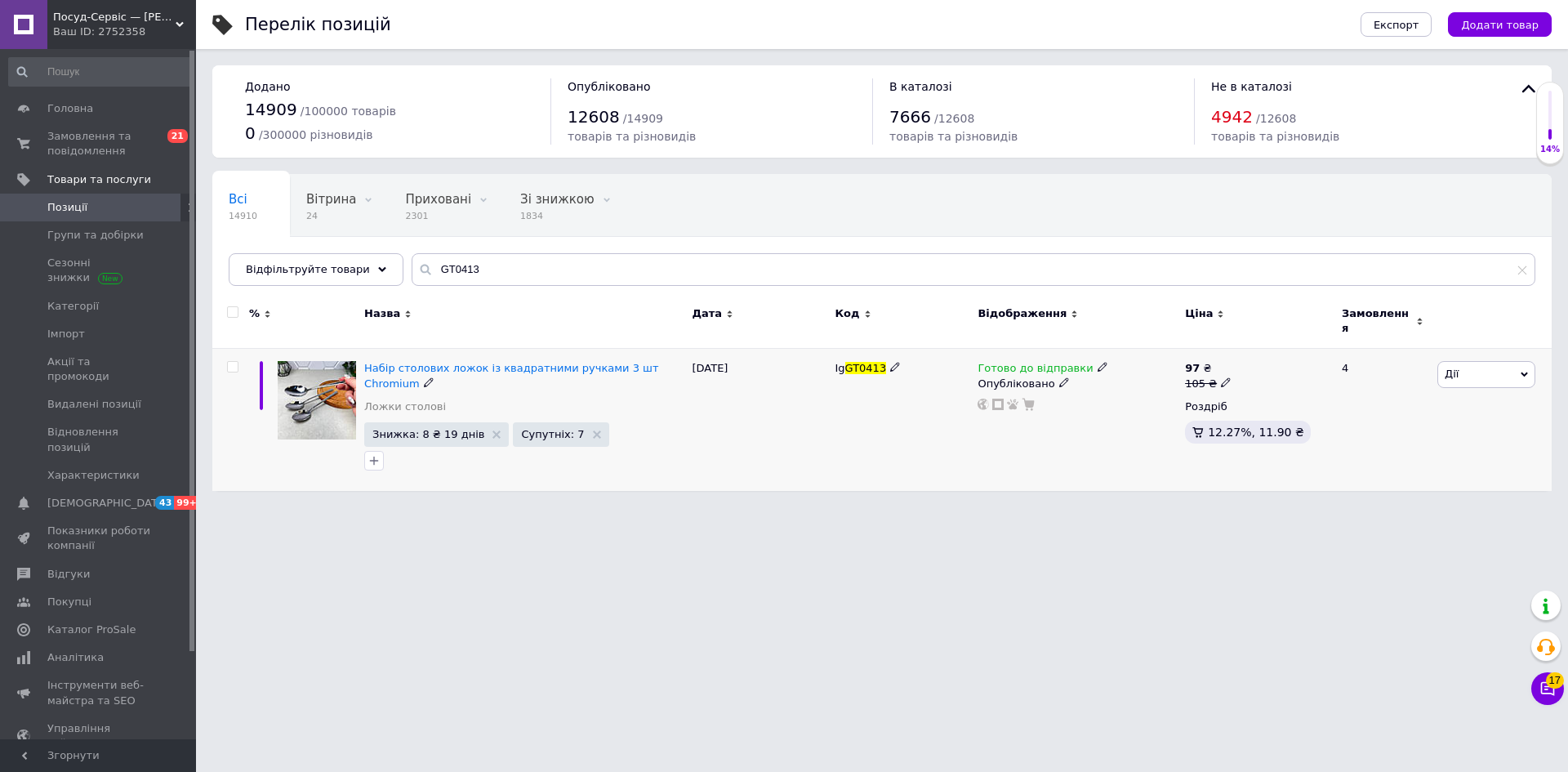
click at [1454, 361] on span "Дії" at bounding box center [1486, 374] width 98 height 26
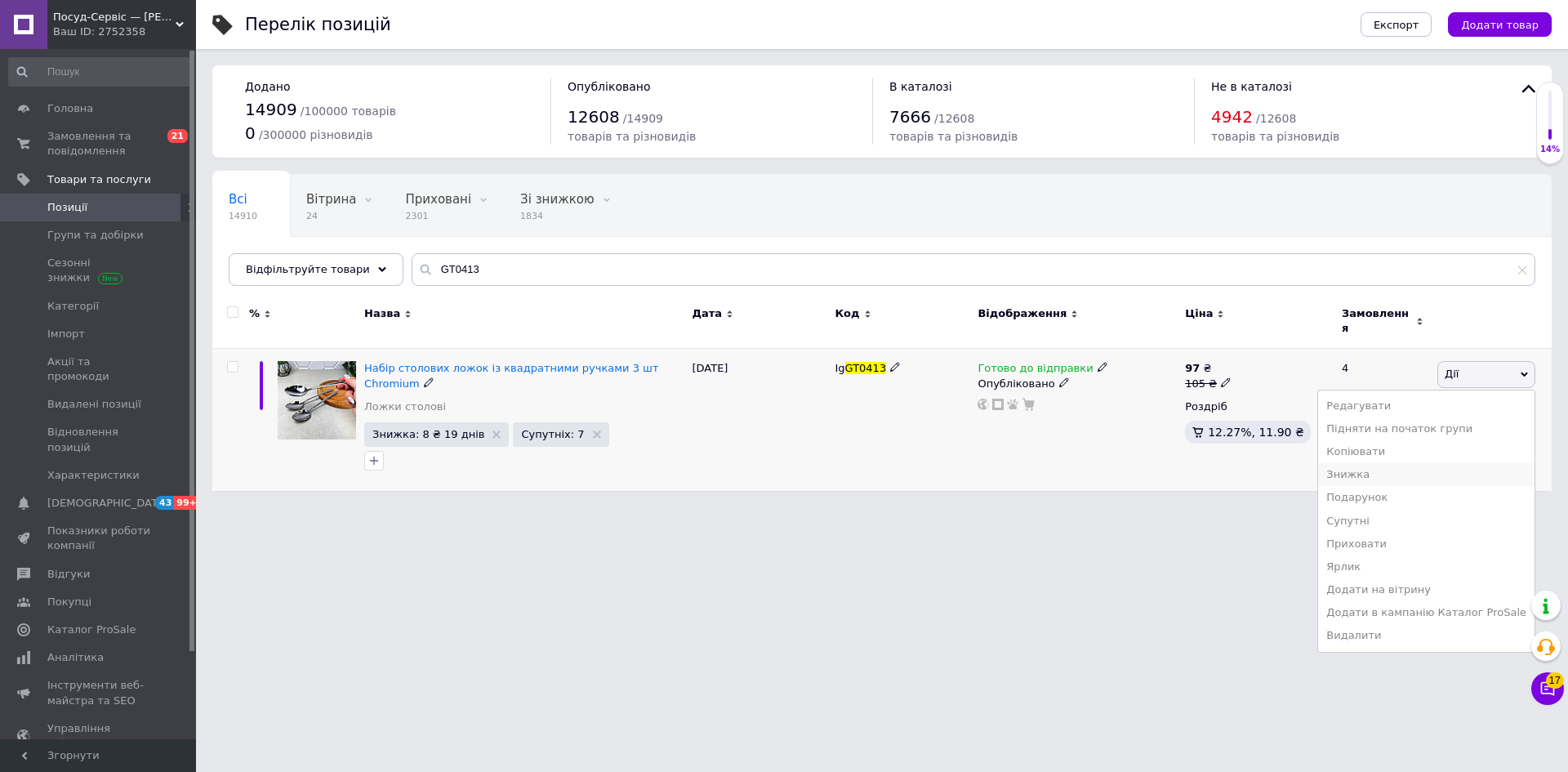
click at [1366, 463] on li "Знижка" at bounding box center [1427, 474] width 217 height 23
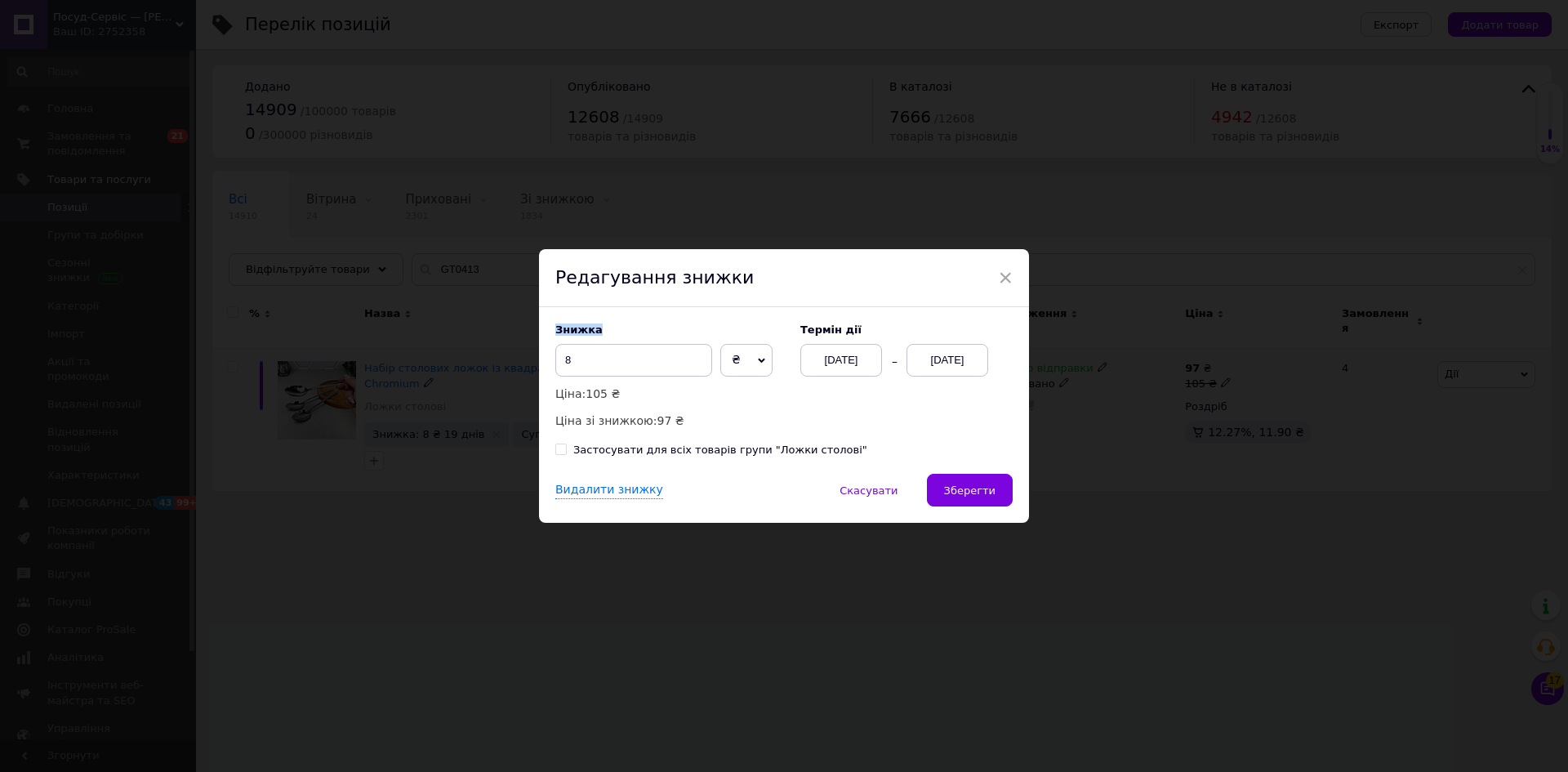
click at [553, 357] on div "Знижка 8 ₴ % Ціна: 105 ₴ Ціна зі знижкою: 97 ₴ Термін дії [DATE] [DATE] Застосу…" at bounding box center [784, 390] width 490 height 167
drag, startPoint x: 555, startPoint y: 359, endPoint x: 677, endPoint y: 351, distance: 122.3
click at [675, 351] on input "8" at bounding box center [633, 360] width 157 height 33
drag, startPoint x: 974, startPoint y: 491, endPoint x: 957, endPoint y: 745, distance: 254.6
click at [975, 496] on span "Зберегти" at bounding box center [970, 490] width 52 height 12
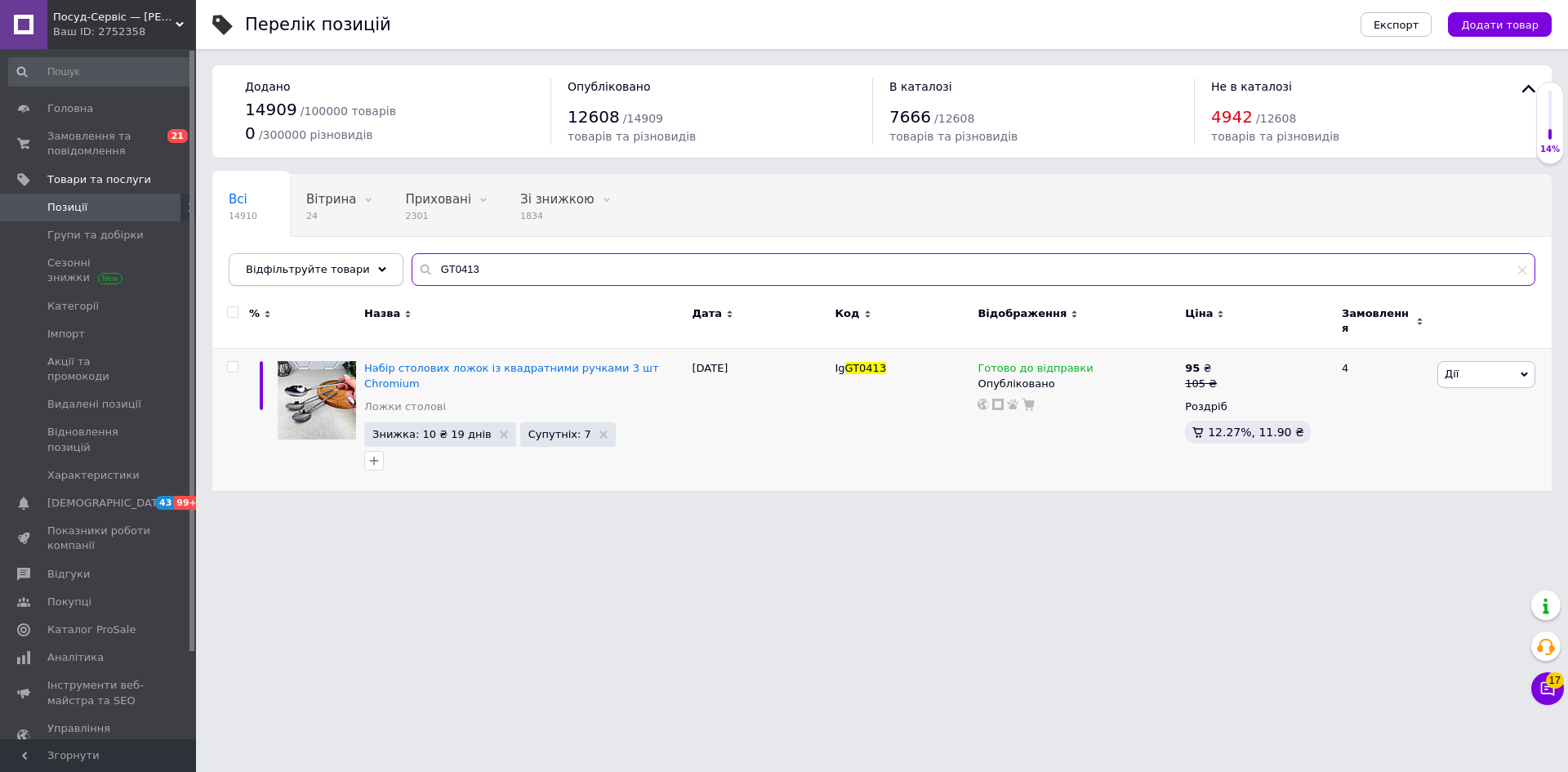
drag, startPoint x: 478, startPoint y: 271, endPoint x: 363, endPoint y: 263, distance: 115.3
click at [363, 263] on div "Відфільтруйте товари GT0413" at bounding box center [882, 270] width 1307 height 33
drag, startPoint x: 495, startPoint y: 264, endPoint x: 369, endPoint y: 269, distance: 126.1
click at [369, 269] on div "Відфільтруйте товари GT0423" at bounding box center [882, 270] width 1307 height 33
click at [475, 273] on input "GT0423" at bounding box center [974, 270] width 1124 height 33
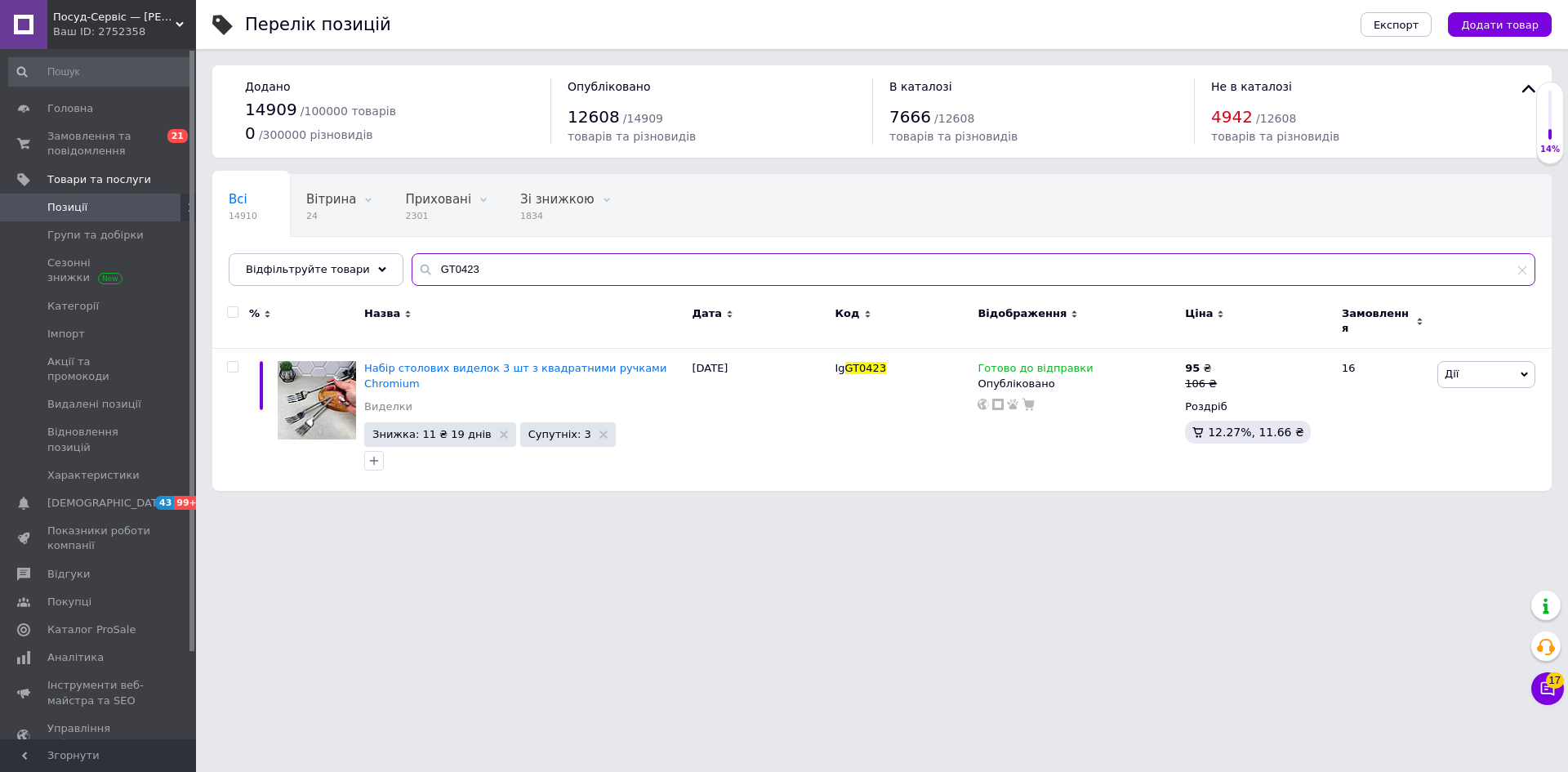
drag, startPoint x: 461, startPoint y: 269, endPoint x: 385, endPoint y: 268, distance: 76.0
click at [385, 268] on div "Всі 14910 Вітрина 24 Видалити Редагувати Приховані 2301 Видалити Редагувати Зі …" at bounding box center [882, 230] width 1339 height 112
drag, startPoint x: 448, startPoint y: 266, endPoint x: 395, endPoint y: 266, distance: 53.0
click at [412, 266] on input "GT0432" at bounding box center [974, 270] width 1124 height 33
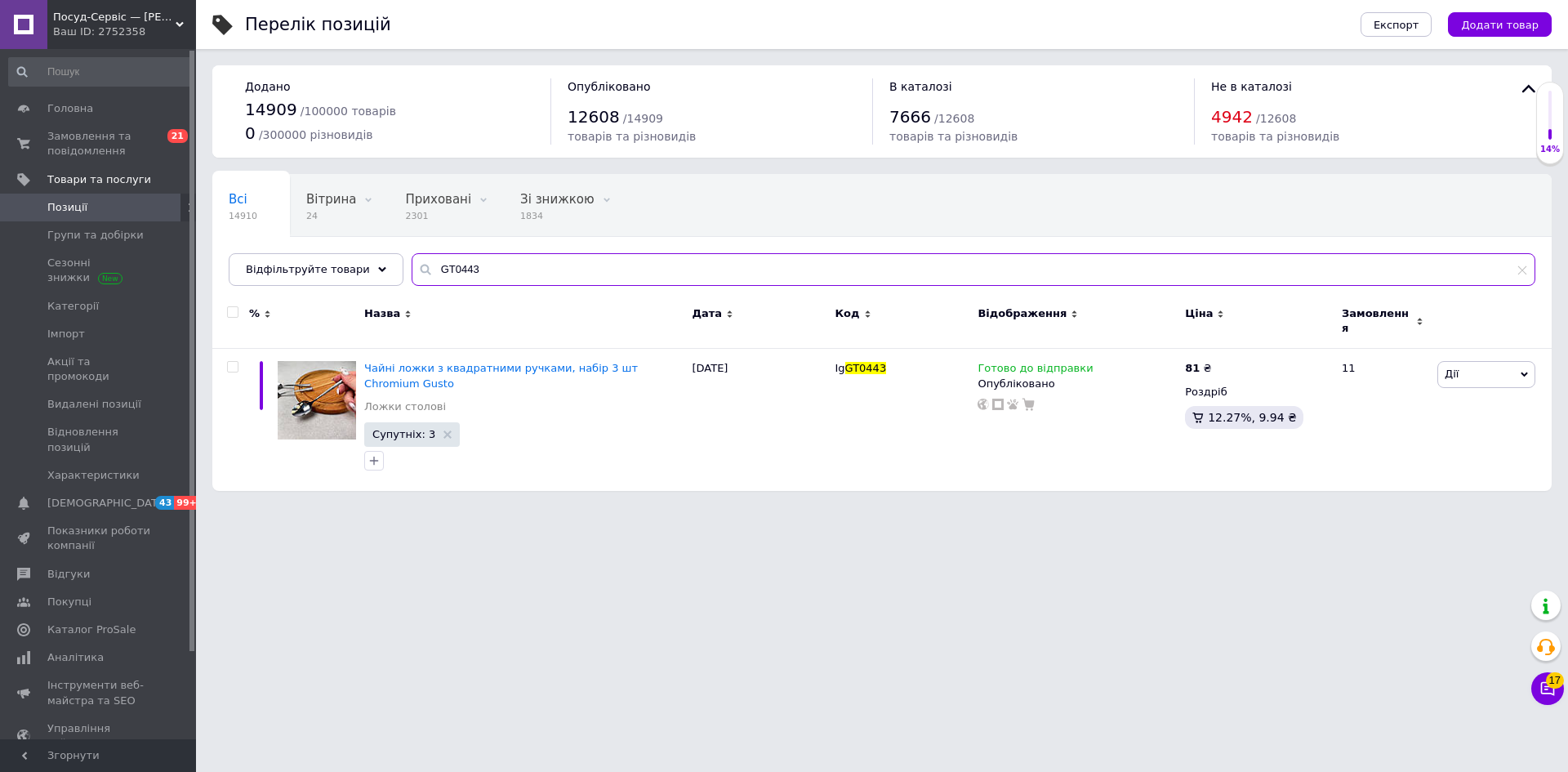
drag, startPoint x: 486, startPoint y: 265, endPoint x: 394, endPoint y: 262, distance: 92.0
click at [412, 262] on input "GT0443" at bounding box center [974, 270] width 1124 height 33
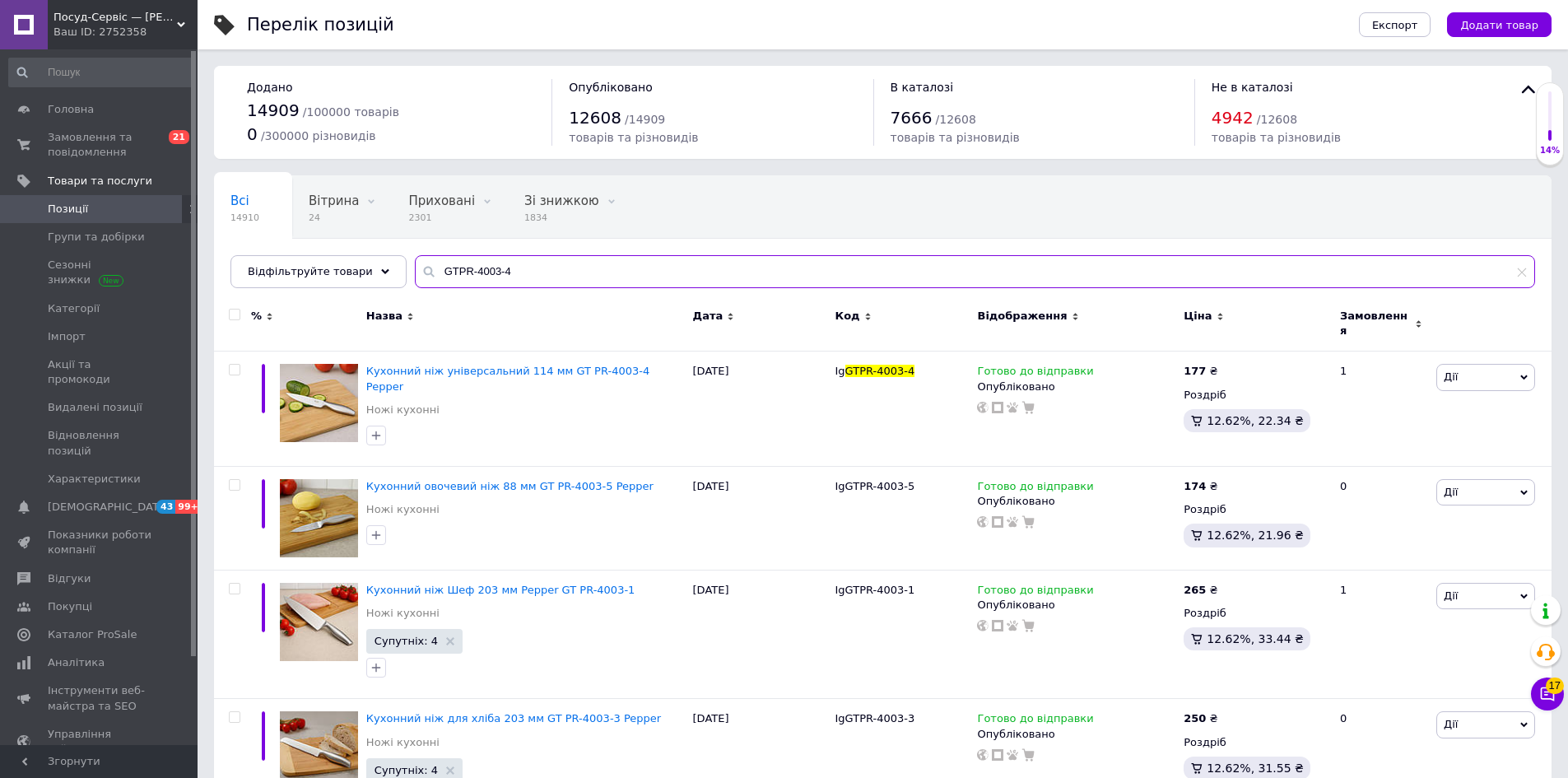
drag, startPoint x: 506, startPoint y: 268, endPoint x: 399, endPoint y: 270, distance: 107.0
click at [415, 270] on input "GTPR-4003-4" at bounding box center [975, 272] width 1121 height 33
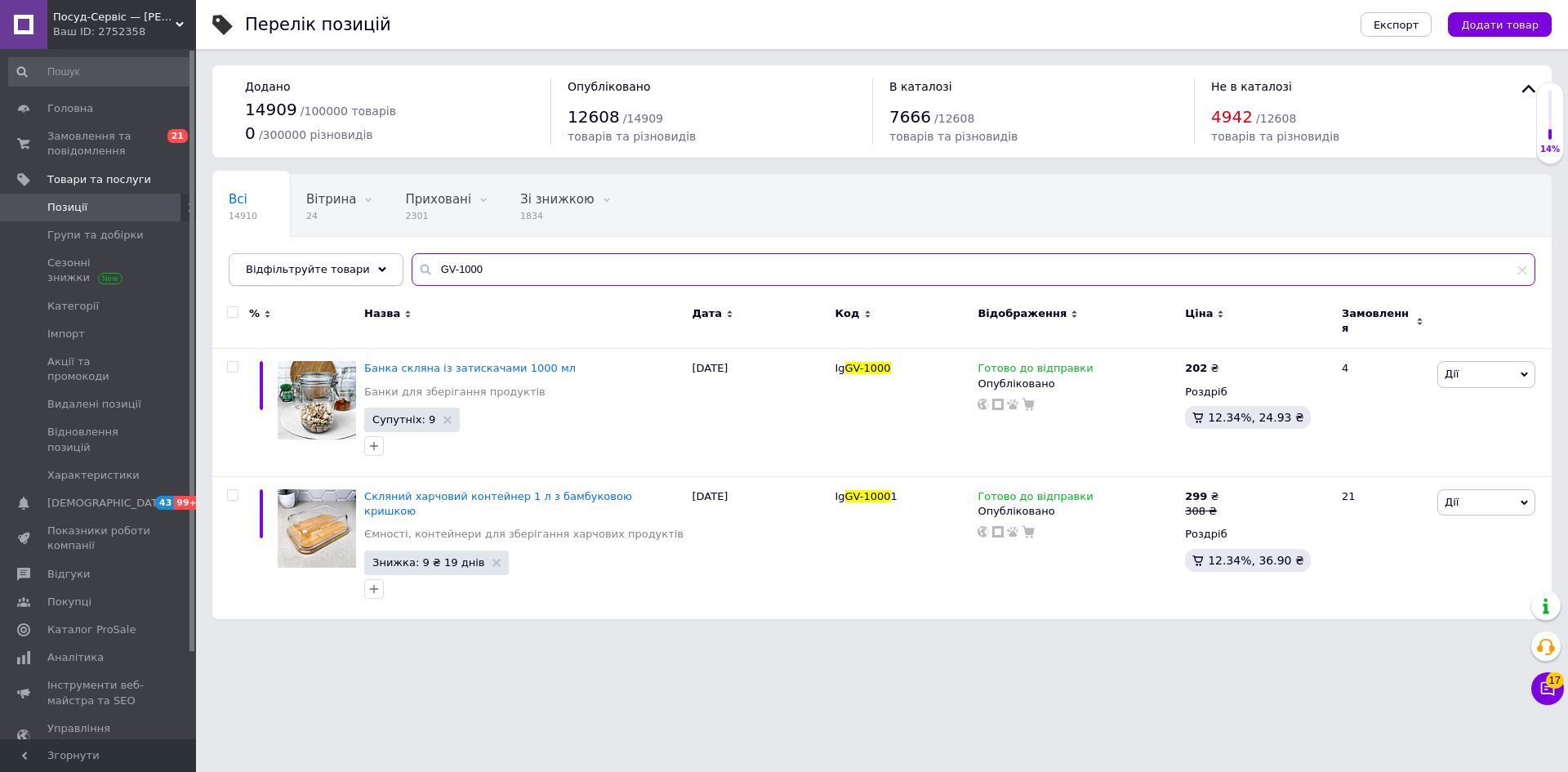
drag, startPoint x: 468, startPoint y: 267, endPoint x: 379, endPoint y: 267, distance: 89.0
click at [379, 267] on div "Відфільтруйте товари GV-1000" at bounding box center [882, 270] width 1307 height 33
click at [474, 267] on input "GV-1000" at bounding box center [974, 270] width 1124 height 33
drag, startPoint x: 455, startPoint y: 264, endPoint x: 394, endPoint y: 263, distance: 61.0
click at [412, 263] on input "GV-1000" at bounding box center [974, 270] width 1124 height 33
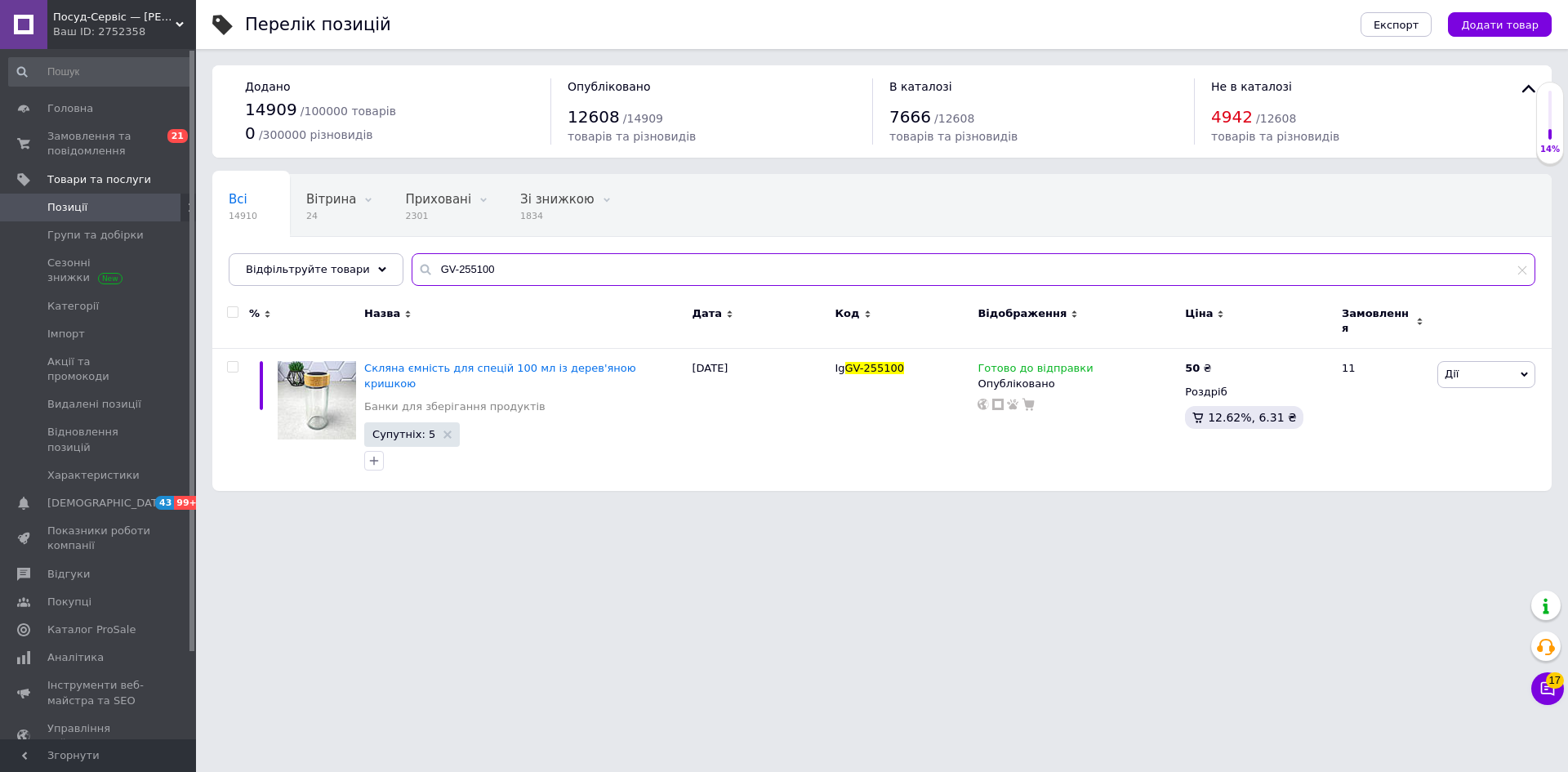
drag, startPoint x: 468, startPoint y: 266, endPoint x: 391, endPoint y: 265, distance: 77.0
click at [391, 265] on div "Всі 14910 Вітрина 24 Видалити Редагувати Приховані 2301 Видалити Редагувати Зі …" at bounding box center [882, 230] width 1339 height 112
drag, startPoint x: 487, startPoint y: 265, endPoint x: 391, endPoint y: 268, distance: 96.0
click at [412, 268] on input "GV-460" at bounding box center [974, 270] width 1124 height 33
click at [467, 273] on input "GV-460" at bounding box center [974, 270] width 1124 height 33
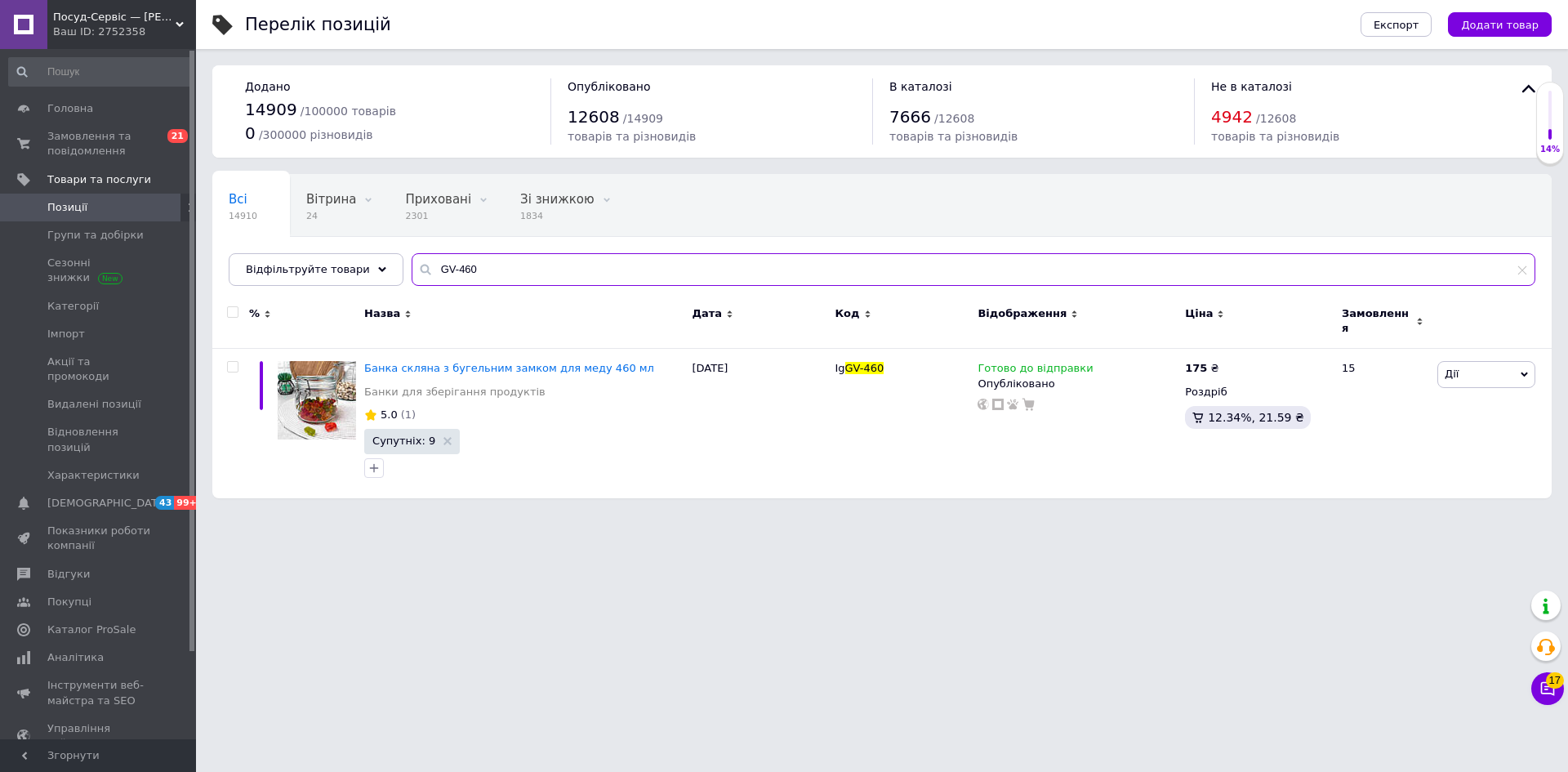
click at [467, 264] on input "GV-460" at bounding box center [974, 270] width 1124 height 33
drag, startPoint x: 425, startPoint y: 267, endPoint x: 401, endPoint y: 266, distance: 24.0
click at [412, 266] on div "GV-460" at bounding box center [974, 270] width 1124 height 33
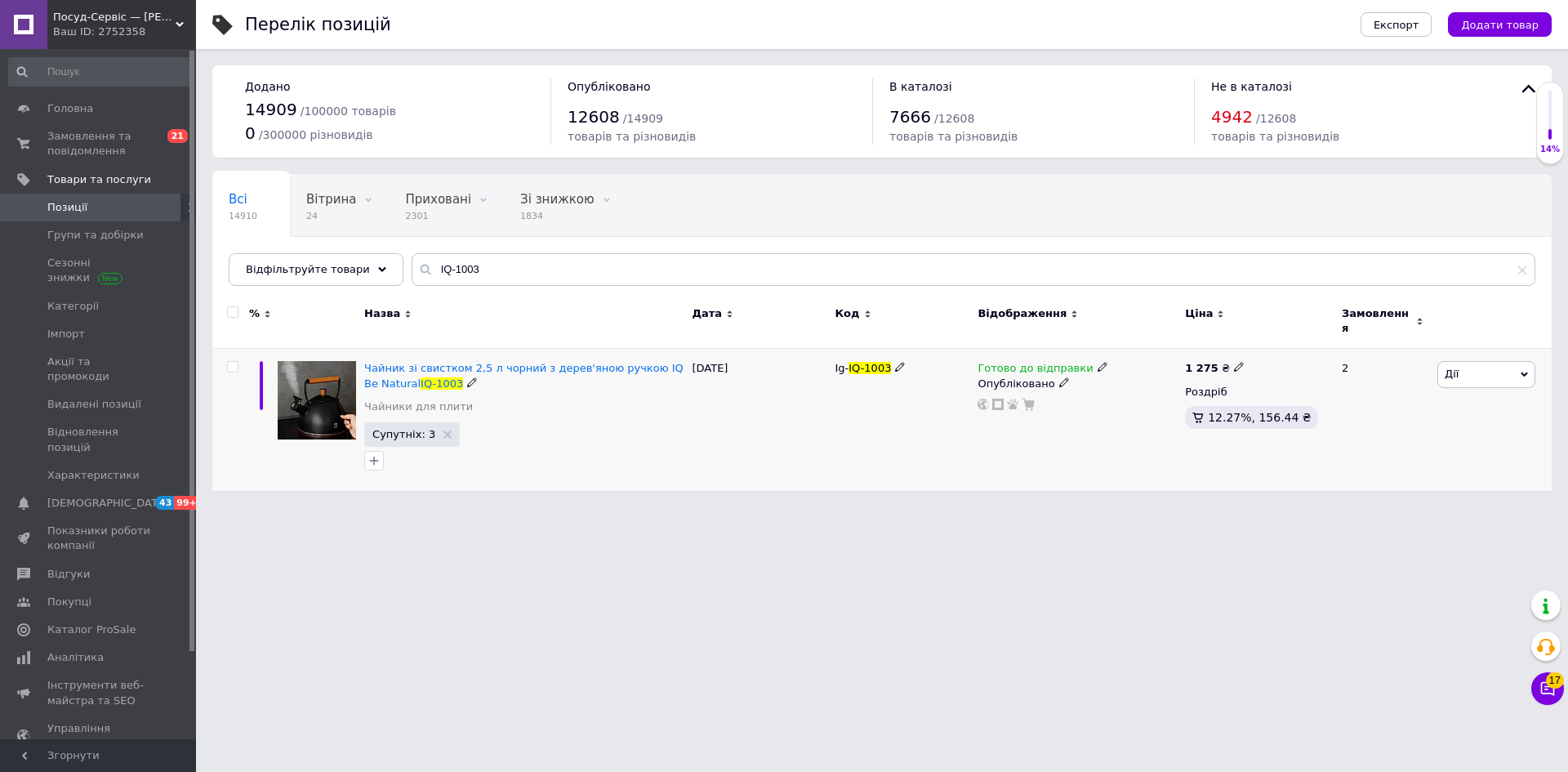
click at [1234, 362] on icon at bounding box center [1239, 367] width 10 height 10
drag, startPoint x: 1278, startPoint y: 345, endPoint x: 1312, endPoint y: 340, distance: 34.4
click at [1306, 345] on input "1275" at bounding box center [1312, 349] width 124 height 33
drag, startPoint x: 1009, startPoint y: 535, endPoint x: 1000, endPoint y: 698, distance: 163.2
click at [1010, 507] on html "Посуд-Сервіс — [PERSON_NAME] Ваш ID: 2752358 Сайт Посуд-Сервіс — [PERSON_NAME].…" at bounding box center [784, 254] width 1568 height 507
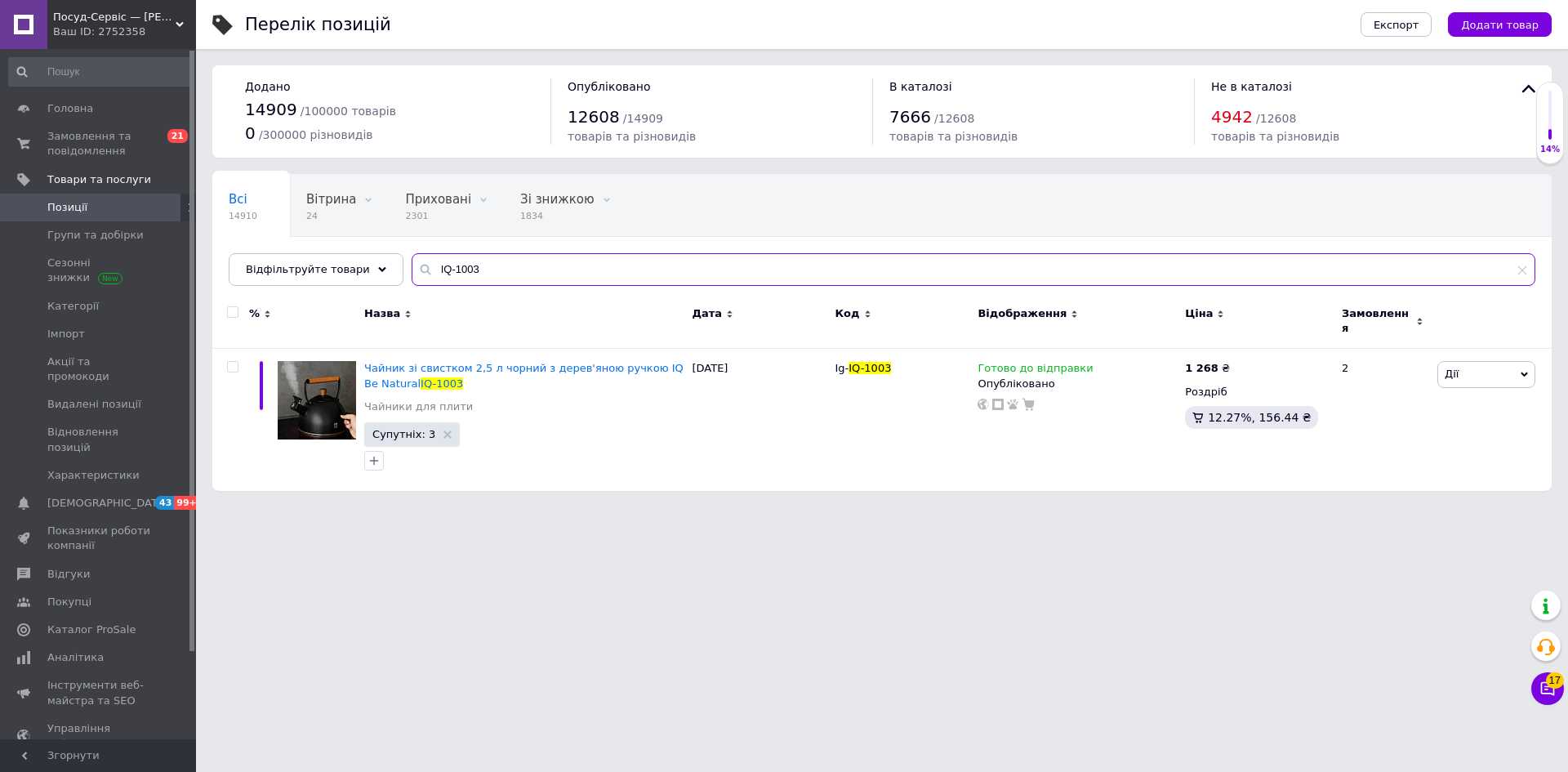
drag, startPoint x: 468, startPoint y: 268, endPoint x: 395, endPoint y: 267, distance: 73.0
click at [412, 267] on input "IQ-1003" at bounding box center [974, 270] width 1124 height 33
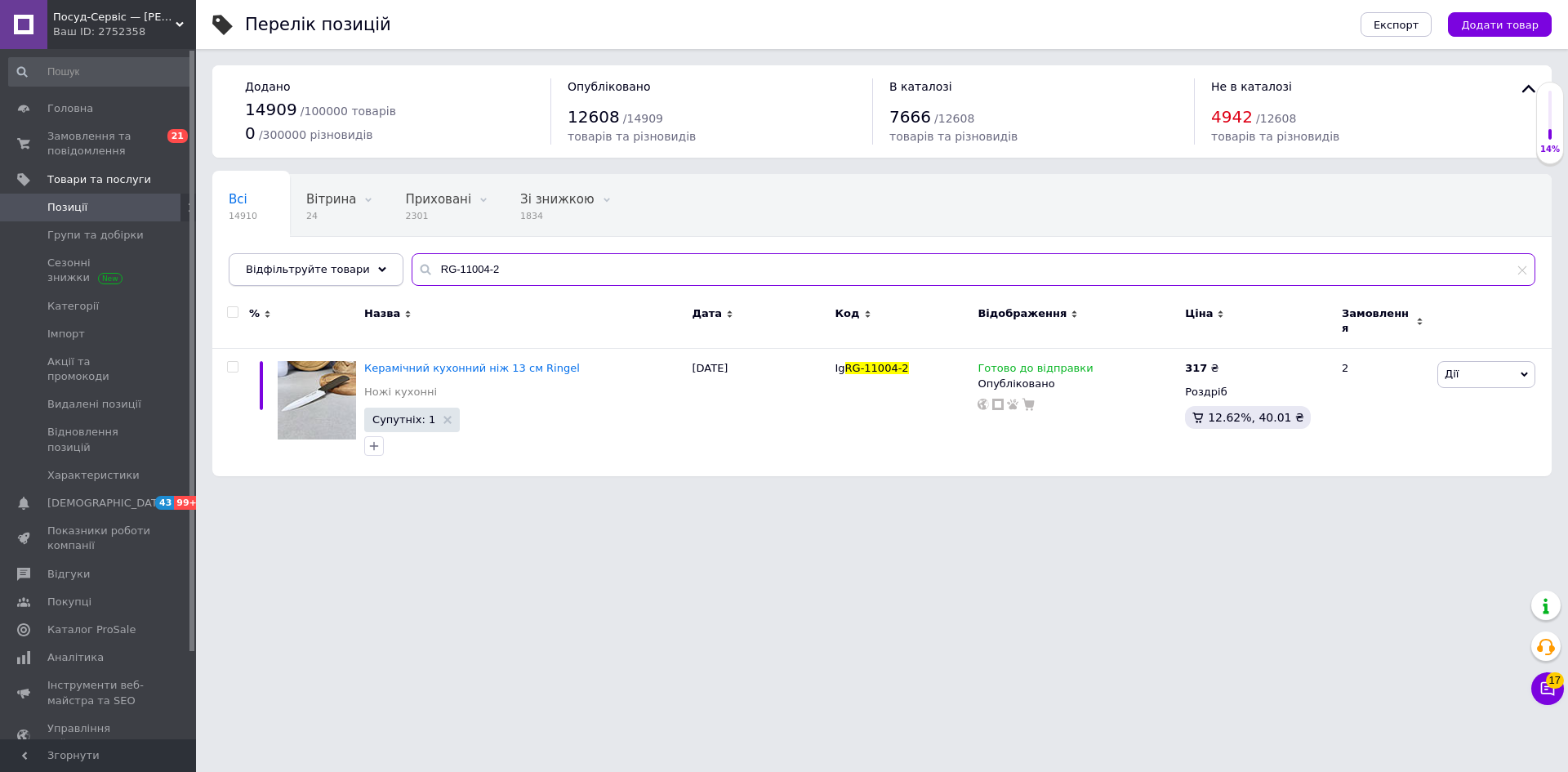
drag, startPoint x: 478, startPoint y: 268, endPoint x: 381, endPoint y: 268, distance: 97.0
click at [381, 268] on div "Відфільтруйте товари RG-11004-2" at bounding box center [882, 270] width 1307 height 33
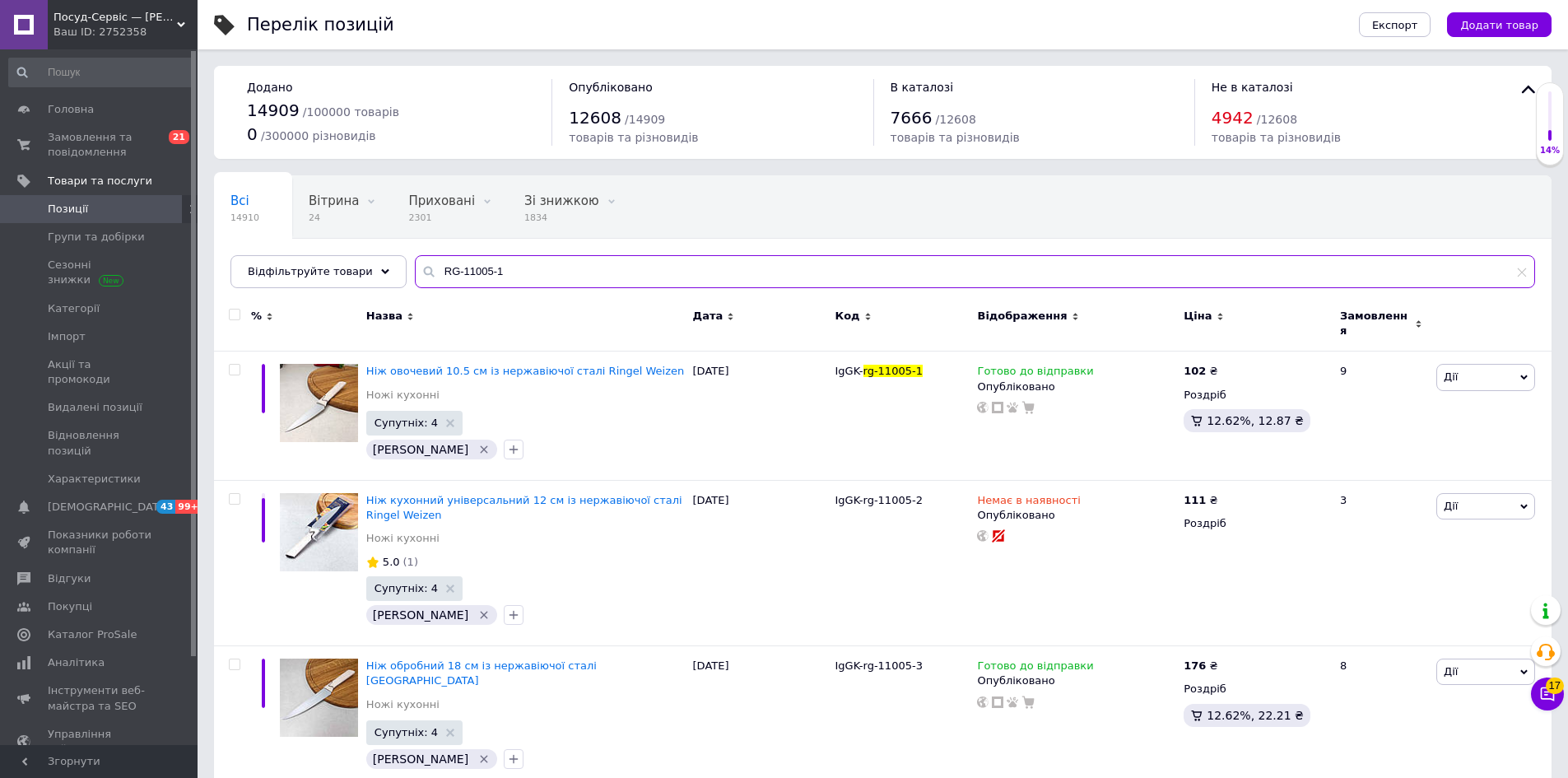
drag, startPoint x: 491, startPoint y: 273, endPoint x: 392, endPoint y: 264, distance: 99.4
click at [392, 264] on div "Всі 14910 Вітрина 24 Видалити Редагувати Приховані 2301 Видалити Редагувати Зі …" at bounding box center [882, 231] width 1337 height 112
click at [495, 267] on input "RG-11005-1" at bounding box center [975, 272] width 1121 height 33
drag, startPoint x: 495, startPoint y: 270, endPoint x: 420, endPoint y: 270, distance: 75.0
click at [420, 269] on input "RG-11005-1" at bounding box center [975, 272] width 1121 height 33
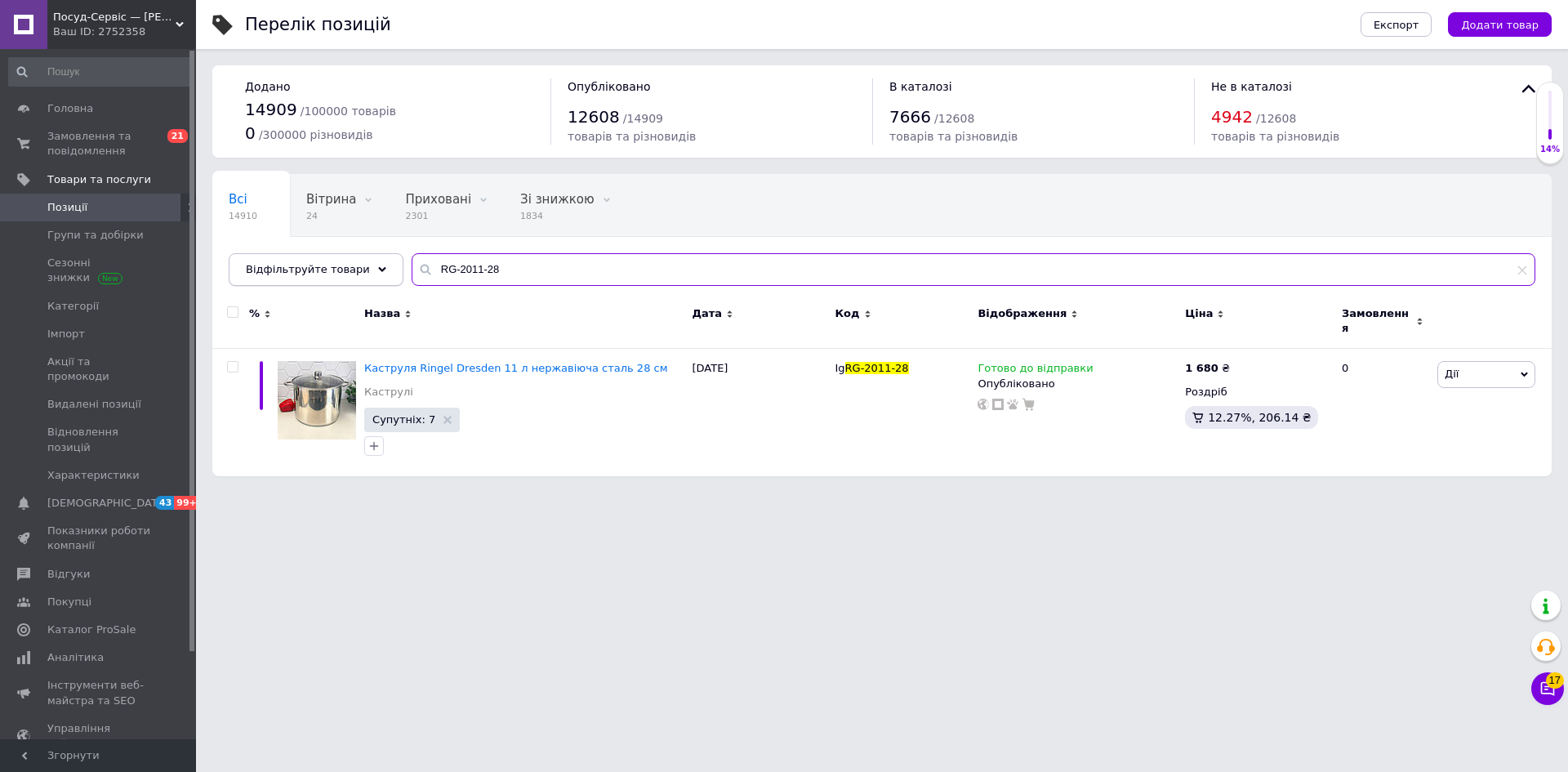
drag, startPoint x: 497, startPoint y: 272, endPoint x: 379, endPoint y: 266, distance: 118.2
click at [379, 266] on div "Відфільтруйте товари RG-2011-28" at bounding box center [882, 270] width 1307 height 33
drag, startPoint x: 481, startPoint y: 272, endPoint x: 380, endPoint y: 270, distance: 101.0
click at [380, 270] on div "Відфільтруйте товари RG-2308-42" at bounding box center [882, 270] width 1307 height 33
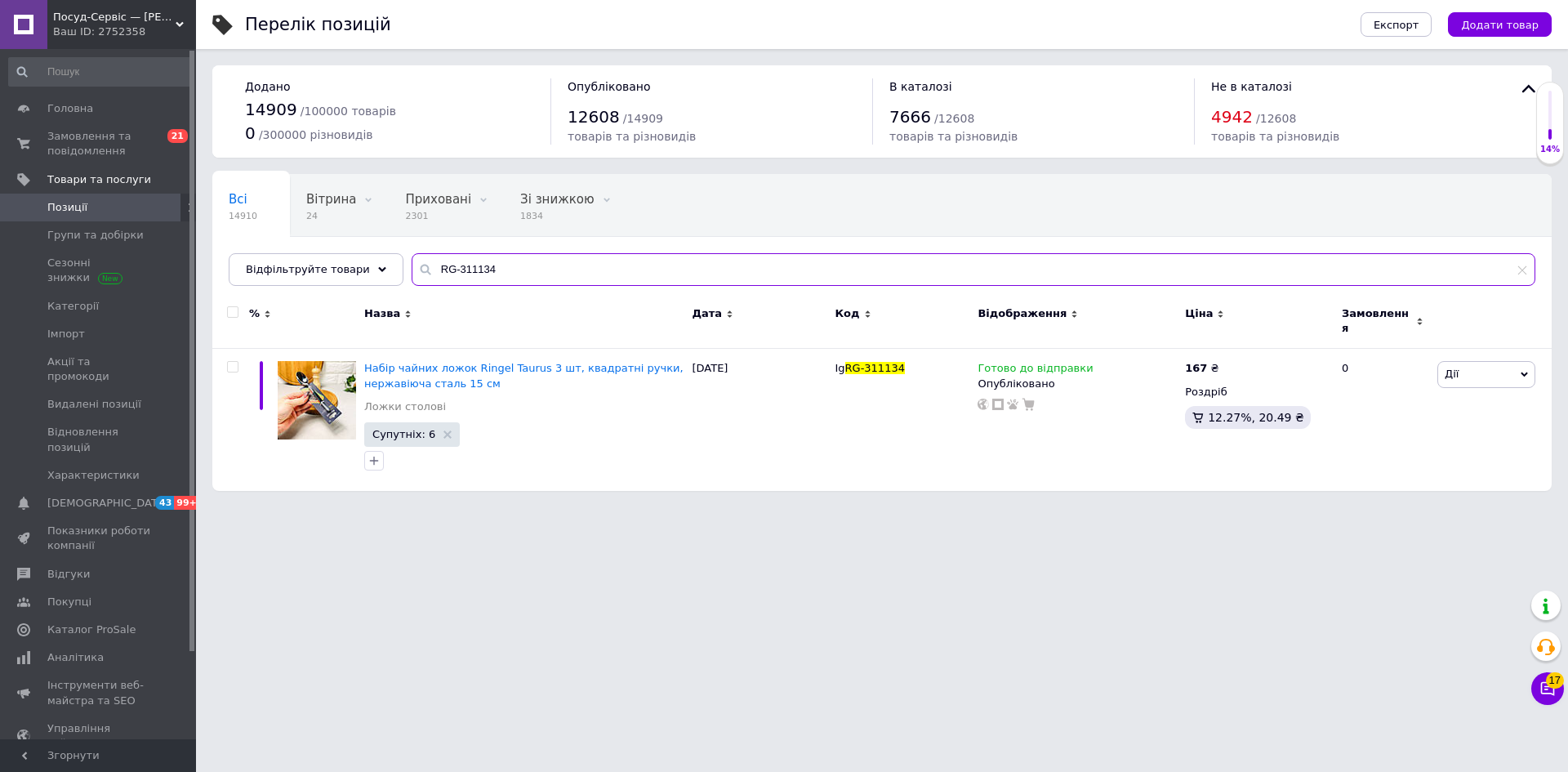
drag, startPoint x: 511, startPoint y: 263, endPoint x: 394, endPoint y: 263, distance: 117.0
click at [412, 263] on input "RG-311134" at bounding box center [974, 270] width 1124 height 33
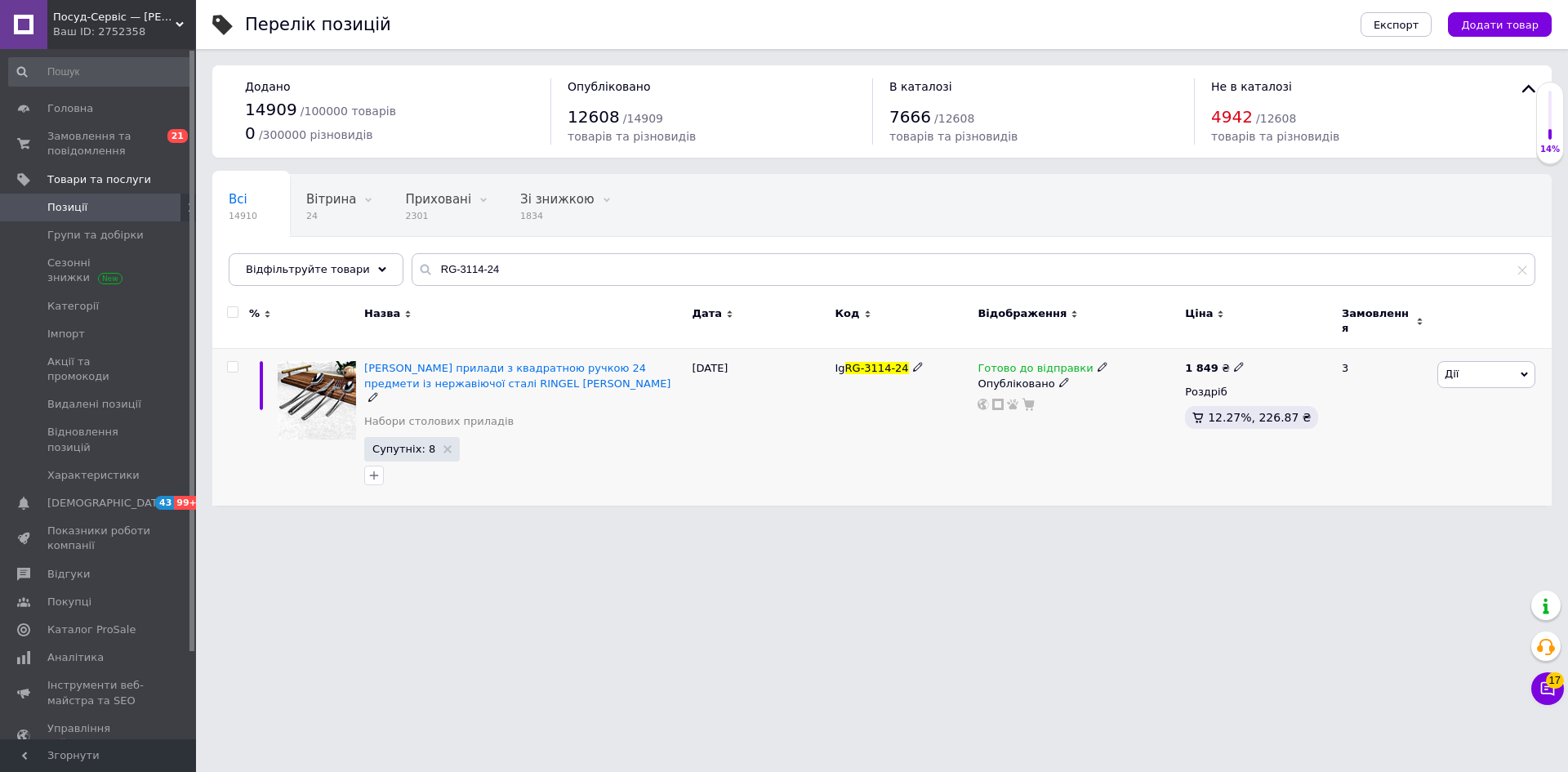
click at [1234, 362] on icon at bounding box center [1239, 367] width 10 height 10
click at [1275, 344] on input "1849" at bounding box center [1312, 349] width 124 height 33
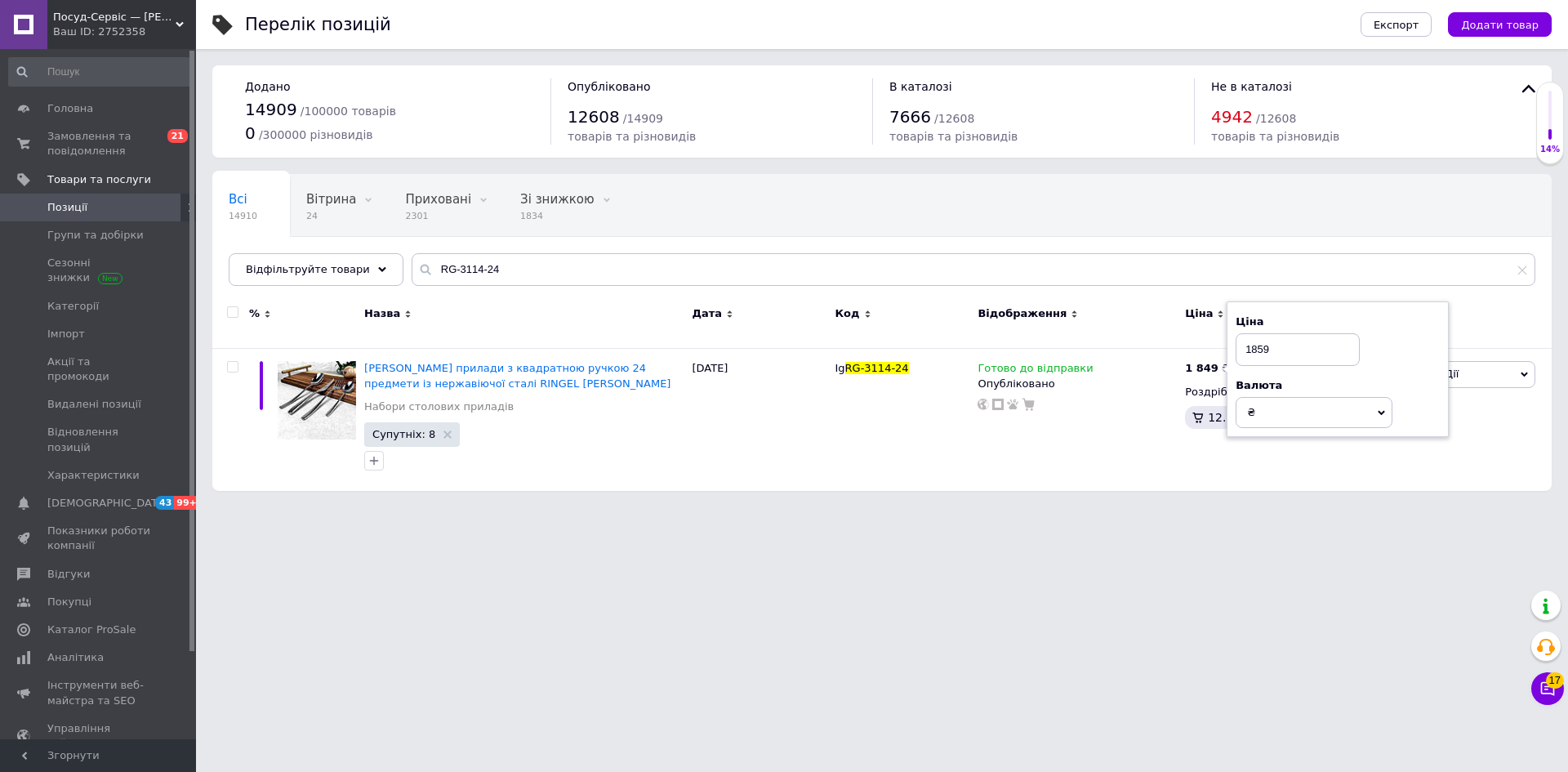
drag, startPoint x: 1031, startPoint y: 579, endPoint x: 1023, endPoint y: 616, distance: 37.9
click at [1031, 507] on html "Посуд-Сервіс — [PERSON_NAME] Ваш ID: 2752358 Сайт Посуд-Сервіс — [PERSON_NAME].…" at bounding box center [784, 254] width 1568 height 507
drag, startPoint x: 411, startPoint y: 252, endPoint x: 372, endPoint y: 253, distance: 39.0
click at [372, 253] on div "Всі 14910 Вітрина 24 Видалити Редагувати Приховані 2301 Видалити Редагувати Зі …" at bounding box center [882, 230] width 1339 height 112
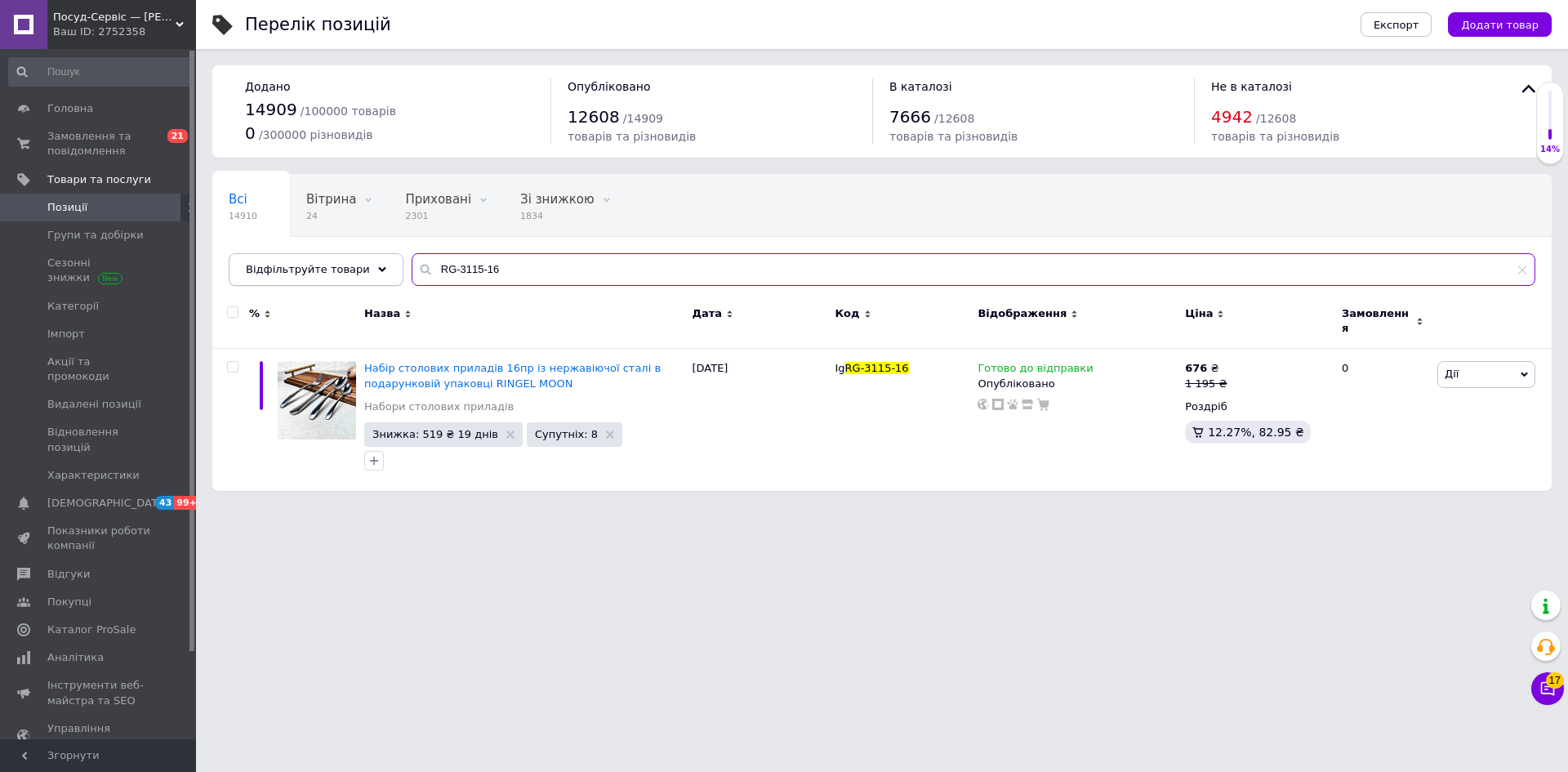
drag, startPoint x: 511, startPoint y: 277, endPoint x: 354, endPoint y: 273, distance: 157.1
click at [354, 273] on div "Відфільтруйте товари RG-3115-16" at bounding box center [882, 270] width 1307 height 33
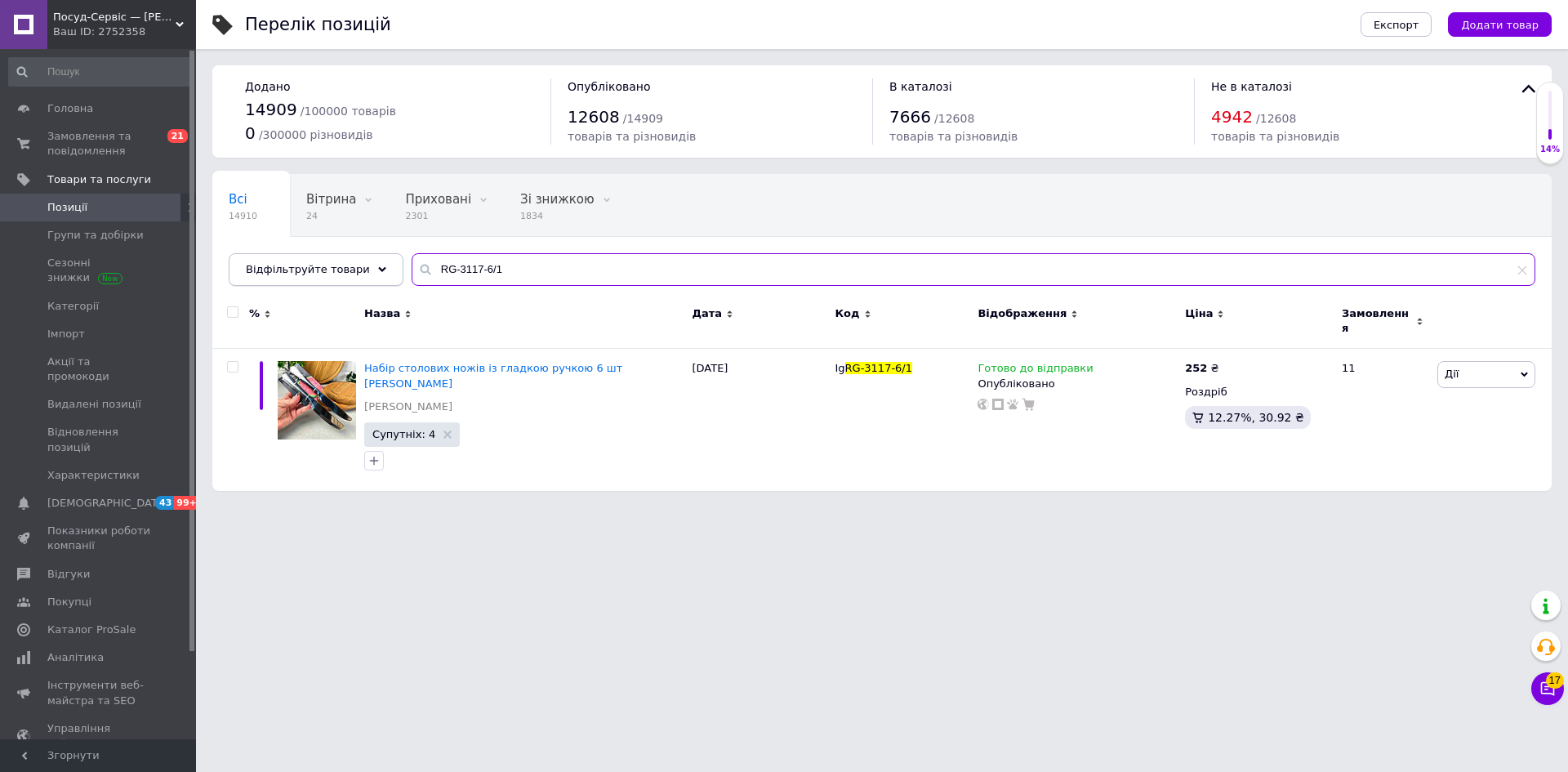
drag, startPoint x: 501, startPoint y: 271, endPoint x: 382, endPoint y: 261, distance: 119.4
click at [382, 261] on div "Відфільтруйте товари RG-3117-6/1" at bounding box center [882, 270] width 1307 height 33
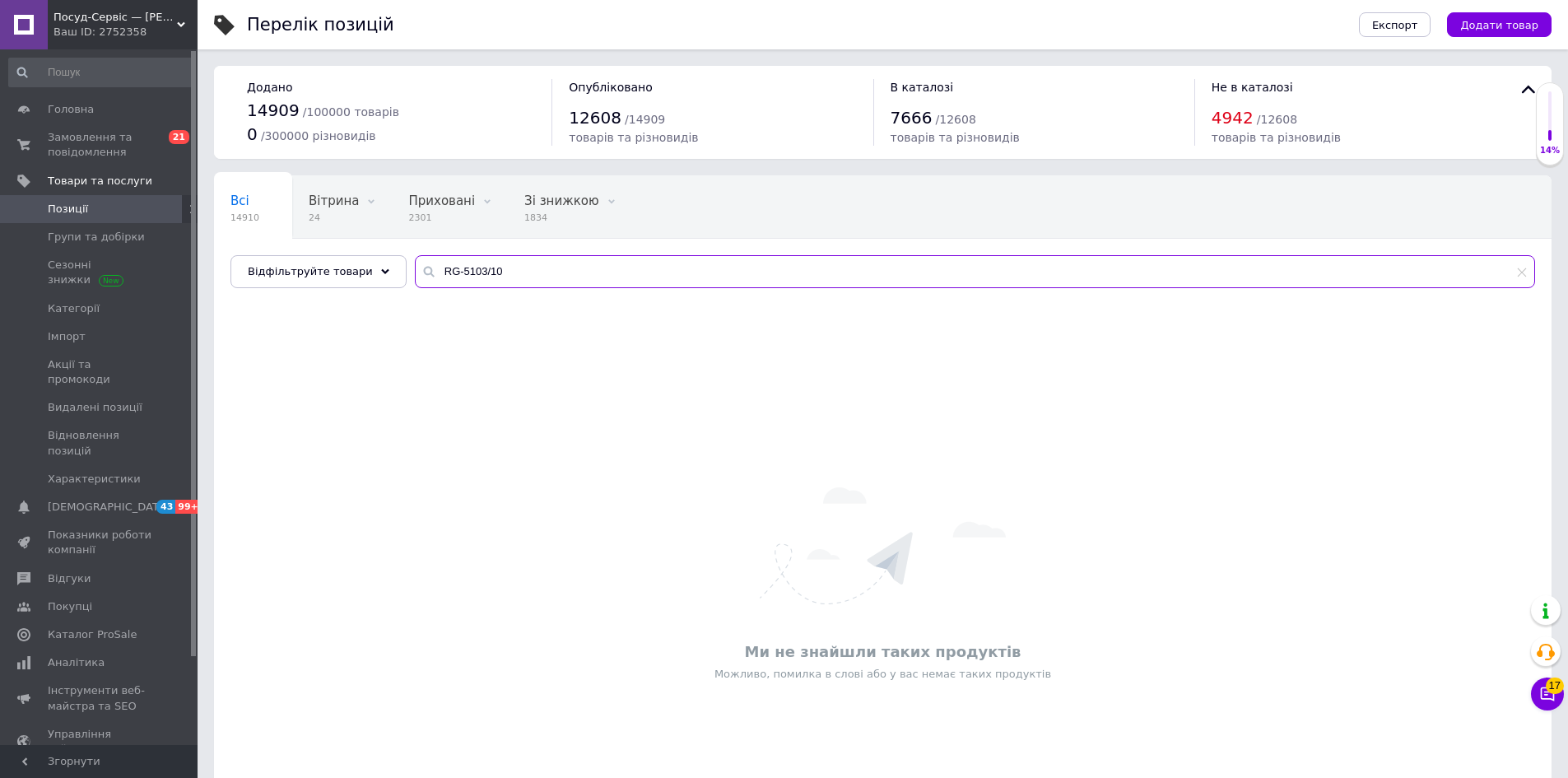
drag, startPoint x: 445, startPoint y: 274, endPoint x: 409, endPoint y: 263, distance: 37.6
click at [415, 263] on input "RG-5103/10" at bounding box center [975, 272] width 1121 height 33
drag, startPoint x: 449, startPoint y: 266, endPoint x: 547, endPoint y: 283, distance: 99.5
click at [544, 287] on input "5103/10" at bounding box center [975, 272] width 1121 height 33
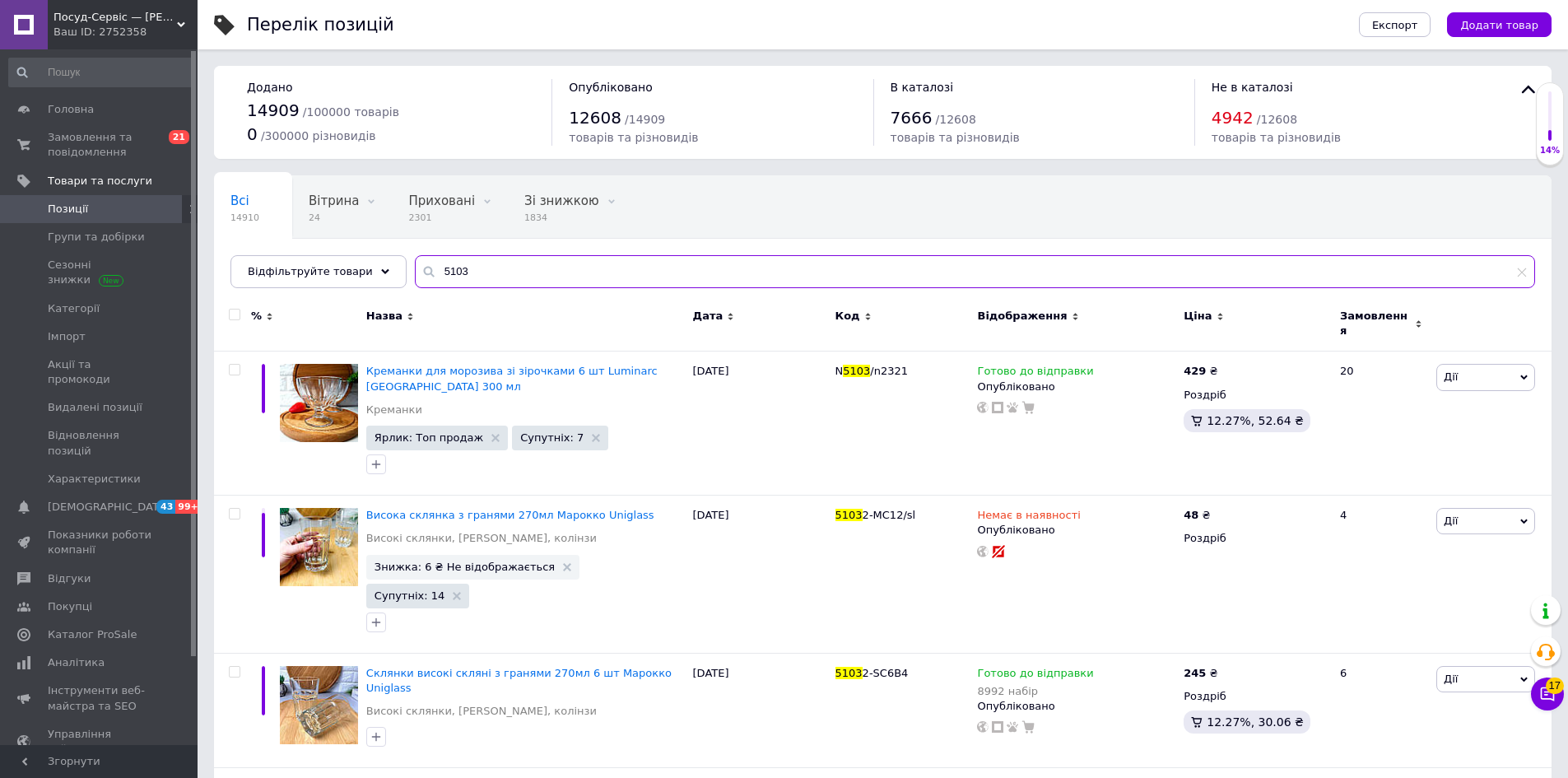
drag, startPoint x: 466, startPoint y: 278, endPoint x: 411, endPoint y: 272, distance: 55.3
click at [415, 272] on div "5103" at bounding box center [975, 272] width 1121 height 33
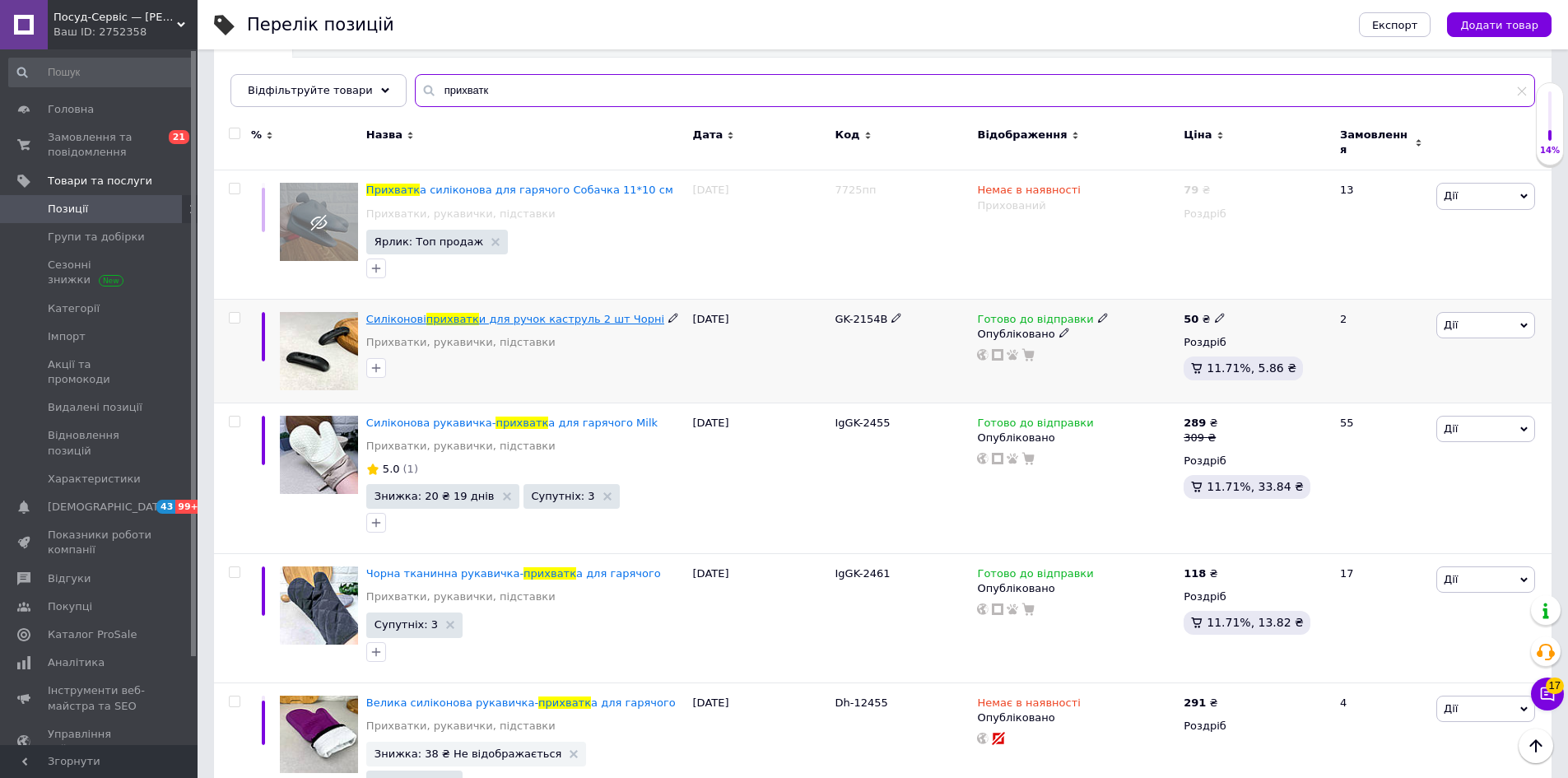
scroll to position [24, 0]
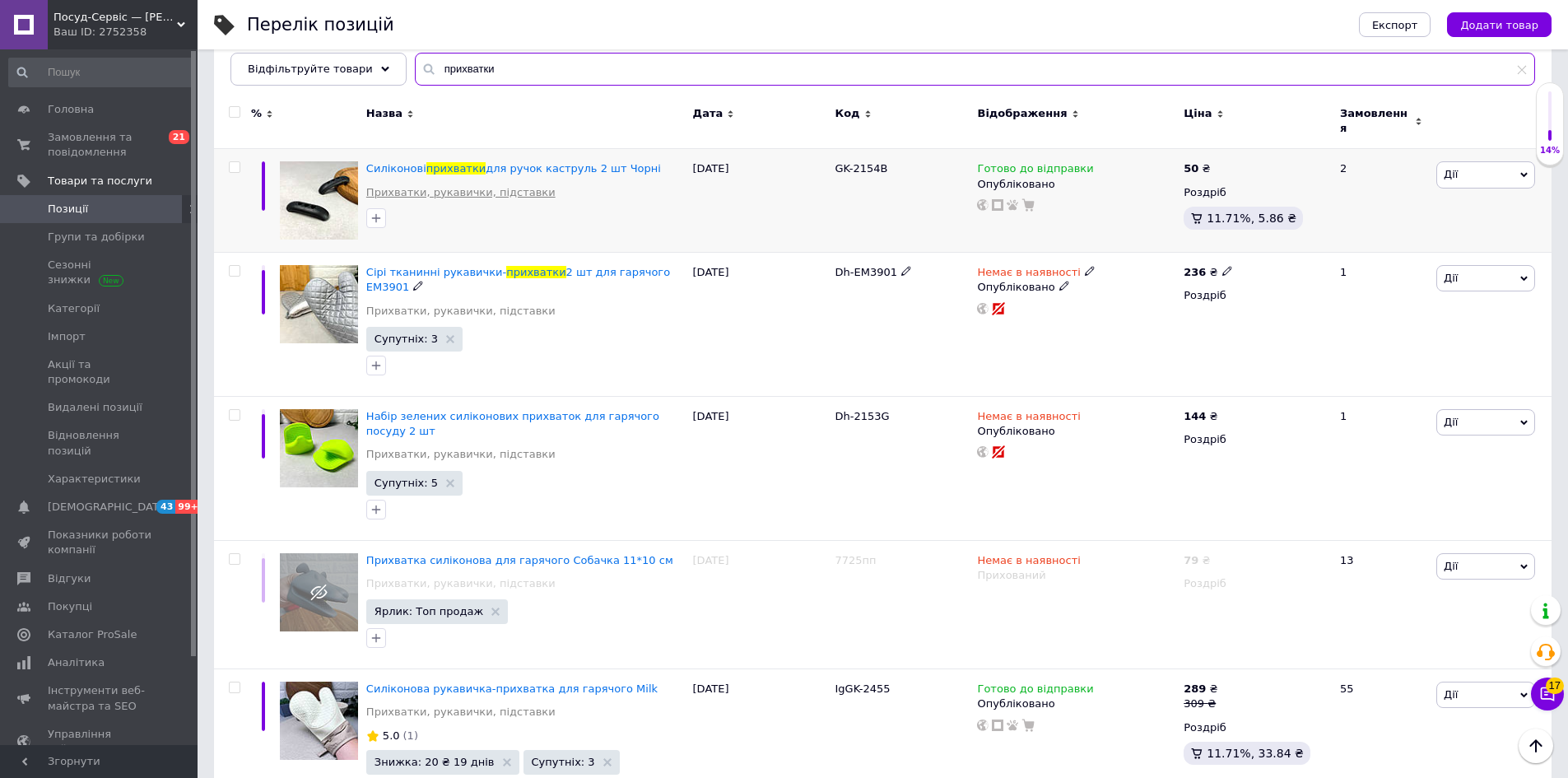
scroll to position [93, 0]
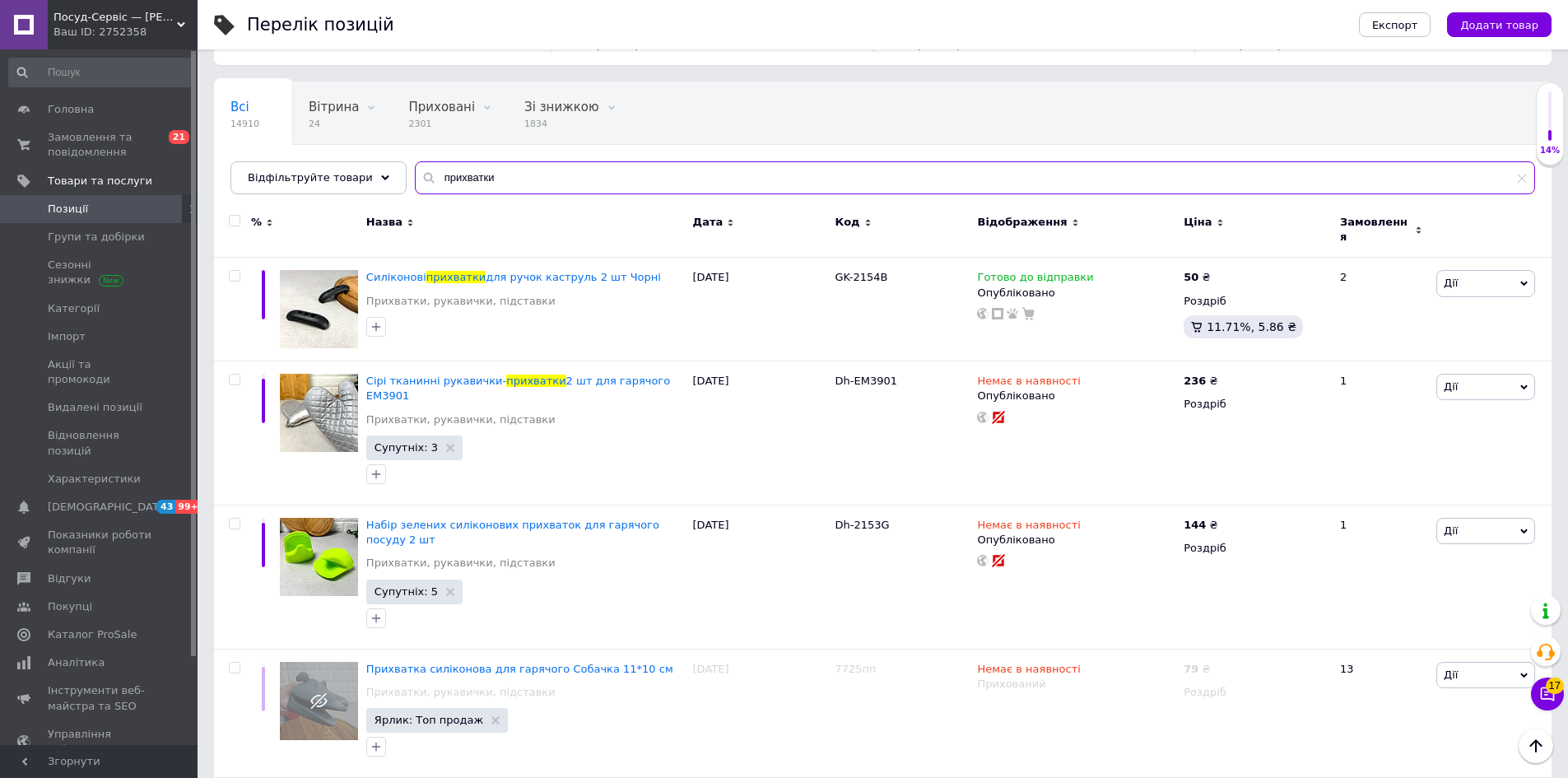
drag, startPoint x: 469, startPoint y: 178, endPoint x: 509, endPoint y: 187, distance: 41.0
click at [507, 187] on input "прихватки" at bounding box center [975, 178] width 1121 height 33
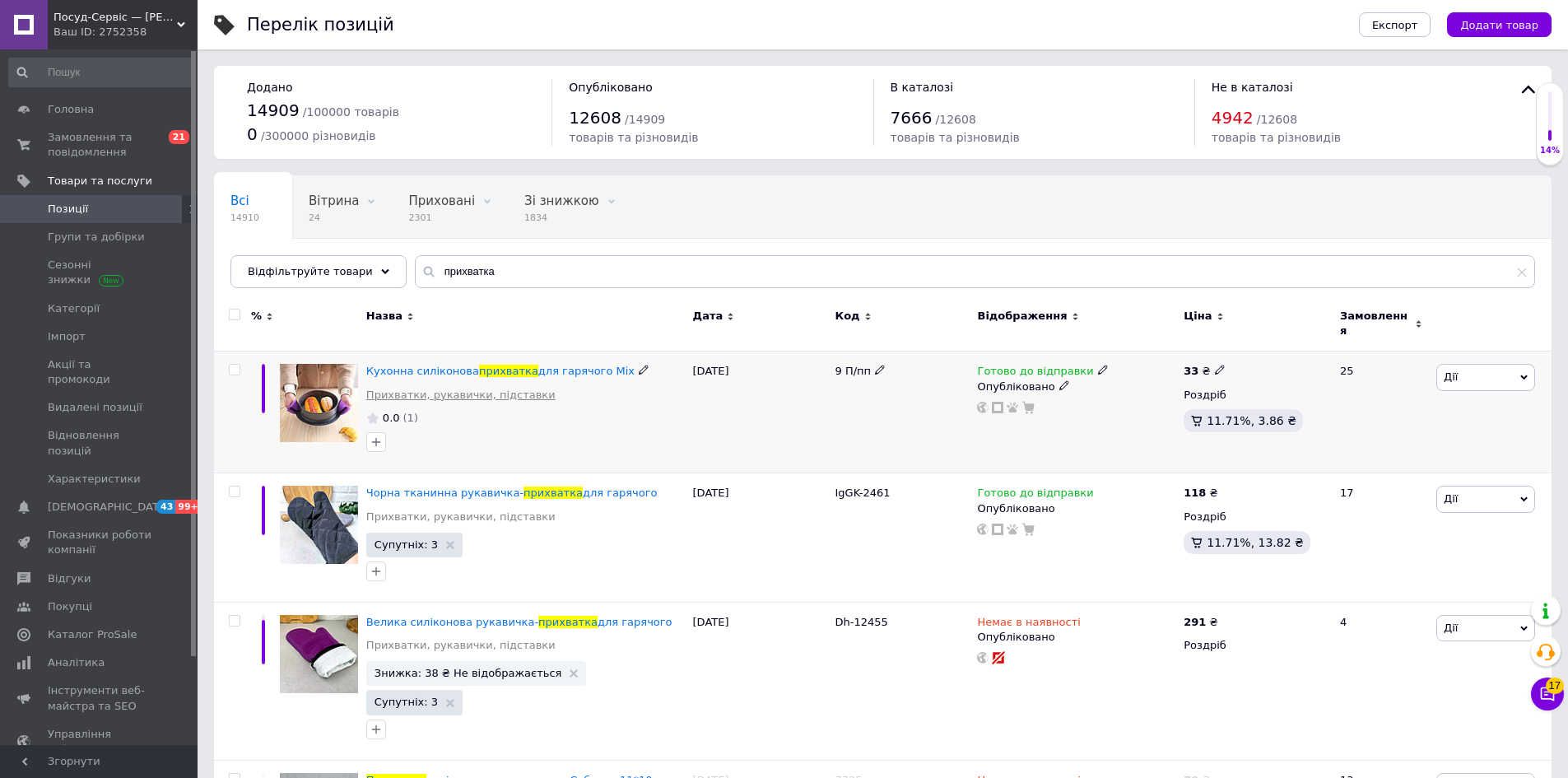
click at [479, 388] on link "Прихватки, рукавички, підставки" at bounding box center [461, 395] width 189 height 15
